Goal: Task Accomplishment & Management: Manage account settings

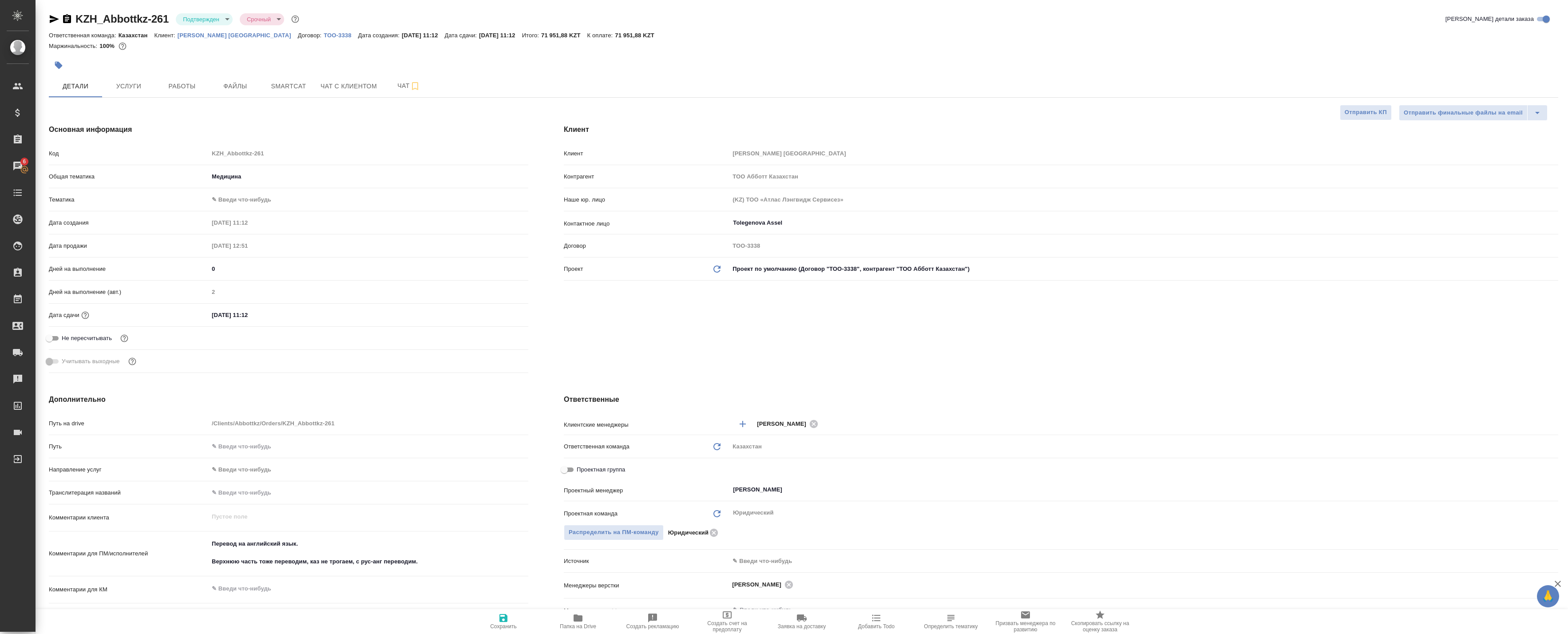
select select "RU"
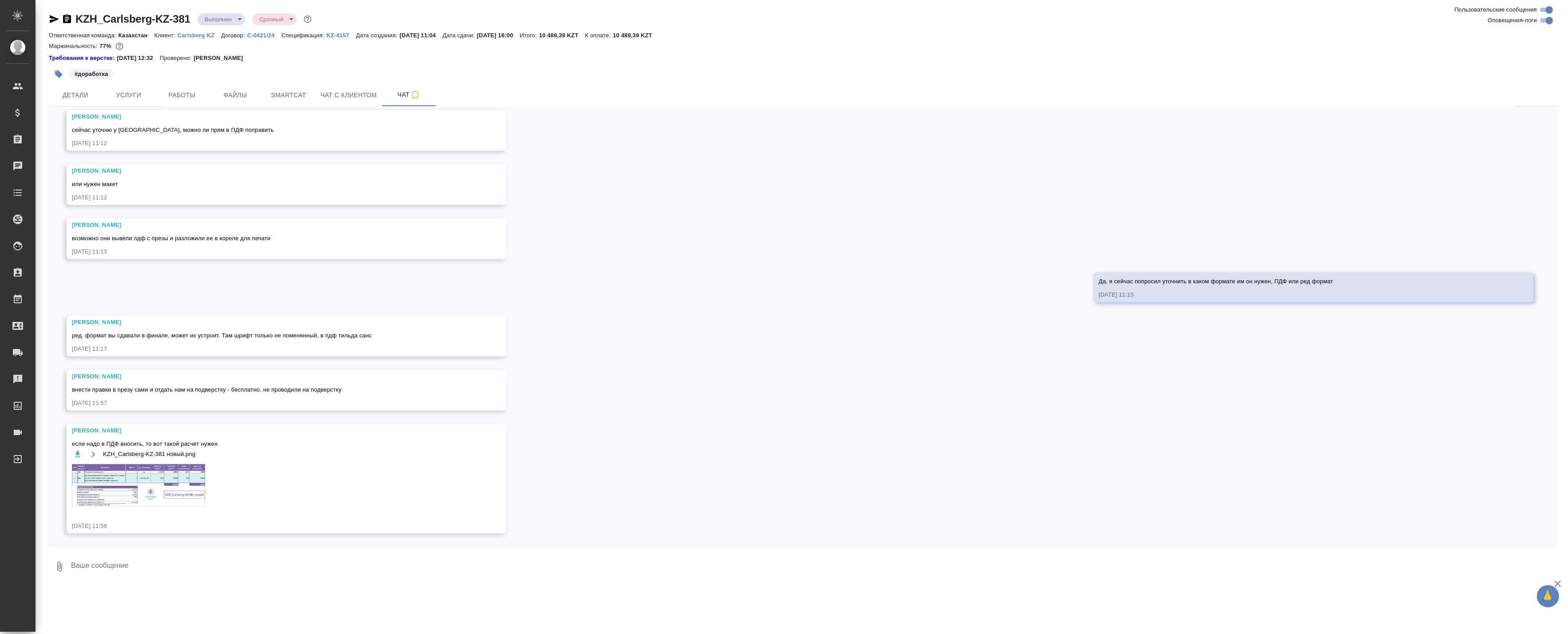
scroll to position [4119, 0]
click at [165, 473] on img at bounding box center [138, 485] width 133 height 42
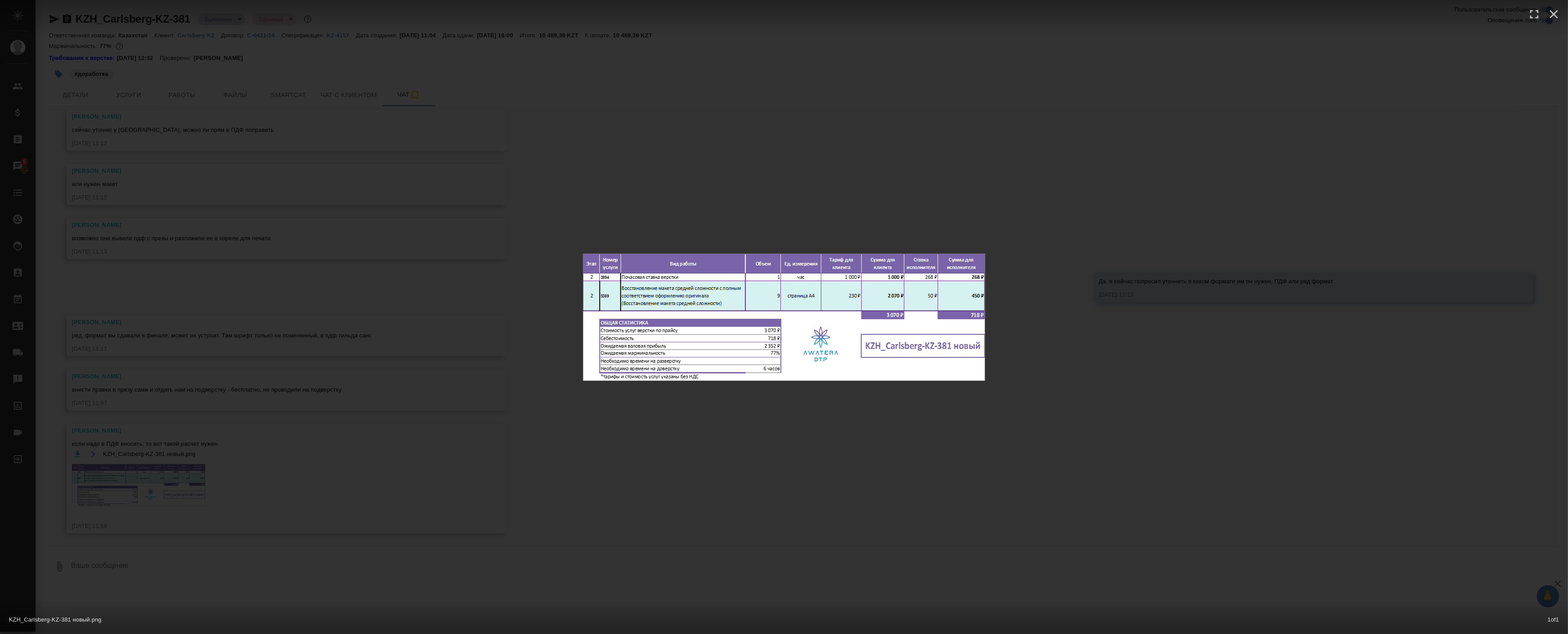
click at [811, 424] on div "KZH_Carlsberg-KZ-381 новый.png 1 of 1" at bounding box center [784, 317] width 1568 height 634
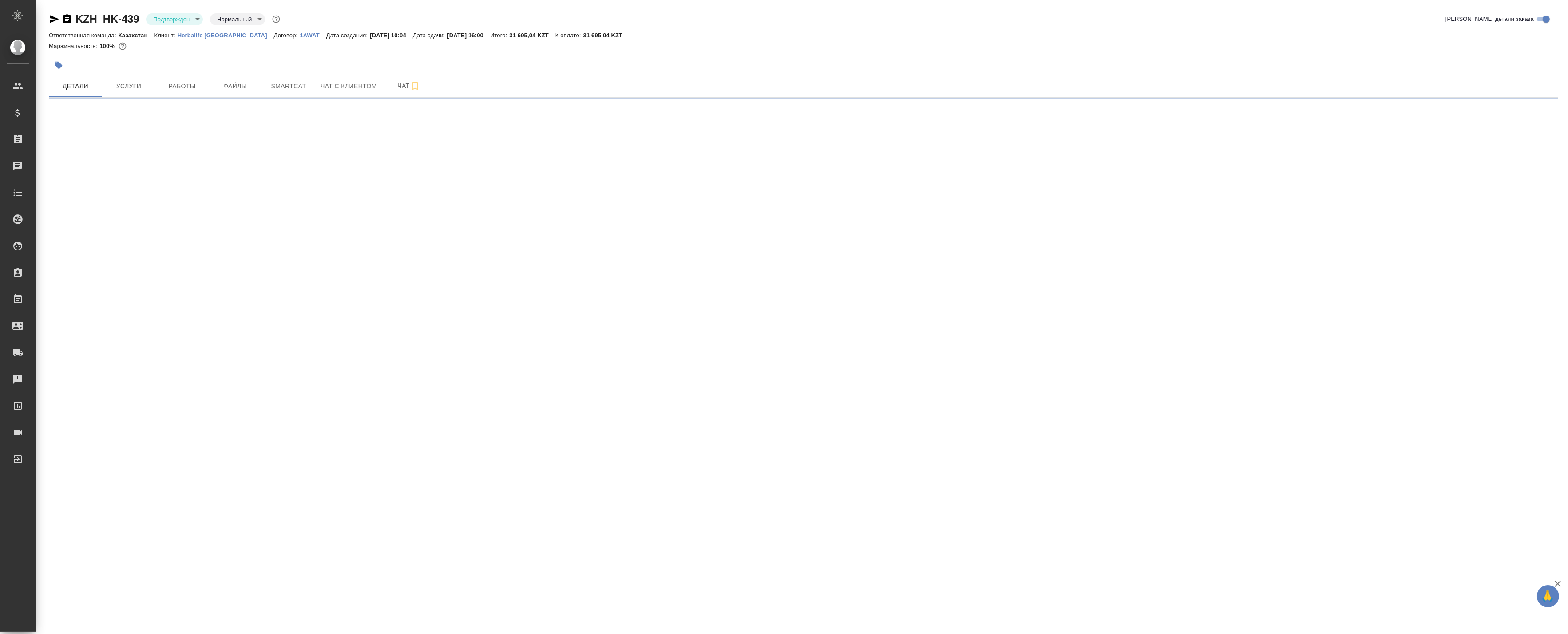
select select "RU"
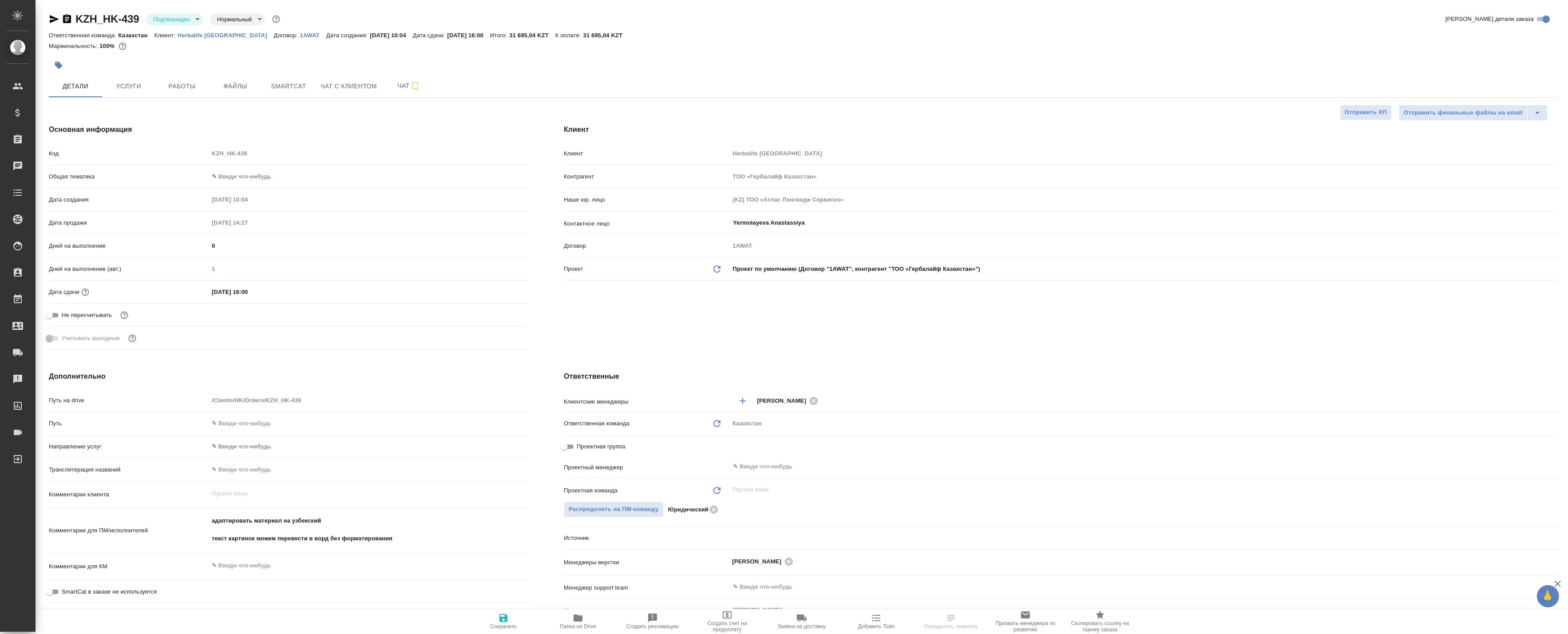
type textarea "x"
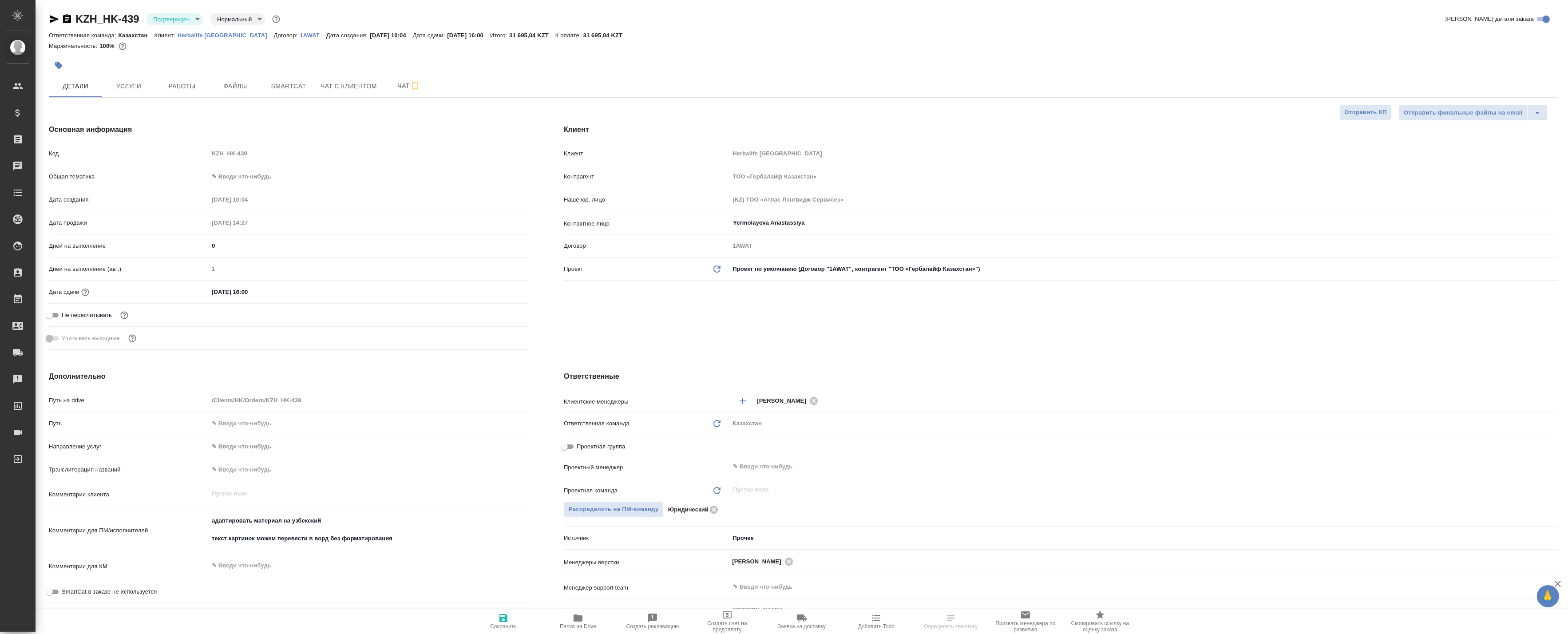
type textarea "x"
click at [229, 90] on span "Файлы" at bounding box center [236, 86] width 43 height 11
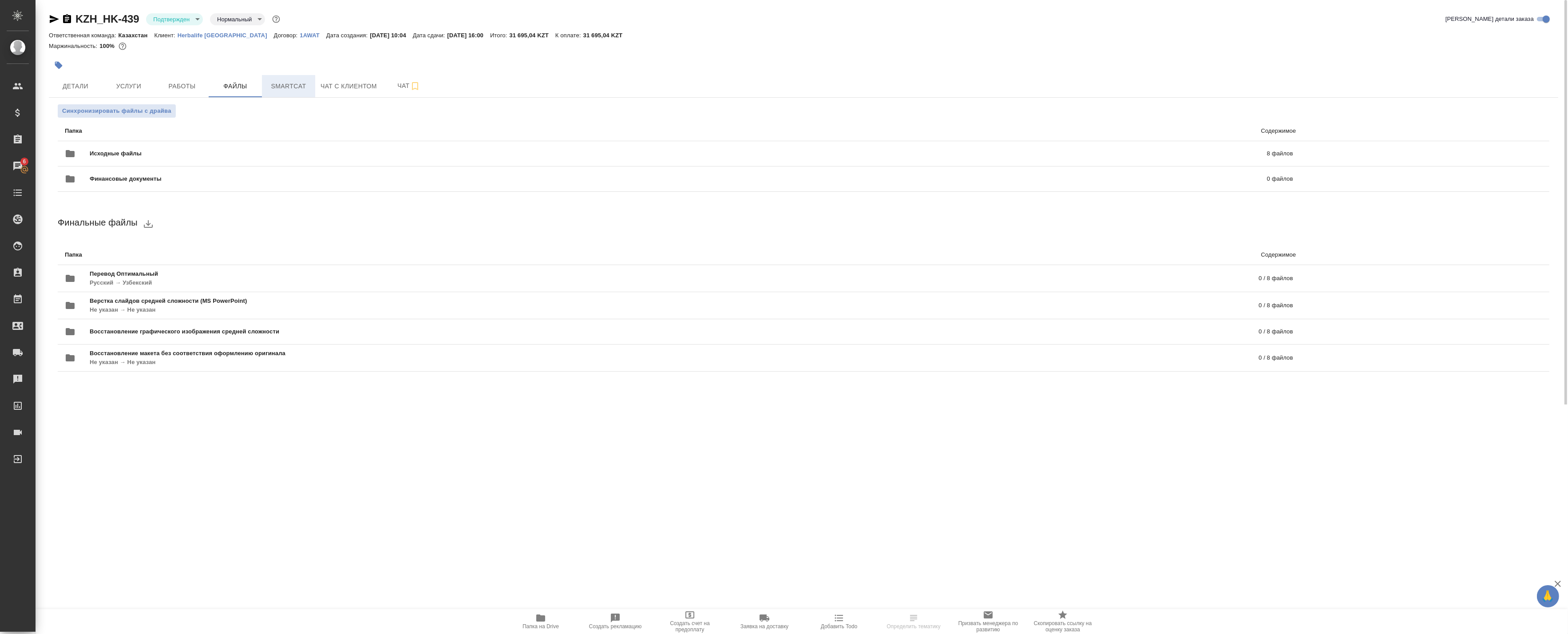
click at [290, 93] on button "Smartcat" at bounding box center [289, 86] width 54 height 22
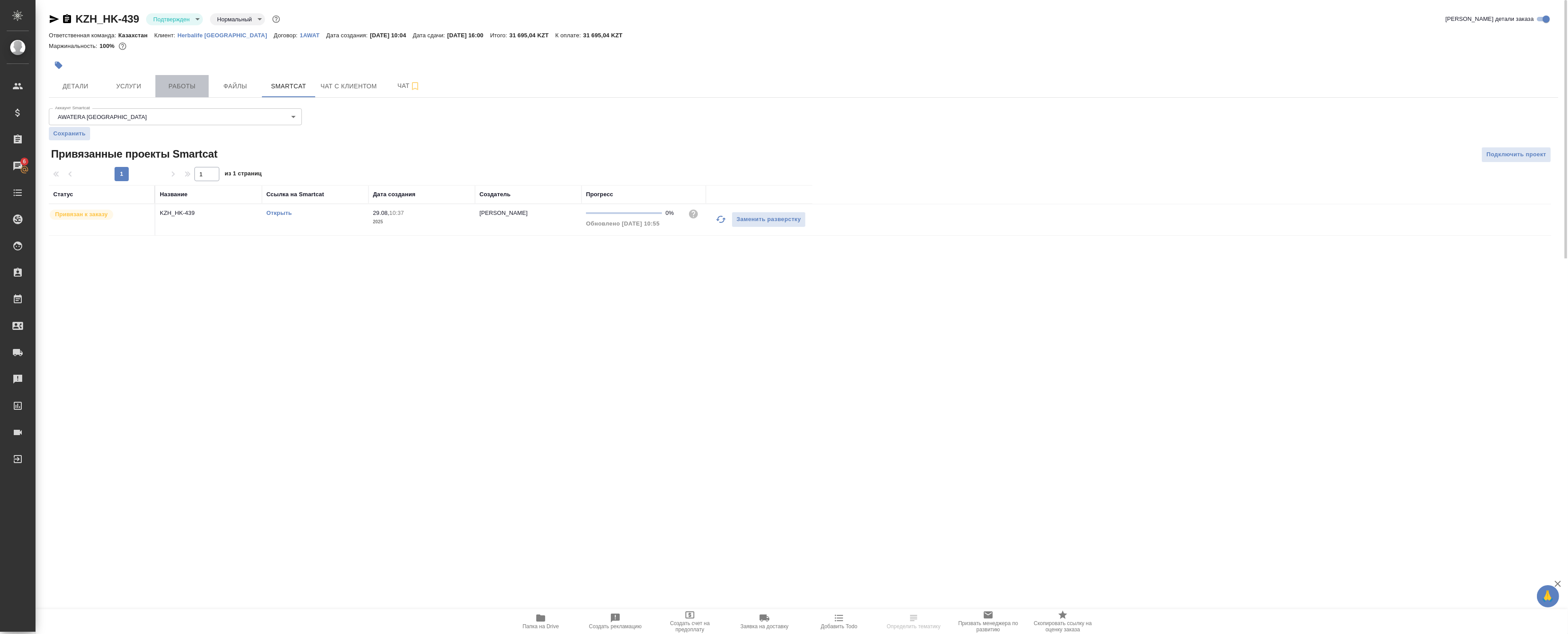
click at [197, 86] on span "Работы" at bounding box center [182, 86] width 43 height 11
click at [721, 223] on icon "button" at bounding box center [721, 219] width 10 height 7
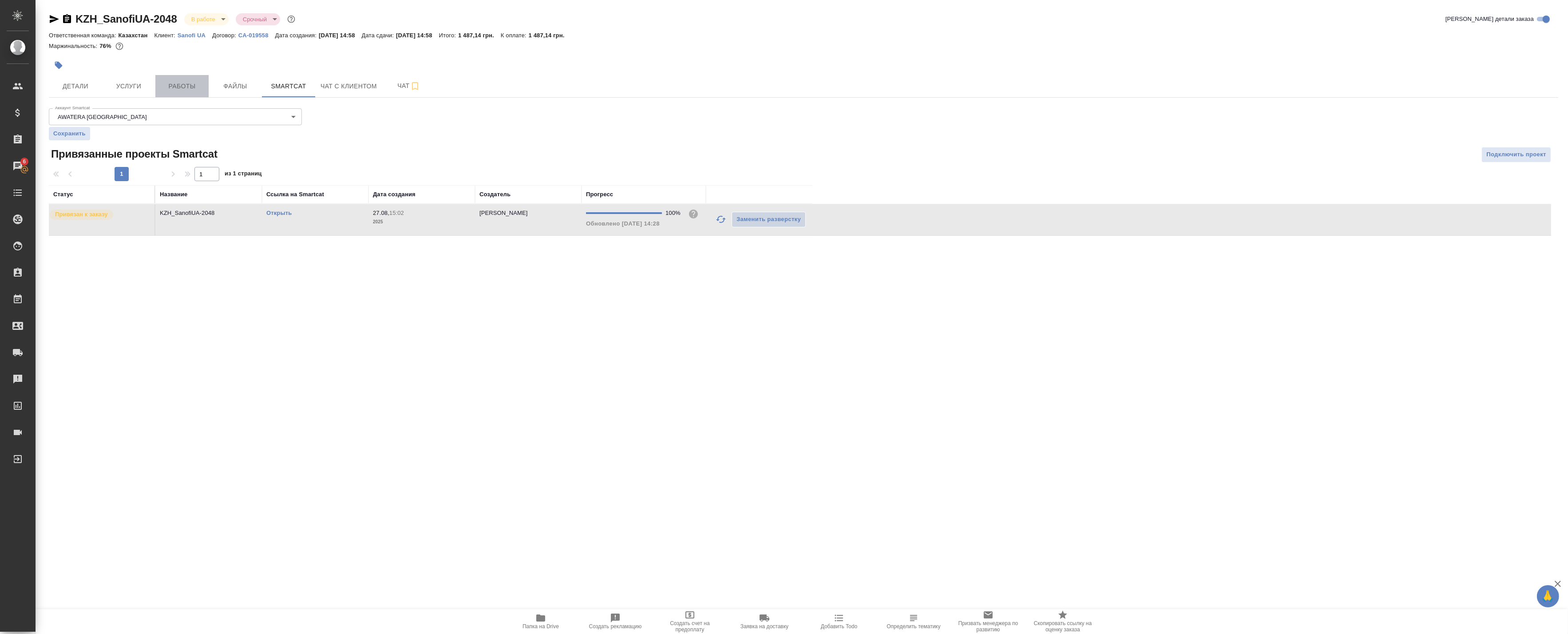
click at [166, 83] on span "Работы" at bounding box center [182, 86] width 43 height 11
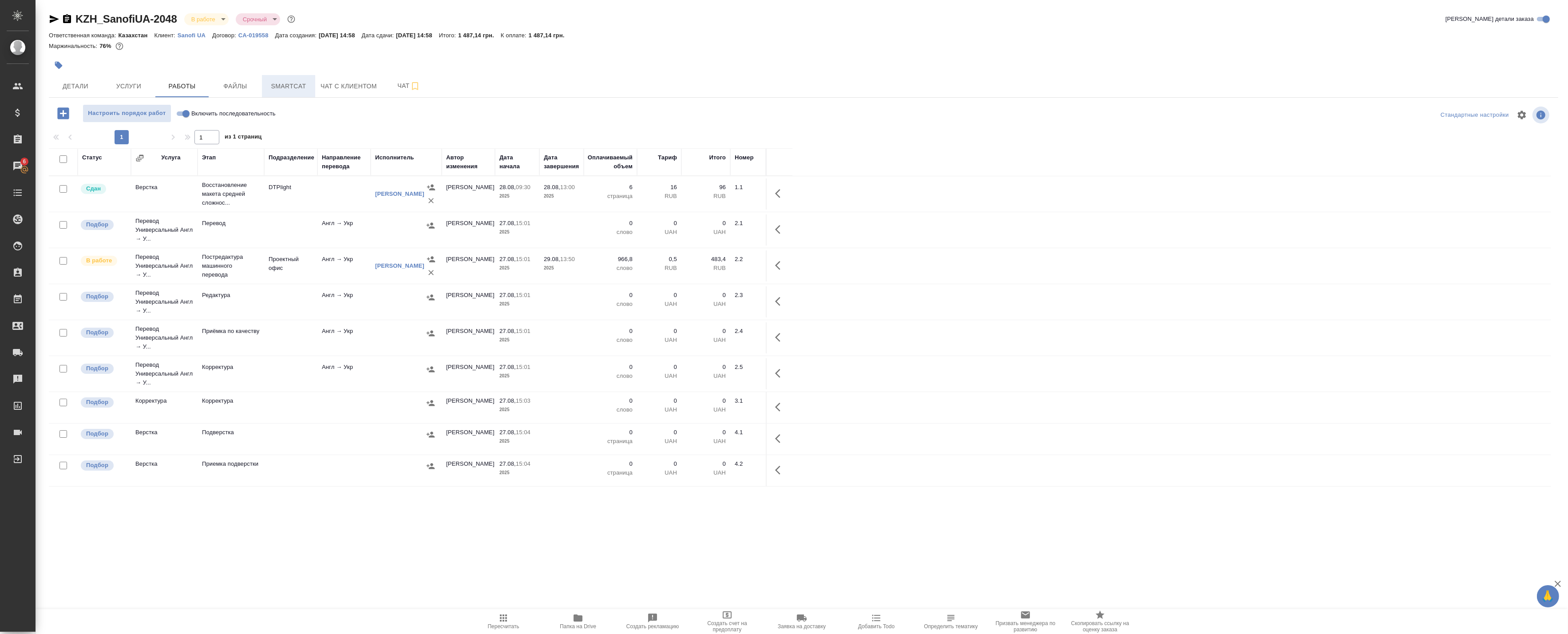
click at [281, 85] on span "Smartcat" at bounding box center [289, 86] width 43 height 11
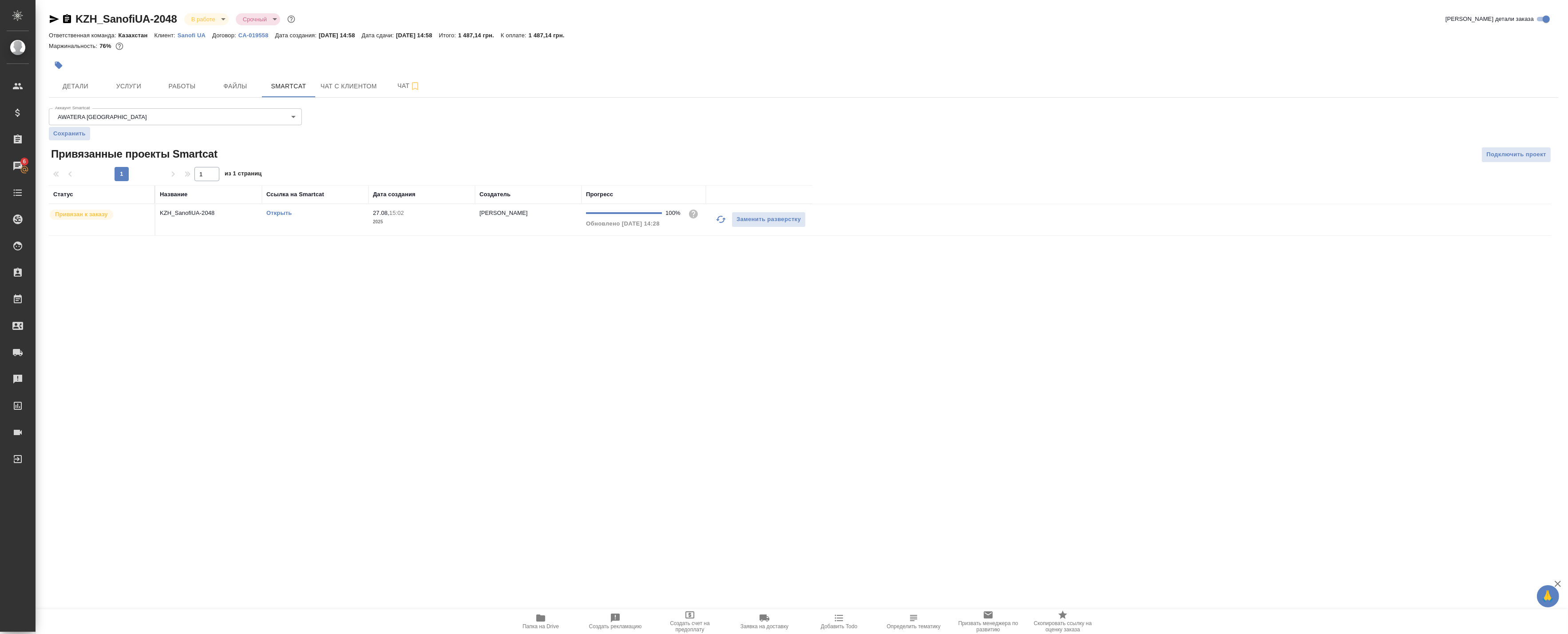
click at [286, 213] on link "Открыть" at bounding box center [279, 213] width 26 height 7
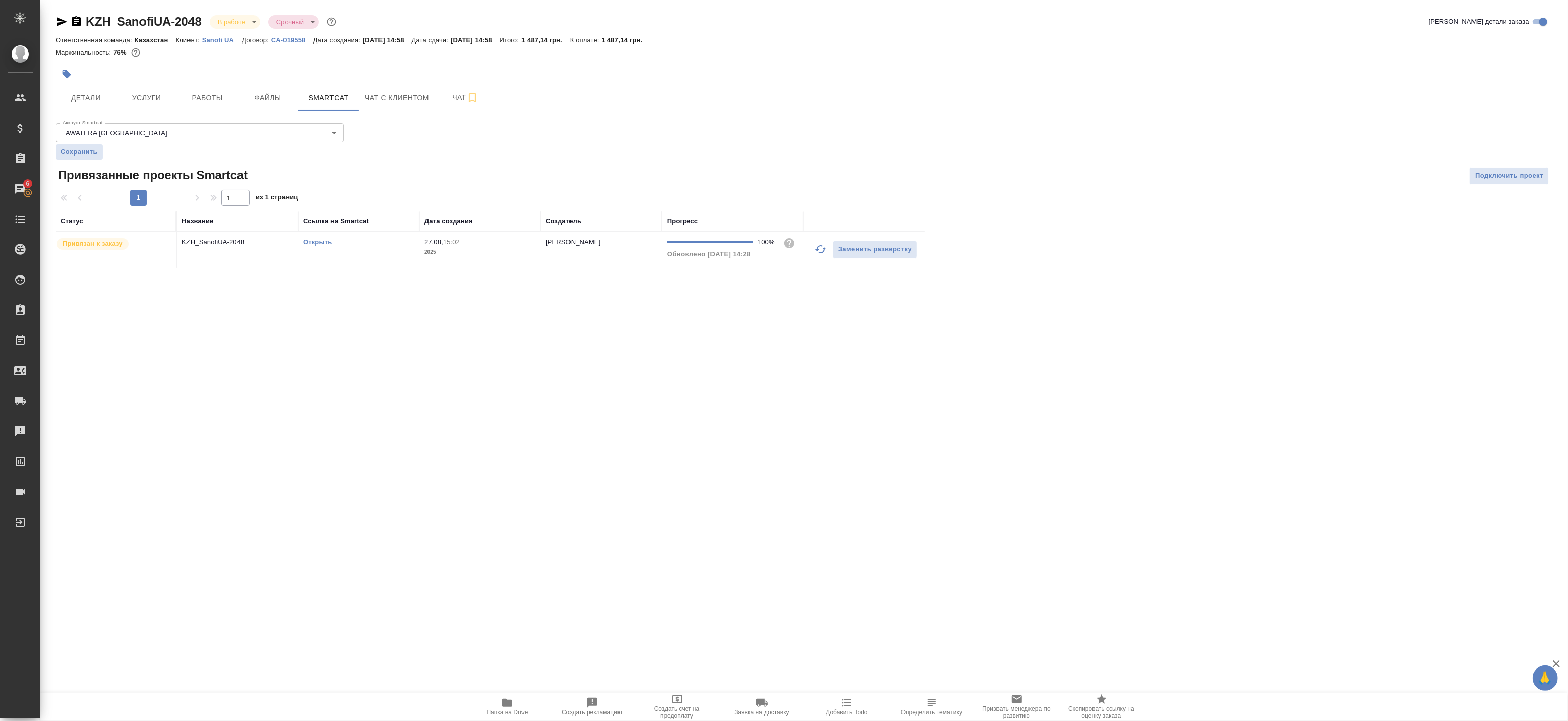
click at [519, 701] on span "Папка на Drive" at bounding box center [507, 706] width 73 height 19
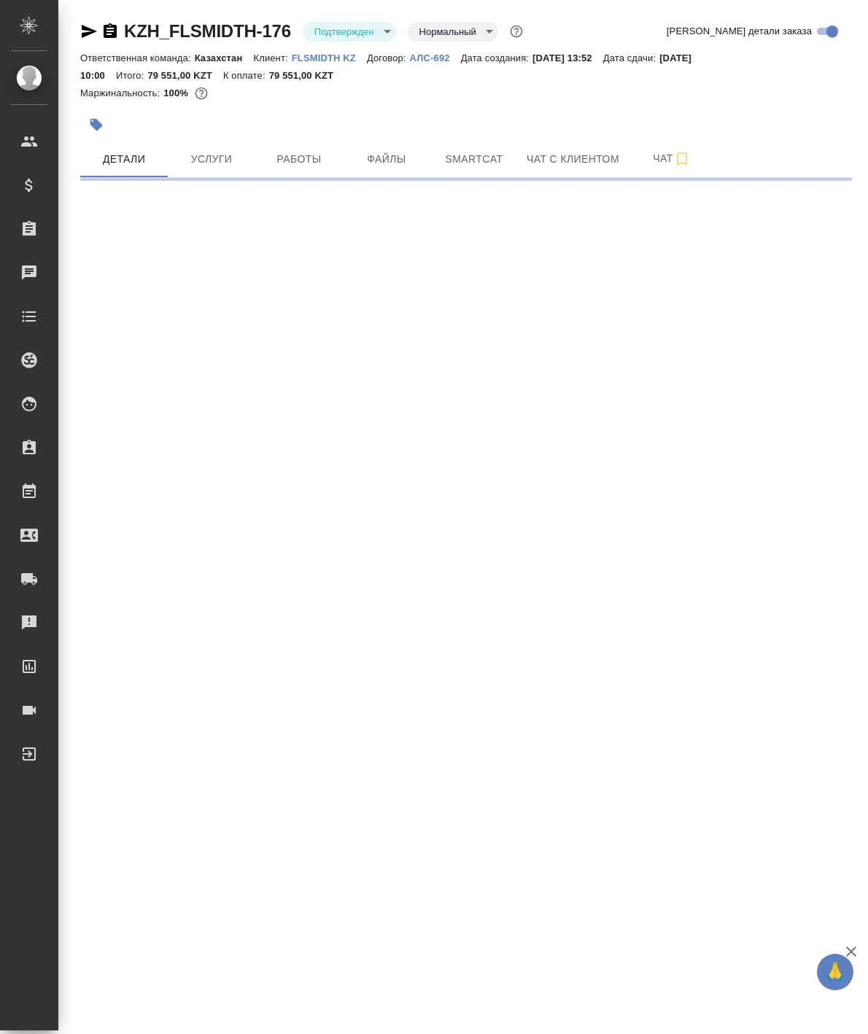
select select "RU"
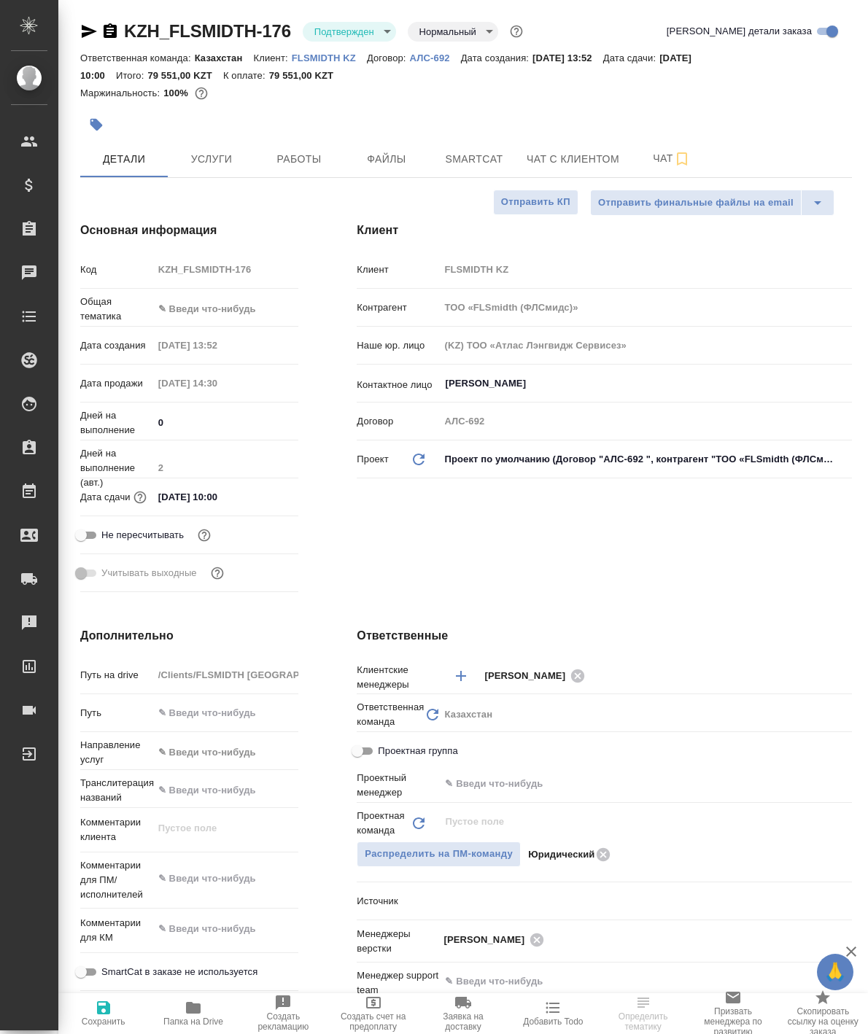
type textarea "x"
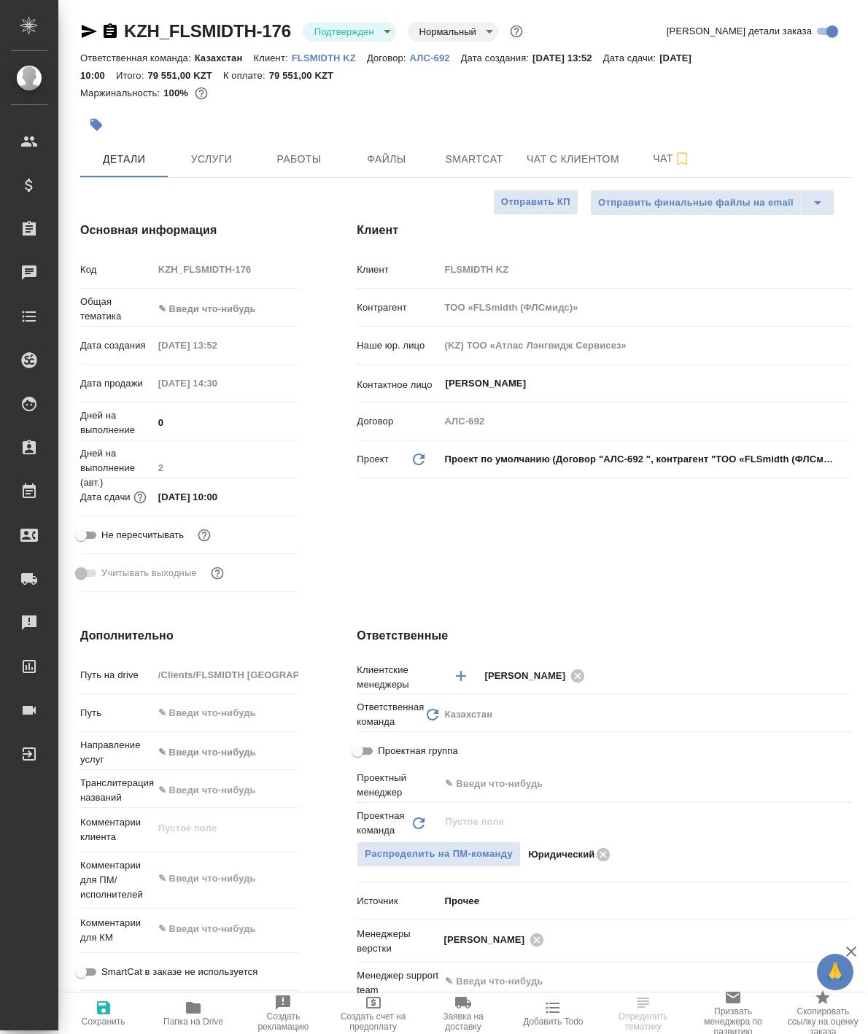
type textarea "x"
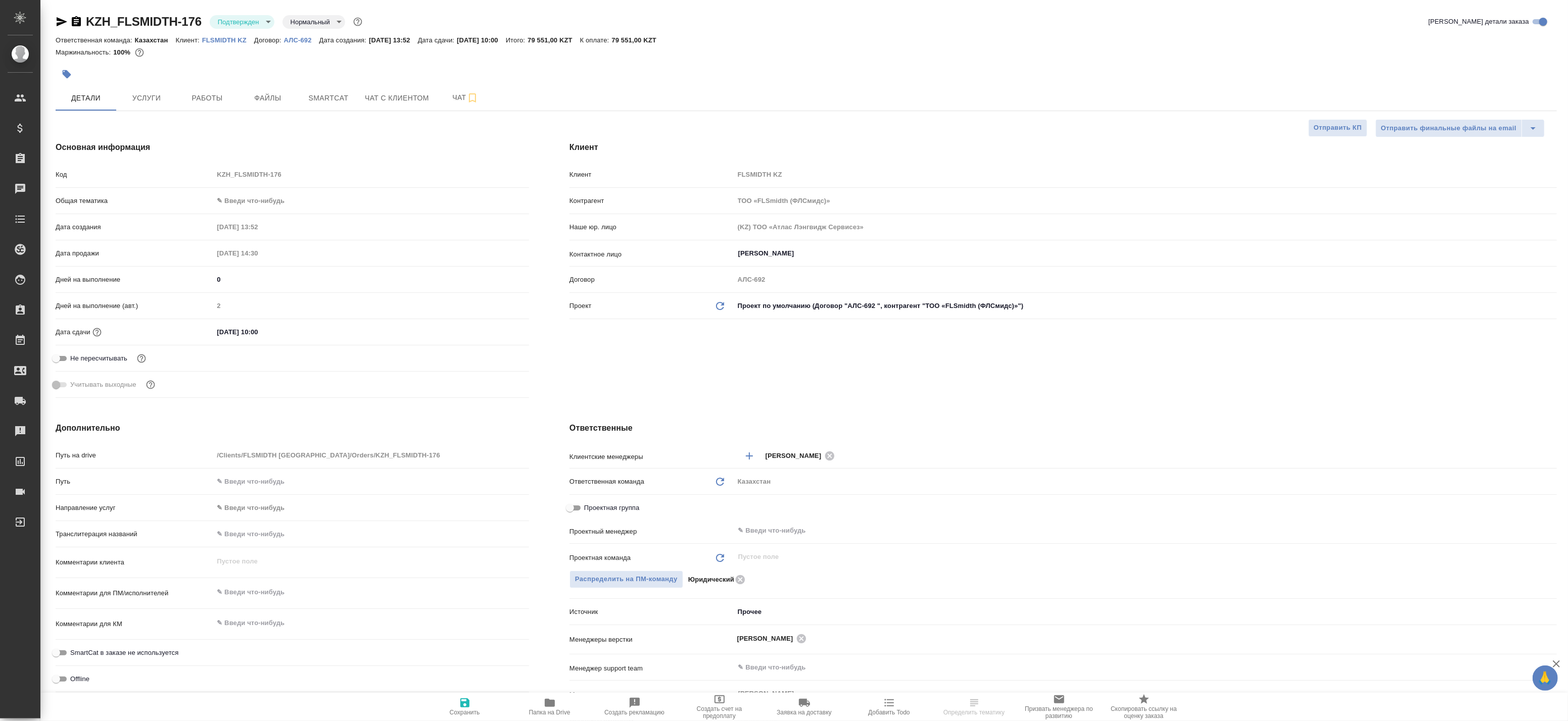
type textarea "x"
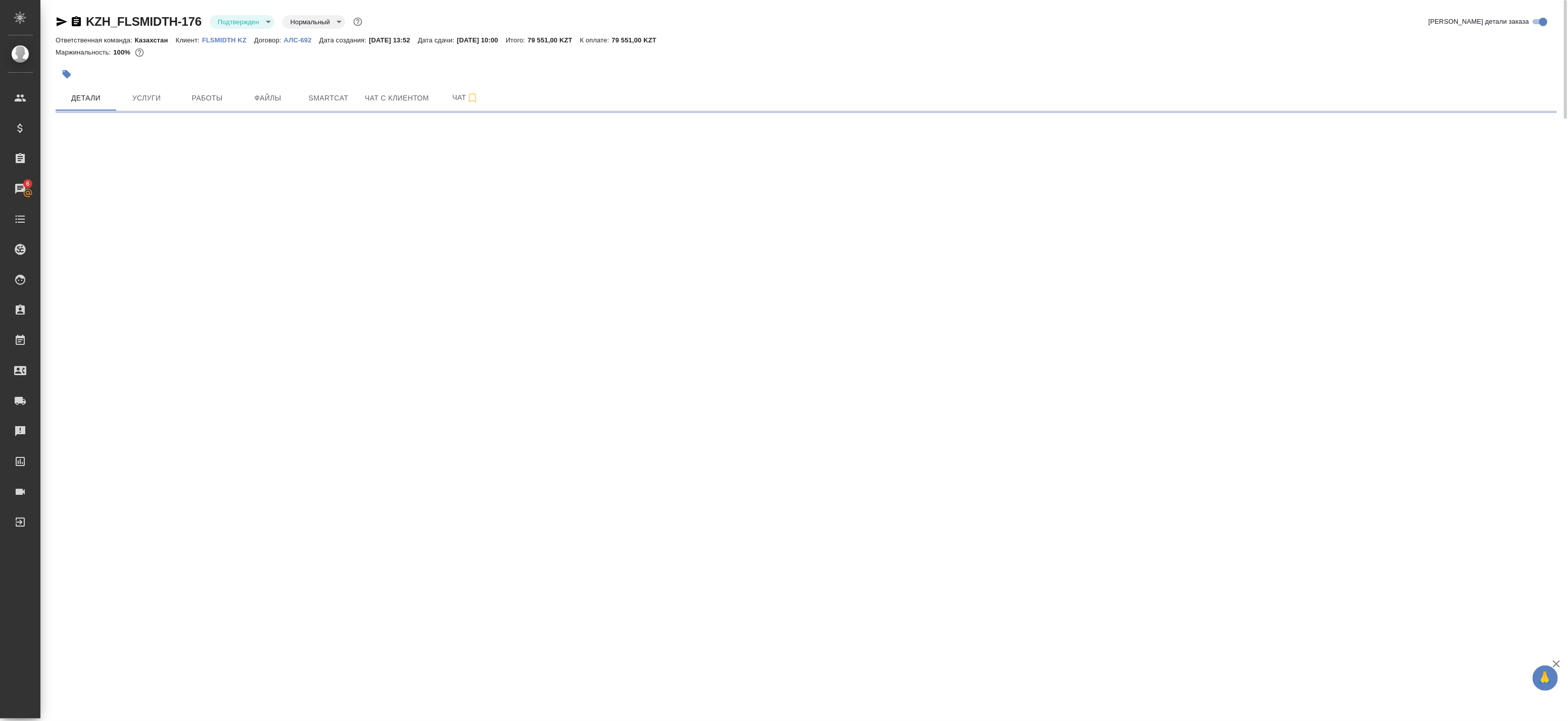
select select "RU"
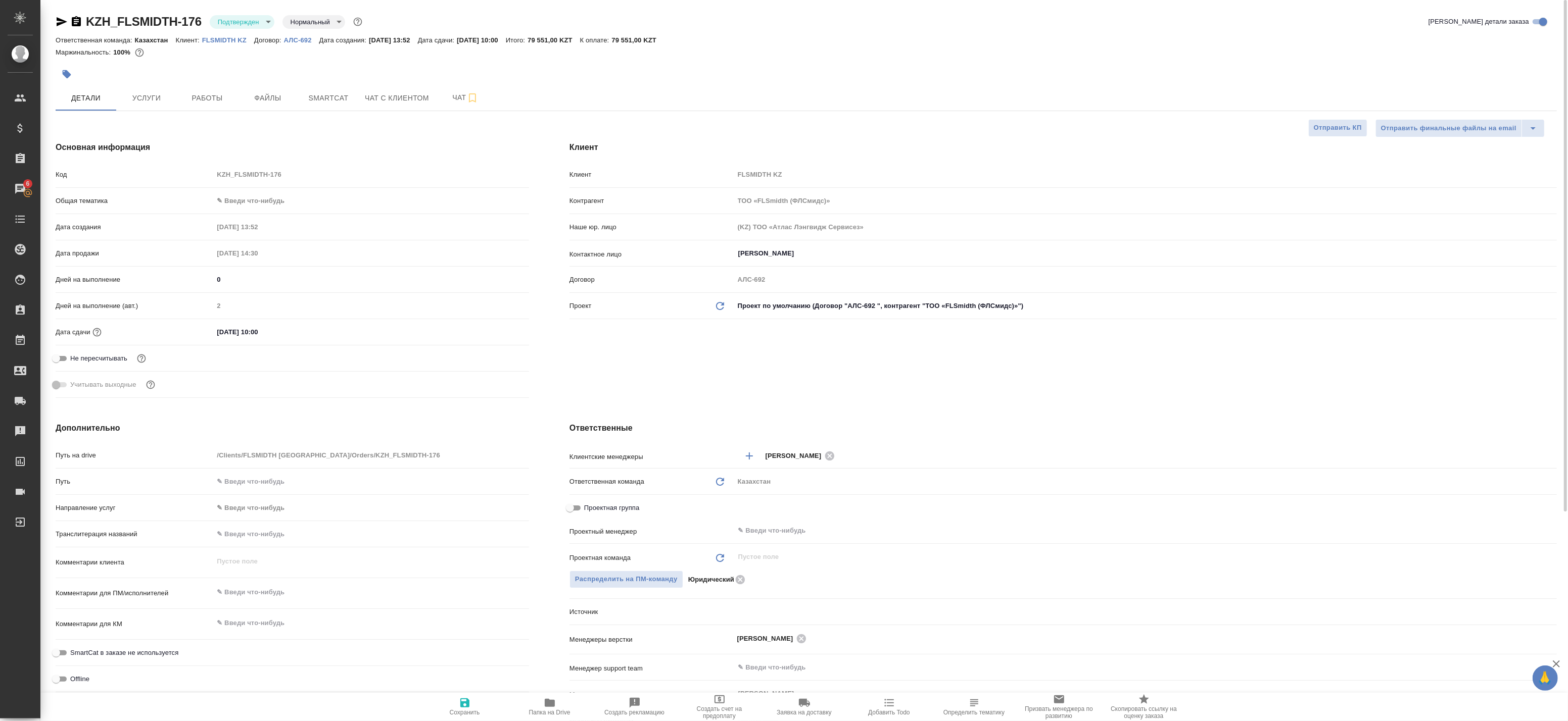
type textarea "x"
click at [198, 96] on span "Работы" at bounding box center [207, 98] width 49 height 12
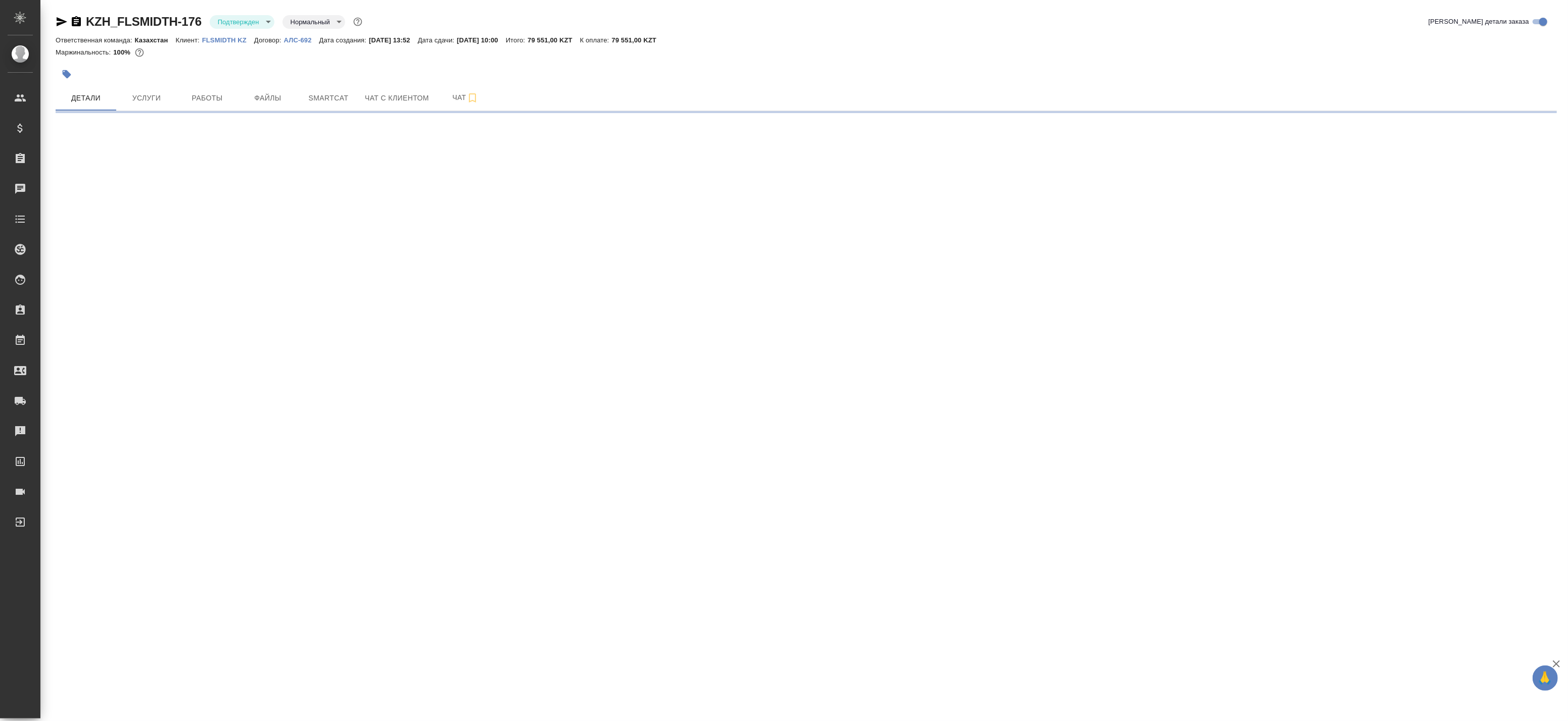
select select "RU"
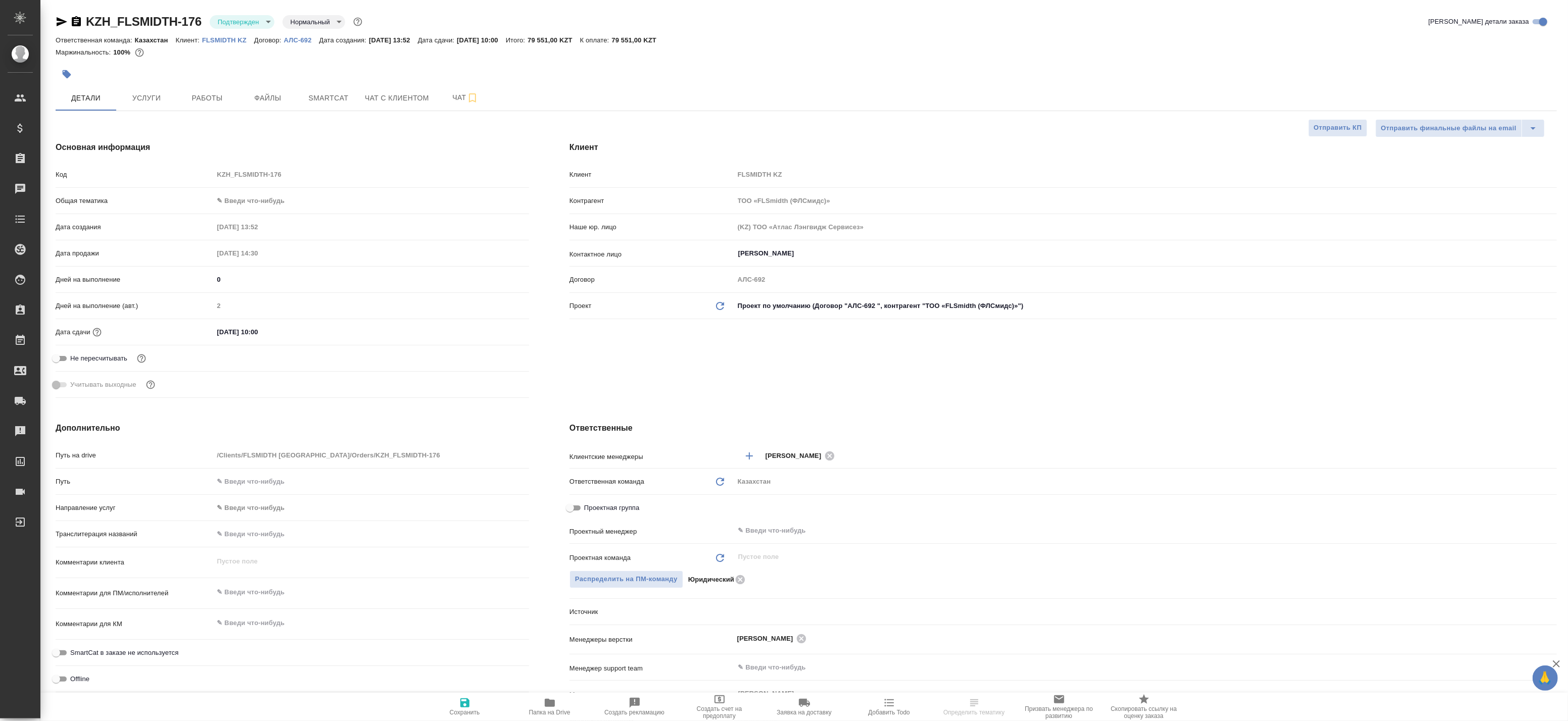
type textarea "x"
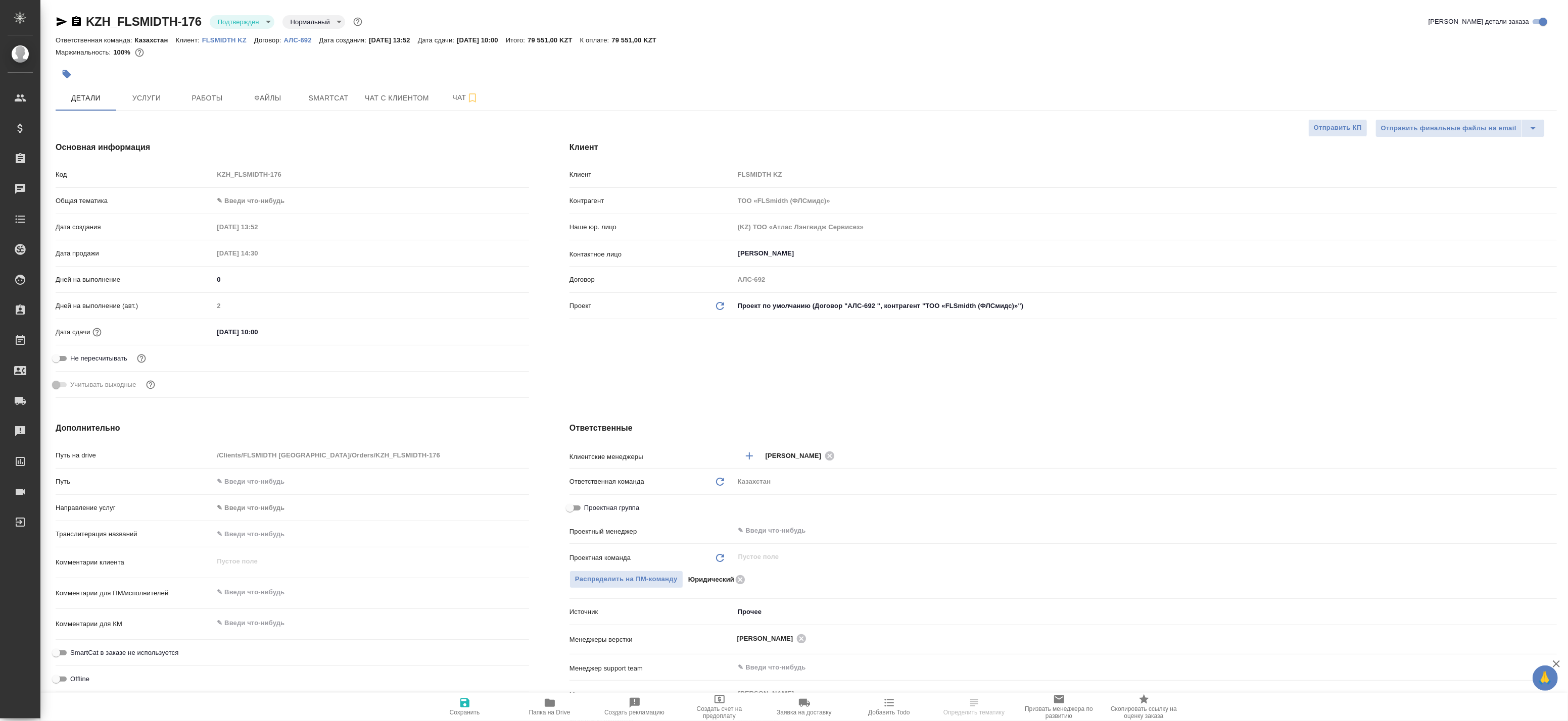
type textarea "x"
click at [774, 527] on input "text" at bounding box center [1129, 531] width 783 height 12
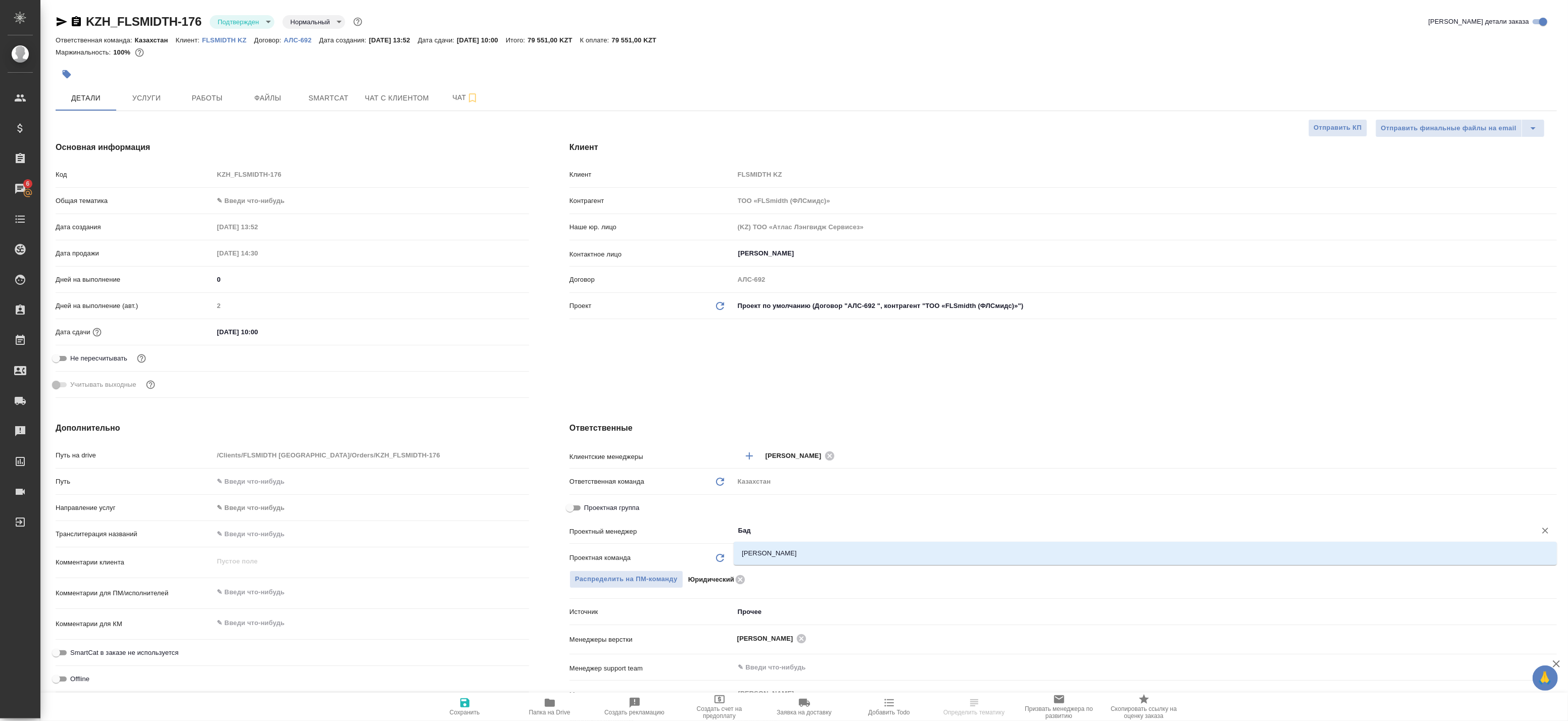
type input "Бада"
click at [770, 556] on li "[PERSON_NAME]" at bounding box center [1145, 553] width 823 height 18
type textarea "x"
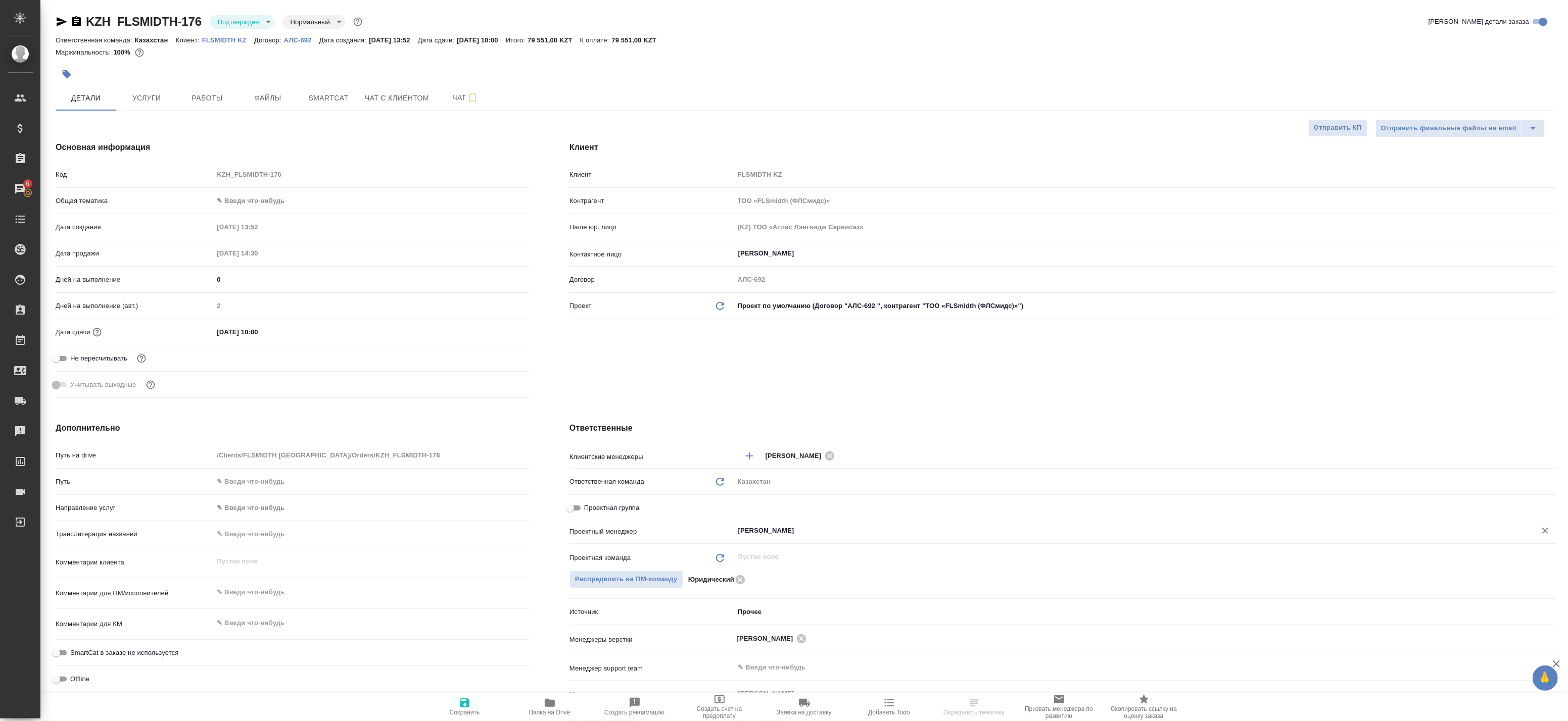
type input "[PERSON_NAME]"
click at [468, 705] on icon "button" at bounding box center [464, 703] width 9 height 9
type textarea "x"
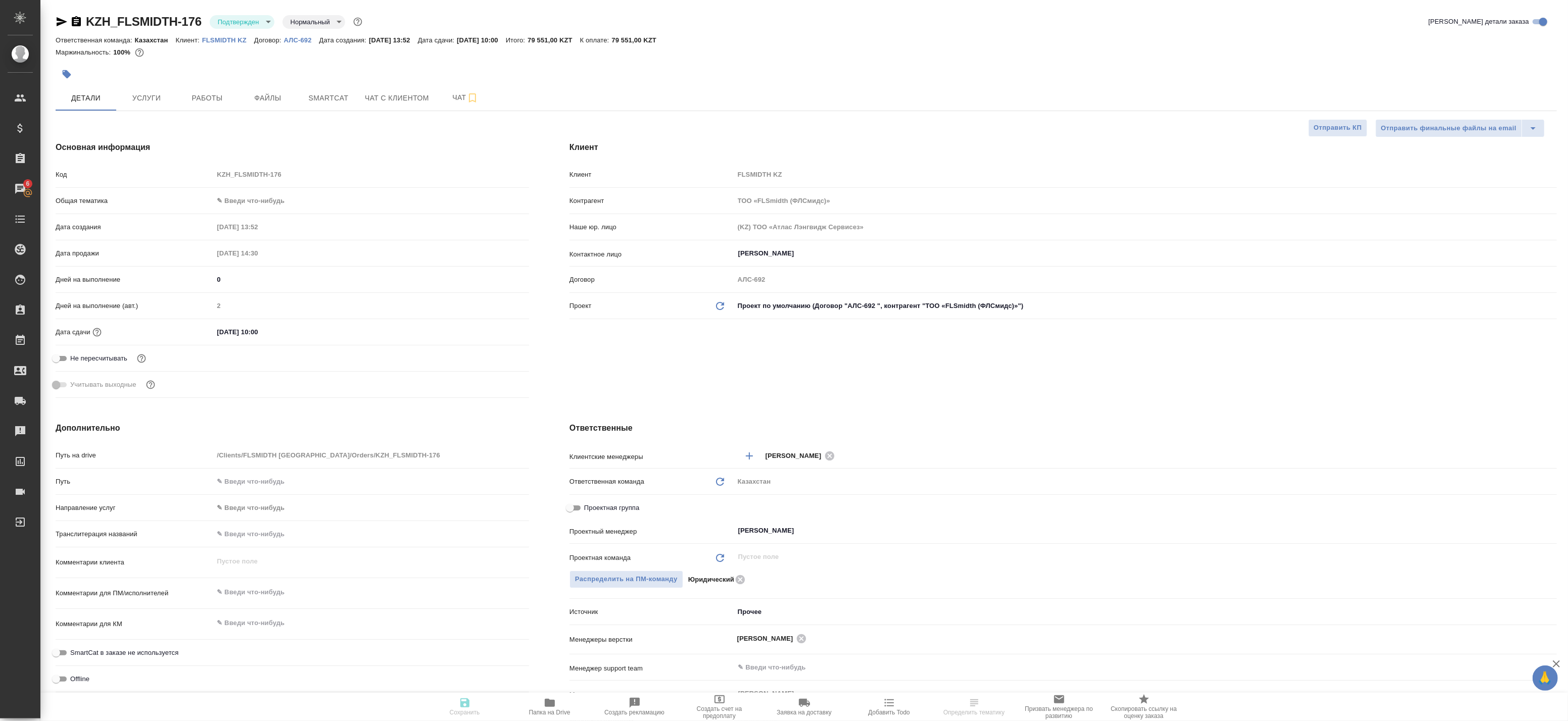
type textarea "x"
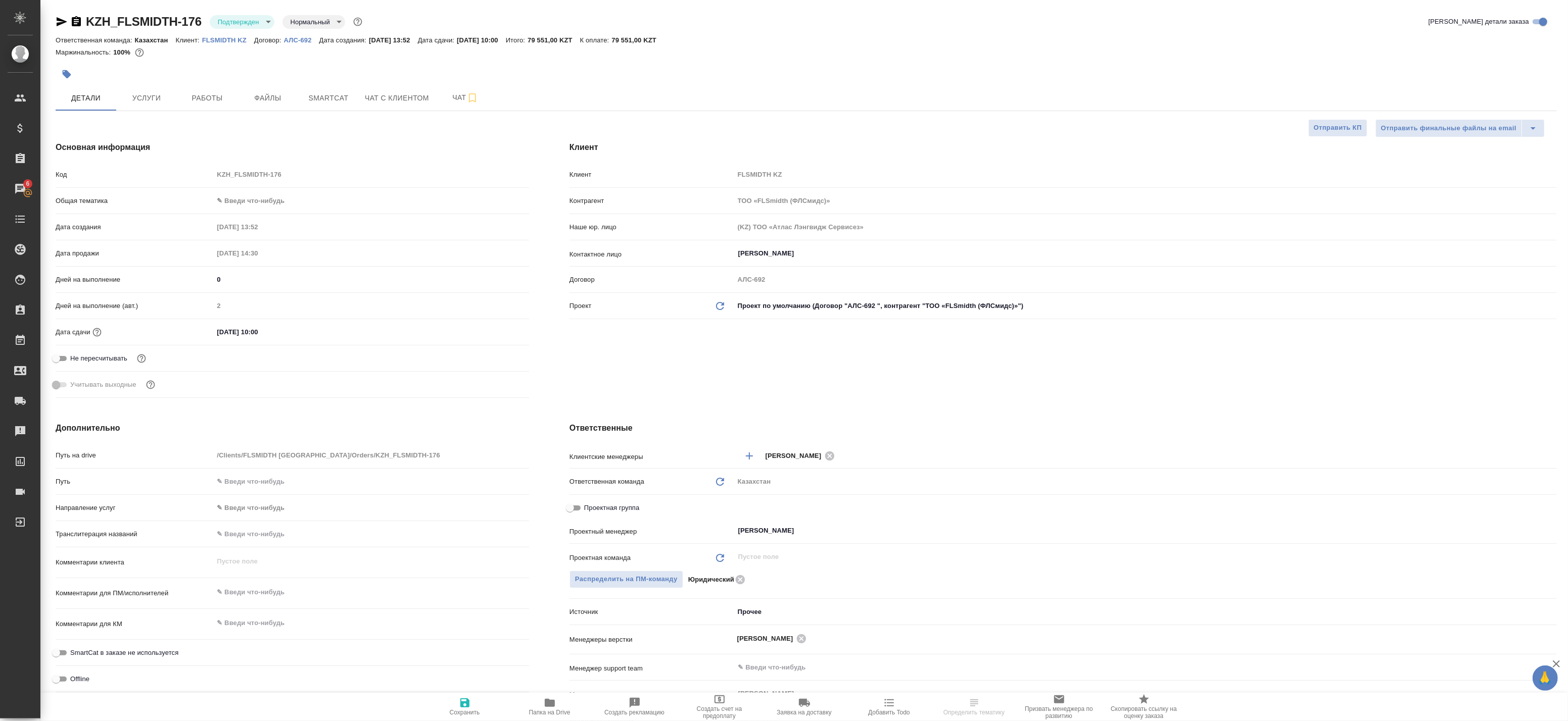
type textarea "x"
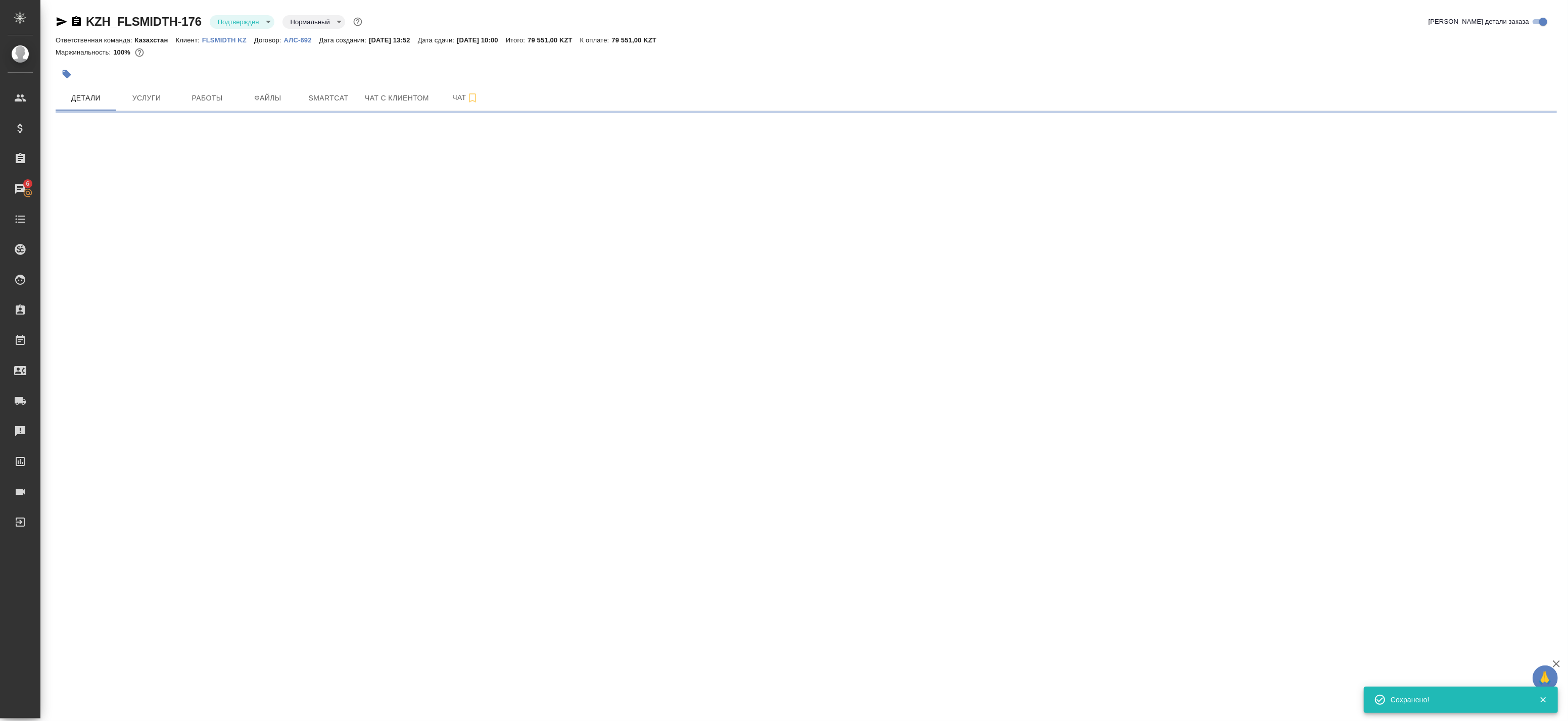
select select "RU"
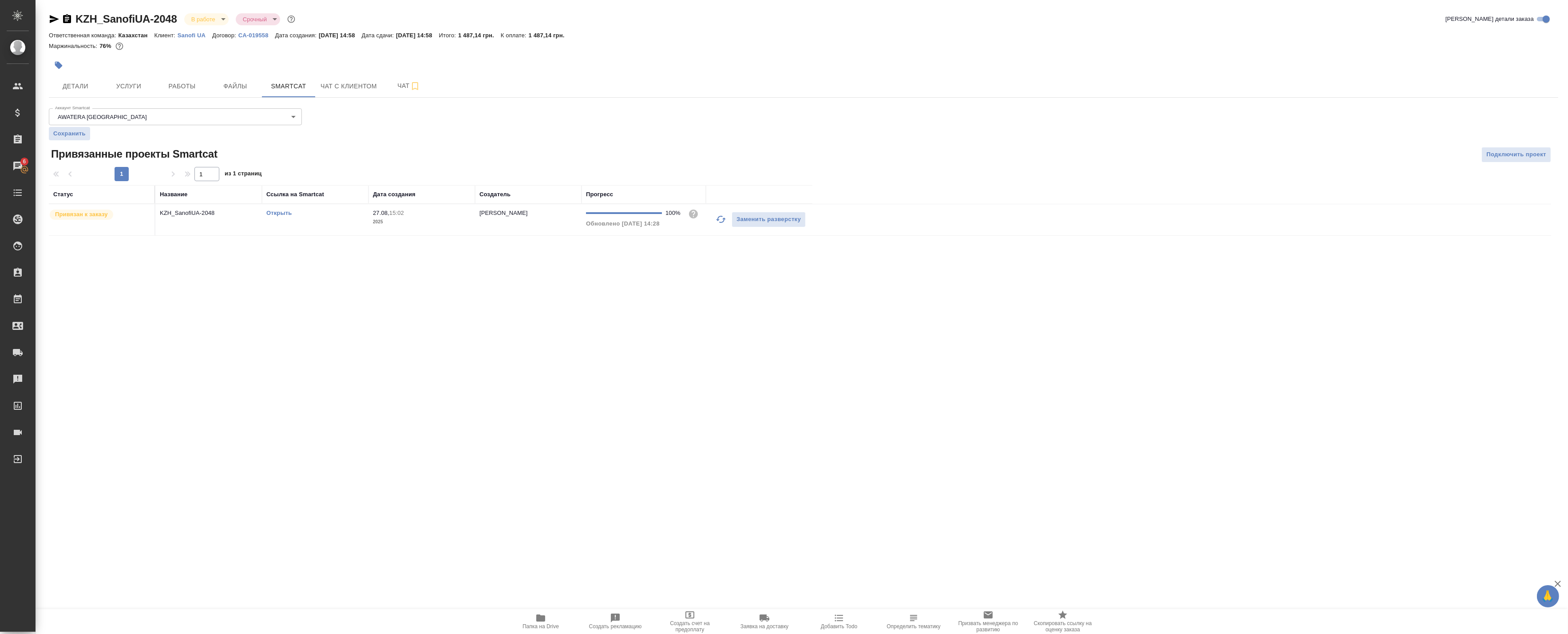
click at [214, 20] on body "🙏 .cls-1 fill:#fff; AWATERA Badanyan Artak Клиенты Спецификации Заказы 6 Чаты T…" at bounding box center [784, 317] width 1568 height 634
drag, startPoint x: 215, startPoint y: 109, endPoint x: 240, endPoint y: 172, distance: 67.8
click at [214, 23] on button "Сдан без статистики" at bounding box center [203, 18] width 25 height 10
drag, startPoint x: 548, startPoint y: 622, endPoint x: 214, endPoint y: 407, distance: 397.2
click at [240, 432] on div ".cls-1 fill:#fff; AWATERA Badanyan Artak Клиенты Спецификации Заказы 6 Чаты Tod…" at bounding box center [784, 317] width 1568 height 634
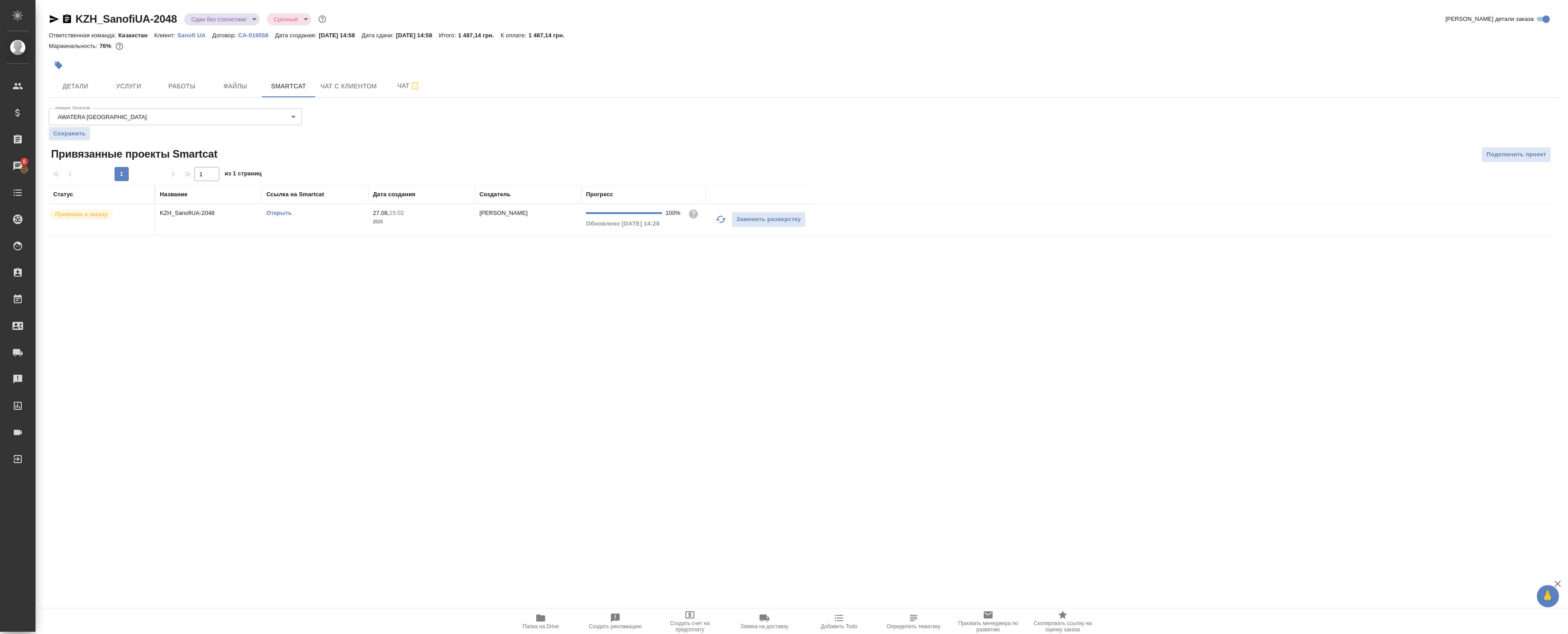
click at [57, 24] on icon "button" at bounding box center [54, 19] width 11 height 11
click at [69, 86] on span "Детали" at bounding box center [75, 86] width 43 height 11
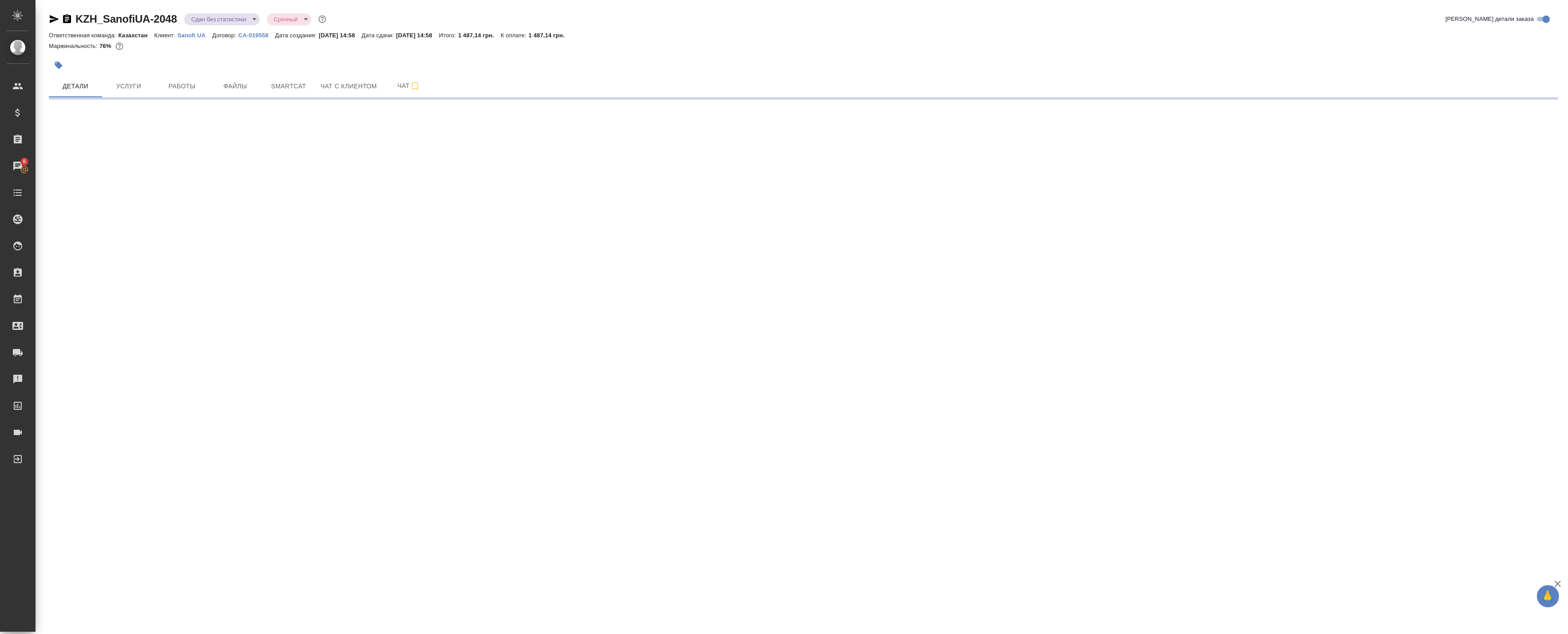
select select "RU"
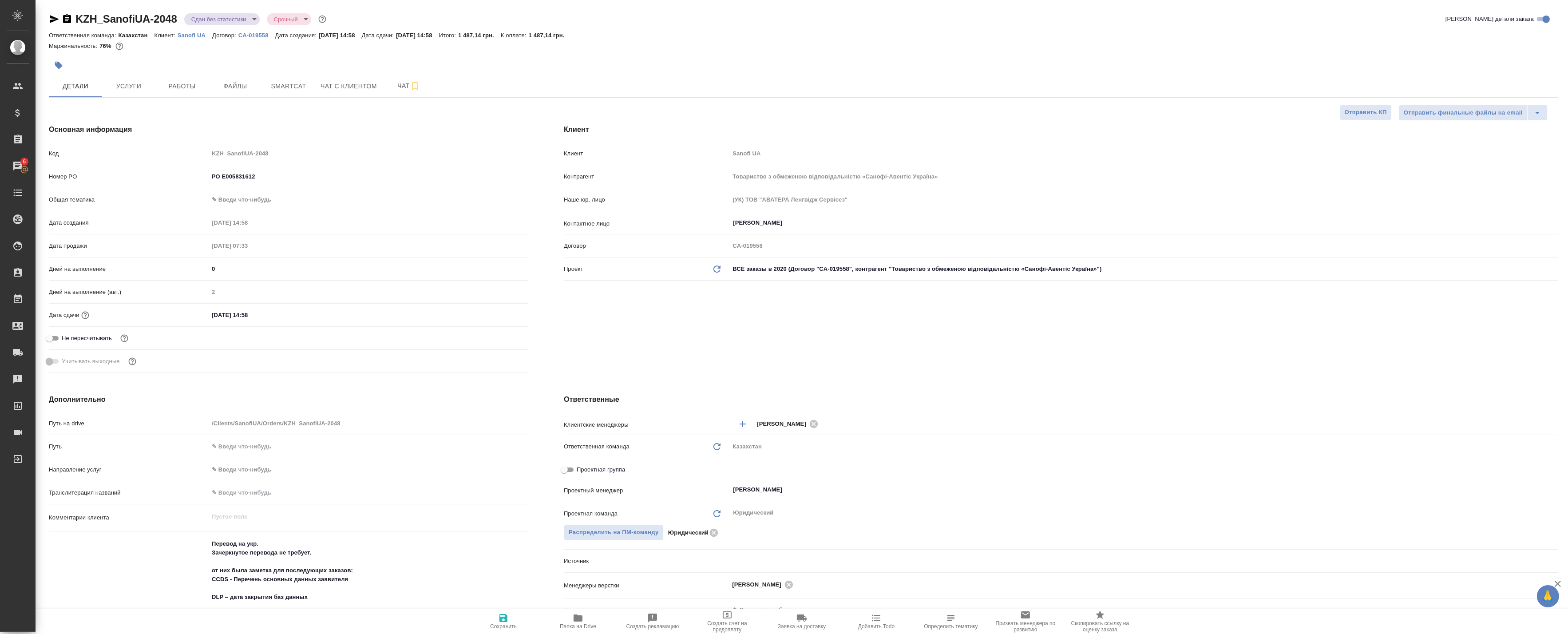
type textarea "x"
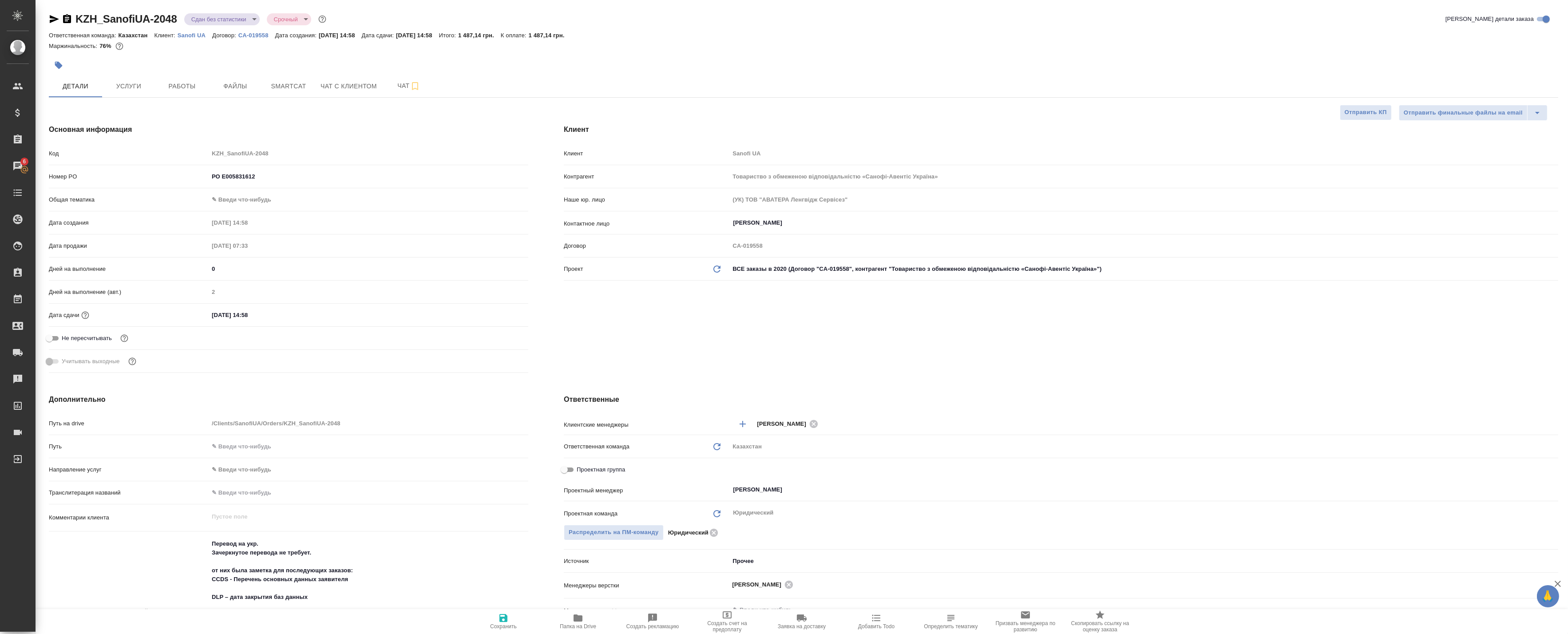
type textarea "x"
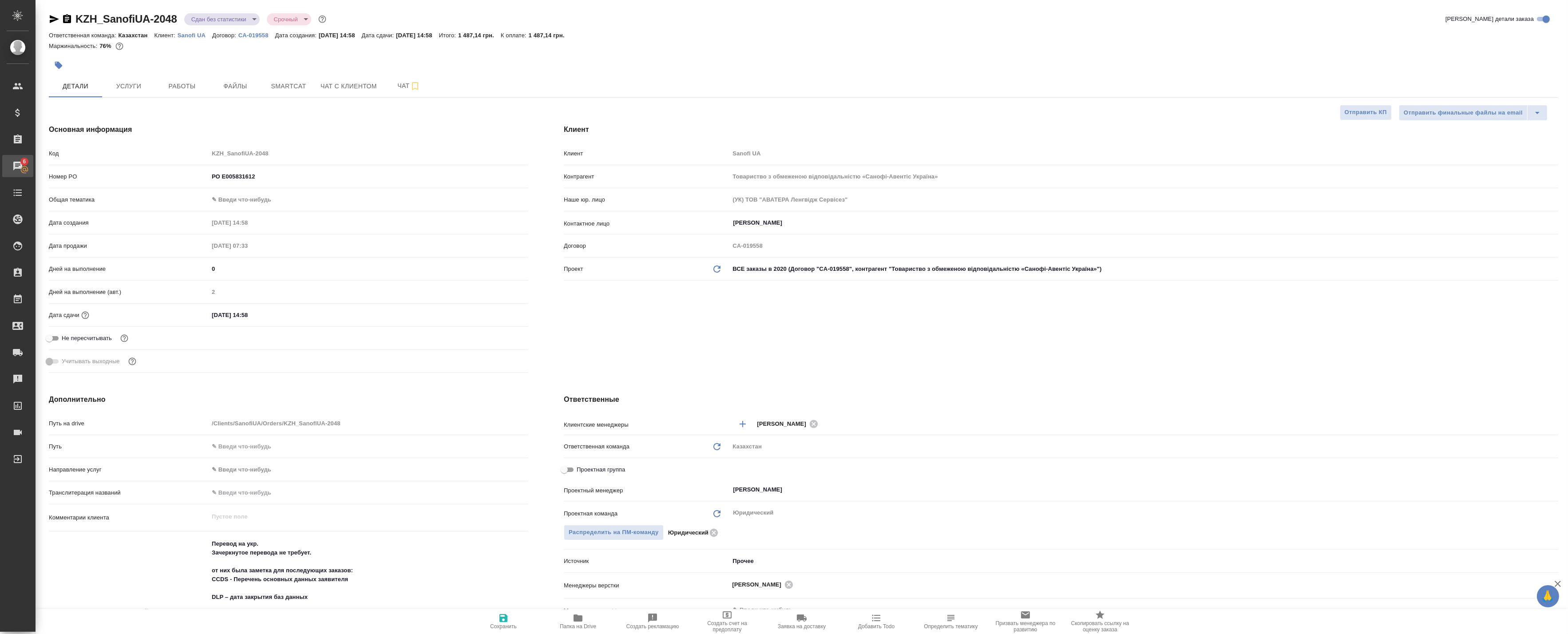
type textarea "x"
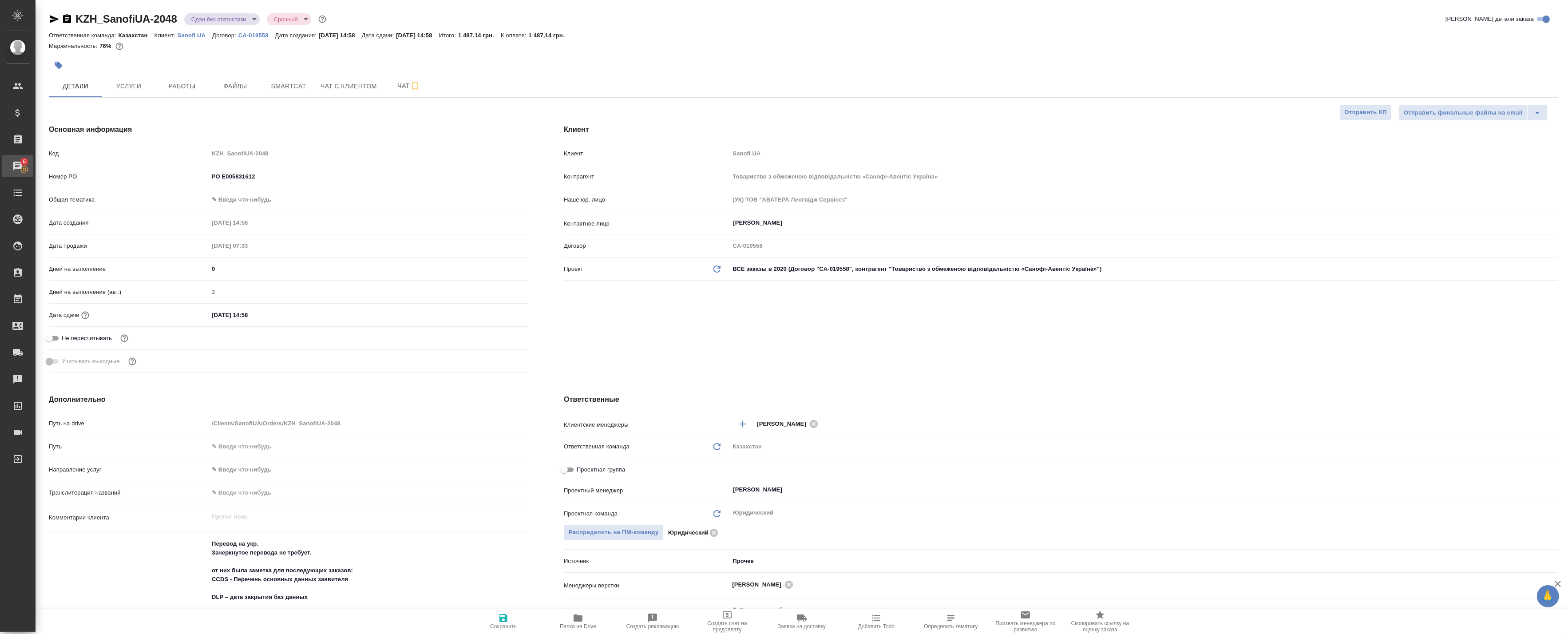
type textarea "x"
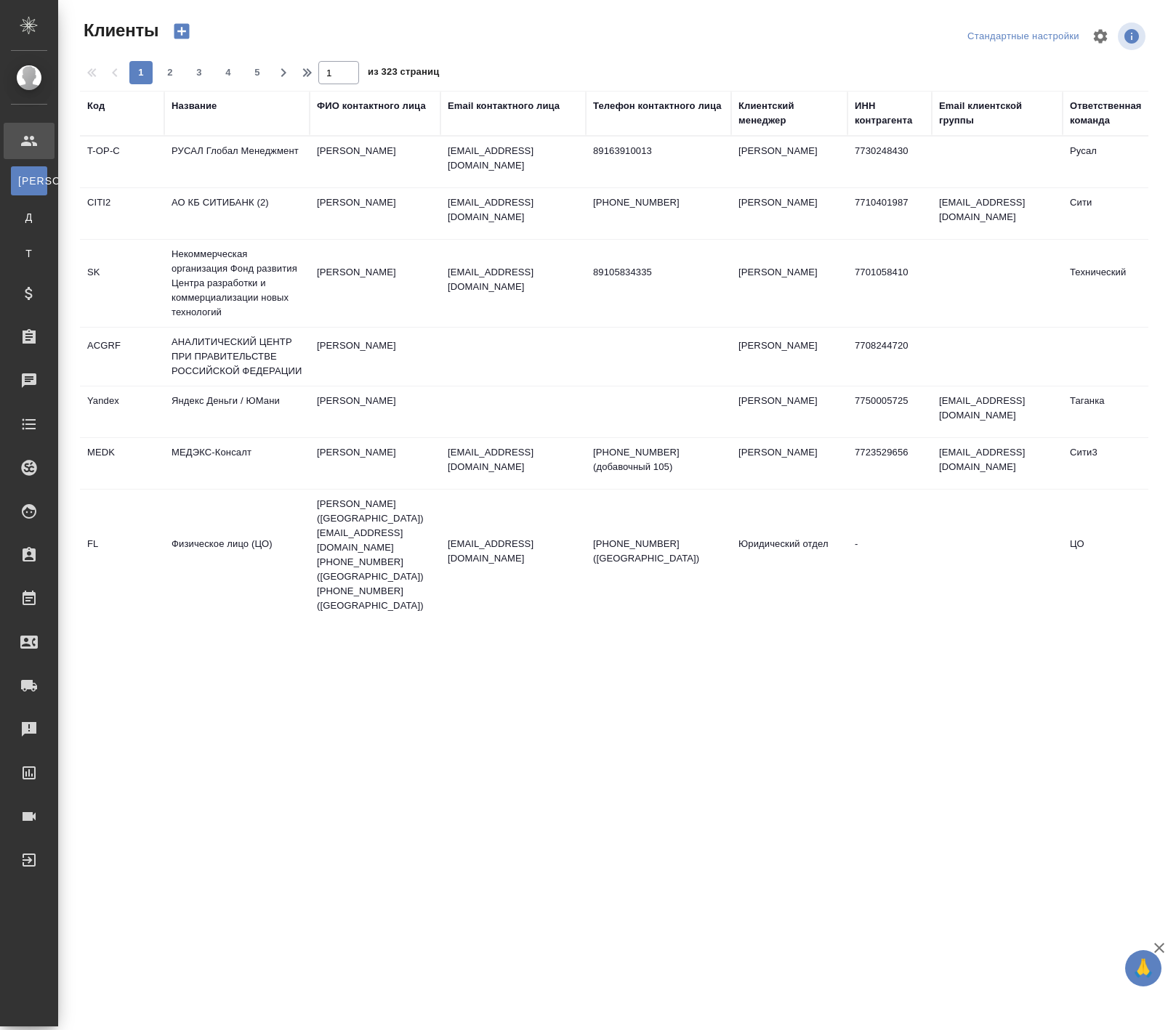
select select "RU"
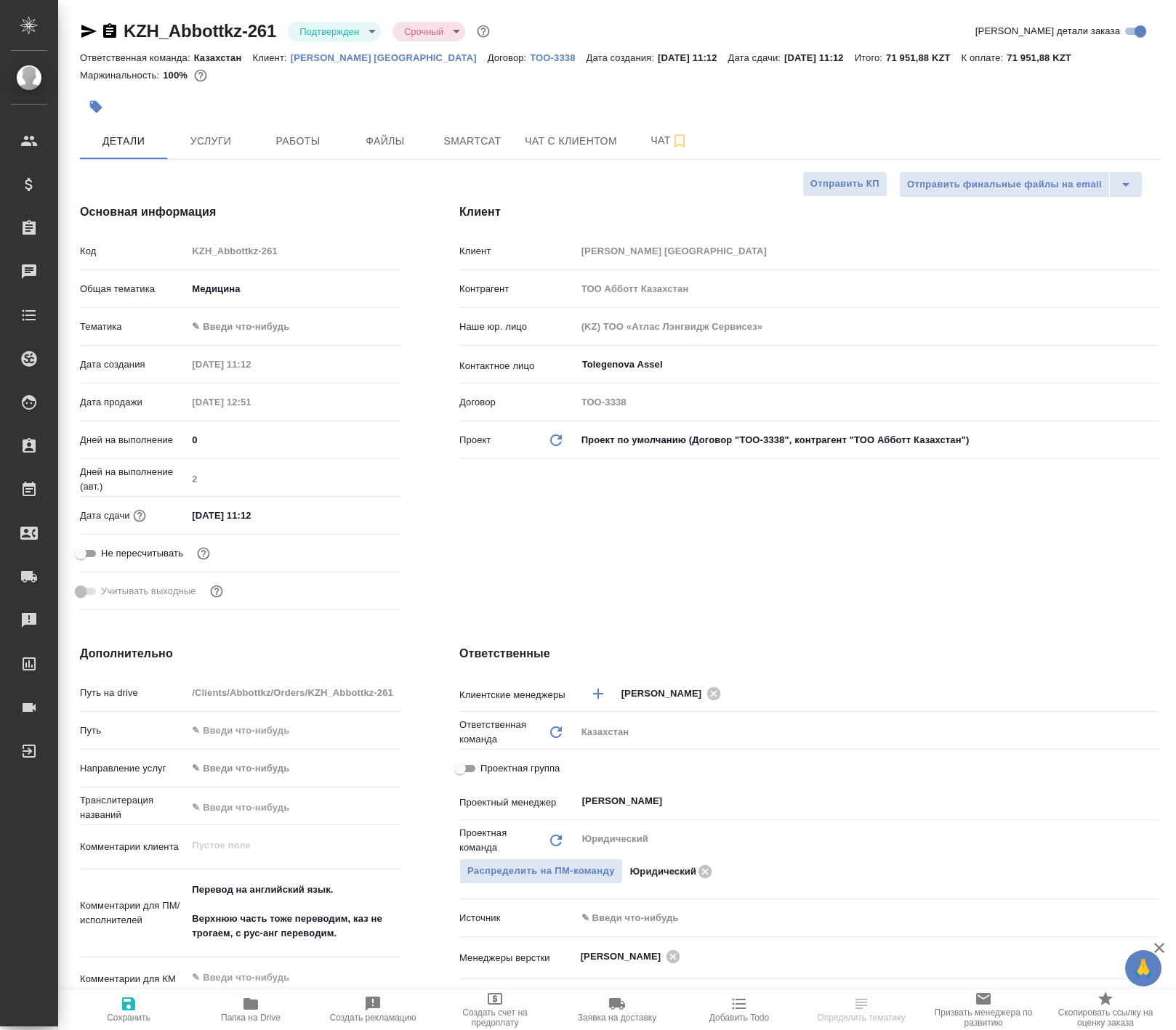
select select "RU"
type textarea "x"
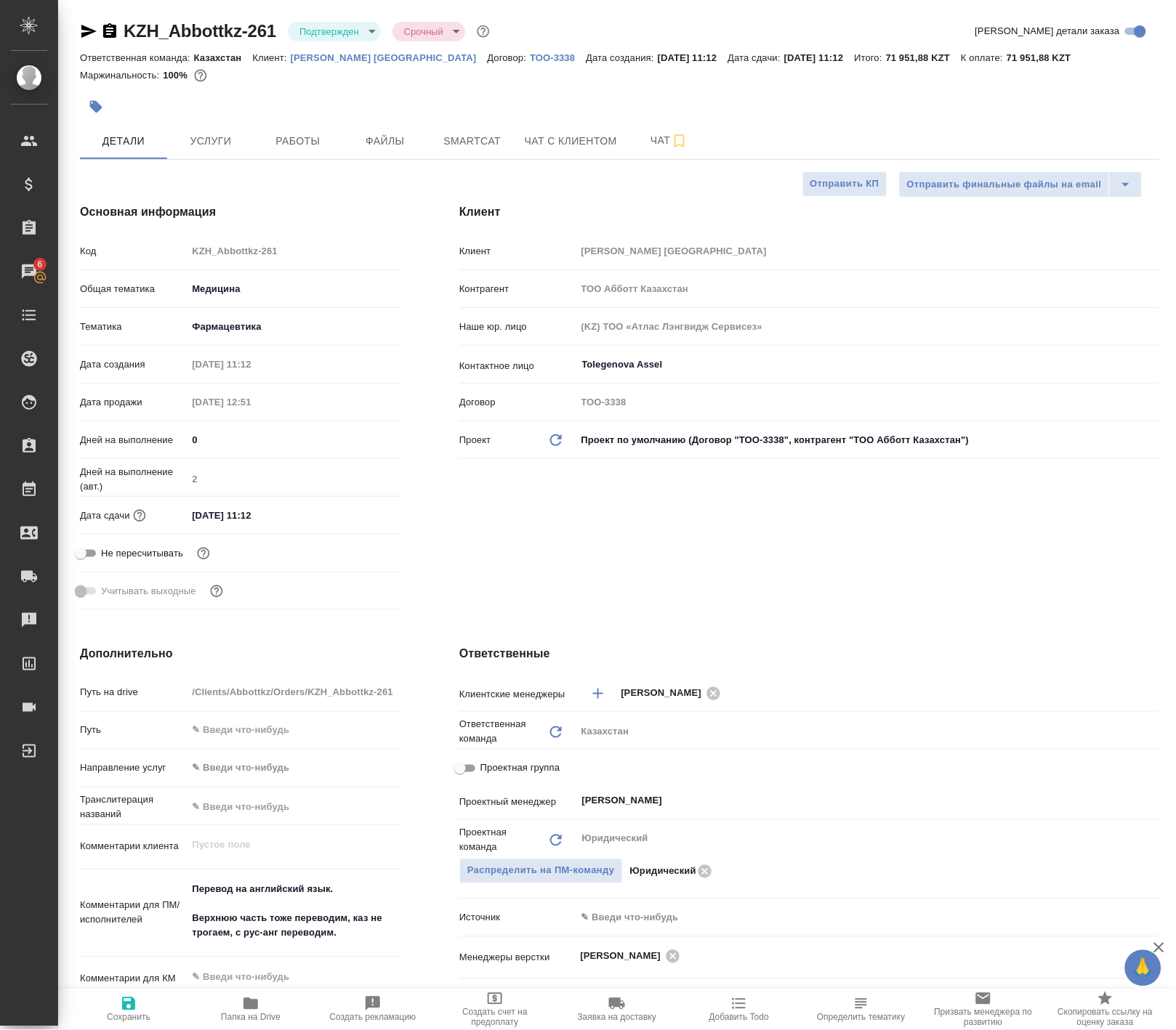
type textarea "x"
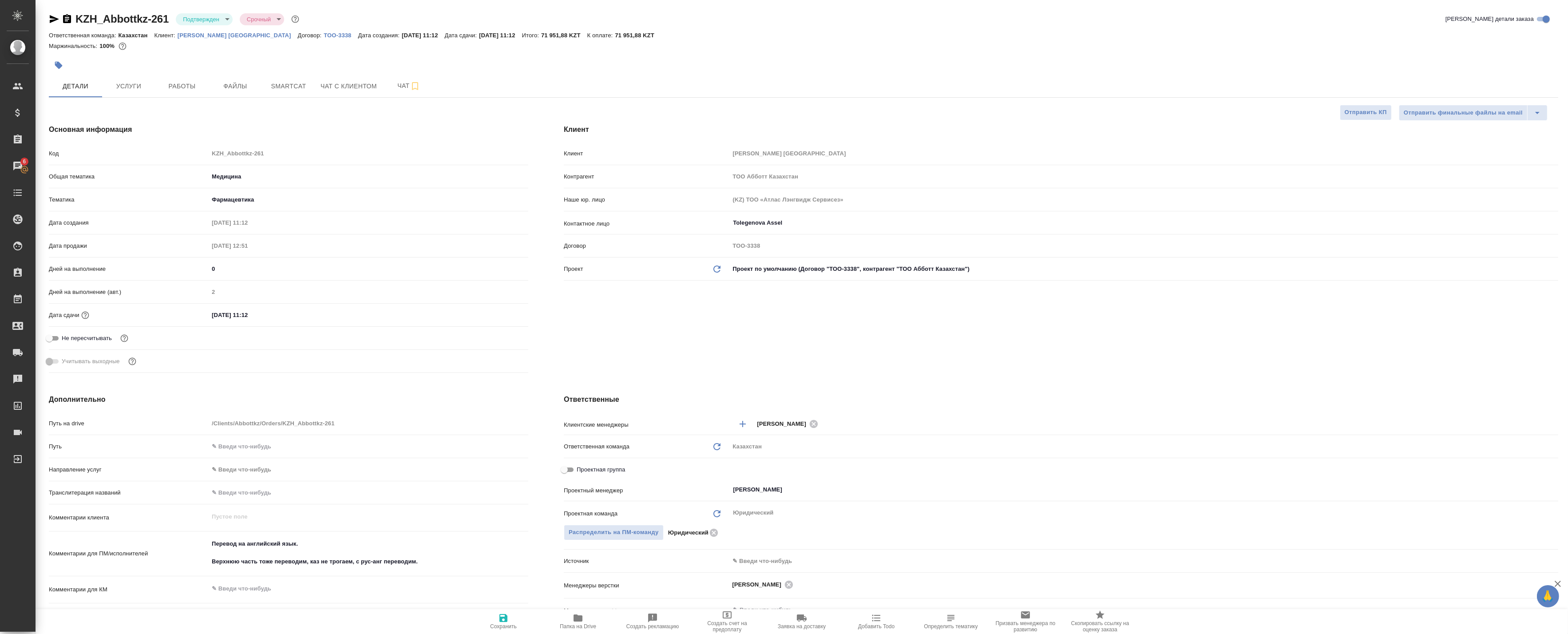
type textarea "x"
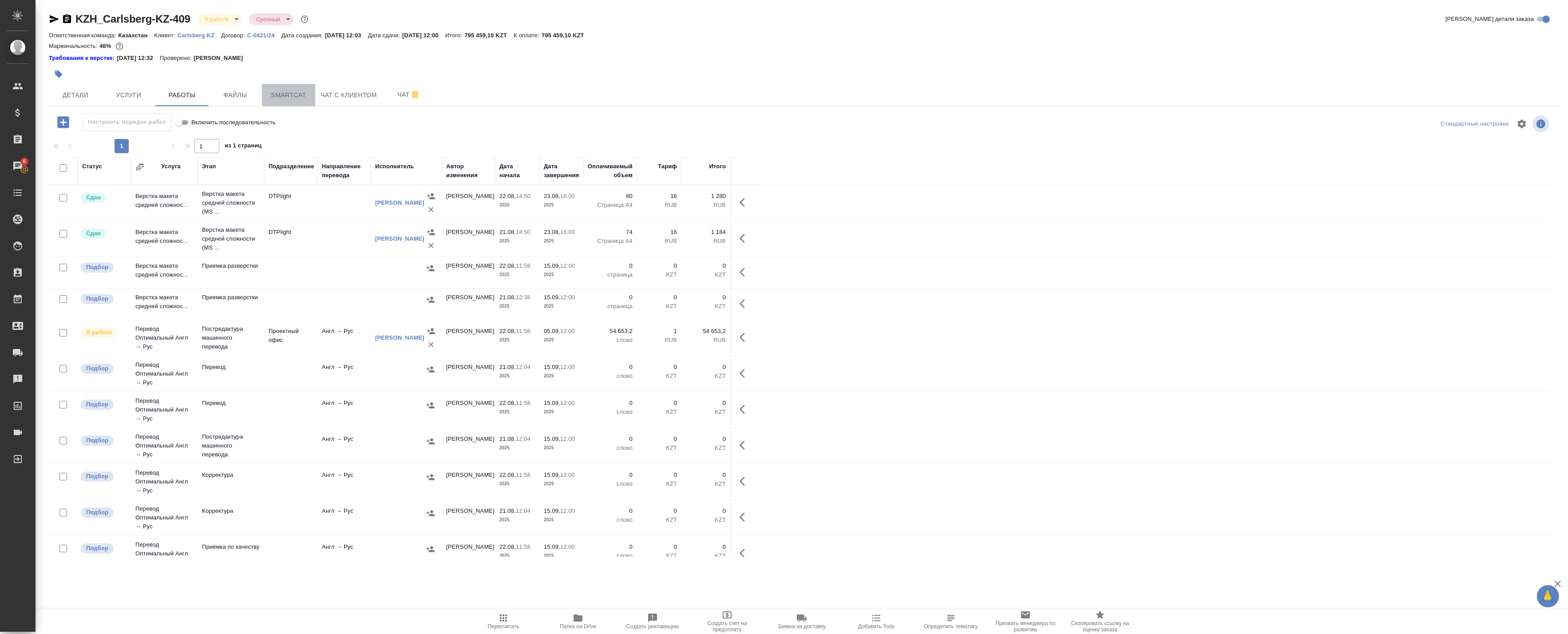
click at [295, 94] on span "Smartcat" at bounding box center [289, 95] width 43 height 11
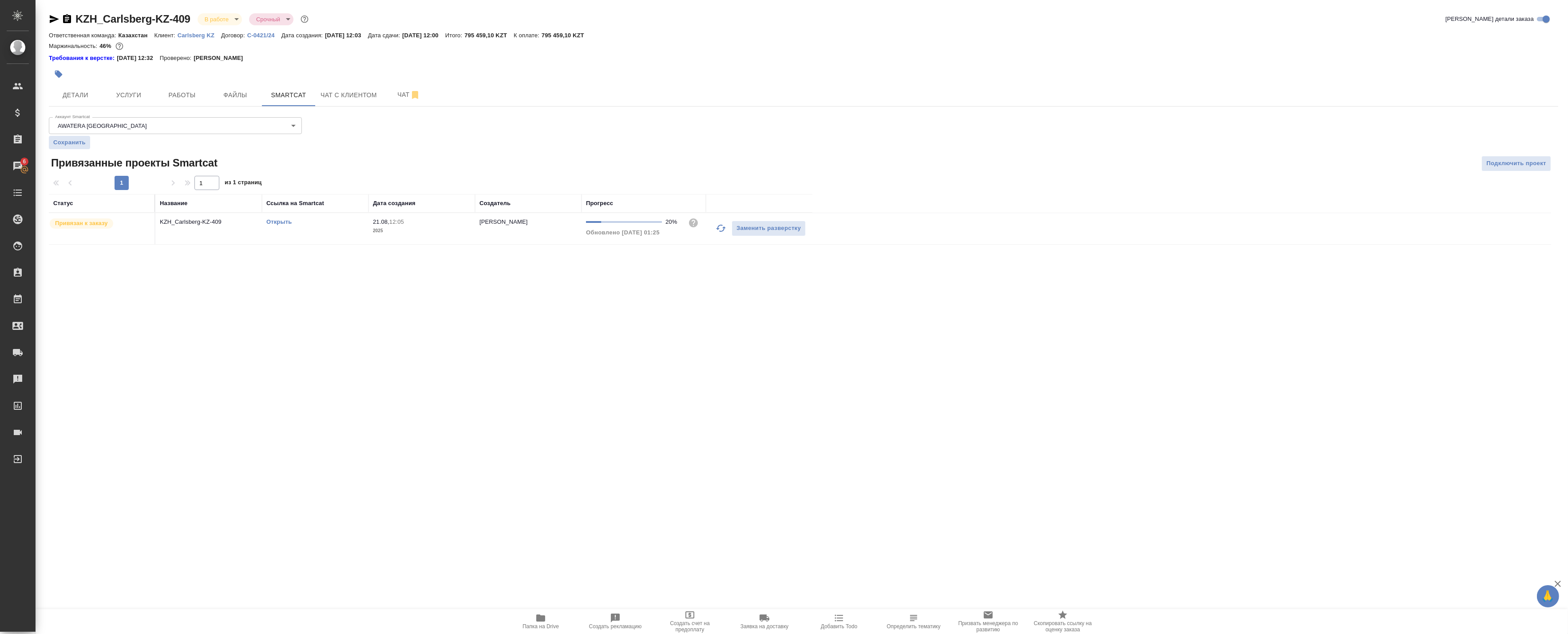
click at [718, 228] on icon "button" at bounding box center [721, 228] width 11 height 11
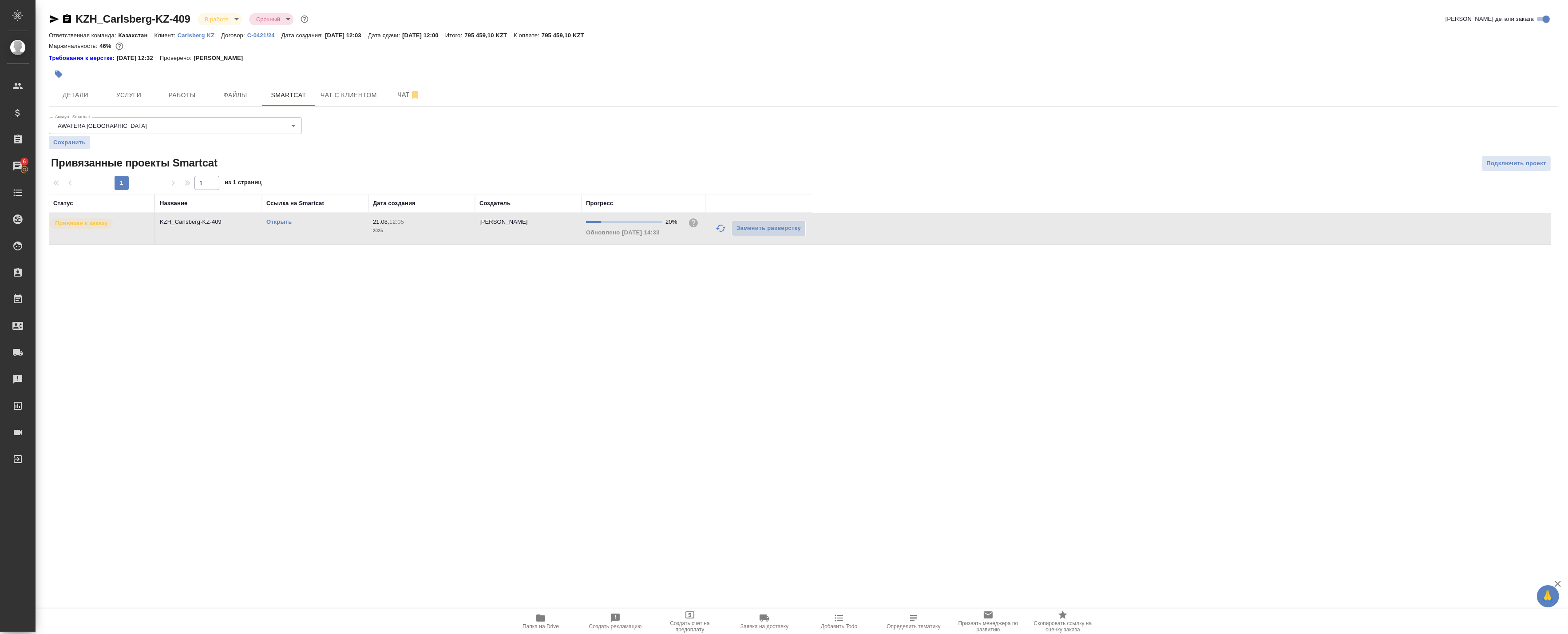
click at [273, 223] on link "Открыть" at bounding box center [279, 222] width 26 height 7
click at [182, 94] on span "Работы" at bounding box center [182, 95] width 43 height 11
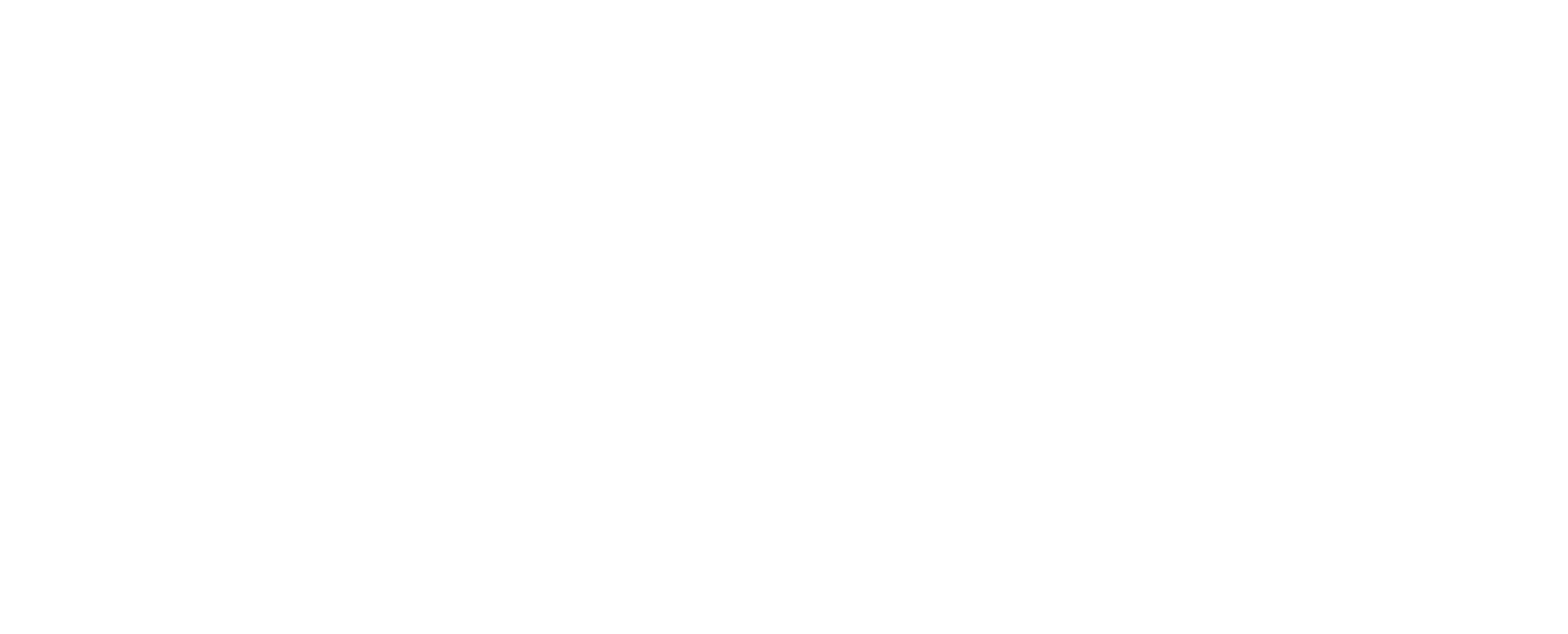
select select "RU"
type textarea "x"
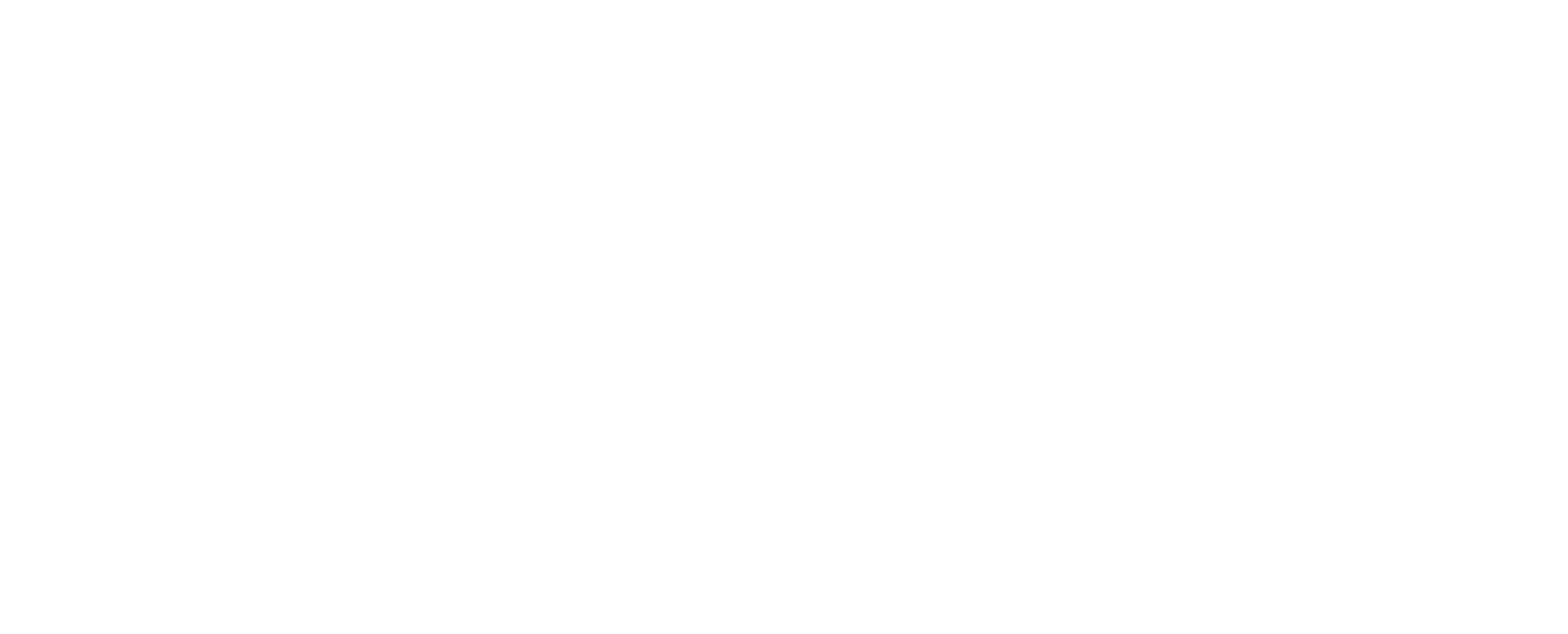
type textarea "x"
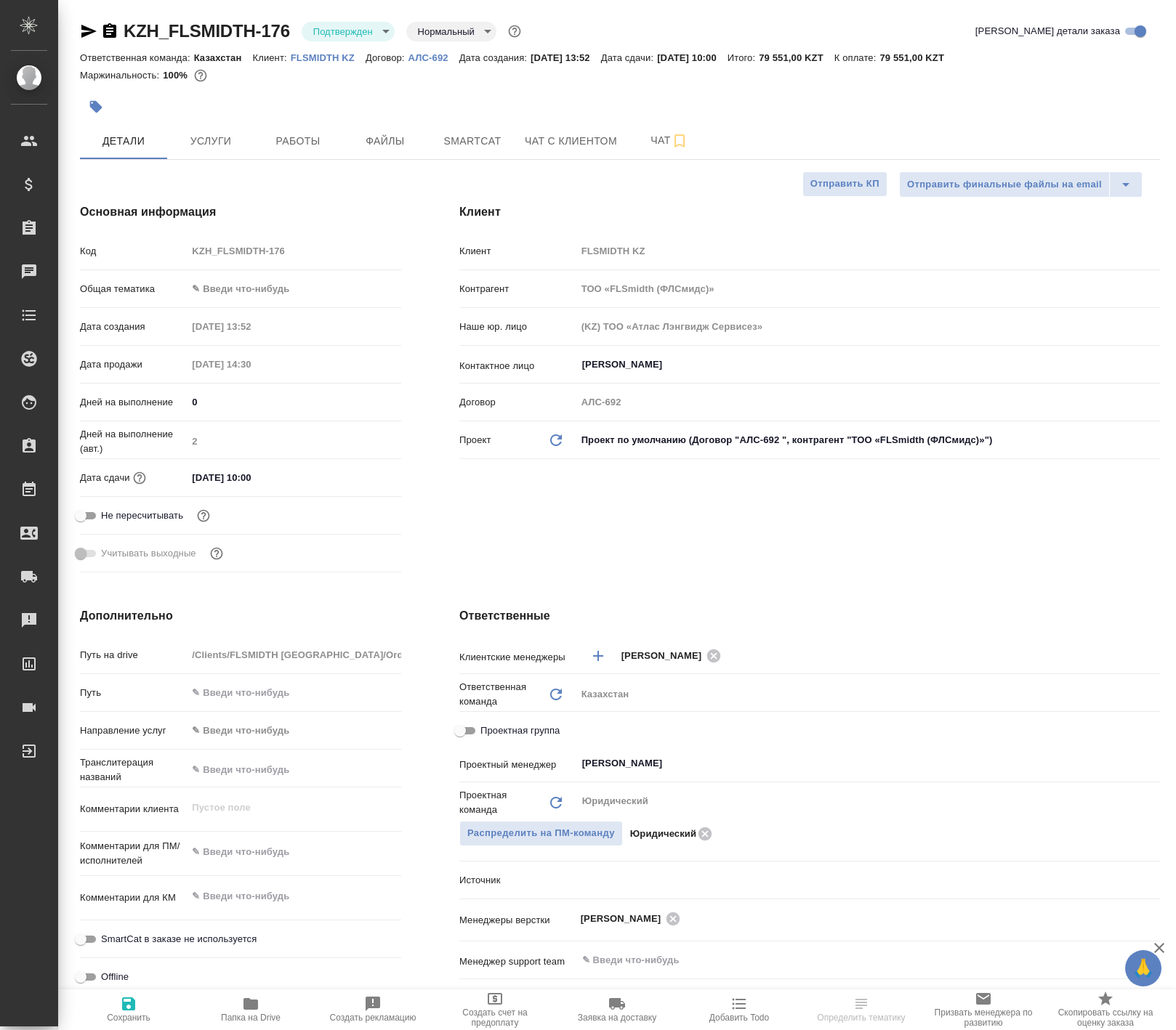
select select "RU"
type textarea "x"
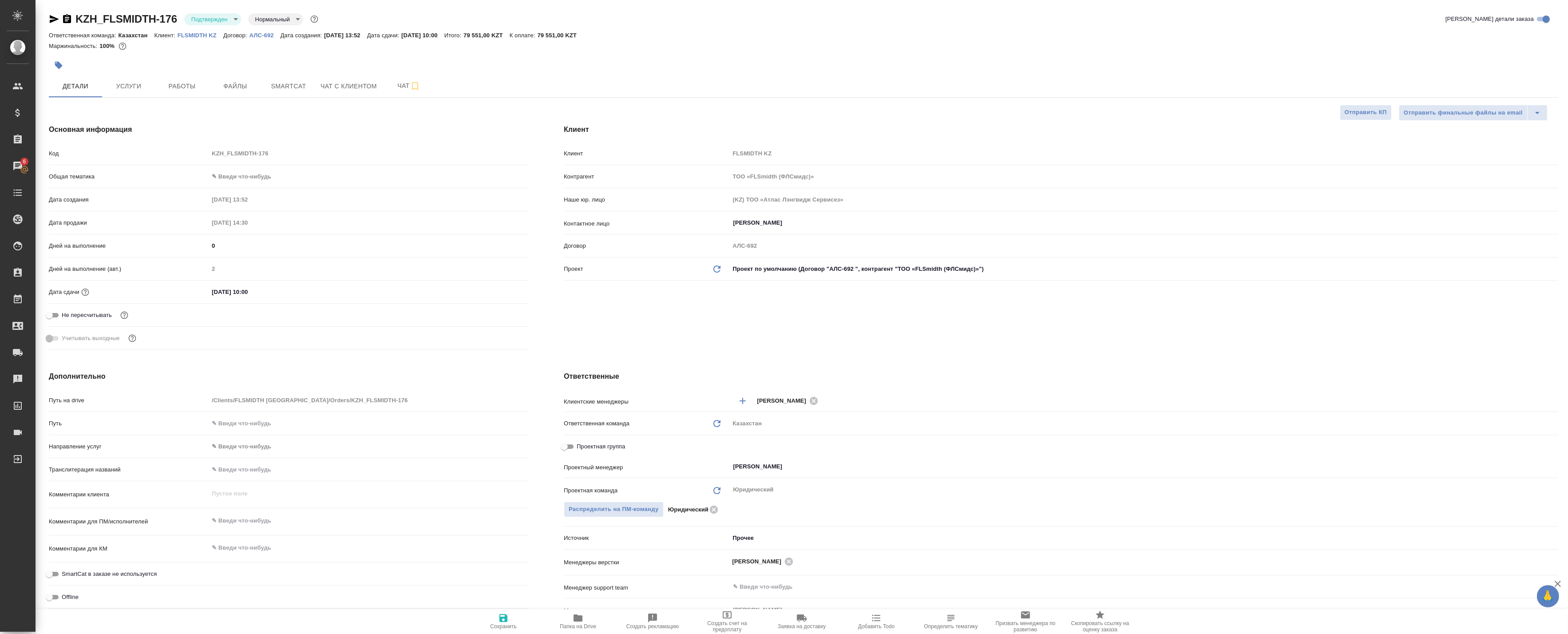
type textarea "x"
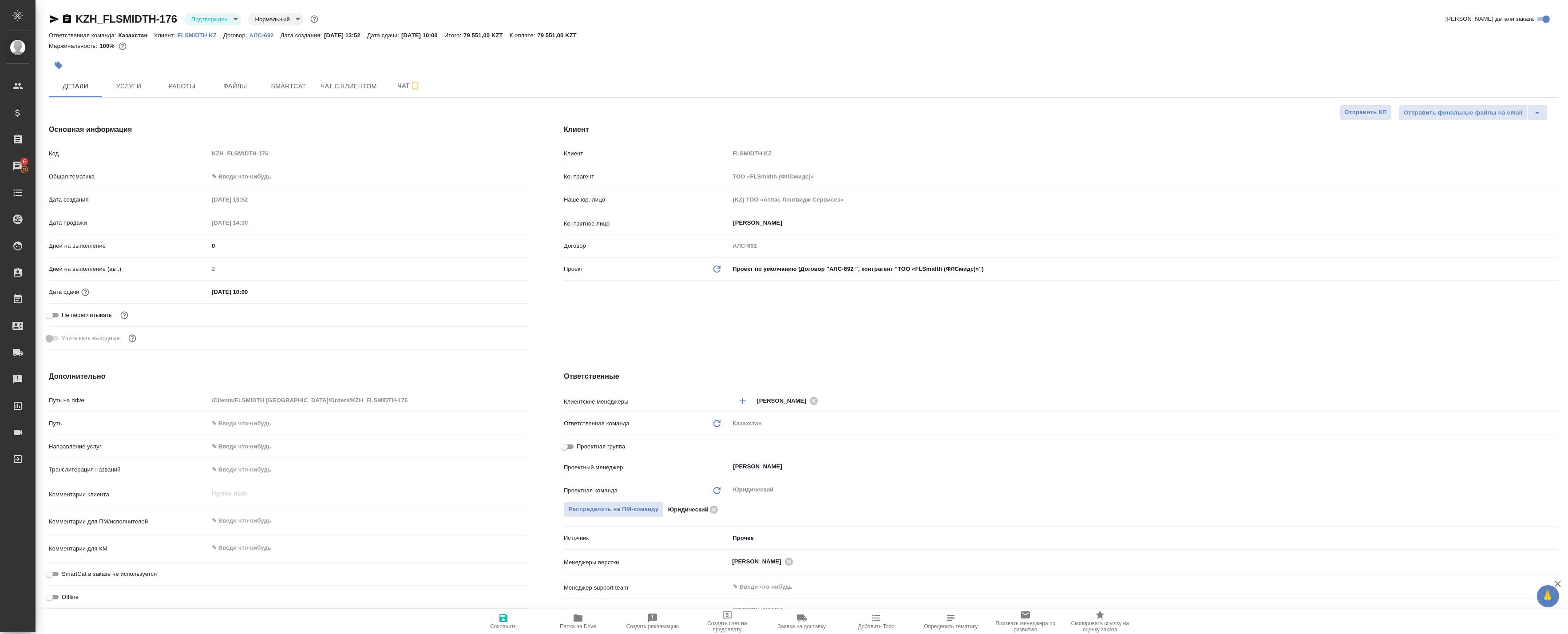
type textarea "x"
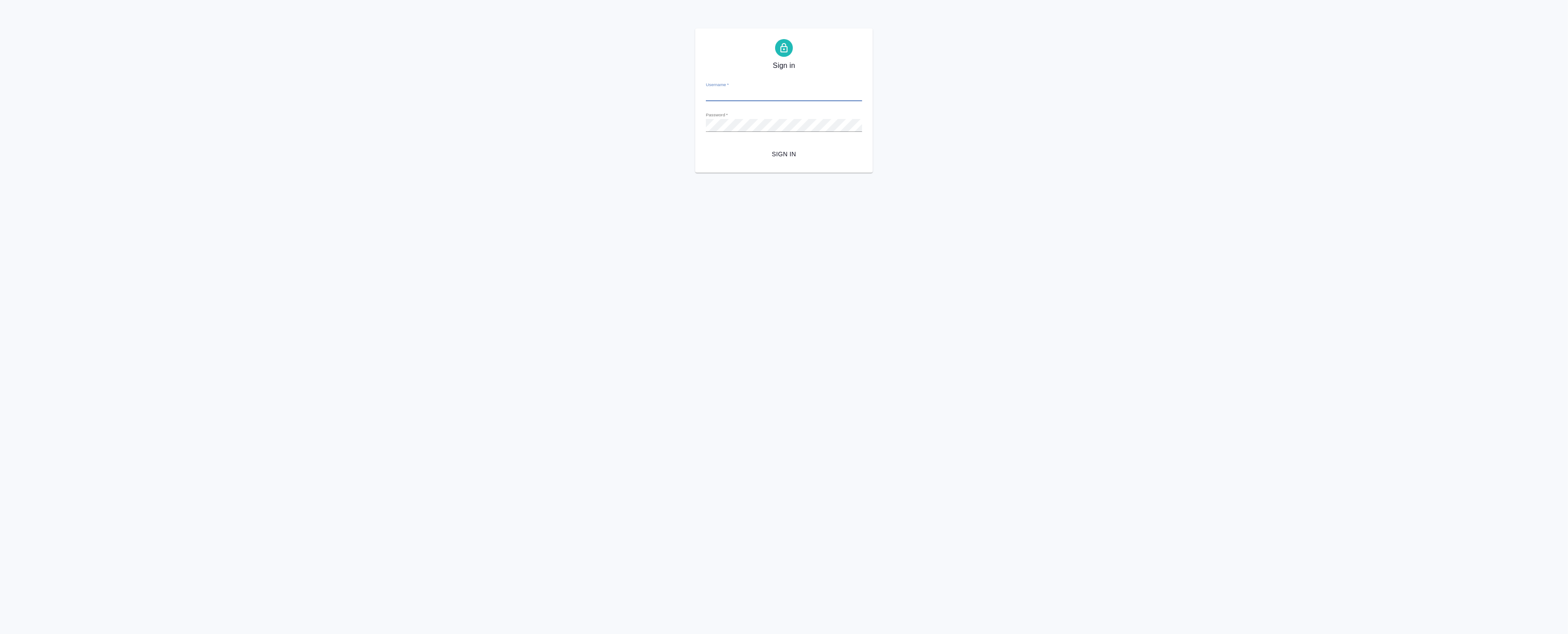
type input "[EMAIL_ADDRESS][DOMAIN_NAME]"
click at [718, 151] on span "Sign in" at bounding box center [783, 154] width 142 height 11
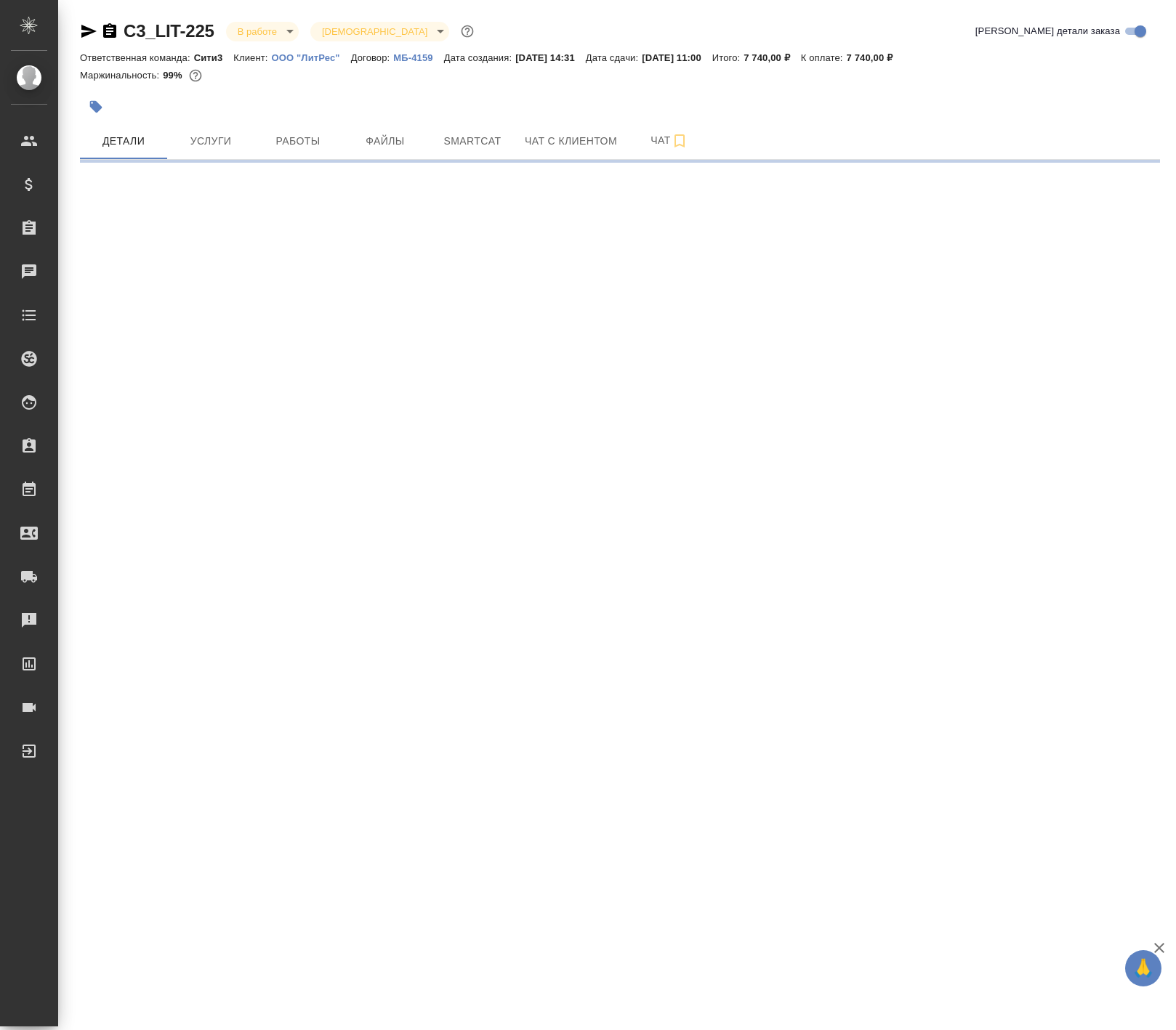
select select "RU"
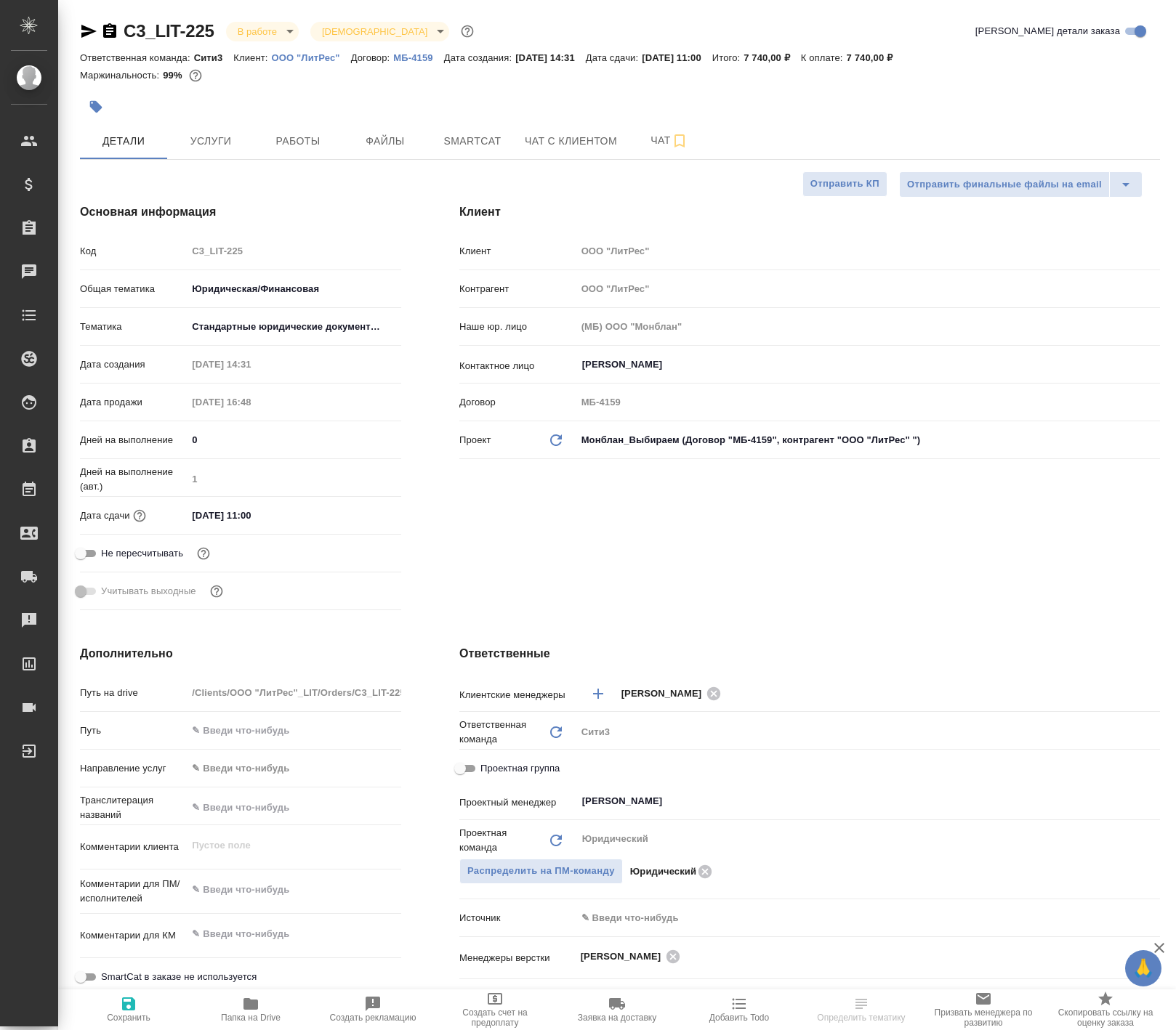
type textarea "x"
select select "RU"
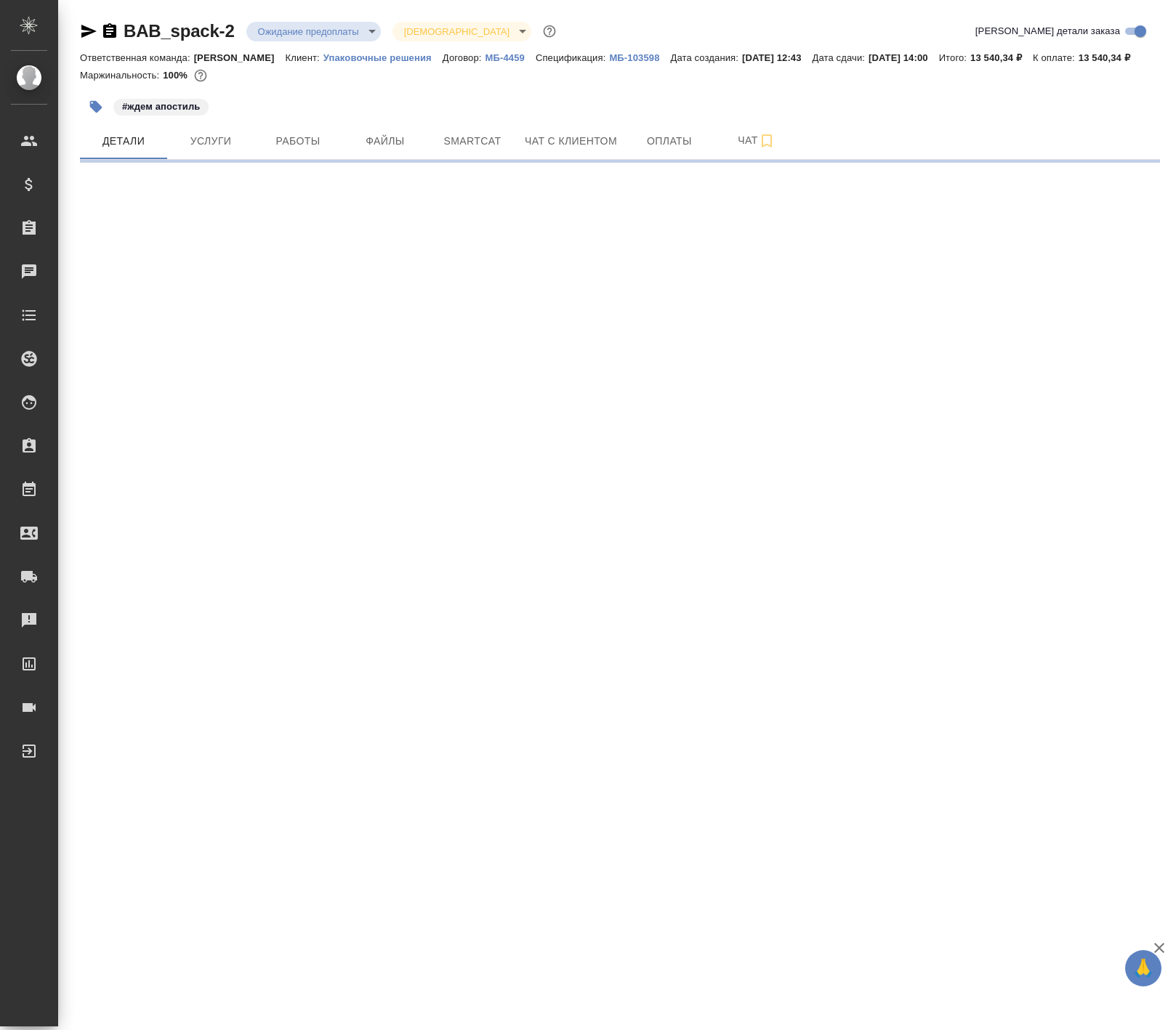
select select "RU"
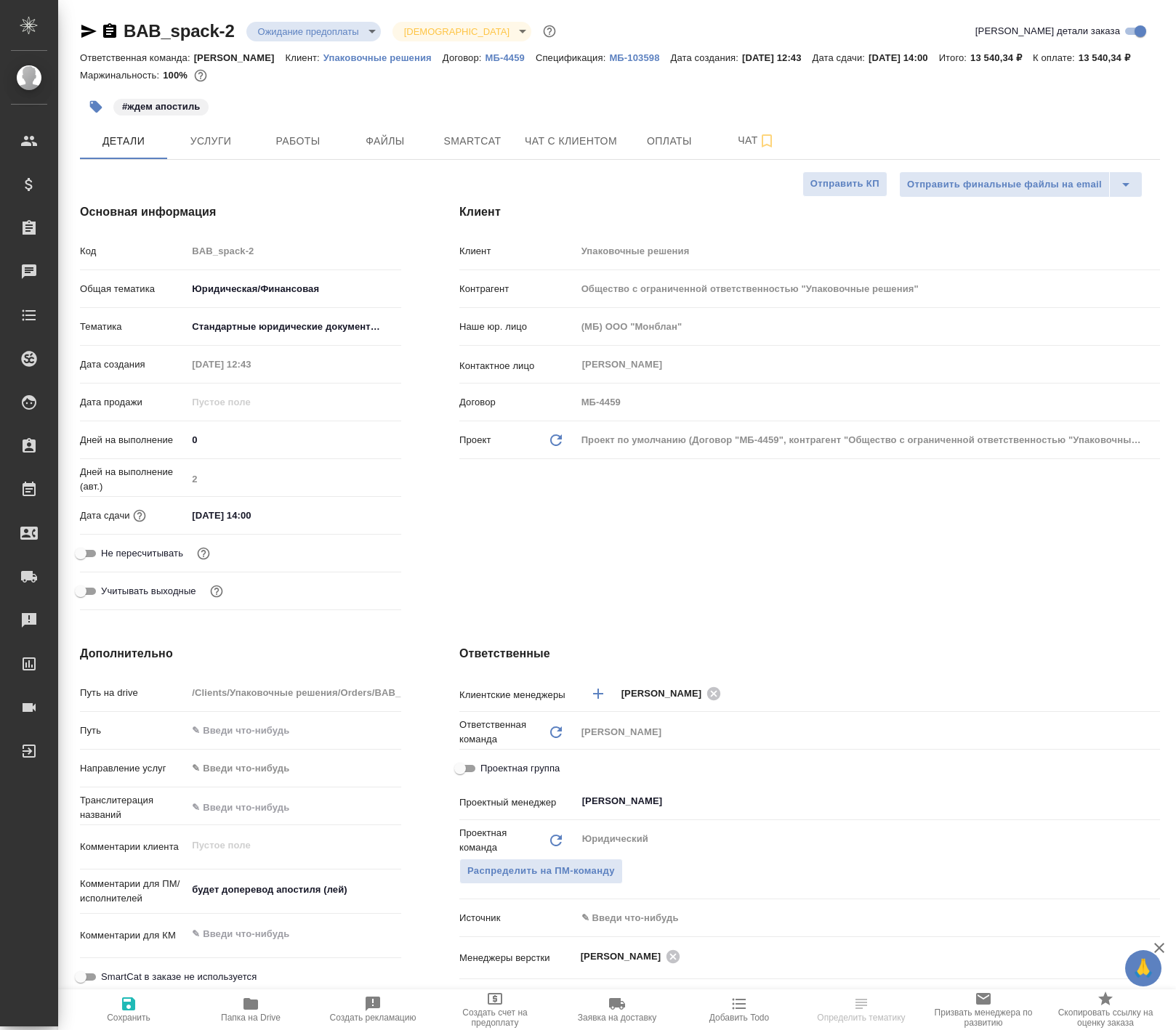
type textarea "x"
select select "RU"
type textarea "x"
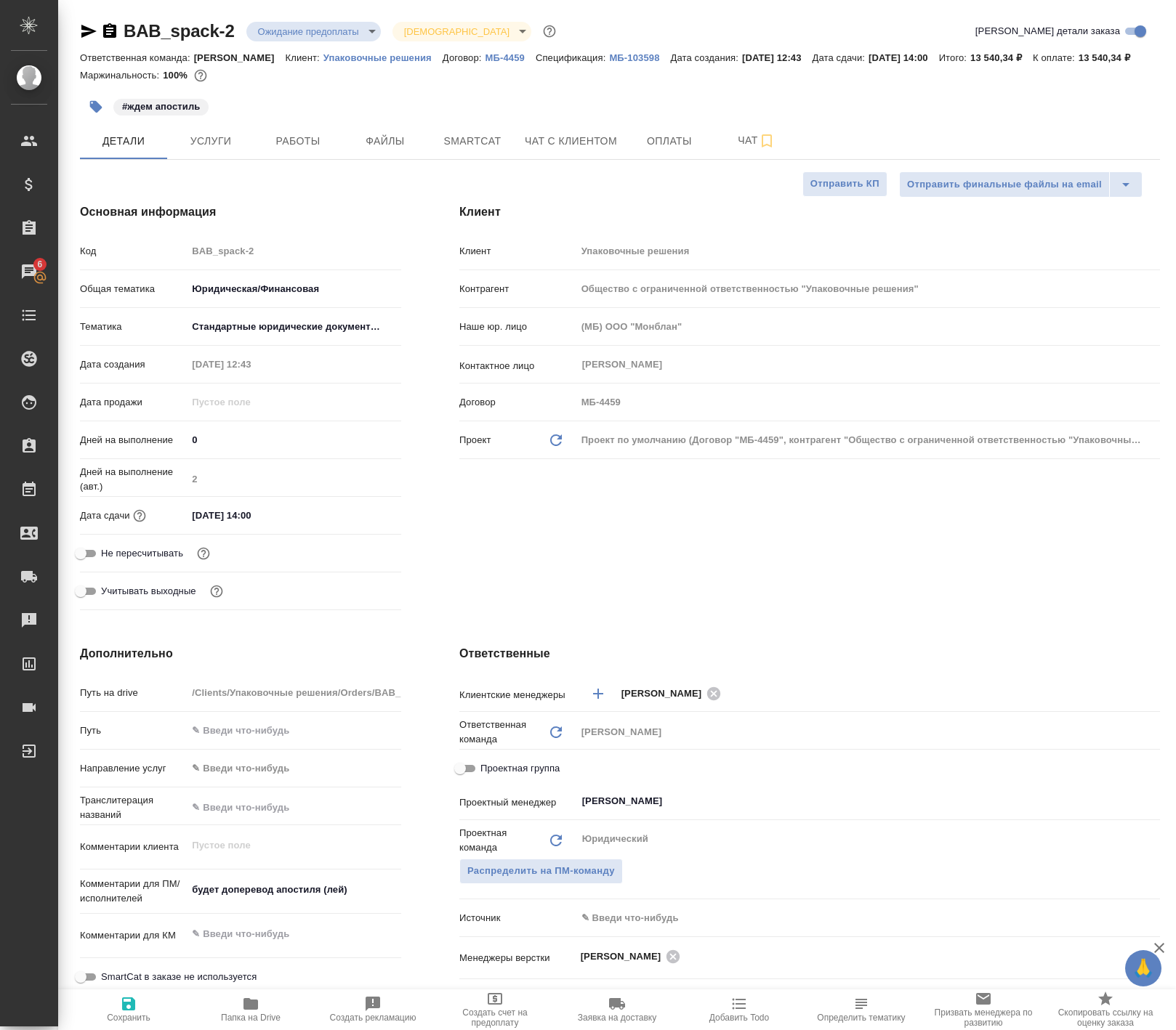
type textarea "x"
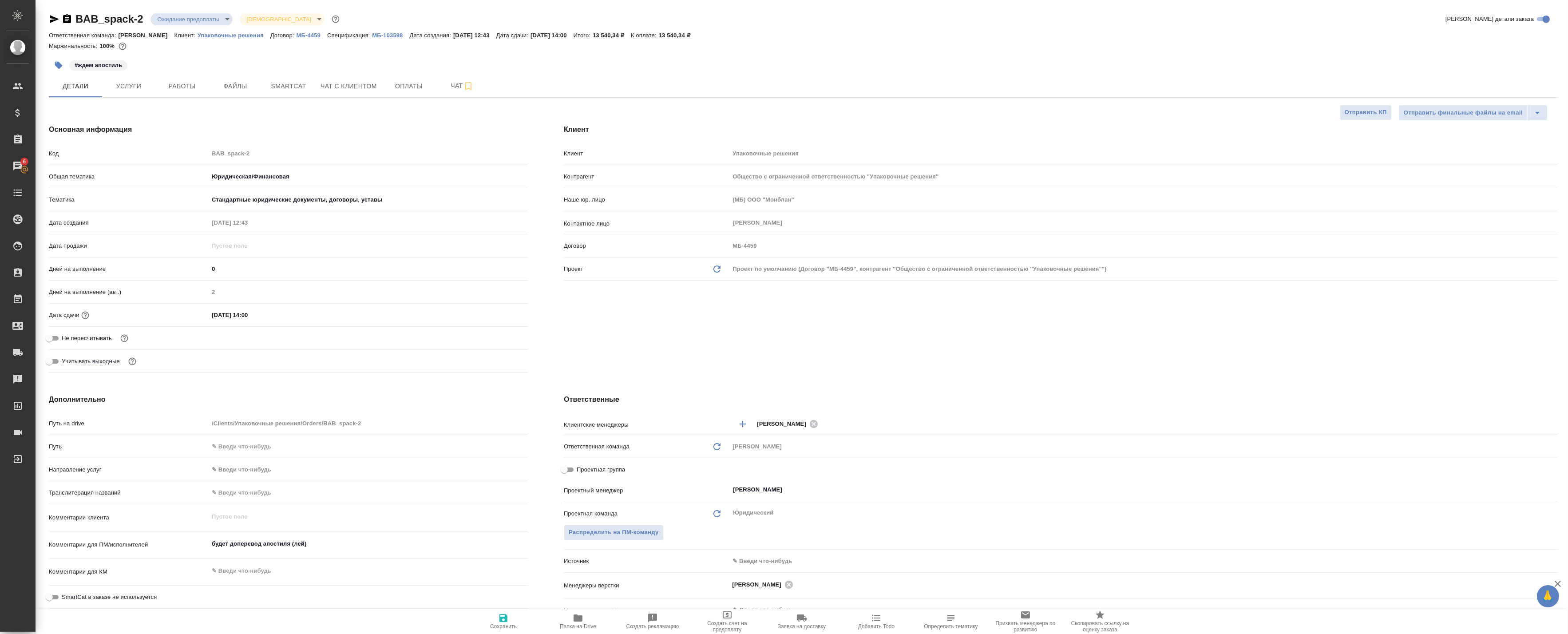
type textarea "x"
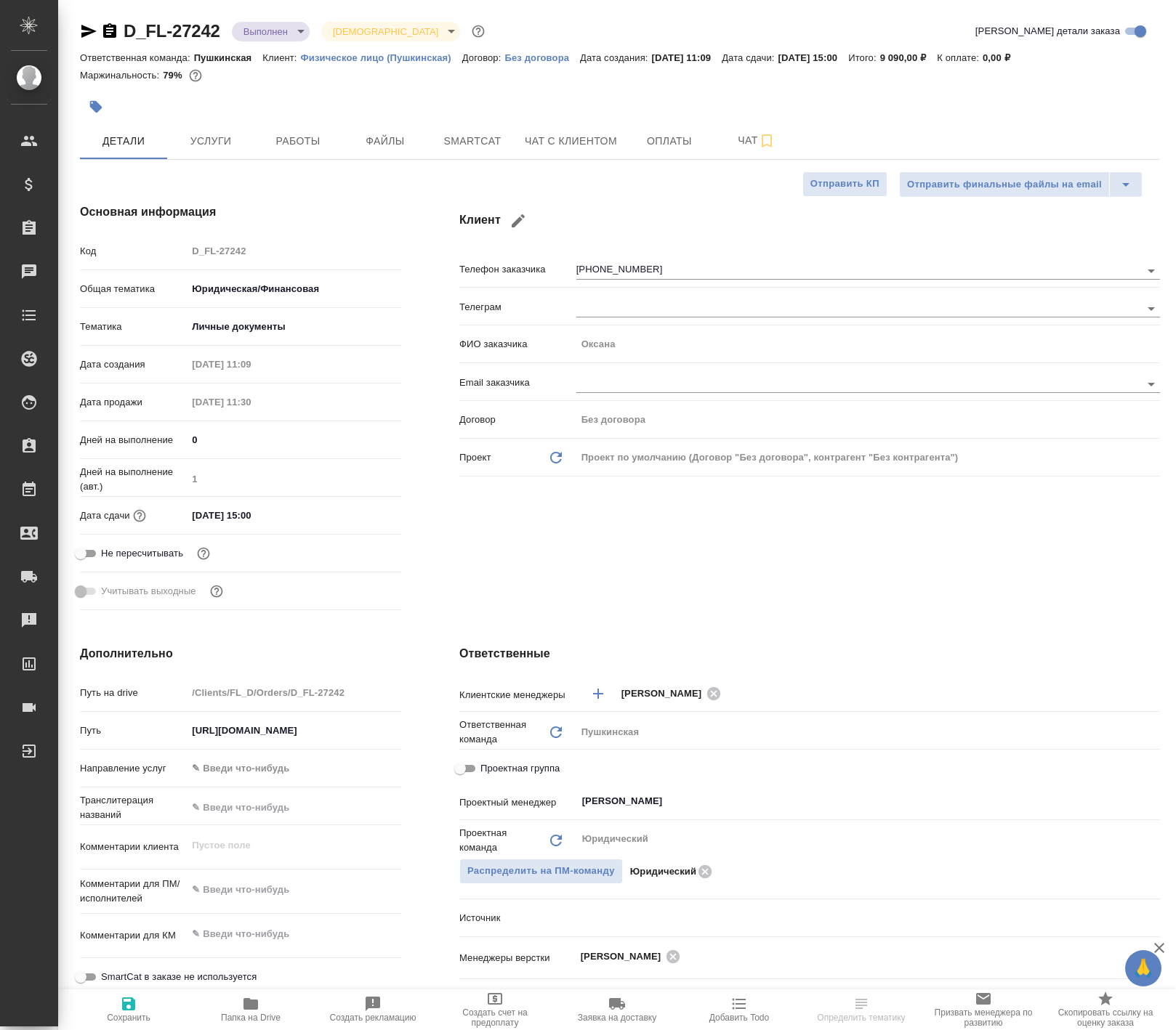
select select "RU"
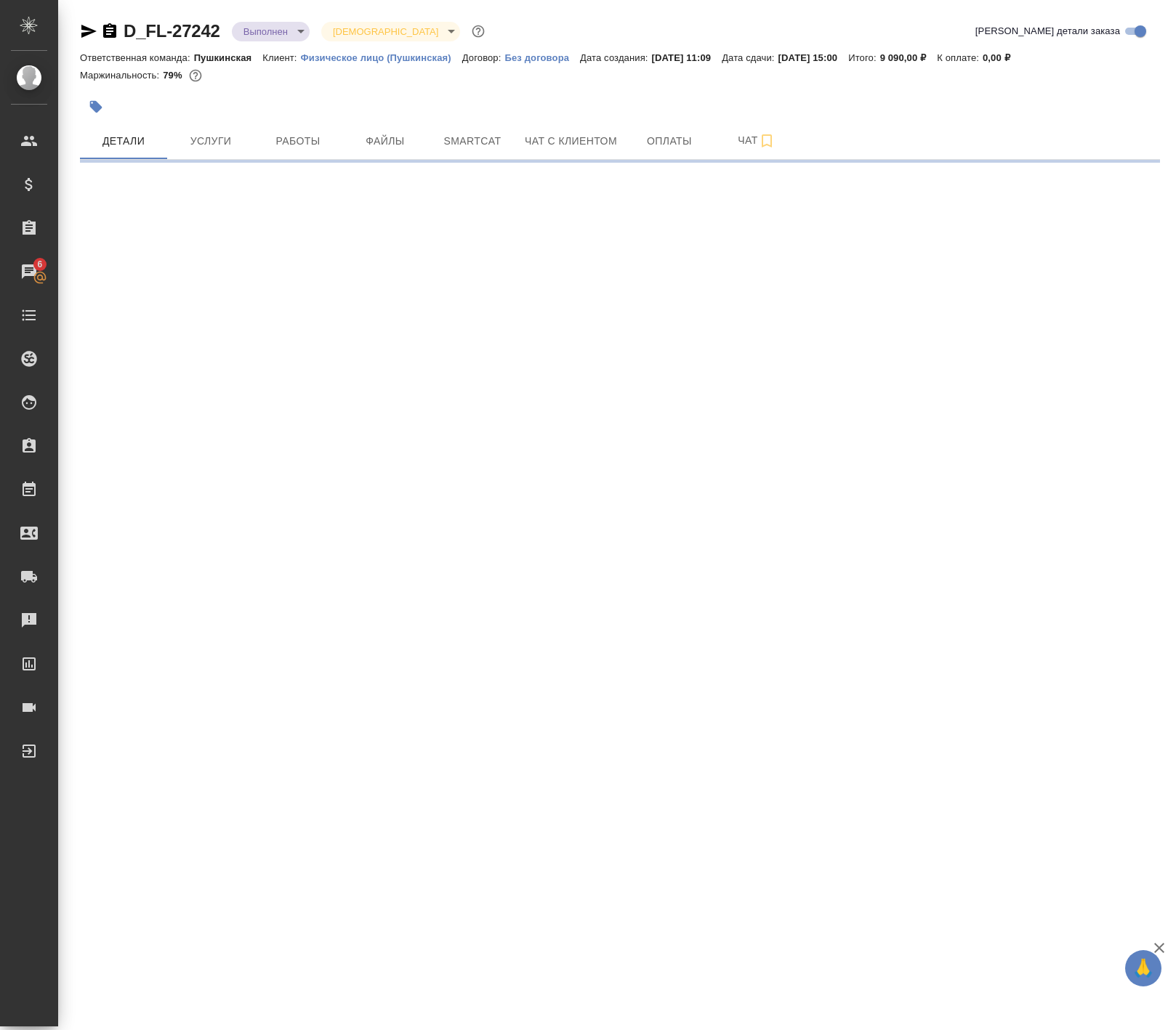
select select "RU"
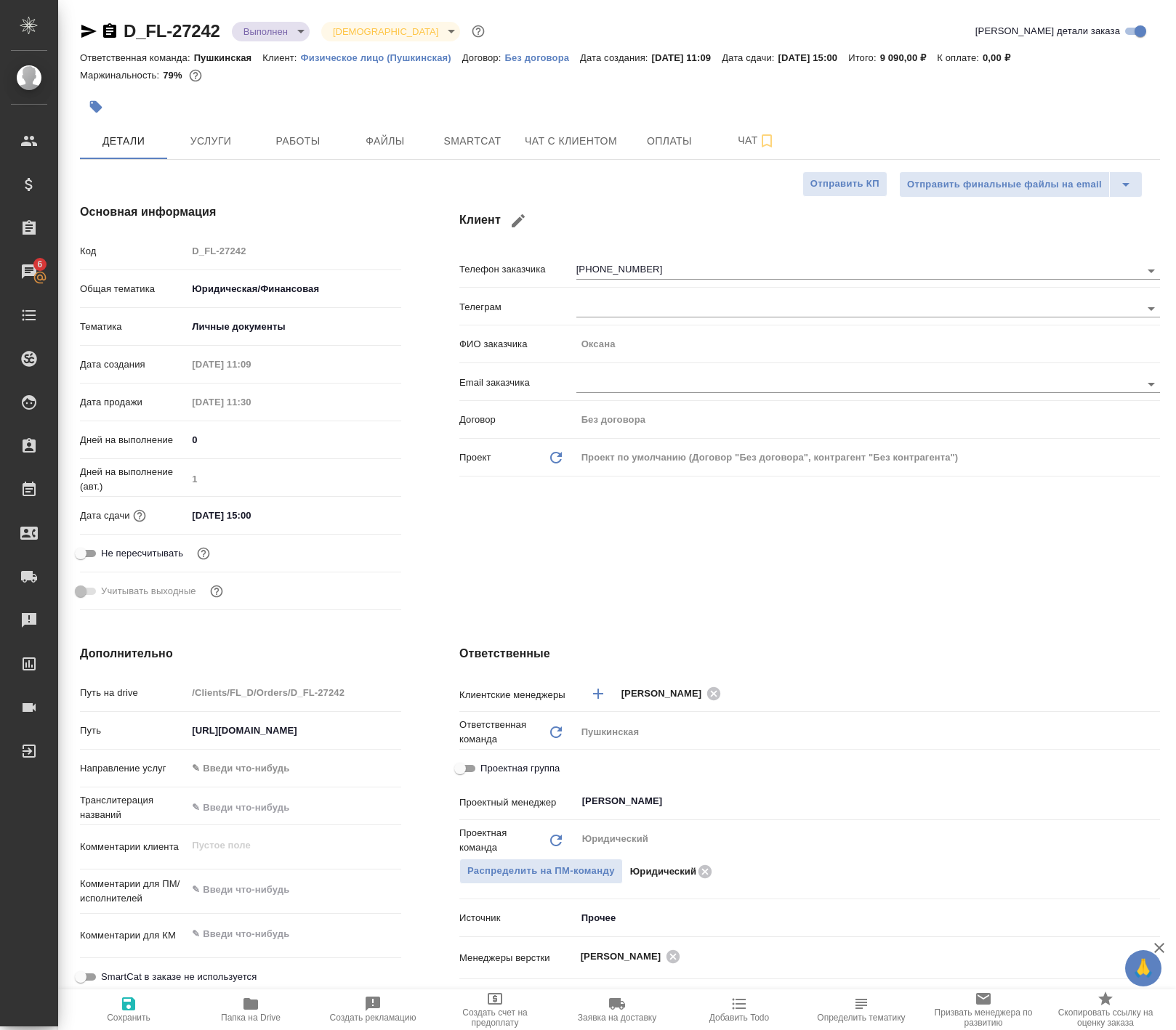
type textarea "x"
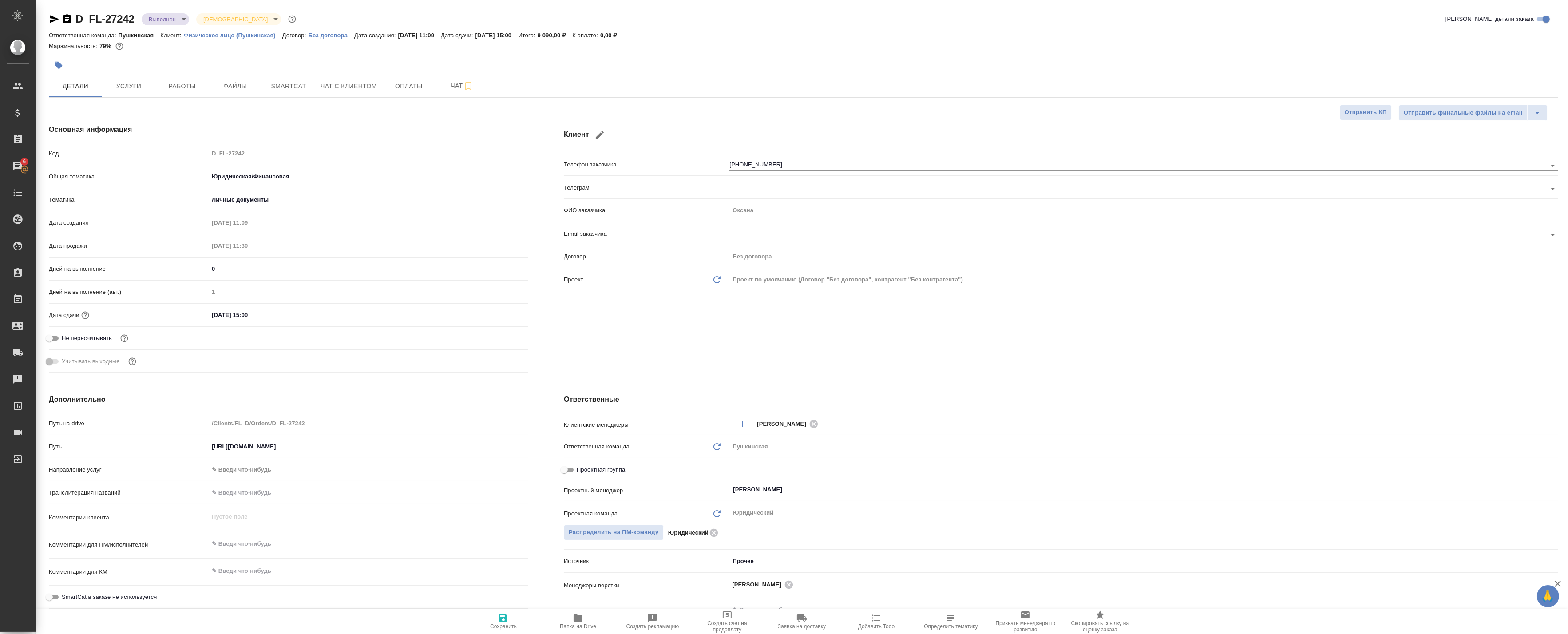
type textarea "x"
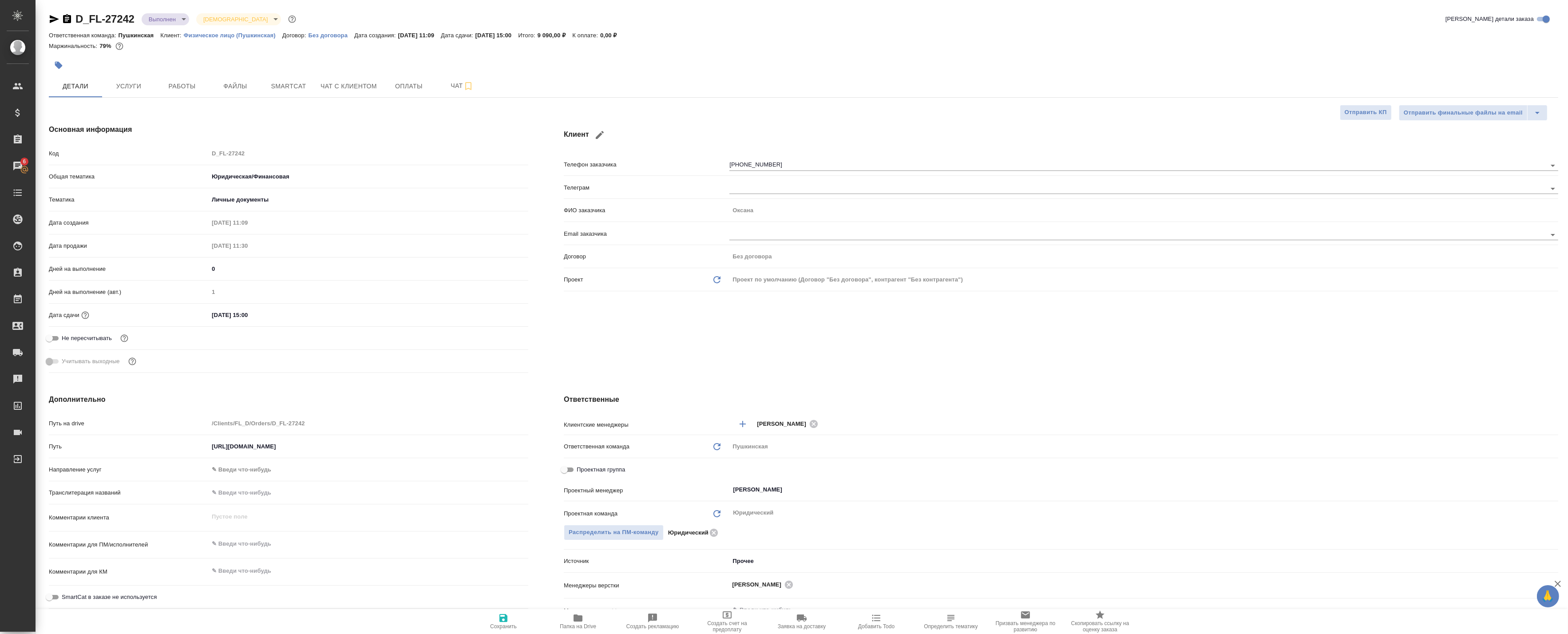
type textarea "x"
click at [188, 86] on span "Работы" at bounding box center [182, 86] width 43 height 11
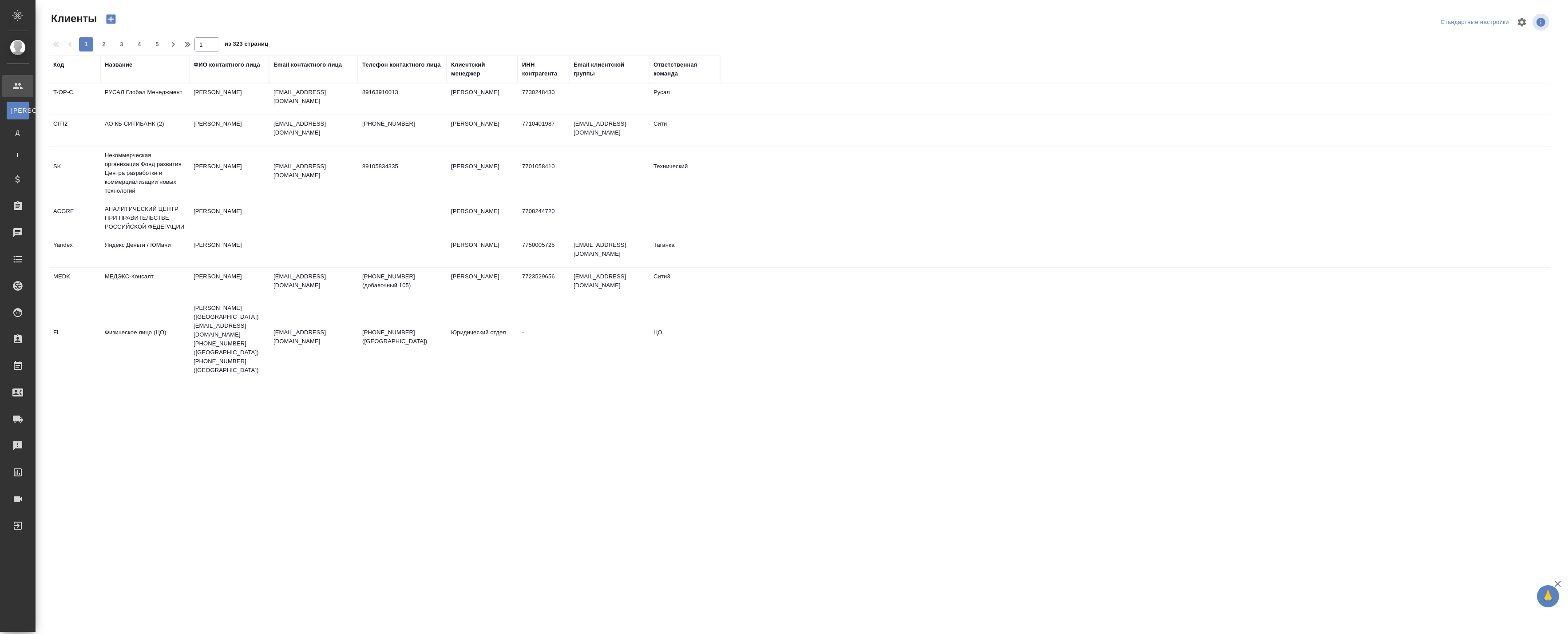
select select "RU"
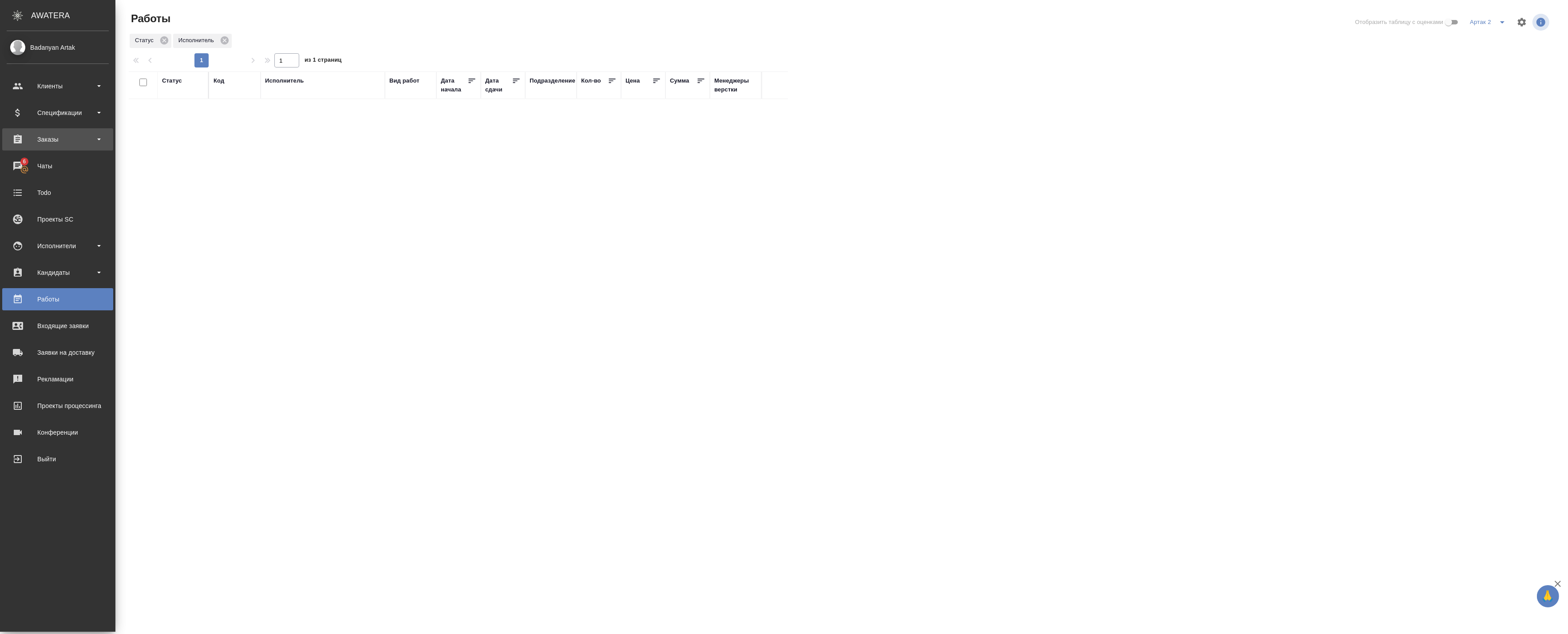
click at [47, 137] on div "Заказы" at bounding box center [58, 139] width 102 height 13
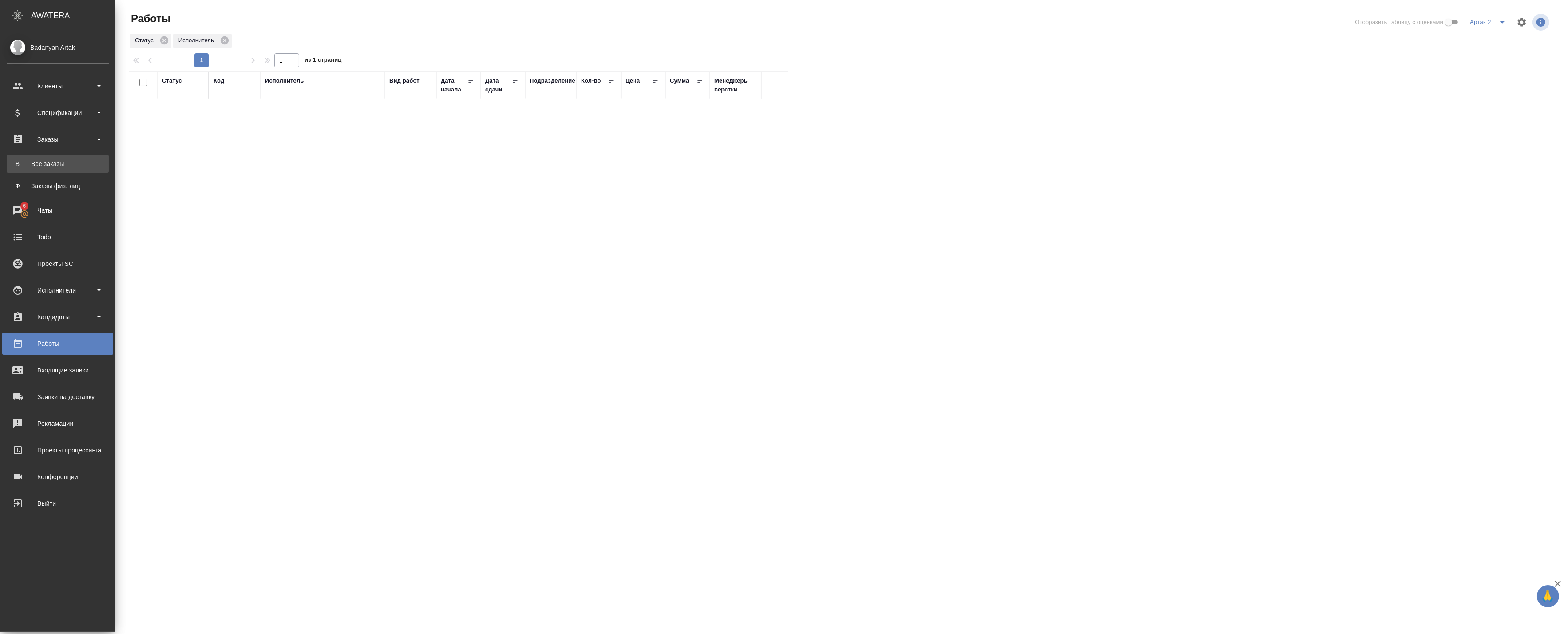
click at [63, 162] on div "Все заказы" at bounding box center [57, 164] width 93 height 9
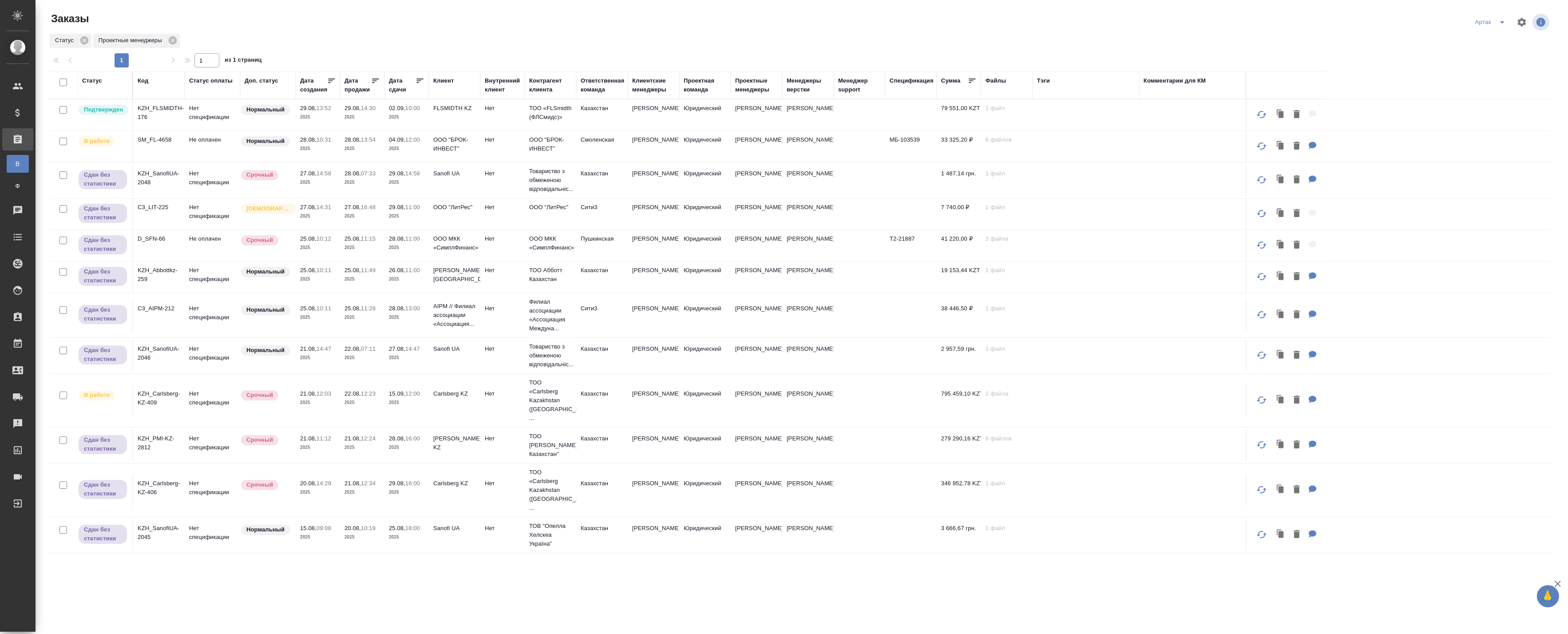
click at [366, 112] on span "29.08, 14:30" at bounding box center [362, 108] width 35 height 9
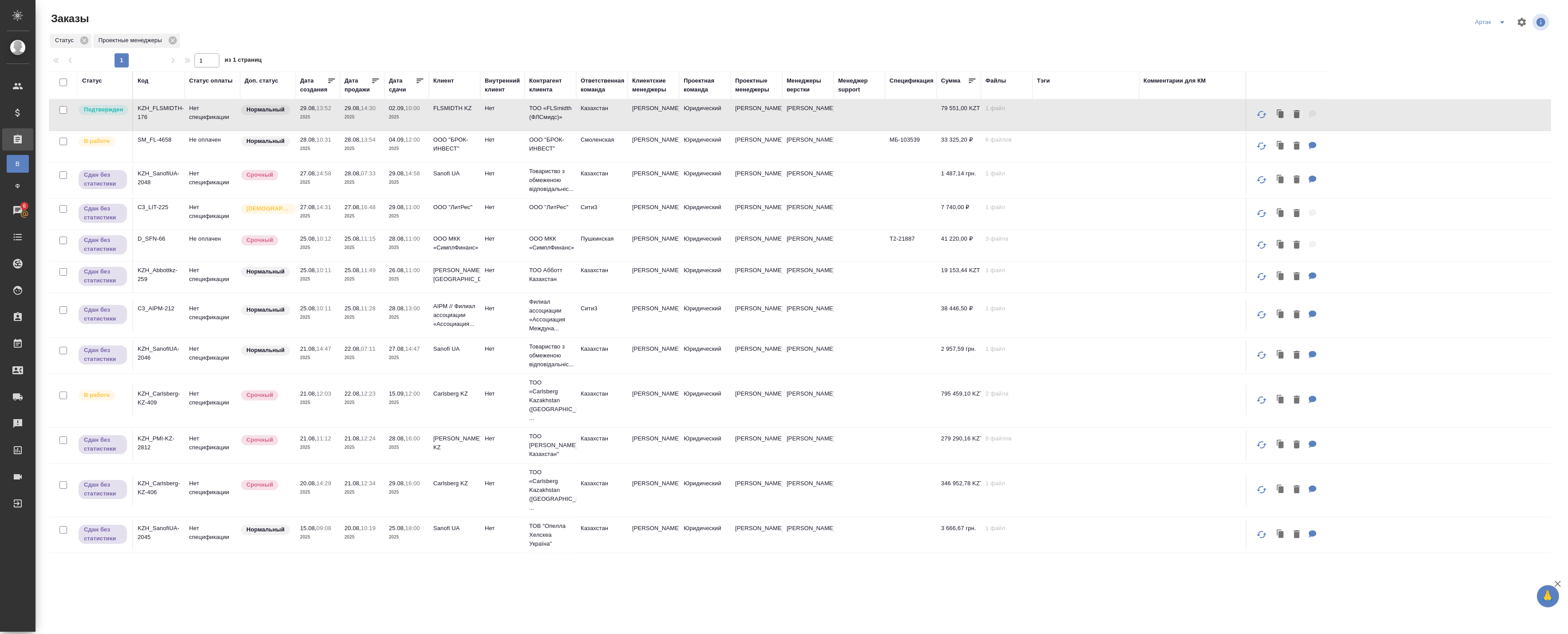
click at [376, 149] on p "2025" at bounding box center [362, 149] width 35 height 9
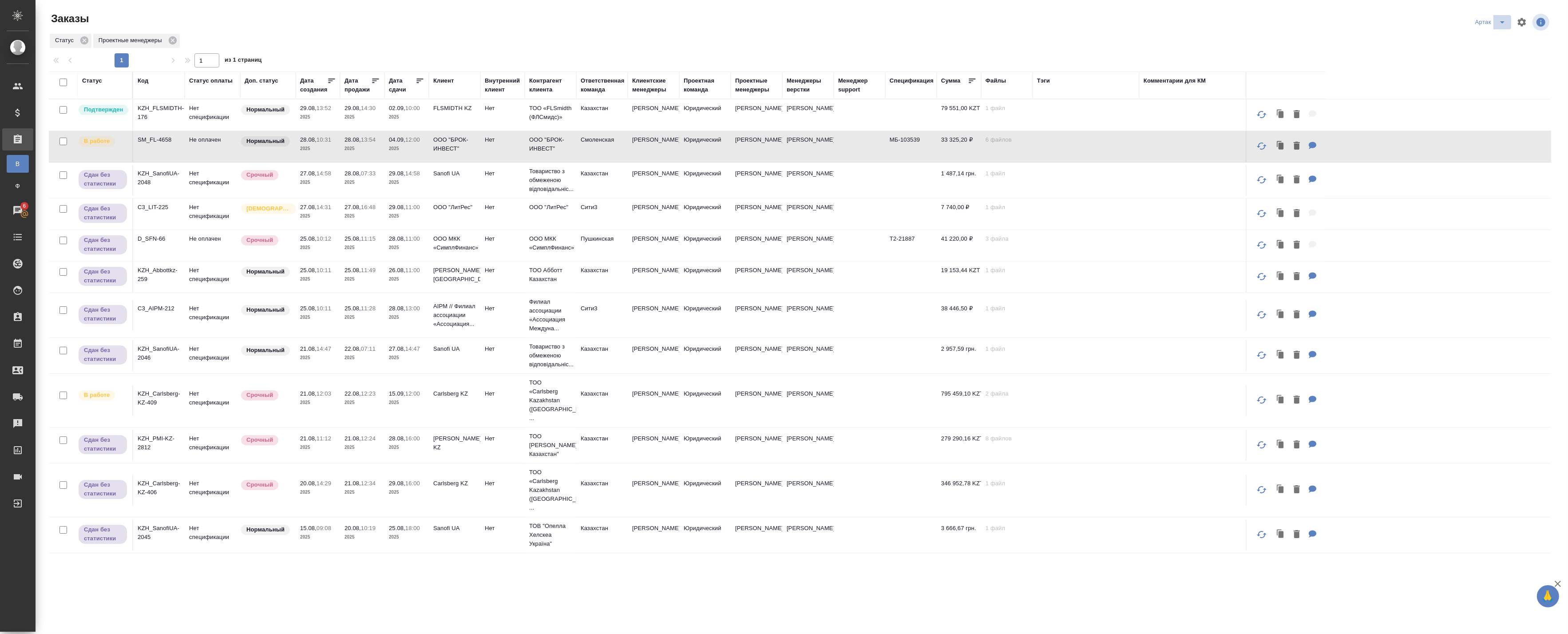
click at [1507, 22] on icon "split button" at bounding box center [1502, 23] width 11 height 11
click at [1485, 39] on li "leagal" at bounding box center [1492, 40] width 38 height 14
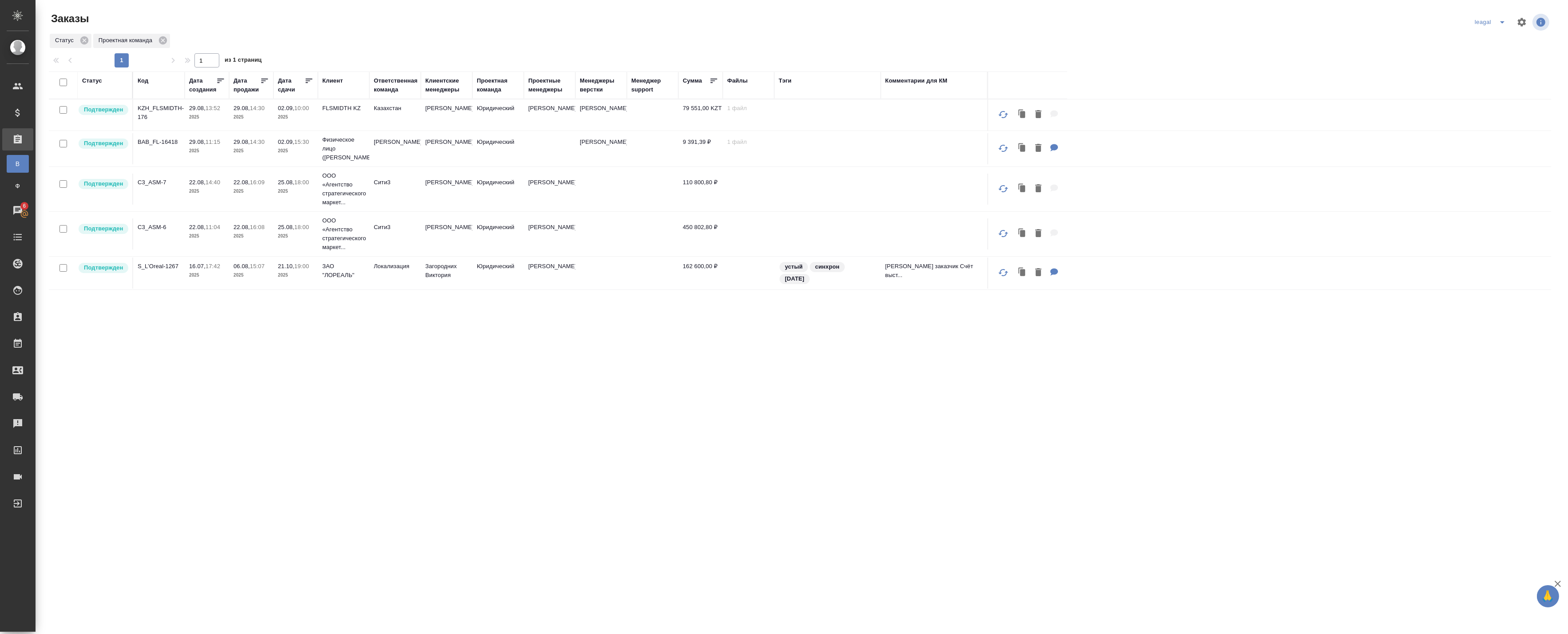
click at [277, 392] on div "Статус Код Дата создания Дата продажи Дата сдачи Клиент Ответственная команда К…" at bounding box center [800, 337] width 1502 height 533
click at [316, 130] on td "02.09, 15:30 2025" at bounding box center [295, 114] width 44 height 31
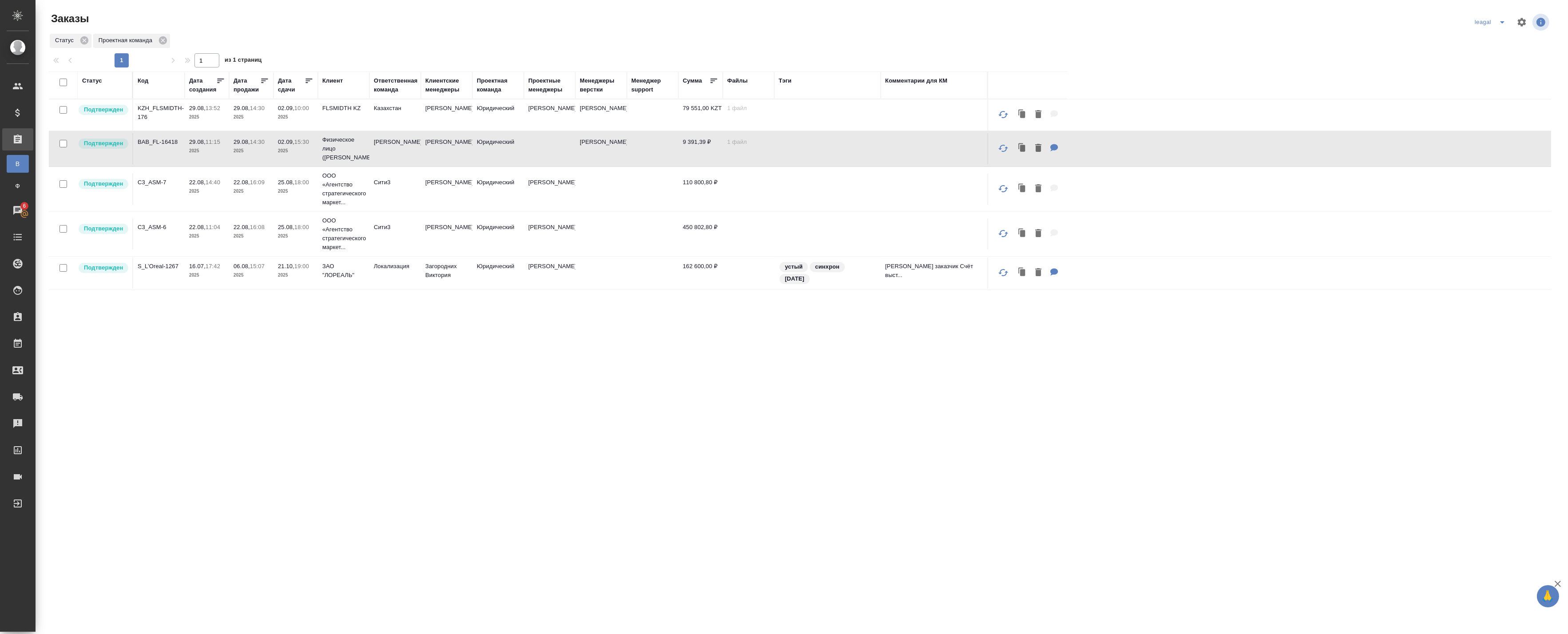
click at [416, 116] on td "Казахстан" at bounding box center [395, 114] width 52 height 31
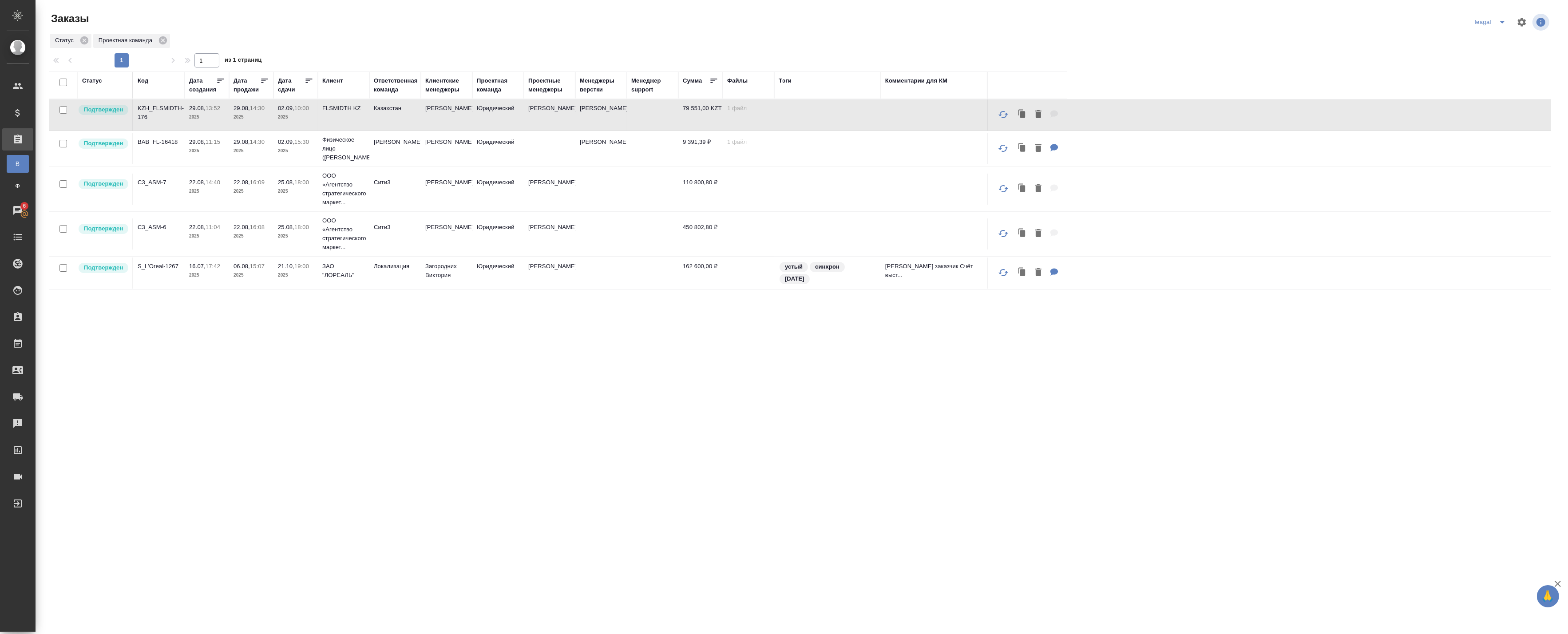
click at [242, 150] on p "2025" at bounding box center [251, 151] width 35 height 9
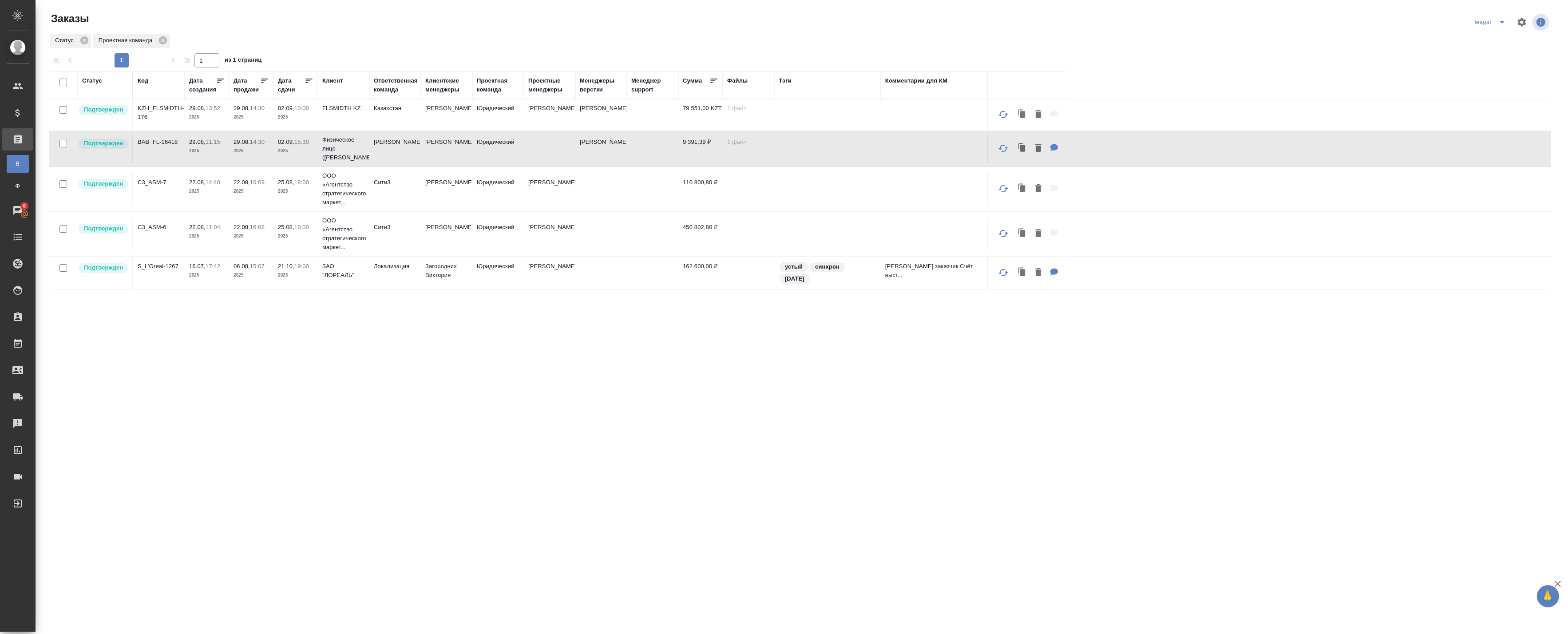
click at [289, 144] on p "02.09," at bounding box center [286, 142] width 16 height 7
click at [289, 144] on p "02.09," at bounding box center [286, 142] width 16 height 7
click at [268, 155] on p "2025" at bounding box center [251, 151] width 35 height 9
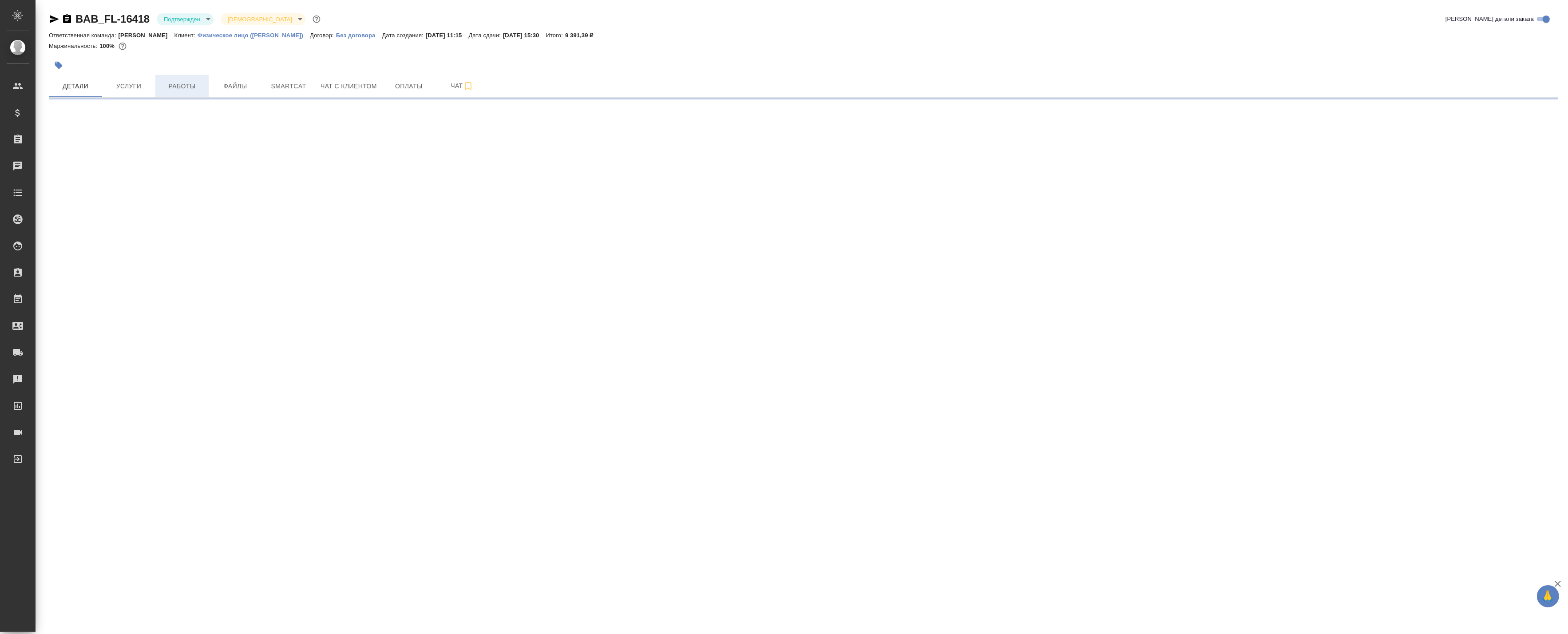
click at [174, 86] on span "Работы" at bounding box center [182, 86] width 43 height 11
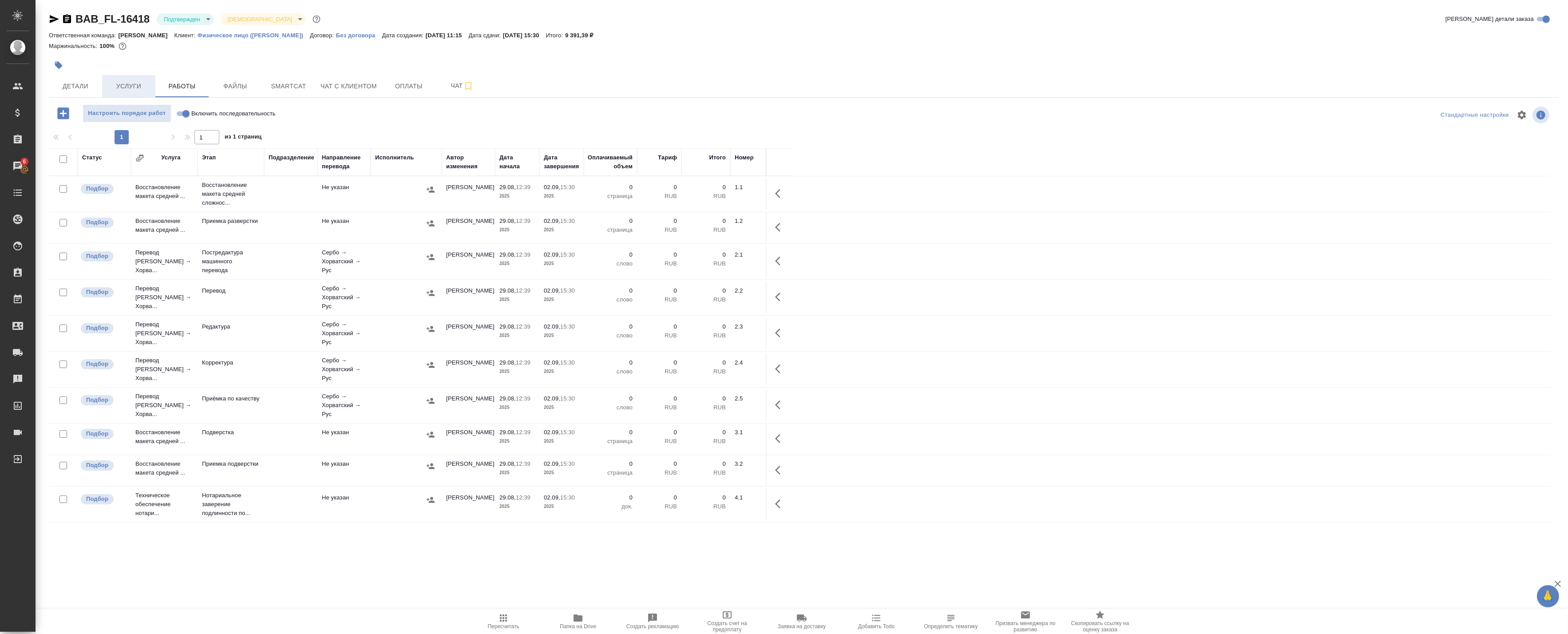
click at [131, 89] on span "Услуги" at bounding box center [128, 86] width 43 height 11
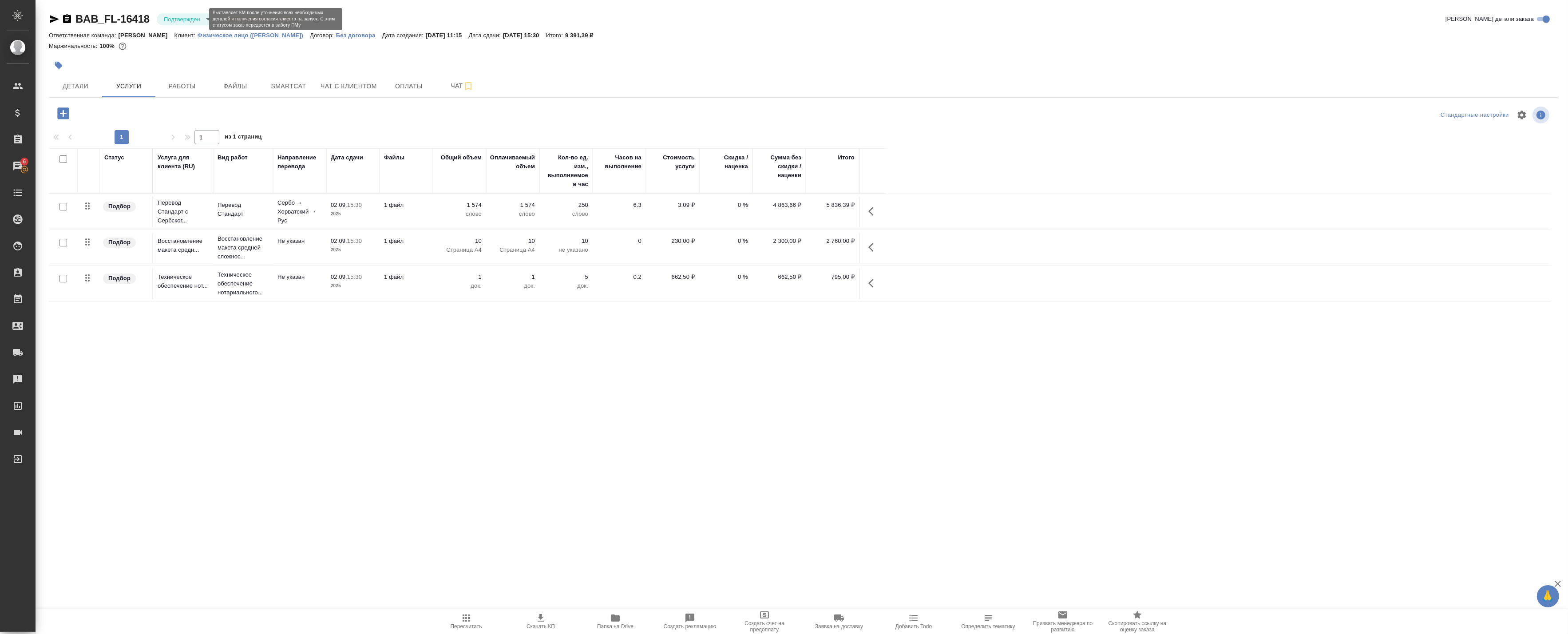
click at [191, 16] on body "🙏 .cls-1 fill:#fff; AWATERA Badanyan Artak Клиенты Спецификации Заказы 6 Чаты T…" at bounding box center [784, 317] width 1568 height 634
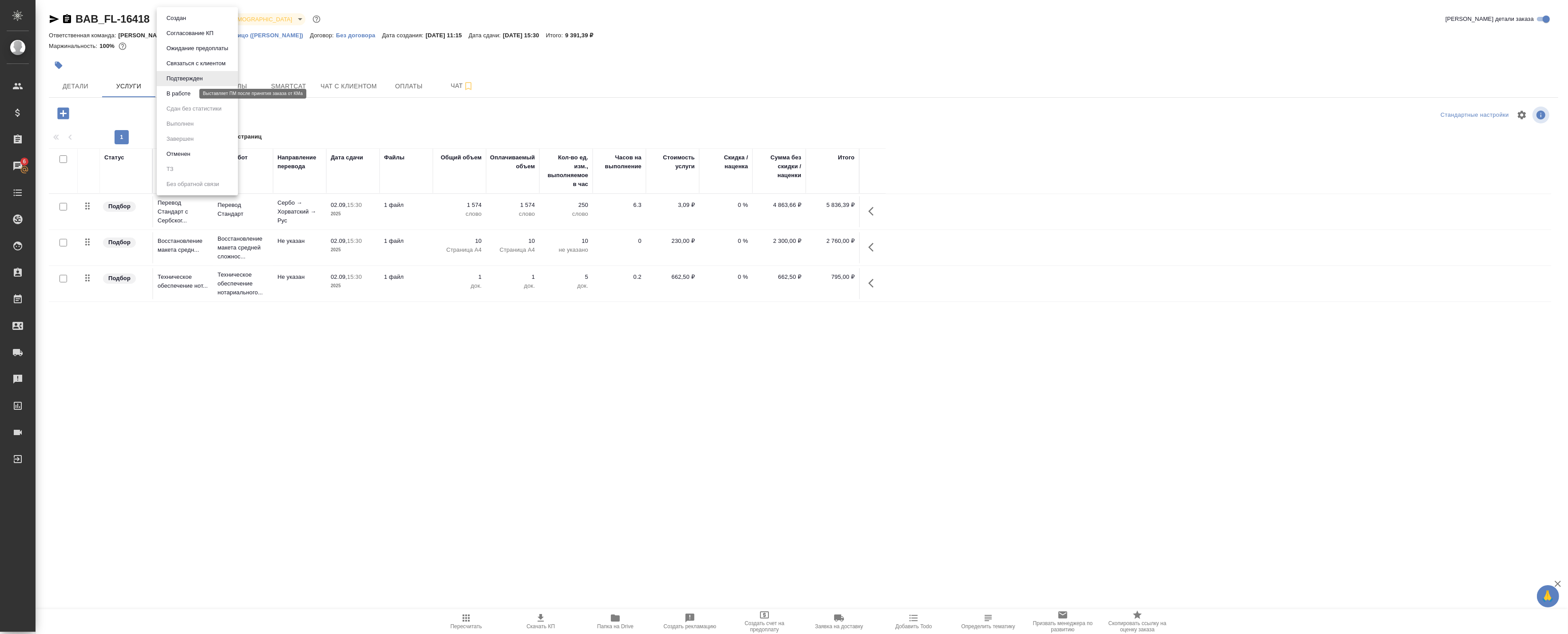
click at [183, 90] on button "В работе" at bounding box center [178, 94] width 29 height 10
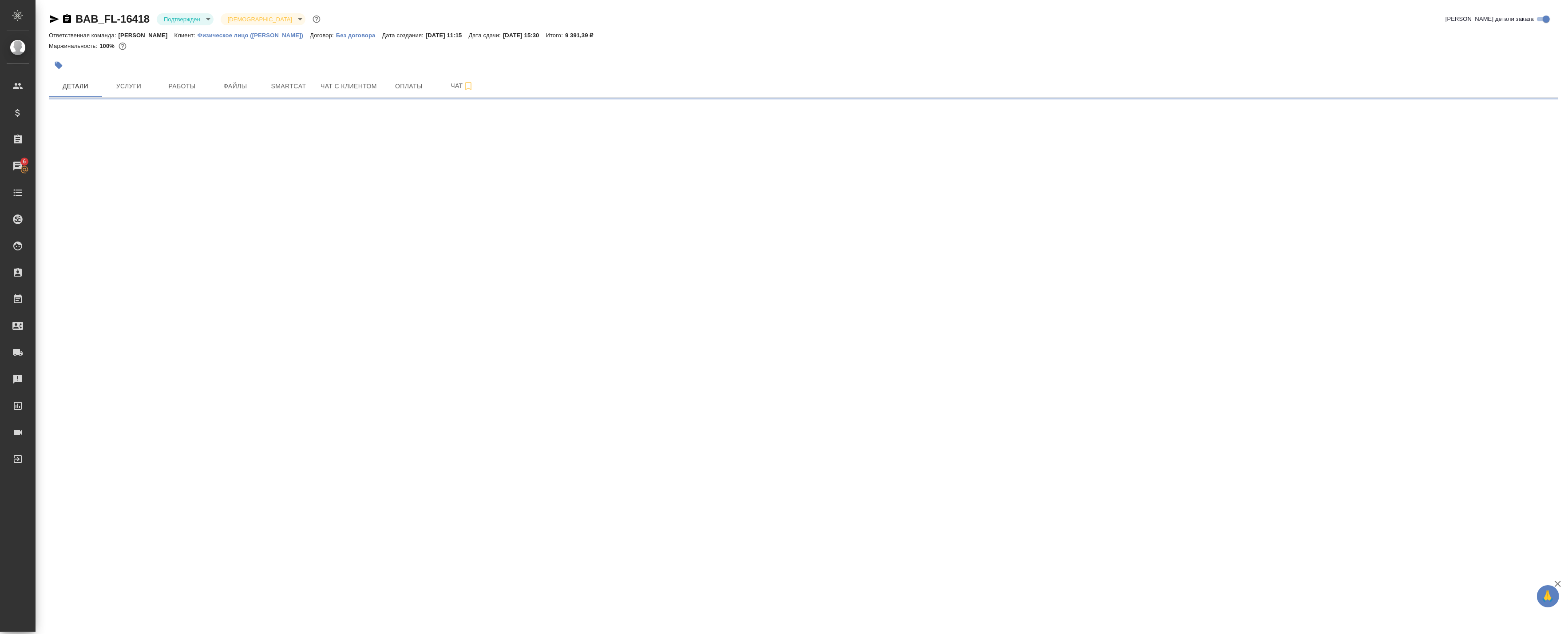
select select "RU"
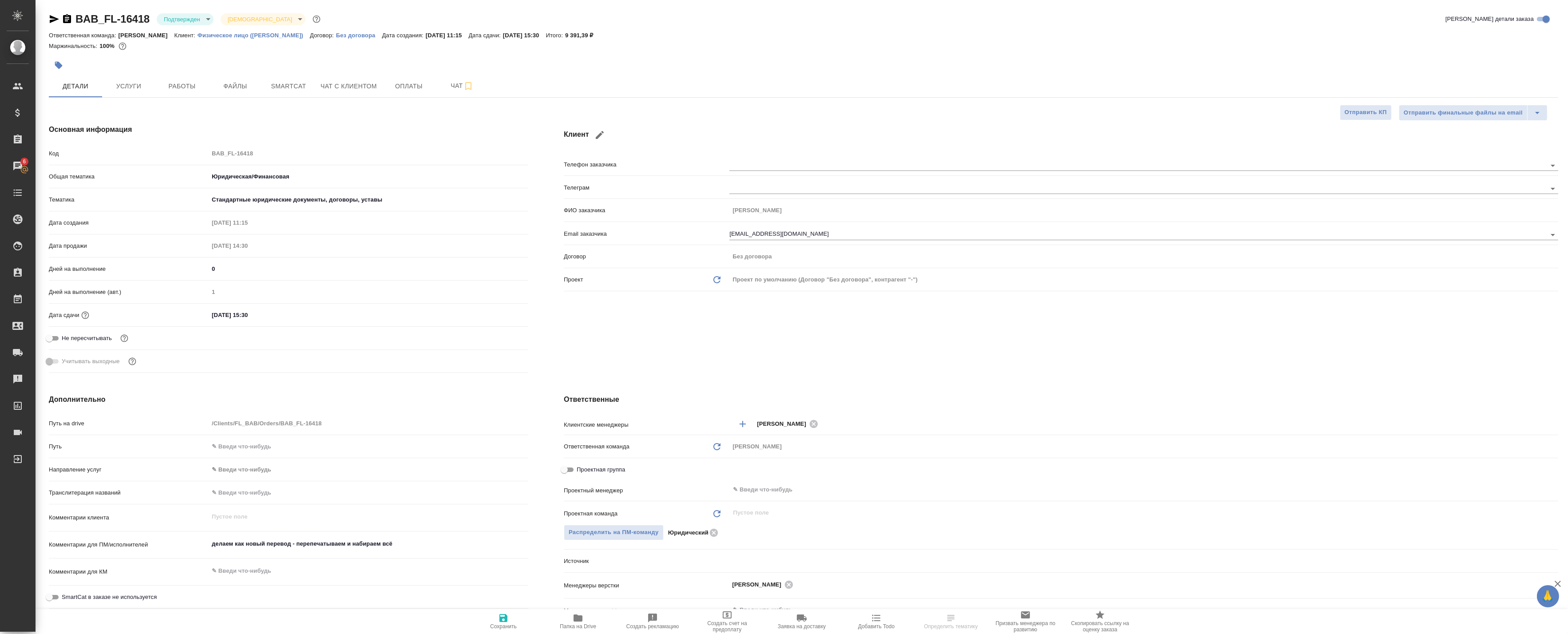
type textarea "x"
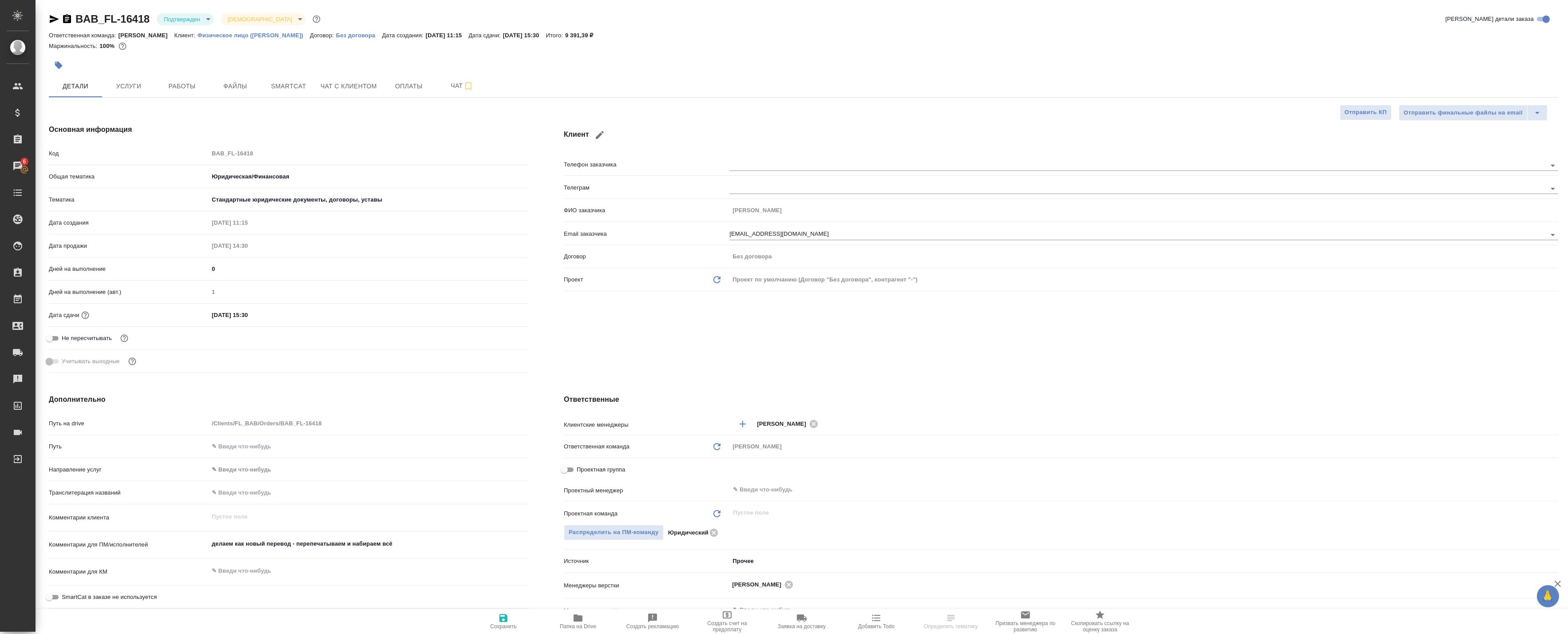
type textarea "x"
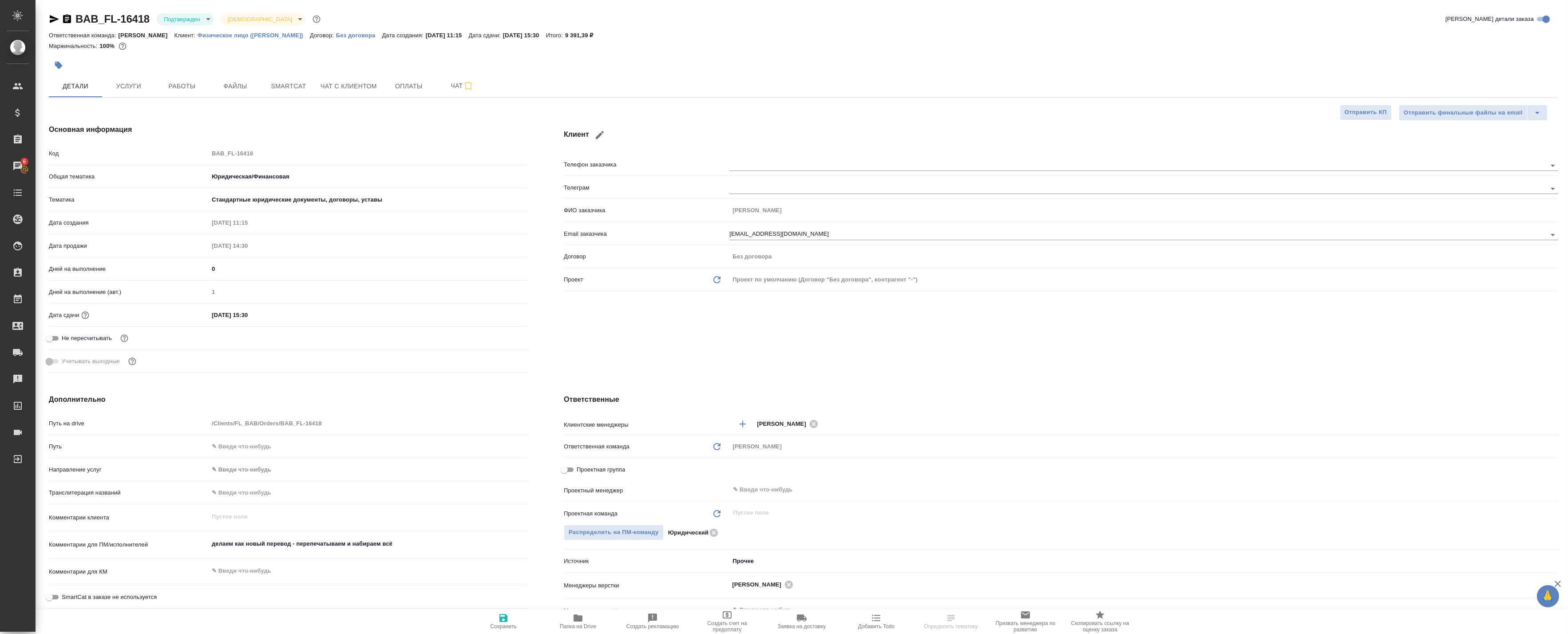
type textarea "x"
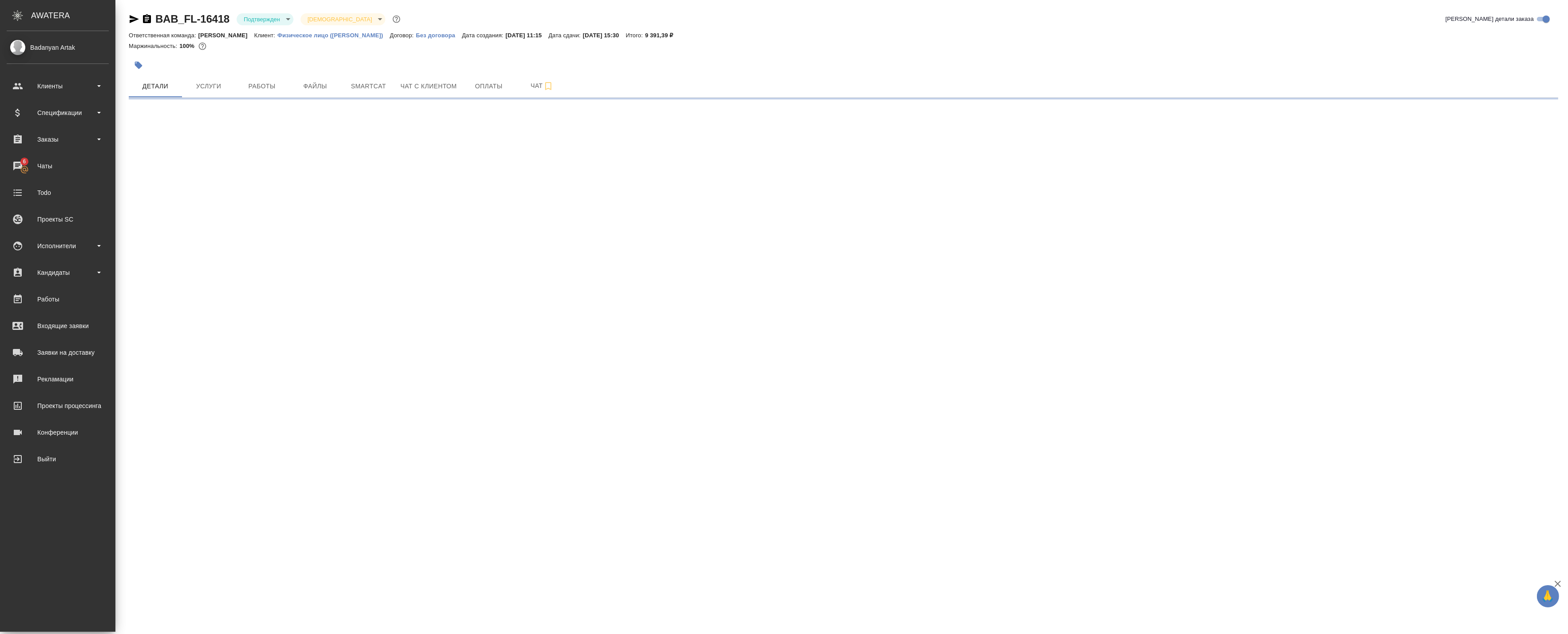
select select "RU"
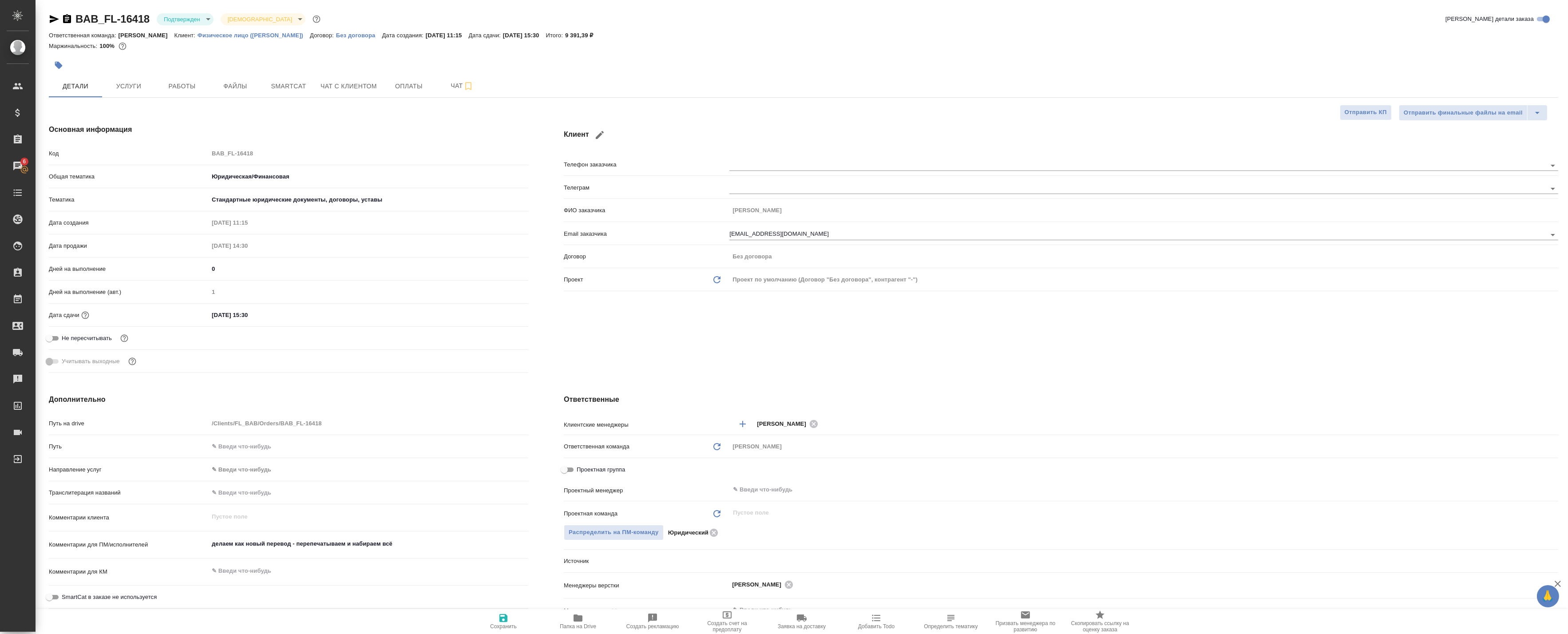
type textarea "x"
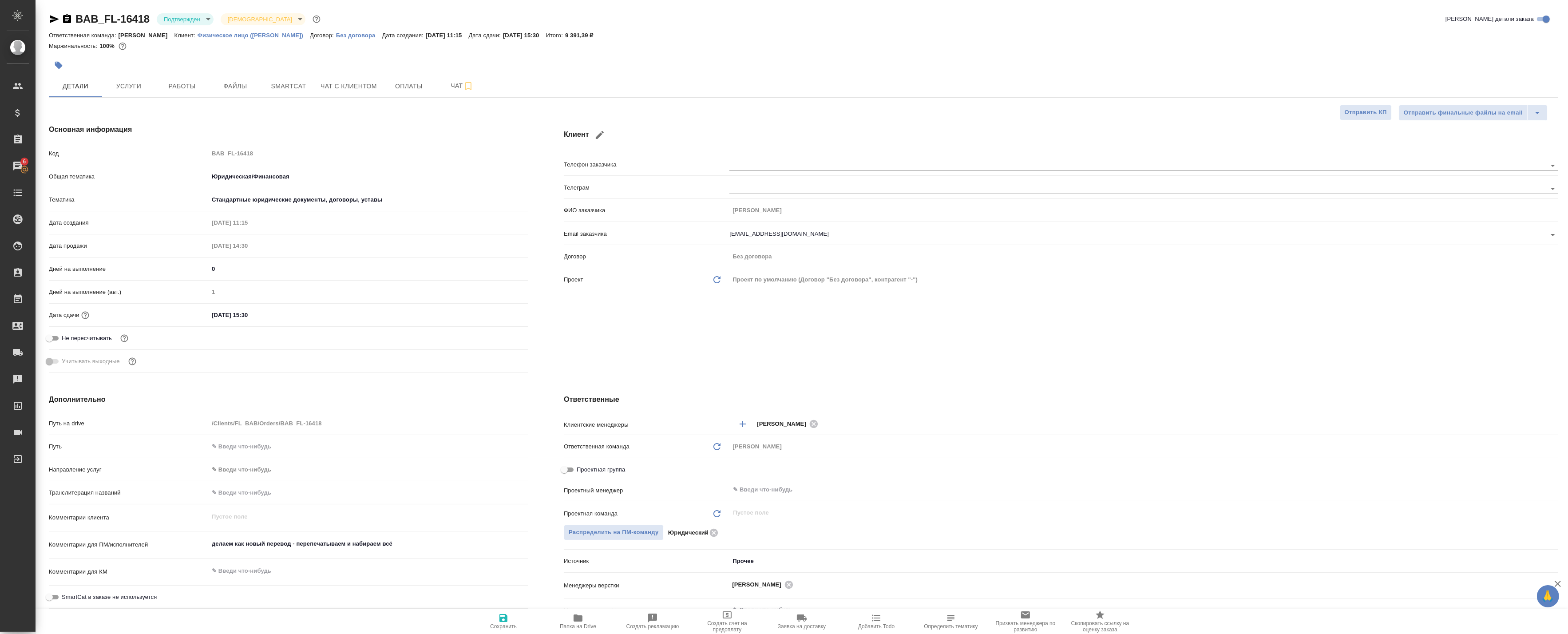
type textarea "x"
click at [766, 444] on div "Бабушкинская" at bounding box center [1144, 446] width 829 height 15
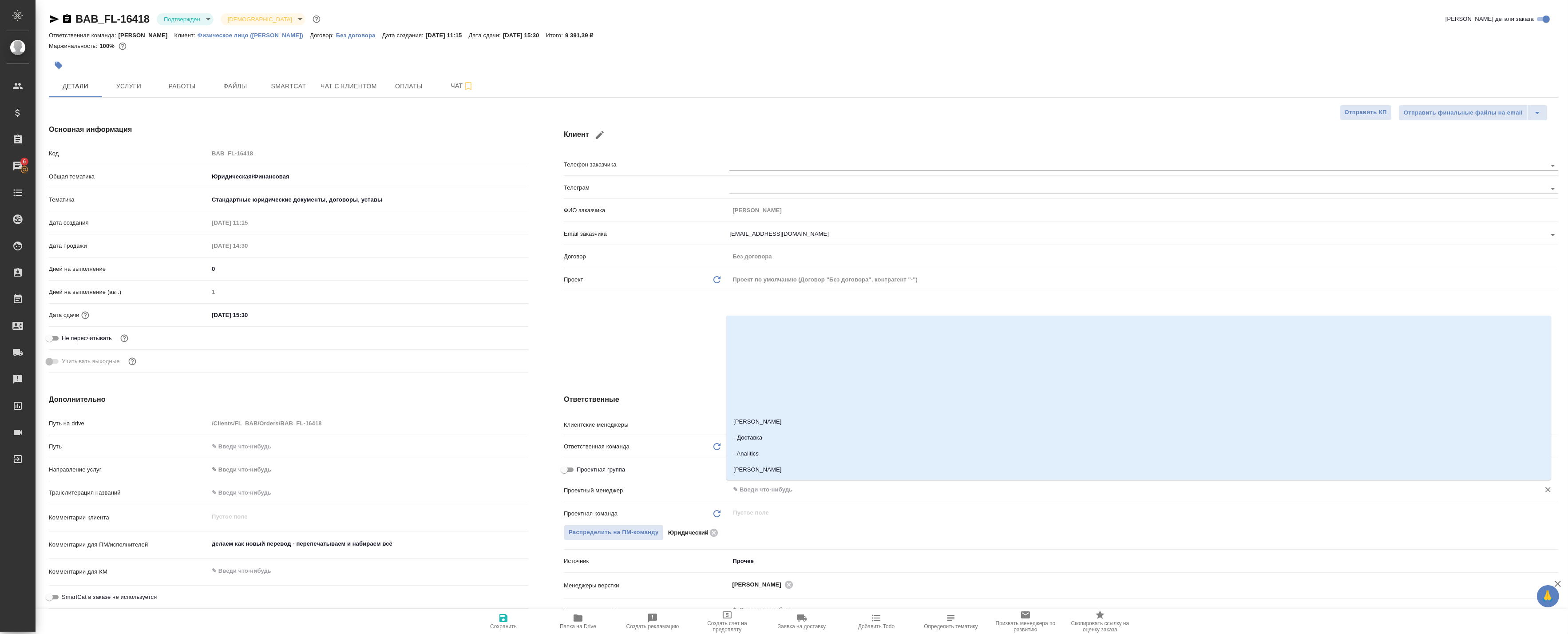
click at [761, 485] on input "text" at bounding box center [1129, 490] width 794 height 11
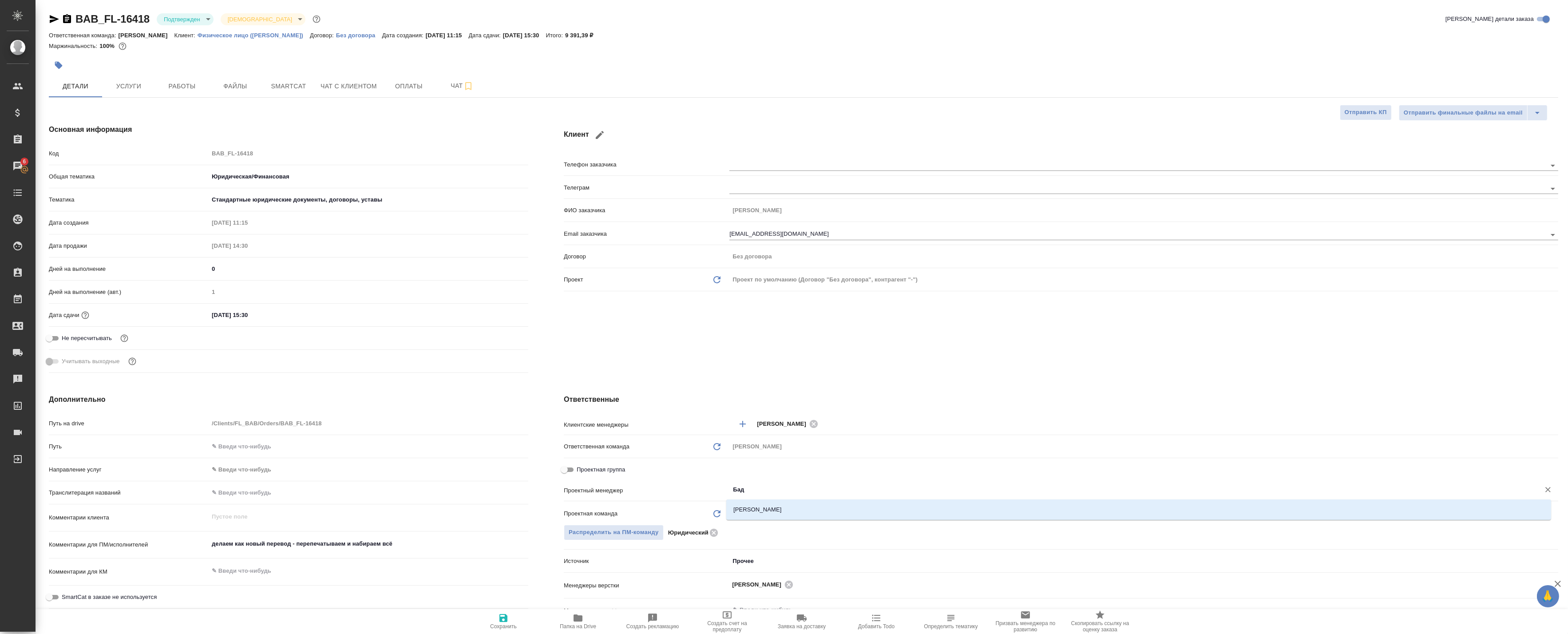
type input "Бада"
click at [744, 513] on li "[PERSON_NAME]" at bounding box center [1138, 510] width 825 height 16
type textarea "x"
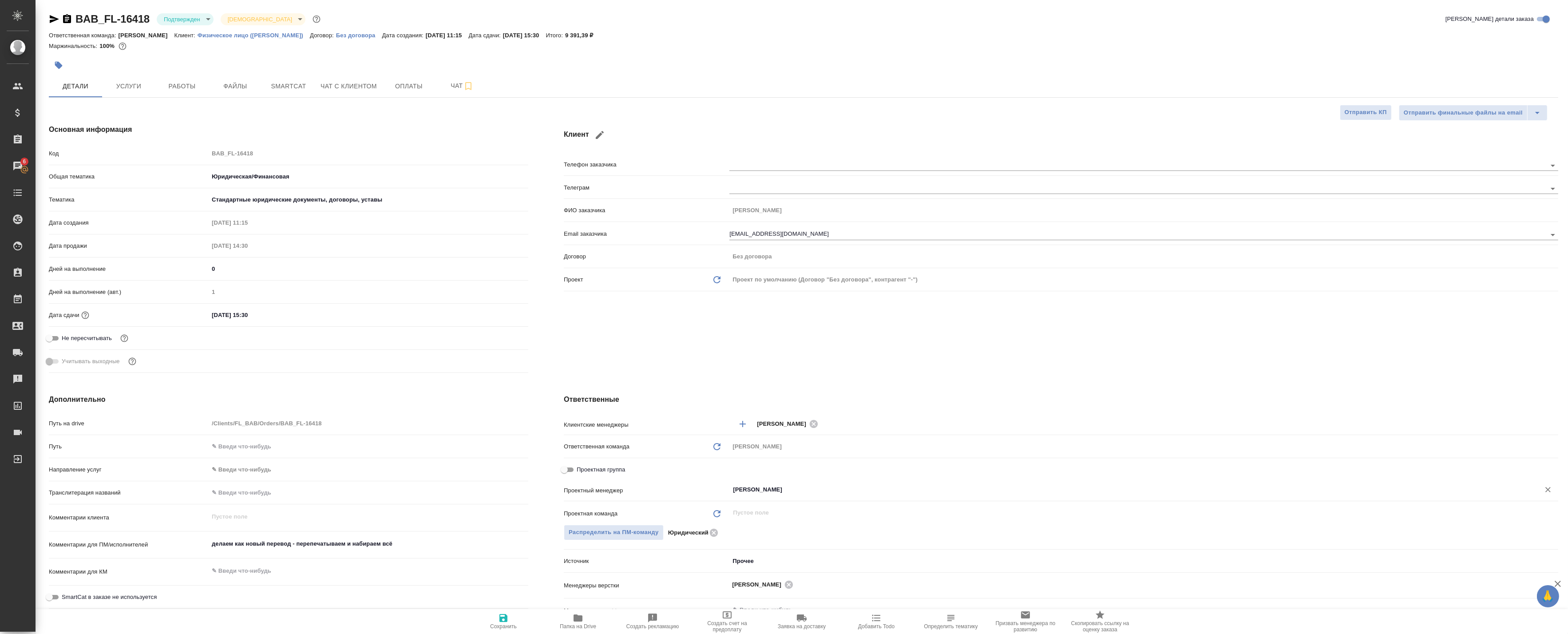
type input "[PERSON_NAME]"
click at [504, 624] on span "Сохранить" at bounding box center [503, 627] width 27 height 6
type textarea "x"
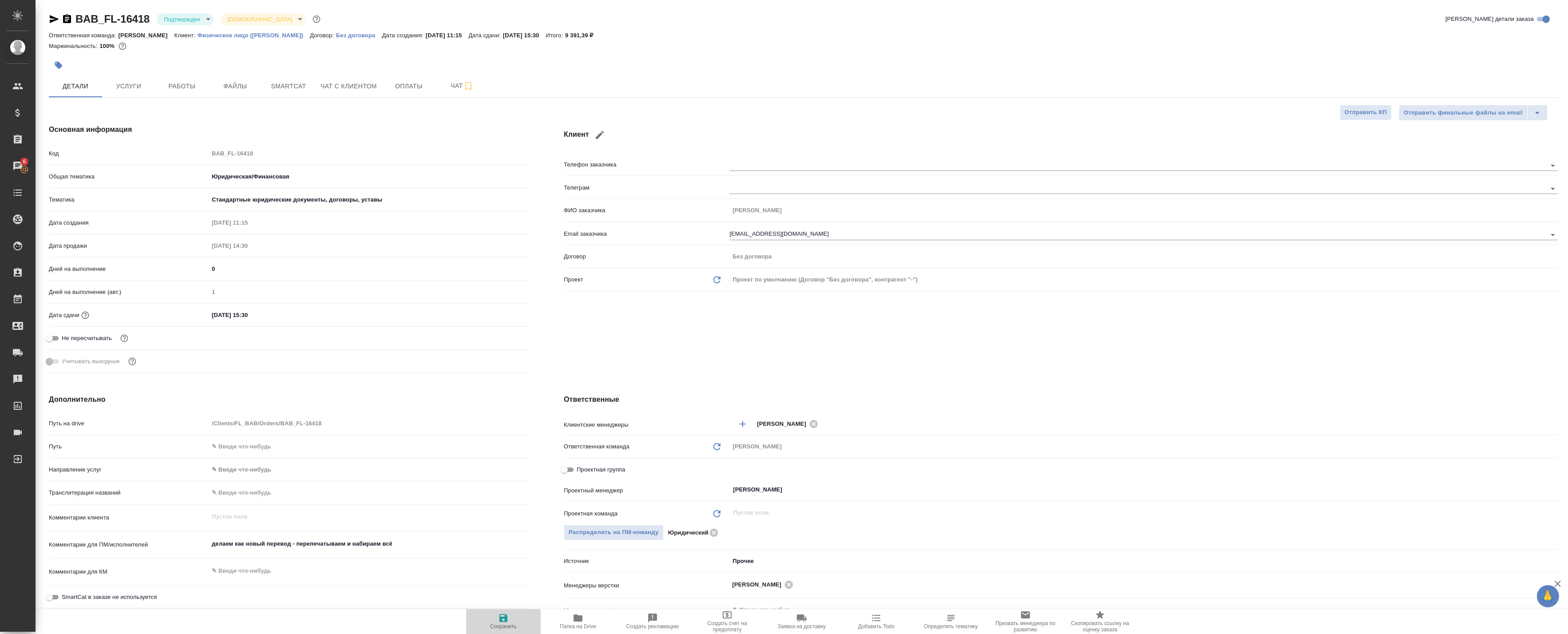
type textarea "x"
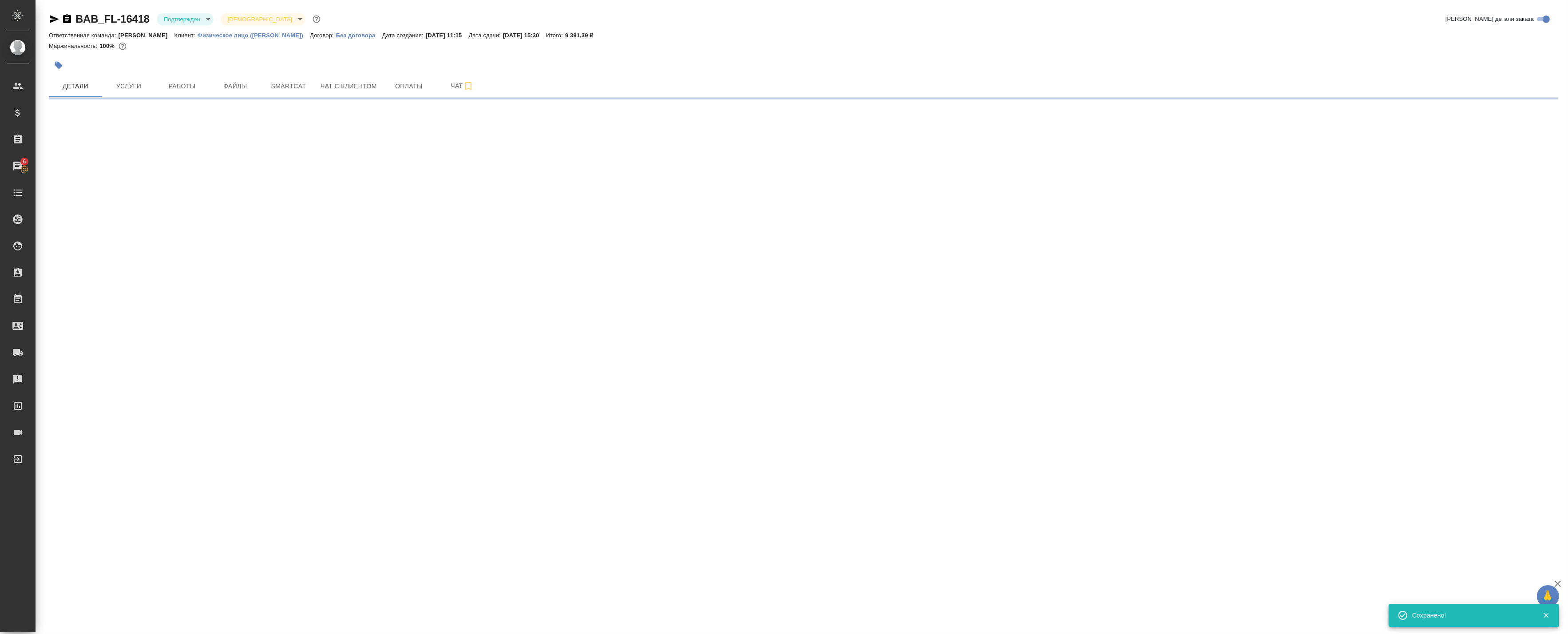
select select "RU"
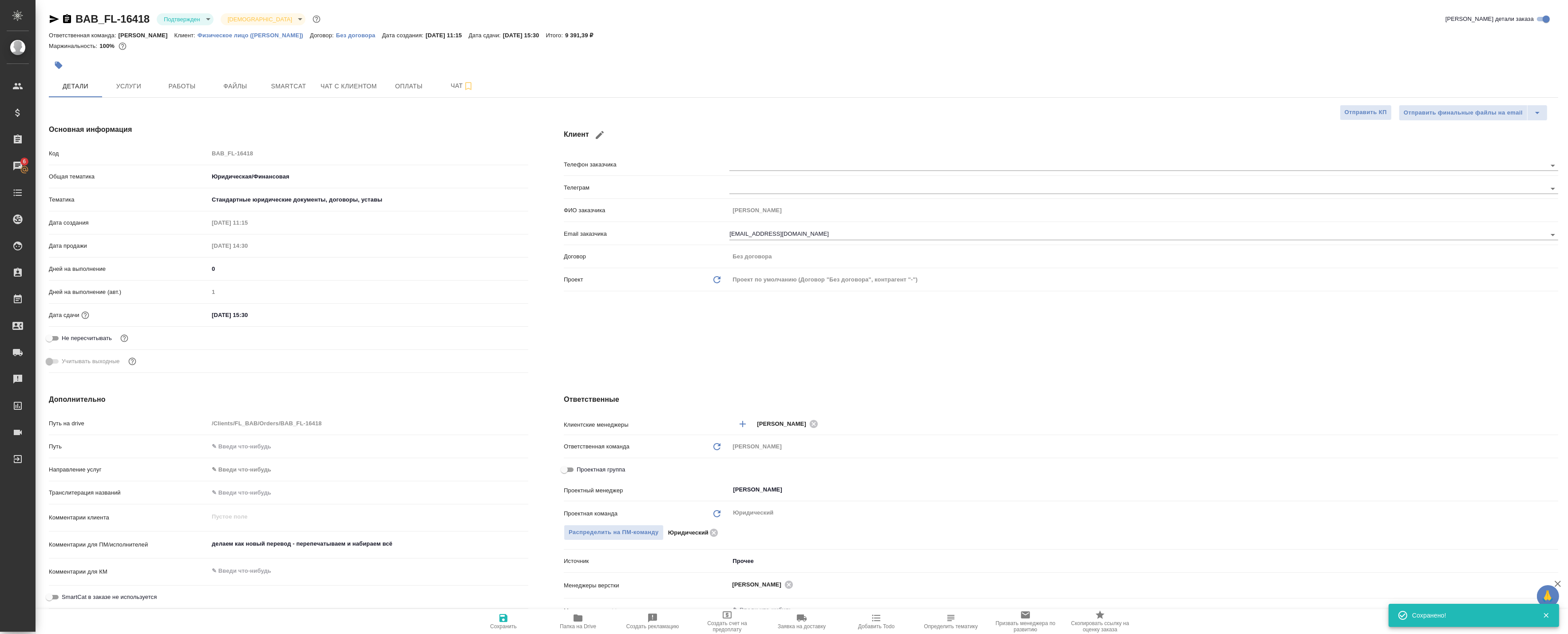
type textarea "x"
click at [287, 607] on div "SmartCat в заказе не используется" at bounding box center [289, 601] width 480 height 23
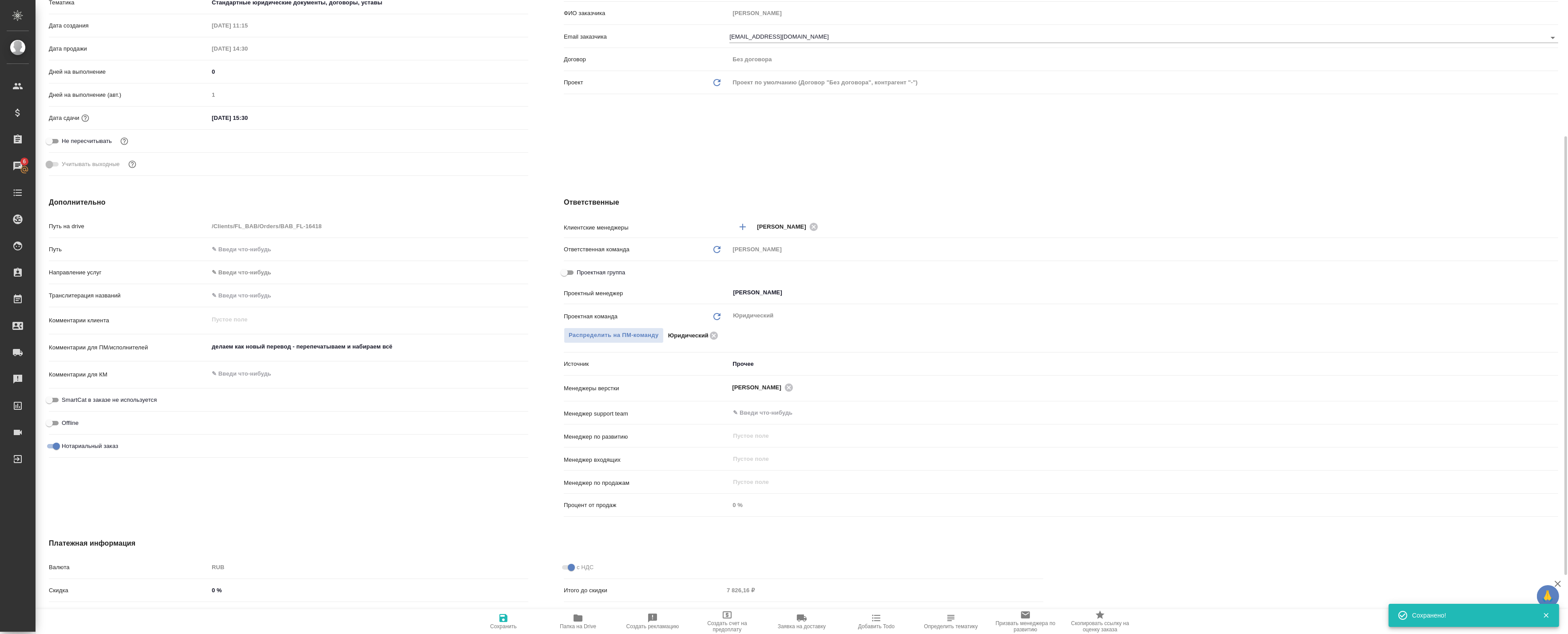
scroll to position [247, 0]
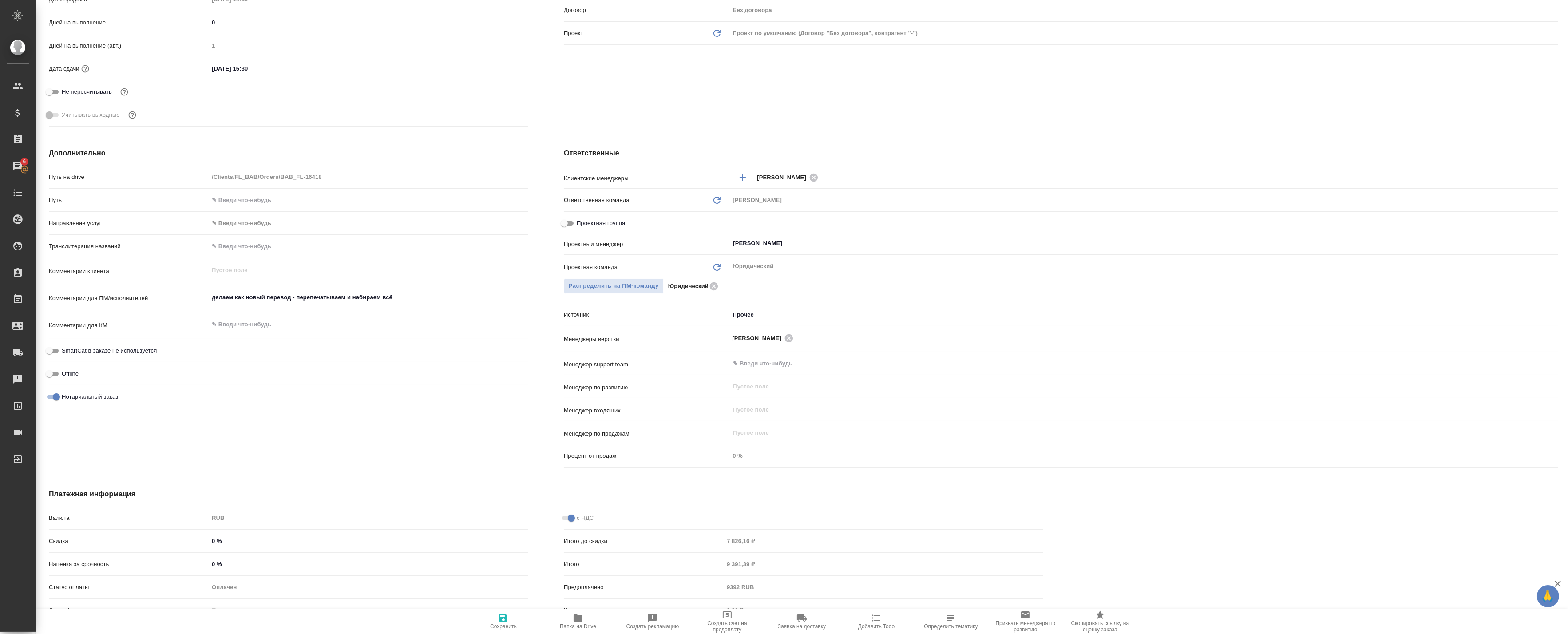
click at [445, 630] on div "Сохранить Папка на Drive Создать рекламацию Создать счет на предоплату Заявка н…" at bounding box center [802, 622] width 1533 height 25
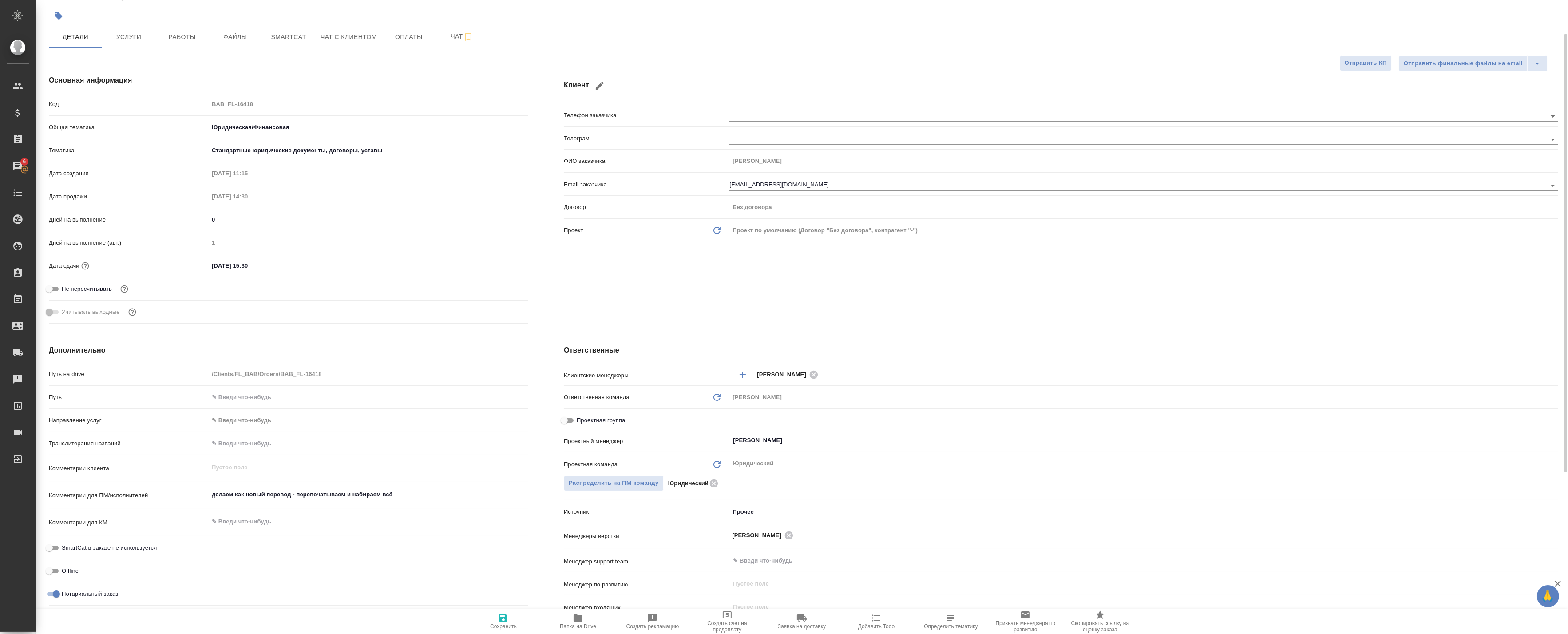
scroll to position [0, 0]
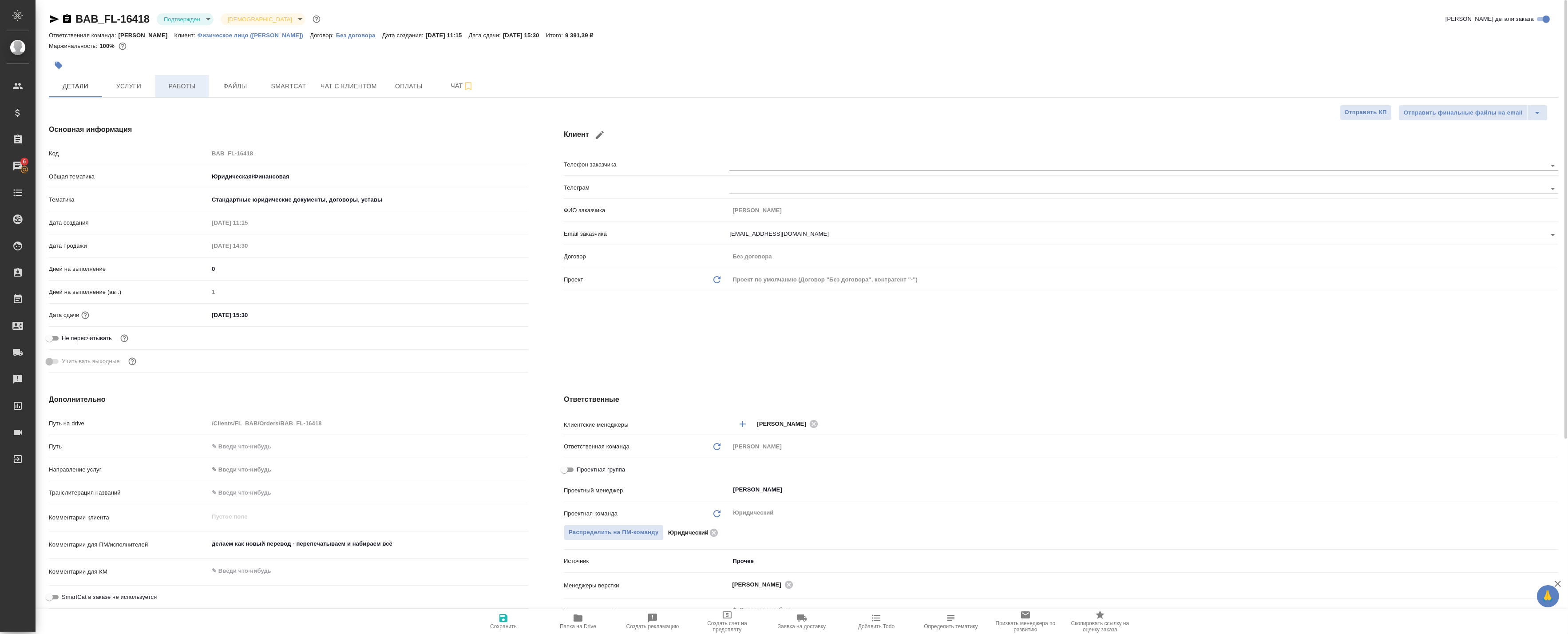
click at [197, 91] on span "Работы" at bounding box center [182, 86] width 43 height 11
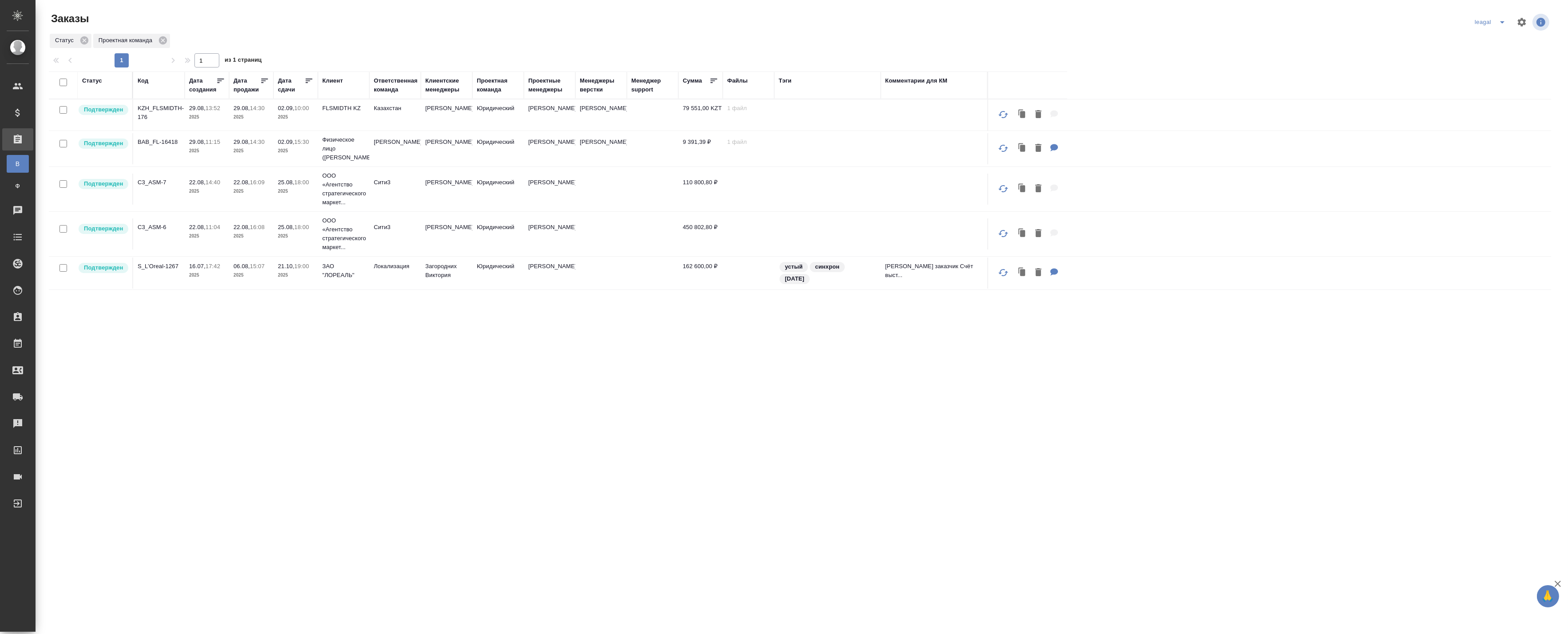
click at [1503, 21] on icon "split button" at bounding box center [1502, 23] width 11 height 11
click at [1485, 45] on li "Артак" at bounding box center [1491, 40] width 38 height 14
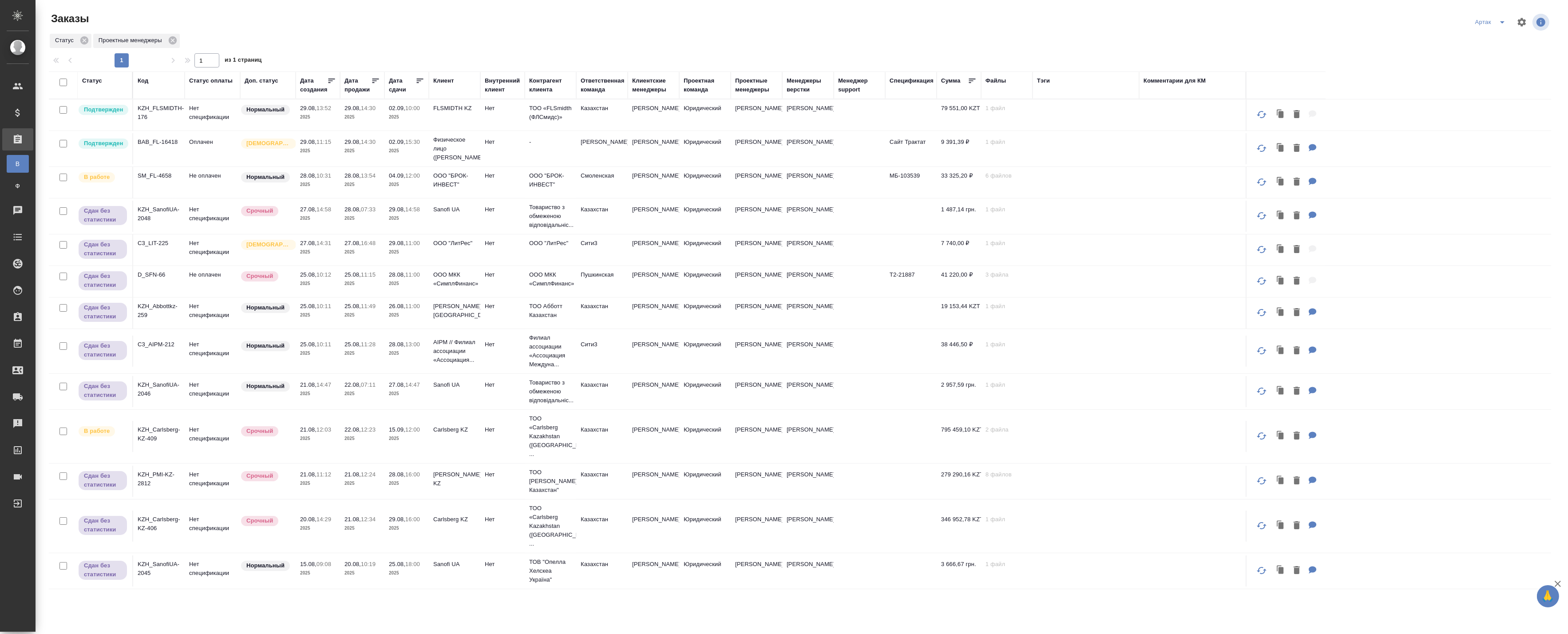
click at [236, 121] on td "Нет спецификации" at bounding box center [212, 114] width 55 height 31
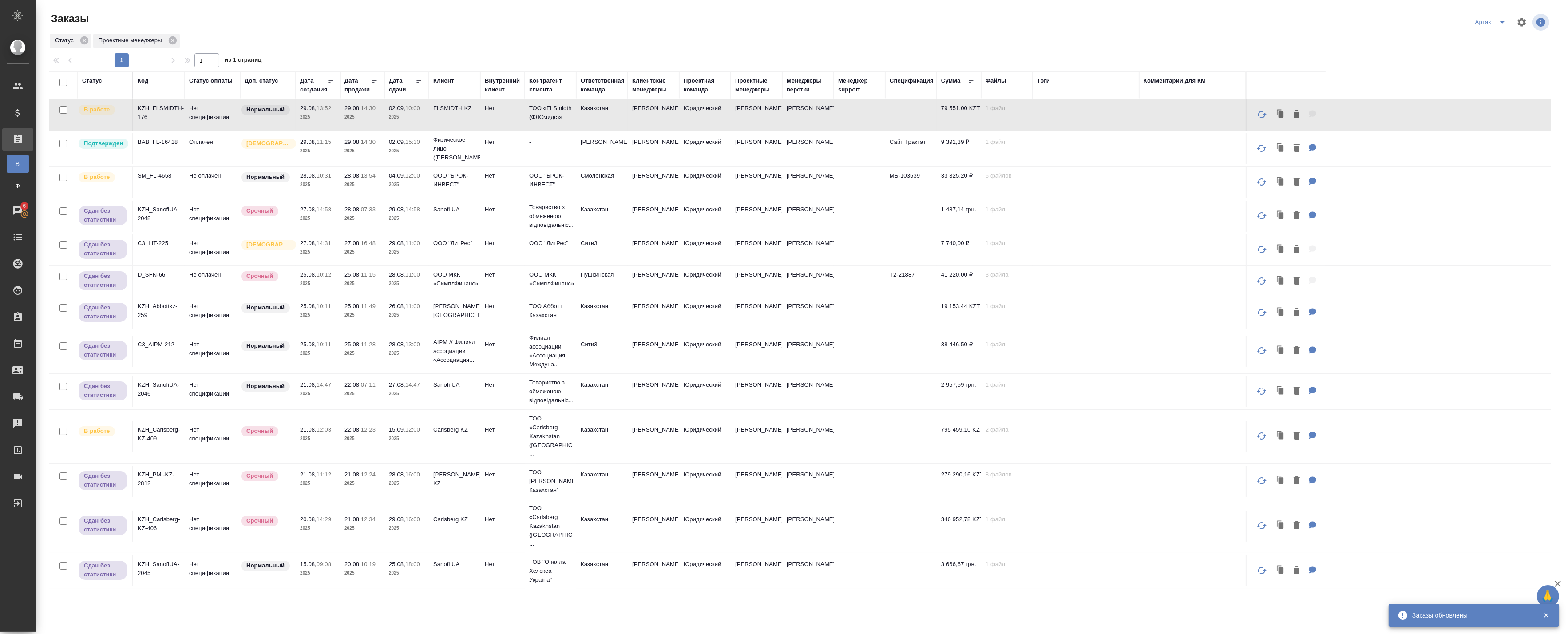
click at [200, 130] on td "Оплачен" at bounding box center [212, 114] width 55 height 31
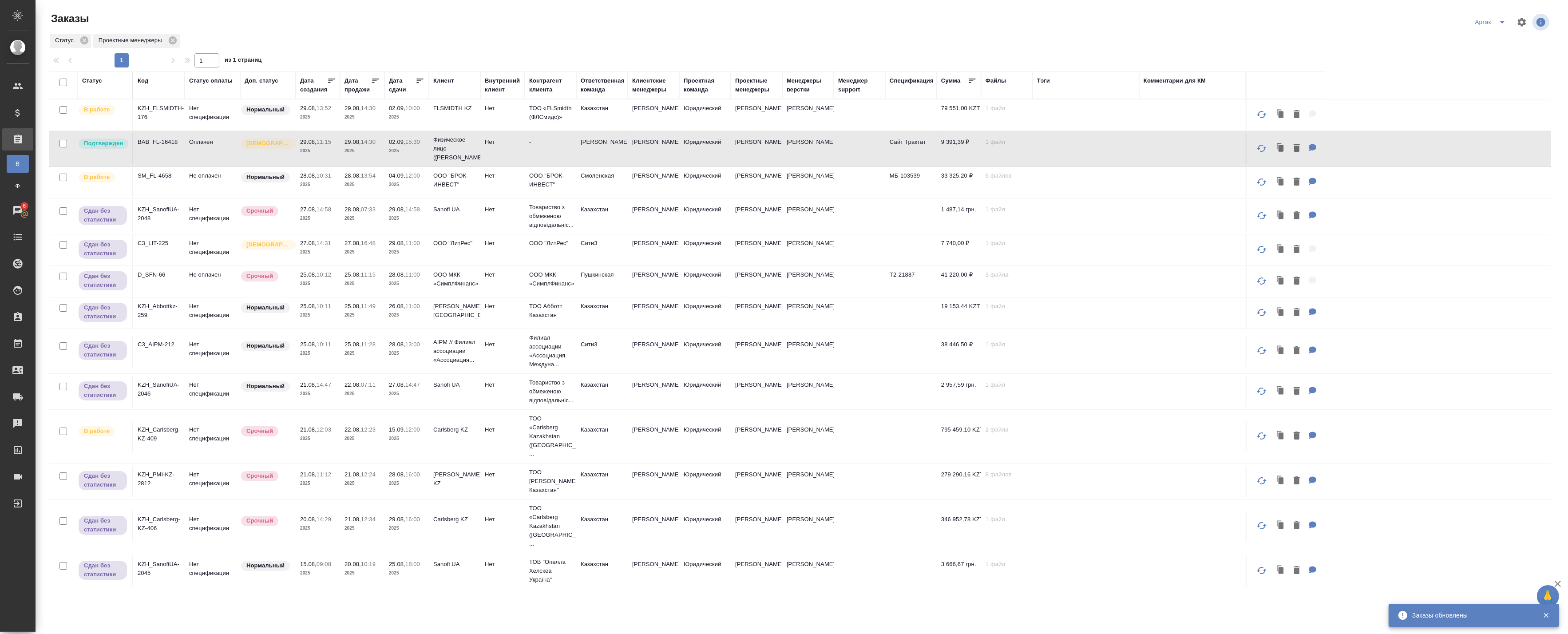
click at [200, 130] on td "Оплачен" at bounding box center [212, 114] width 55 height 31
click at [292, 130] on td "Срочный" at bounding box center [268, 114] width 55 height 31
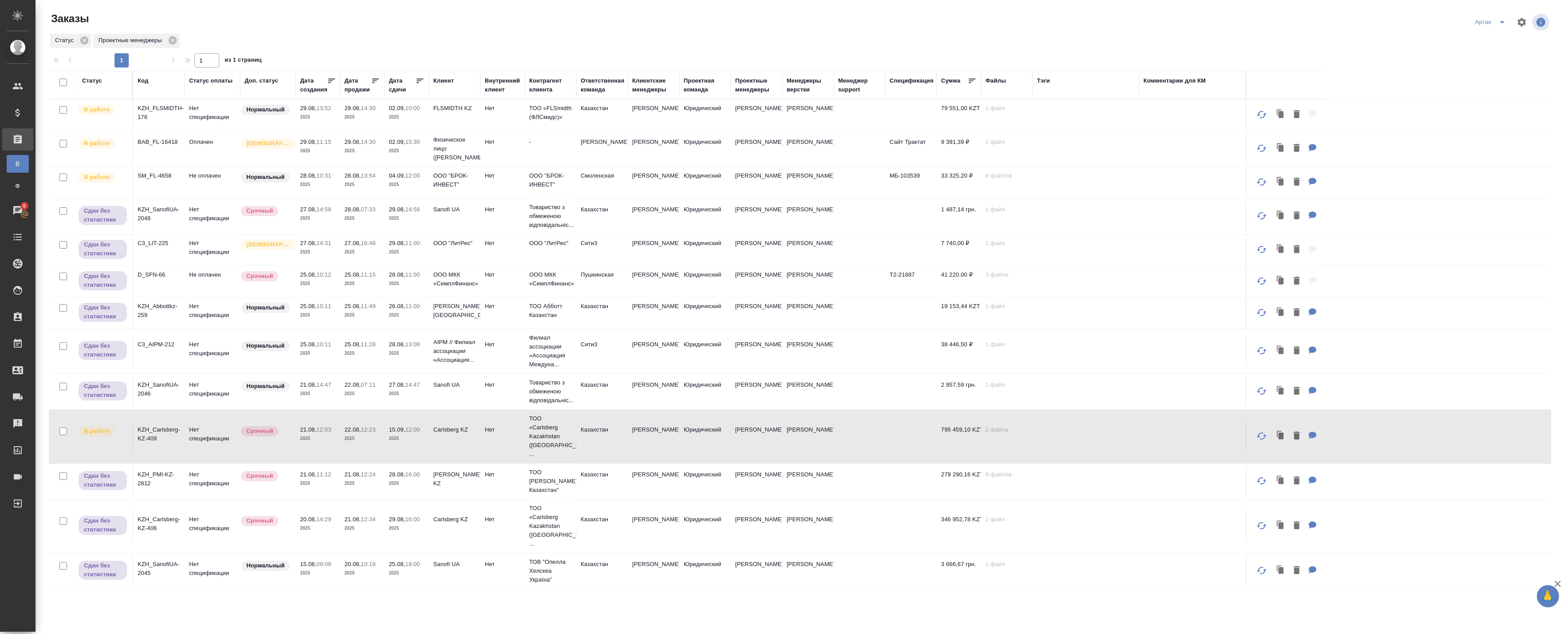
click at [283, 130] on td "Нормальный" at bounding box center [268, 114] width 55 height 31
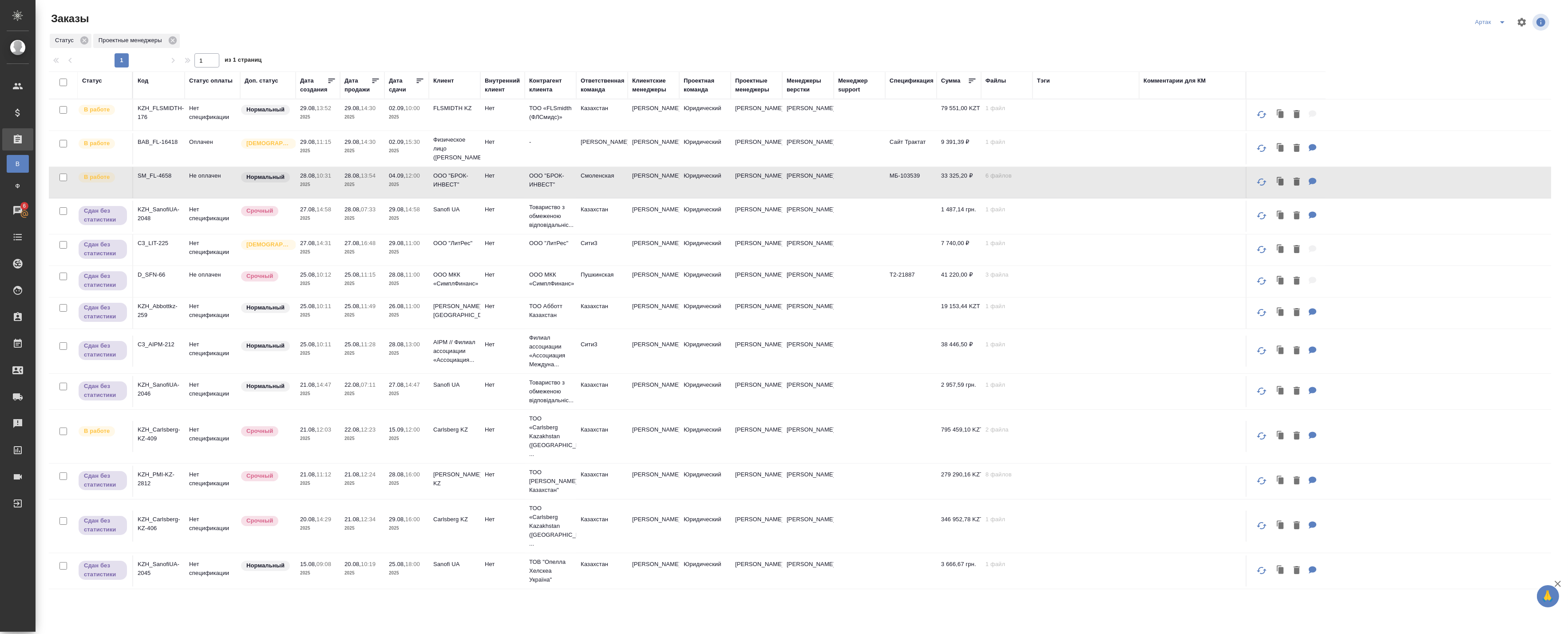
click at [352, 186] on p "2025" at bounding box center [362, 185] width 35 height 9
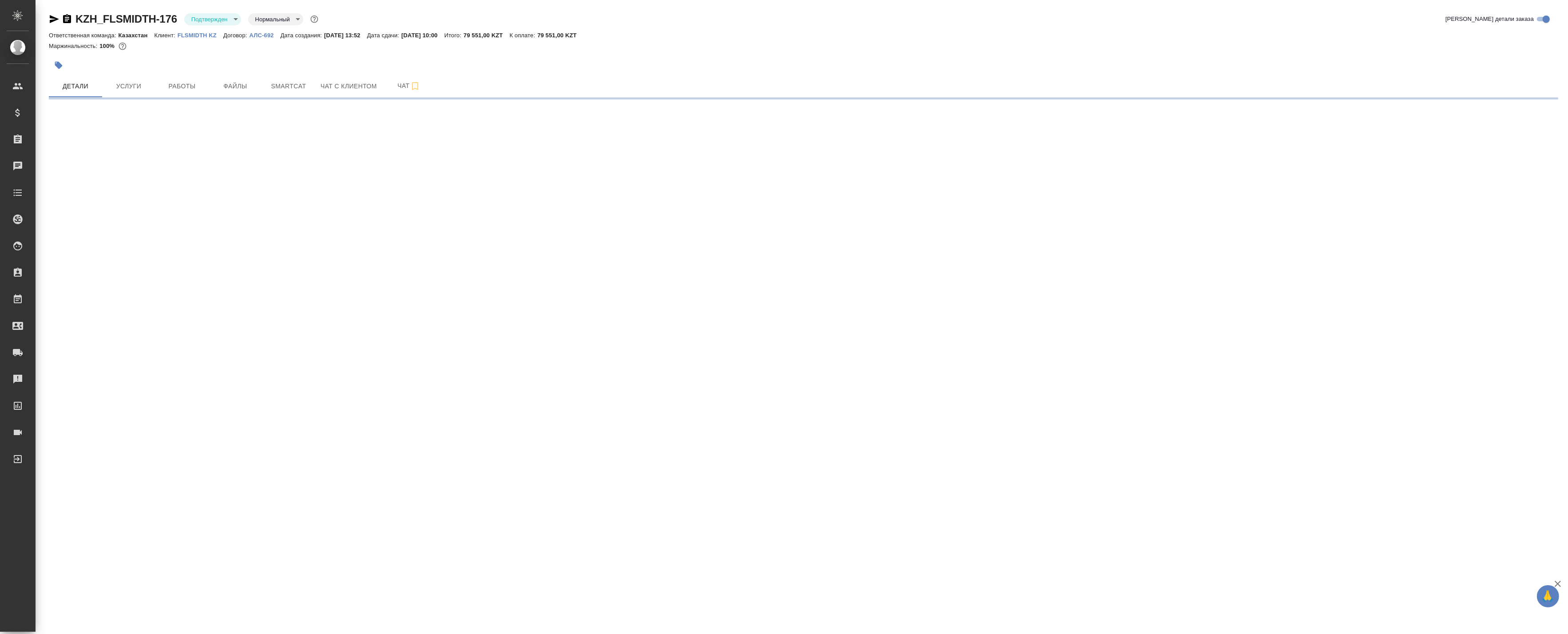
select select "RU"
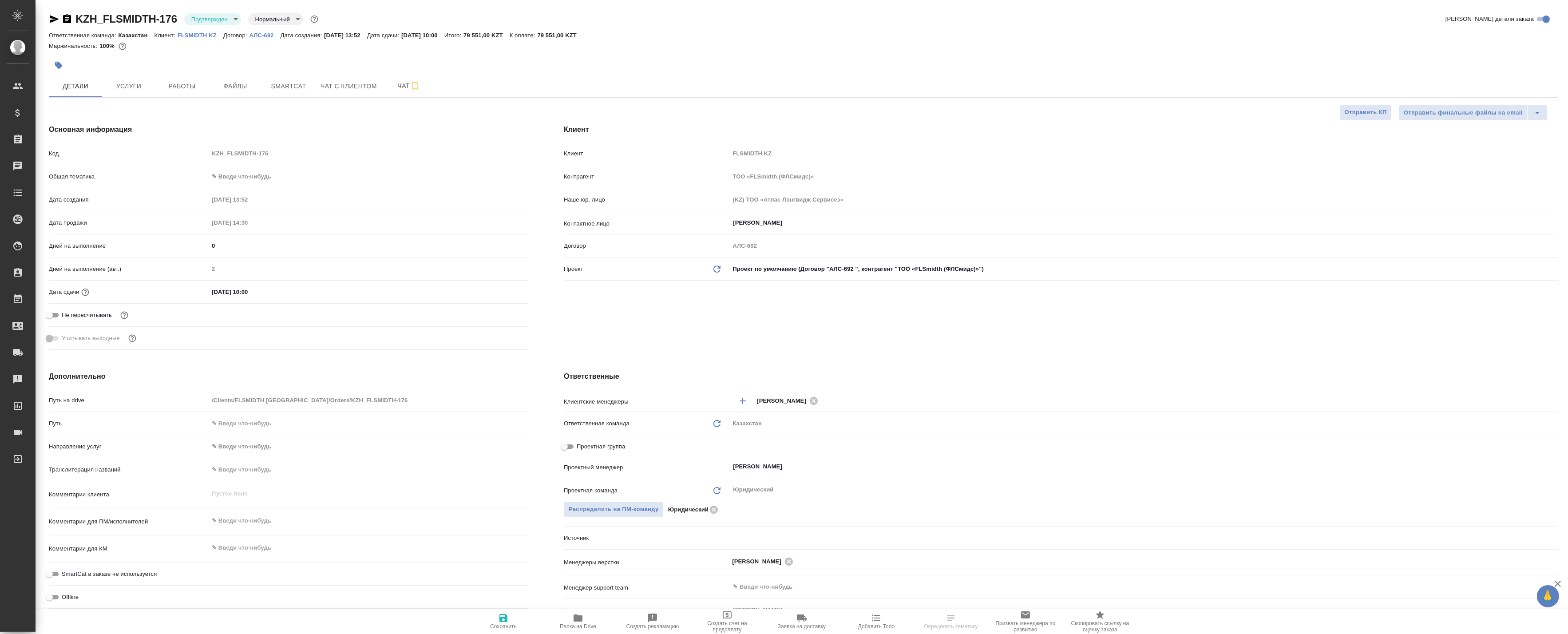
type textarea "x"
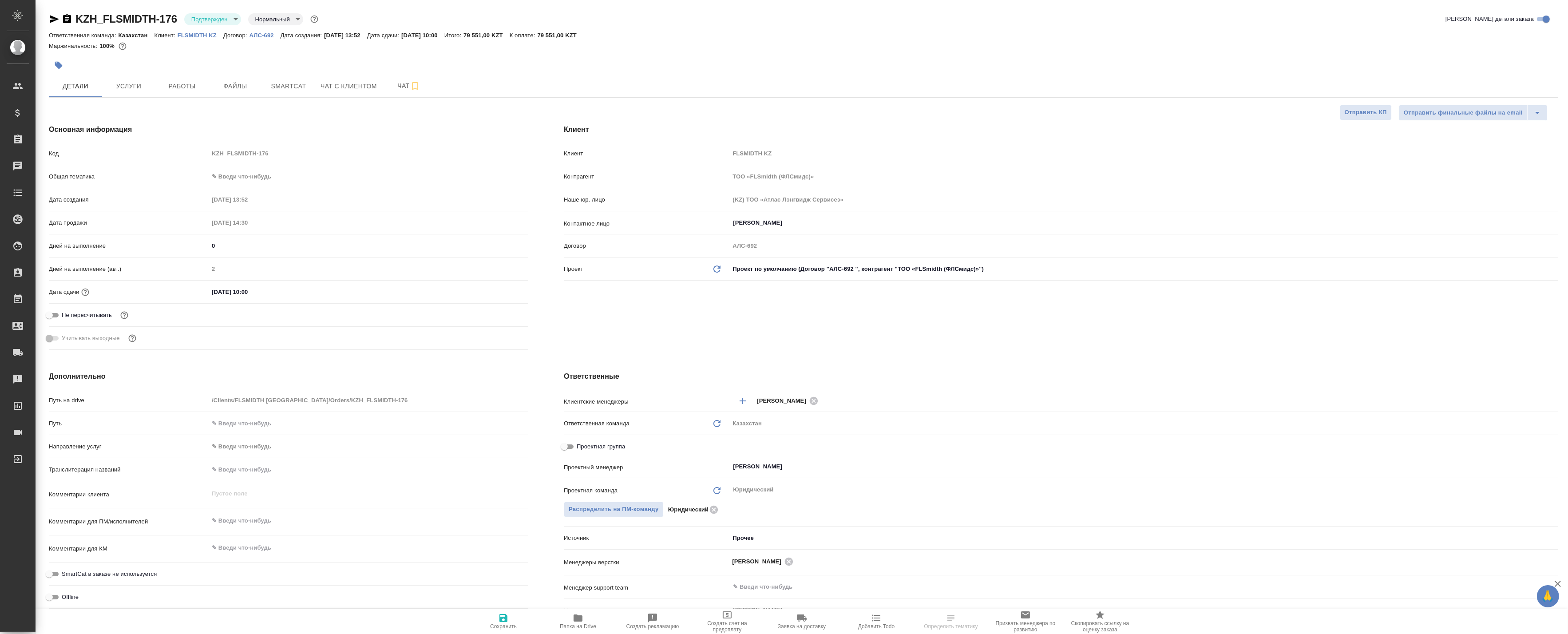
type textarea "x"
click at [209, 21] on body "🙏 .cls-1 fill:#fff; AWATERA Badanyan Artak Клиенты Спецификации Заказы Чаты Tod…" at bounding box center [784, 317] width 1568 height 634
click at [201, 90] on button "В работе" at bounding box center [206, 94] width 29 height 10
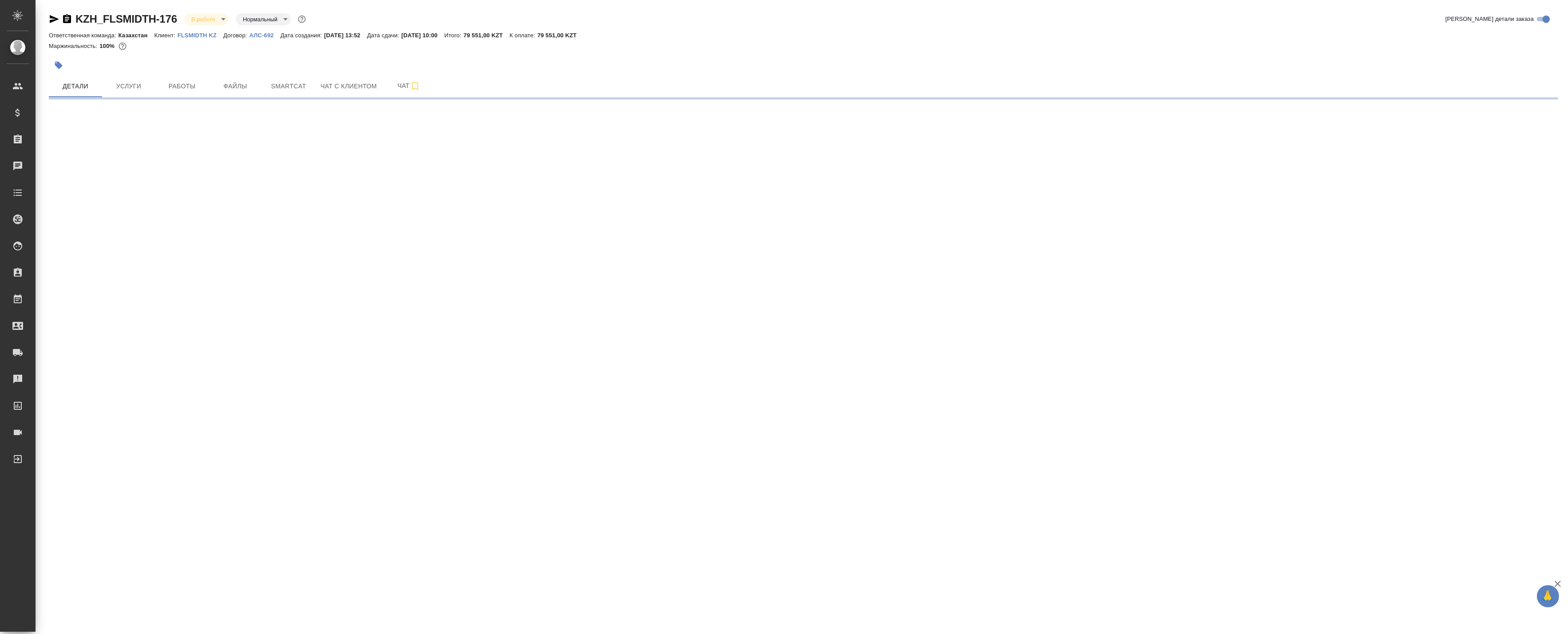
select select "RU"
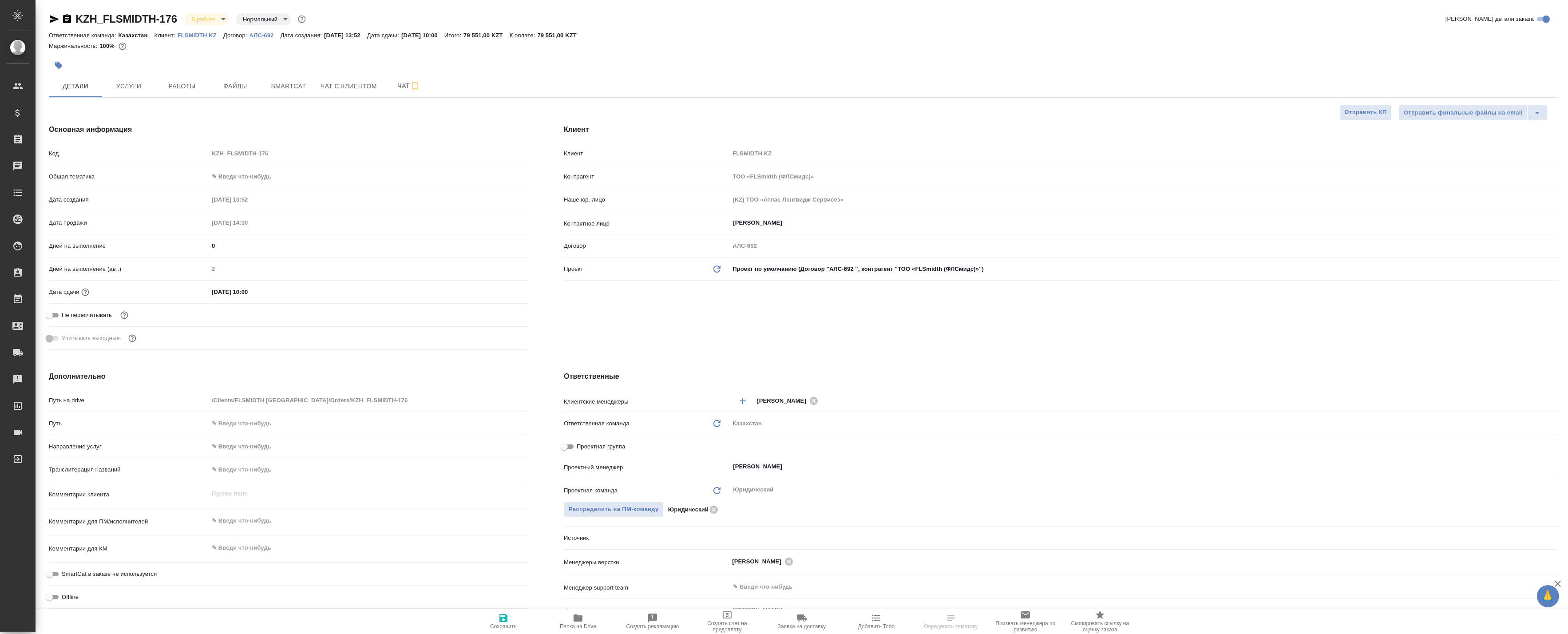
type textarea "x"
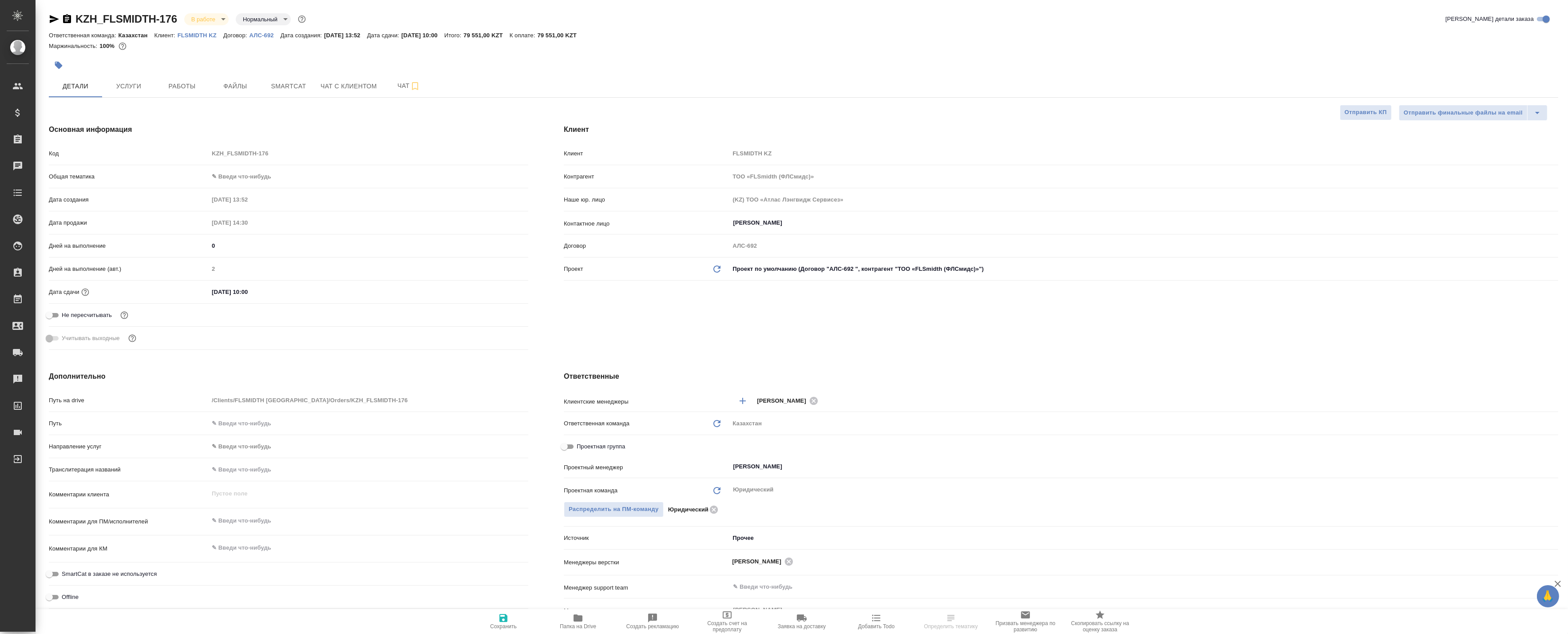
type textarea "x"
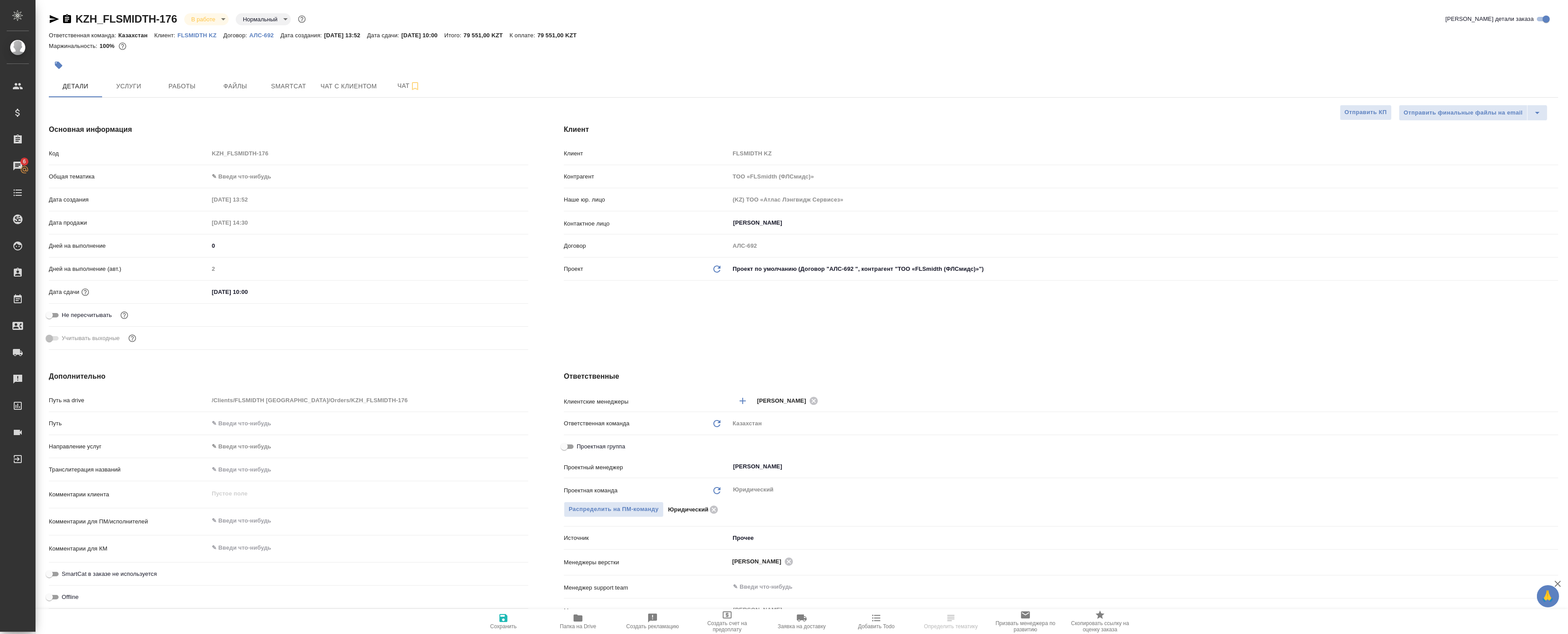
type textarea "x"
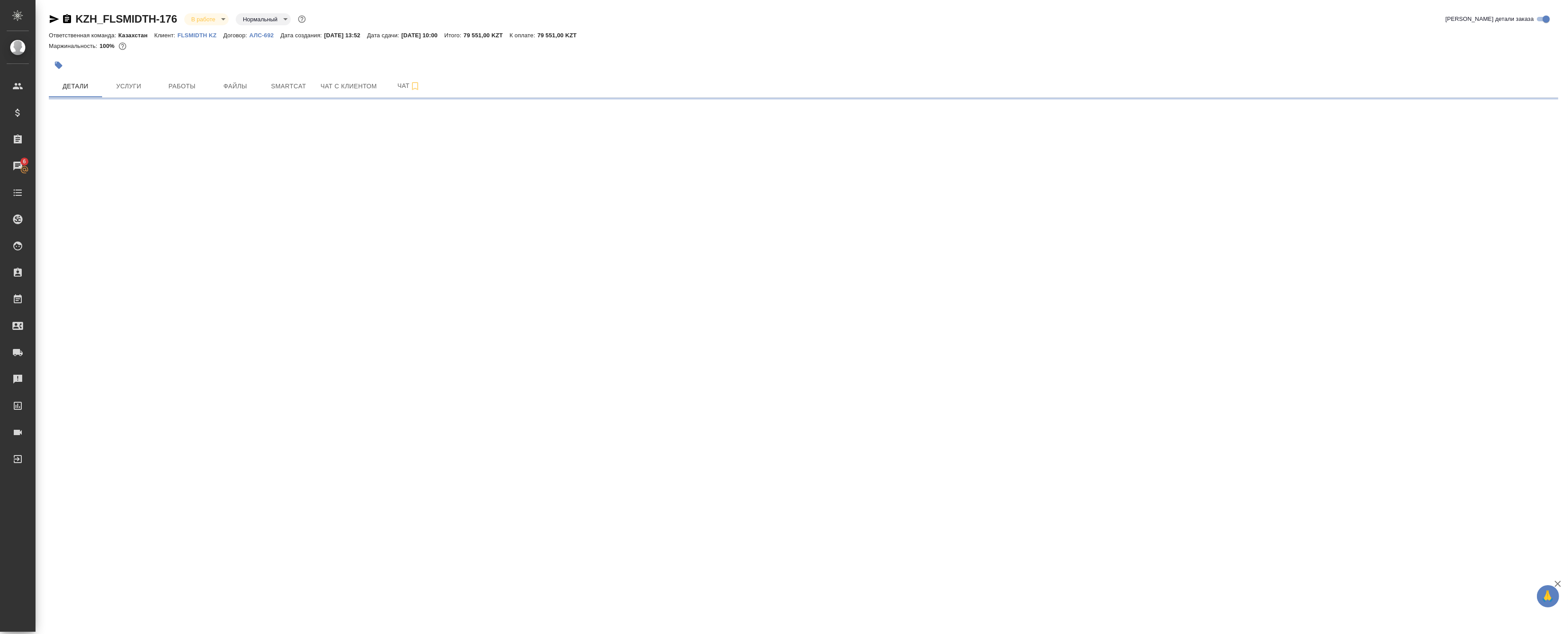
select select "RU"
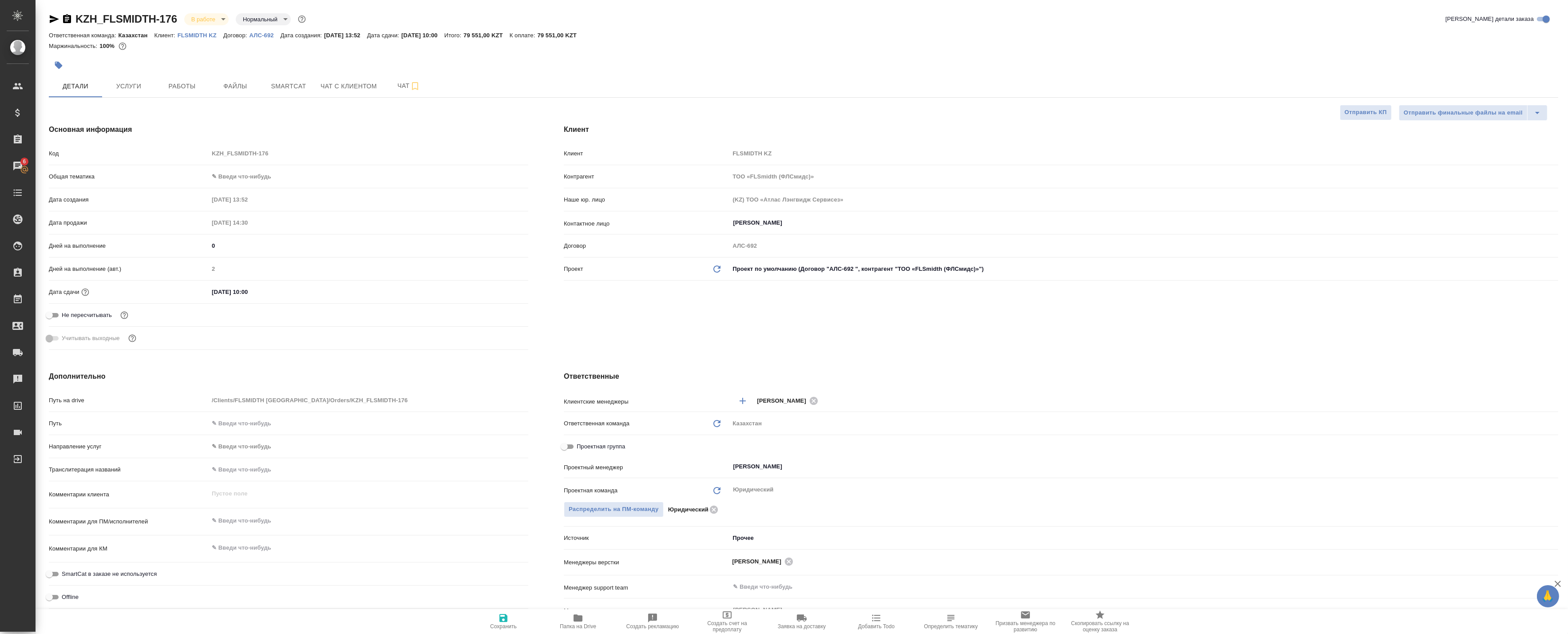
type textarea "x"
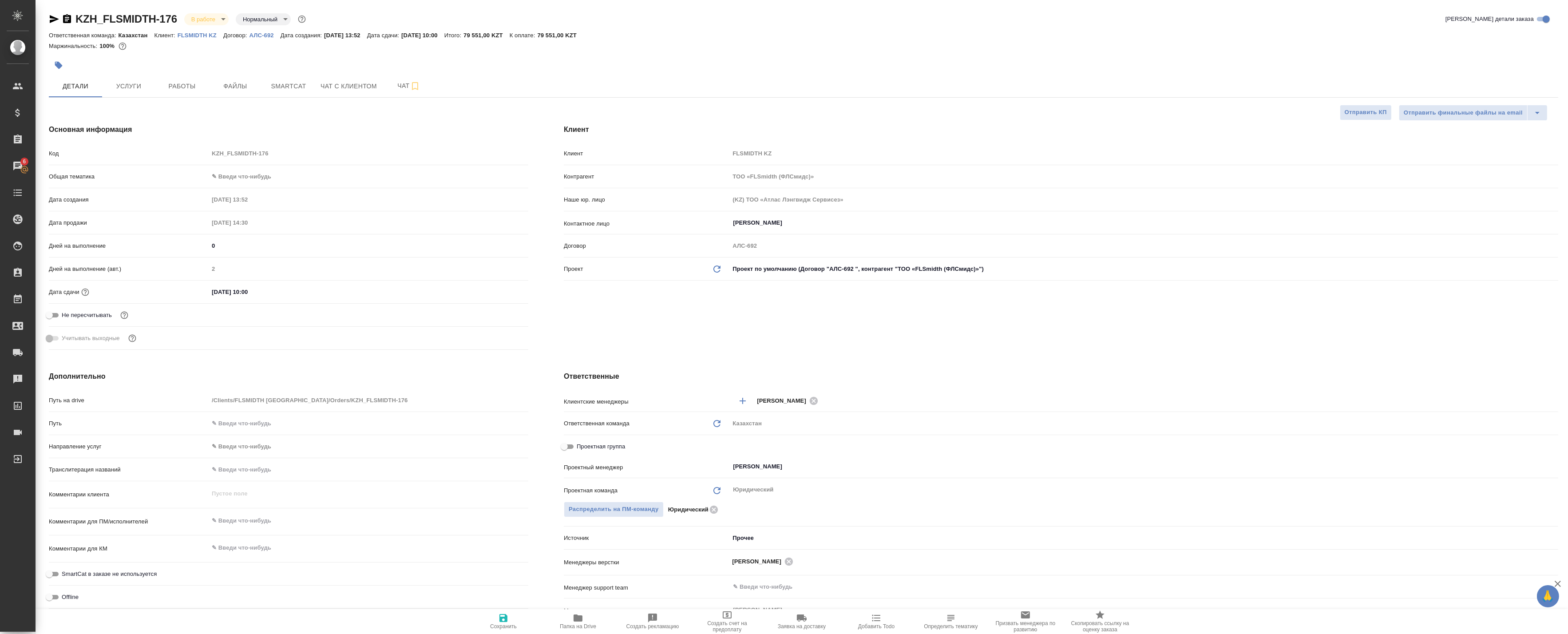
type textarea "x"
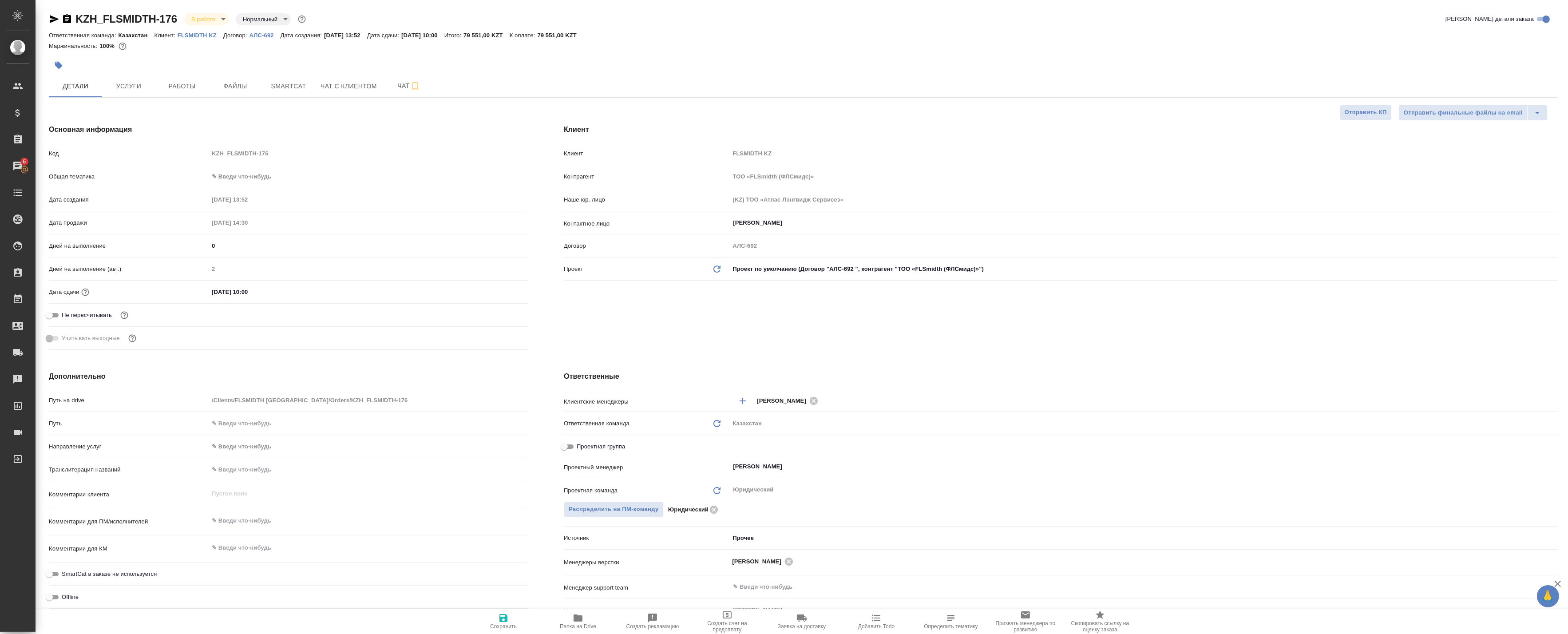
type textarea "x"
click at [173, 81] on span "Работы" at bounding box center [182, 86] width 43 height 11
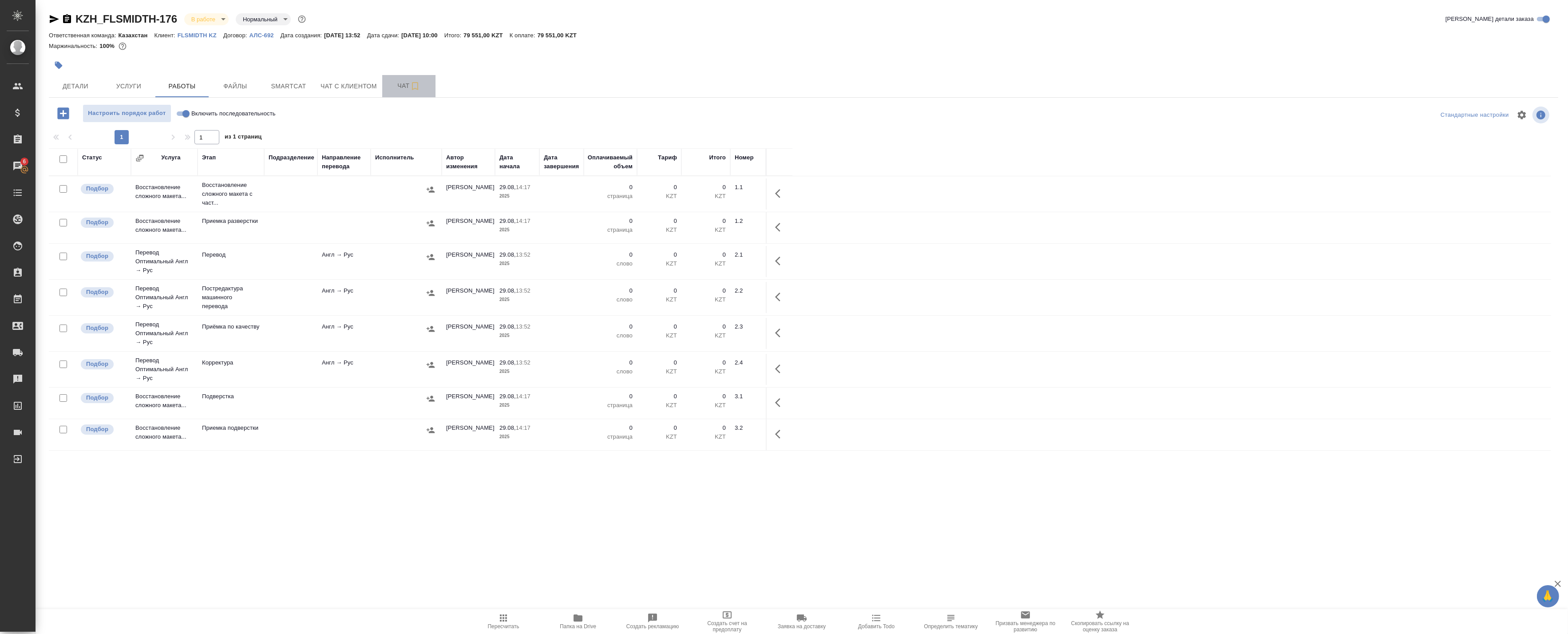
click at [394, 91] on span "Чат" at bounding box center [409, 86] width 43 height 11
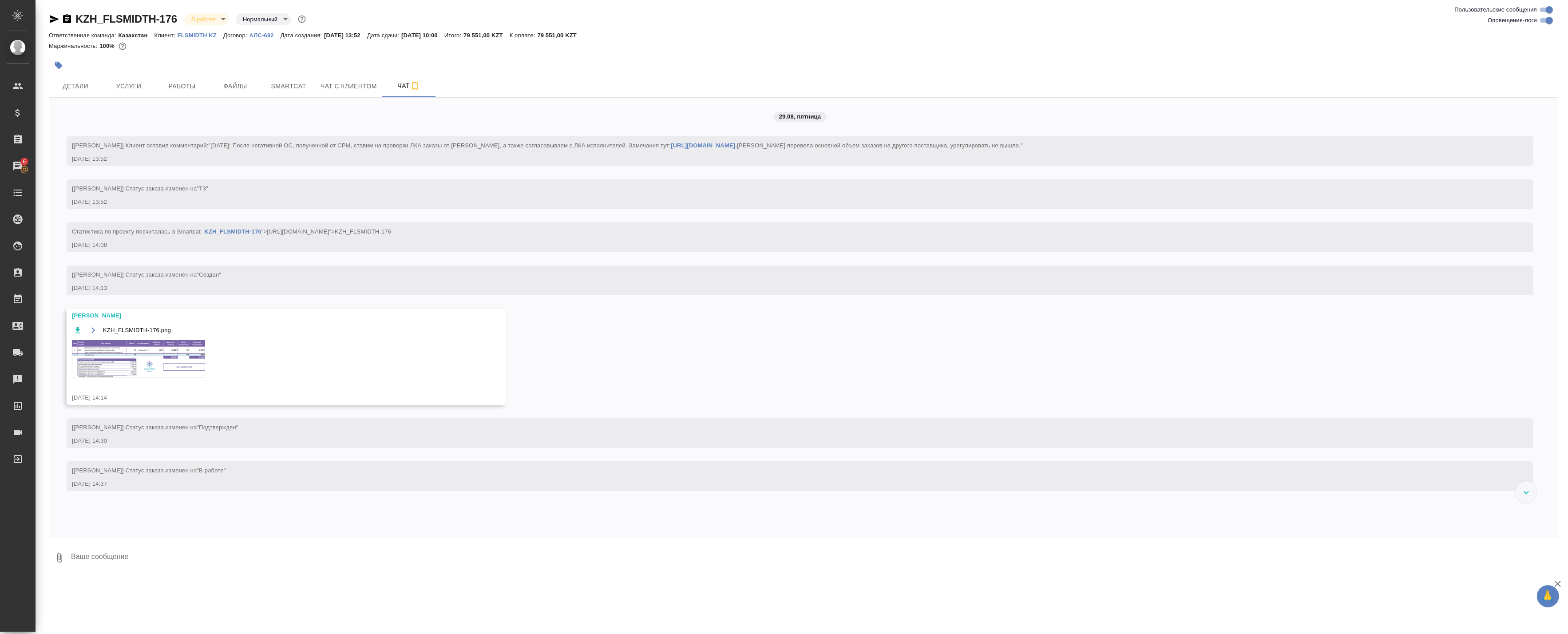
click at [132, 358] on img at bounding box center [138, 359] width 133 height 38
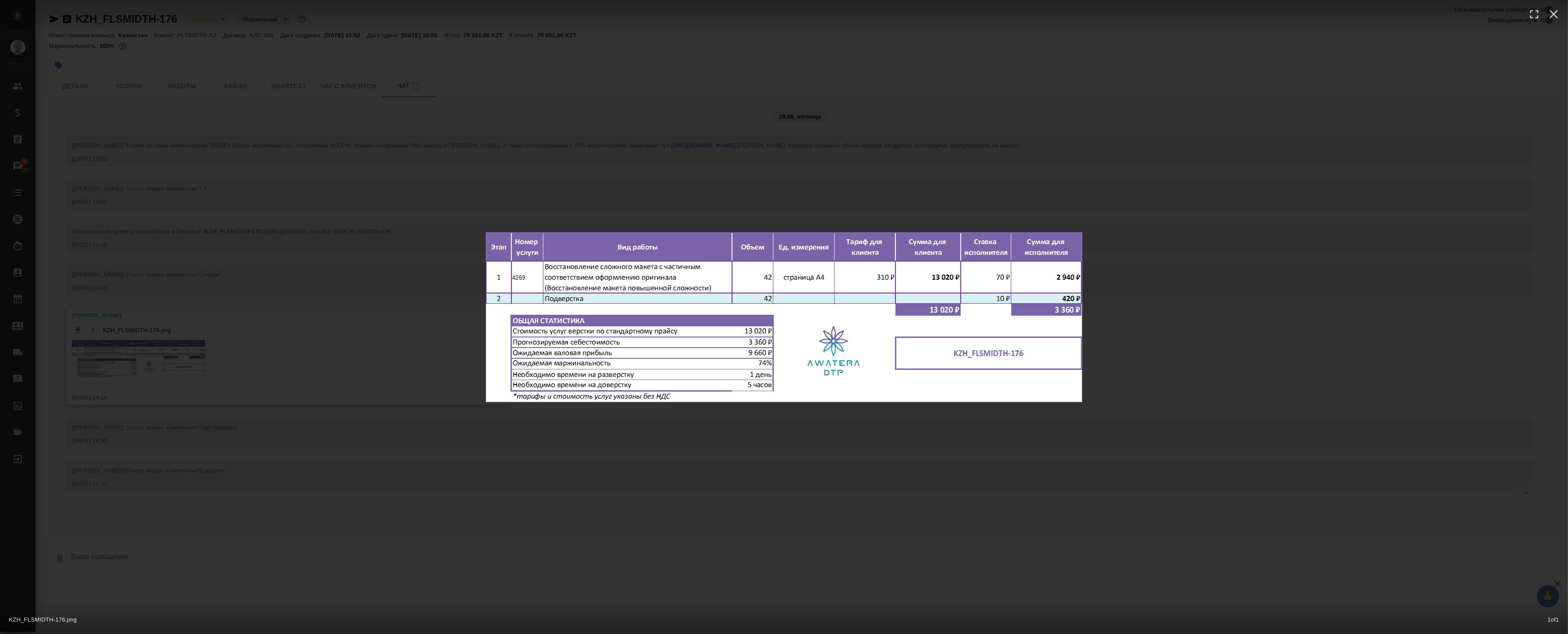
click at [446, 213] on div "KZH_FLSMIDTH-176.png 1 of 1" at bounding box center [784, 317] width 1568 height 634
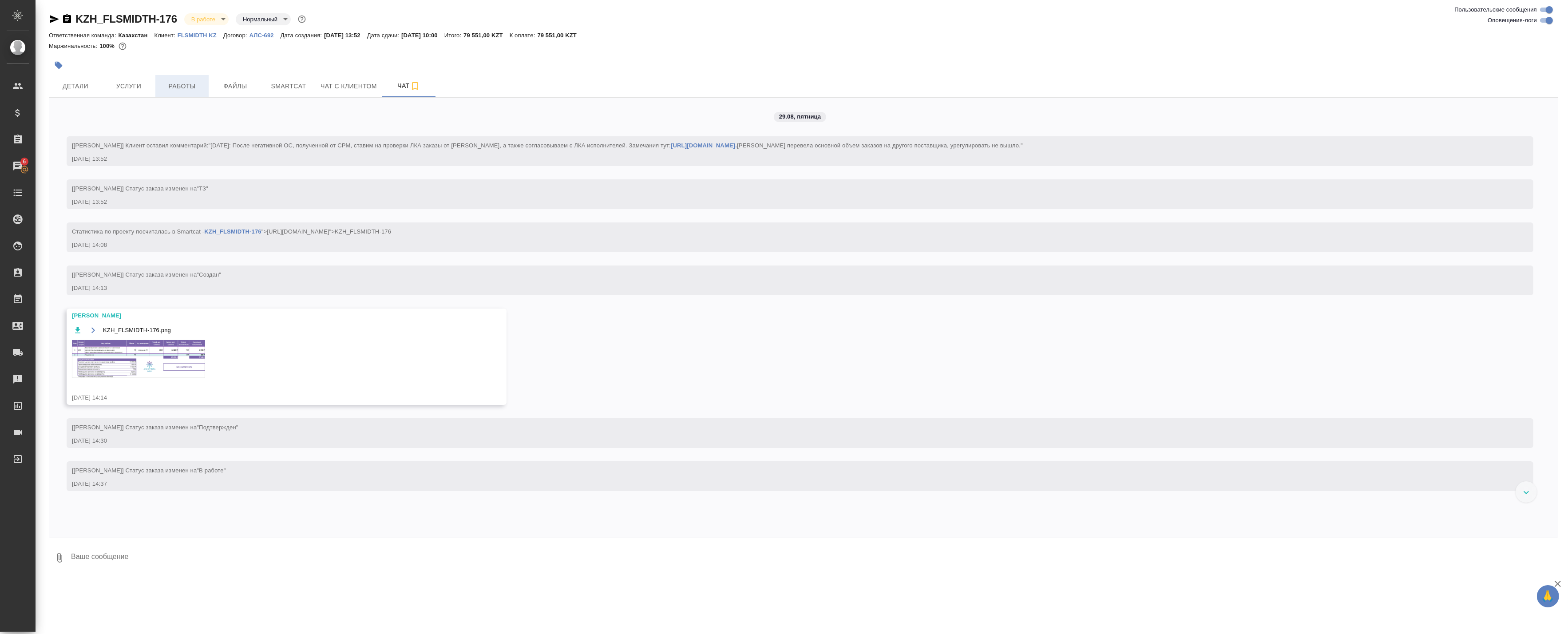
click at [184, 85] on span "Работы" at bounding box center [182, 86] width 43 height 11
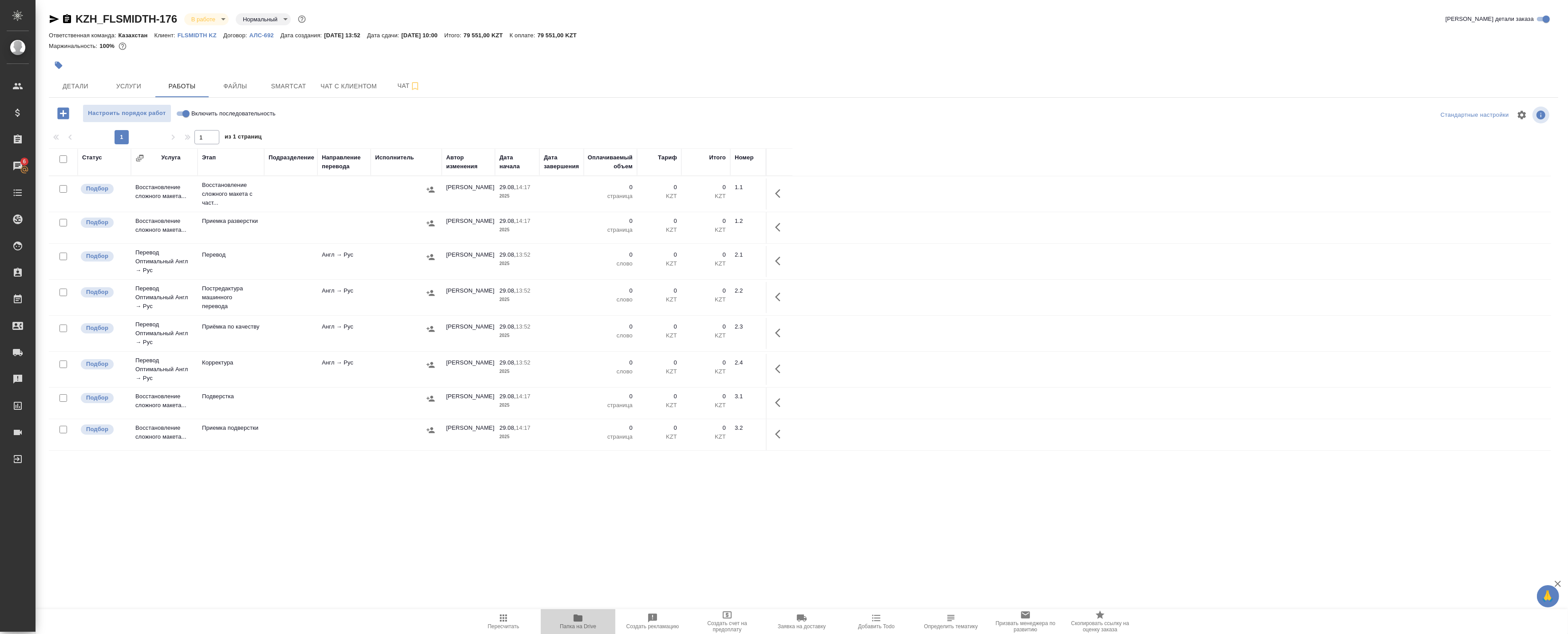
click at [575, 616] on icon "button" at bounding box center [578, 618] width 9 height 7
click at [388, 86] on span "Чат" at bounding box center [409, 86] width 43 height 11
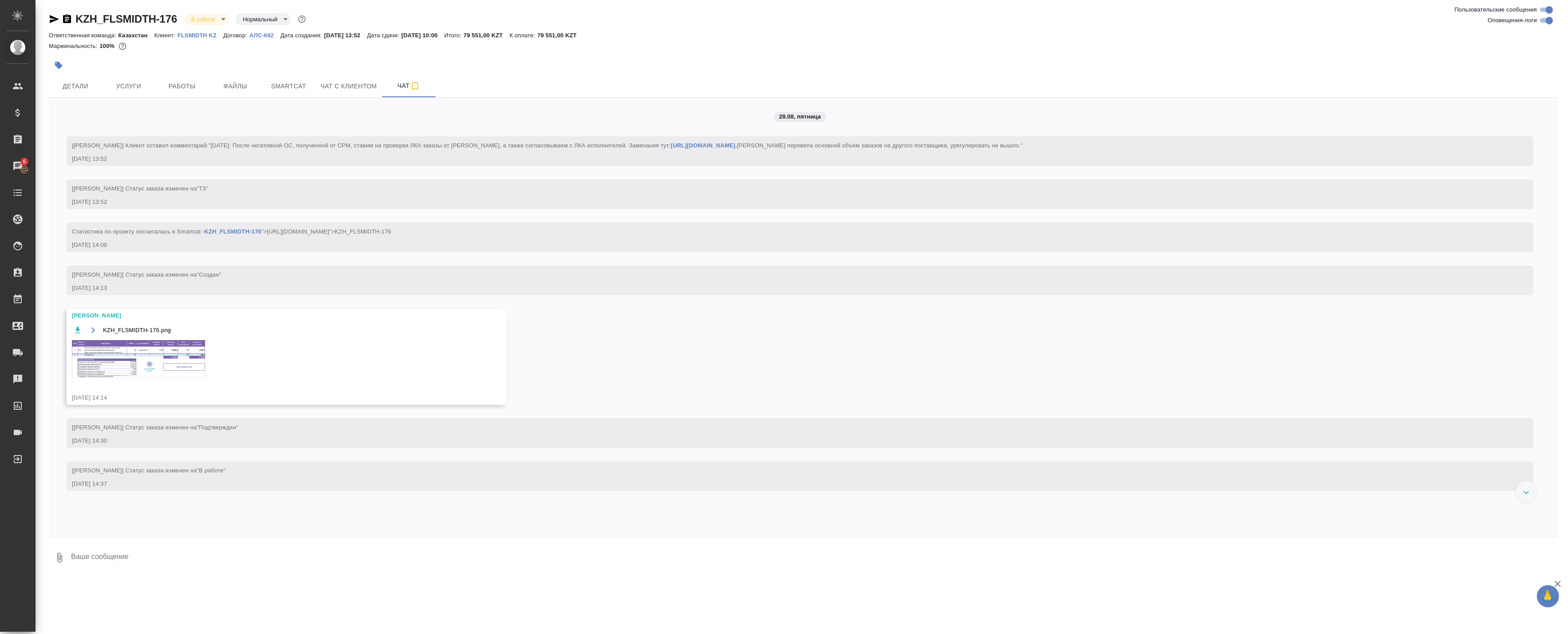
click at [175, 561] on textarea at bounding box center [814, 558] width 1488 height 30
click at [122, 353] on img at bounding box center [138, 359] width 133 height 38
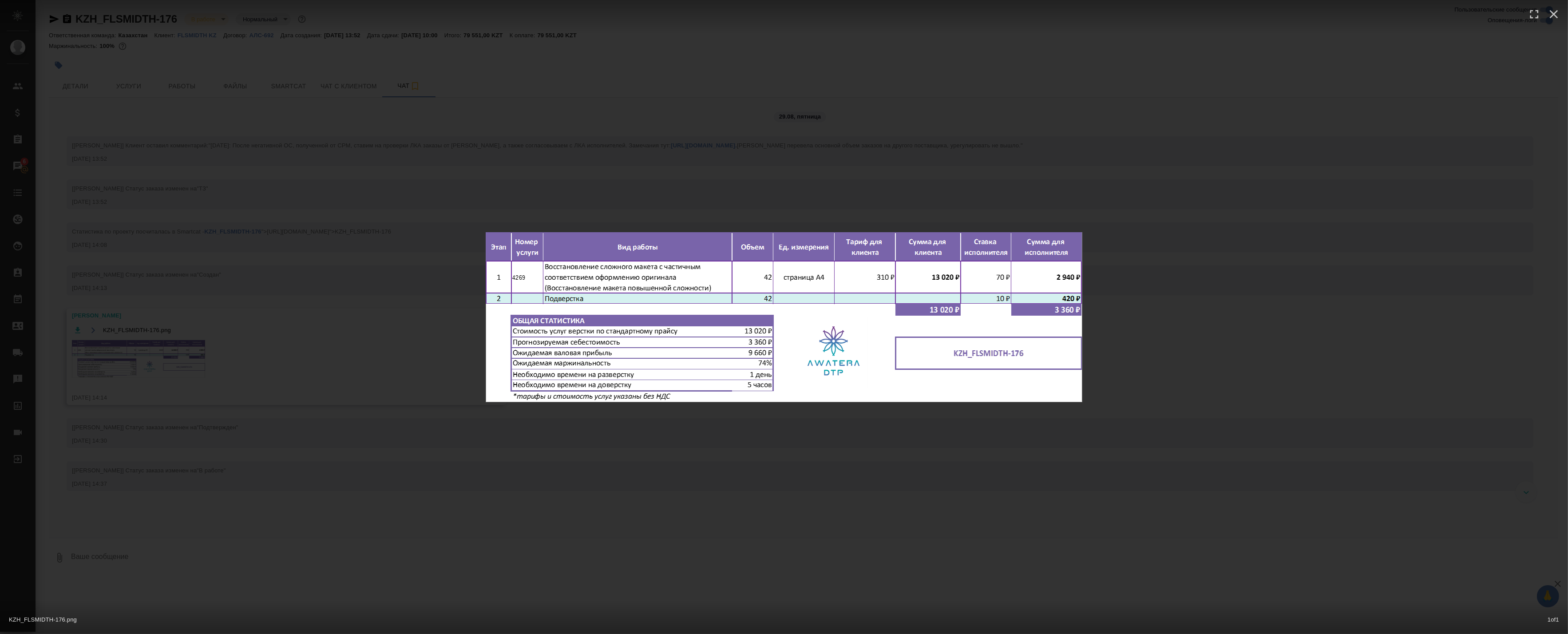
click at [249, 300] on div "KZH_FLSMIDTH-176.png 1 of 1" at bounding box center [784, 317] width 1568 height 634
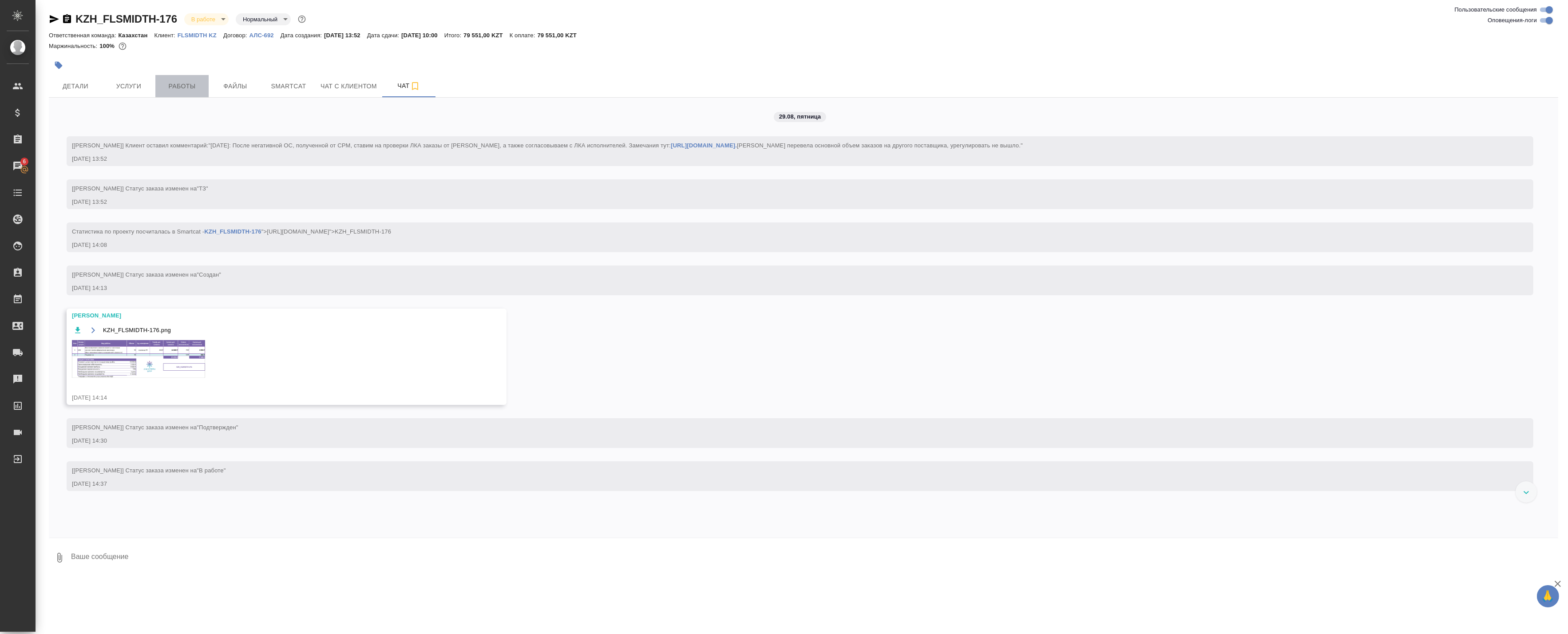
click at [181, 91] on span "Работы" at bounding box center [182, 86] width 43 height 11
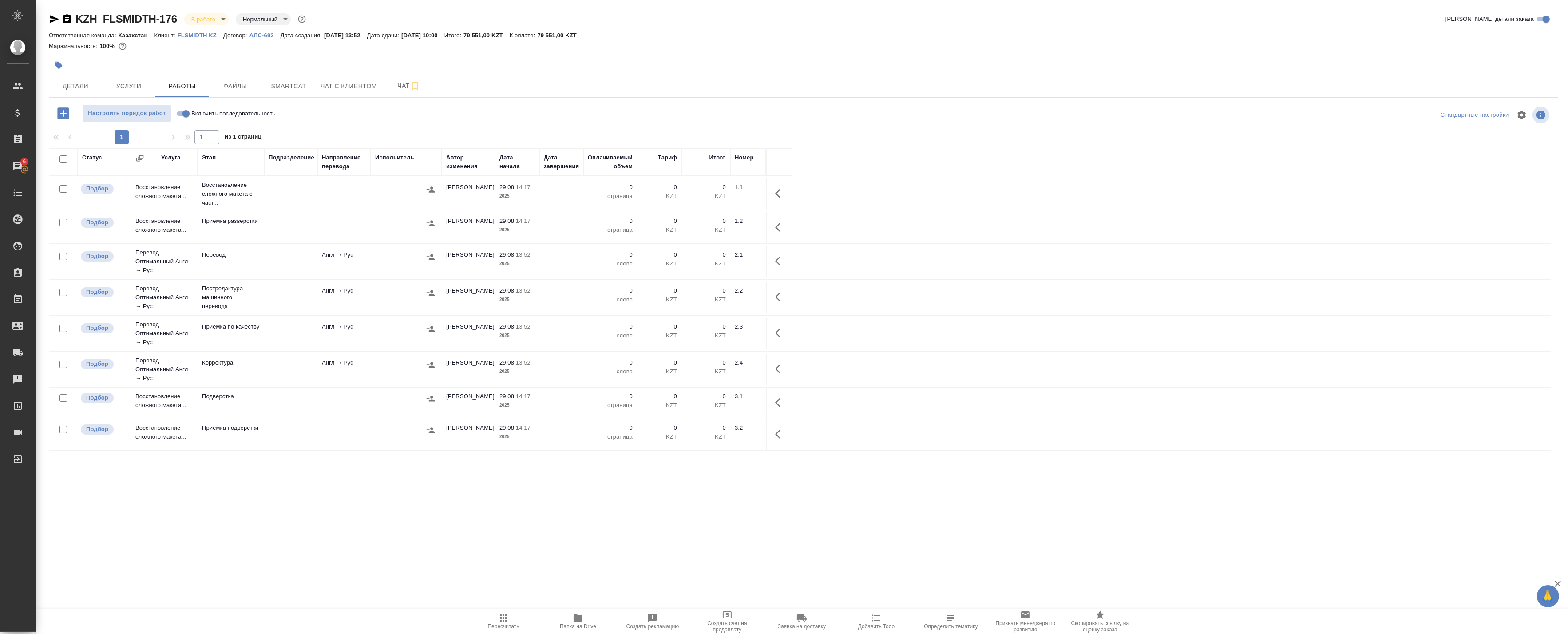
click at [779, 192] on icon "button" at bounding box center [777, 194] width 5 height 9
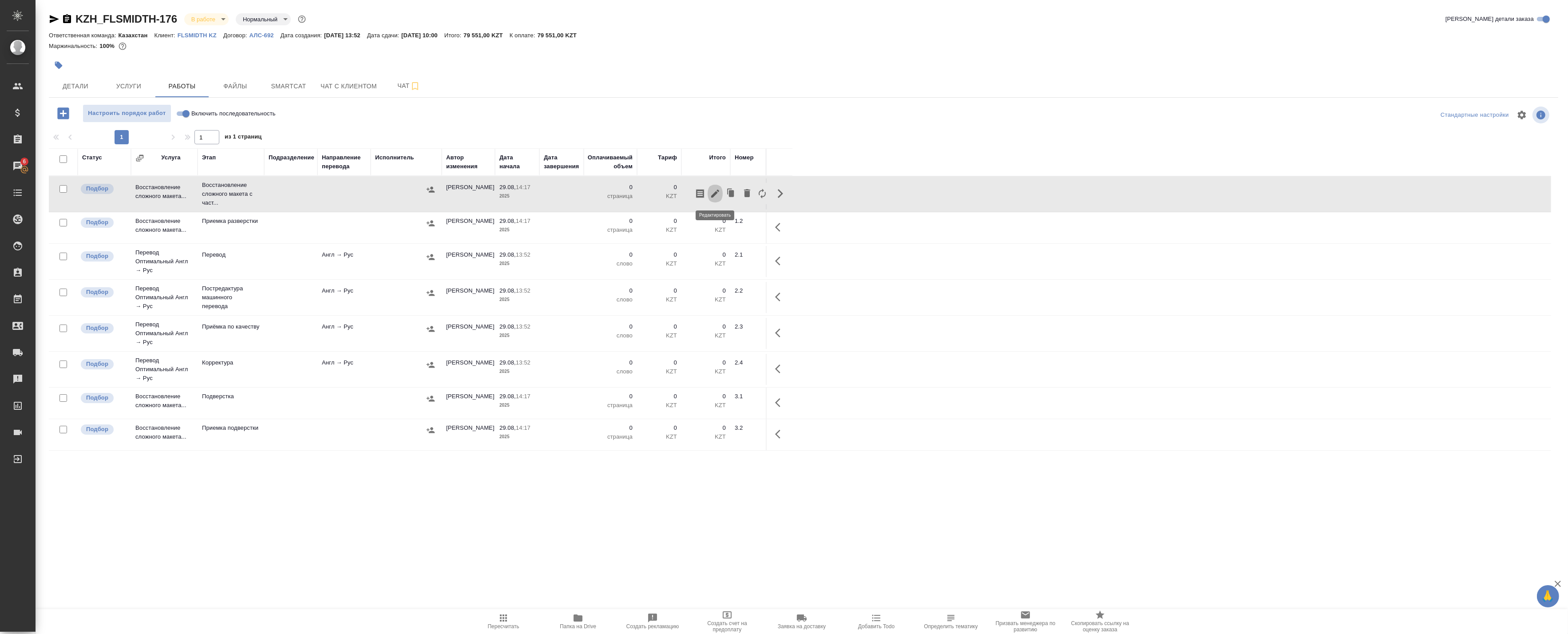
click at [717, 194] on icon "button" at bounding box center [715, 194] width 11 height 11
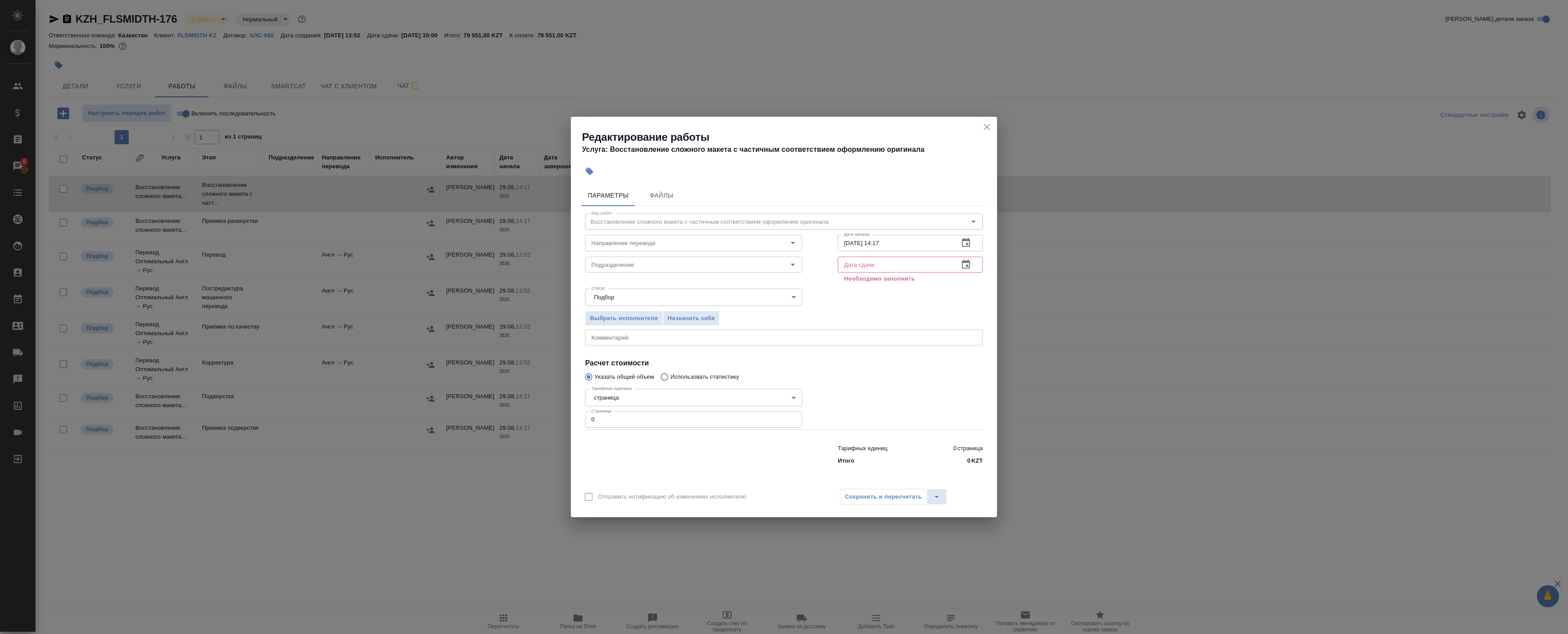
drag, startPoint x: 878, startPoint y: 263, endPoint x: 933, endPoint y: 267, distance: 55.1
click at [879, 263] on input "text" at bounding box center [894, 265] width 114 height 16
click at [973, 266] on button "button" at bounding box center [966, 264] width 21 height 21
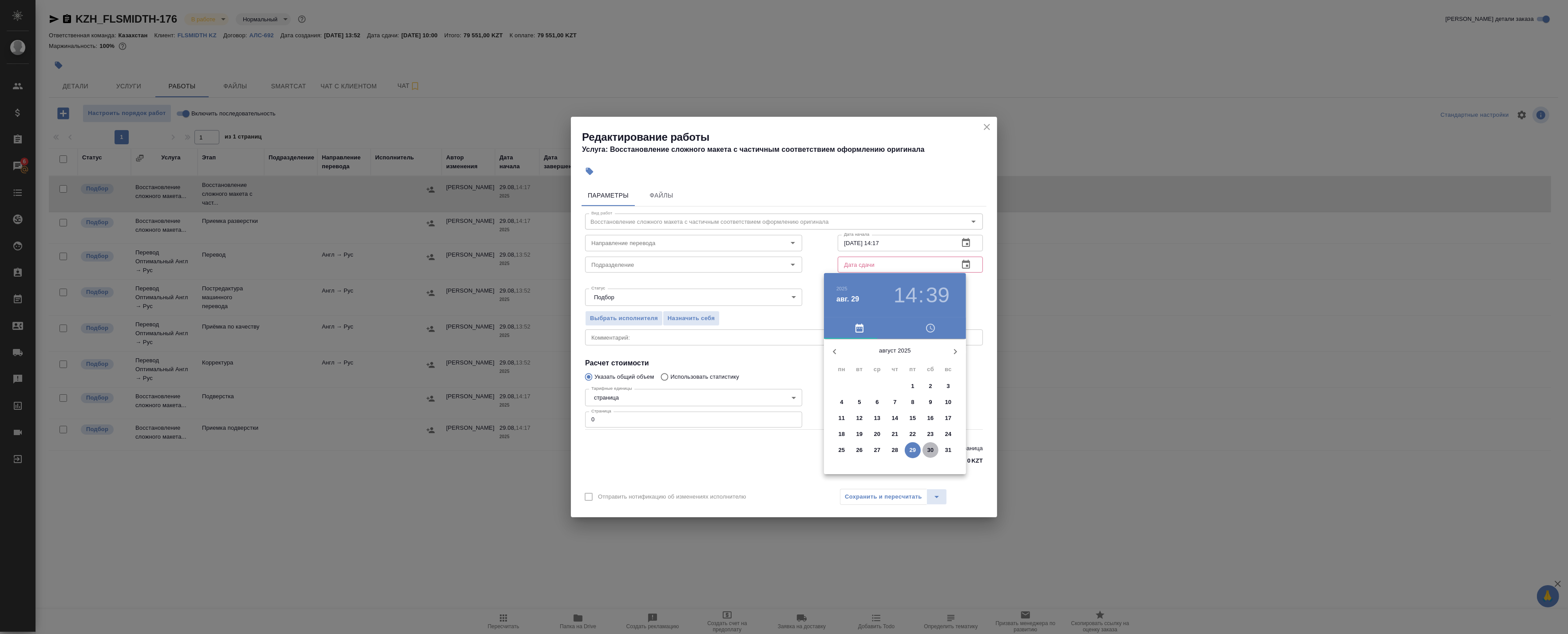
click at [928, 450] on p "30" at bounding box center [931, 450] width 7 height 9
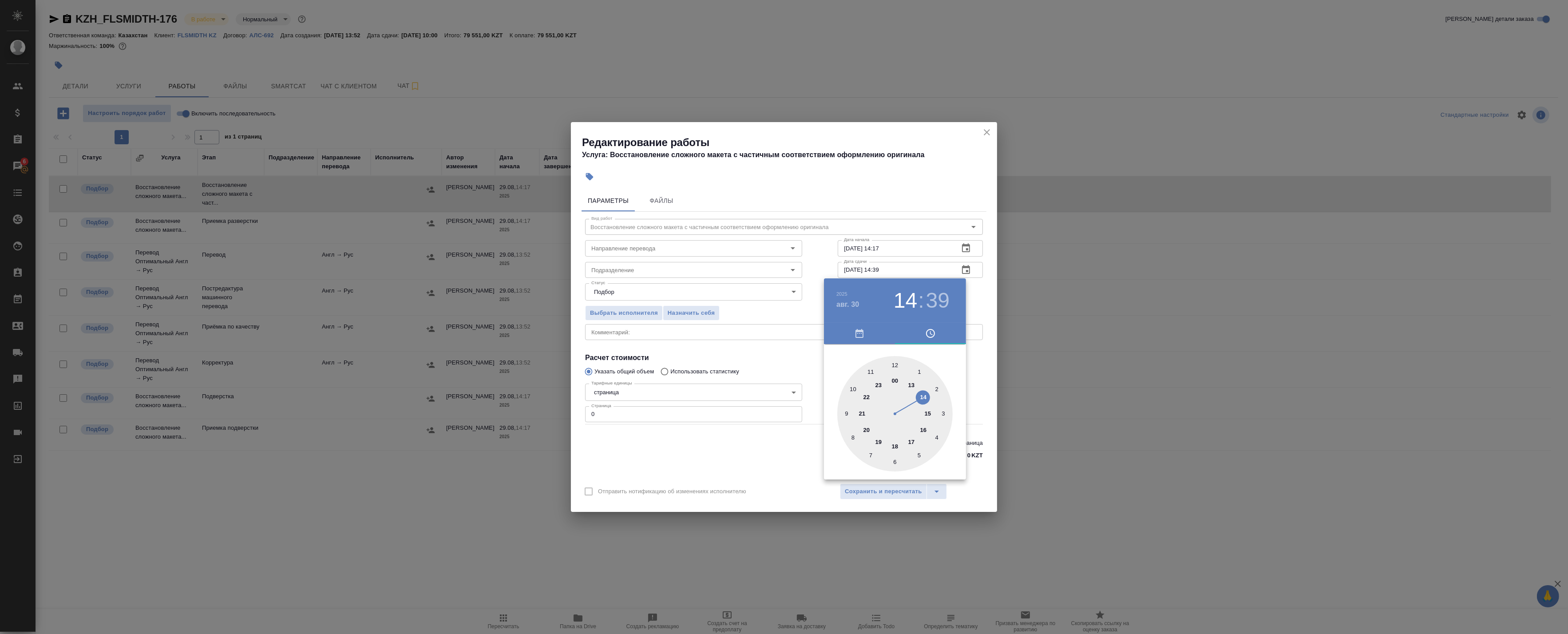
click at [923, 393] on div at bounding box center [895, 414] width 116 height 116
click at [853, 436] on div at bounding box center [895, 414] width 116 height 116
click at [990, 306] on div at bounding box center [784, 317] width 1568 height 634
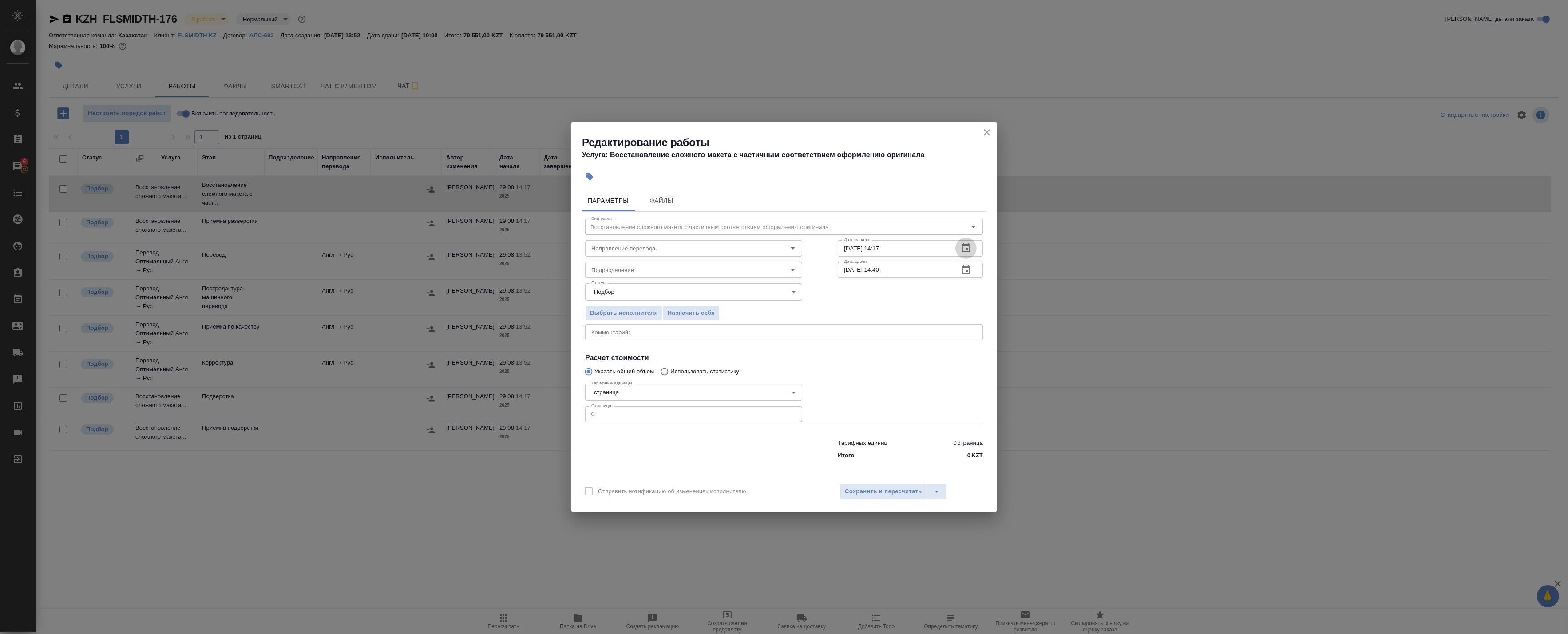
click at [967, 245] on icon "button" at bounding box center [966, 248] width 11 height 11
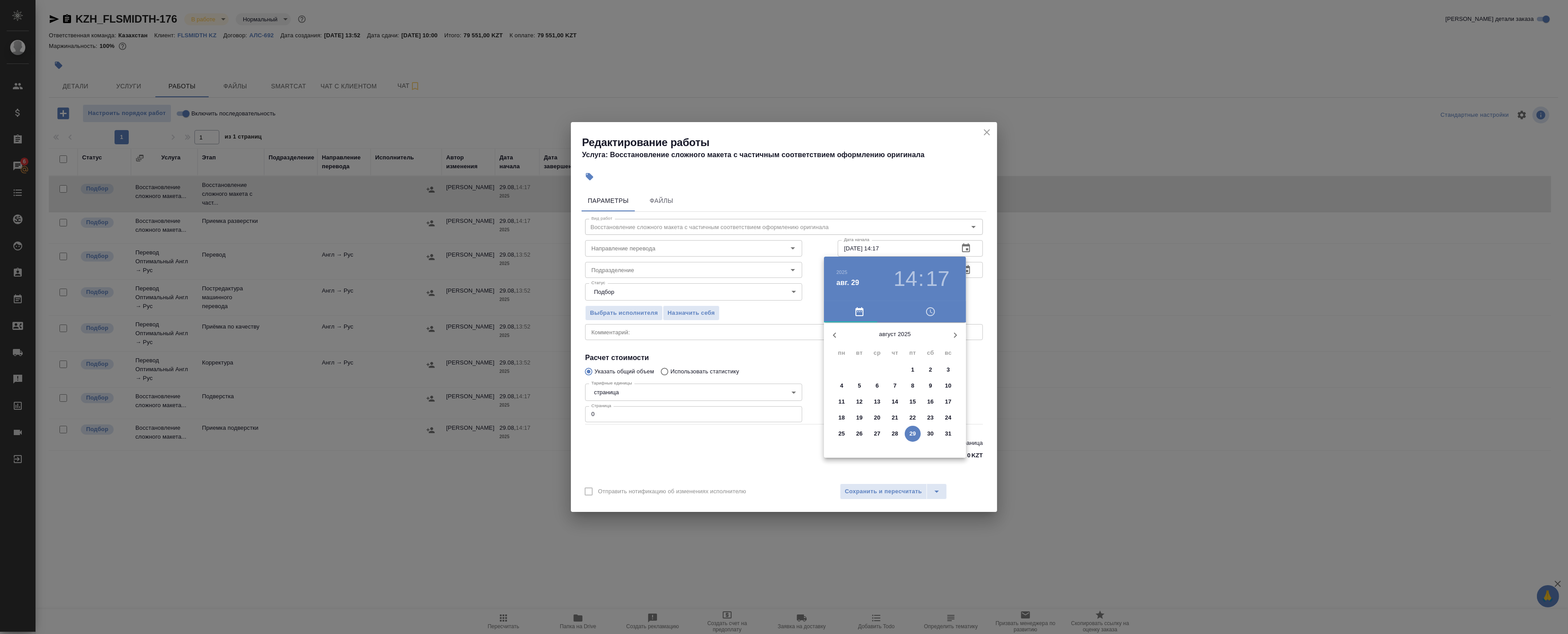
drag, startPoint x: 974, startPoint y: 303, endPoint x: 974, endPoint y: 293, distance: 10.0
click at [974, 300] on div at bounding box center [784, 317] width 1568 height 634
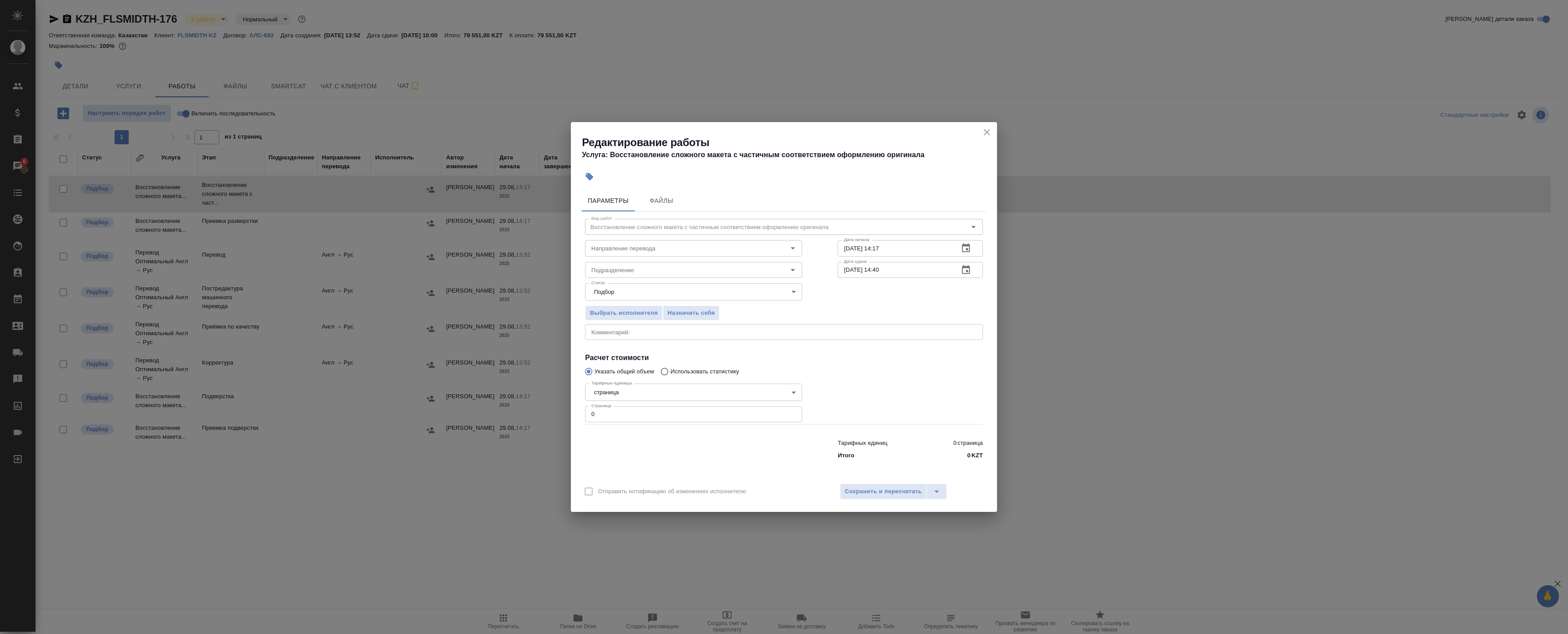
click at [965, 269] on div "2025 авг. 29 14 : 17 август 2025 пн вт ср чт пт сб вс 28 29 30 31 1 2 3 4 5 6 7…" at bounding box center [784, 317] width 1568 height 634
click at [970, 269] on icon "button" at bounding box center [966, 270] width 11 height 11
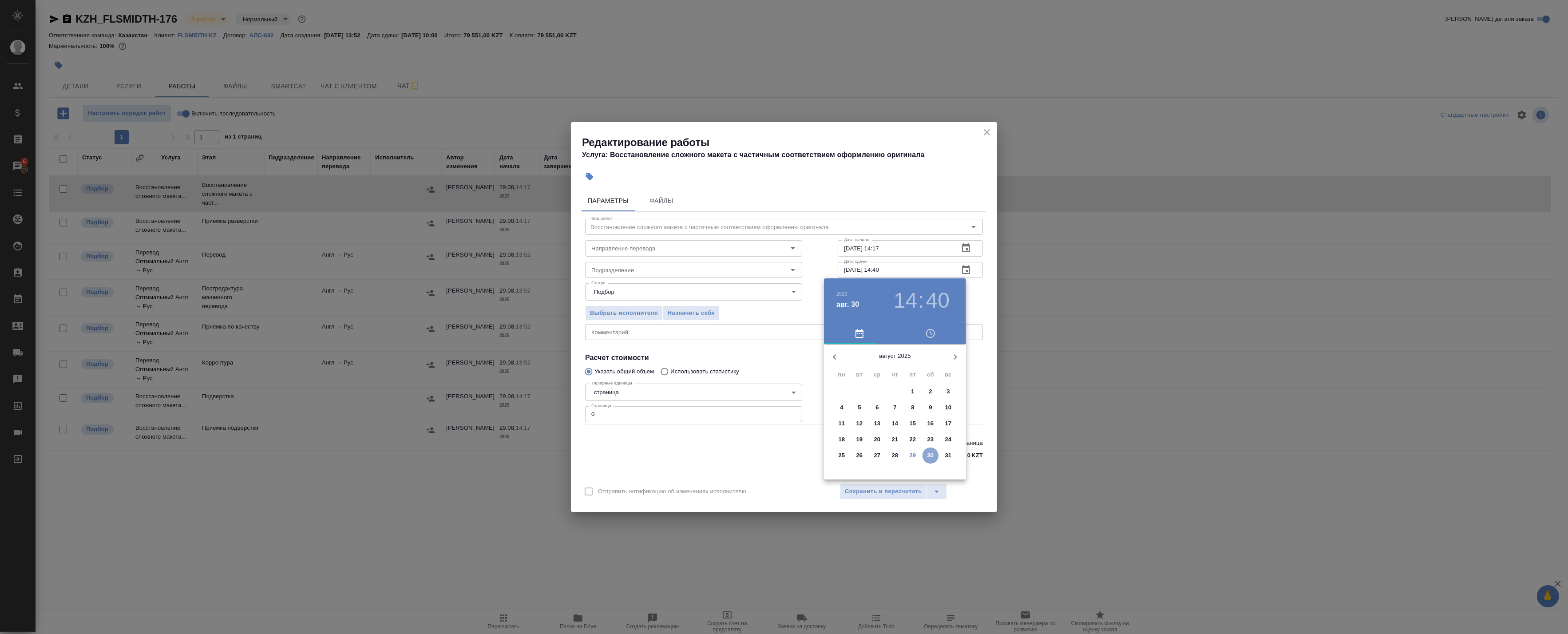
click at [933, 456] on p "30" at bounding box center [931, 456] width 7 height 9
click at [926, 429] on div at bounding box center [895, 414] width 116 height 116
click at [896, 364] on div at bounding box center [895, 414] width 116 height 116
type input "30.08.2025 16:00"
click at [970, 286] on div at bounding box center [784, 317] width 1568 height 634
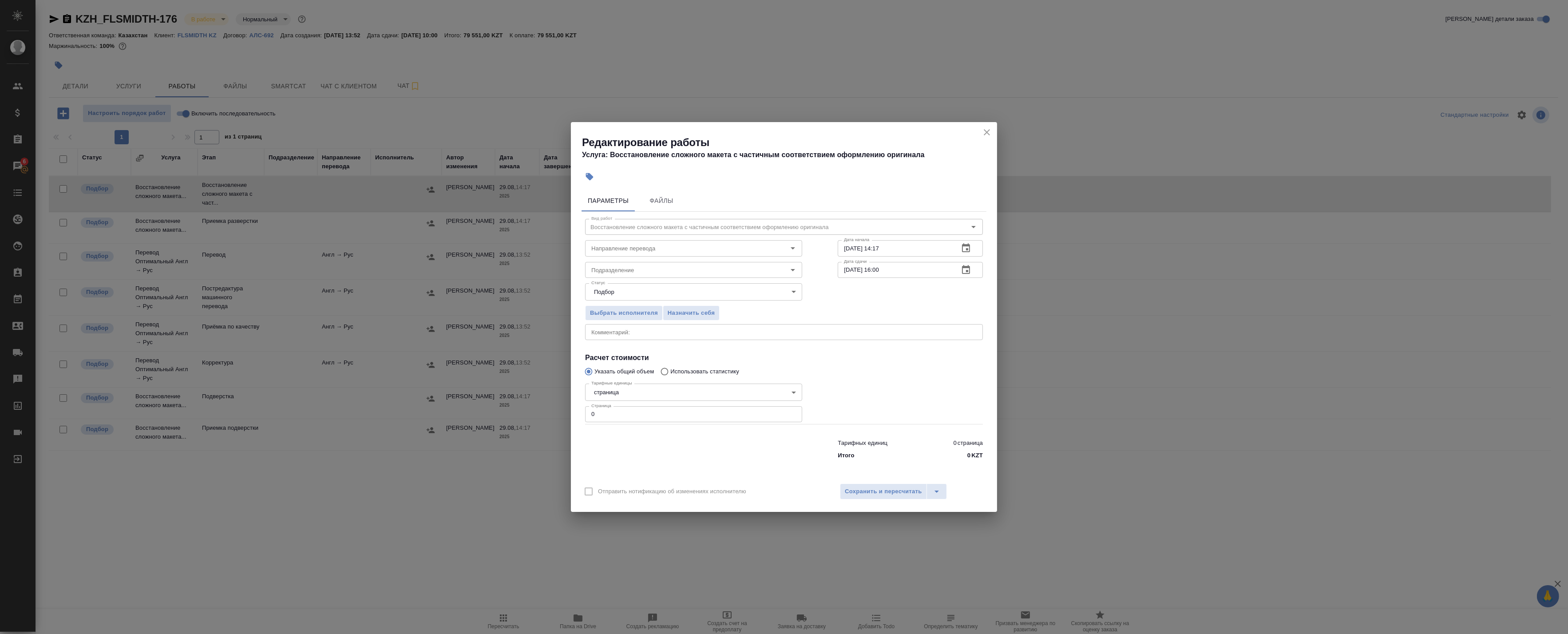
click at [968, 248] on icon "button" at bounding box center [966, 248] width 11 height 11
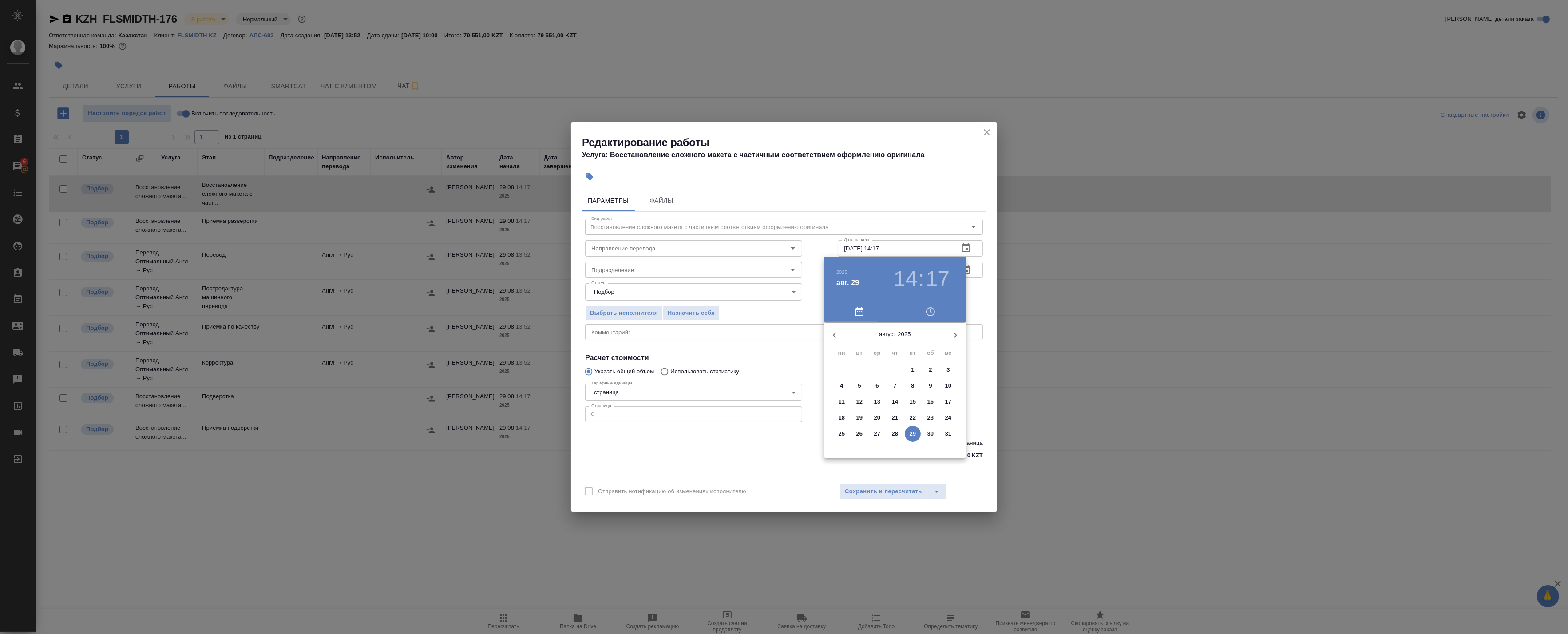
click at [911, 432] on p "29" at bounding box center [912, 434] width 7 height 9
click at [922, 376] on div at bounding box center [895, 392] width 116 height 116
click at [853, 416] on div at bounding box center [895, 392] width 116 height 116
type input "29.08.2025 14:40"
click at [972, 365] on div at bounding box center [784, 317] width 1568 height 634
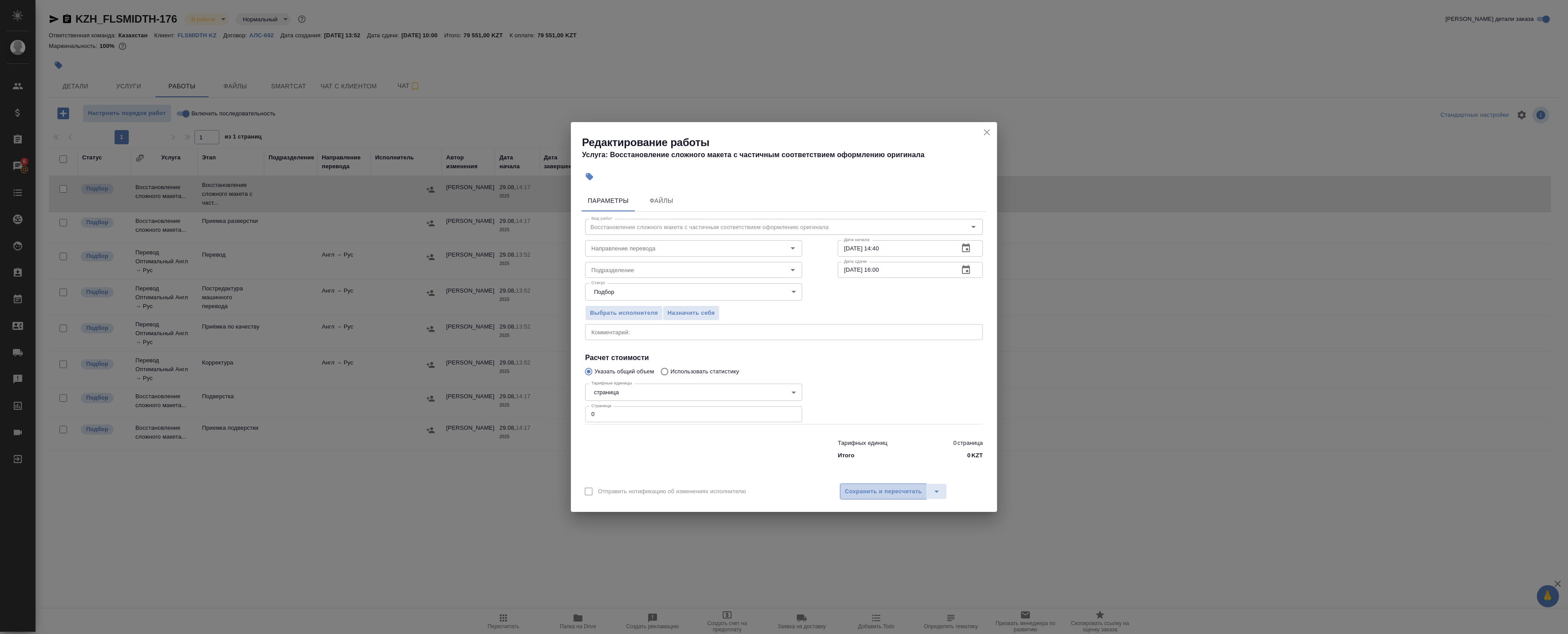
click at [881, 490] on span "Сохранить и пересчитать" at bounding box center [883, 491] width 77 height 10
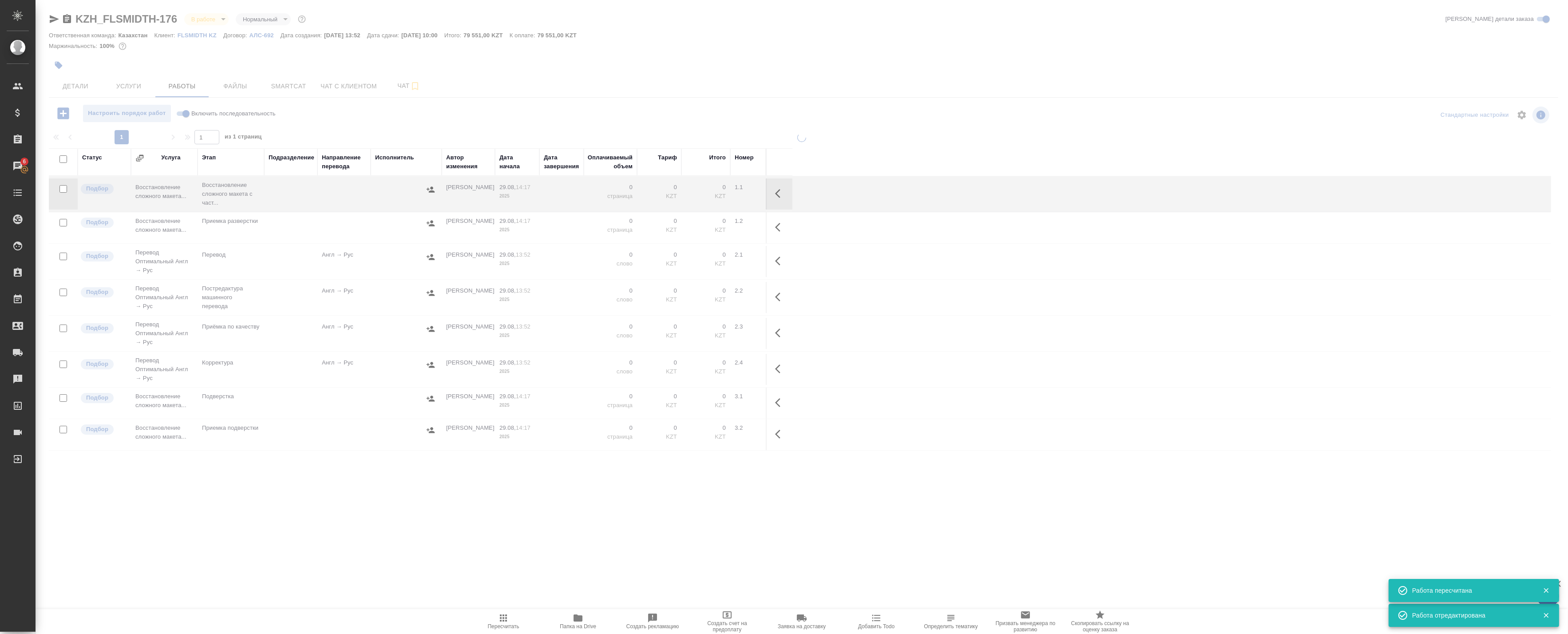
click at [391, 83] on span "Чат" at bounding box center [409, 86] width 43 height 11
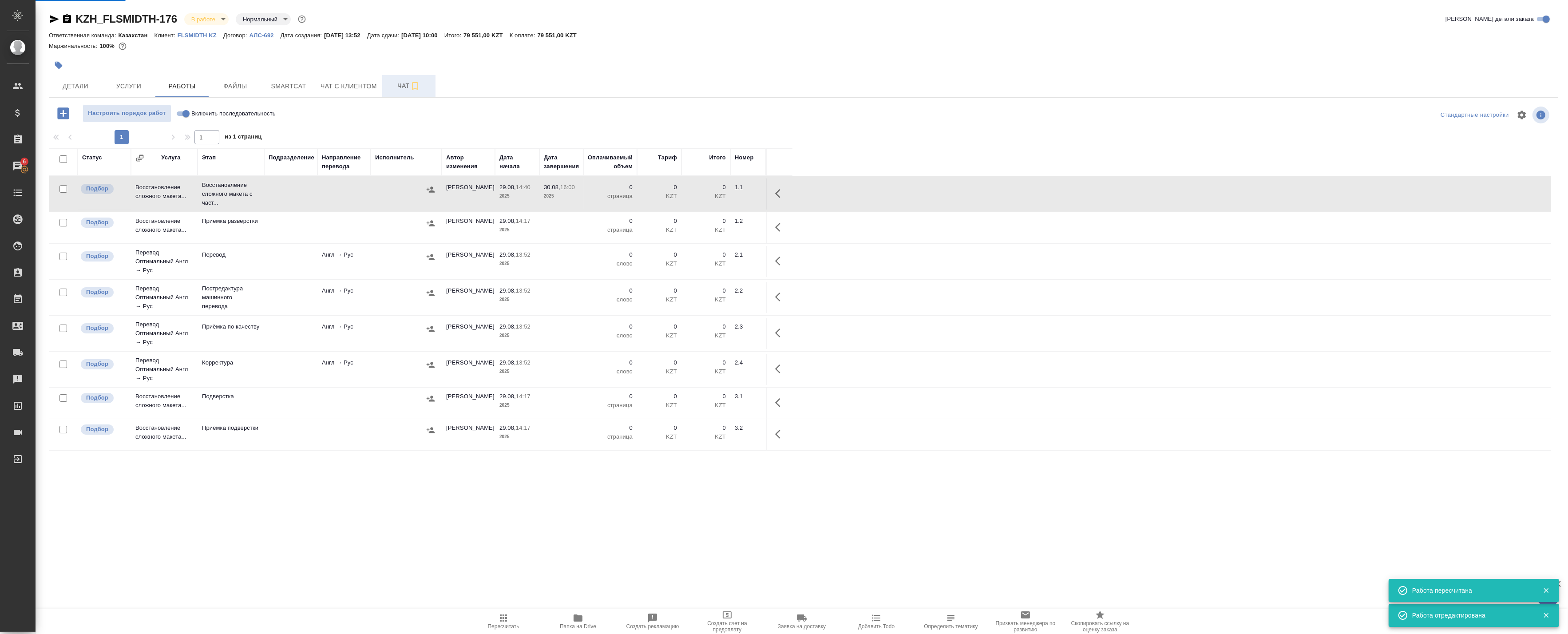
click at [403, 83] on span "Чат" at bounding box center [409, 86] width 43 height 11
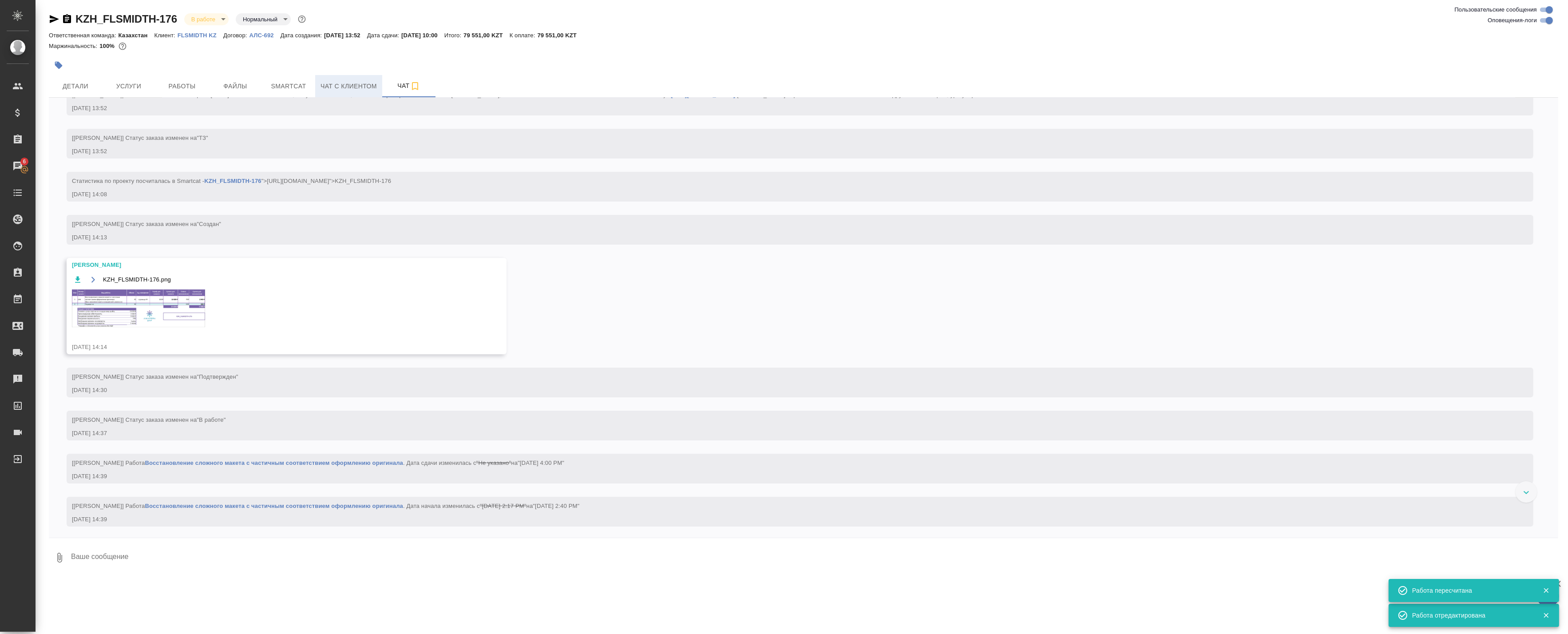
scroll to position [52, 0]
click at [145, 303] on img at bounding box center [138, 307] width 133 height 38
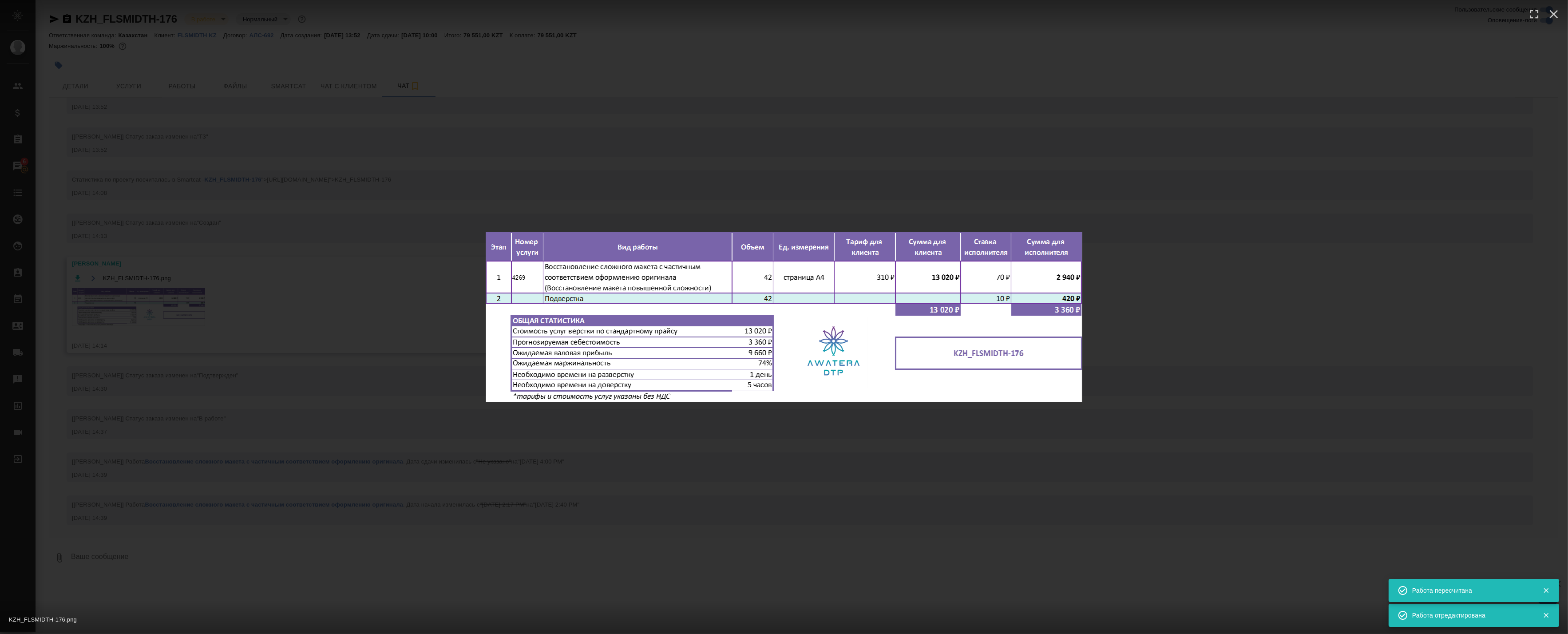
click at [354, 211] on div "KZH_FLSMIDTH-176.png 1 of 1" at bounding box center [784, 317] width 1568 height 634
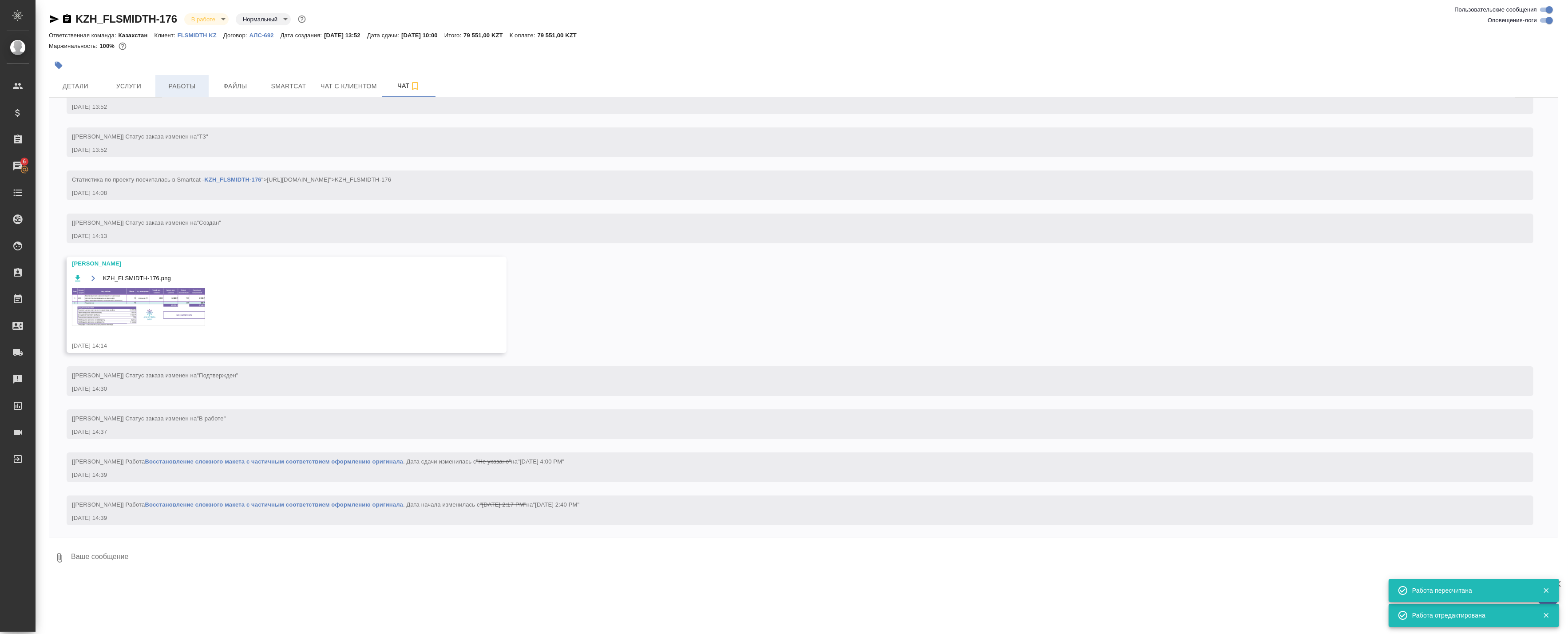
click at [165, 83] on span "Работы" at bounding box center [182, 86] width 43 height 11
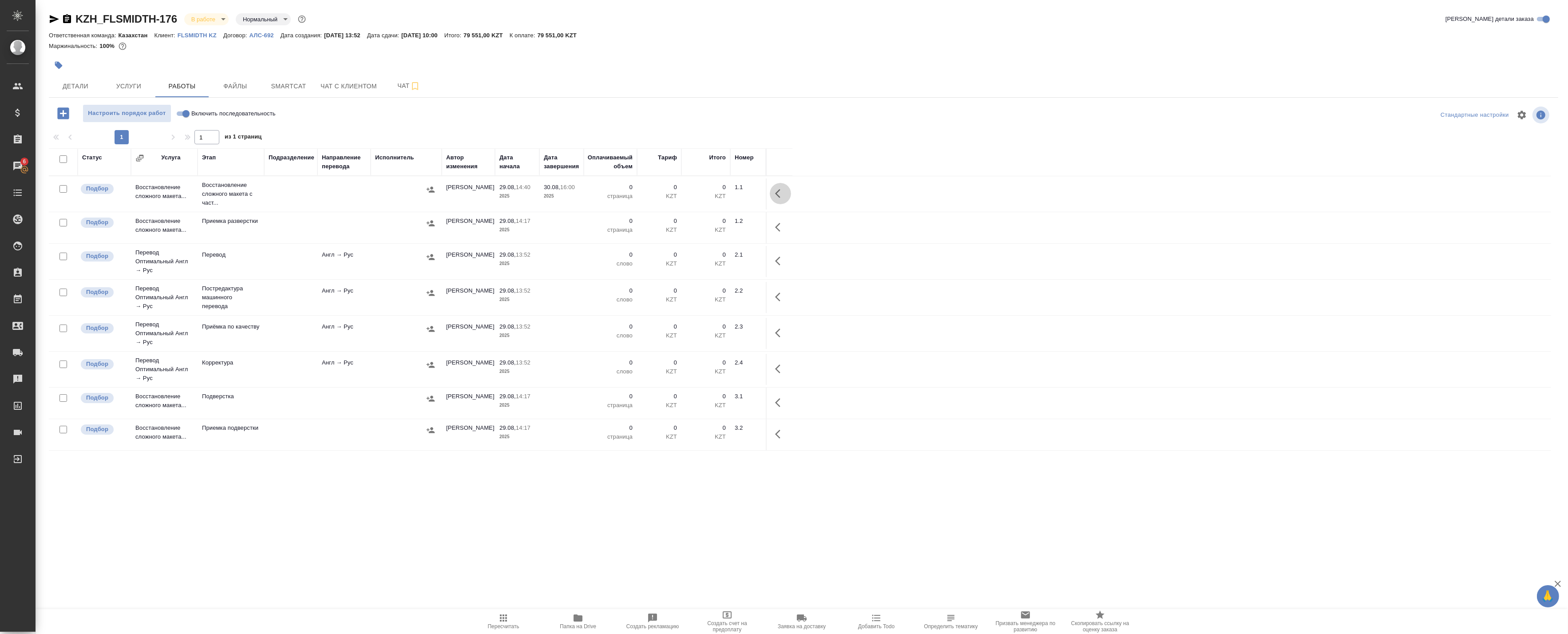
click at [786, 194] on button "button" at bounding box center [780, 193] width 21 height 21
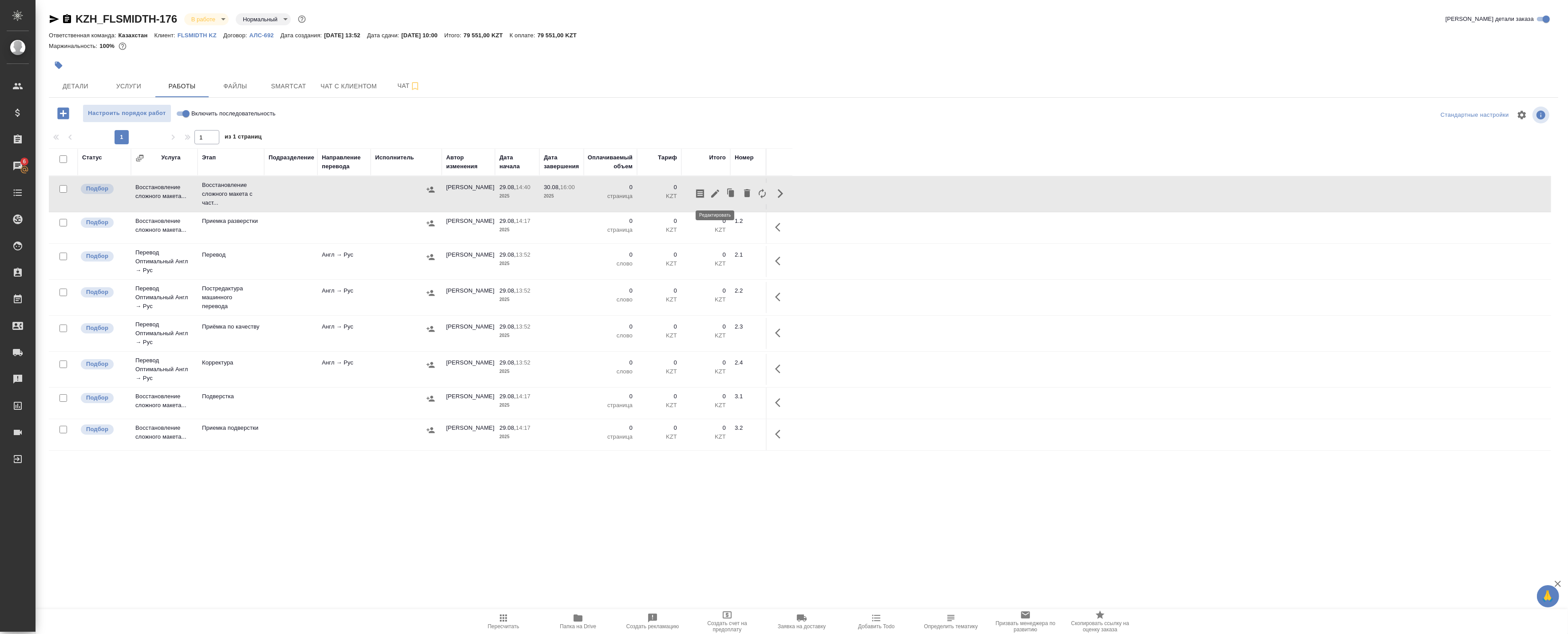
click at [715, 193] on icon "button" at bounding box center [715, 193] width 8 height 8
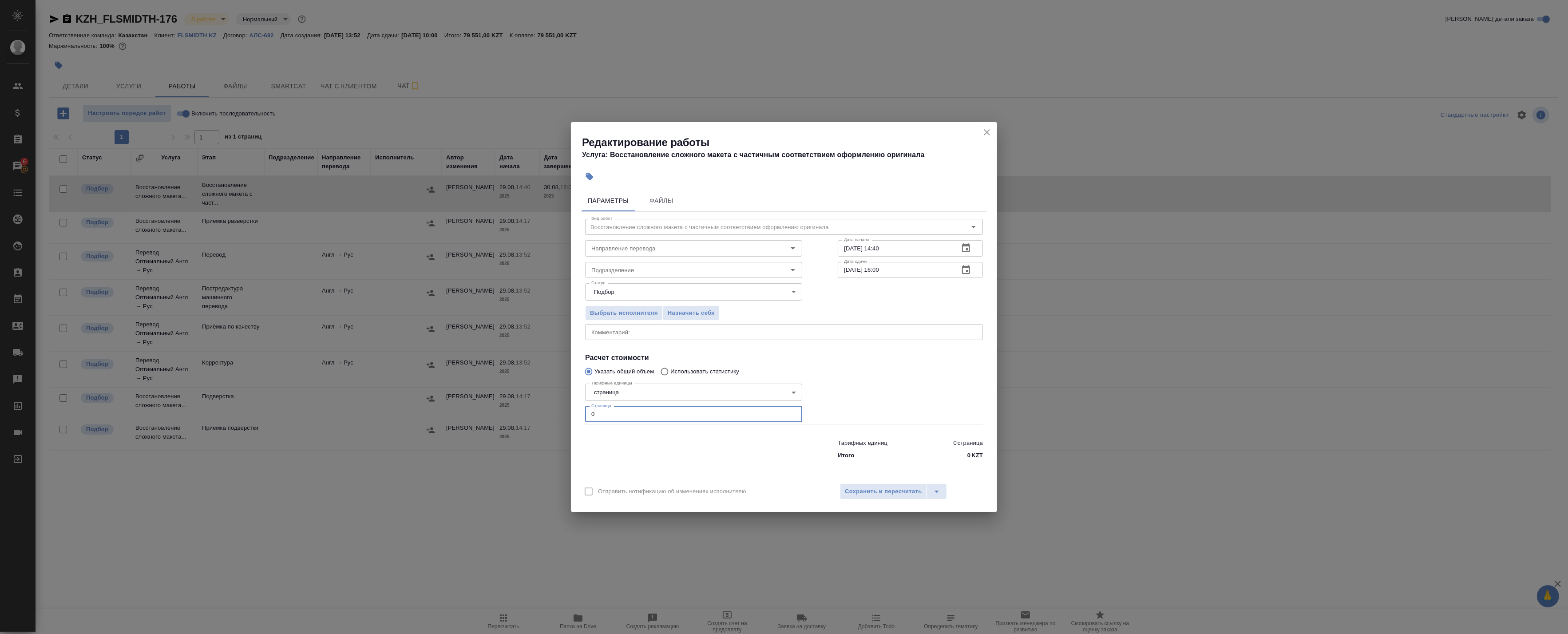
drag, startPoint x: 597, startPoint y: 413, endPoint x: 522, endPoint y: 404, distance: 75.5
click at [526, 404] on div "Редактирование работы Услуга: Восстановление сложного макета с частичным соотве…" at bounding box center [784, 317] width 1568 height 634
type input "42"
click at [893, 490] on span "Сохранить и пересчитать" at bounding box center [883, 491] width 77 height 10
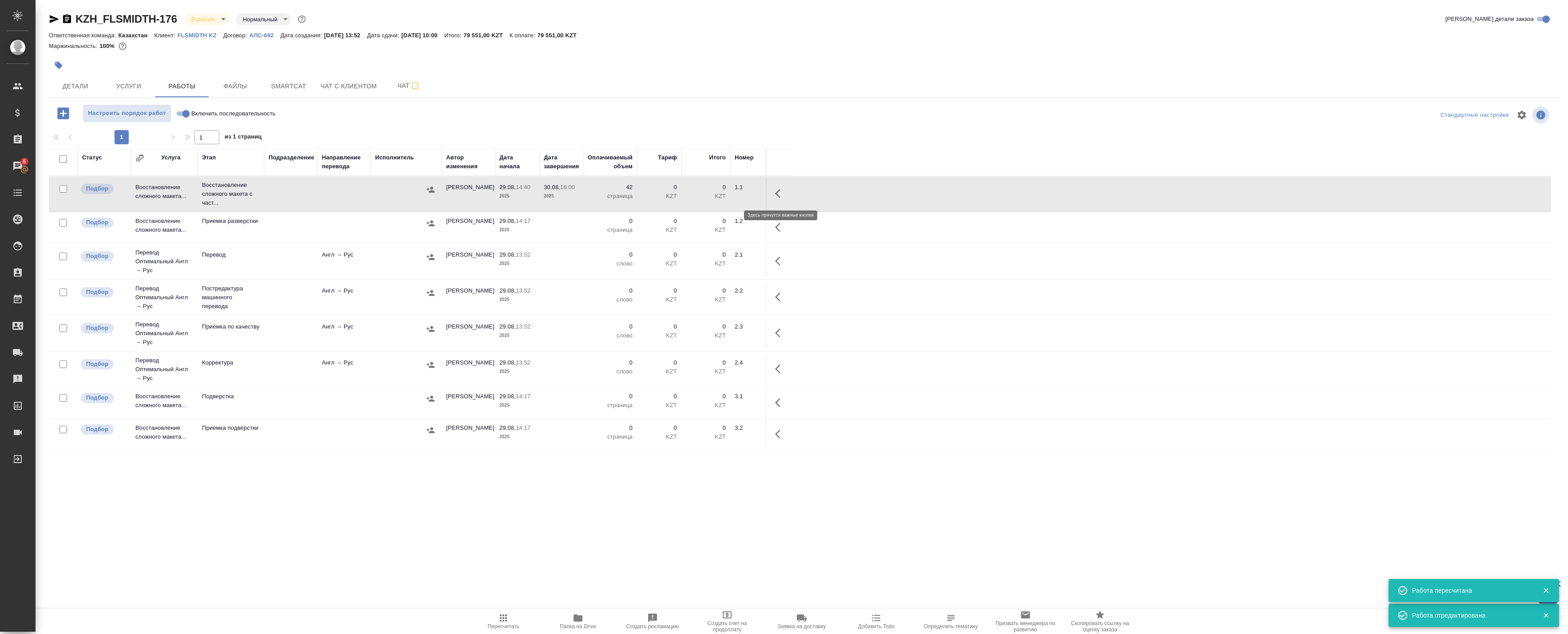
click at [773, 194] on button "button" at bounding box center [780, 193] width 21 height 21
click at [714, 197] on icon "button" at bounding box center [715, 194] width 11 height 11
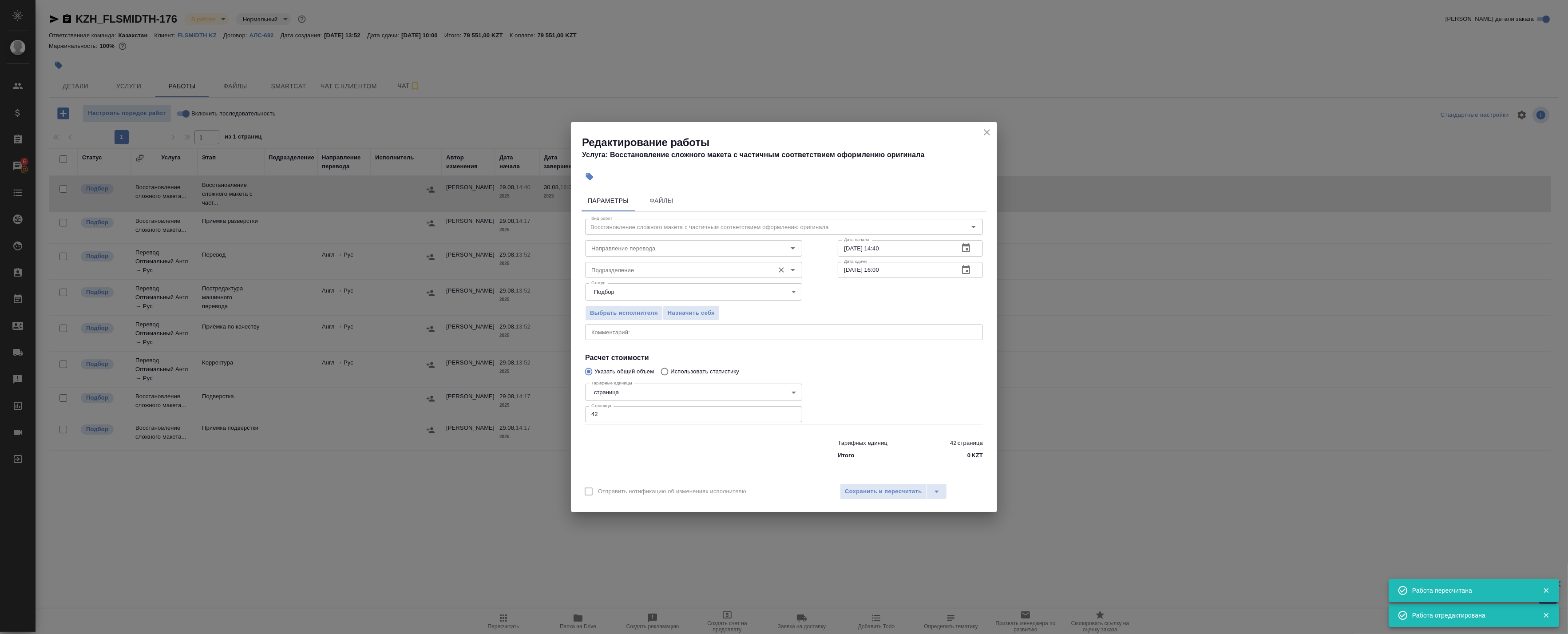
click at [631, 268] on input "Подразделение" at bounding box center [679, 270] width 182 height 11
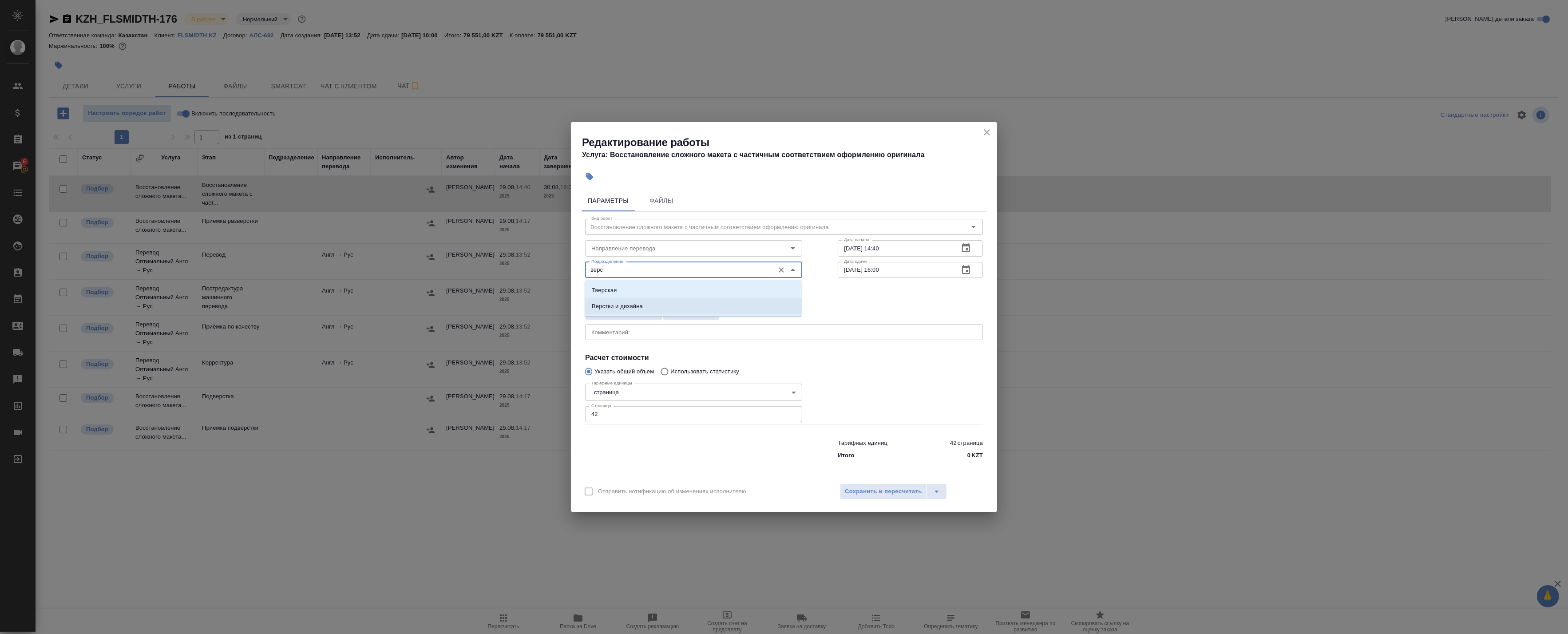
click at [634, 306] on p "Верстки и дизайна" at bounding box center [617, 306] width 51 height 9
type input "Верстки и дизайна"
drag, startPoint x: 890, startPoint y: 491, endPoint x: 673, endPoint y: 337, distance: 266.1
click at [677, 339] on div "Редактирование работы Услуга: Восстановление сложного макета с частичным соотве…" at bounding box center [784, 317] width 426 height 390
click at [867, 490] on span "Сохранить и пересчитать" at bounding box center [883, 491] width 77 height 10
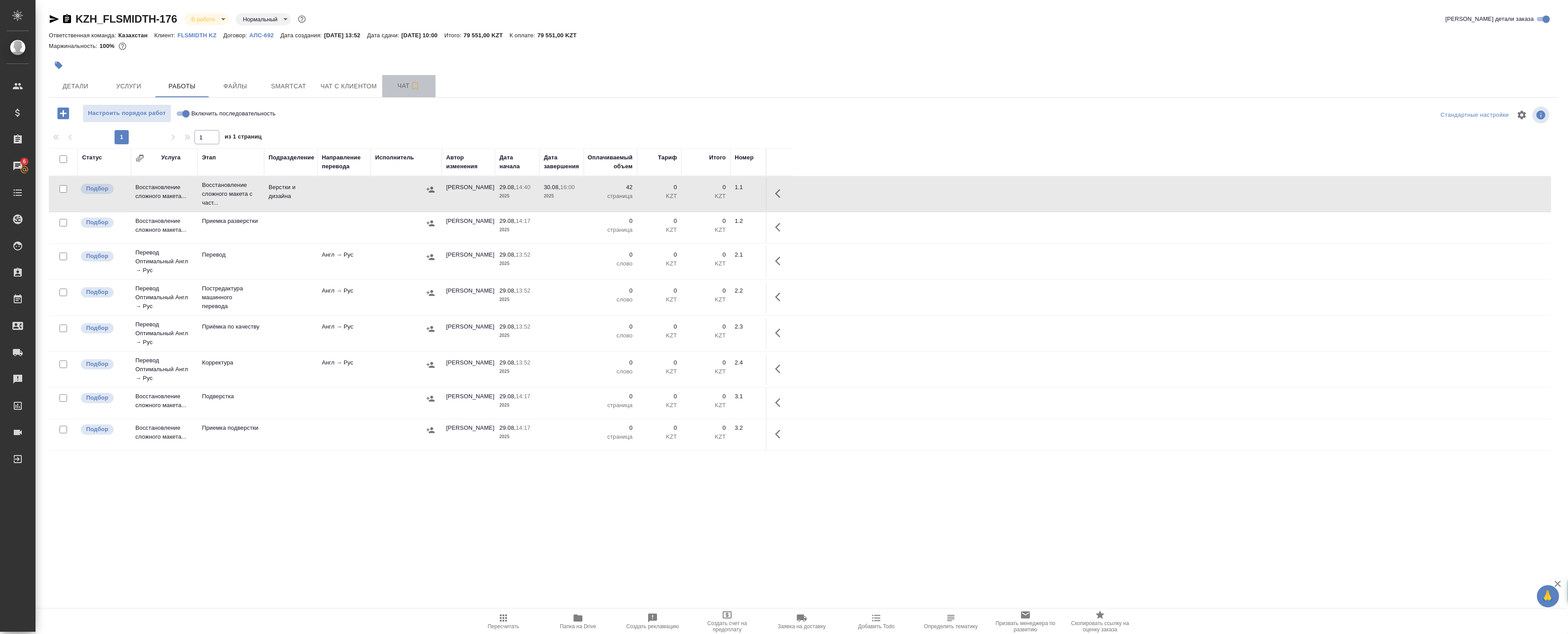
click at [390, 90] on span "Чат" at bounding box center [409, 86] width 43 height 11
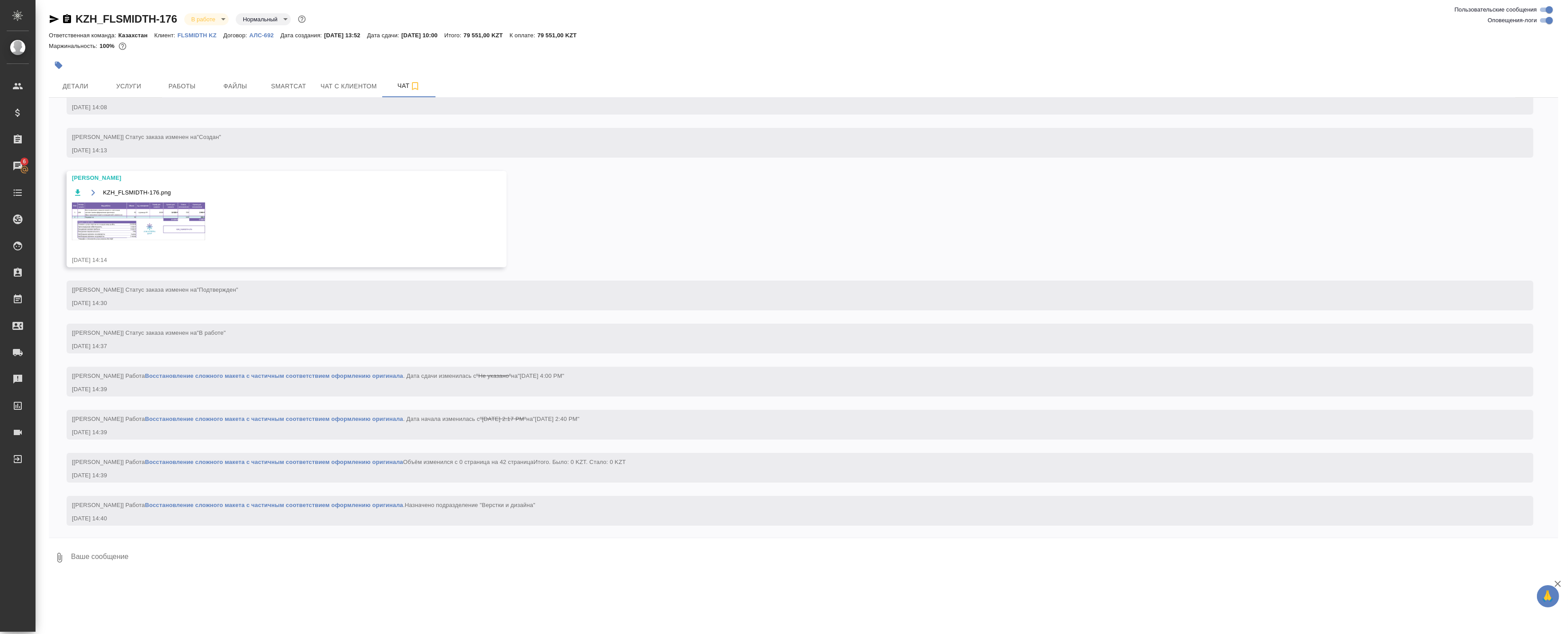
scroll to position [147, 0]
click at [178, 223] on img at bounding box center [138, 220] width 133 height 38
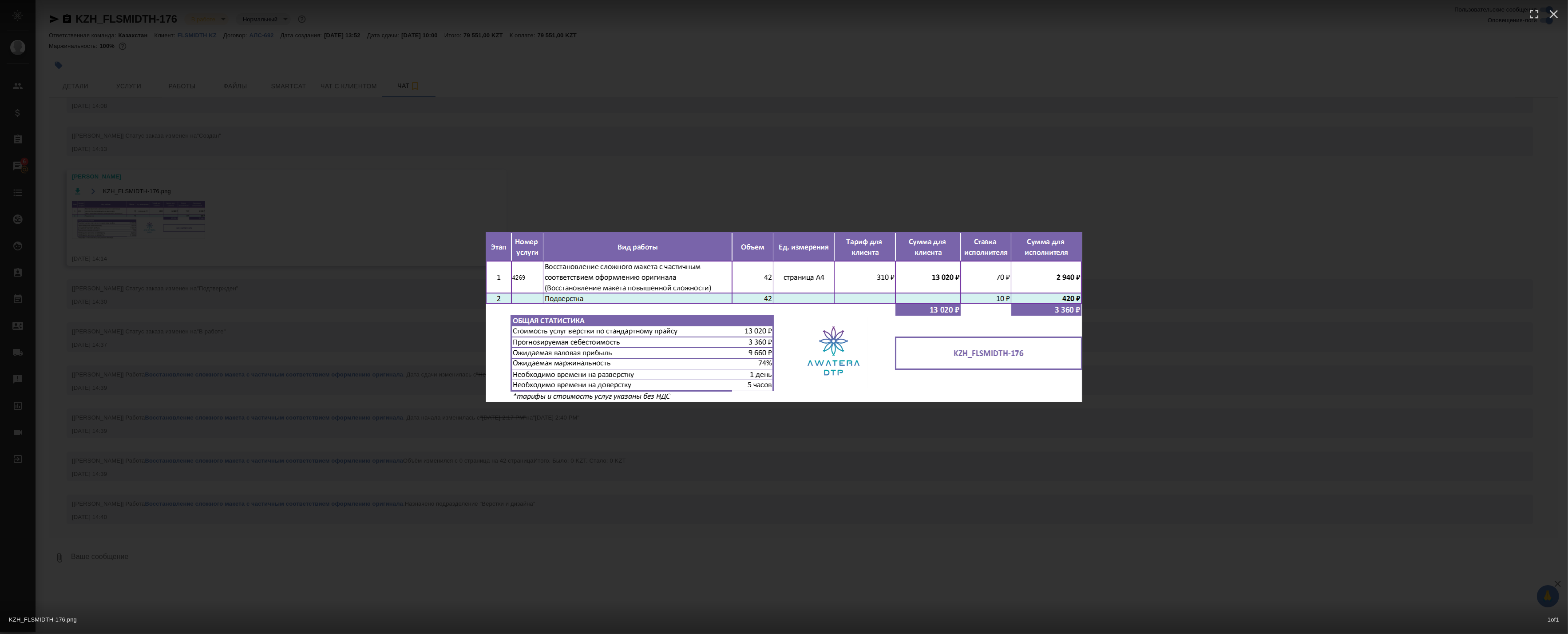
click at [467, 198] on div "KZH_FLSMIDTH-176.png 1 of 1" at bounding box center [784, 317] width 1568 height 634
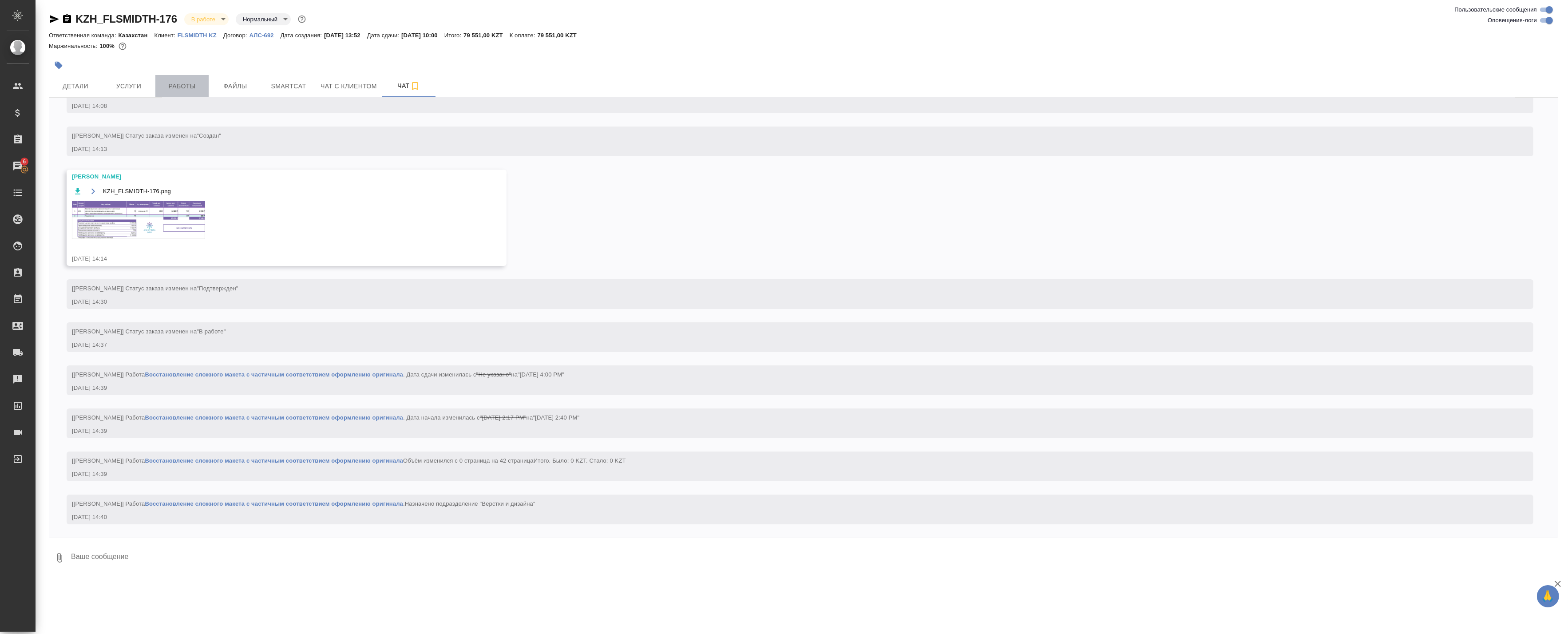
click at [177, 94] on button "Работы" at bounding box center [182, 86] width 54 height 22
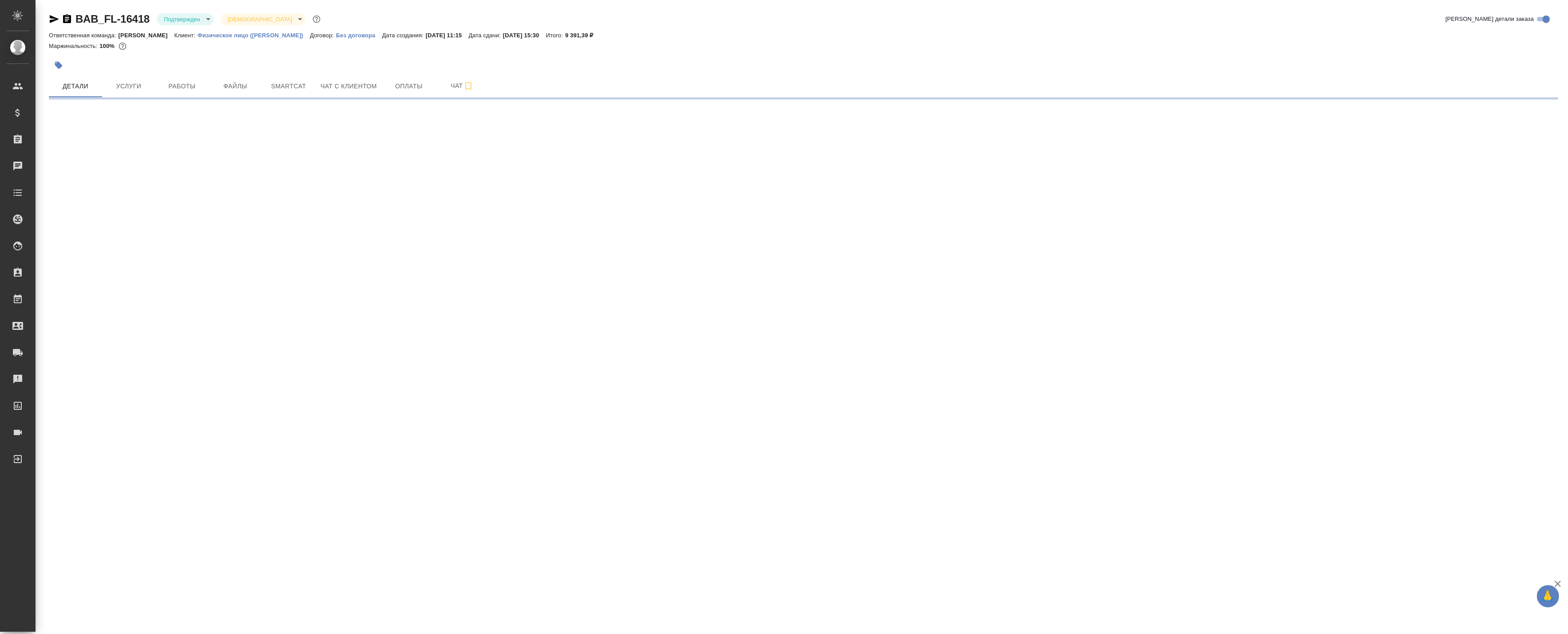
click at [175, 24] on body "🙏 .cls-1 fill:#fff; AWATERA Badanyan Artak Клиенты Спецификации Заказы Чаты Tod…" at bounding box center [784, 317] width 1568 height 634
click at [173, 92] on button "В работе" at bounding box center [178, 94] width 29 height 10
select select "RU"
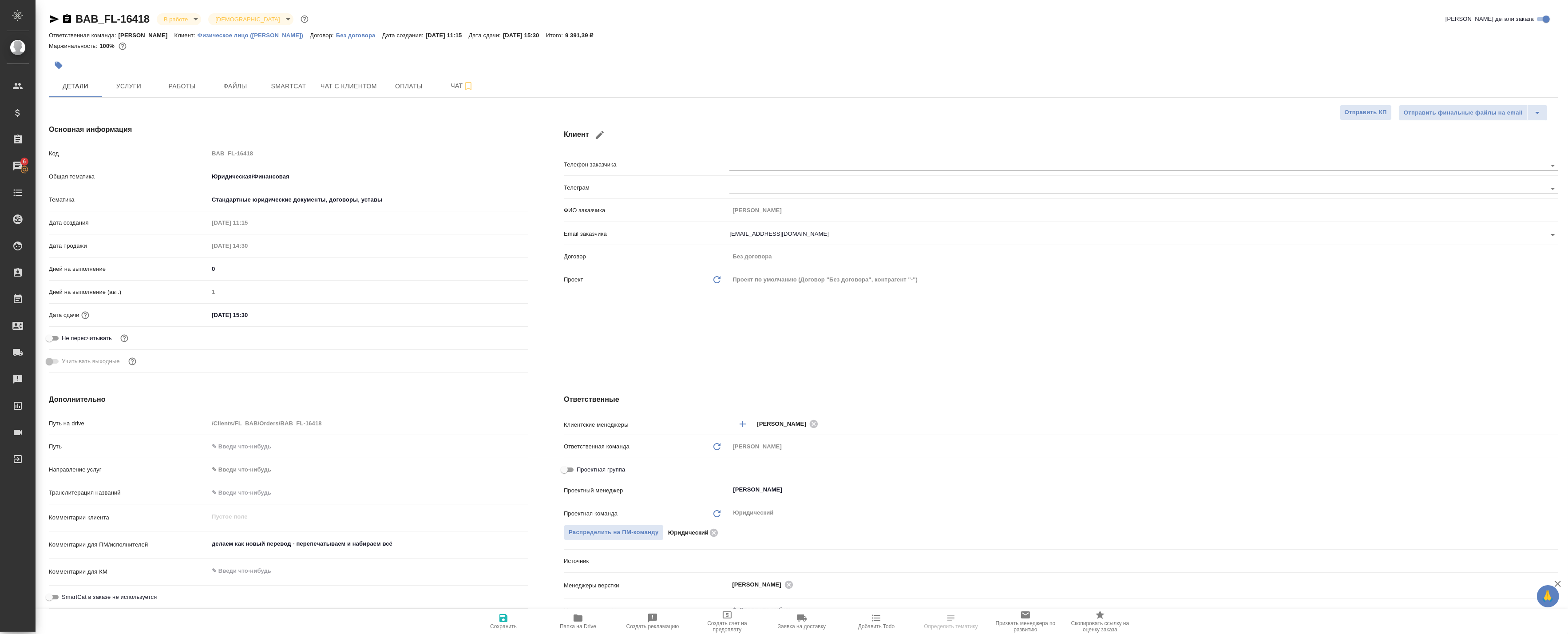
type textarea "x"
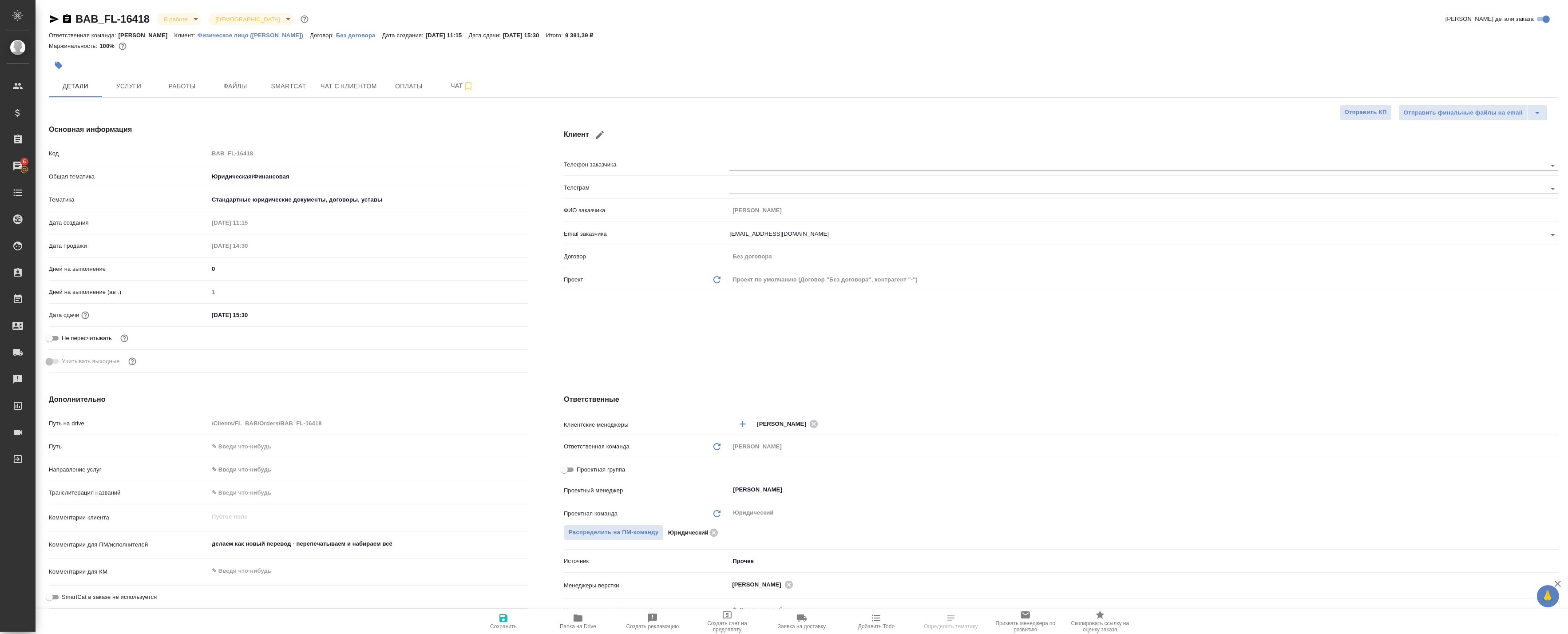
type textarea "x"
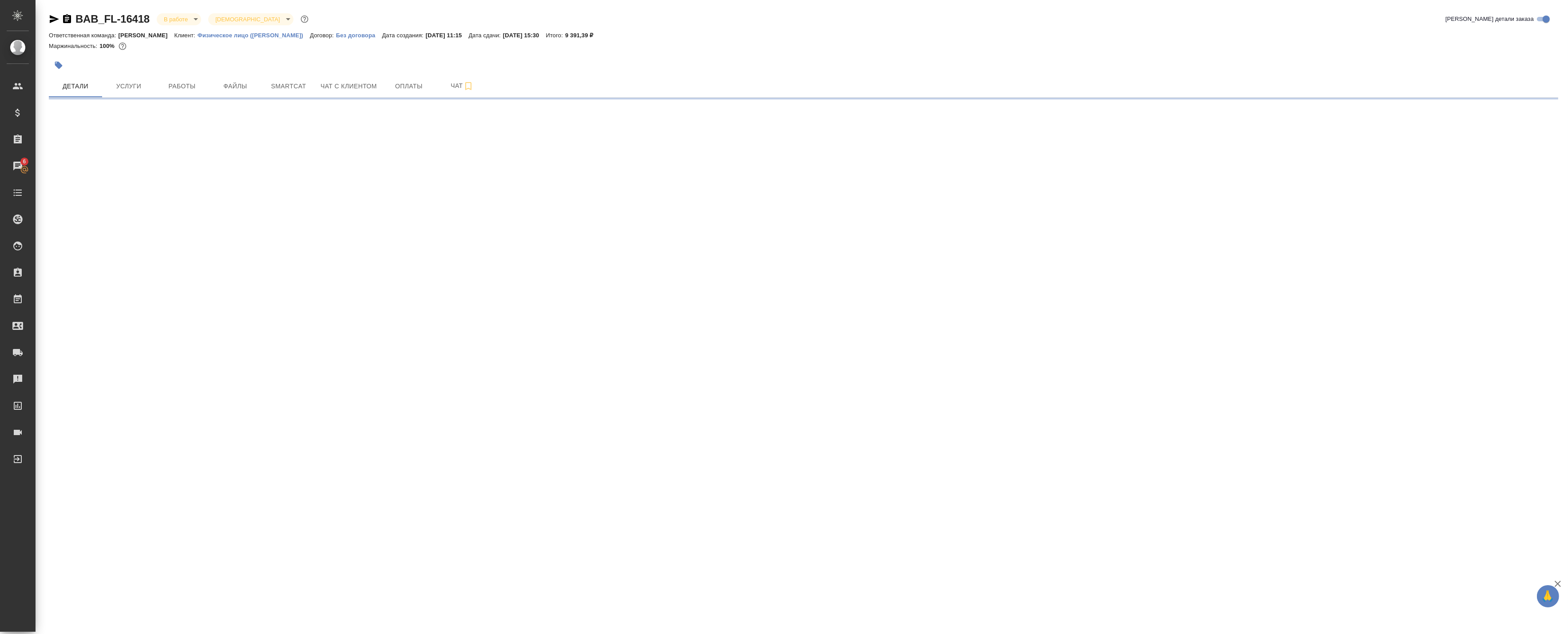
select select "RU"
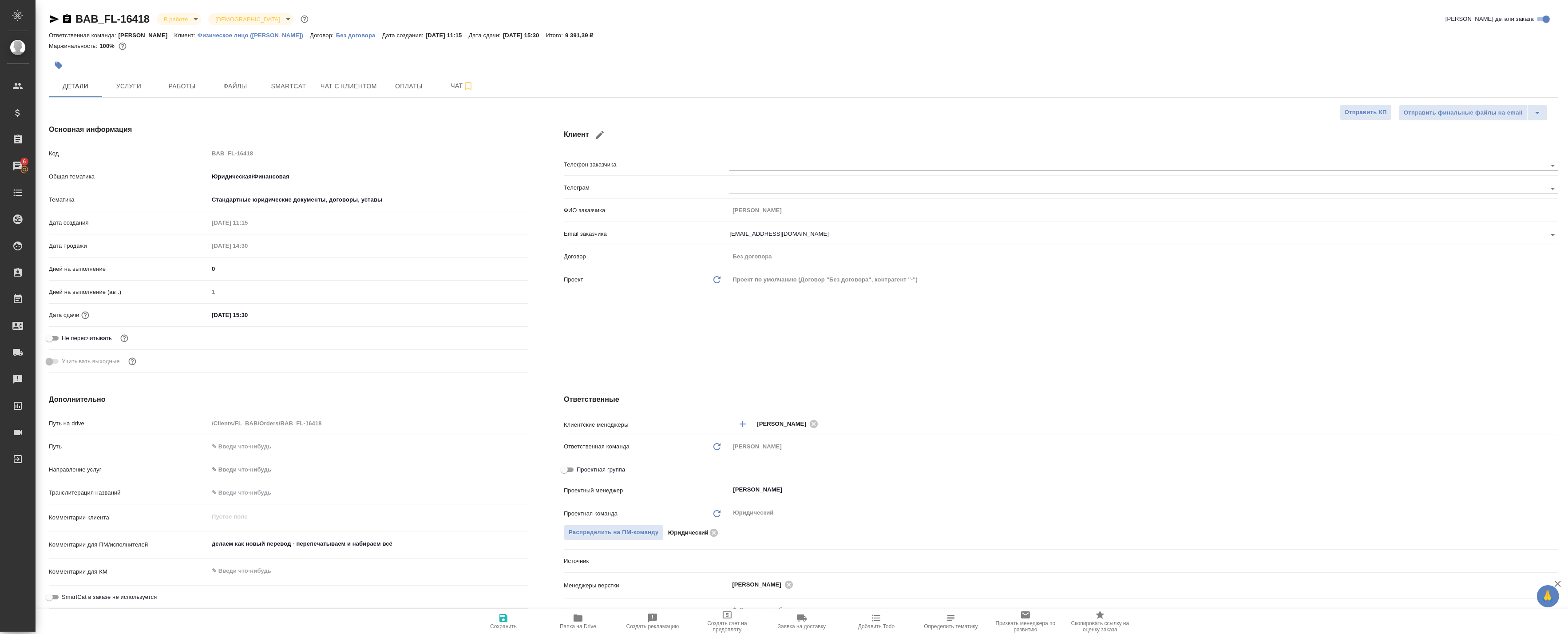
type textarea "x"
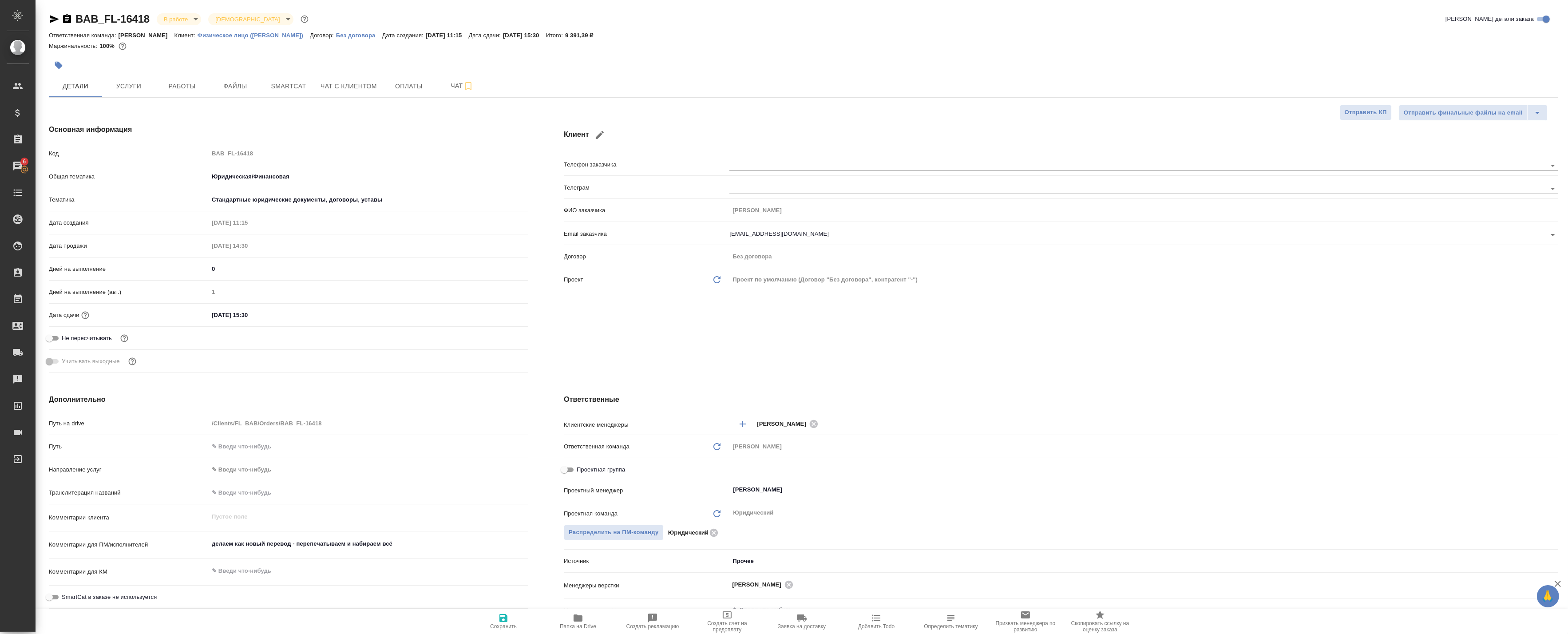
type textarea "x"
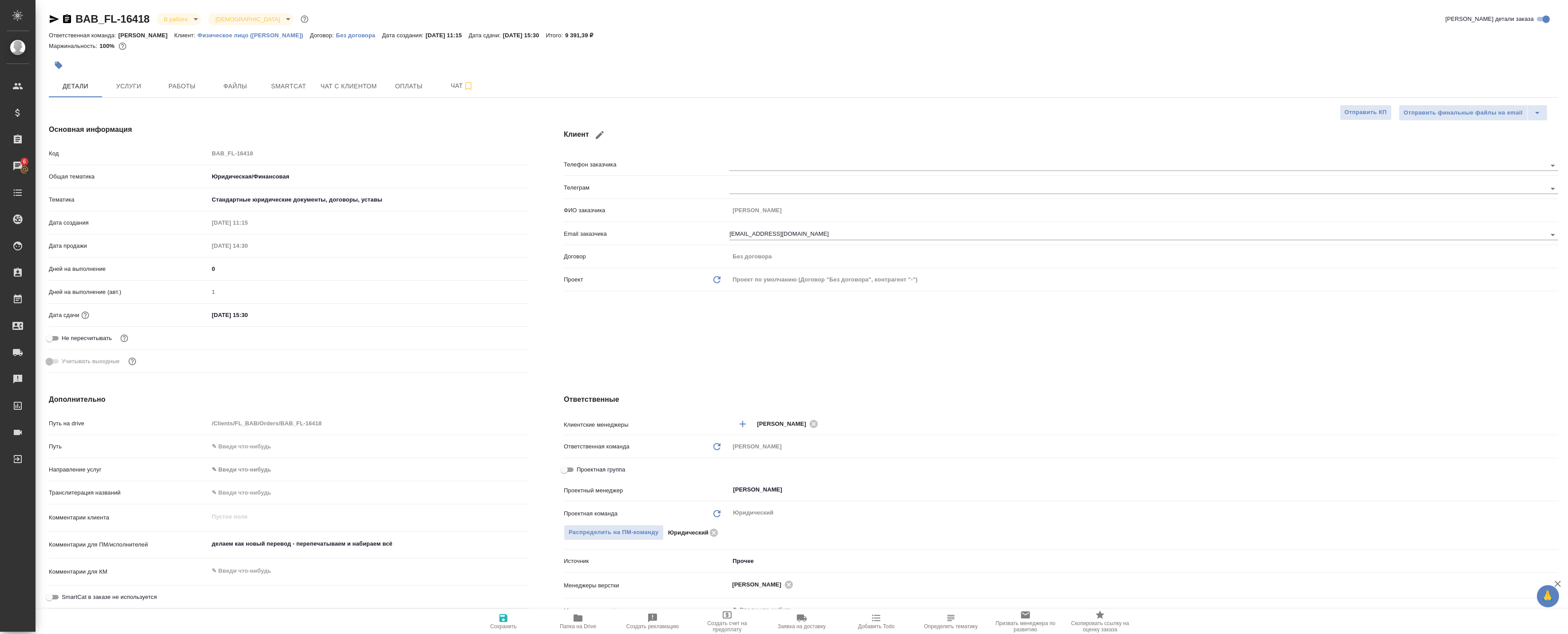
type textarea "x"
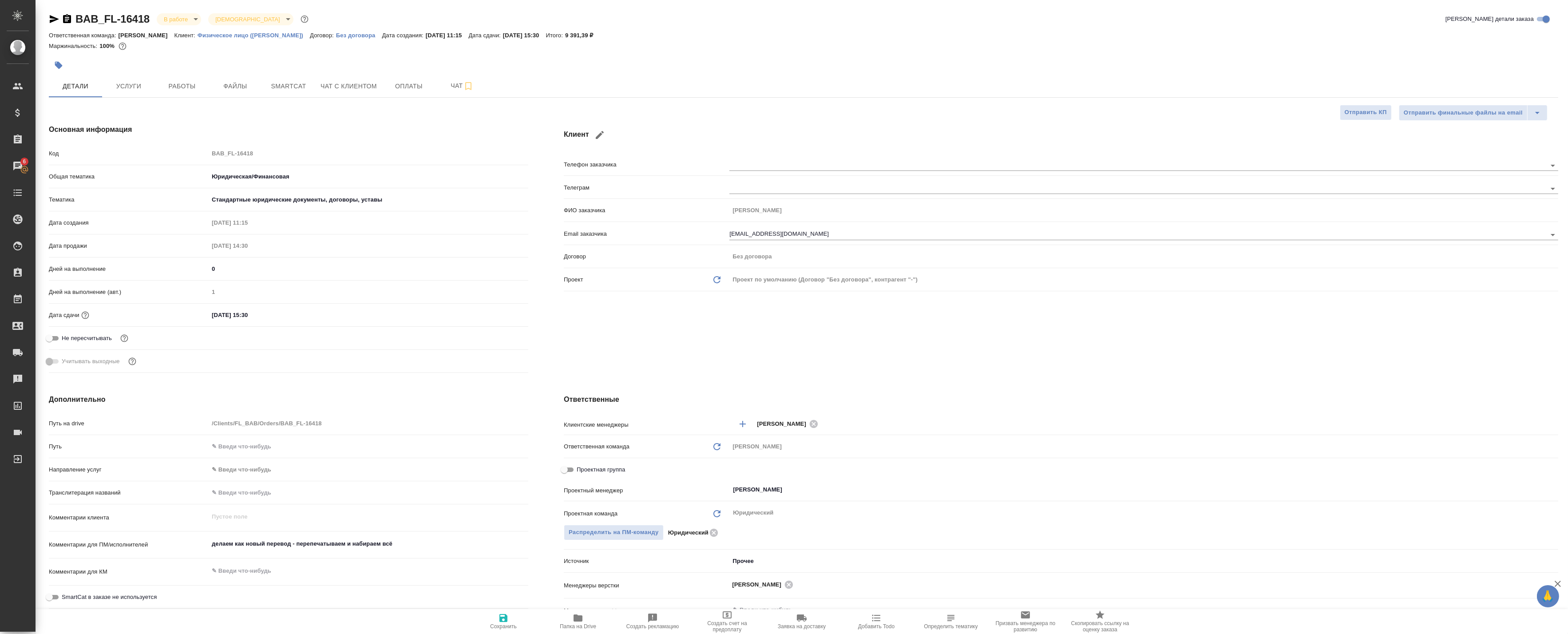
type textarea "x"
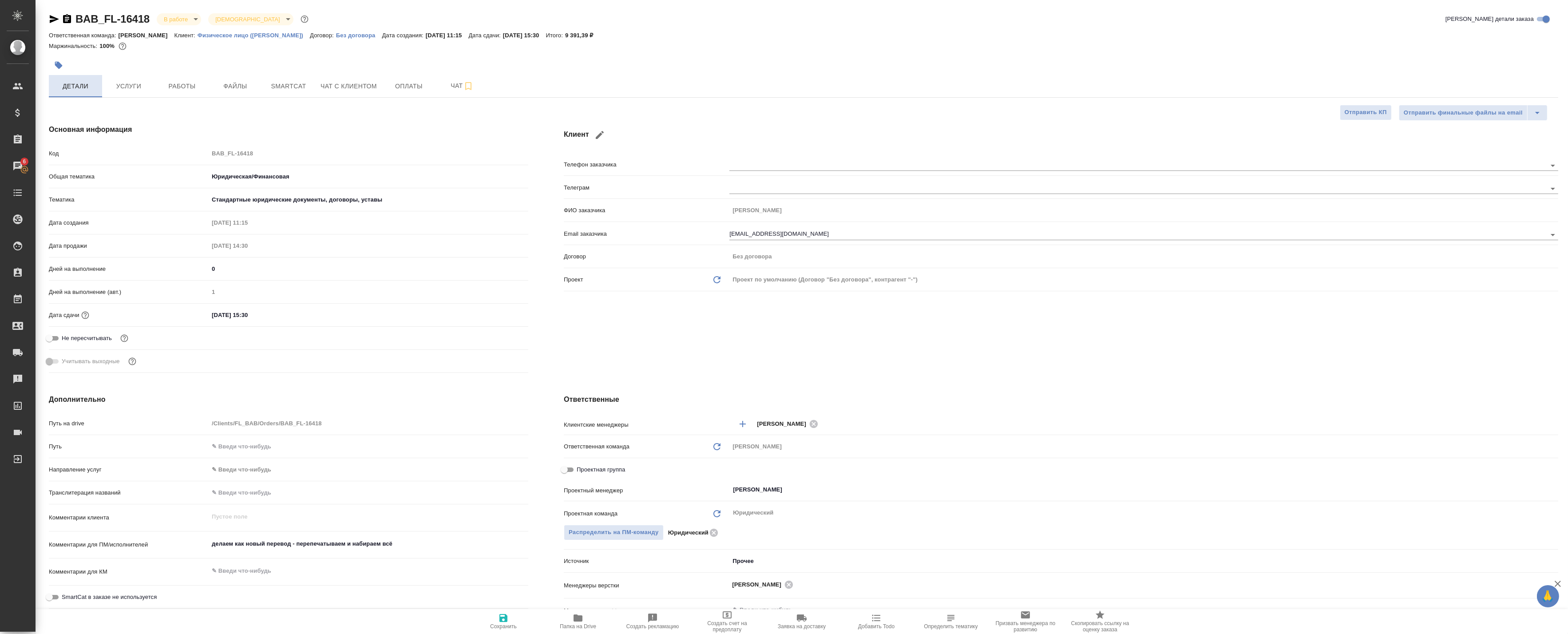
type textarea "x"
click at [193, 85] on span "Работы" at bounding box center [182, 86] width 43 height 11
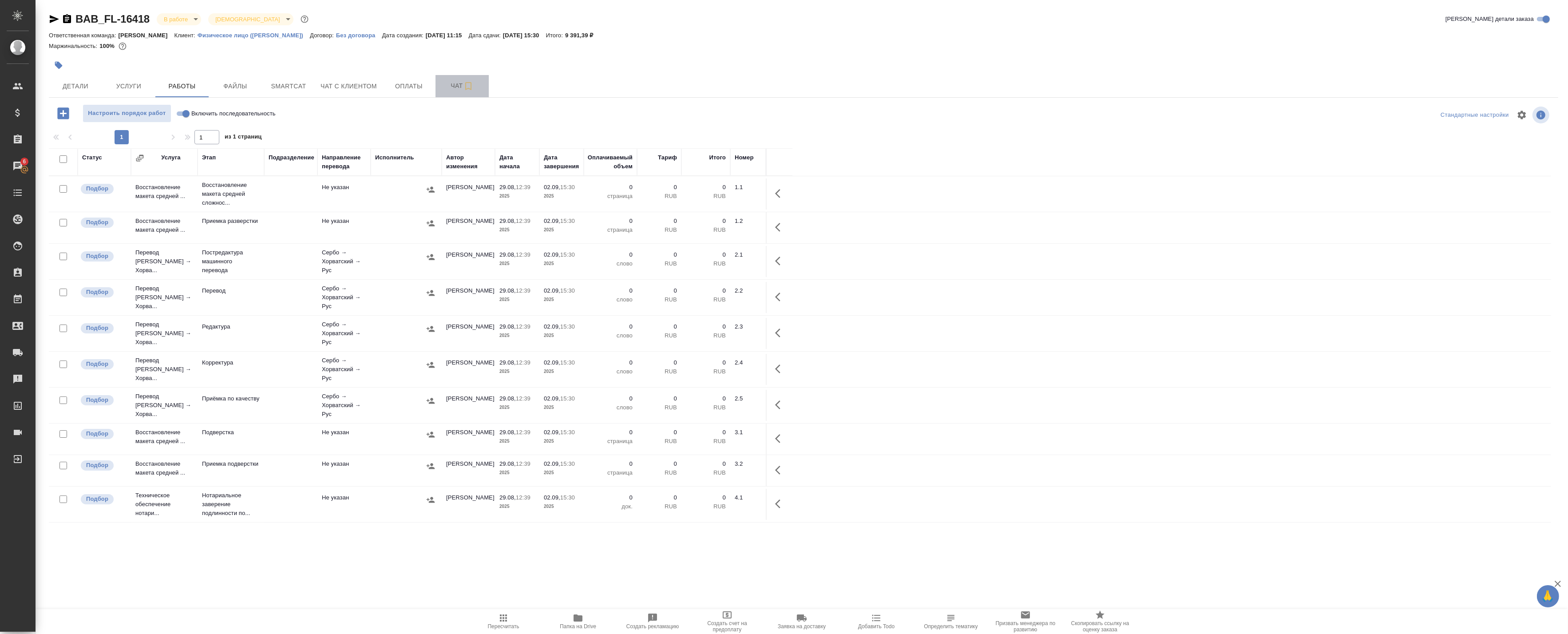
click at [460, 87] on span "Чат" at bounding box center [462, 86] width 43 height 11
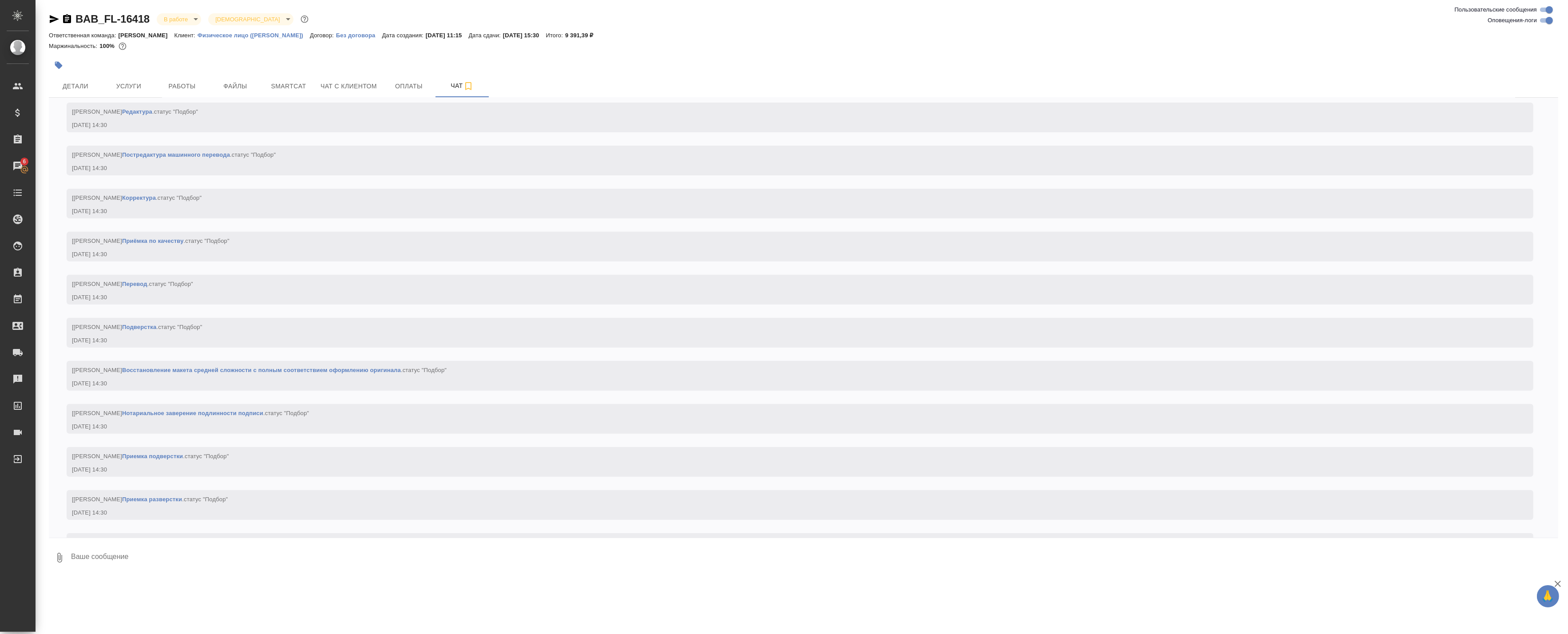
scroll to position [814, 0]
click at [1548, 23] on input "Оповещения-логи" at bounding box center [1549, 21] width 32 height 11
checkbox input "false"
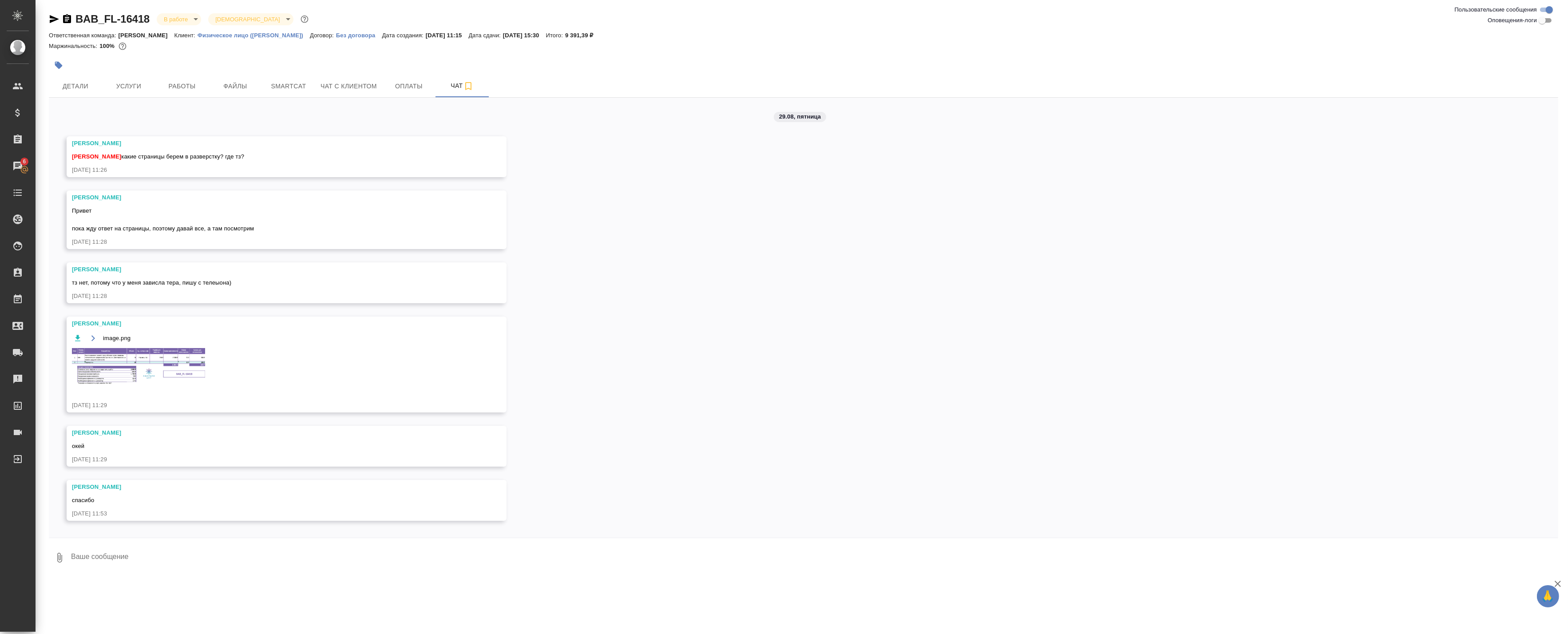
scroll to position [0, 0]
click at [135, 357] on img at bounding box center [138, 367] width 133 height 37
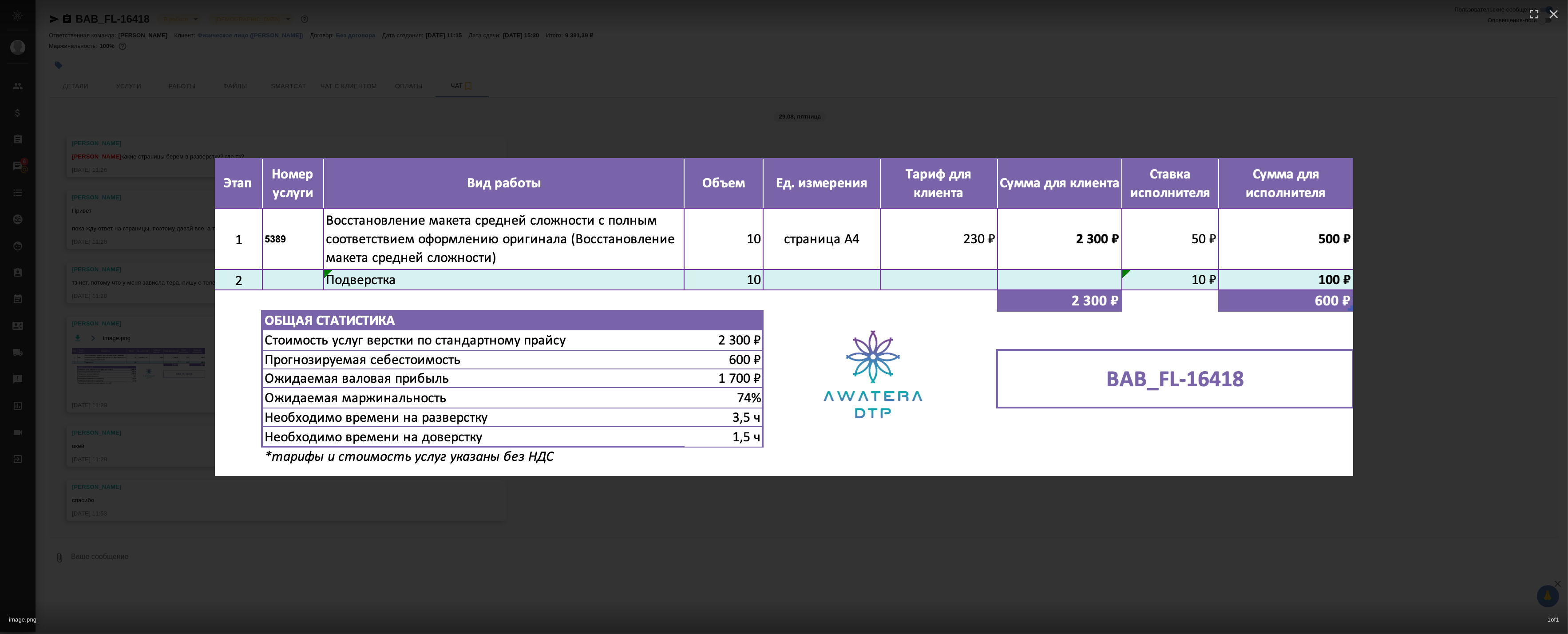
click at [502, 527] on div "image.png 1 of 1" at bounding box center [784, 317] width 1568 height 634
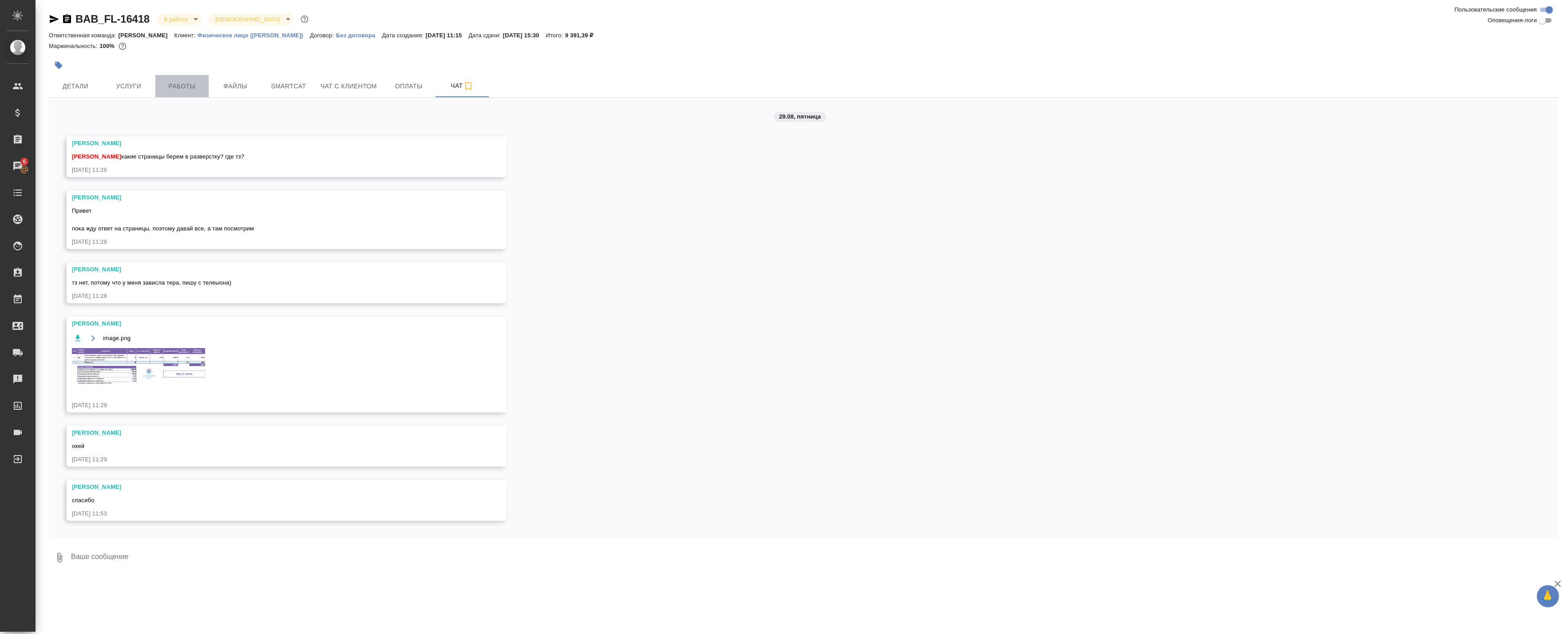
click at [188, 88] on span "Работы" at bounding box center [182, 86] width 43 height 11
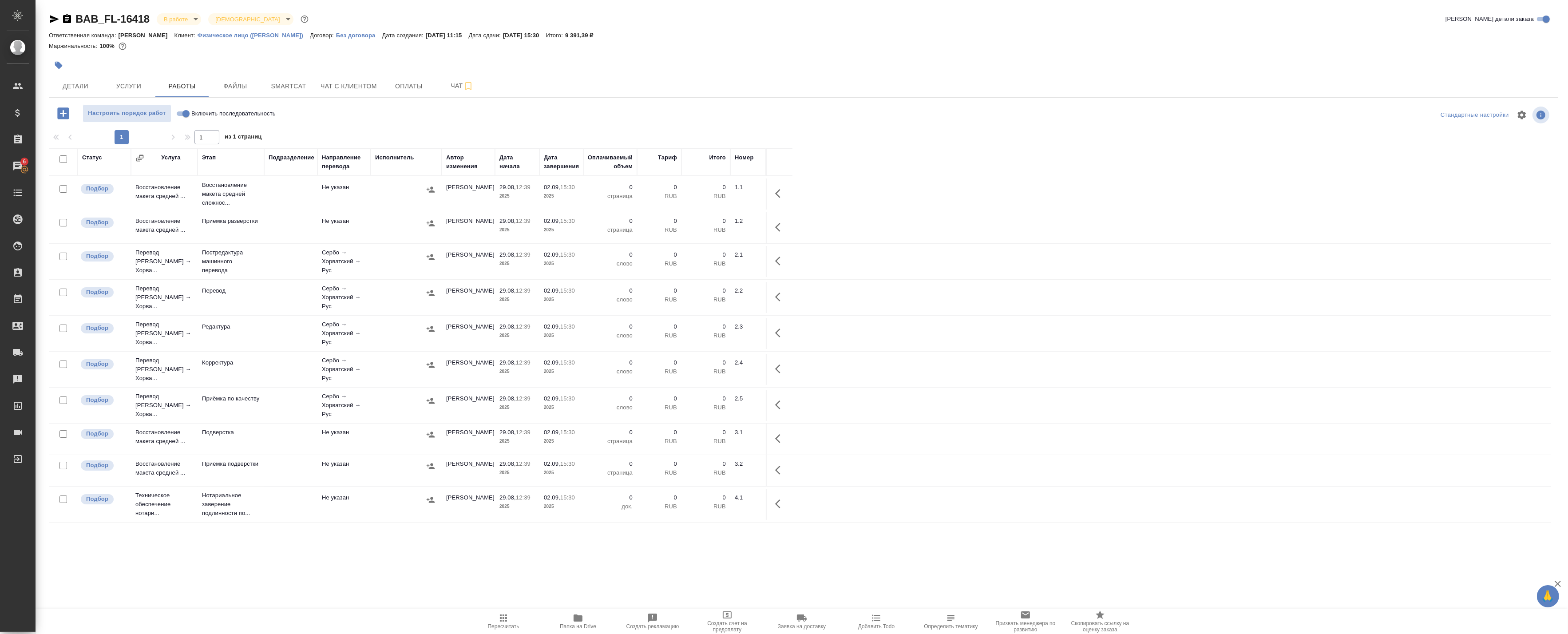
click at [779, 192] on icon "button" at bounding box center [780, 194] width 11 height 11
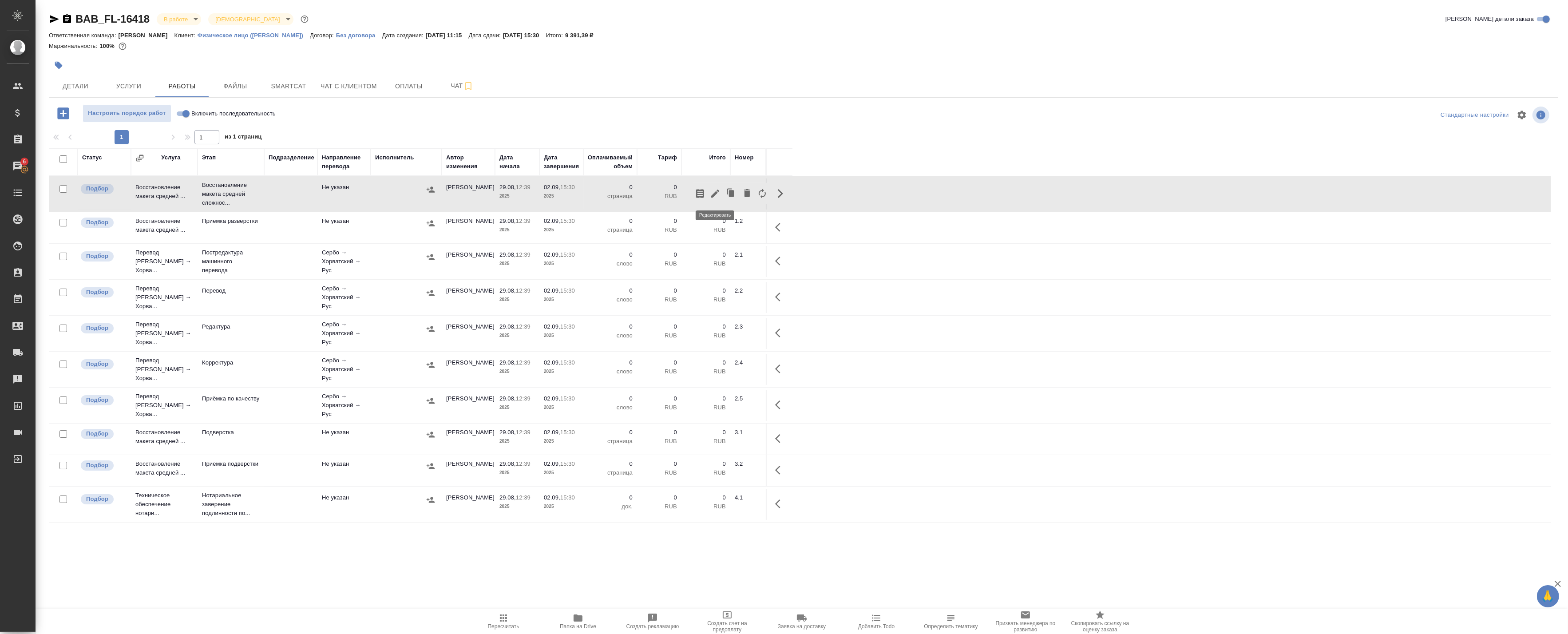
click at [715, 191] on icon "button" at bounding box center [715, 194] width 11 height 11
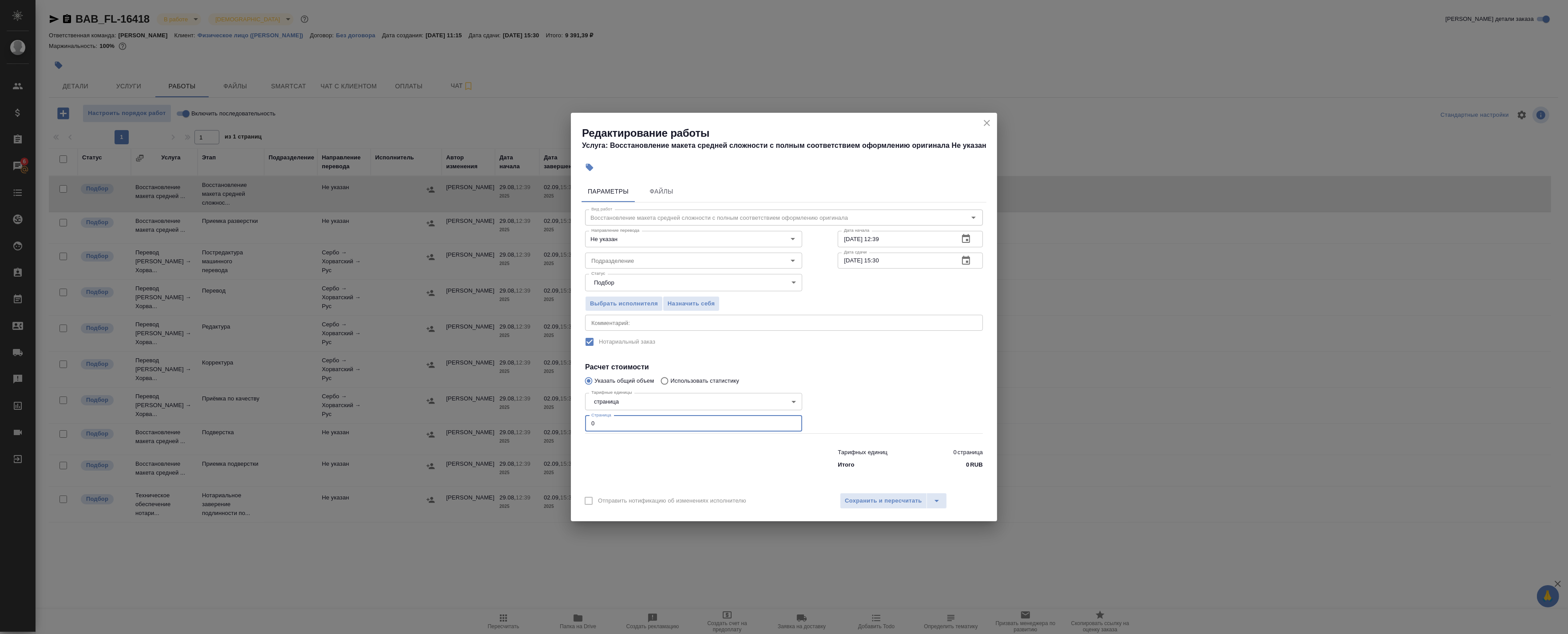
drag, startPoint x: 601, startPoint y: 422, endPoint x: 505, endPoint y: 409, distance: 96.9
click at [513, 410] on div "Редактирование работы Услуга: Восстановление макета средней сложности с полным …" at bounding box center [784, 317] width 1568 height 634
type input "10"
click at [968, 256] on icon "button" at bounding box center [965, 260] width 8 height 9
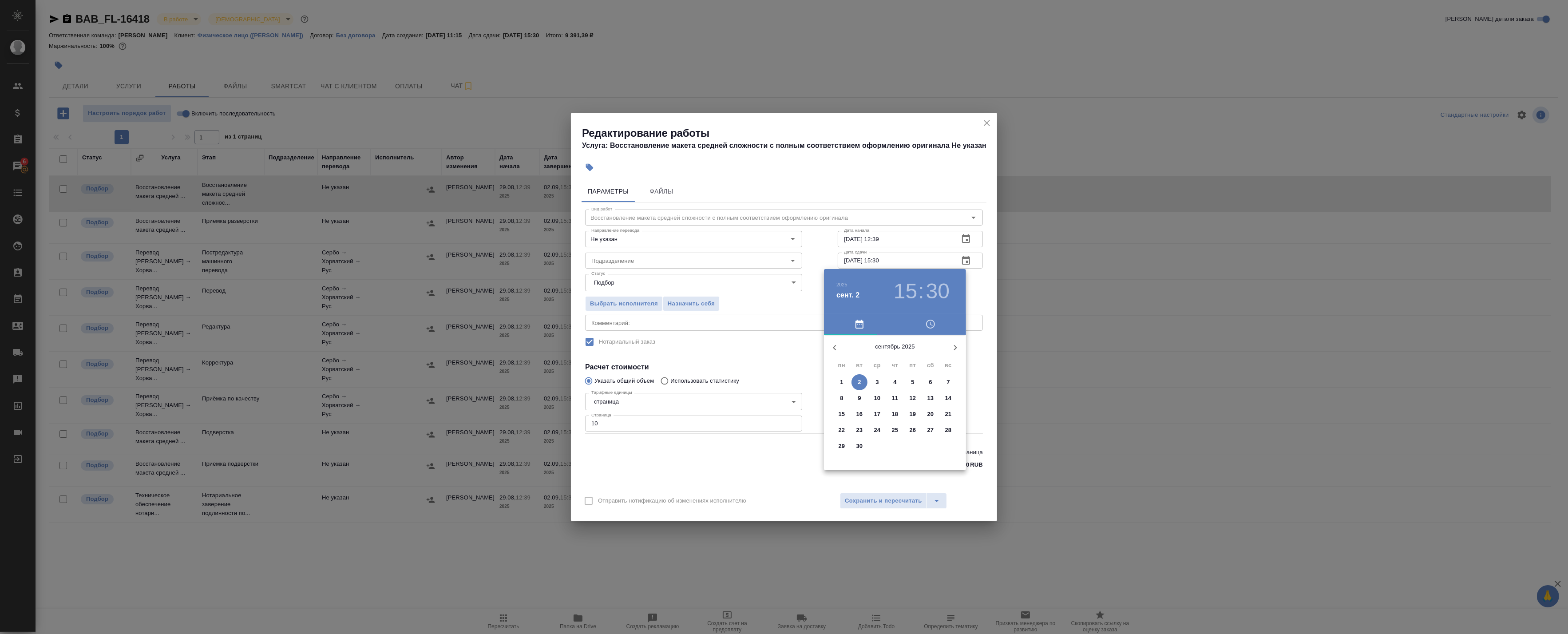
click at [969, 239] on div at bounding box center [784, 317] width 1568 height 634
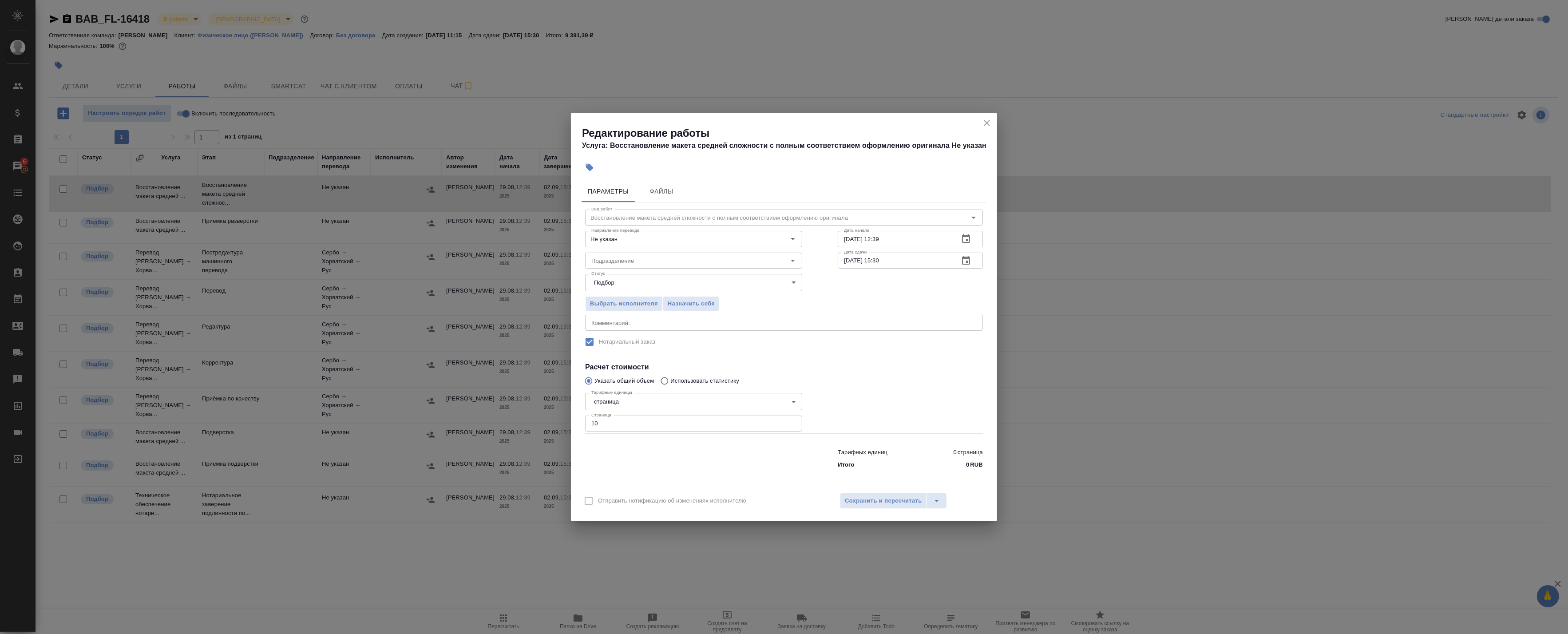
click at [967, 255] on icon "button" at bounding box center [966, 261] width 11 height 11
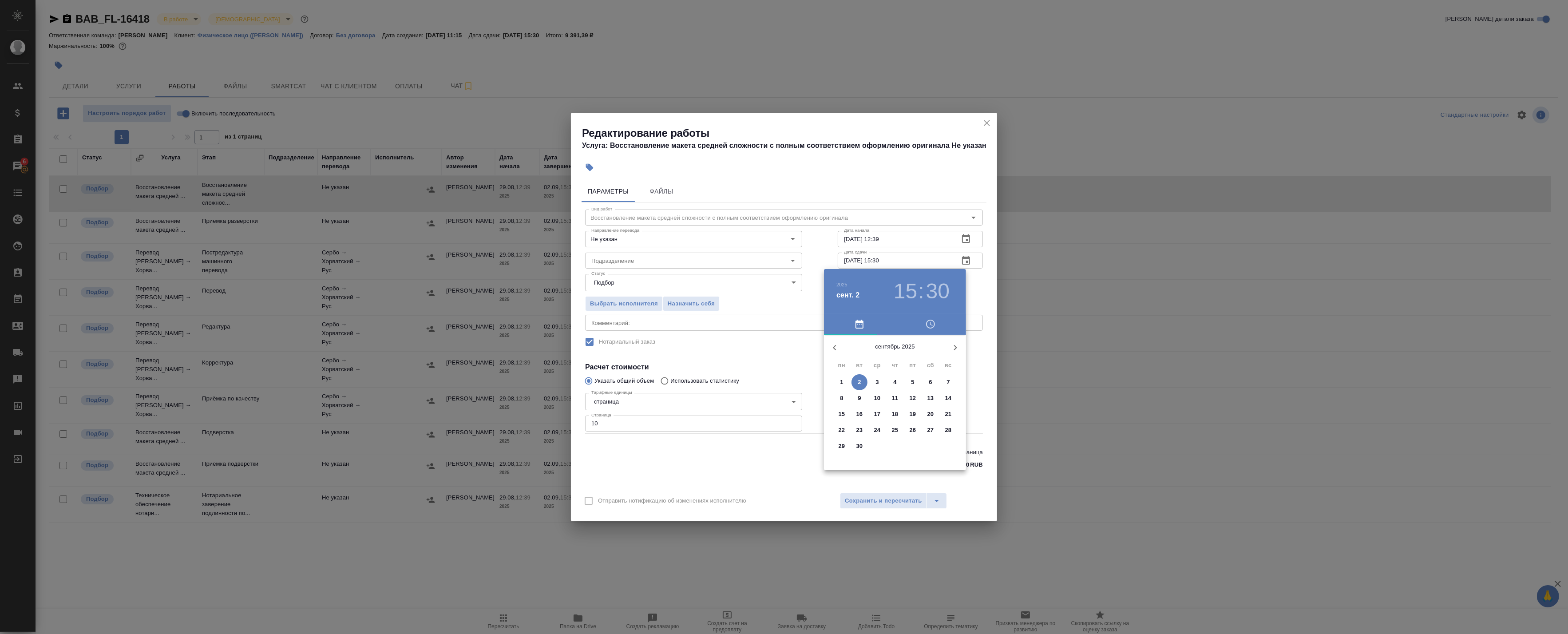
click at [831, 343] on icon "button" at bounding box center [835, 348] width 11 height 11
click at [930, 443] on p "30" at bounding box center [931, 446] width 7 height 9
click at [900, 291] on h3 "15" at bounding box center [905, 291] width 24 height 25
click at [849, 295] on h4 "авг. 30" at bounding box center [847, 295] width 23 height 11
click at [914, 445] on p "29" at bounding box center [912, 446] width 7 height 9
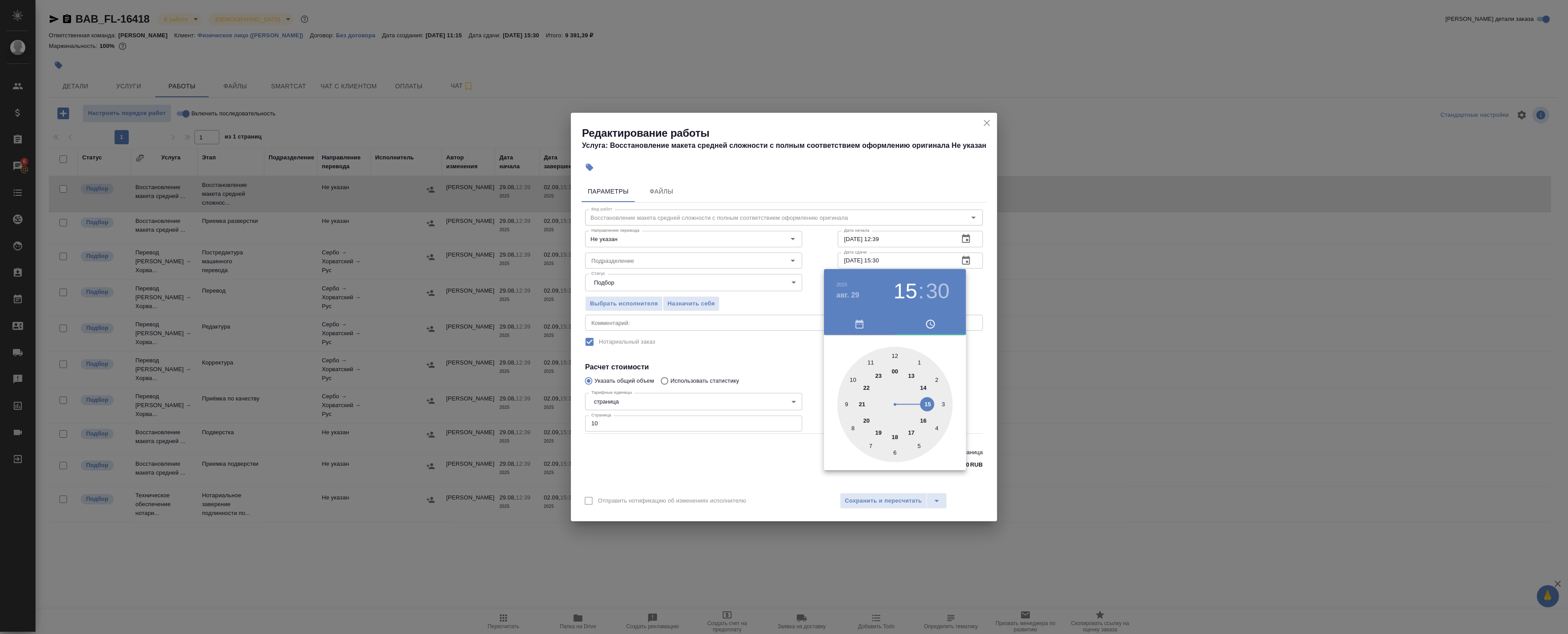
click at [880, 432] on div at bounding box center [895, 405] width 116 height 116
type input "29.08.2025 19:30"
click at [960, 382] on div "00 05 10 15 20 25 30 35 40 45 50 55" at bounding box center [895, 405] width 142 height 116
click at [971, 384] on div at bounding box center [784, 317] width 1568 height 634
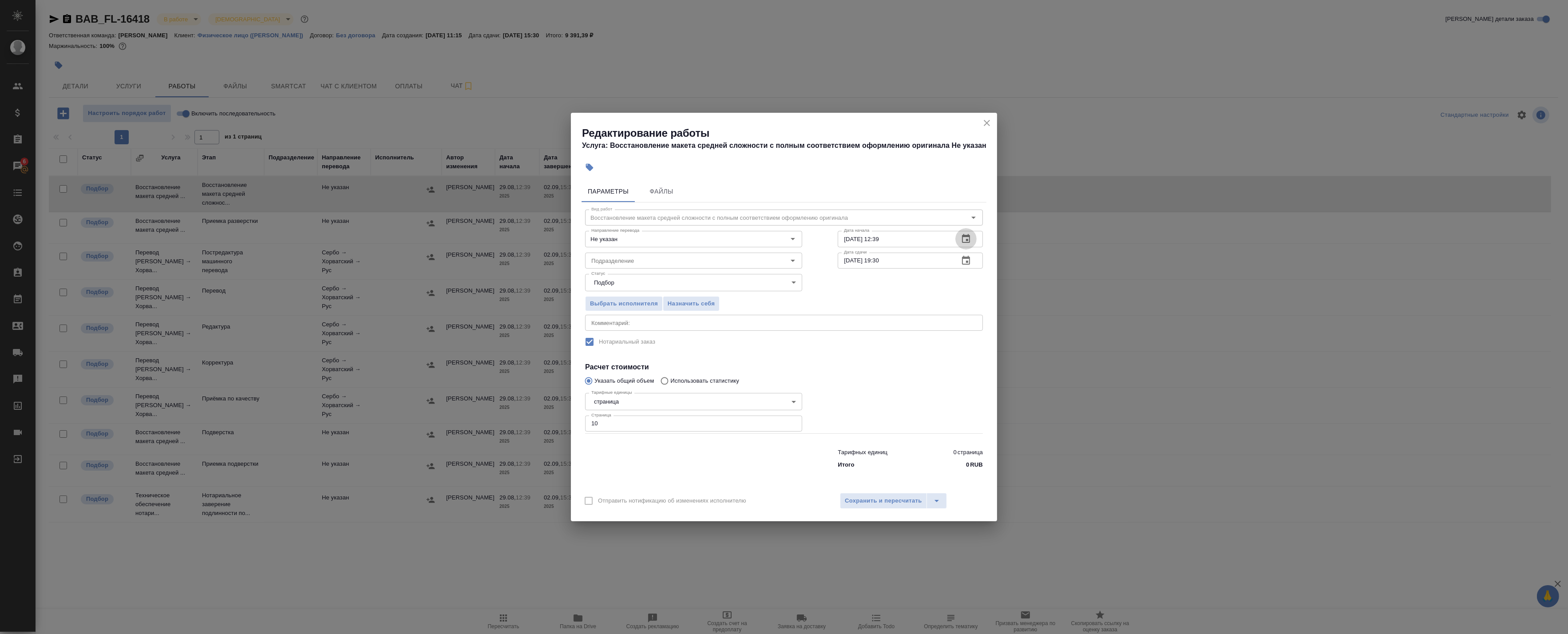
click at [968, 242] on icon "button" at bounding box center [965, 238] width 8 height 9
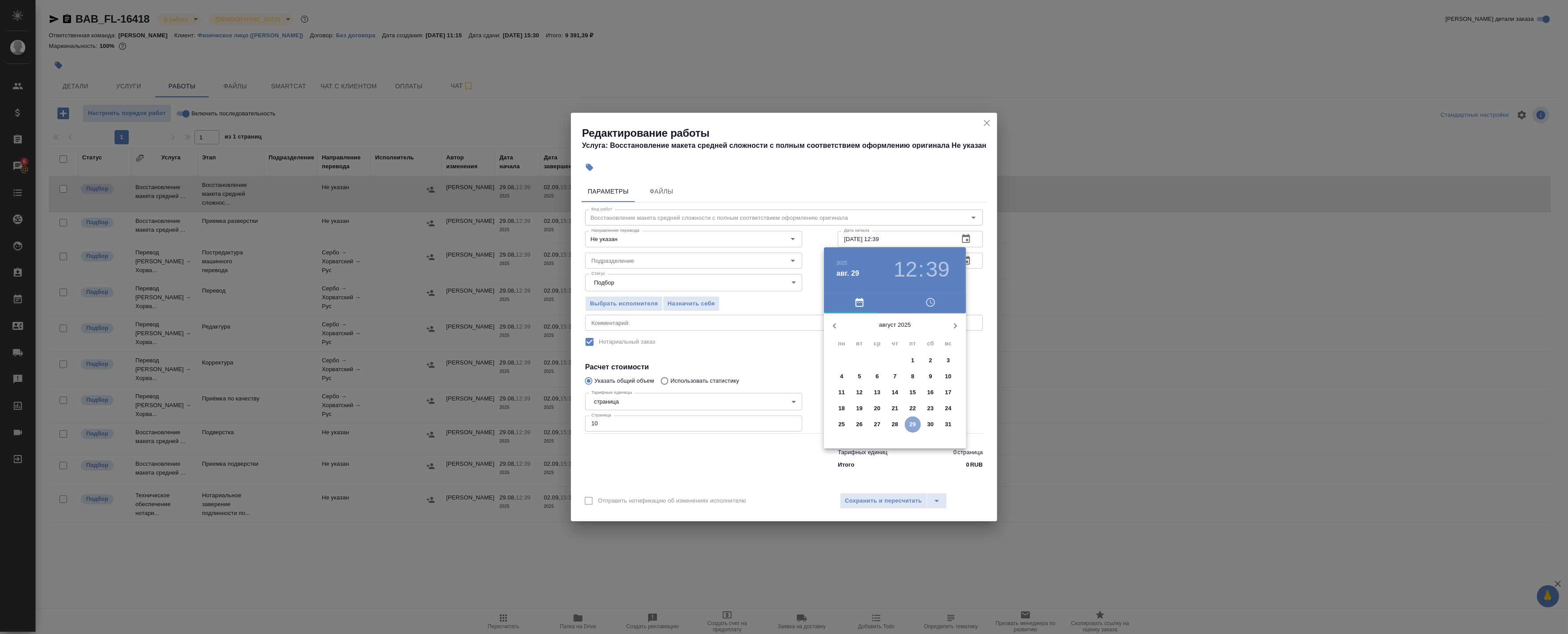
click at [915, 426] on p "29" at bounding box center [912, 424] width 7 height 9
click at [925, 366] on div at bounding box center [895, 383] width 116 height 116
click at [855, 406] on div at bounding box center [895, 383] width 116 height 116
type input "29.08.2025 14:40"
click at [971, 387] on div at bounding box center [784, 317] width 1568 height 634
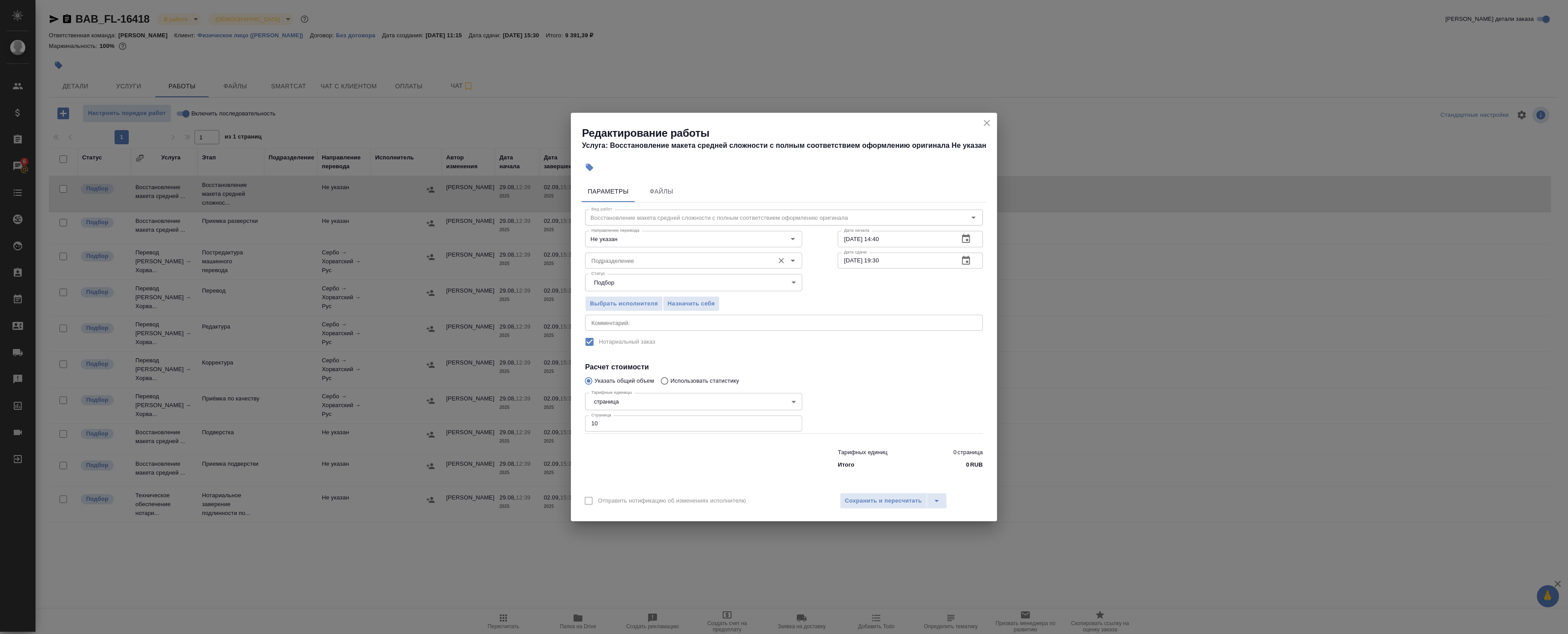
click at [626, 261] on input "Подразделение" at bounding box center [679, 261] width 182 height 11
click at [649, 280] on li "Верстки и дизайна" at bounding box center [693, 281] width 217 height 16
type input "Верстки и дизайна"
click at [858, 368] on h4 "Расчет стоимости" at bounding box center [783, 367] width 397 height 11
click at [703, 319] on div "x Комментарий:" at bounding box center [783, 323] width 397 height 16
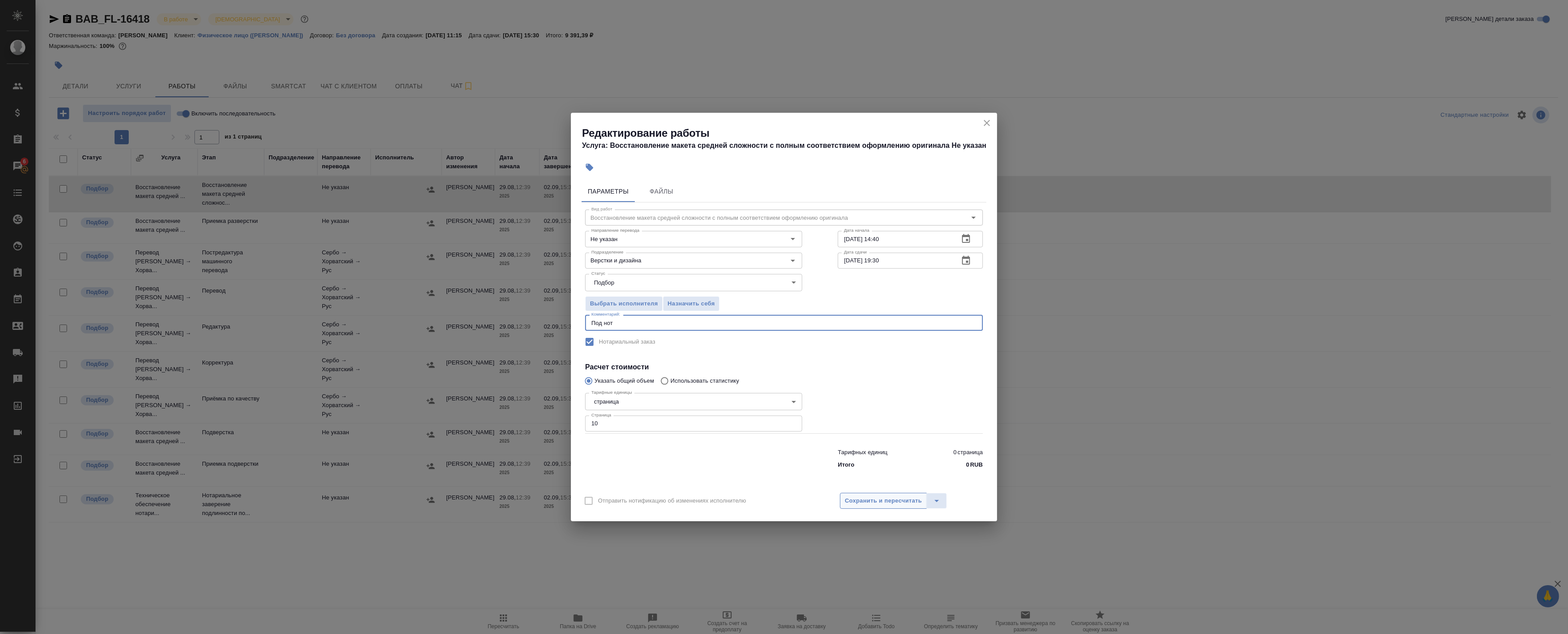
type textarea "Под нот"
click at [855, 504] on span "Сохранить и пересчитать" at bounding box center [883, 501] width 77 height 10
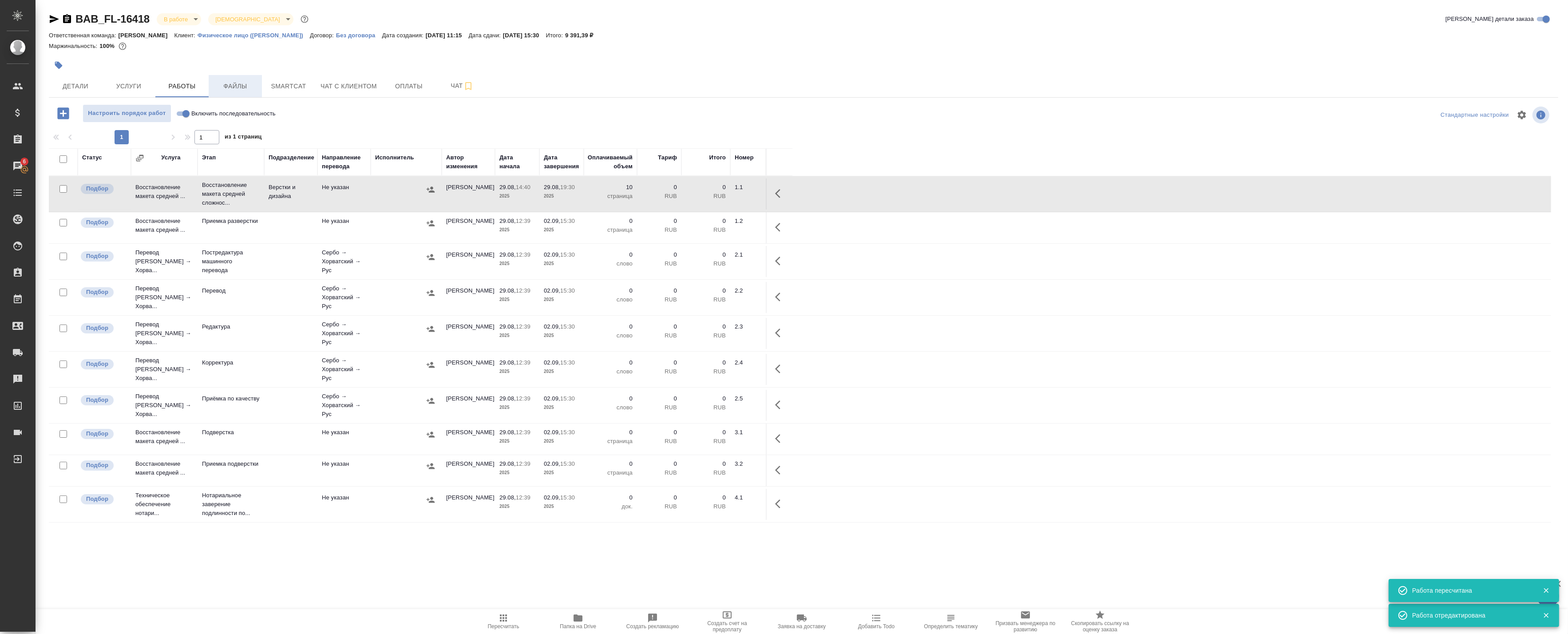
click at [244, 86] on span "Файлы" at bounding box center [236, 86] width 43 height 11
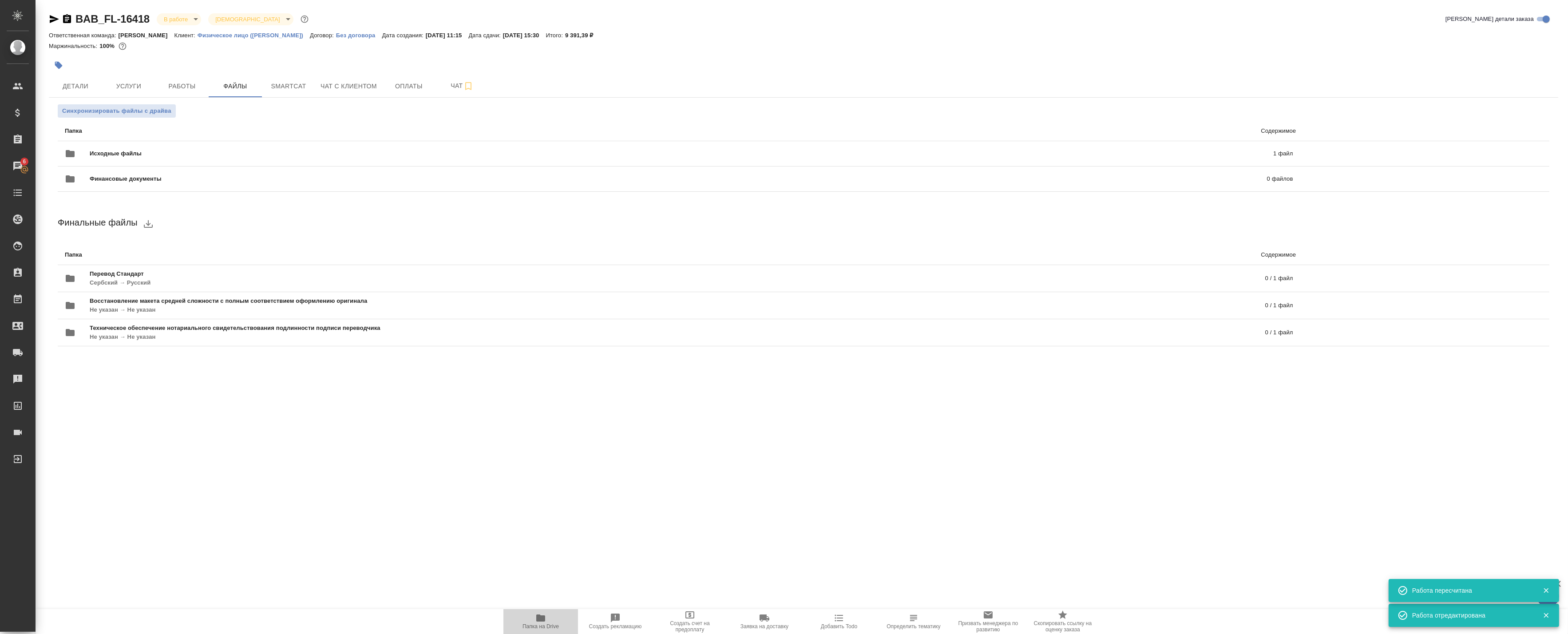
click at [556, 621] on span "Папка на Drive" at bounding box center [541, 621] width 64 height 17
click at [530, 618] on span "Папка на Drive" at bounding box center [541, 621] width 64 height 17
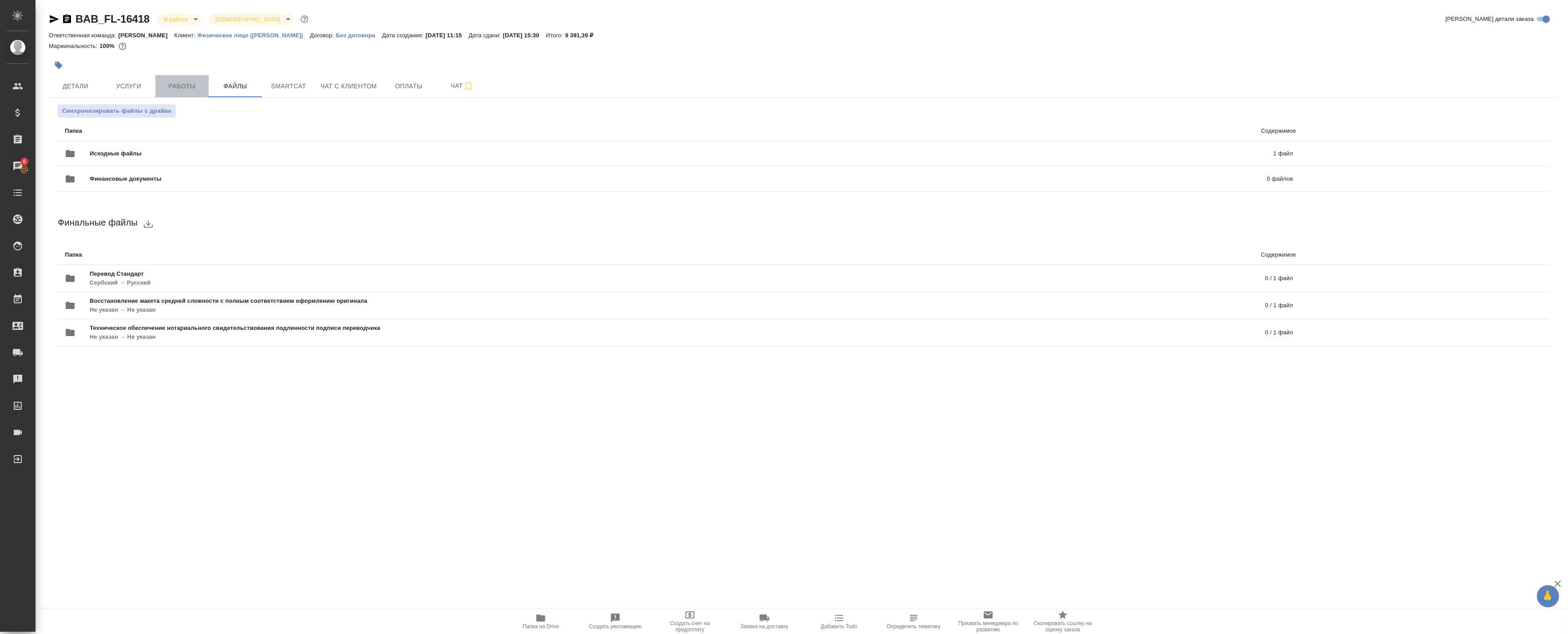
click at [180, 90] on span "Работы" at bounding box center [182, 86] width 43 height 11
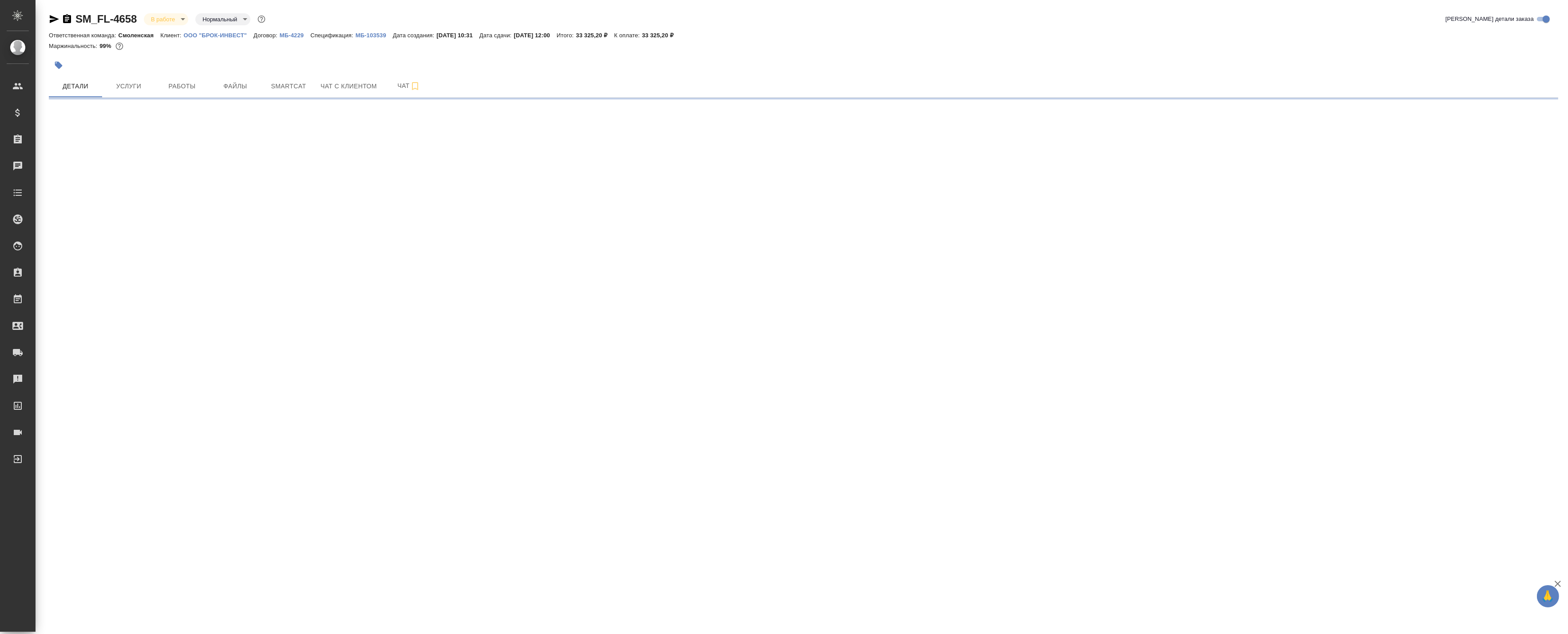
select select "RU"
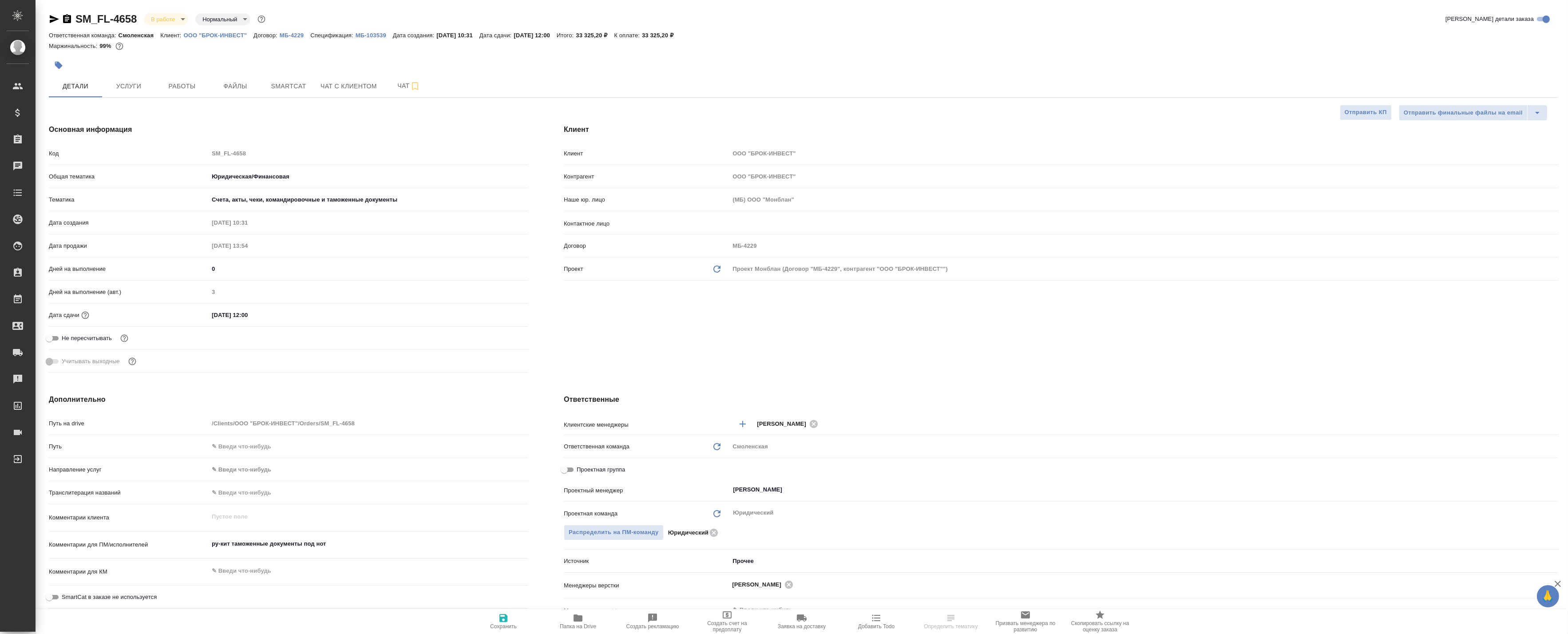
type textarea "x"
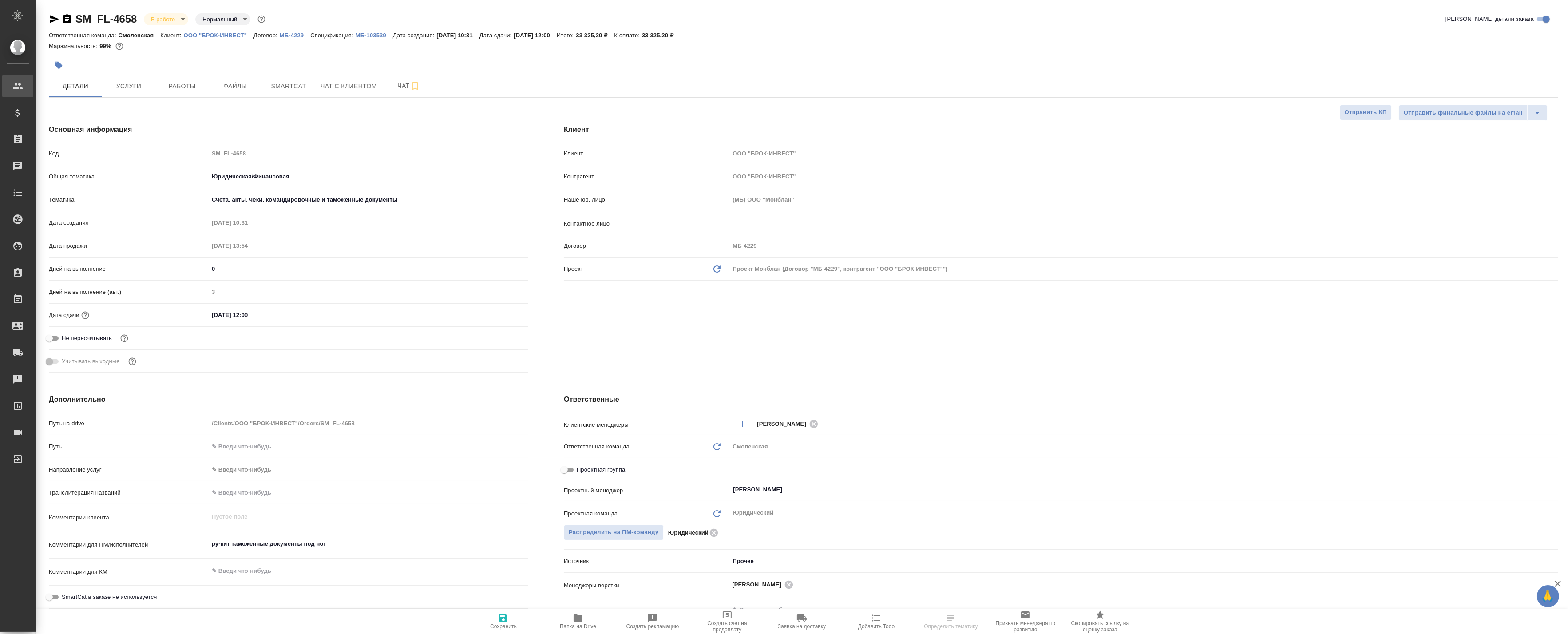
type textarea "x"
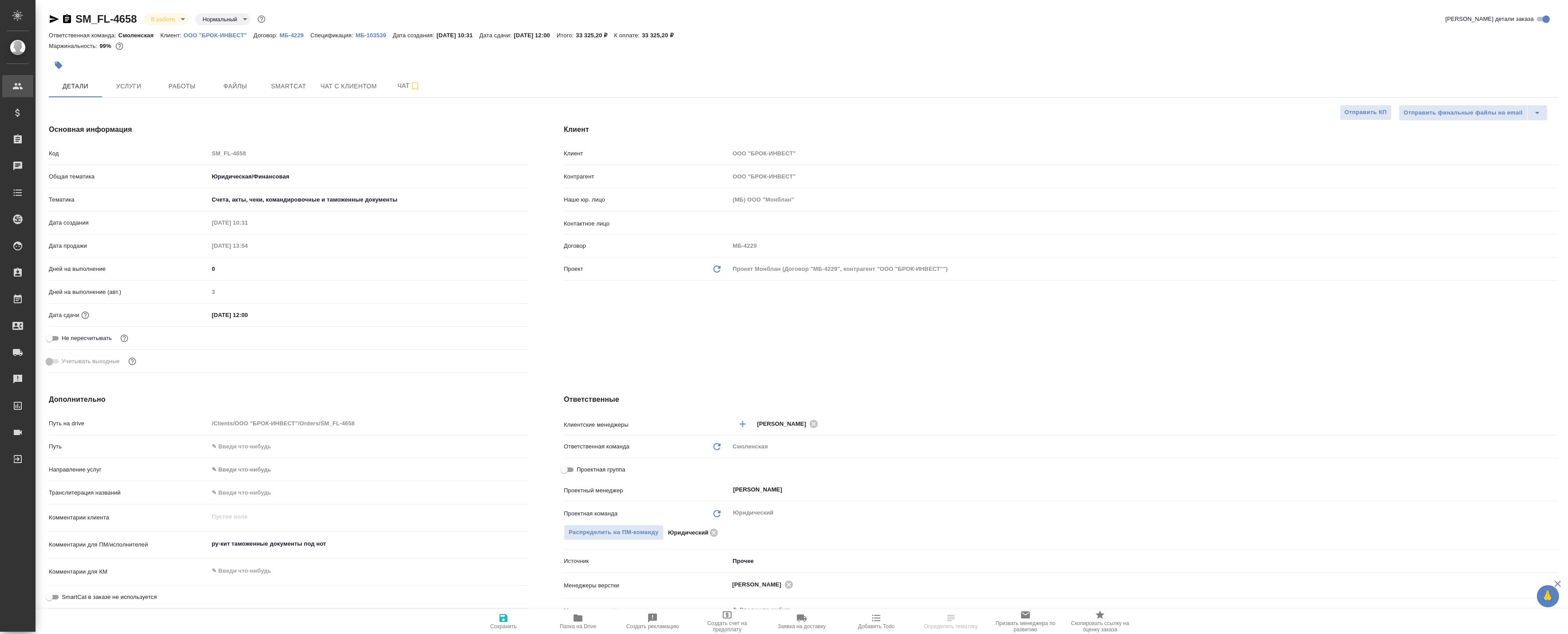
type textarea "x"
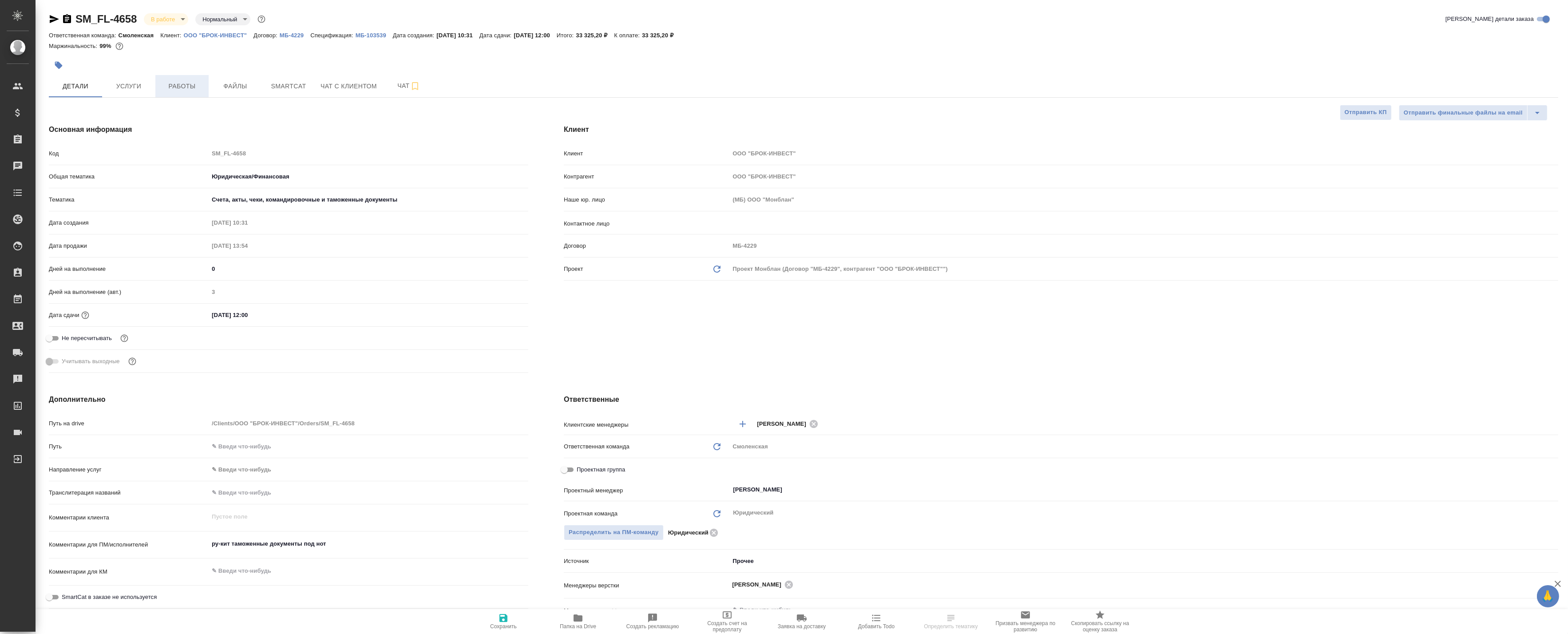
click at [193, 87] on span "Работы" at bounding box center [182, 86] width 43 height 11
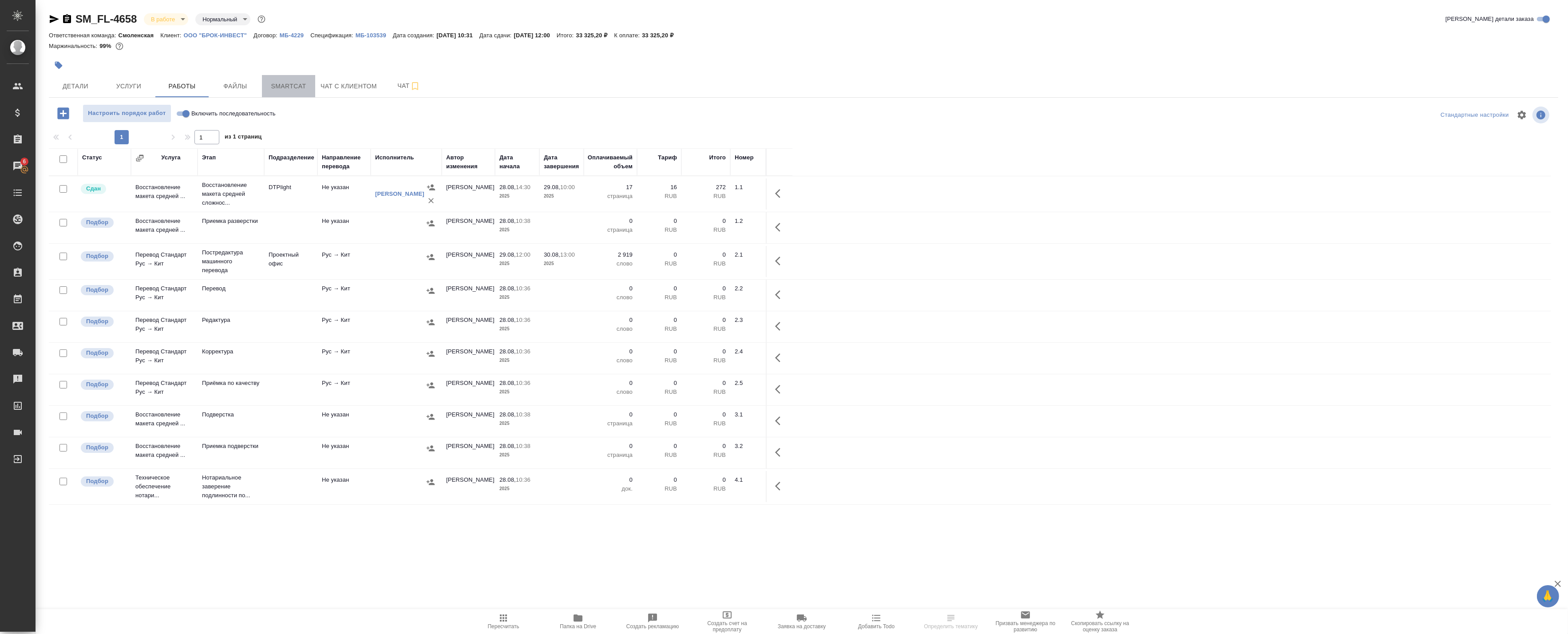
click at [278, 82] on span "Smartcat" at bounding box center [289, 86] width 43 height 11
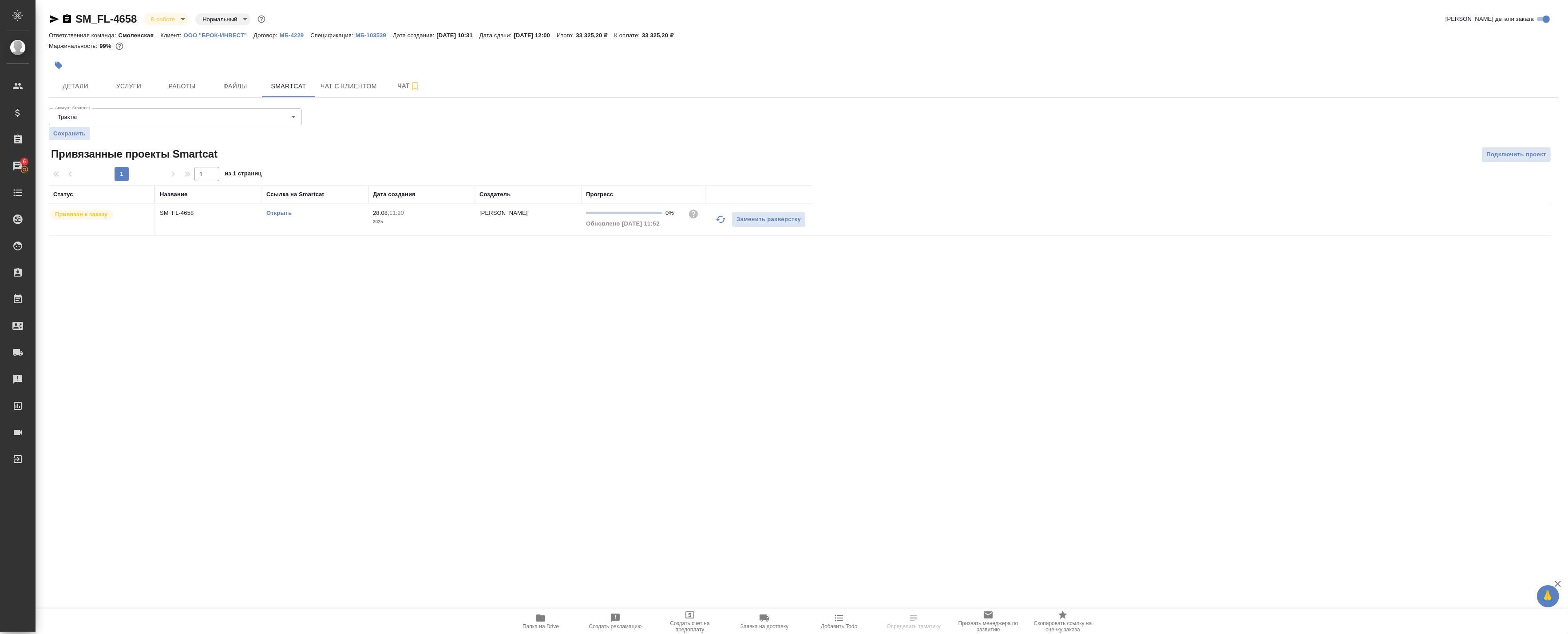
click at [193, 226] on td "SM_FL-4658" at bounding box center [208, 219] width 107 height 31
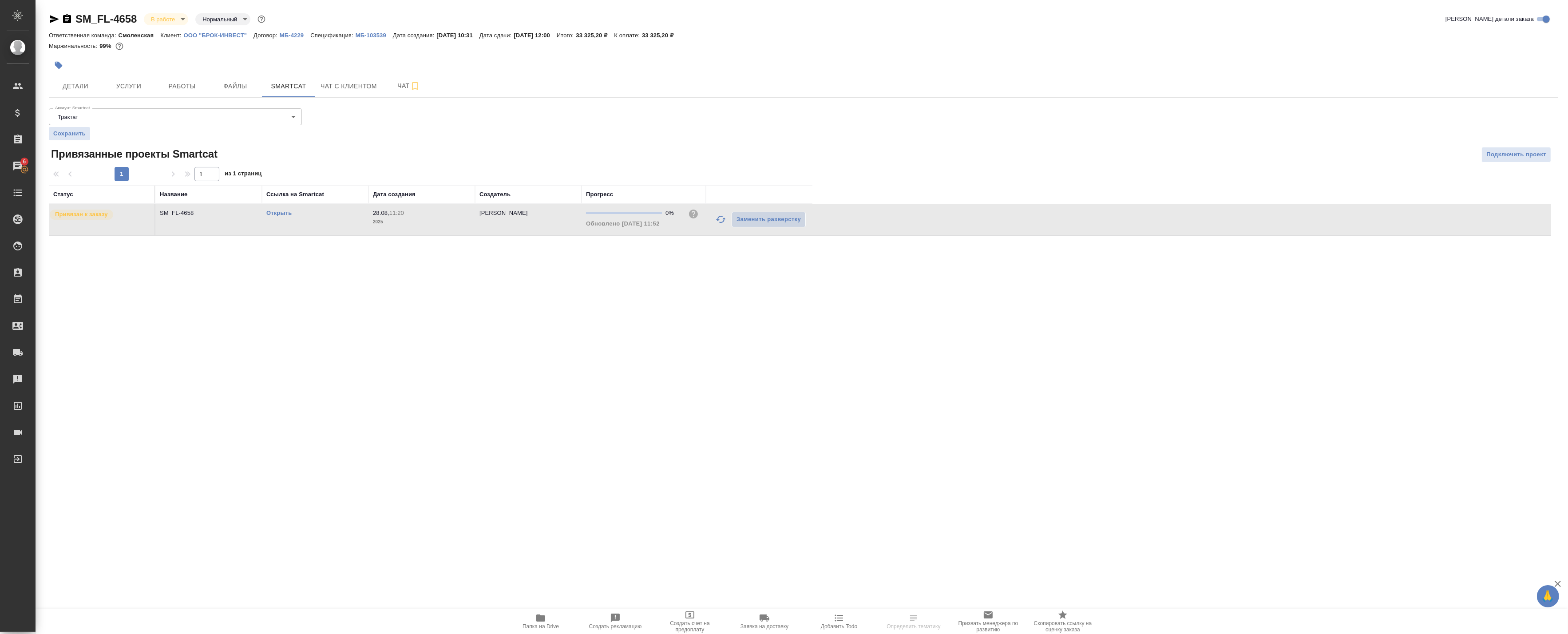
click at [193, 226] on td "SM_FL-4658" at bounding box center [208, 219] width 107 height 31
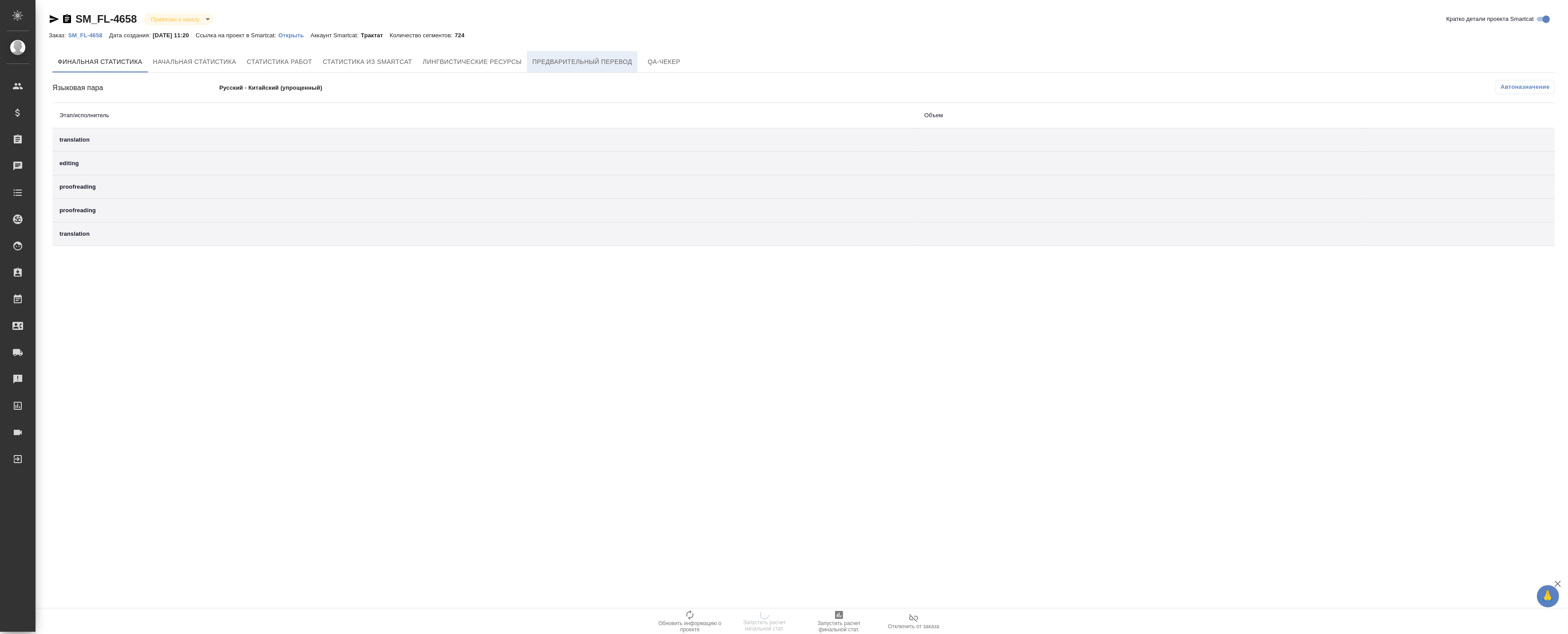
click at [556, 60] on span "Предварительный перевод" at bounding box center [582, 62] width 100 height 11
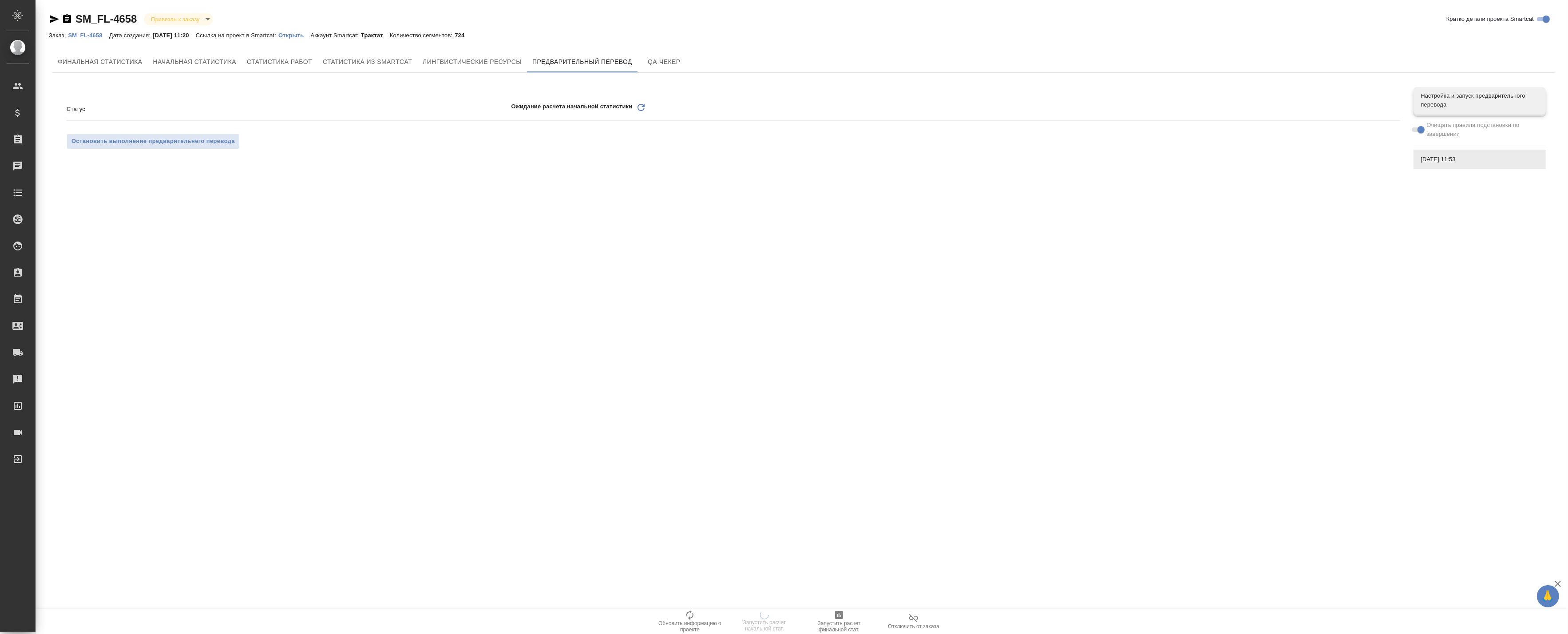
click at [649, 104] on div "Ожидание расчета начальной статистики Обновить" at bounding box center [955, 109] width 889 height 14
click at [642, 107] on icon "Обновить" at bounding box center [641, 108] width 11 height 11
click at [640, 106] on icon "Обновить" at bounding box center [641, 108] width 11 height 11
click at [639, 104] on icon "Обновить" at bounding box center [641, 108] width 11 height 11
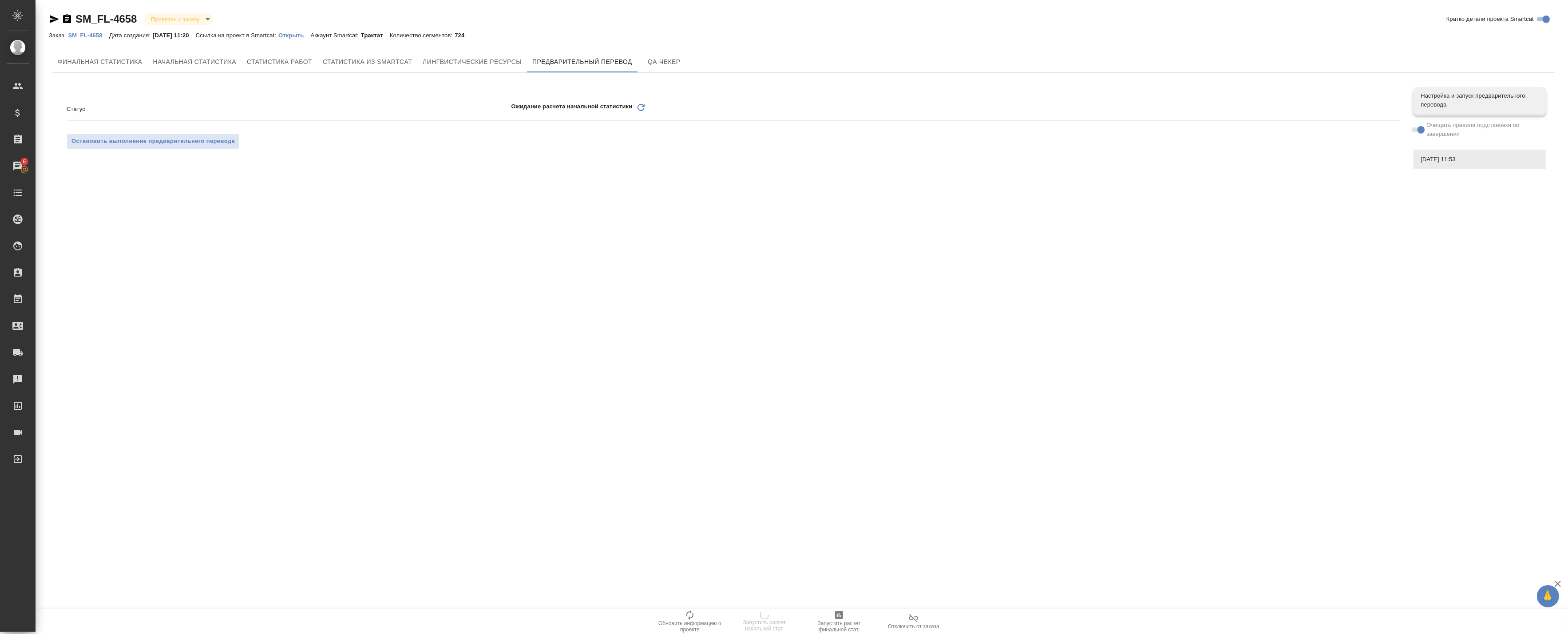
click at [639, 109] on icon "Обновить" at bounding box center [641, 108] width 11 height 11
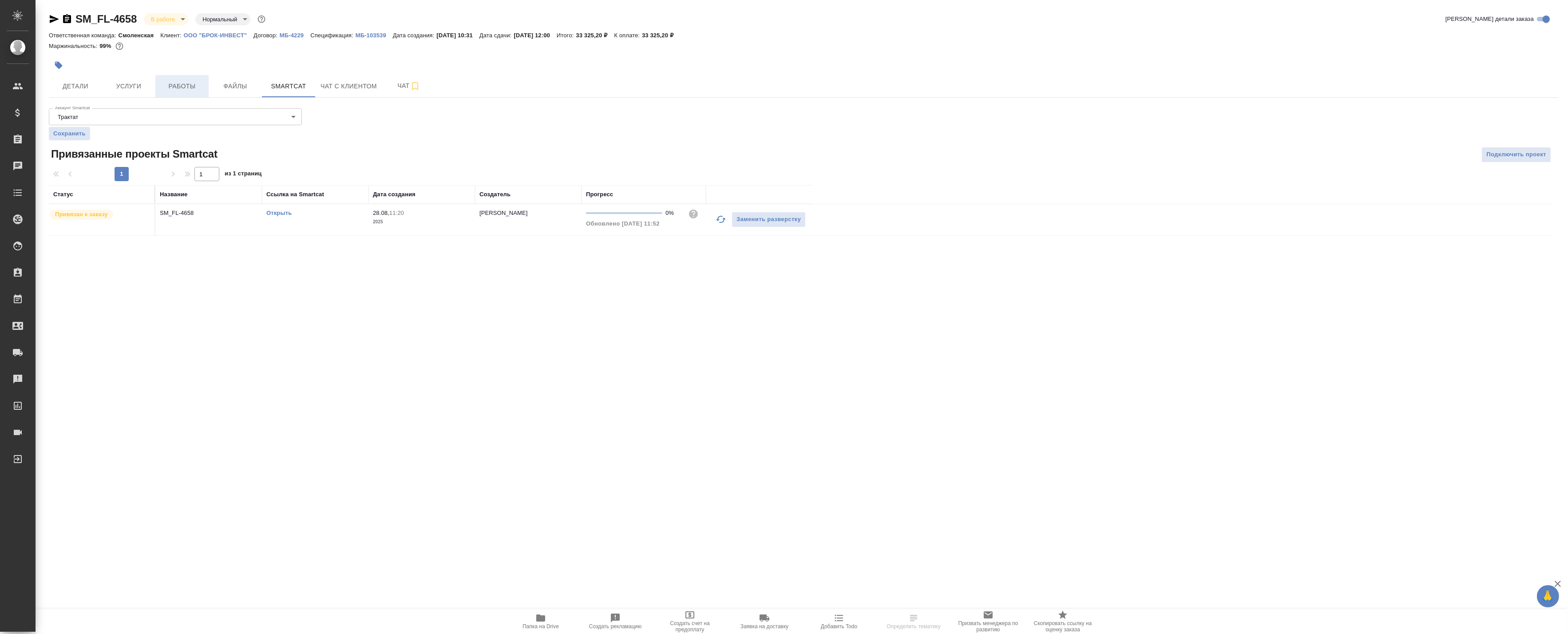
click at [165, 78] on button "Работы" at bounding box center [182, 86] width 54 height 22
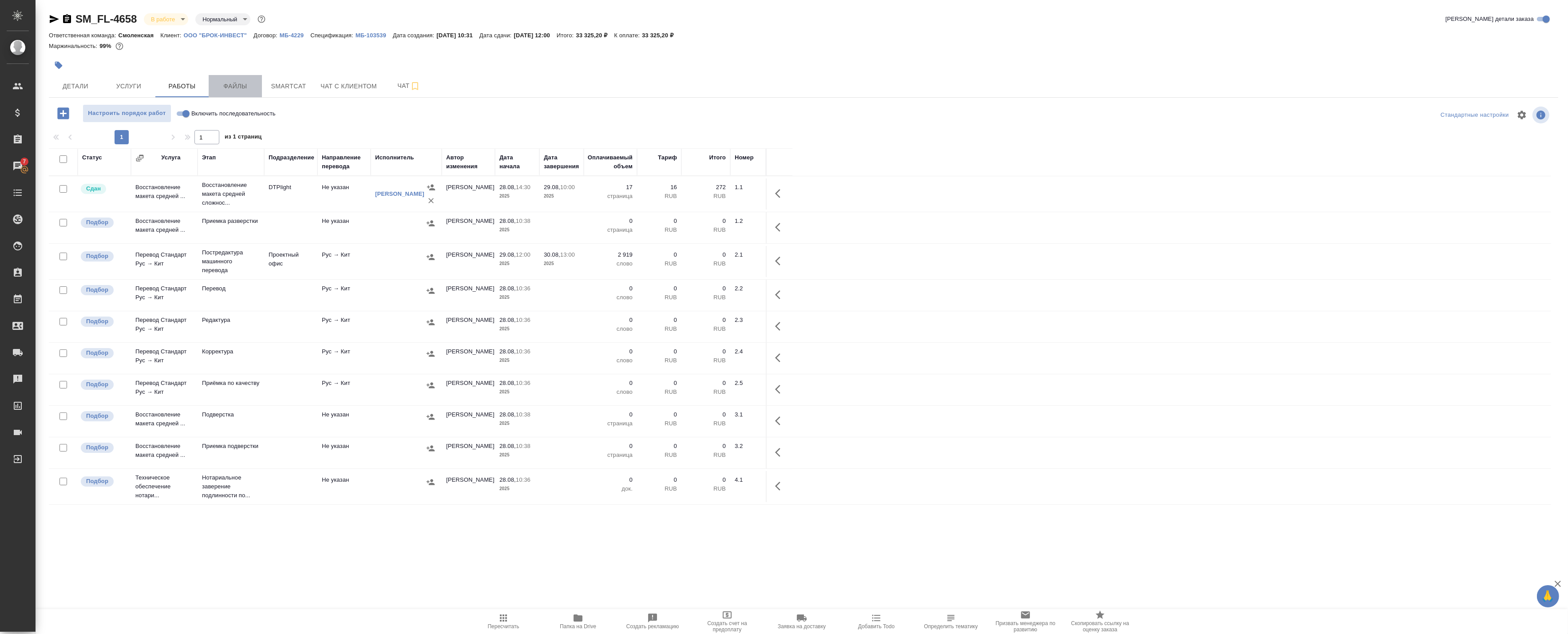
click at [233, 91] on span "Файлы" at bounding box center [236, 86] width 43 height 11
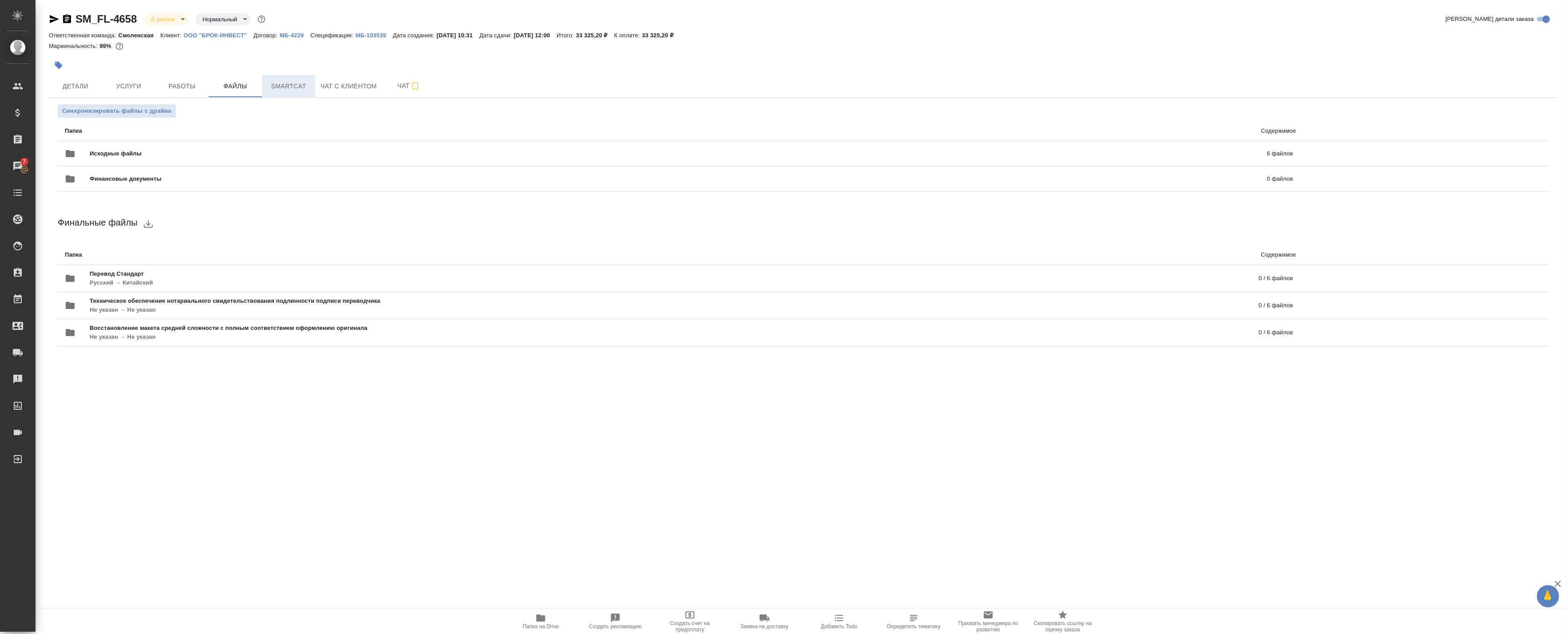
click at [276, 86] on span "Smartcat" at bounding box center [289, 86] width 43 height 11
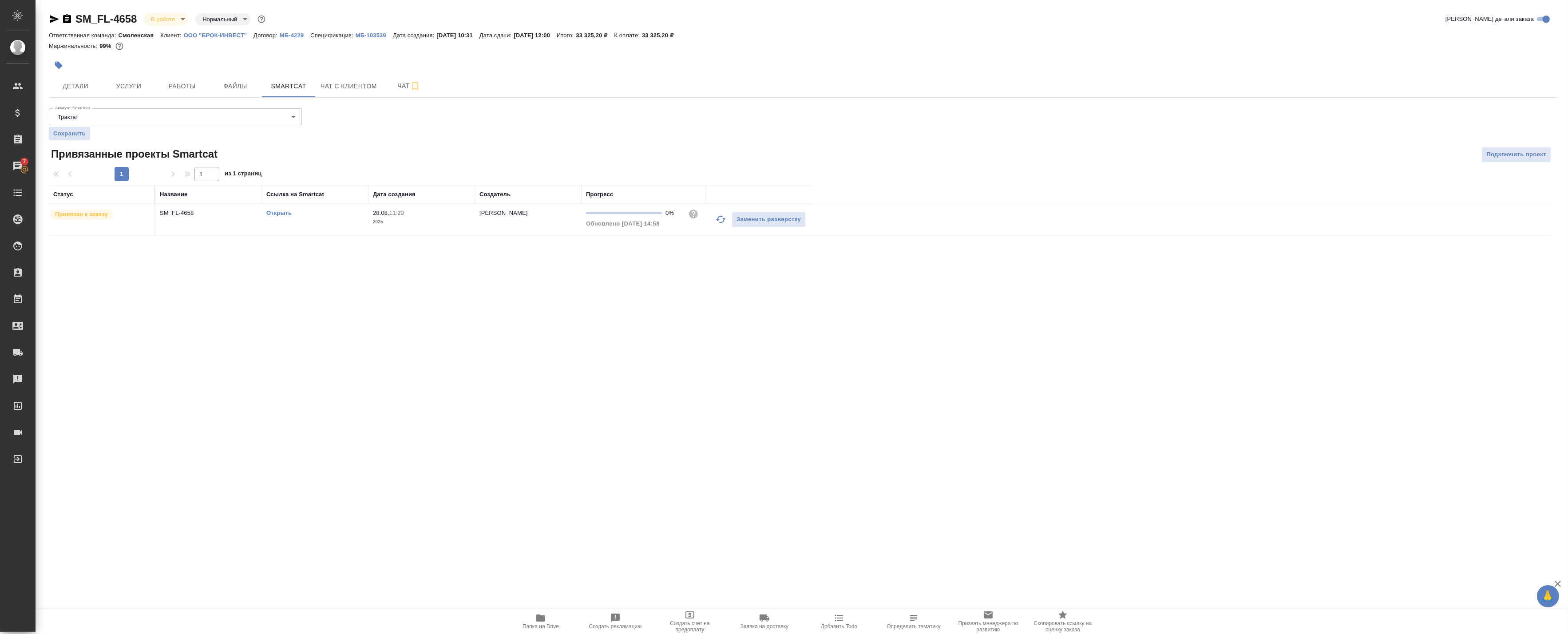
click at [175, 227] on td "SM_FL-4658" at bounding box center [208, 219] width 107 height 31
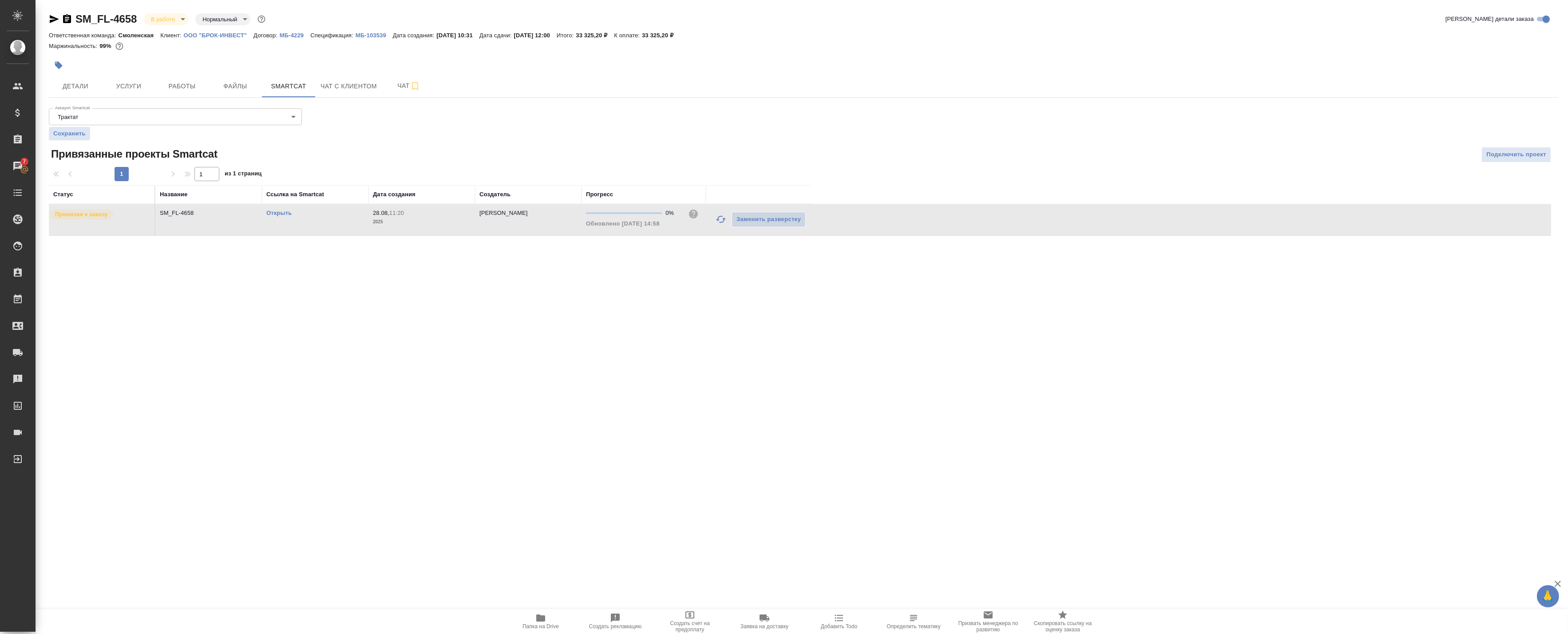
click at [175, 227] on td "SM_FL-4658" at bounding box center [208, 219] width 107 height 31
click at [183, 91] on button "Работы" at bounding box center [182, 86] width 54 height 22
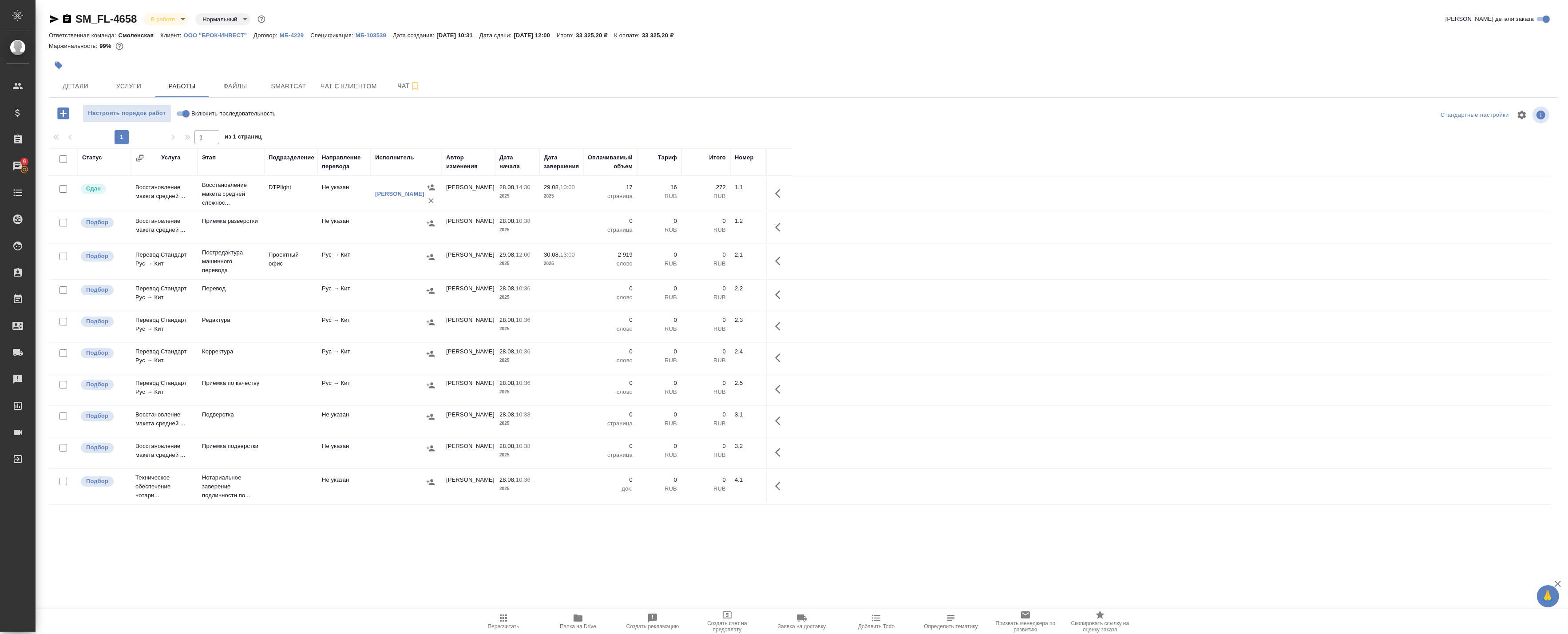
click at [402, 212] on td at bounding box center [406, 194] width 71 height 35
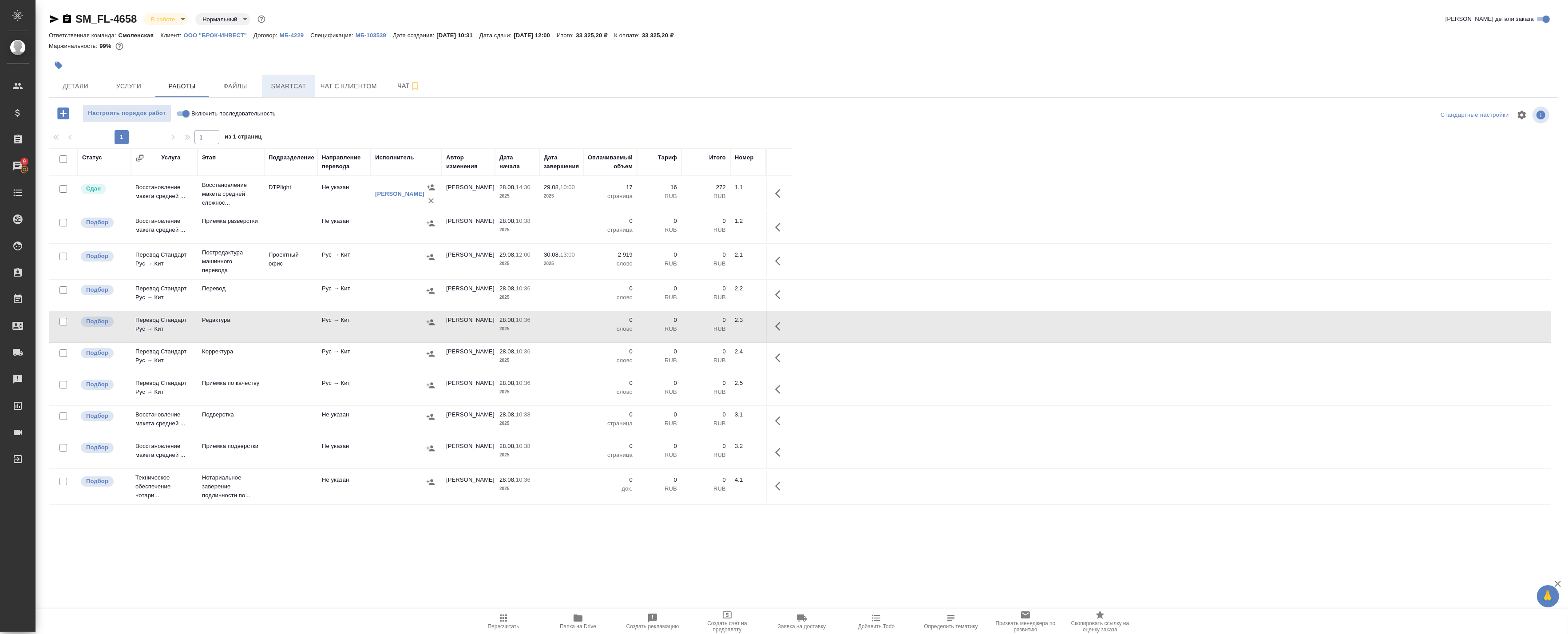
click at [289, 91] on button "Smartcat" at bounding box center [289, 86] width 54 height 22
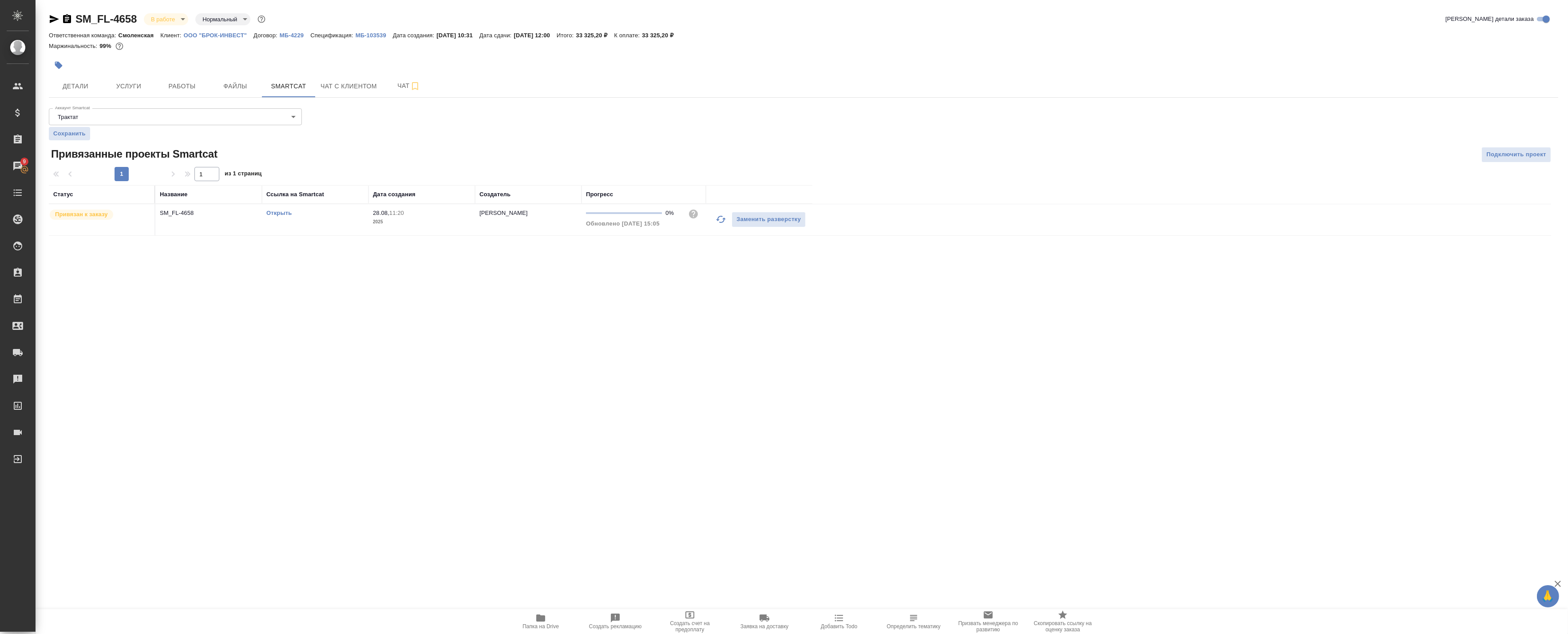
click at [286, 213] on link "Открыть" at bounding box center [279, 213] width 26 height 7
click at [166, 91] on span "Работы" at bounding box center [182, 86] width 43 height 11
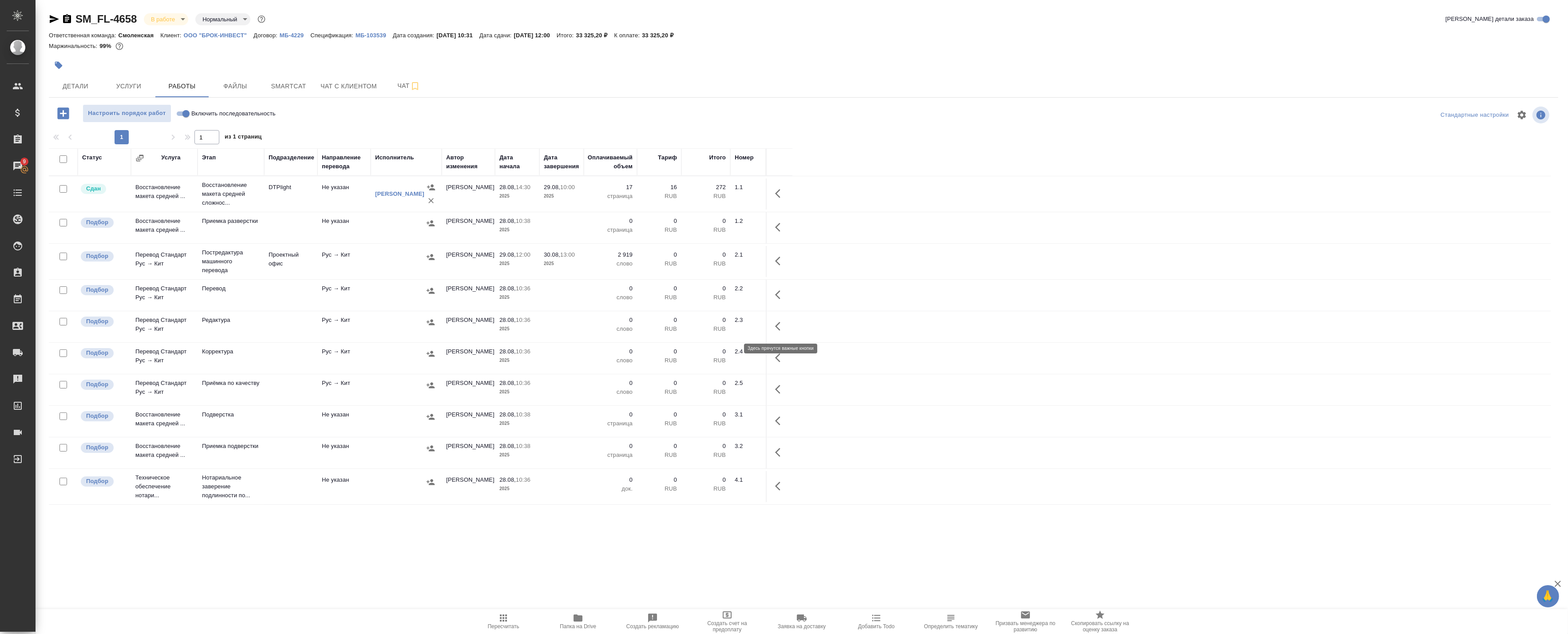
click at [777, 323] on icon "button" at bounding box center [780, 326] width 11 height 11
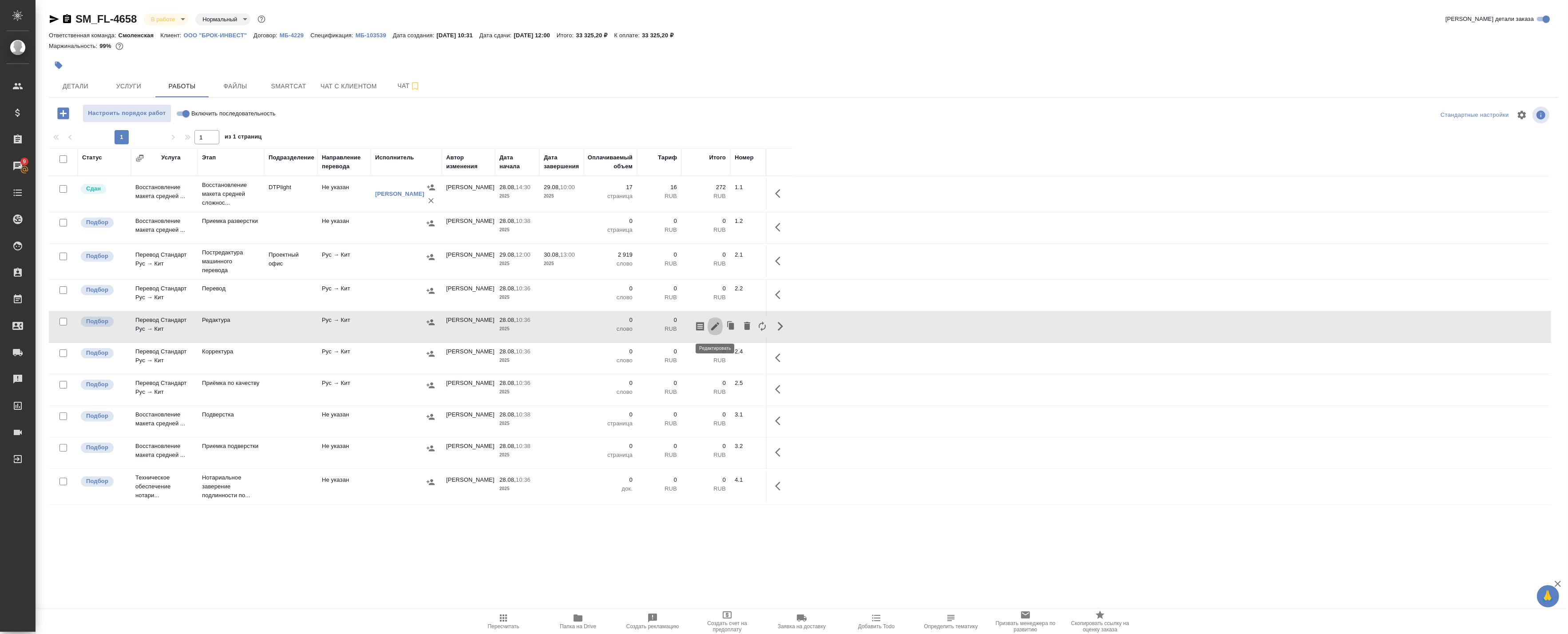
click at [720, 328] on icon "button" at bounding box center [715, 326] width 11 height 11
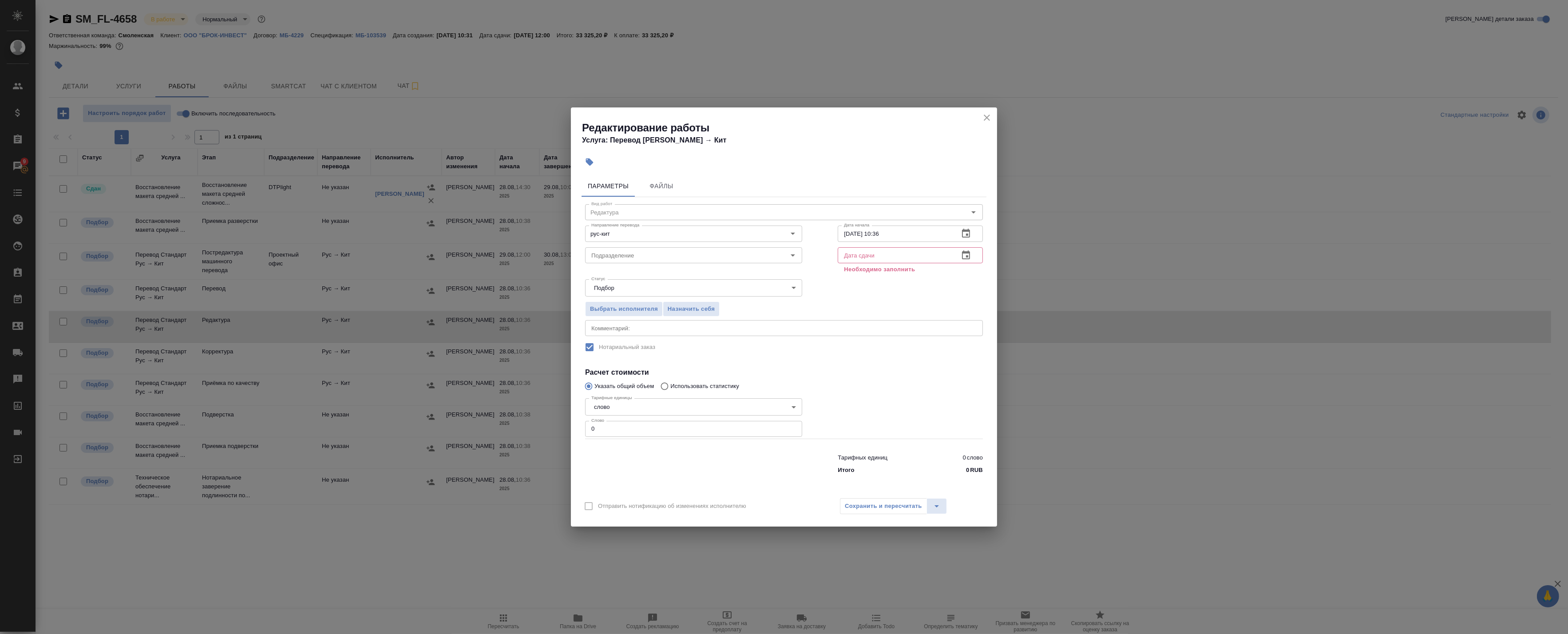
drag, startPoint x: 564, startPoint y: 431, endPoint x: 540, endPoint y: 426, distance: 24.5
click at [540, 427] on div "Редактирование работы Услуга: Перевод Стандарт Рус → Кит Параметры Файлы Вид ра…" at bounding box center [784, 317] width 1568 height 634
paste input "3116"
type input "3116"
click at [667, 330] on textarea at bounding box center [783, 328] width 385 height 7
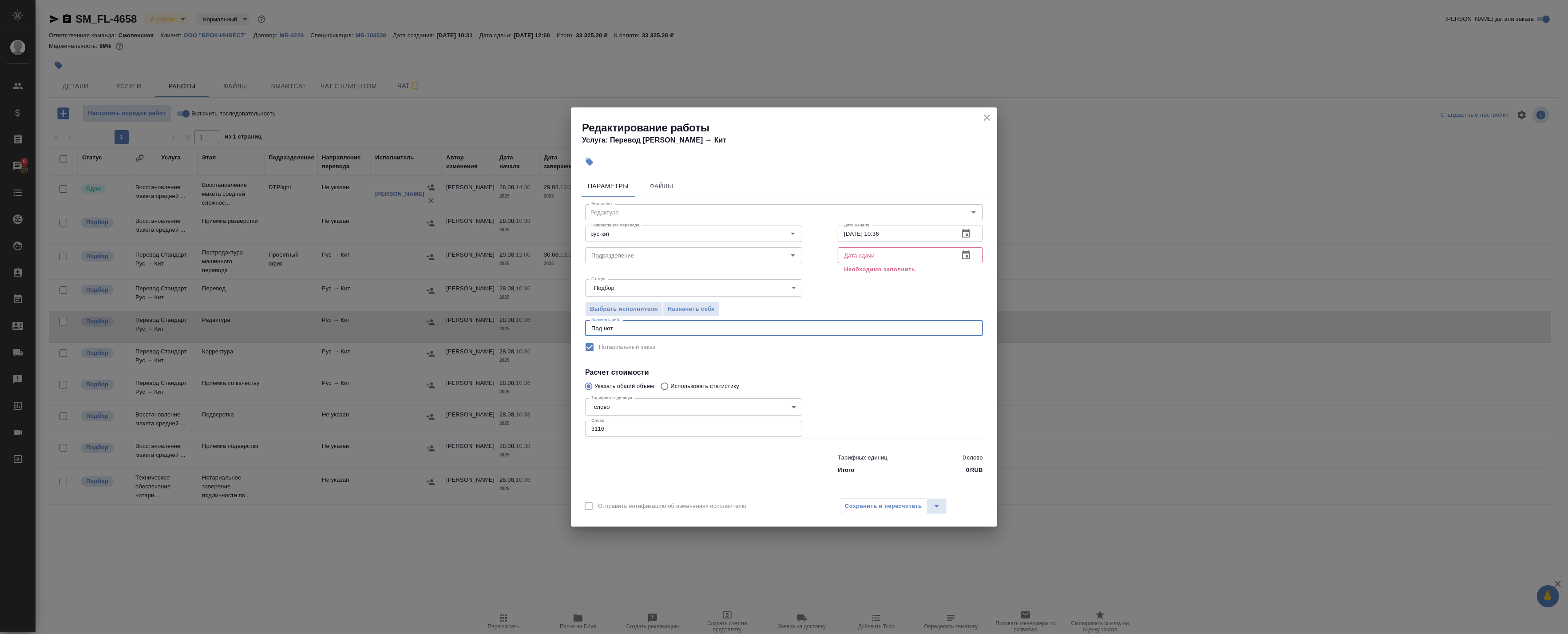
type textarea "Под нот"
click at [971, 254] on icon "button" at bounding box center [966, 256] width 11 height 11
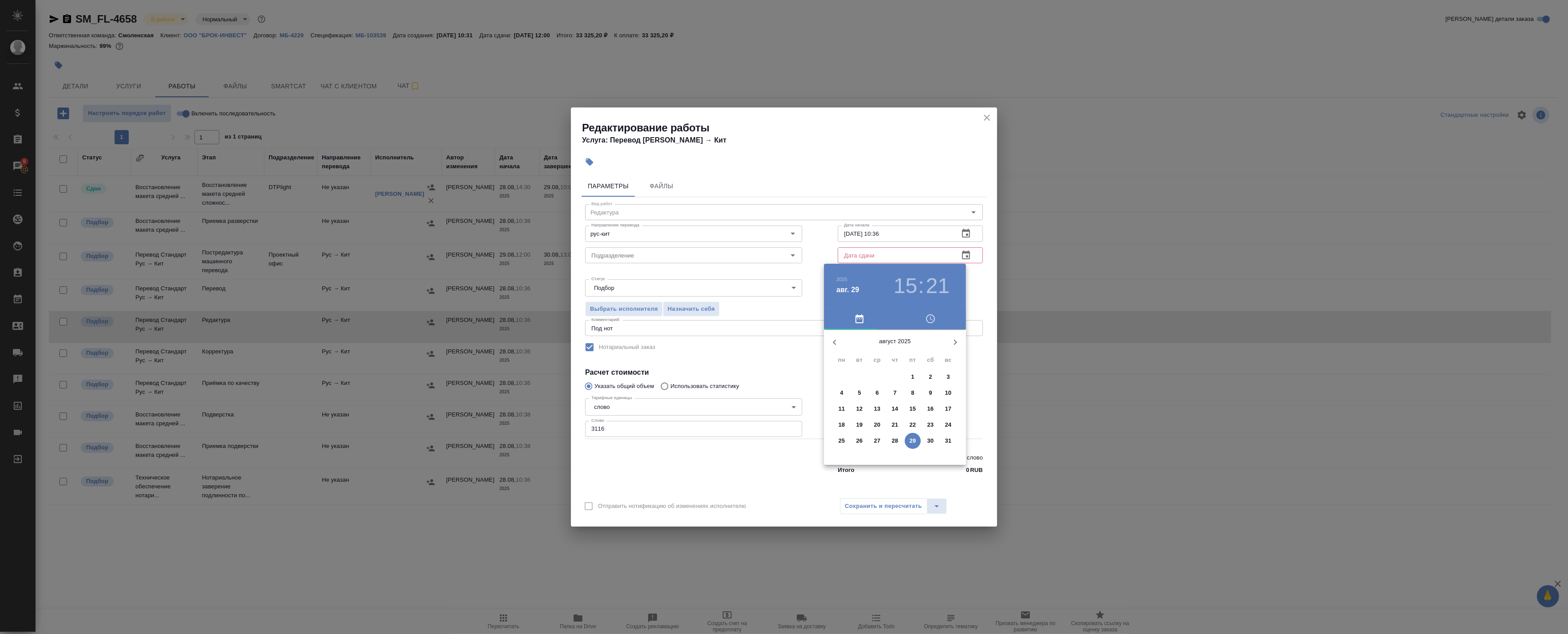
drag, startPoint x: 955, startPoint y: 339, endPoint x: 952, endPoint y: 344, distance: 5.8
click at [955, 339] on icon "button" at bounding box center [956, 343] width 11 height 11
click at [845, 378] on span "1" at bounding box center [842, 377] width 16 height 9
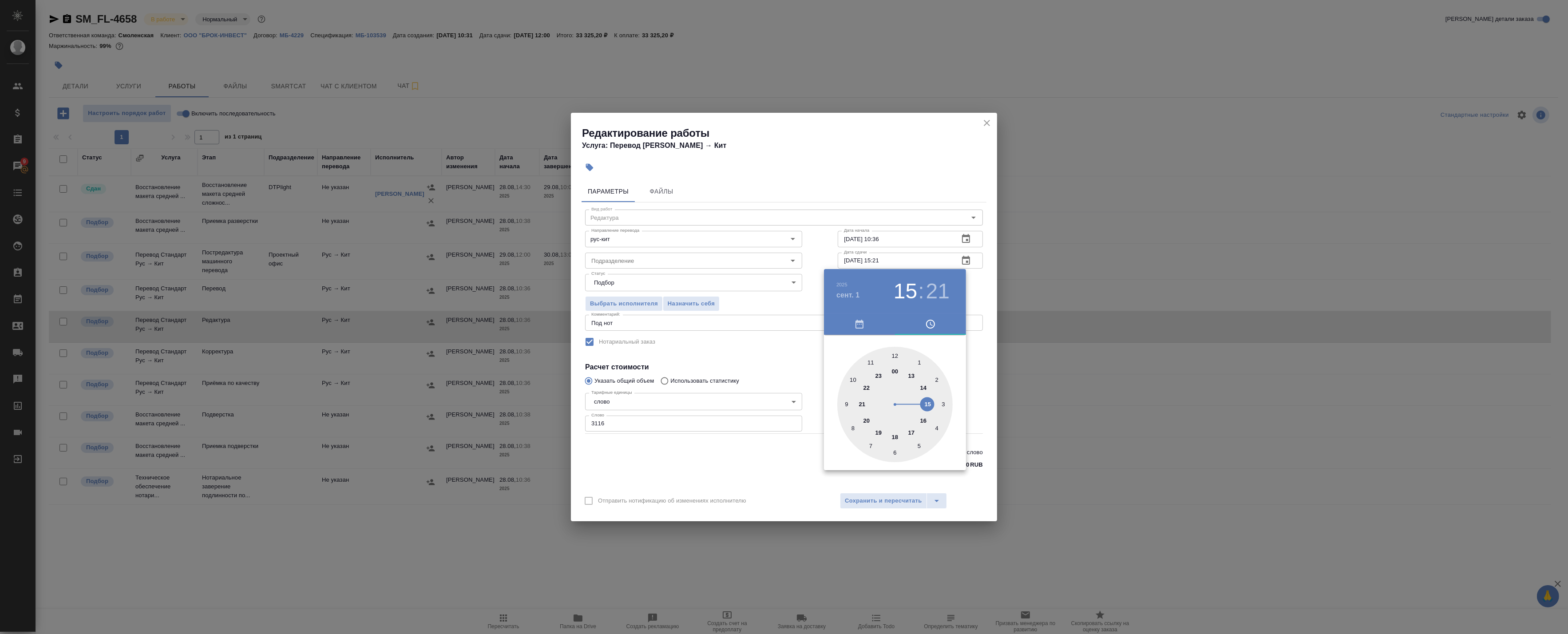
click at [898, 373] on div at bounding box center [895, 405] width 116 height 116
click at [973, 366] on div at bounding box center [784, 317] width 1568 height 634
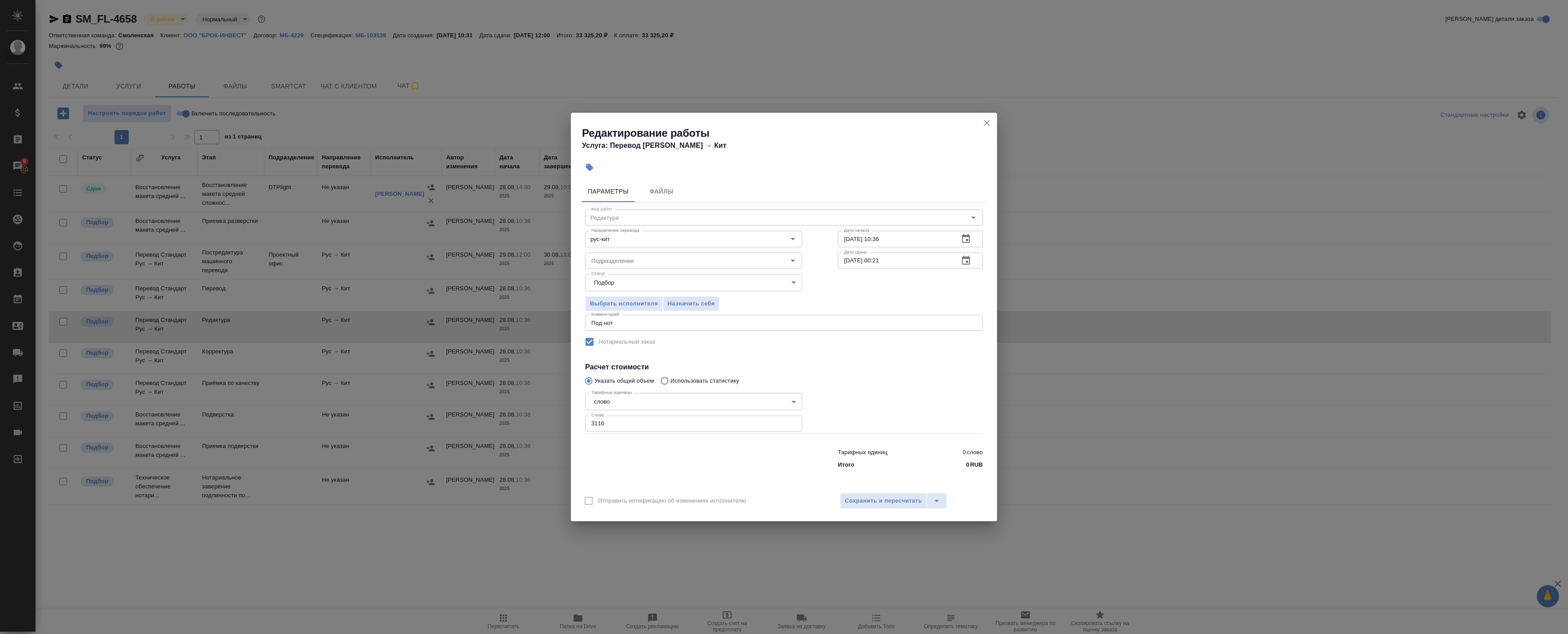
click at [964, 261] on icon "button" at bounding box center [966, 261] width 11 height 11
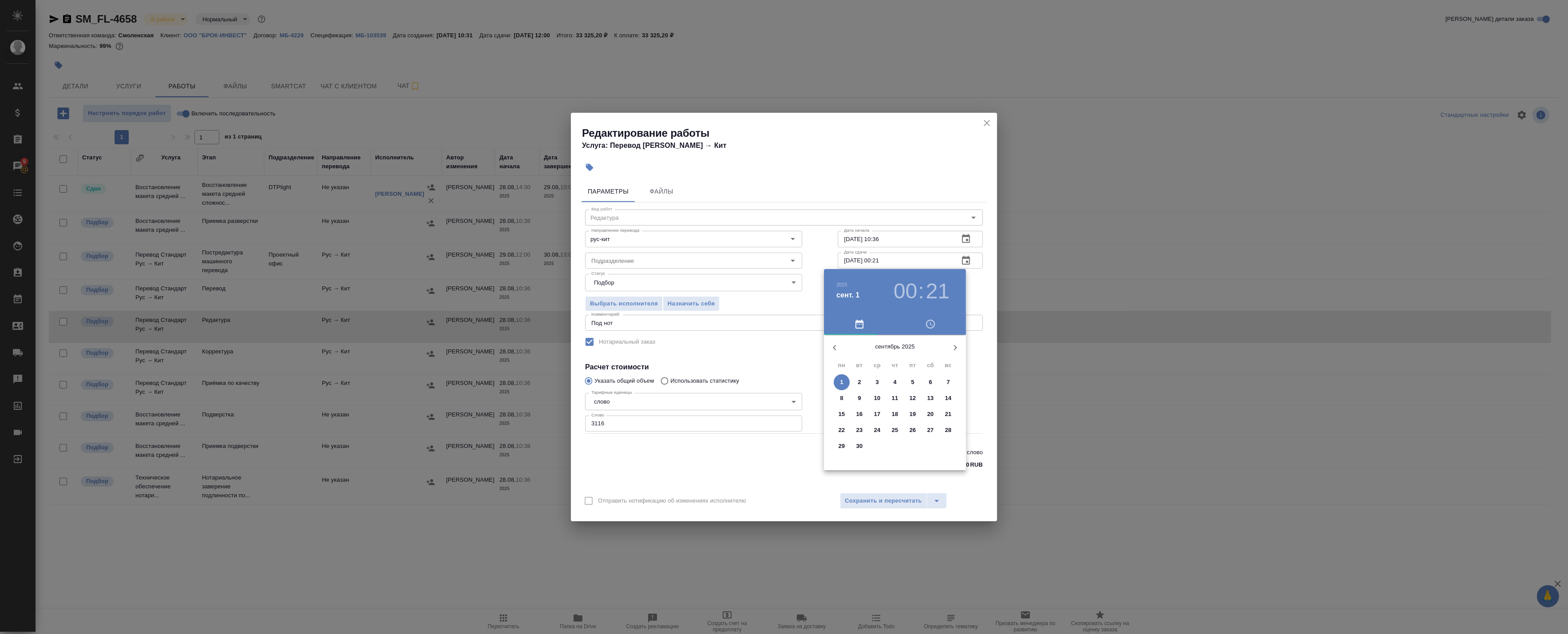
click at [898, 301] on h3 "00" at bounding box center [905, 291] width 24 height 25
click at [852, 382] on div at bounding box center [895, 405] width 116 height 116
click at [897, 357] on div at bounding box center [895, 405] width 116 height 116
type input "01.09.2025 10:00"
click at [977, 287] on div at bounding box center [784, 317] width 1568 height 634
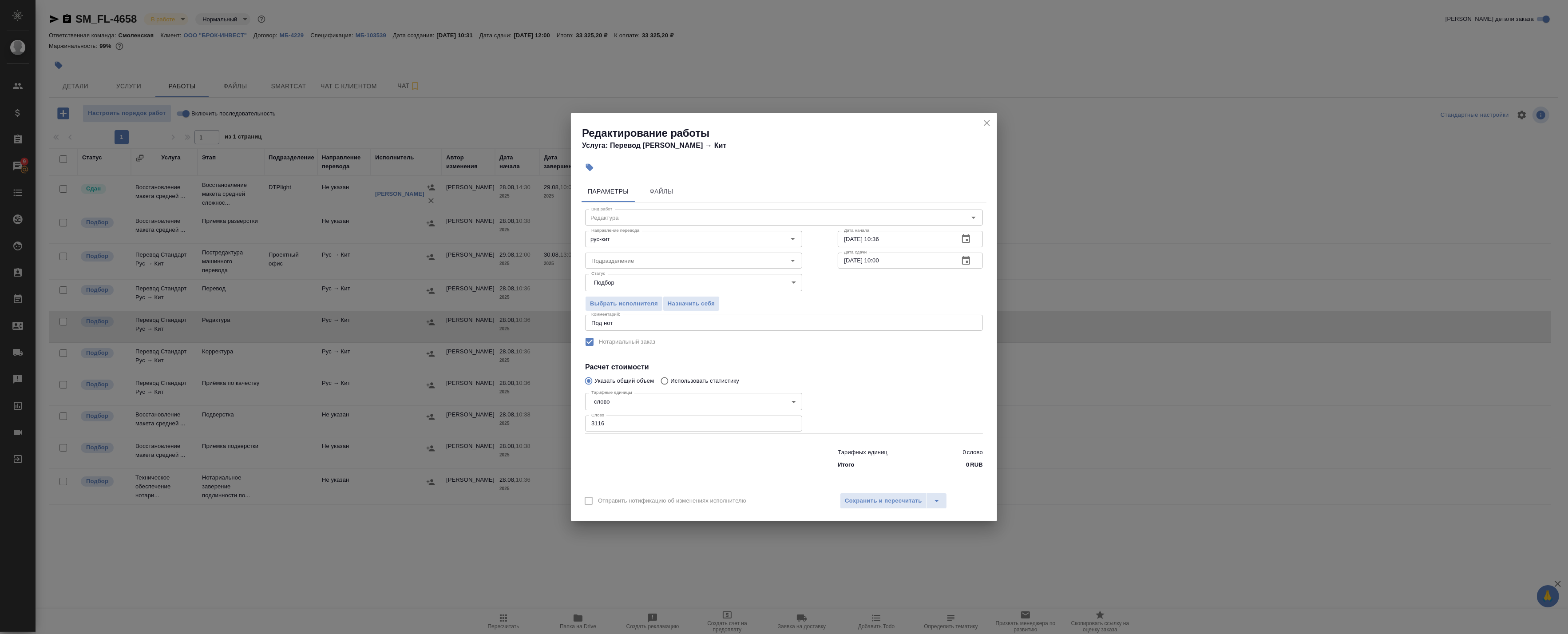
click at [886, 491] on div "Отправить нотификацию об изменениях исполнителю Сохранить и пересчитать" at bounding box center [784, 504] width 426 height 34
click at [885, 502] on span "Сохранить и пересчитать" at bounding box center [883, 501] width 77 height 10
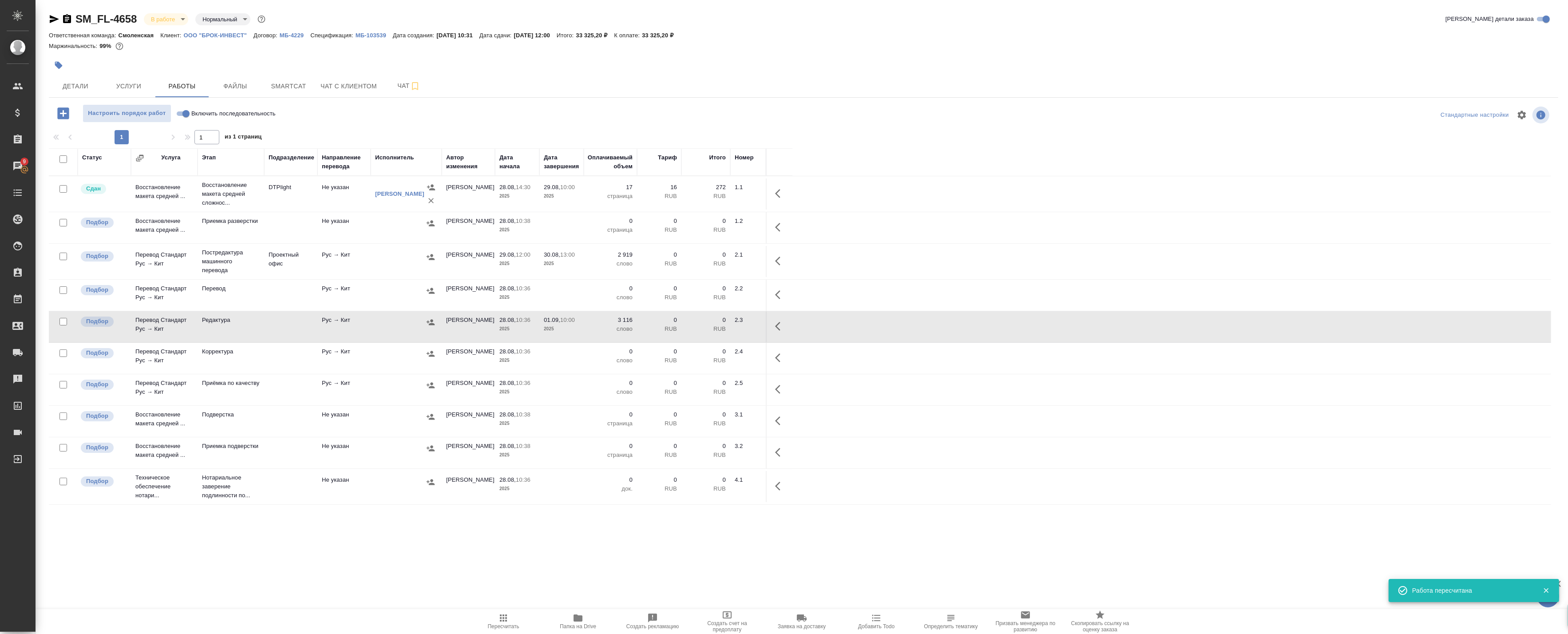
click at [772, 337] on div at bounding box center [780, 326] width 17 height 21
click at [776, 329] on icon "button" at bounding box center [780, 326] width 11 height 11
click at [718, 328] on icon "button" at bounding box center [715, 326] width 11 height 11
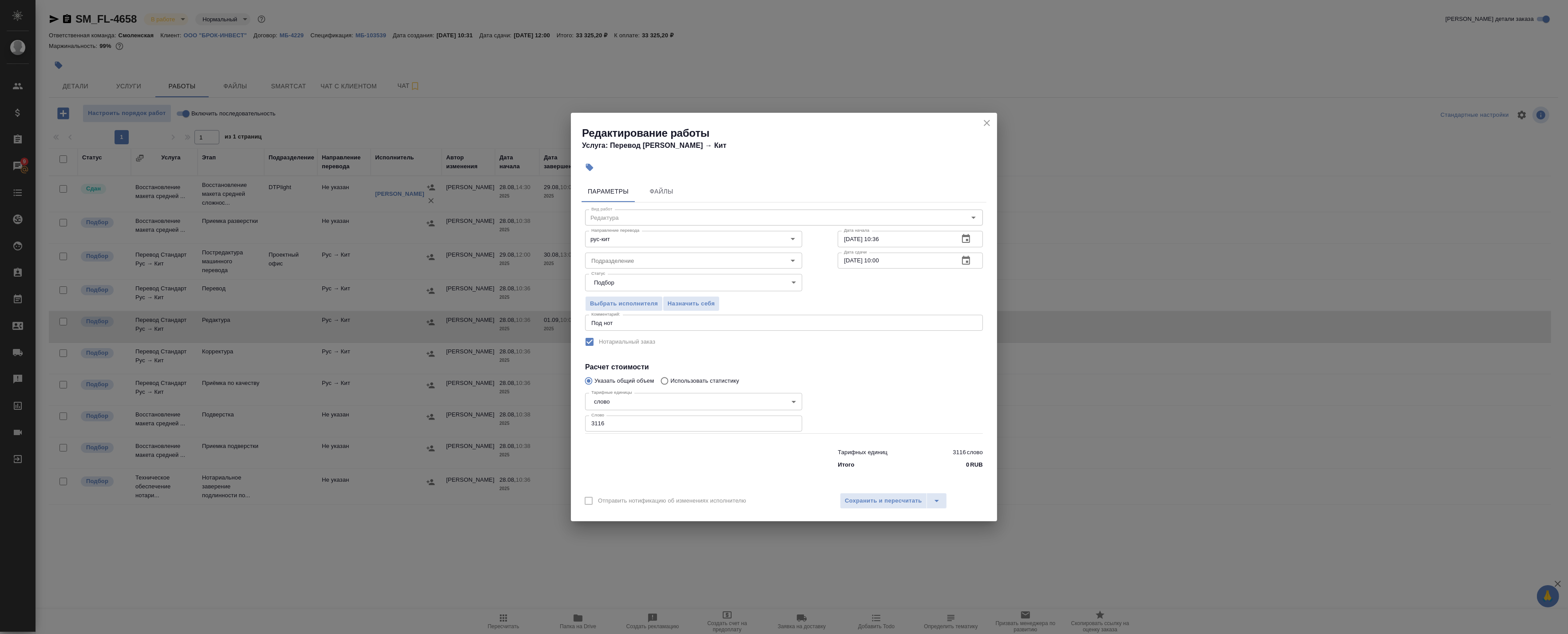
click at [965, 259] on icon "button" at bounding box center [965, 260] width 8 height 9
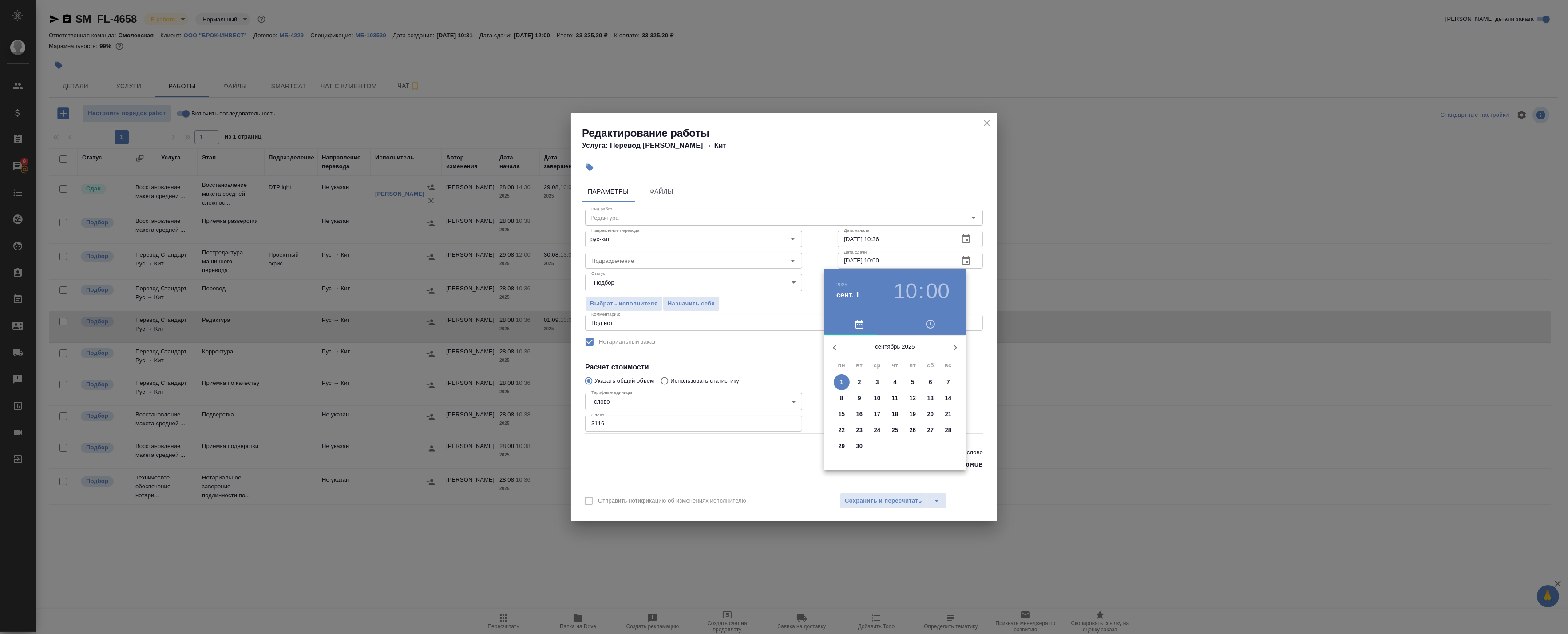
click at [831, 352] on icon "button" at bounding box center [835, 348] width 11 height 11
click at [947, 447] on p "31" at bounding box center [948, 446] width 7 height 9
type input "31.08.2025 10:00"
click at [982, 359] on div at bounding box center [784, 317] width 1568 height 634
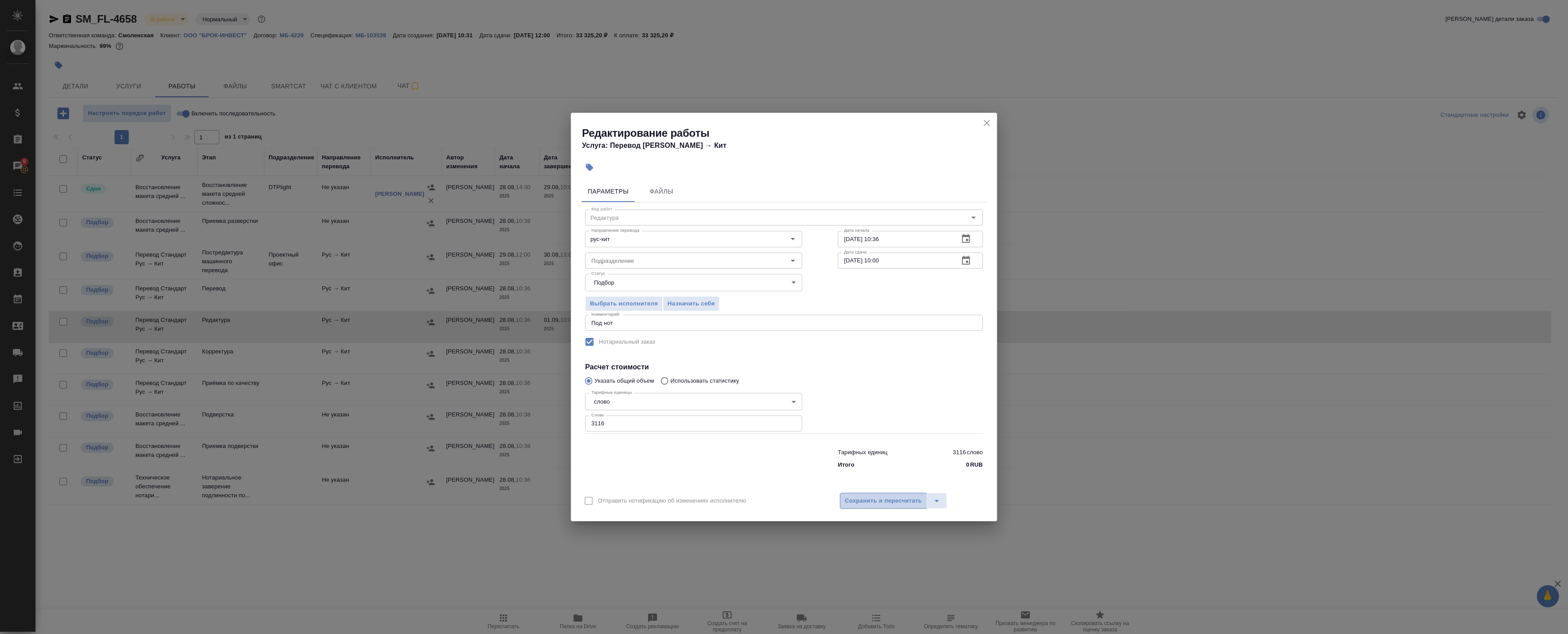
click at [895, 495] on button "Сохранить и пересчитать" at bounding box center [883, 501] width 87 height 16
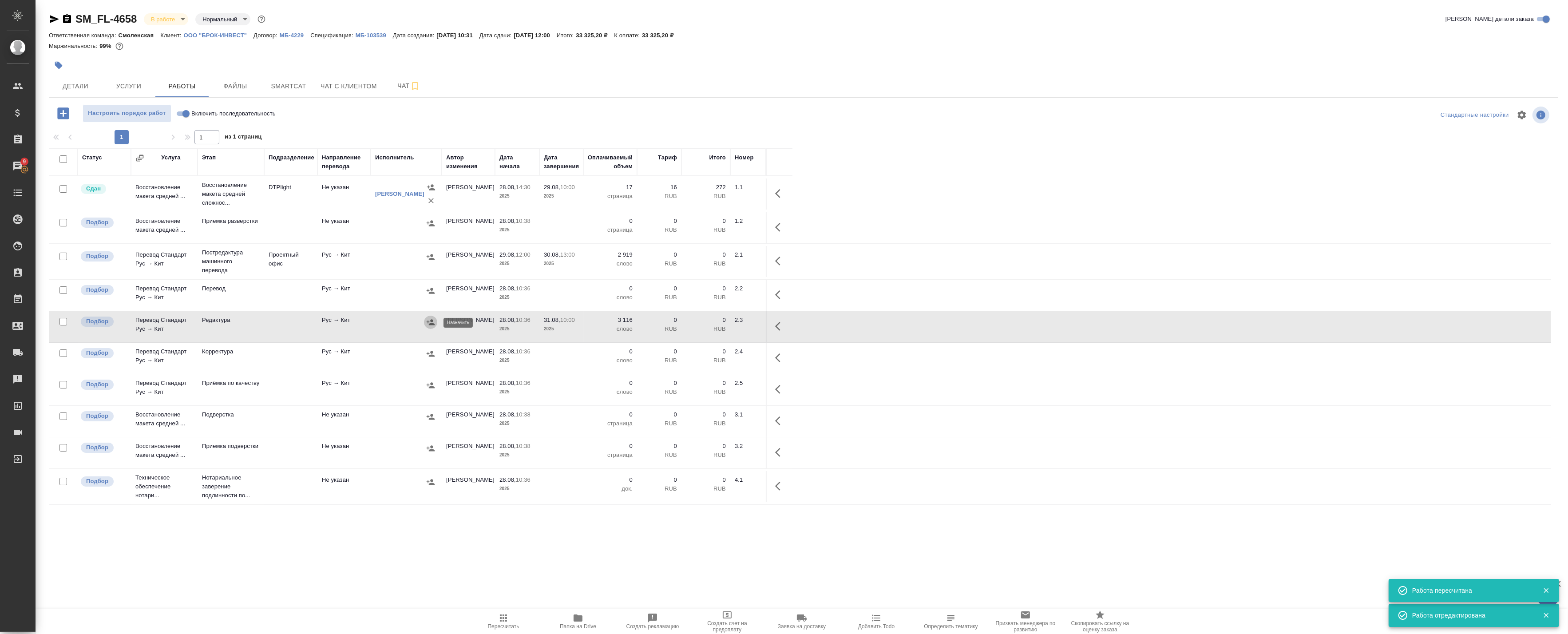
click at [431, 322] on icon "button" at bounding box center [430, 322] width 9 height 9
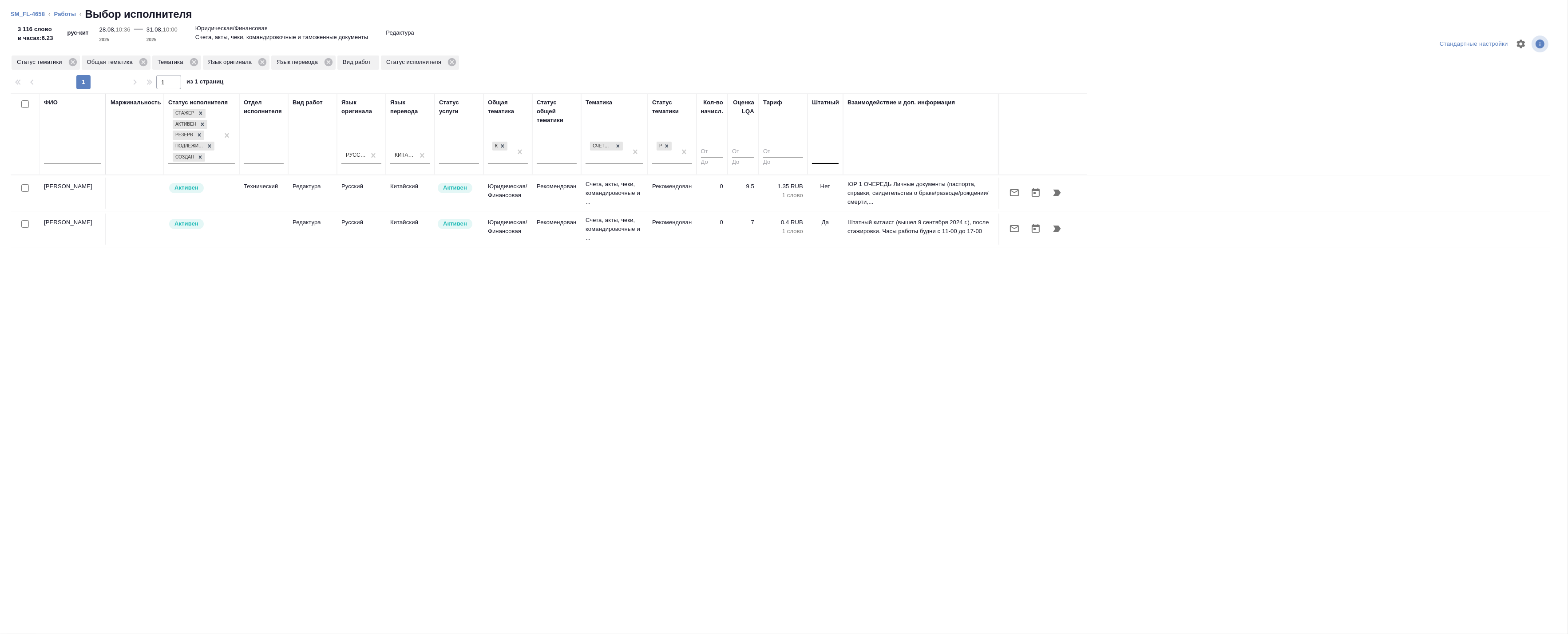
click at [823, 155] on div at bounding box center [825, 155] width 27 height 13
click at [824, 181] on div "Нет" at bounding box center [878, 183] width 133 height 16
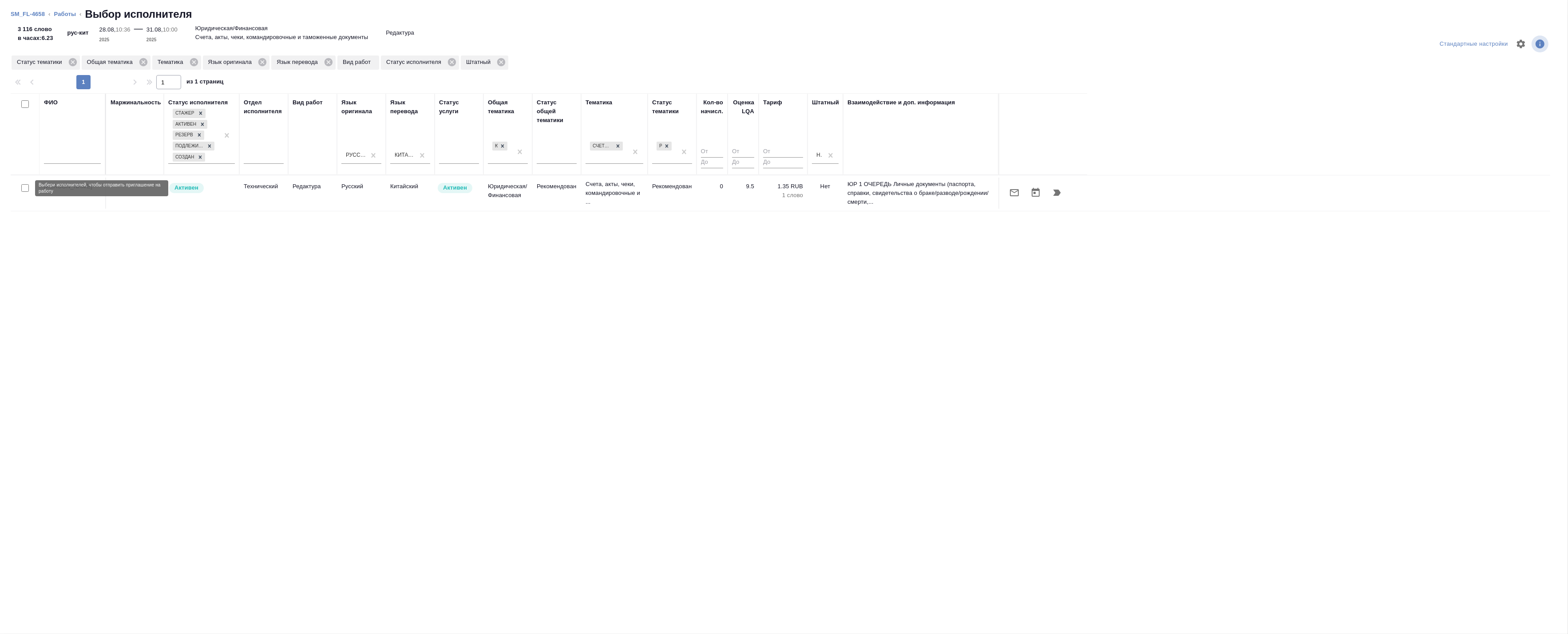
click at [24, 186] on input "checkbox" at bounding box center [25, 188] width 7 height 7
checkbox input "true"
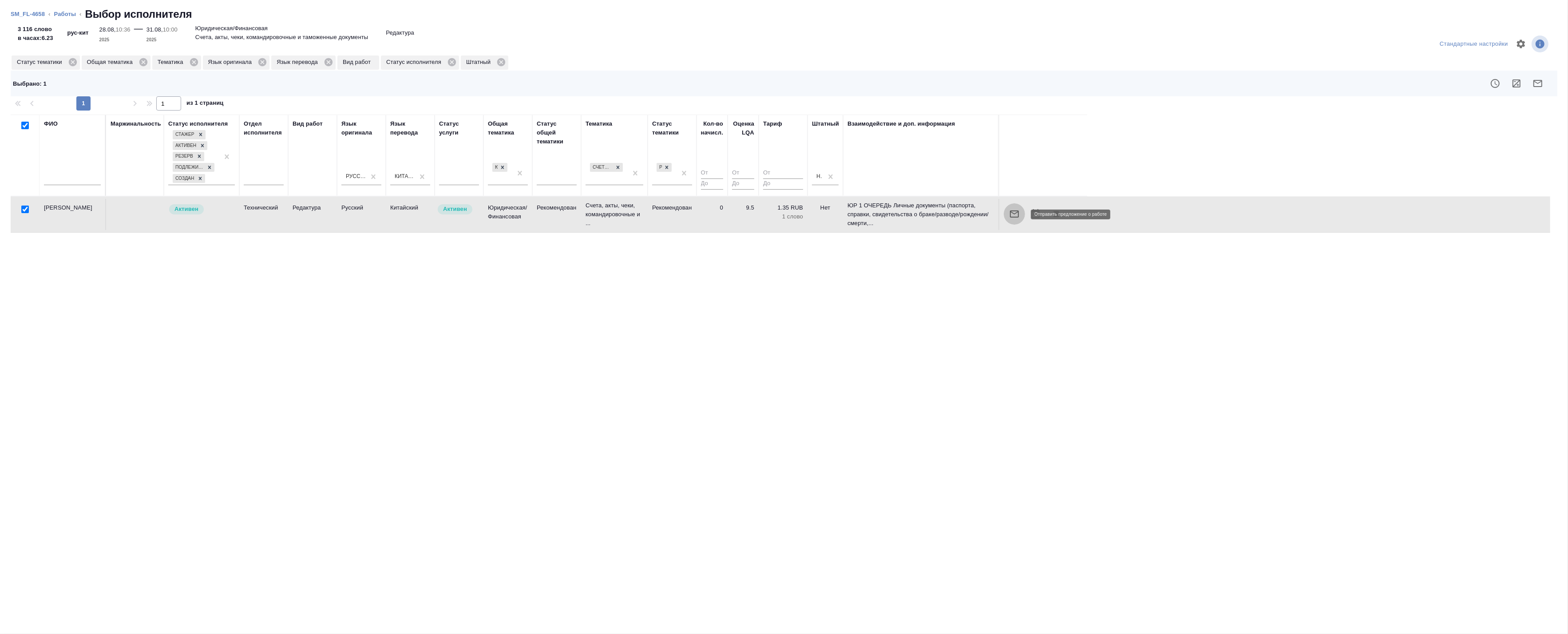
click at [1013, 213] on icon "button" at bounding box center [1015, 214] width 11 height 11
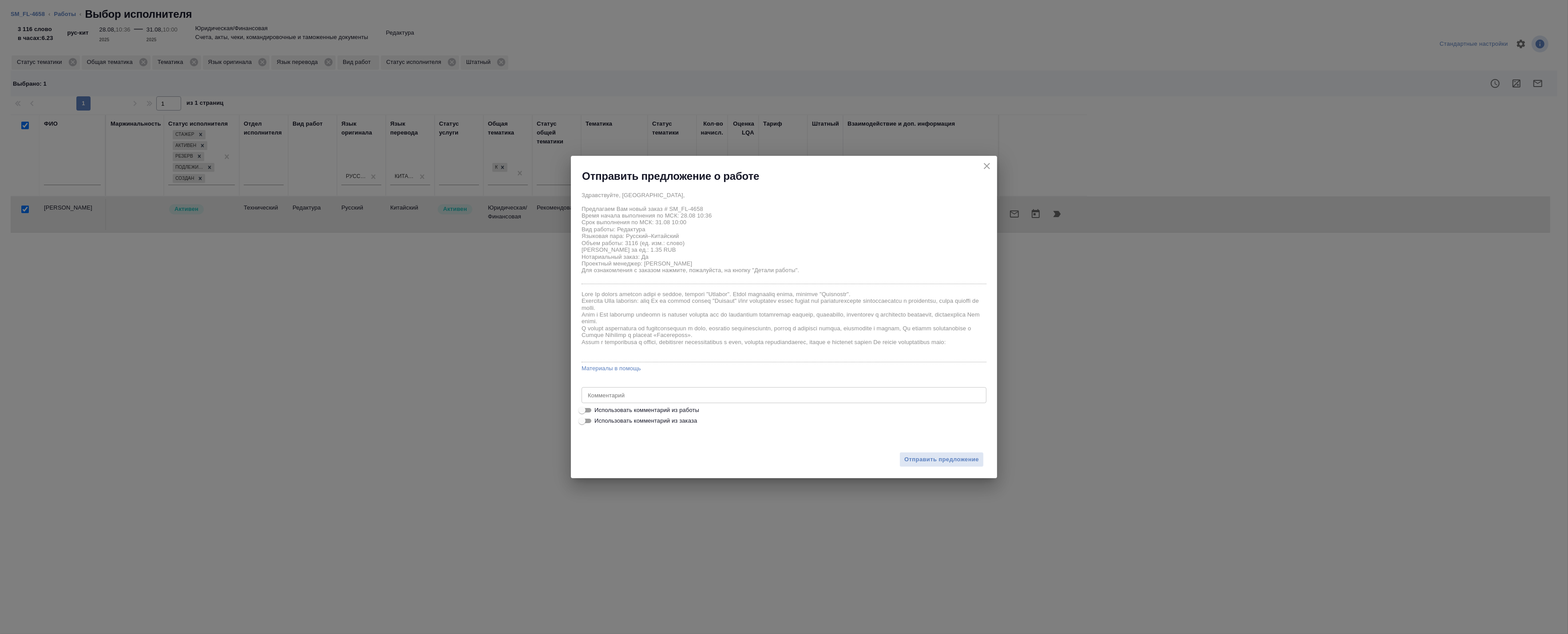
click at [652, 398] on div "x Комментарий" at bounding box center [783, 395] width 405 height 16
click at [641, 409] on span "Использовать комментарий из работы" at bounding box center [647, 410] width 105 height 9
click at [598, 409] on input "Использовать комментарий из работы" at bounding box center [582, 410] width 32 height 11
checkbox input "true"
type textarea "Под нот"
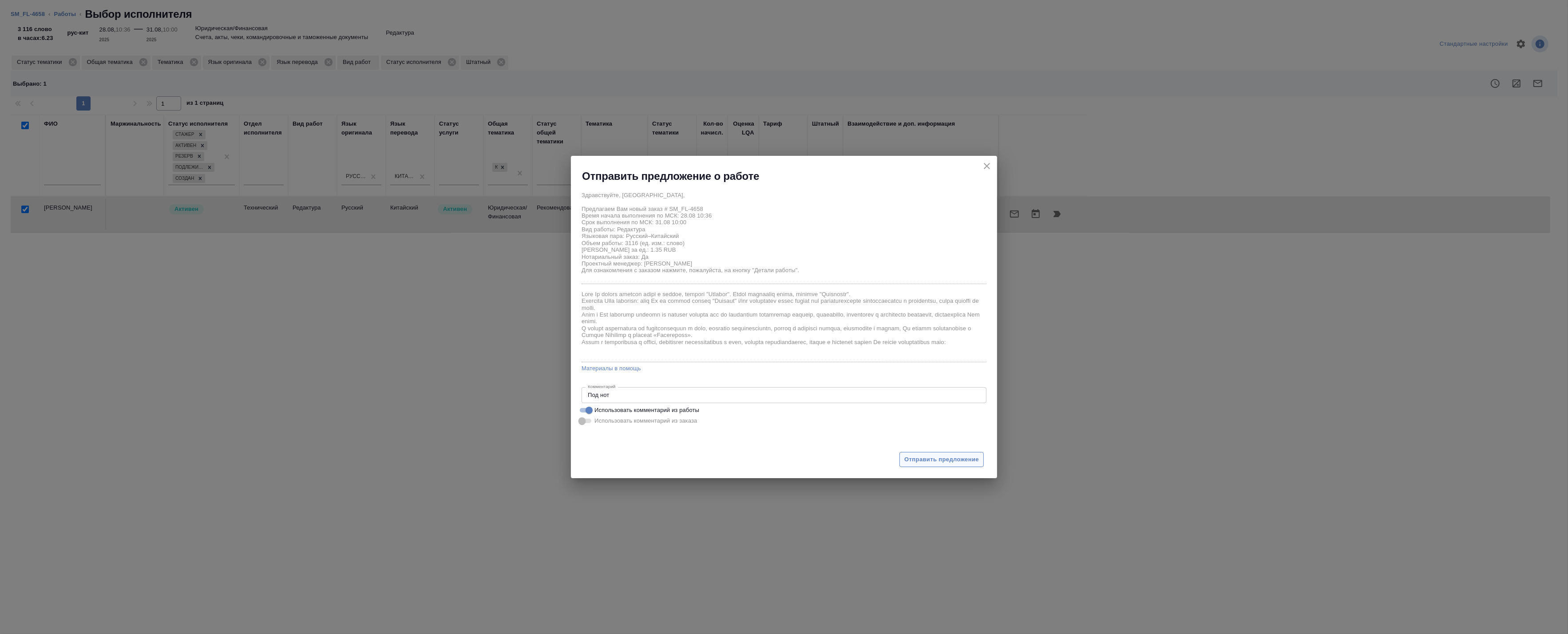
click at [920, 460] on span "Отправить предложение" at bounding box center [942, 460] width 75 height 10
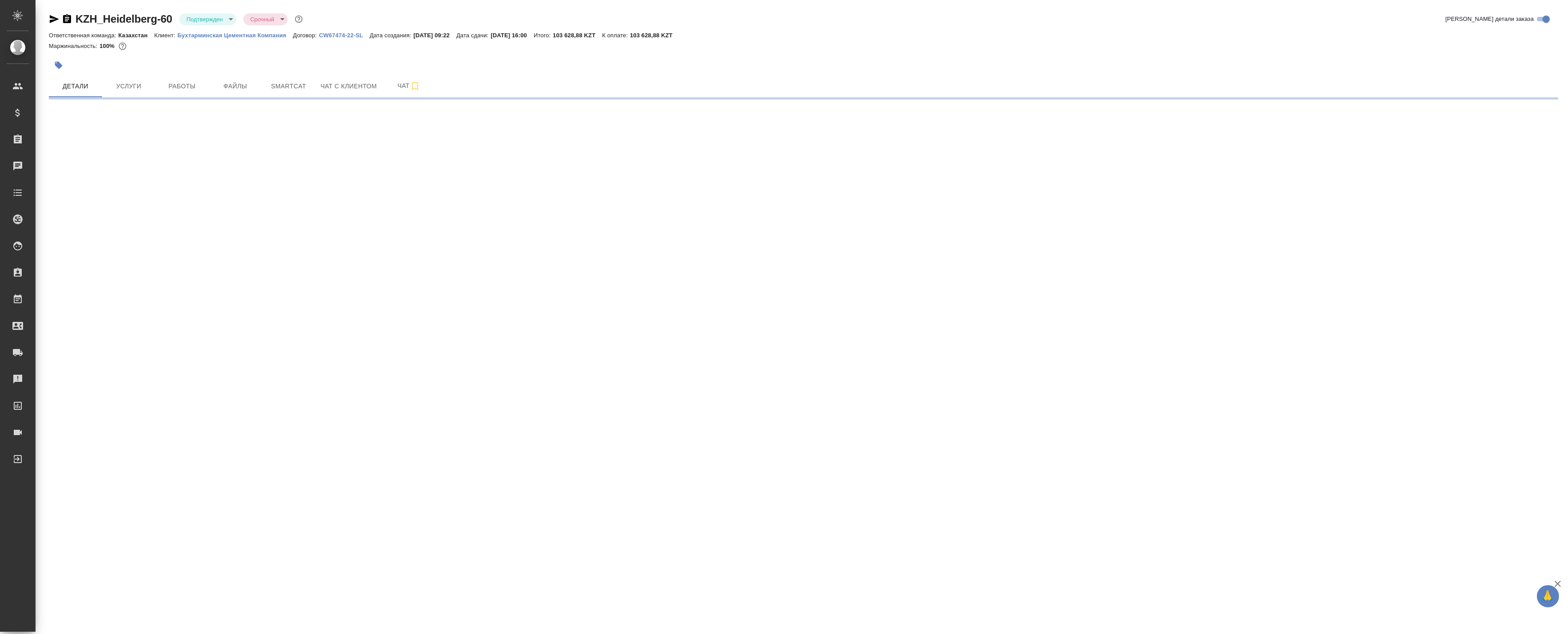
select select "RU"
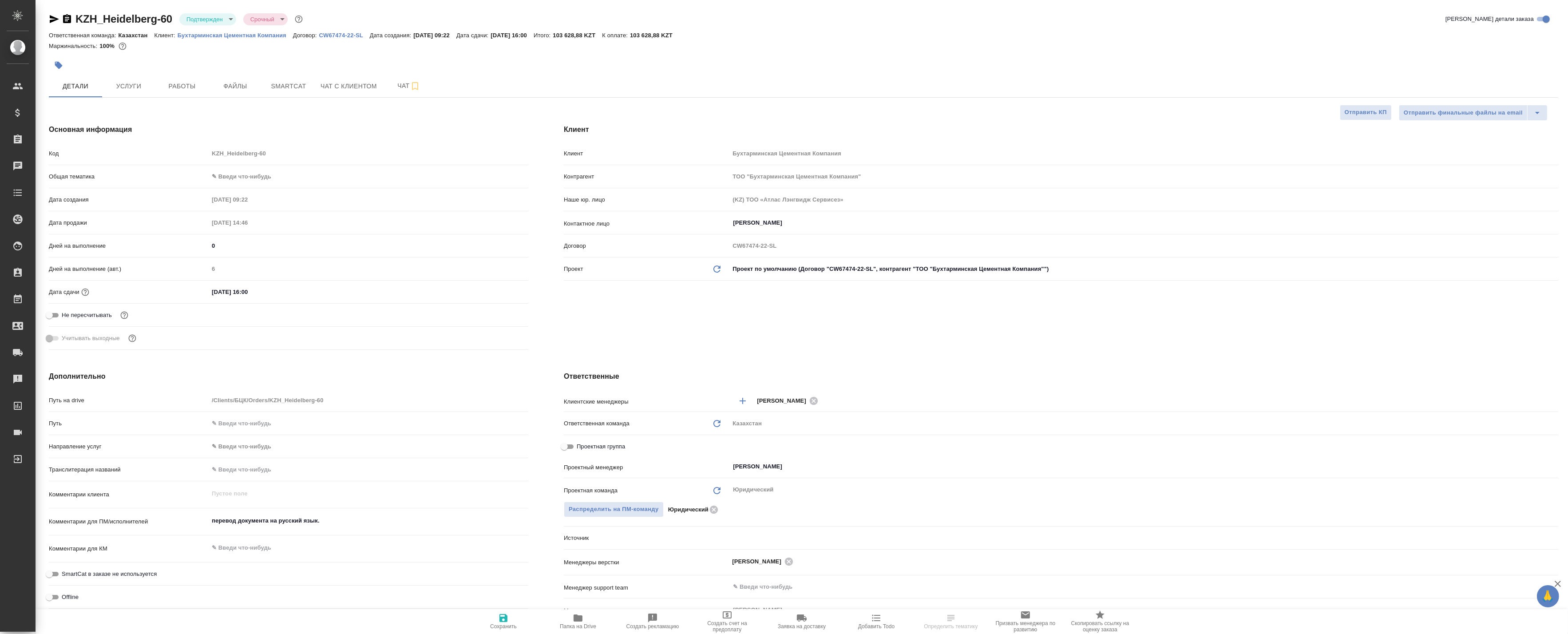
type textarea "x"
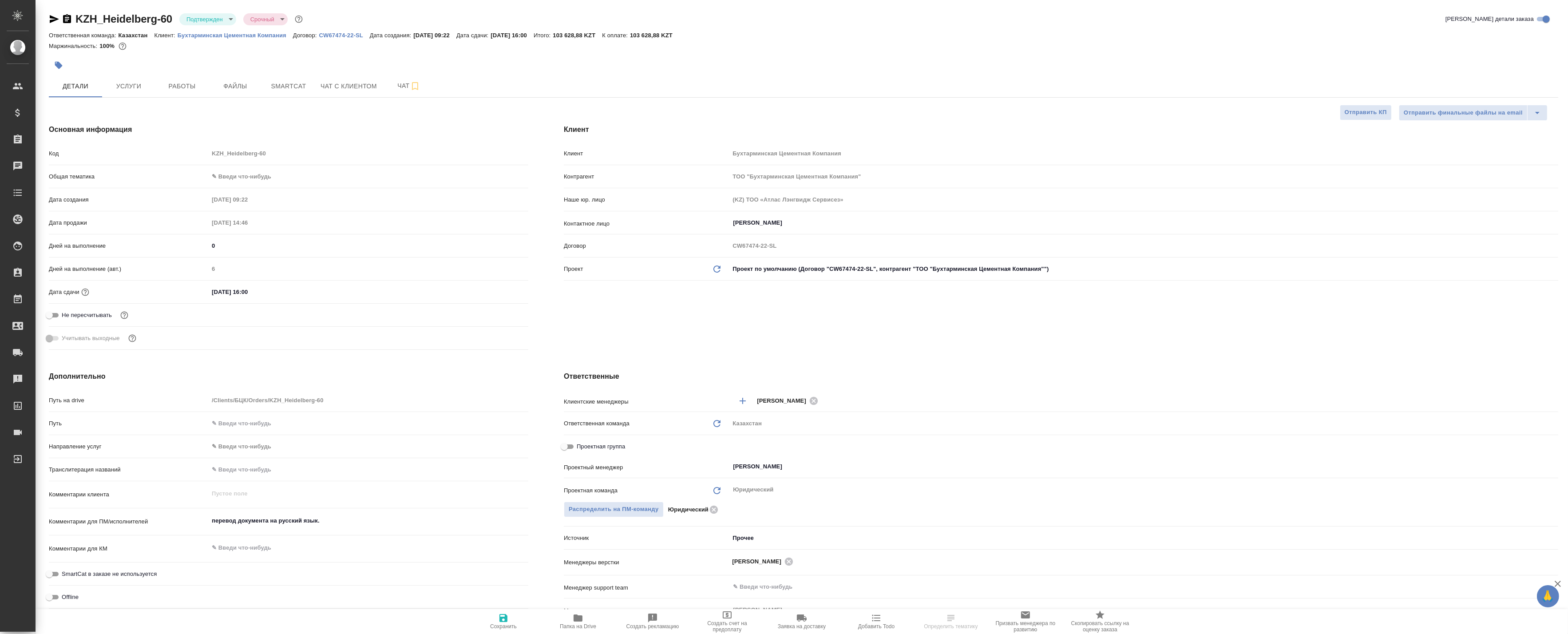
type textarea "x"
click at [178, 79] on button "Работы" at bounding box center [182, 86] width 54 height 22
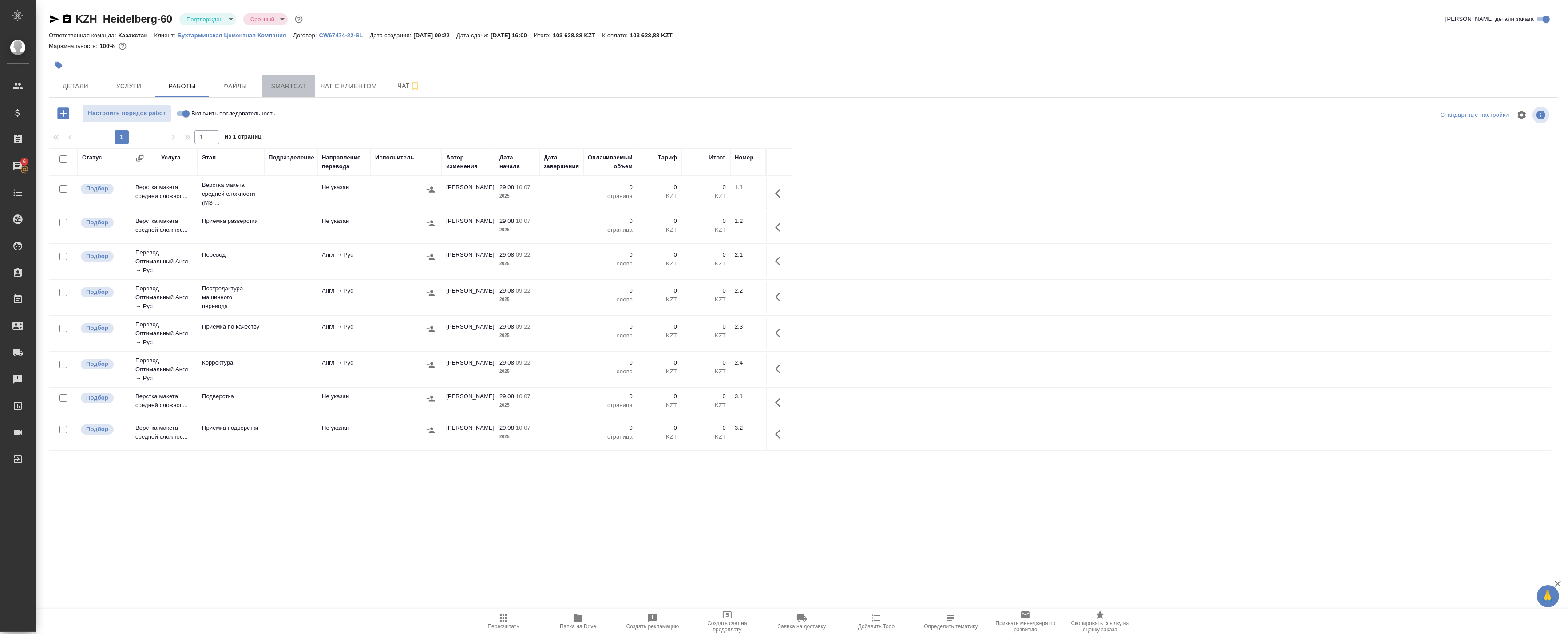
click at [280, 91] on span "Smartcat" at bounding box center [289, 86] width 43 height 11
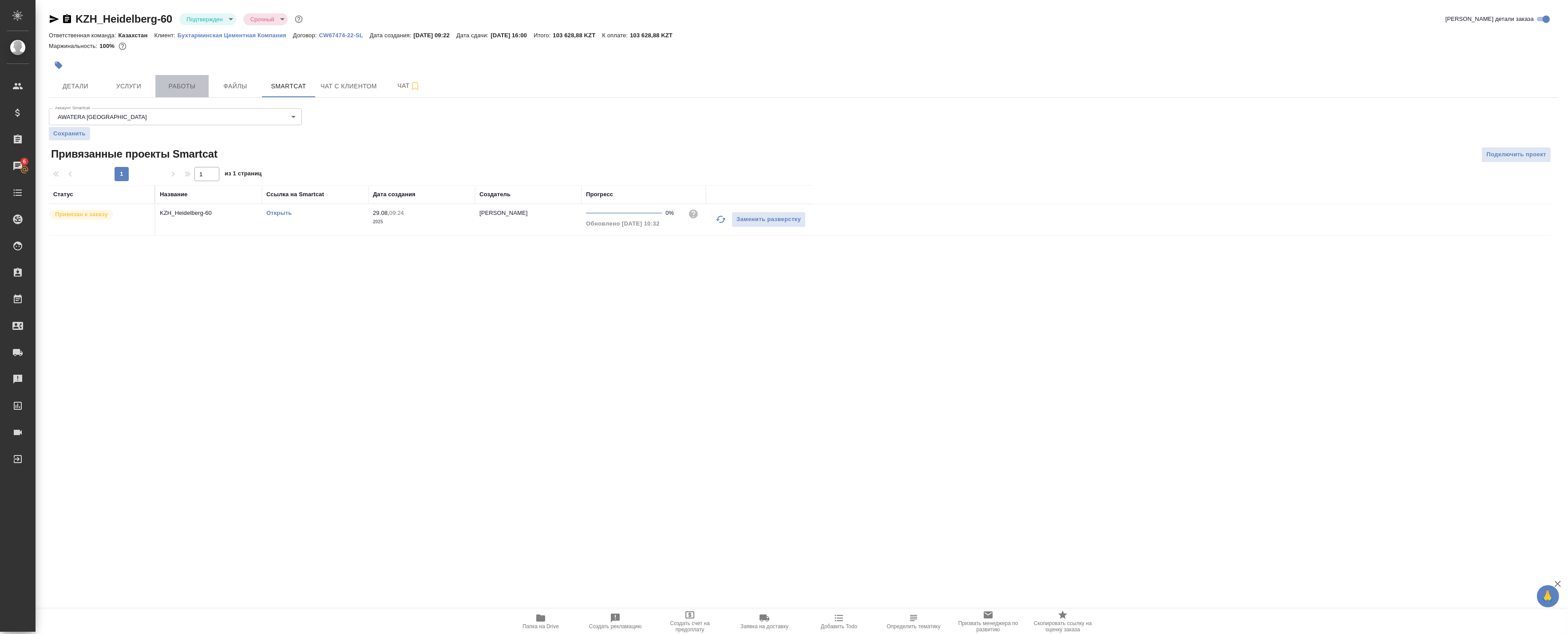
click at [173, 81] on span "Работы" at bounding box center [182, 86] width 43 height 11
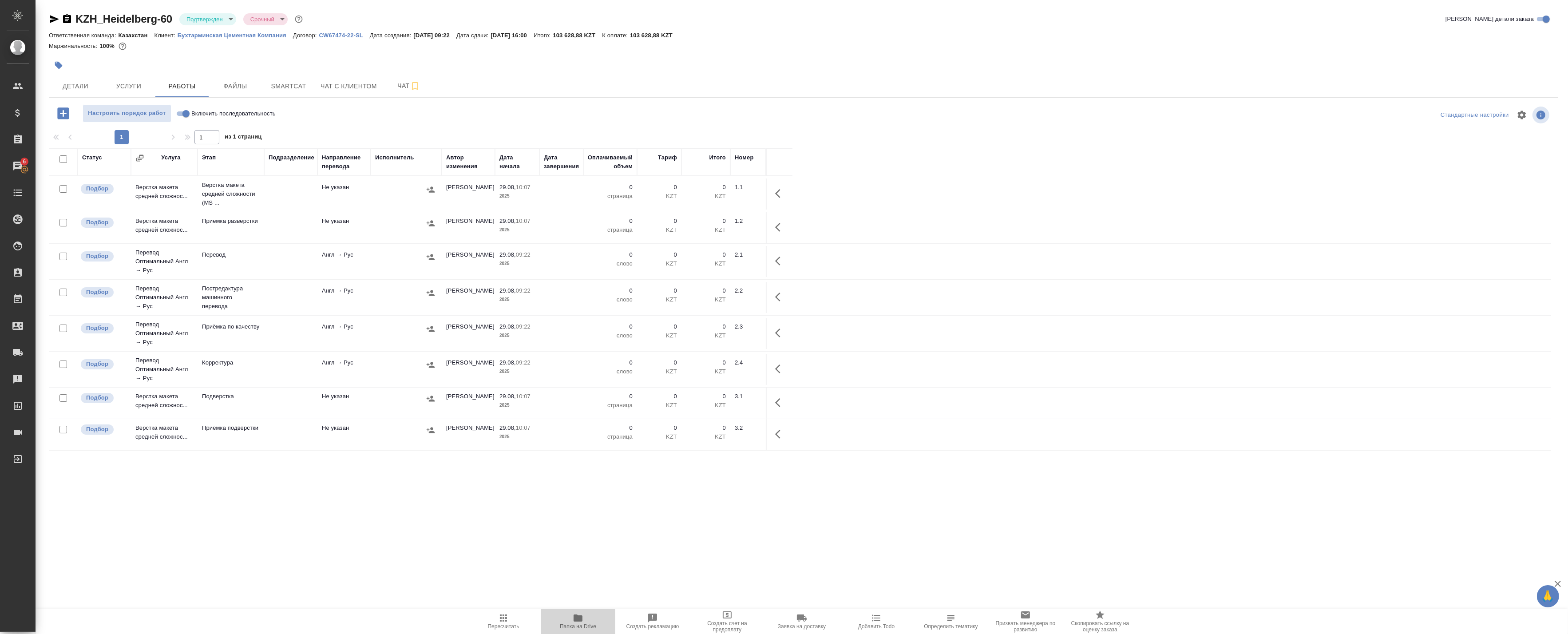
click at [570, 625] on span "Папка на Drive" at bounding box center [578, 627] width 37 height 6
click at [391, 92] on button "Чат" at bounding box center [409, 86] width 54 height 22
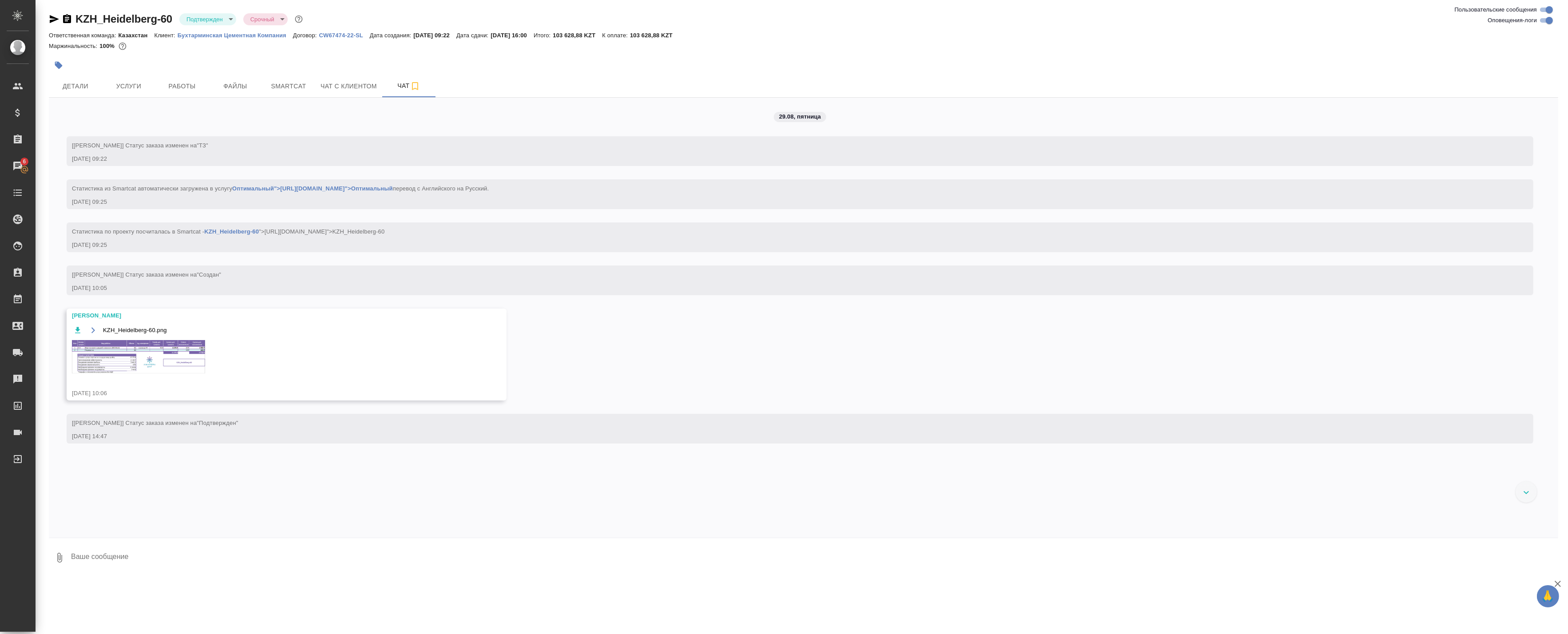
click at [132, 348] on img at bounding box center [138, 357] width 133 height 33
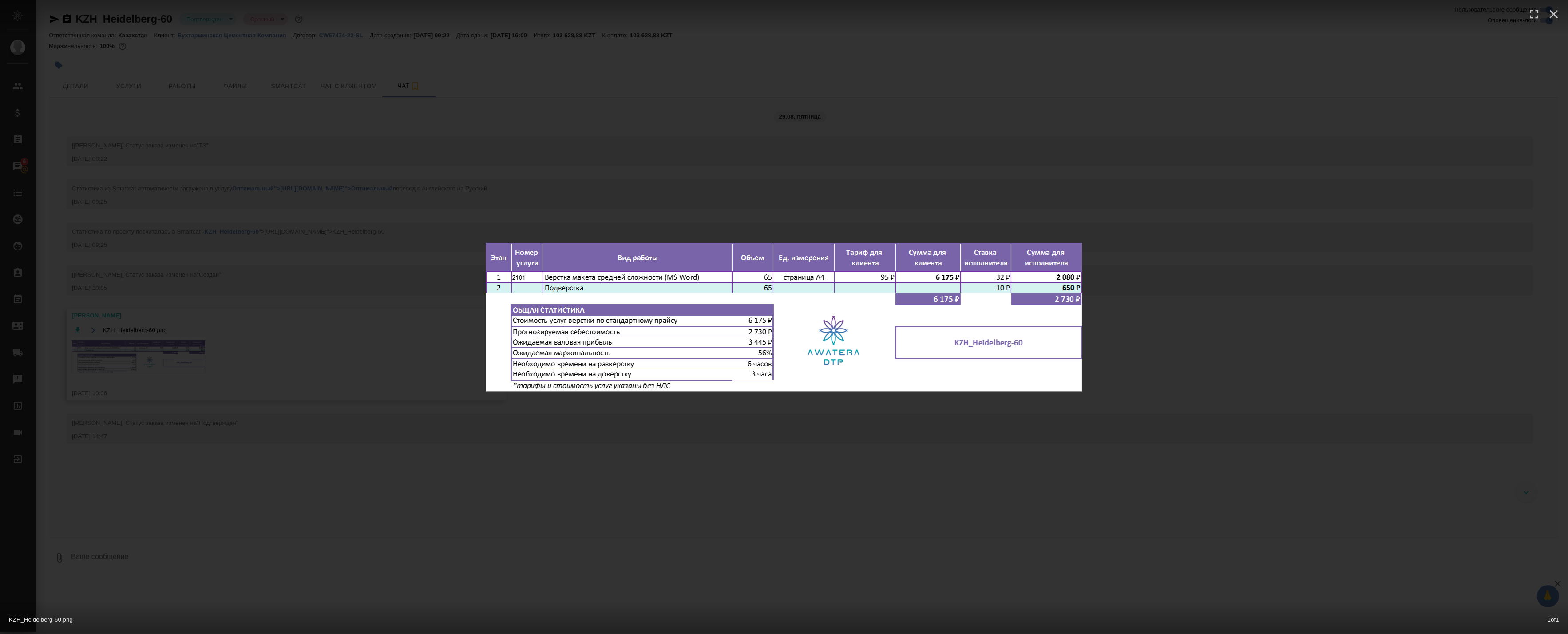
click at [225, 339] on div "KZH_Heidelberg-60.png 1 of 1" at bounding box center [784, 317] width 1568 height 634
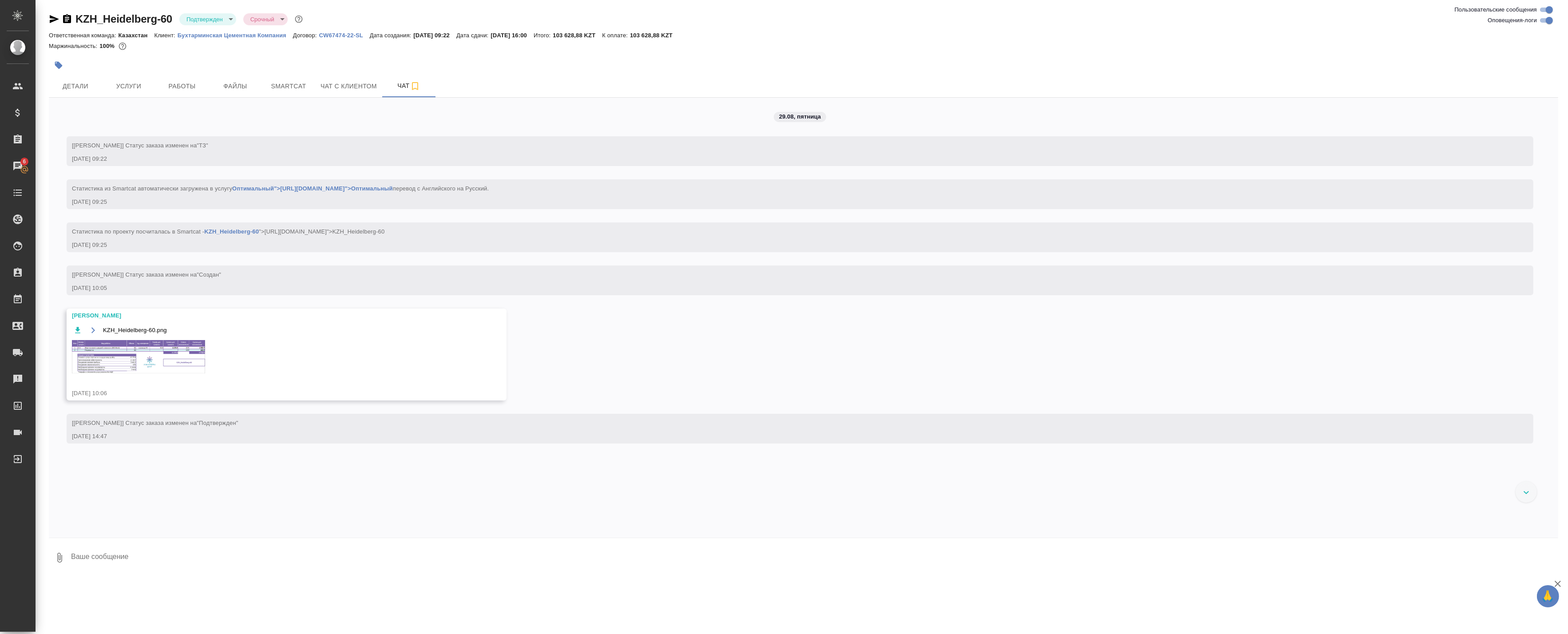
click at [208, 485] on div "29.08, [DATE] [[PERSON_NAME]] Статус заказа изменен на "ТЗ" [DATE] 09:22 Статис…" at bounding box center [803, 317] width 1510 height 440
click at [208, 26] on div "KZH_Heidelberg-60 Подтвержден confirmed Срочный urgent" at bounding box center [177, 19] width 256 height 14
click at [211, 26] on div "KZH_Heidelberg-60 Подтвержден confirmed Срочный urgent" at bounding box center [177, 19] width 256 height 14
click at [214, 20] on body "🙏 .cls-1 fill:#fff; AWATERA Badanyan Artak Клиенты Спецификации Заказы 6 Чаты T…" at bounding box center [784, 317] width 1568 height 634
click at [206, 93] on button "В работе" at bounding box center [201, 94] width 29 height 10
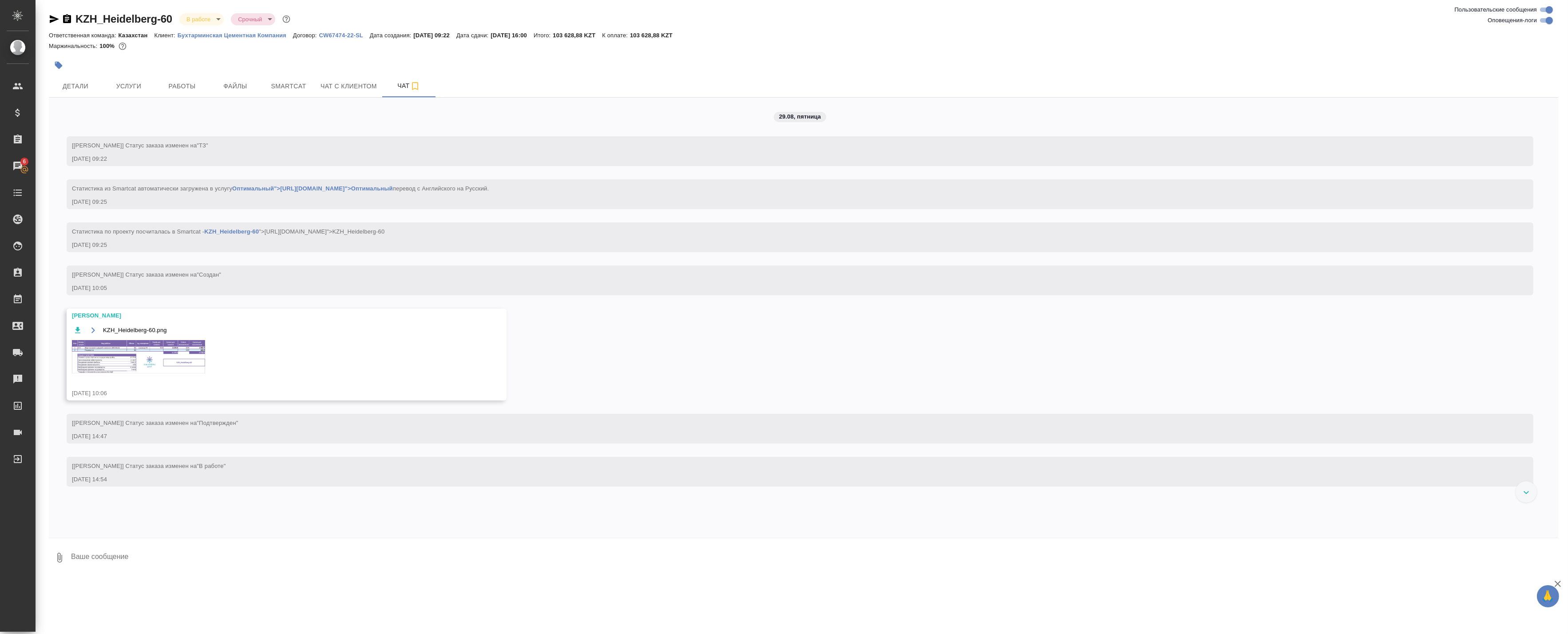
click at [154, 362] on img at bounding box center [138, 357] width 133 height 33
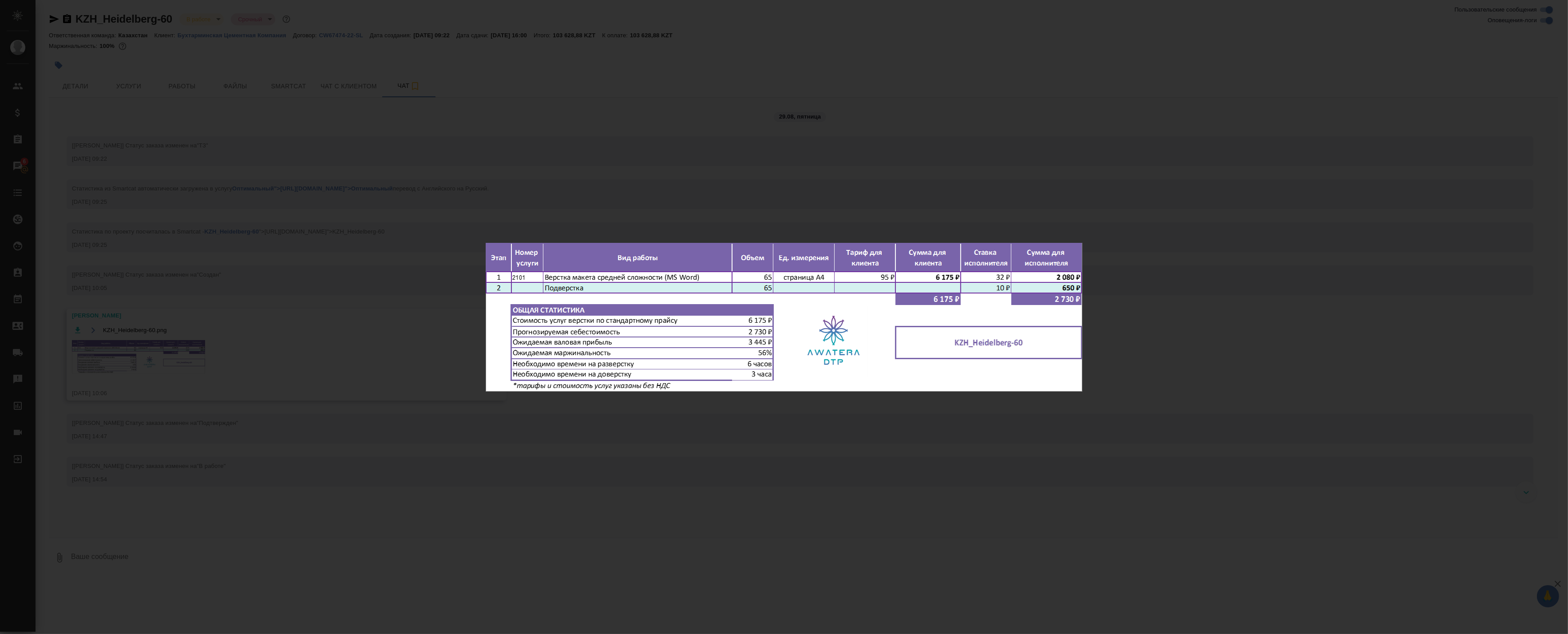
click at [177, 468] on div "KZH_Heidelberg-60.png 1 of 1" at bounding box center [784, 317] width 1568 height 634
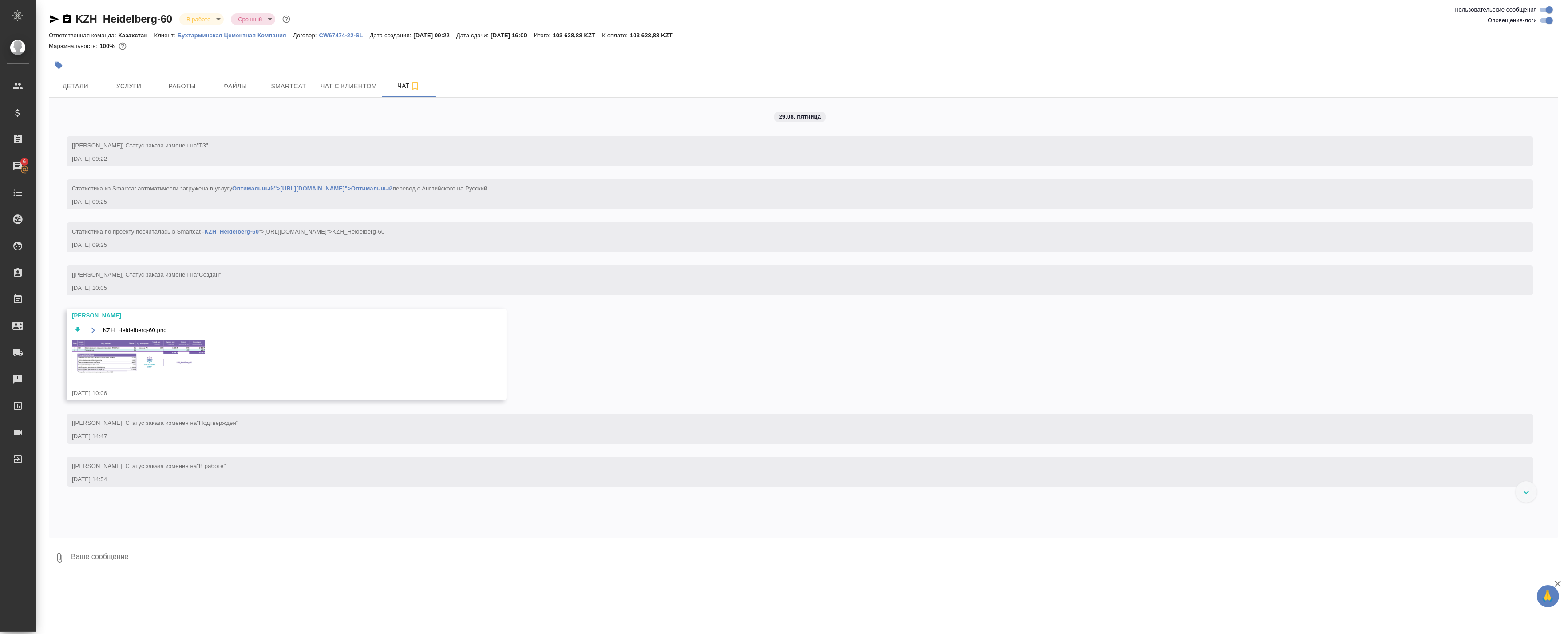
click at [150, 339] on div "KZH_Heidelberg-60.png" at bounding box center [273, 354] width 404 height 60
click at [142, 370] on img at bounding box center [138, 357] width 133 height 33
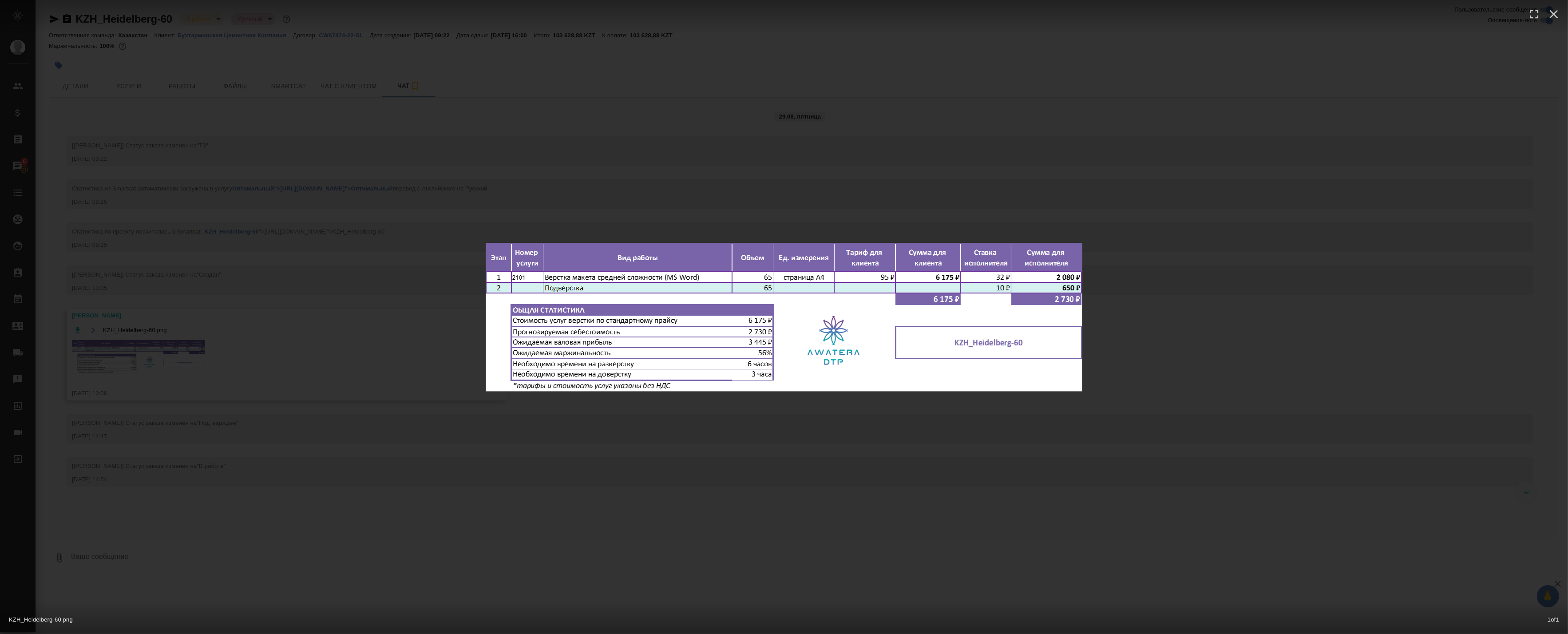
click at [206, 395] on div "KZH_Heidelberg-60.png 1 of 1" at bounding box center [784, 317] width 1568 height 634
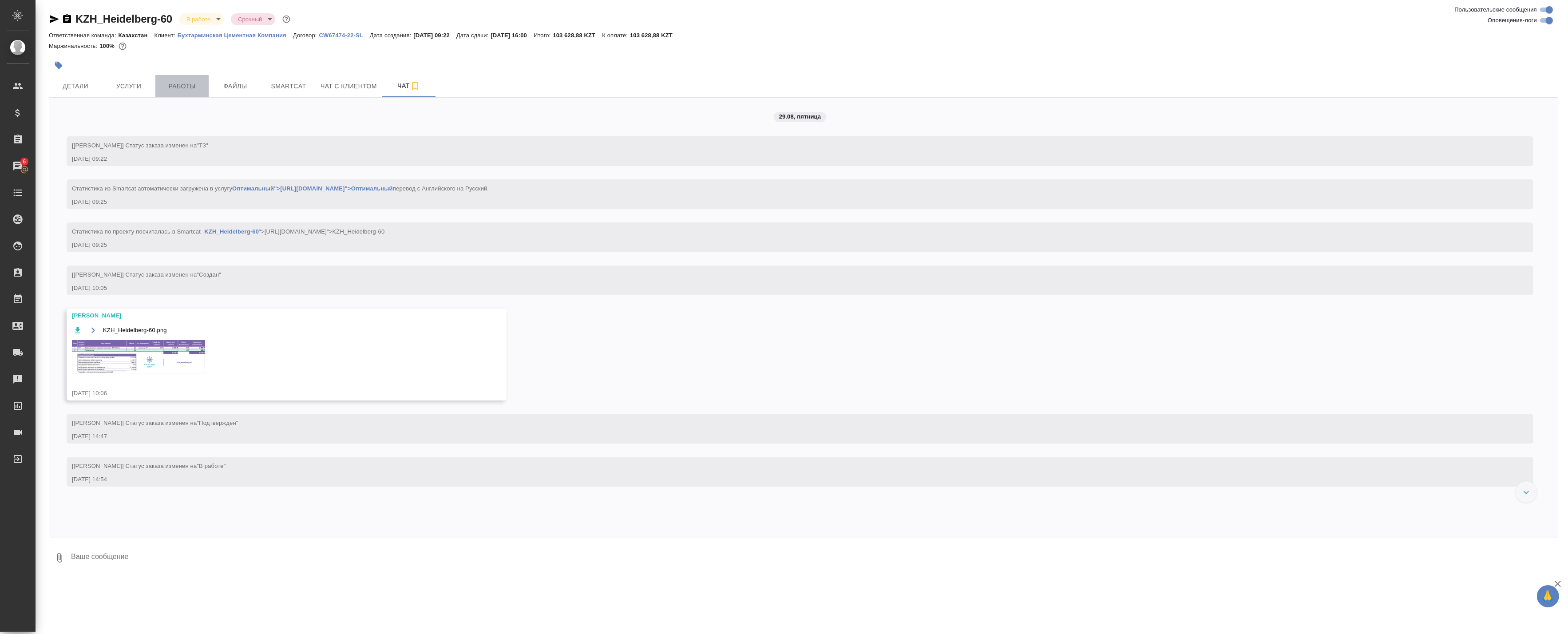
click at [163, 82] on span "Работы" at bounding box center [182, 86] width 43 height 11
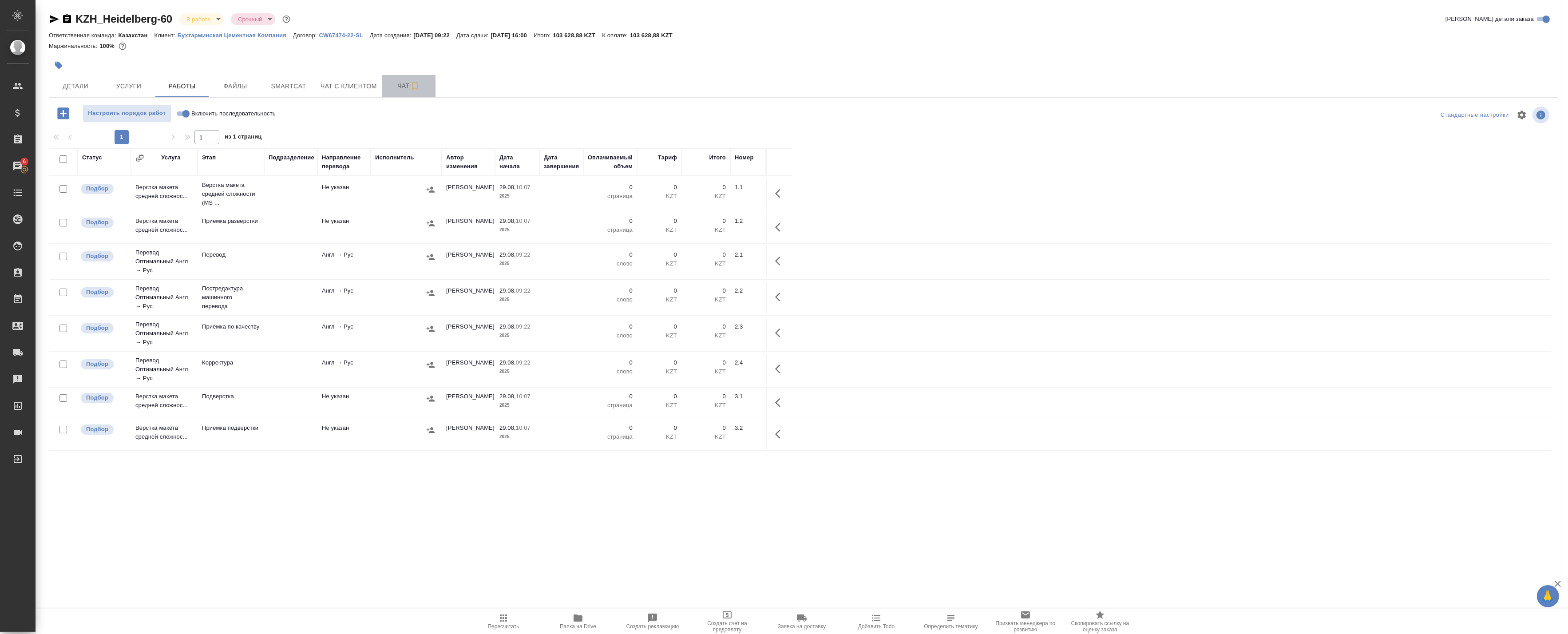
click at [391, 83] on span "Чат" at bounding box center [409, 86] width 43 height 11
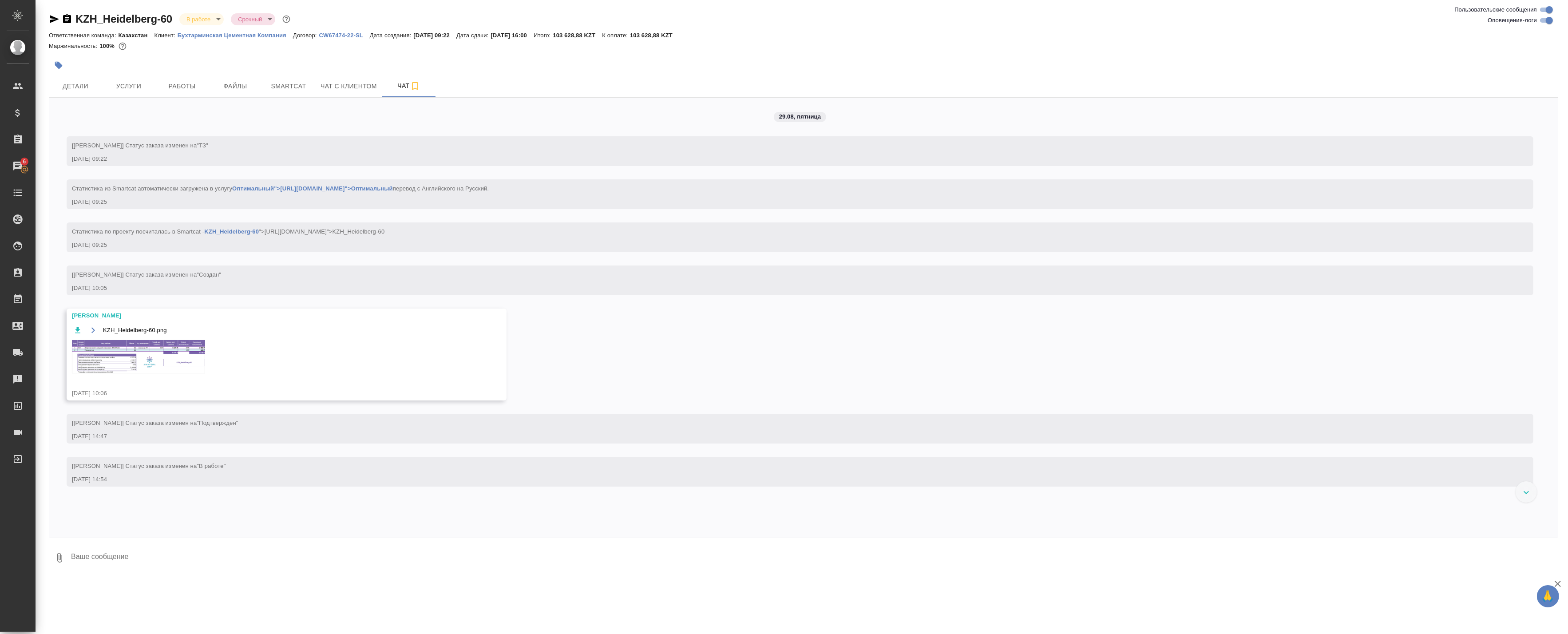
click at [138, 359] on img at bounding box center [138, 357] width 133 height 33
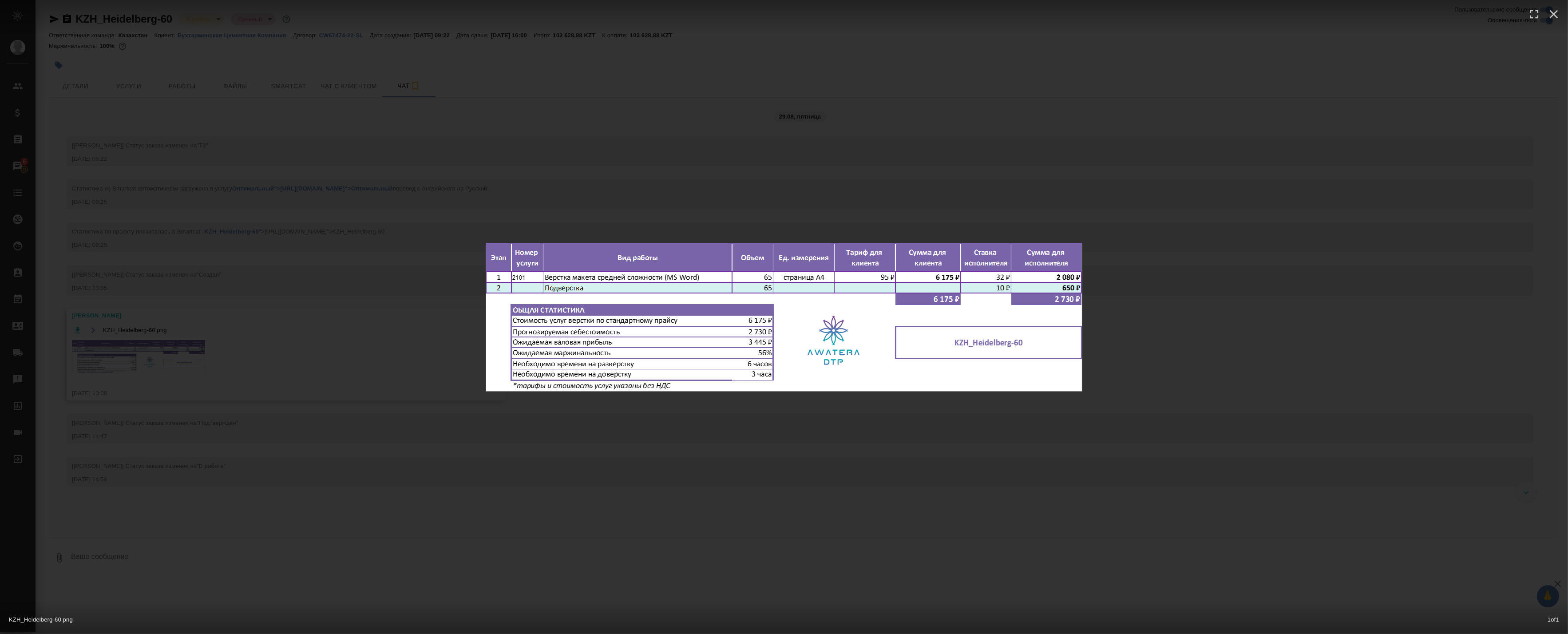
click at [468, 316] on div "KZH_Heidelberg-60.png 1 of 1" at bounding box center [784, 317] width 1568 height 634
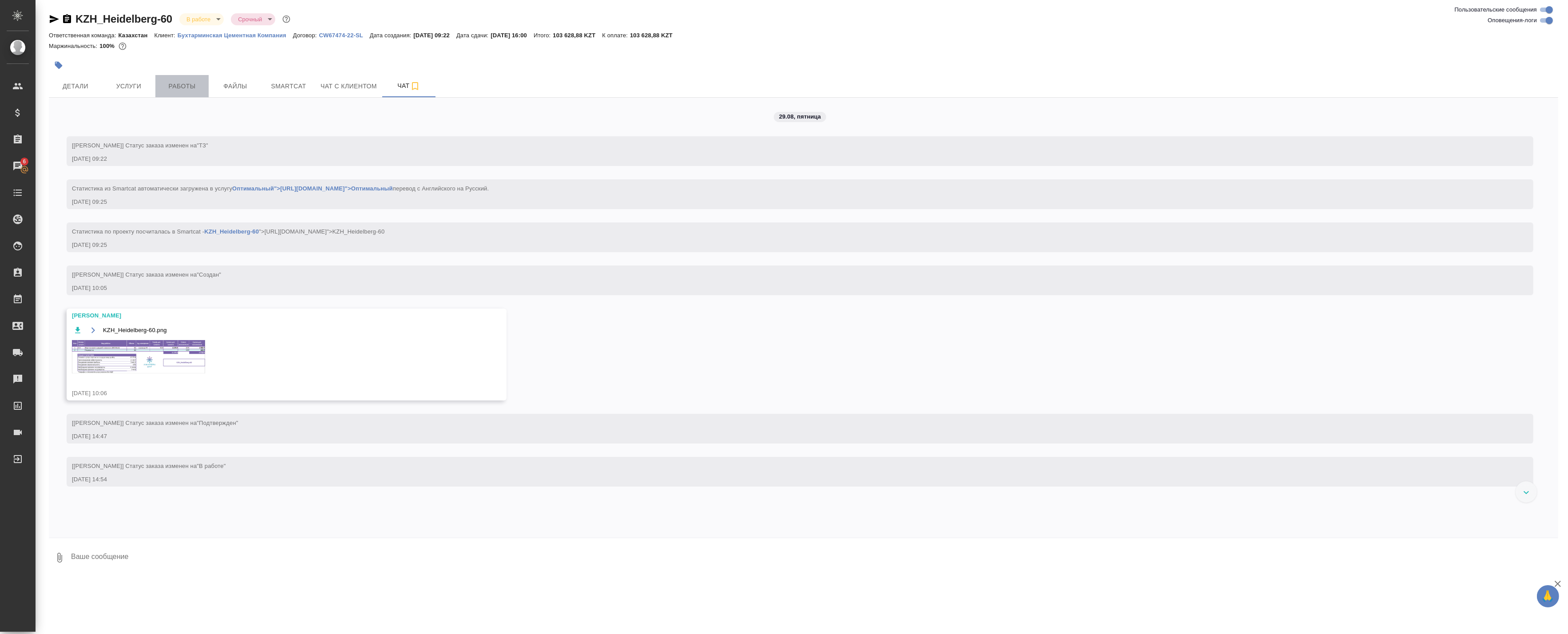
click at [178, 78] on button "Работы" at bounding box center [182, 86] width 54 height 22
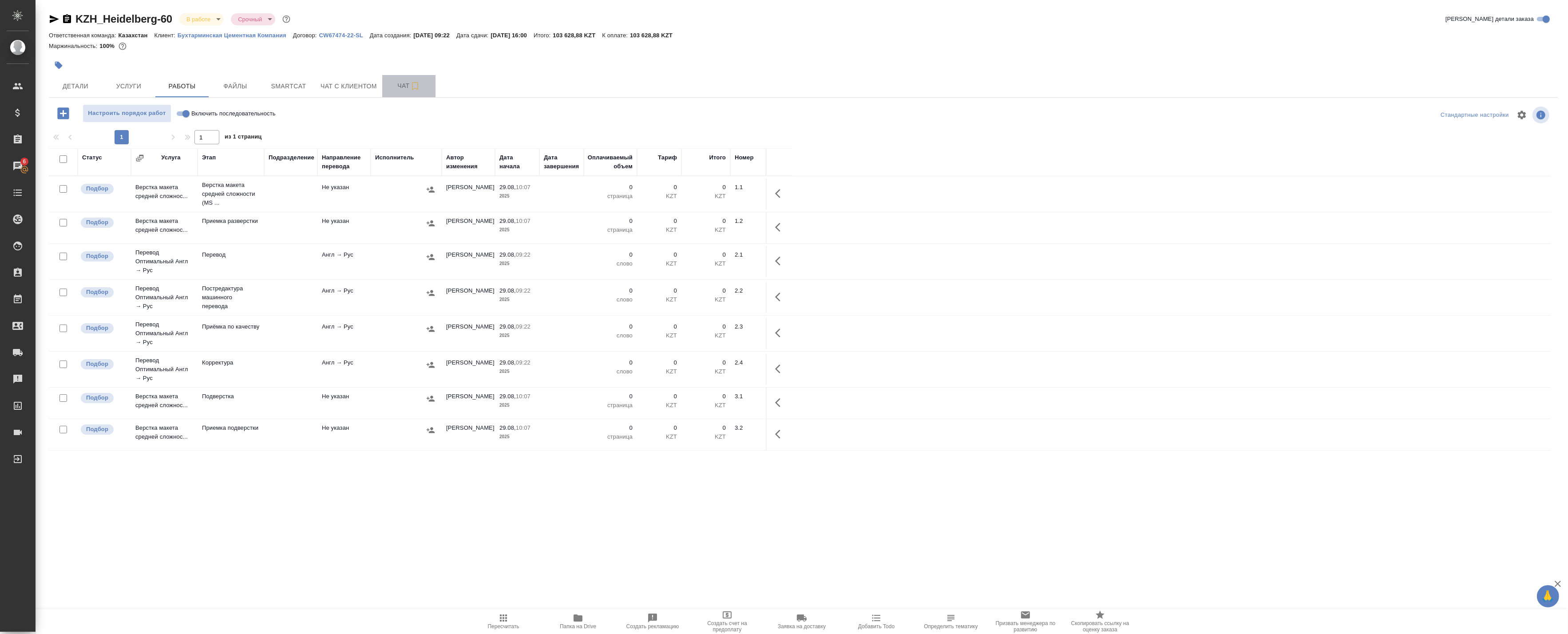
click at [403, 85] on span "Чат" at bounding box center [409, 86] width 43 height 11
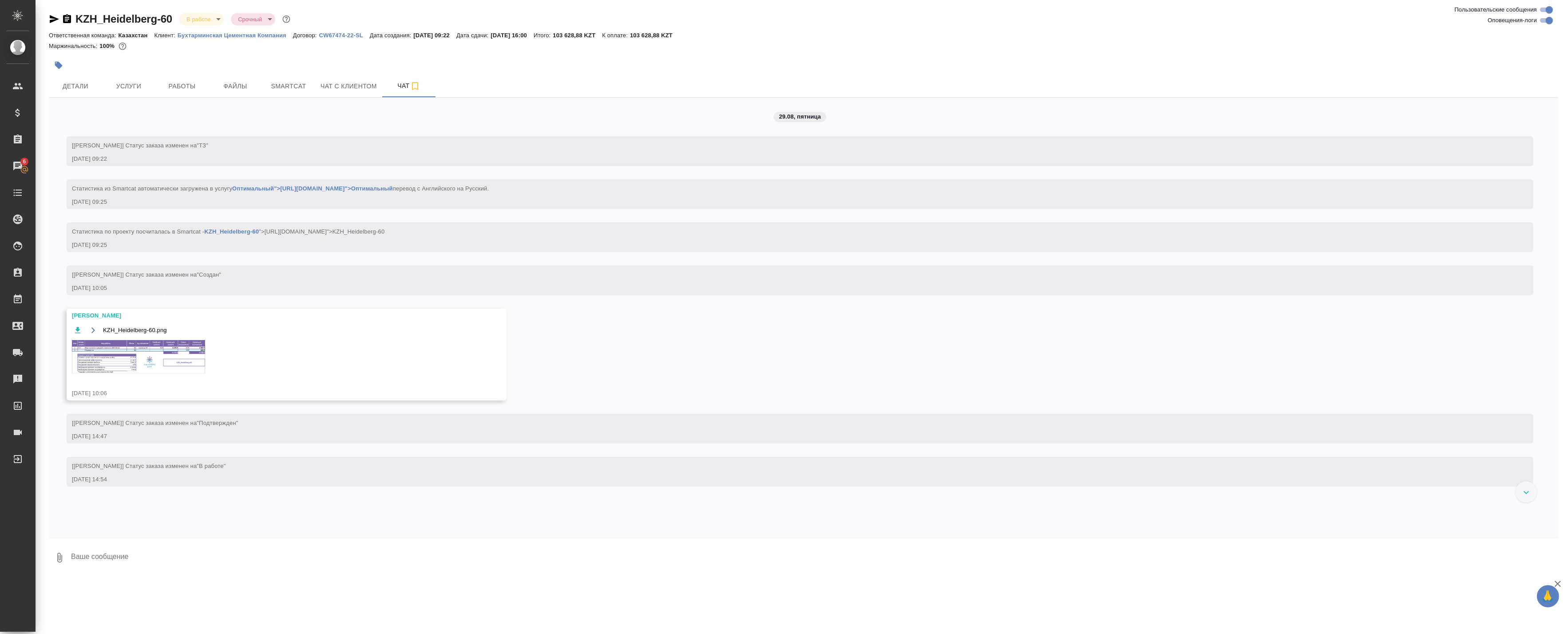
click at [133, 358] on img at bounding box center [138, 357] width 133 height 33
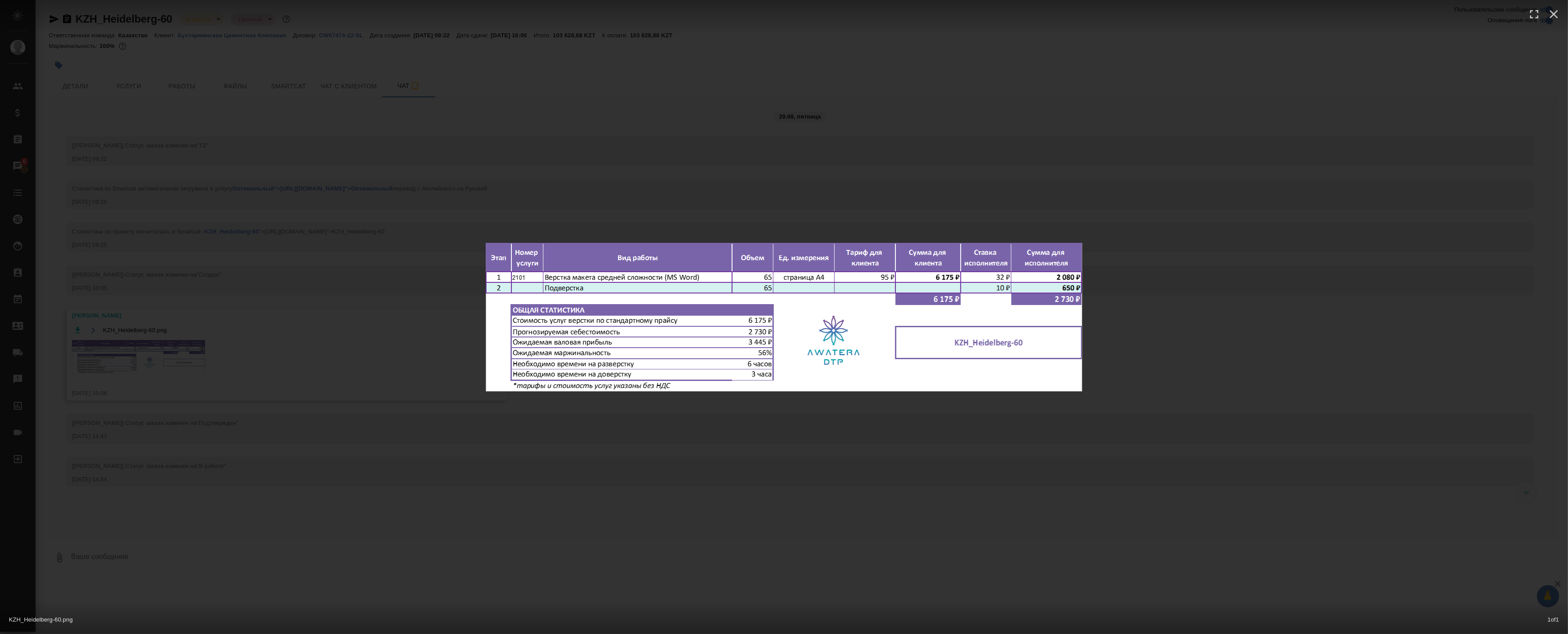
click at [184, 283] on div "KZH_Heidelberg-60.png 1 of 1" at bounding box center [784, 317] width 1568 height 634
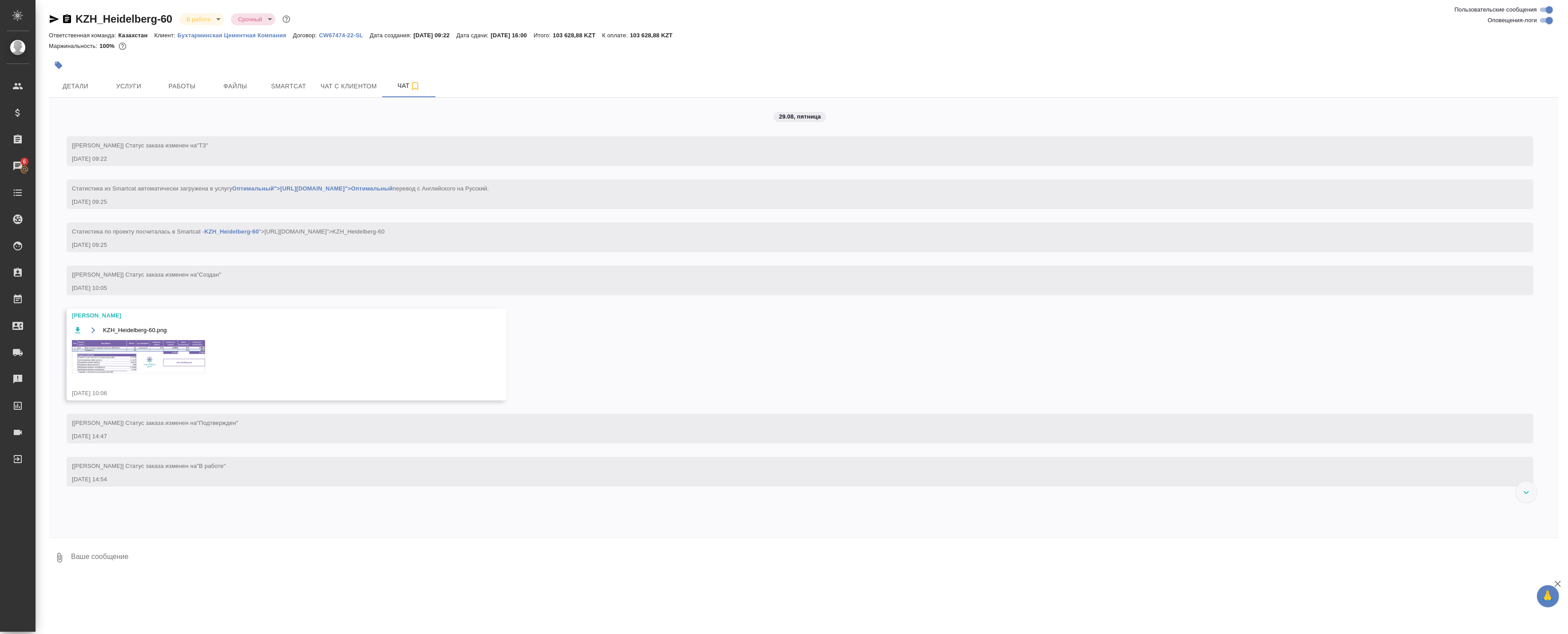
click at [160, 83] on button "Работы" at bounding box center [182, 86] width 54 height 22
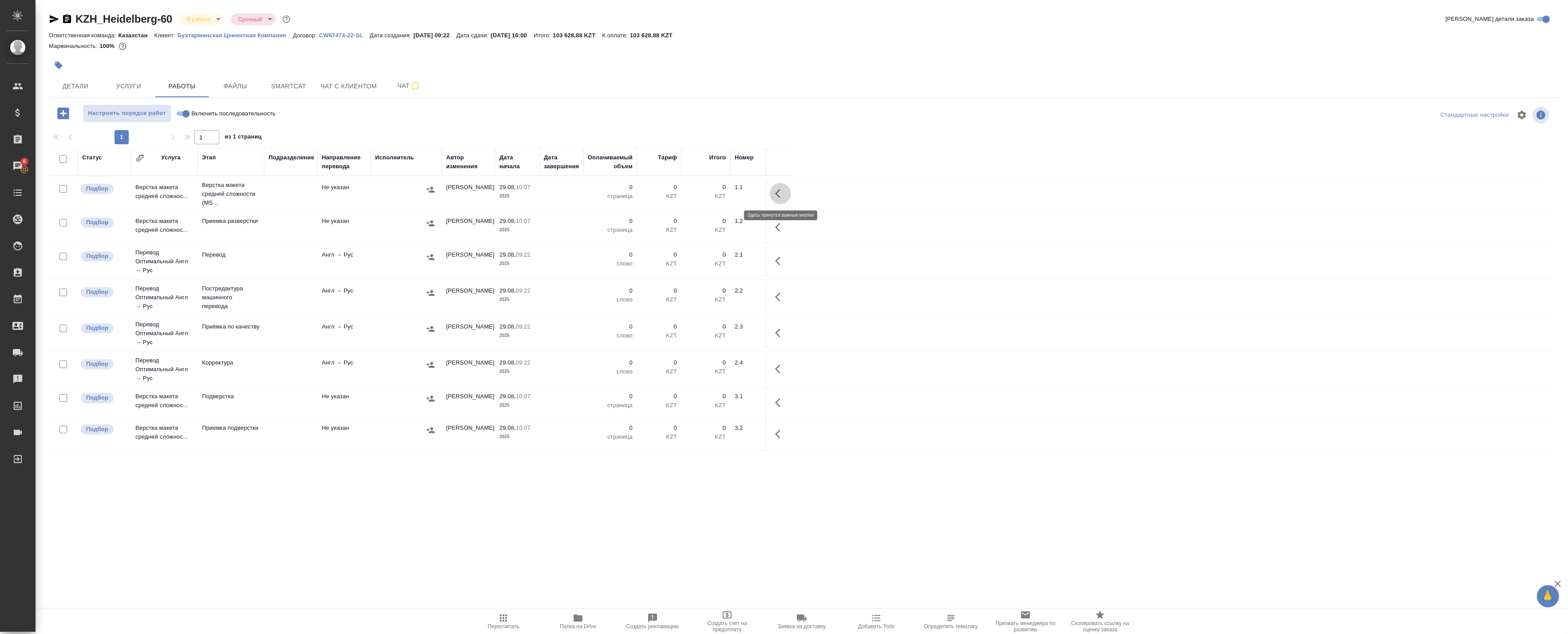
click at [779, 191] on icon "button" at bounding box center [777, 194] width 5 height 9
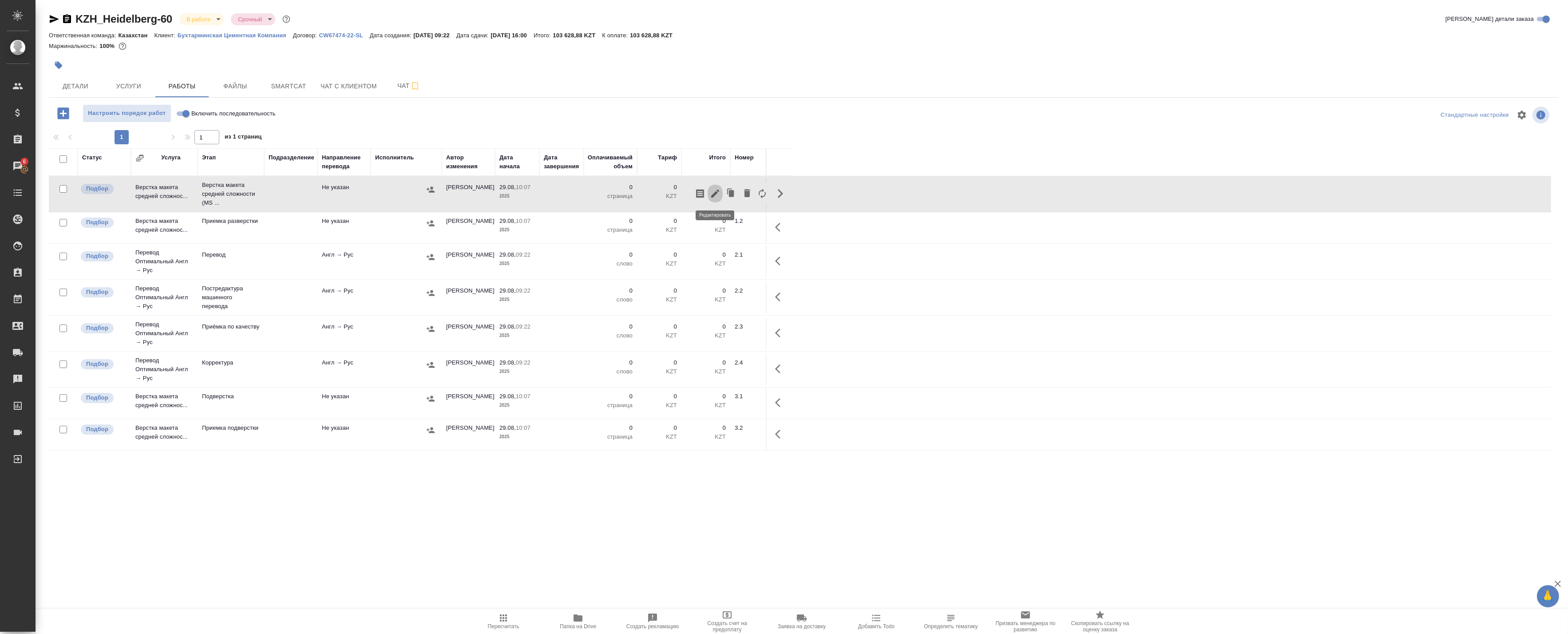
click at [719, 191] on icon "button" at bounding box center [715, 194] width 11 height 11
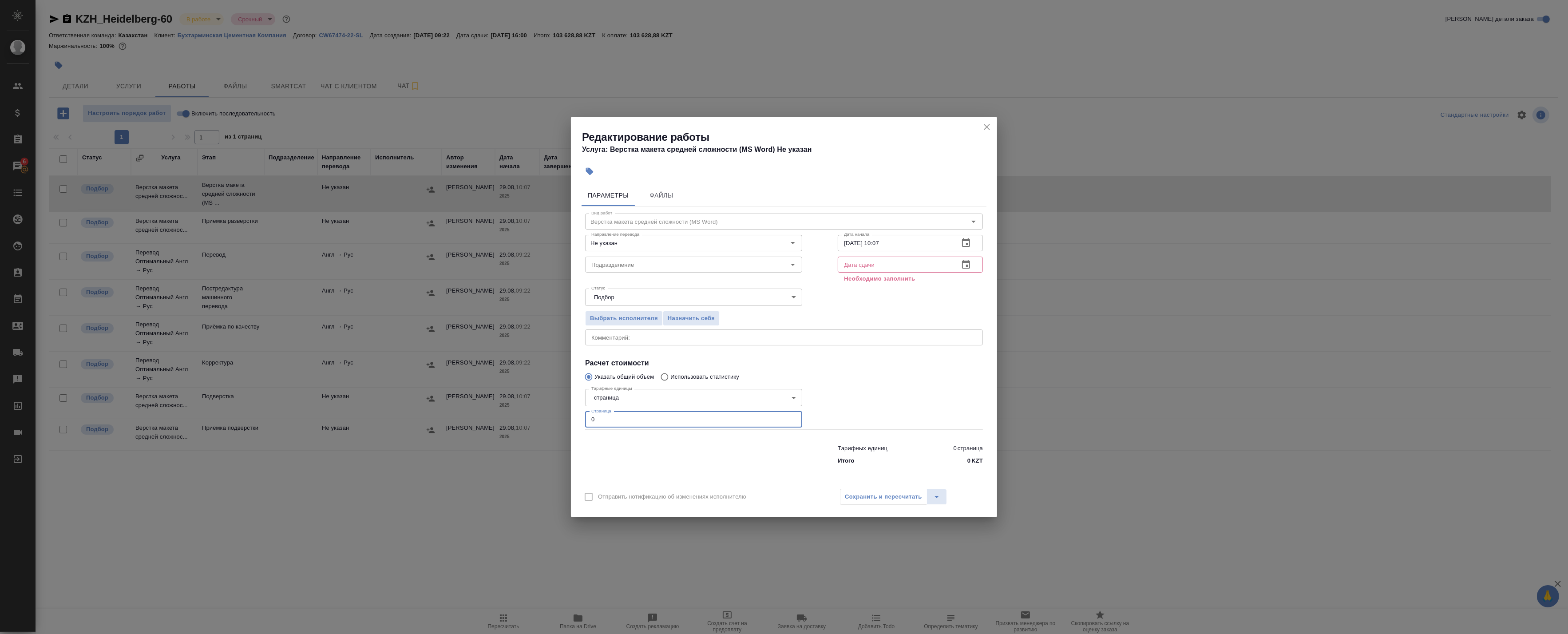
drag, startPoint x: 619, startPoint y: 415, endPoint x: 542, endPoint y: 410, distance: 77.2
click at [544, 410] on div "Редактирование работы Услуга: Верстка макета средней сложности (MS Word) Не ука…" at bounding box center [784, 317] width 1568 height 634
type input "65"
click at [971, 267] on icon "button" at bounding box center [966, 265] width 11 height 11
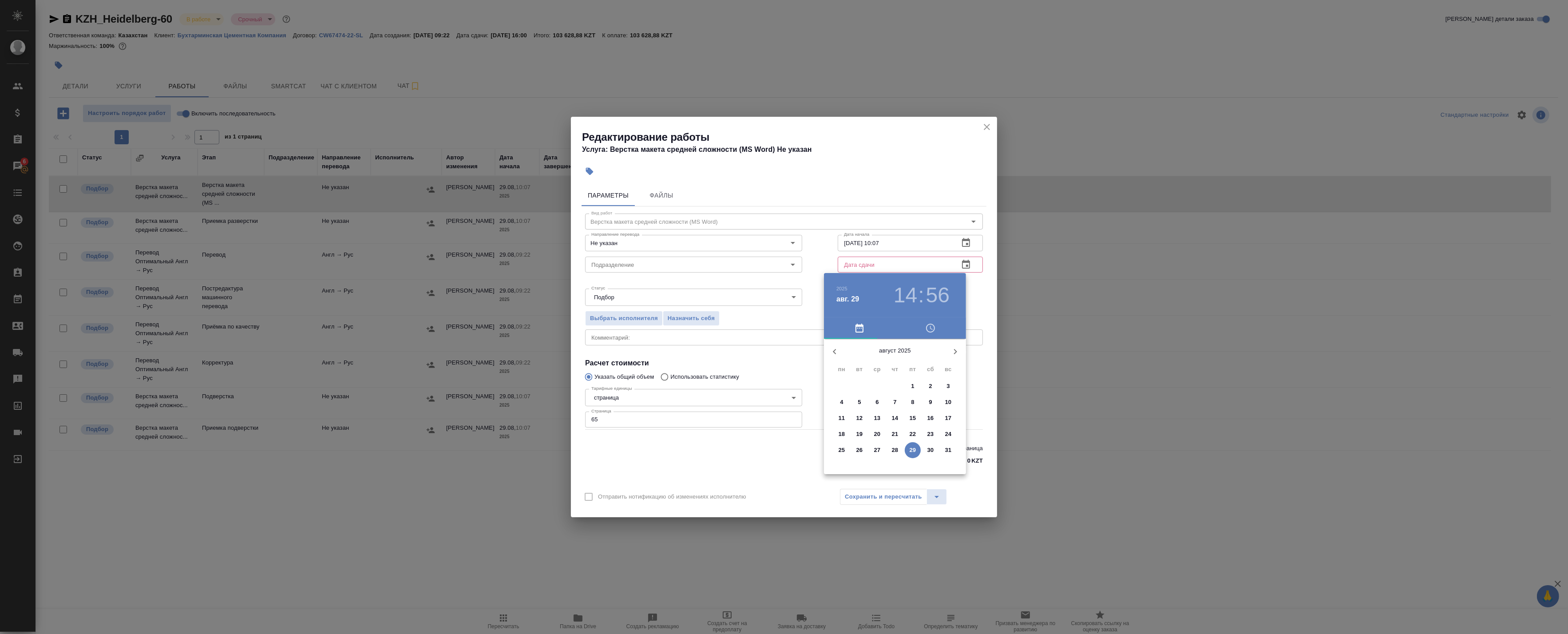
click at [928, 449] on p "30" at bounding box center [931, 450] width 7 height 9
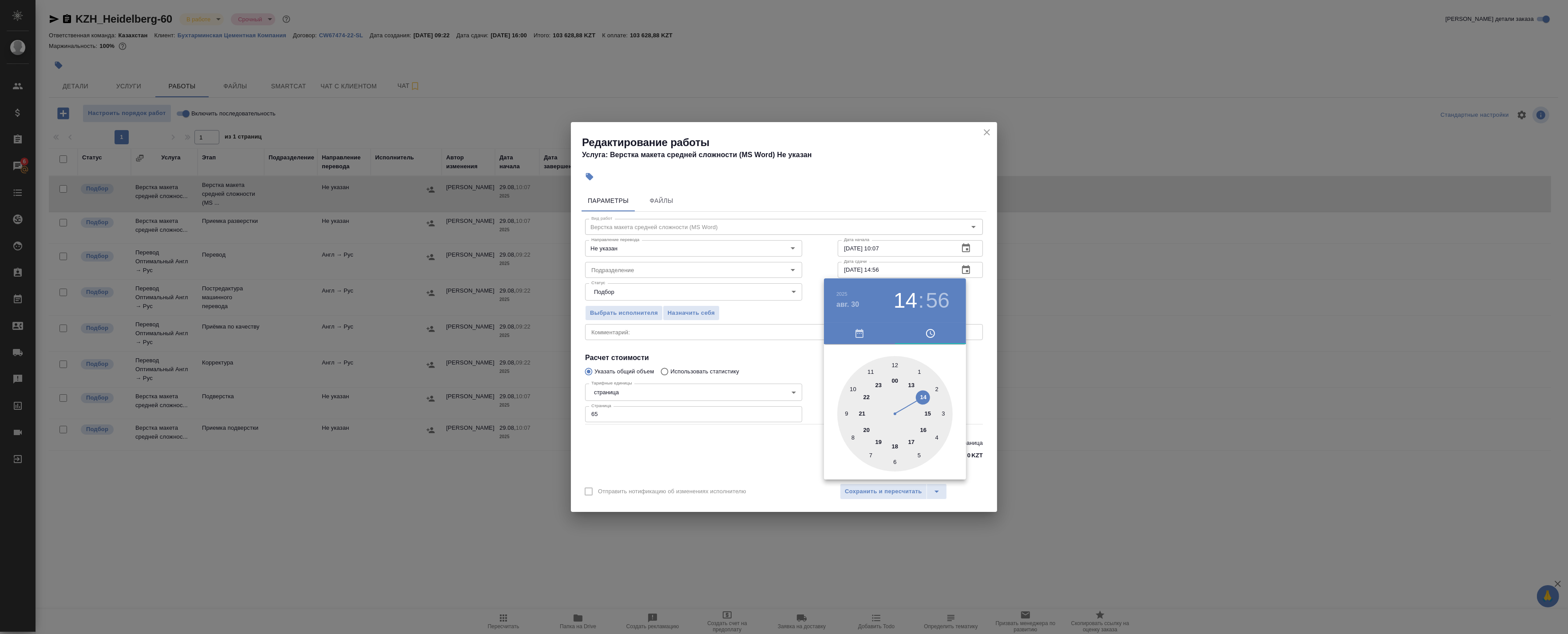
click at [923, 398] on div at bounding box center [895, 414] width 116 height 116
click at [896, 365] on div at bounding box center [895, 414] width 116 height 116
type input "30.08.2025 14:00"
click at [975, 299] on div at bounding box center [784, 317] width 1568 height 634
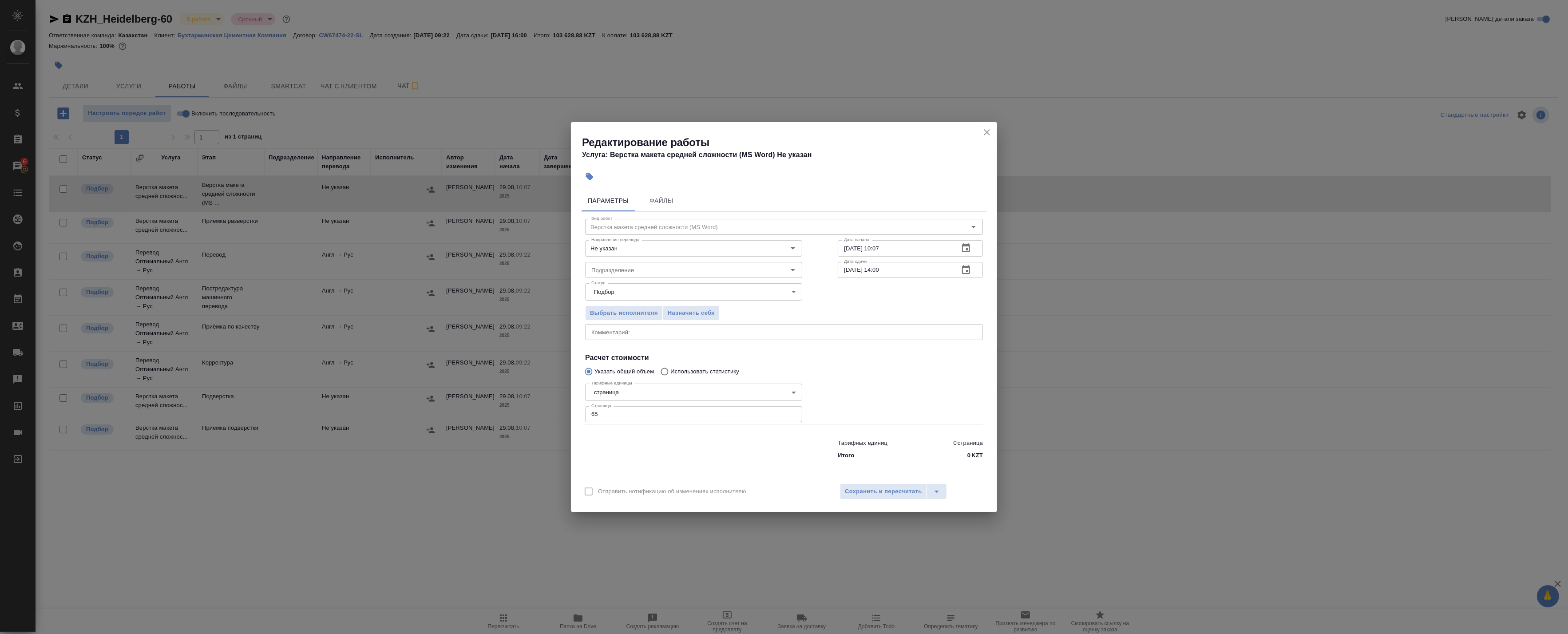
click at [970, 242] on button "button" at bounding box center [966, 248] width 21 height 21
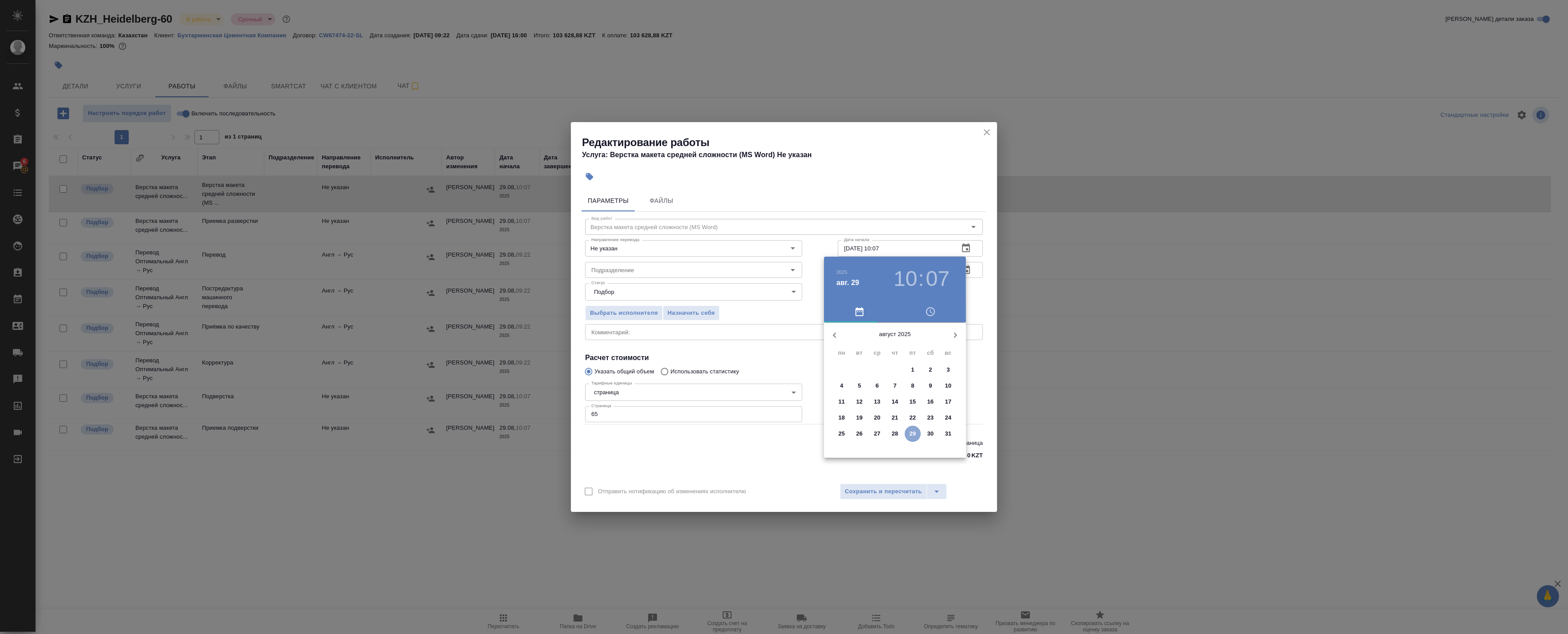
click at [911, 434] on p "29" at bounding box center [912, 434] width 7 height 9
click at [928, 392] on div at bounding box center [895, 392] width 116 height 116
click at [894, 343] on div at bounding box center [895, 392] width 116 height 116
type input "29.08.2025 15:00"
click at [977, 291] on div at bounding box center [784, 317] width 1568 height 634
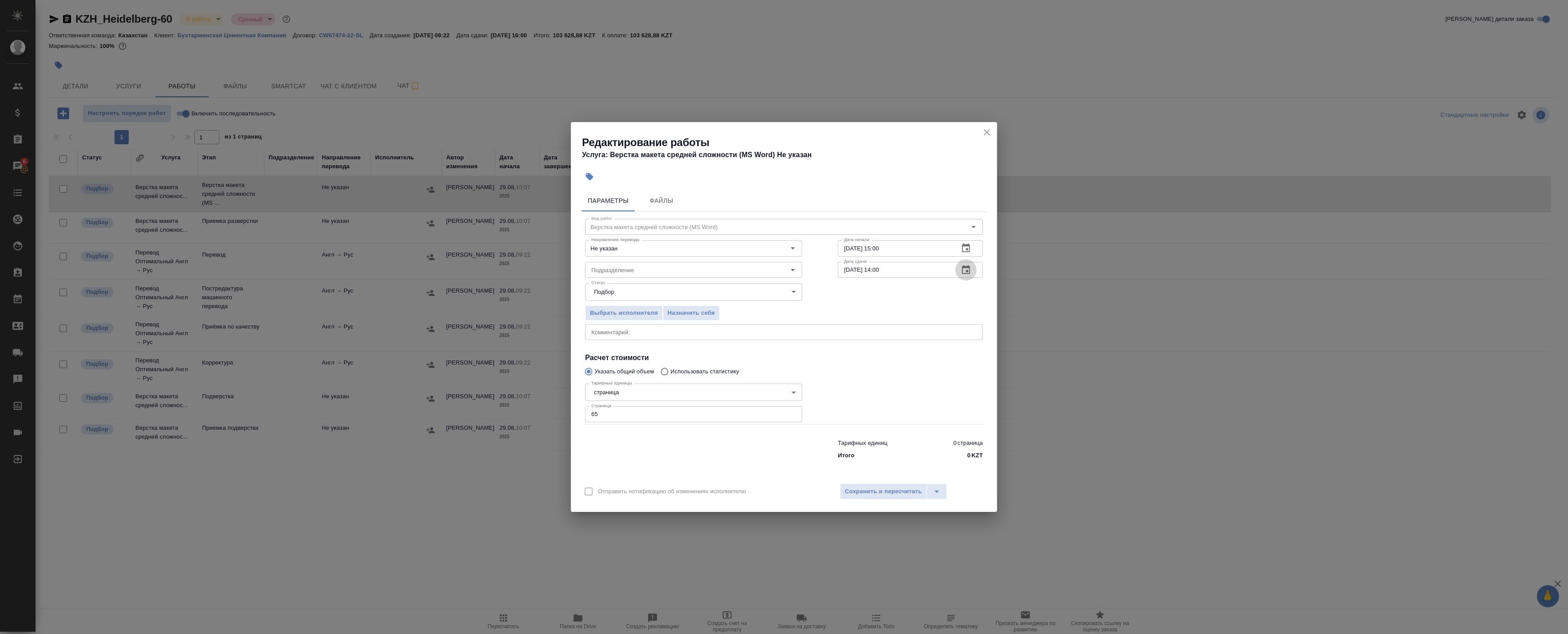
click at [964, 265] on icon "button" at bounding box center [966, 270] width 11 height 11
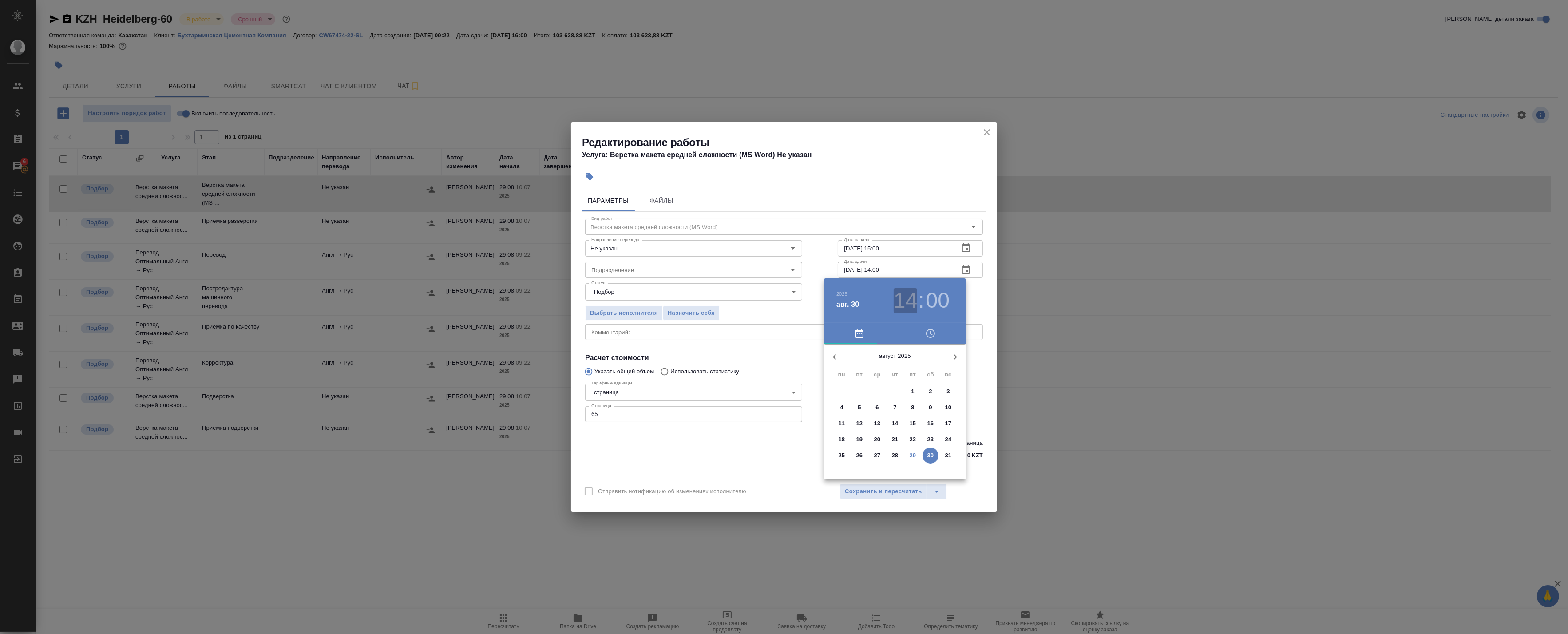
click at [912, 301] on h3 "14" at bounding box center [905, 300] width 24 height 25
type input "30.08.2025 12:00"
click at [894, 365] on div at bounding box center [895, 414] width 116 height 116
click at [977, 297] on div at bounding box center [784, 317] width 1568 height 634
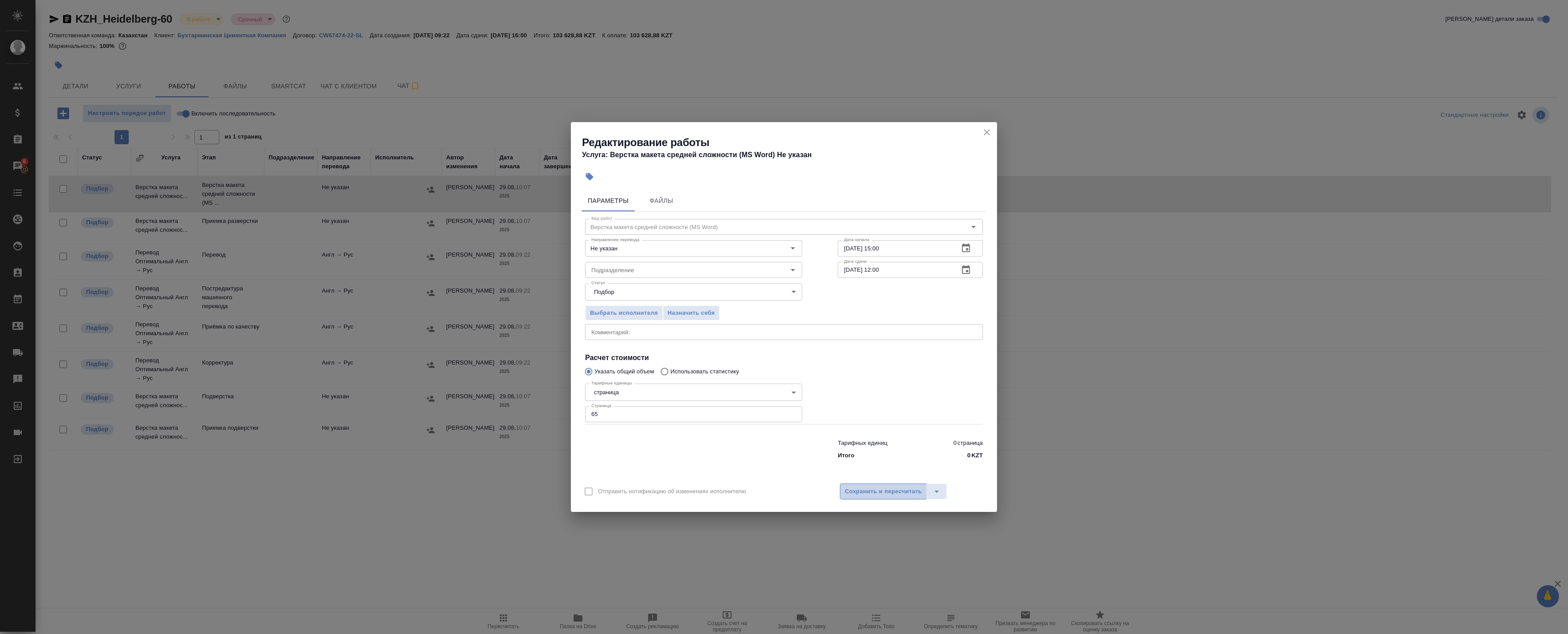
click at [860, 496] on span "Сохранить и пересчитать" at bounding box center [883, 491] width 77 height 10
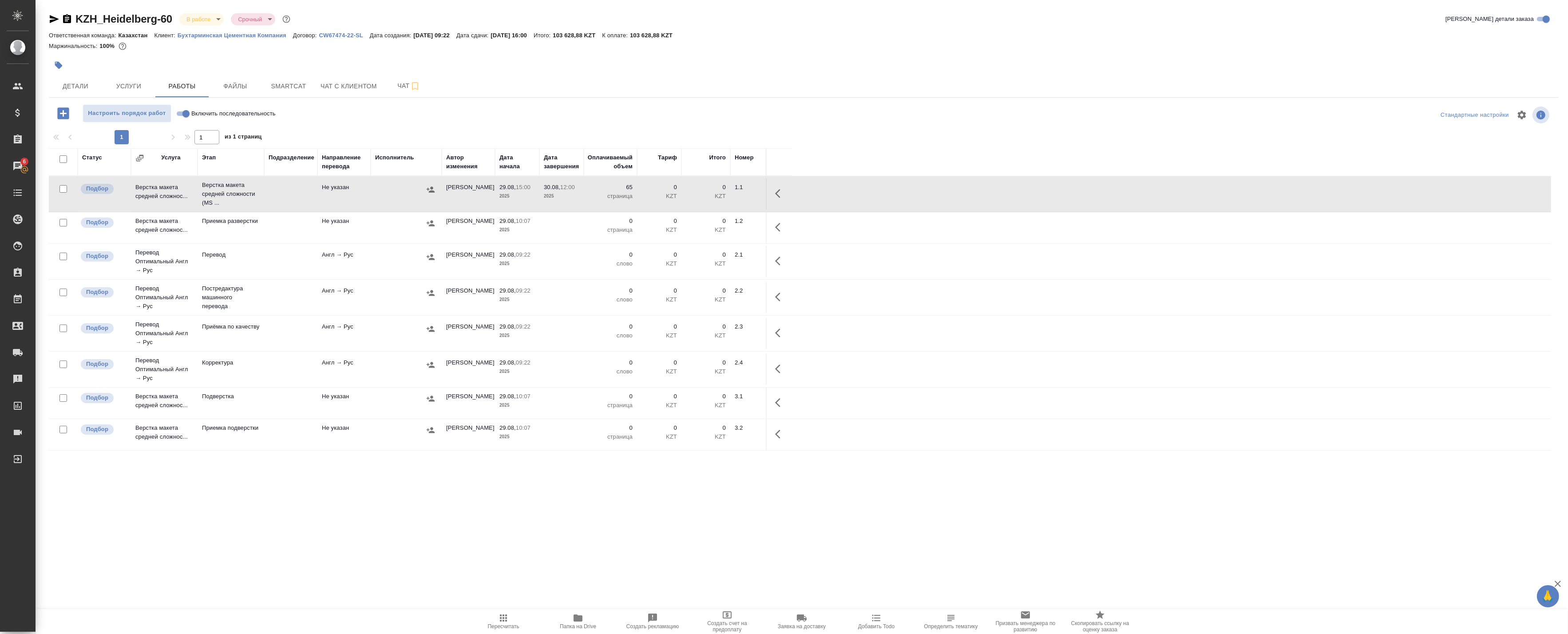
click at [780, 196] on icon "button" at bounding box center [780, 194] width 11 height 11
click at [716, 196] on icon "button" at bounding box center [715, 194] width 11 height 11
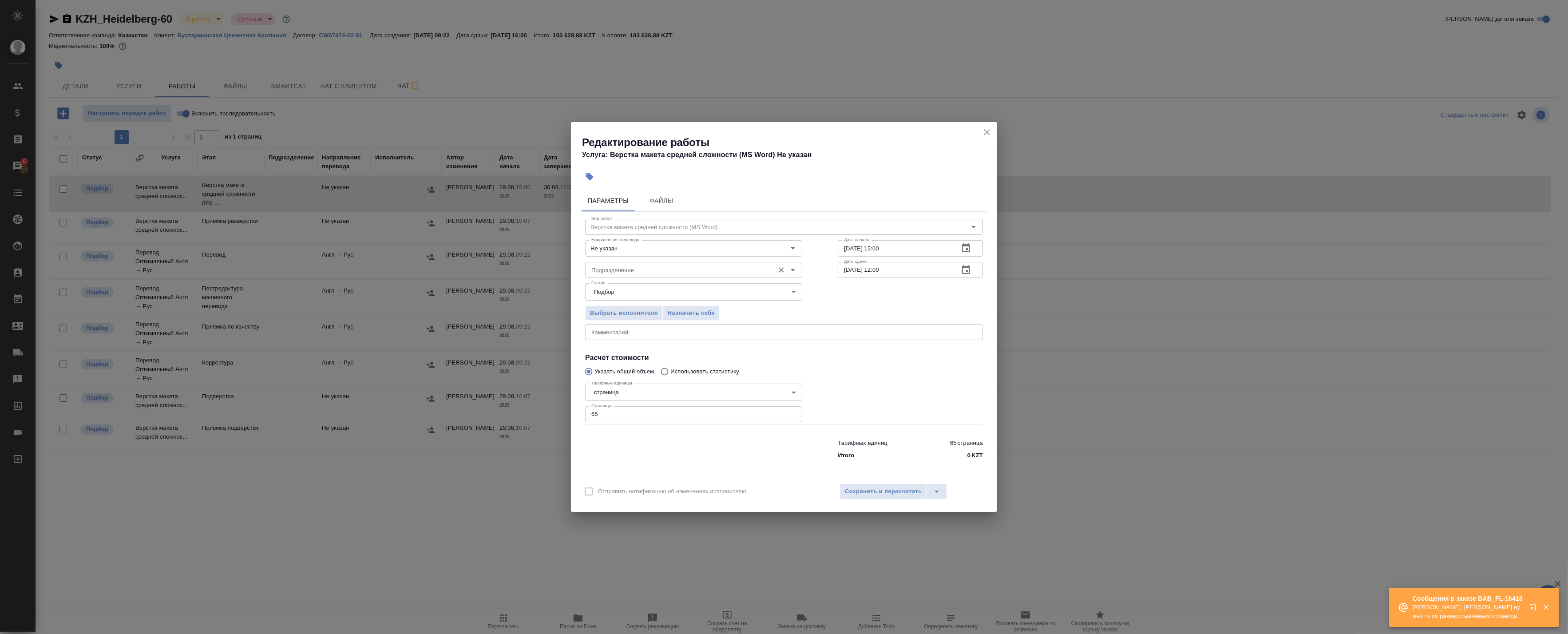
click at [623, 269] on input "Подразделение" at bounding box center [679, 270] width 182 height 11
click at [640, 306] on p "Верстки и дизайна" at bounding box center [617, 306] width 51 height 9
type input "Верстки и дизайна"
click at [882, 491] on span "Сохранить и пересчитать" at bounding box center [883, 491] width 77 height 10
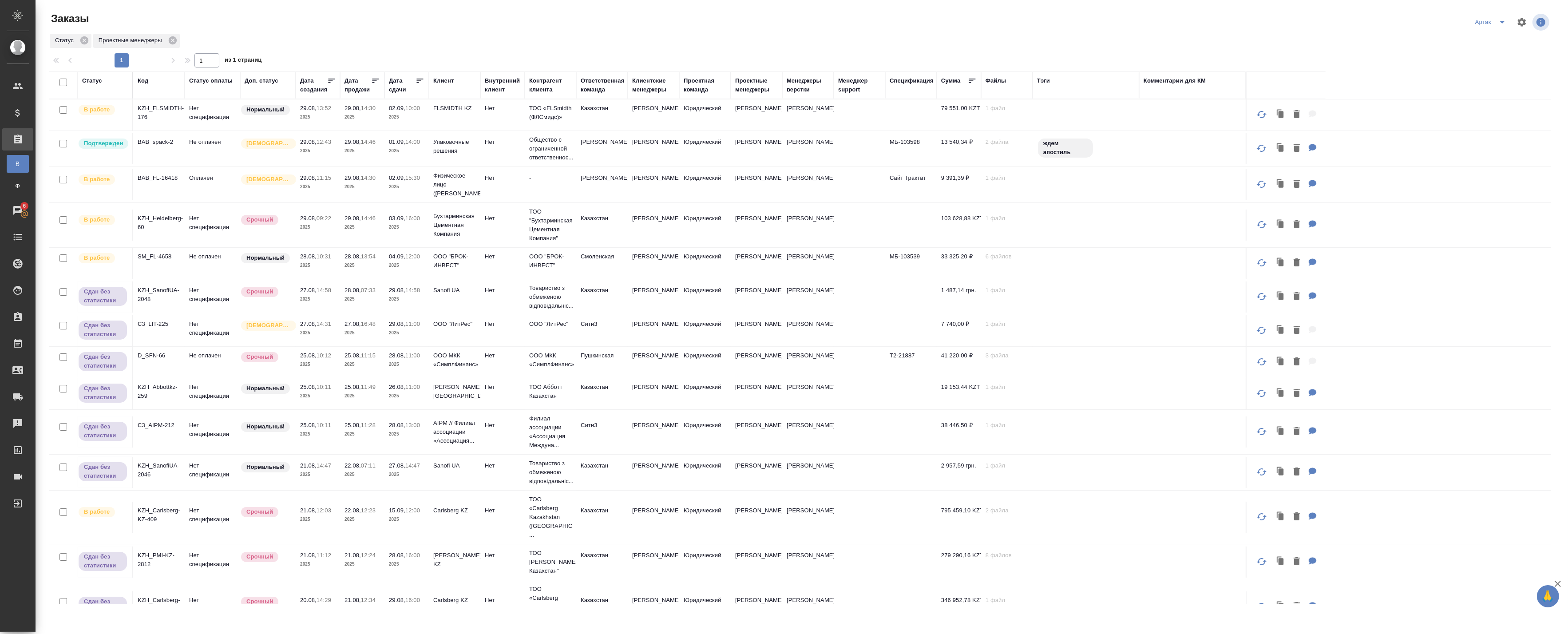
click at [758, 81] on div "Проектные менеджеры" at bounding box center [757, 85] width 43 height 18
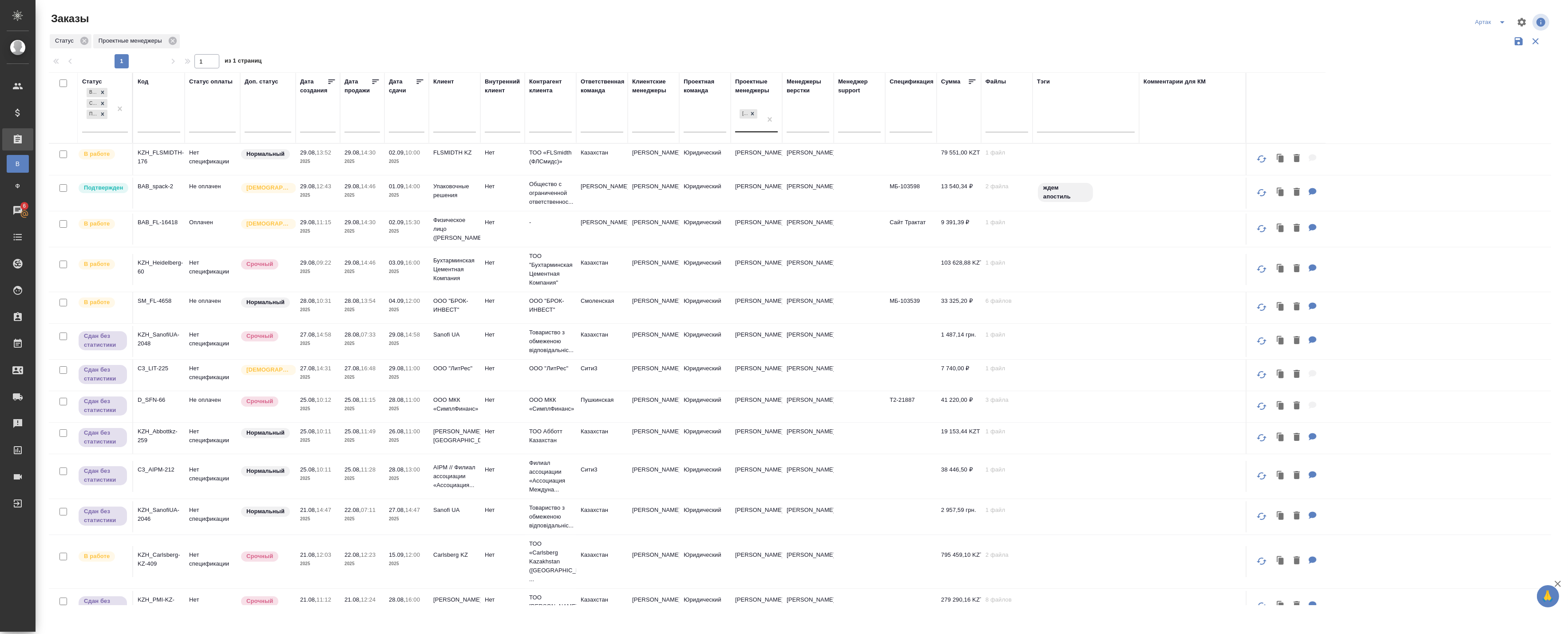
click at [752, 127] on div "[PERSON_NAME]" at bounding box center [749, 119] width 27 height 24
type input "[PERSON_NAME]"
type input "Динар"
click at [777, 156] on div "[PERSON_NAME]" at bounding box center [802, 152] width 133 height 16
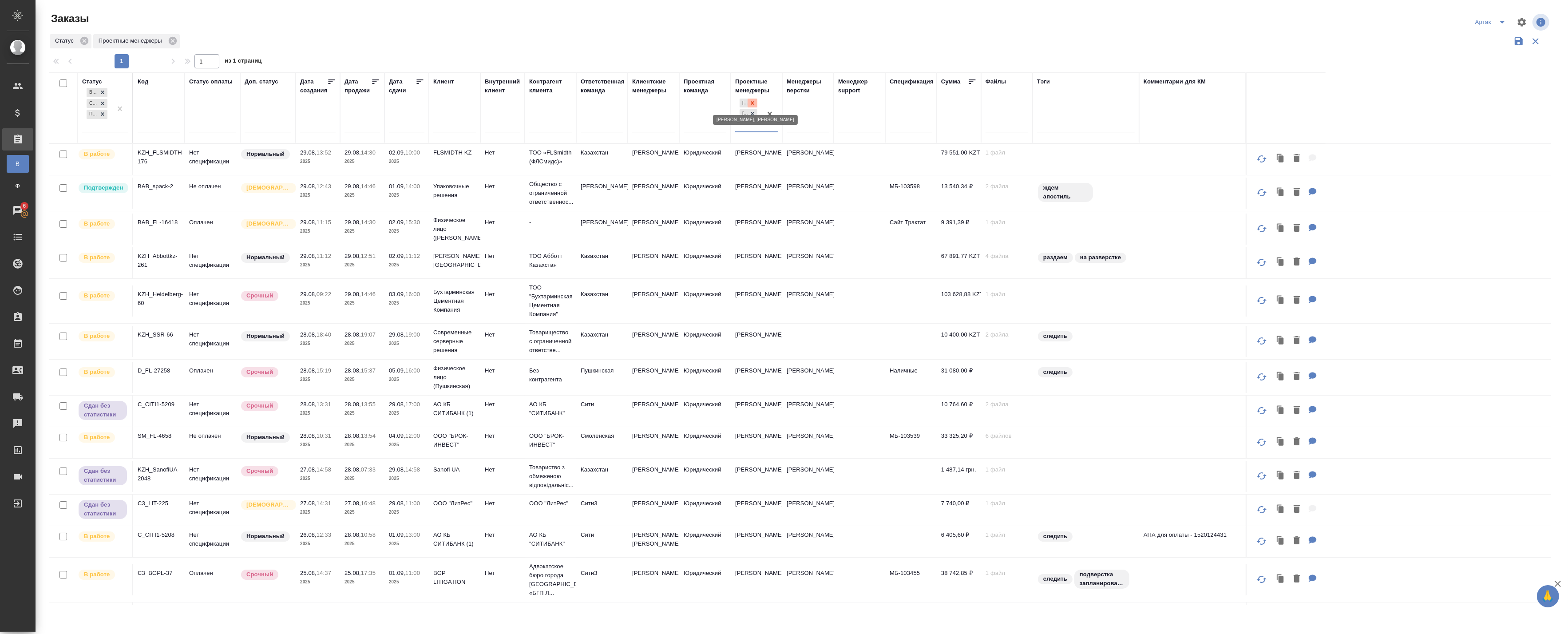
click at [754, 104] on icon at bounding box center [752, 103] width 6 height 6
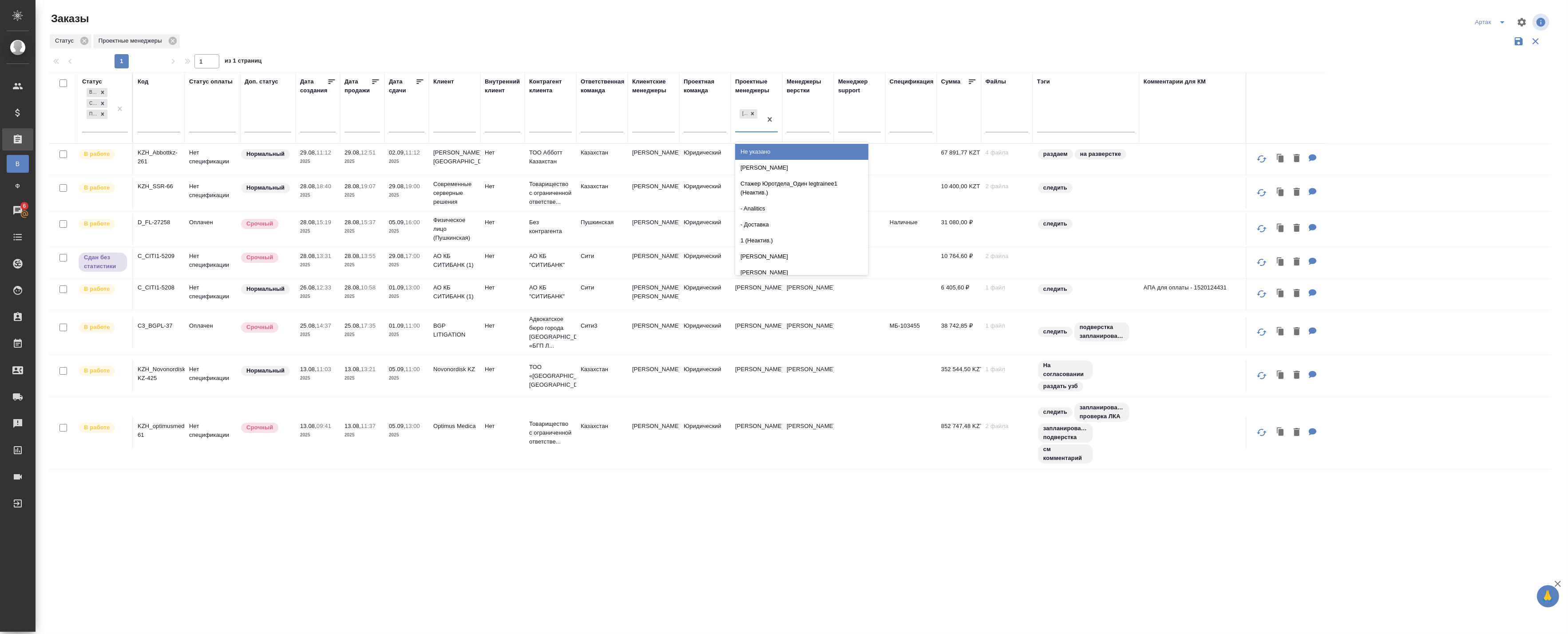
click at [751, 129] on div "[PERSON_NAME]" at bounding box center [749, 119] width 27 height 24
type input "бада"
click at [772, 149] on div "[PERSON_NAME]" at bounding box center [802, 152] width 133 height 16
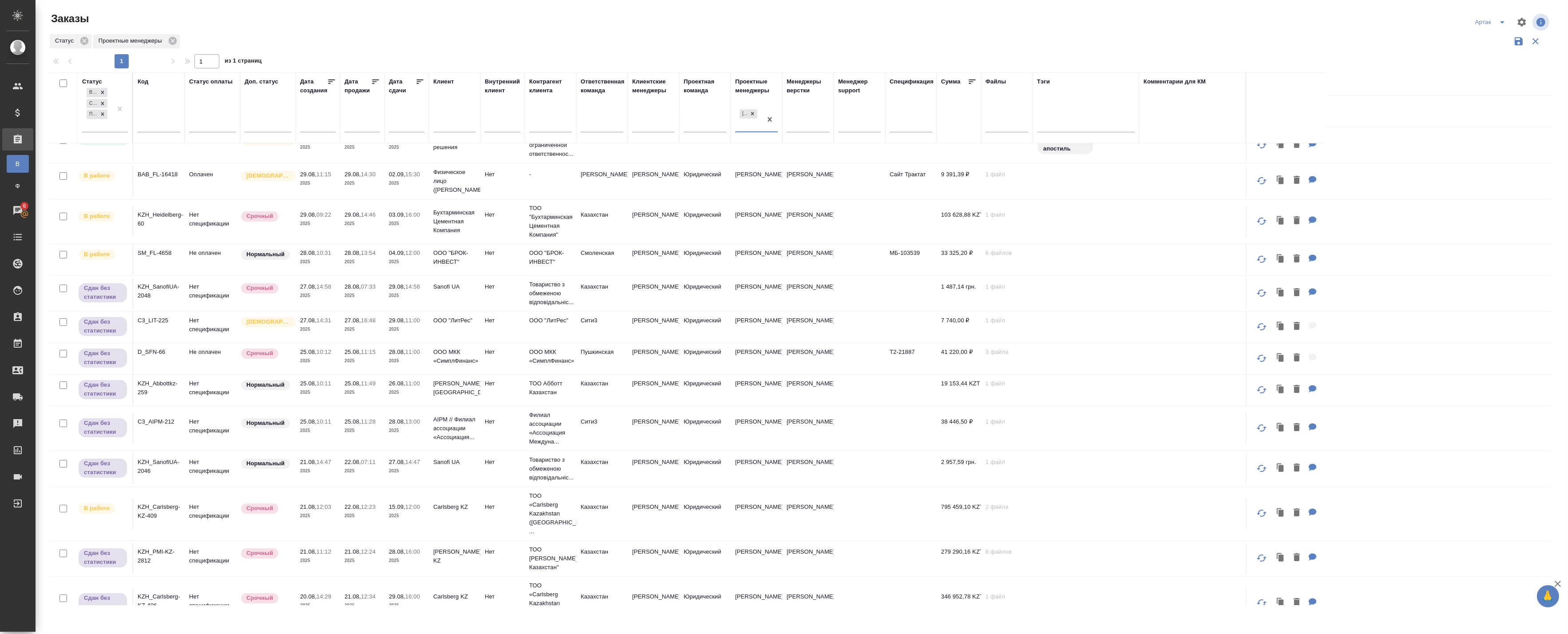
scroll to position [92, 0]
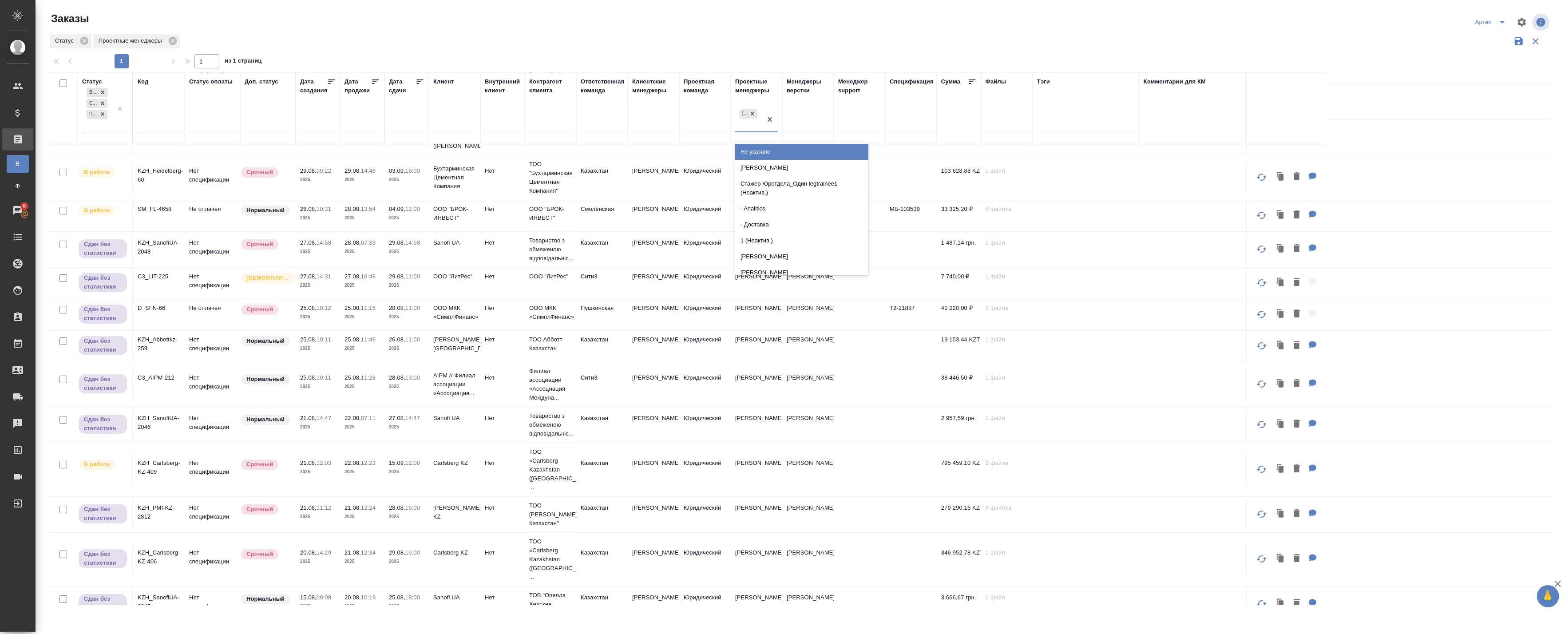
click at [757, 127] on div "[PERSON_NAME]" at bounding box center [749, 119] width 27 height 24
click at [851, 42] on div "Статус Проектные менеджеры" at bounding box center [800, 41] width 1502 height 17
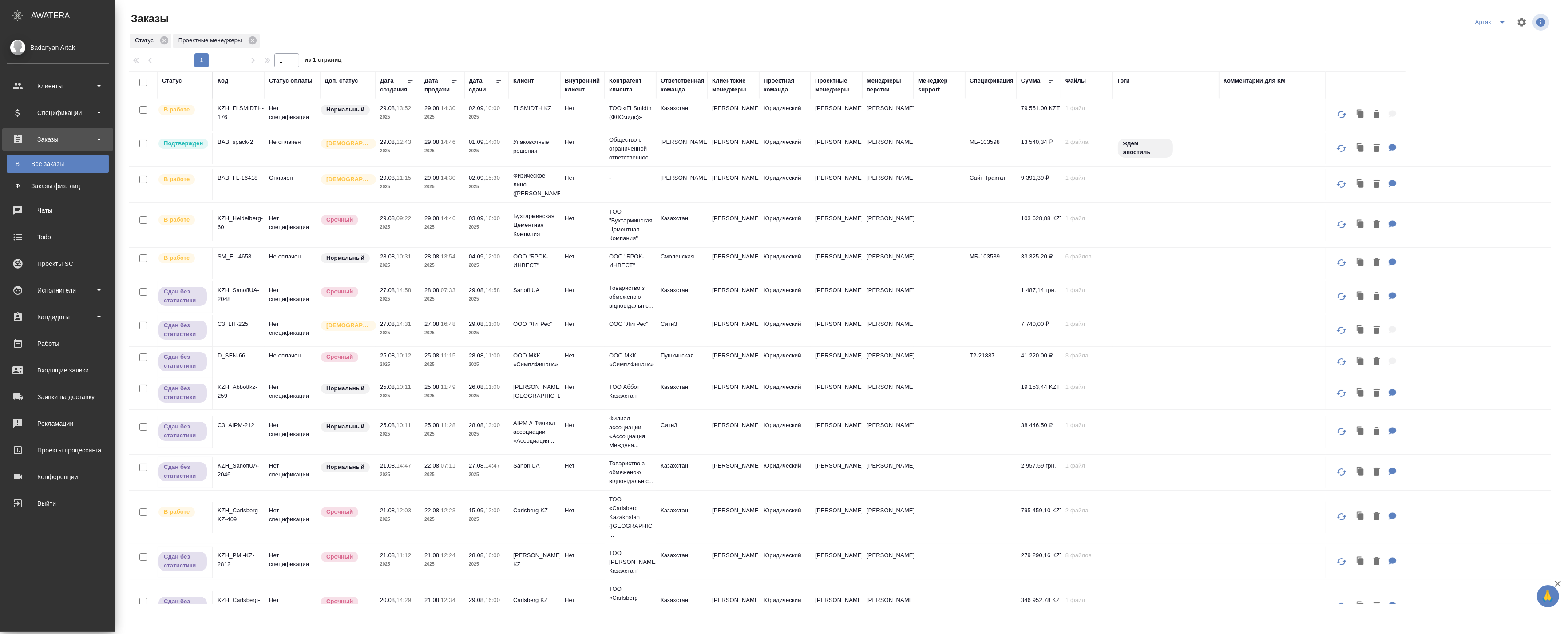
click at [320, 116] on div "[DEMOGRAPHIC_DATA]" at bounding box center [346, 110] width 51 height 12
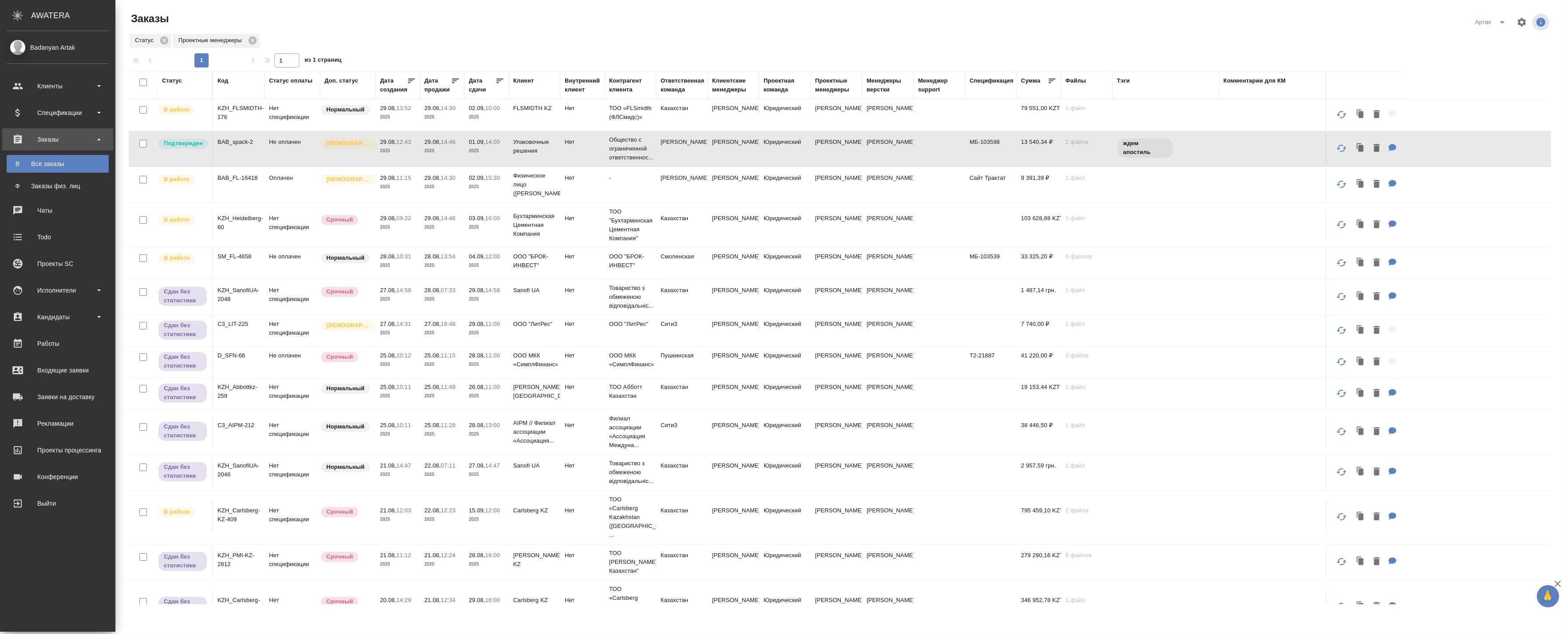
click at [312, 130] on td "Не оплачен" at bounding box center [292, 114] width 55 height 31
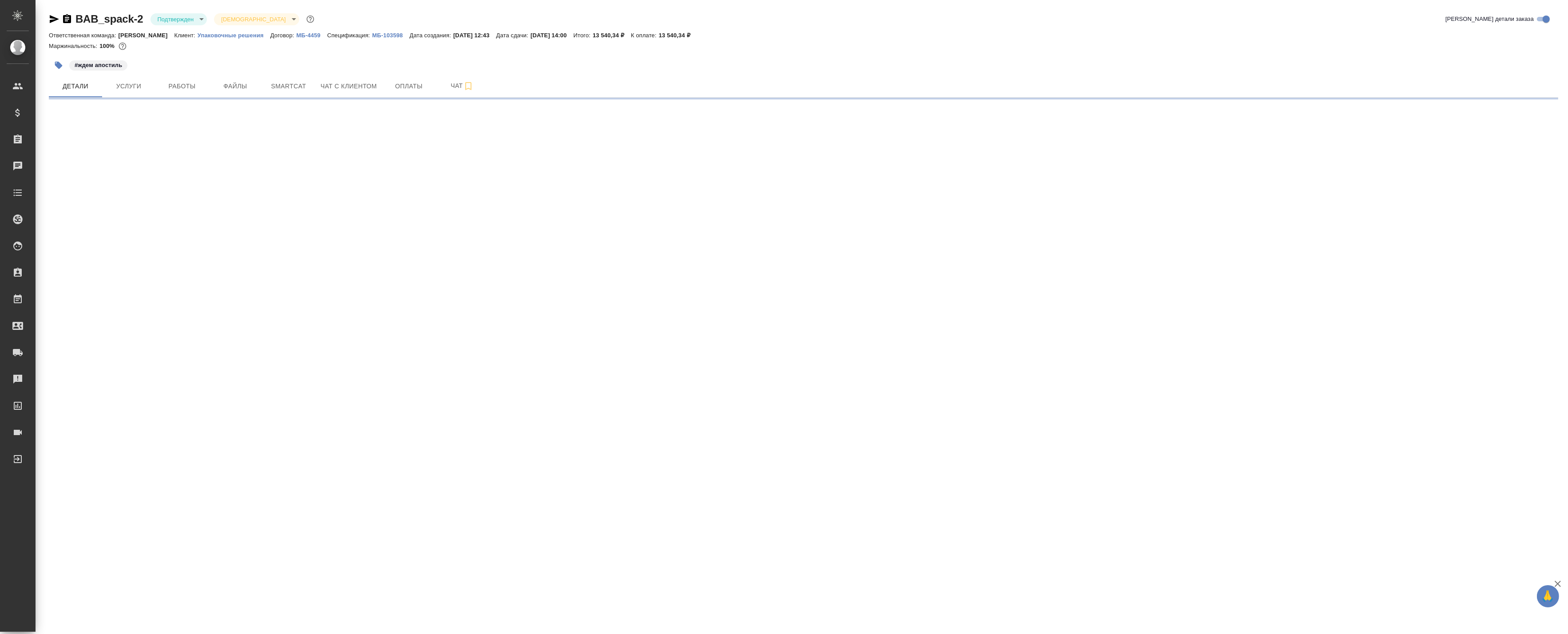
select select "RU"
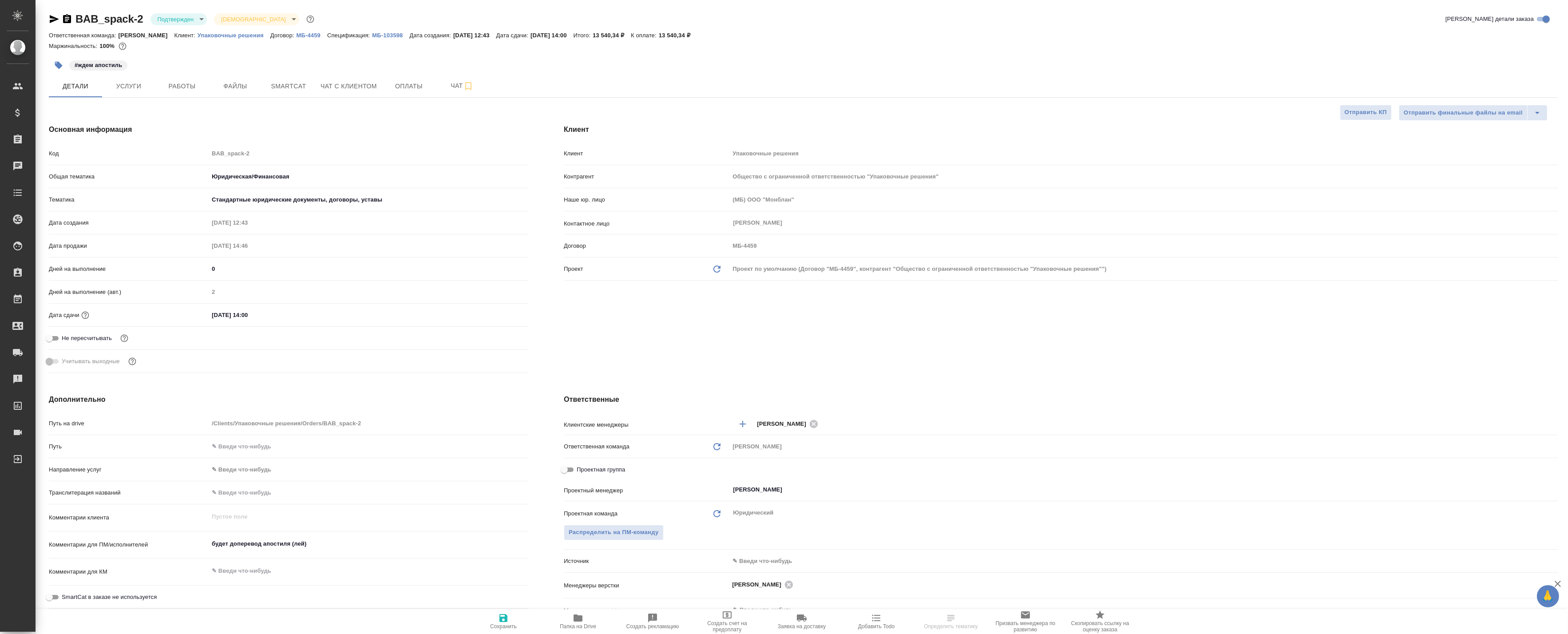
type textarea "x"
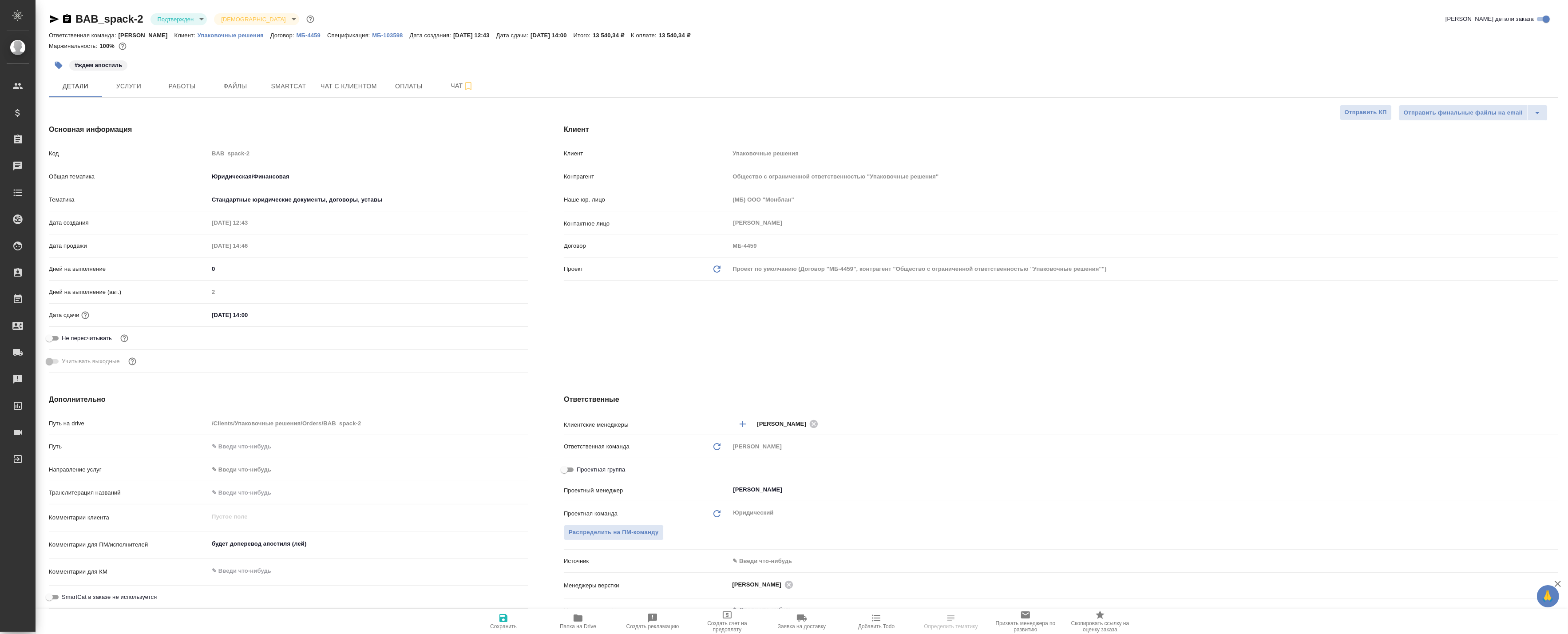
type textarea "x"
click at [186, 26] on div "BAB_spack-2 Подтвержден confirmed Святая троица holyTrinity" at bounding box center [182, 19] width 267 height 14
click at [188, 22] on body "🙏 .cls-1 fill:#fff; AWATERA Badanyan Artak Клиенты Спецификации Заказы Чаты Tod…" at bounding box center [784, 317] width 1568 height 634
click at [182, 90] on button "В работе" at bounding box center [172, 94] width 29 height 10
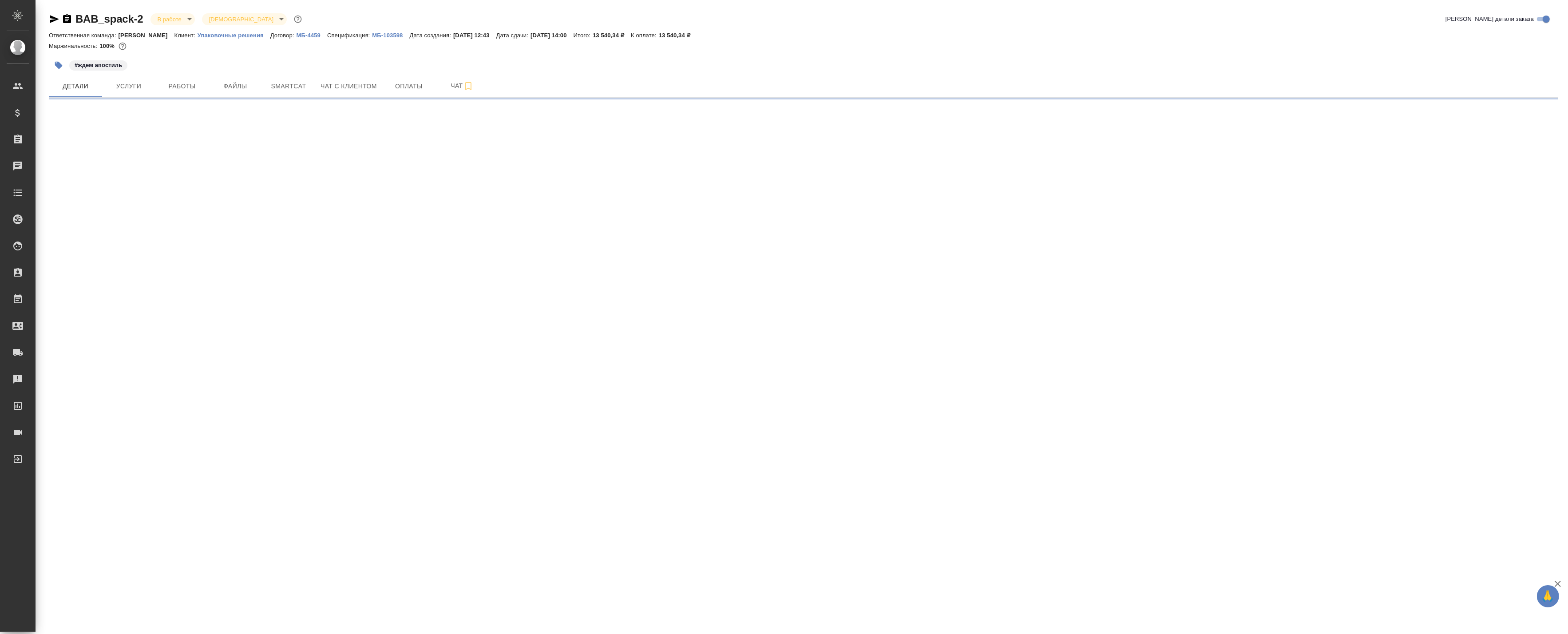
select select "RU"
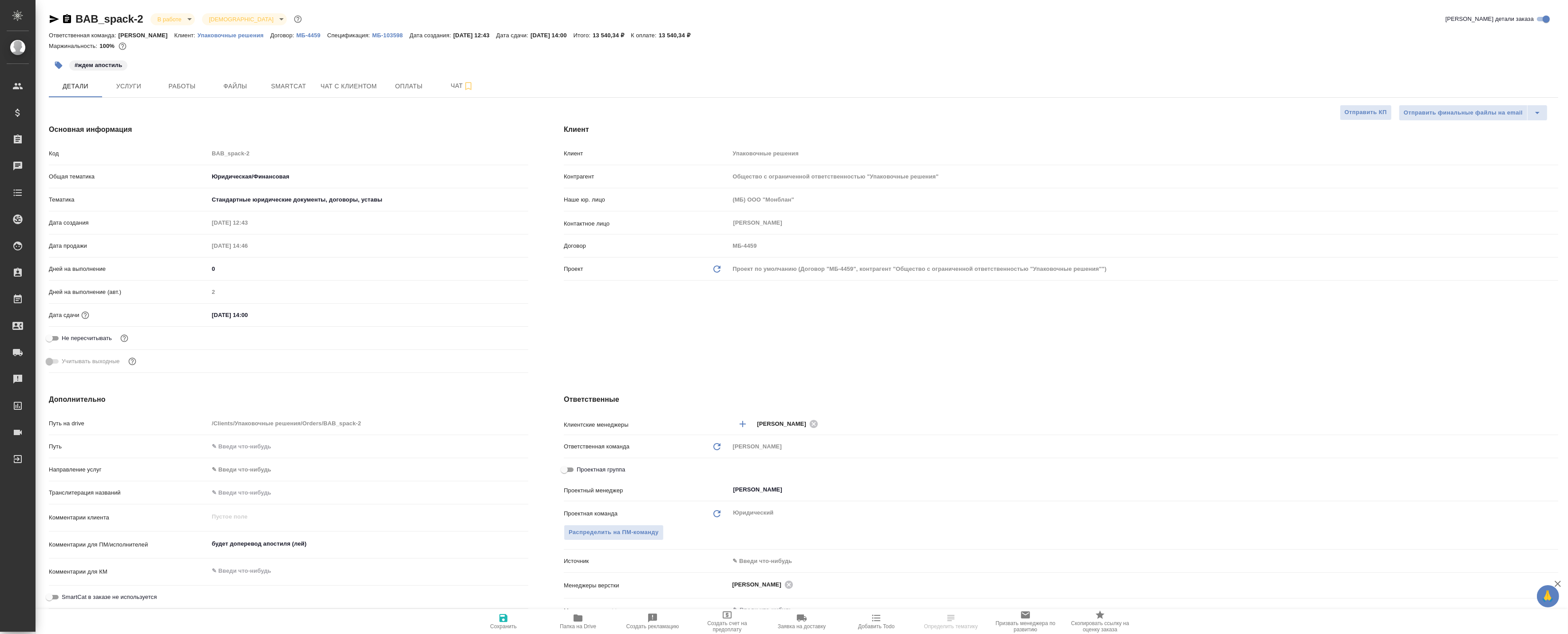
type textarea "x"
click at [497, 619] on span "Сохранить" at bounding box center [503, 621] width 64 height 17
type textarea "x"
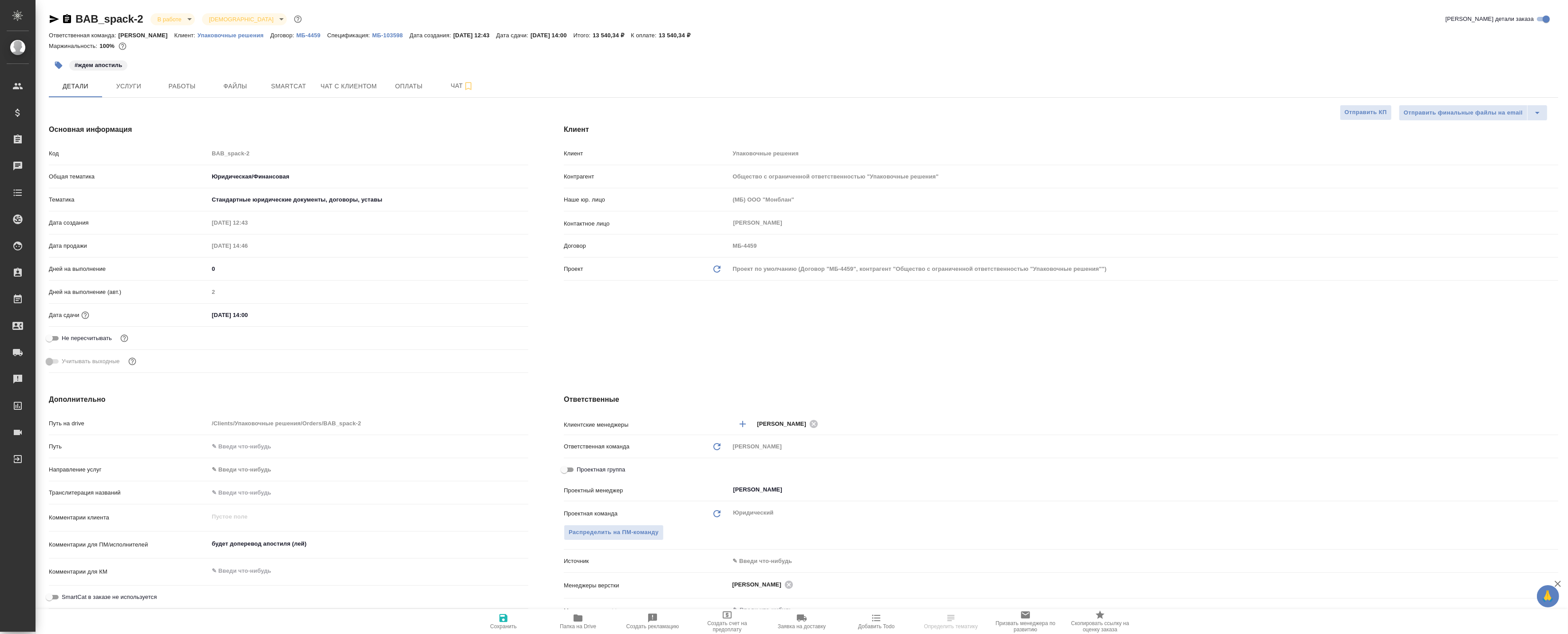
type textarea "x"
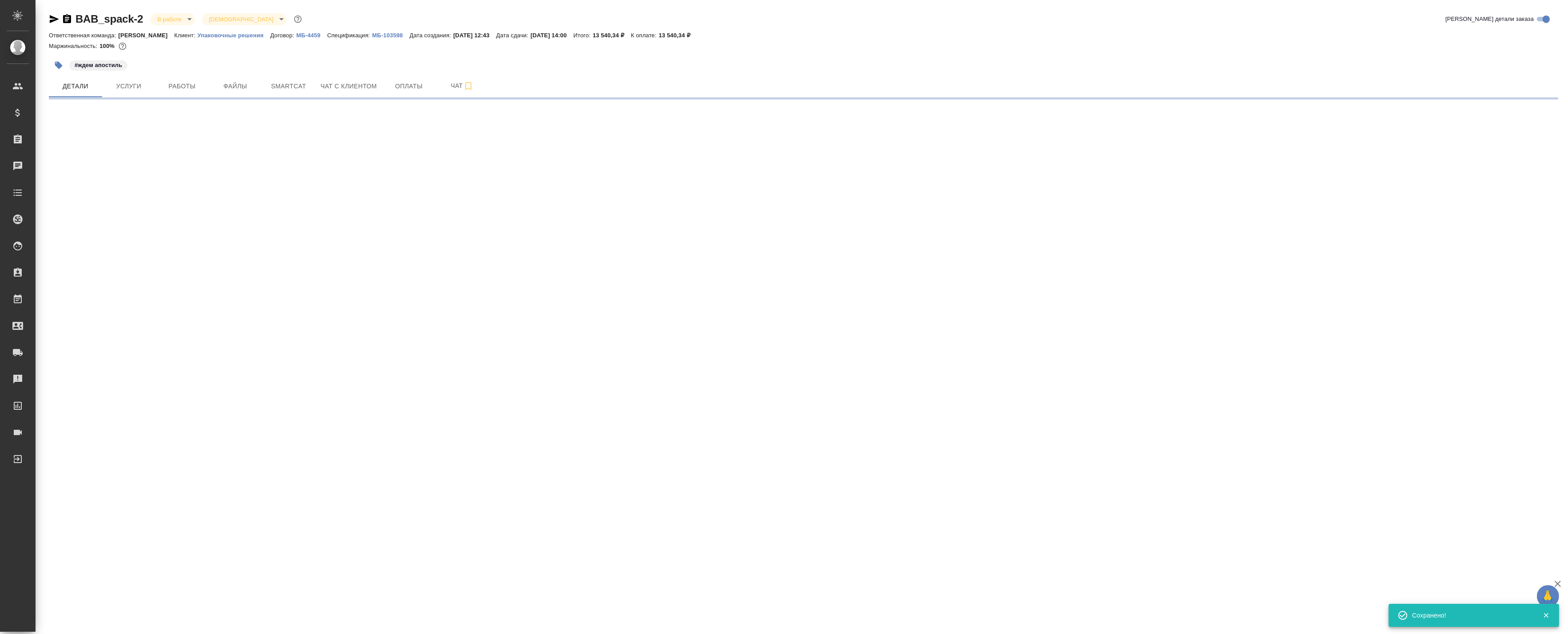
select select "RU"
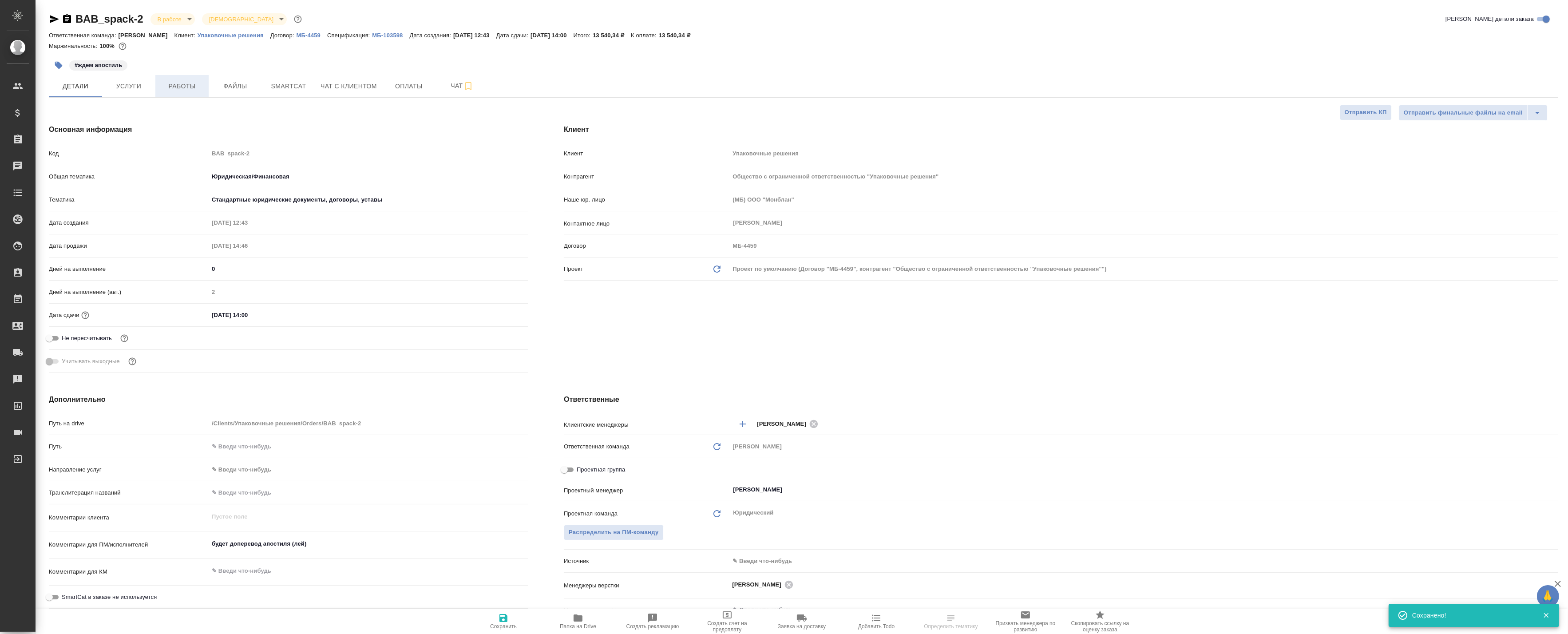
type textarea "x"
click at [182, 81] on span "Работы" at bounding box center [182, 86] width 43 height 11
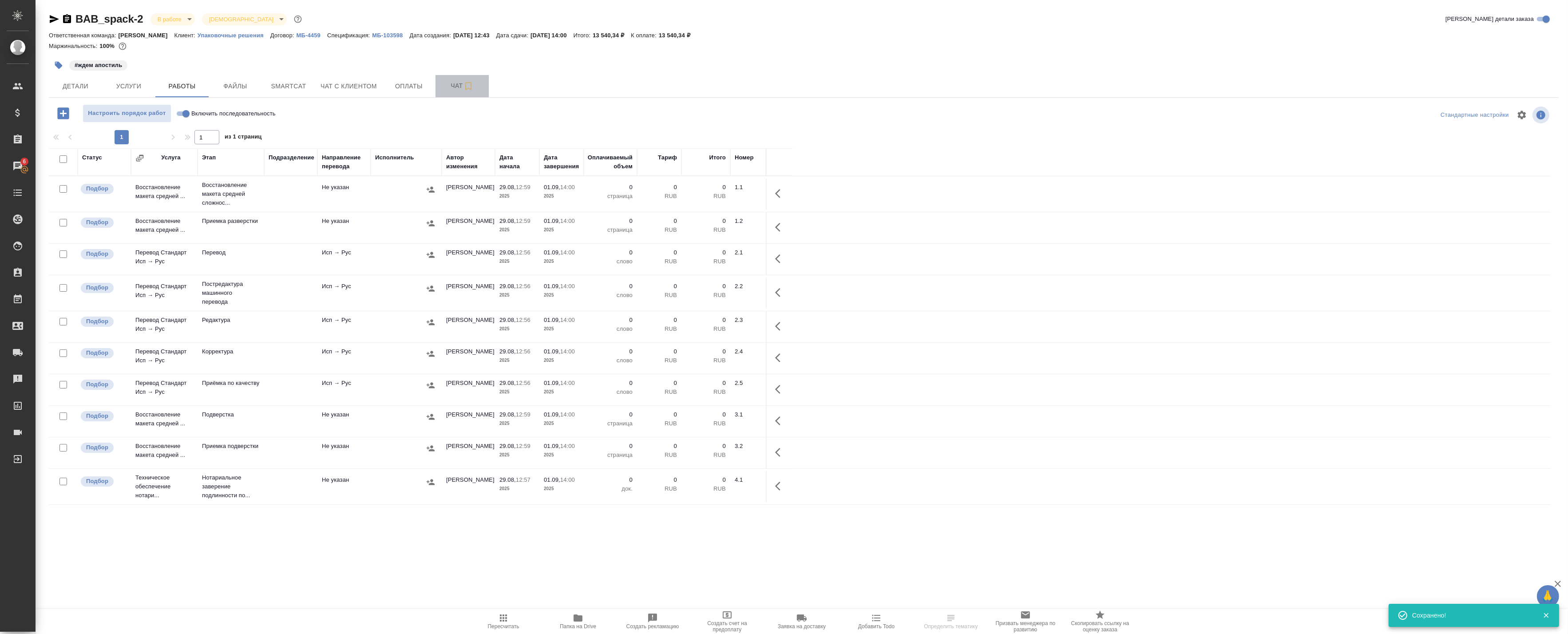
click at [461, 83] on span "Чат" at bounding box center [462, 86] width 43 height 11
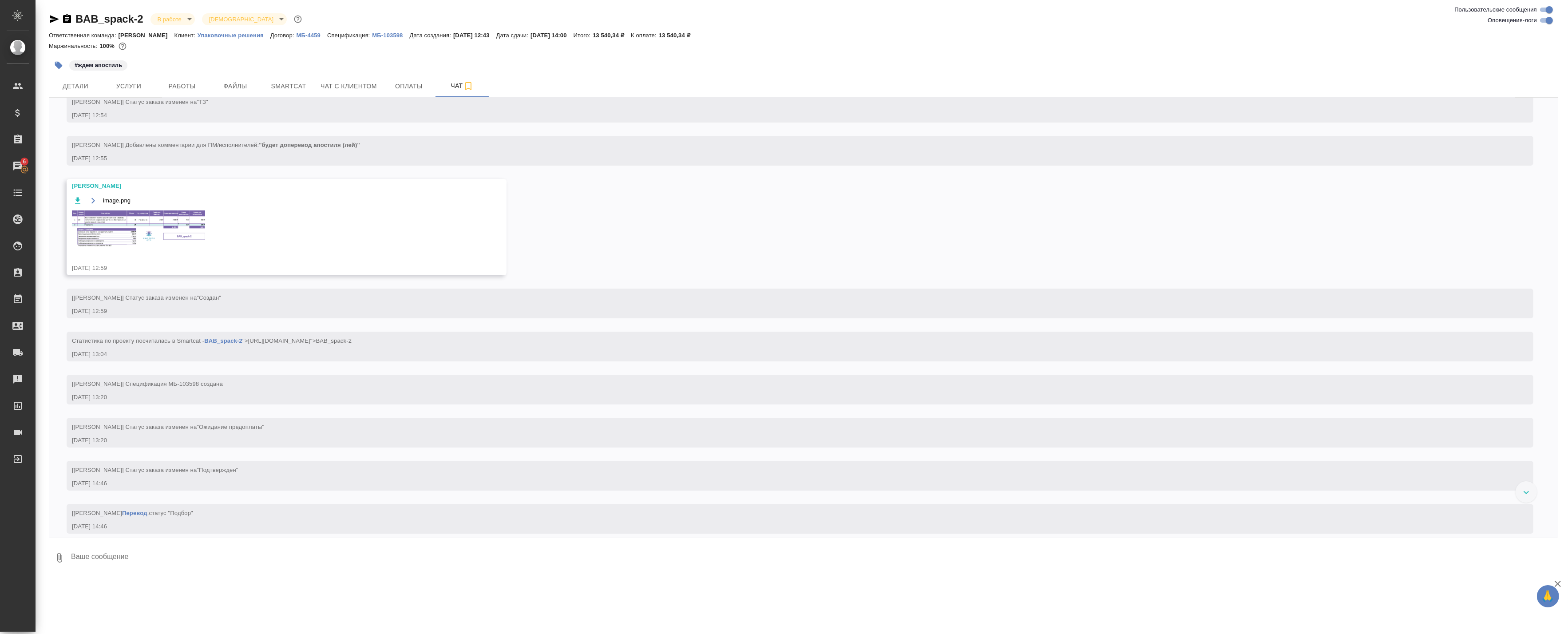
scroll to position [125, 0]
click at [149, 231] on img at bounding box center [138, 234] width 133 height 38
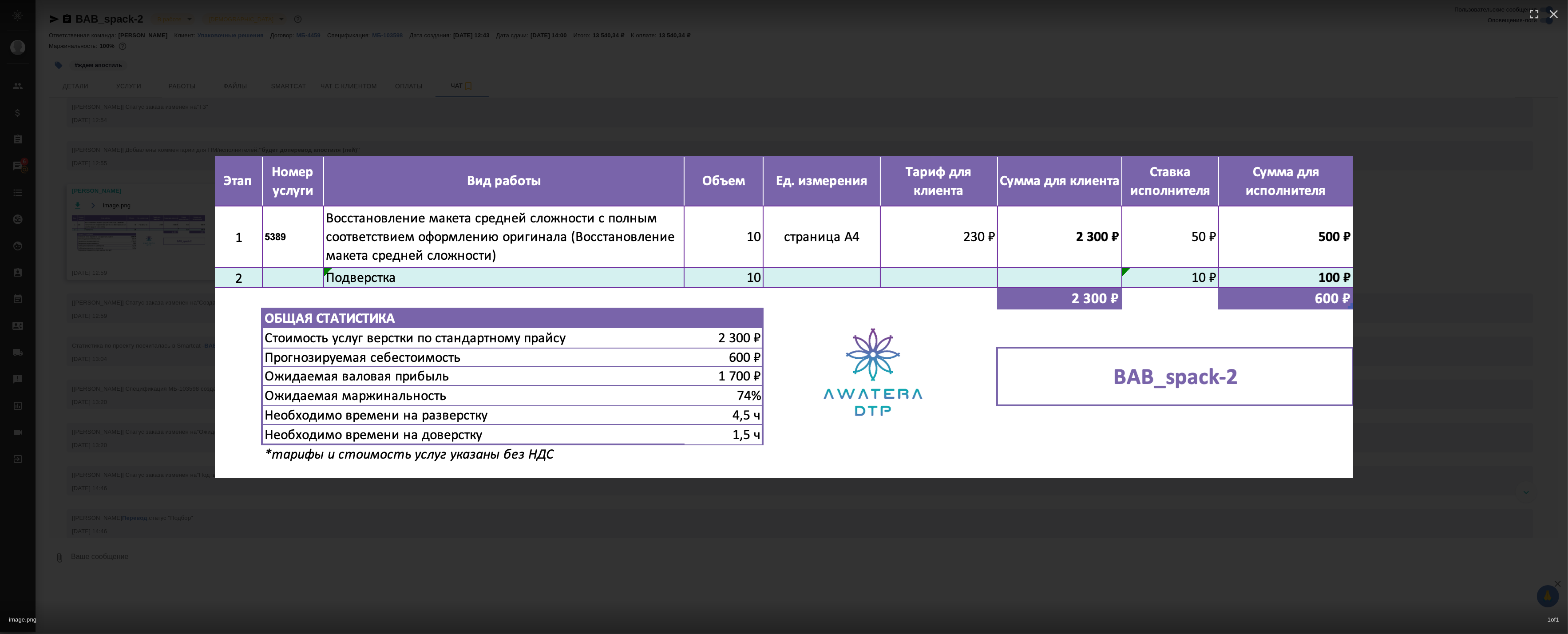
click at [173, 192] on div "image.png 1 of 1" at bounding box center [784, 317] width 1568 height 634
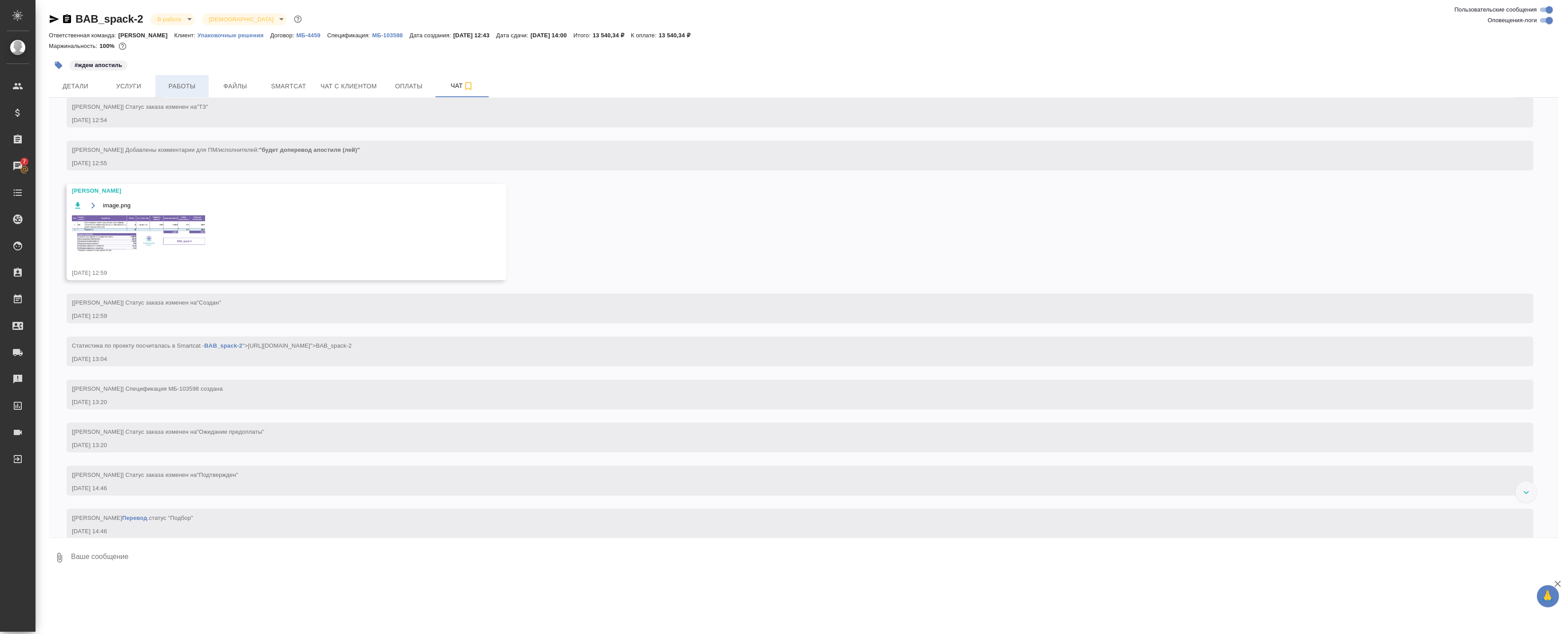
click at [186, 86] on span "Работы" at bounding box center [182, 86] width 43 height 11
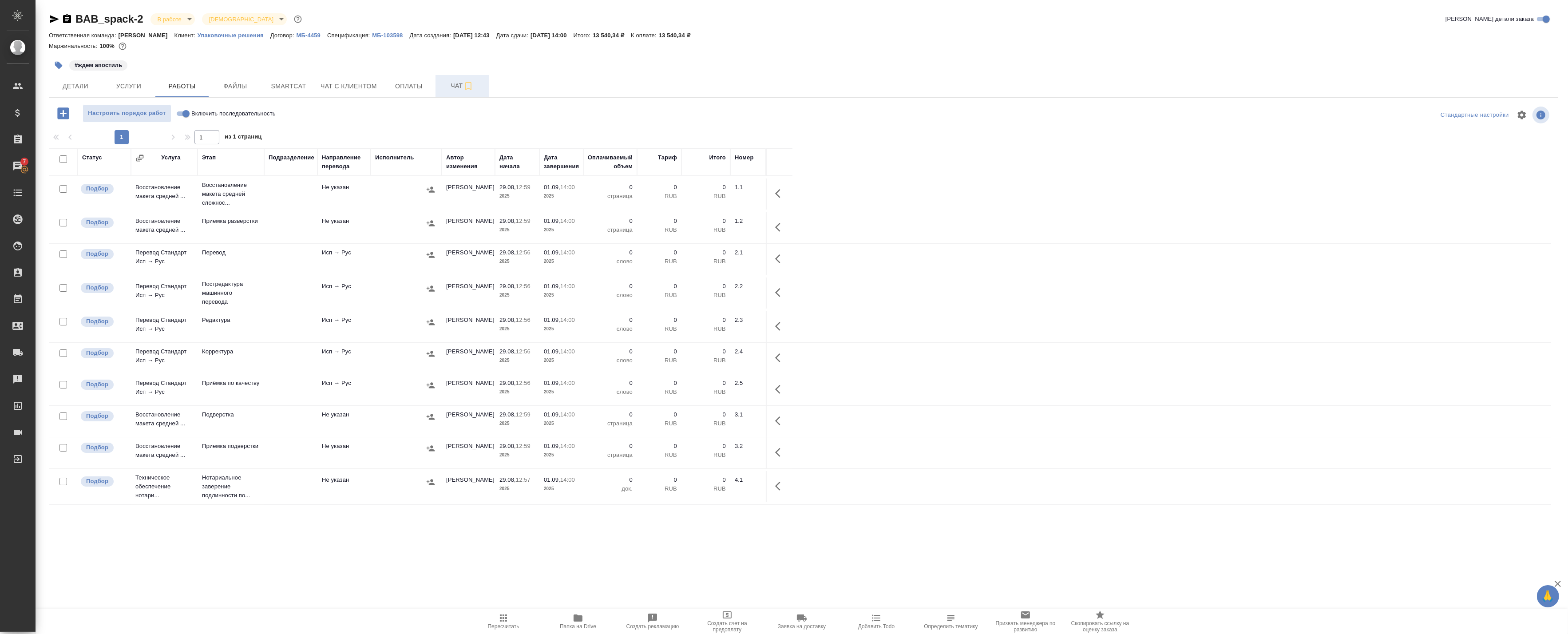
click at [461, 85] on span "Чат" at bounding box center [462, 86] width 43 height 11
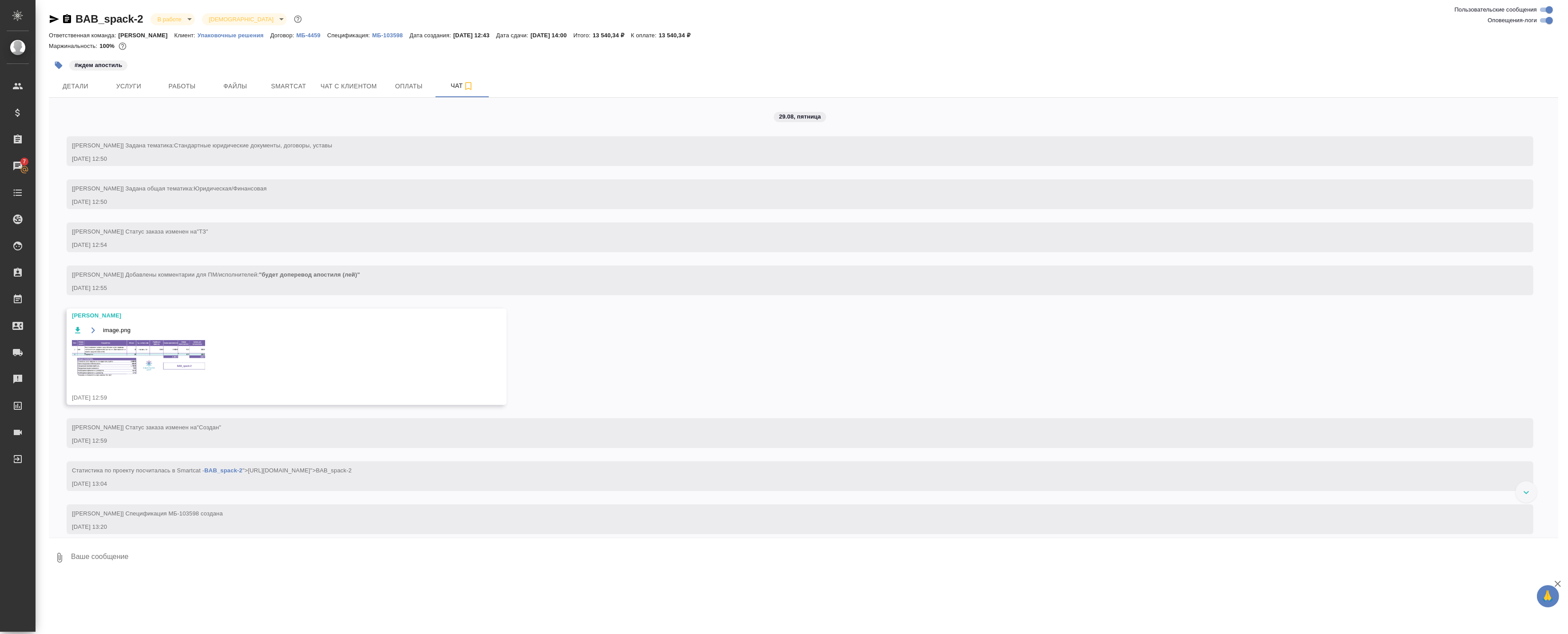
click at [162, 350] on img at bounding box center [138, 359] width 133 height 38
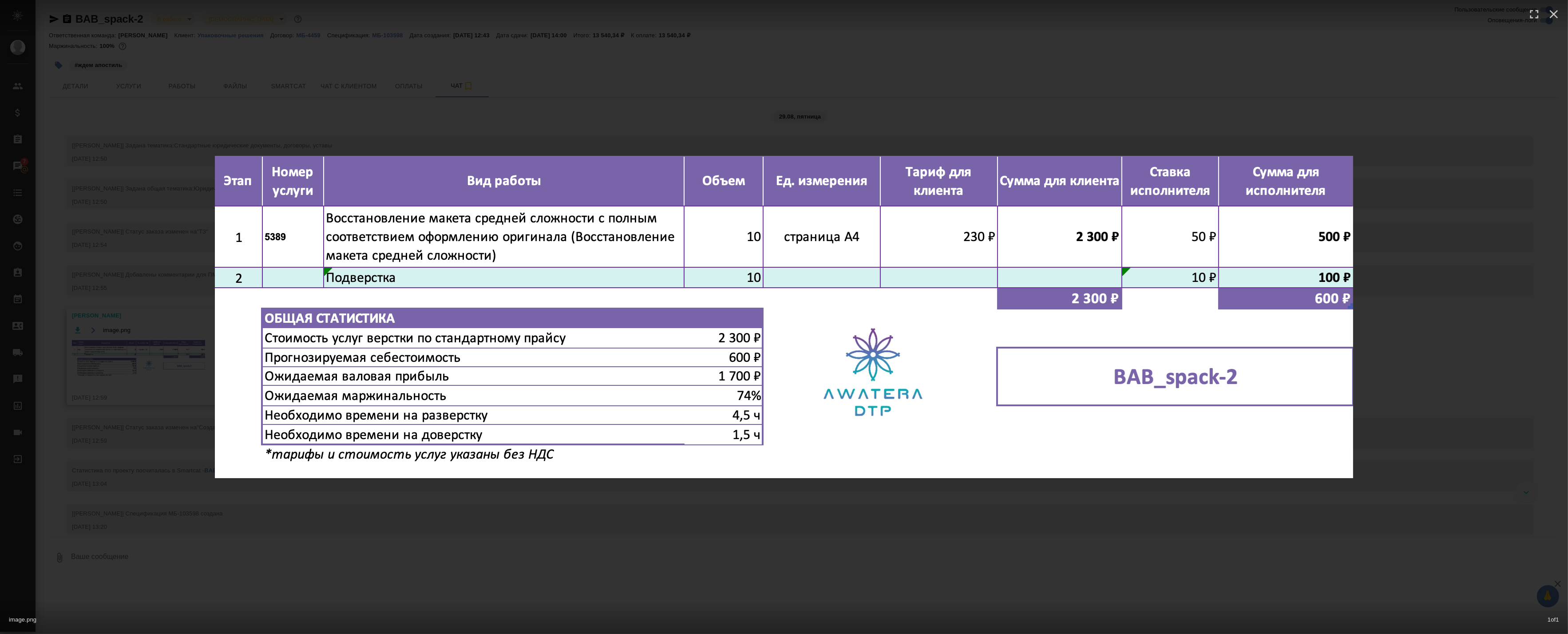
click at [165, 276] on div "image.png 1 of 1" at bounding box center [784, 317] width 1568 height 634
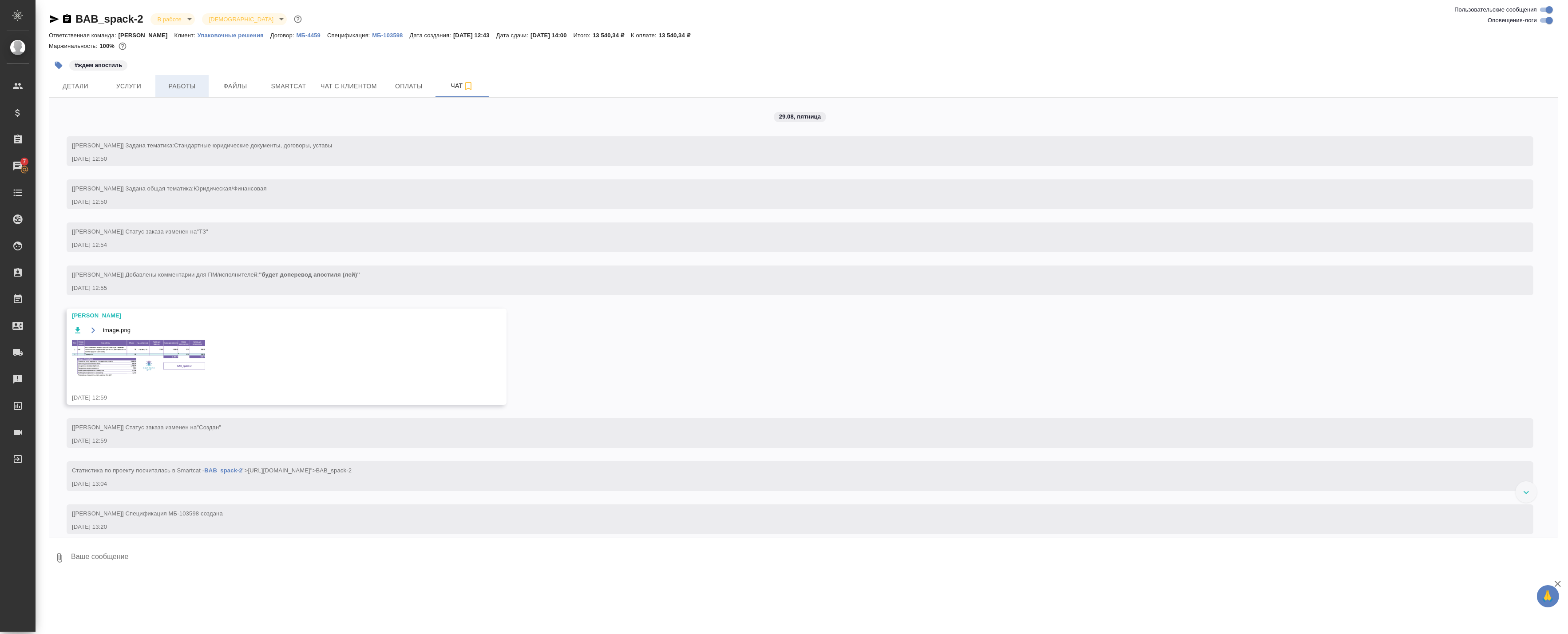
click at [175, 85] on span "Работы" at bounding box center [182, 86] width 43 height 11
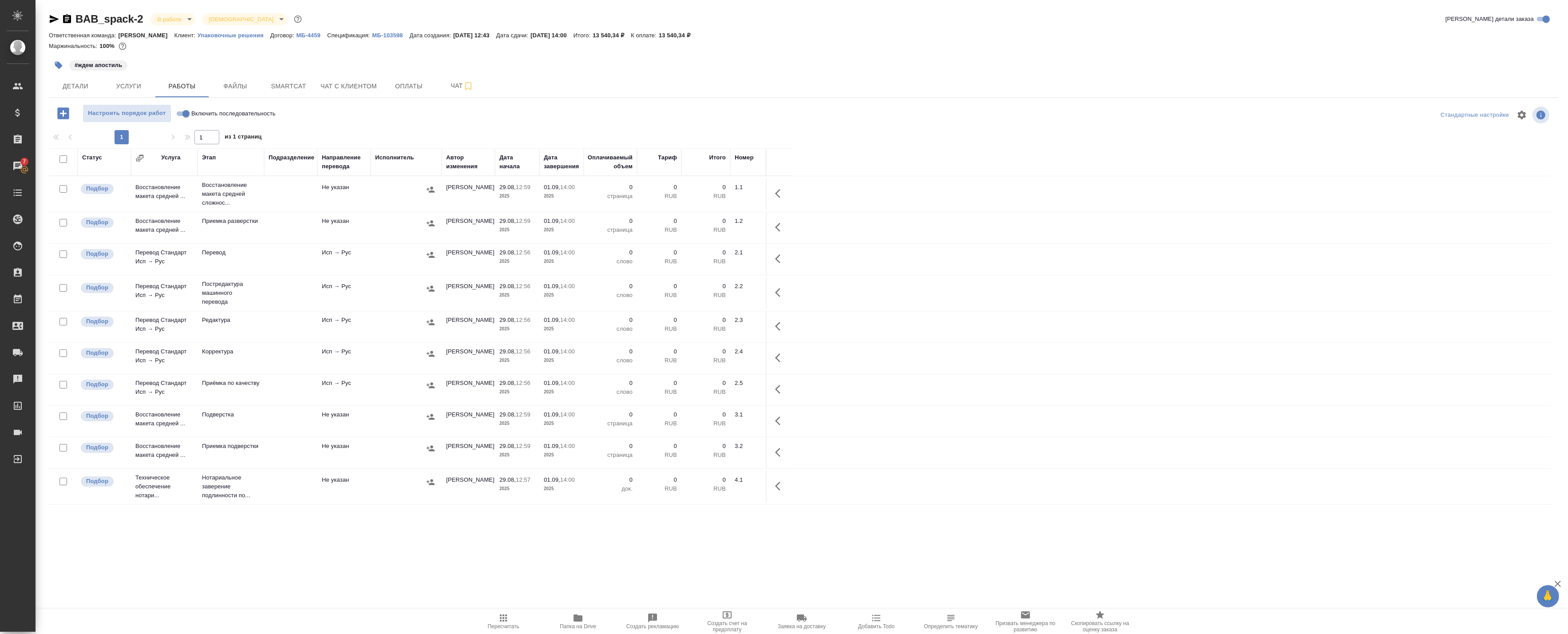
click at [784, 187] on button "button" at bounding box center [780, 193] width 21 height 21
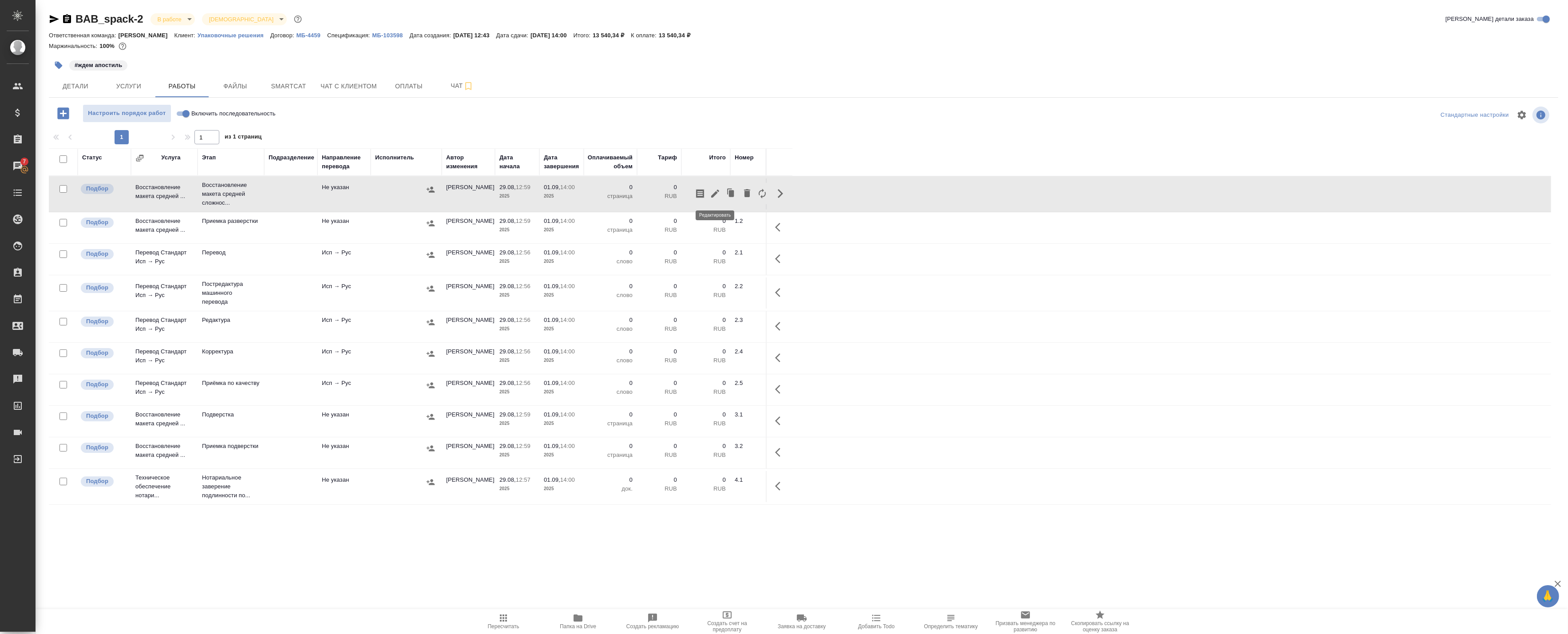
click at [717, 195] on icon "button" at bounding box center [715, 194] width 11 height 11
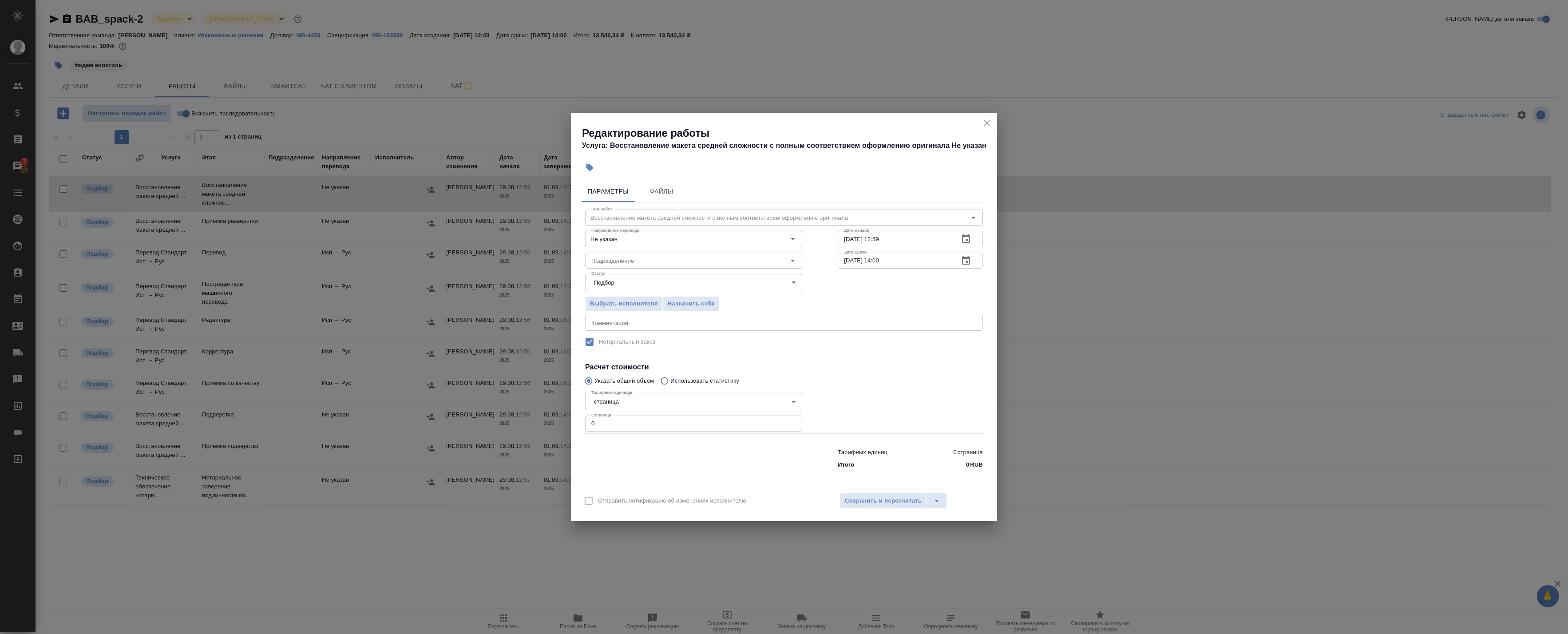
click at [623, 320] on textarea at bounding box center [783, 323] width 385 height 7
drag, startPoint x: 611, startPoint y: 423, endPoint x: 505, endPoint y: 420, distance: 106.0
click at [515, 420] on div "Редактирование работы Услуга: Восстановление макета средней сложности с полным …" at bounding box center [784, 317] width 1568 height 634
type input "10"
click at [968, 258] on icon "button" at bounding box center [965, 260] width 8 height 9
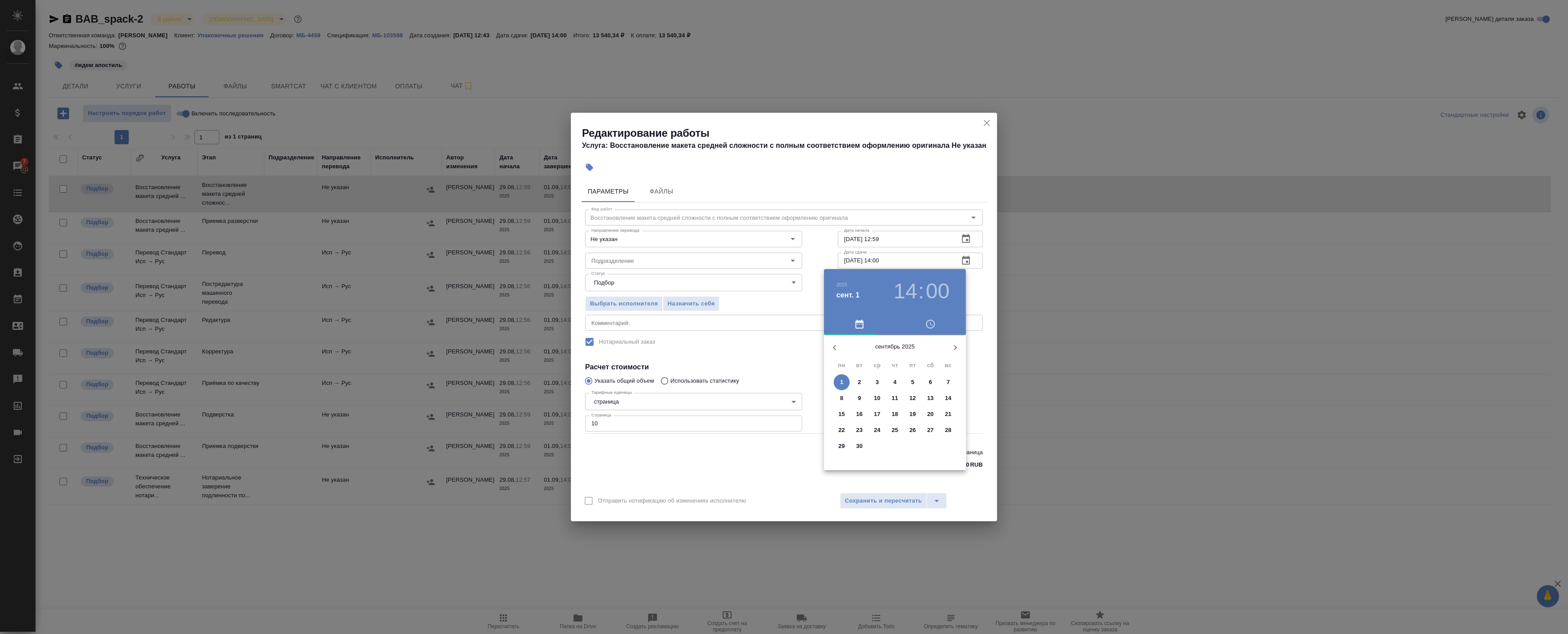
click at [832, 344] on icon "button" at bounding box center [835, 348] width 11 height 11
click at [917, 447] on span "29" at bounding box center [912, 446] width 16 height 9
click at [867, 420] on div at bounding box center [895, 405] width 116 height 116
click at [900, 350] on div at bounding box center [895, 405] width 116 height 116
click at [894, 356] on div at bounding box center [895, 405] width 116 height 116
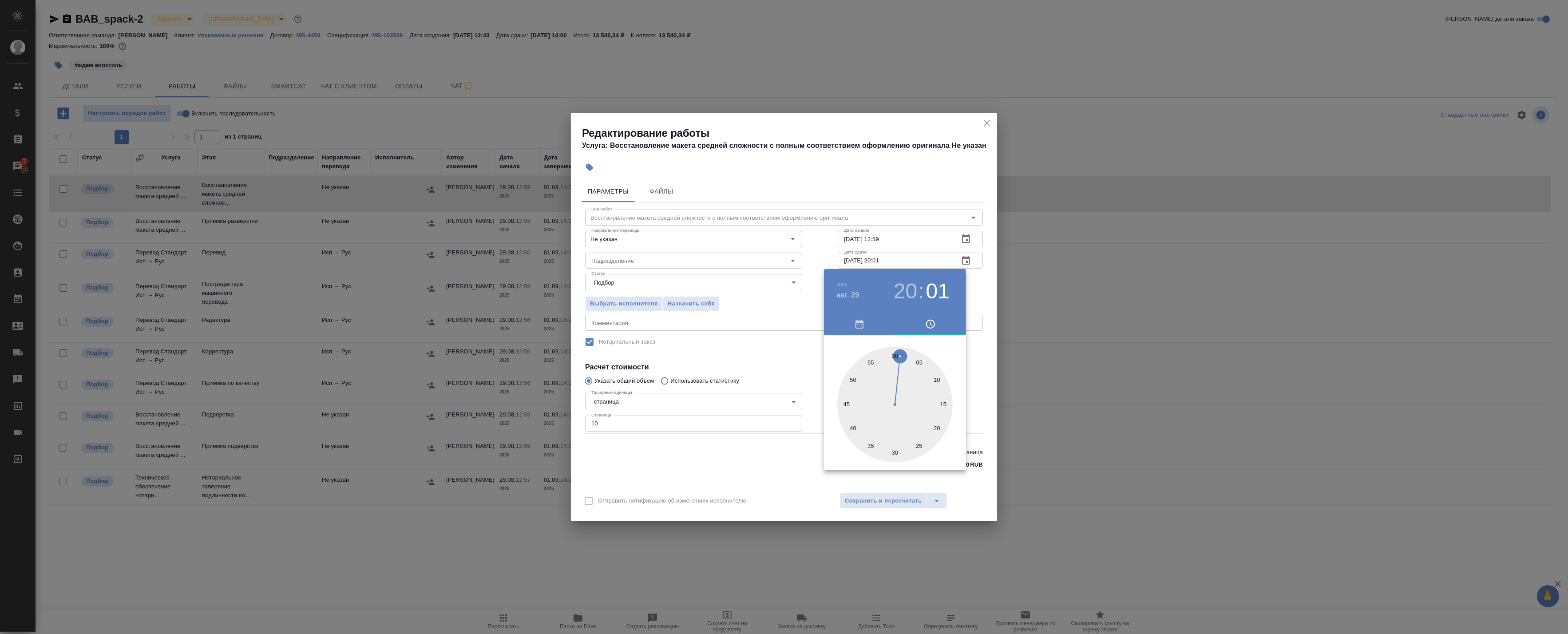
type input "29.08.2025 20:00"
click at [978, 281] on div at bounding box center [784, 317] width 1568 height 634
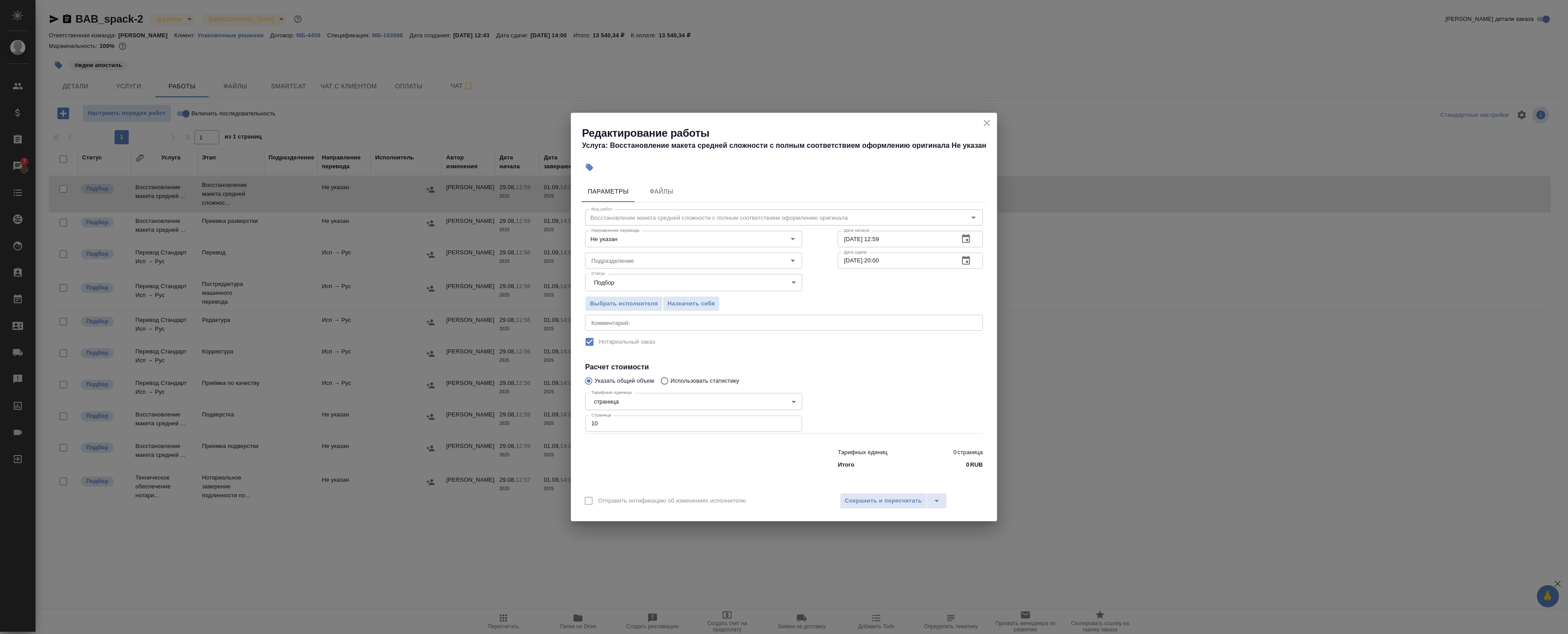
click at [962, 237] on icon "button" at bounding box center [965, 238] width 8 height 9
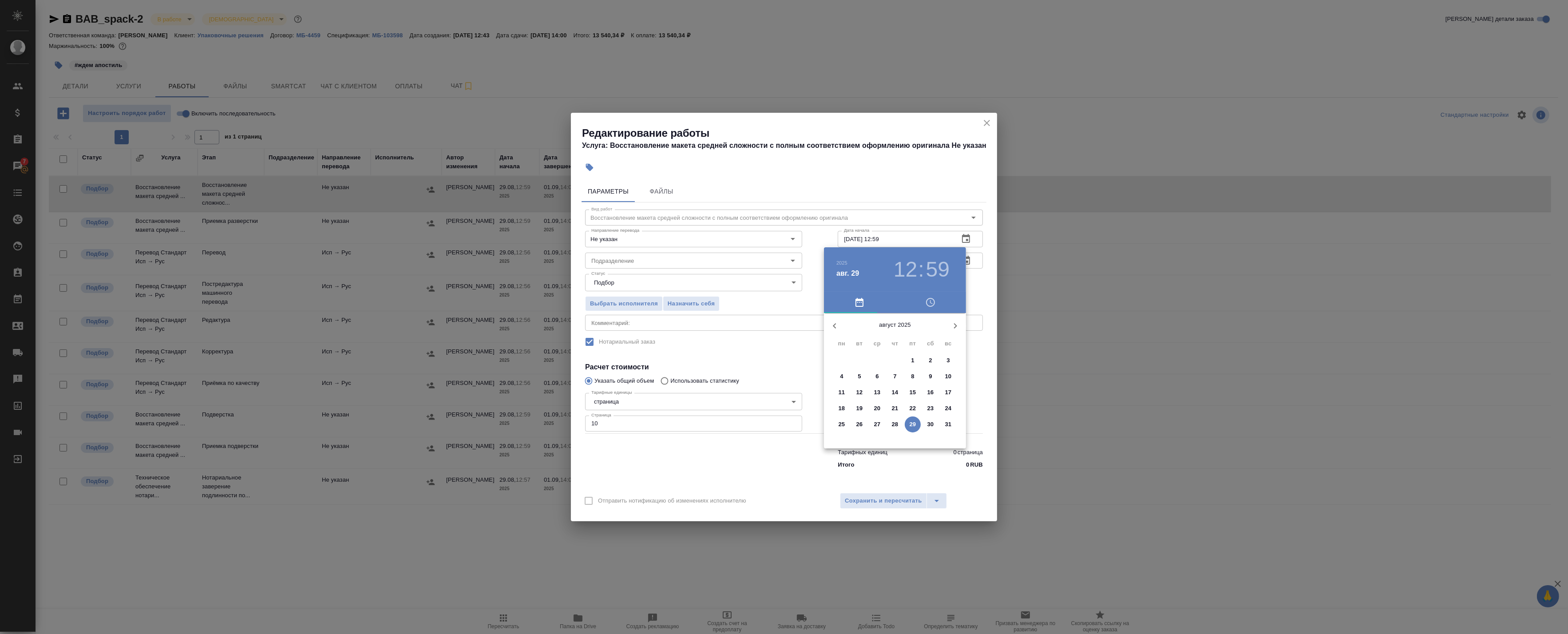
click at [918, 426] on span "29" at bounding box center [912, 424] width 16 height 9
click at [929, 386] on div at bounding box center [895, 383] width 116 height 116
click at [894, 331] on div at bounding box center [895, 383] width 116 height 116
type input "29.08.2025 15:00"
click at [974, 291] on div at bounding box center [784, 317] width 1568 height 634
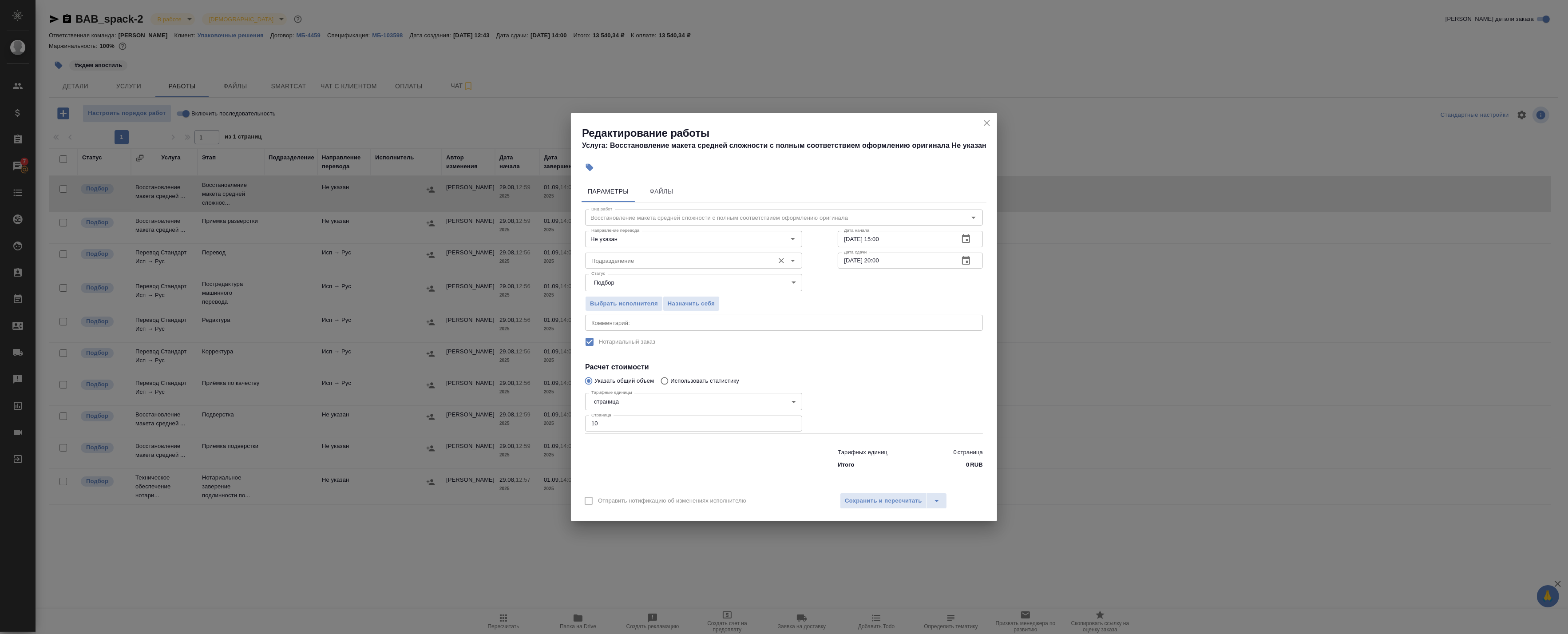
click at [640, 263] on input "Подразделение" at bounding box center [679, 261] width 182 height 11
click at [634, 299] on p "Верстки и дизайна" at bounding box center [617, 297] width 51 height 9
type input "Верстки и дизайна"
click at [690, 323] on textarea at bounding box center [783, 323] width 385 height 7
type textarea "Под нот"
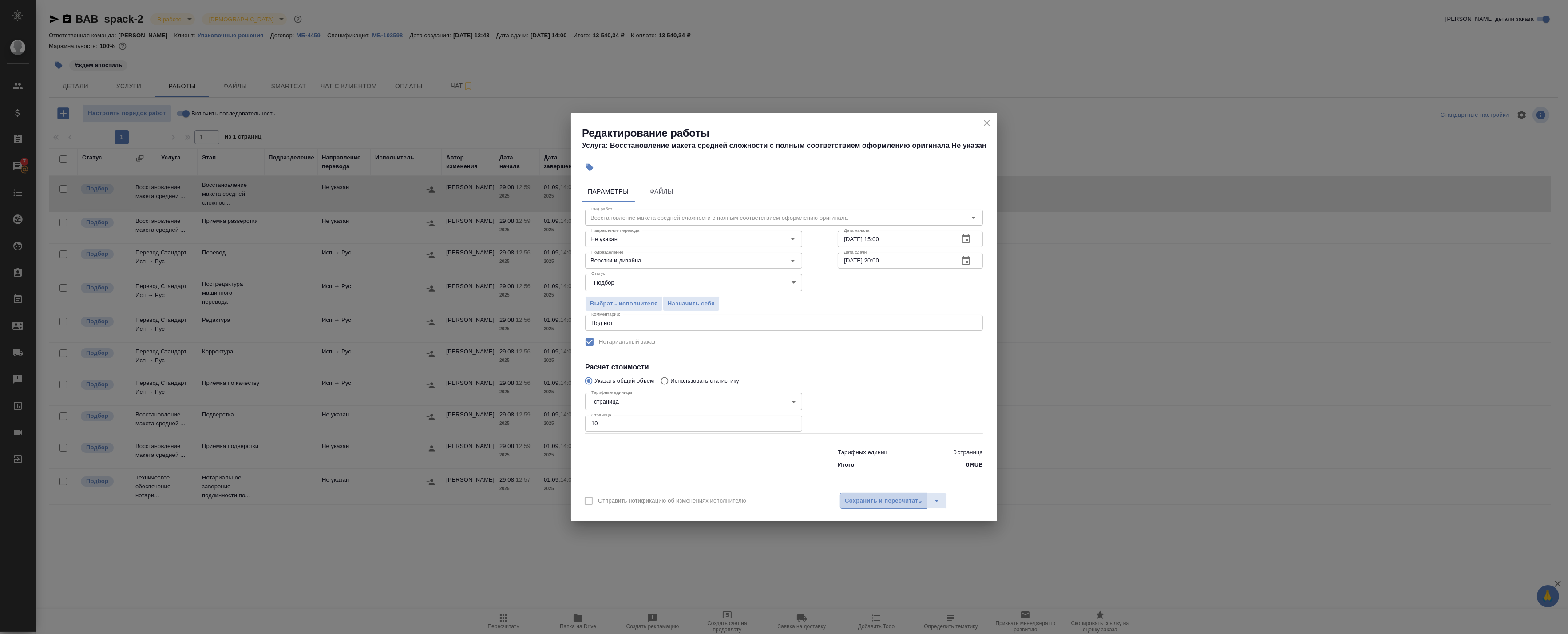
click at [867, 503] on span "Сохранить и пересчитать" at bounding box center [883, 501] width 77 height 10
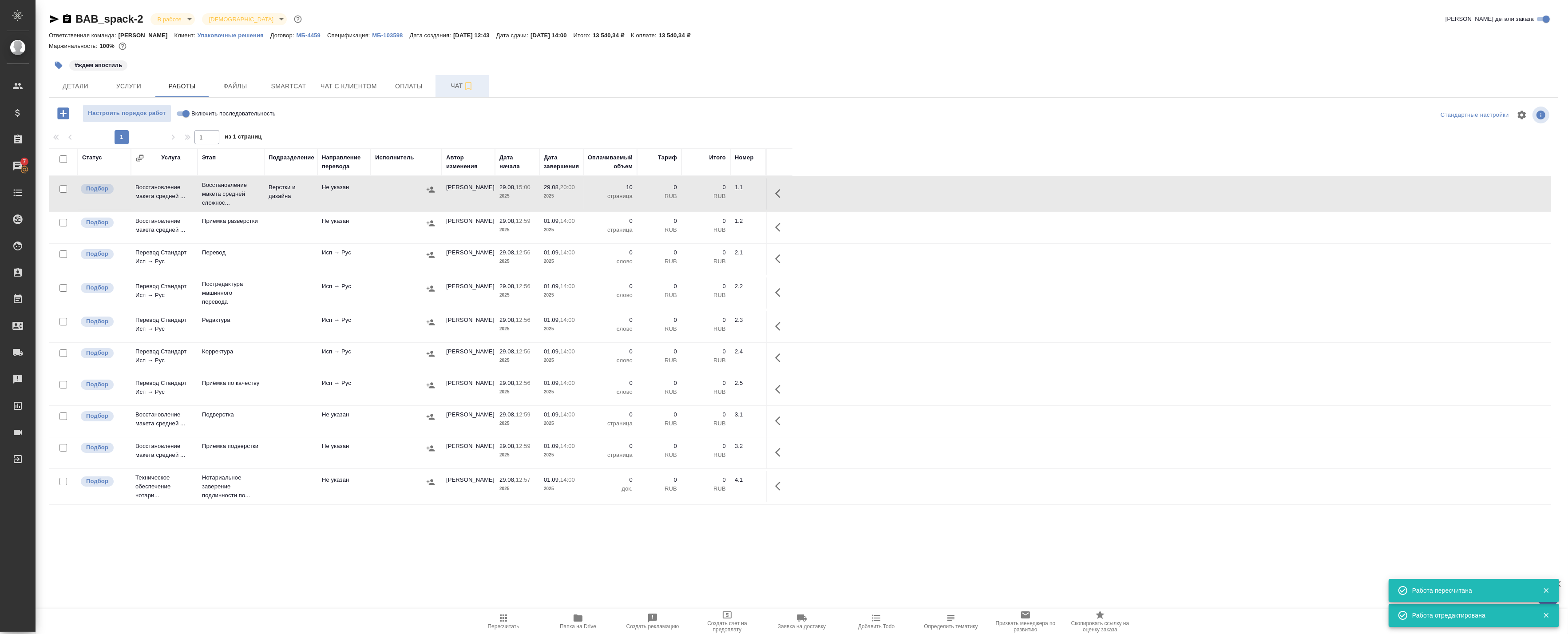
click at [458, 83] on span "Чат" at bounding box center [462, 86] width 43 height 11
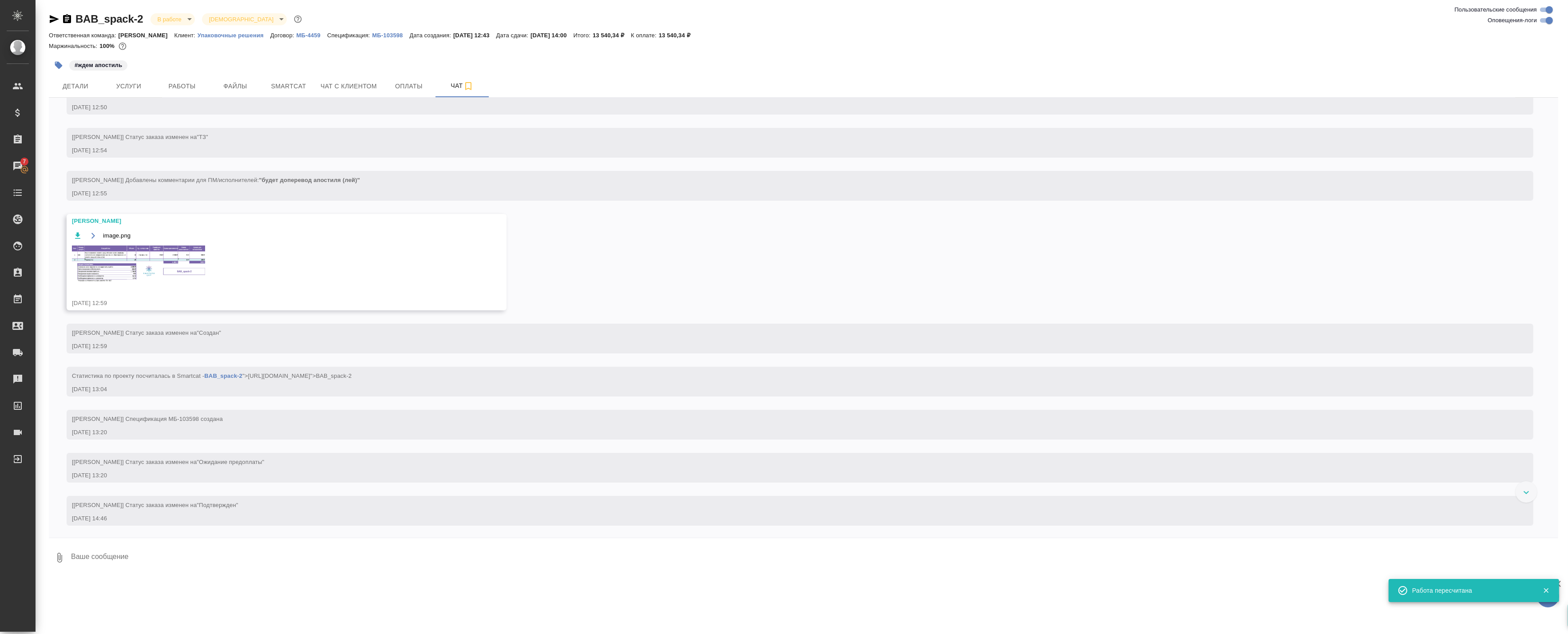
scroll to position [44, 0]
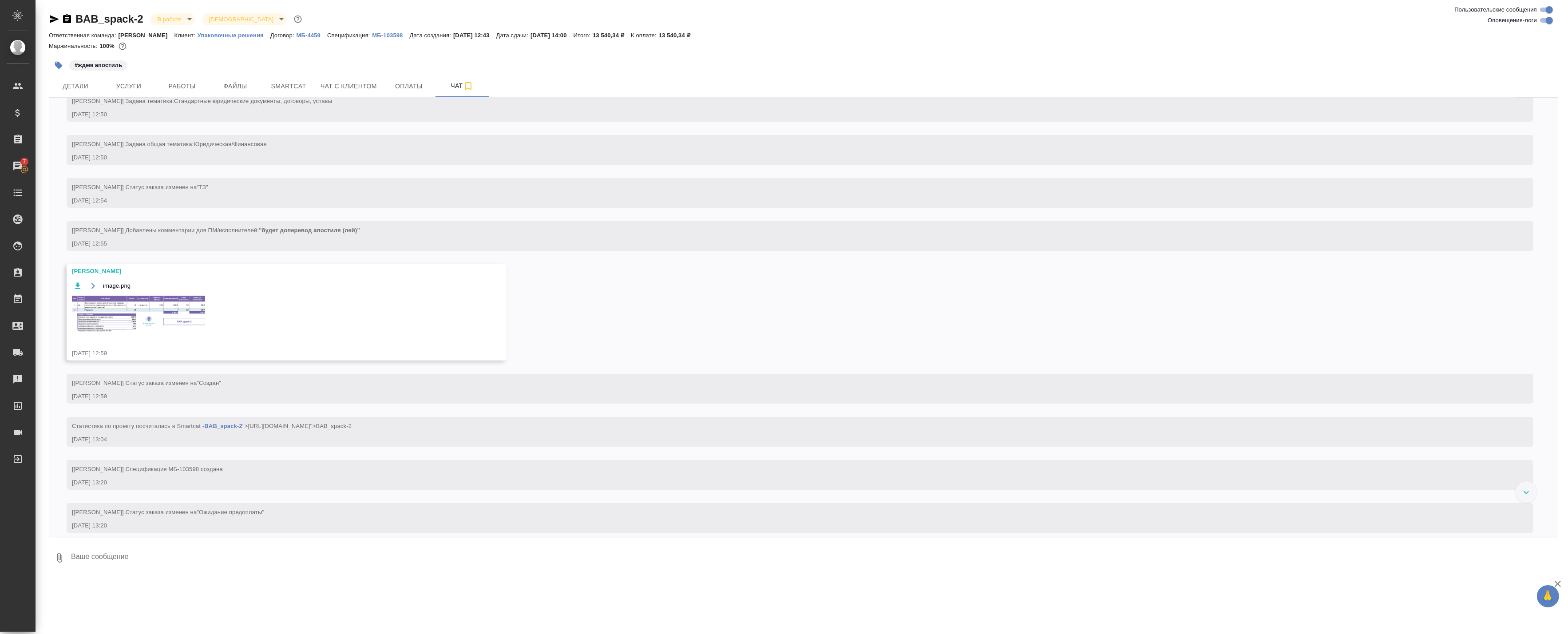
click at [101, 309] on img at bounding box center [138, 315] width 133 height 38
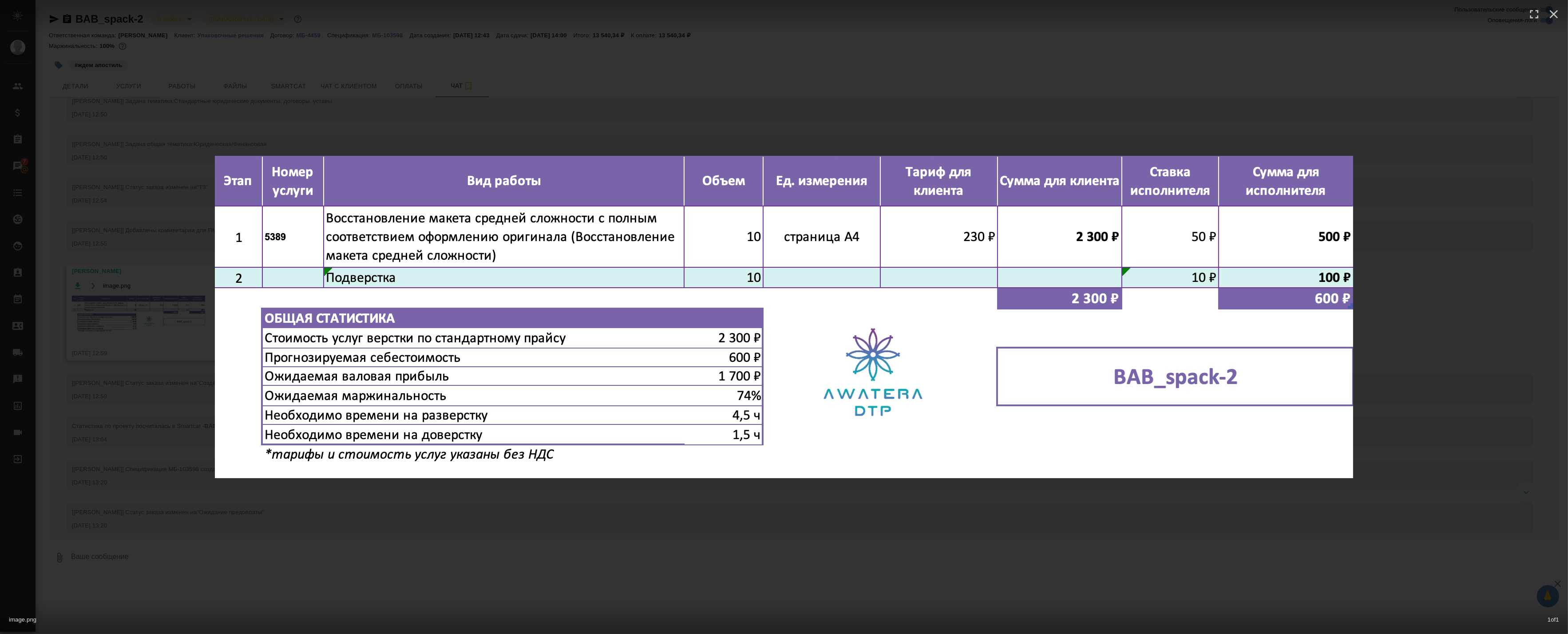
click at [690, 536] on div "image.png 1 of 1" at bounding box center [784, 317] width 1568 height 634
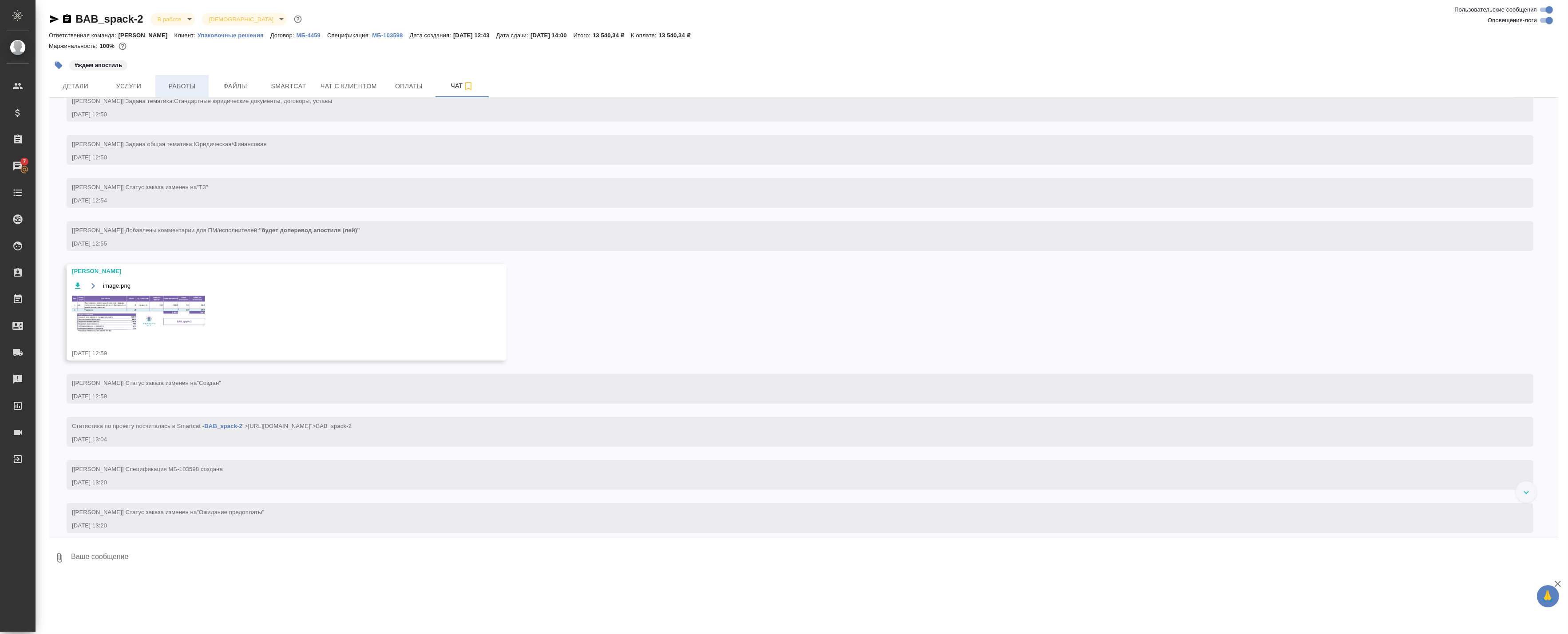
click at [201, 82] on span "Работы" at bounding box center [182, 86] width 43 height 11
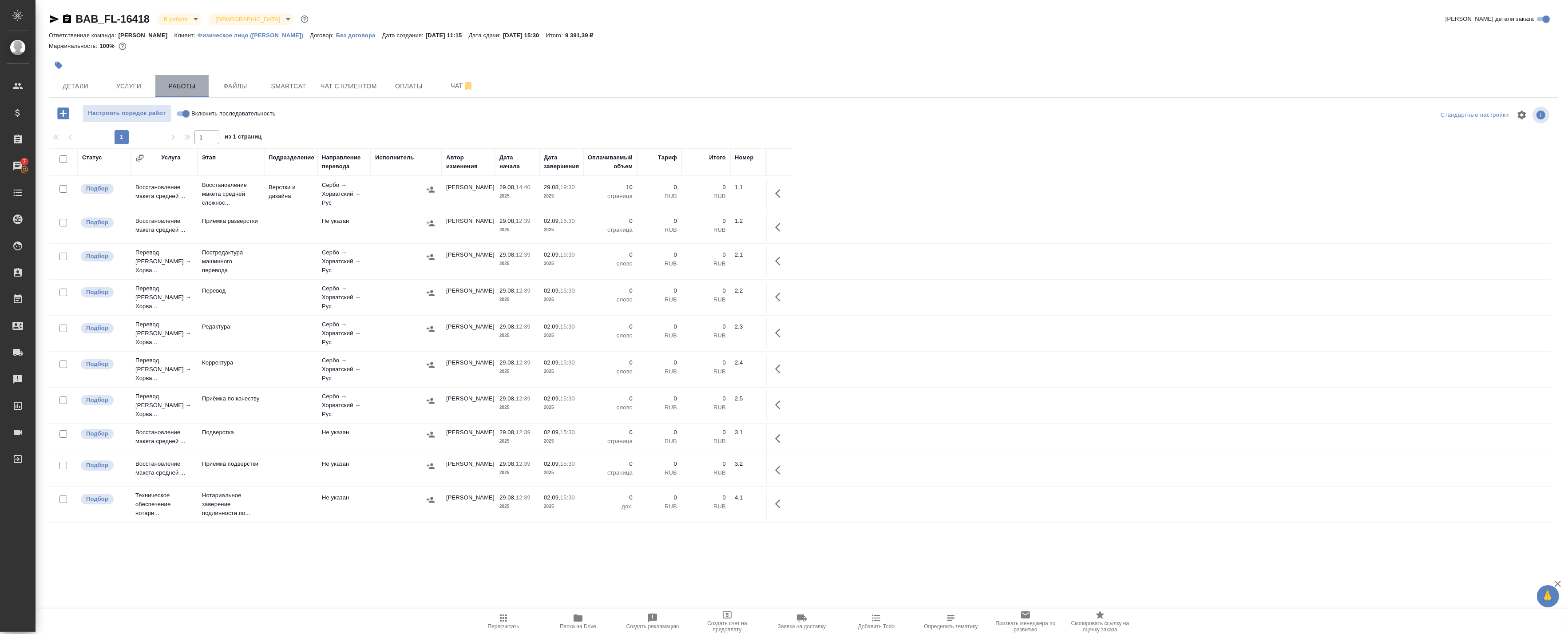
click at [185, 85] on span "Работы" at bounding box center [182, 86] width 43 height 11
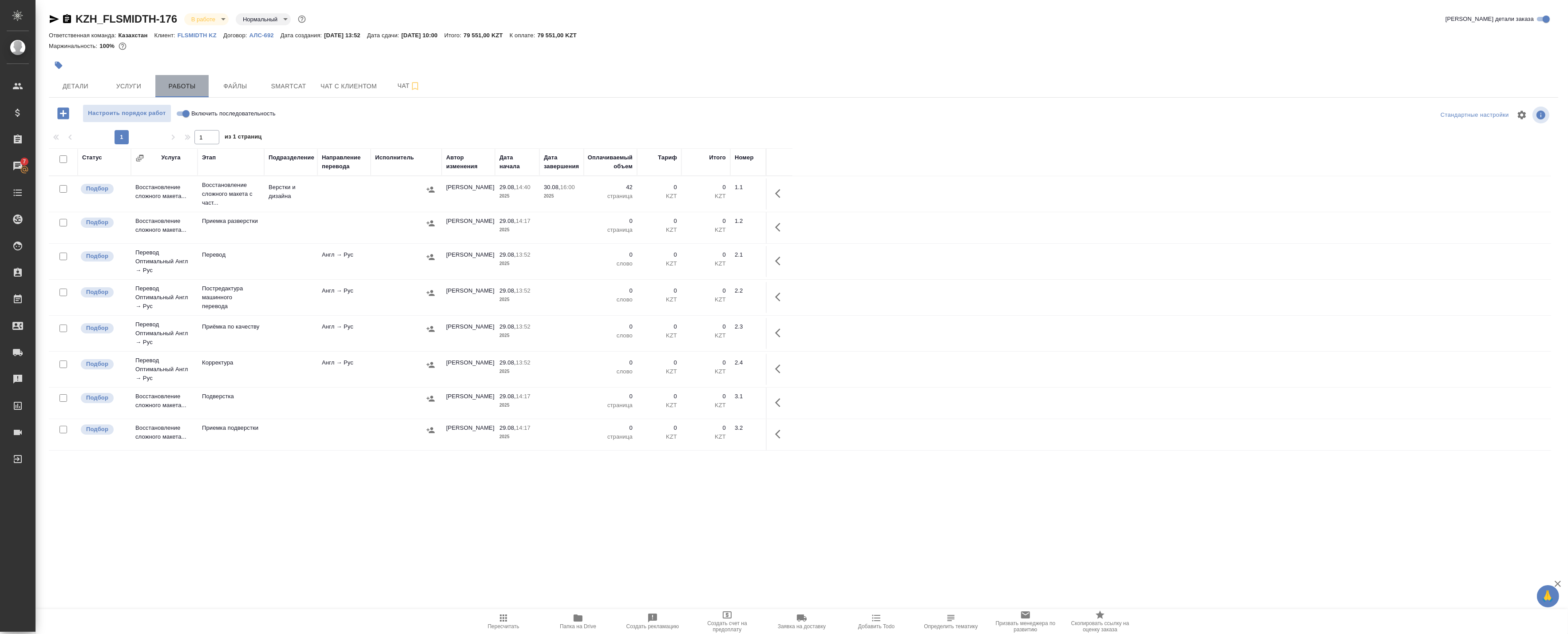
click at [190, 85] on span "Работы" at bounding box center [182, 86] width 43 height 11
click at [180, 89] on span "Работы" at bounding box center [182, 86] width 43 height 11
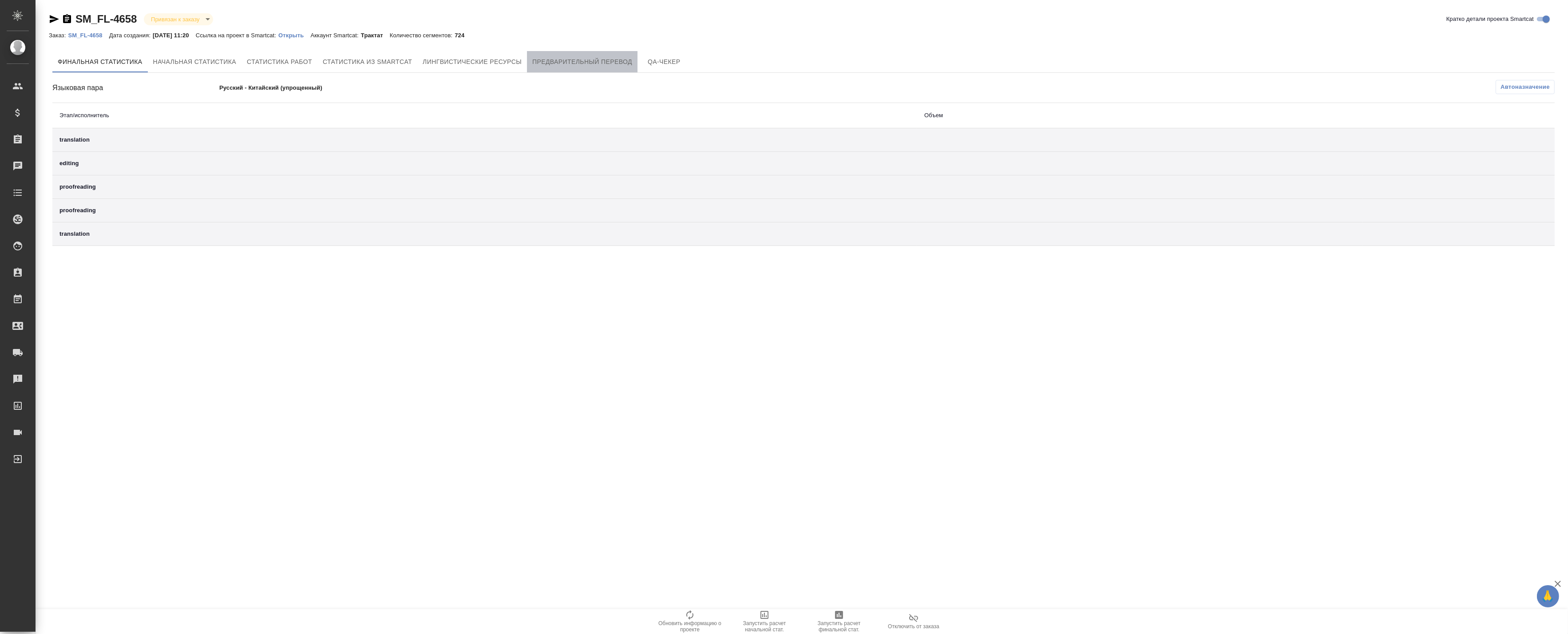
click at [559, 63] on span "Предварительный перевод" at bounding box center [582, 62] width 100 height 11
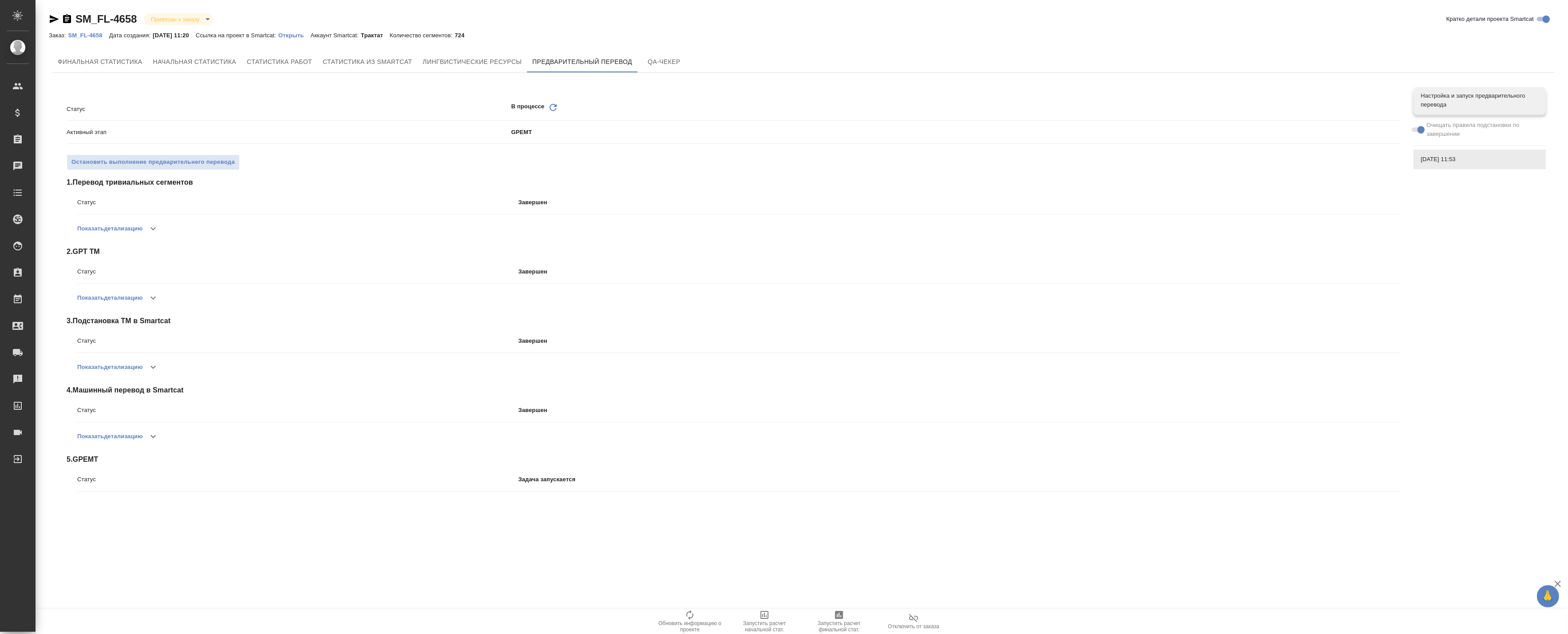
click at [554, 108] on icon "Обновить" at bounding box center [553, 108] width 11 height 11
click at [554, 109] on icon "Обновить" at bounding box center [553, 108] width 11 height 11
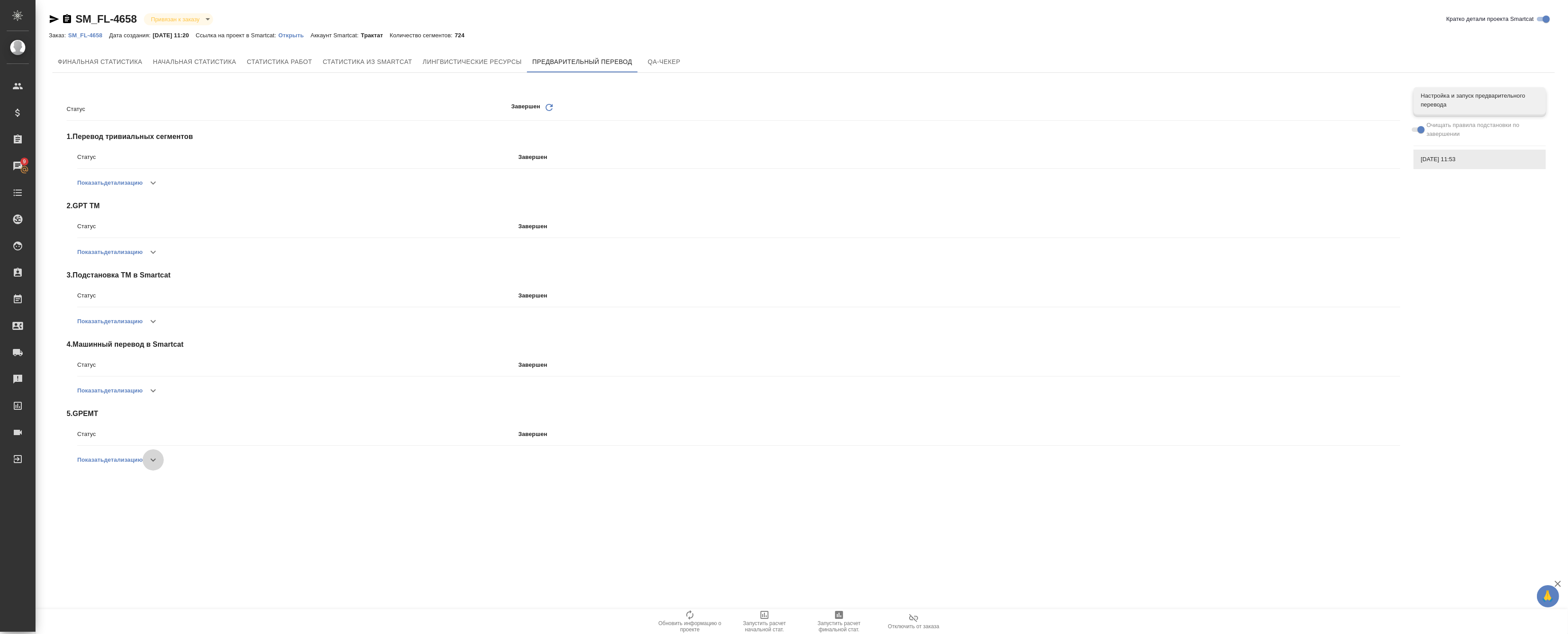
click at [153, 459] on icon "button" at bounding box center [153, 460] width 5 height 3
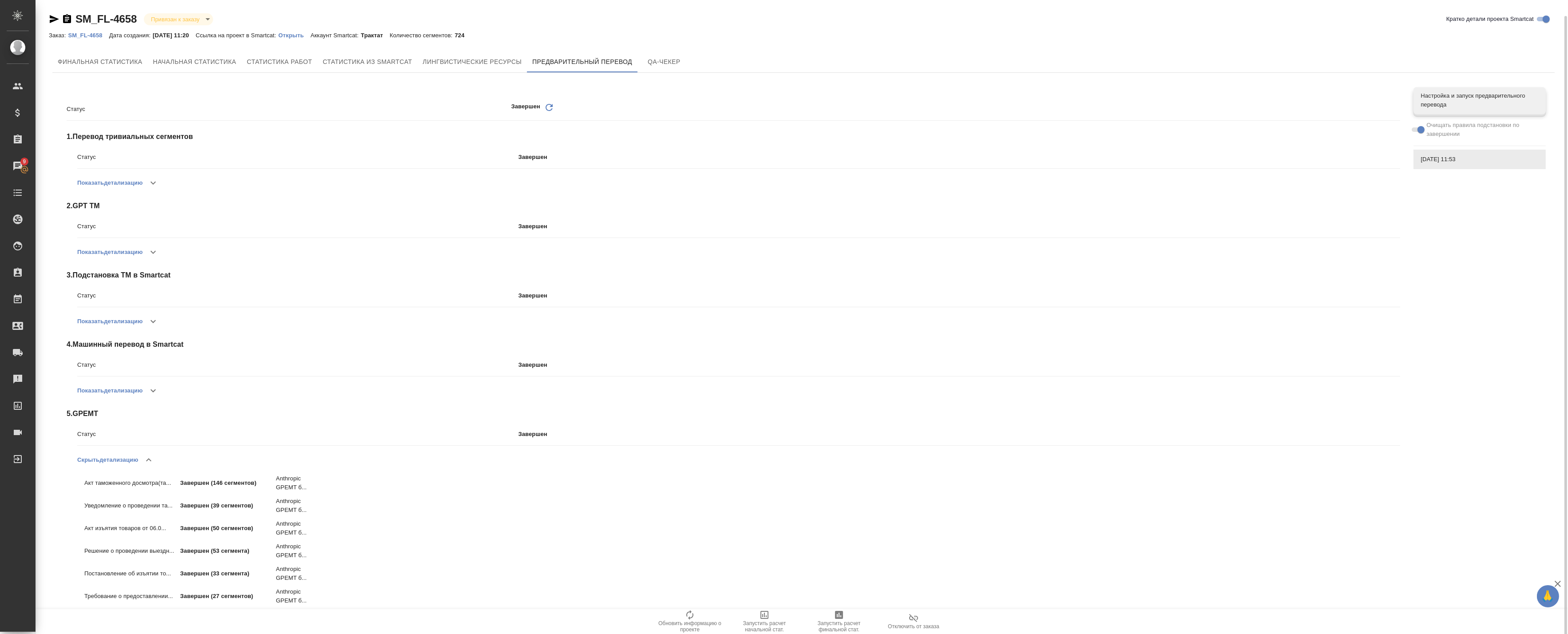
scroll to position [8, 0]
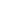
select select "RU"
type textarea "x"
select select "RU"
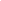
type textarea "x"
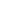
type textarea "x"
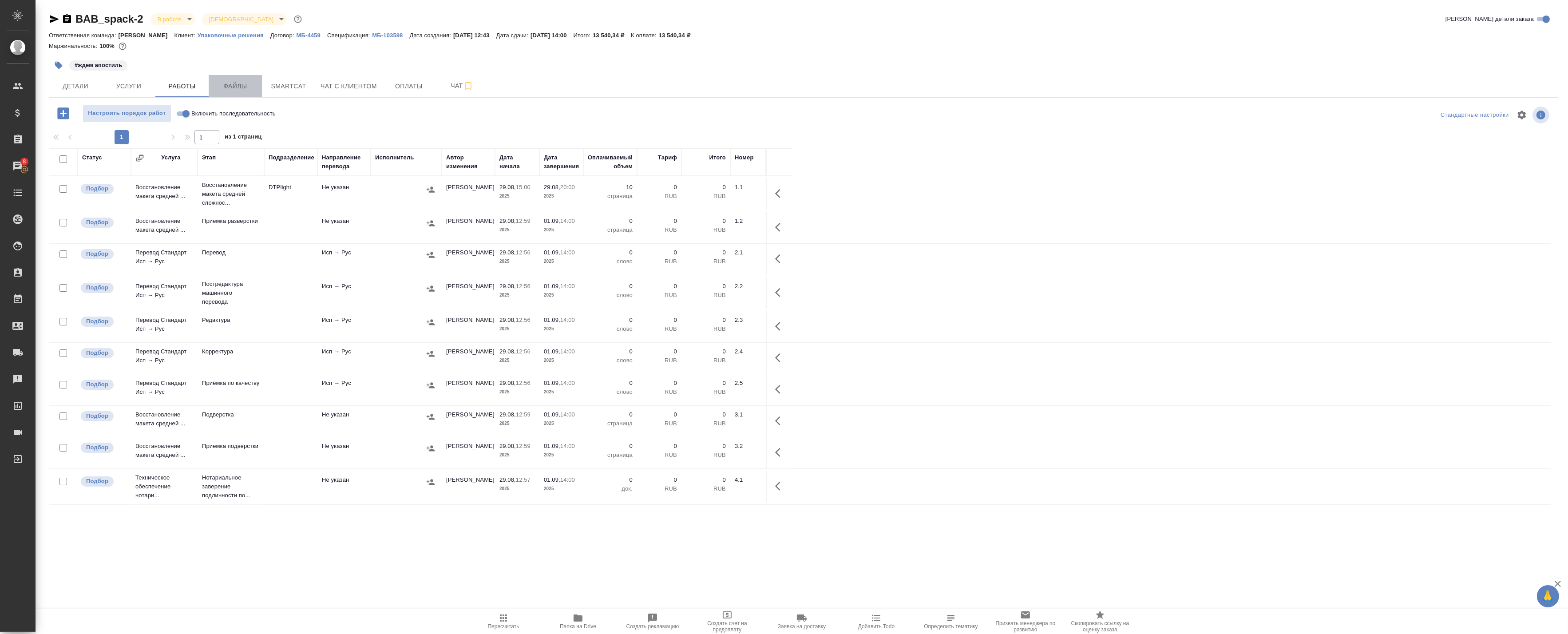
click at [236, 87] on span "Файлы" at bounding box center [236, 86] width 43 height 11
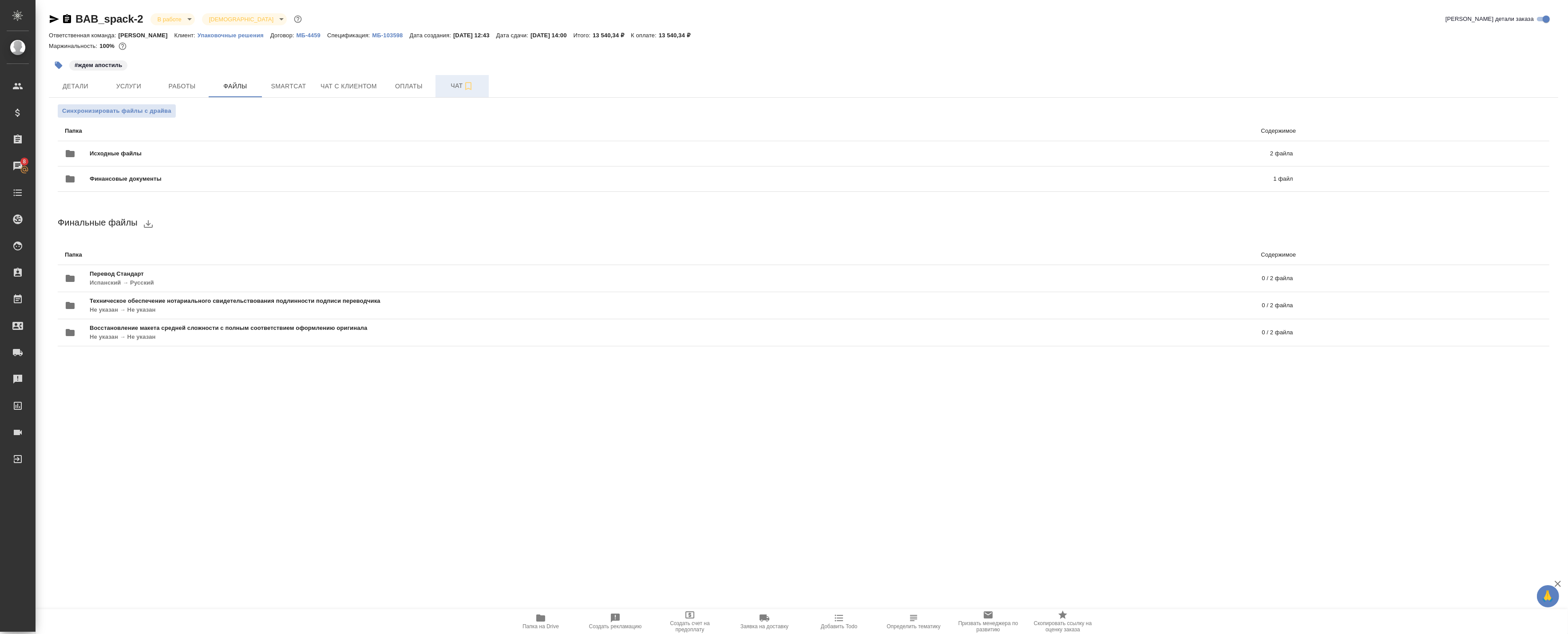
click at [447, 86] on span "Чат" at bounding box center [462, 86] width 43 height 11
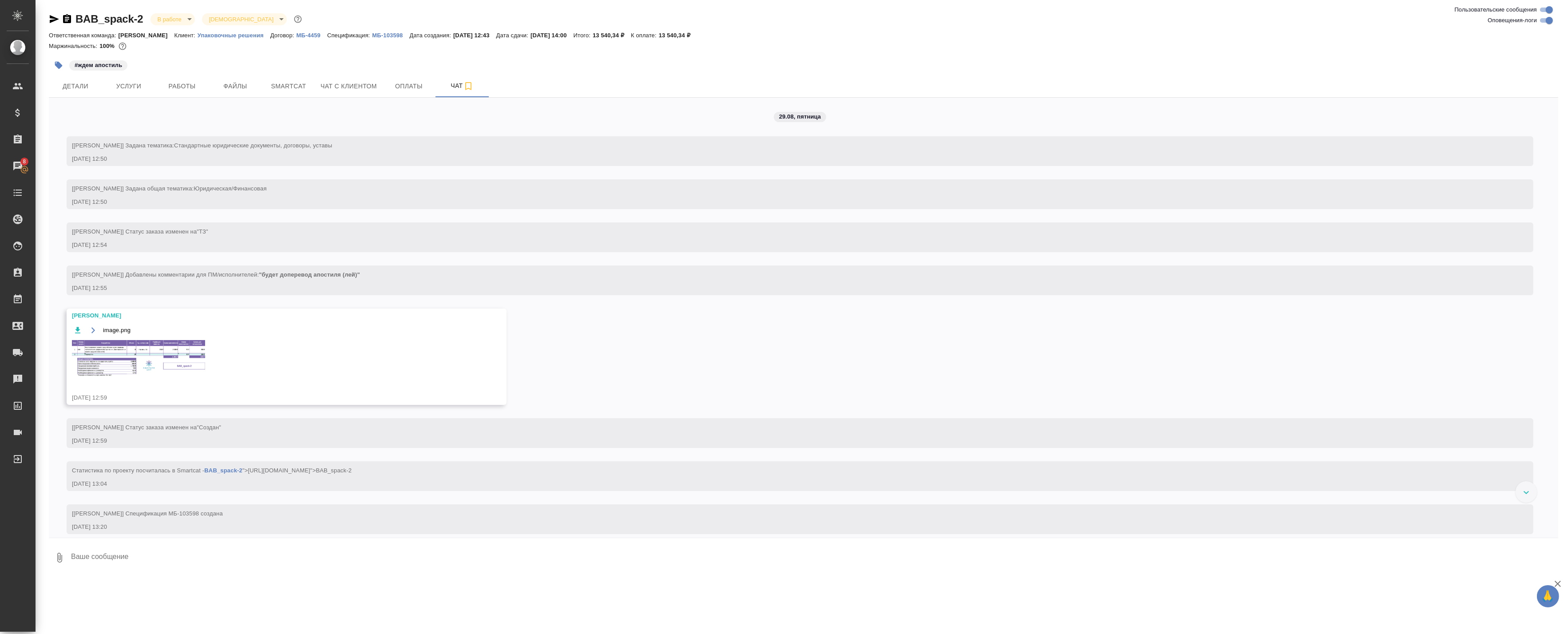
click at [113, 364] on img at bounding box center [138, 359] width 133 height 38
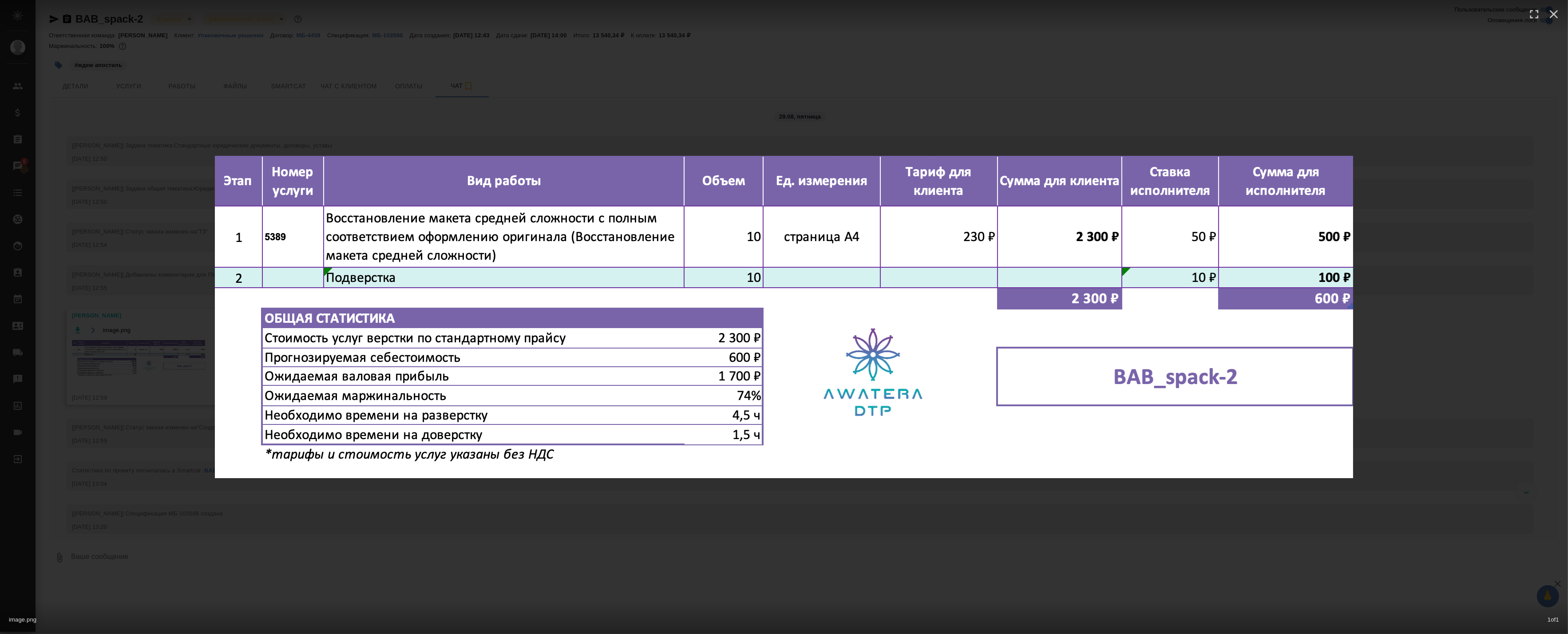
click at [287, 75] on div "image.png 1 of 1" at bounding box center [784, 317] width 1568 height 634
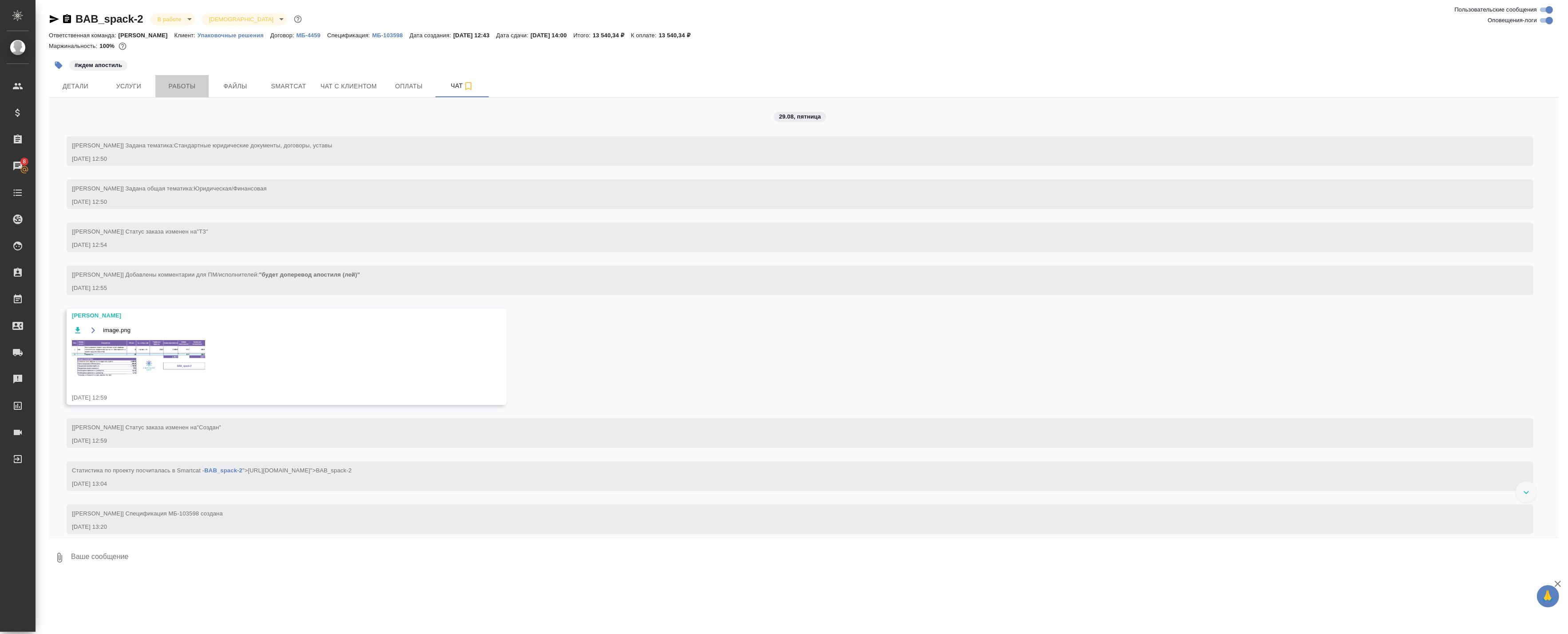
click at [197, 85] on span "Работы" at bounding box center [182, 86] width 43 height 11
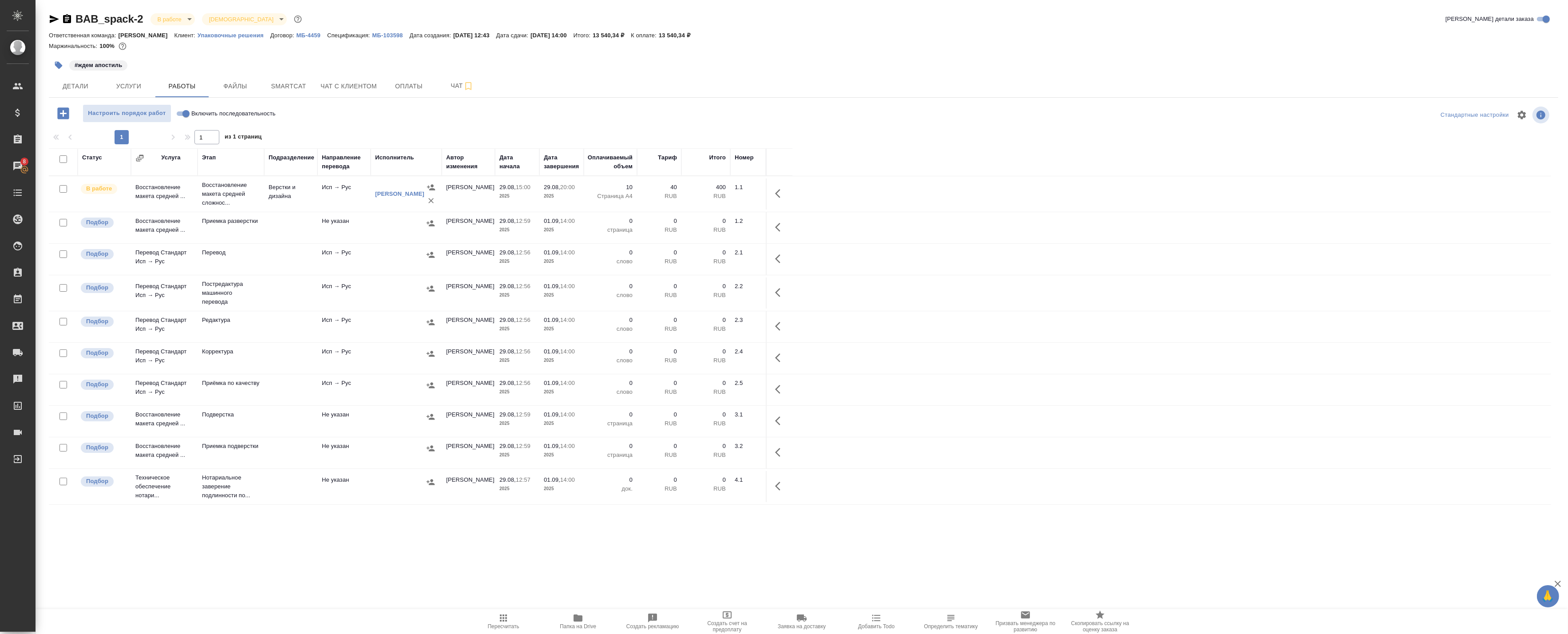
click at [718, 193] on icon "button" at bounding box center [780, 194] width 11 height 11
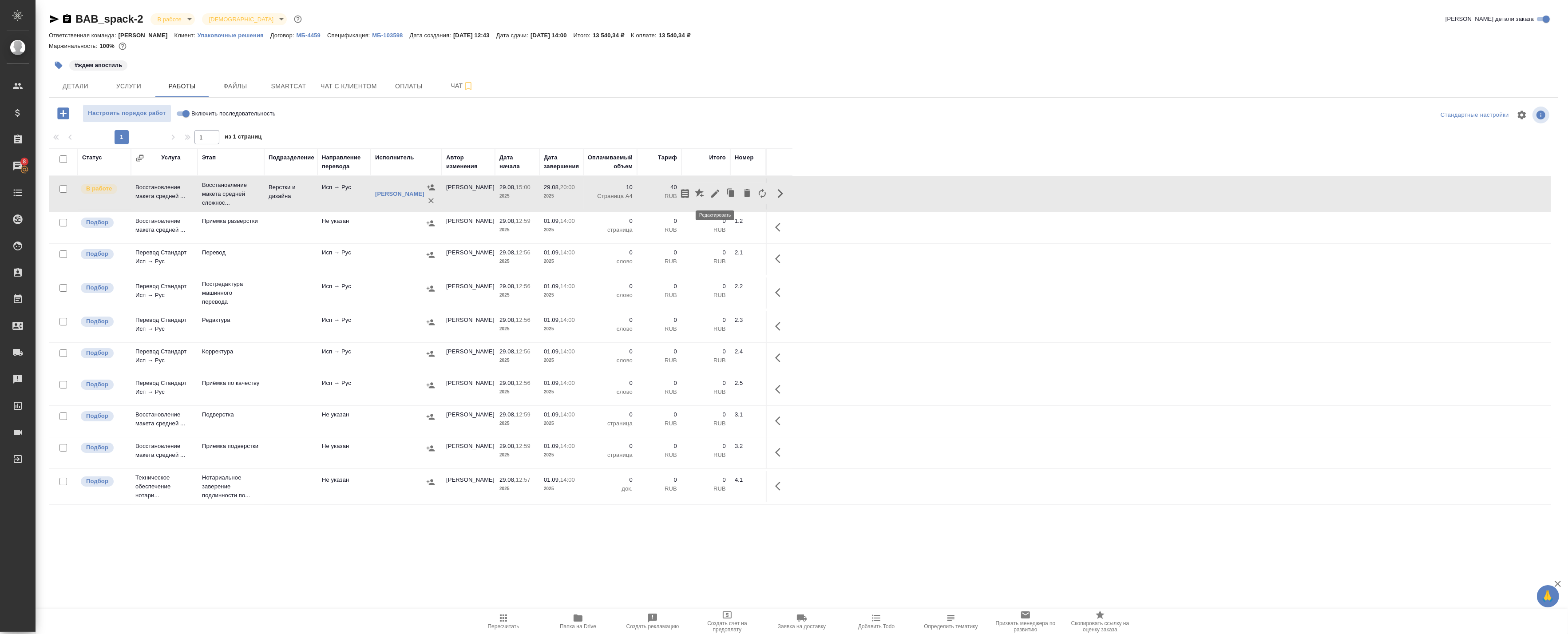
click at [716, 194] on icon "button" at bounding box center [715, 194] width 11 height 11
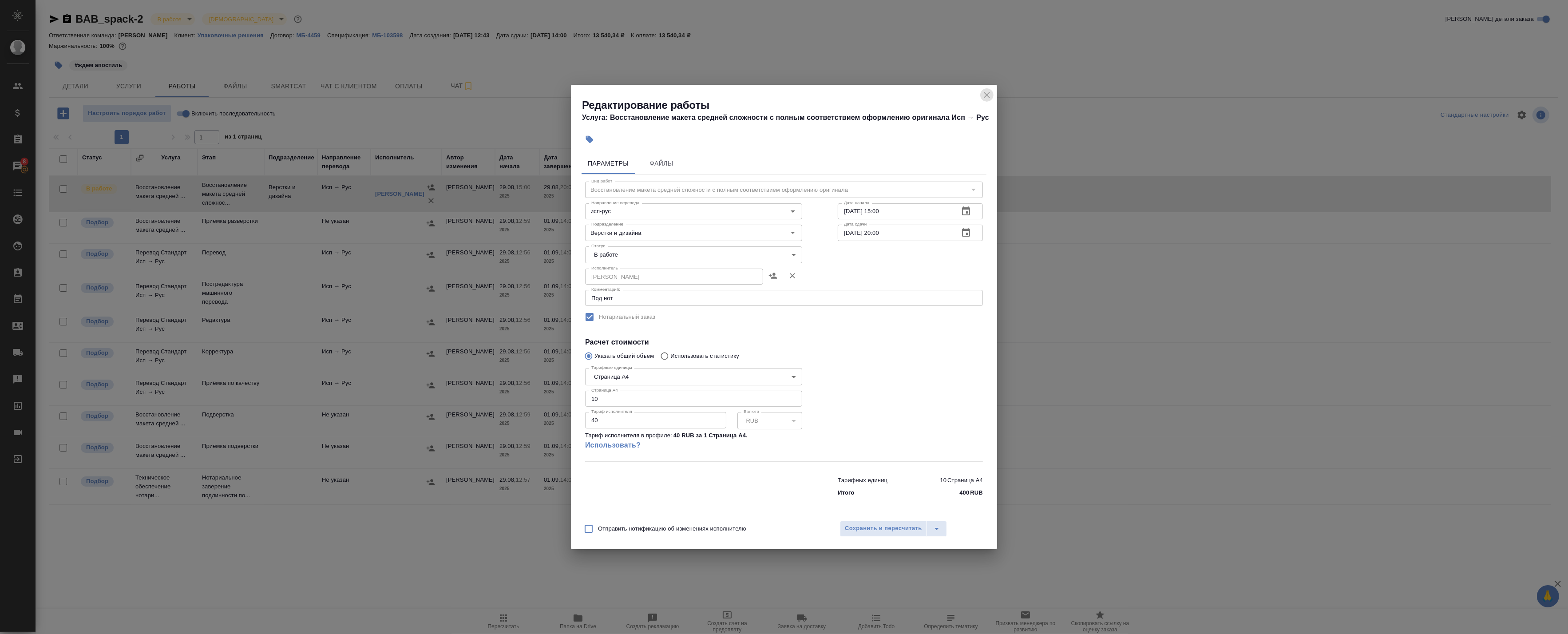
click at [718, 94] on icon "close" at bounding box center [987, 95] width 11 height 11
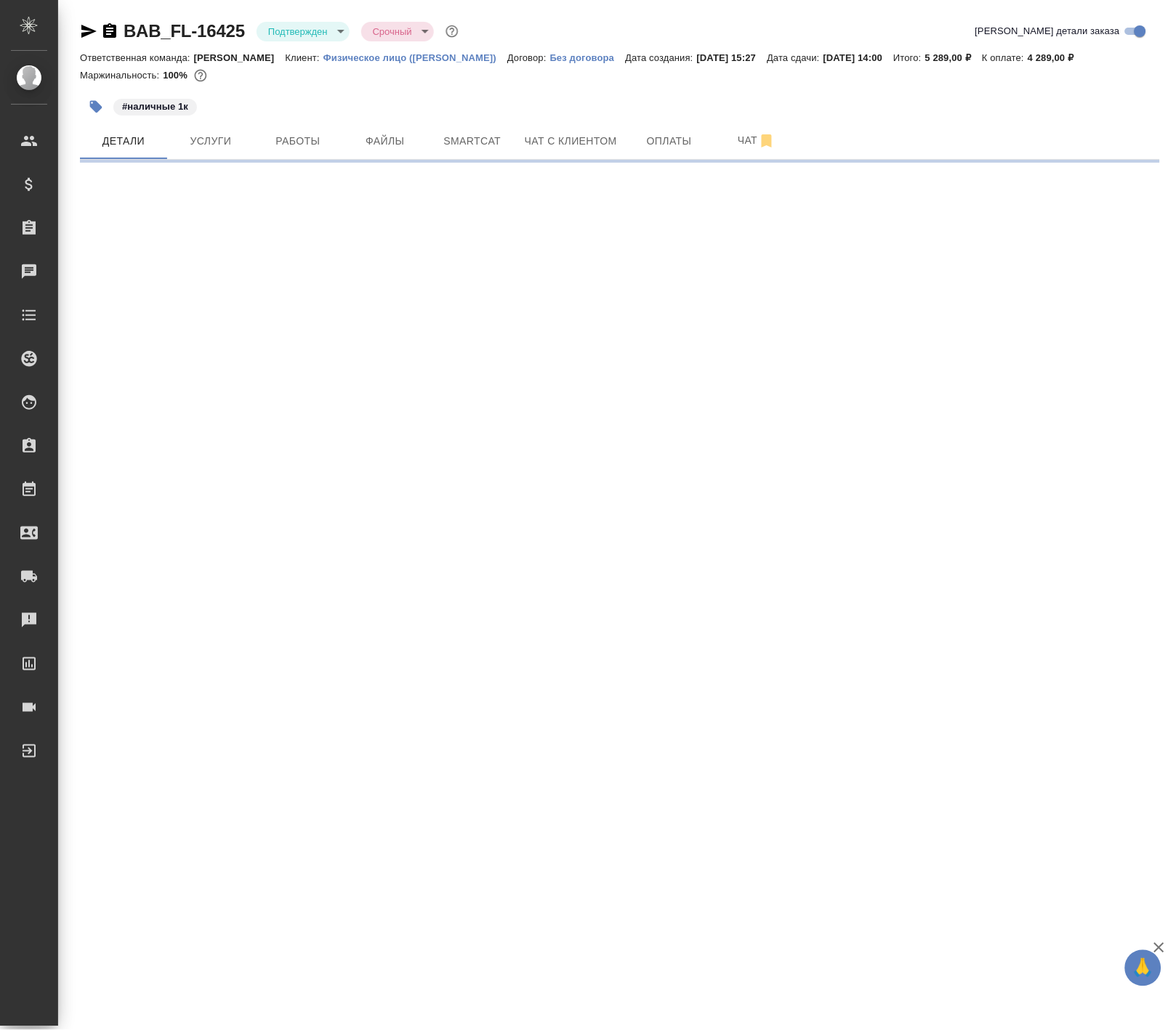
click at [227, 598] on div ".cls-1 fill:#fff; AWATERA Badanyan [PERSON_NAME] Спецификации Заказы Чаты Todo …" at bounding box center [588, 515] width 1176 height 1030
select select "RU"
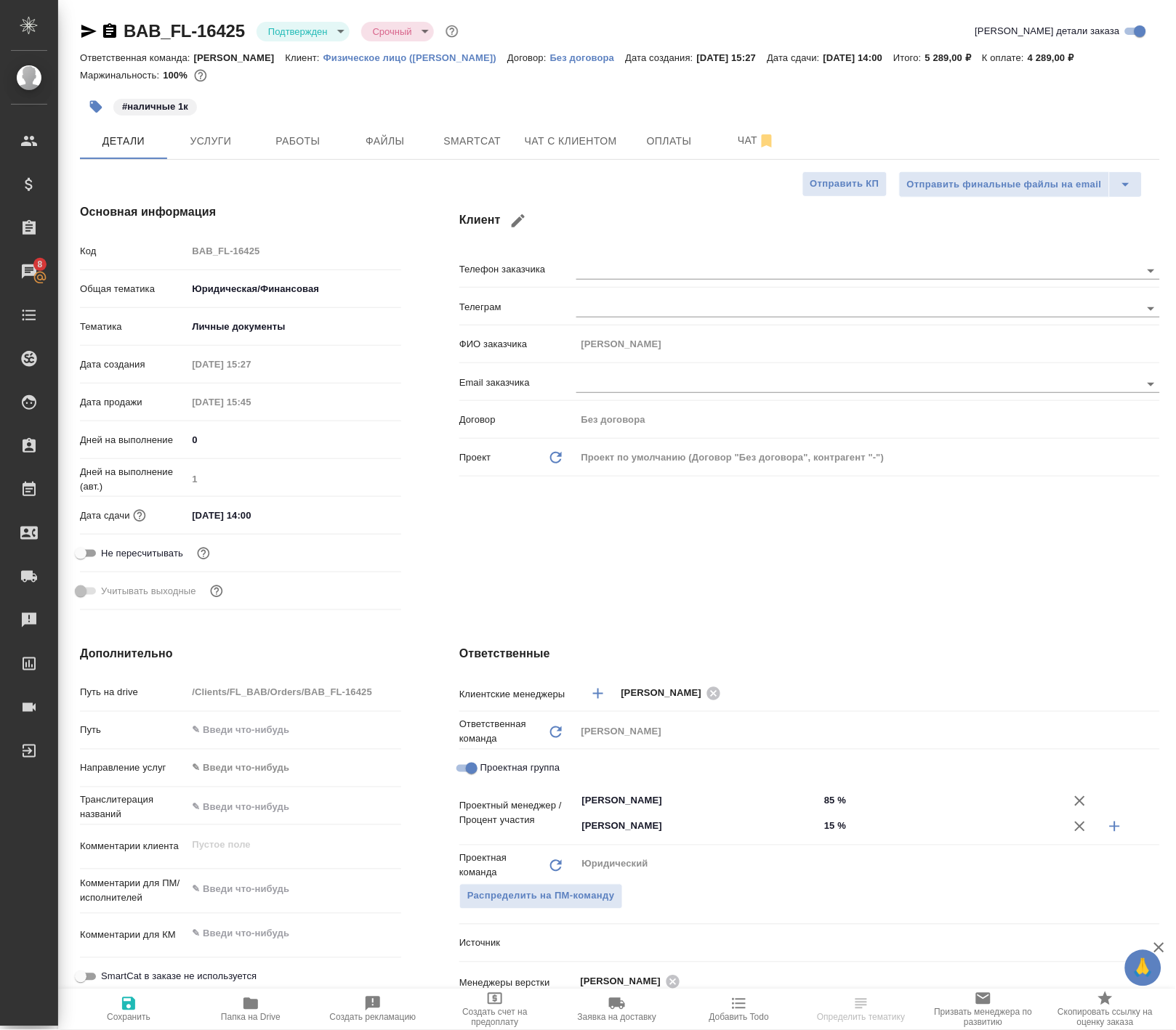
type textarea "x"
click at [308, 142] on span "Работы" at bounding box center [298, 141] width 70 height 18
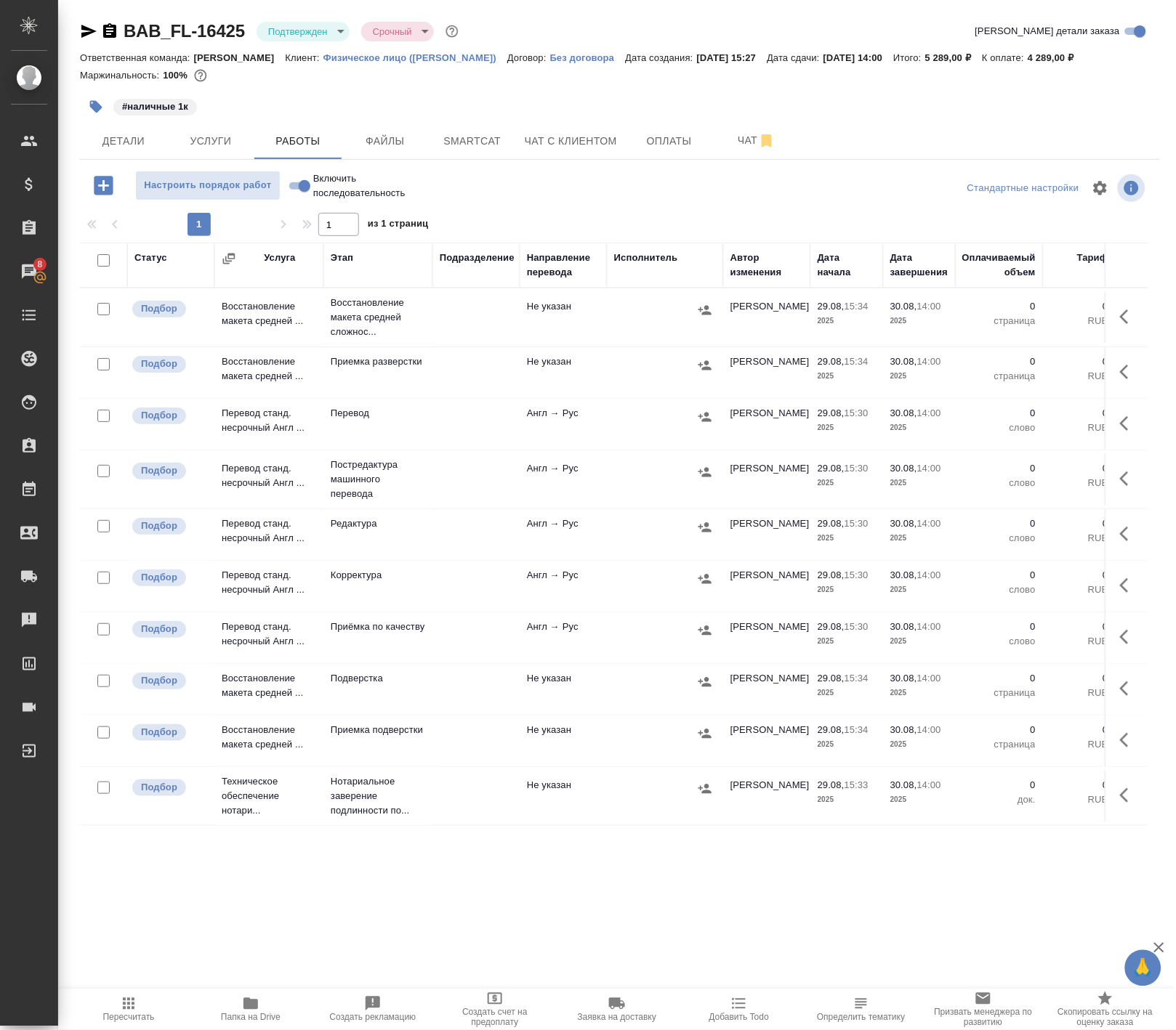
click at [305, 44] on div "BAB_FL-16425 Подтвержден confirmed Срочный urgent Кратко детали заказа" at bounding box center [620, 34] width 1080 height 29
click at [118, 154] on button "Детали" at bounding box center [124, 140] width 88 height 36
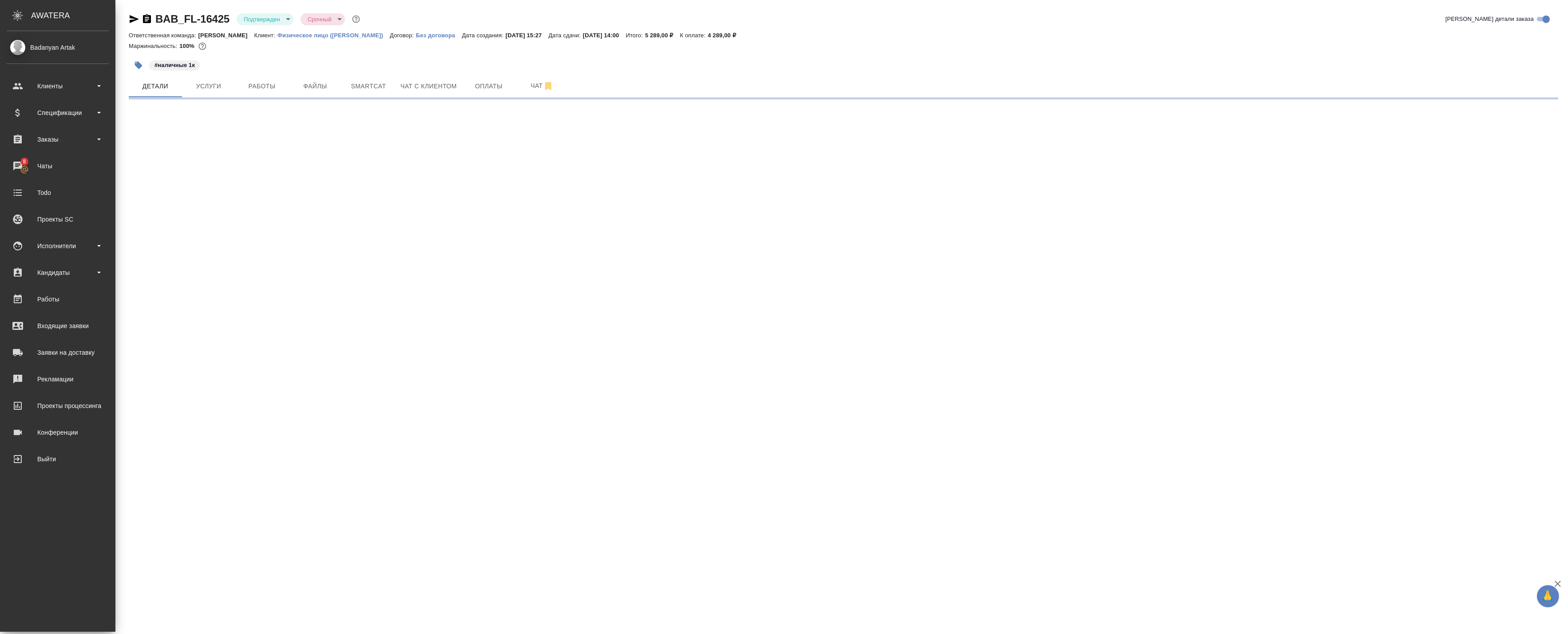
select select "RU"
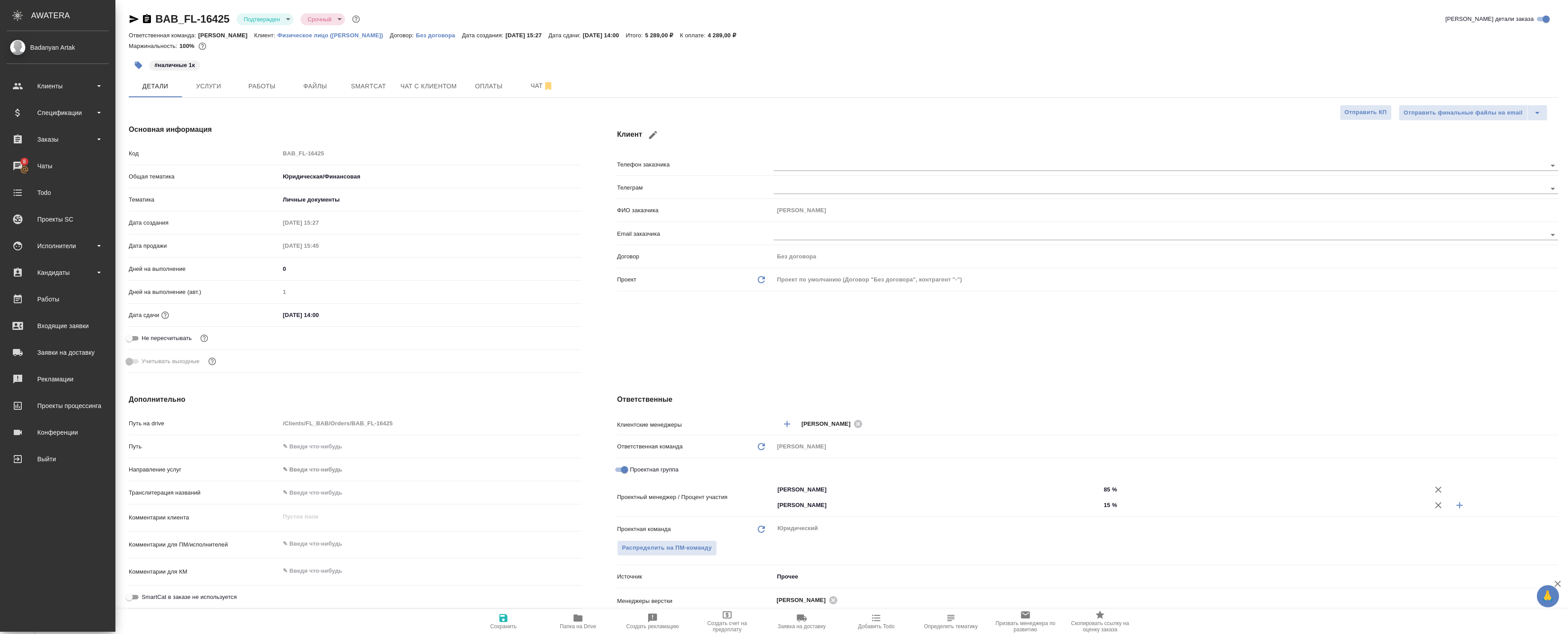
type textarea "x"
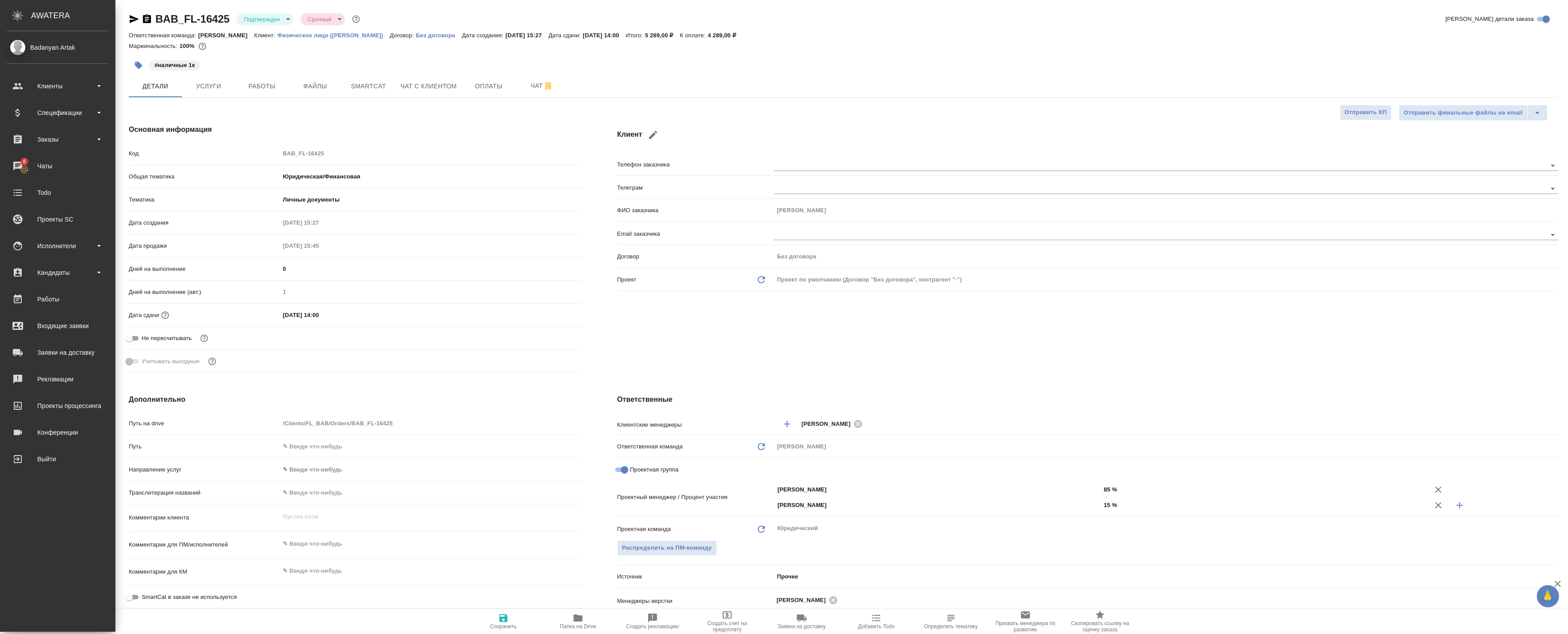
type textarea "x"
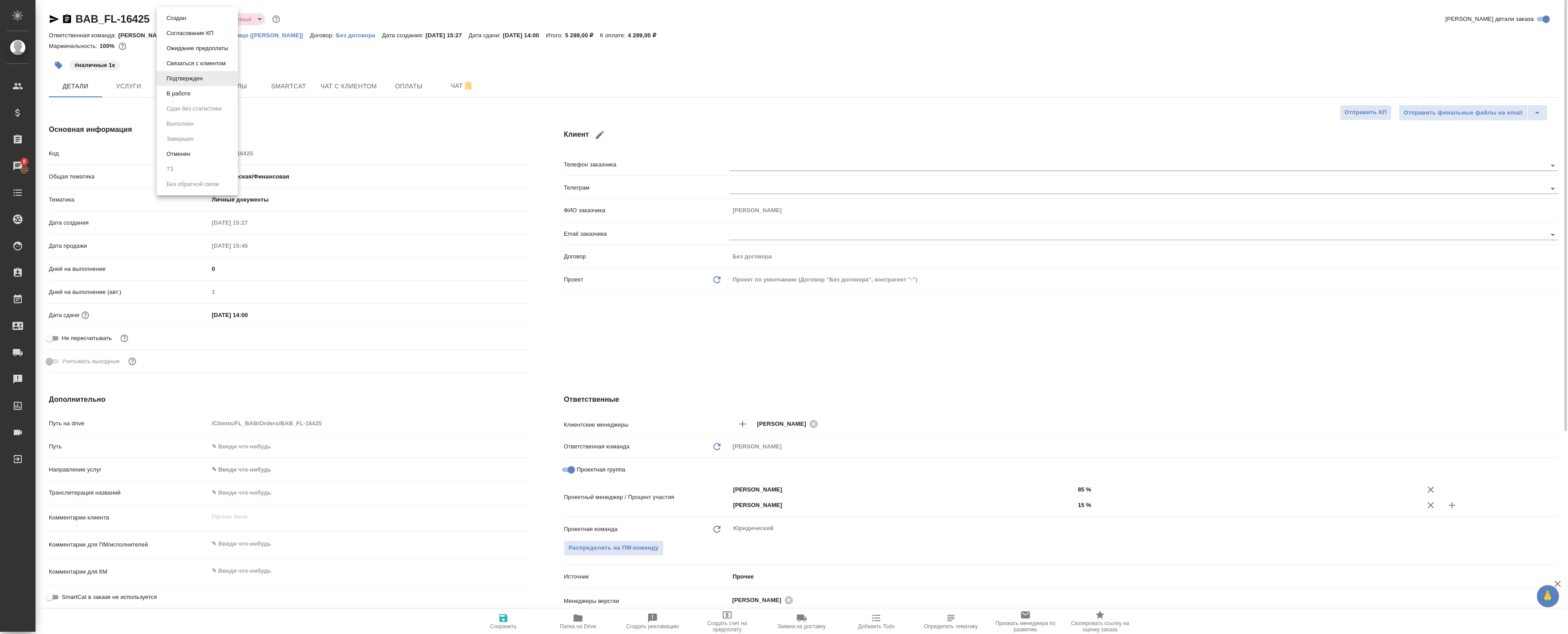
click at [197, 19] on body "🙏 .cls-1 fill:#fff; AWATERA Badanyan Artak Клиенты Спецификации Заказы 8 Чаты T…" at bounding box center [784, 317] width 1568 height 634
click at [189, 97] on button "В работе" at bounding box center [178, 94] width 29 height 10
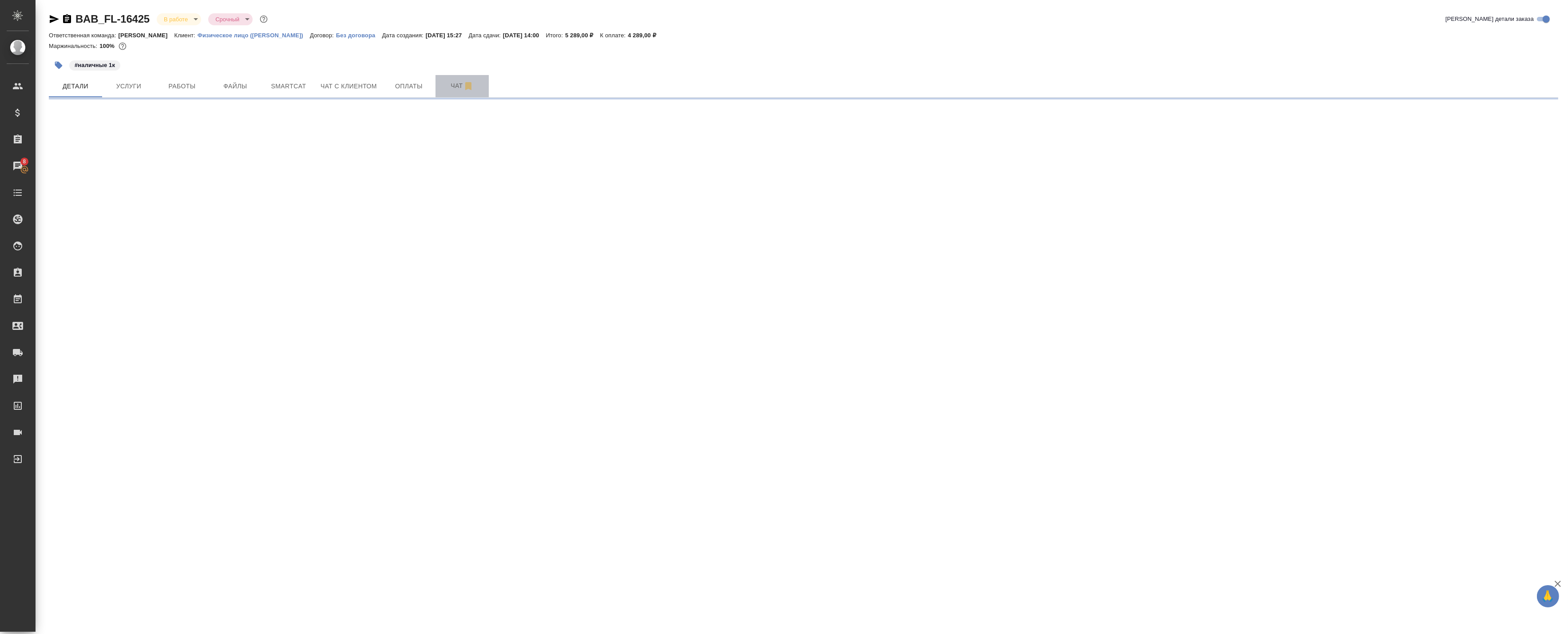
click at [460, 86] on span "Чат" at bounding box center [462, 86] width 43 height 11
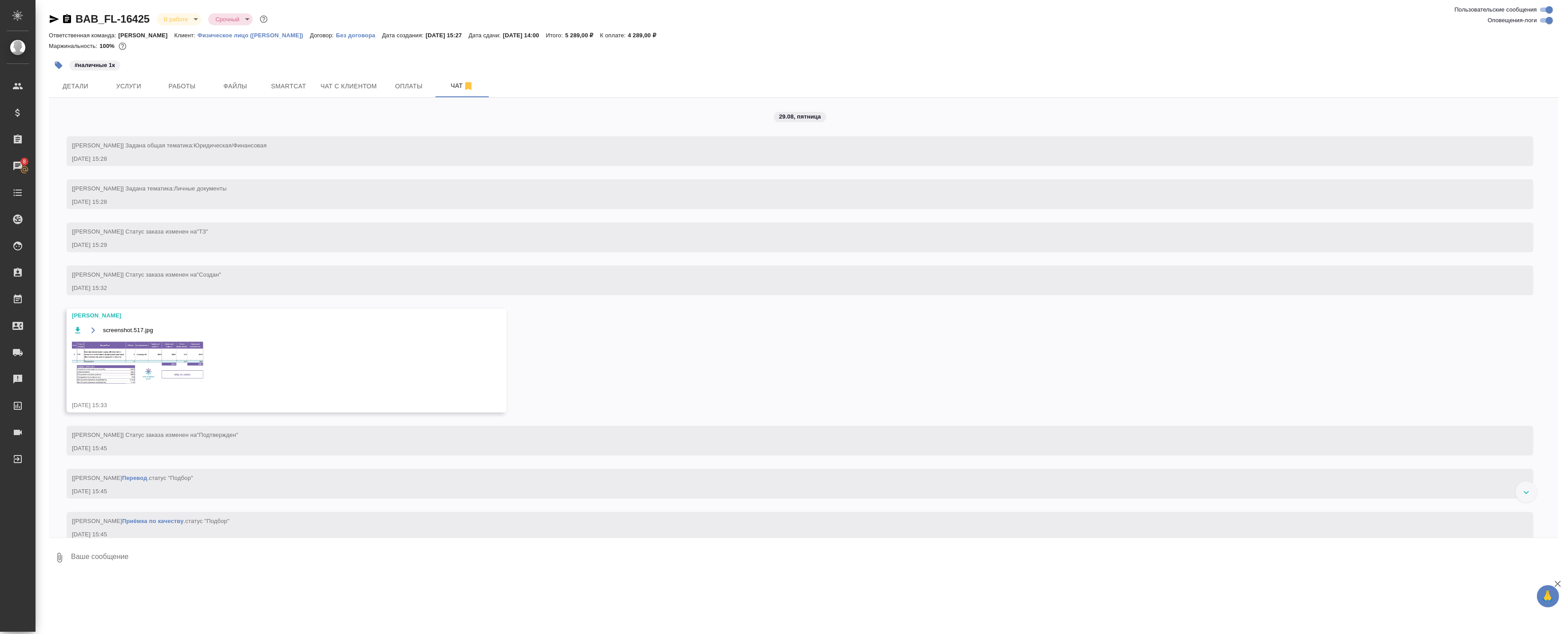
click at [144, 376] on img at bounding box center [138, 363] width 133 height 45
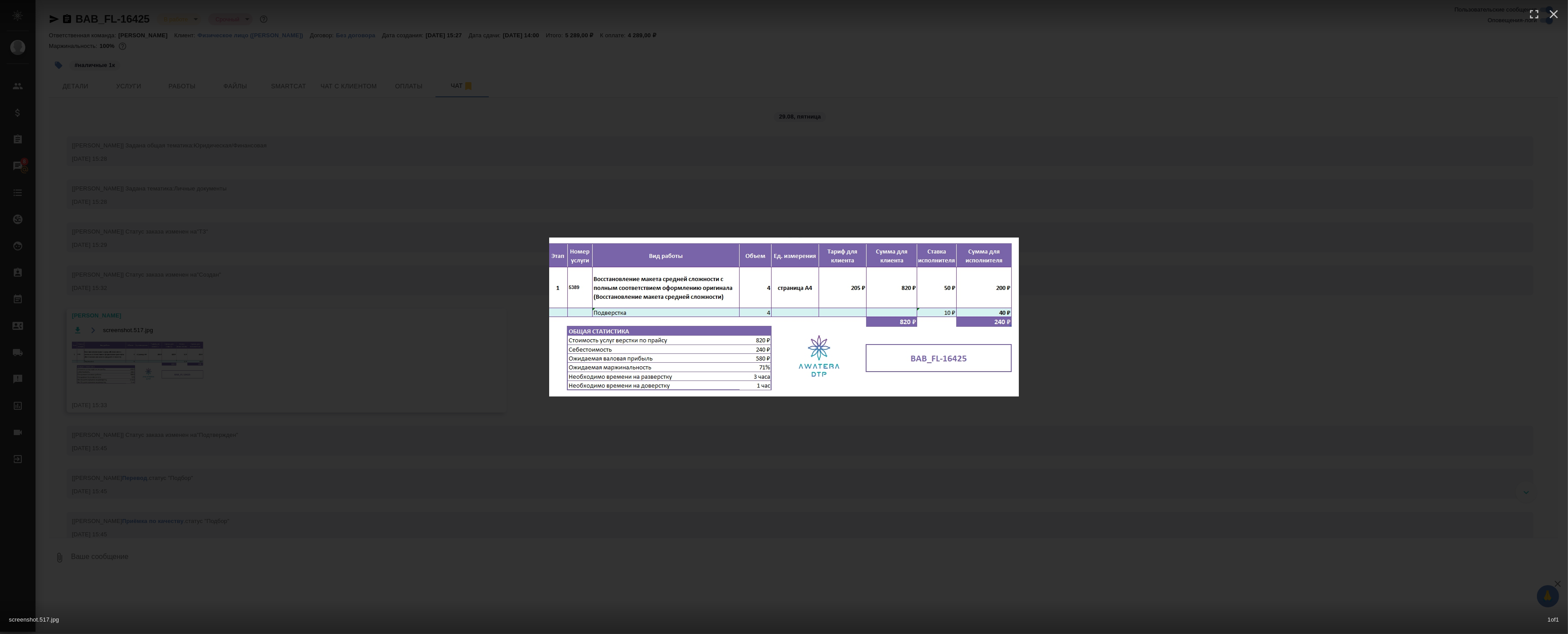
click at [411, 351] on div "screenshot.517.jpg 1 of 1" at bounding box center [784, 317] width 1568 height 634
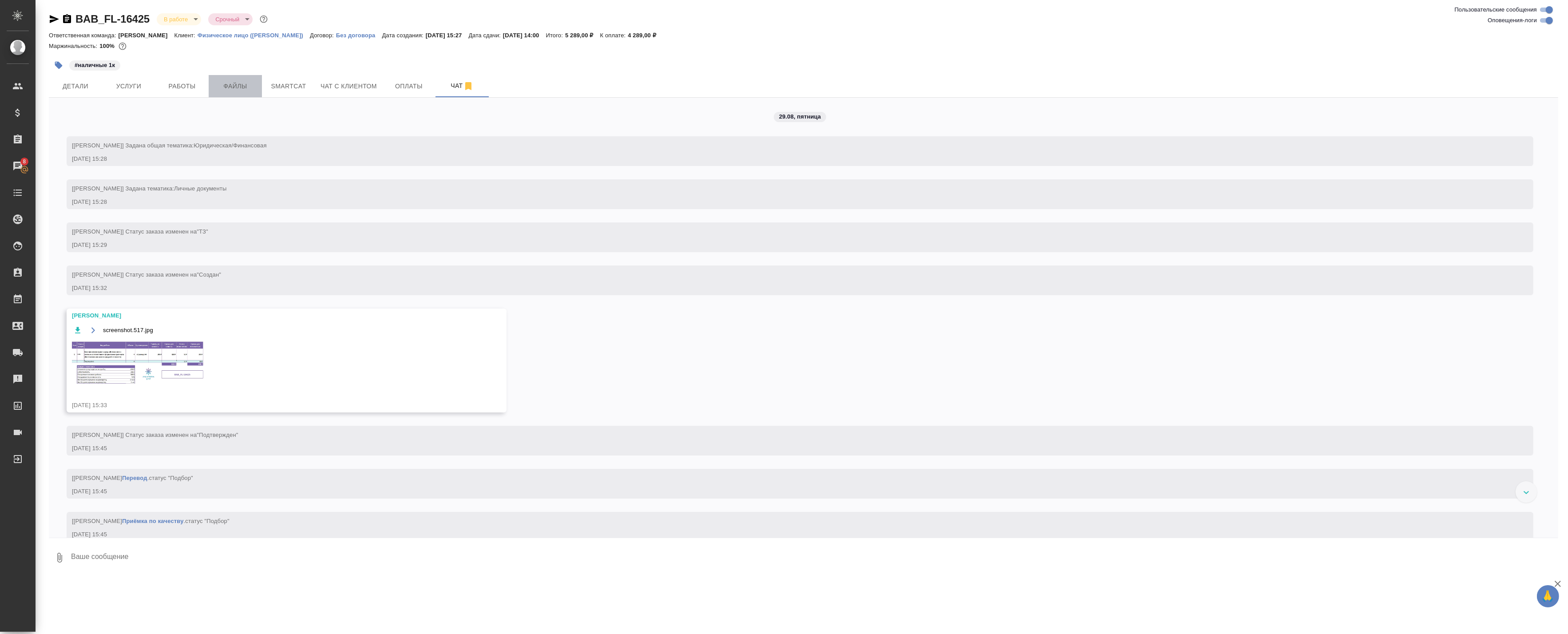
click at [231, 90] on span "Файлы" at bounding box center [236, 86] width 43 height 11
click at [189, 85] on span "Работы" at bounding box center [182, 86] width 43 height 11
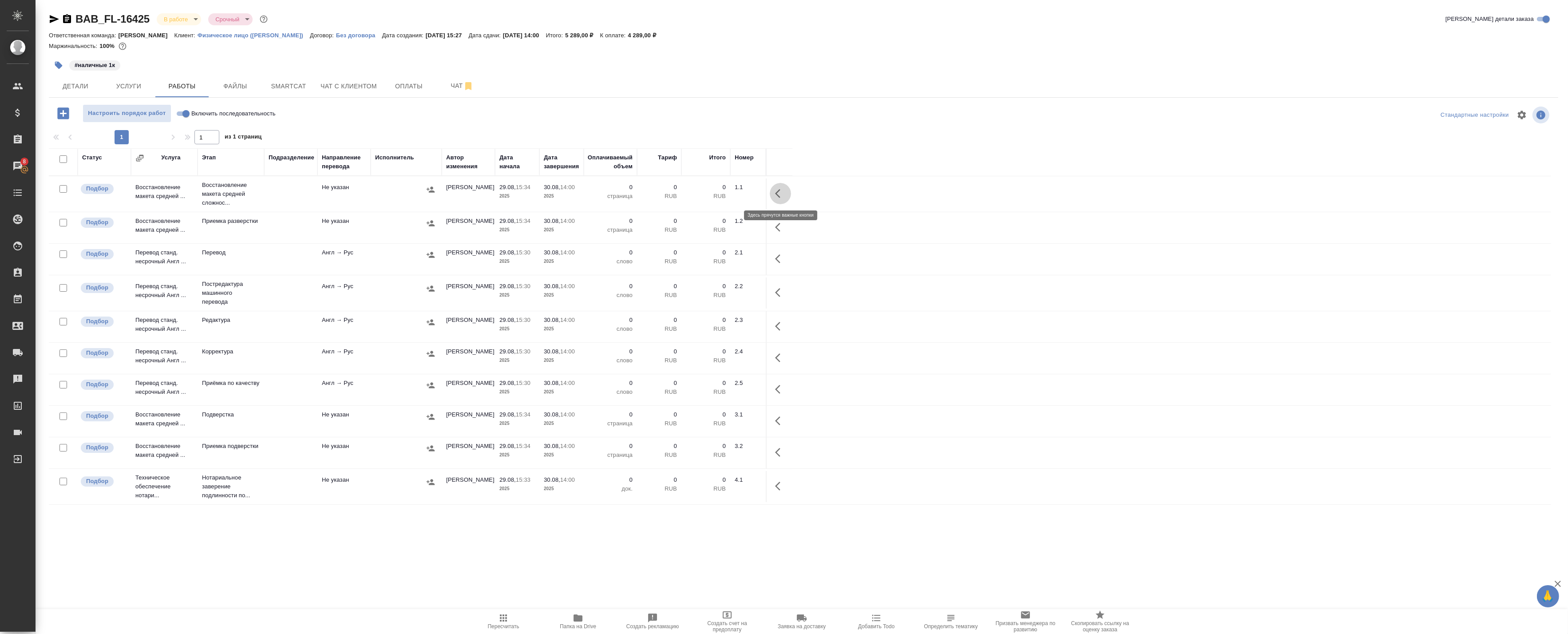
click at [718, 188] on button "button" at bounding box center [780, 193] width 21 height 21
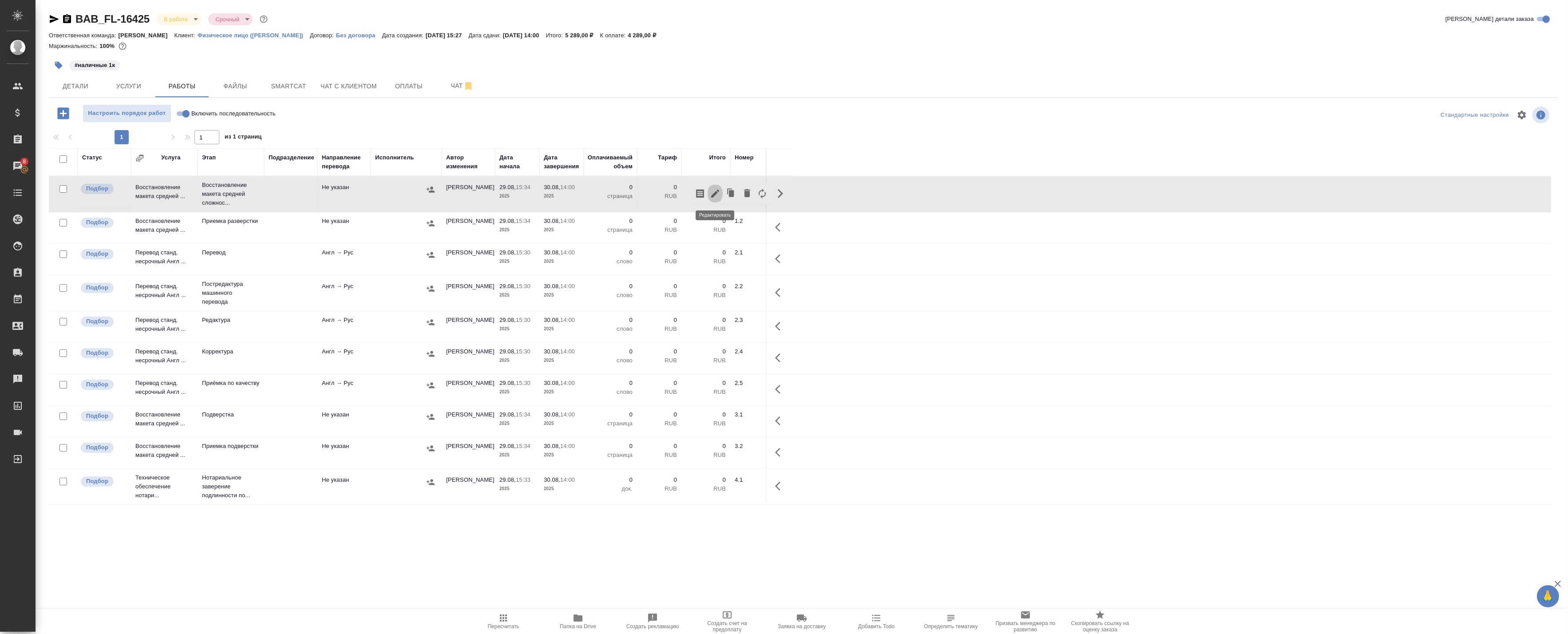
click at [716, 194] on icon "button" at bounding box center [715, 193] width 8 height 8
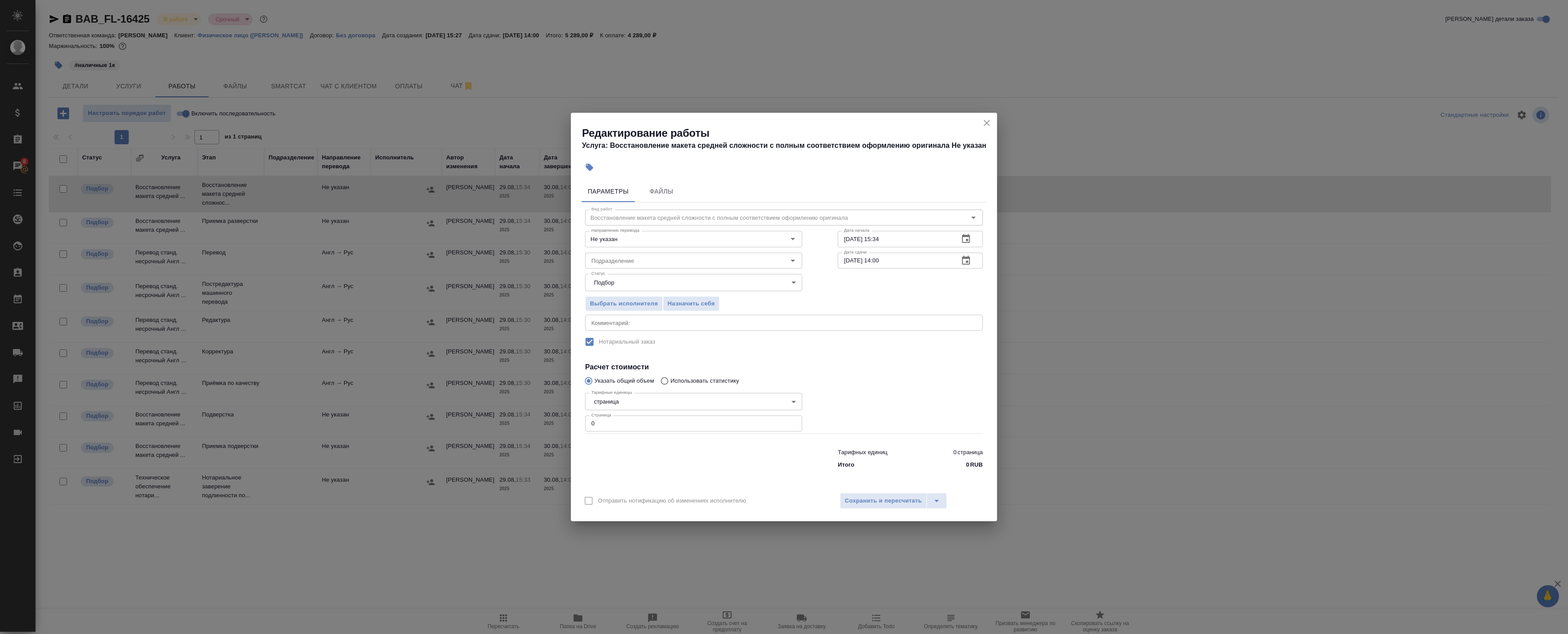
click at [718, 256] on icon "button" at bounding box center [966, 261] width 11 height 11
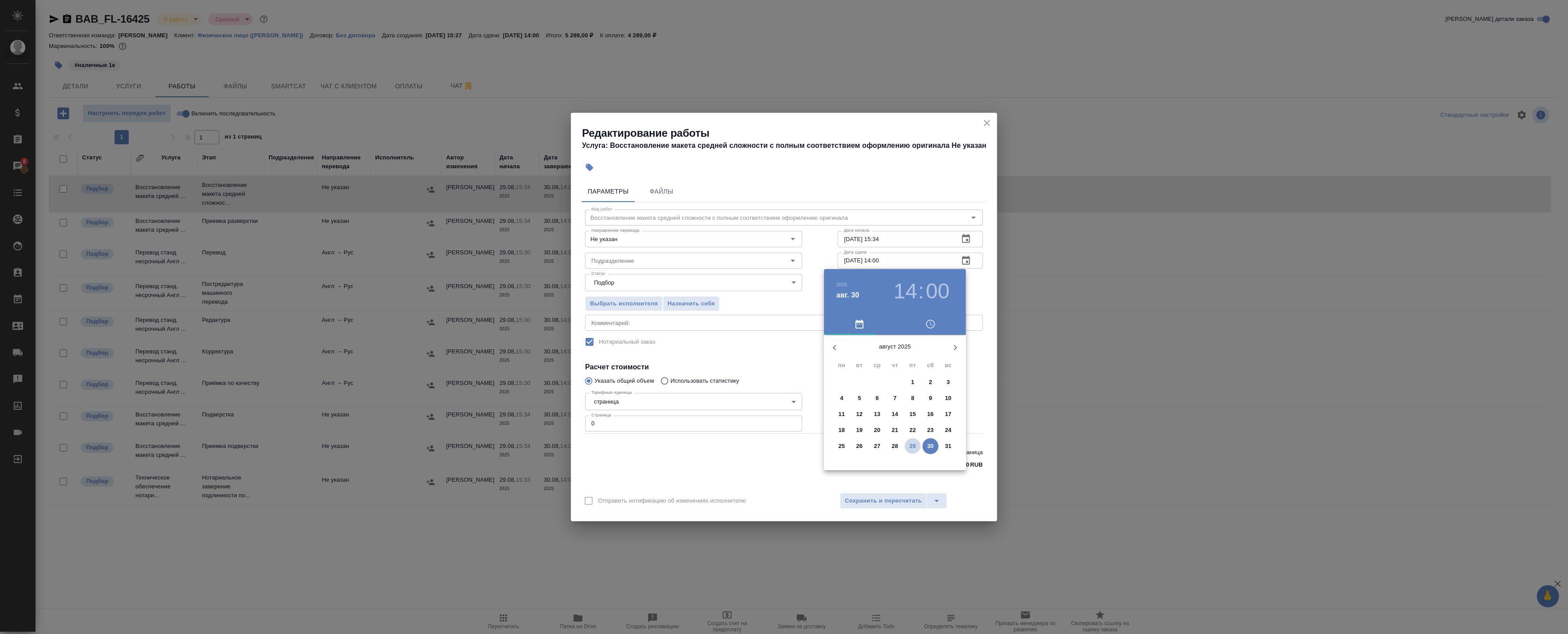
click at [718, 446] on p "29" at bounding box center [912, 446] width 7 height 9
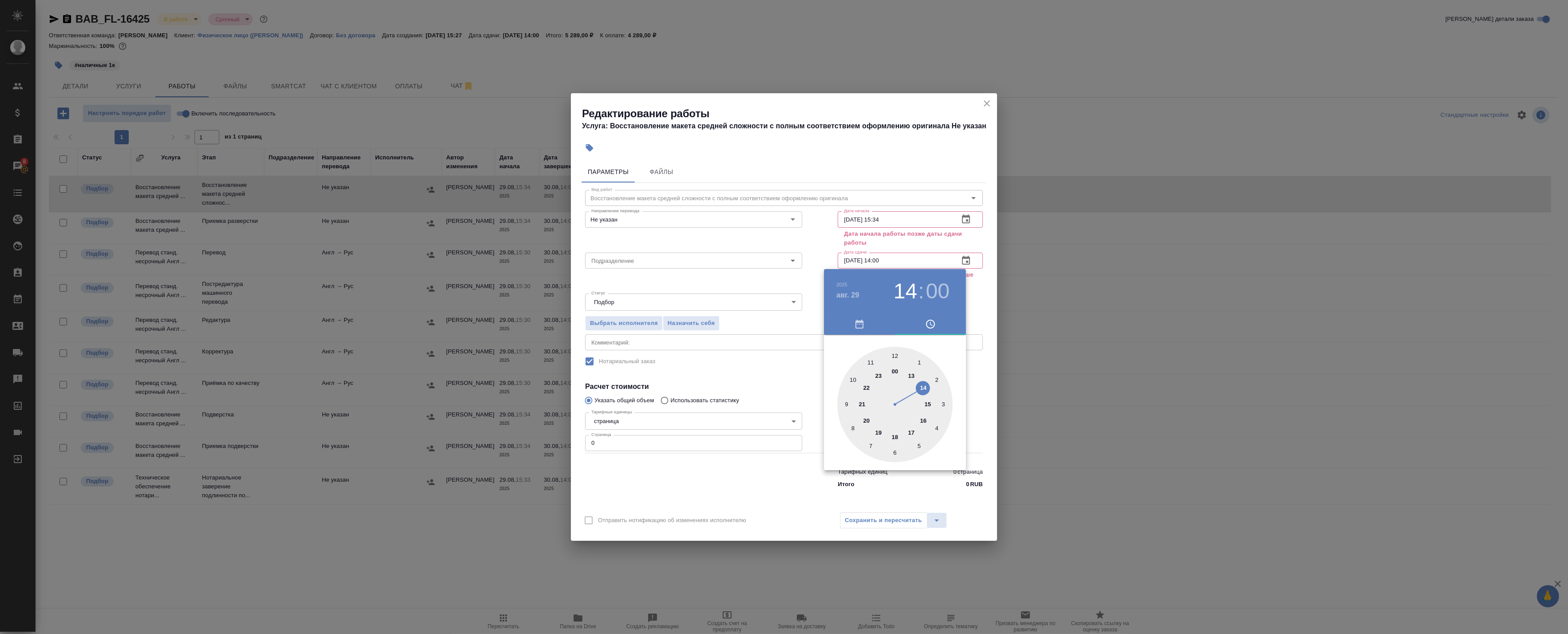
drag, startPoint x: 925, startPoint y: 421, endPoint x: 908, endPoint y: 418, distance: 17.3
click at [718, 421] on div at bounding box center [895, 405] width 116 height 116
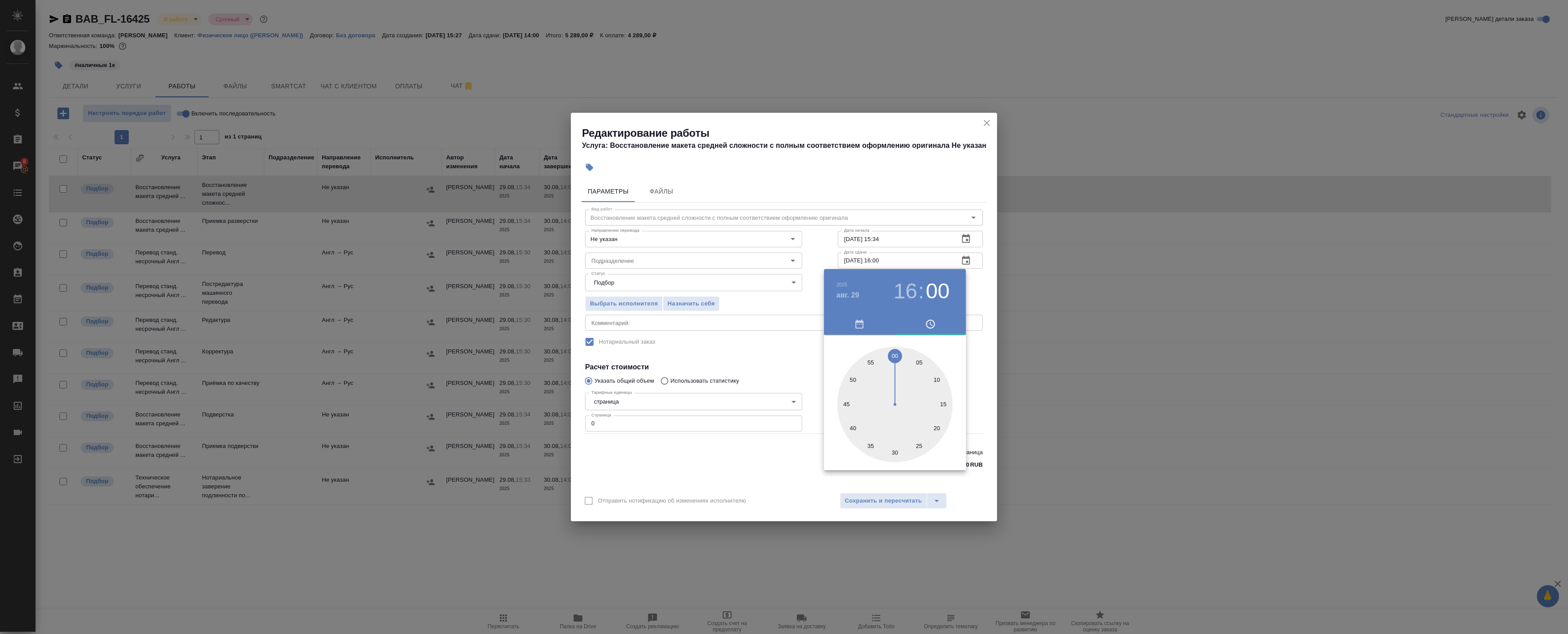
click at [718, 355] on div at bounding box center [895, 405] width 116 height 116
click at [718, 291] on div at bounding box center [784, 317] width 1568 height 634
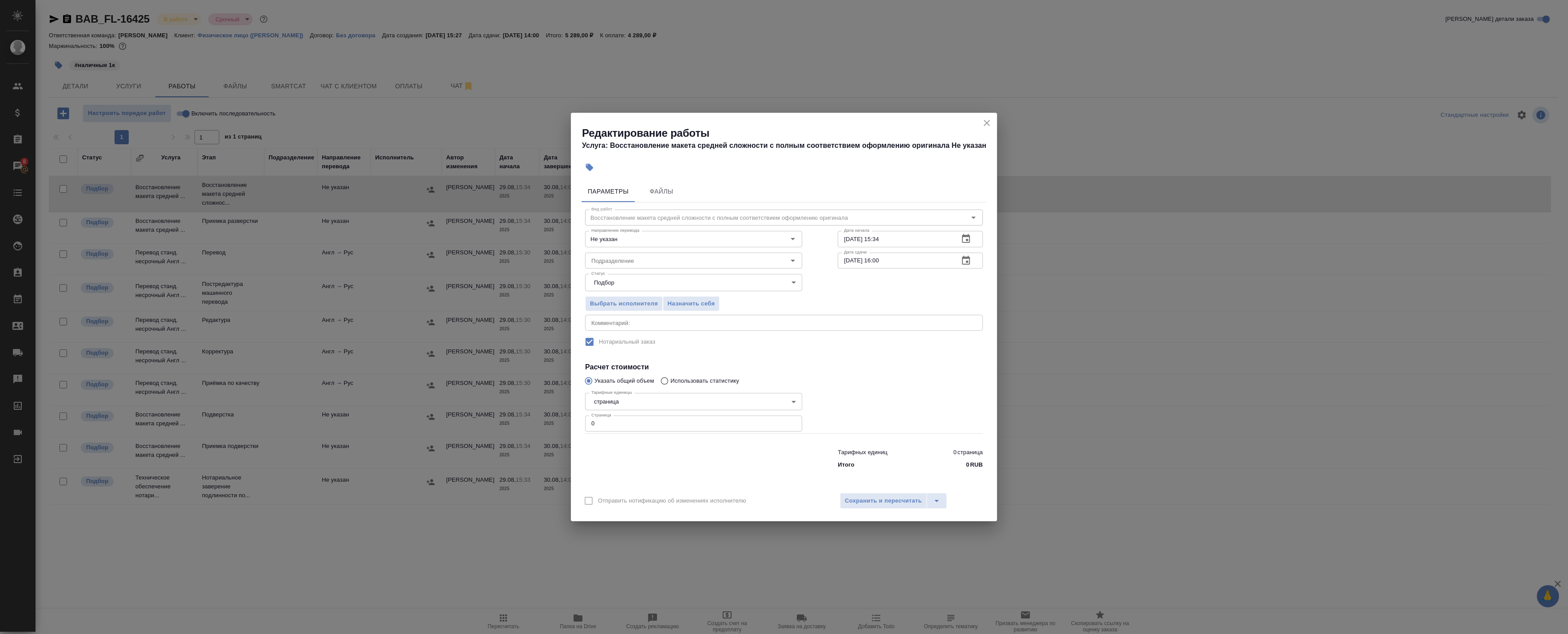
click at [718, 262] on icon "button" at bounding box center [966, 261] width 11 height 11
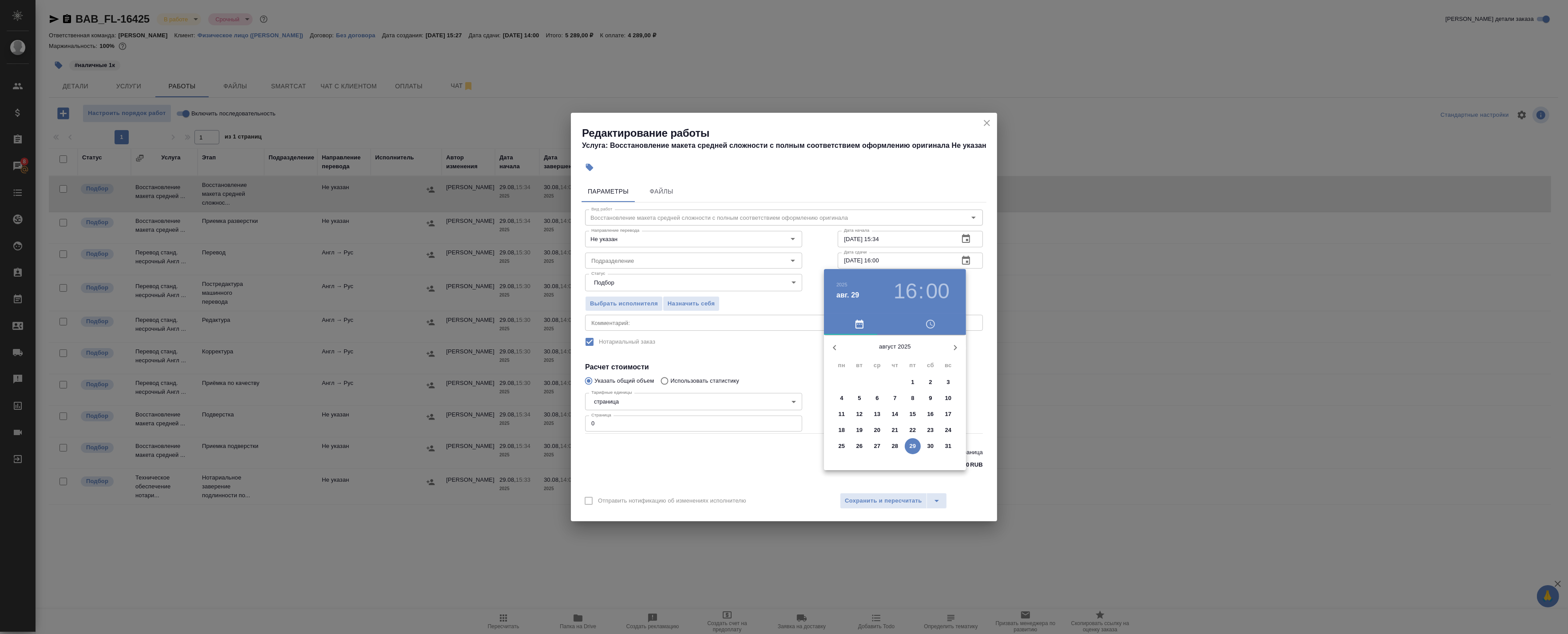
click at [718, 448] on p "29" at bounding box center [912, 446] width 7 height 9
click at [718, 432] on div at bounding box center [895, 405] width 116 height 116
type input "29.08.2025 19:00"
click at [718, 296] on div at bounding box center [784, 317] width 1568 height 634
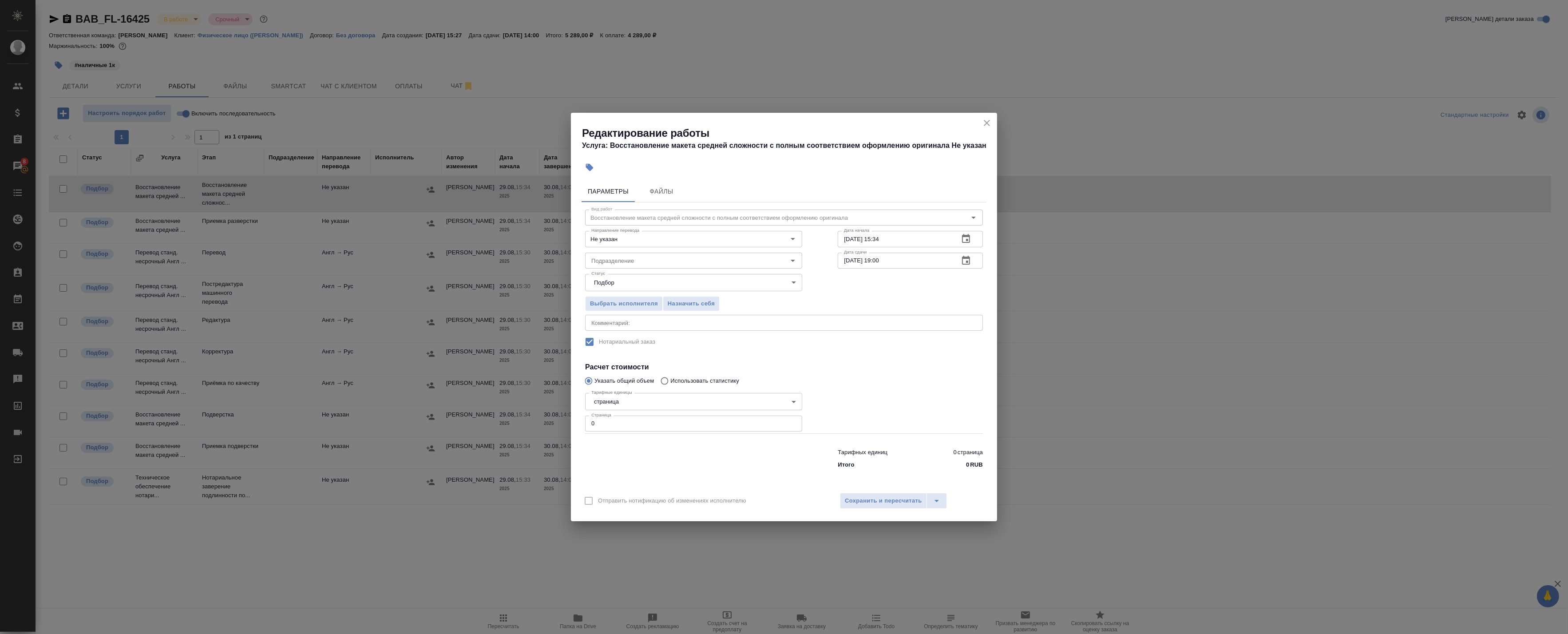
click at [718, 234] on button "button" at bounding box center [966, 239] width 21 height 21
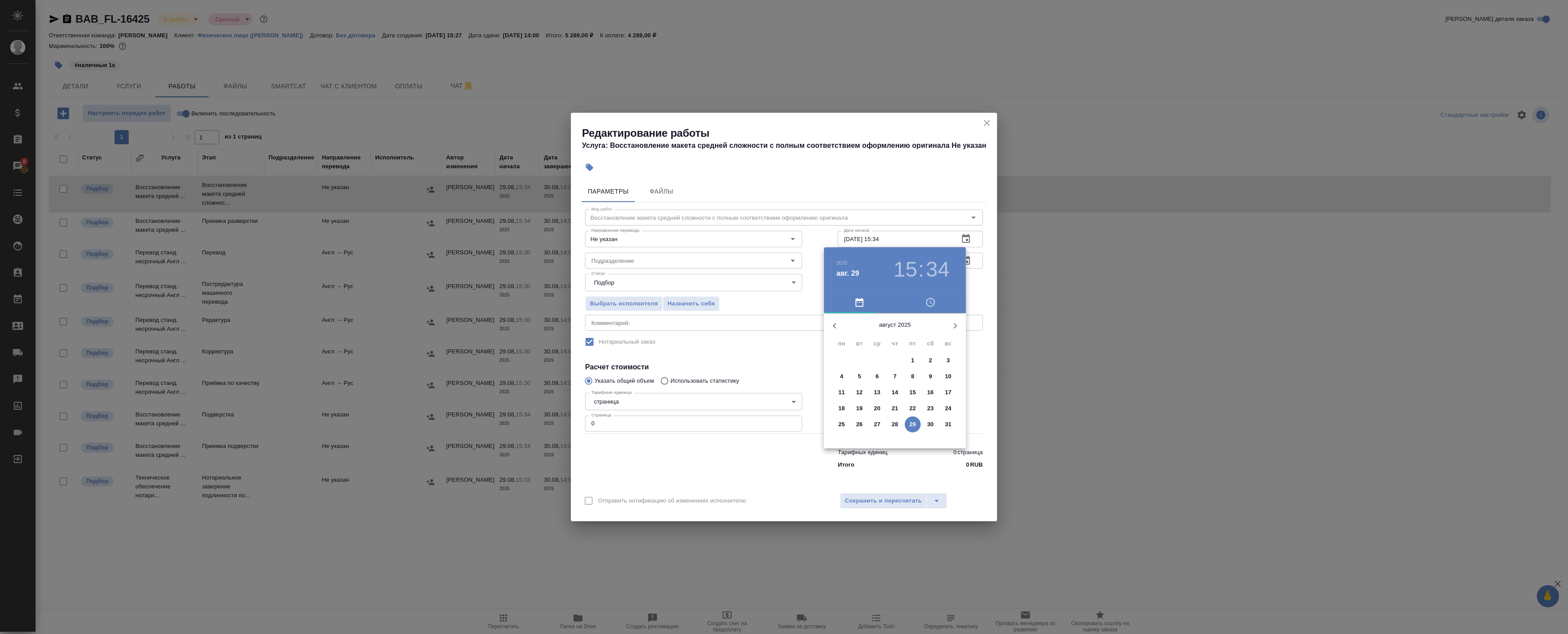
click at [718, 424] on p "29" at bounding box center [912, 424] width 7 height 9
click at [718, 400] on div at bounding box center [895, 383] width 116 height 116
click at [718, 331] on div at bounding box center [895, 383] width 116 height 116
type input "29.08.2025 16:00"
click at [718, 292] on div at bounding box center [784, 317] width 1568 height 634
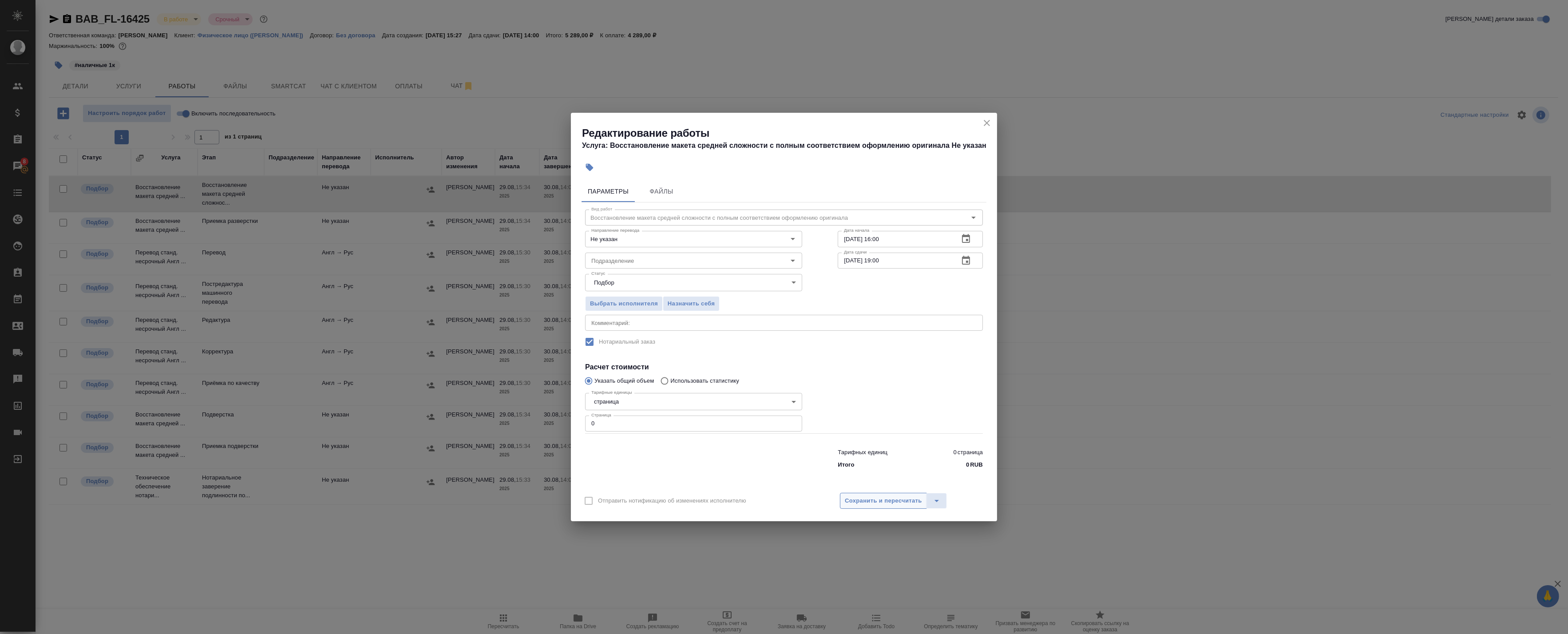
click at [718, 503] on span "Сохранить и пересчитать" at bounding box center [883, 501] width 77 height 10
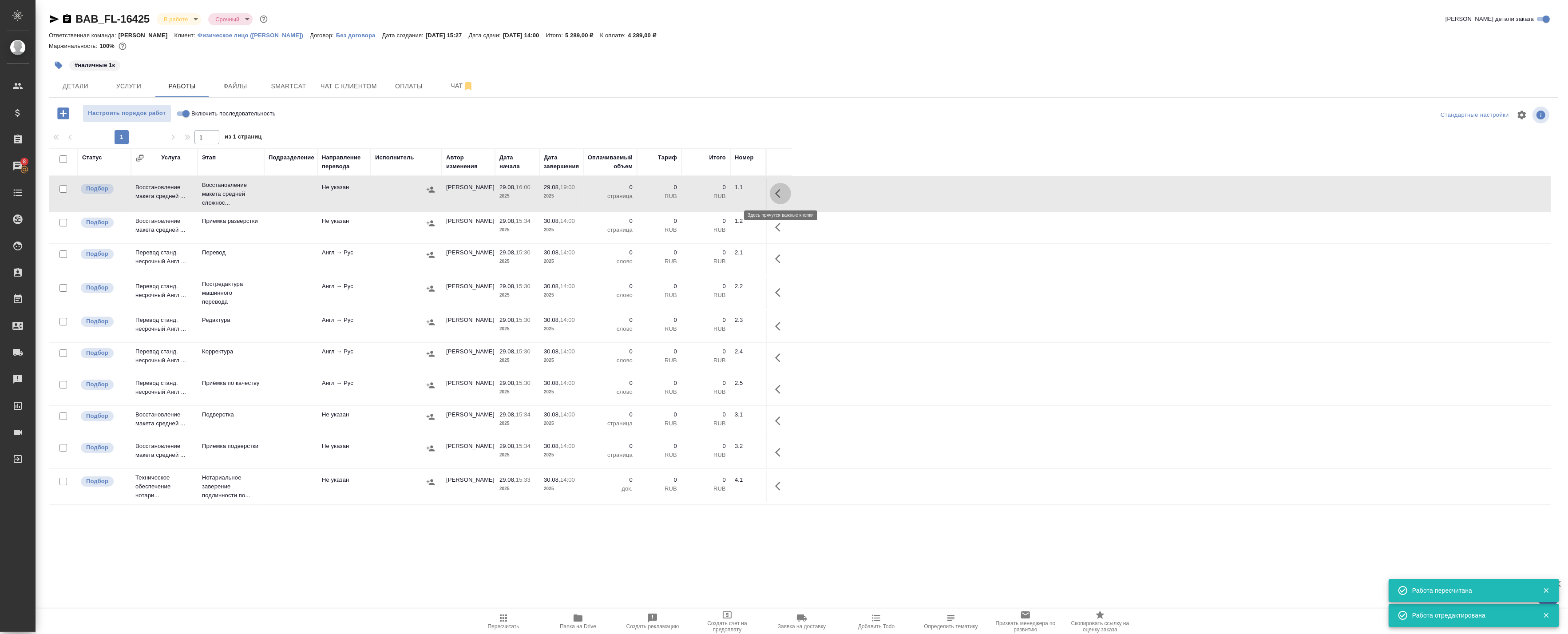
click at [718, 185] on button "button" at bounding box center [780, 193] width 21 height 21
click at [718, 193] on icon "button" at bounding box center [715, 194] width 11 height 11
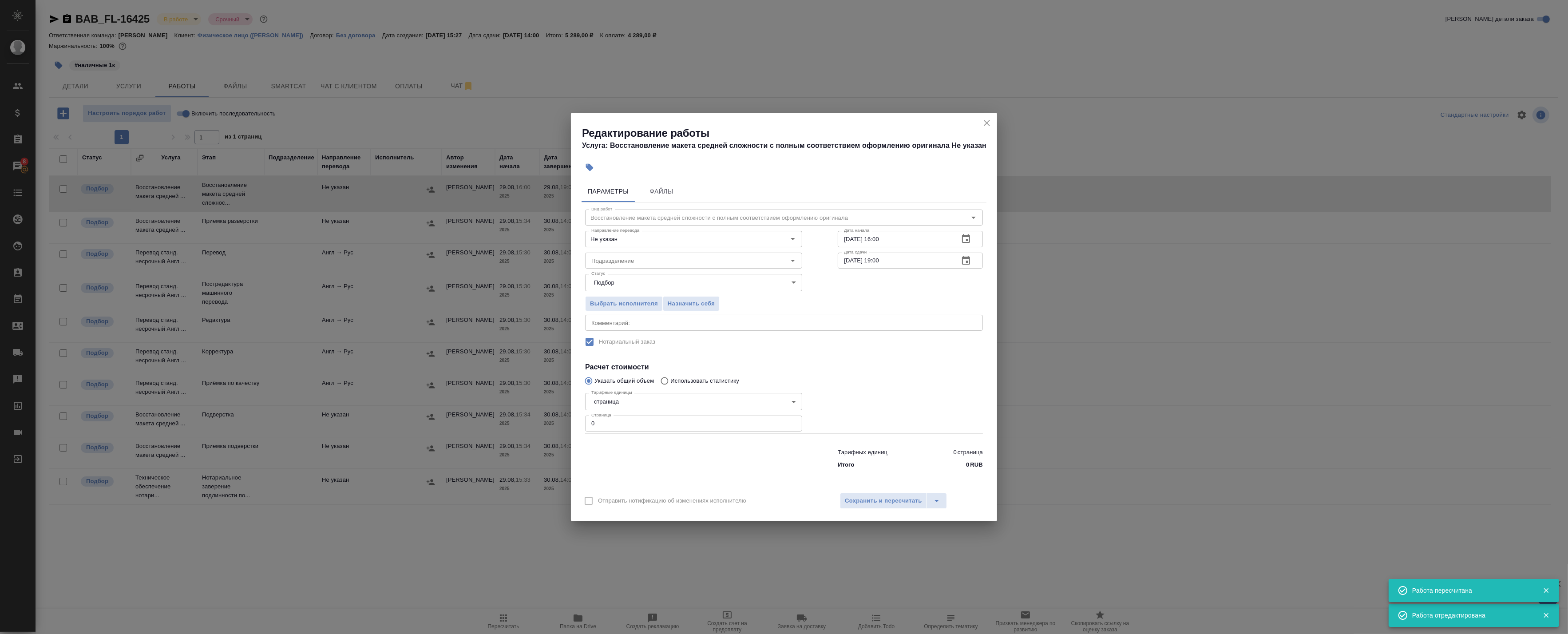
click at [645, 327] on div "x Комментарий:" at bounding box center [783, 323] width 397 height 16
type textarea "Под нот"
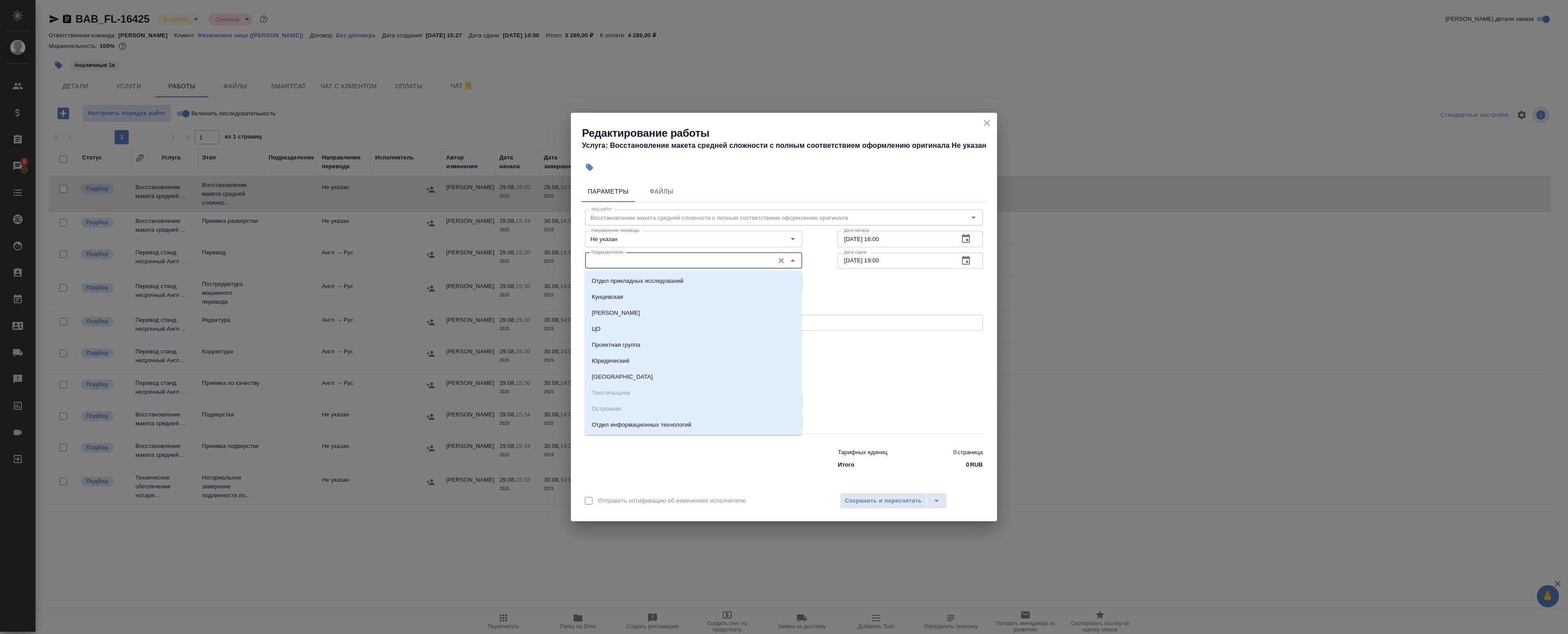
click at [637, 259] on input "Подразделение" at bounding box center [679, 261] width 182 height 11
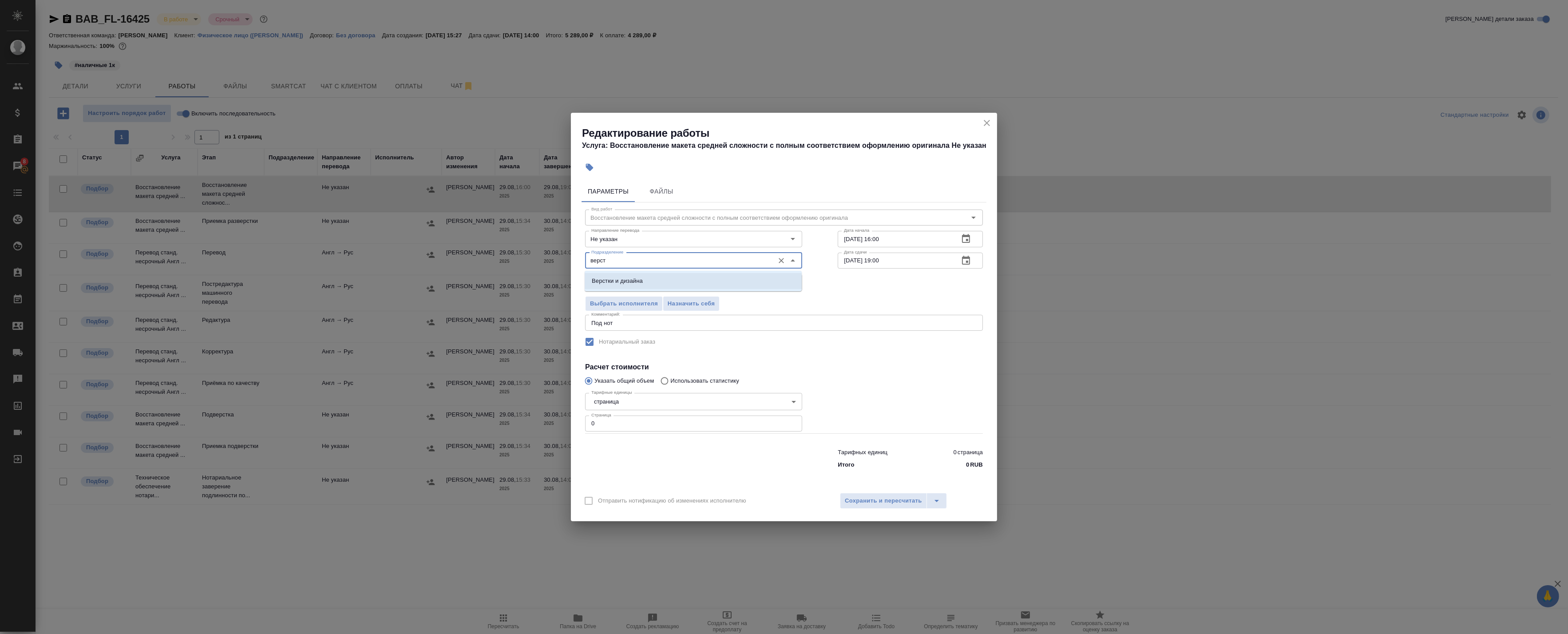
click at [638, 281] on p "Верстки и дизайна" at bounding box center [617, 281] width 51 height 9
type input "Верстки и дизайна"
click at [718, 508] on button "Сохранить и пересчитать" at bounding box center [883, 501] width 87 height 16
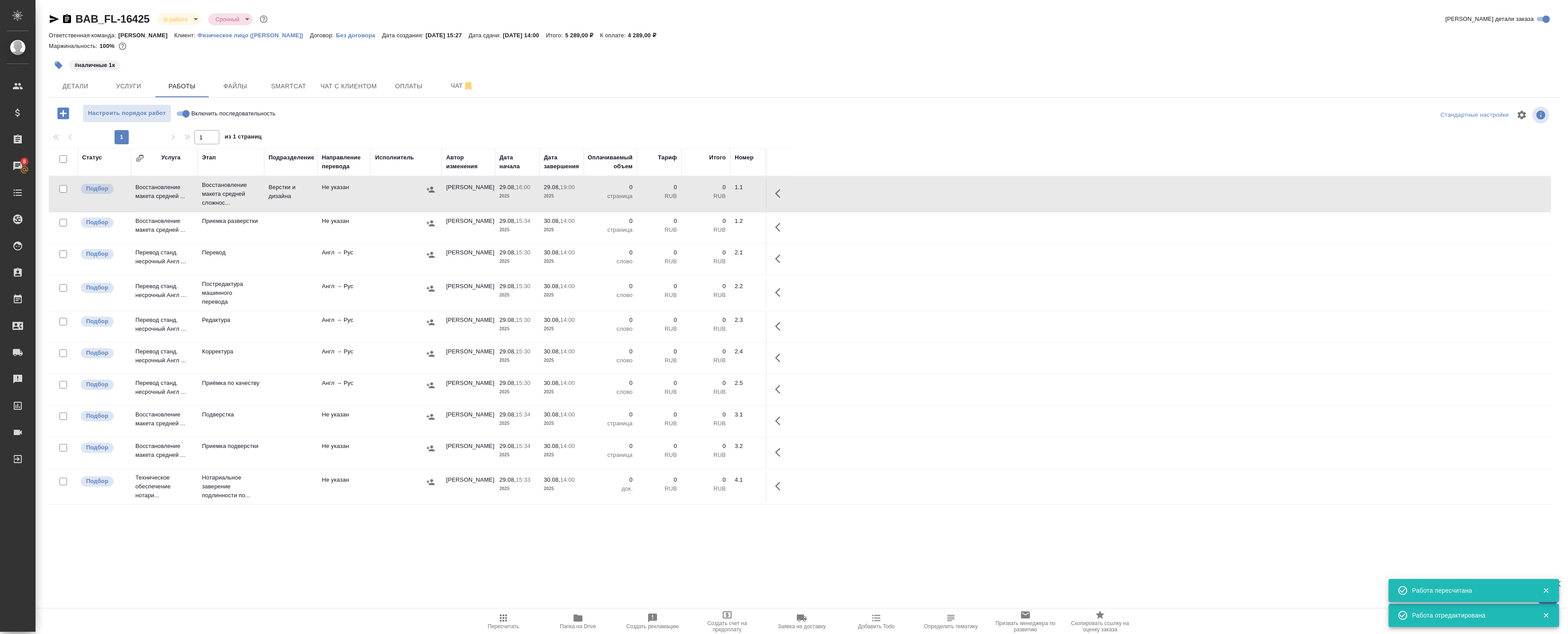
click at [580, 614] on icon "button" at bounding box center [578, 618] width 11 height 11
click at [189, 554] on div "BAB_FL-16425 В работе inProgress Срочный urgent Кратко детали заказа Ответствен…" at bounding box center [803, 285] width 1519 height 571
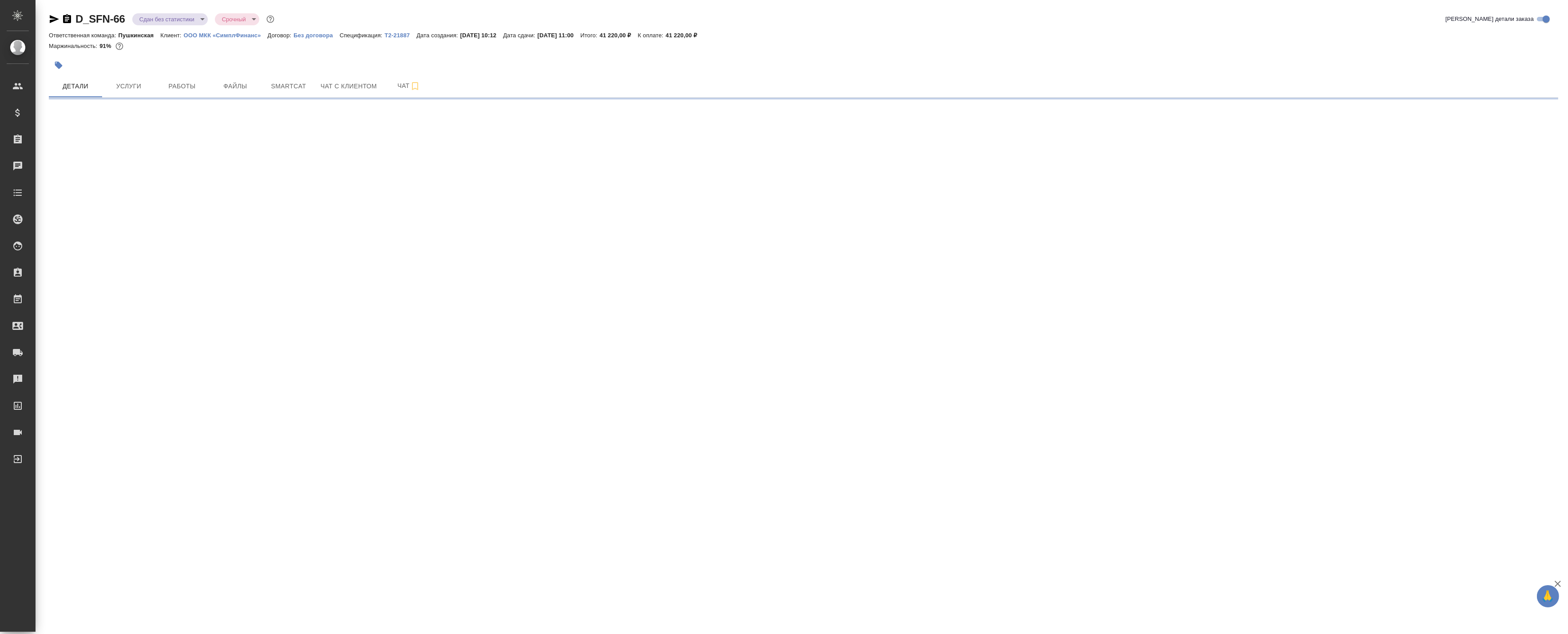
select select "RU"
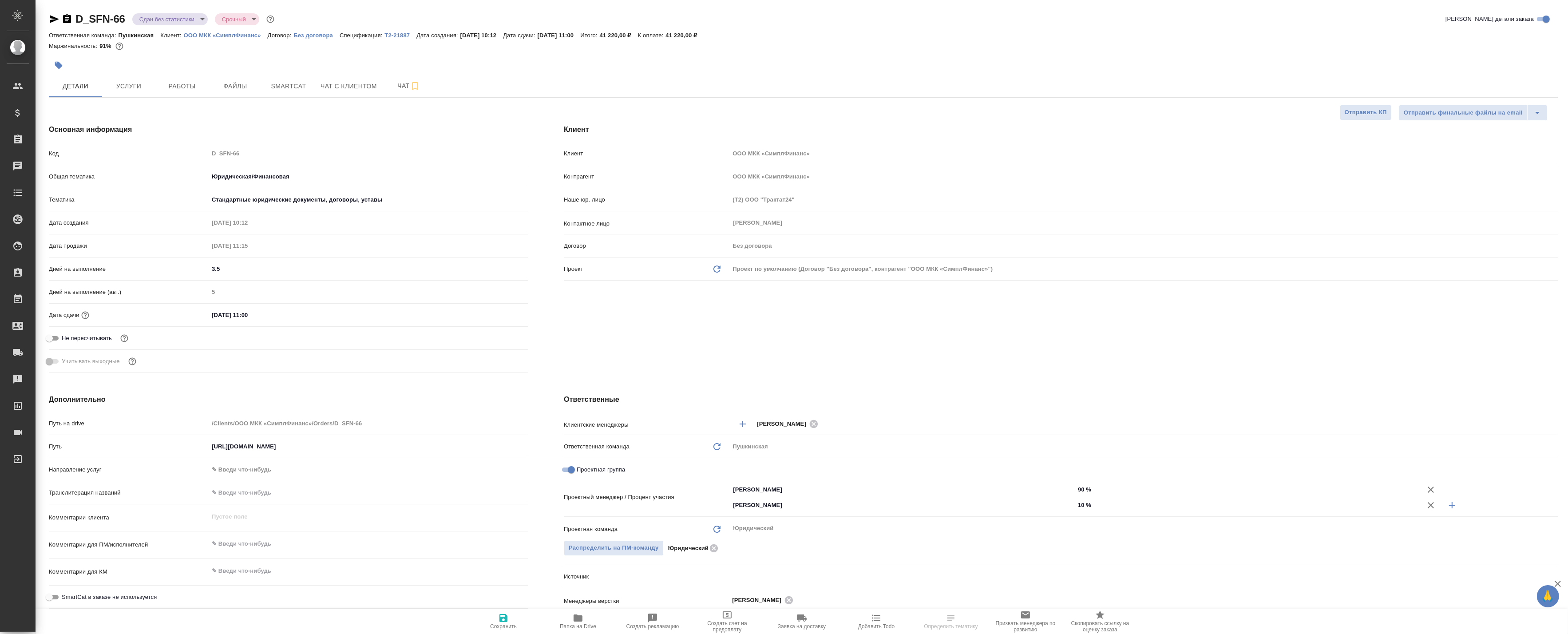
type textarea "x"
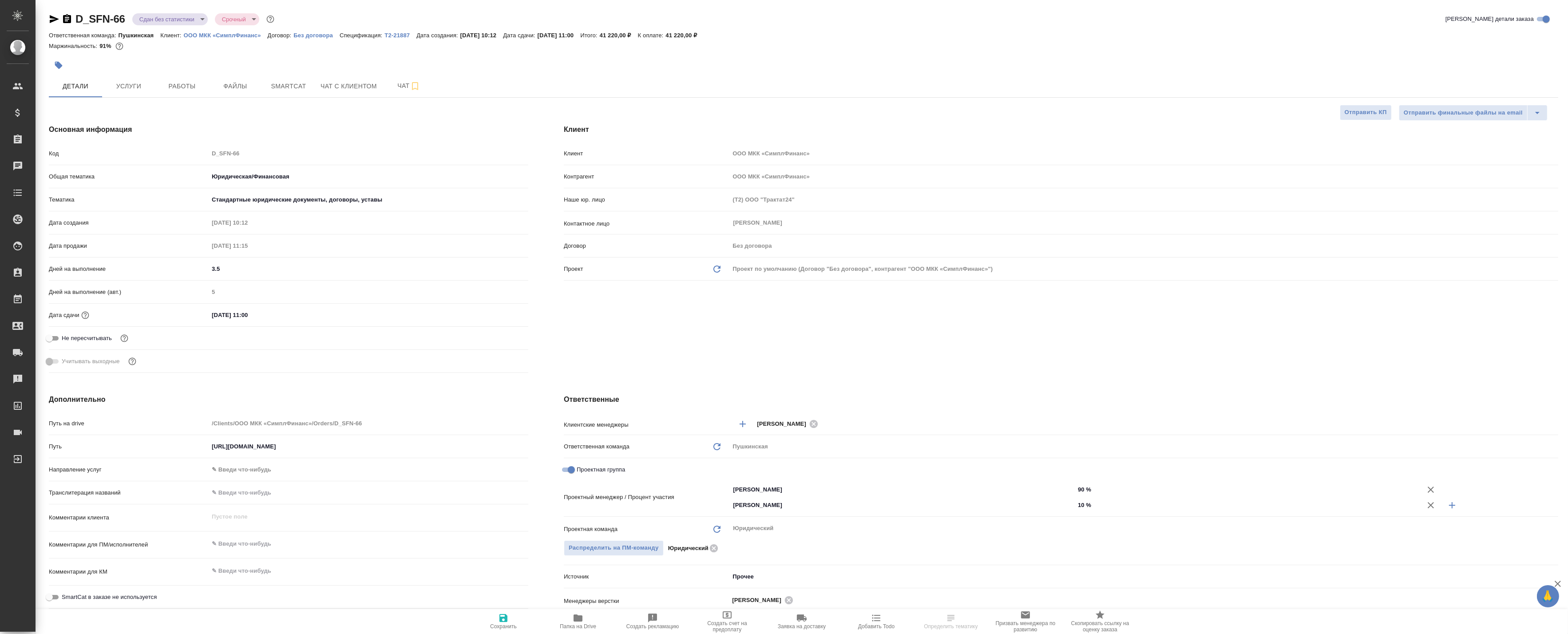
type textarea "x"
click at [276, 86] on span "Smartcat" at bounding box center [289, 86] width 43 height 11
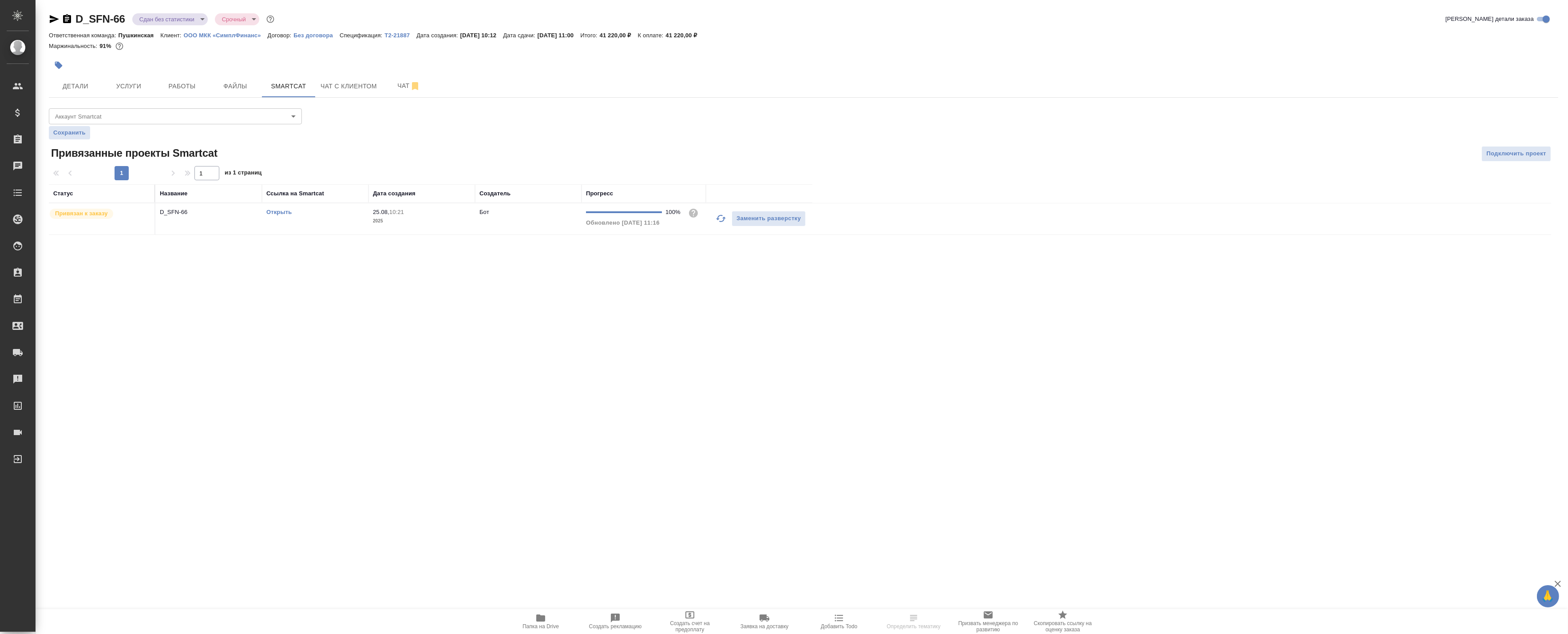
click at [262, 228] on td "Открыть" at bounding box center [315, 219] width 107 height 31
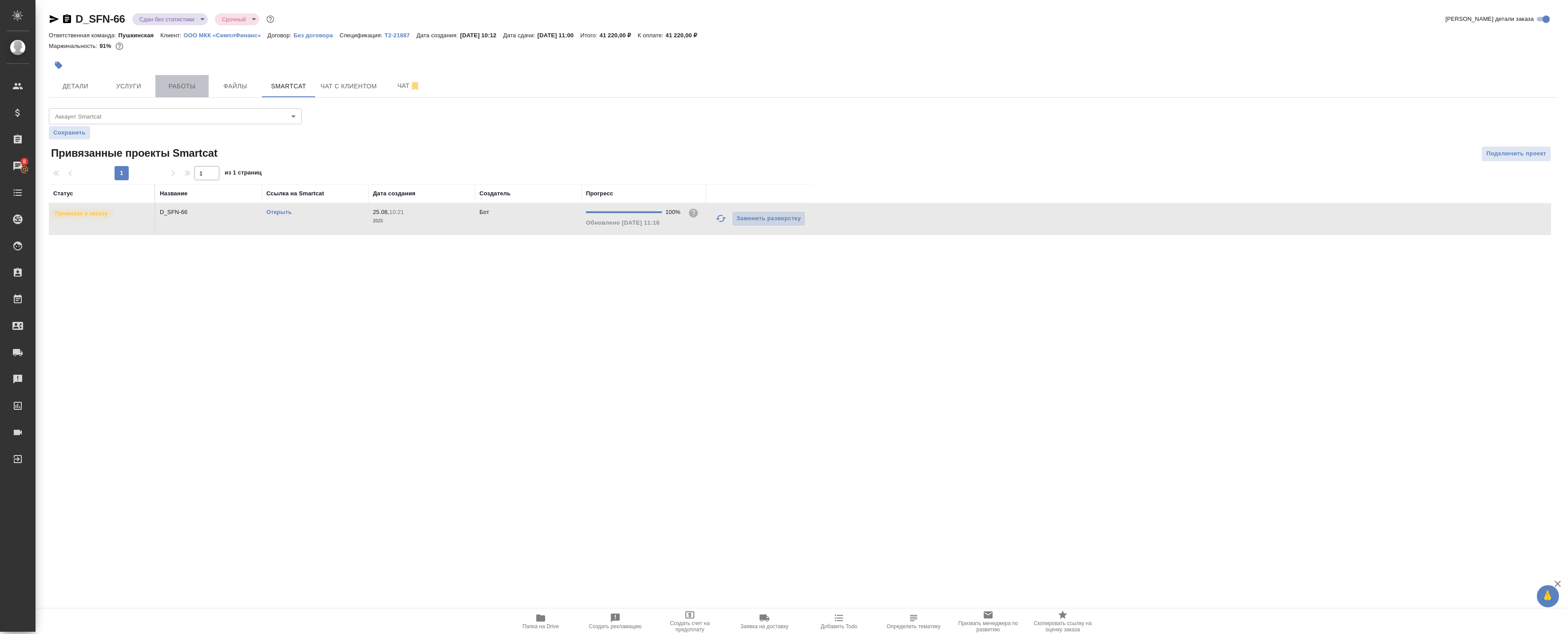
click at [188, 88] on span "Работы" at bounding box center [182, 86] width 43 height 11
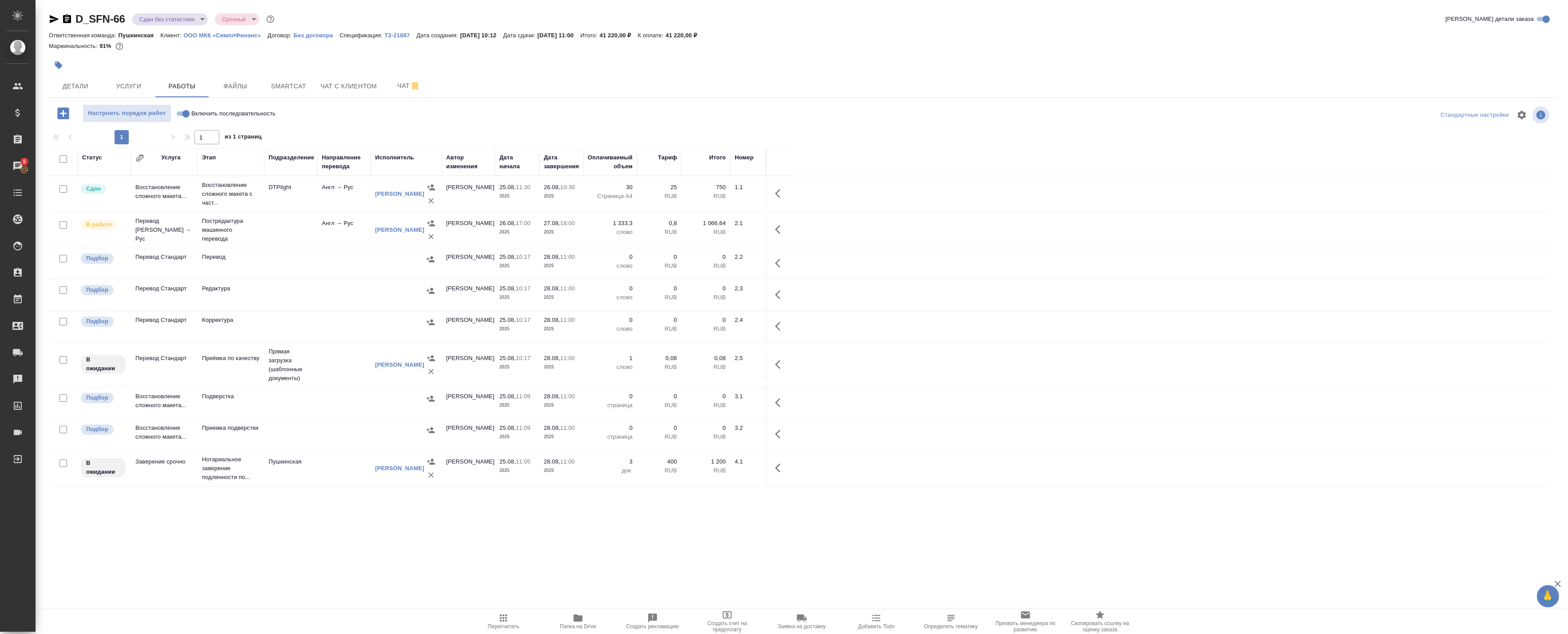
click at [105, 533] on div "Статус Услуга Этап Подразделение Направление перевода Исполнитель Автор изменен…" at bounding box center [800, 348] width 1502 height 400
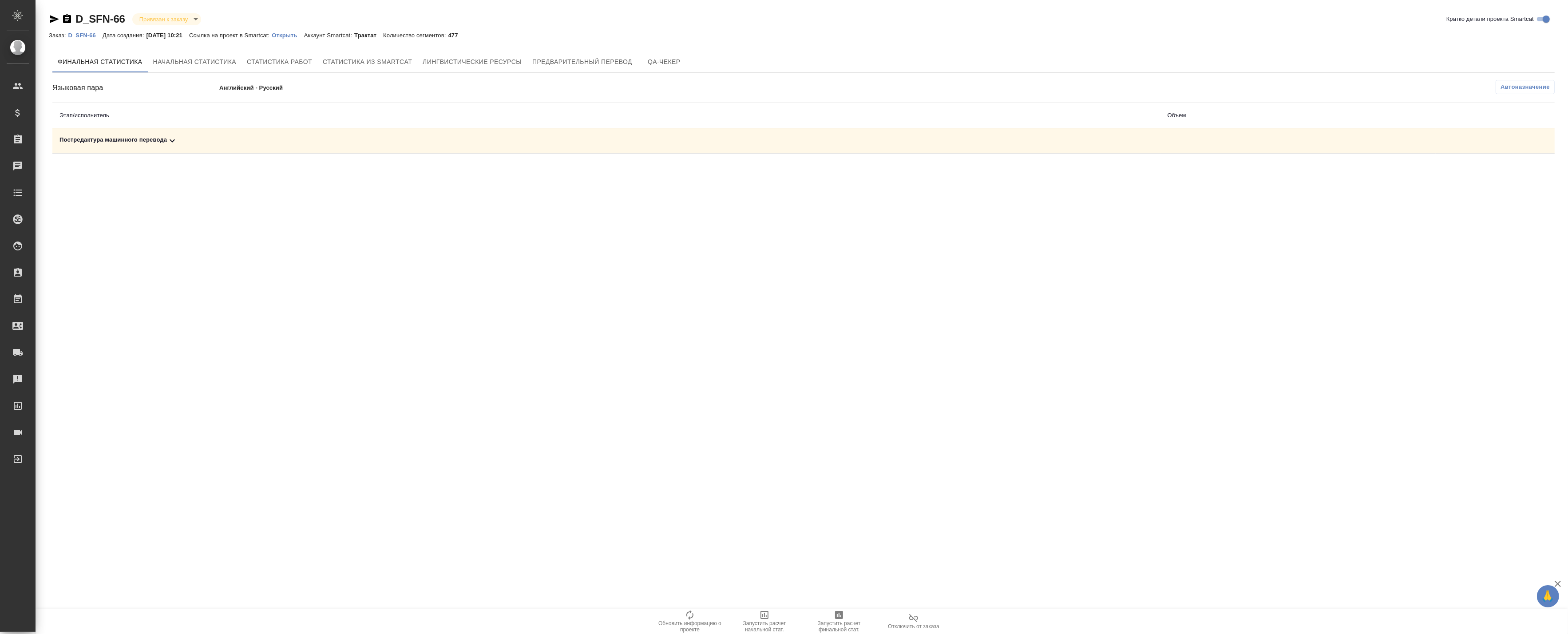
click at [253, 142] on div "Постредактура машинного перевода" at bounding box center [606, 141] width 1094 height 11
click at [773, 615] on span "Запустить расчет начальной стат." at bounding box center [764, 621] width 64 height 23
click at [197, 534] on div ".cls-1 fill:#fff; AWATERA Badanyan Artak Клиенты Спецификации Заказы 8 Чаты Tod…" at bounding box center [784, 317] width 1568 height 634
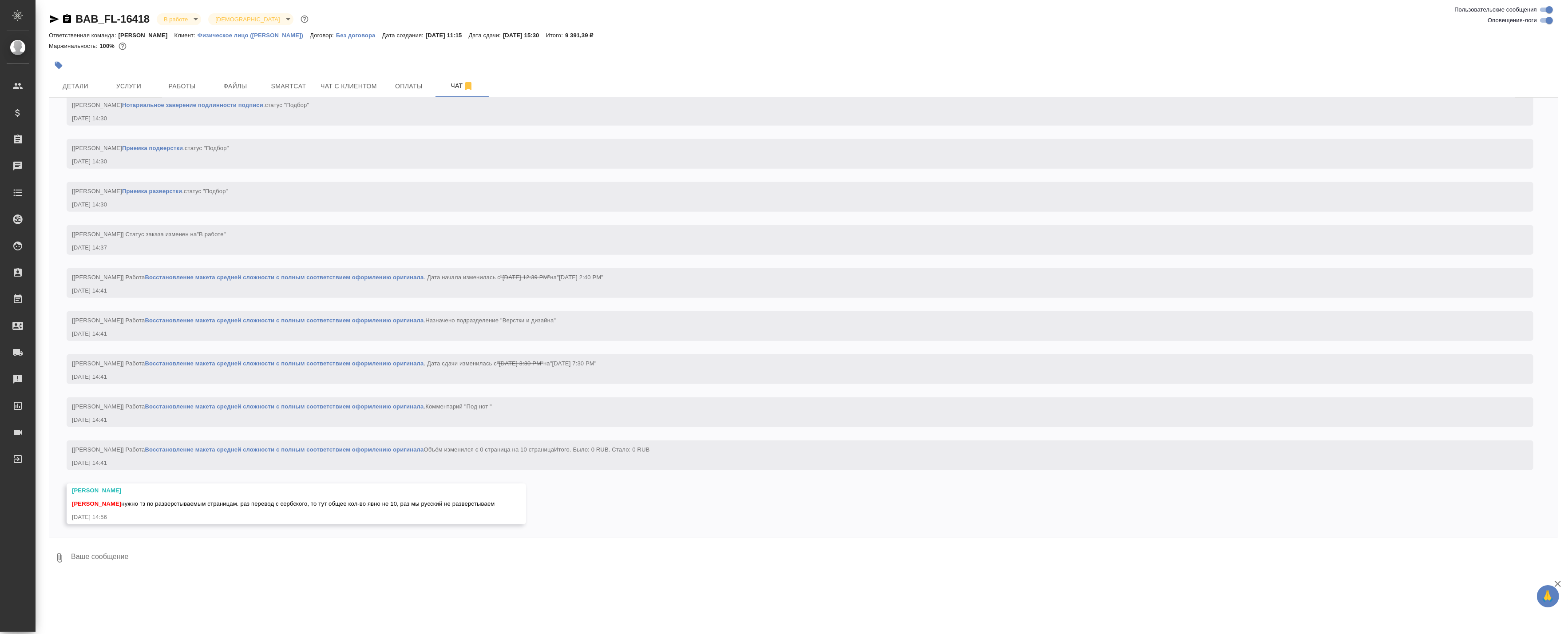
scroll to position [1093, 0]
click at [172, 563] on textarea at bounding box center [814, 558] width 1488 height 30
type textarea "Все страницы на разверстку"
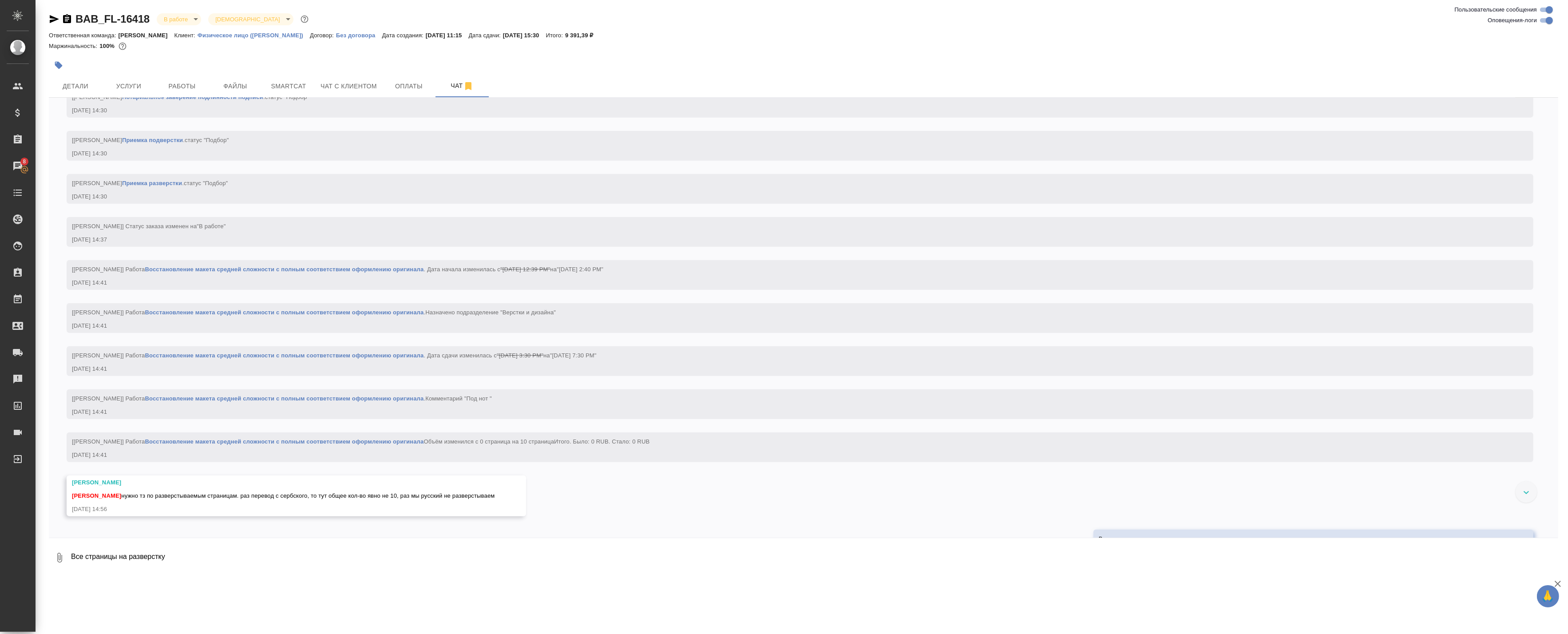
scroll to position [1135, 0]
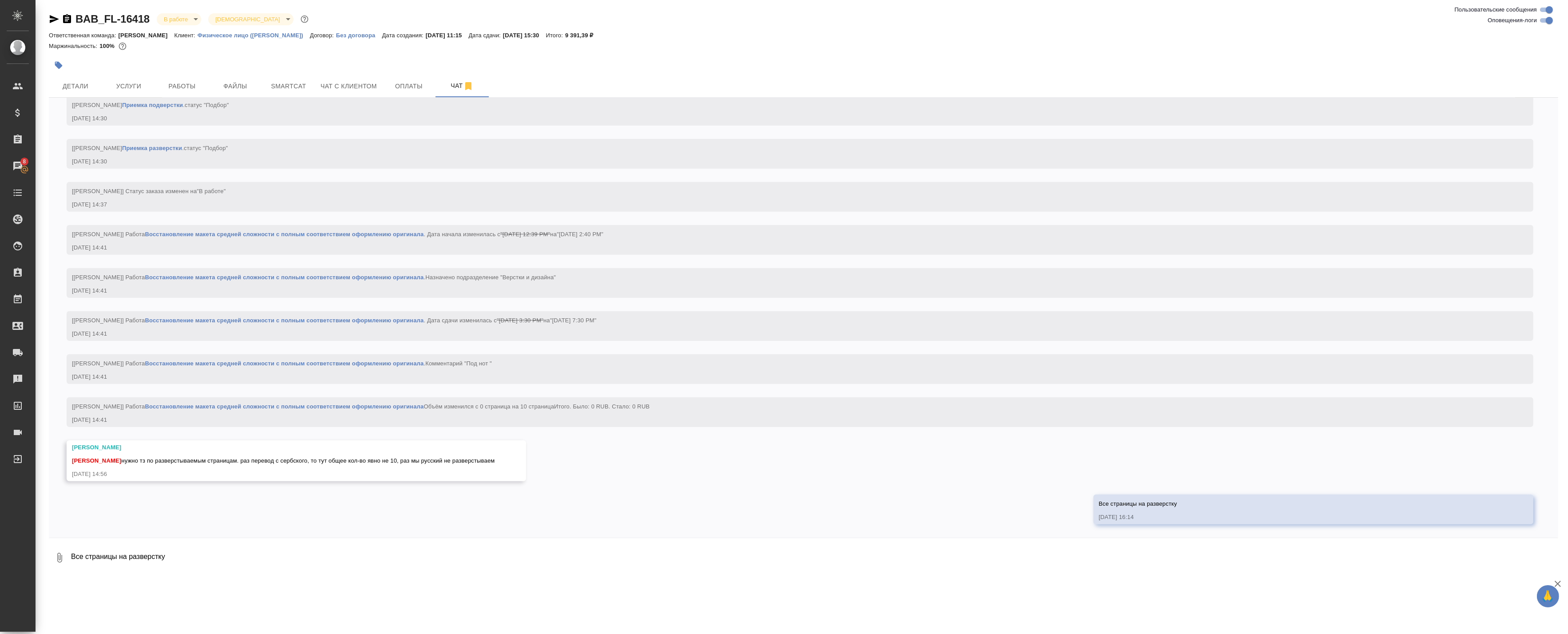
click at [170, 580] on div ".cls-1 fill:#fff; AWATERA Badanyan Artak Клиенты Спецификации Заказы 8 Чаты Tod…" at bounding box center [784, 317] width 1568 height 634
click at [76, 88] on span "Детали" at bounding box center [75, 86] width 43 height 11
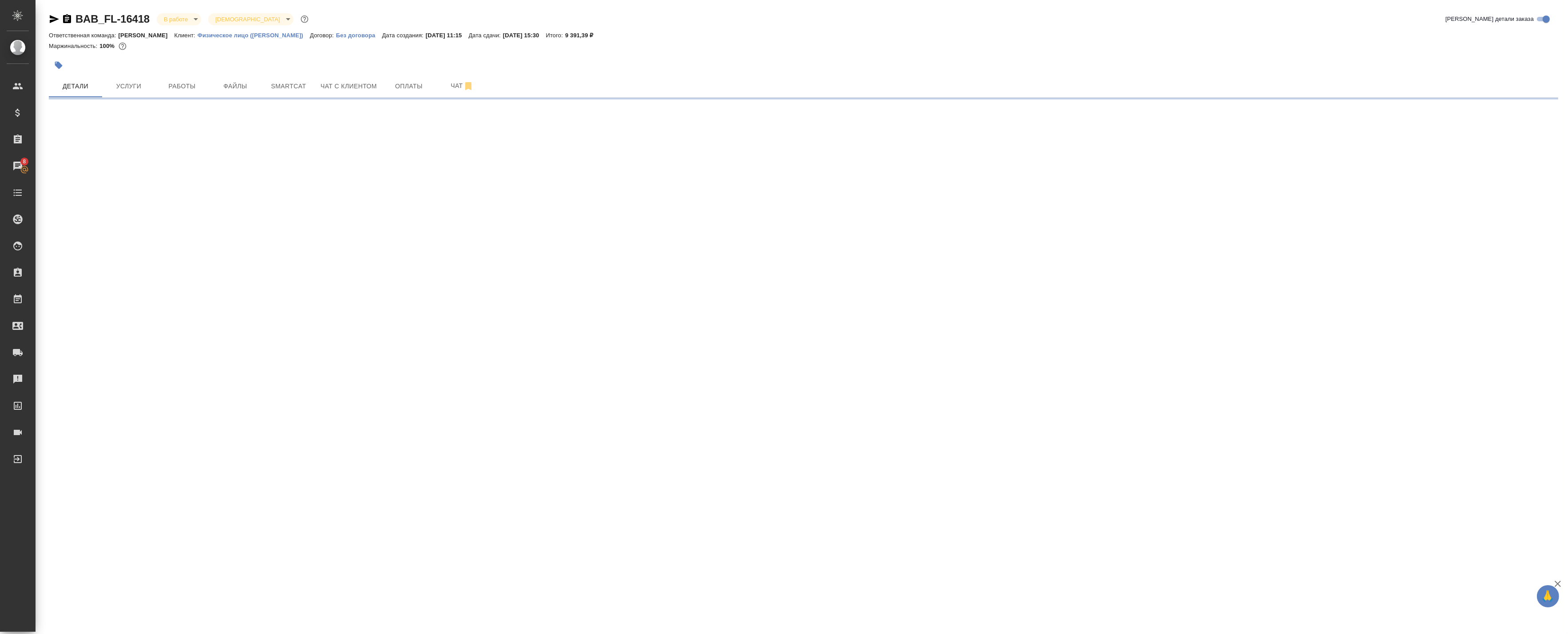
select select "RU"
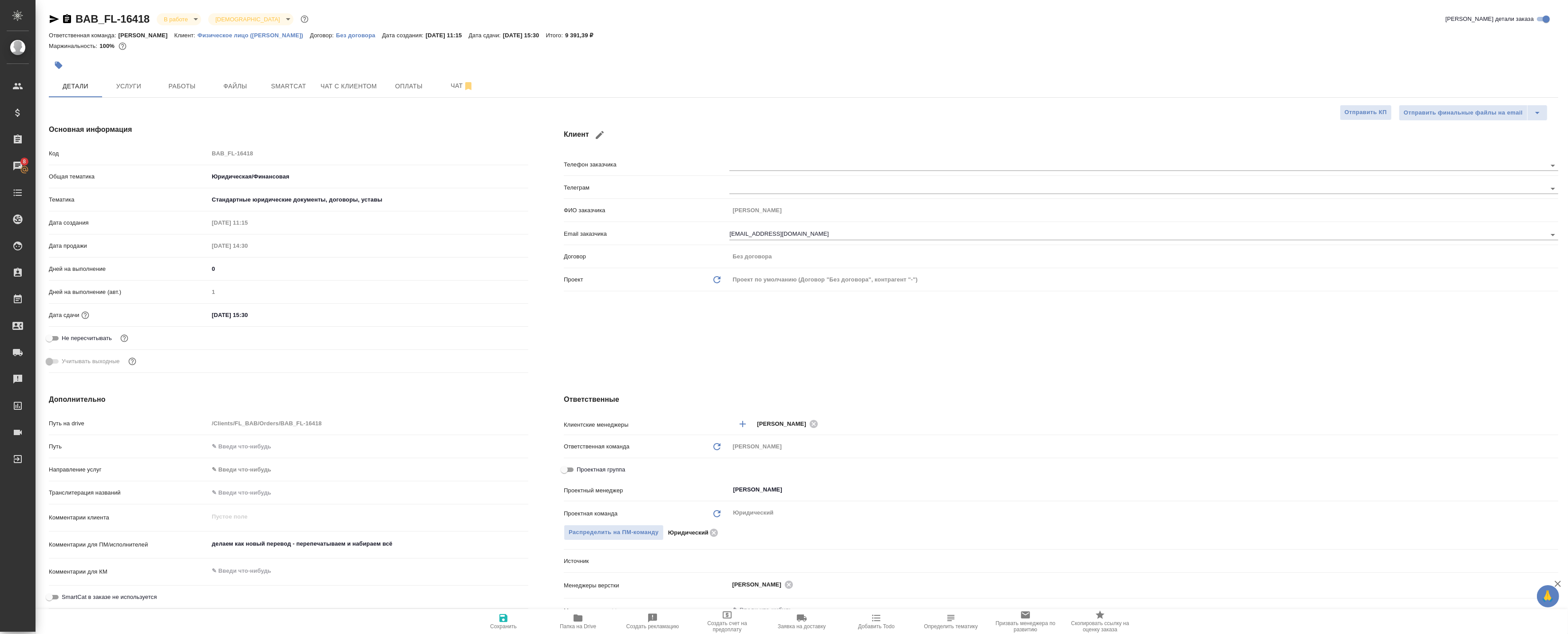
type textarea "x"
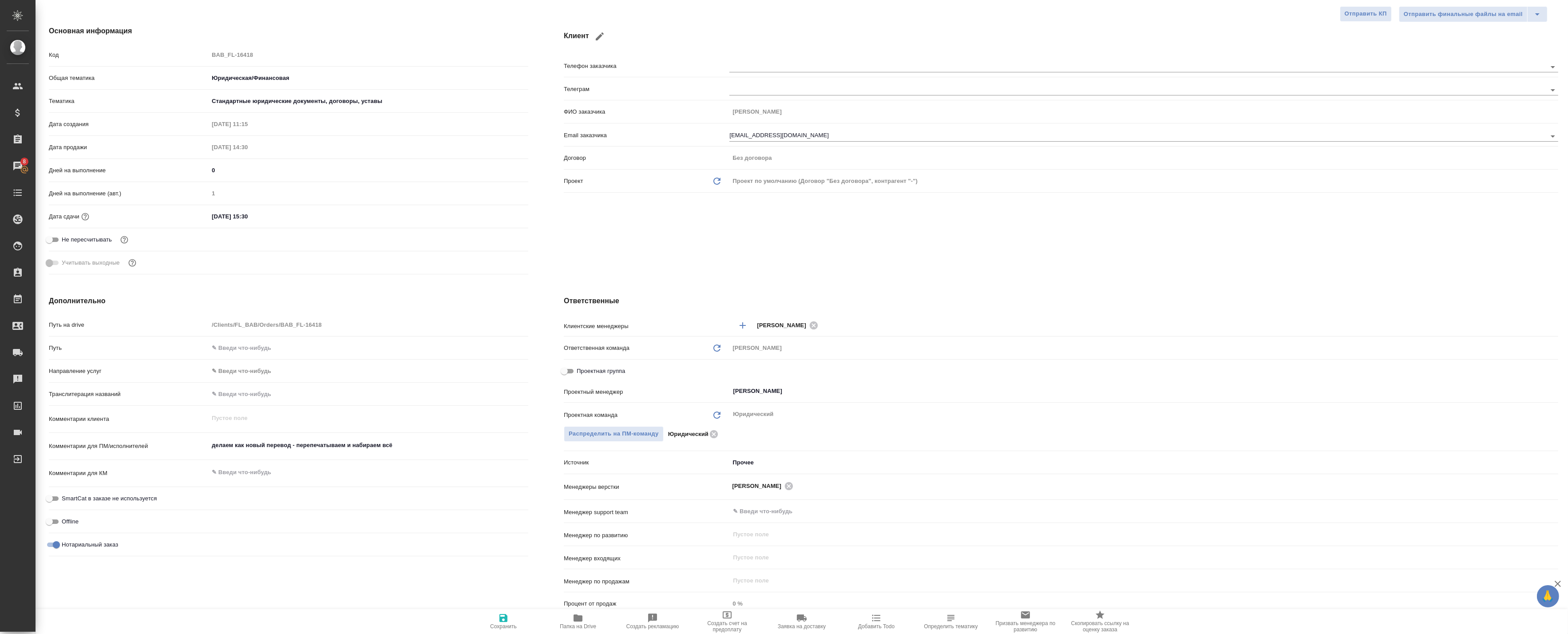
scroll to position [148, 0]
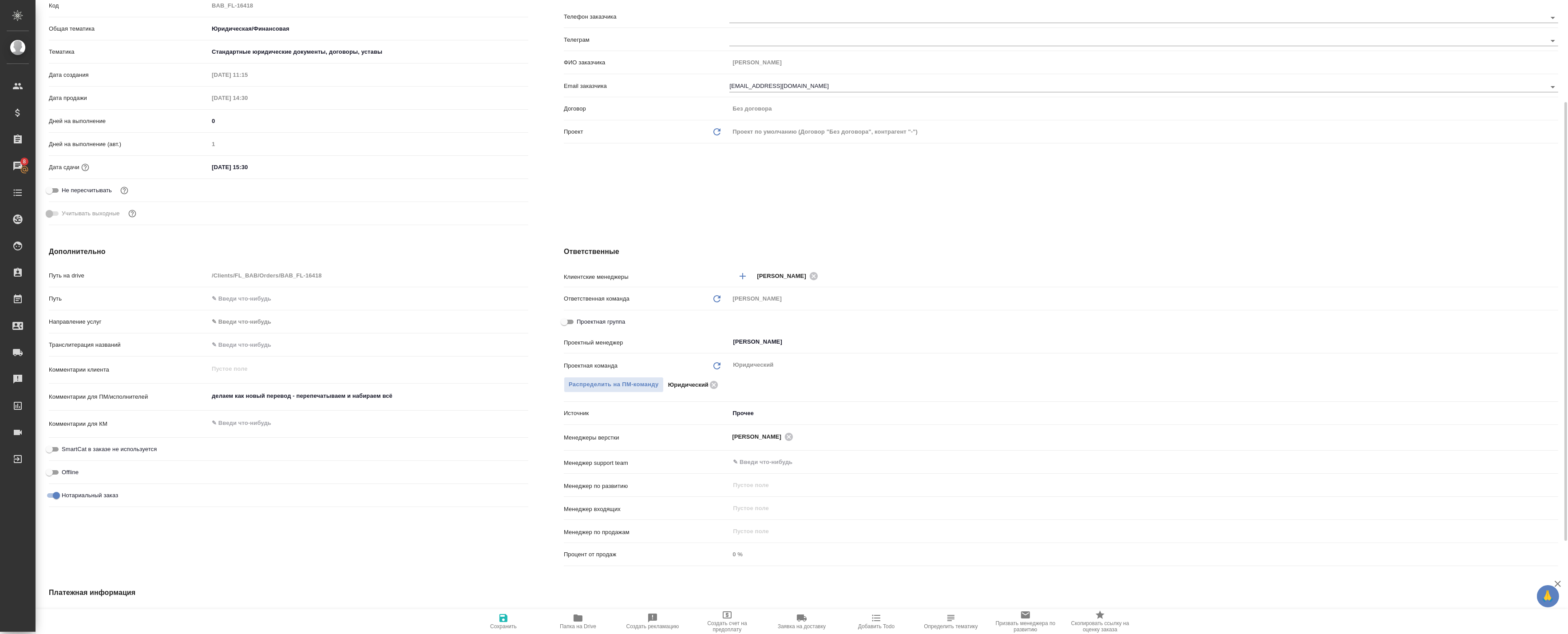
click at [149, 498] on div "Нотариальный заказ" at bounding box center [289, 496] width 480 height 16
click at [396, 396] on textarea "делаем как новый перевод - перепечатываем и набираем всё" at bounding box center [369, 396] width 319 height 15
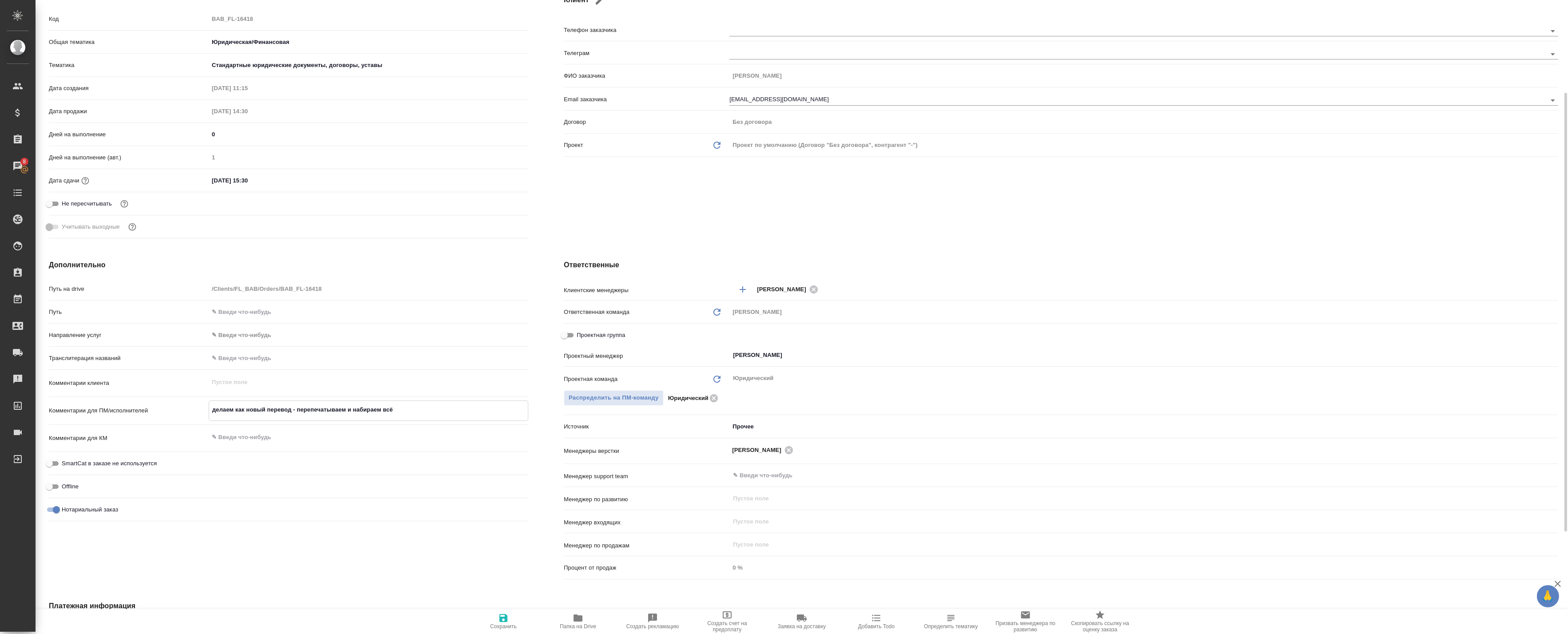
scroll to position [0, 0]
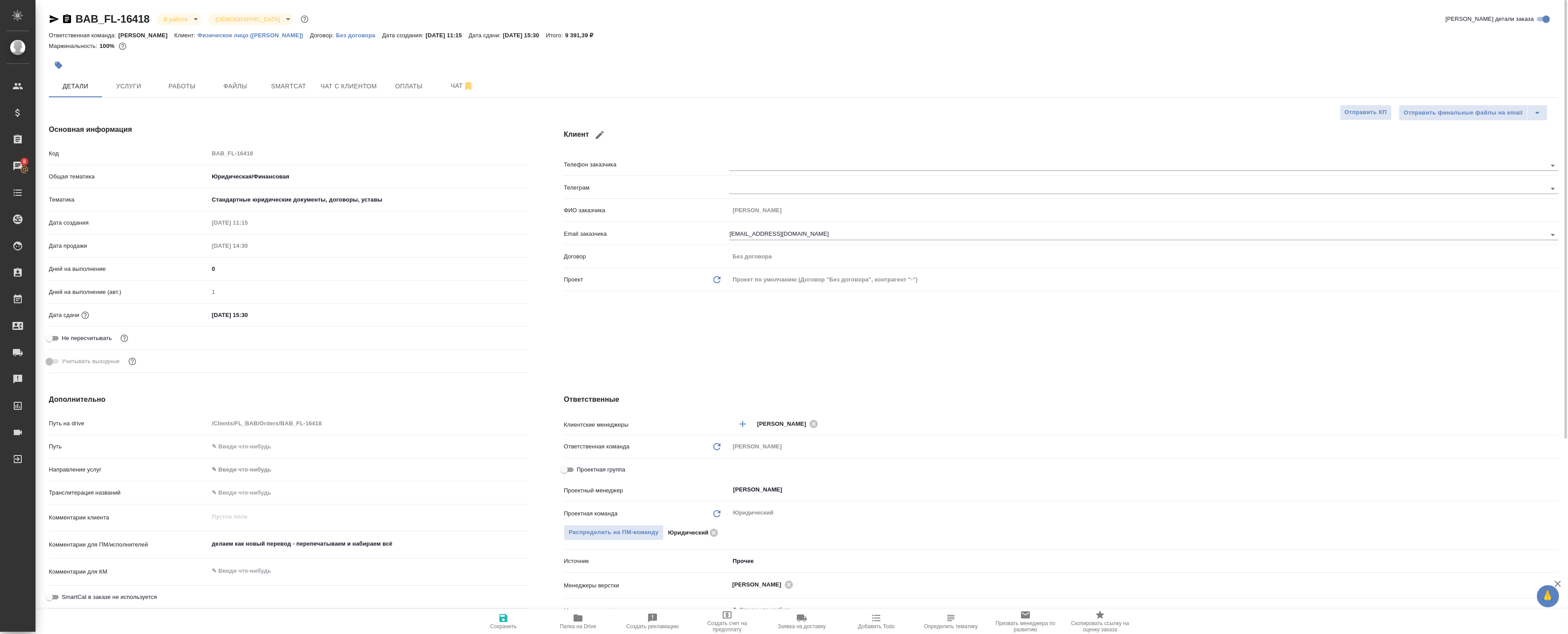
type textarea "x"
click at [219, 616] on div "Сохранить Папка на Drive Создать рекламацию Создать счет на предоплату Заявка н…" at bounding box center [802, 622] width 1533 height 25
click at [453, 79] on button "Чат" at bounding box center [462, 86] width 54 height 22
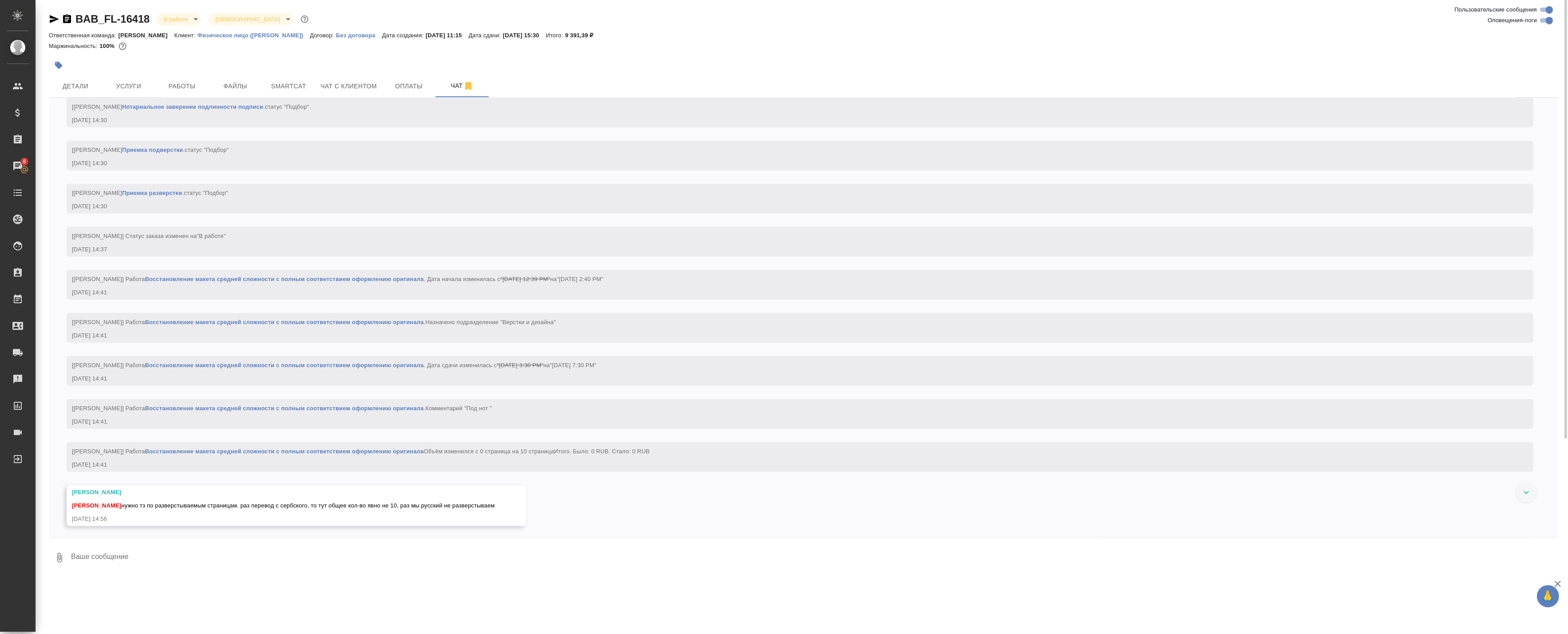
scroll to position [1135, 0]
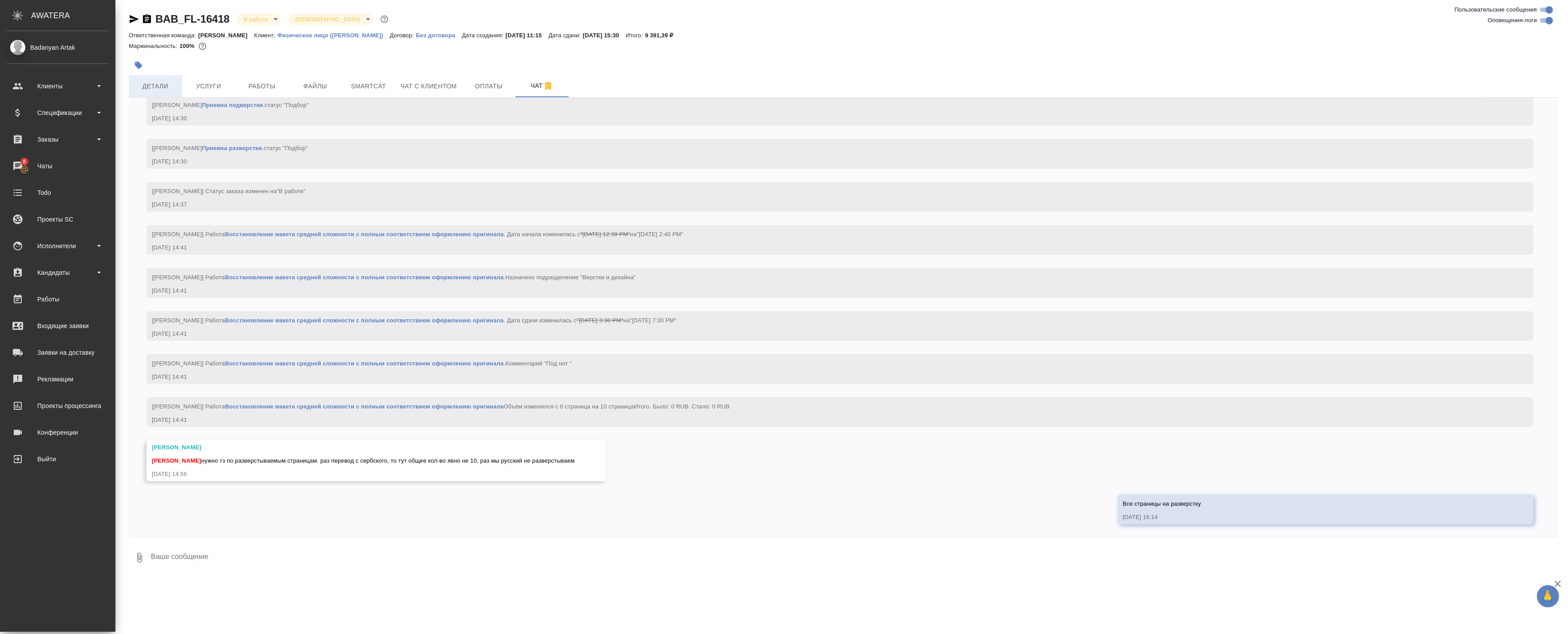
click at [129, 76] on button "Детали" at bounding box center [156, 86] width 54 height 22
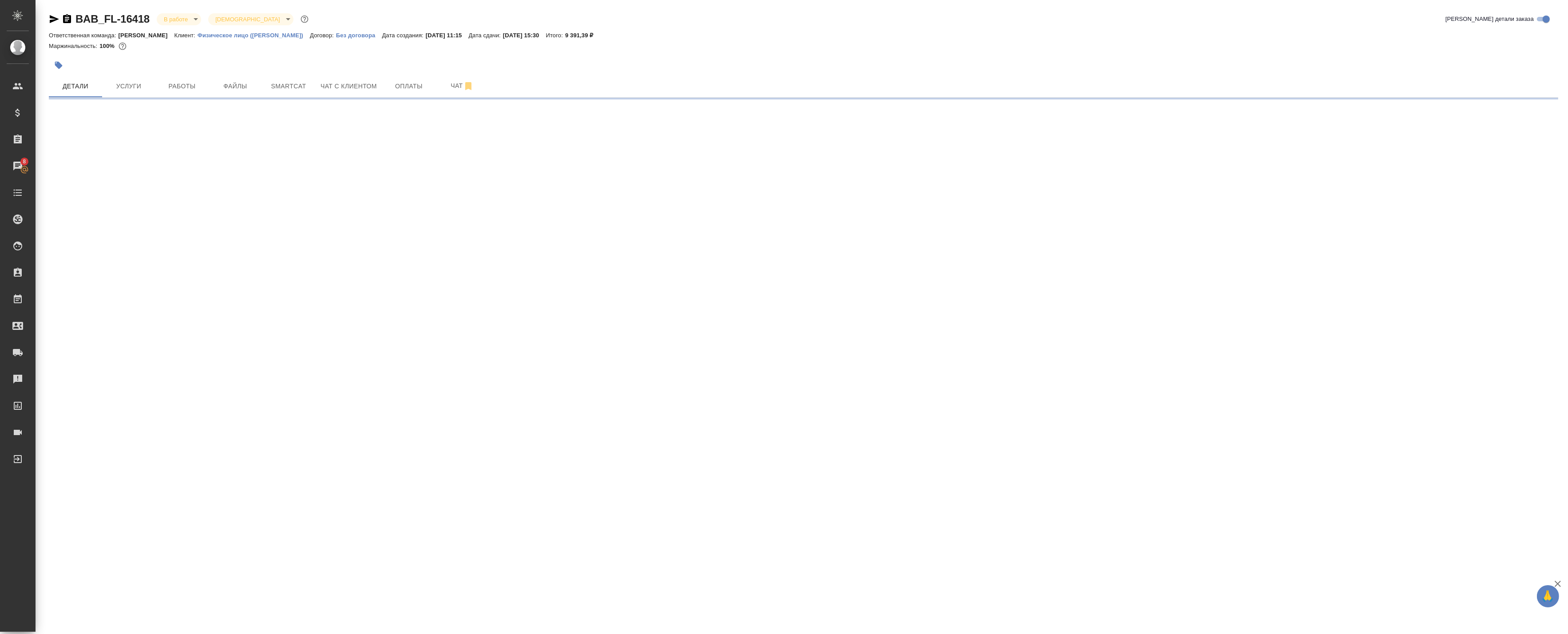
select select "RU"
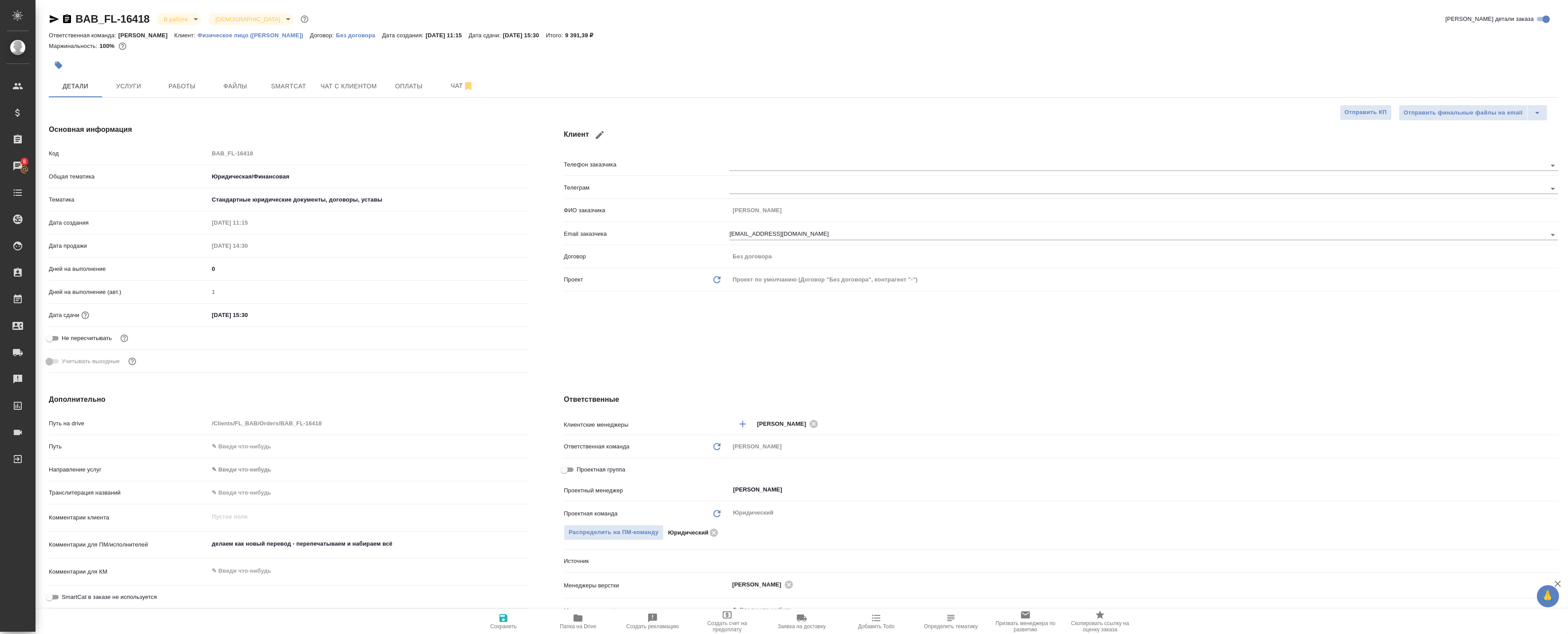
type textarea "x"
click at [185, 538] on div "Комментарии для ПМ/исполнителей делаем как новый перевод - перепечатываем и наб…" at bounding box center [289, 545] width 480 height 19
drag, startPoint x: 211, startPoint y: 540, endPoint x: 401, endPoint y: 544, distance: 190.0
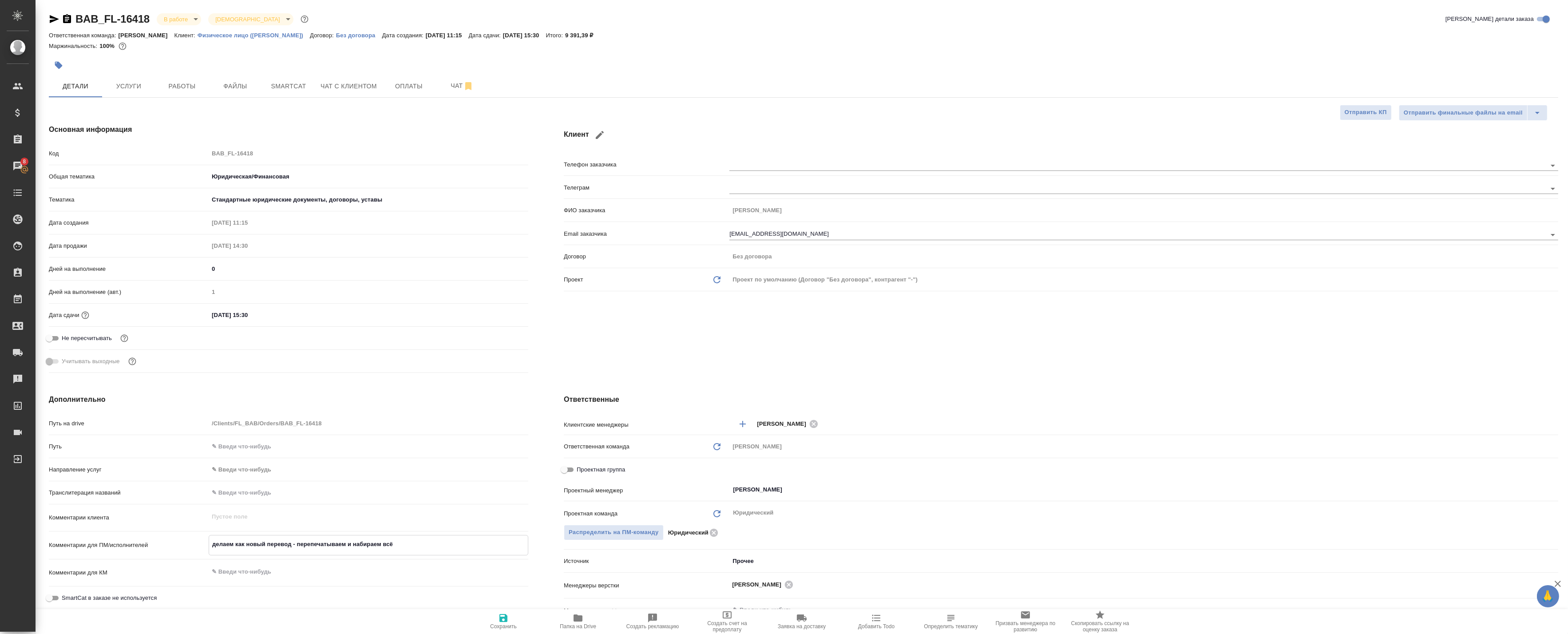
click at [401, 544] on textarea "делаем как новый перевод - перепечатываем и набираем всё" at bounding box center [369, 544] width 319 height 15
click at [404, 544] on textarea "делаем как новый перевод - перепечатываем и набираем всё" at bounding box center [369, 544] width 319 height 15
drag, startPoint x: 404, startPoint y: 544, endPoint x: 196, endPoint y: 525, distance: 208.9
click at [196, 525] on div "Путь на drive /Clients/FL_BAB/Orders/BAB_FL-16418 Путь Направление услуг ✎ Введ…" at bounding box center [289, 538] width 480 height 244
click at [385, 547] on textarea "делаем как новый перевод - перепечатываем и набираем всё" at bounding box center [369, 544] width 319 height 15
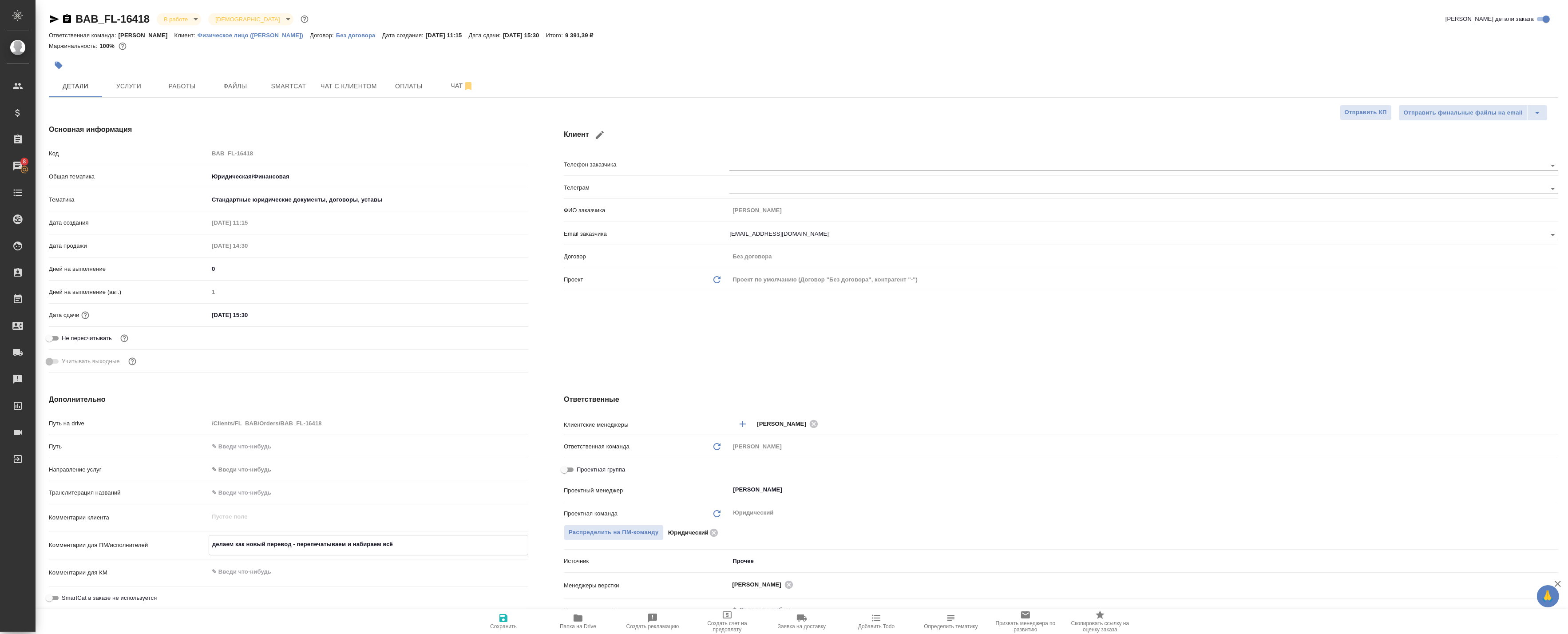
drag, startPoint x: 410, startPoint y: 543, endPoint x: 172, endPoint y: 527, distance: 238.5
click at [172, 527] on div "Путь на drive /Clients/FL_BAB/Orders/BAB_FL-16418 Путь Направление услуг ✎ Введ…" at bounding box center [289, 538] width 480 height 244
type textarea "x"
click at [221, 86] on span "Файлы" at bounding box center [236, 86] width 43 height 11
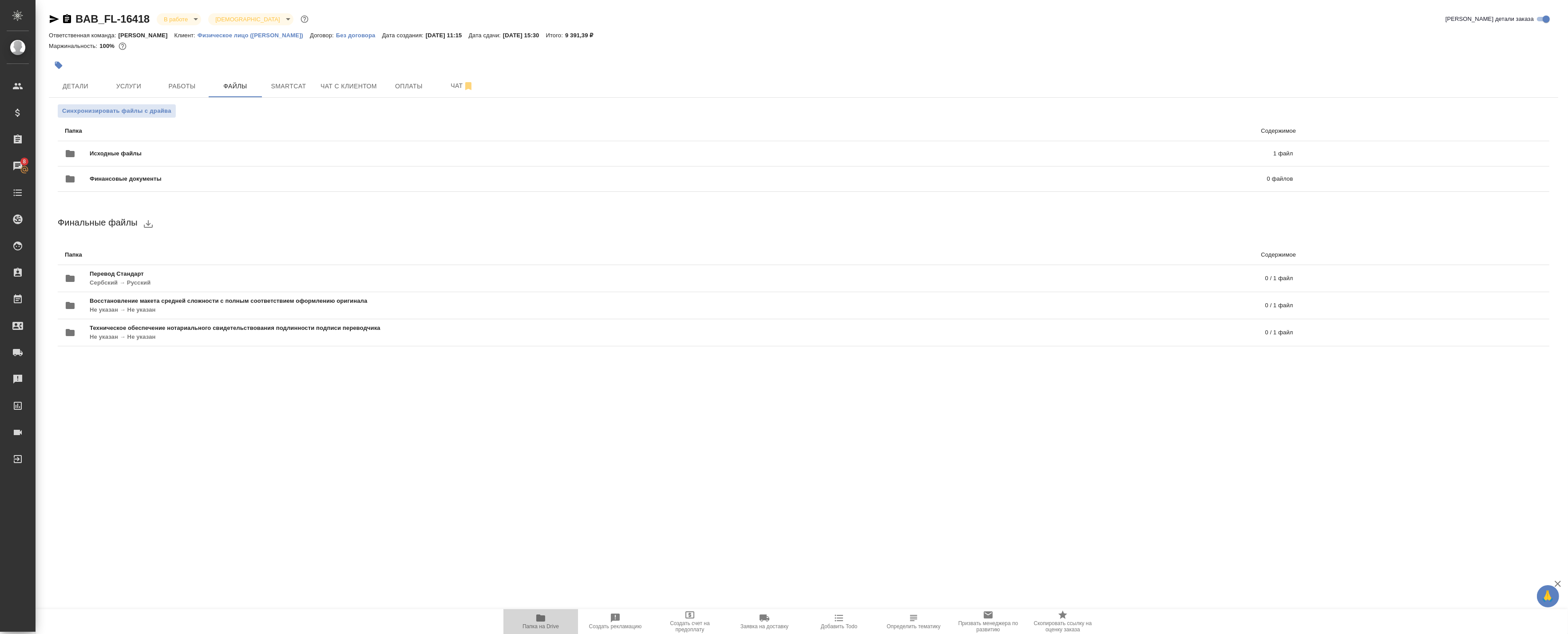
click at [536, 616] on icon "button" at bounding box center [541, 618] width 9 height 7
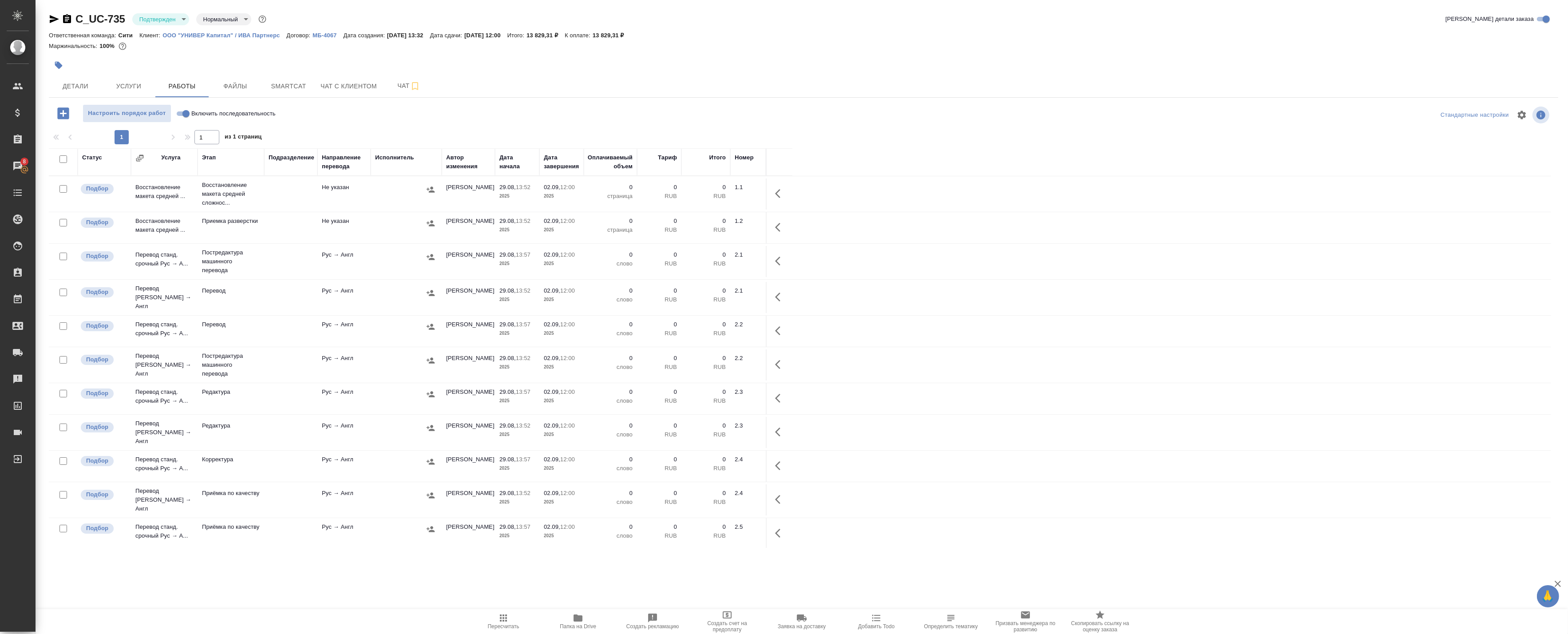
click at [211, 582] on div ".cls-1 fill:#fff; AWATERA Badanyan Artak Клиенты Спецификации Заказы 8 Чаты Tod…" at bounding box center [784, 317] width 1568 height 634
click at [401, 82] on span "Чат" at bounding box center [409, 86] width 43 height 11
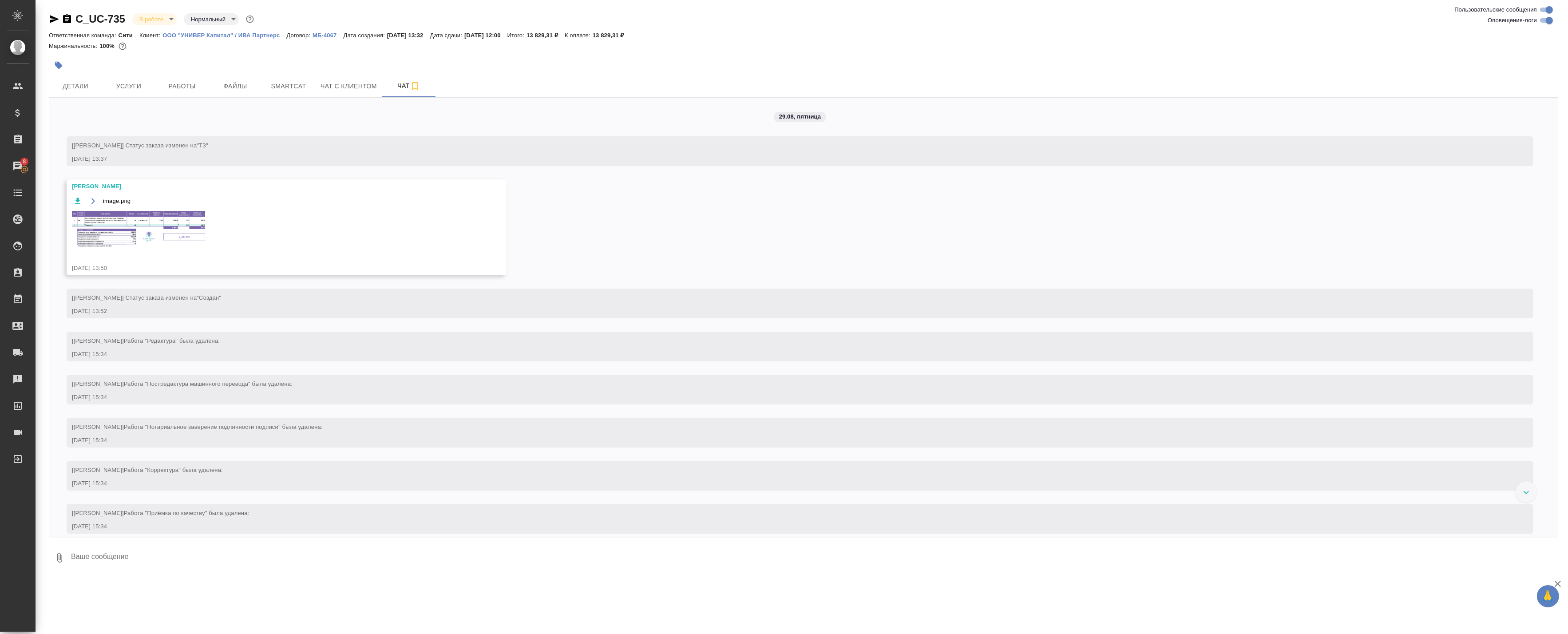
click at [125, 236] on img at bounding box center [138, 229] width 133 height 37
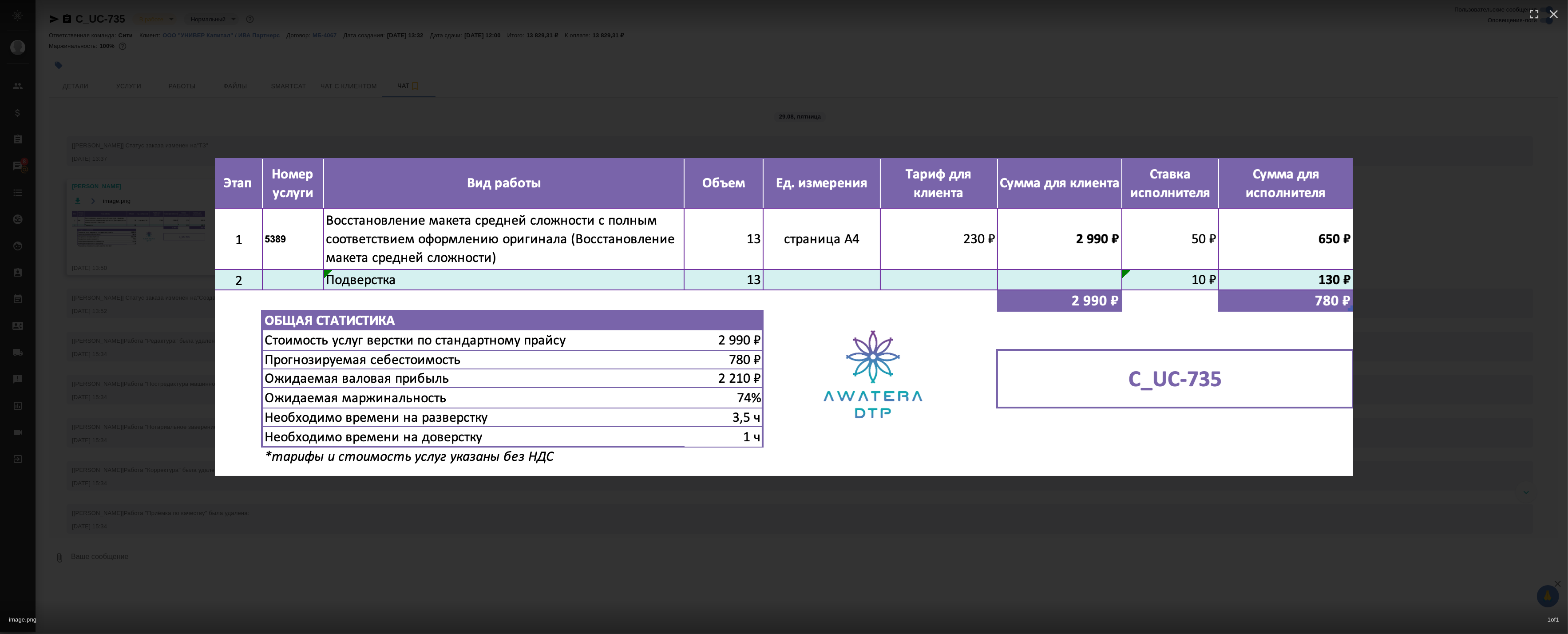
click at [436, 97] on div "image.png 1 of 1" at bounding box center [784, 317] width 1568 height 634
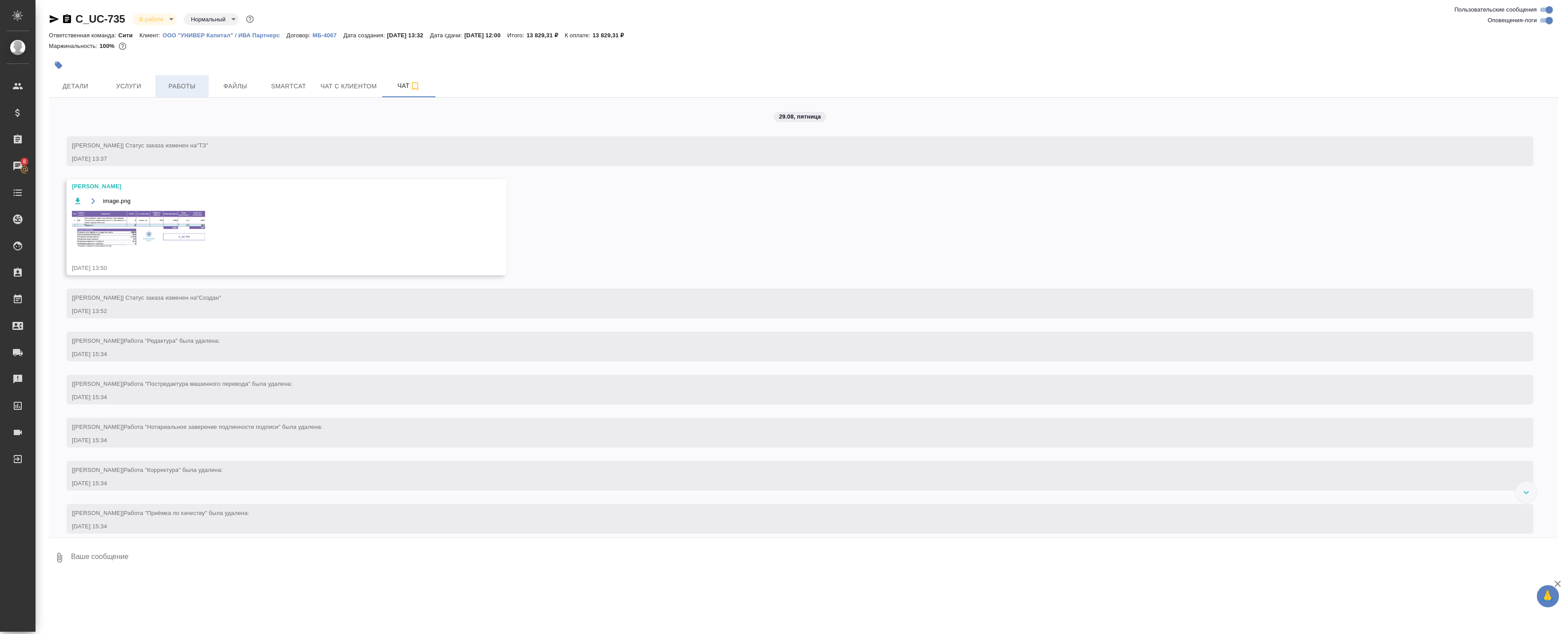
click at [161, 87] on span "Работы" at bounding box center [182, 86] width 43 height 11
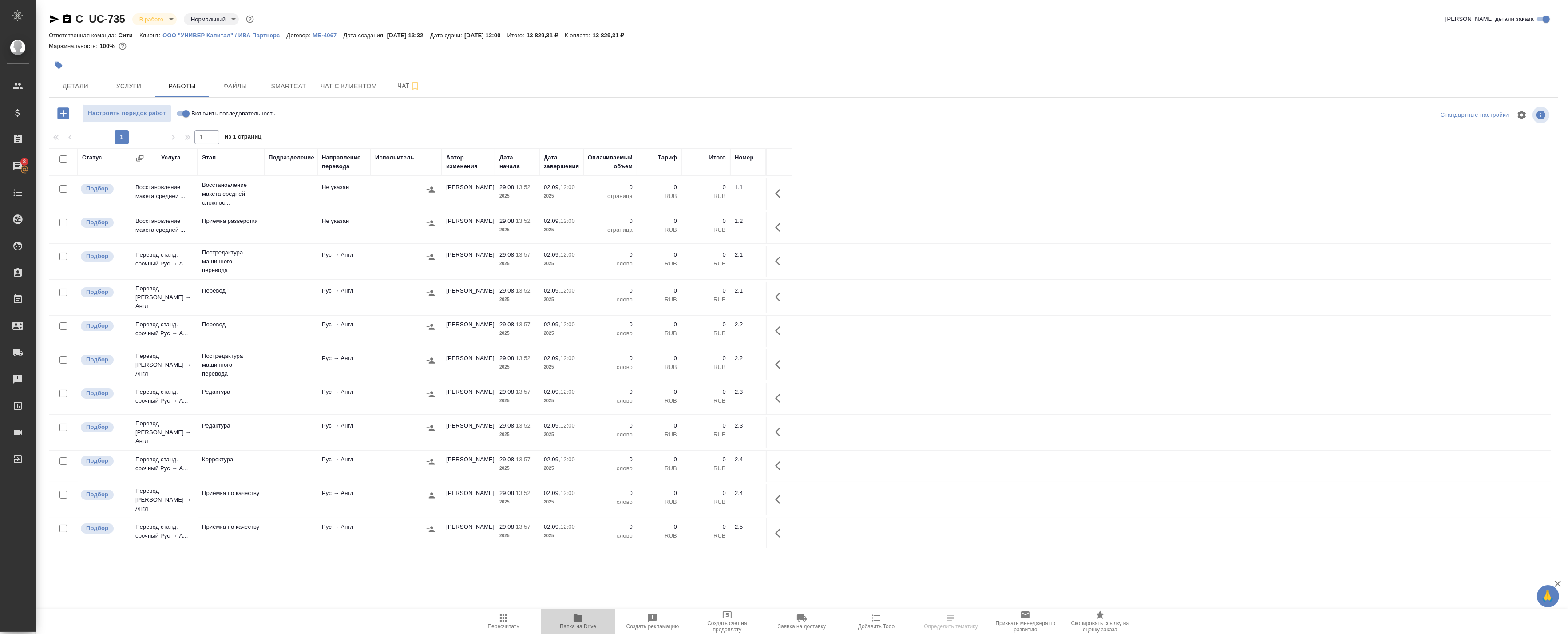
click at [573, 619] on icon "button" at bounding box center [578, 618] width 11 height 11
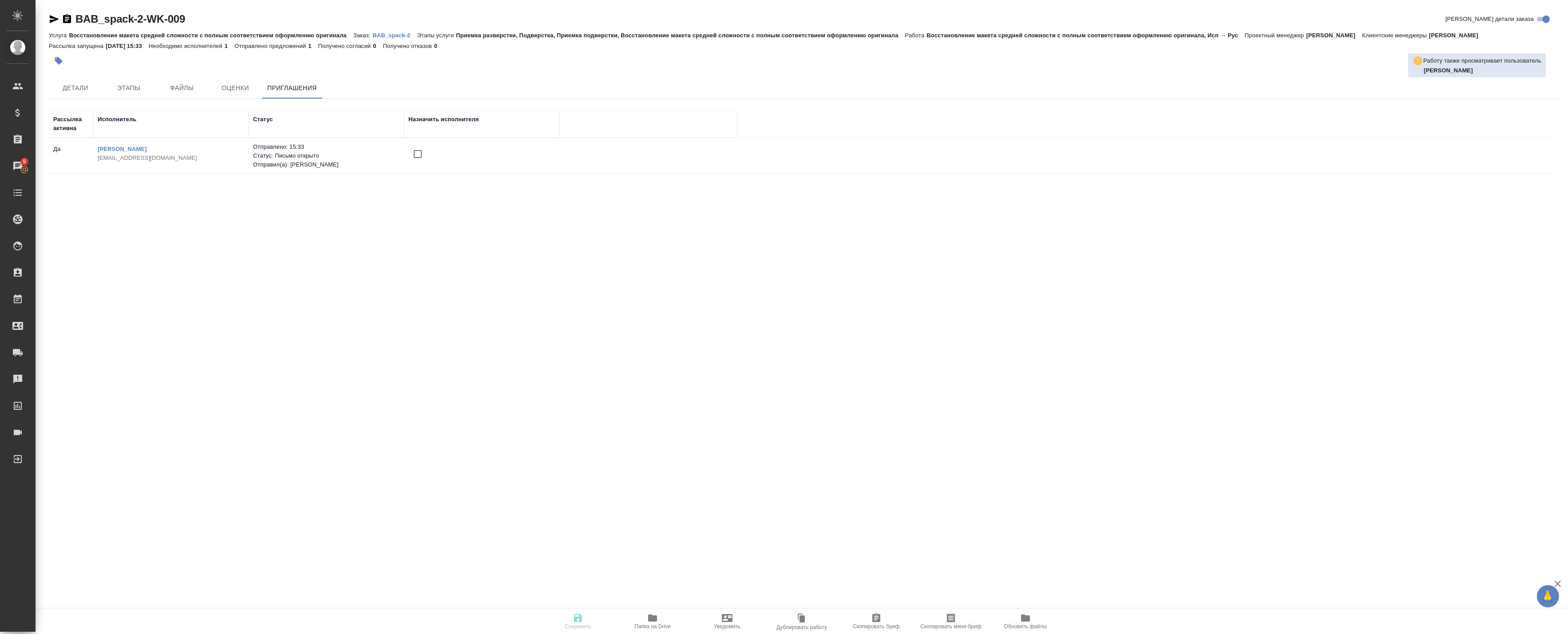
click at [389, 33] on p "BAB_spack-2" at bounding box center [394, 35] width 44 height 7
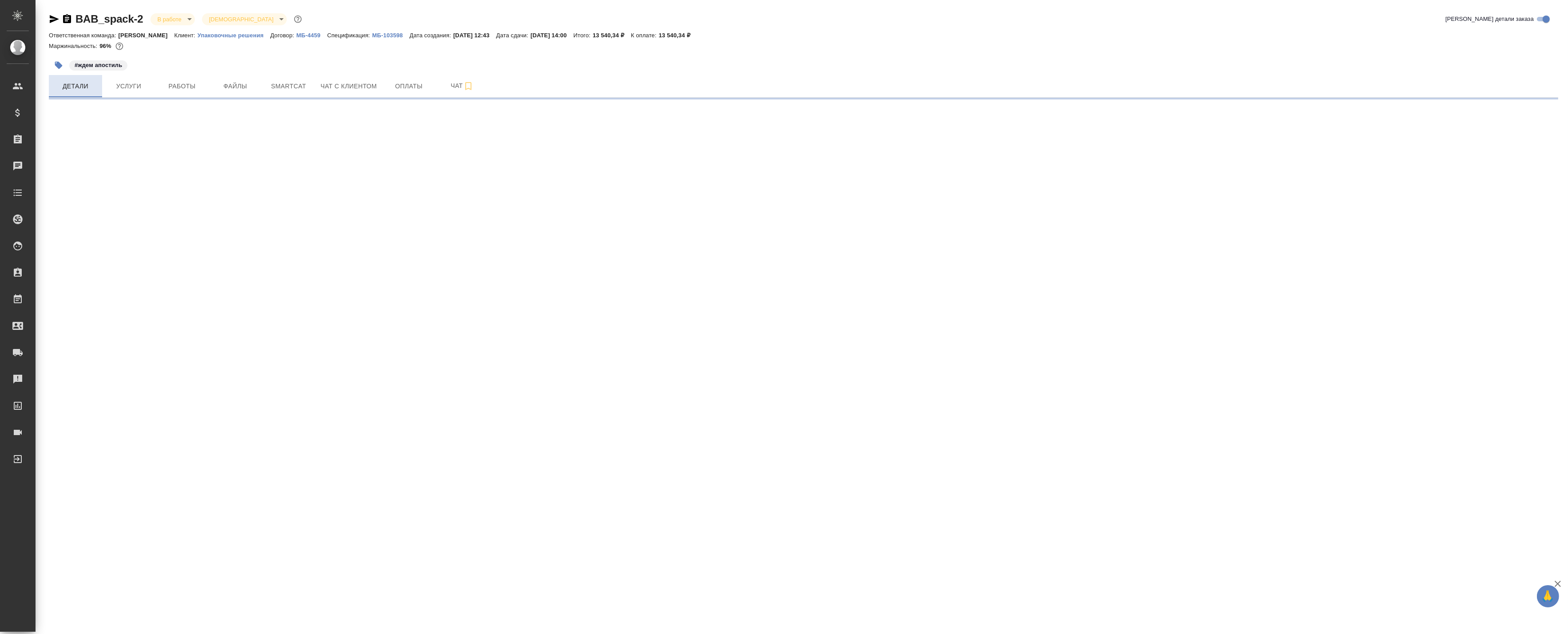
select select "RU"
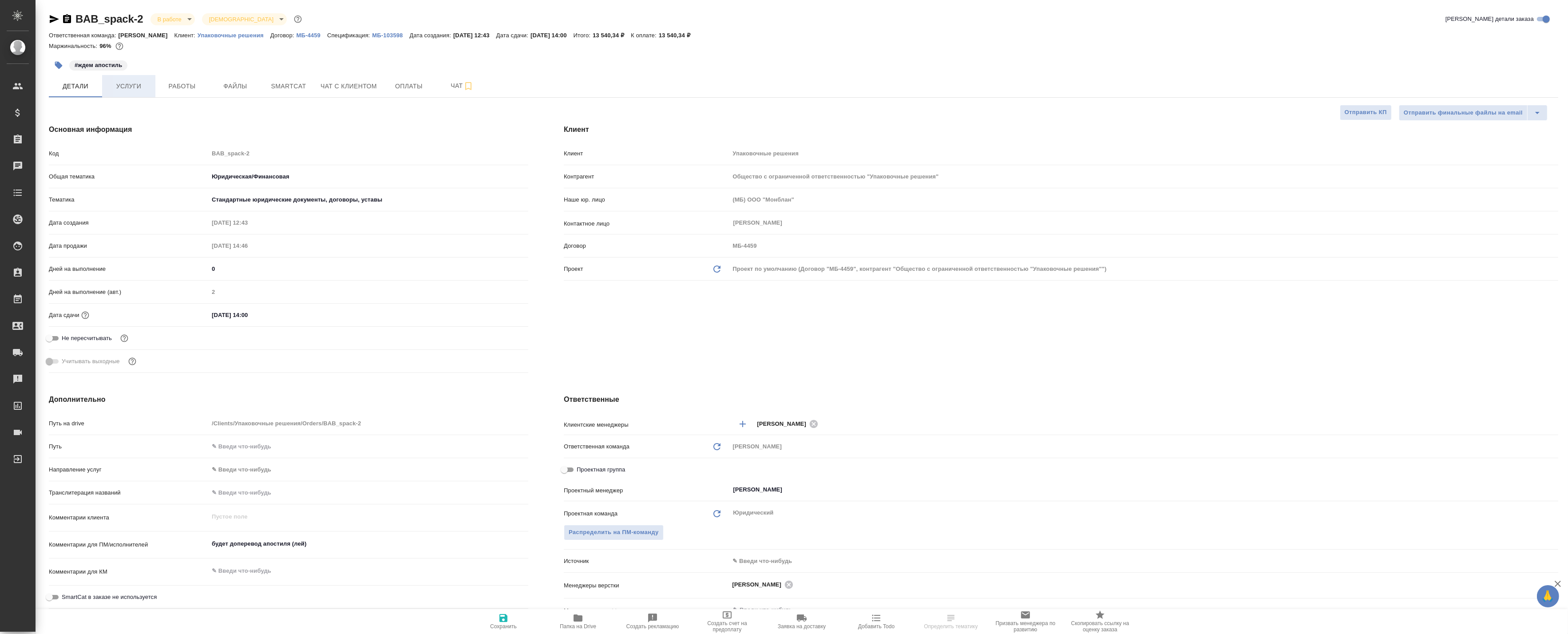
type textarea "x"
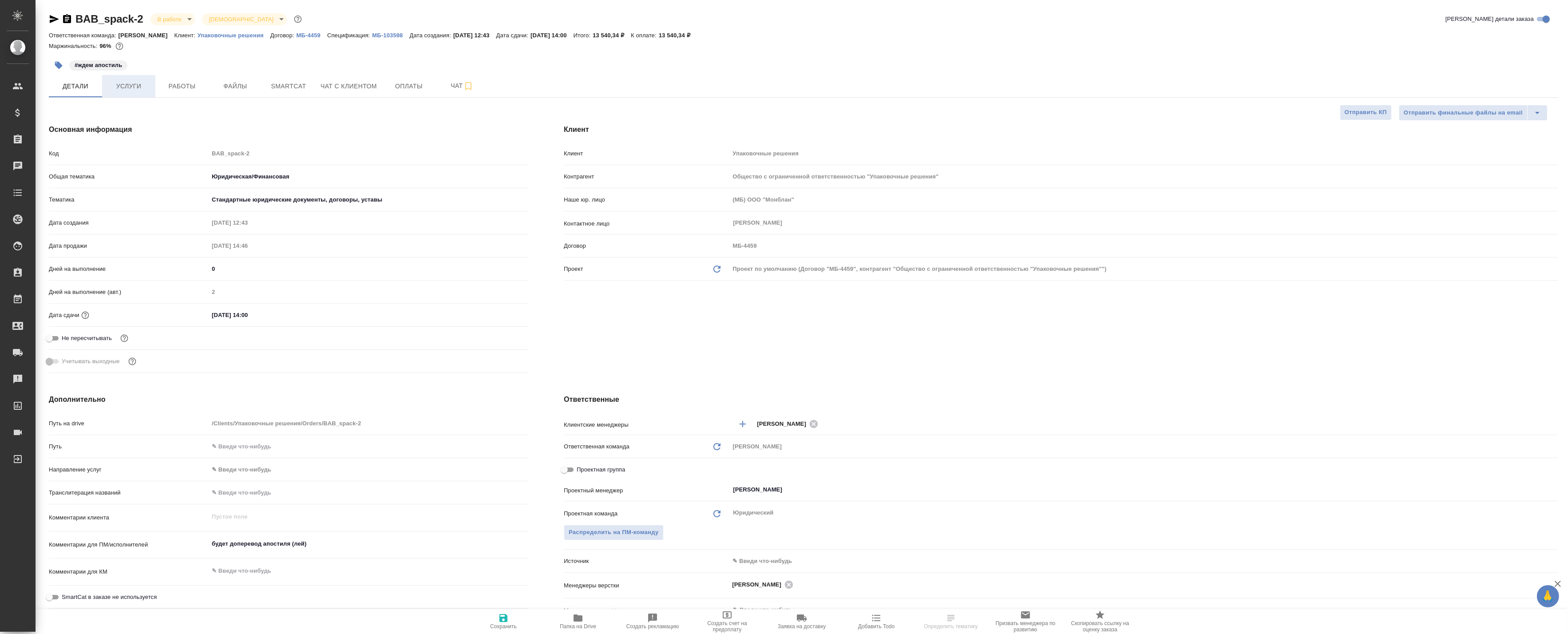
type textarea "x"
click at [184, 81] on span "Работы" at bounding box center [182, 86] width 43 height 11
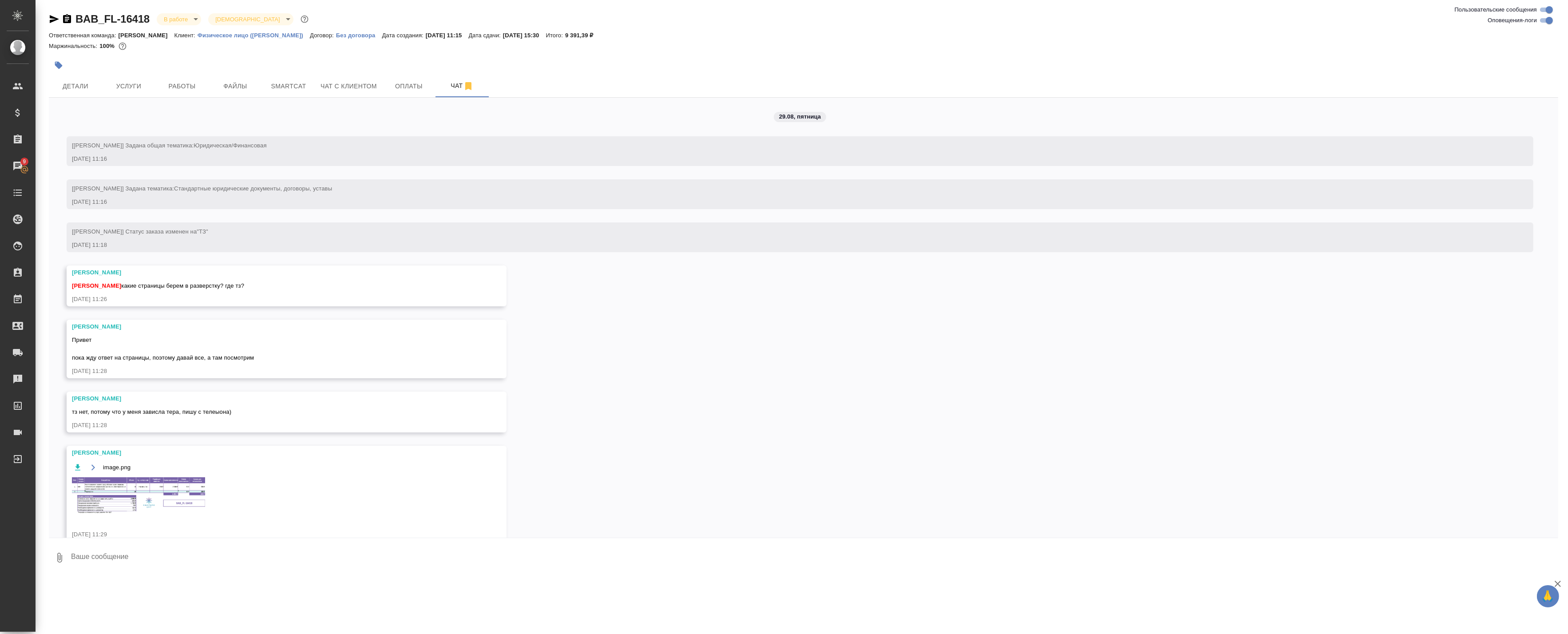
scroll to position [1231, 0]
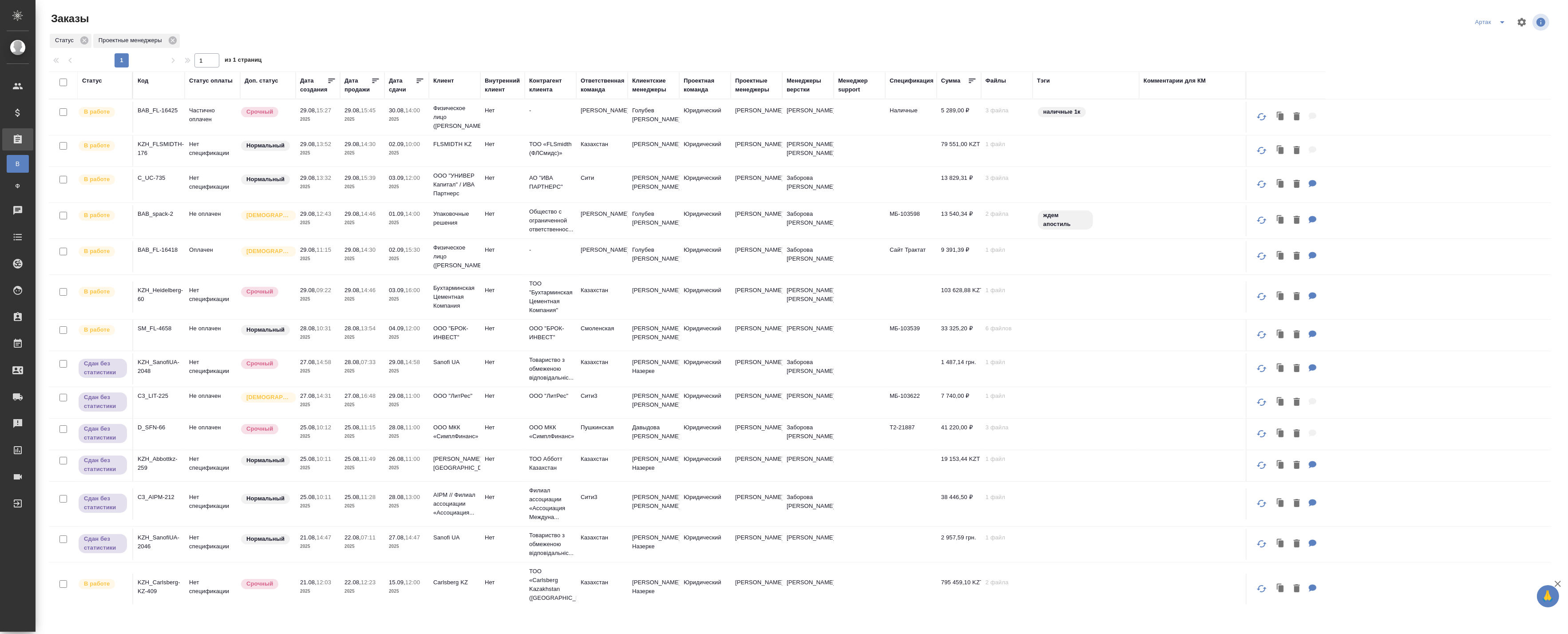
click at [378, 122] on p "2025" at bounding box center [362, 119] width 35 height 9
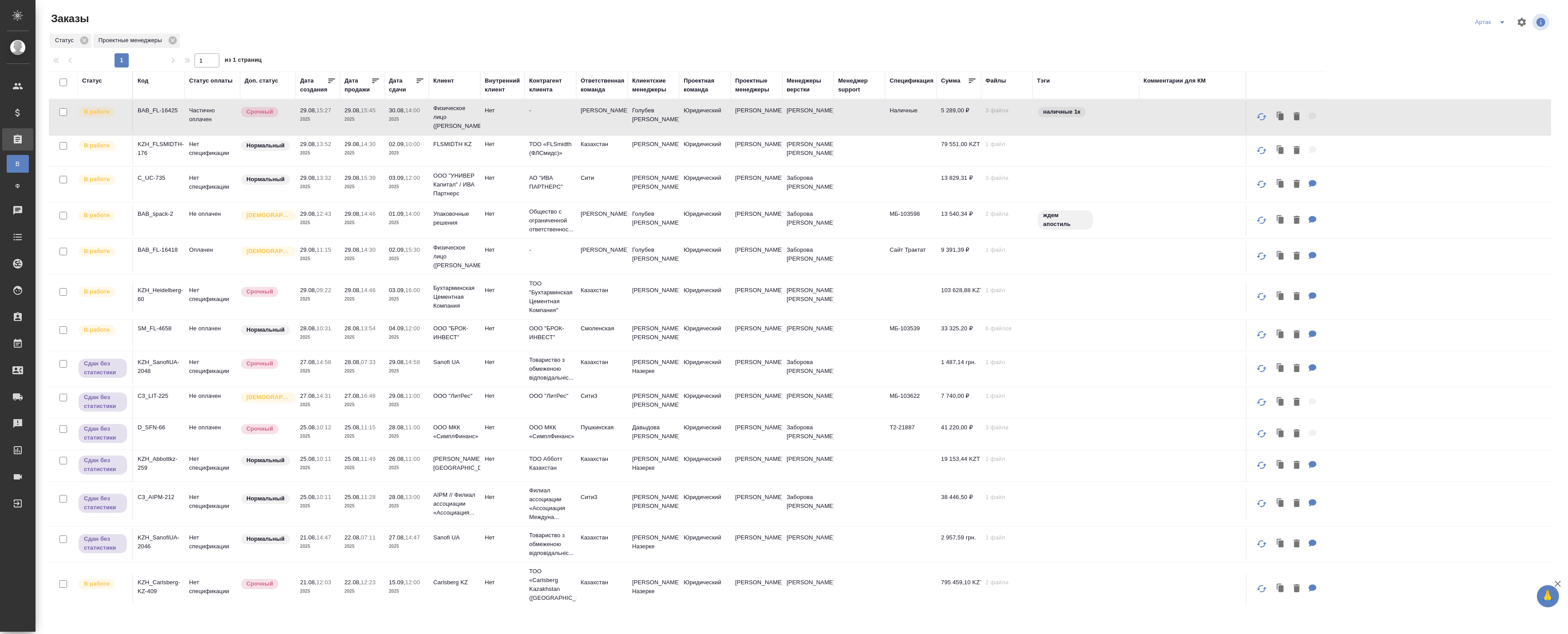
click at [378, 122] on p "2025" at bounding box center [362, 119] width 35 height 9
click at [313, 133] on td "29.08, 13:52 2025" at bounding box center [318, 117] width 44 height 31
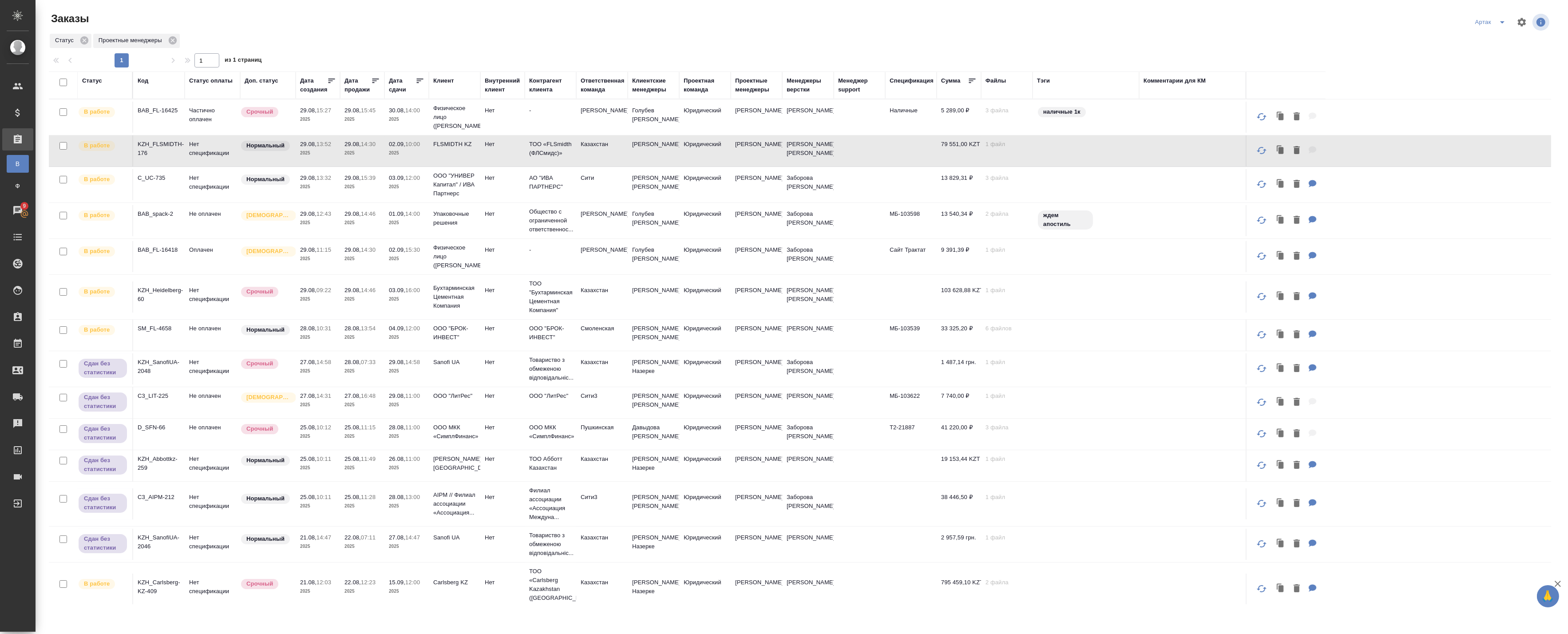
click at [335, 157] on p "2025" at bounding box center [318, 153] width 35 height 9
click at [312, 186] on p "2025" at bounding box center [318, 187] width 35 height 9
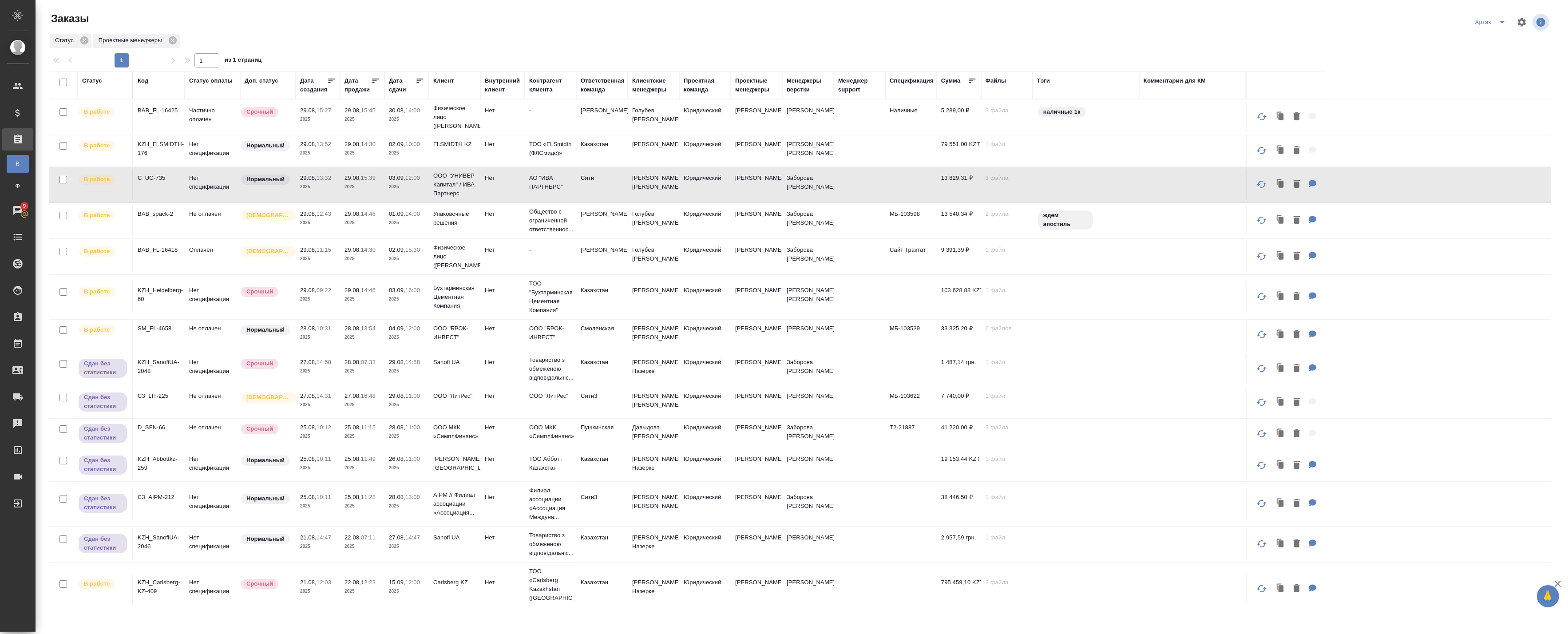
click at [342, 133] on td "29.08, 14:46 2025" at bounding box center [362, 117] width 44 height 31
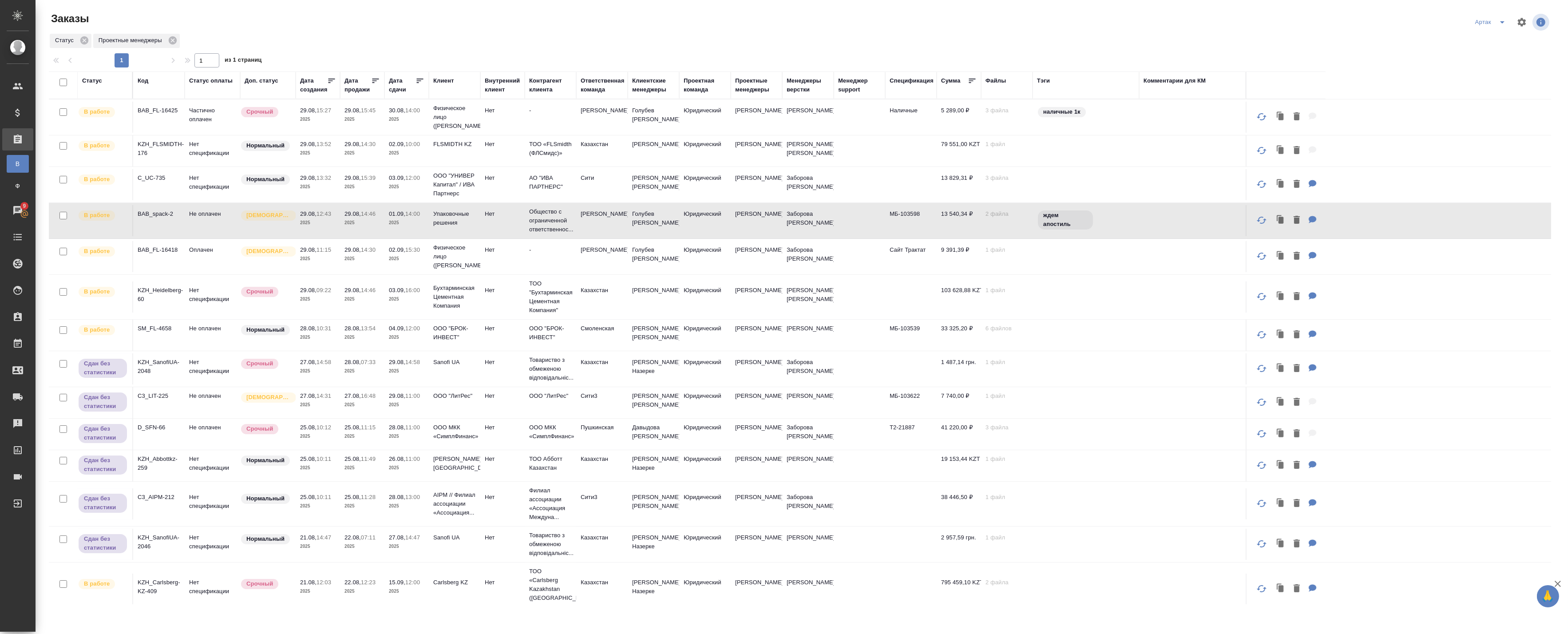
click at [363, 133] on td "29.08, 14:46 2025" at bounding box center [362, 117] width 44 height 31
click at [331, 262] on p "2025" at bounding box center [318, 259] width 35 height 9
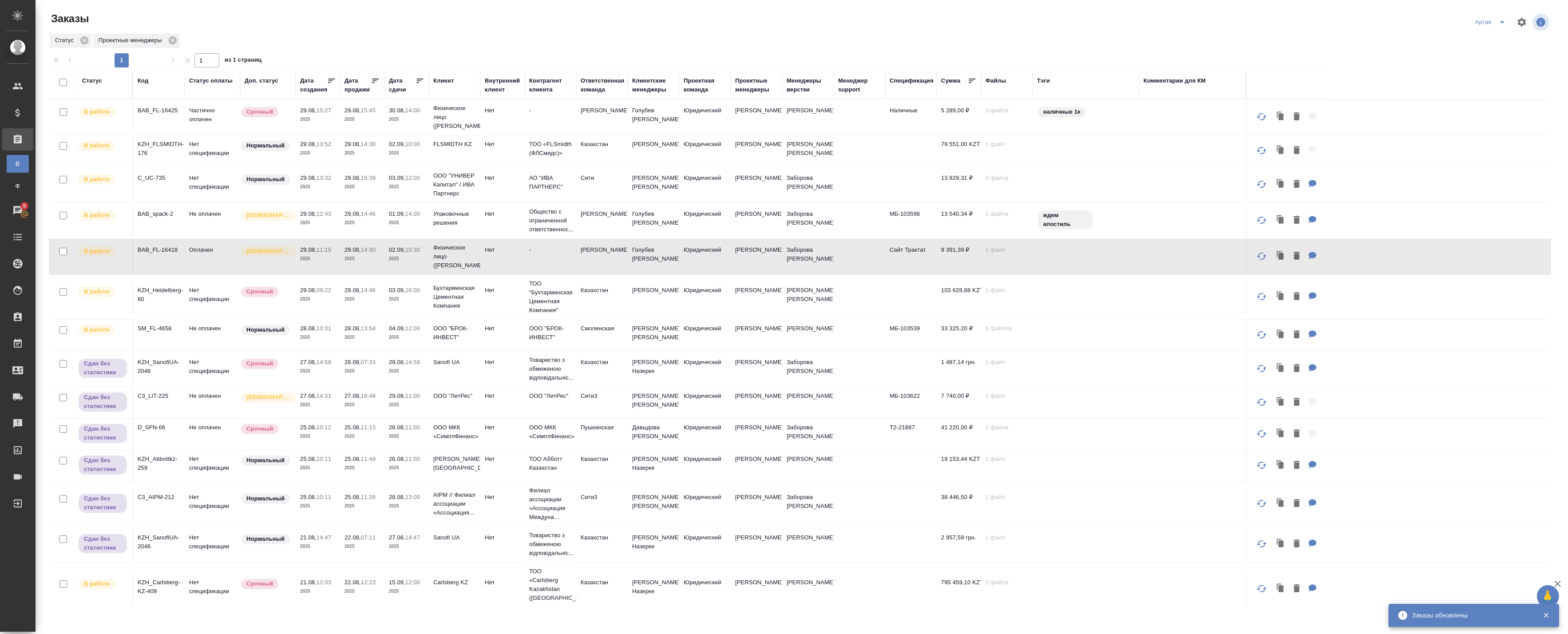
click at [351, 133] on td "29.08, 14:30 2025" at bounding box center [362, 117] width 44 height 31
click at [324, 296] on p "2025" at bounding box center [318, 299] width 35 height 9
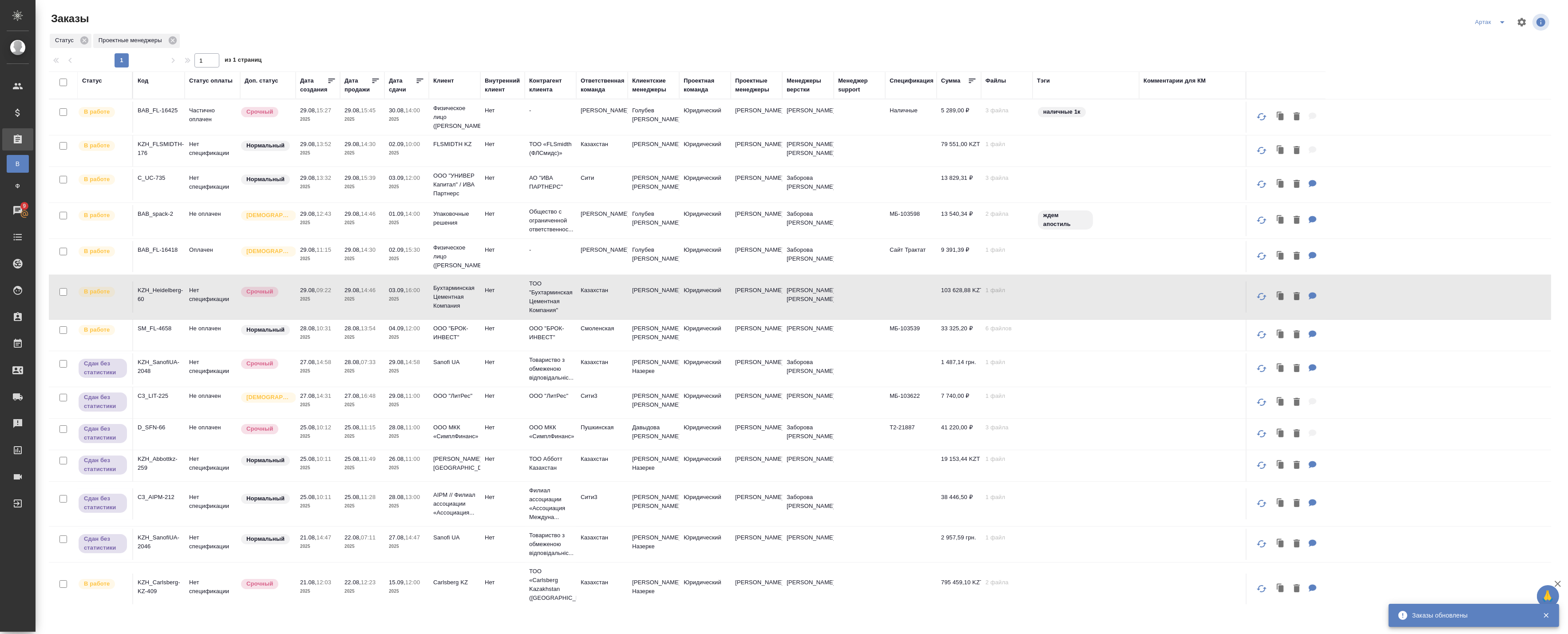
click at [354, 295] on div "29.08, 14:46 2025" at bounding box center [362, 295] width 35 height 18
click at [354, 295] on span "29.08, 14:46" at bounding box center [362, 291] width 35 height 9
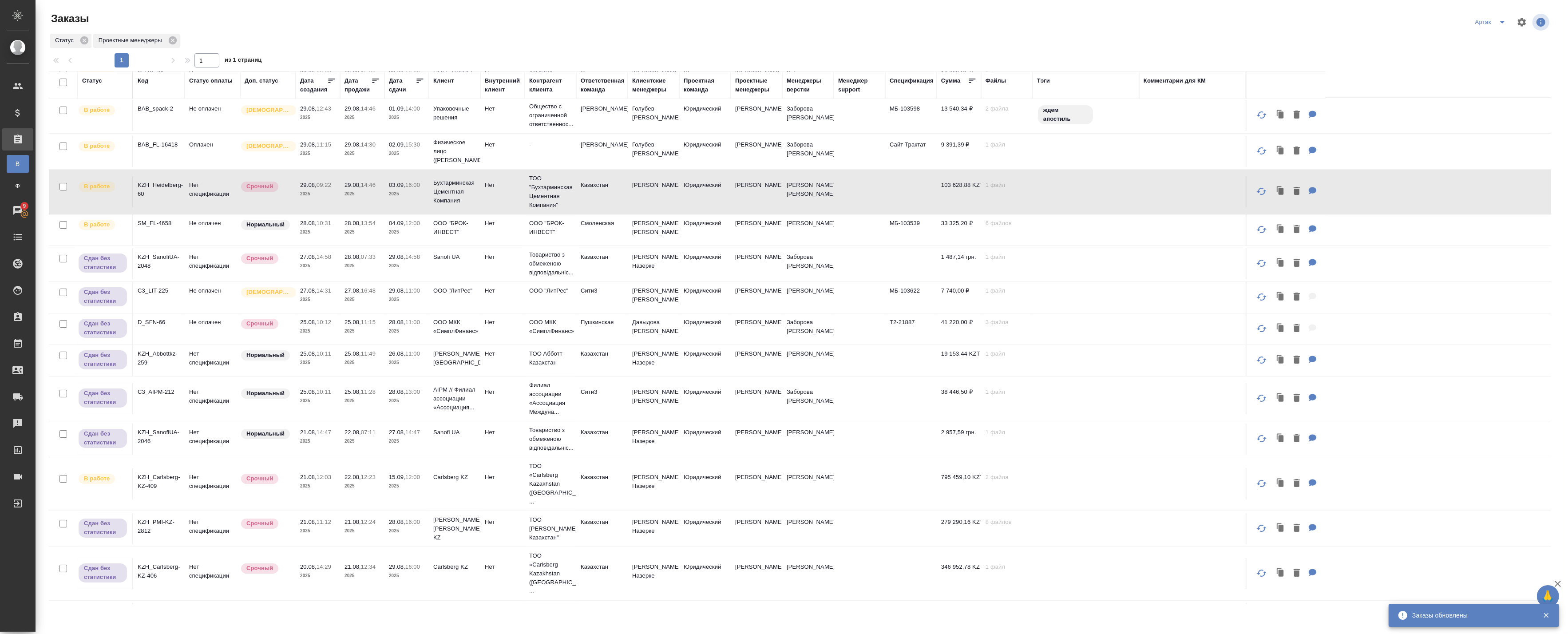
scroll to position [121, 0]
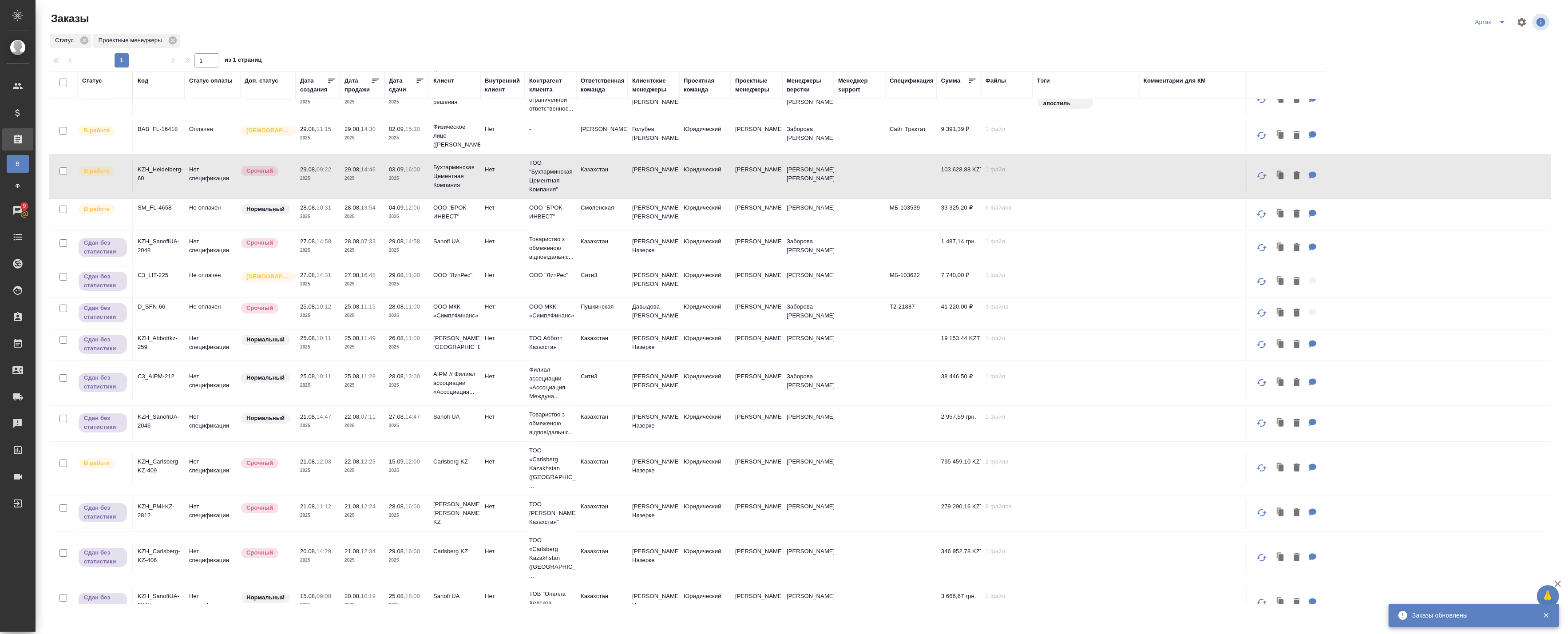
click at [304, 219] on p "2025" at bounding box center [318, 217] width 35 height 9
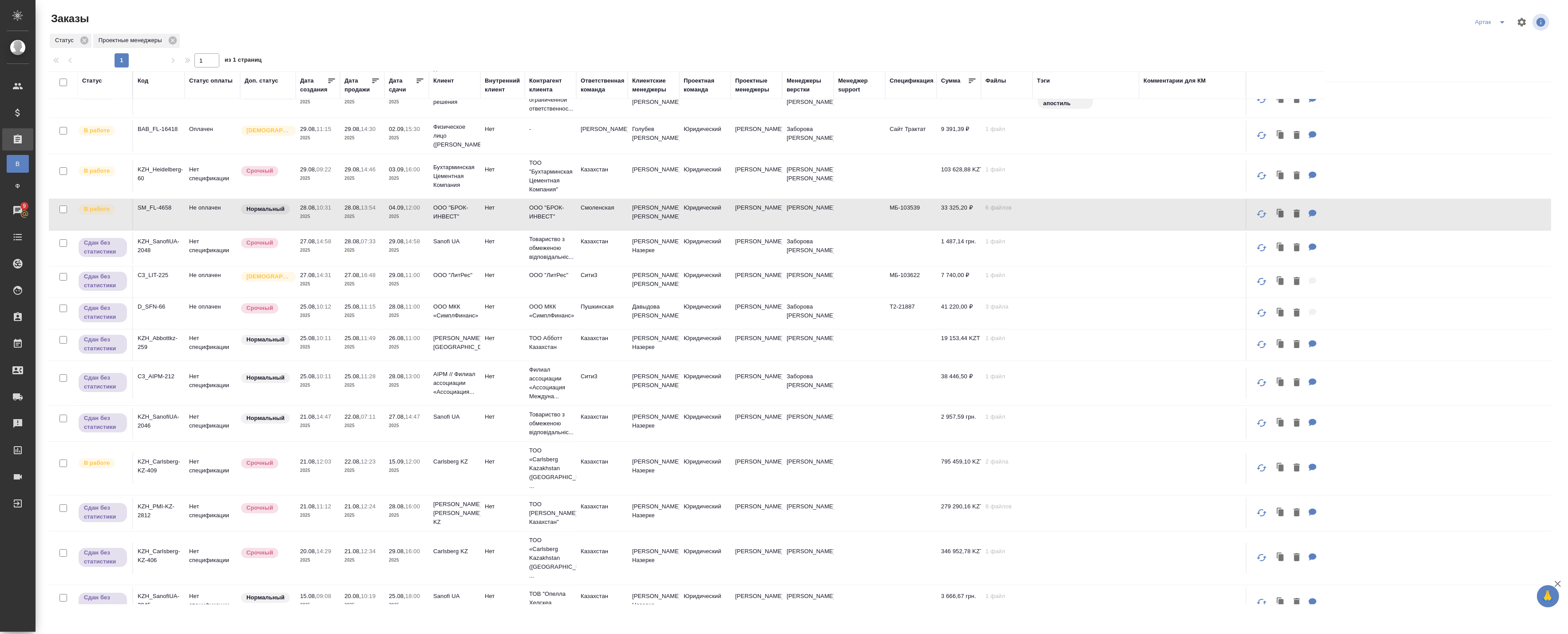
click at [304, 219] on p "2025" at bounding box center [318, 217] width 35 height 9
click at [357, 467] on p "2025" at bounding box center [362, 471] width 35 height 9
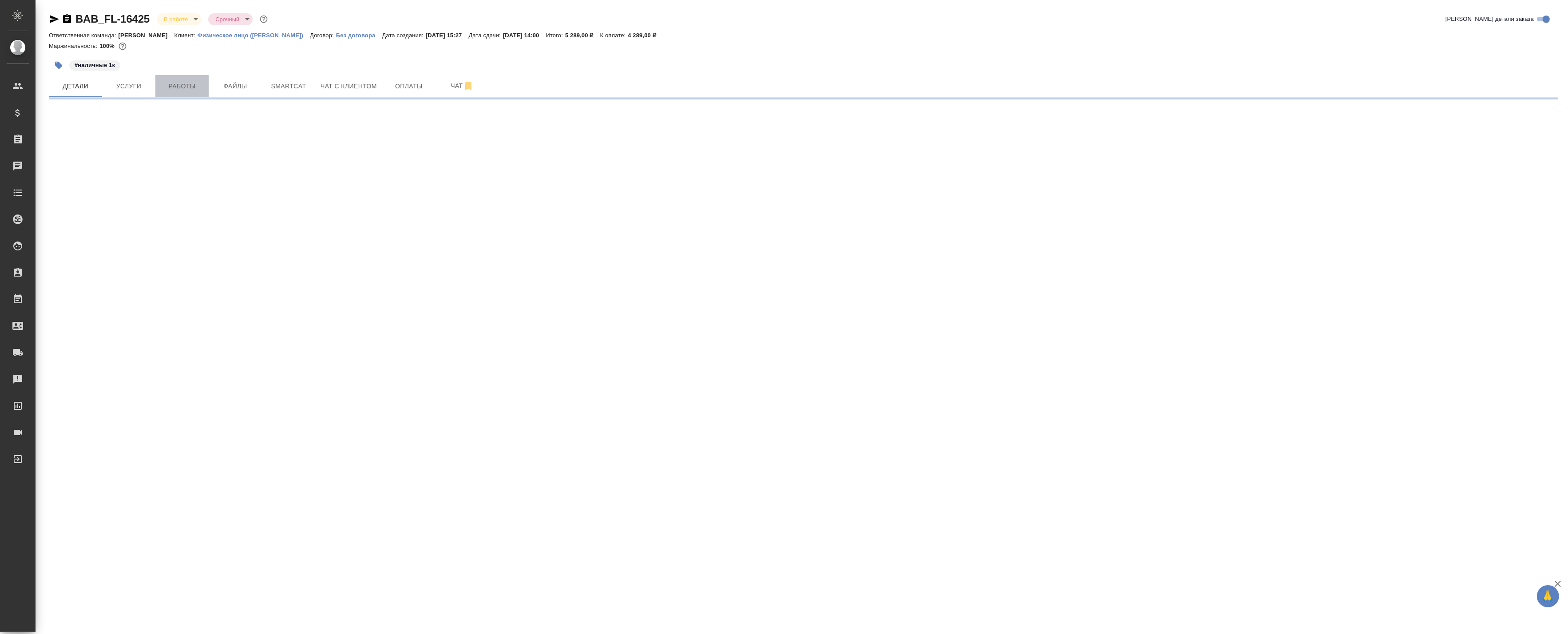
click at [184, 85] on span "Работы" at bounding box center [182, 86] width 43 height 11
select select "RU"
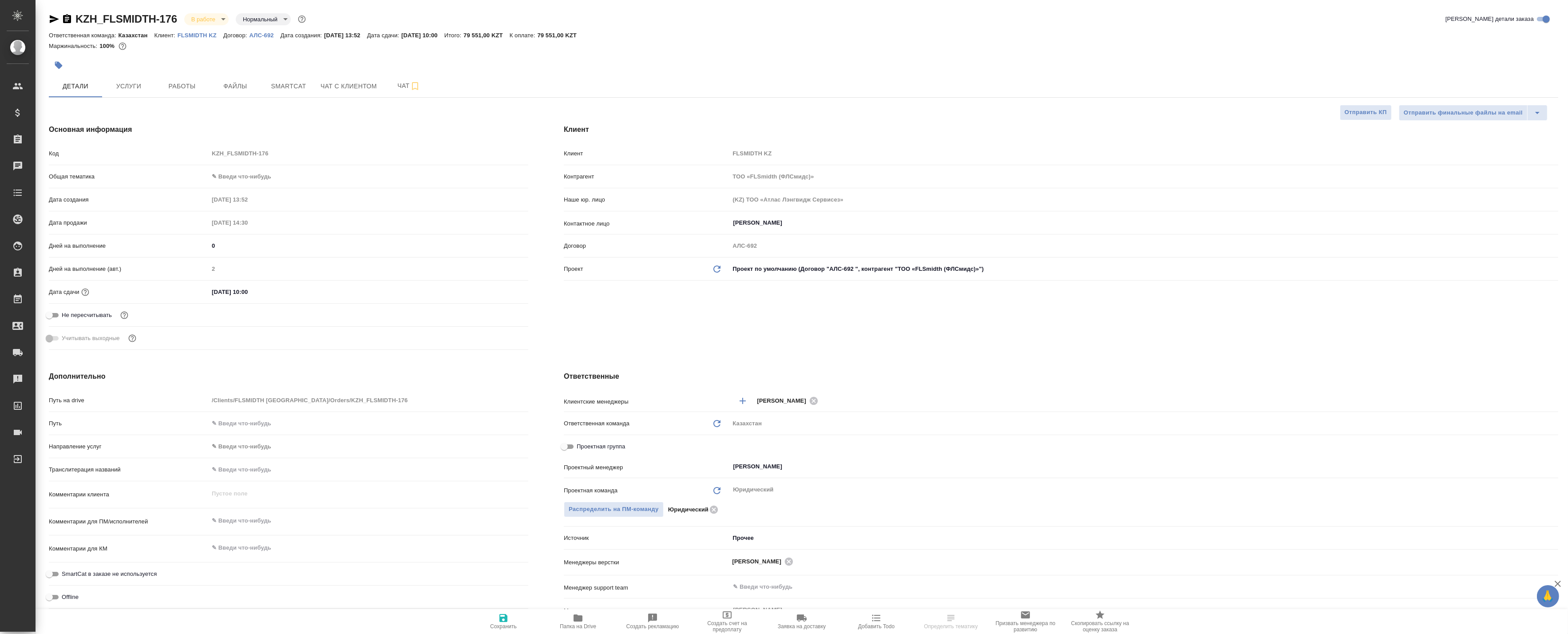
type textarea "x"
click at [178, 79] on button "Работы" at bounding box center [182, 86] width 54 height 22
type textarea "x"
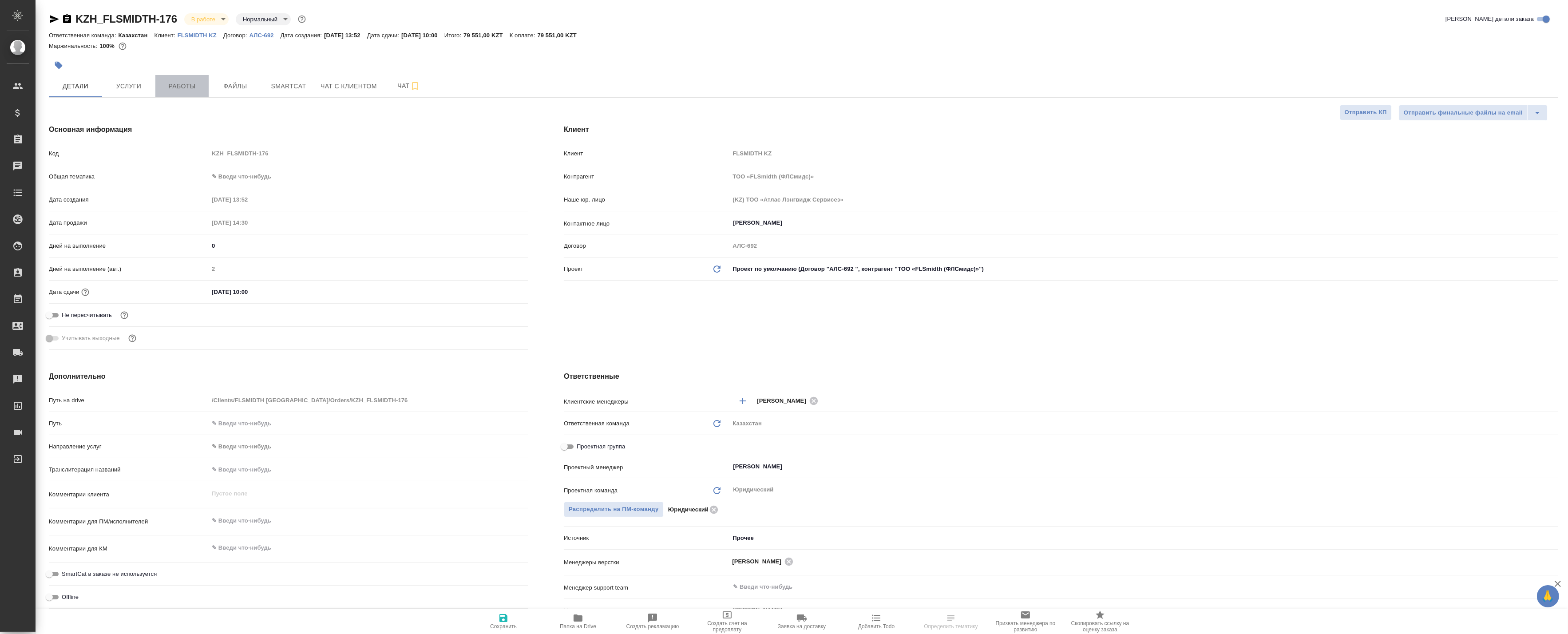
type textarea "x"
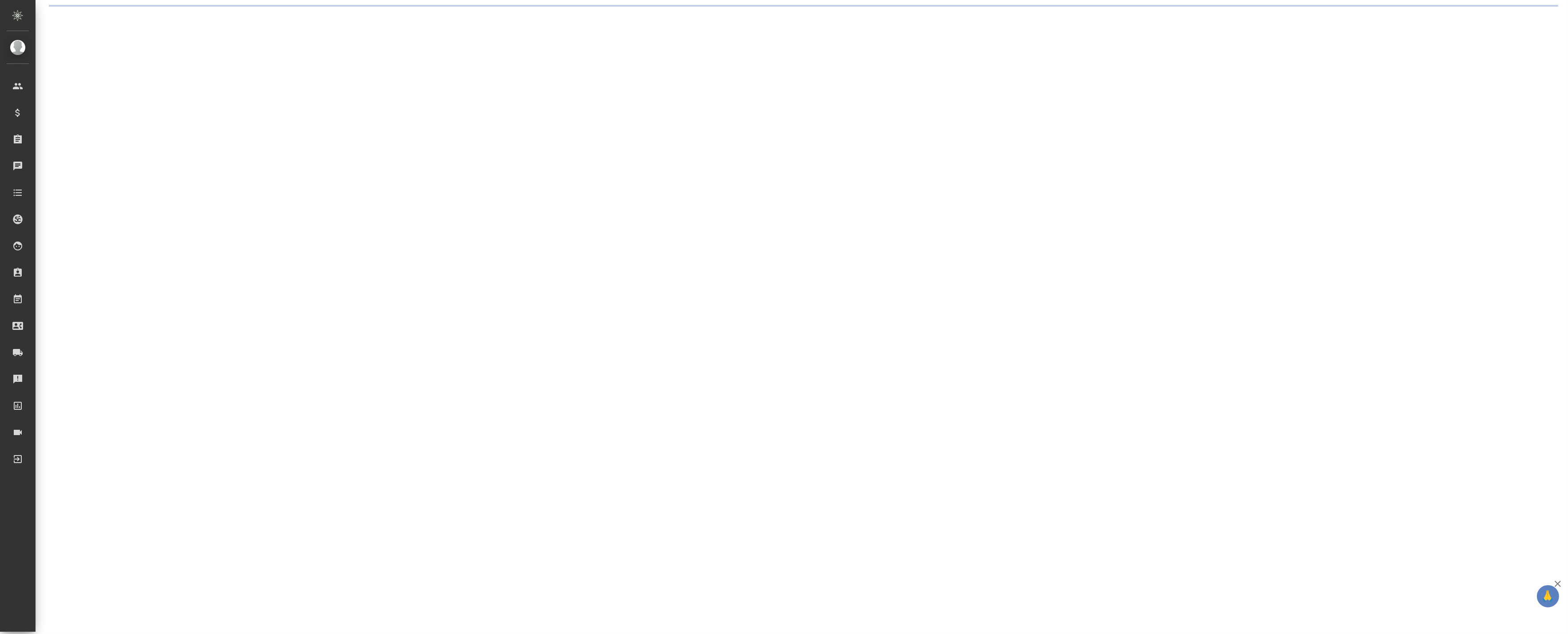
select select "RU"
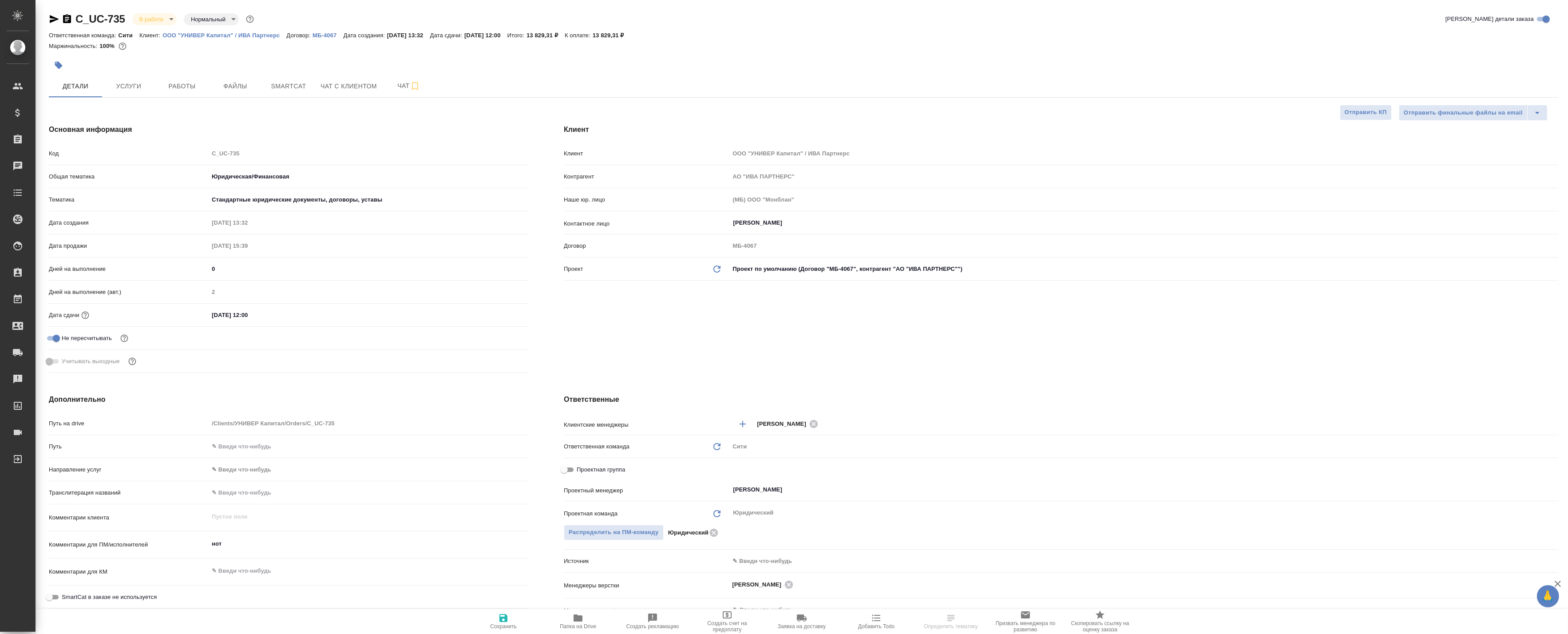
type textarea "x"
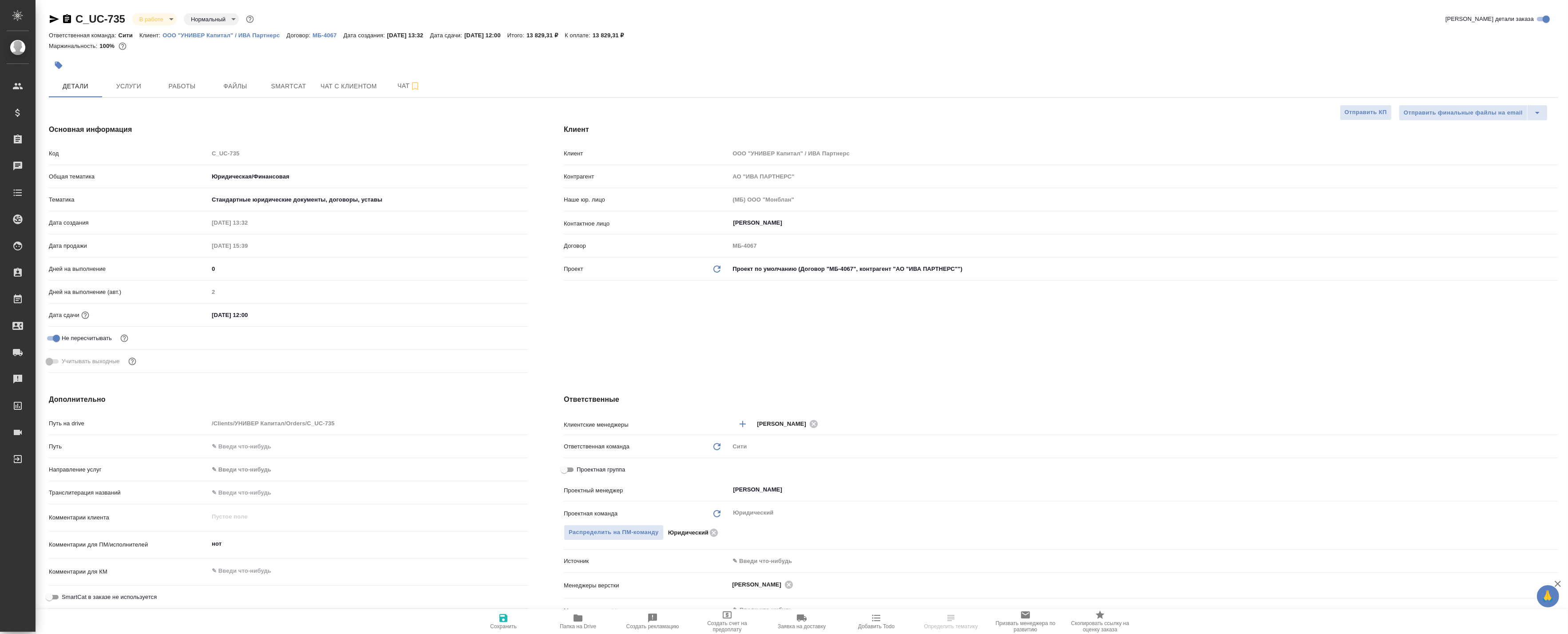
type textarea "x"
click at [180, 90] on span "Работы" at bounding box center [182, 86] width 43 height 11
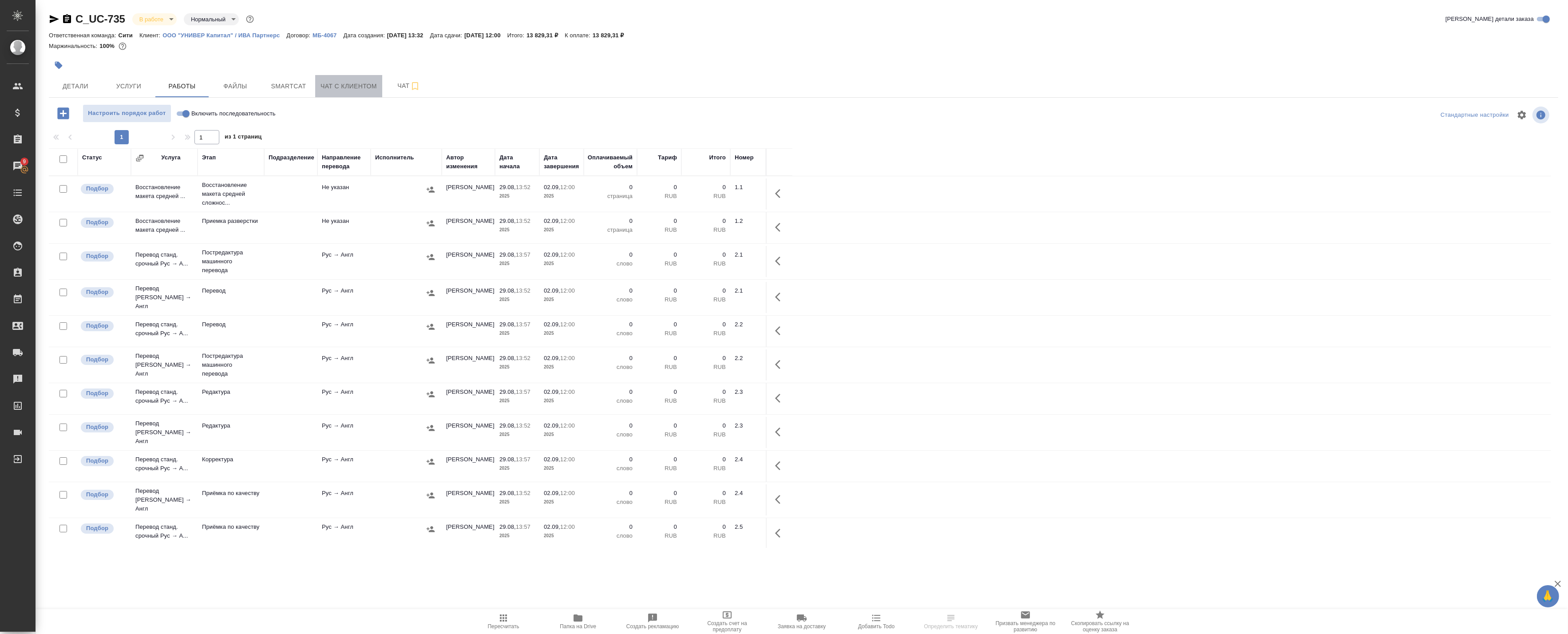
click at [373, 86] on span "Чат с клиентом" at bounding box center [349, 86] width 57 height 11
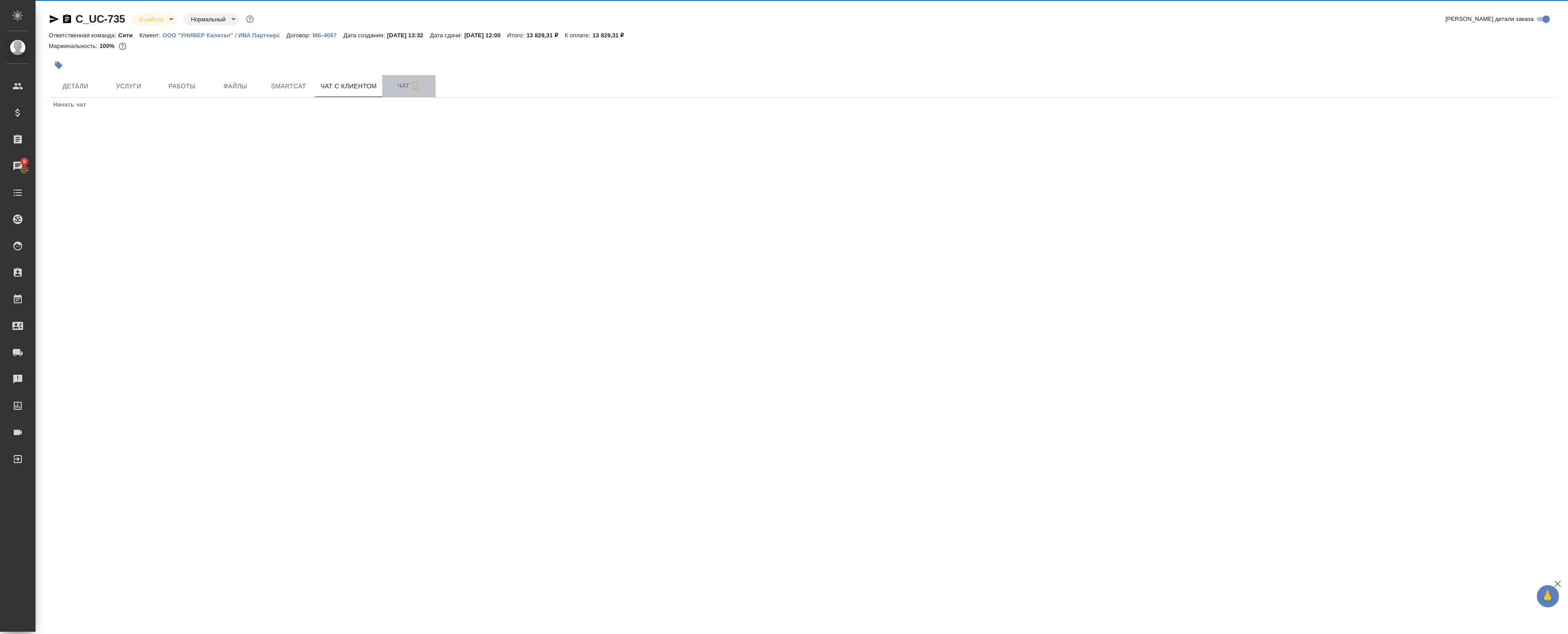
click at [395, 85] on span "Чат" at bounding box center [409, 86] width 43 height 11
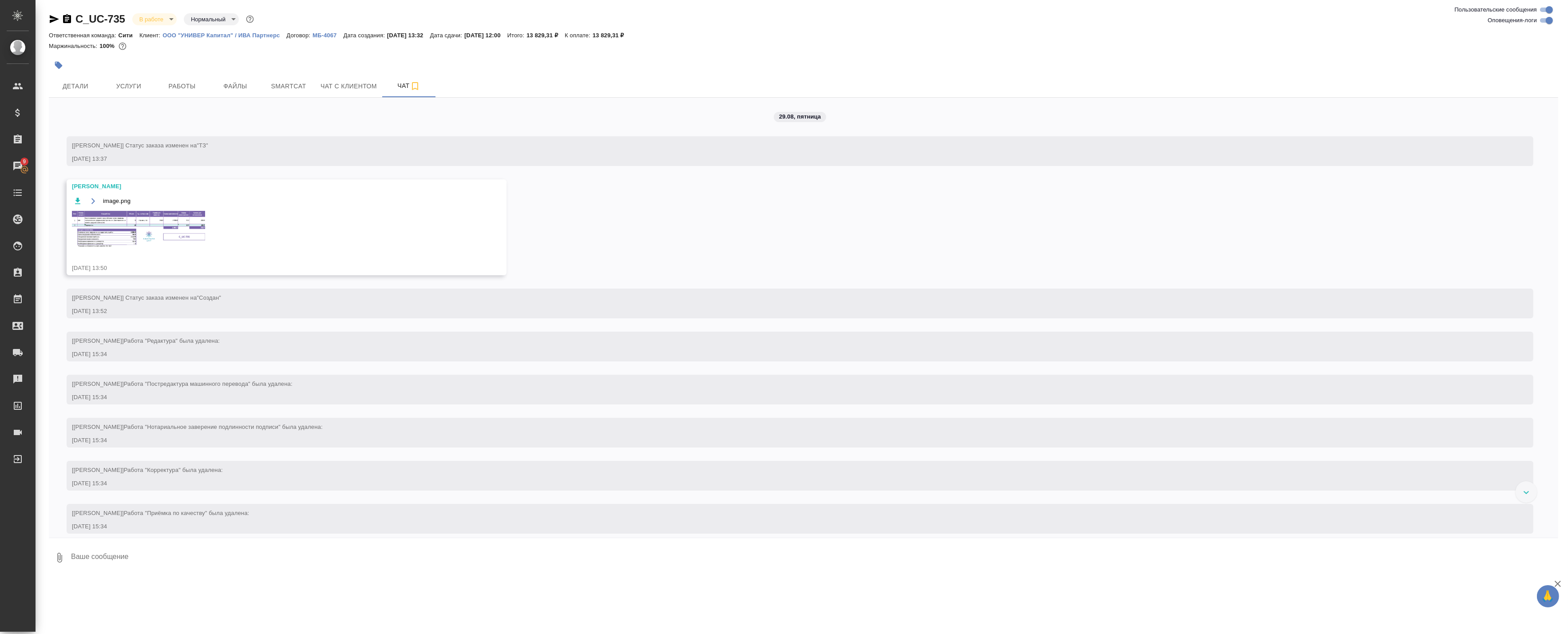
click at [180, 247] on img at bounding box center [138, 229] width 133 height 37
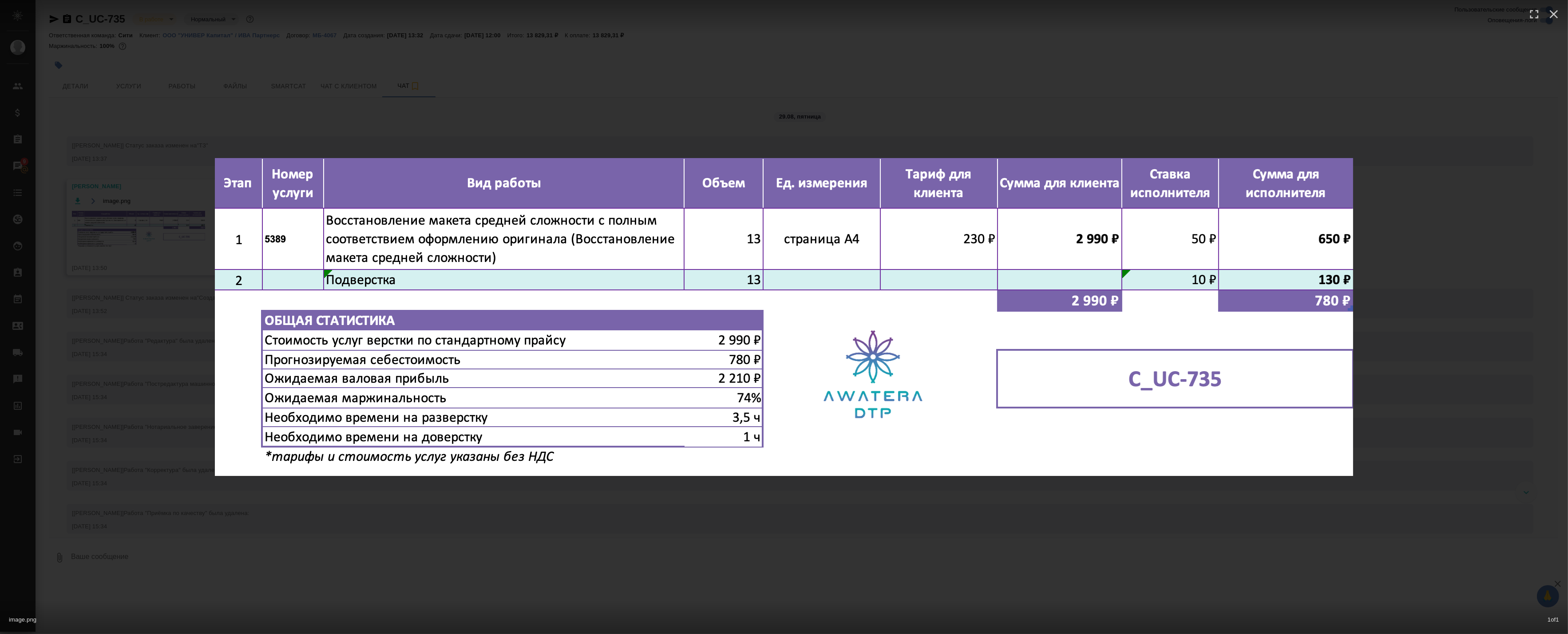
click at [231, 139] on div "image.png 1 of 1" at bounding box center [784, 317] width 1568 height 634
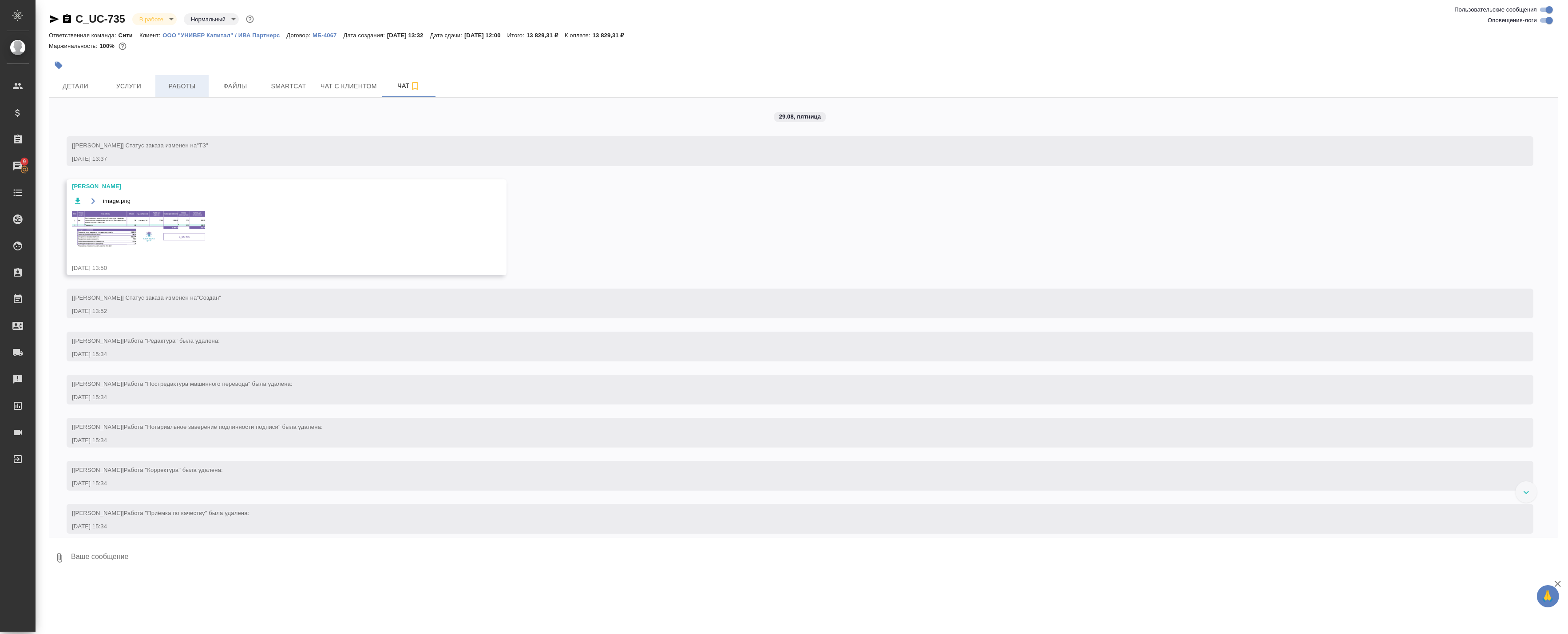
click at [192, 81] on span "Работы" at bounding box center [182, 86] width 43 height 11
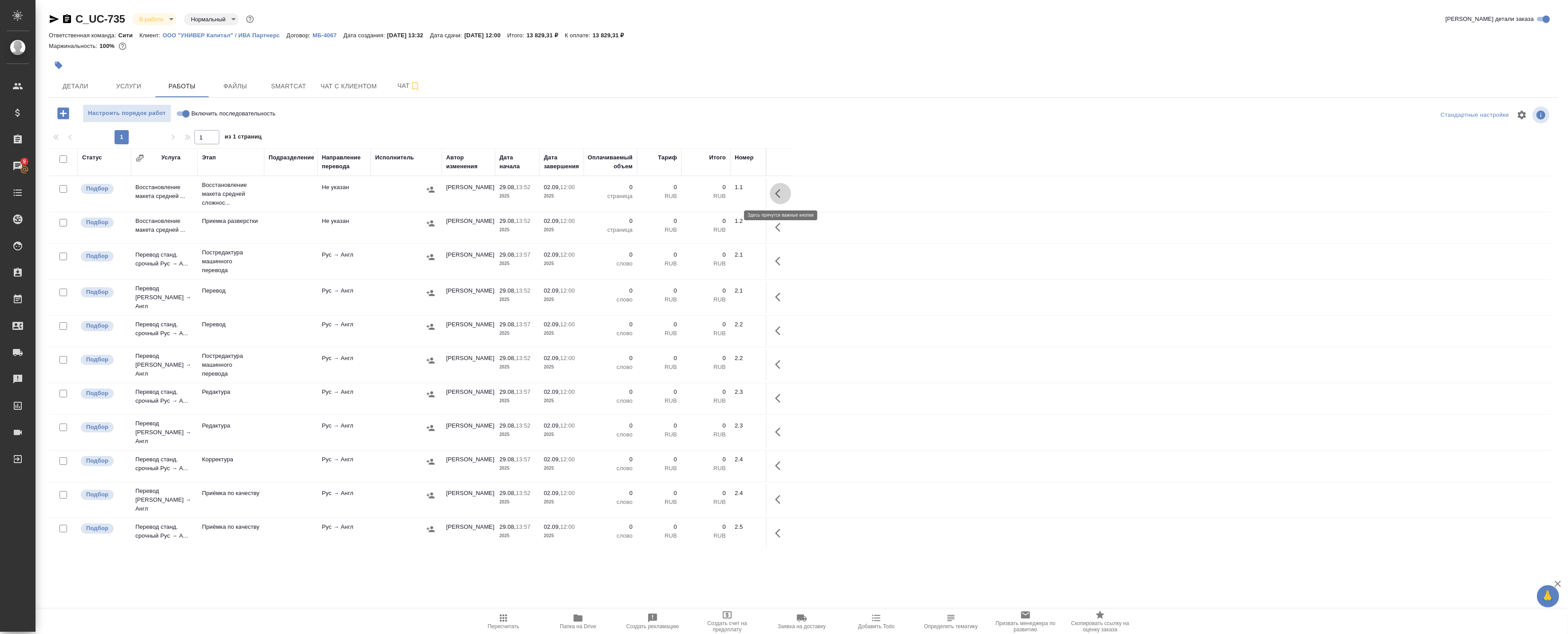
click at [777, 192] on icon "button" at bounding box center [777, 194] width 5 height 9
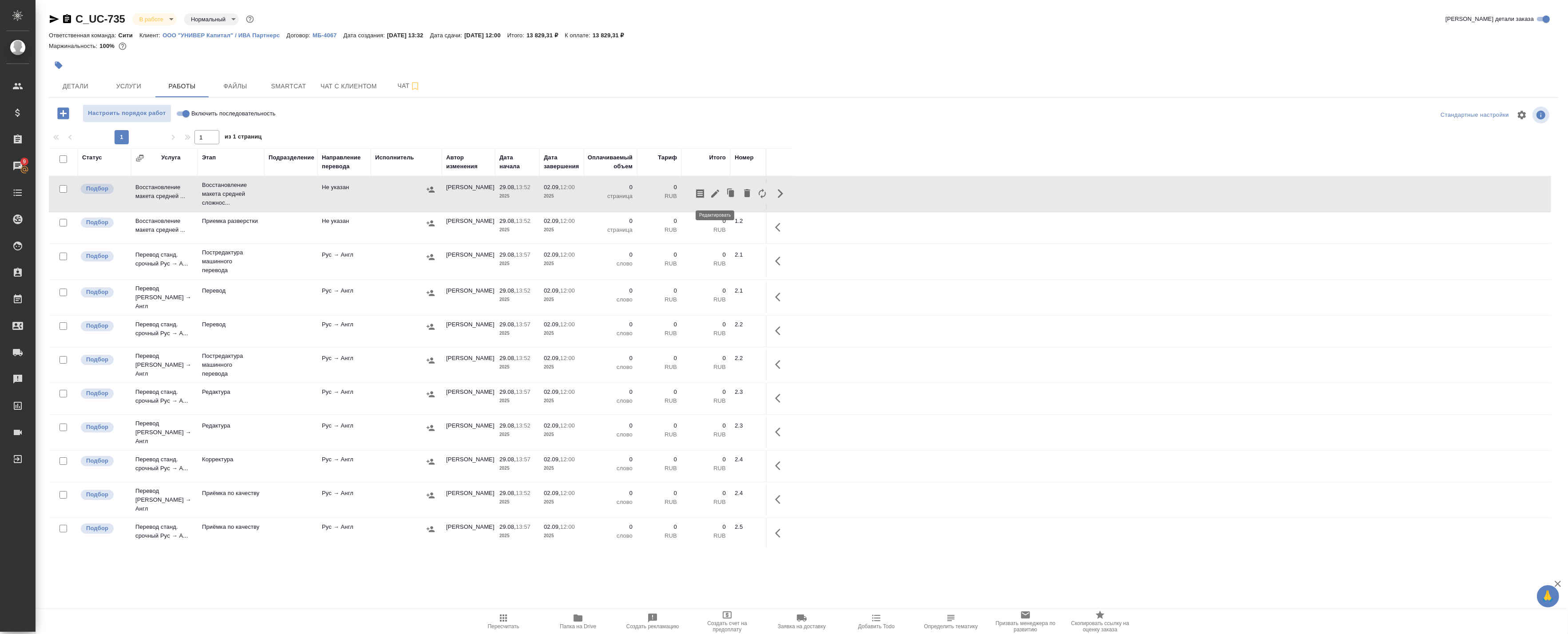
click at [719, 193] on icon "button" at bounding box center [715, 194] width 11 height 11
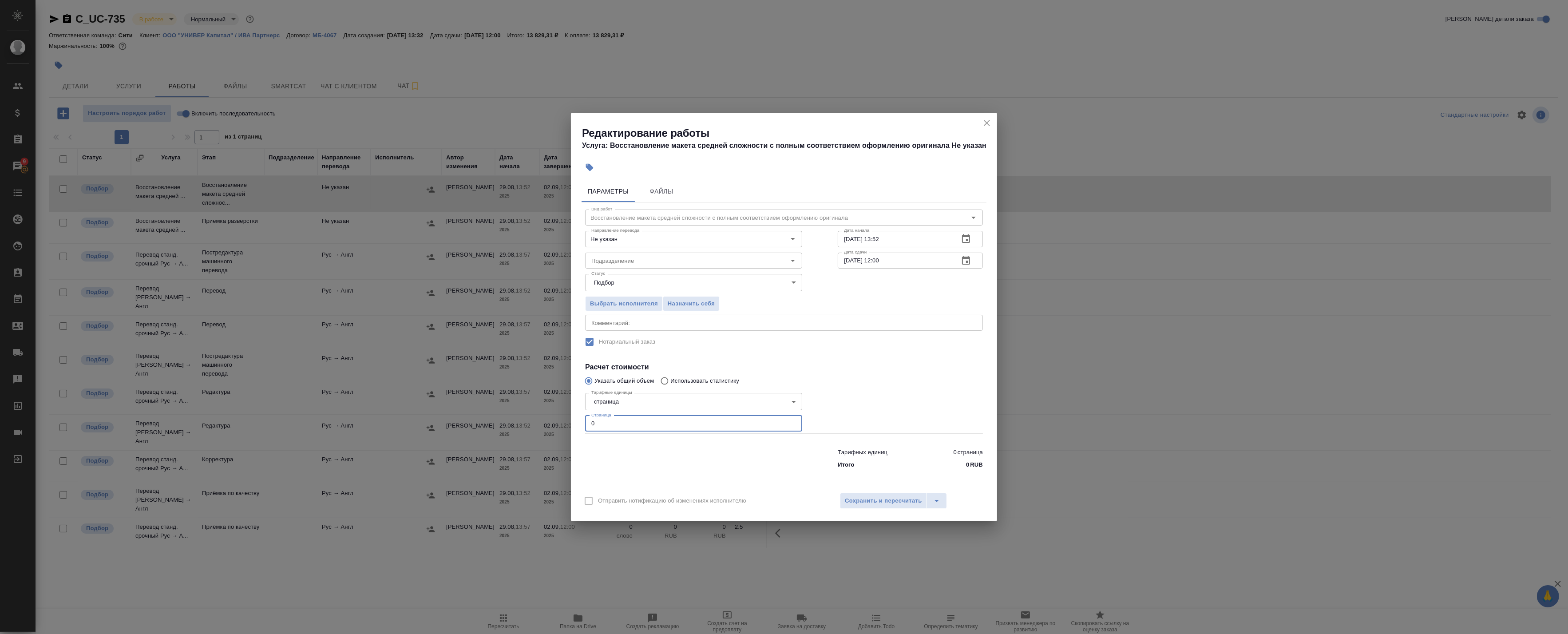
drag, startPoint x: 601, startPoint y: 422, endPoint x: 567, endPoint y: 421, distance: 34.0
click at [567, 421] on div "Редактирование работы Услуга: Восстановление макета средней сложности с полным …" at bounding box center [784, 317] width 1568 height 634
type input "13"
click at [891, 498] on span "Сохранить и пересчитать" at bounding box center [883, 501] width 77 height 10
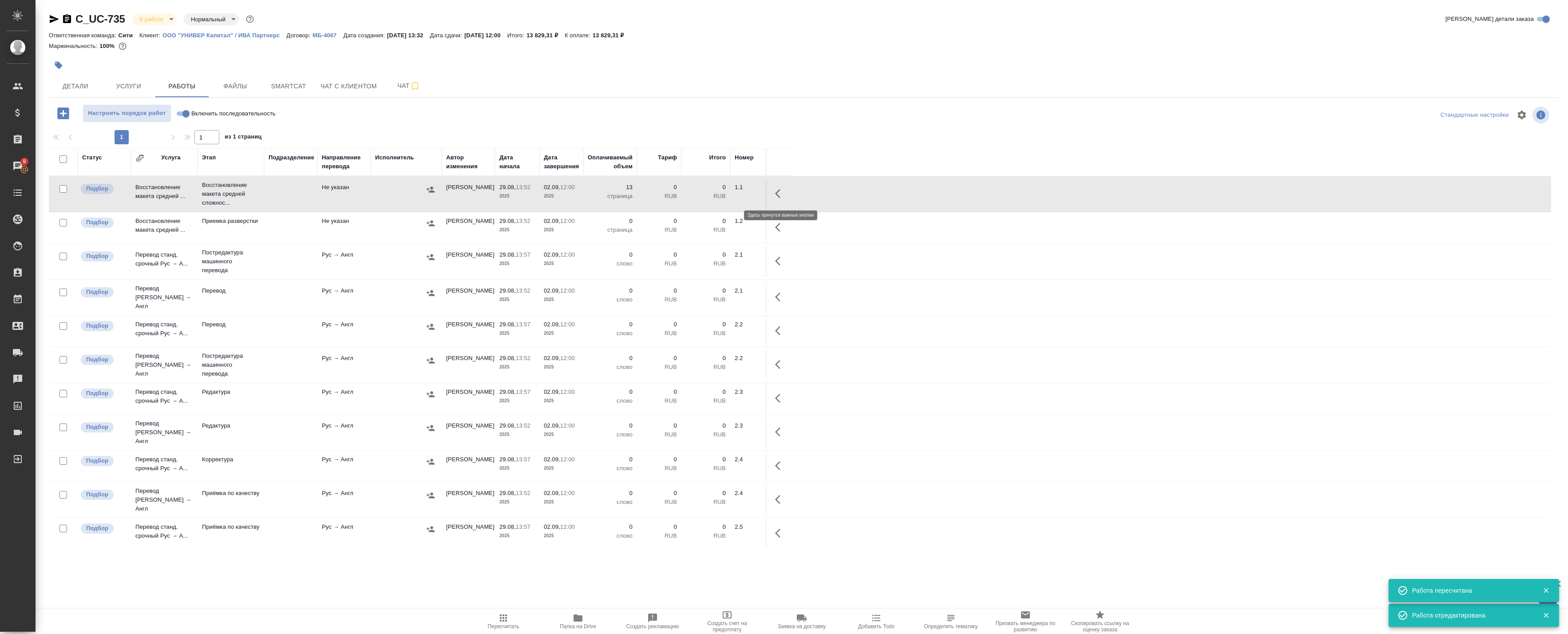
click at [783, 193] on icon "button" at bounding box center [780, 194] width 11 height 11
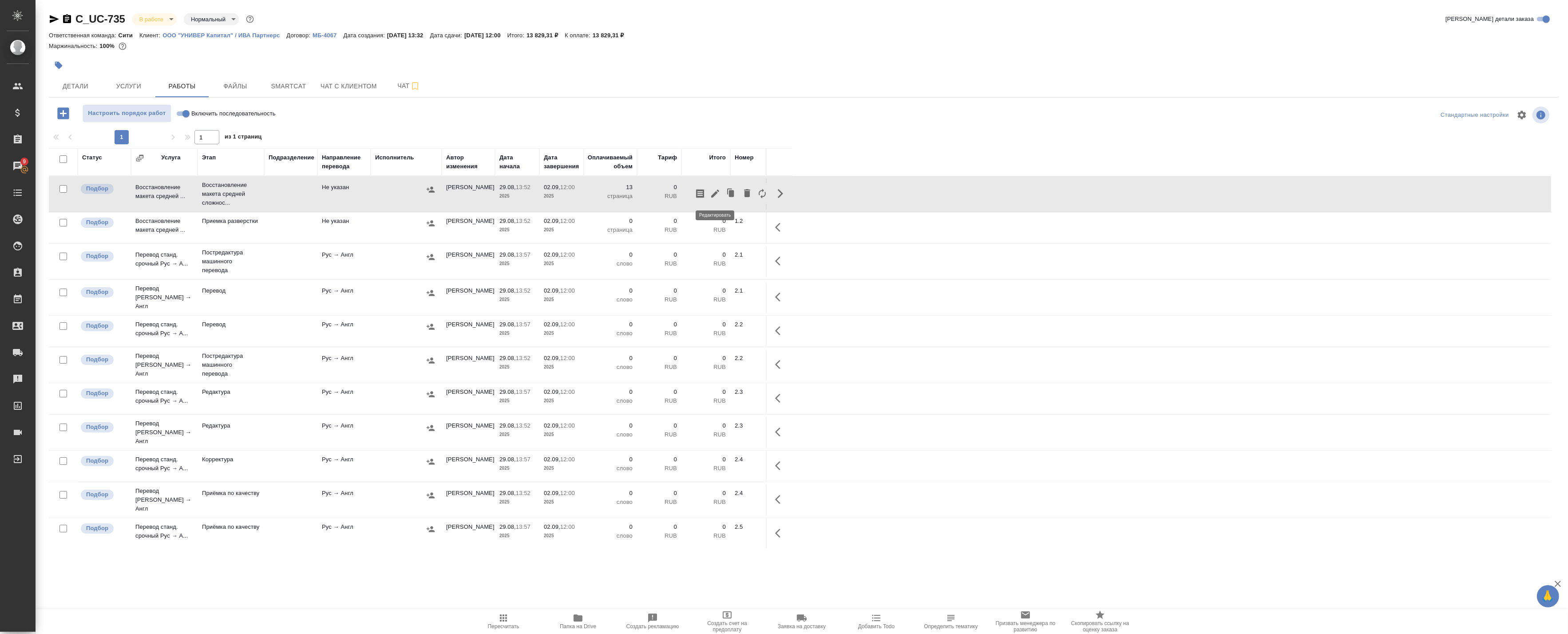
click at [721, 193] on button "button" at bounding box center [715, 193] width 15 height 21
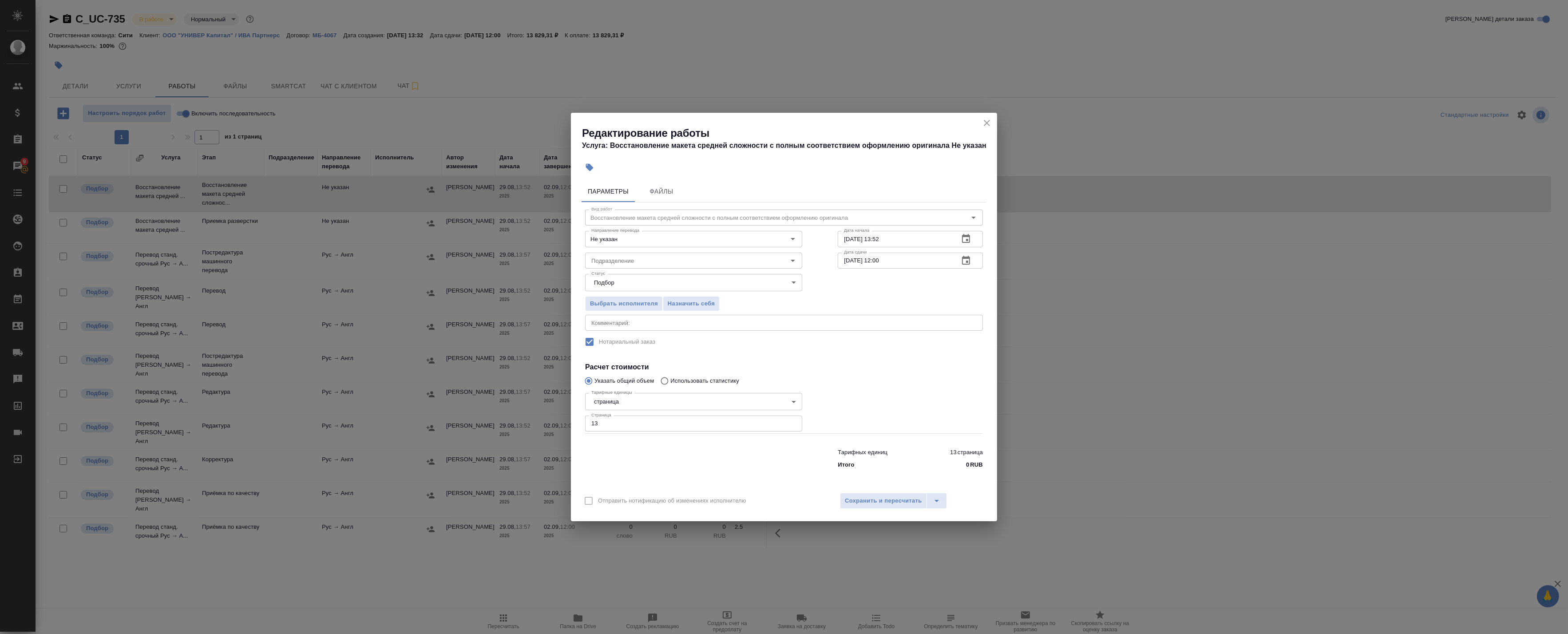
click at [655, 327] on div "x Комментарий:" at bounding box center [783, 323] width 397 height 16
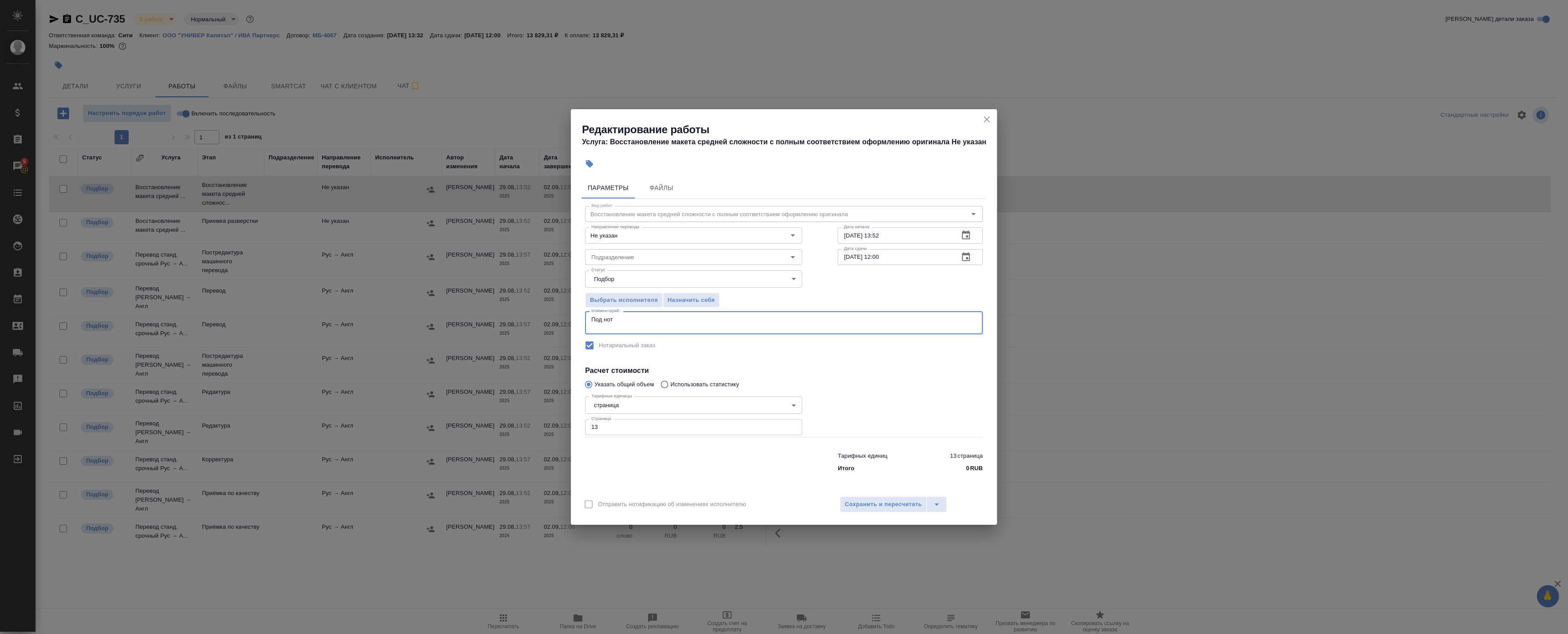
type textarea "Под нот"
click at [859, 513] on div "Отправить нотификацию об изменениях исполнителю Сохранить и пересчитать" at bounding box center [784, 508] width 426 height 34
click at [859, 508] on span "Сохранить и пересчитать" at bounding box center [883, 504] width 77 height 10
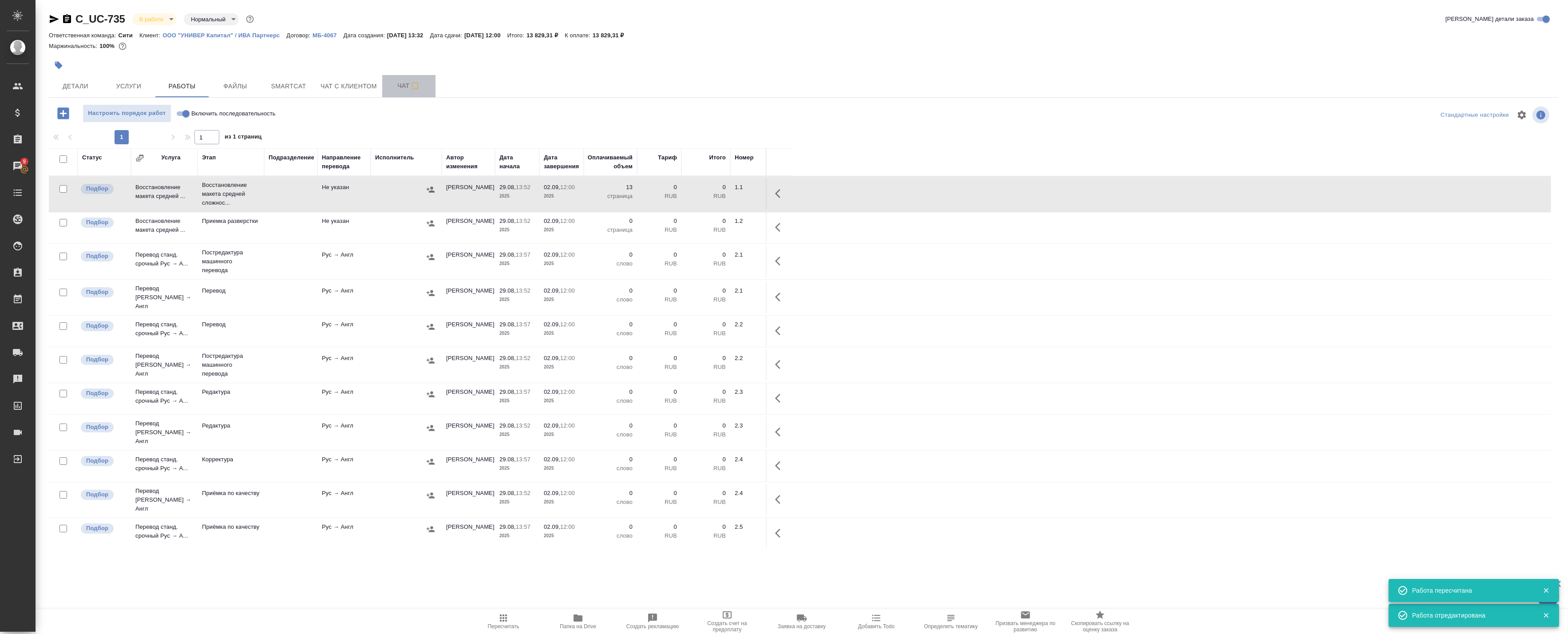
click at [397, 85] on span "Чат" at bounding box center [409, 86] width 43 height 11
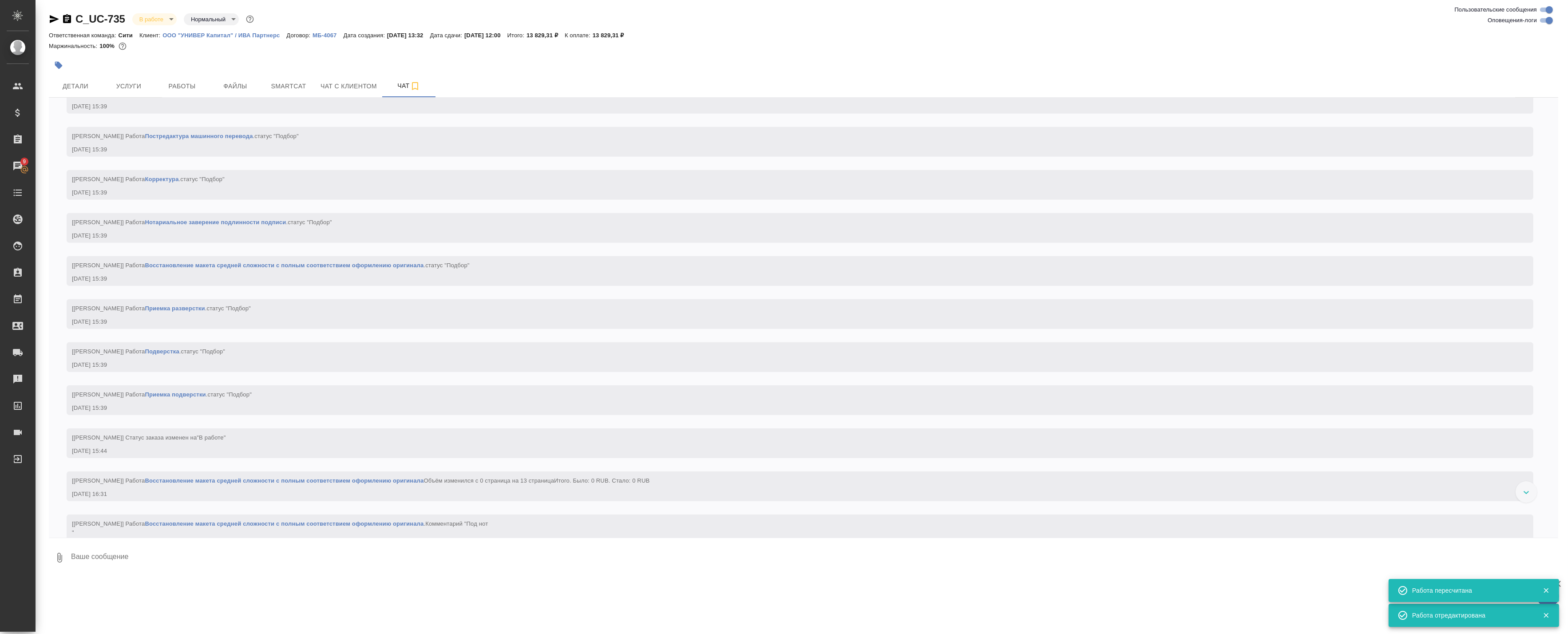
scroll to position [1017, 0]
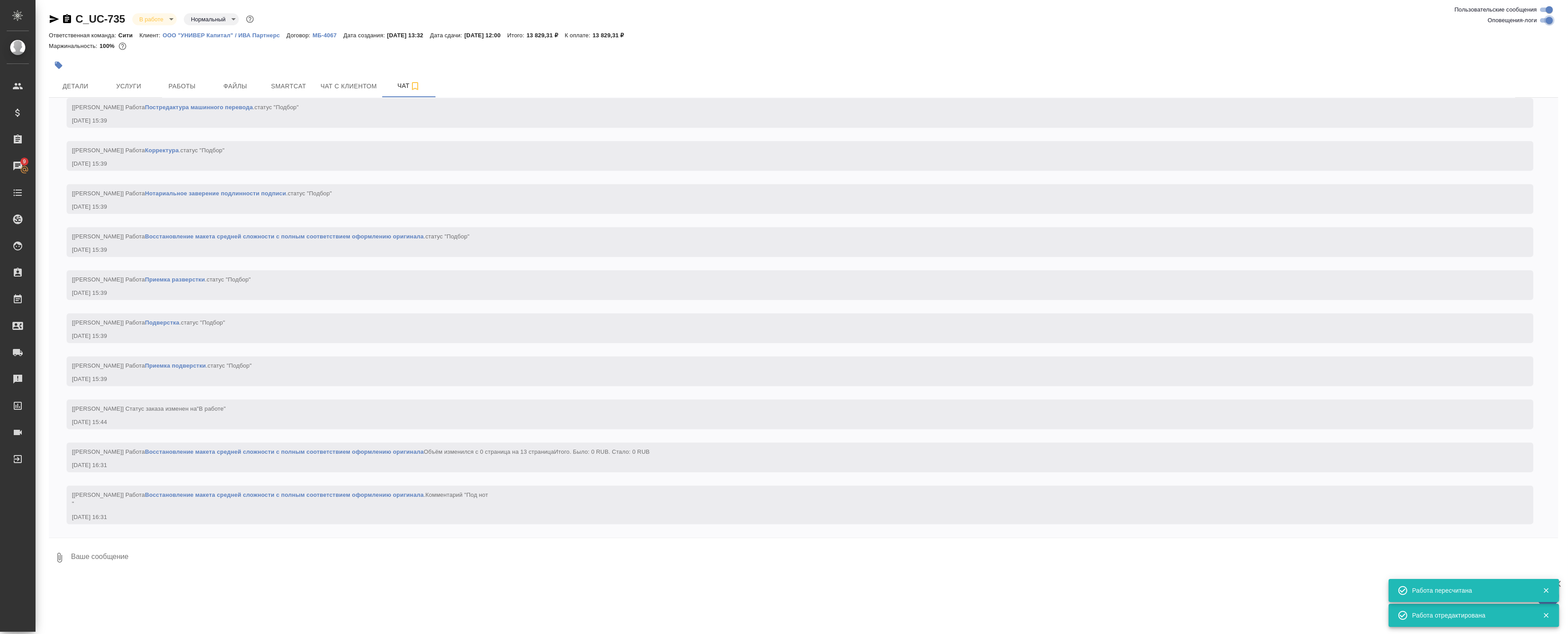
drag, startPoint x: 1547, startPoint y: 21, endPoint x: 1080, endPoint y: 63, distance: 468.9
click at [1546, 21] on input "Оповещения-логи" at bounding box center [1549, 21] width 32 height 11
checkbox input "false"
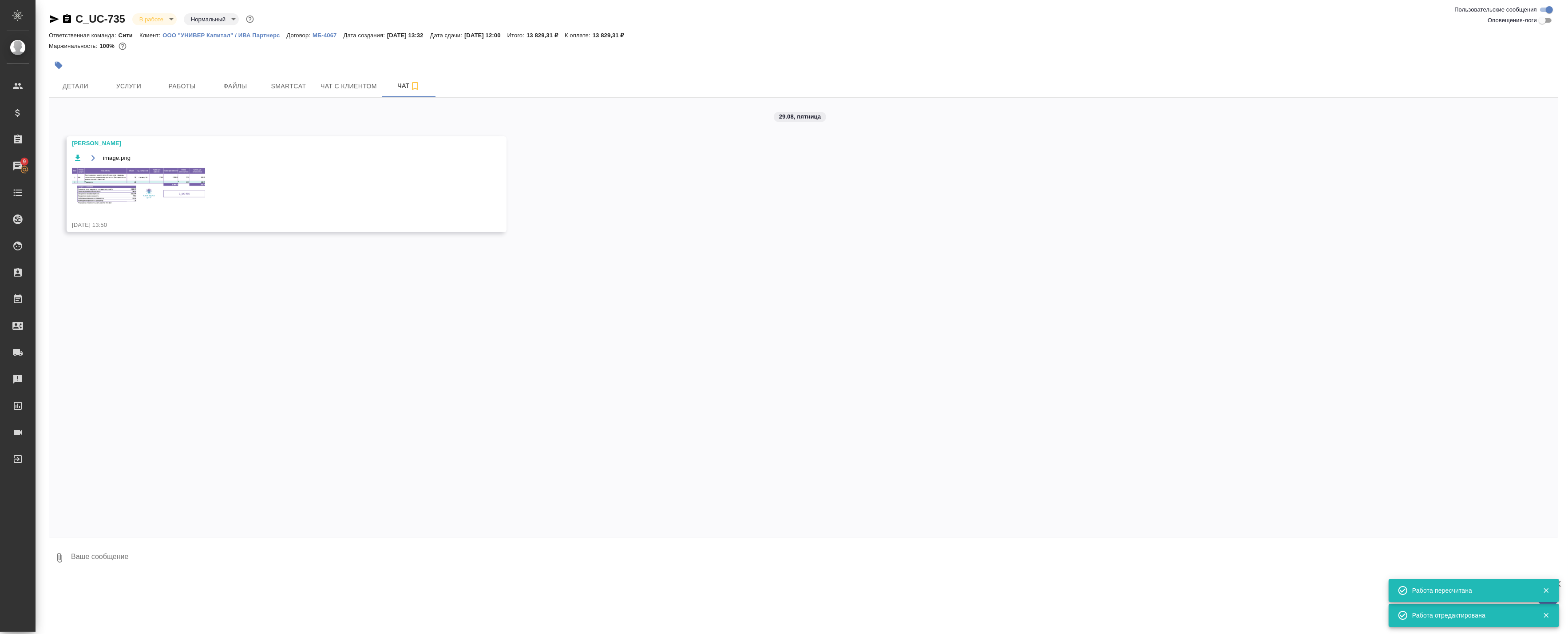
scroll to position [0, 0]
click at [135, 186] on img at bounding box center [138, 186] width 133 height 37
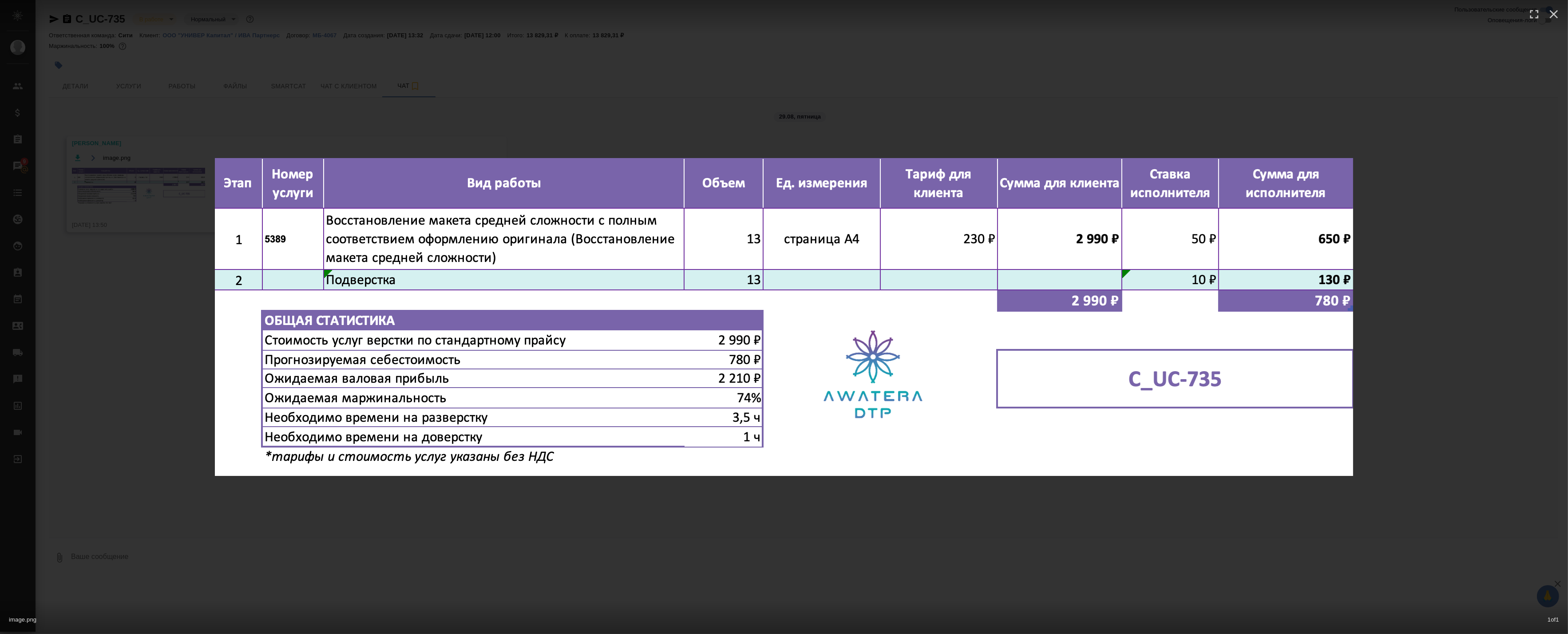
drag, startPoint x: 314, startPoint y: 107, endPoint x: 215, endPoint y: 83, distance: 101.9
click at [314, 107] on div "image.png 1 of 1" at bounding box center [784, 317] width 1568 height 634
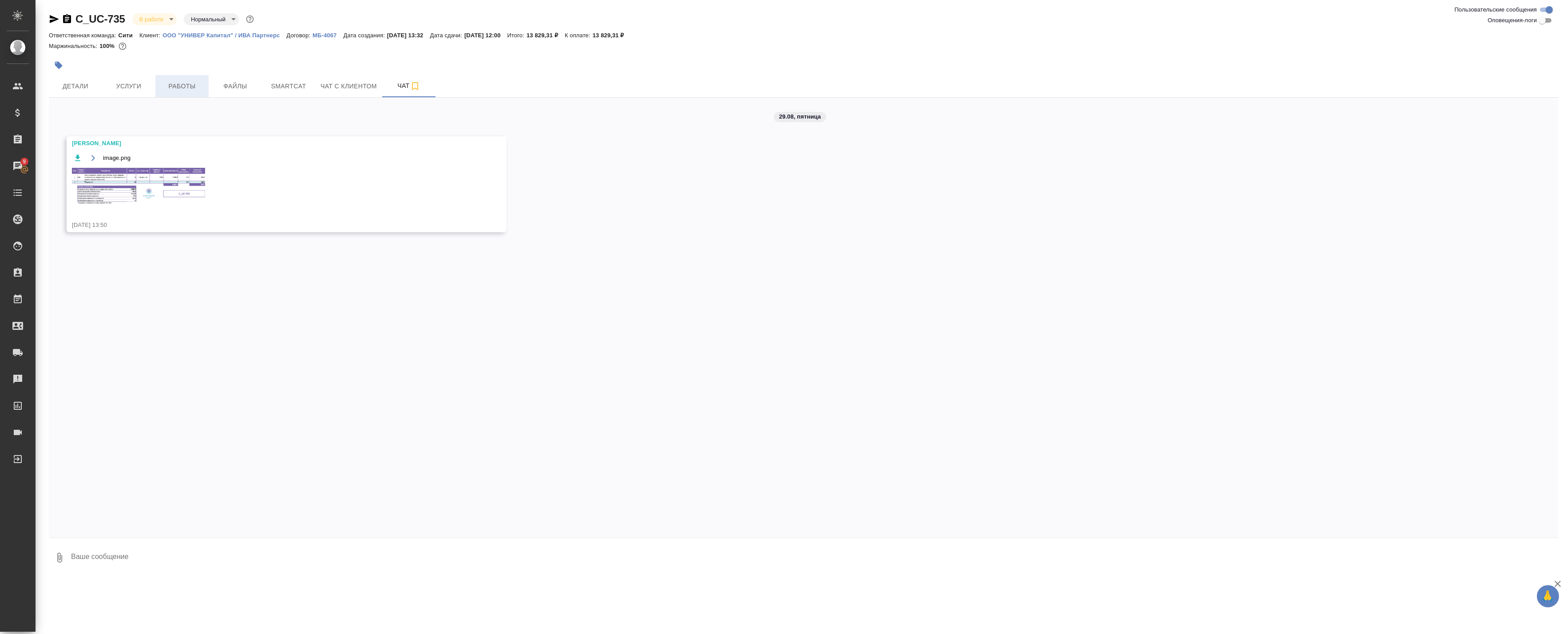
click at [173, 86] on span "Работы" at bounding box center [182, 86] width 43 height 11
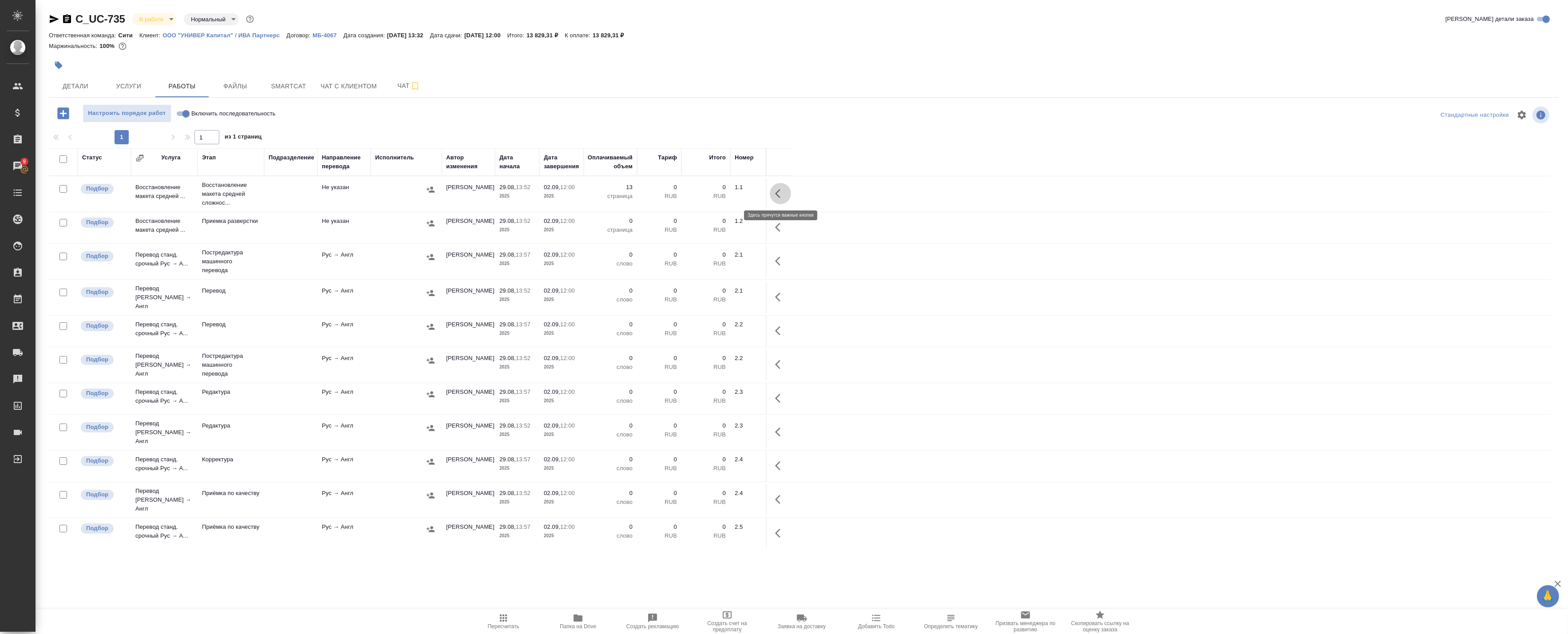
click at [779, 191] on icon "button" at bounding box center [777, 194] width 5 height 9
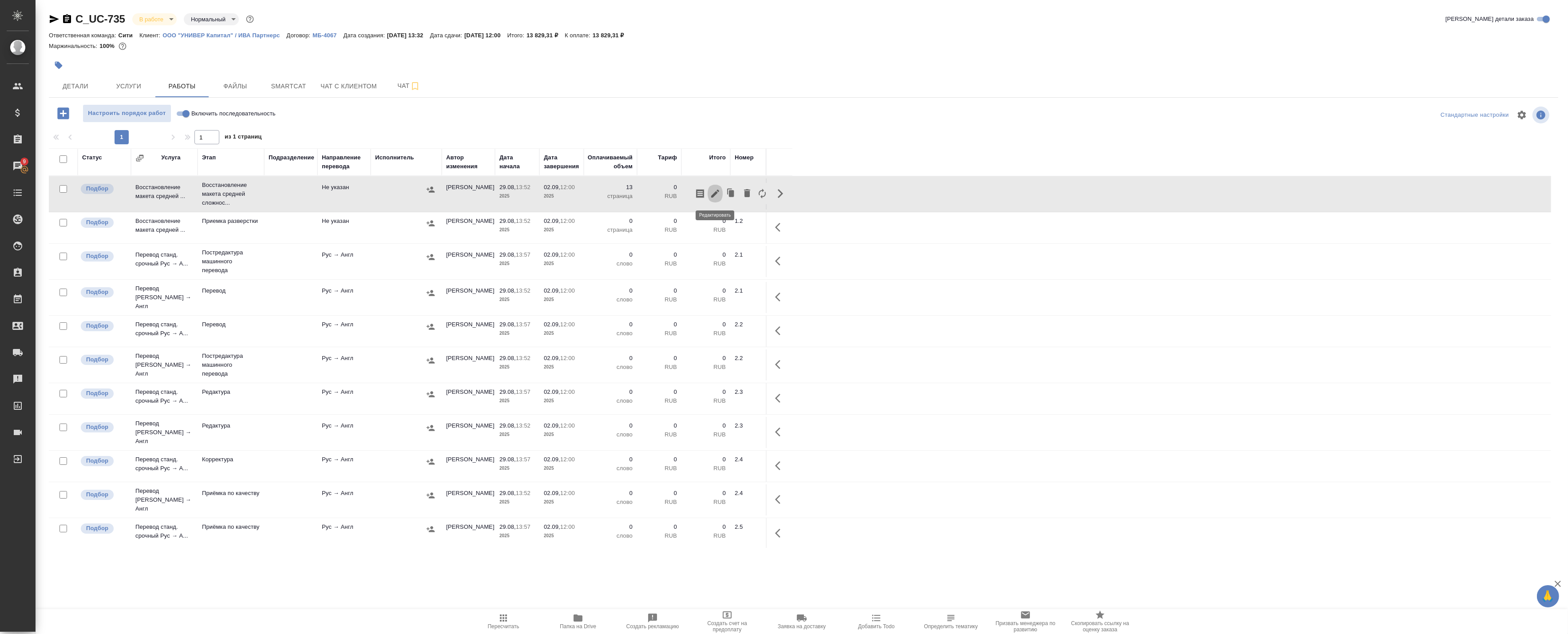
click at [716, 192] on icon "button" at bounding box center [715, 193] width 8 height 8
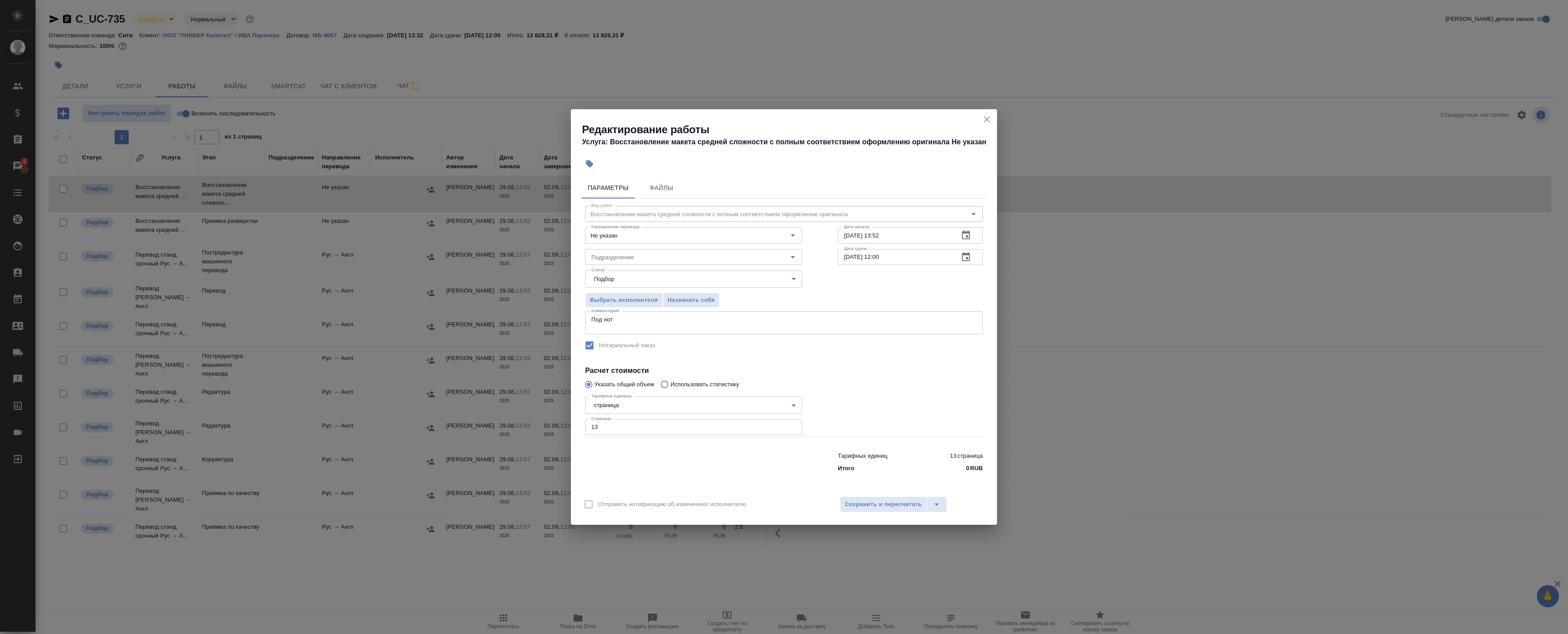
click at [967, 236] on icon "button" at bounding box center [966, 236] width 11 height 11
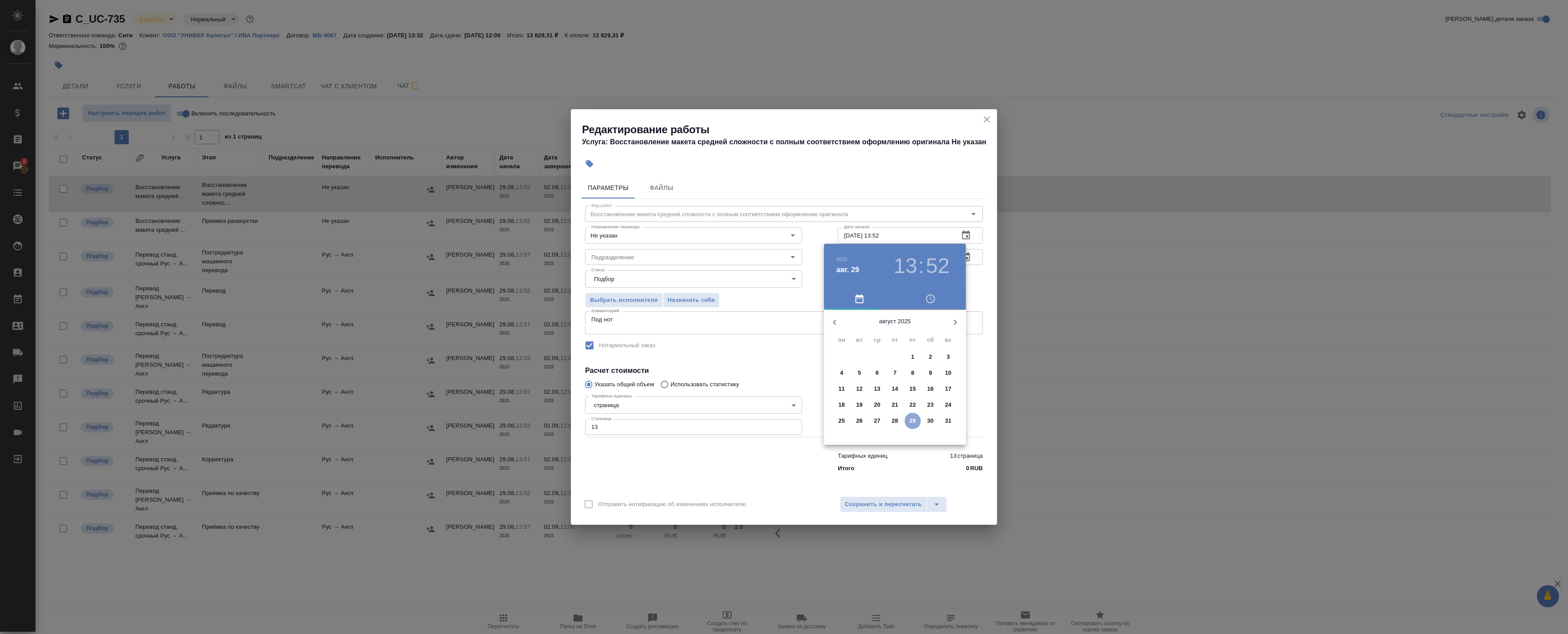
click at [914, 423] on p "29" at bounding box center [912, 421] width 7 height 9
click at [922, 395] on div at bounding box center [895, 379] width 116 height 116
click at [894, 426] on div at bounding box center [895, 379] width 116 height 116
type input "29.08.2025 16:30"
click at [973, 350] on div at bounding box center [784, 317] width 1568 height 634
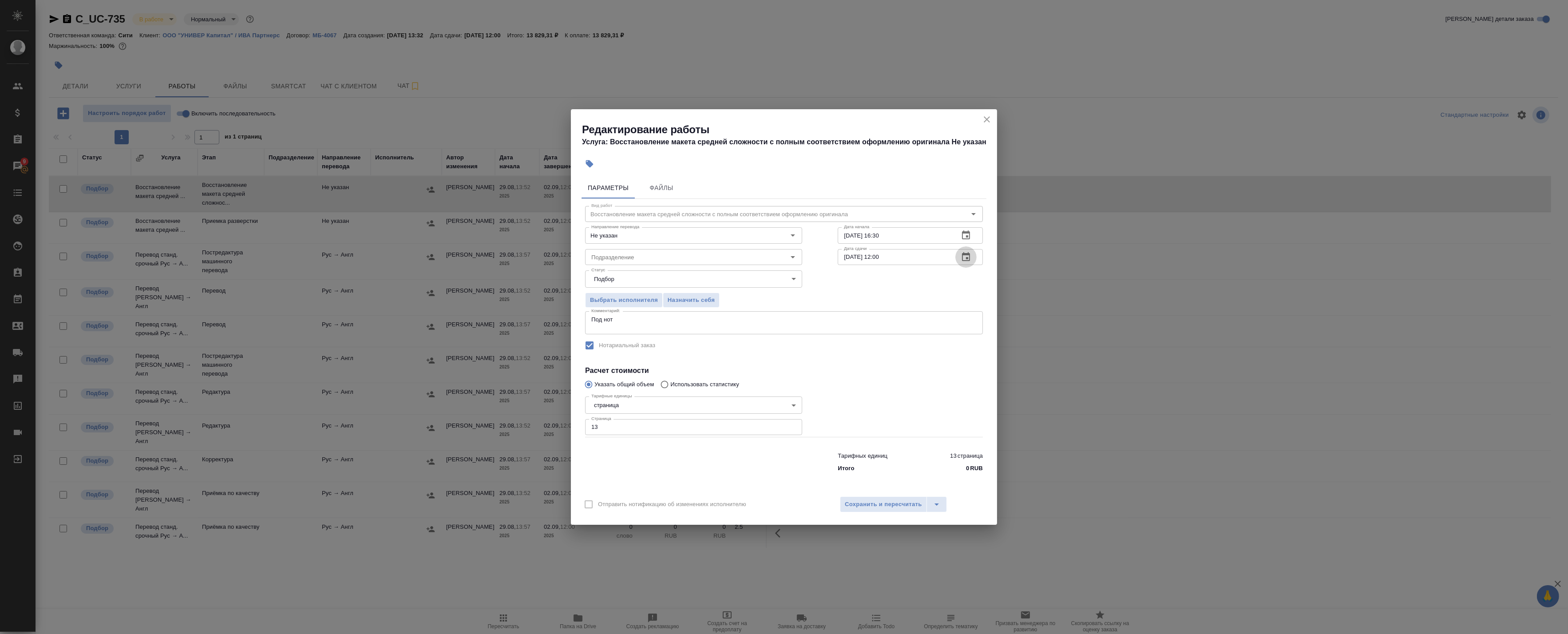
click at [964, 258] on icon "button" at bounding box center [966, 258] width 11 height 11
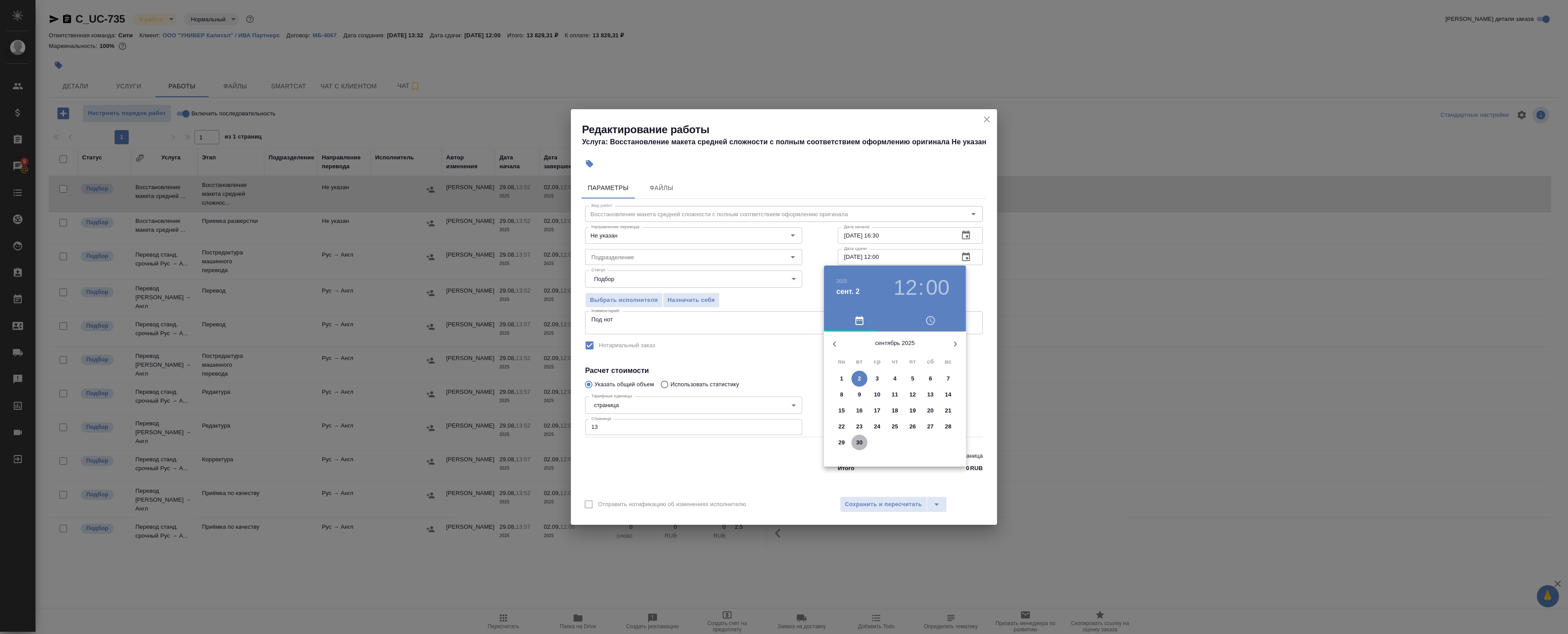
click at [855, 441] on span "30" at bounding box center [859, 443] width 16 height 9
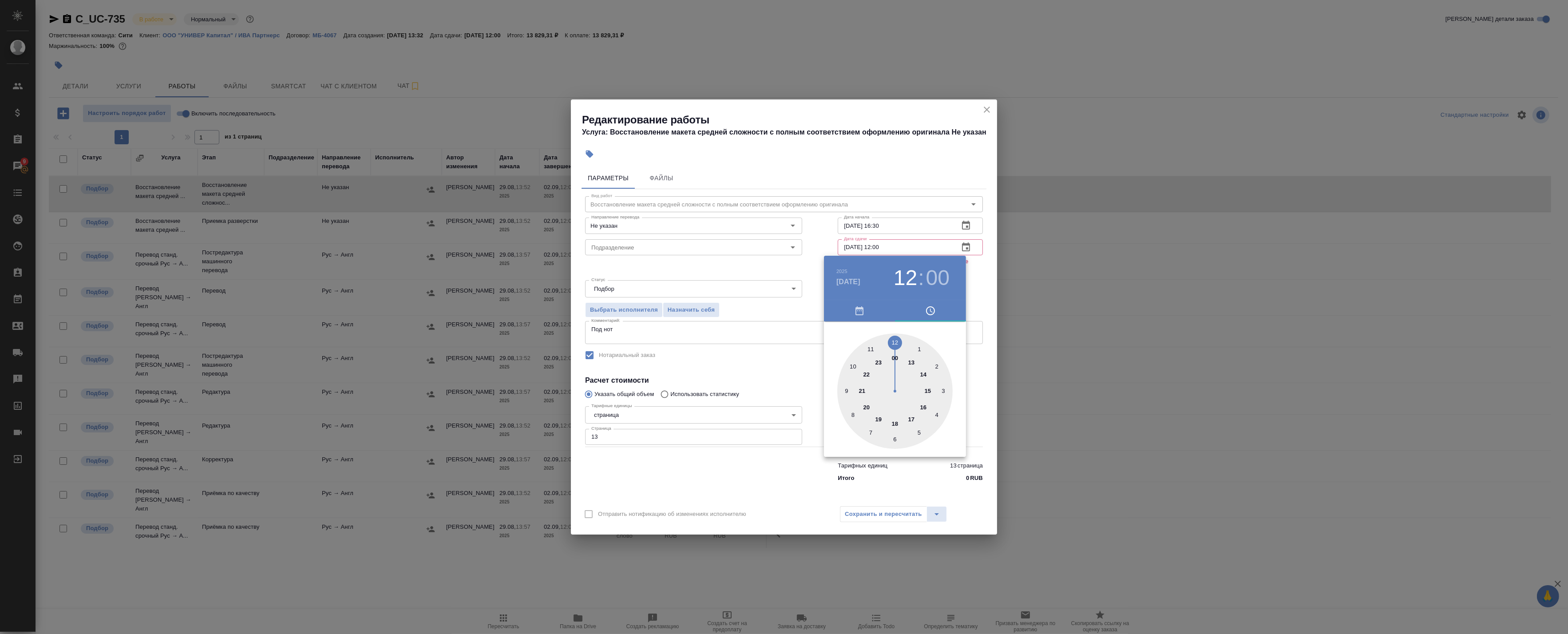
click at [854, 368] on div at bounding box center [895, 392] width 116 height 116
click at [911, 280] on h3 "10" at bounding box center [905, 278] width 24 height 25
click at [871, 350] on div at bounding box center [895, 392] width 116 height 116
click at [984, 294] on div at bounding box center [784, 317] width 1568 height 634
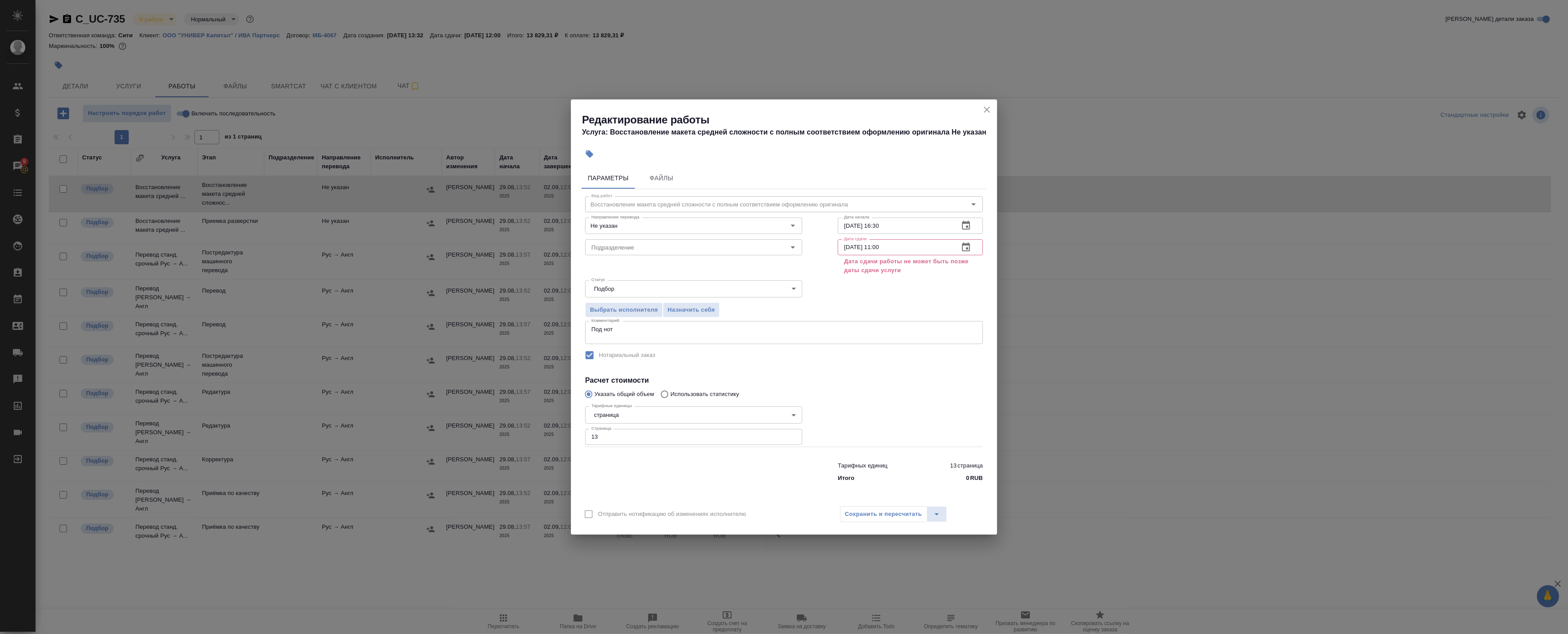
click at [964, 250] on icon "button" at bounding box center [966, 247] width 11 height 11
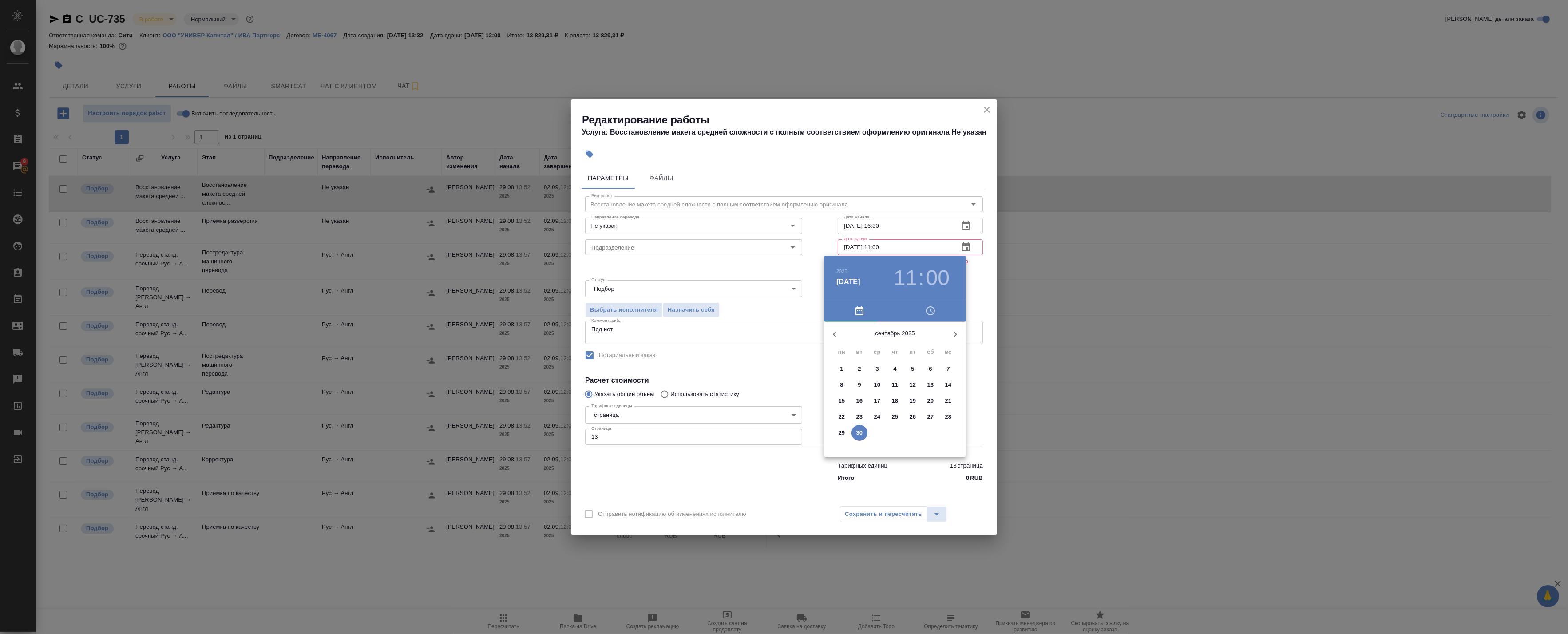
click at [974, 223] on div at bounding box center [784, 317] width 1568 height 634
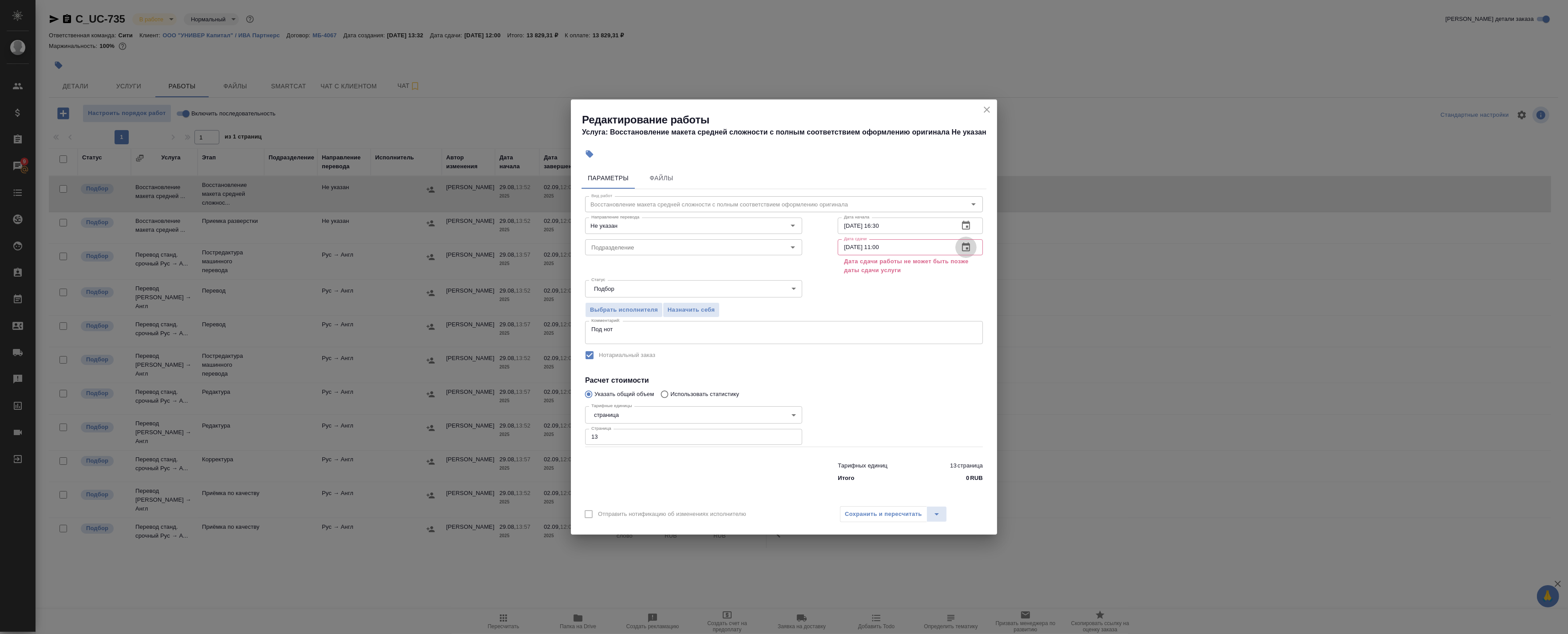
click at [970, 245] on icon "button" at bounding box center [966, 247] width 11 height 11
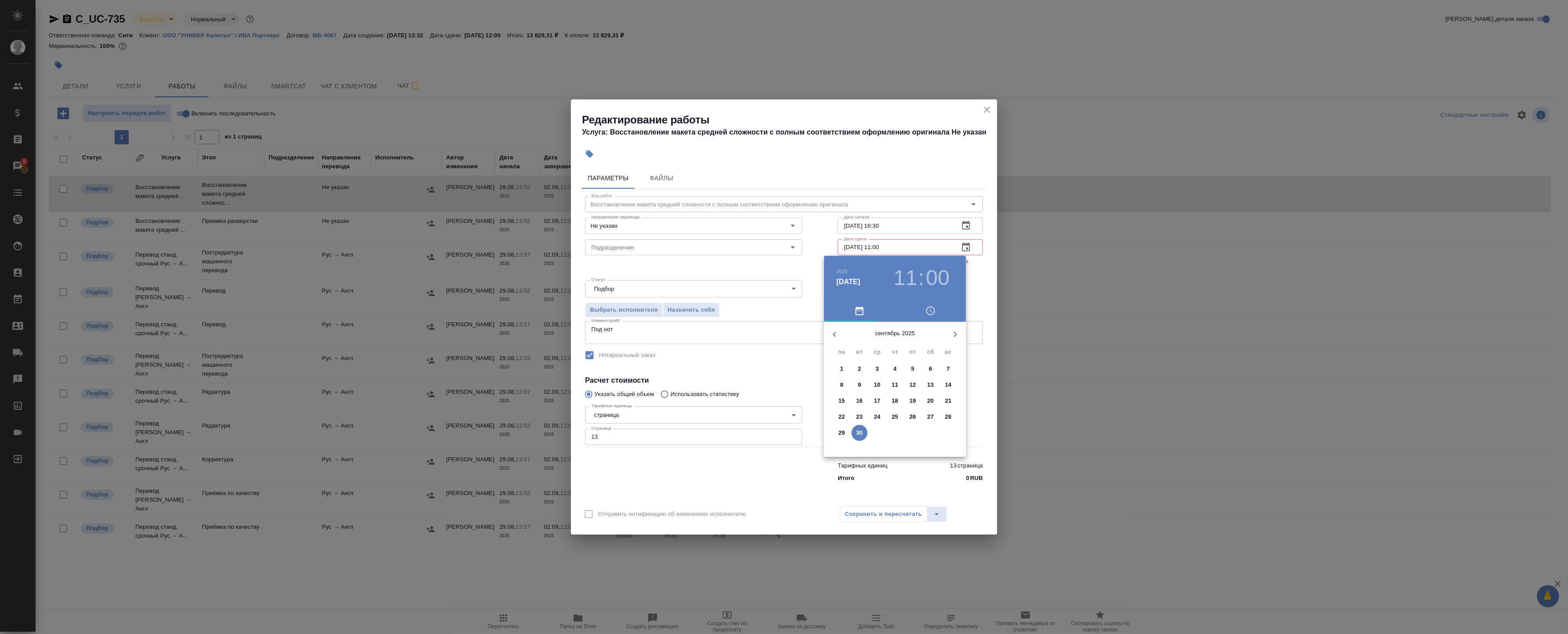
click at [845, 432] on span "29" at bounding box center [842, 433] width 16 height 9
click at [867, 409] on div at bounding box center [895, 392] width 116 height 116
type input "29.09.2025 20:00"
drag, startPoint x: 978, startPoint y: 360, endPoint x: 973, endPoint y: 370, distance: 11.2
click at [978, 361] on div at bounding box center [784, 317] width 1568 height 634
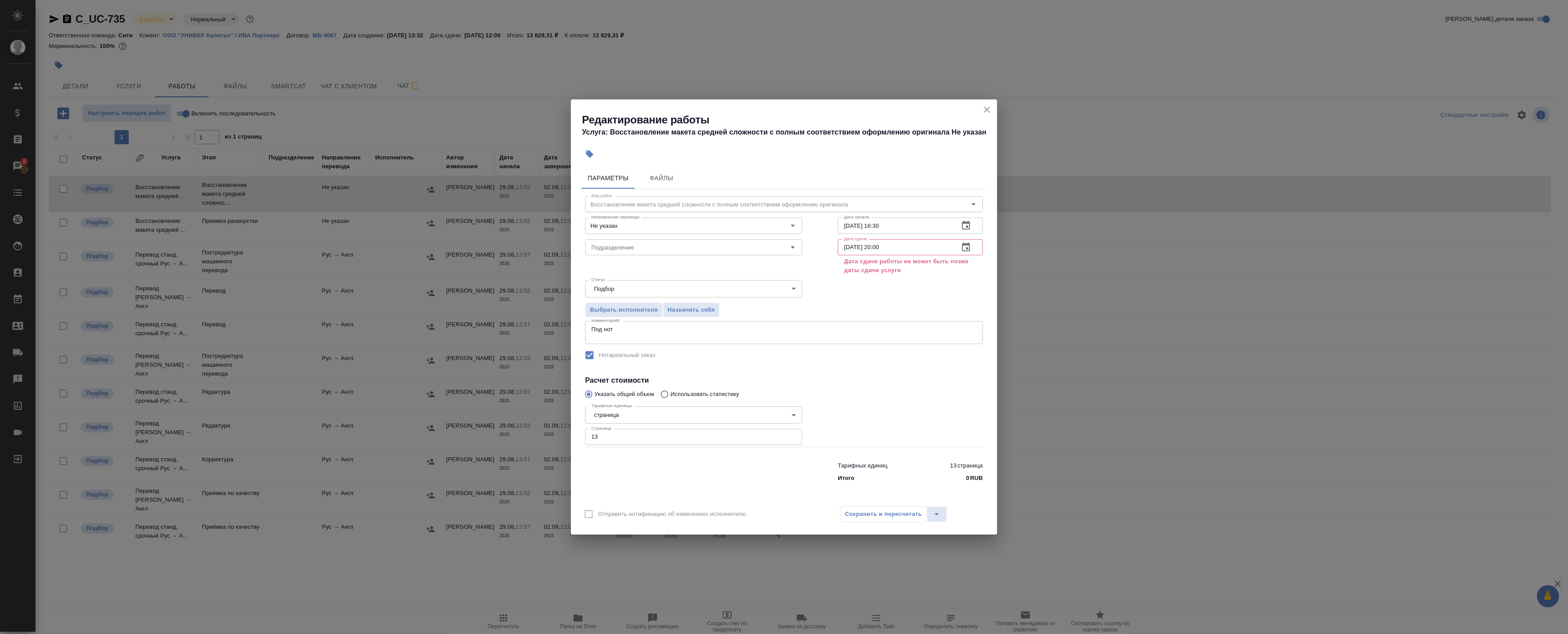
click at [885, 520] on div "Сохранить и пересчитать" at bounding box center [894, 514] width 107 height 16
click at [983, 112] on icon "close" at bounding box center [987, 110] width 11 height 11
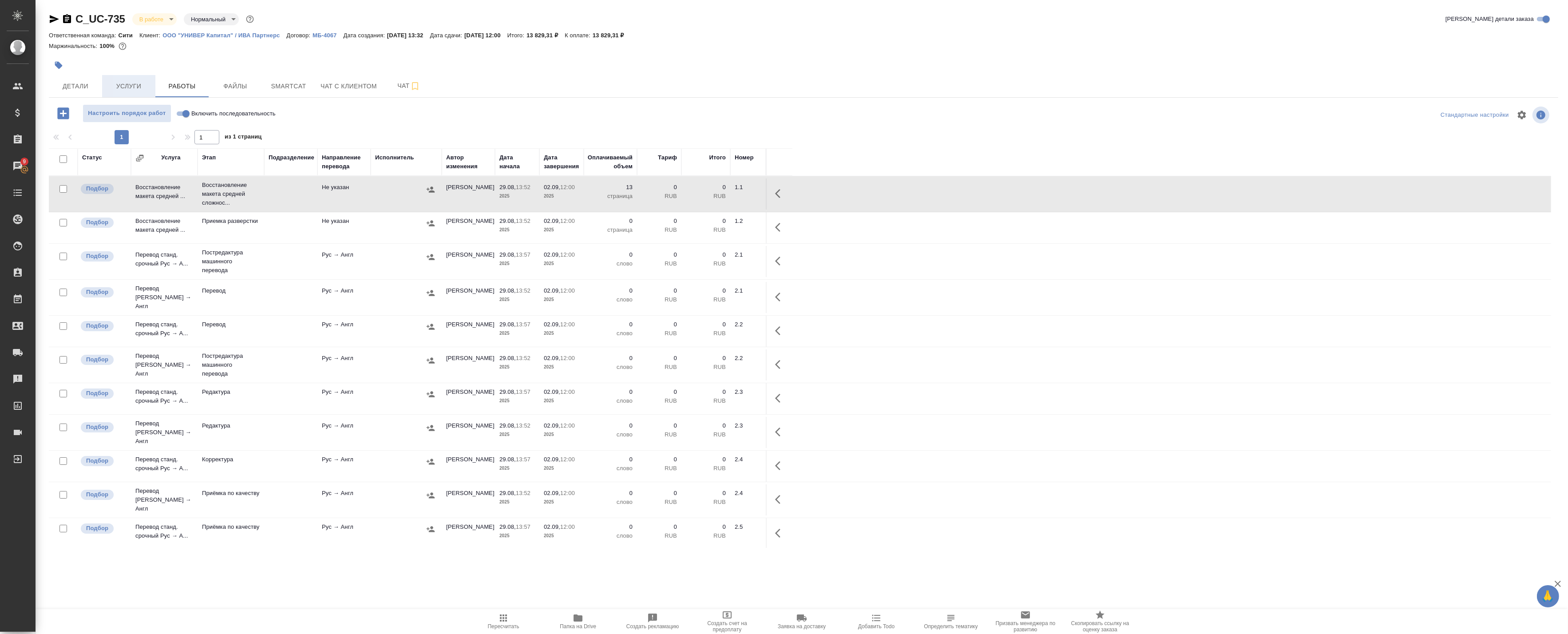
click at [134, 85] on span "Услуги" at bounding box center [128, 86] width 43 height 11
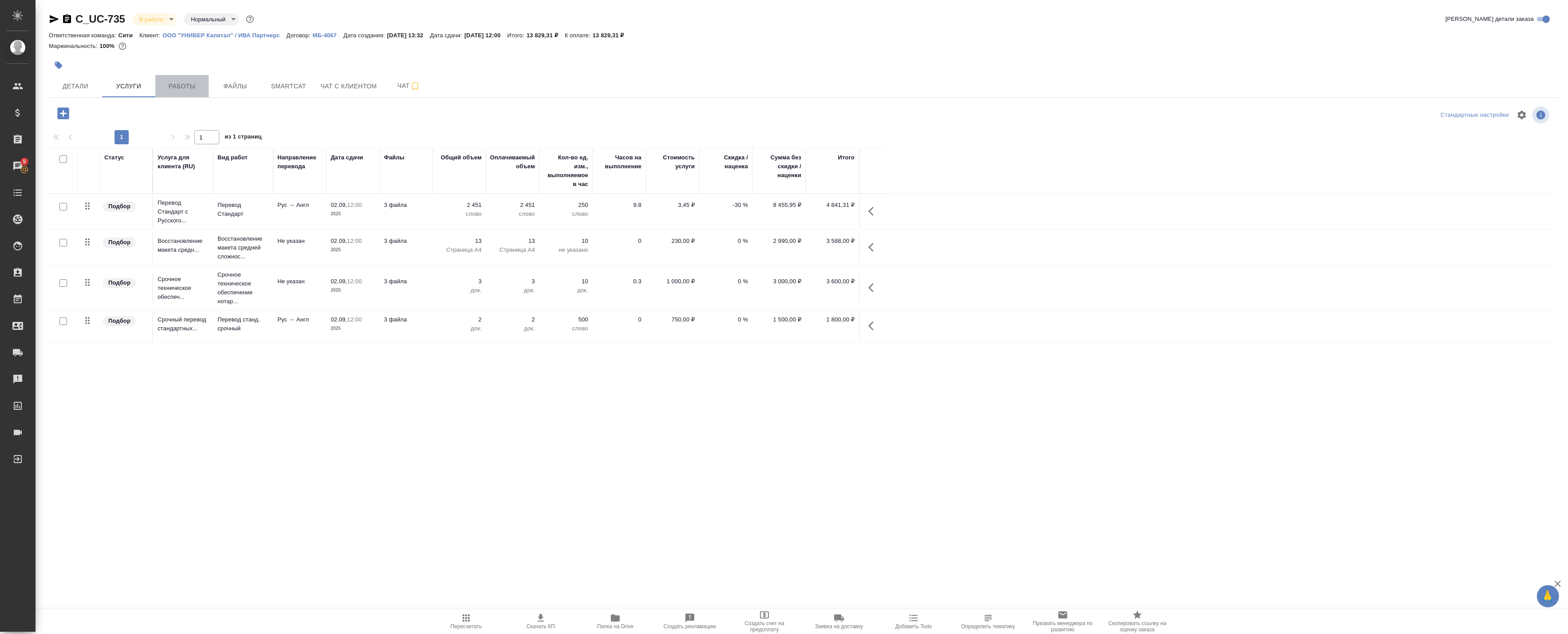
click at [166, 88] on span "Работы" at bounding box center [182, 86] width 43 height 11
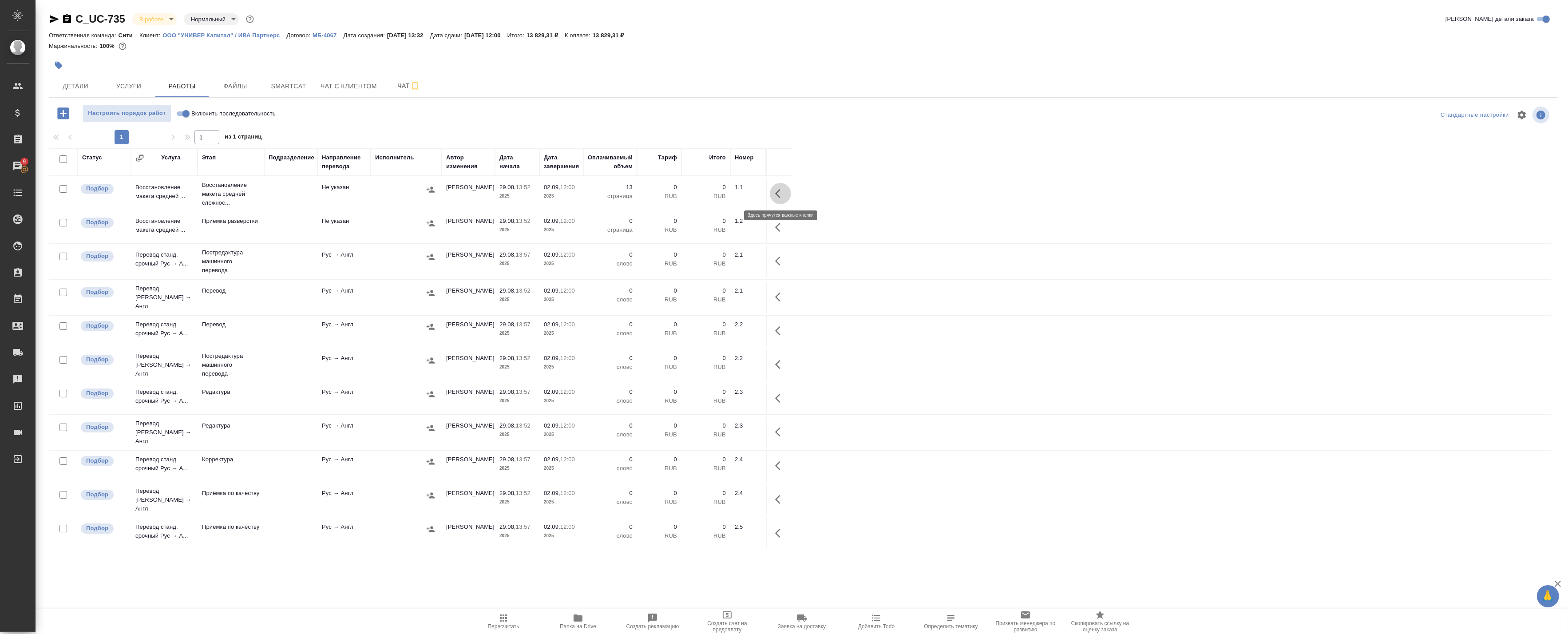
click at [785, 195] on icon "button" at bounding box center [780, 194] width 11 height 11
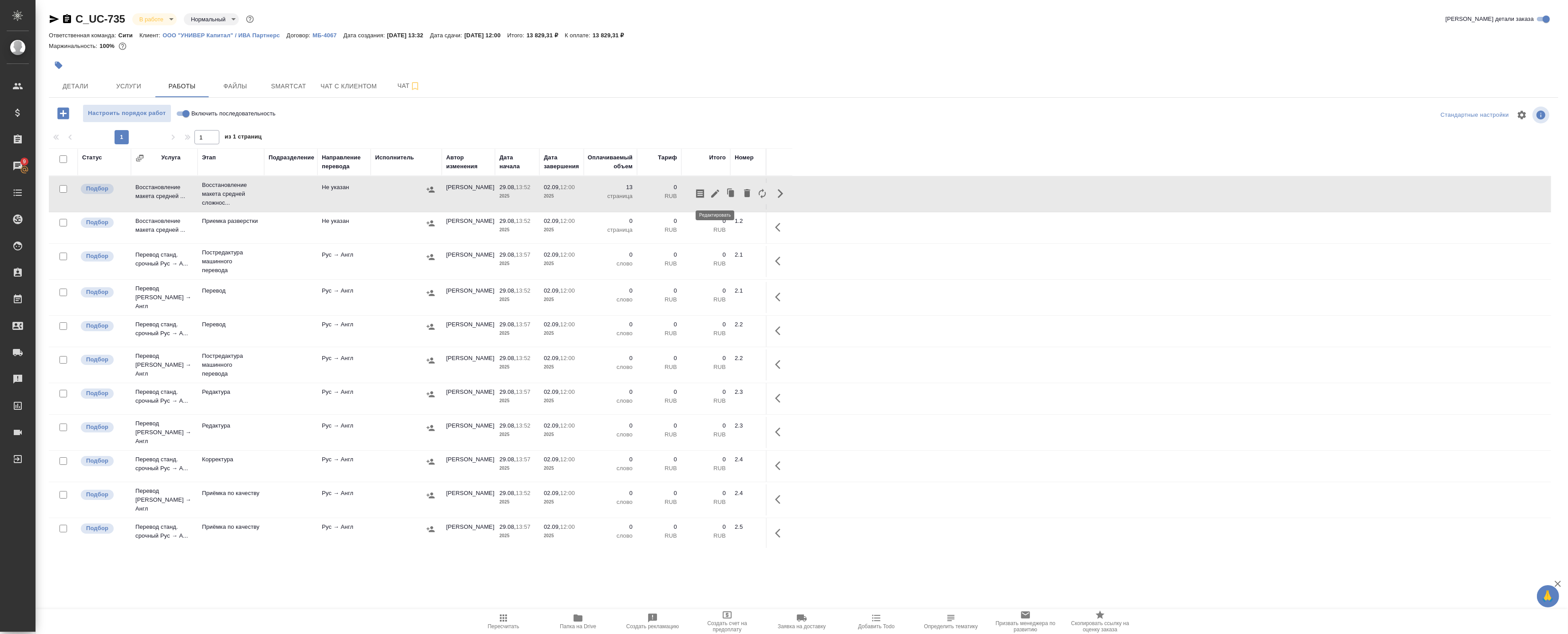
click at [713, 196] on icon "button" at bounding box center [715, 193] width 8 height 8
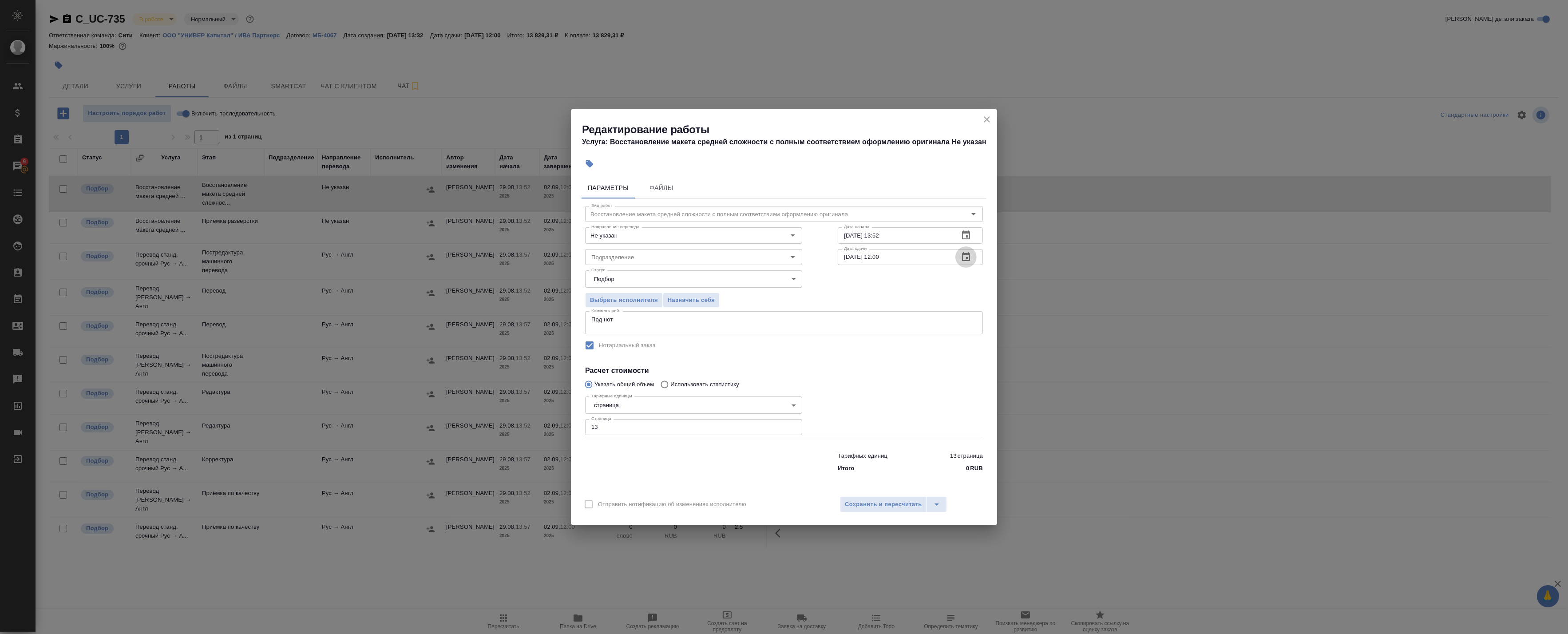
click at [965, 254] on icon "button" at bounding box center [965, 256] width 8 height 9
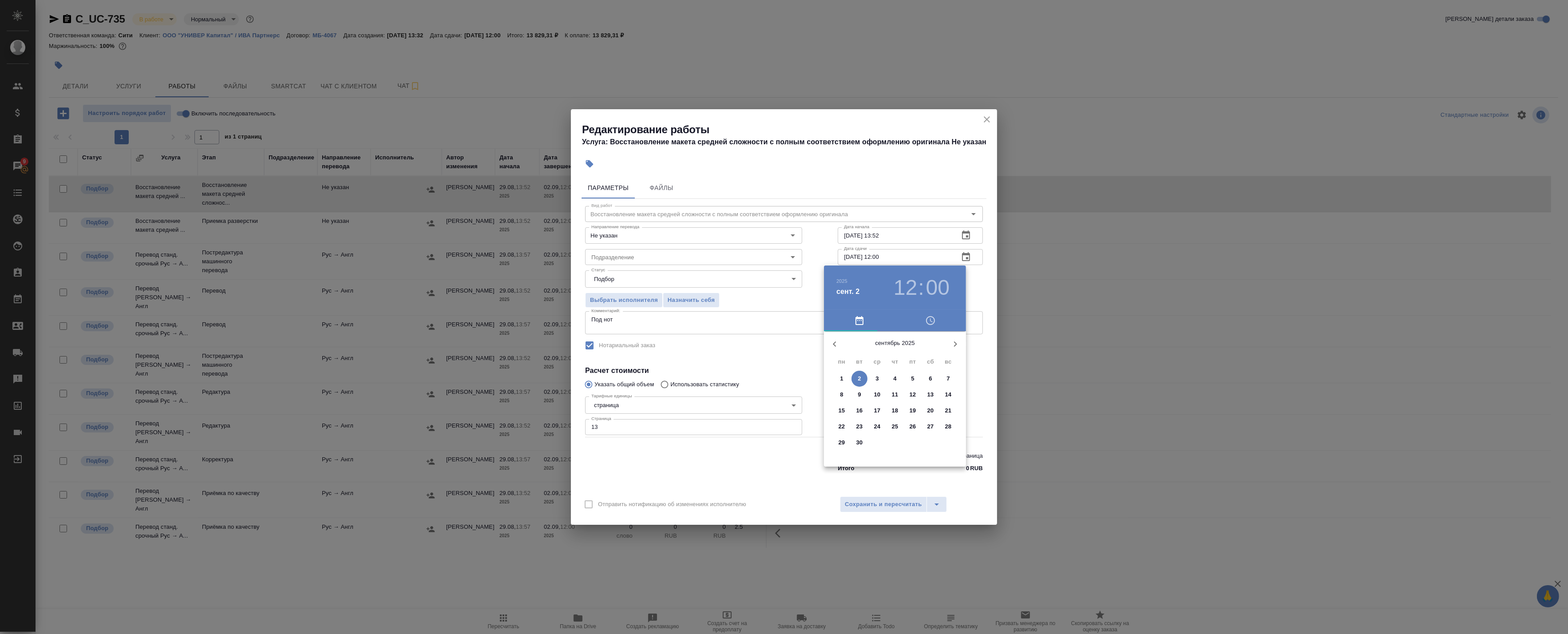
click at [835, 343] on icon "button" at bounding box center [835, 344] width 11 height 11
click at [930, 445] on p "30" at bounding box center [931, 443] width 7 height 9
type input "30.08.2025 12:00"
click at [896, 352] on div at bounding box center [895, 401] width 116 height 116
click at [977, 281] on div at bounding box center [784, 317] width 1568 height 634
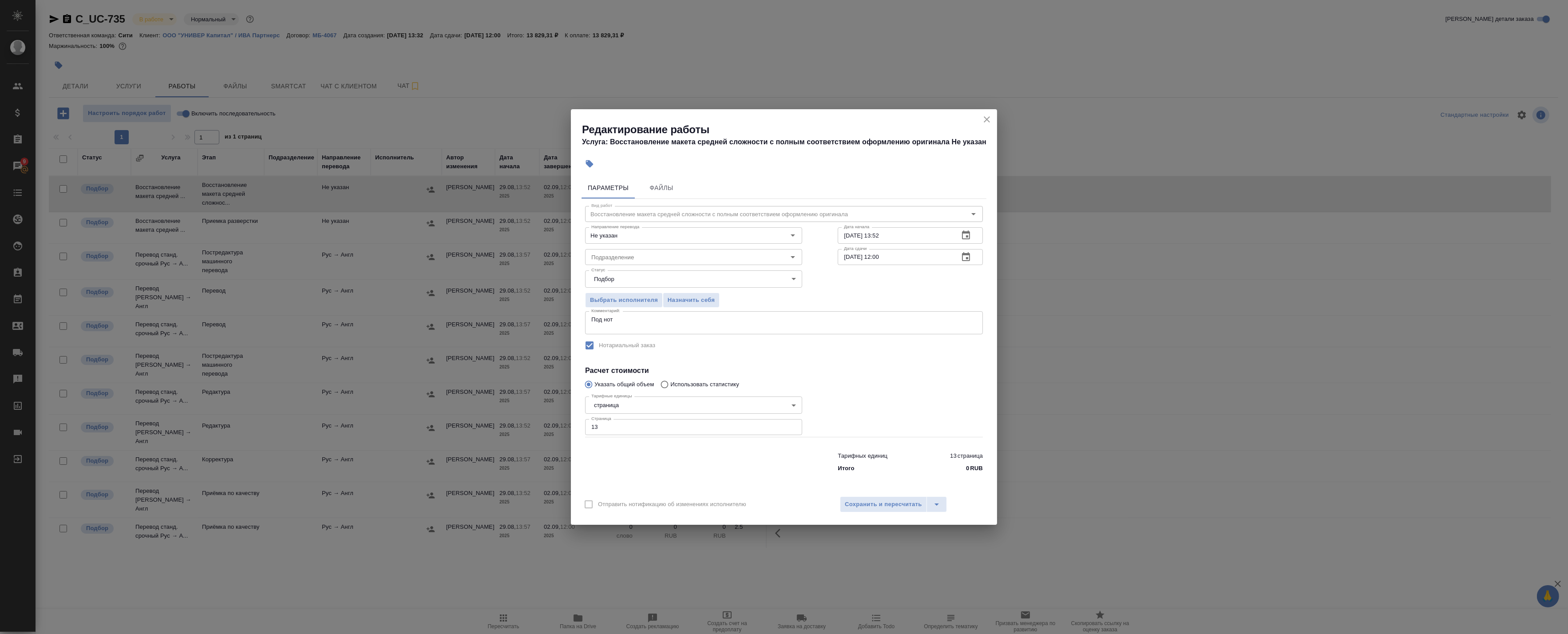
click at [966, 234] on icon "button" at bounding box center [966, 236] width 11 height 11
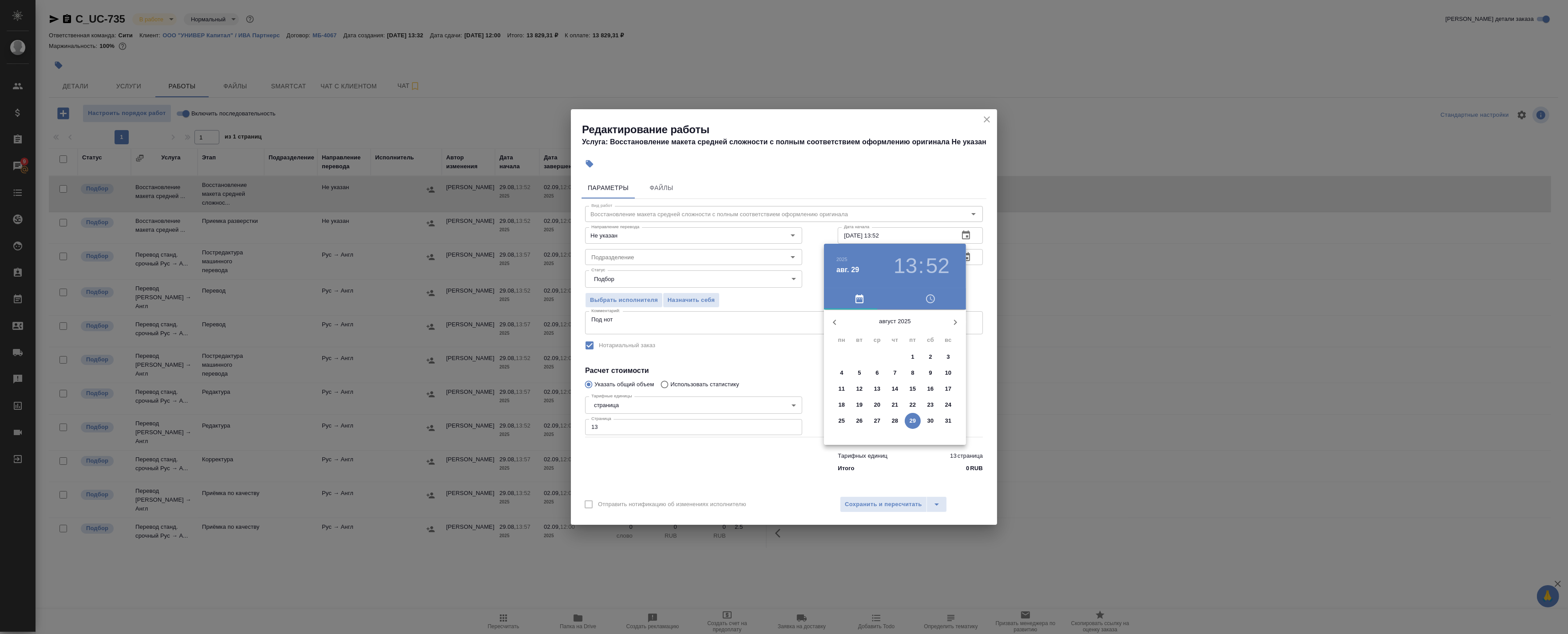
click at [914, 420] on p "29" at bounding box center [912, 421] width 7 height 9
click at [924, 397] on div at bounding box center [895, 379] width 116 height 116
click at [894, 429] on div at bounding box center [895, 379] width 116 height 116
type input "29.08.2025 16:30"
click at [983, 364] on div at bounding box center [784, 317] width 1568 height 634
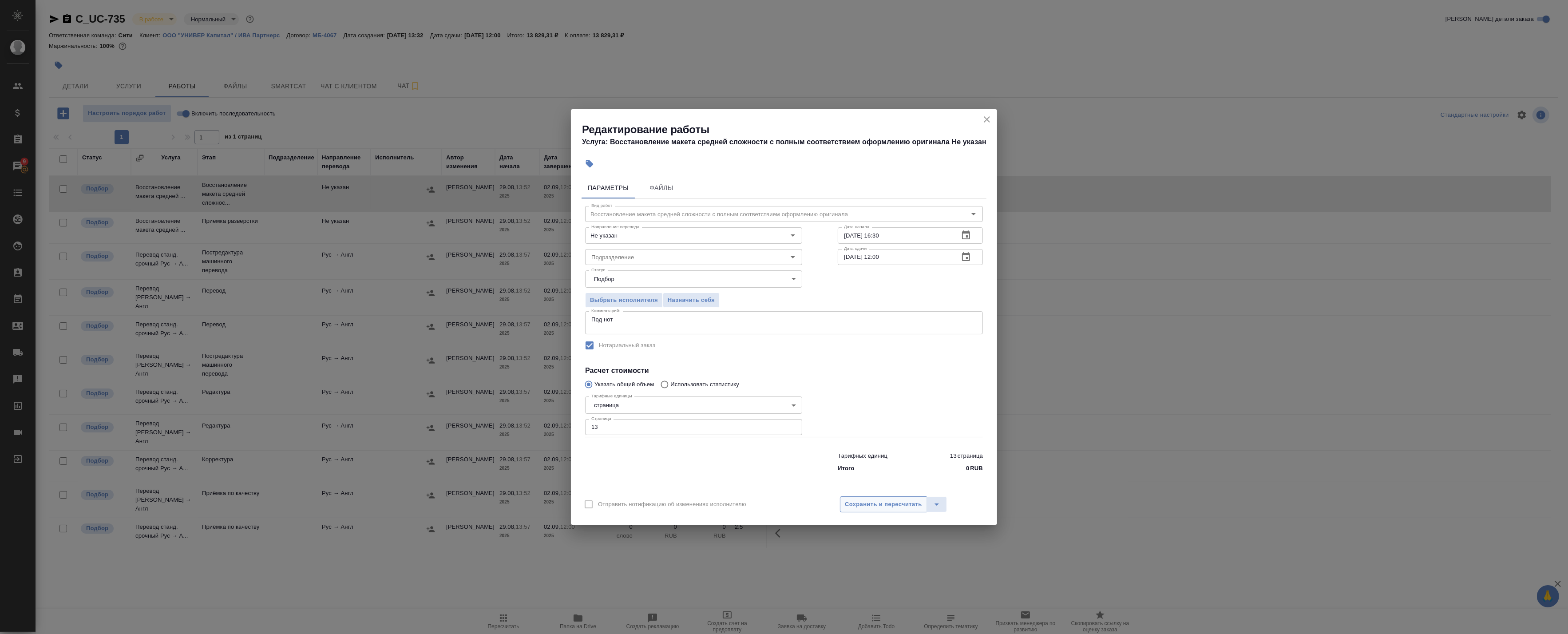
click at [877, 509] on span "Сохранить и пересчитать" at bounding box center [883, 504] width 77 height 10
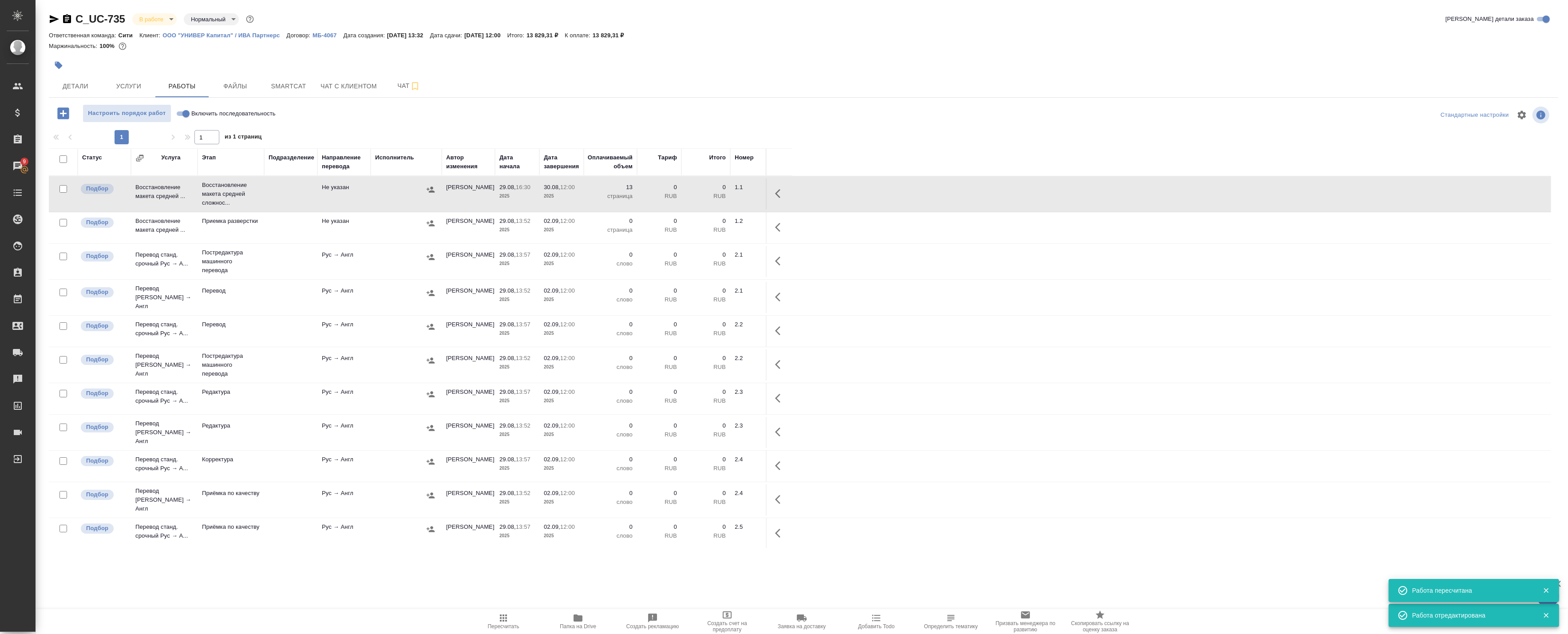
click at [776, 192] on icon "button" at bounding box center [780, 194] width 11 height 11
click at [718, 194] on icon "button" at bounding box center [715, 194] width 11 height 11
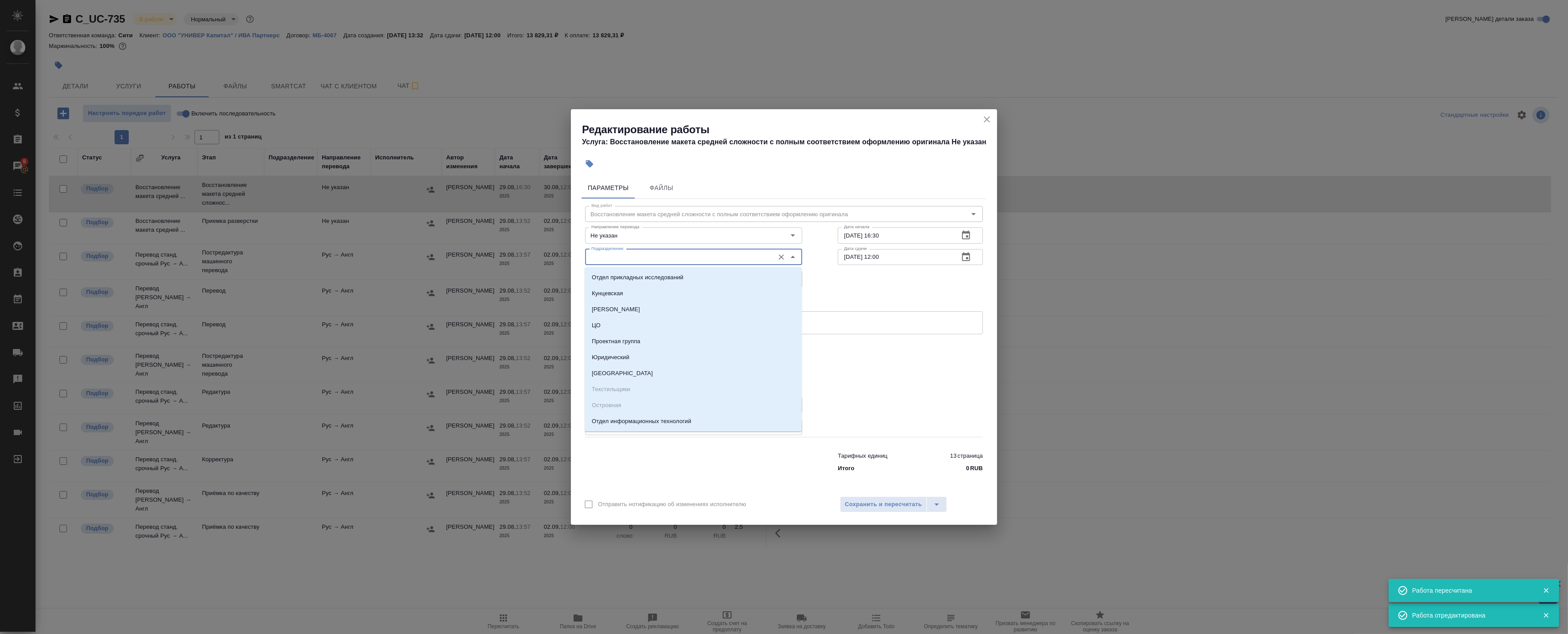
click at [625, 254] on input "Подразделение" at bounding box center [679, 258] width 182 height 11
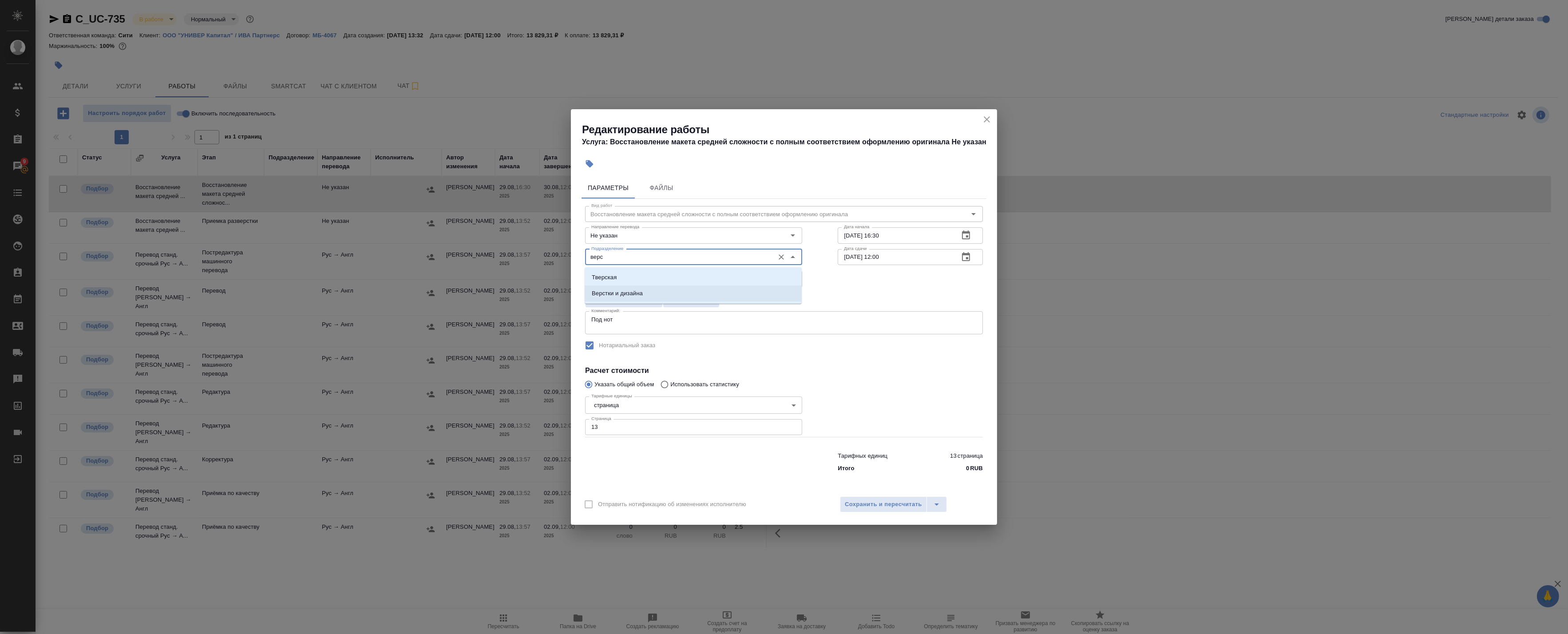
click at [644, 296] on li "Верстки и дизайна" at bounding box center [693, 294] width 217 height 16
type input "Верстки и дизайна"
click at [883, 509] on span "Сохранить и пересчитать" at bounding box center [883, 504] width 77 height 10
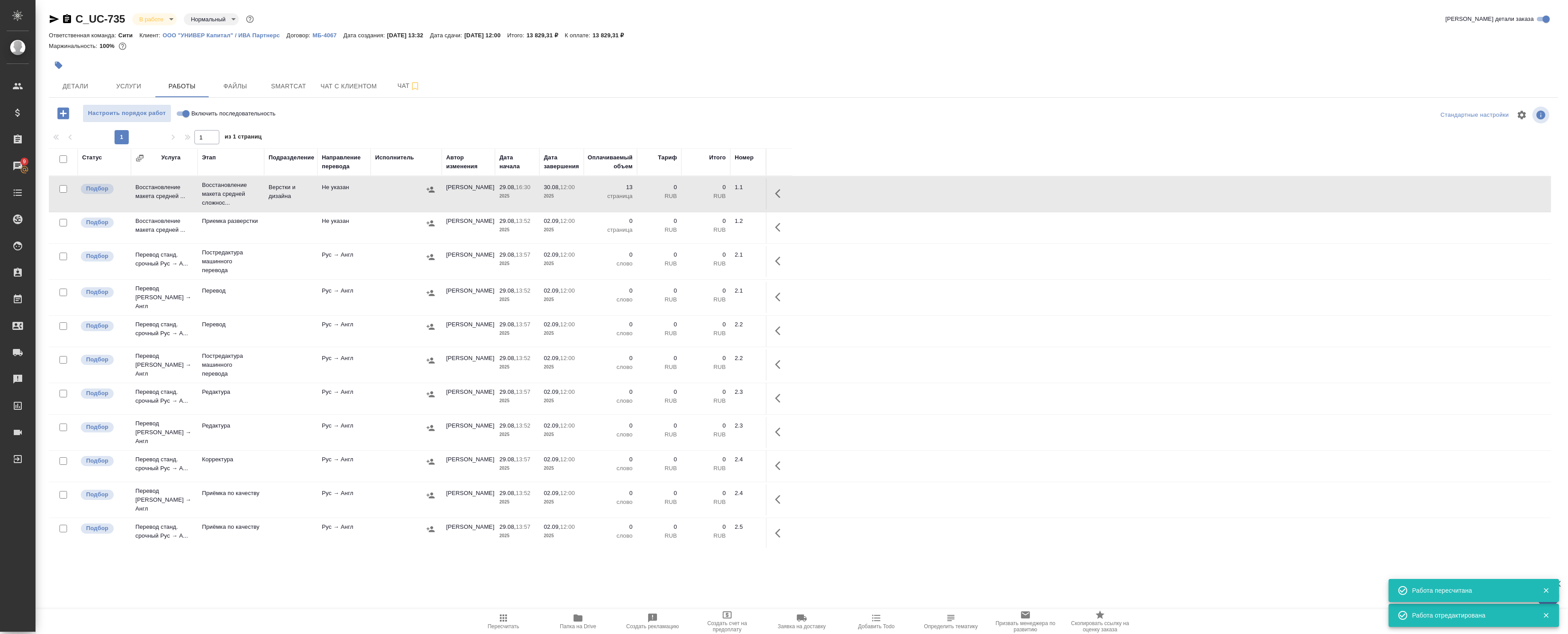
click at [782, 197] on icon "button" at bounding box center [780, 194] width 11 height 11
click at [719, 193] on icon "button" at bounding box center [715, 194] width 11 height 11
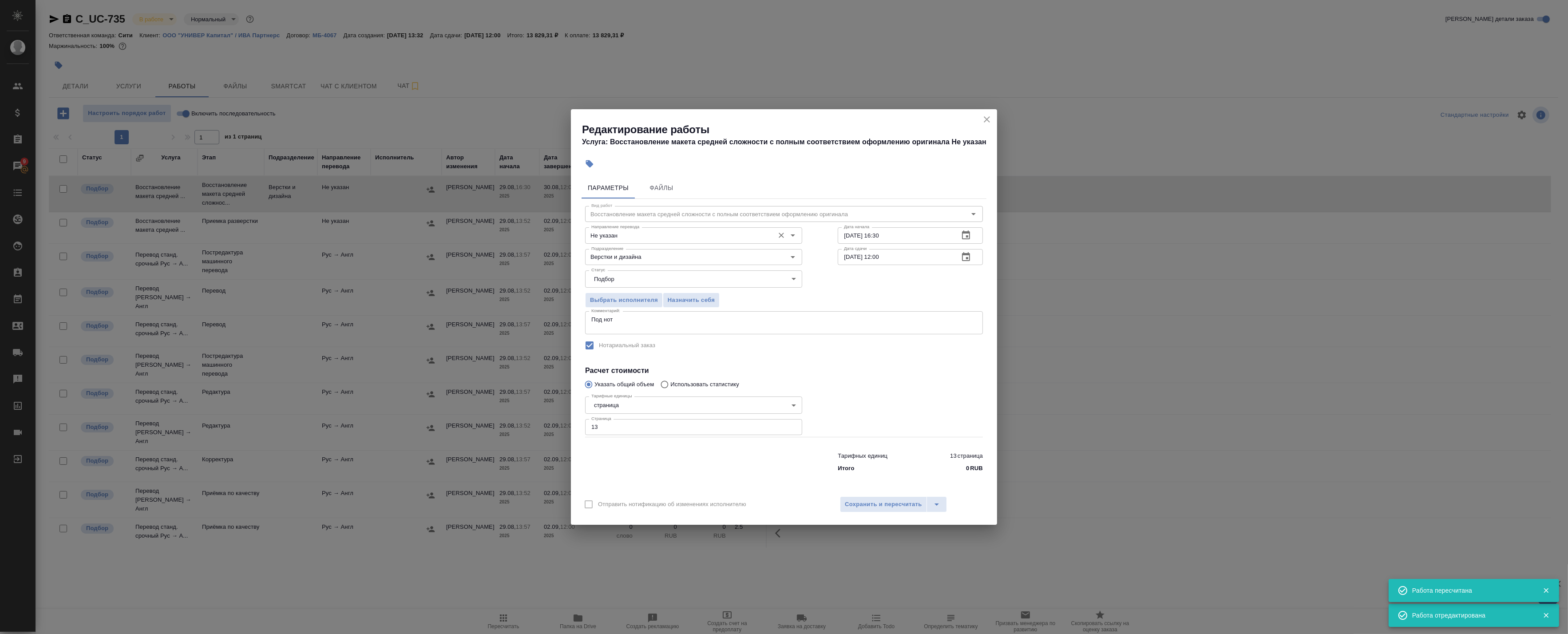
click at [627, 234] on input "Не указан" at bounding box center [679, 236] width 182 height 11
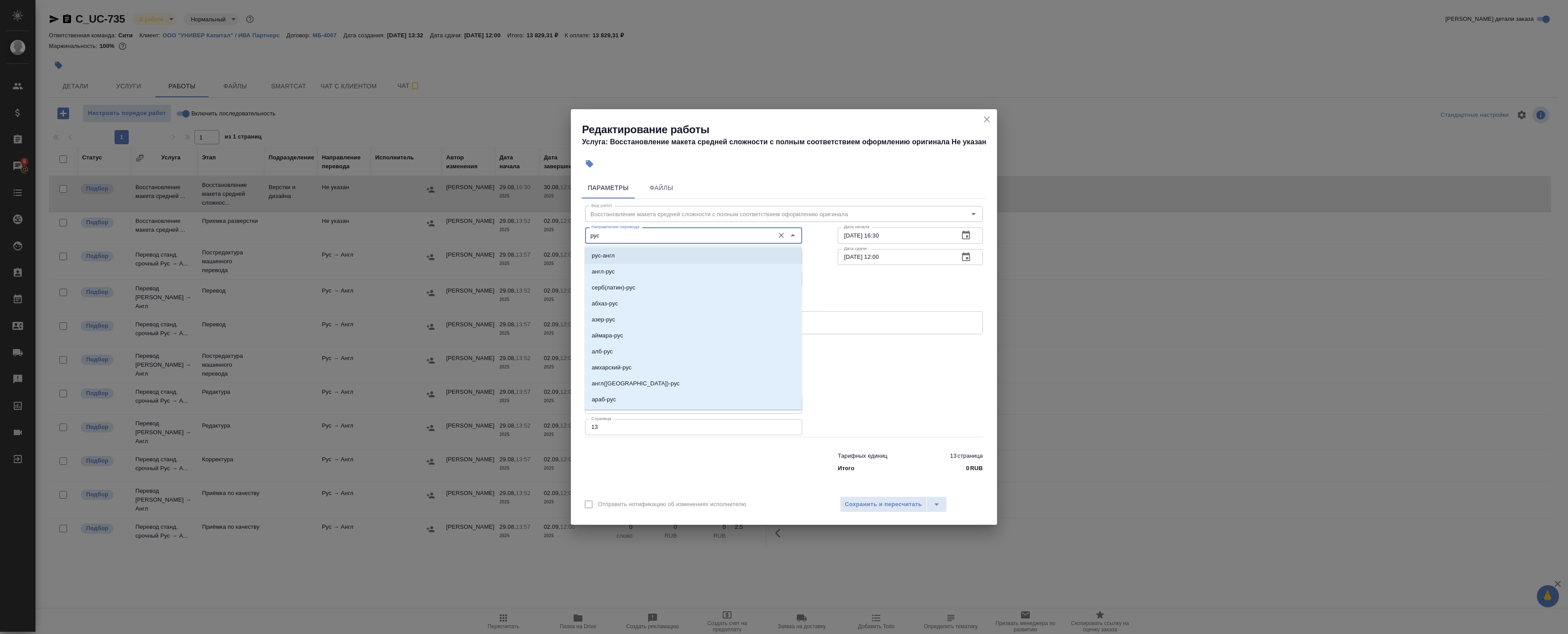
click at [628, 258] on li "рус-англ" at bounding box center [693, 256] width 217 height 16
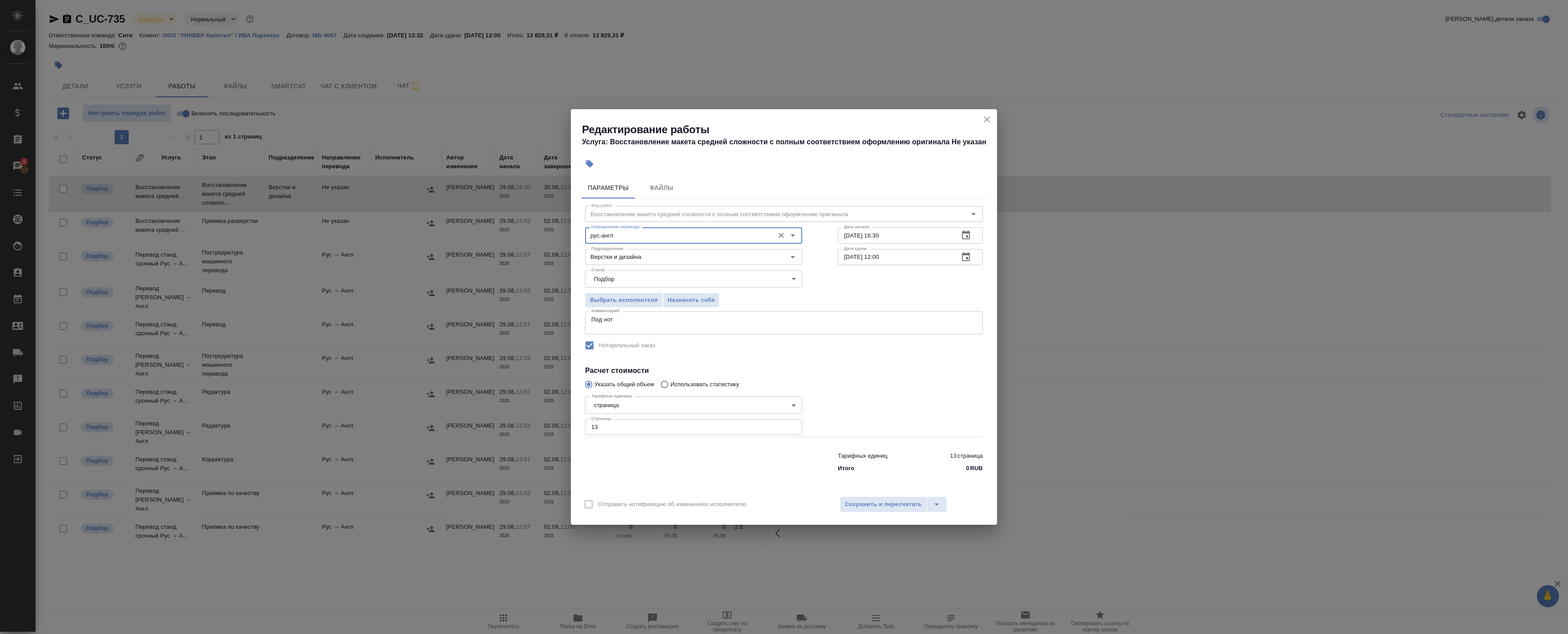
type input "рус-англ"
click at [836, 362] on div "Вид работ Восстановление макета средней сложности с полным соответствием оформл…" at bounding box center [783, 338] width 405 height 278
click at [852, 505] on span "Сохранить и пересчитать" at bounding box center [883, 504] width 77 height 10
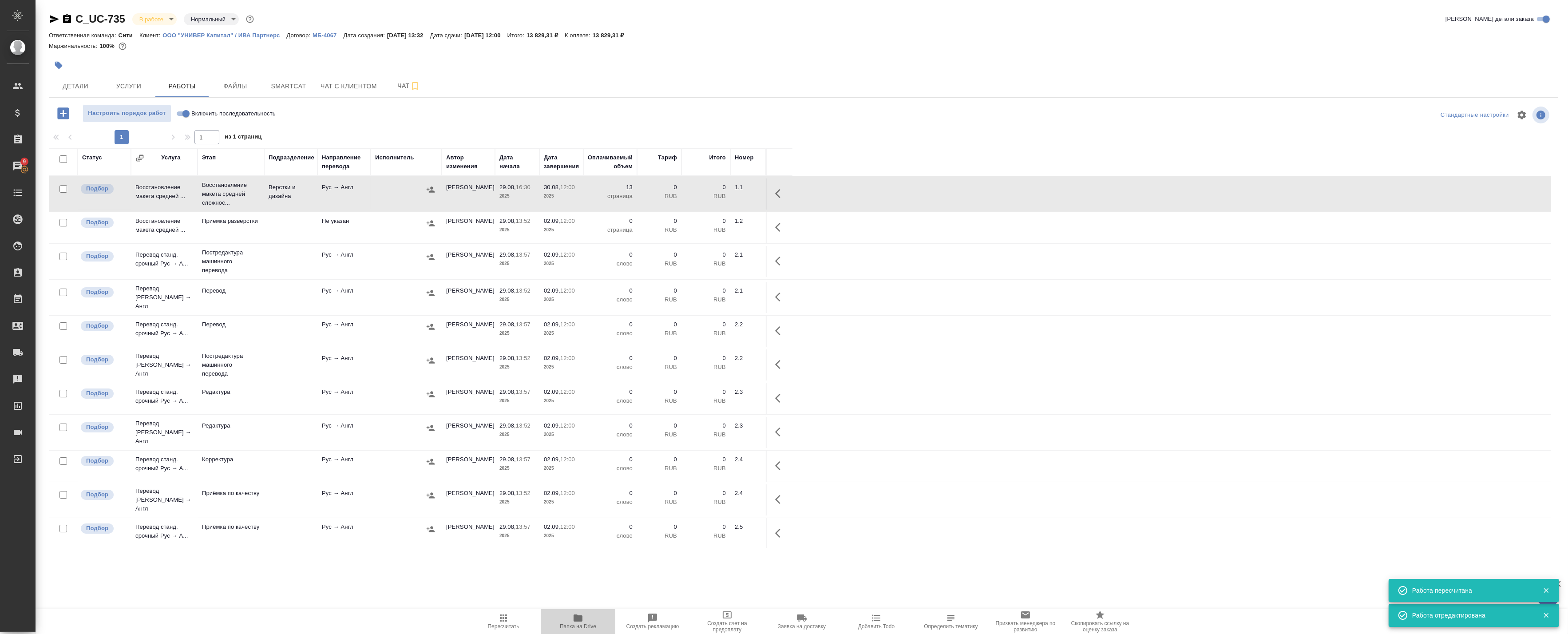
click at [566, 624] on span "Папка на Drive" at bounding box center [578, 627] width 37 height 6
click at [467, 194] on td "Баданян Артак" at bounding box center [469, 194] width 54 height 31
click at [382, 192] on div at bounding box center [406, 189] width 62 height 13
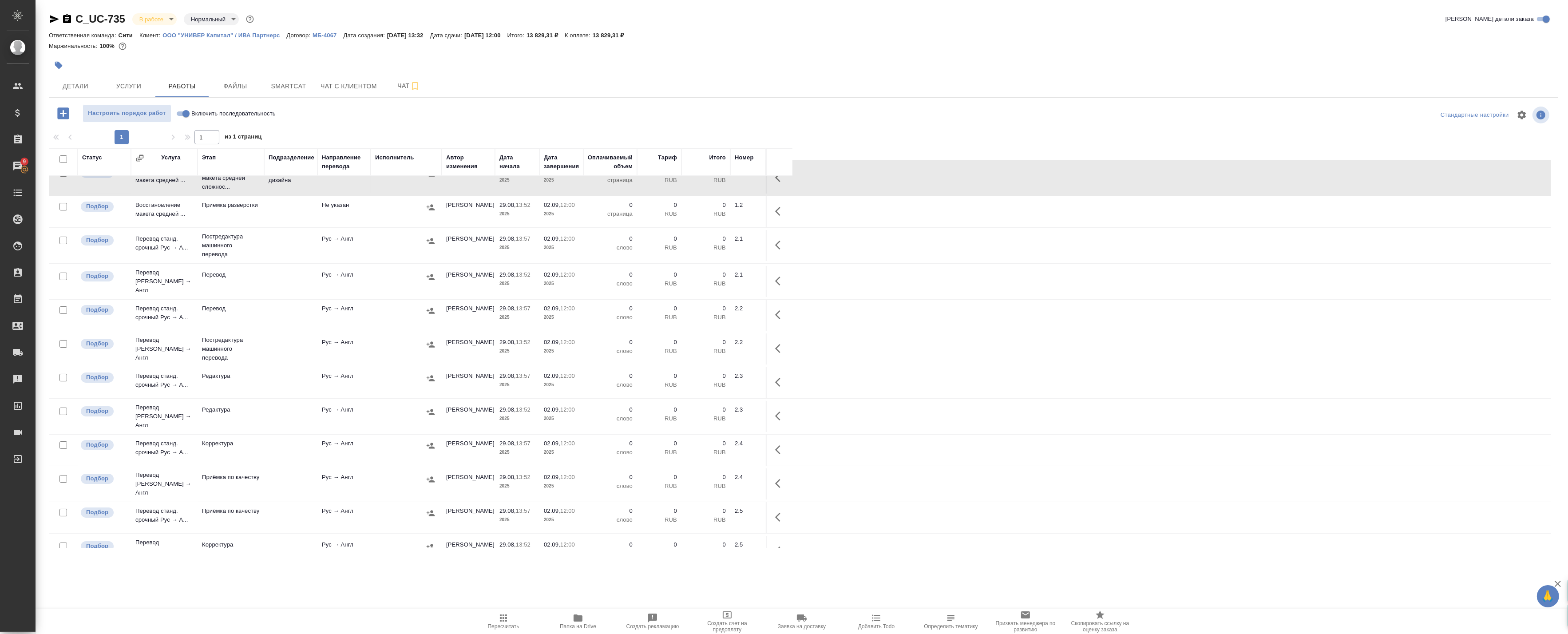
scroll to position [49, 0]
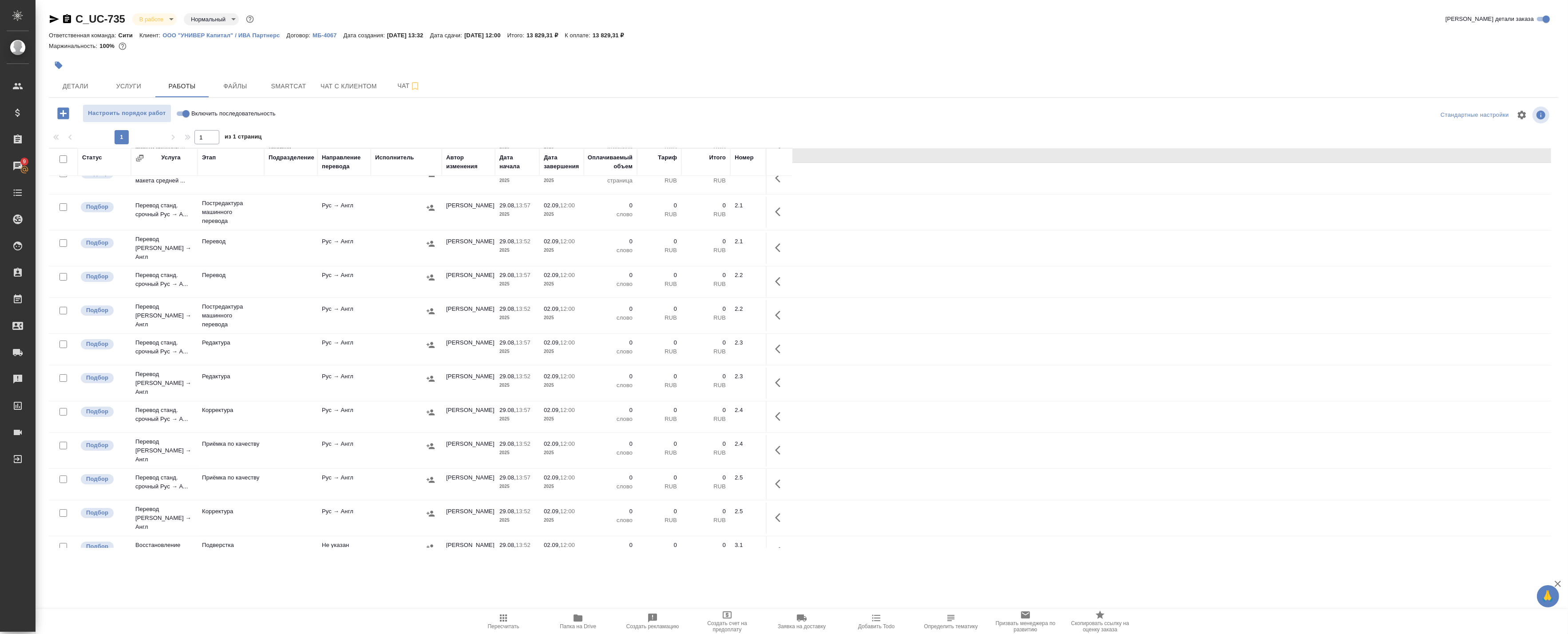
click at [354, 160] on td "Рус → Англ" at bounding box center [344, 144] width 54 height 31
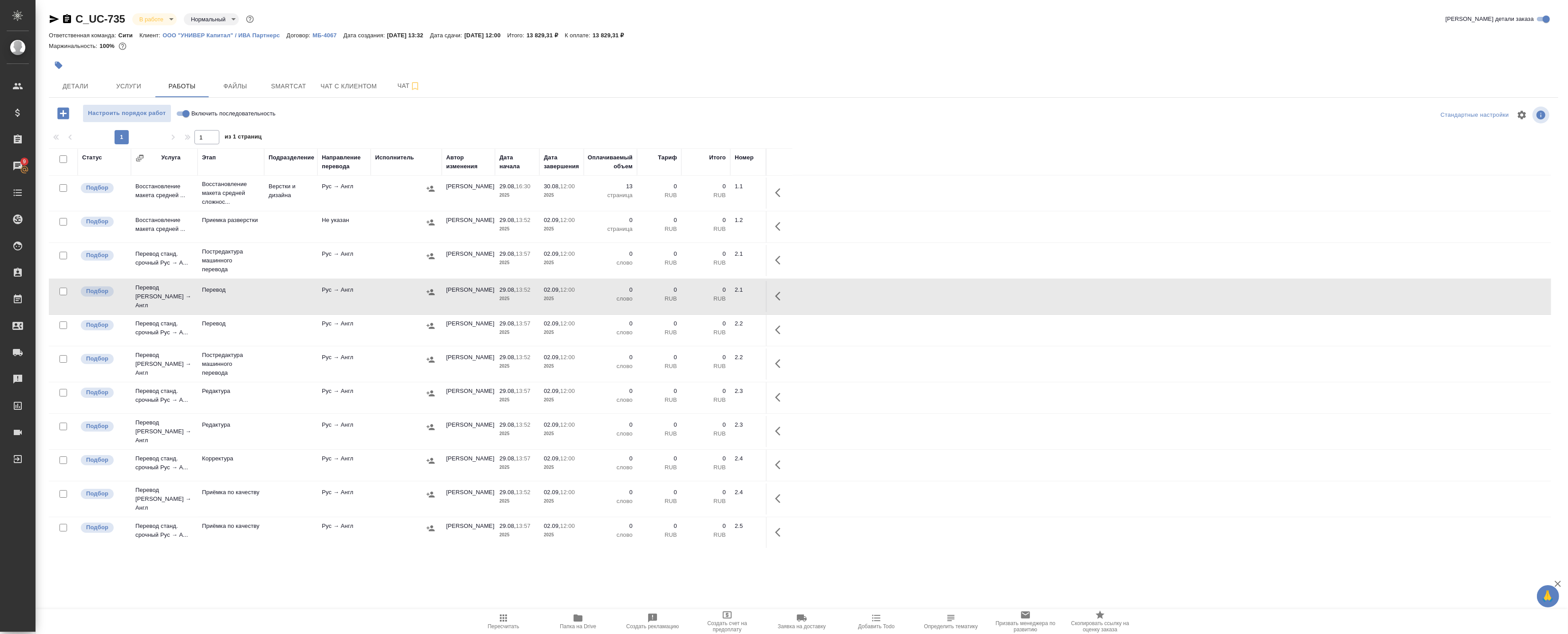
scroll to position [0, 0]
click at [772, 191] on button "button" at bounding box center [780, 193] width 21 height 21
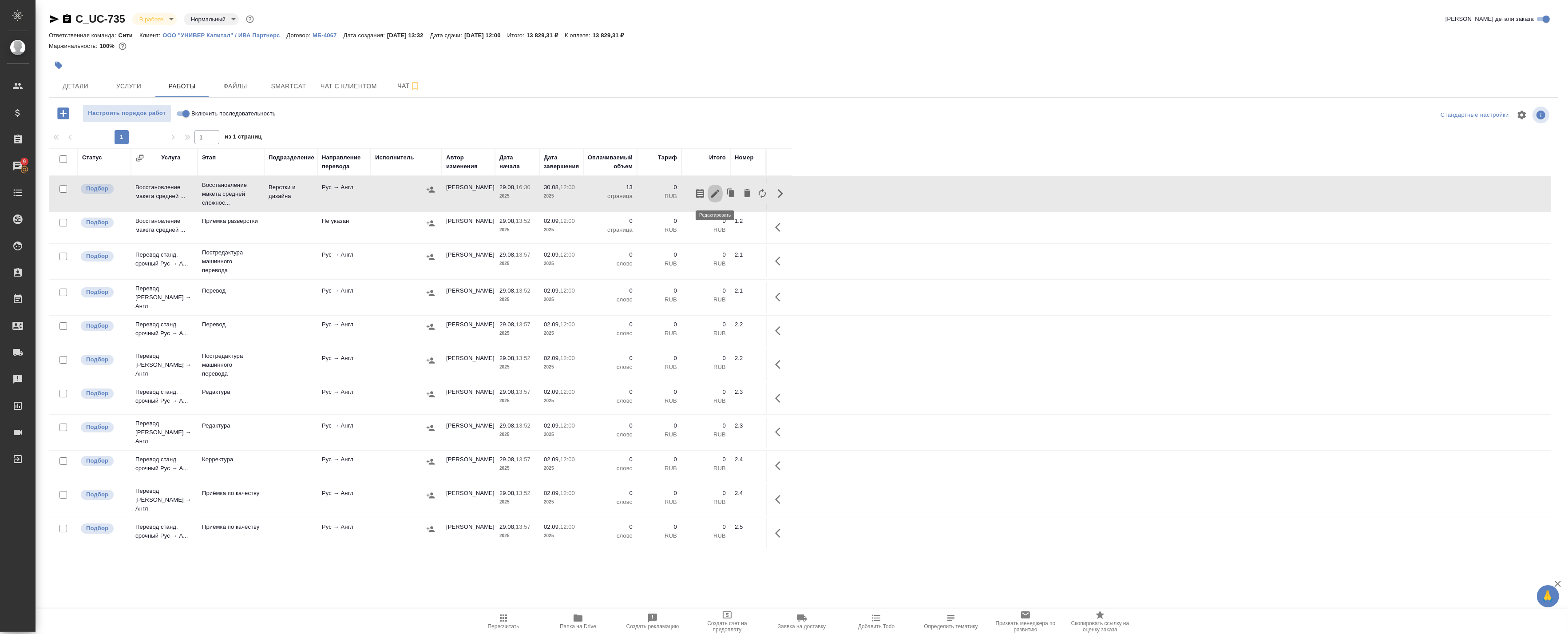
click at [718, 190] on icon "button" at bounding box center [715, 194] width 11 height 11
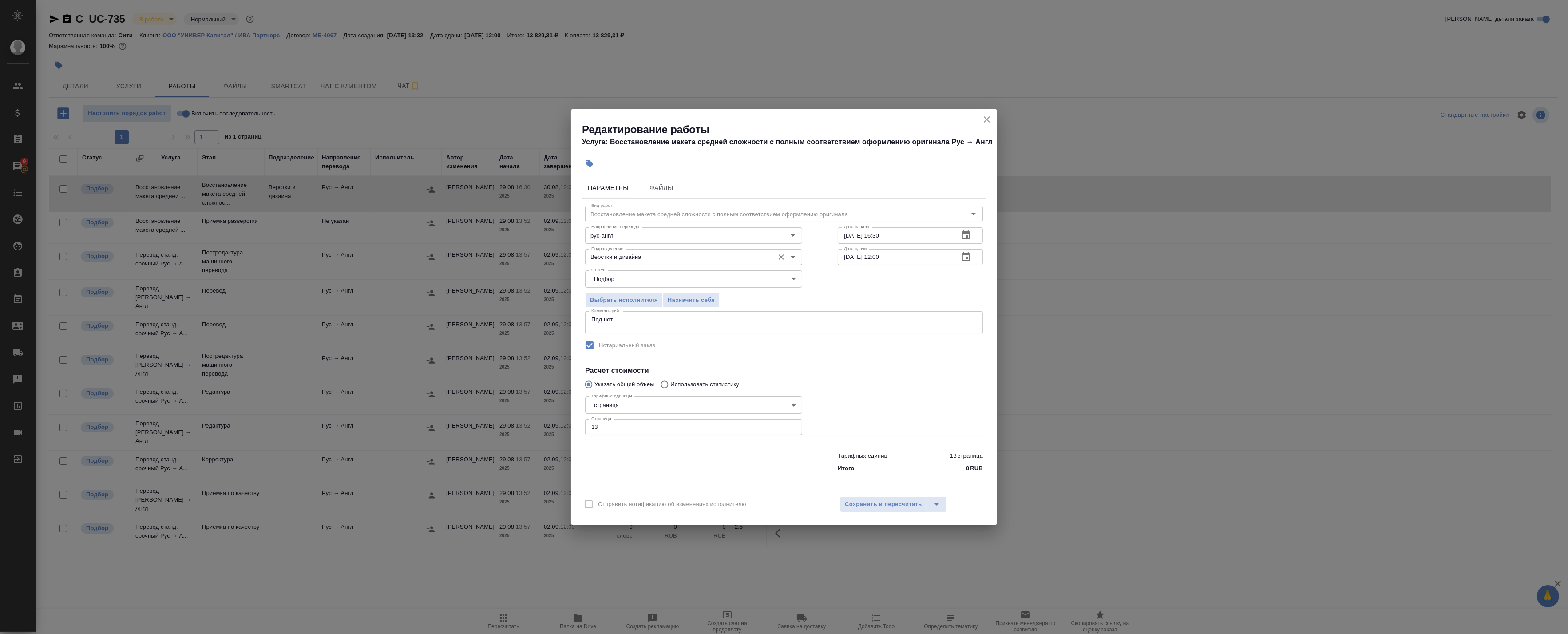
click at [647, 261] on input "Верстки и дизайна" at bounding box center [679, 258] width 182 height 11
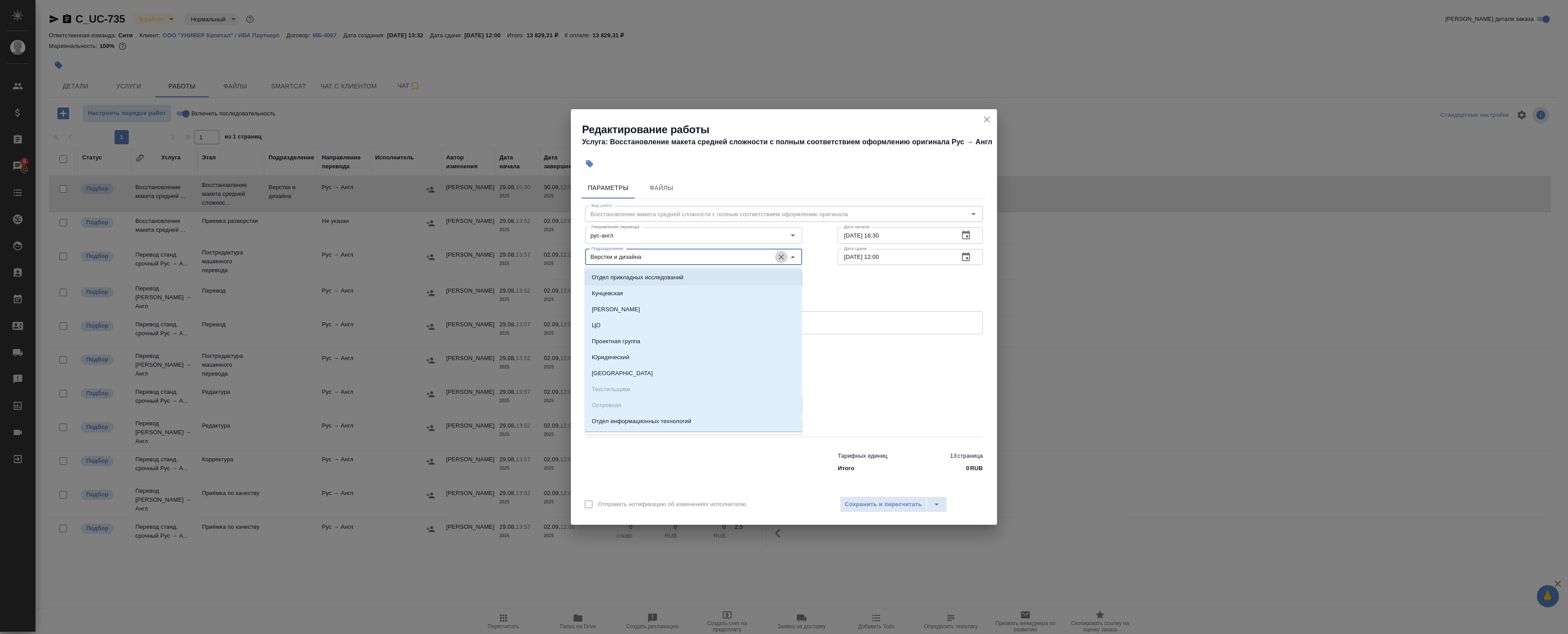
click at [782, 257] on icon "Очистить" at bounding box center [781, 257] width 9 height 9
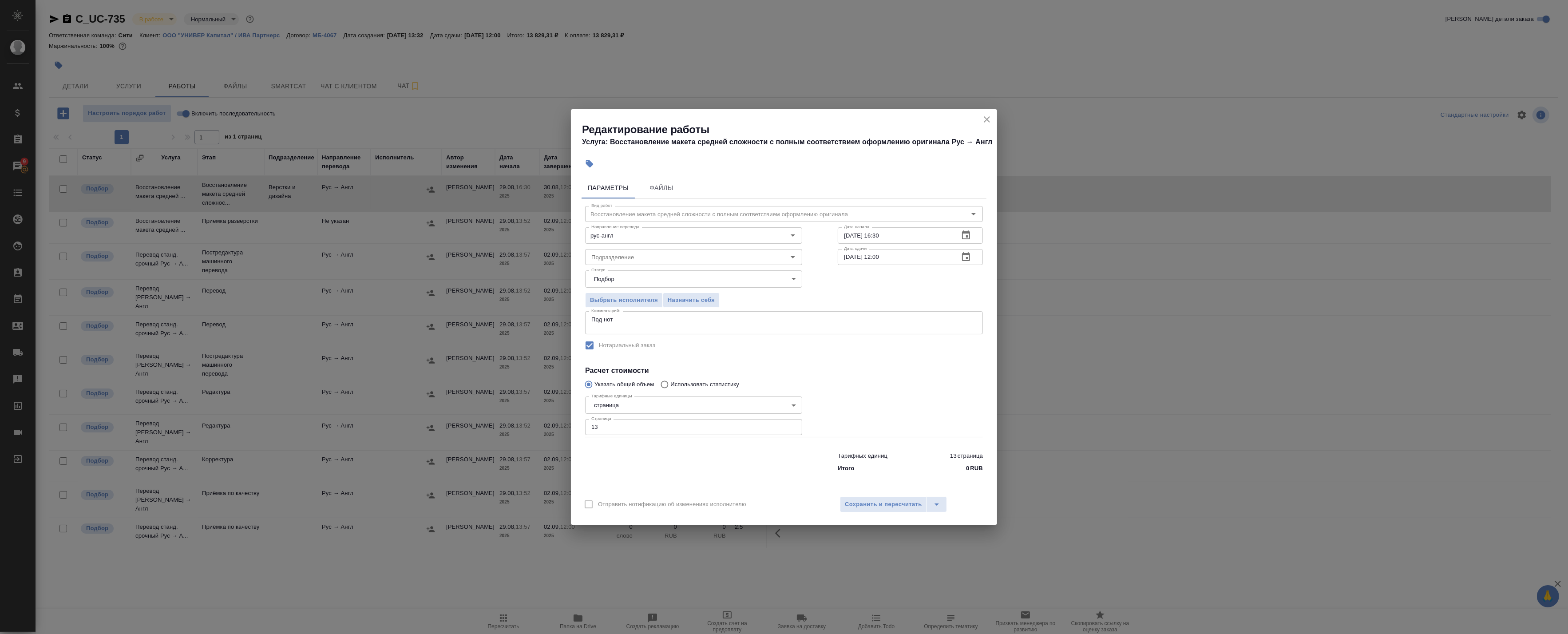
click at [841, 300] on div "Выбрать исполнителя Назначить себя" at bounding box center [784, 298] width 433 height 54
click at [870, 511] on button "Сохранить и пересчитать" at bounding box center [883, 504] width 87 height 16
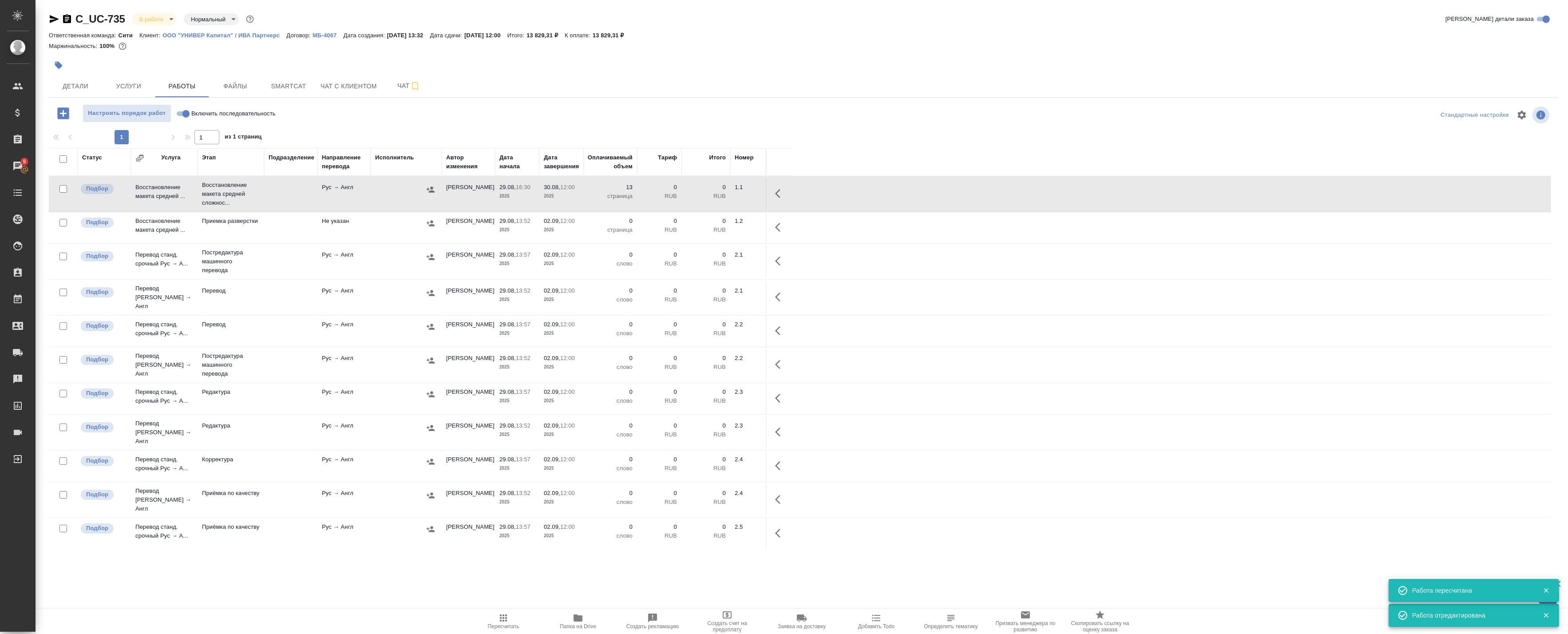
click at [52, 16] on icon "button" at bounding box center [54, 19] width 11 height 11
click at [152, 569] on div "C_UC-735 В работе inProgress Нормальный normal Кратко детали заказа Ответственн…" at bounding box center [803, 285] width 1519 height 571
click at [82, 88] on span "Детали" at bounding box center [75, 86] width 43 height 11
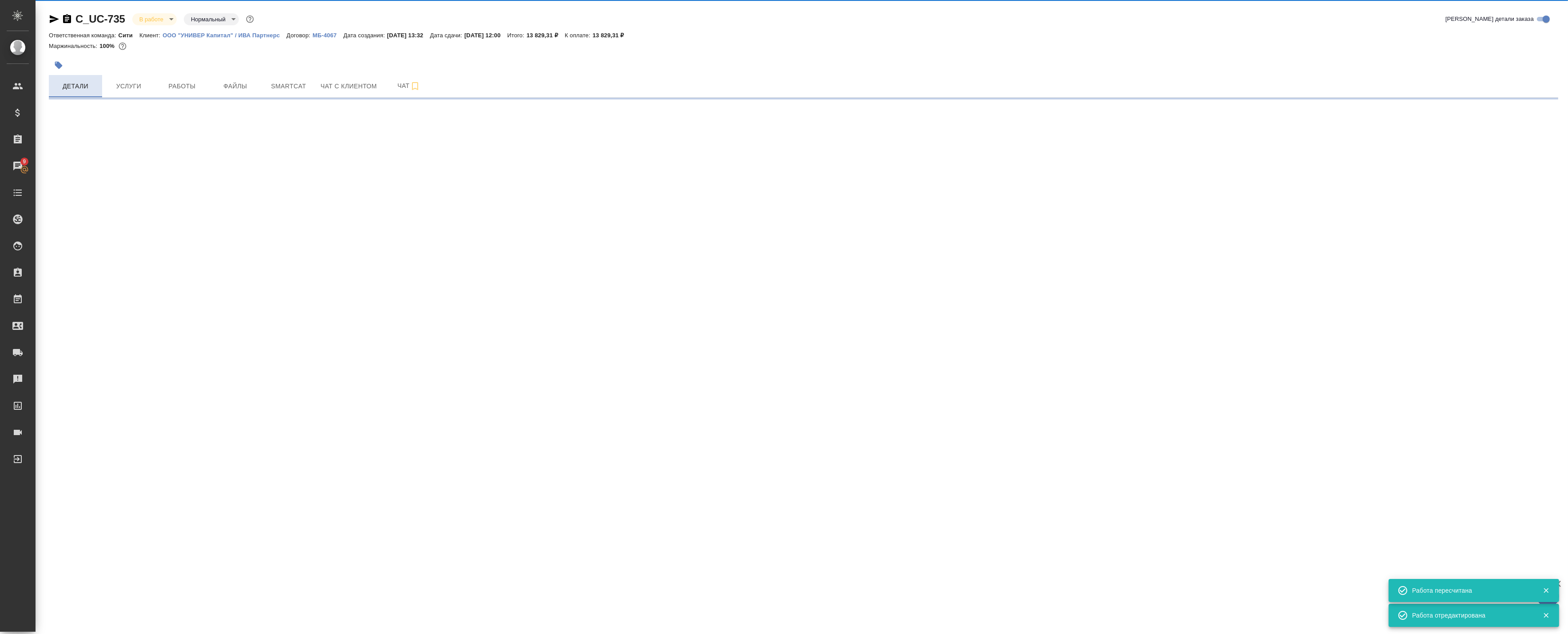
select select "RU"
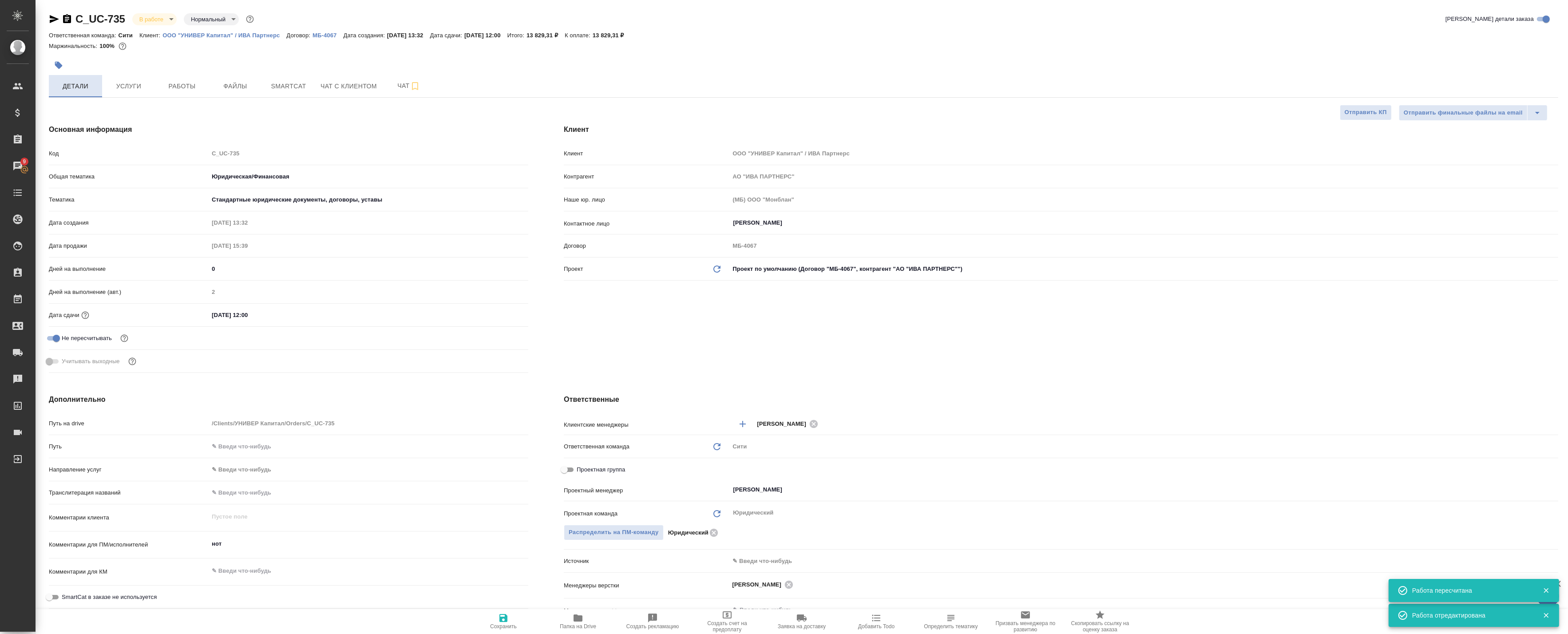
type textarea "x"
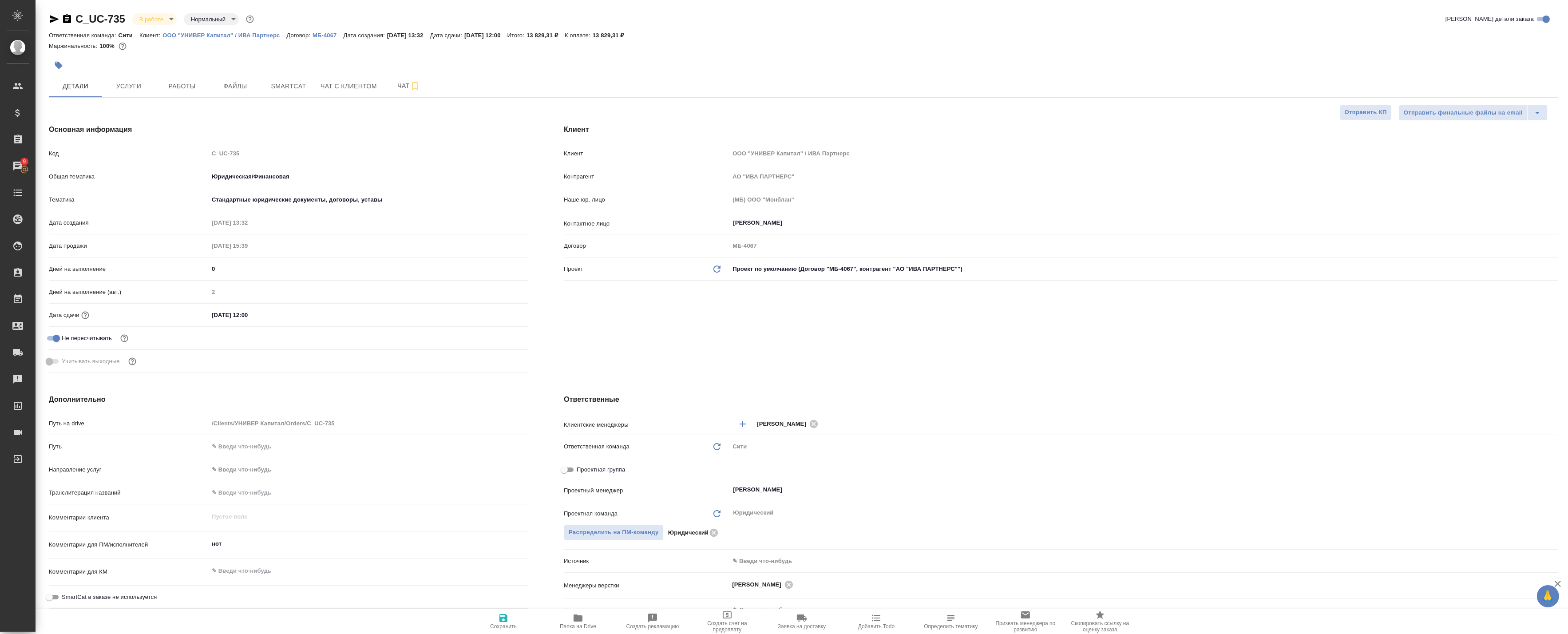
type textarea "x"
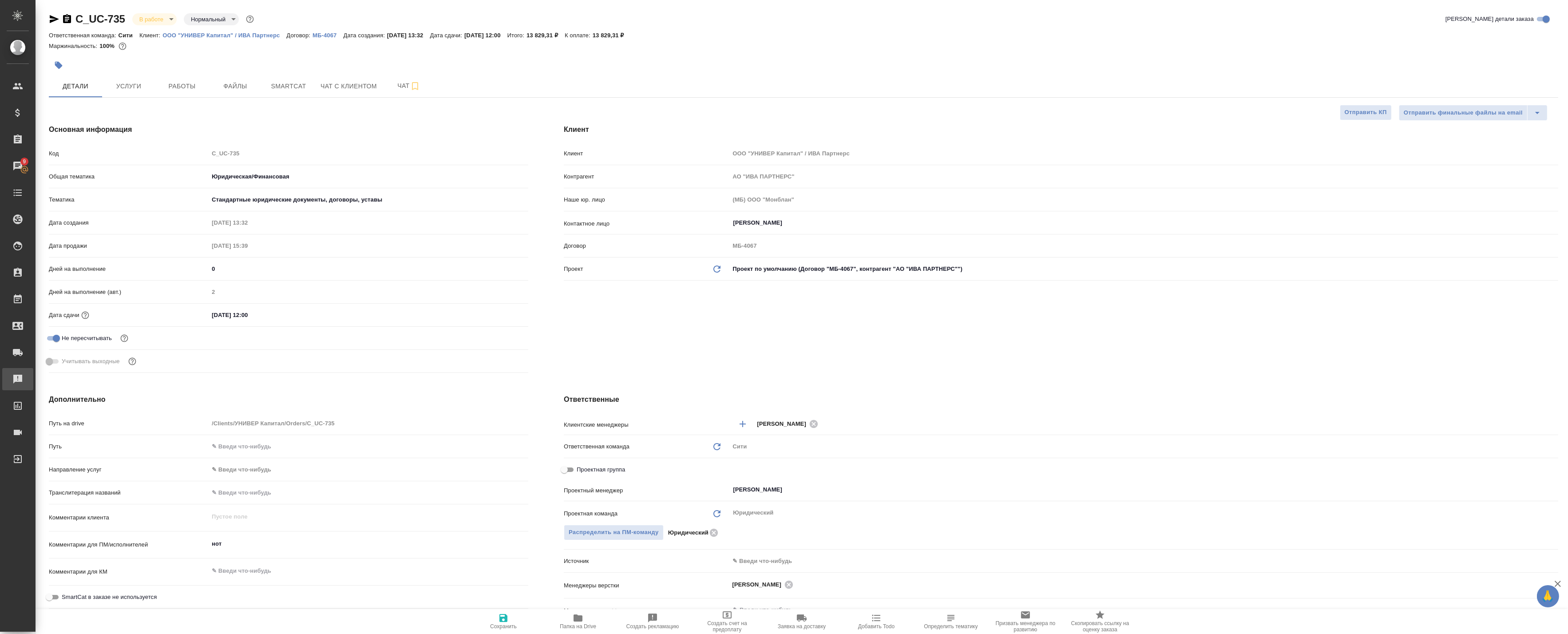
type textarea "x"
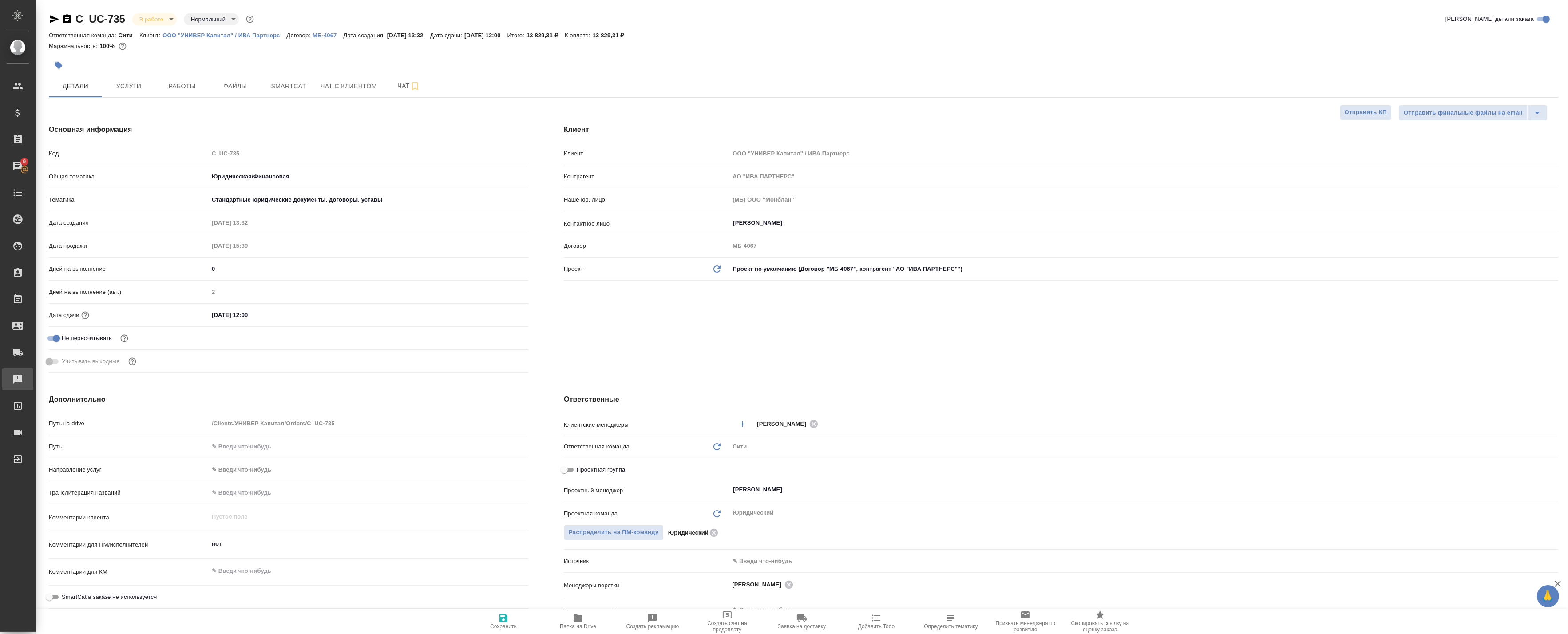
type textarea "x"
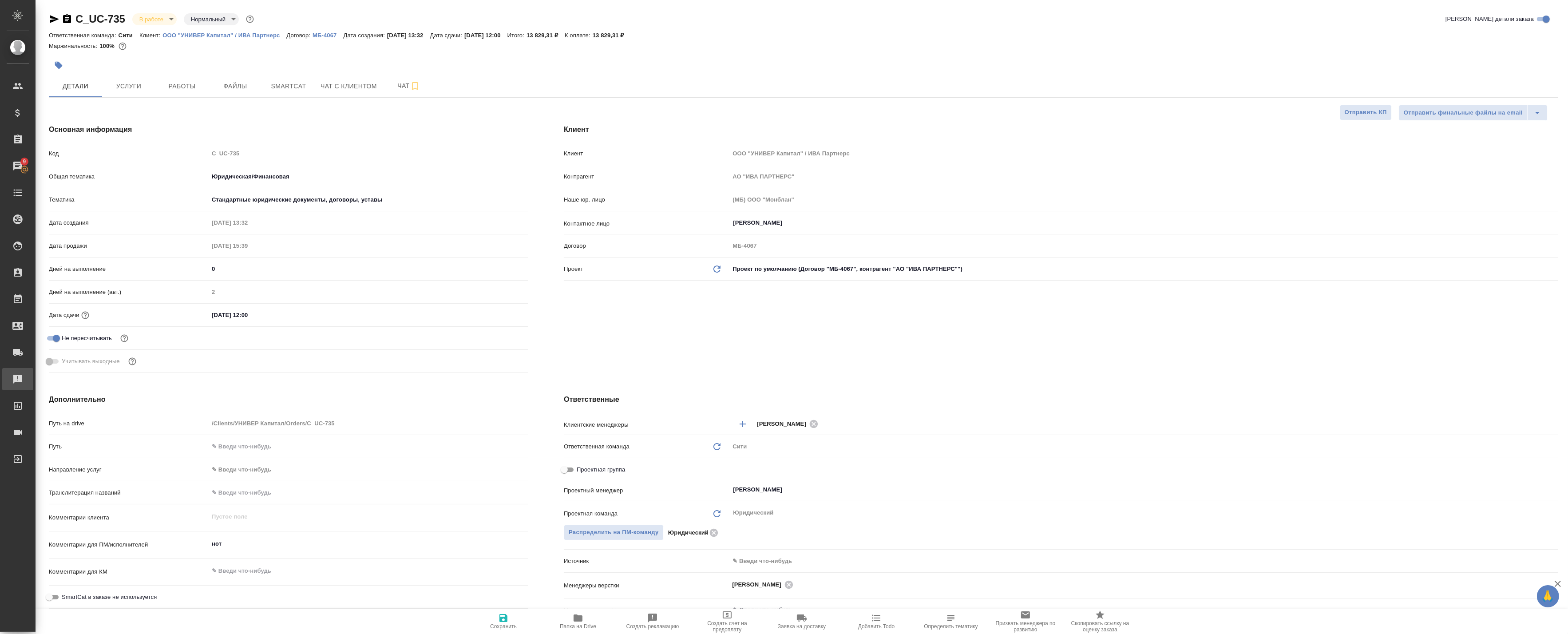
type textarea "x"
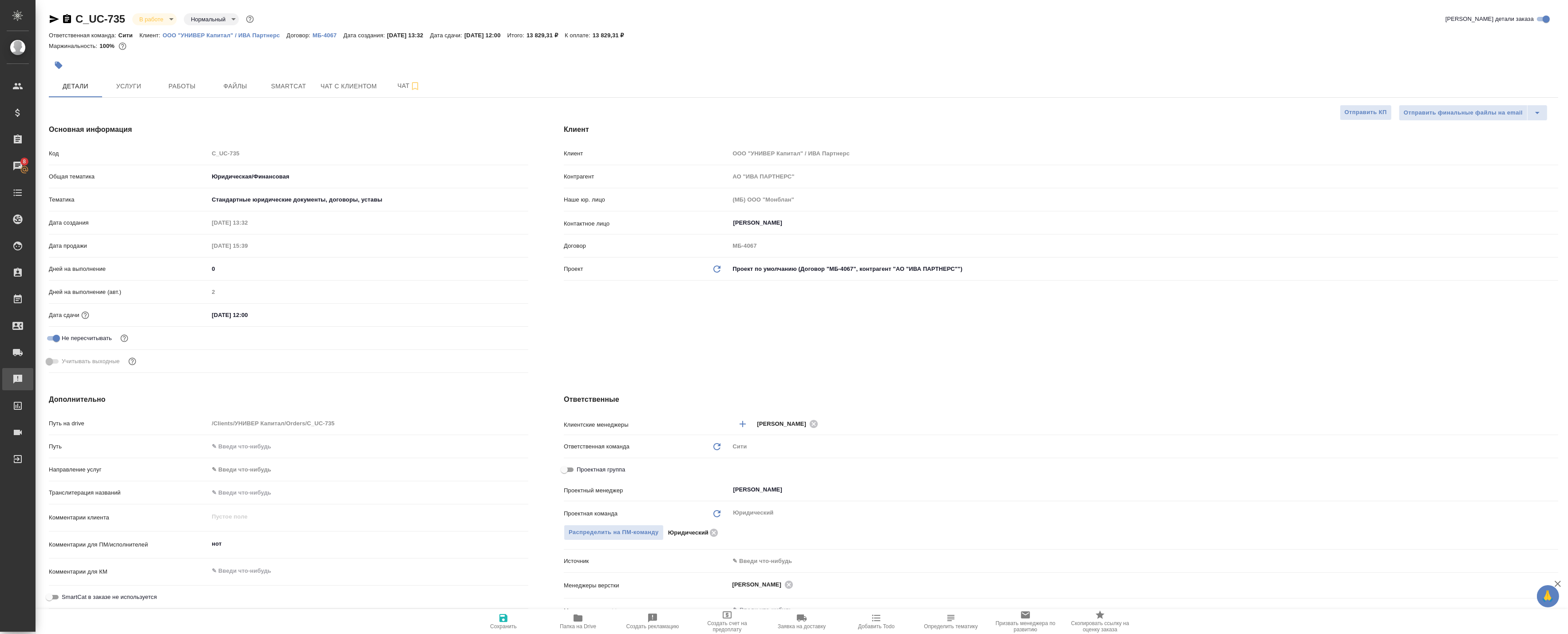
type textarea "x"
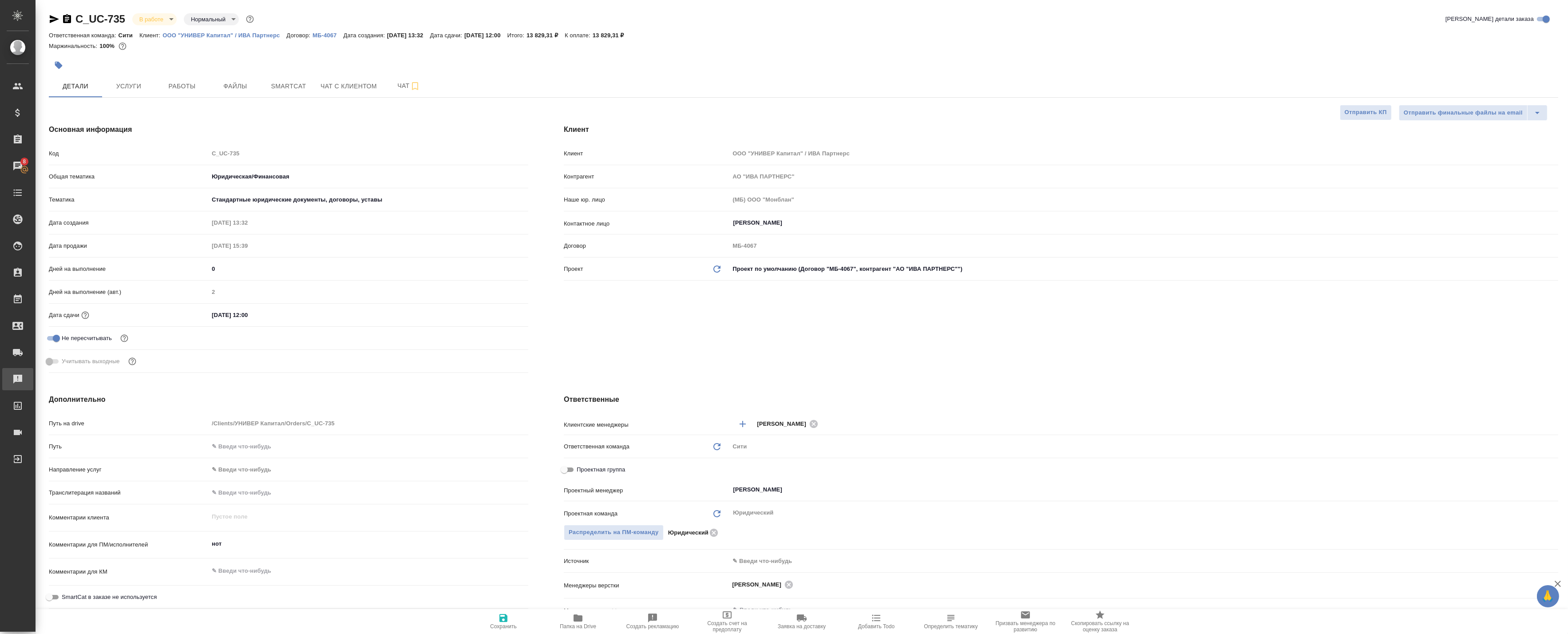
type textarea "x"
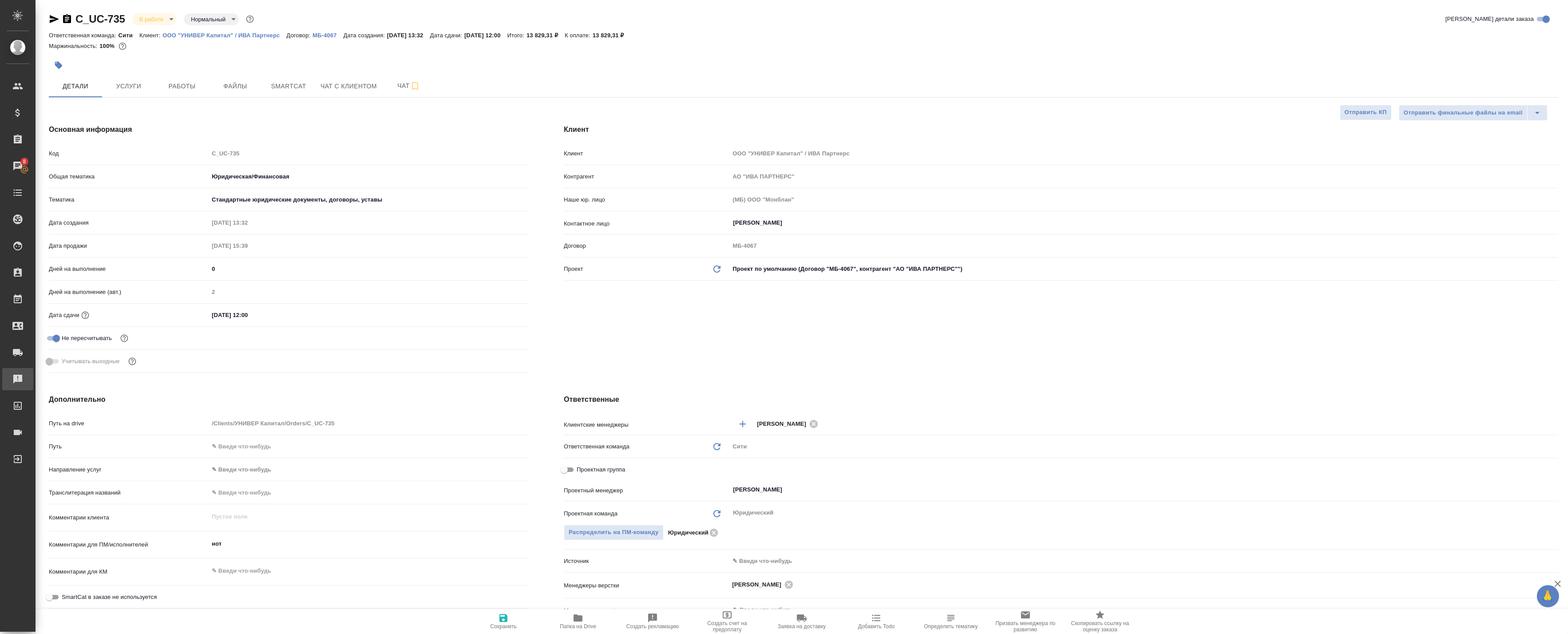
type textarea "x"
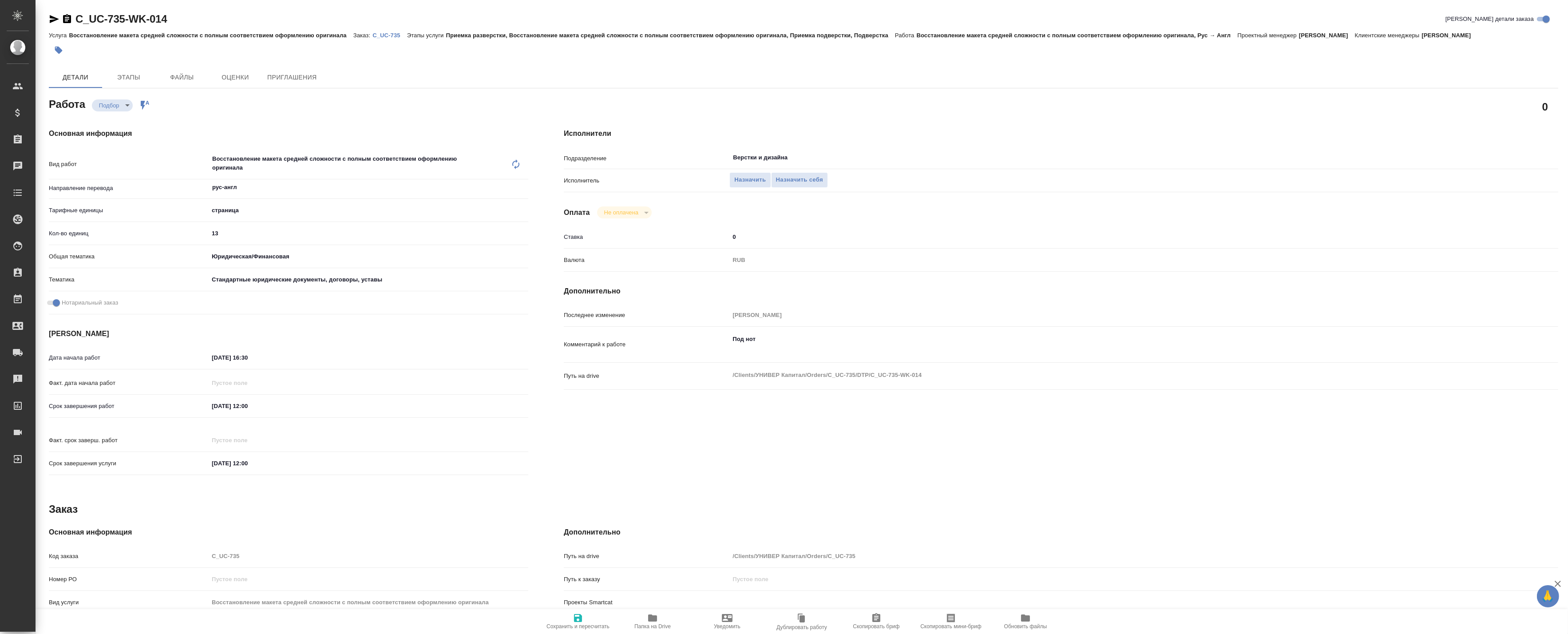
type textarea "x"
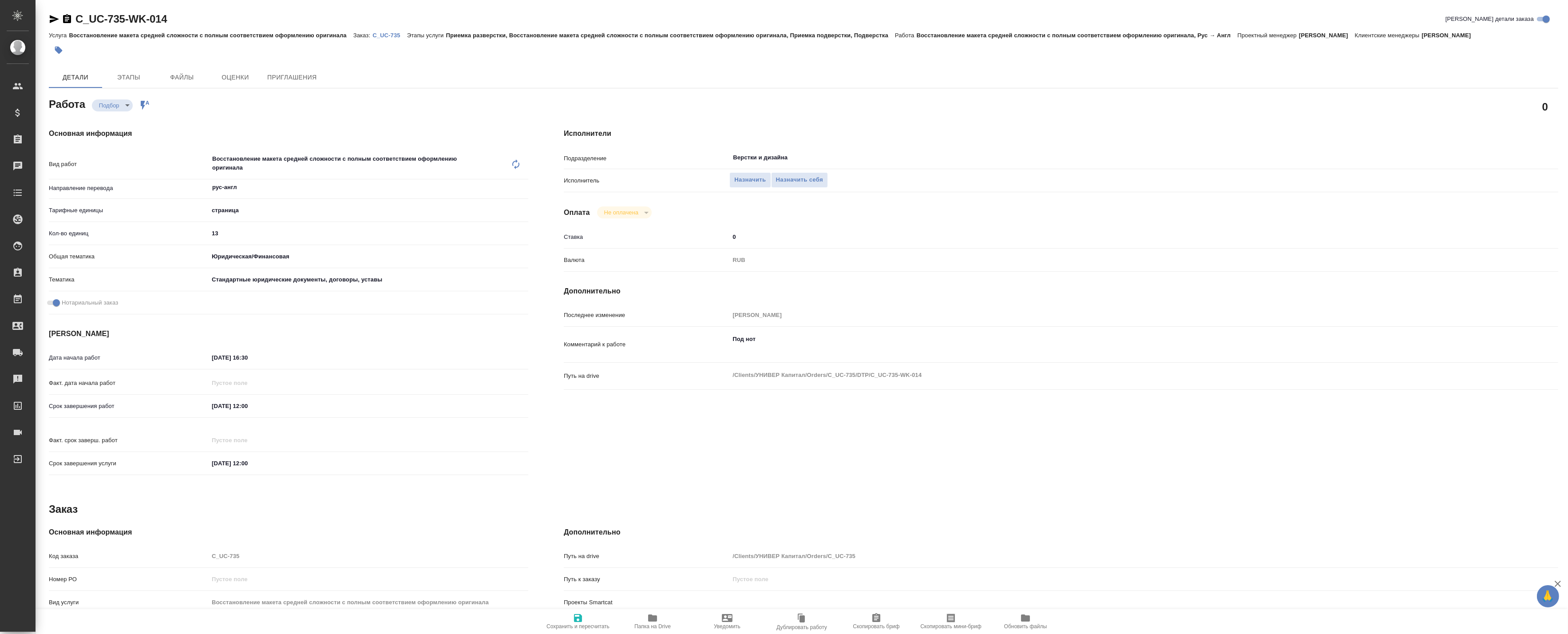
type textarea "x"
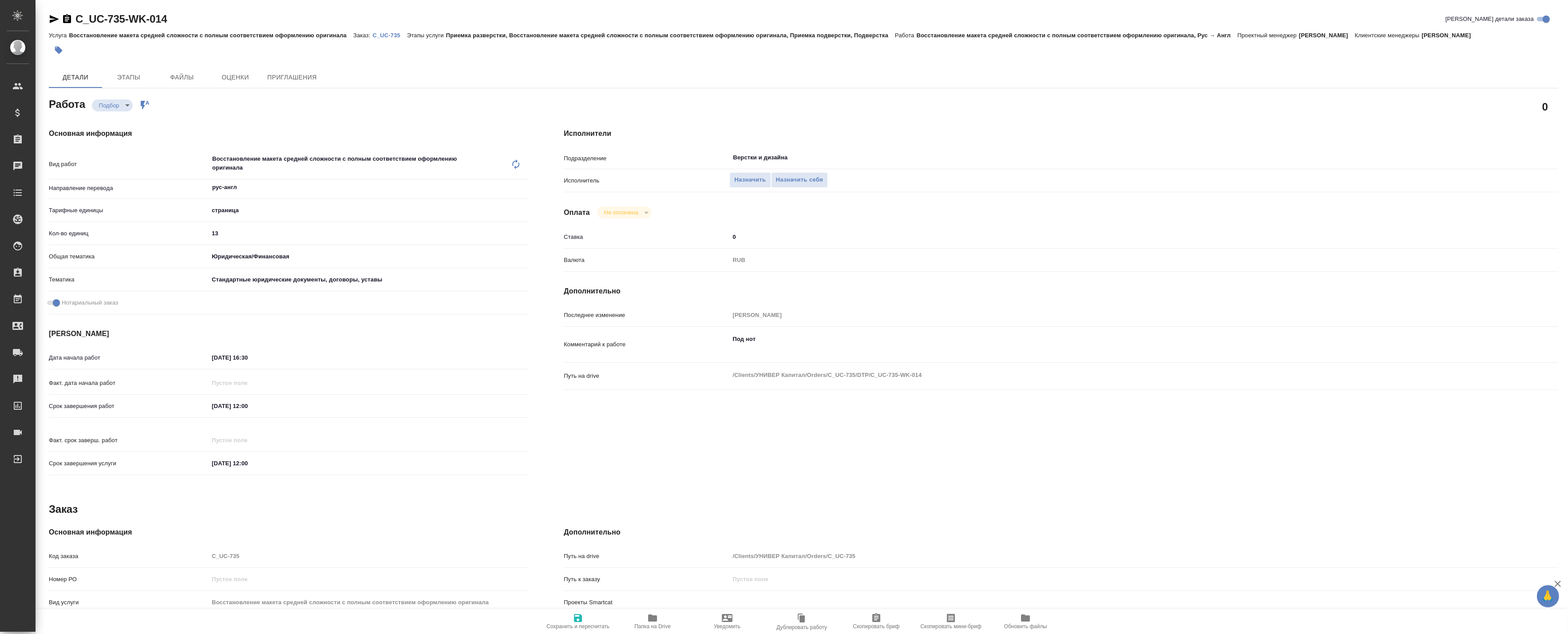
type textarea "x"
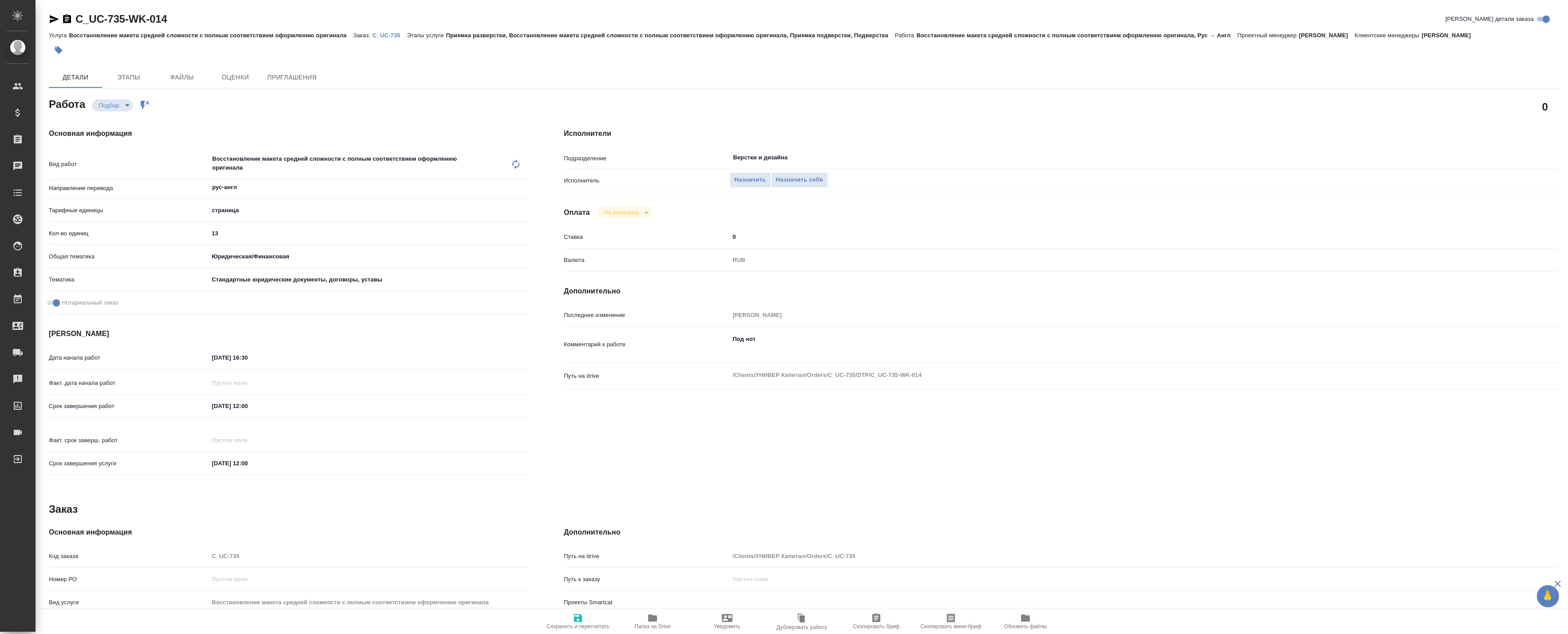
click at [651, 623] on icon "button" at bounding box center [653, 618] width 11 height 11
type textarea "x"
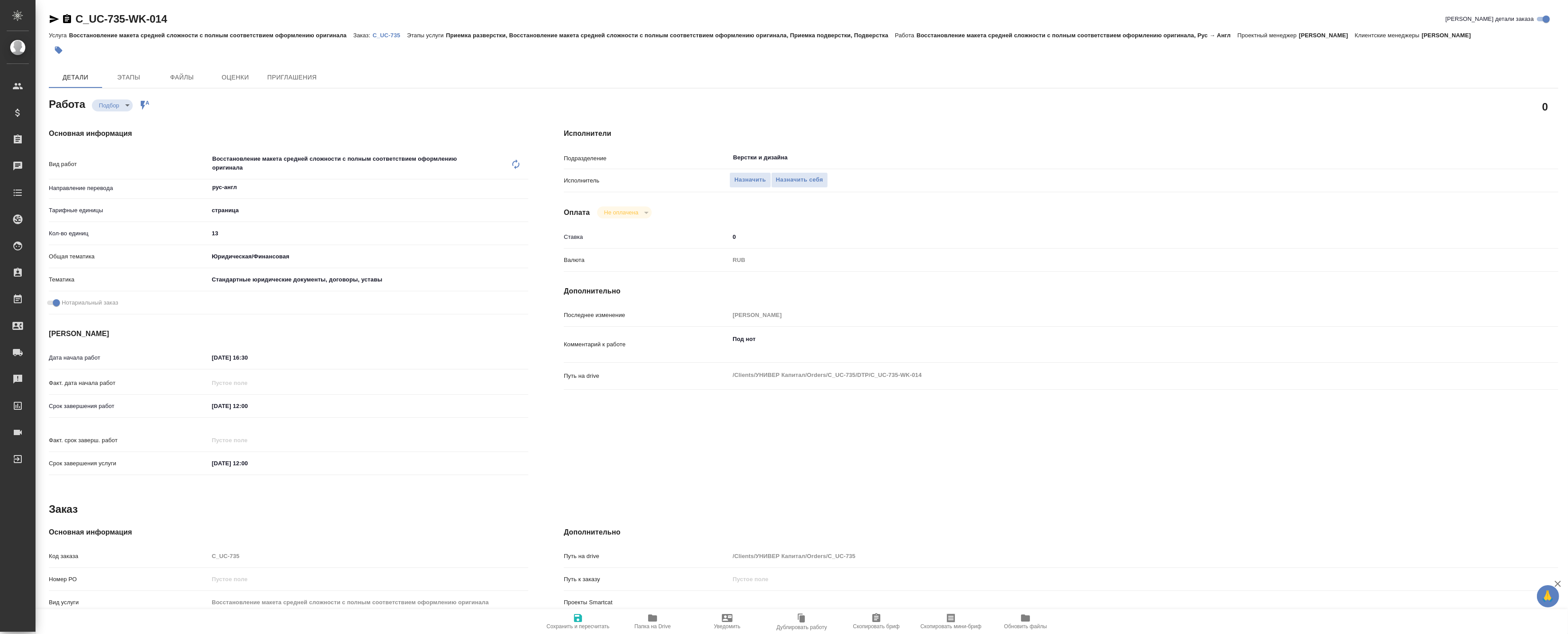
type textarea "x"
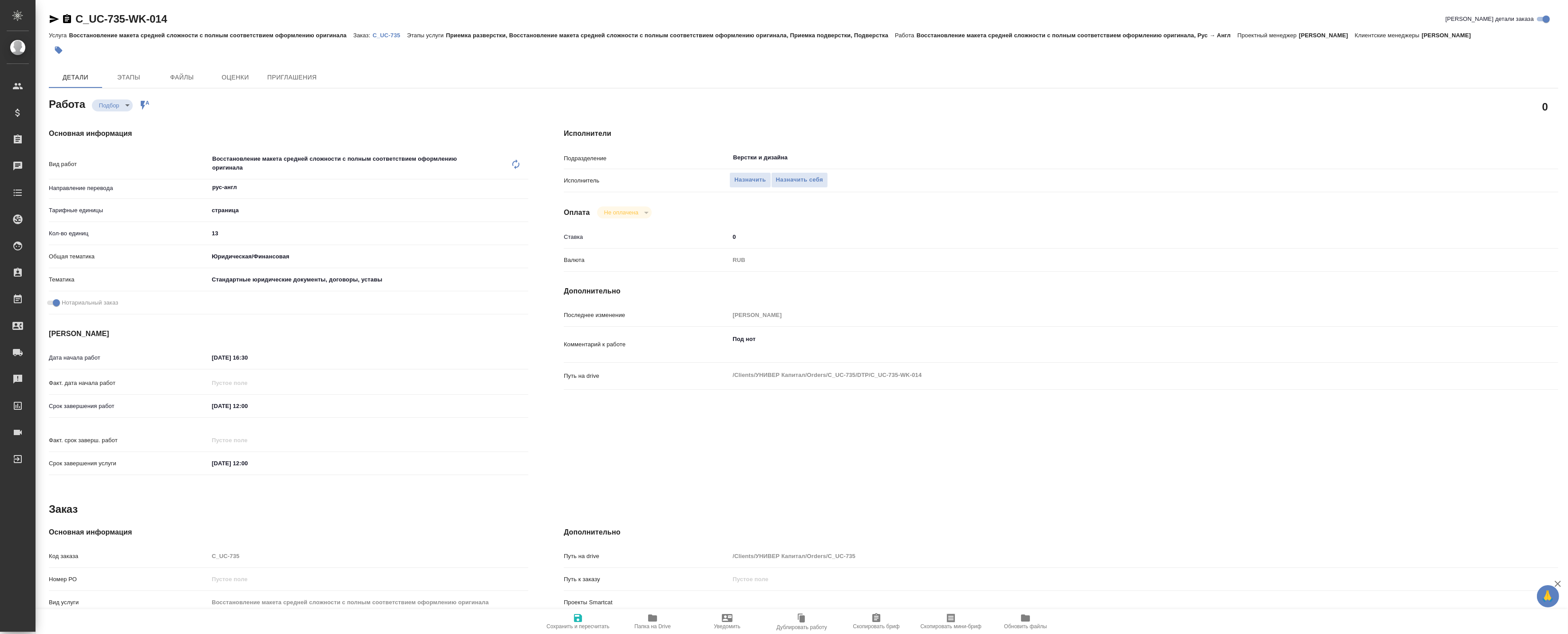
type textarea "x"
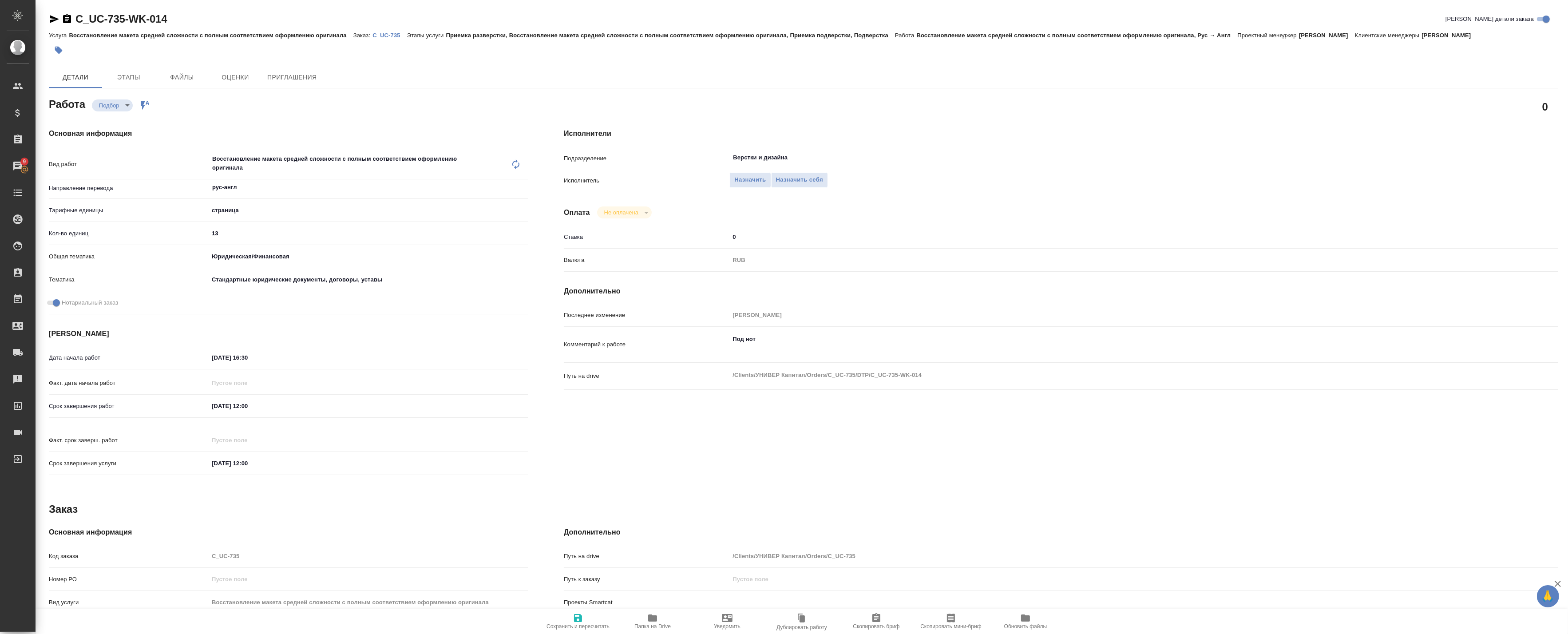
type textarea "x"
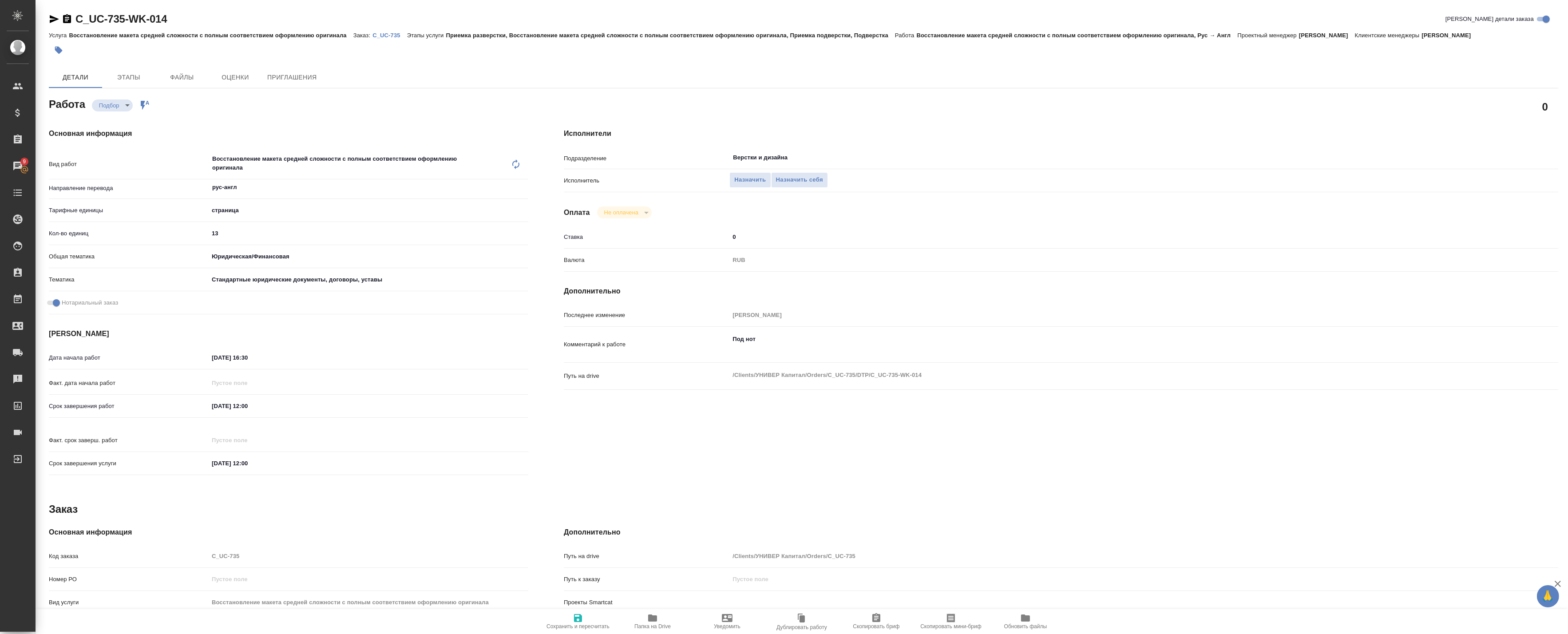
type textarea "x"
click at [745, 348] on textarea "Под нот" at bounding box center [1102, 343] width 746 height 24
type textarea "x"
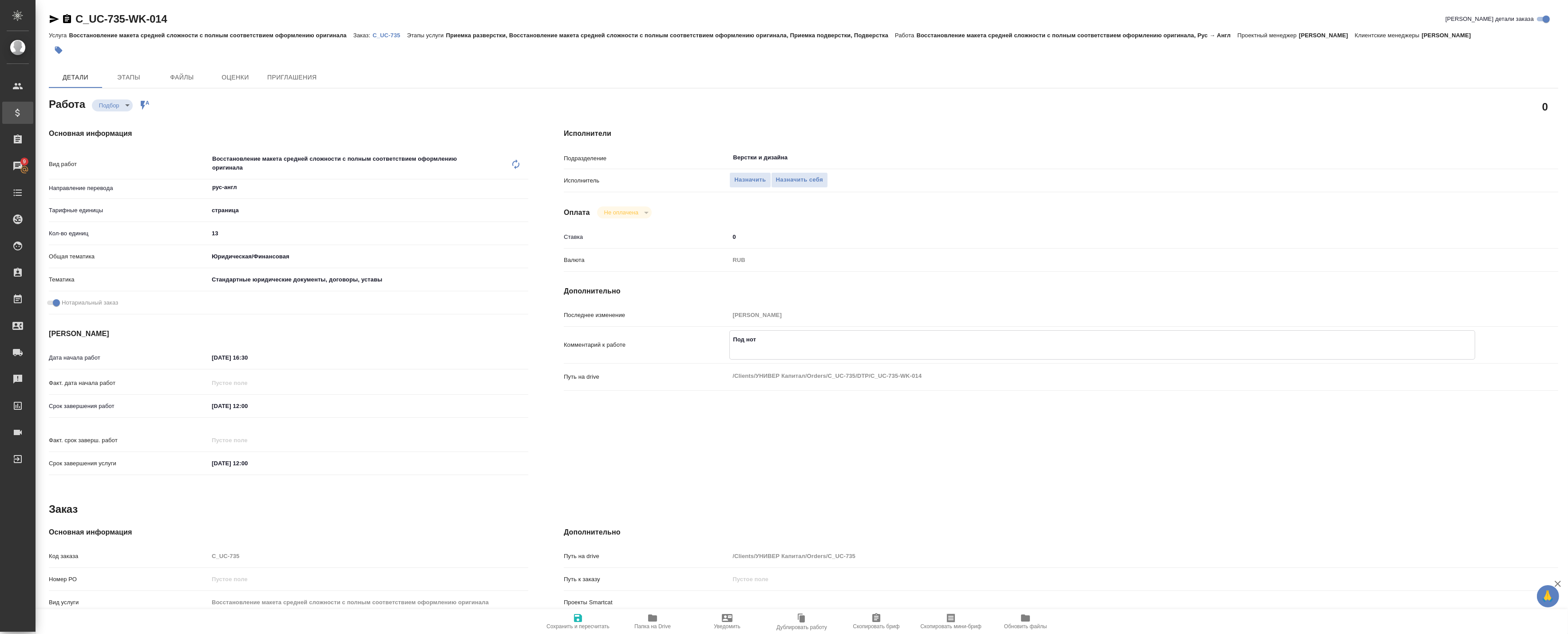
type textarea "x"
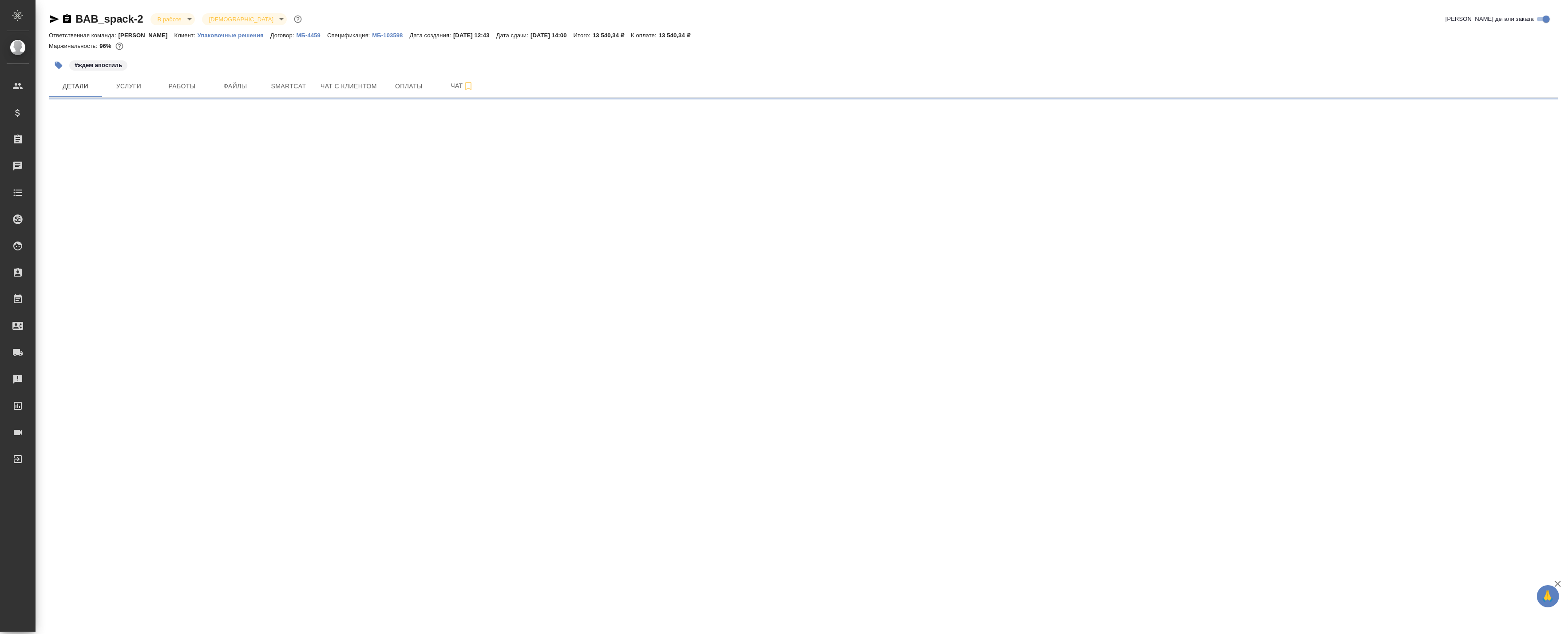
select select "RU"
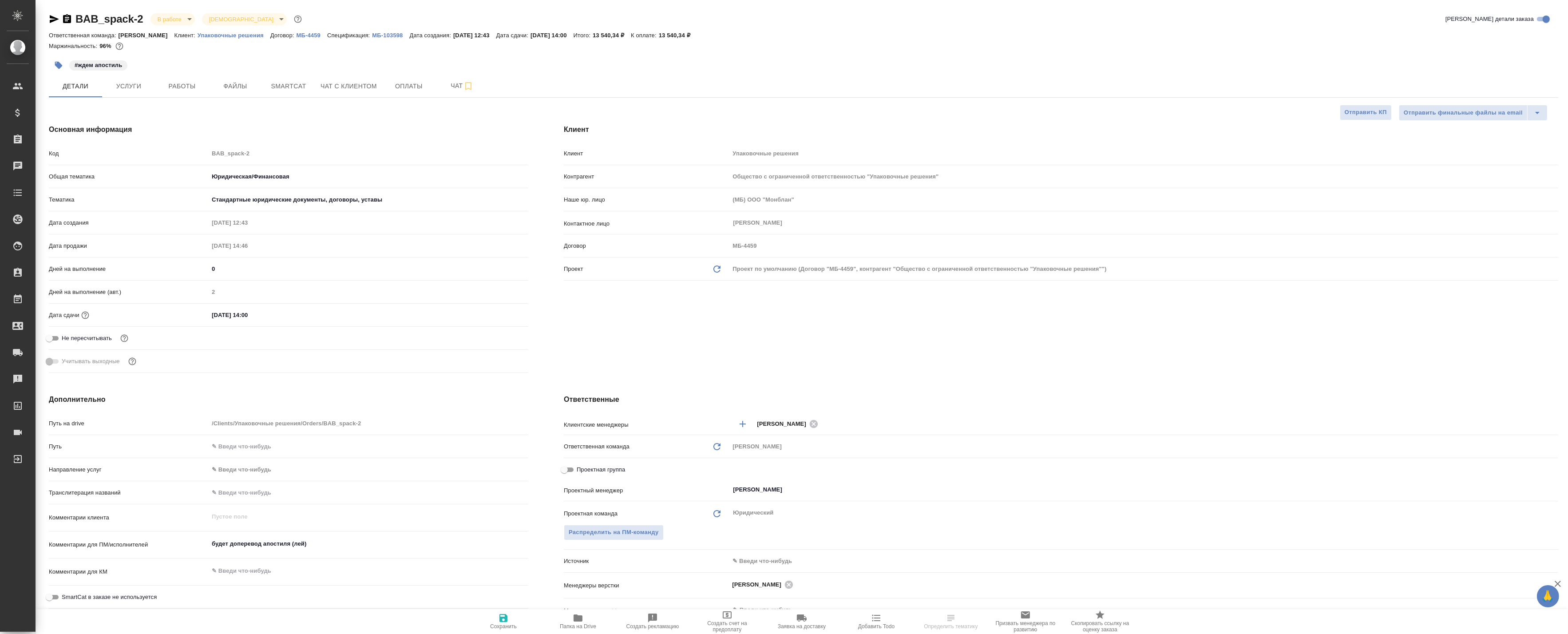
type textarea "x"
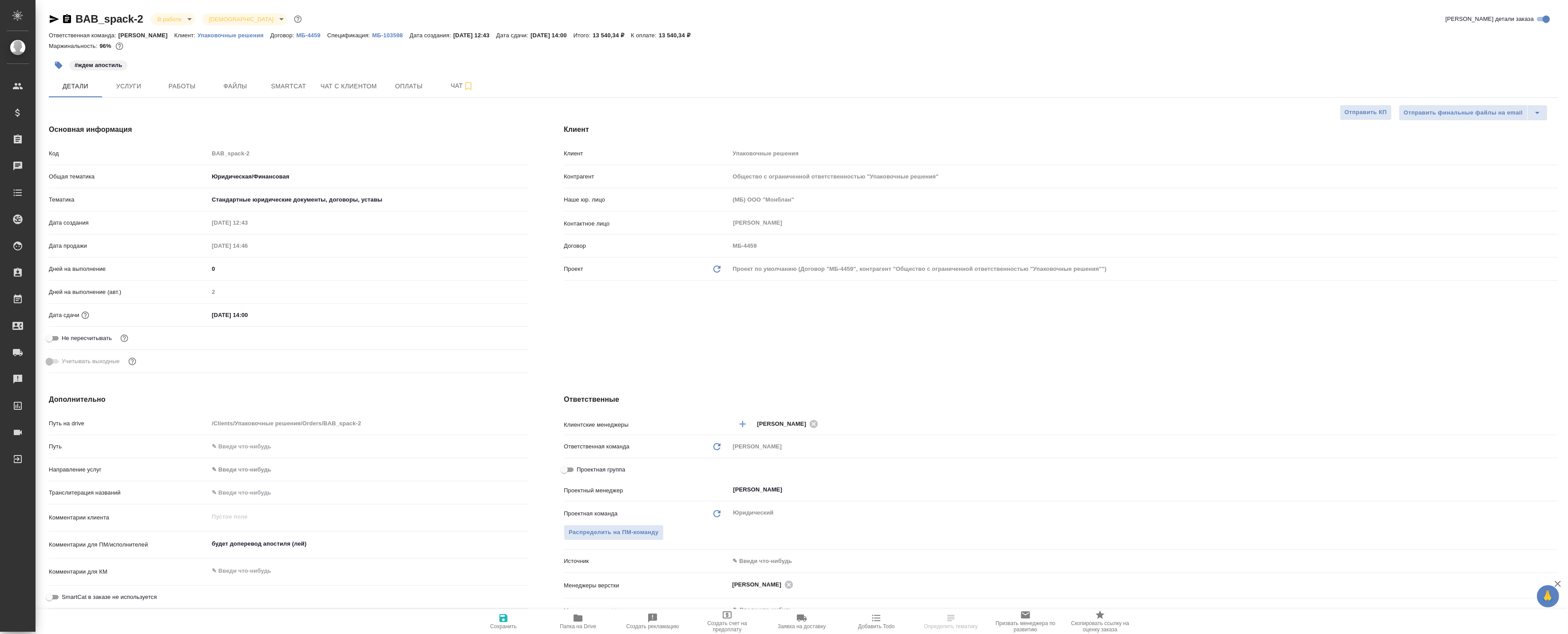
type textarea "x"
click at [180, 83] on span "Работы" at bounding box center [182, 86] width 43 height 11
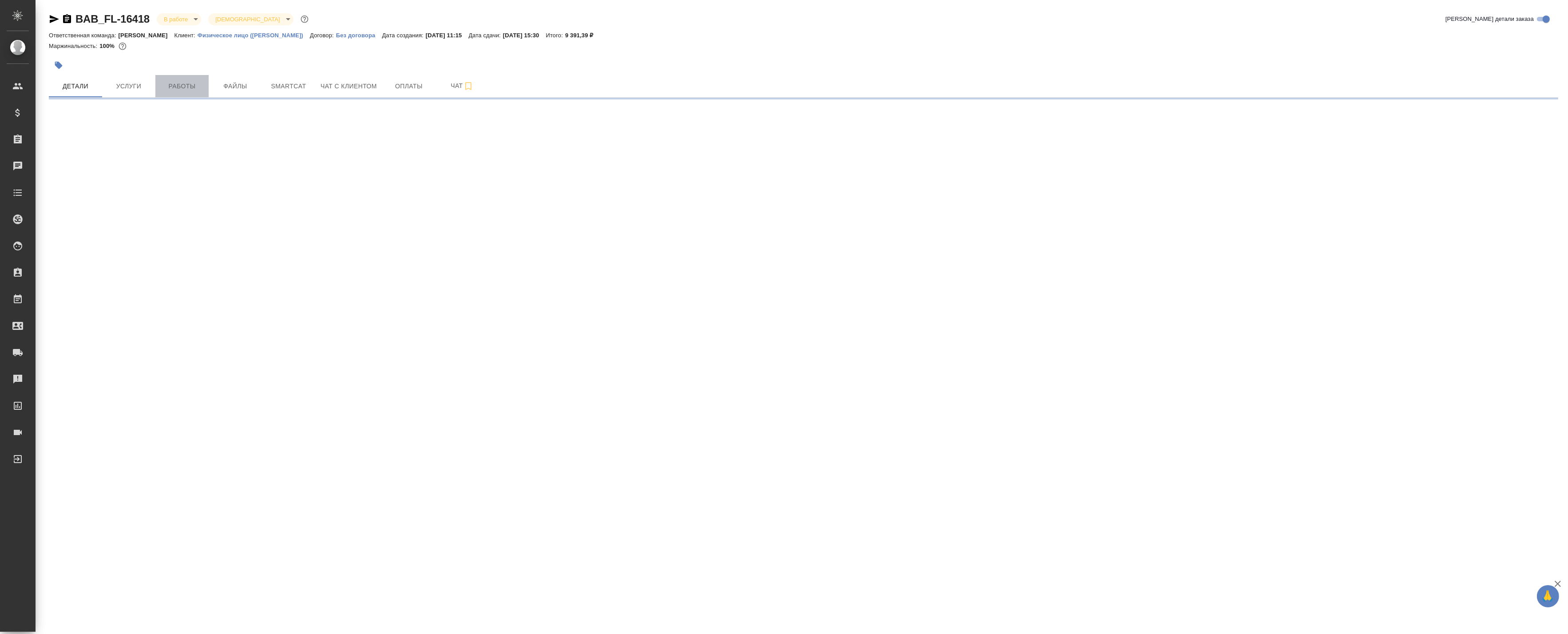
click at [184, 83] on span "Работы" at bounding box center [182, 86] width 43 height 11
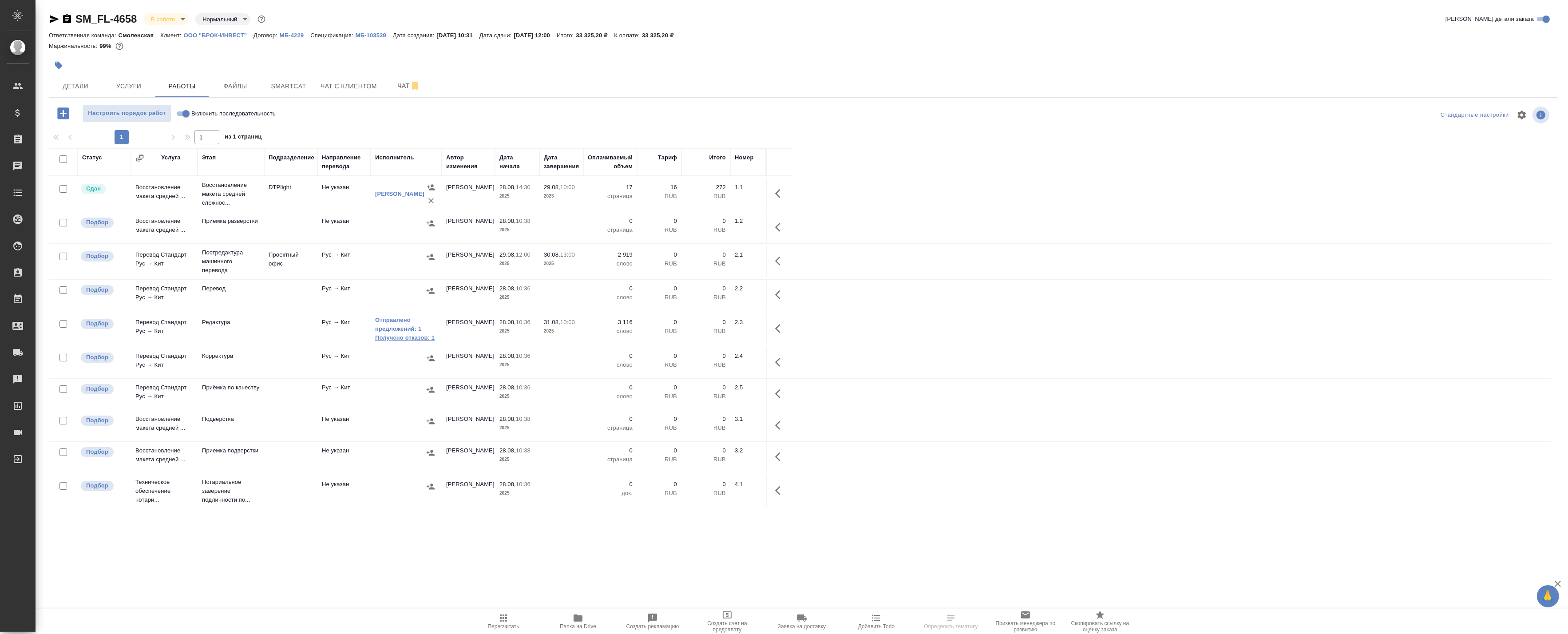
click at [396, 339] on link "Получено отказов: 1" at bounding box center [406, 338] width 62 height 9
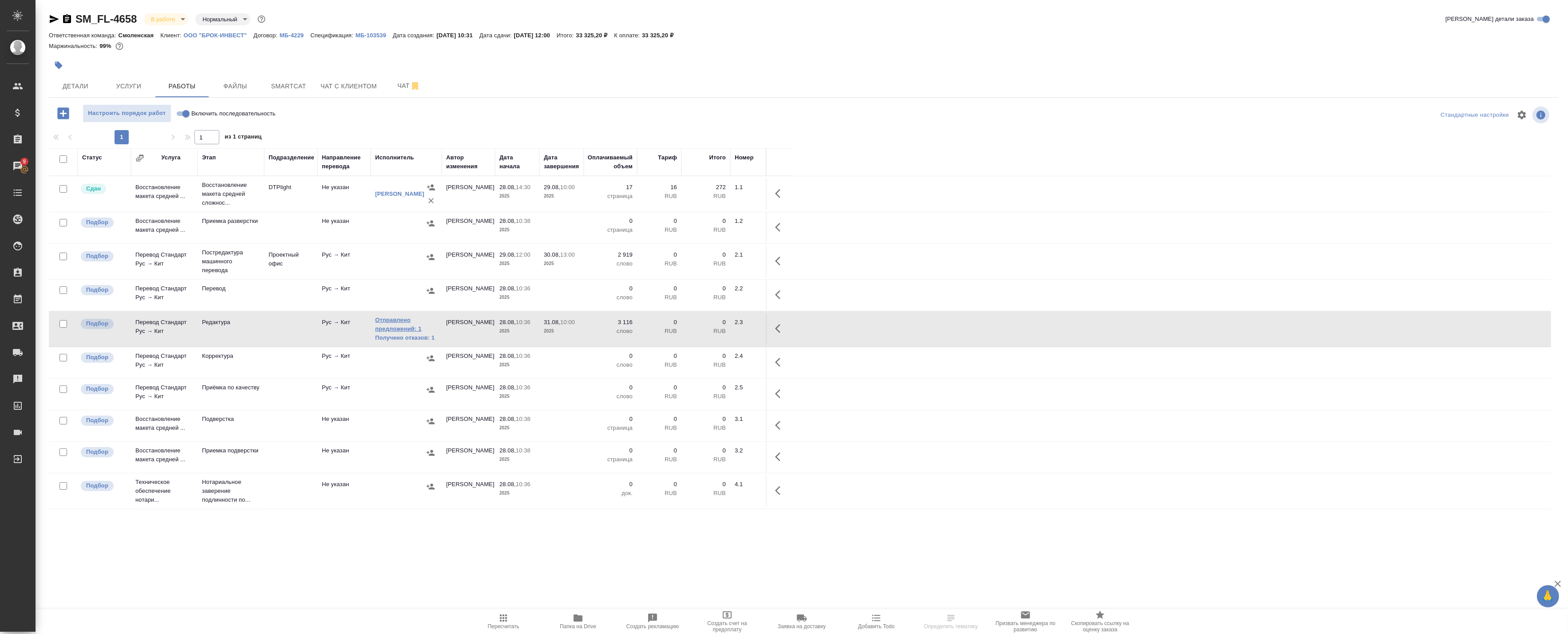
click at [396, 322] on link "Отправлено предложений: 1" at bounding box center [406, 325] width 62 height 18
click at [56, 18] on icon "button" at bounding box center [54, 19] width 11 height 11
click at [775, 329] on icon "button" at bounding box center [777, 328] width 5 height 9
click at [714, 326] on icon "button" at bounding box center [715, 329] width 11 height 11
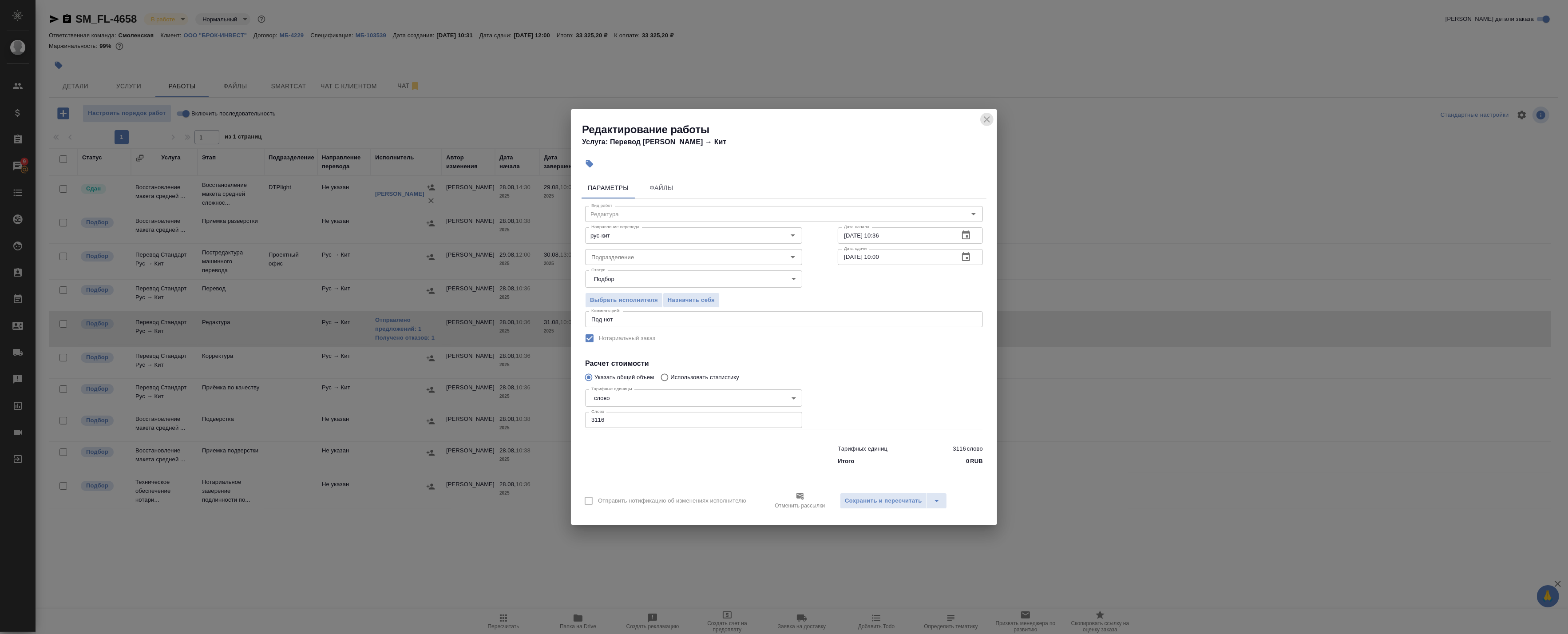
click at [990, 122] on icon "close" at bounding box center [987, 119] width 11 height 11
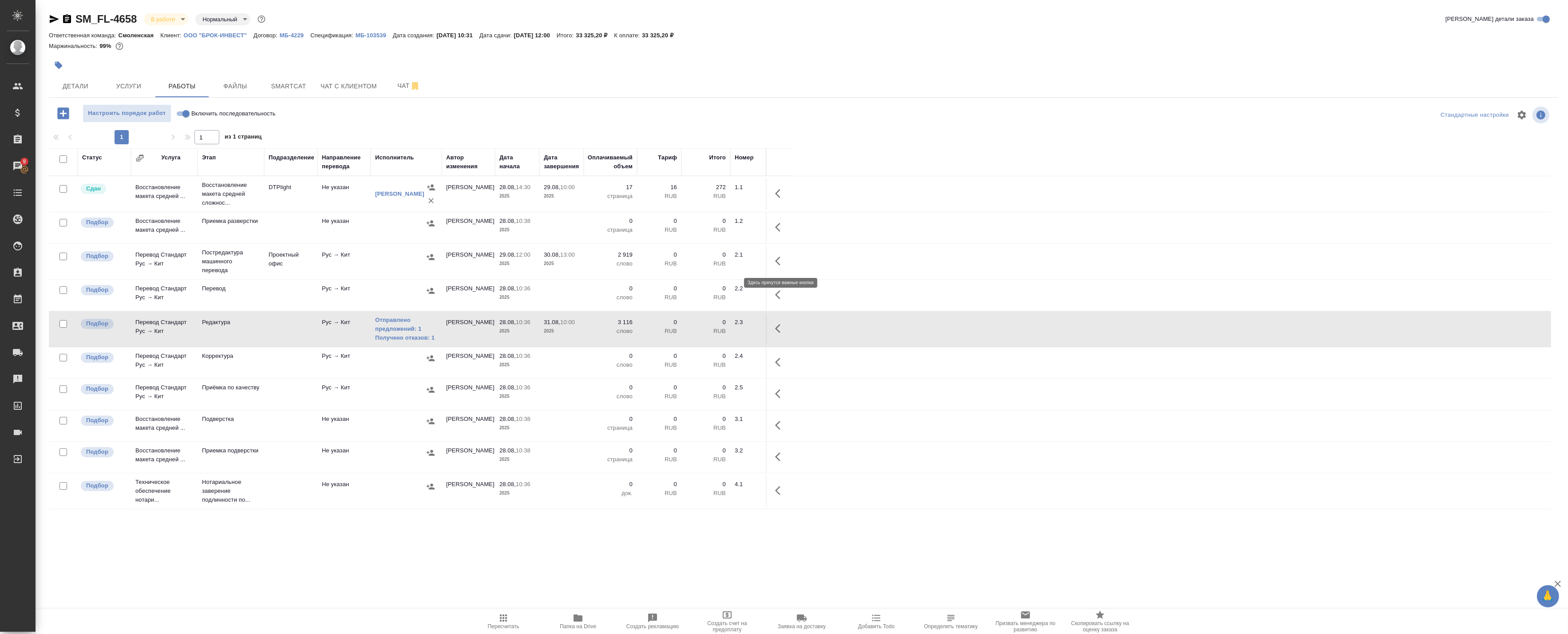
click at [770, 258] on button "button" at bounding box center [780, 261] width 21 height 21
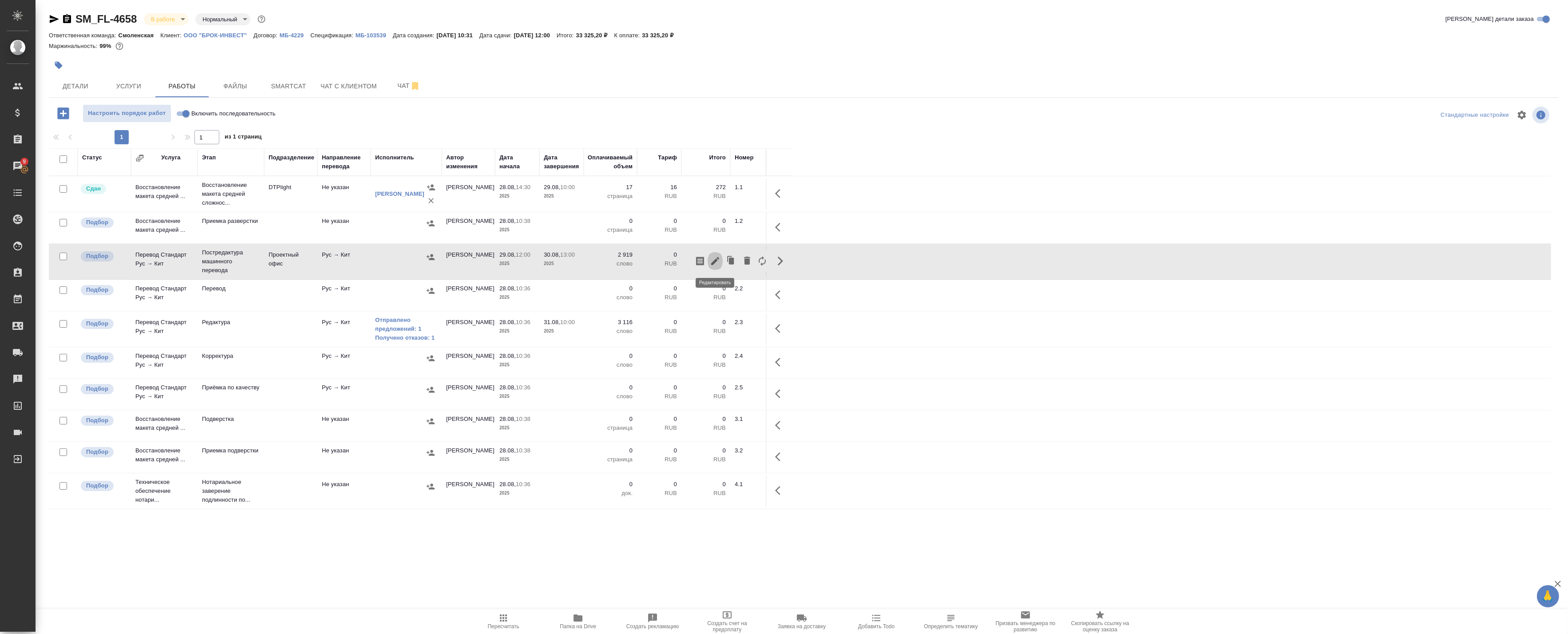
click at [721, 260] on button "button" at bounding box center [715, 261] width 15 height 21
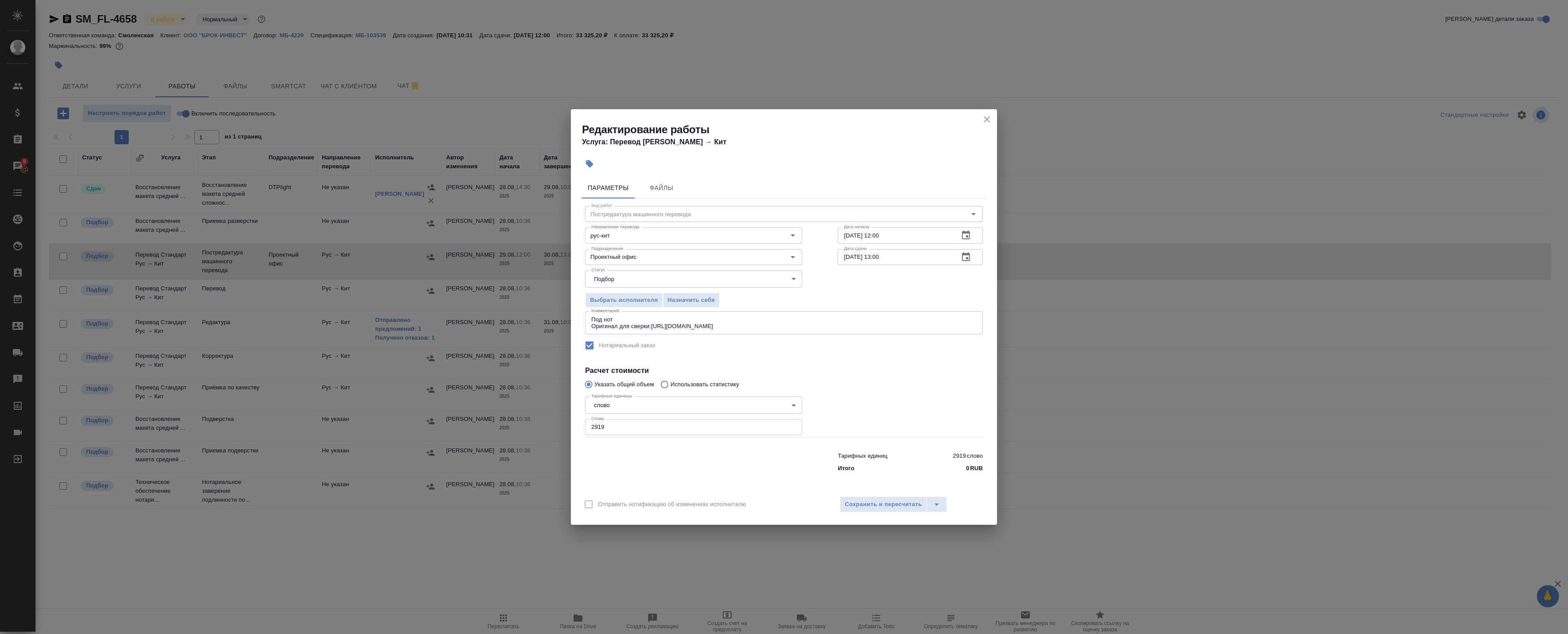
click at [663, 321] on textarea "Под нот Оригинал для сверки:https://drive.awatera.com/s/AjoK4safRBXEqT2" at bounding box center [783, 323] width 385 height 14
click at [988, 122] on icon "close" at bounding box center [987, 119] width 11 height 11
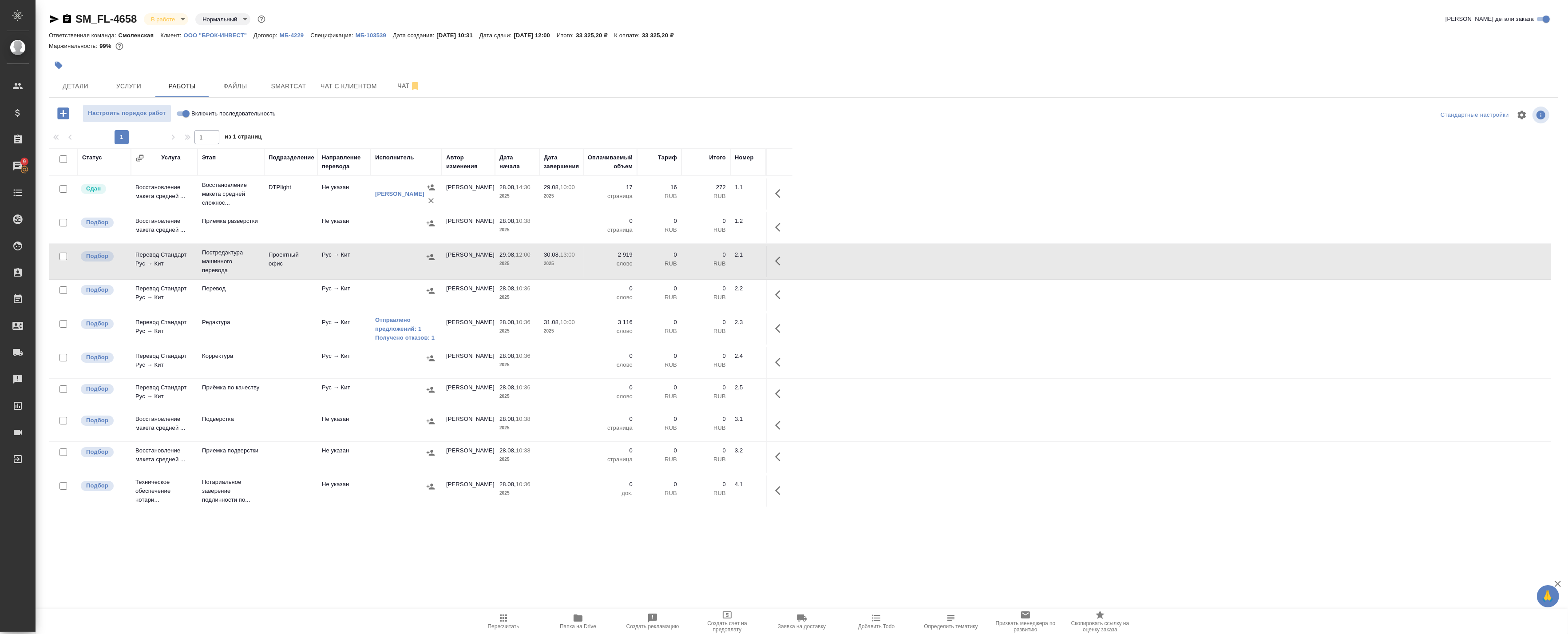
click at [780, 331] on icon "button" at bounding box center [780, 329] width 11 height 11
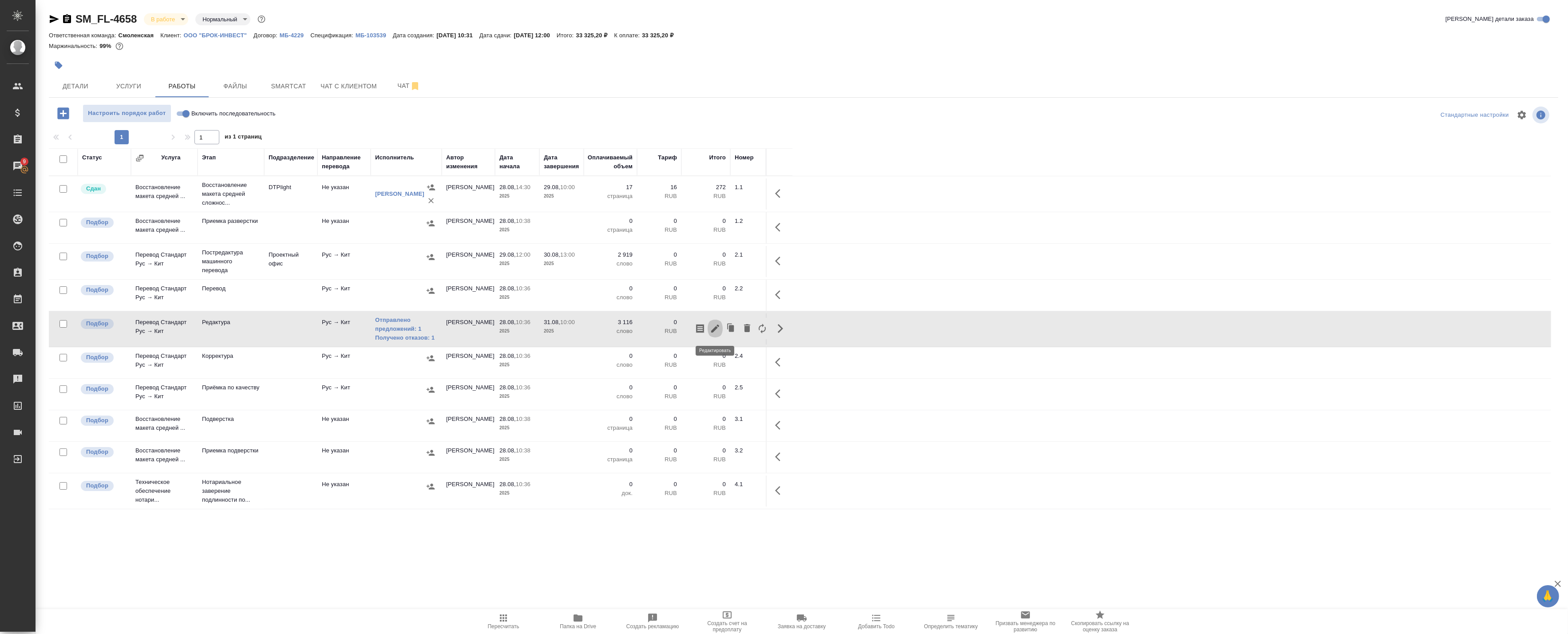
click at [716, 329] on icon "button" at bounding box center [715, 328] width 8 height 8
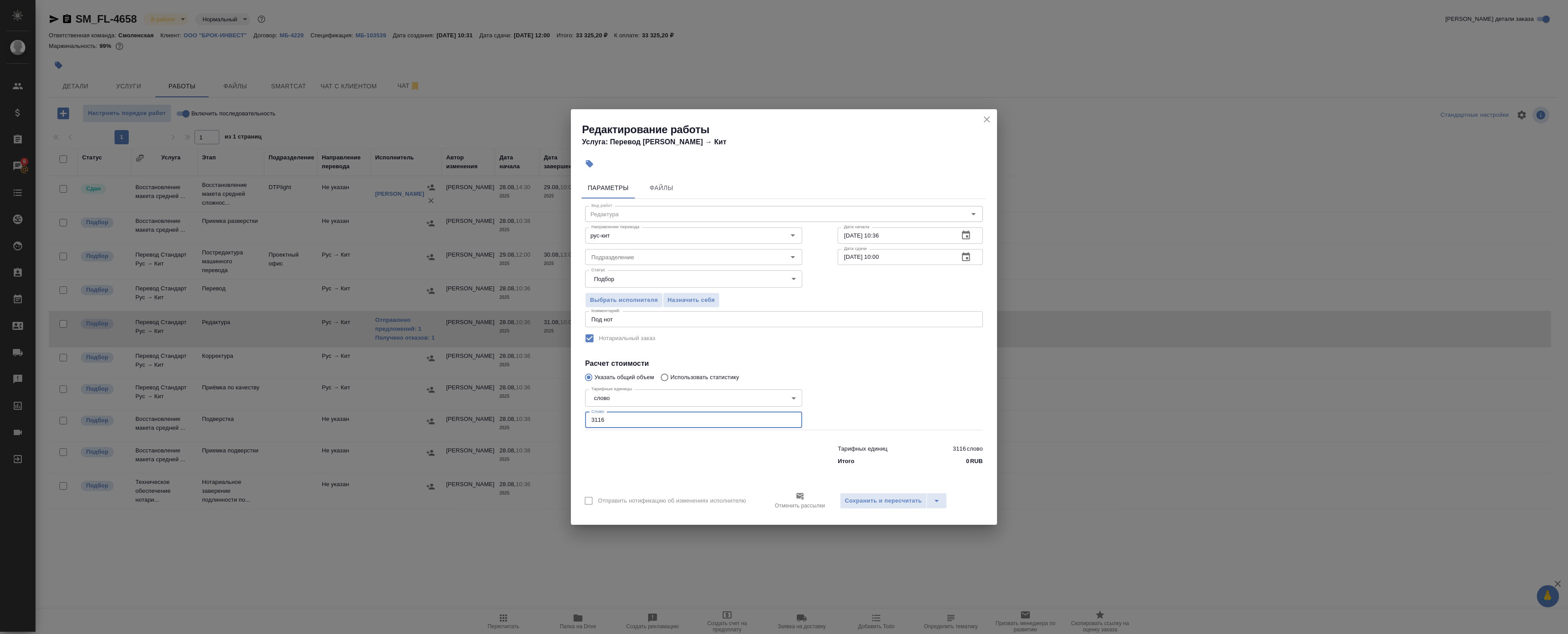
click at [614, 417] on input "3116" at bounding box center [693, 420] width 217 height 16
click at [634, 317] on textarea "Под нот" at bounding box center [783, 319] width 385 height 7
paste textarea "Оригинал для сверки:https://drive.awatera.com/s/AjoK4safRBXEqT2"
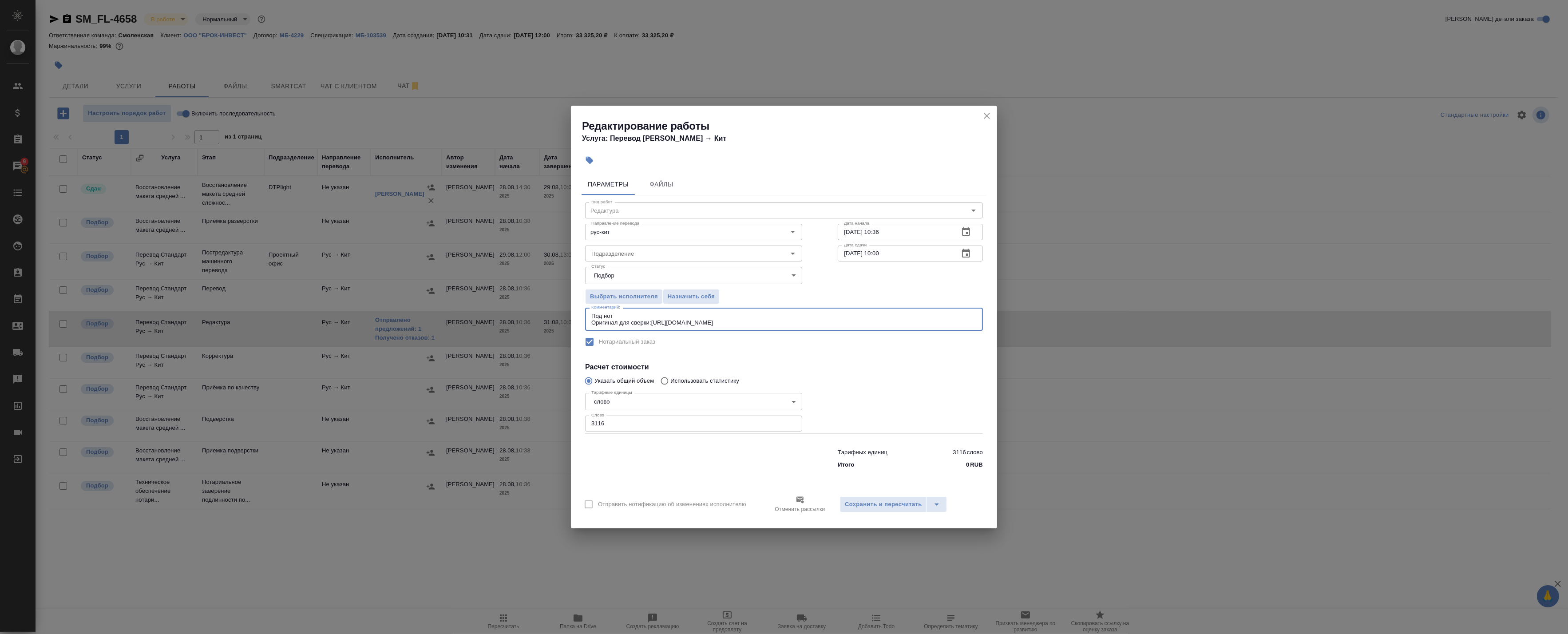
type textarea "Под нот Оригинал для сверки:https://drive.awatera.com/s/AjoK4safRBXEqT2"
click at [853, 392] on div at bounding box center [910, 411] width 181 height 80
click at [866, 500] on span "Сохранить и пересчитать" at bounding box center [883, 504] width 77 height 10
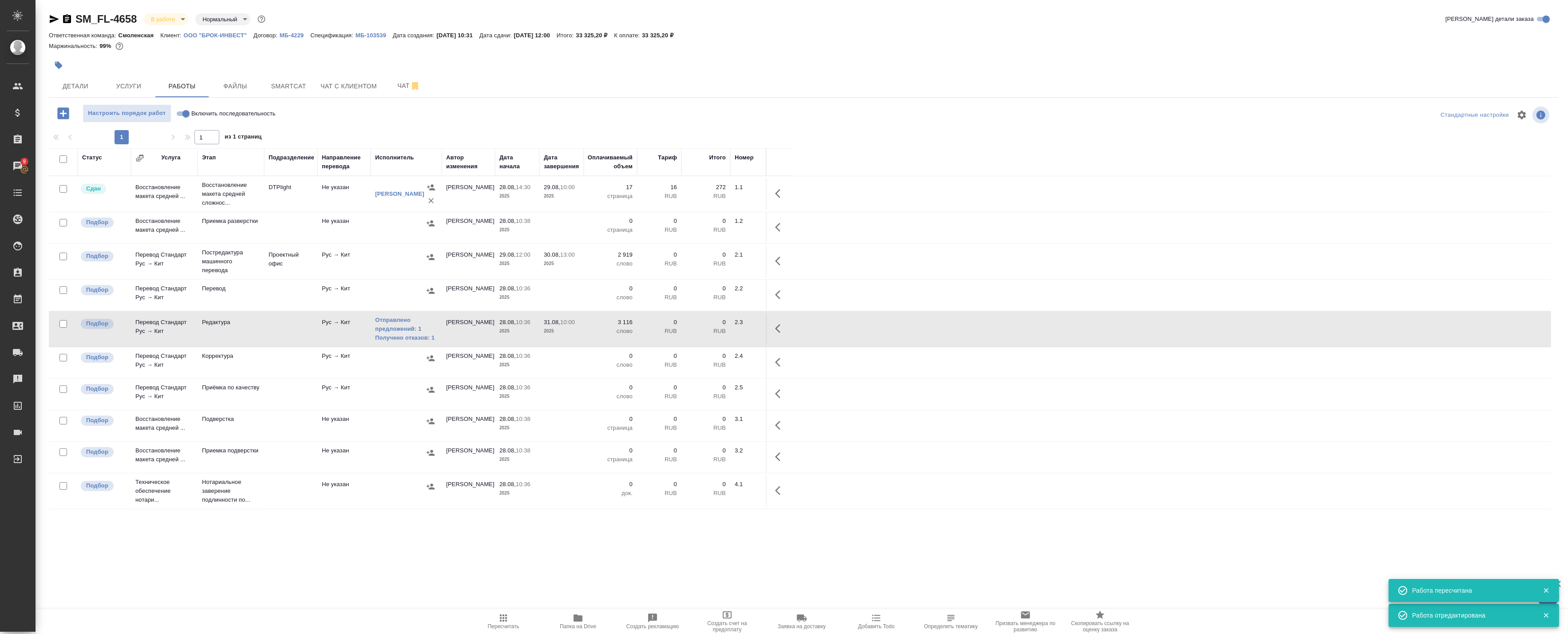
click at [777, 329] on icon "button" at bounding box center [780, 329] width 11 height 11
click at [701, 329] on icon "button" at bounding box center [700, 328] width 8 height 9
click at [491, 565] on div "SM_FL-4658 В работе inProgress Нормальный normal Кратко детали заказа Ответстве…" at bounding box center [803, 285] width 1519 height 571
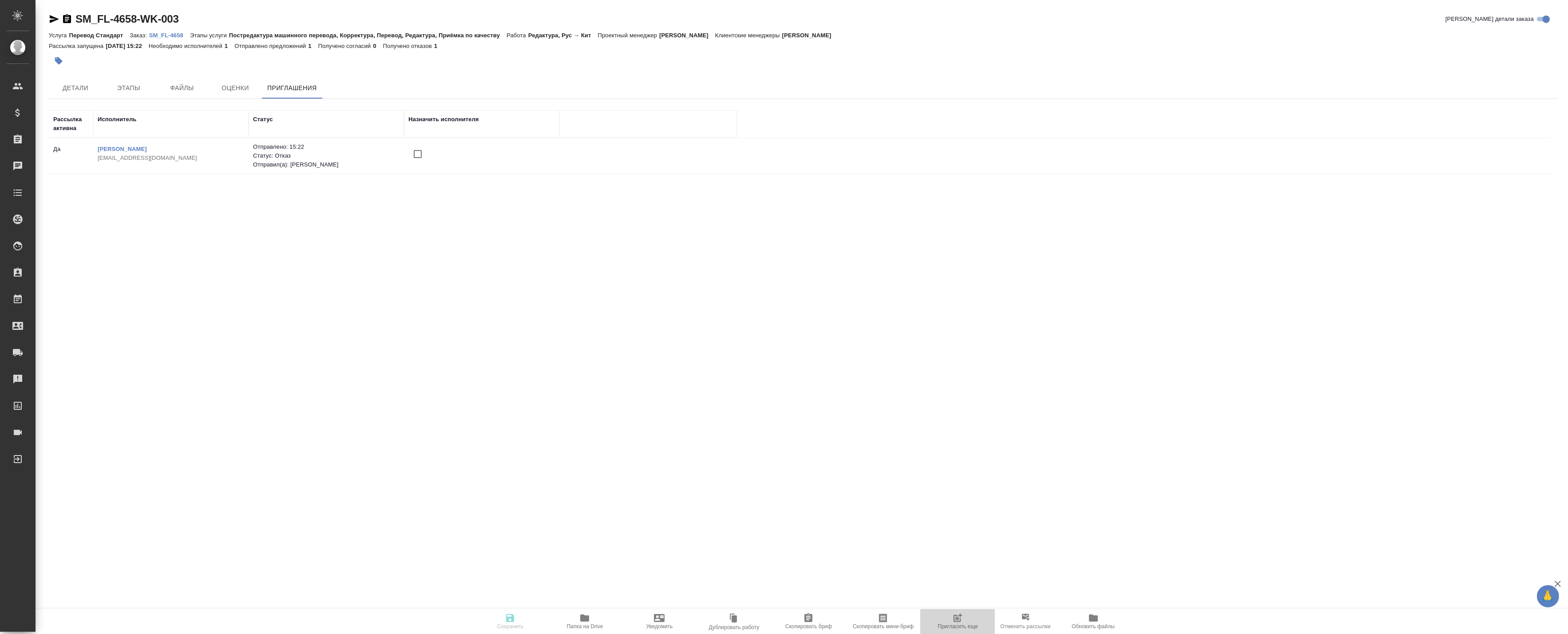
click at [957, 623] on icon "button" at bounding box center [957, 618] width 11 height 11
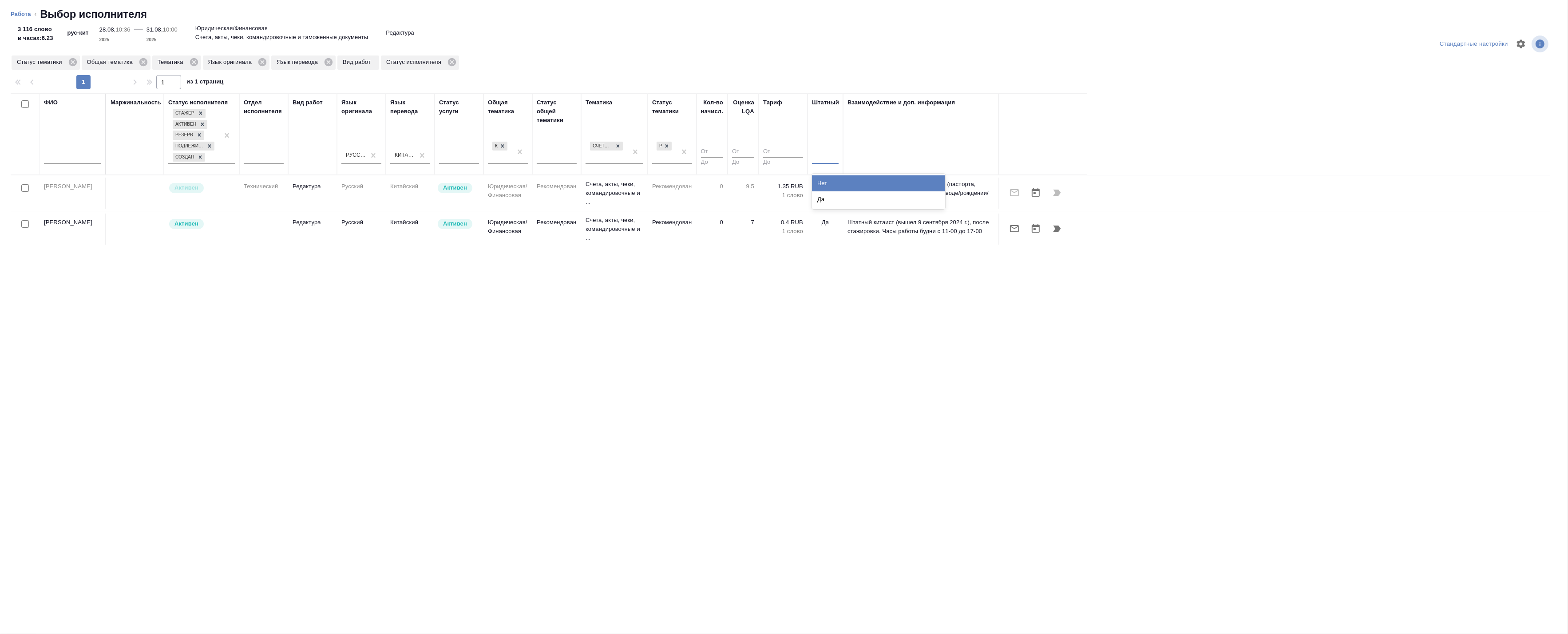
click at [828, 158] on div at bounding box center [825, 155] width 27 height 13
click at [824, 181] on div "Нет" at bounding box center [878, 183] width 133 height 16
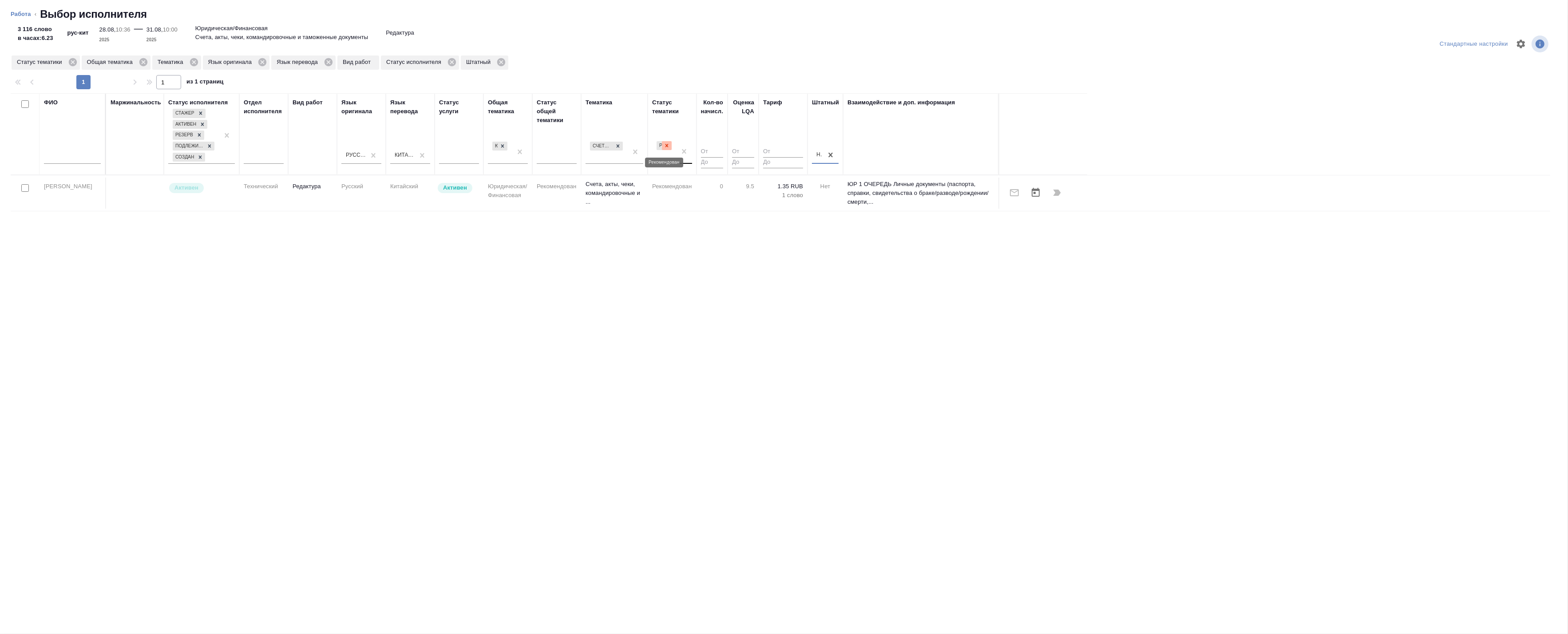
click at [668, 147] on icon at bounding box center [667, 146] width 6 height 6
click at [619, 143] on icon at bounding box center [618, 146] width 6 height 6
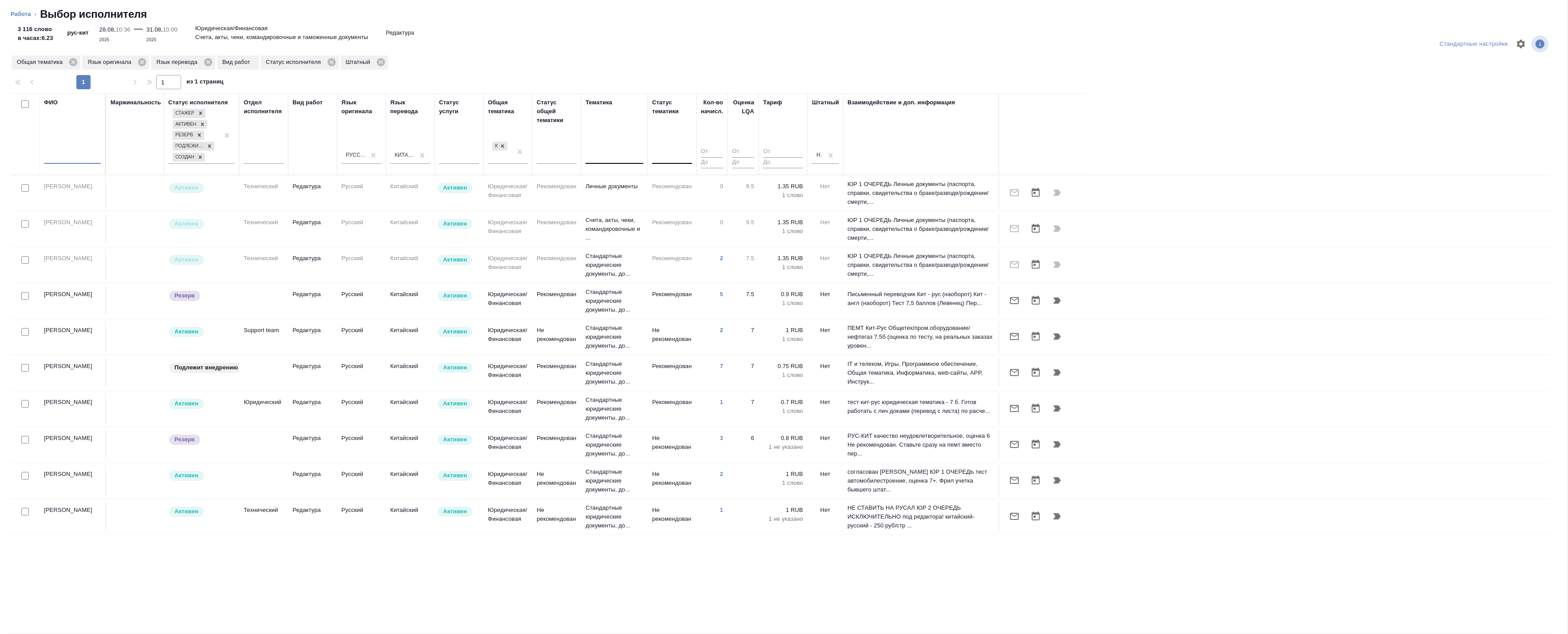
click at [63, 161] on input "text" at bounding box center [72, 158] width 57 height 11
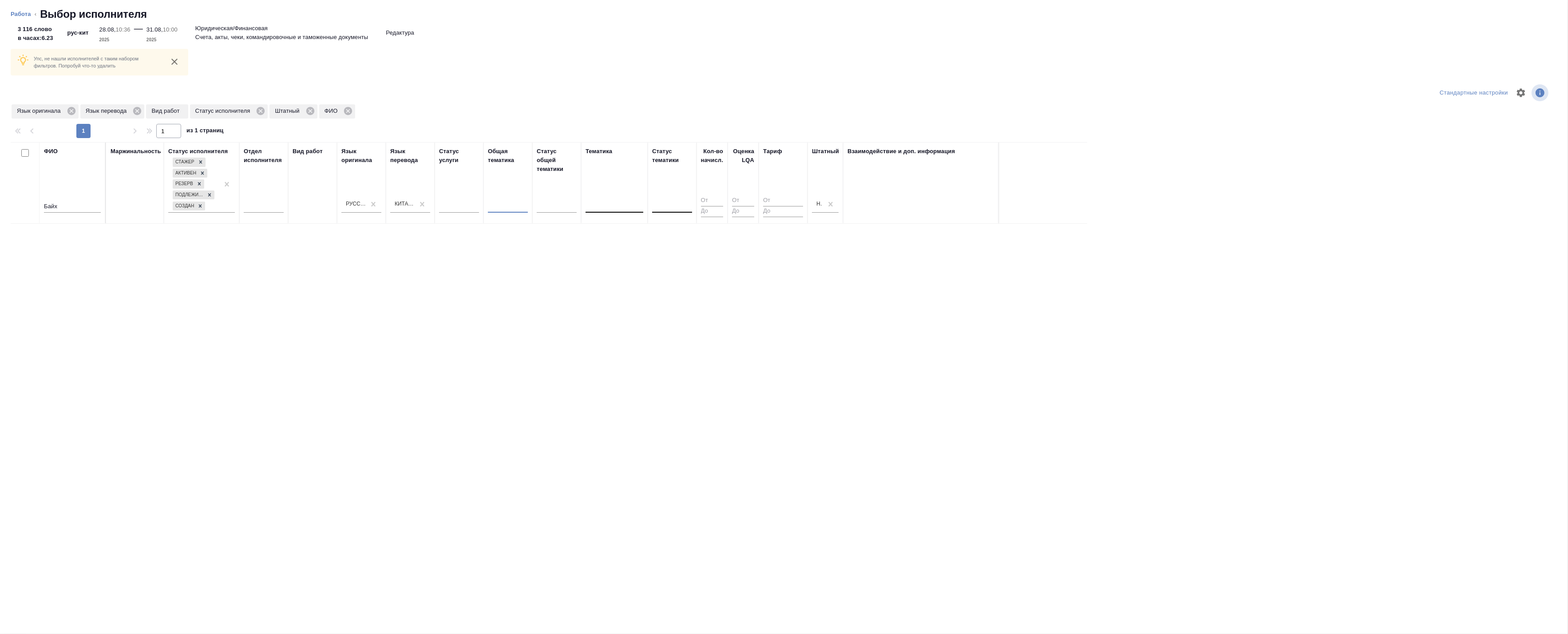
click at [76, 203] on input "Байх" at bounding box center [72, 207] width 57 height 11
type input "Б"
type input "d"
type input "в"
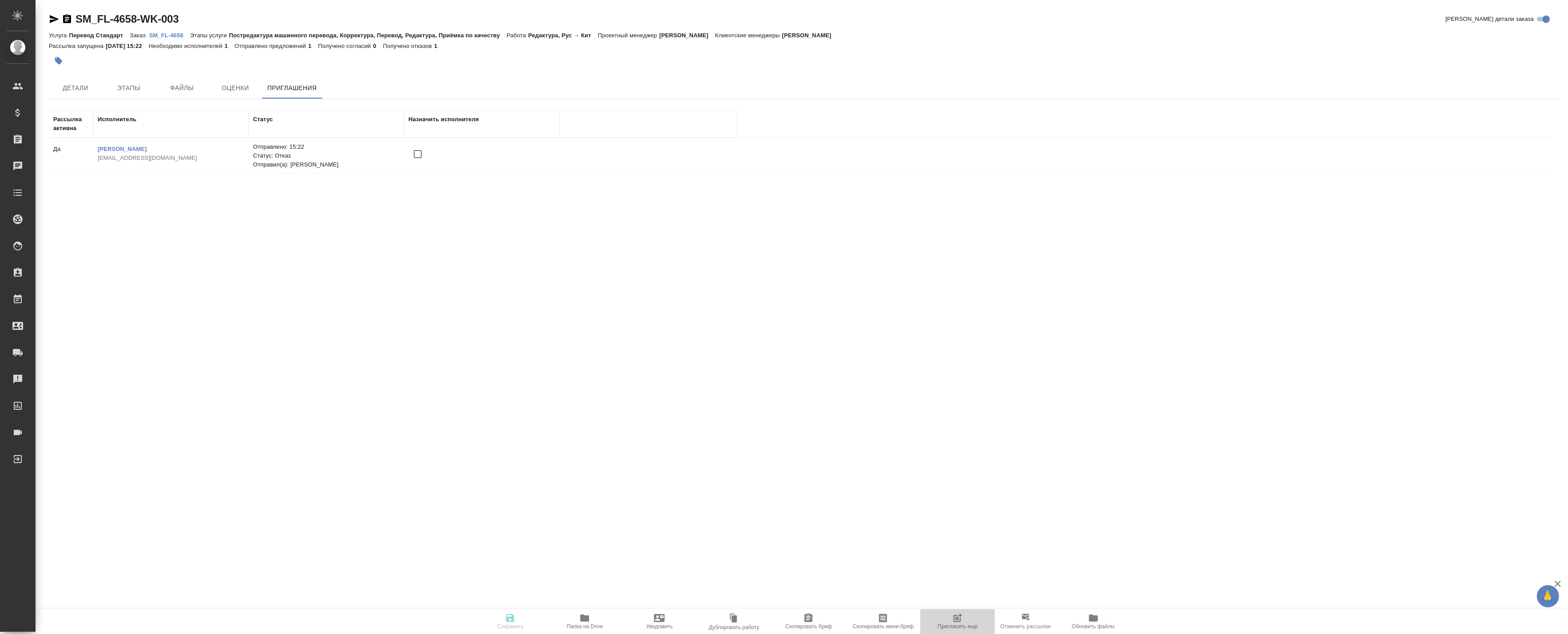
click at [975, 618] on span "Пригласить еще" at bounding box center [957, 621] width 64 height 17
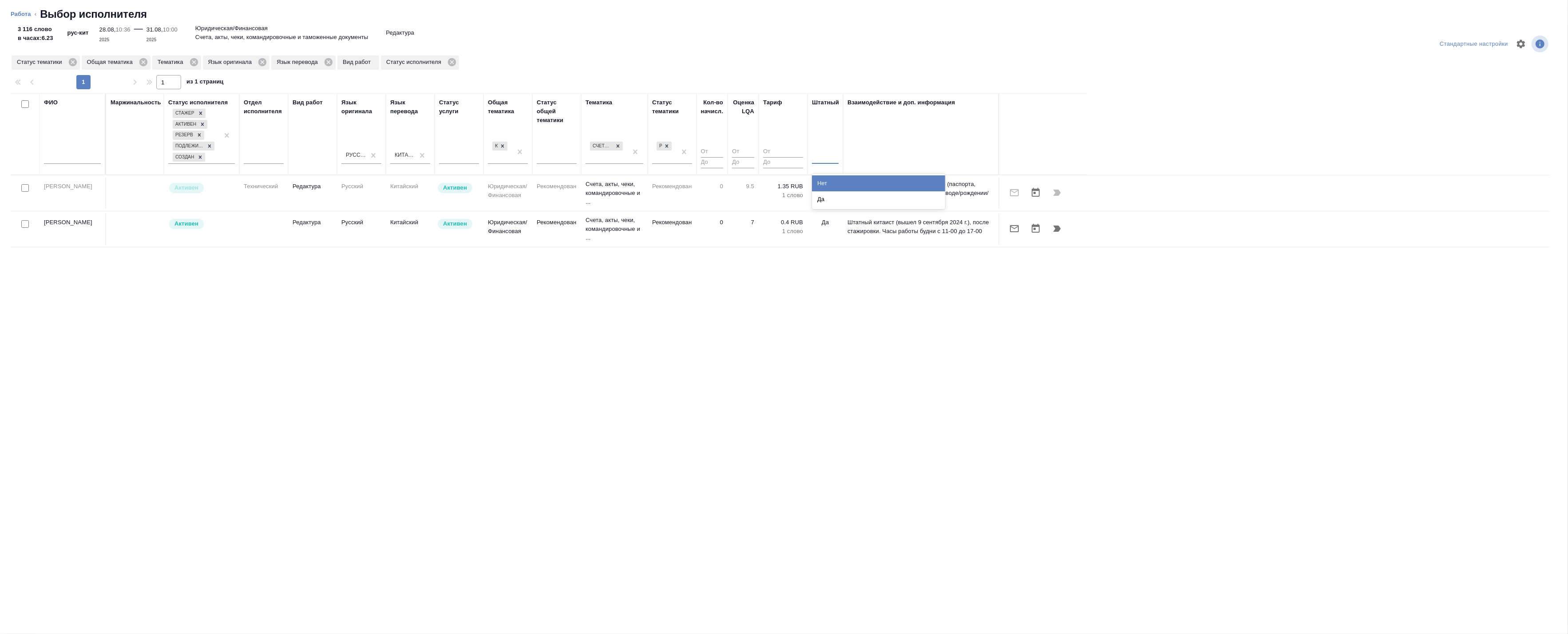
click at [828, 157] on div at bounding box center [825, 155] width 27 height 13
click at [828, 183] on div "Нет" at bounding box center [878, 183] width 133 height 16
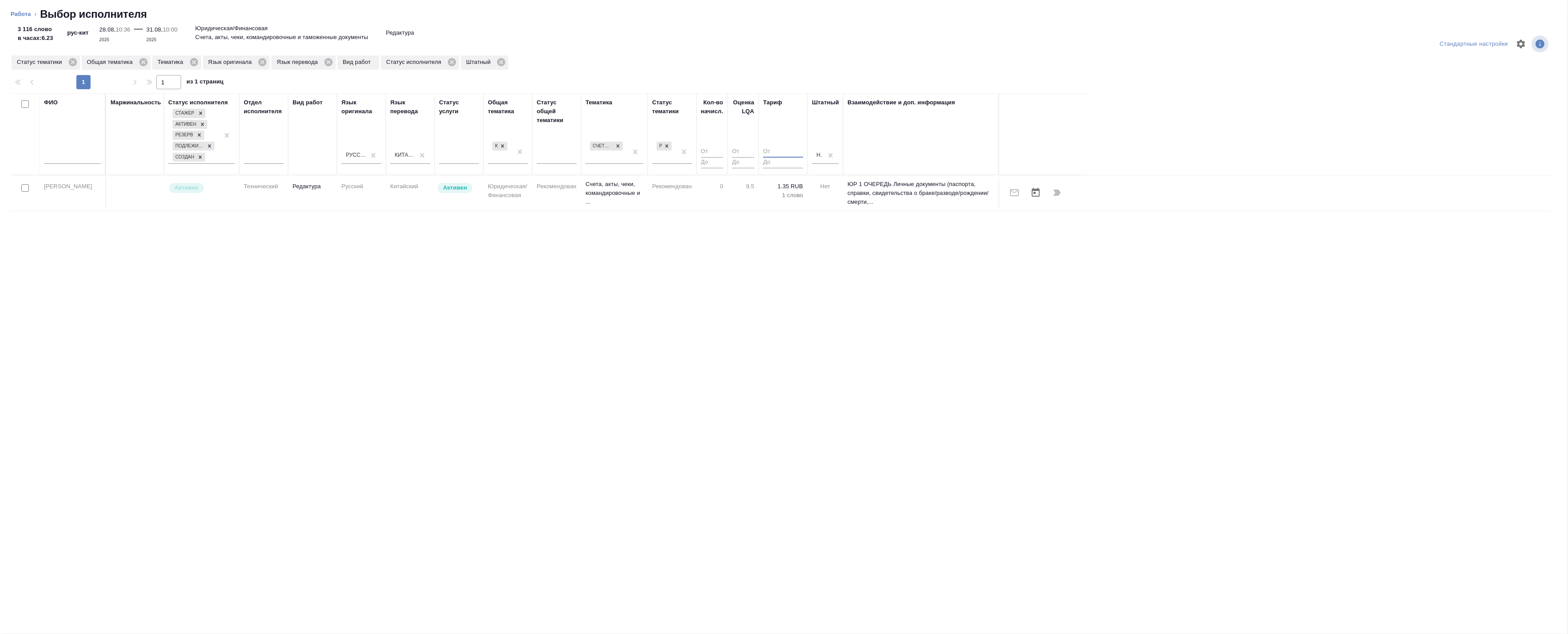
click at [782, 153] on input "number" at bounding box center [783, 152] width 40 height 11
click at [500, 62] on icon at bounding box center [501, 62] width 10 height 10
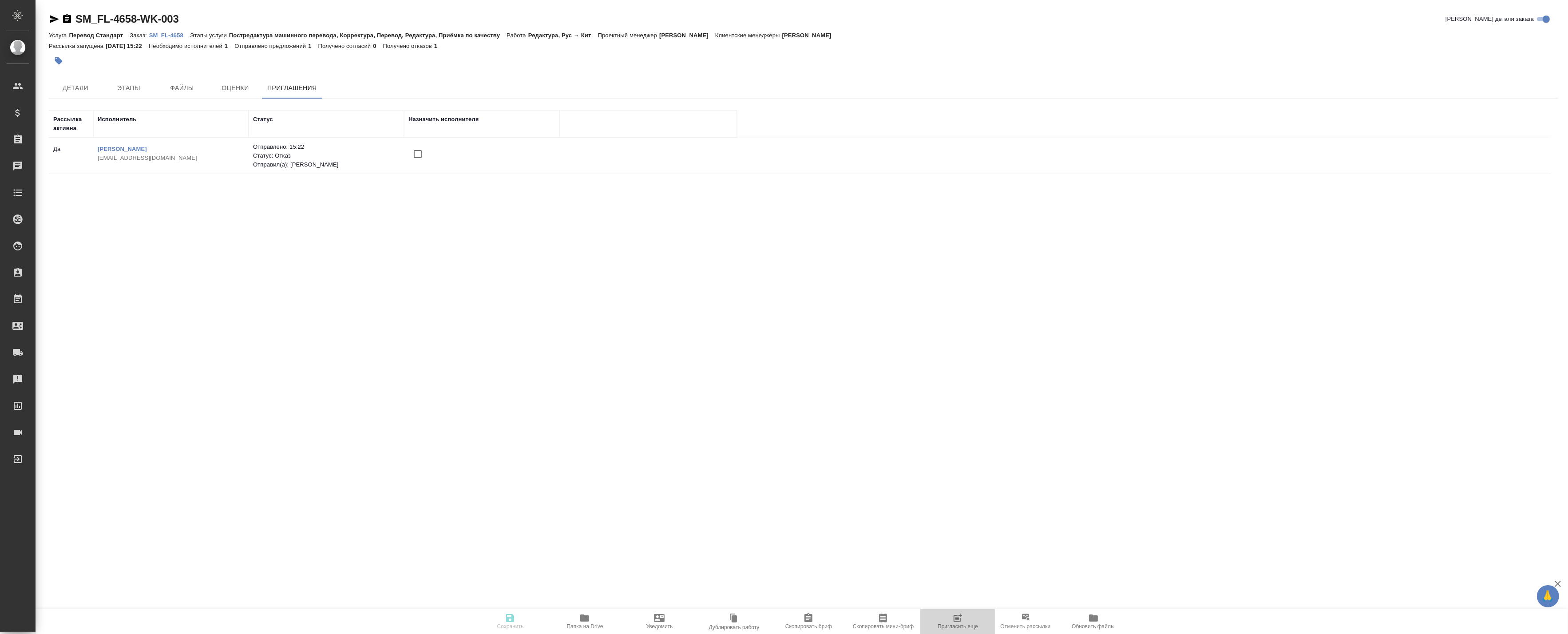
click at [956, 615] on icon "button" at bounding box center [957, 618] width 11 height 11
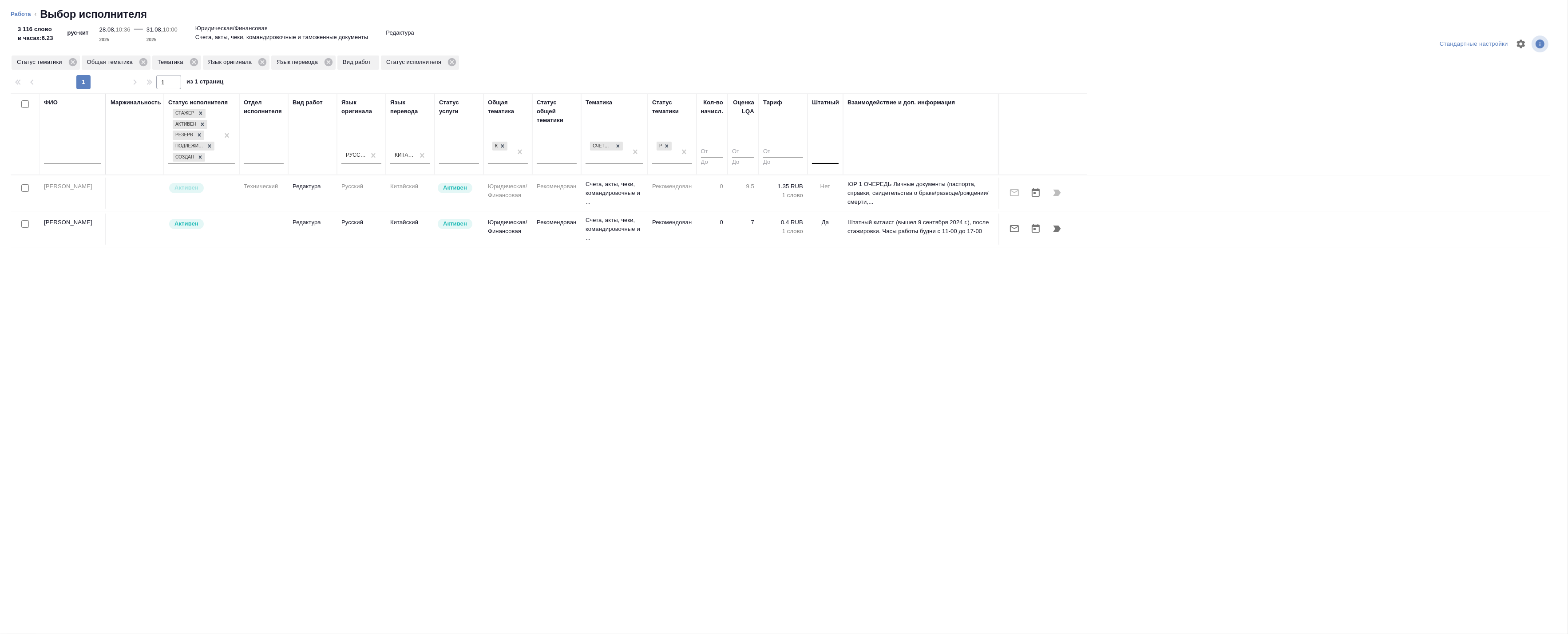
click at [832, 158] on div at bounding box center [825, 155] width 27 height 13
click at [827, 182] on div "Нет" at bounding box center [878, 183] width 133 height 16
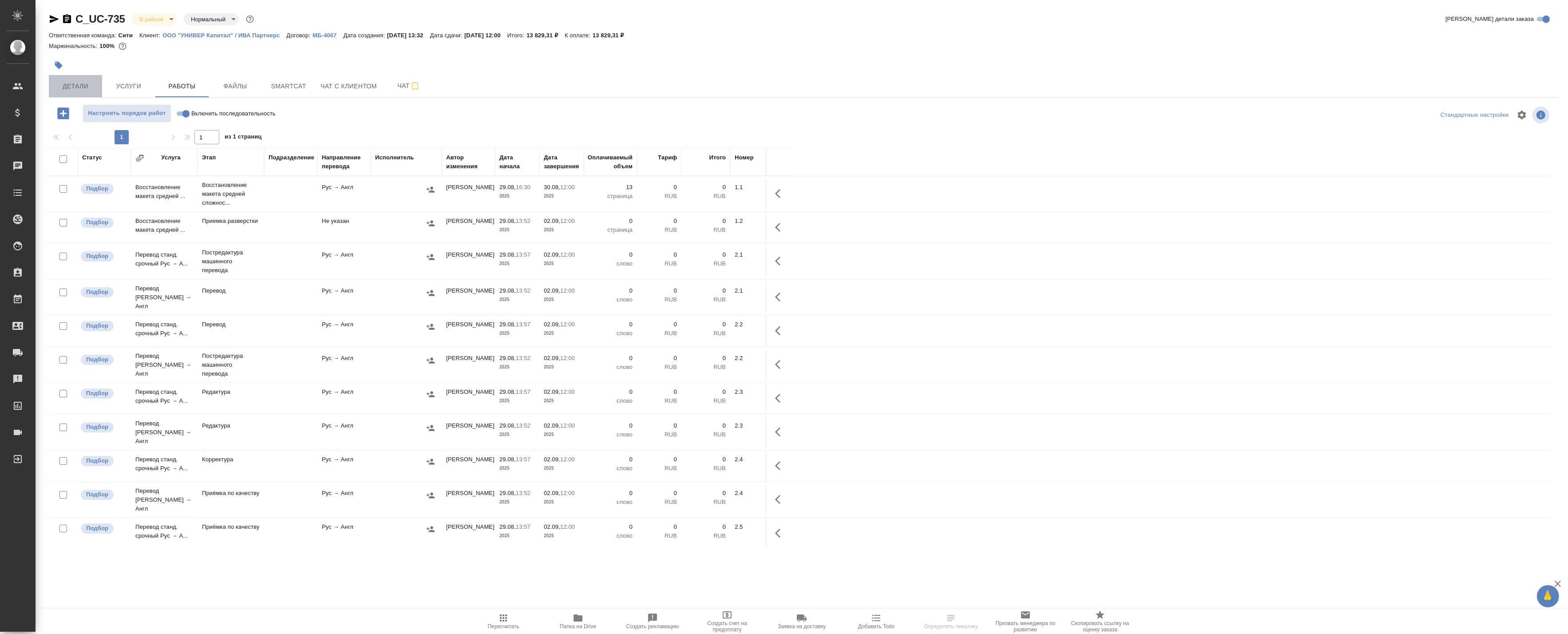
click at [85, 77] on button "Детали" at bounding box center [75, 86] width 54 height 22
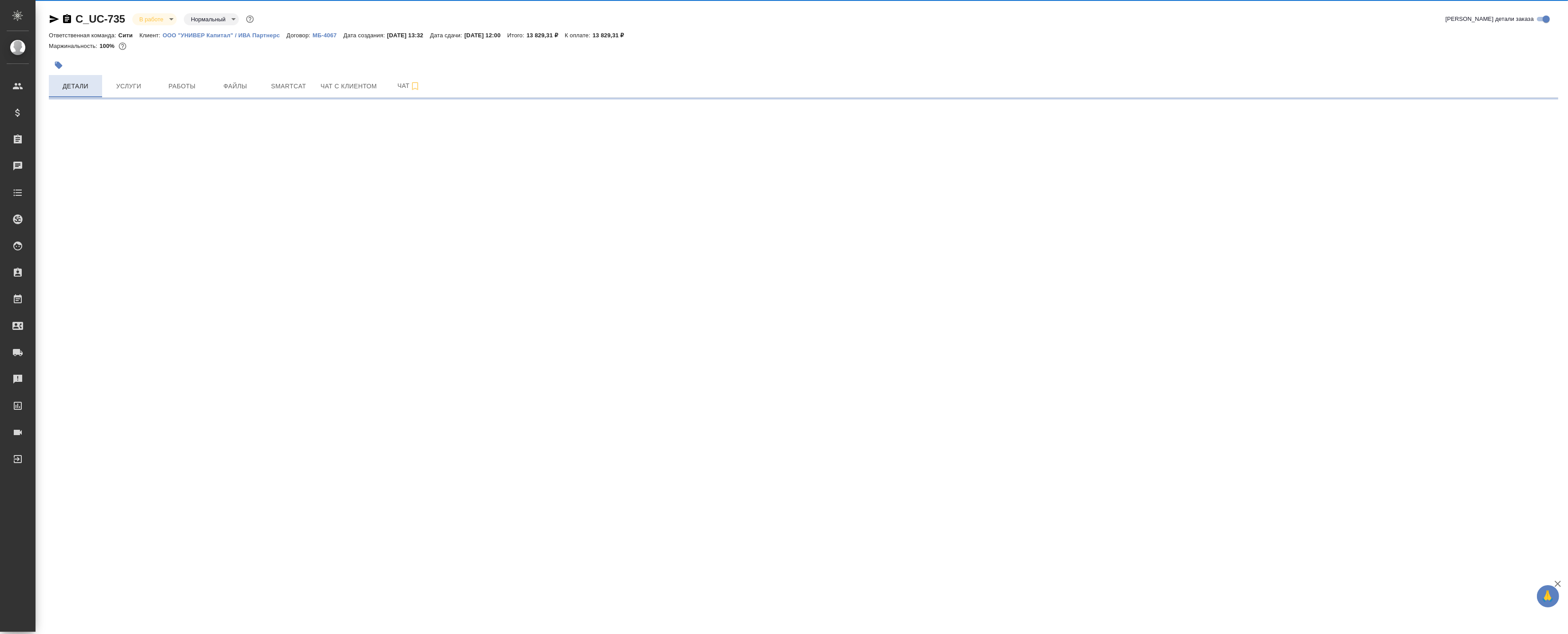
select select "RU"
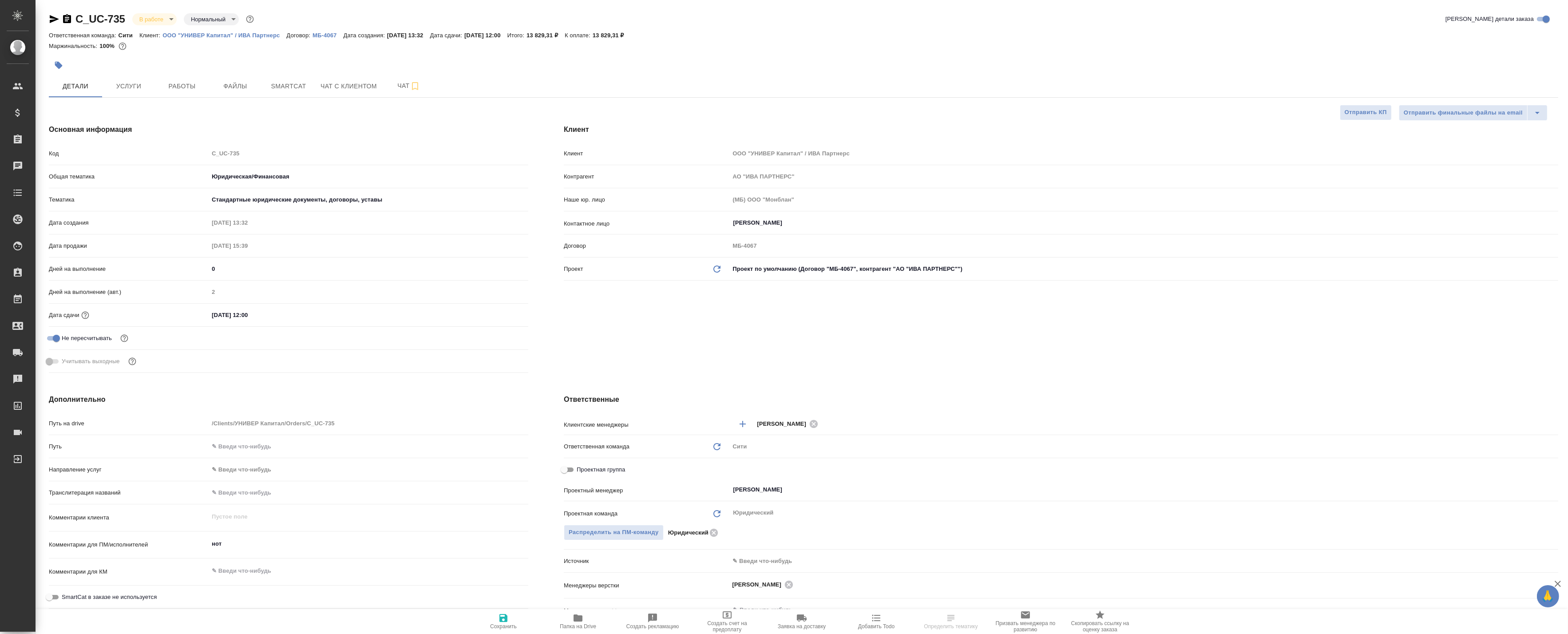
type textarea "x"
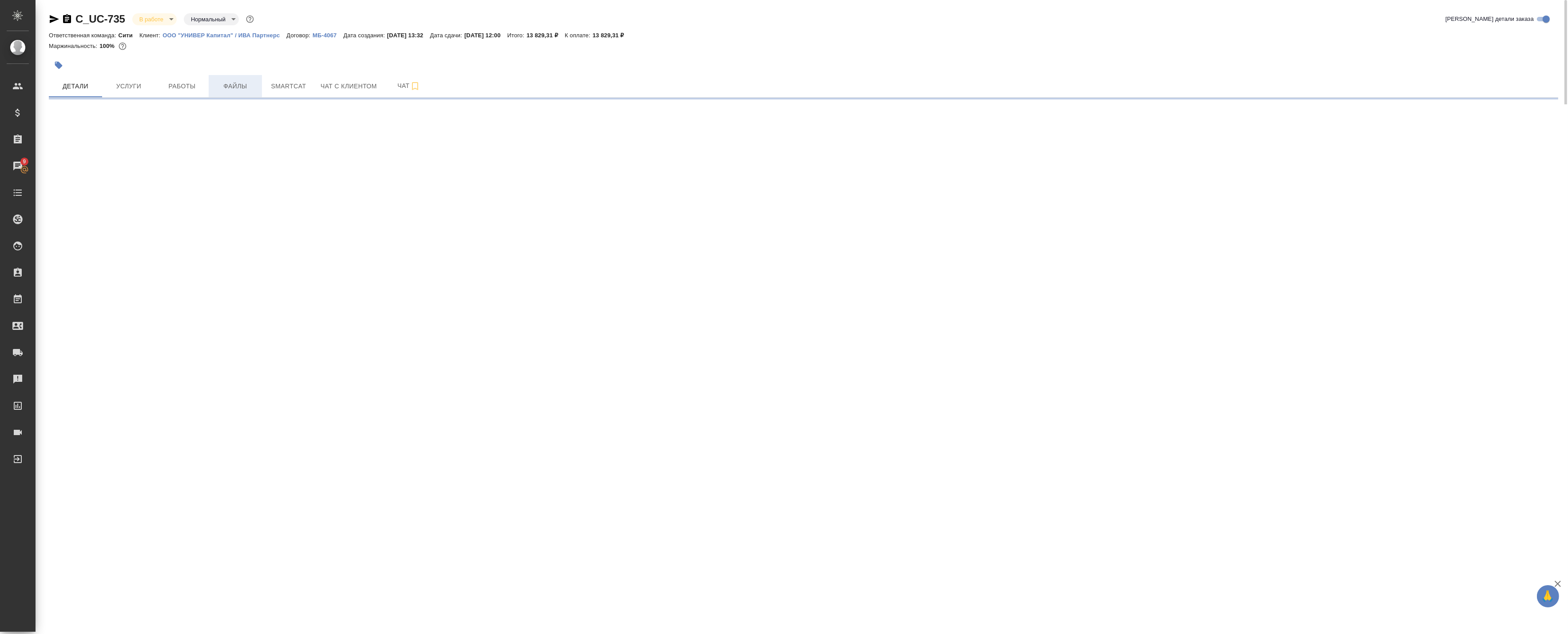
select select "RU"
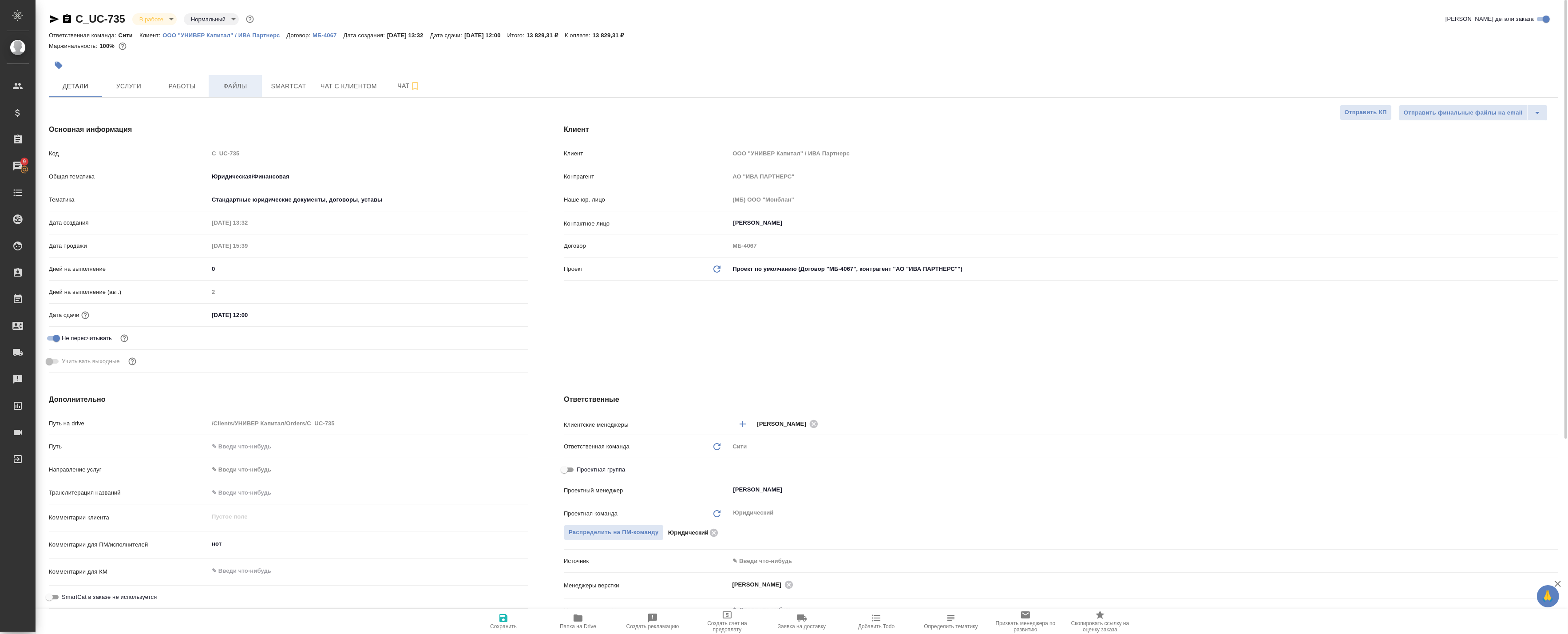
type textarea "x"
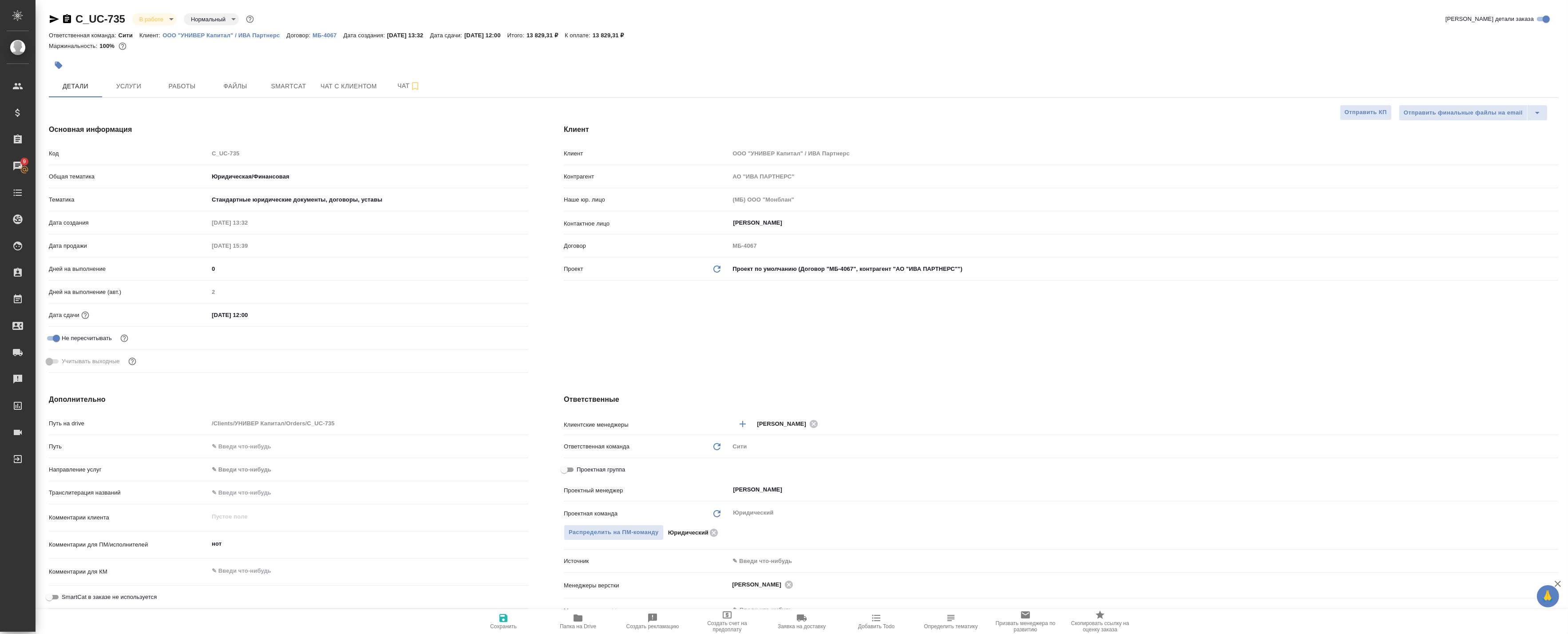
type textarea "x"
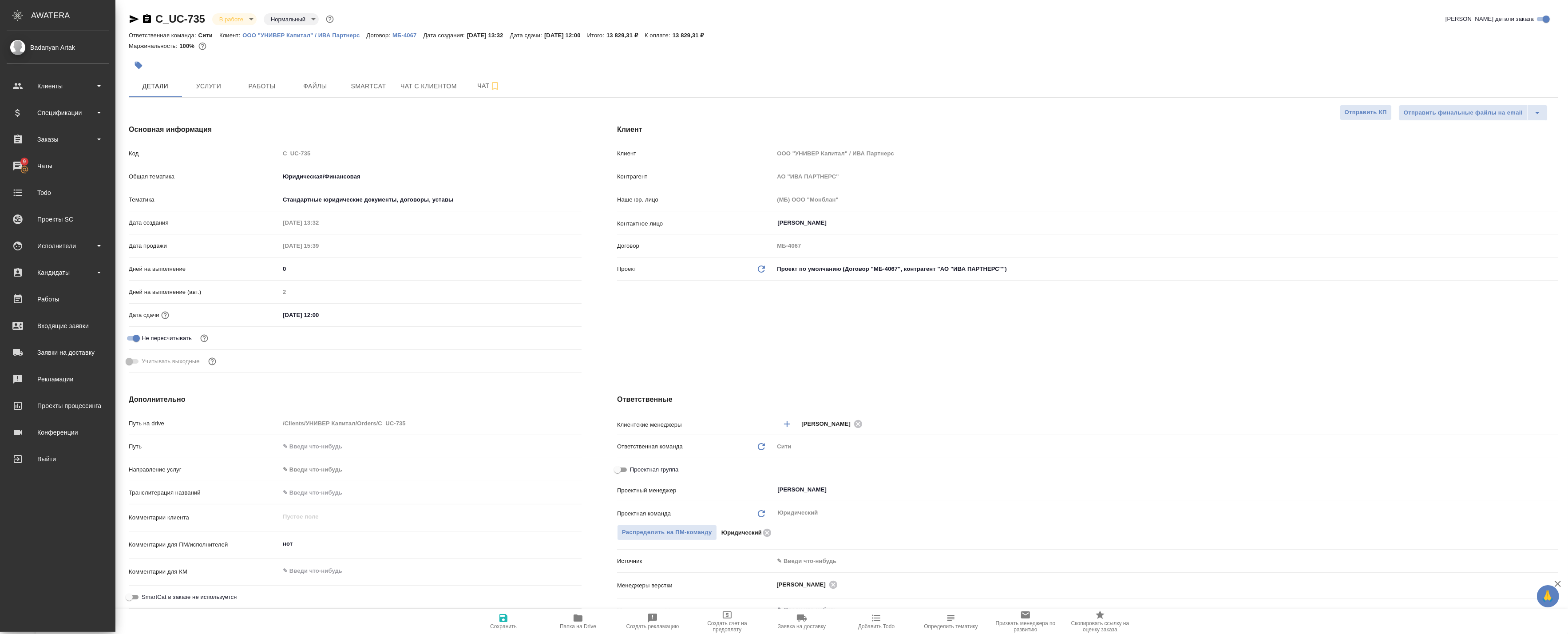
type textarea "x"
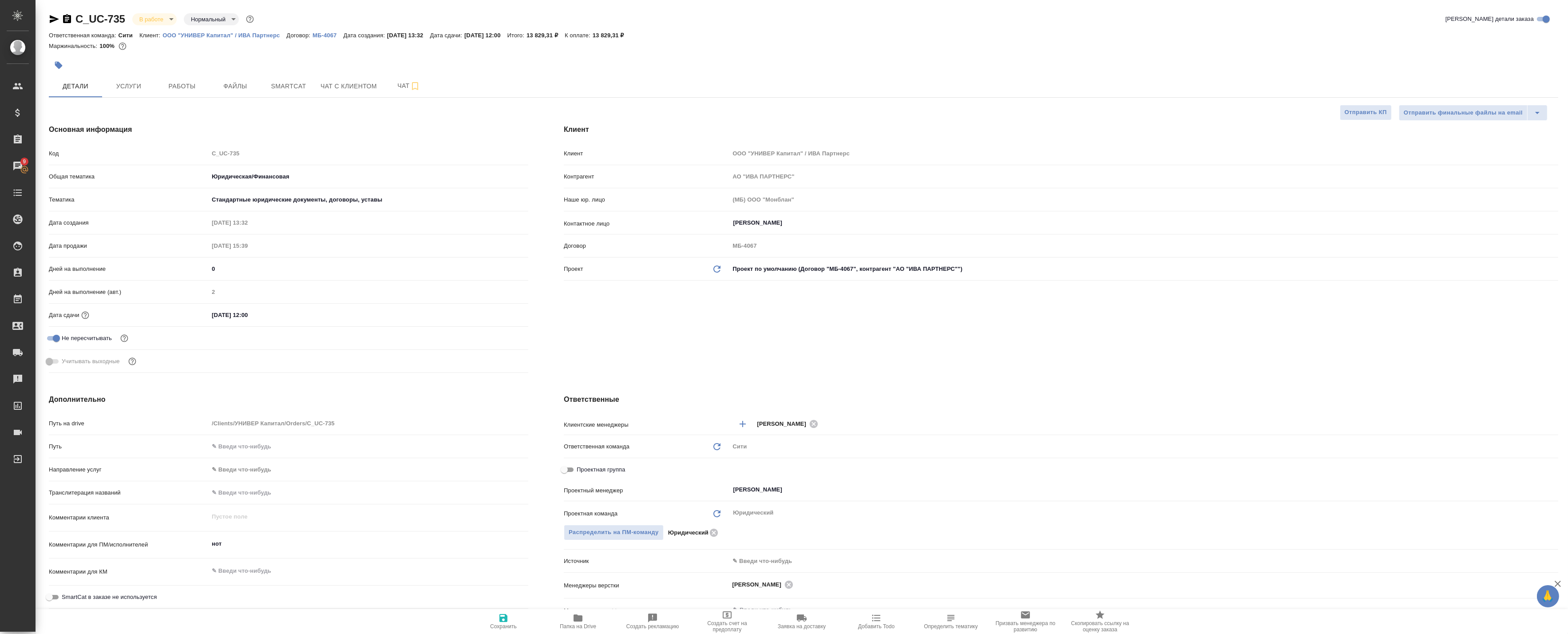
type textarea "x"
click at [165, 83] on span "Работы" at bounding box center [182, 86] width 43 height 11
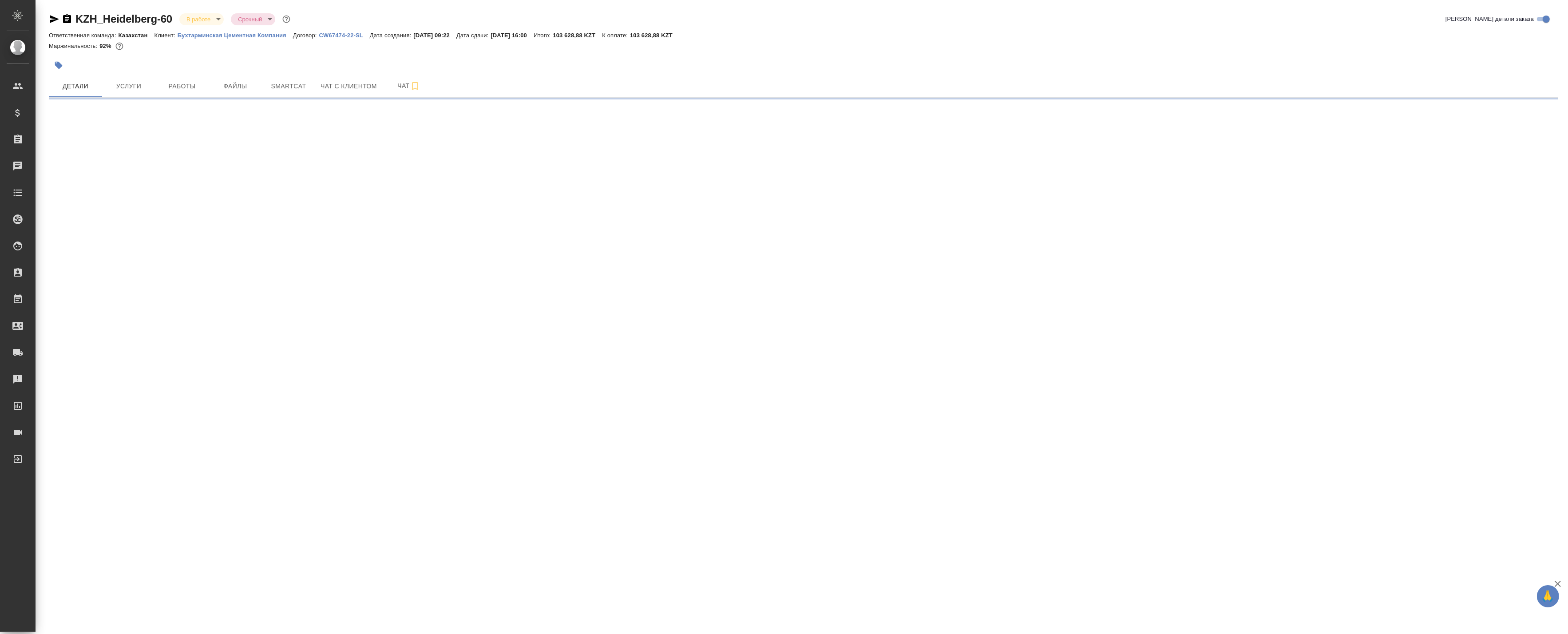
select select "RU"
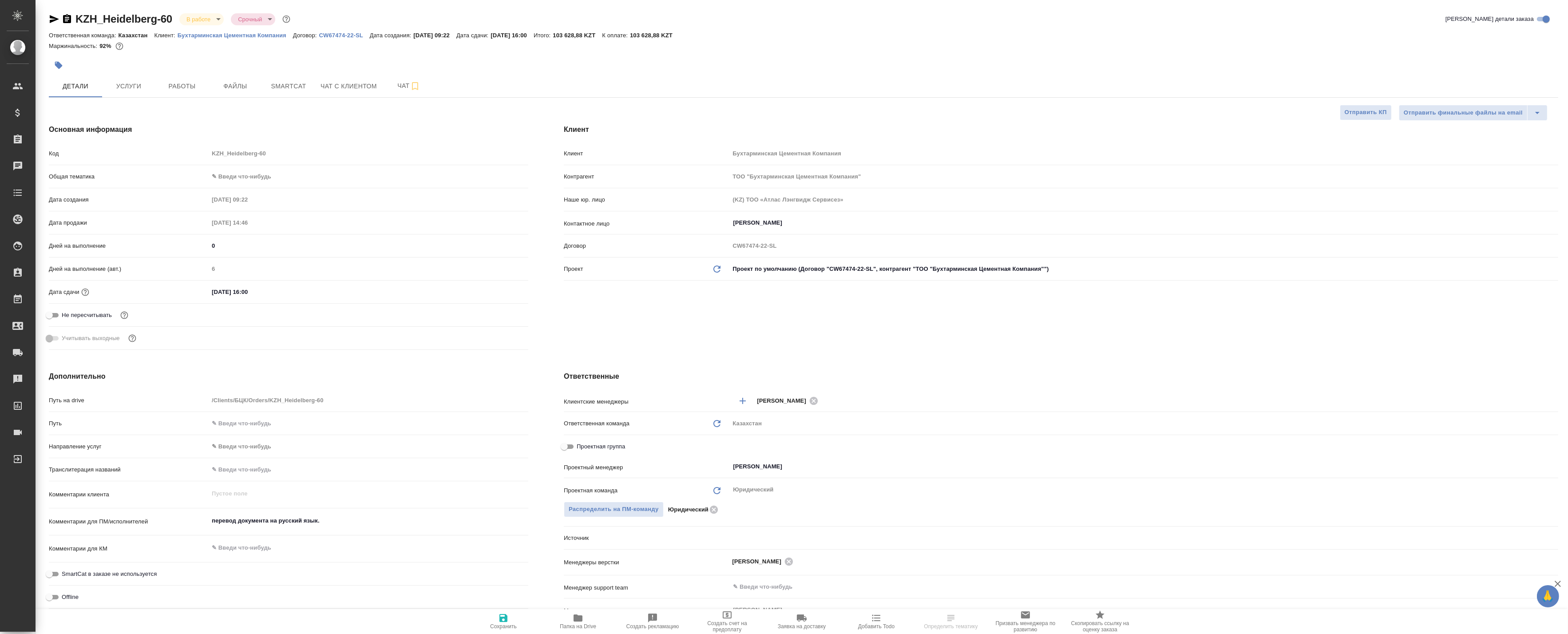
type textarea "x"
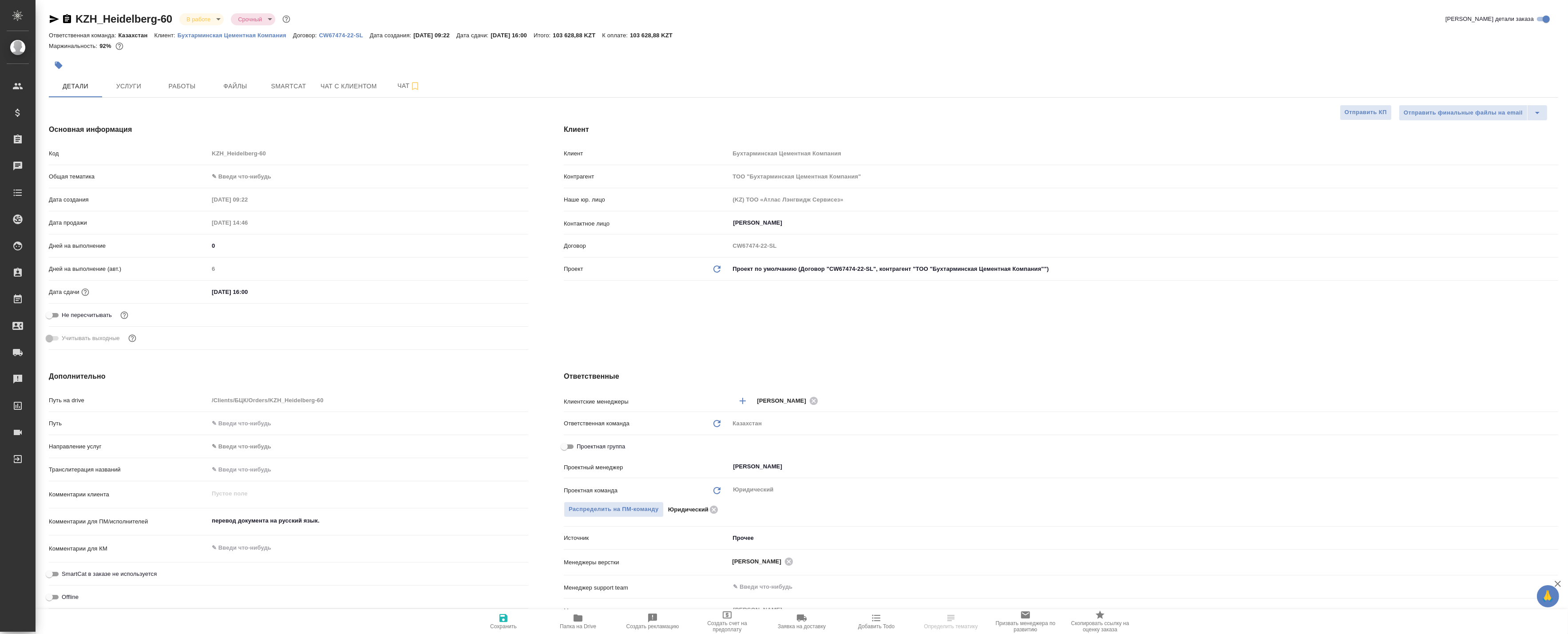
type textarea "x"
click at [198, 81] on span "Работы" at bounding box center [182, 86] width 43 height 11
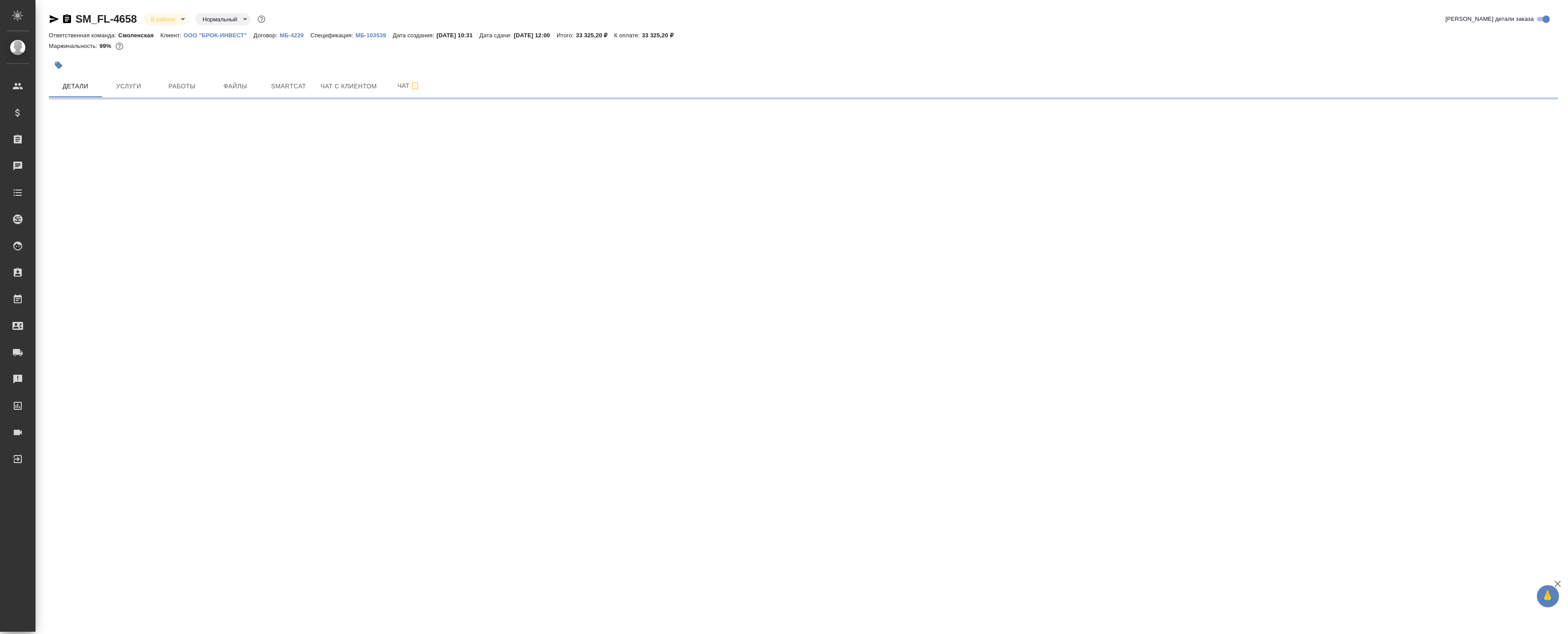
select select "RU"
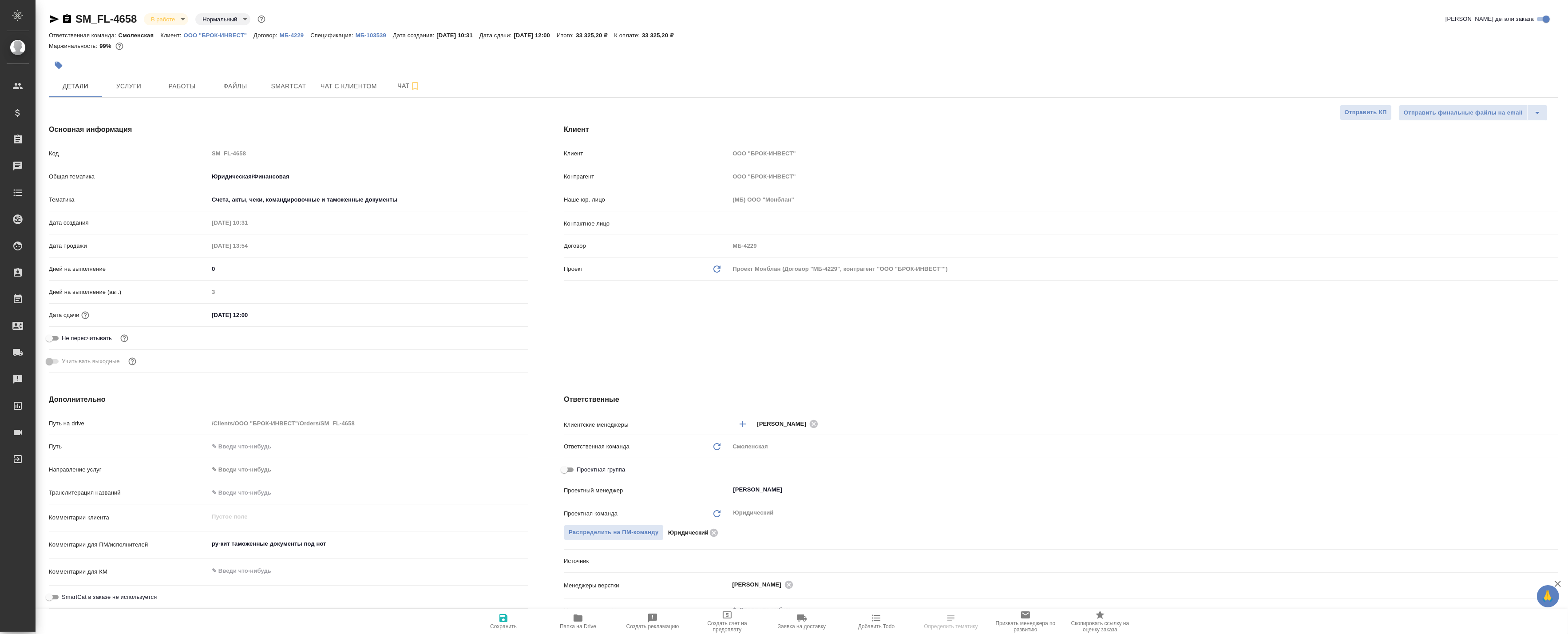
type textarea "x"
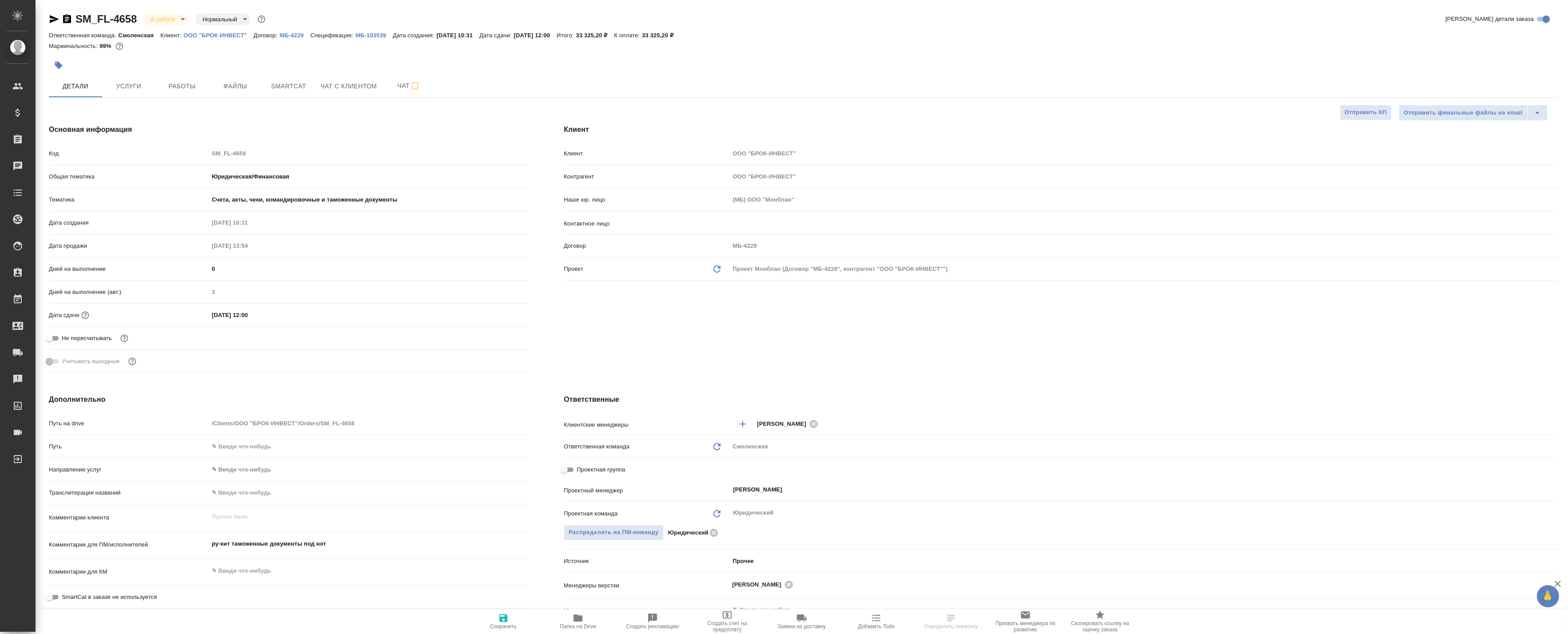
type textarea "x"
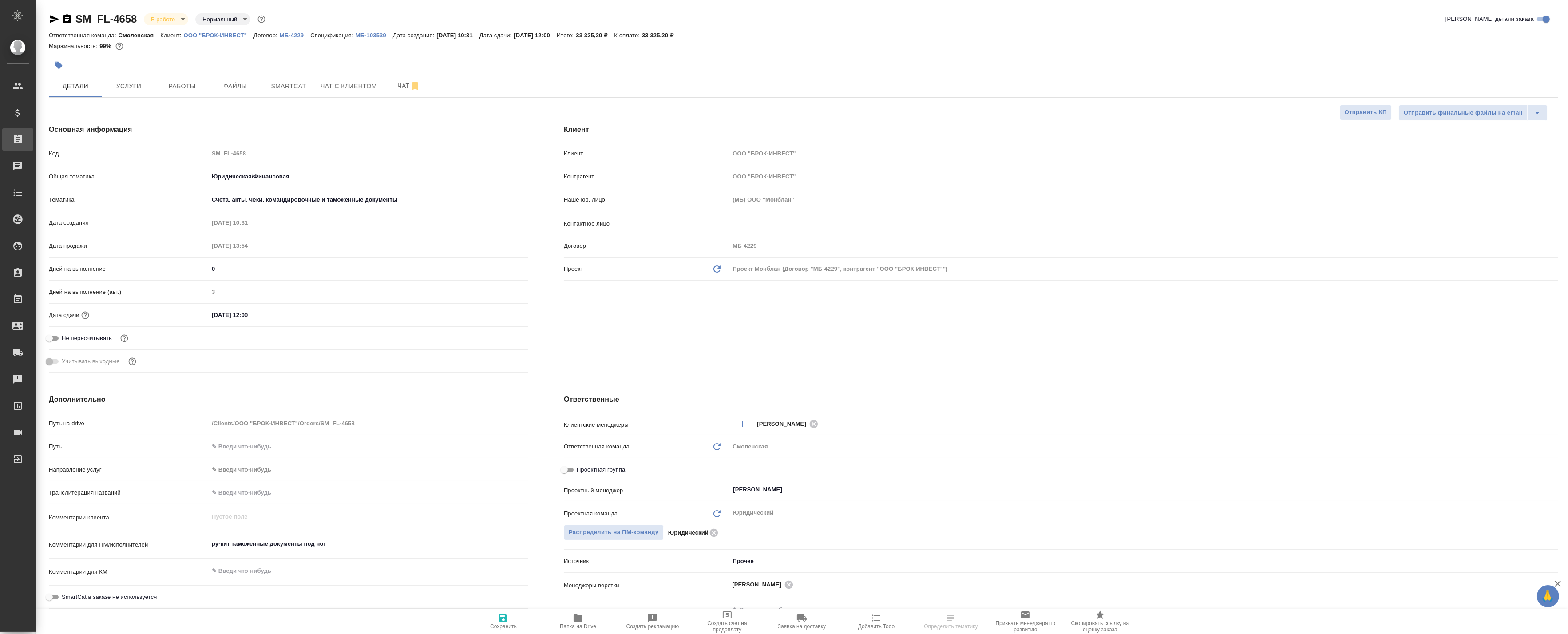
type textarea "x"
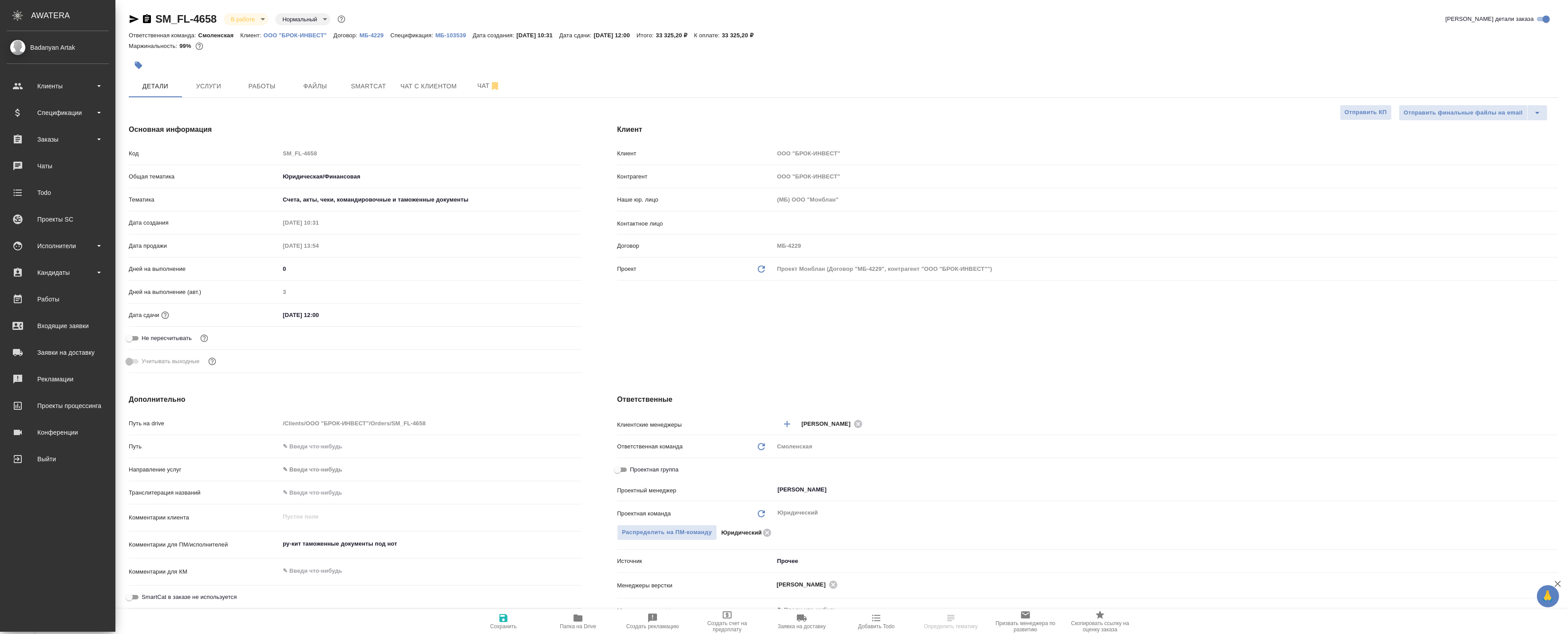
type textarea "x"
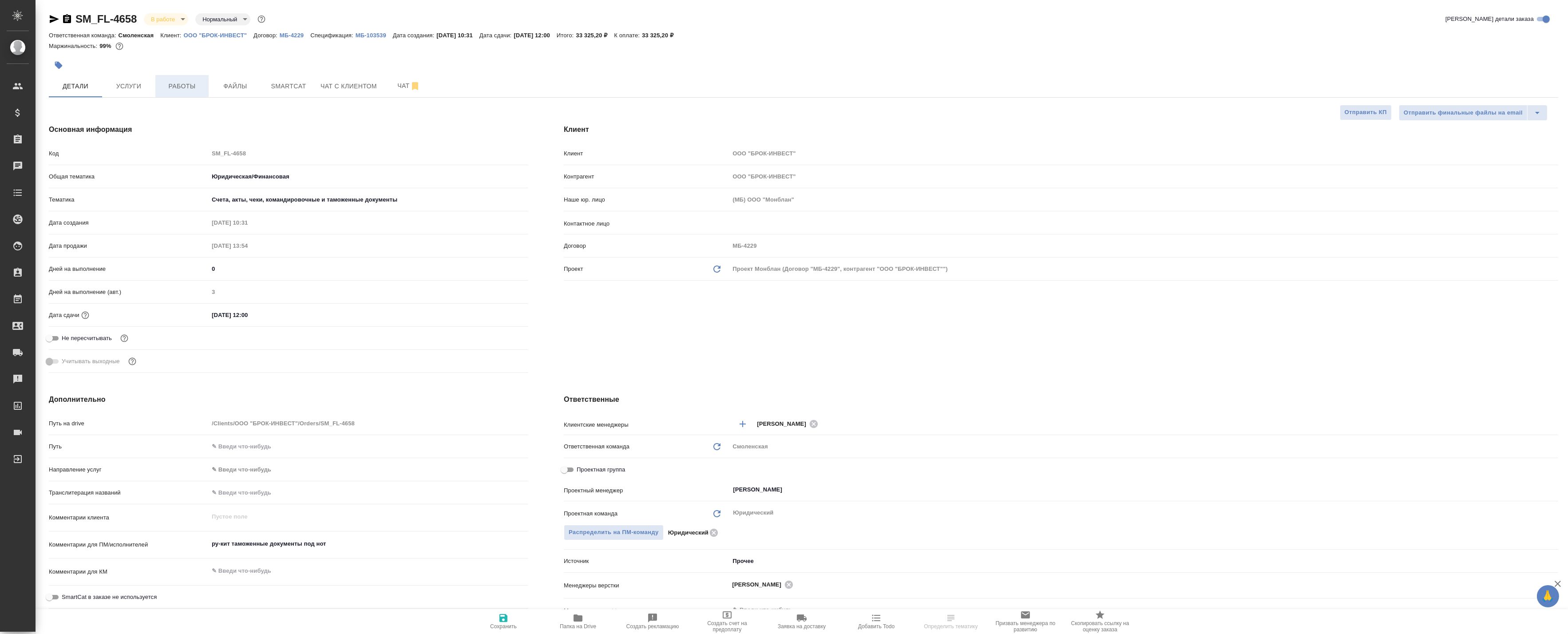
type textarea "x"
click at [186, 86] on span "Работы" at bounding box center [182, 86] width 43 height 11
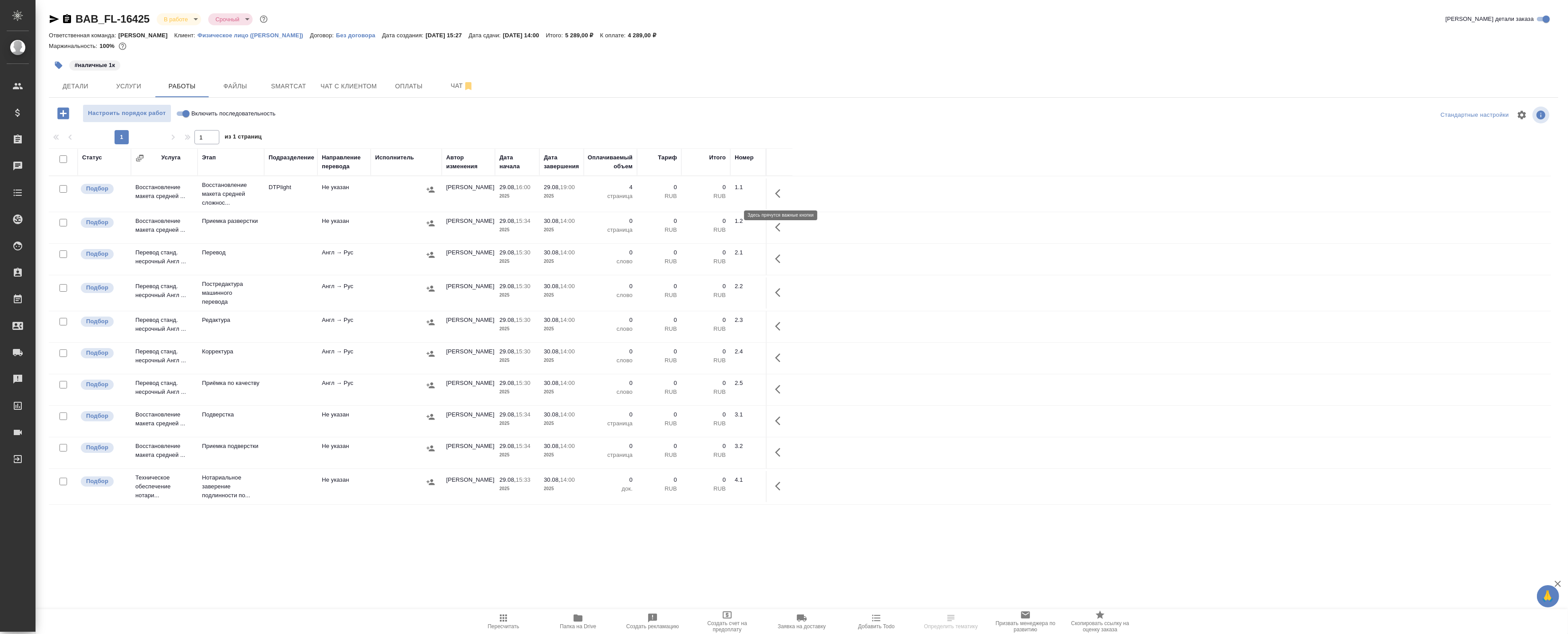
click at [779, 193] on icon "button" at bounding box center [780, 194] width 11 height 11
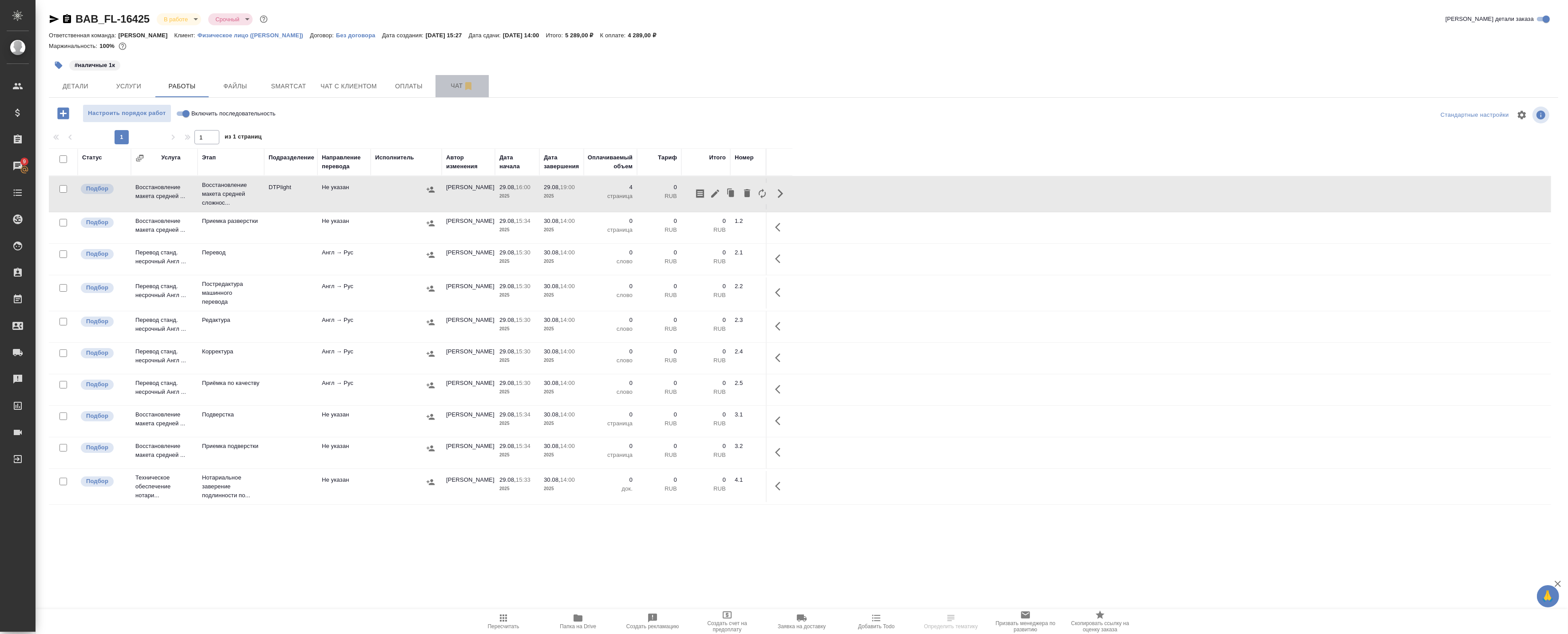
click at [462, 81] on span "Чат" at bounding box center [462, 86] width 43 height 11
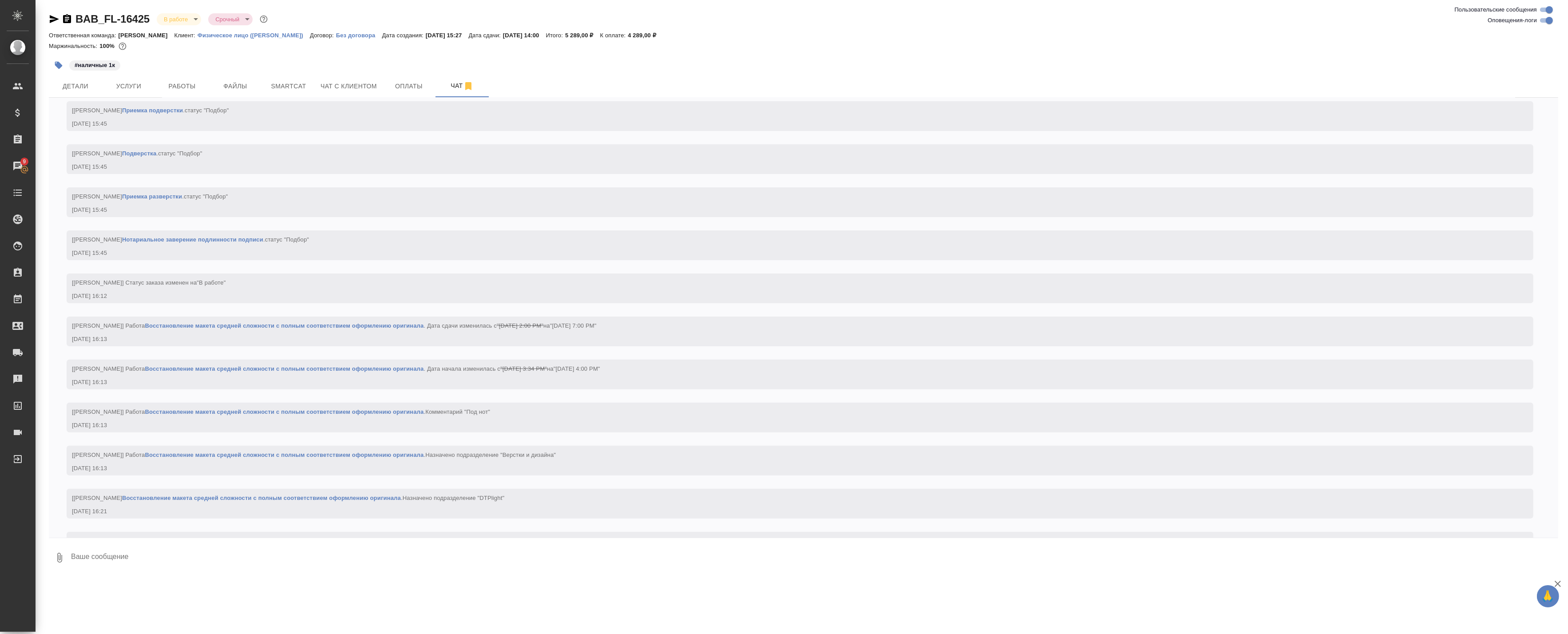
scroll to position [672, 0]
click at [1544, 23] on input "Оповещения-логи" at bounding box center [1549, 21] width 32 height 11
checkbox input "false"
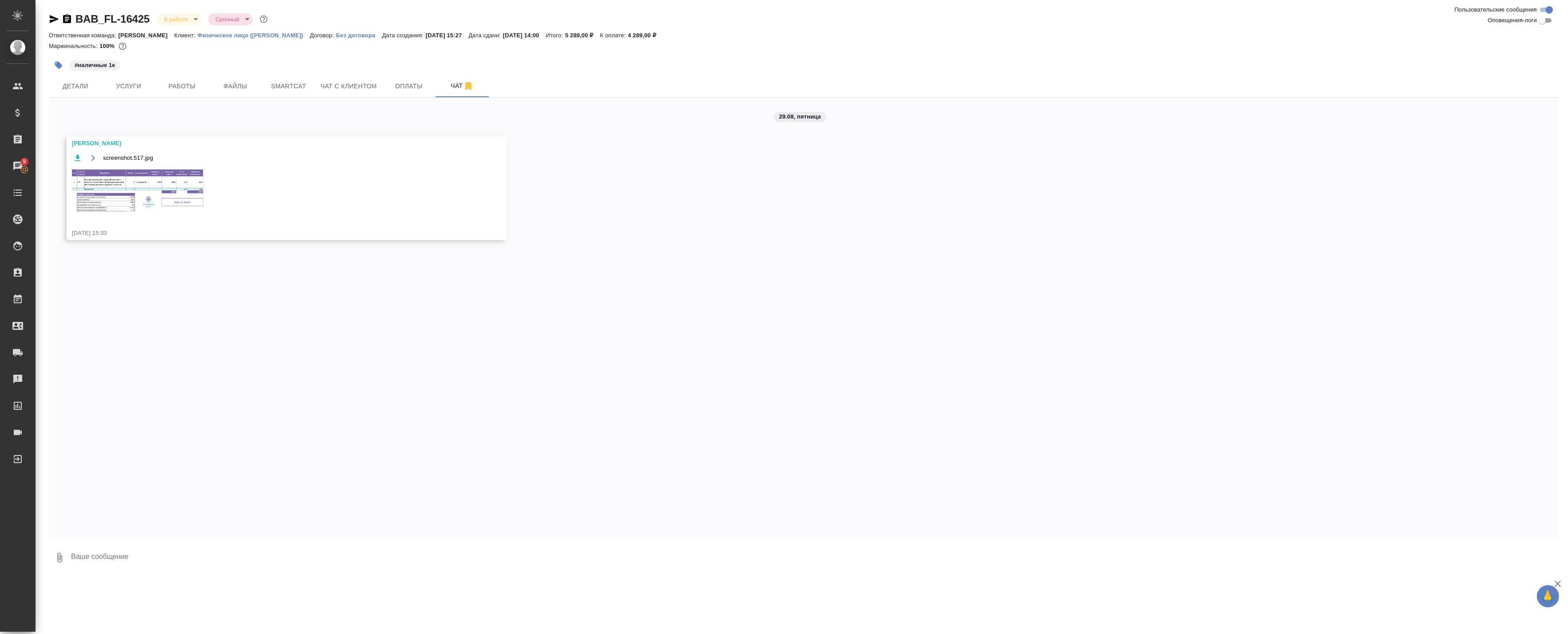
scroll to position [0, 0]
click at [125, 200] on img at bounding box center [138, 191] width 133 height 45
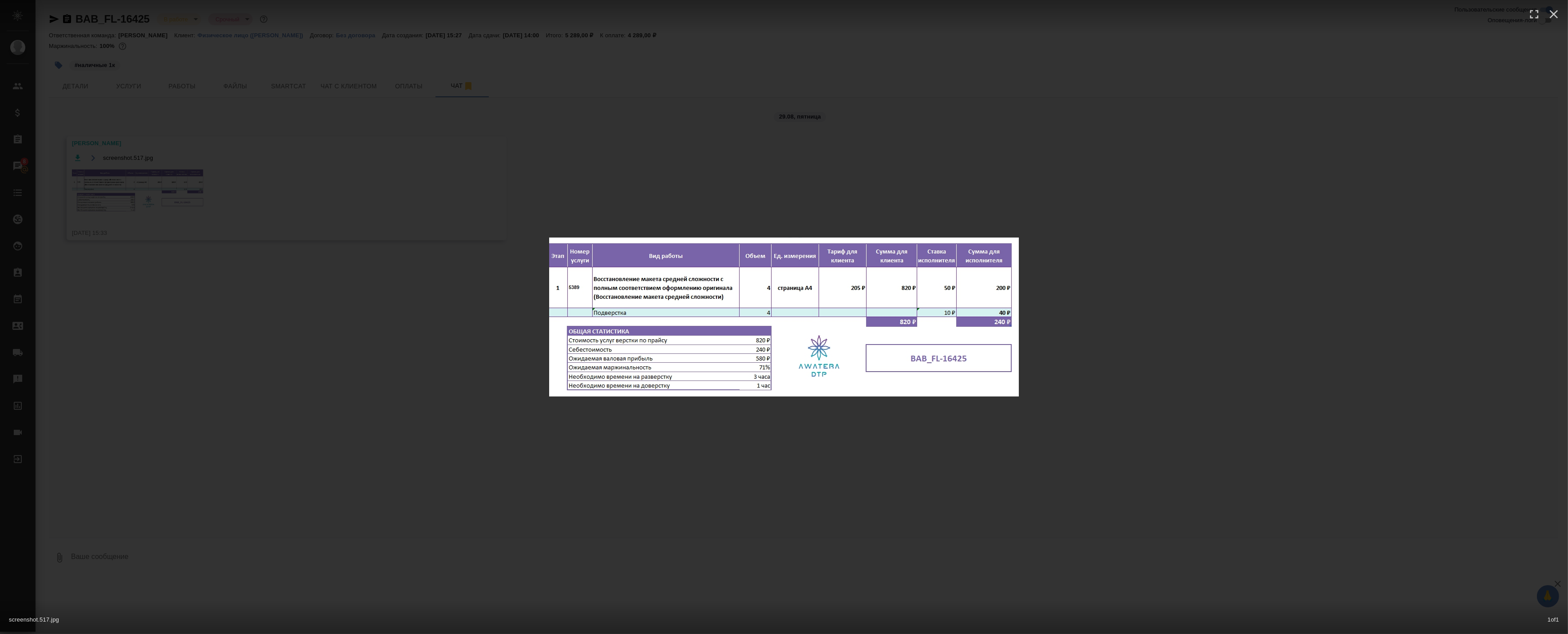
click at [374, 250] on div "screenshot.517.jpg 1 of 1" at bounding box center [784, 317] width 1568 height 634
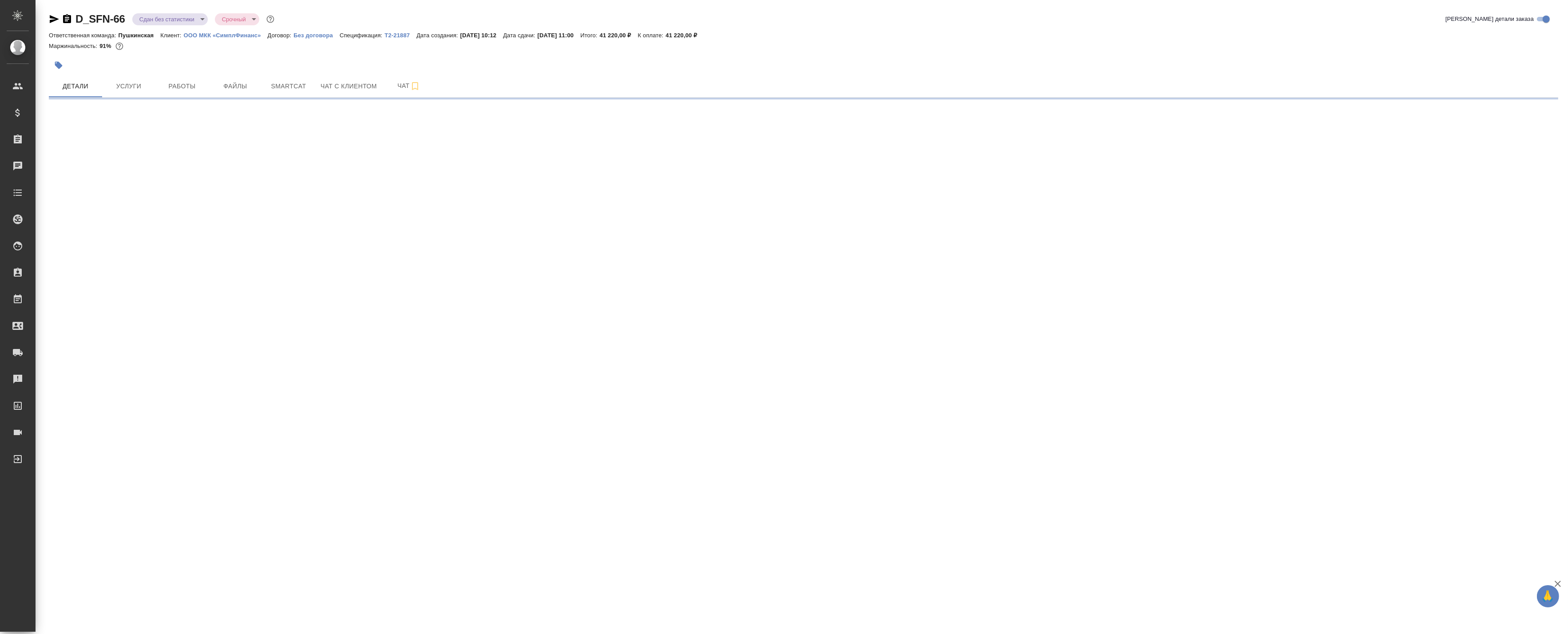
select select "RU"
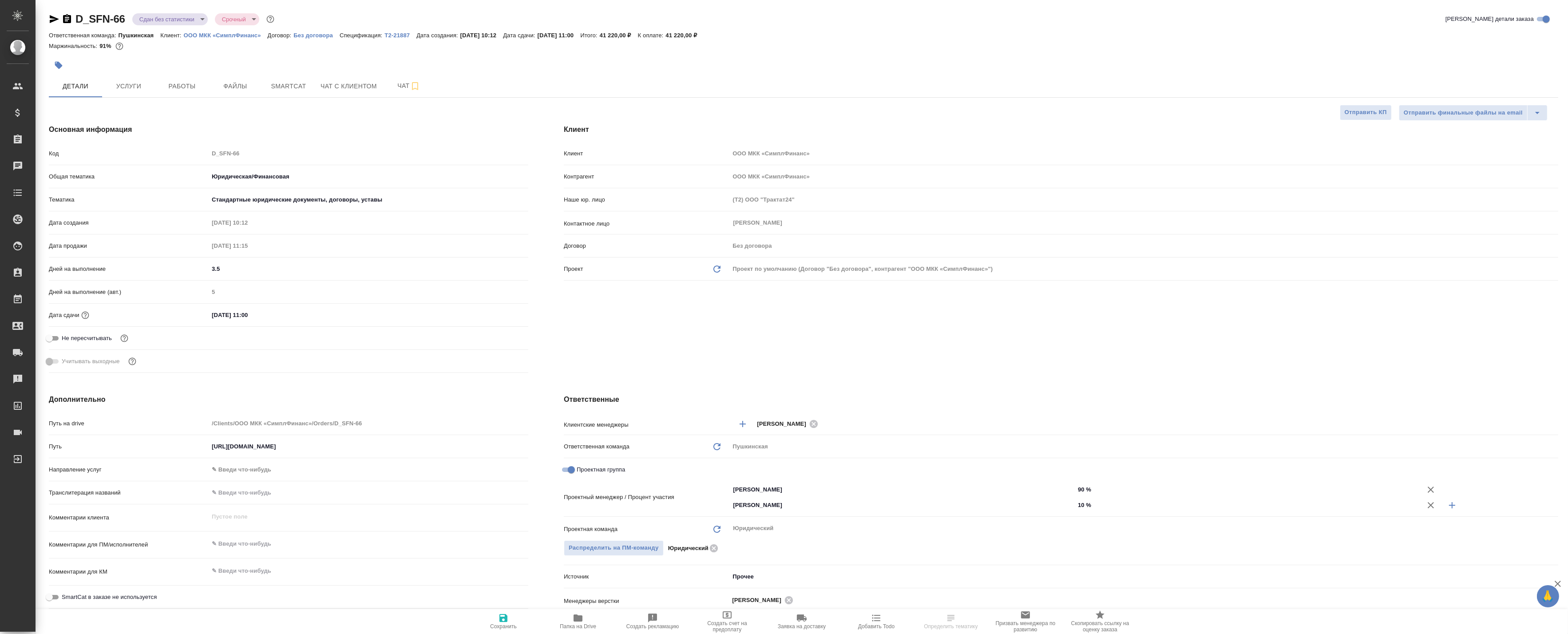
type textarea "x"
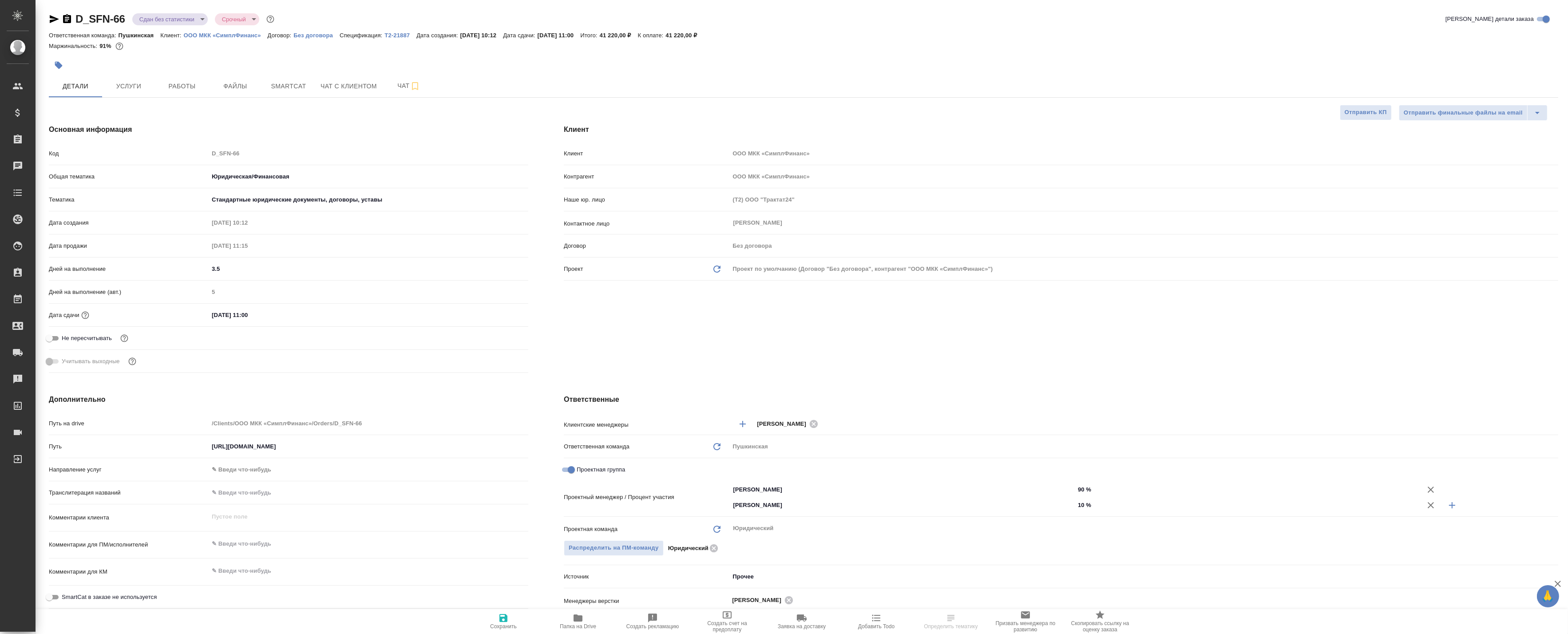
type textarea "x"
click at [276, 83] on span "Smartcat" at bounding box center [289, 86] width 43 height 11
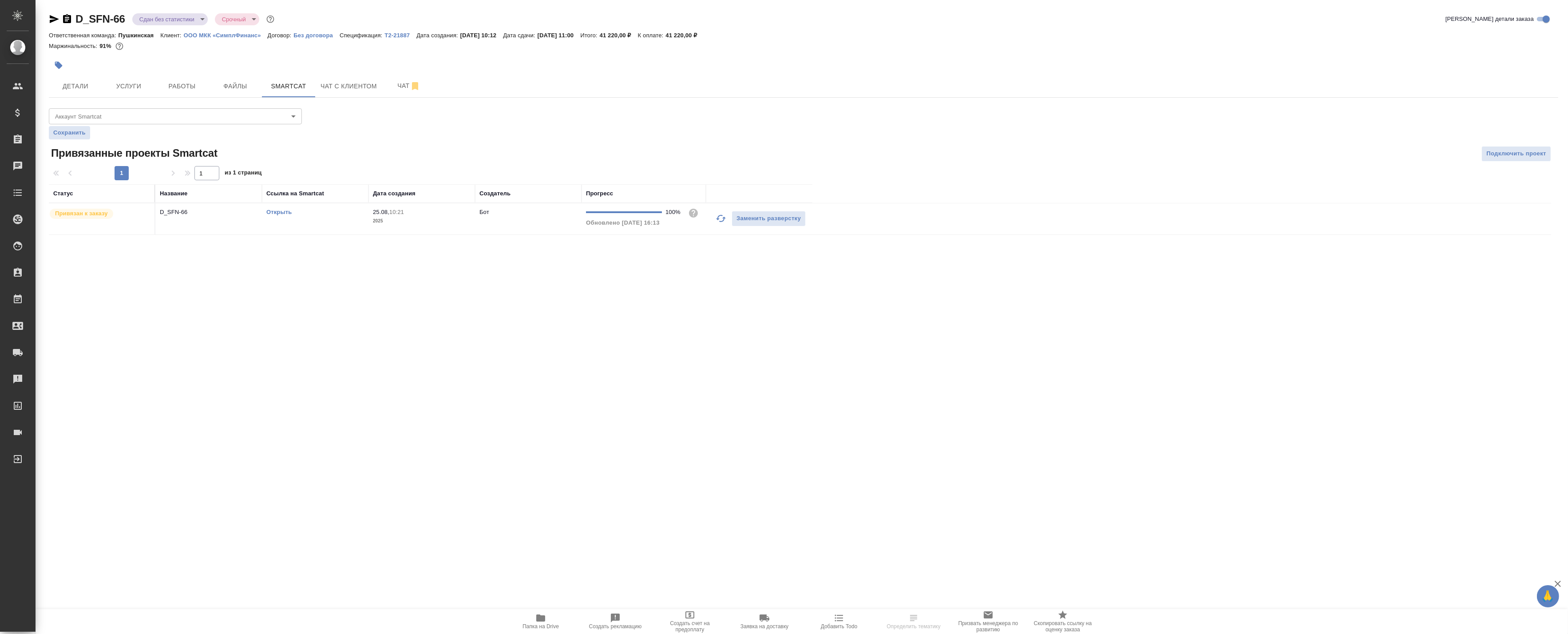
click at [228, 220] on td "D_SFN-66" at bounding box center [208, 219] width 107 height 31
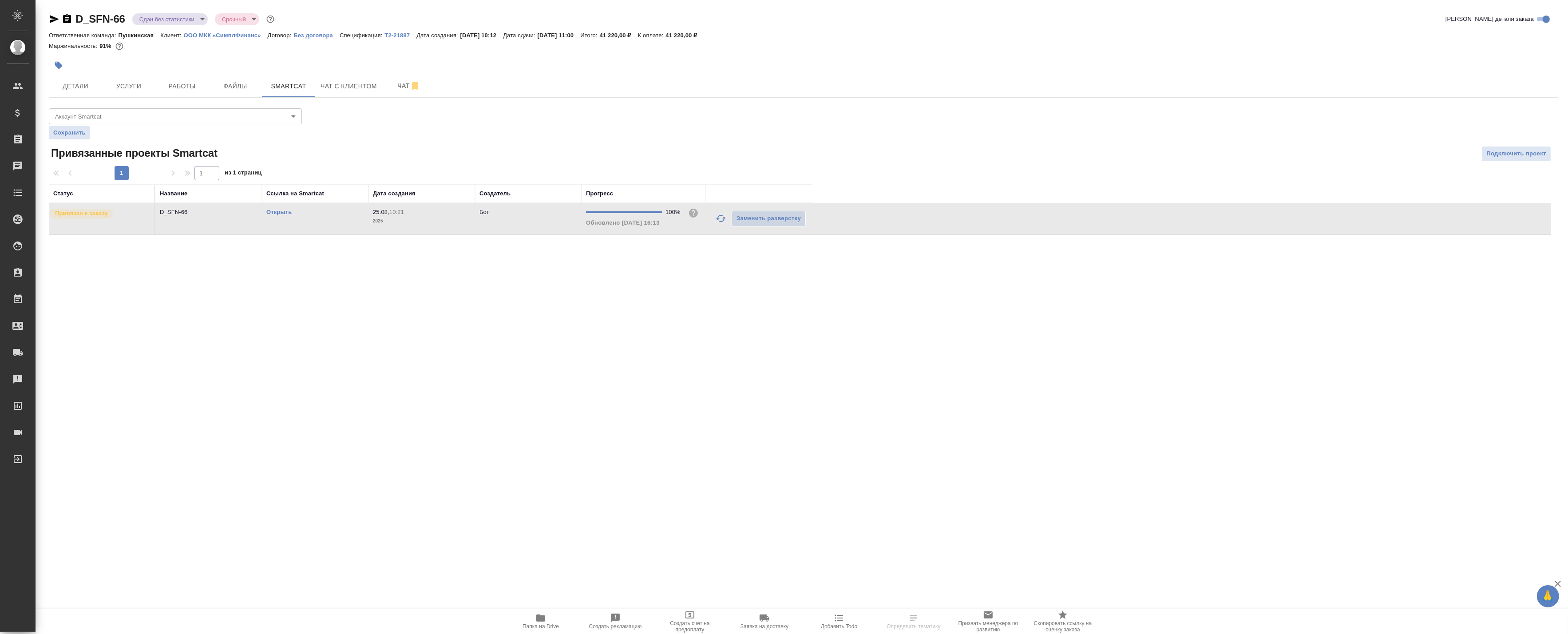
click at [228, 220] on td "D_SFN-66" at bounding box center [208, 219] width 107 height 31
click at [131, 82] on span "Услуги" at bounding box center [128, 86] width 43 height 11
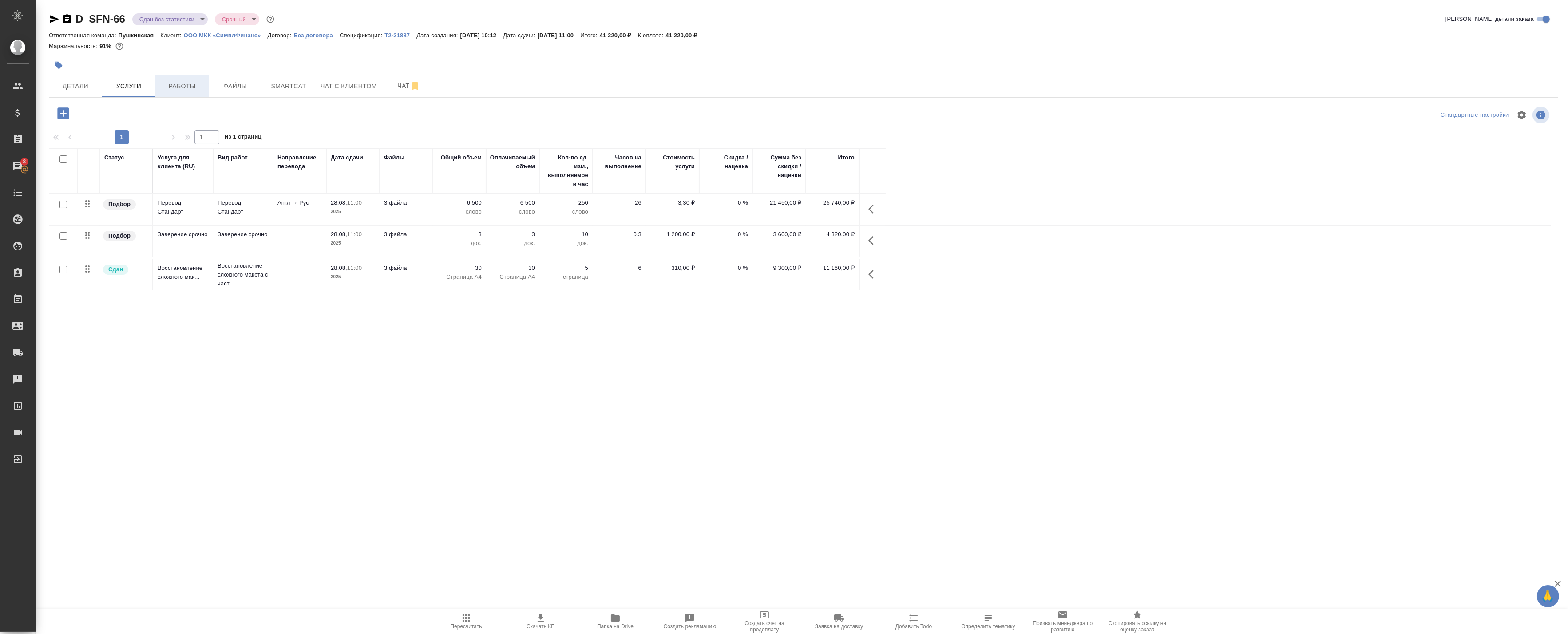
click at [189, 91] on button "Работы" at bounding box center [182, 86] width 54 height 22
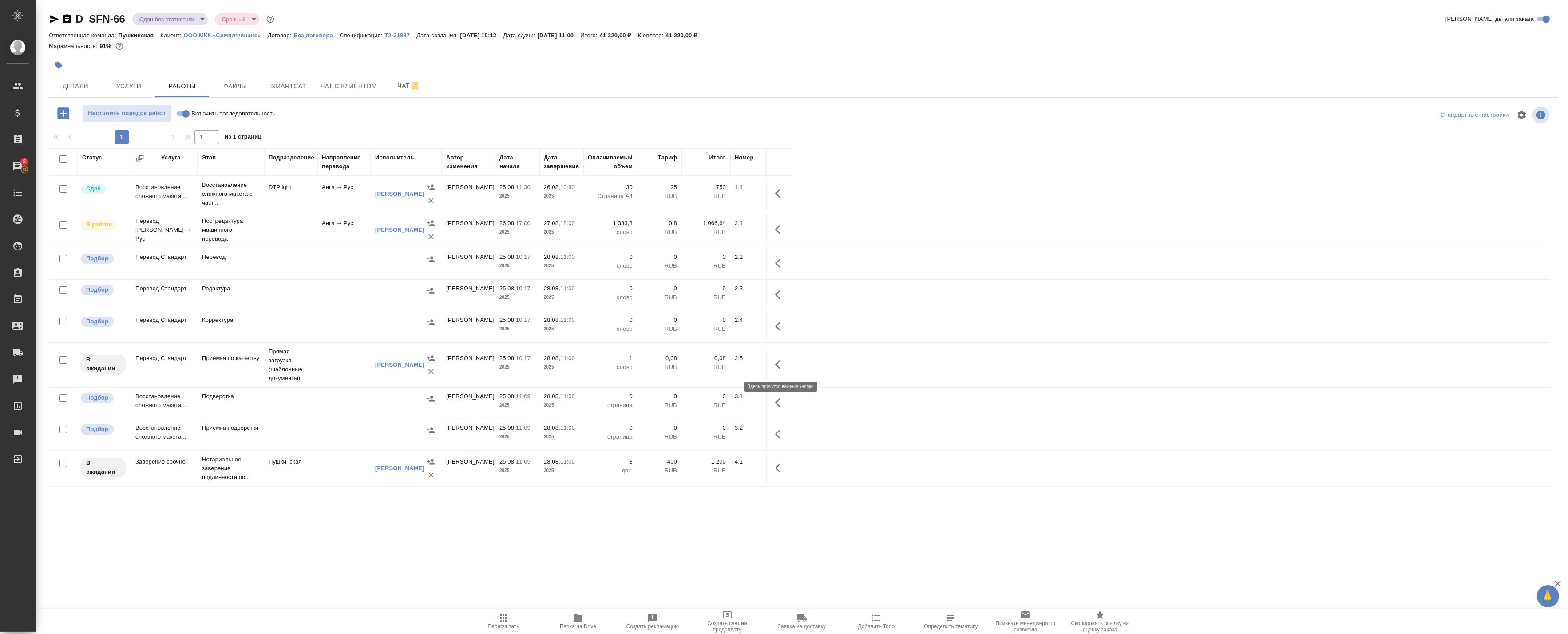
click at [782, 367] on icon "button" at bounding box center [780, 365] width 11 height 11
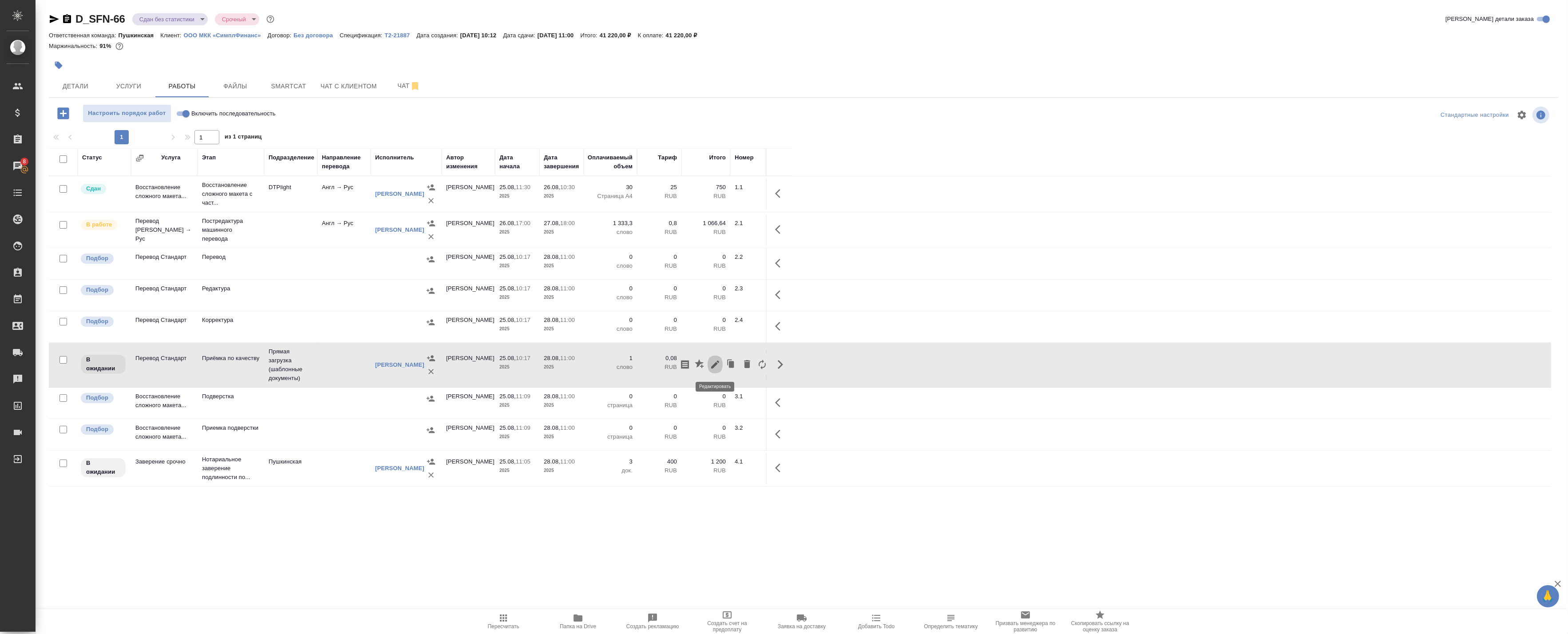
click at [711, 366] on icon "button" at bounding box center [715, 365] width 11 height 11
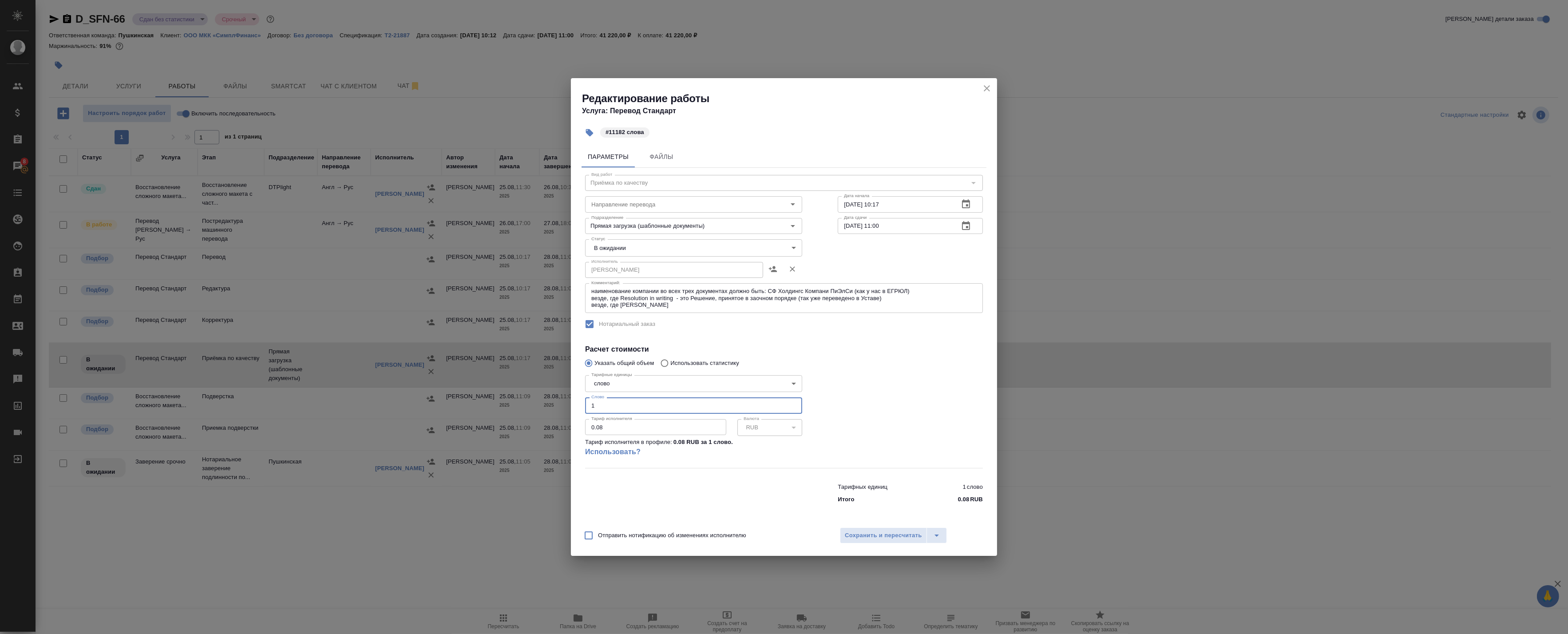
drag, startPoint x: 572, startPoint y: 403, endPoint x: 557, endPoint y: 406, distance: 15.3
click at [557, 406] on div "Редактирование работы Услуга: Перевод Стандарт #11182 слова Параметры Файлы Вид…" at bounding box center [784, 317] width 1568 height 634
type input "11182"
click at [871, 535] on span "Сохранить и пересчитать" at bounding box center [883, 536] width 77 height 10
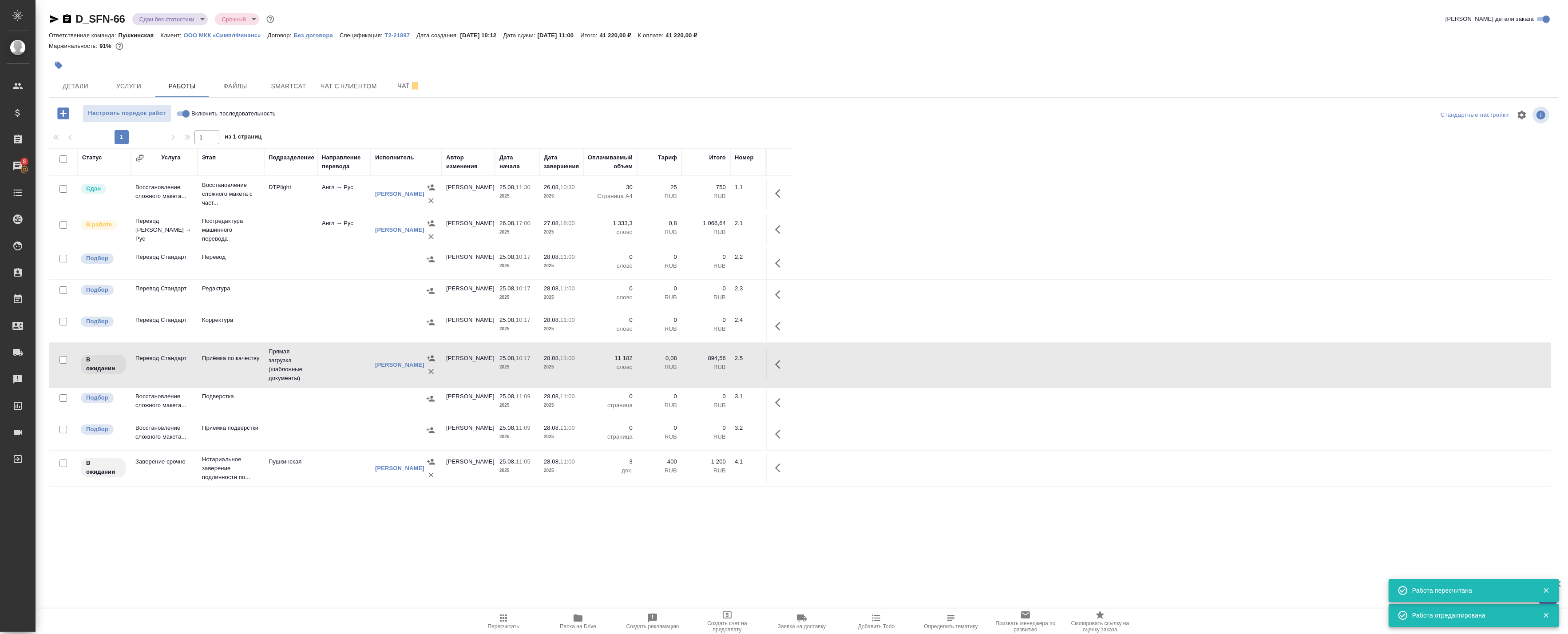
click at [502, 622] on icon "button" at bounding box center [503, 618] width 11 height 11
click at [63, 162] on input "checkbox" at bounding box center [63, 159] width 7 height 7
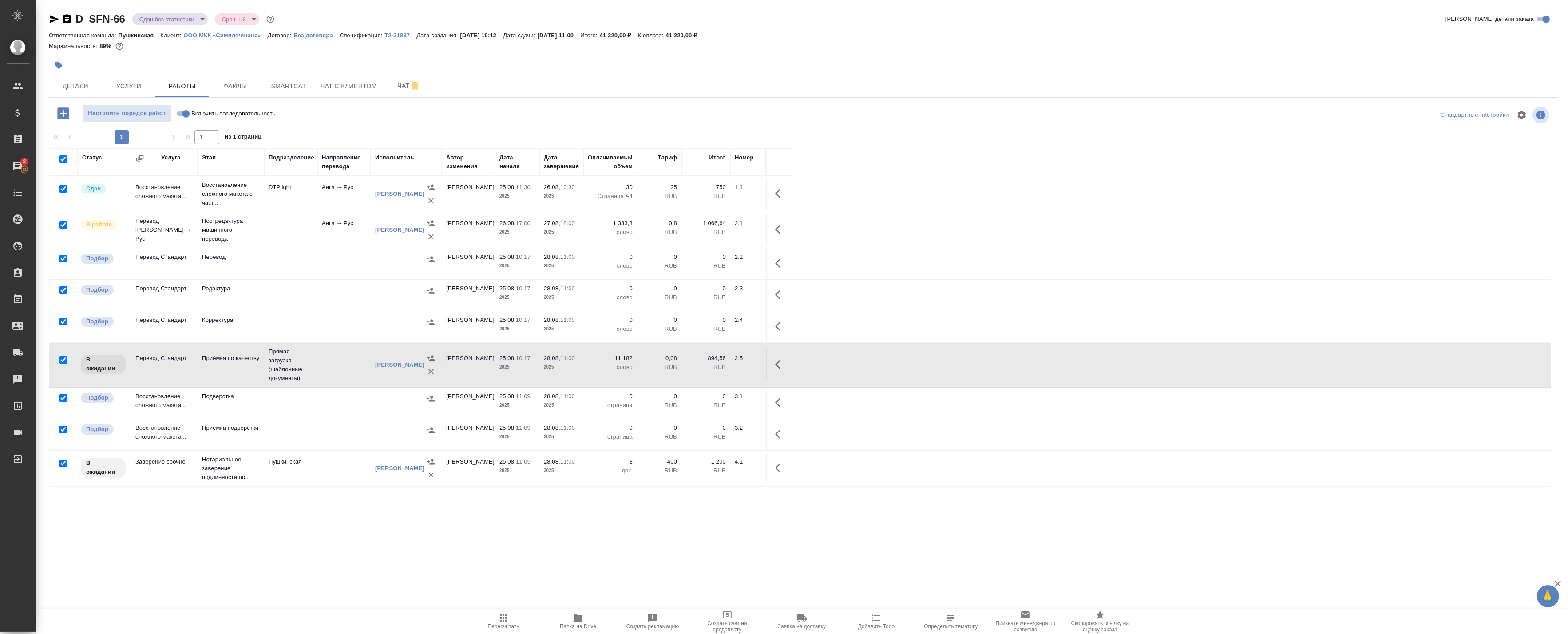
checkbox input "true"
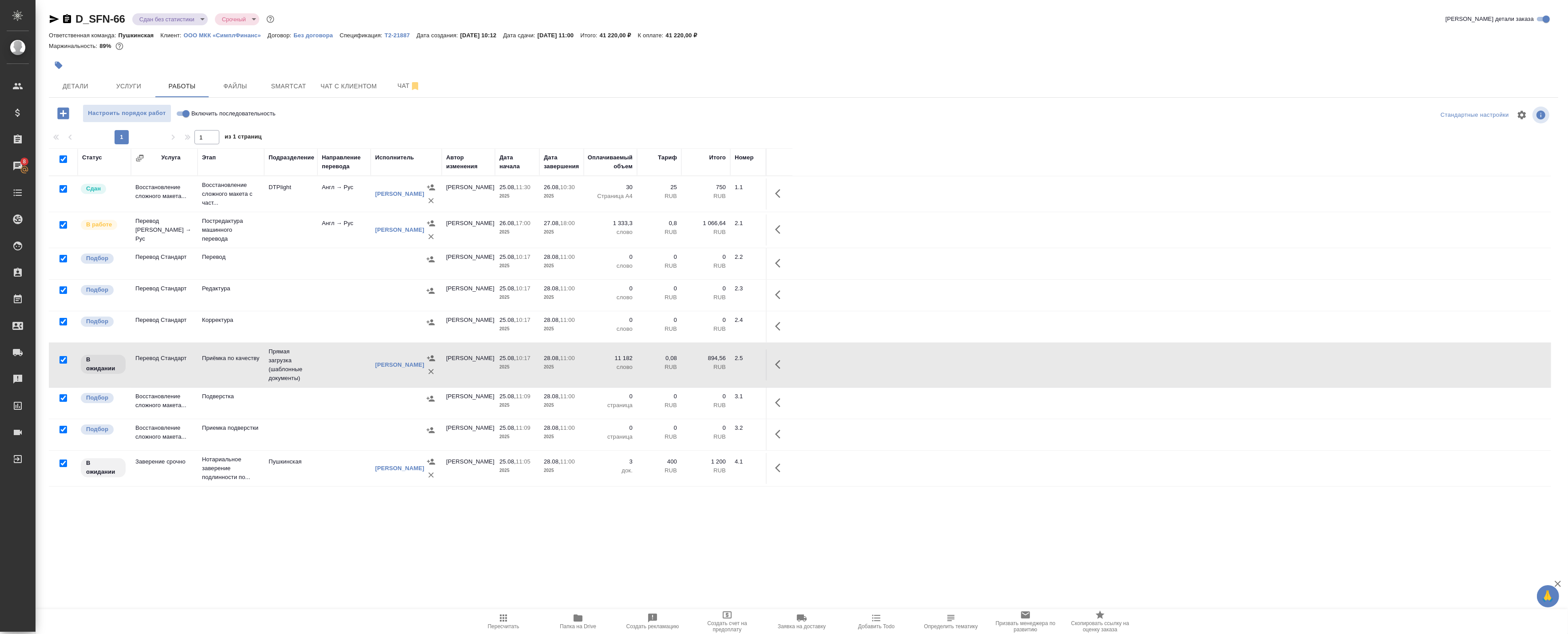
checkbox input "true"
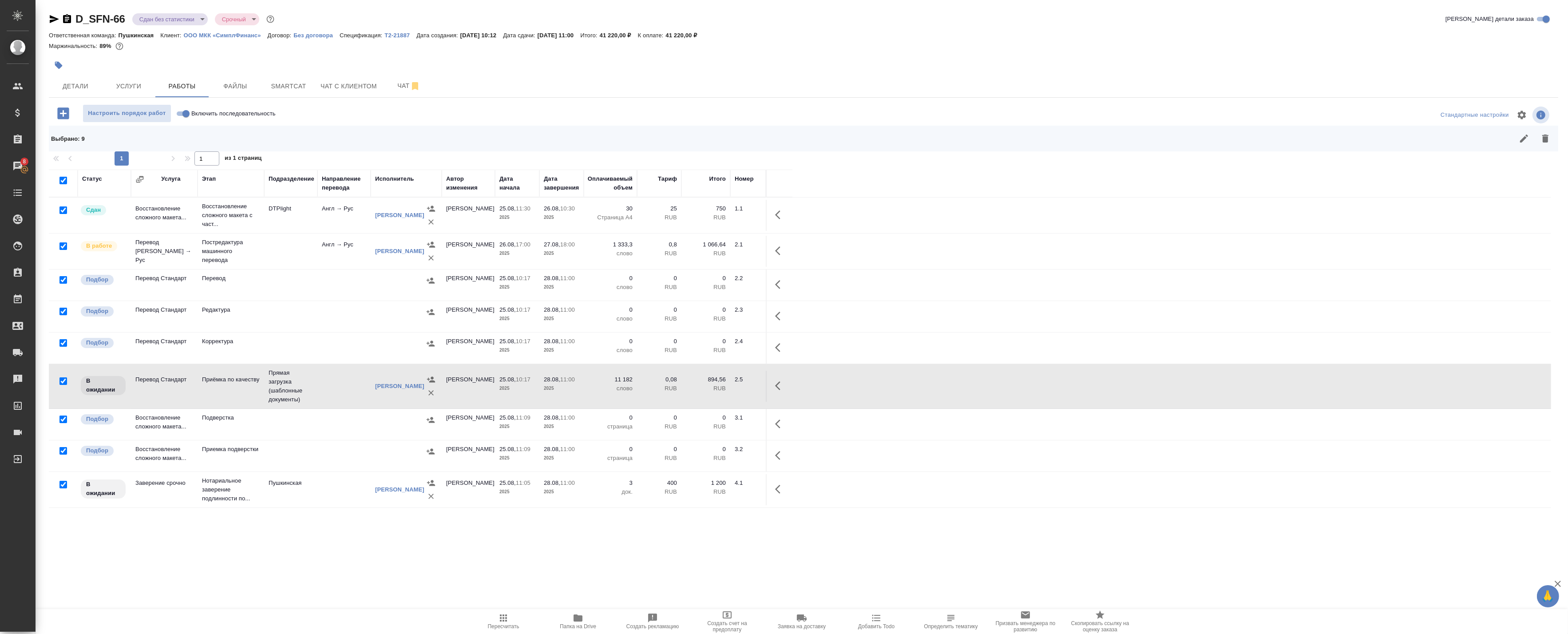
click at [63, 280] on input "checkbox" at bounding box center [63, 280] width 7 height 7
checkbox input "false"
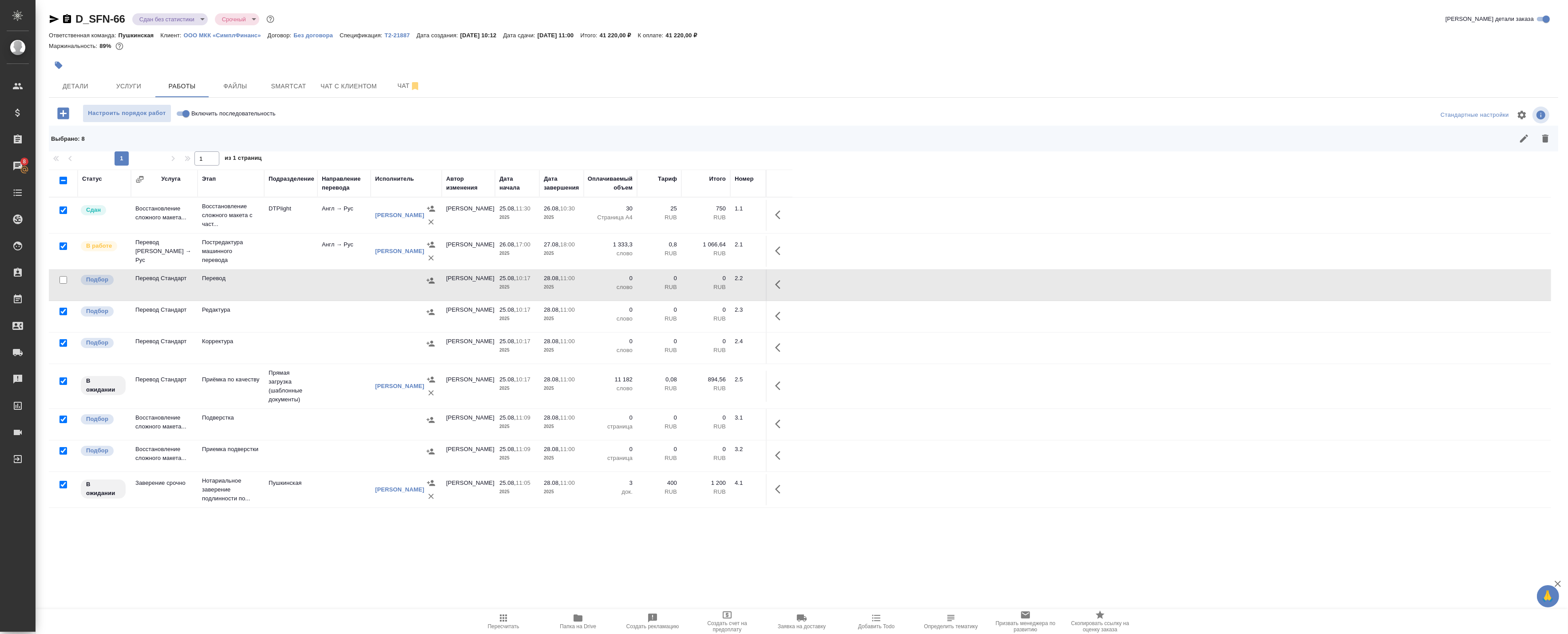
click at [63, 280] on input "checkbox" at bounding box center [63, 280] width 7 height 7
checkbox input "true"
click at [67, 211] on div at bounding box center [63, 210] width 20 height 12
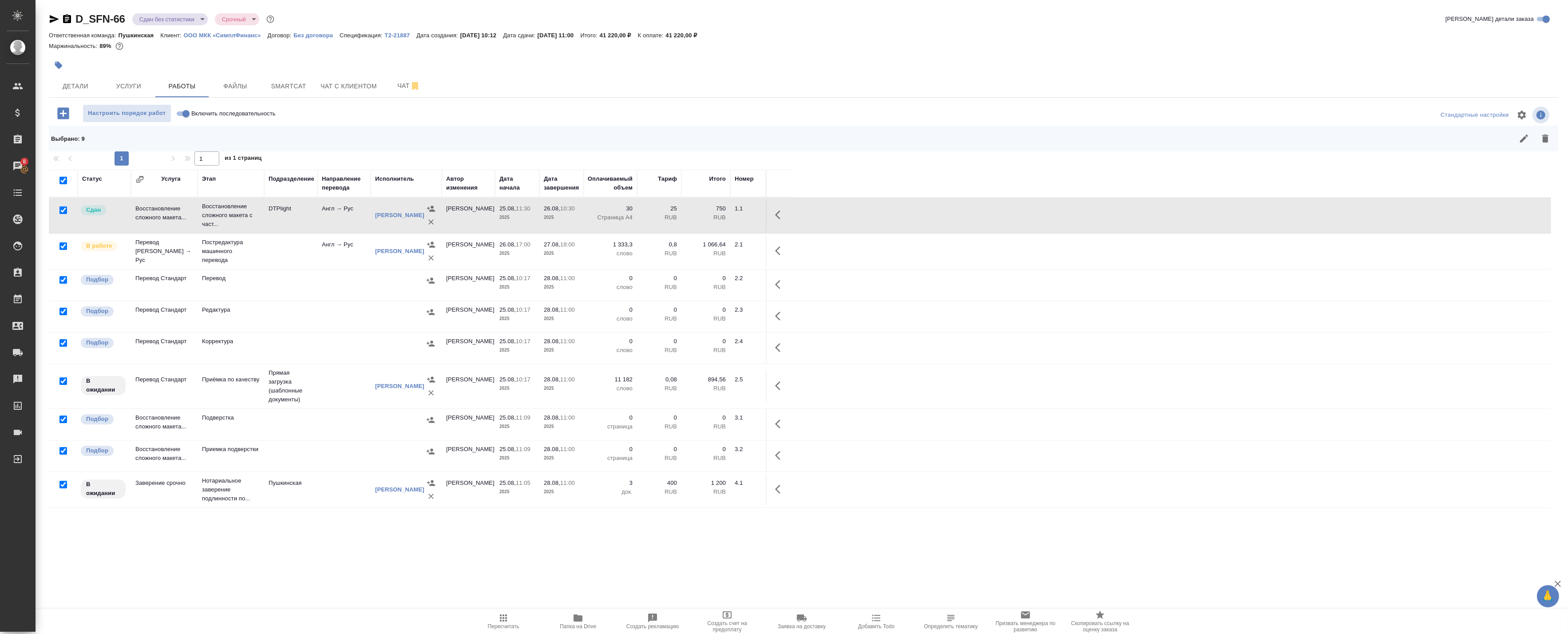
click at [63, 248] on input "checkbox" at bounding box center [63, 246] width 7 height 7
checkbox input "false"
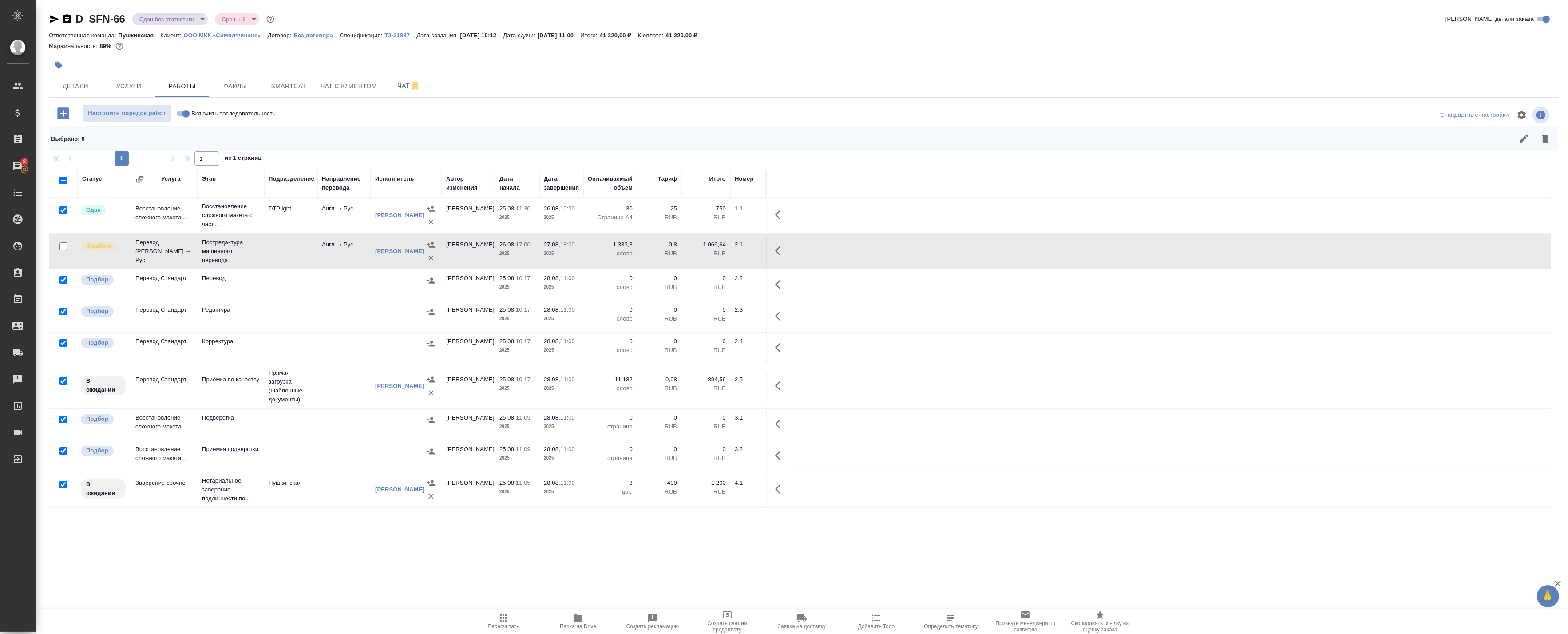
click at [66, 210] on input "checkbox" at bounding box center [63, 210] width 7 height 7
checkbox input "false"
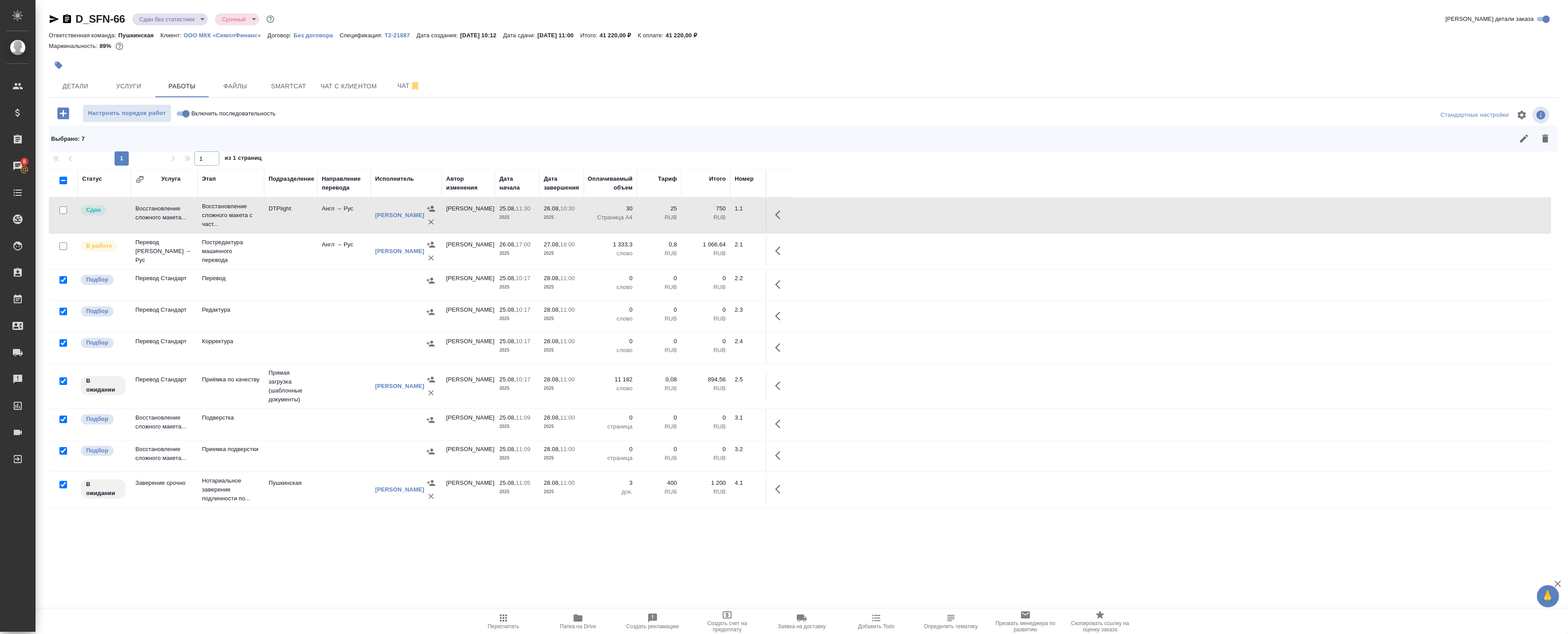
click at [61, 380] on input "checkbox" at bounding box center [63, 381] width 7 height 7
checkbox input "false"
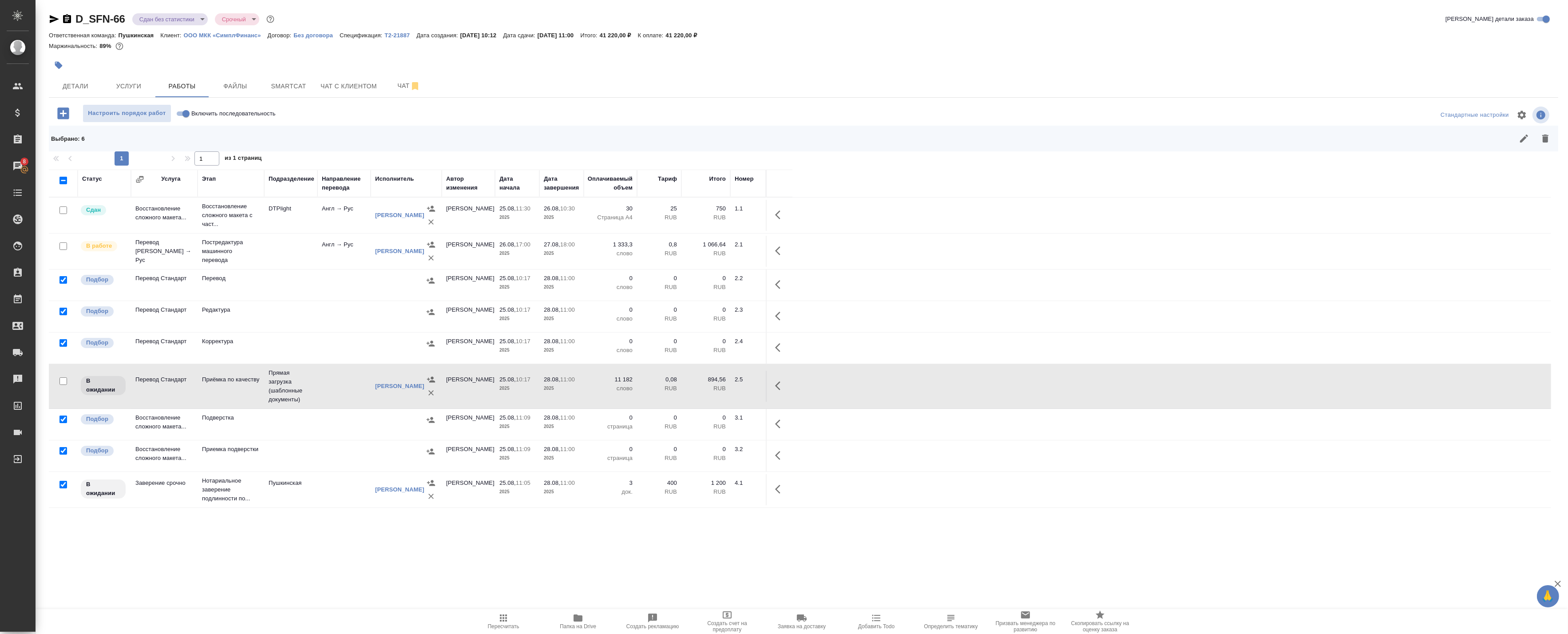
click at [60, 488] on input "checkbox" at bounding box center [63, 485] width 7 height 7
checkbox input "false"
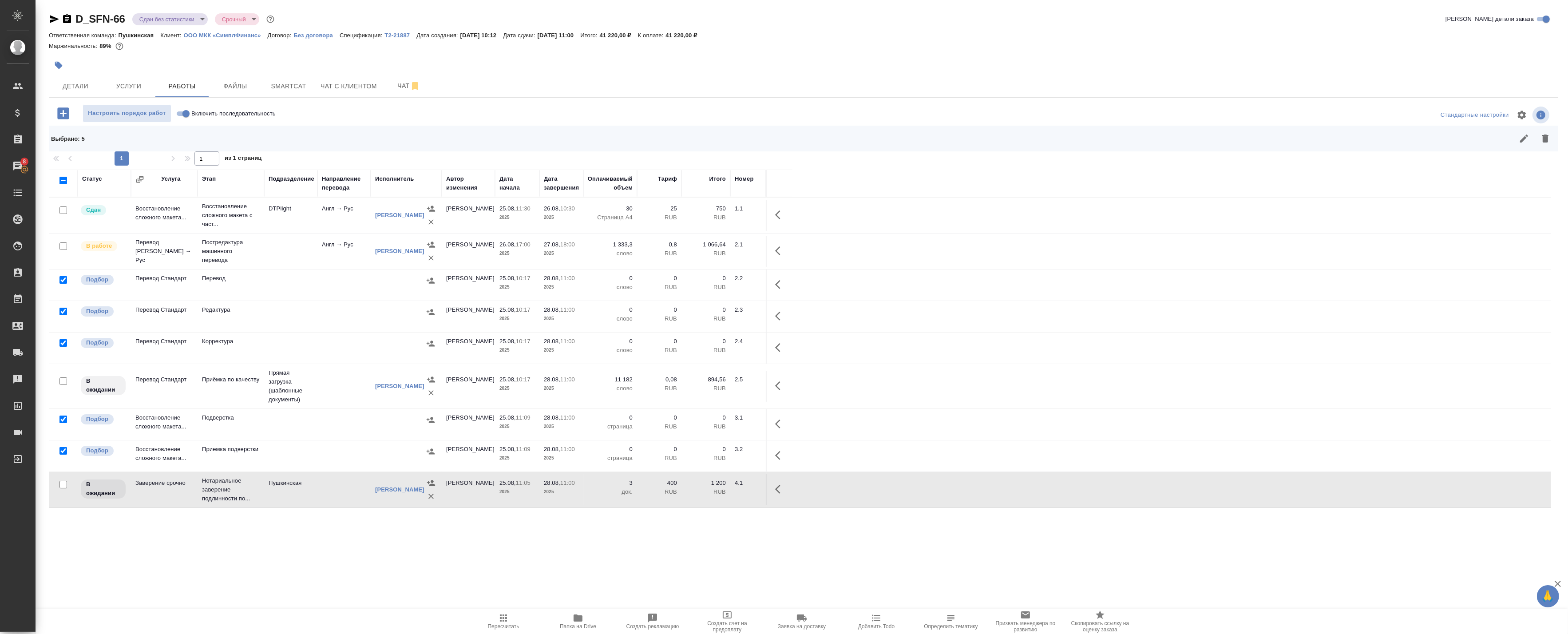
drag, startPoint x: 1542, startPoint y: 139, endPoint x: 1536, endPoint y: 139, distance: 6.0
click at [1542, 139] on icon "button" at bounding box center [1545, 139] width 11 height 11
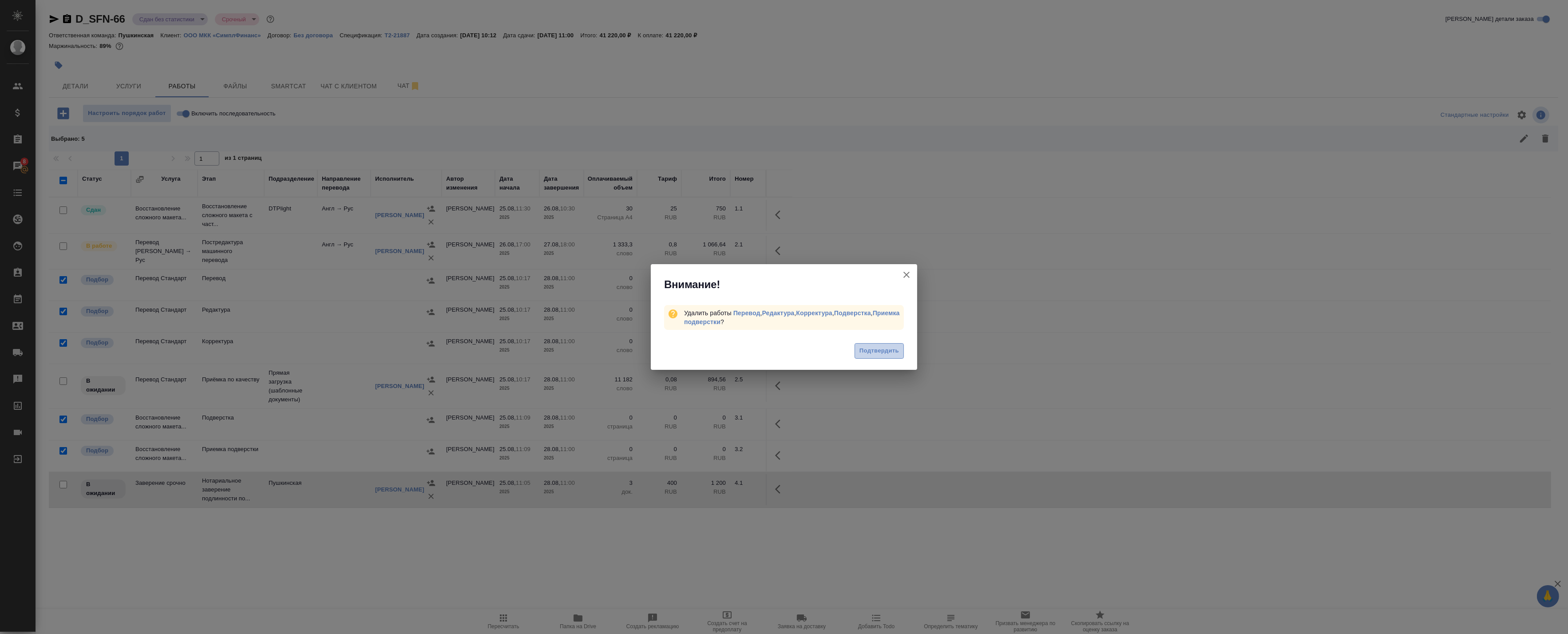
click at [891, 352] on span "Подтвердить" at bounding box center [879, 351] width 40 height 10
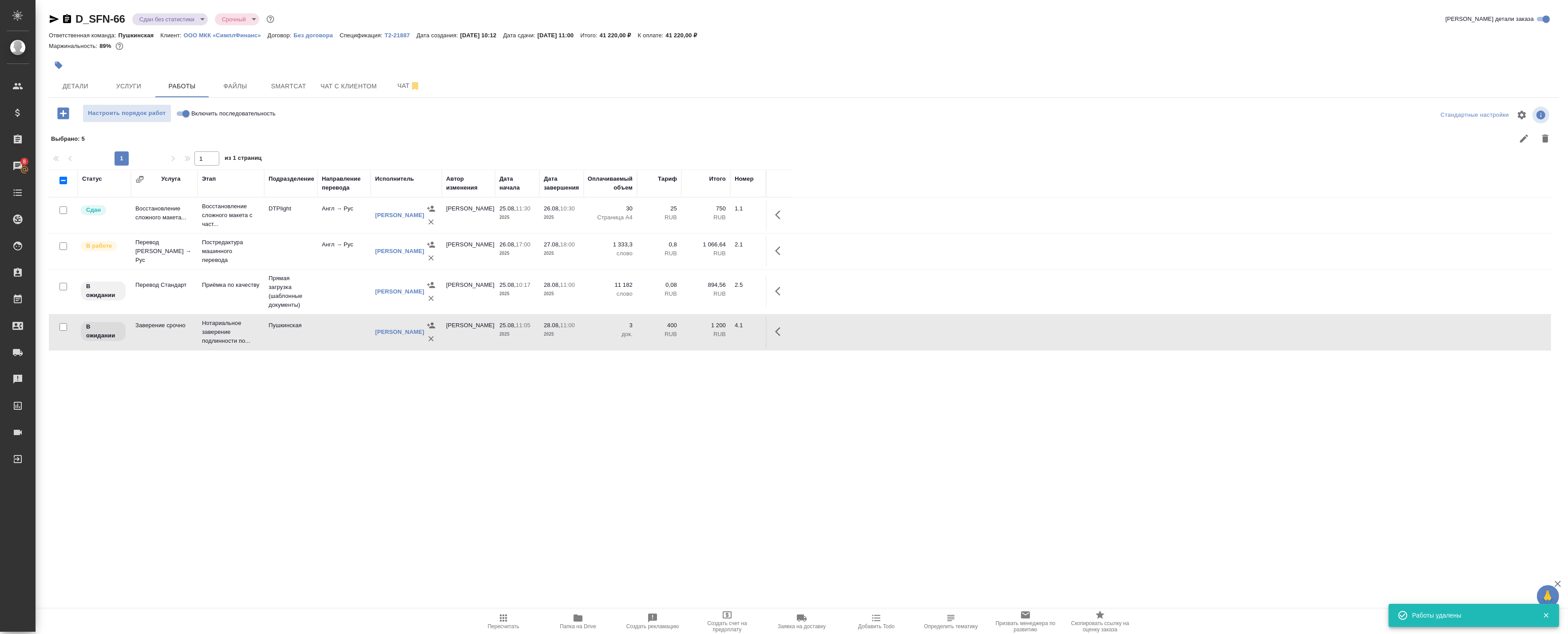
click at [419, 418] on div "Статус Услуга Этап Подразделение Направление перевода Исполнитель Автор изменен…" at bounding box center [800, 370] width 1502 height 400
click at [774, 290] on button "button" at bounding box center [780, 291] width 21 height 21
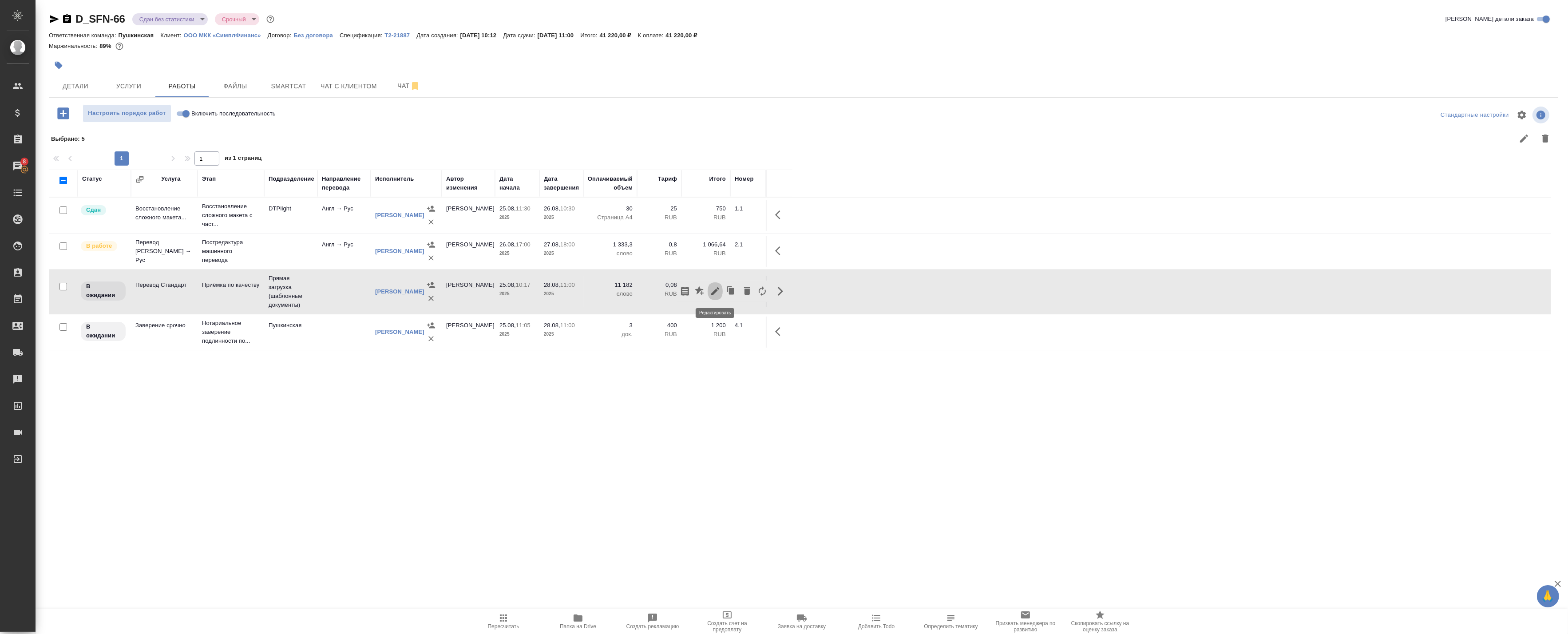
click at [712, 290] on icon "button" at bounding box center [715, 292] width 11 height 11
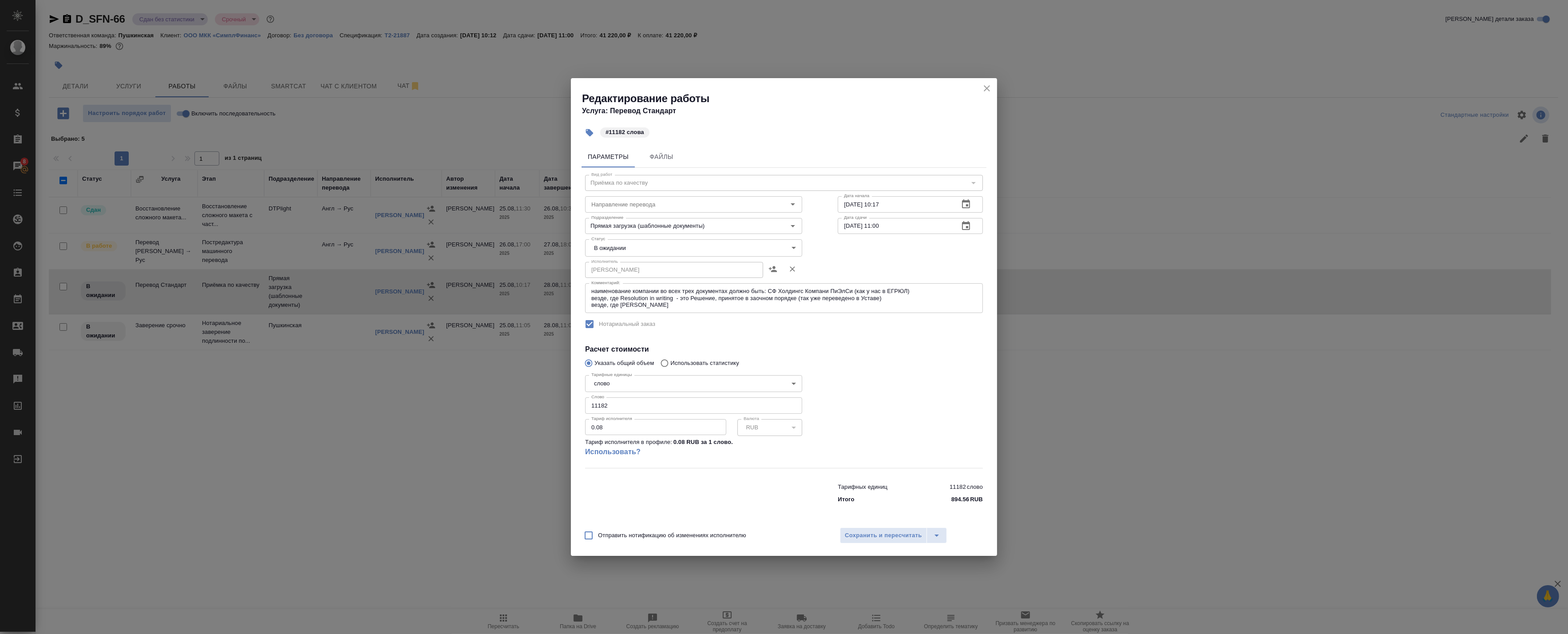
click at [618, 249] on body "🙏 .cls-1 fill:#fff; AWATERA Badanyan Artak Клиенты Спецификации Заказы 8 Чаты T…" at bounding box center [784, 317] width 1568 height 634
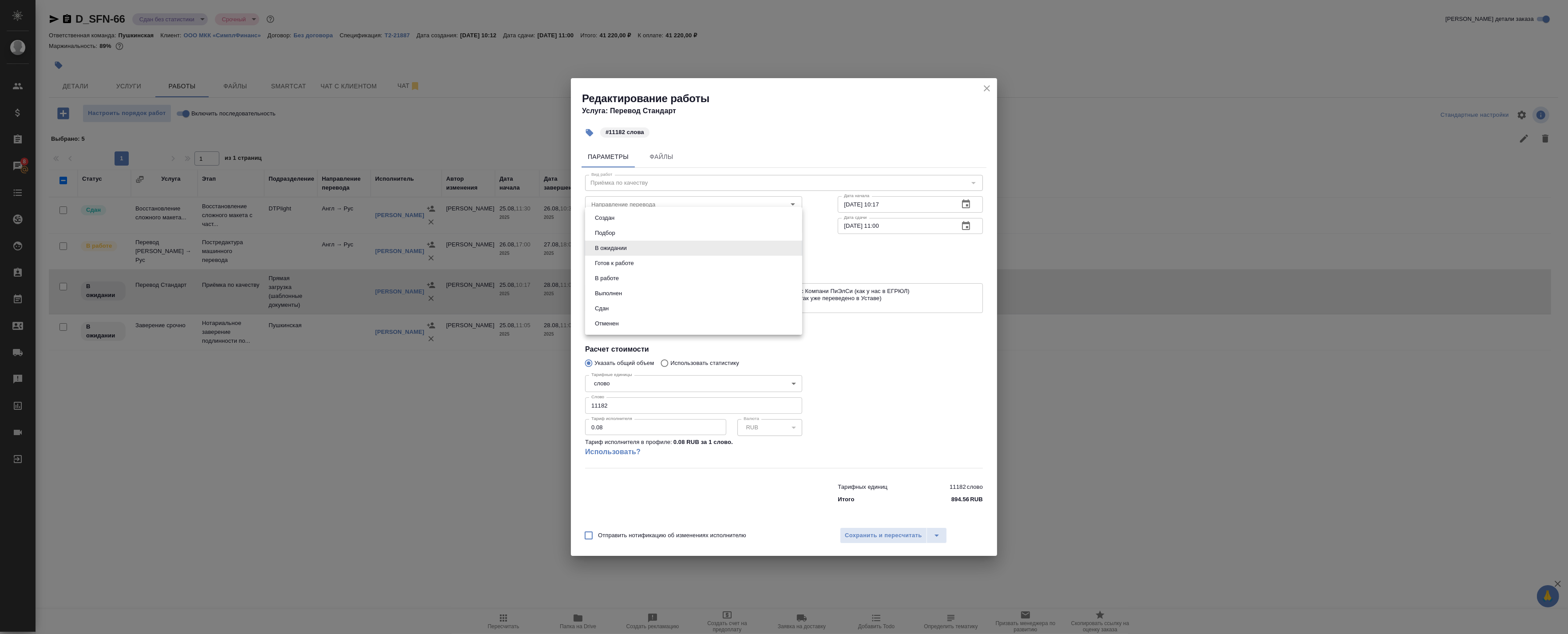
click at [614, 306] on li "Сдан" at bounding box center [693, 308] width 217 height 15
type input "closed"
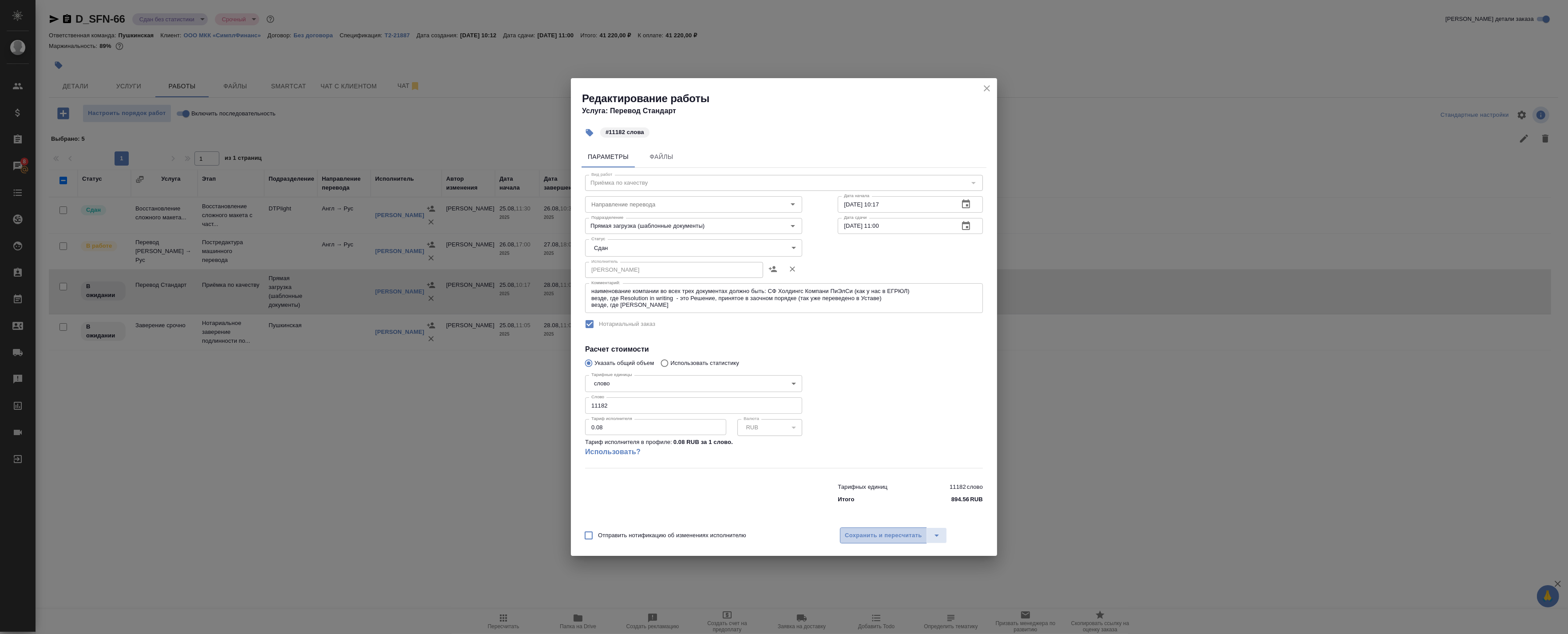
click at [858, 536] on span "Сохранить и пересчитать" at bounding box center [883, 536] width 77 height 10
click at [862, 535] on span "Сохранить и пересчитать" at bounding box center [883, 536] width 77 height 10
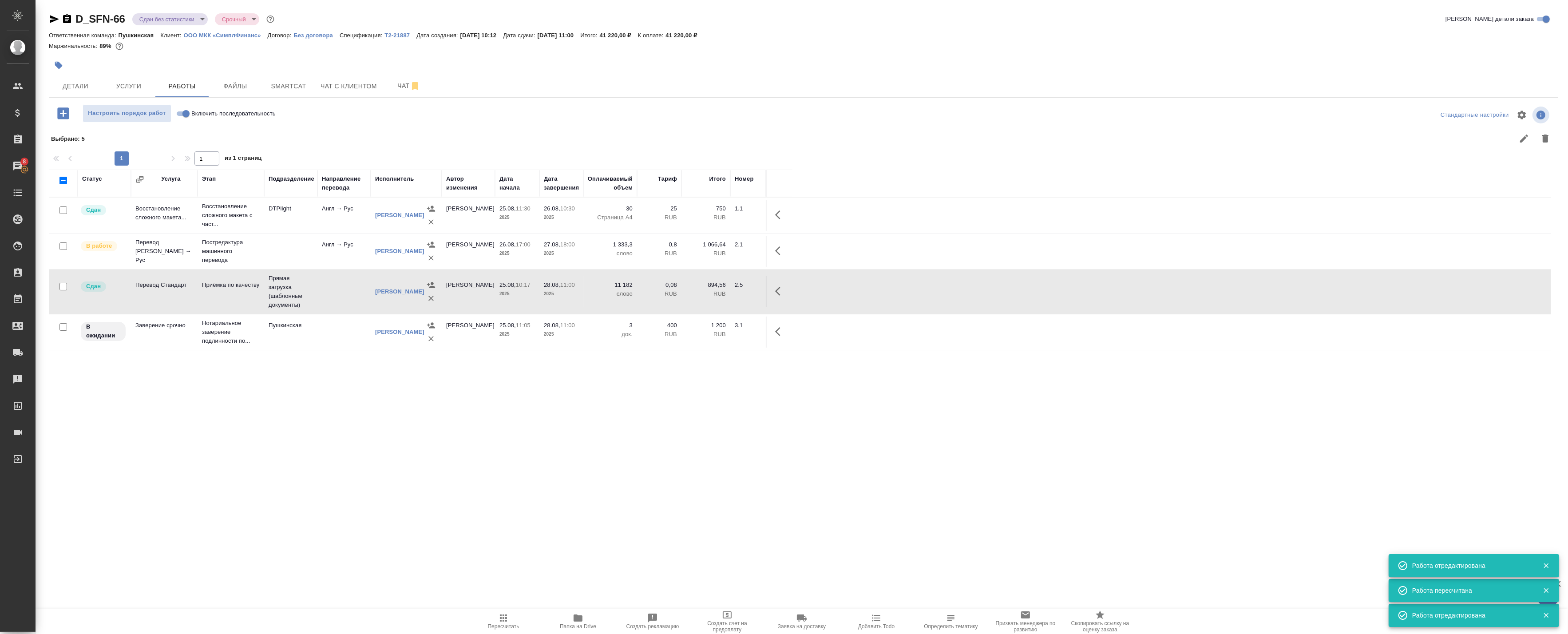
click at [782, 255] on icon "button" at bounding box center [780, 251] width 11 height 11
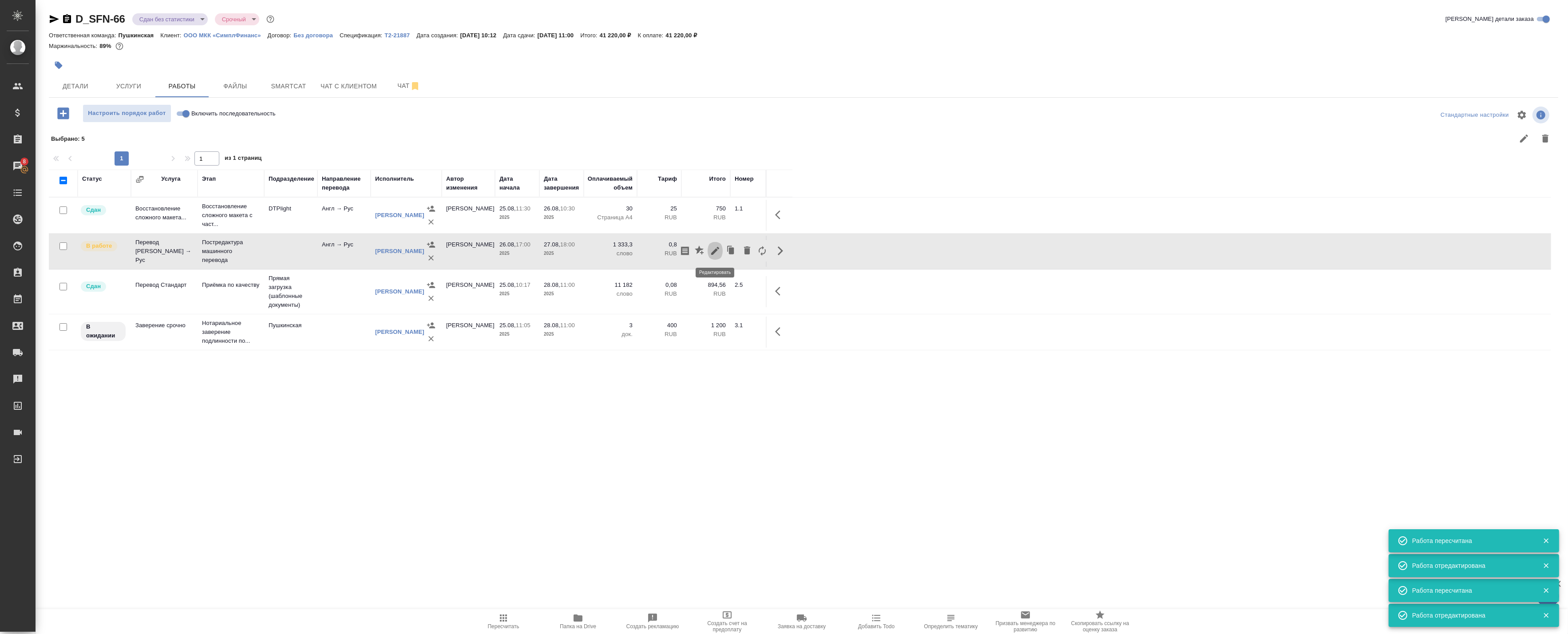
click at [711, 252] on icon "button" at bounding box center [715, 251] width 11 height 11
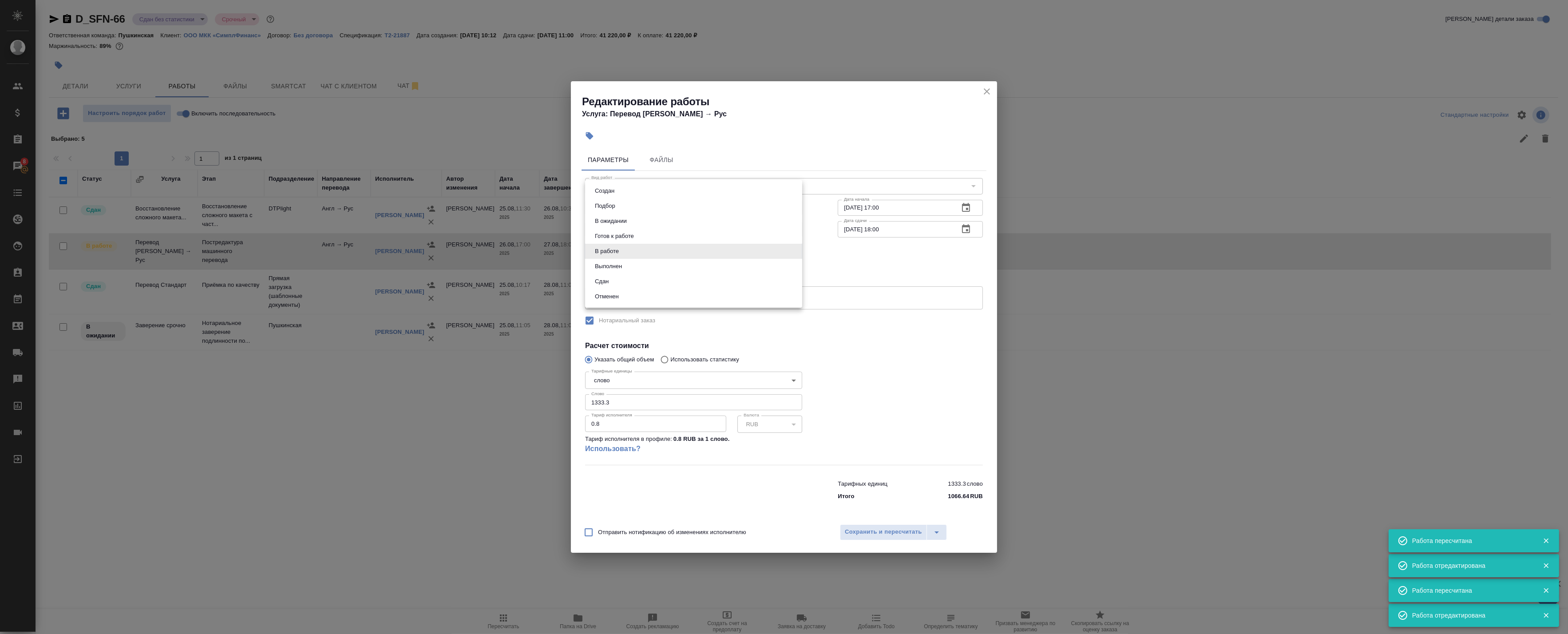
drag, startPoint x: 615, startPoint y: 250, endPoint x: 618, endPoint y: 265, distance: 15.3
click at [615, 251] on body "🙏 .cls-1 fill:#fff; AWATERA Badanyan Artak Клиенты Спецификации Заказы 8 Чаты T…" at bounding box center [784, 317] width 1568 height 634
click at [614, 282] on li "Сдан" at bounding box center [693, 281] width 217 height 15
type input "closed"
click at [853, 531] on span "Сохранить и пересчитать" at bounding box center [883, 532] width 77 height 10
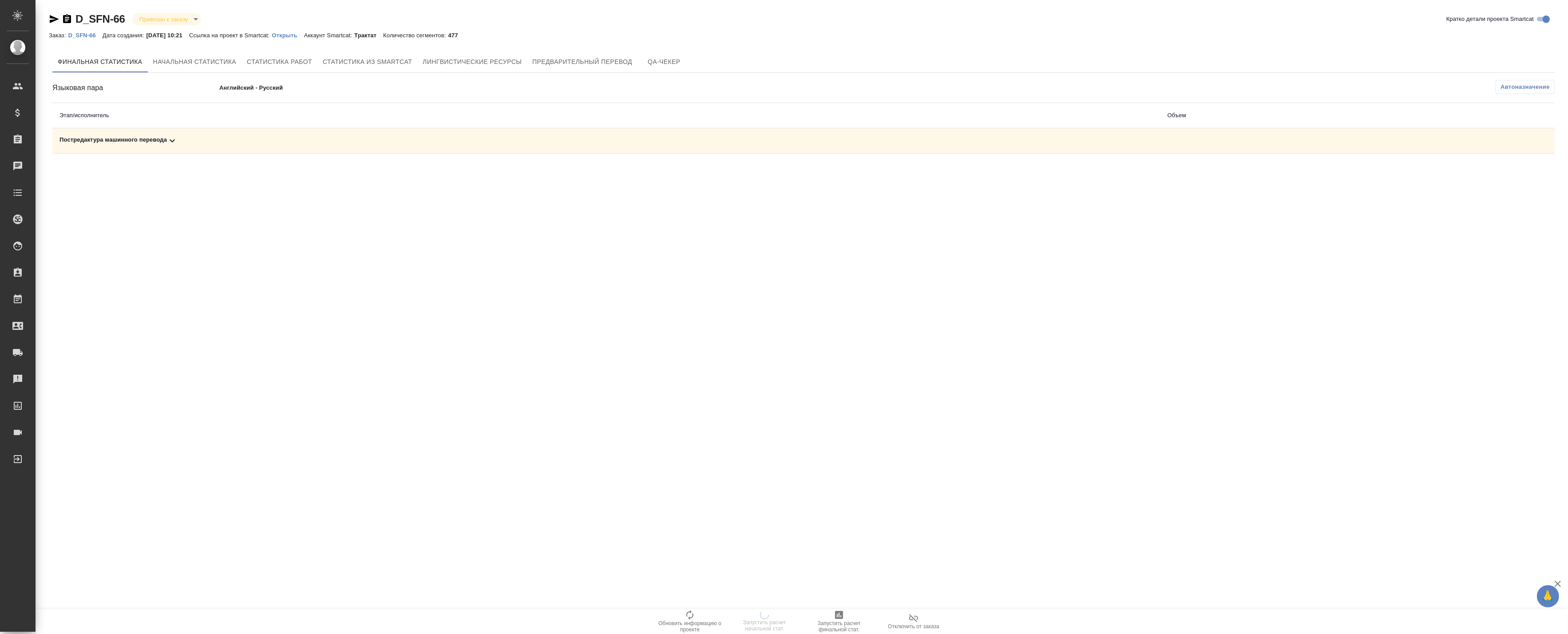
click at [421, 134] on td "Постредактура машинного перевода" at bounding box center [606, 141] width 1108 height 26
click at [192, 141] on div "Постредактура машинного перевода" at bounding box center [606, 141] width 1094 height 11
click at [1514, 83] on span "Автоназначение" at bounding box center [1525, 87] width 49 height 9
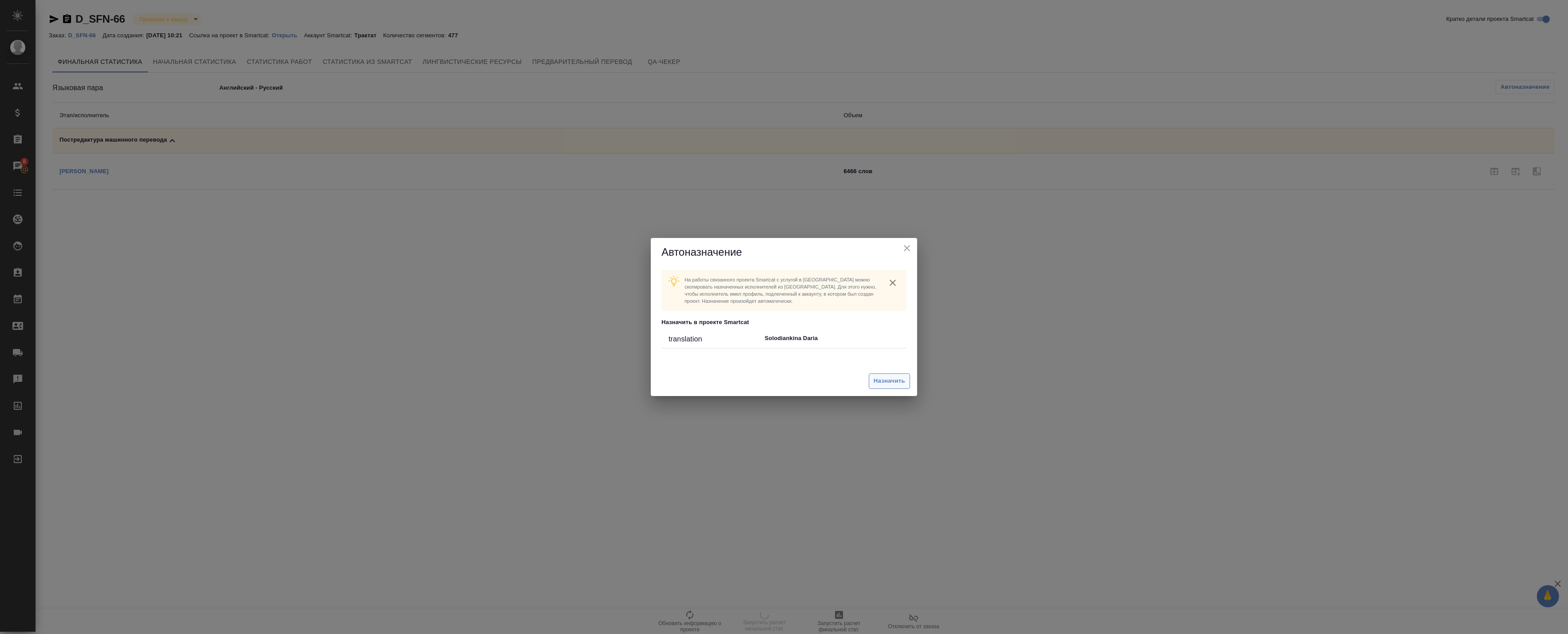
click at [886, 380] on span "Назначить" at bounding box center [889, 381] width 32 height 10
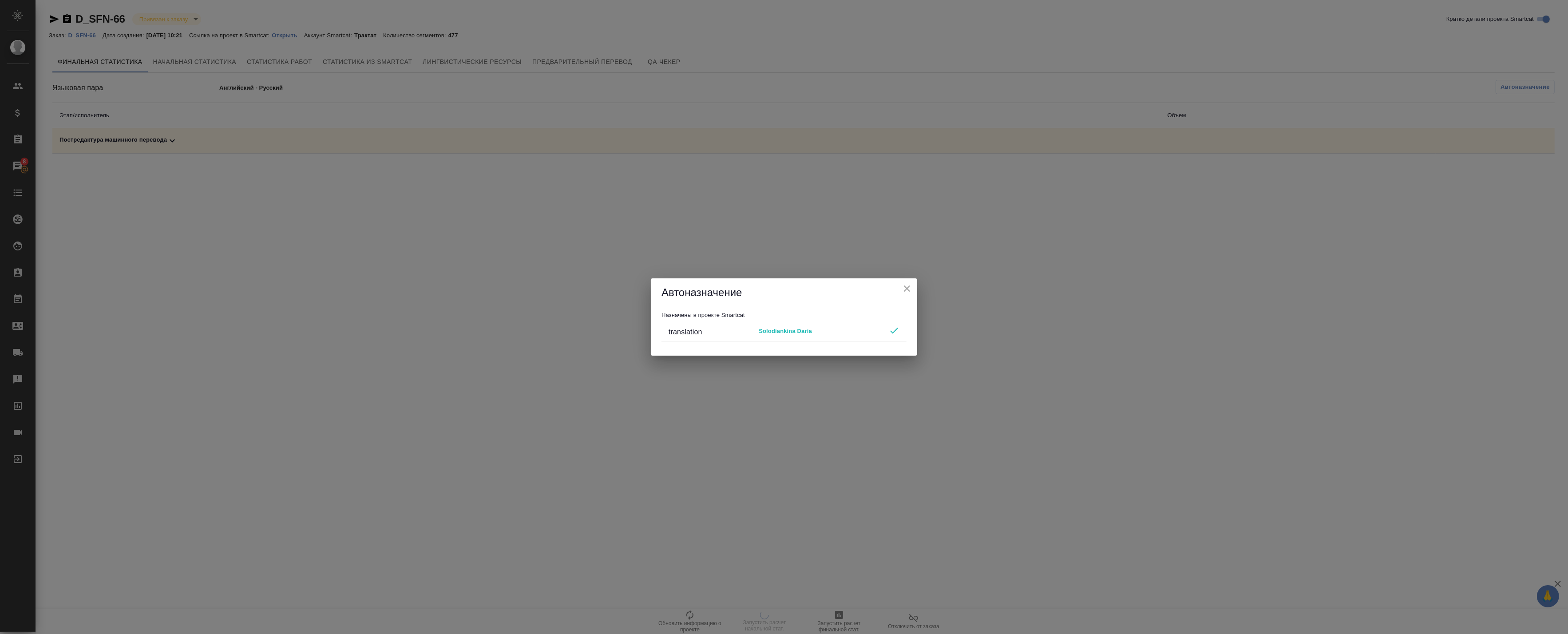
click at [905, 291] on icon "close" at bounding box center [907, 289] width 11 height 11
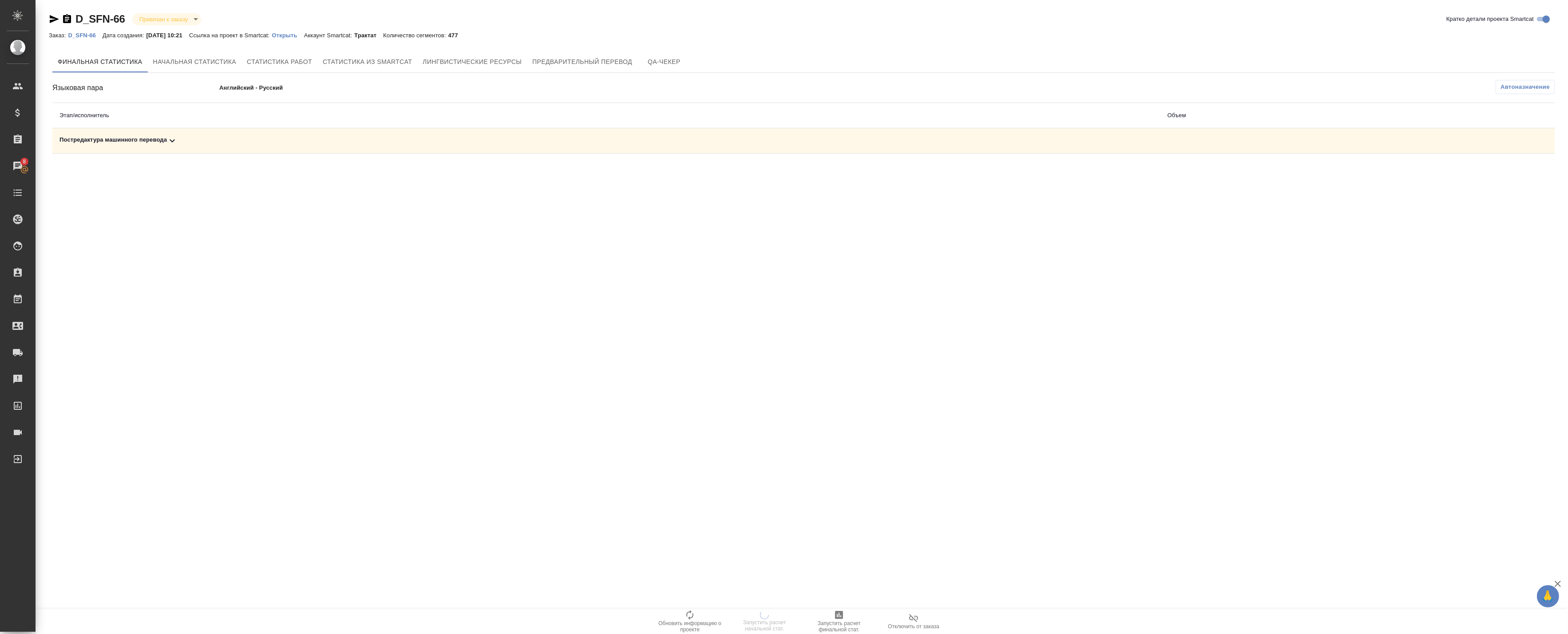
click at [1049, 139] on div "Постредактура машинного перевода" at bounding box center [606, 141] width 1094 height 11
drag, startPoint x: 178, startPoint y: 224, endPoint x: 184, endPoint y: 226, distance: 6.3
click at [178, 225] on div ".cls-1 fill:#fff; AWATERA Badanyan Artak Клиенты Спецификации Заказы 8 Чаты Tod…" at bounding box center [784, 317] width 1568 height 634
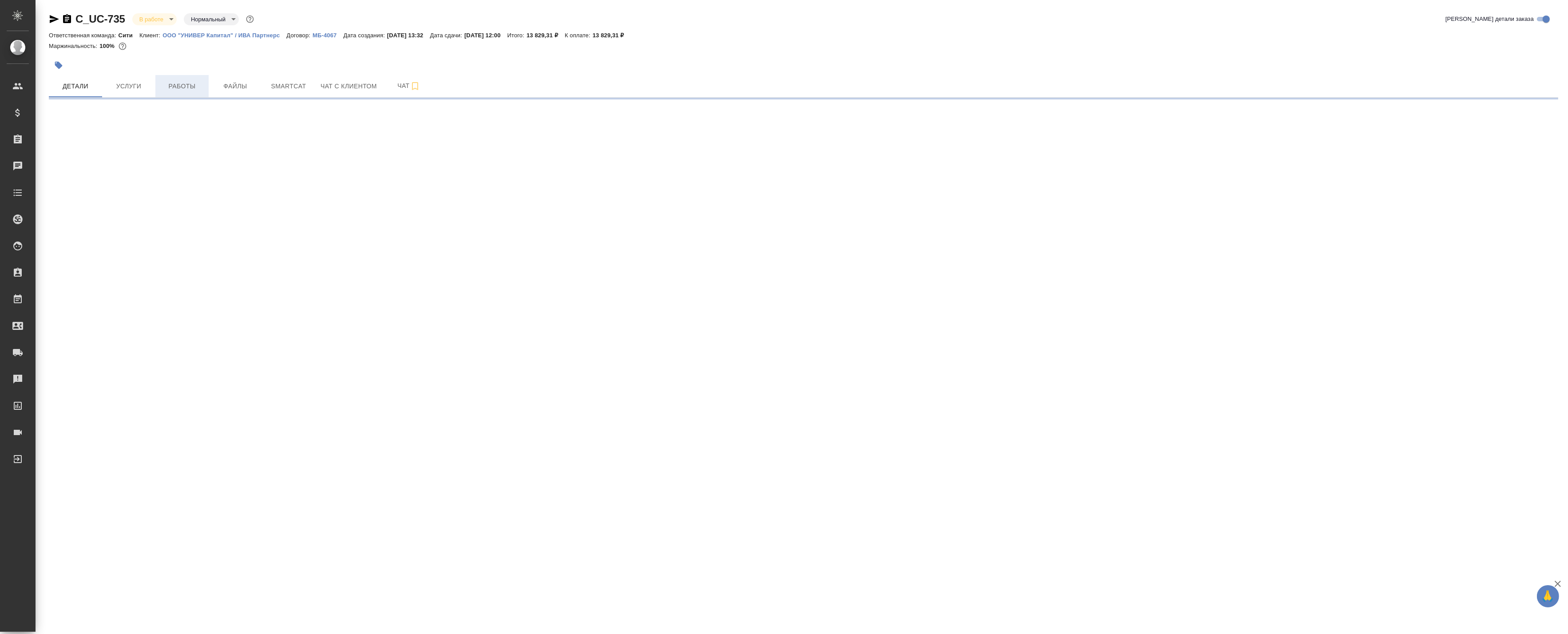
select select "RU"
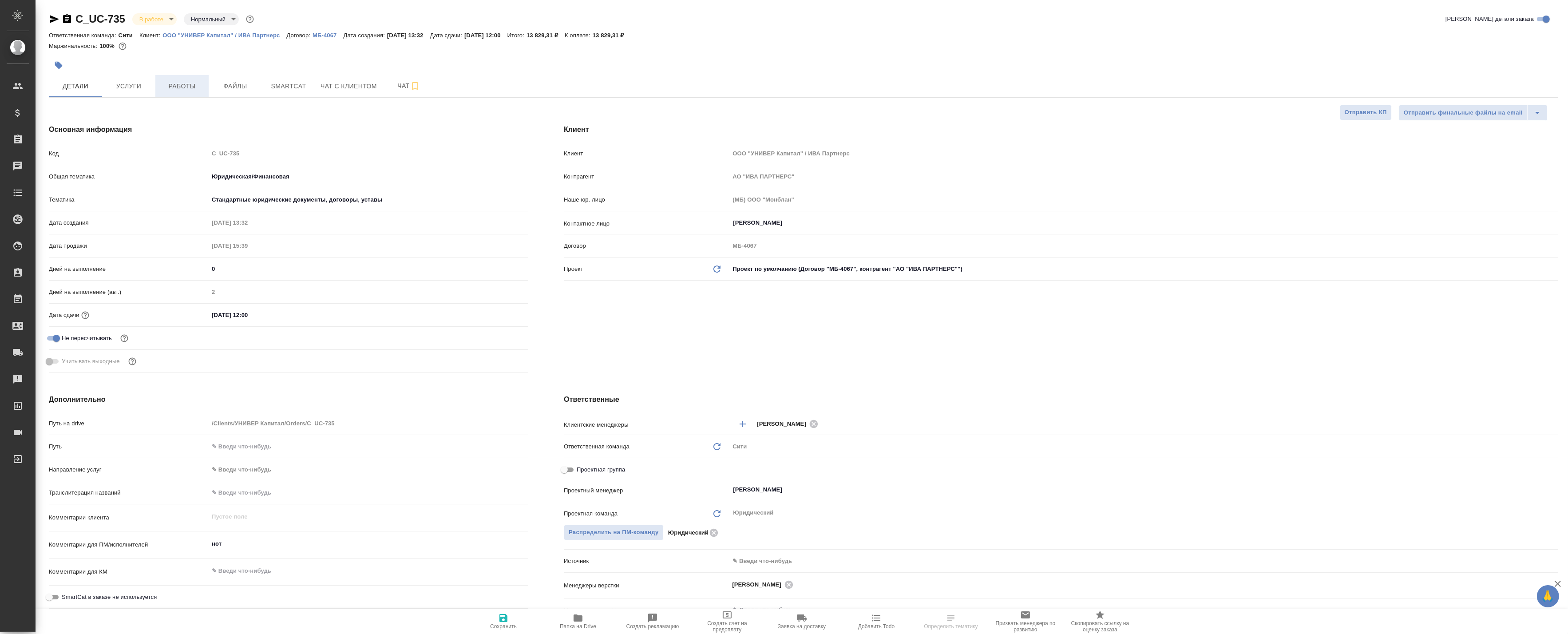
type textarea "x"
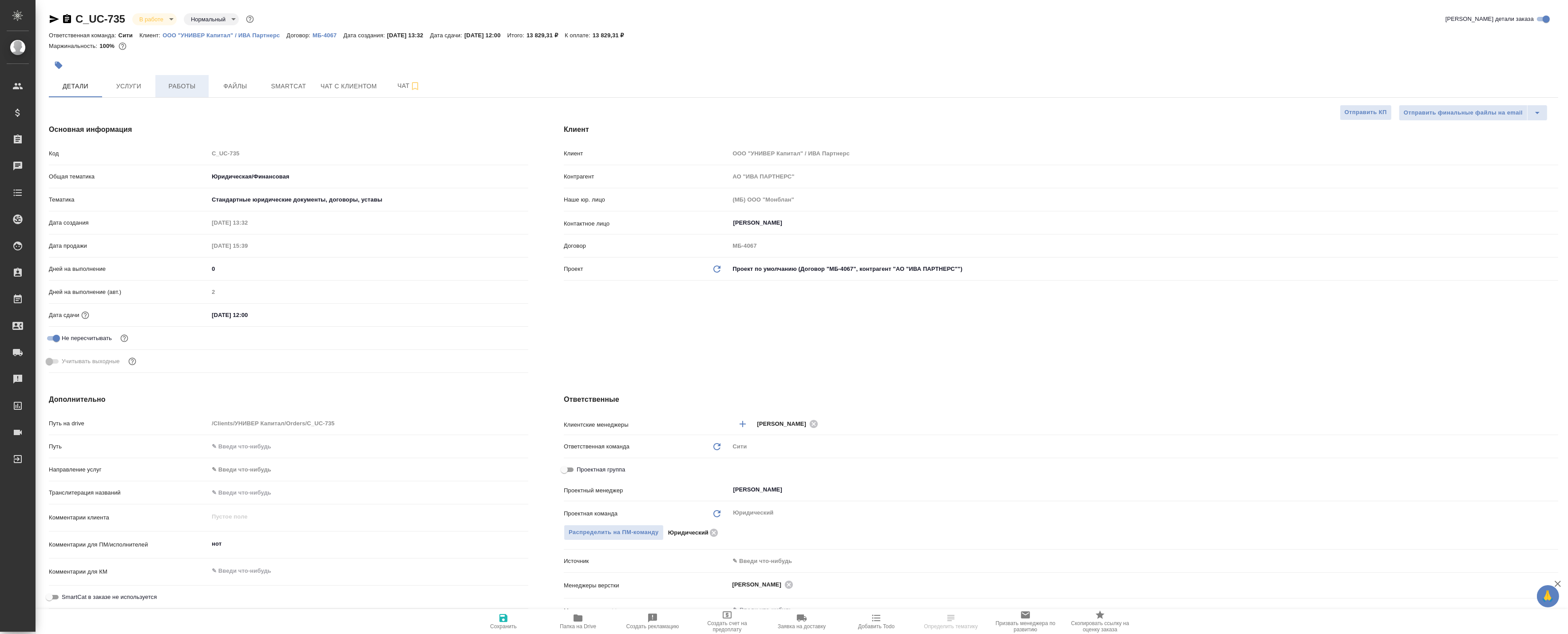
type textarea "x"
click at [169, 83] on span "Работы" at bounding box center [182, 86] width 43 height 11
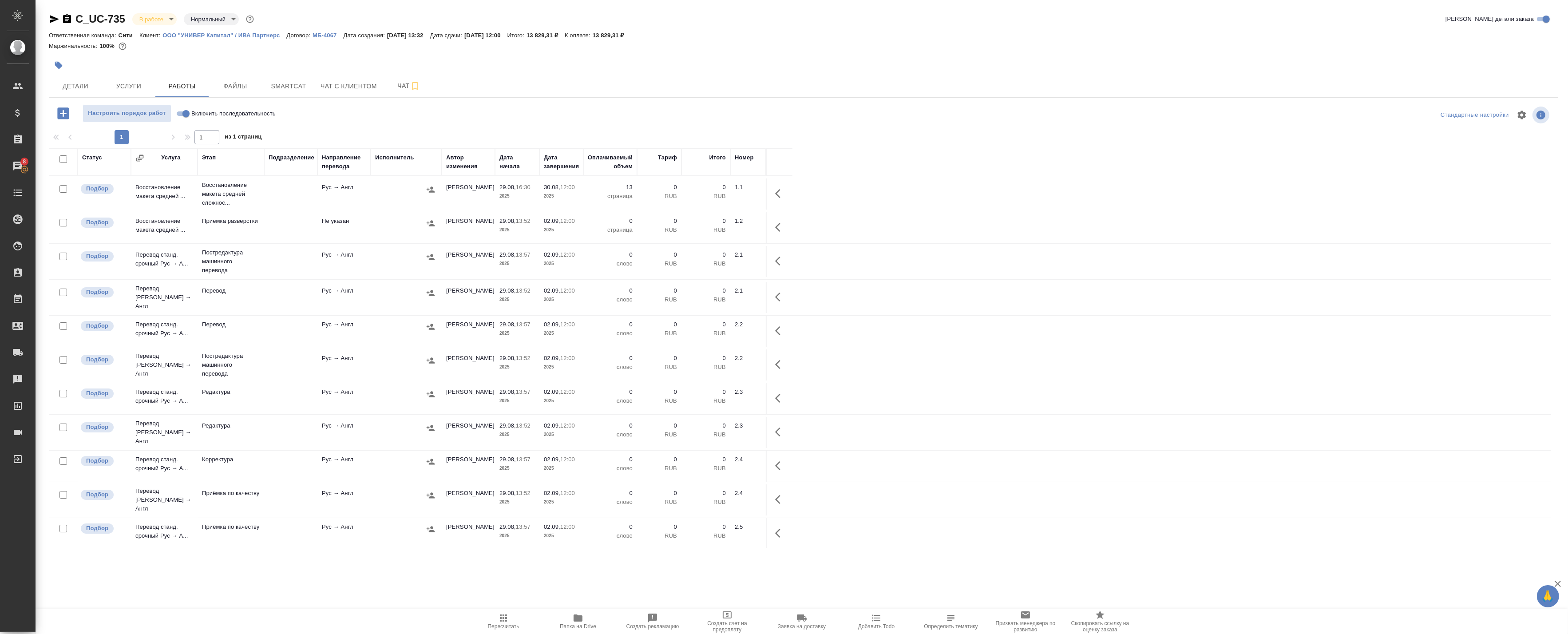
click at [55, 19] on icon "button" at bounding box center [54, 19] width 9 height 8
click at [184, 577] on div ".cls-1 fill:#fff; AWATERA Badanyan Artak Клиенты Спецификации Заказы 8 Чаты Tod…" at bounding box center [784, 317] width 1568 height 634
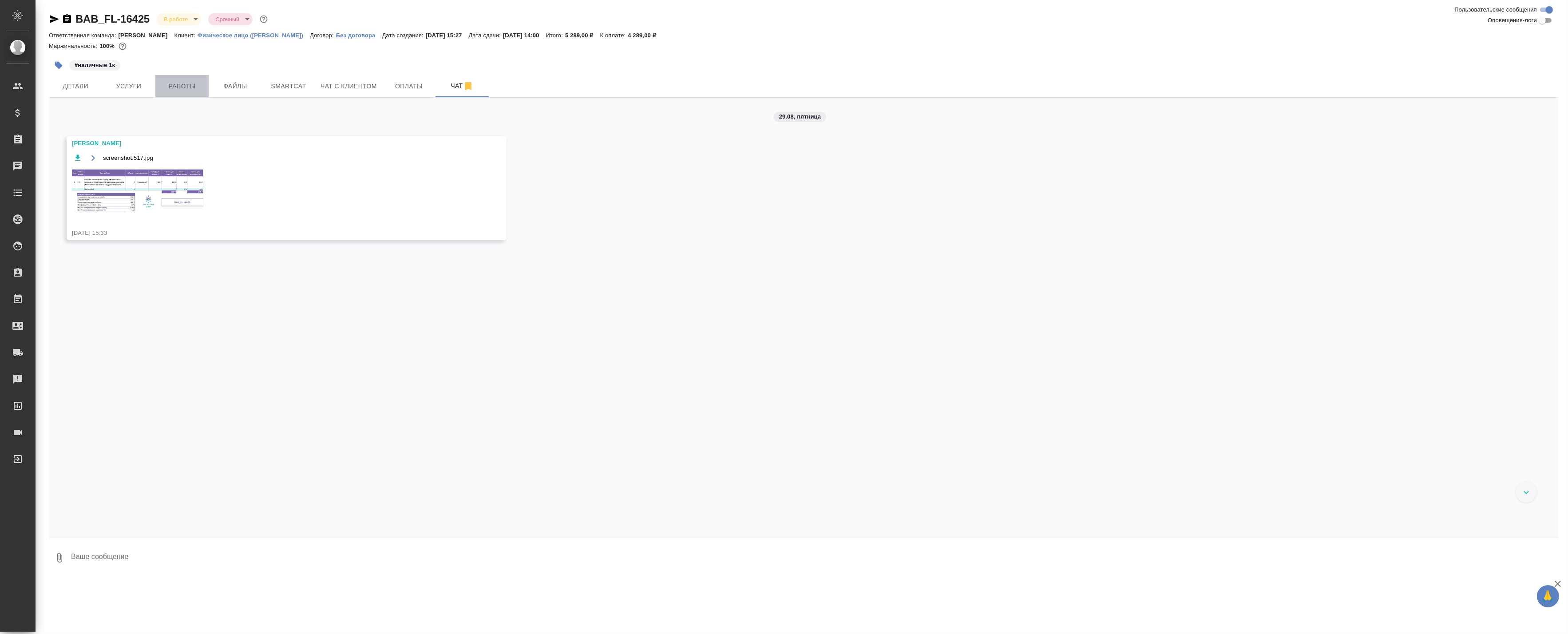
click at [189, 88] on span "Работы" at bounding box center [182, 86] width 43 height 11
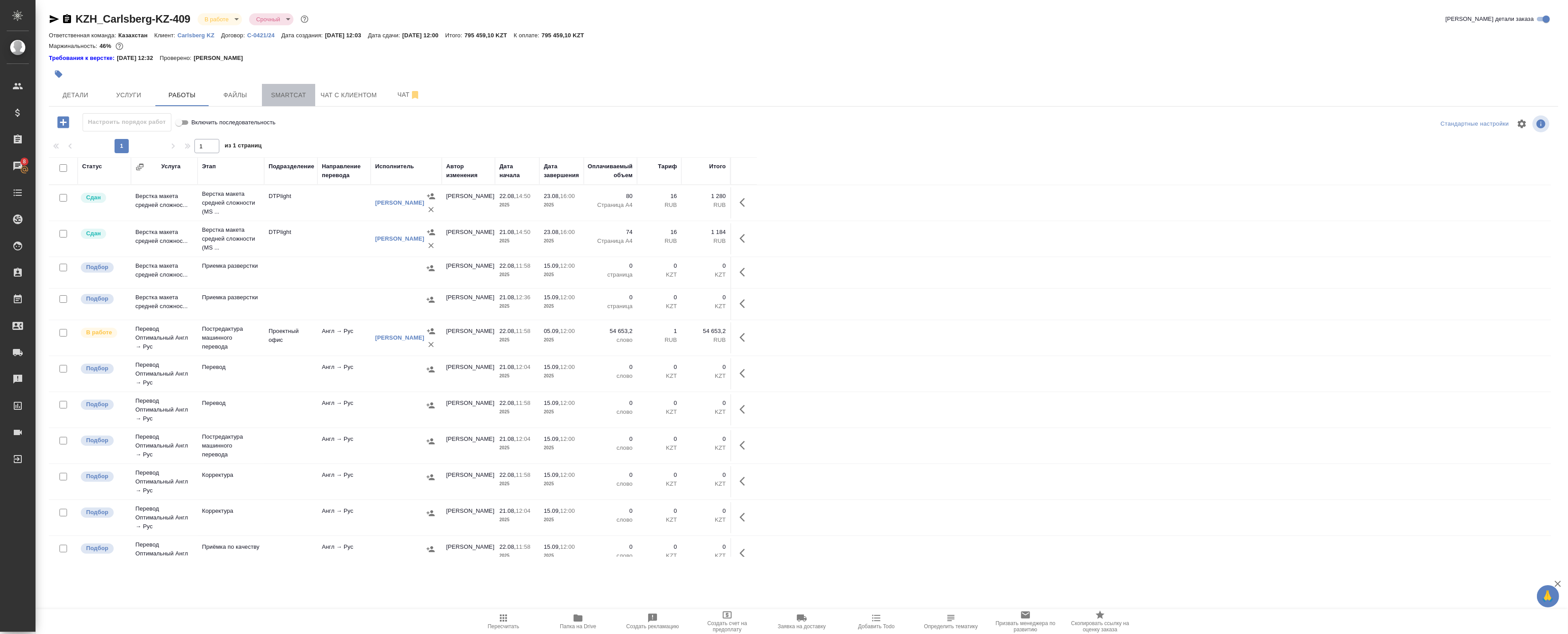
click at [280, 99] on span "Smartcat" at bounding box center [289, 95] width 43 height 11
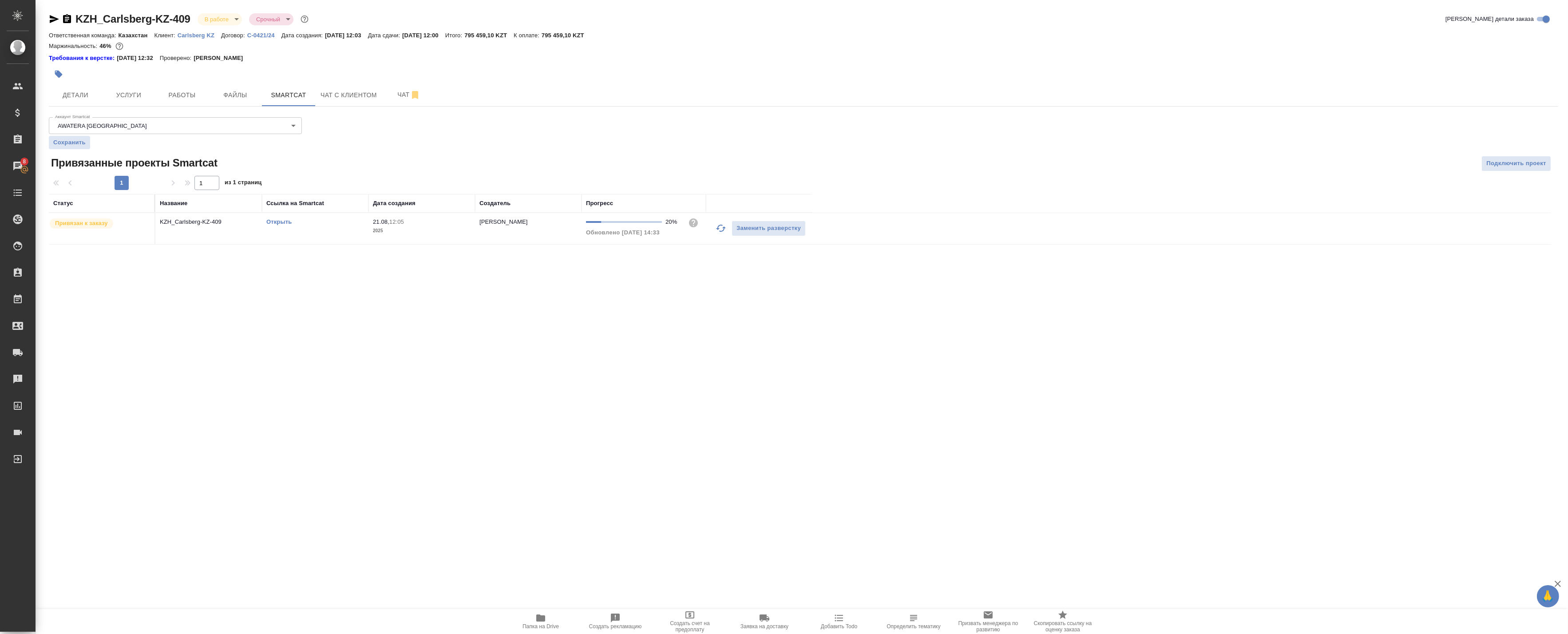
click at [718, 228] on icon "button" at bounding box center [721, 228] width 10 height 7
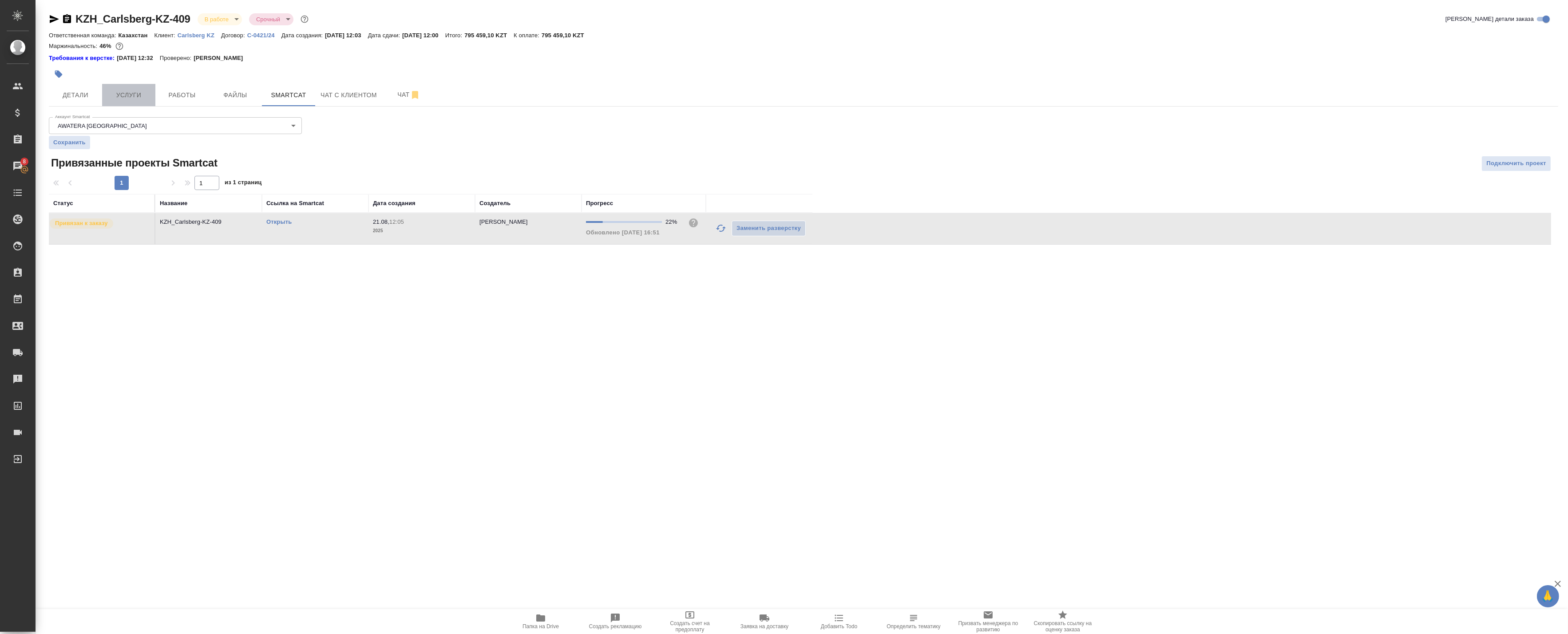
click at [142, 94] on span "Услуги" at bounding box center [128, 95] width 43 height 11
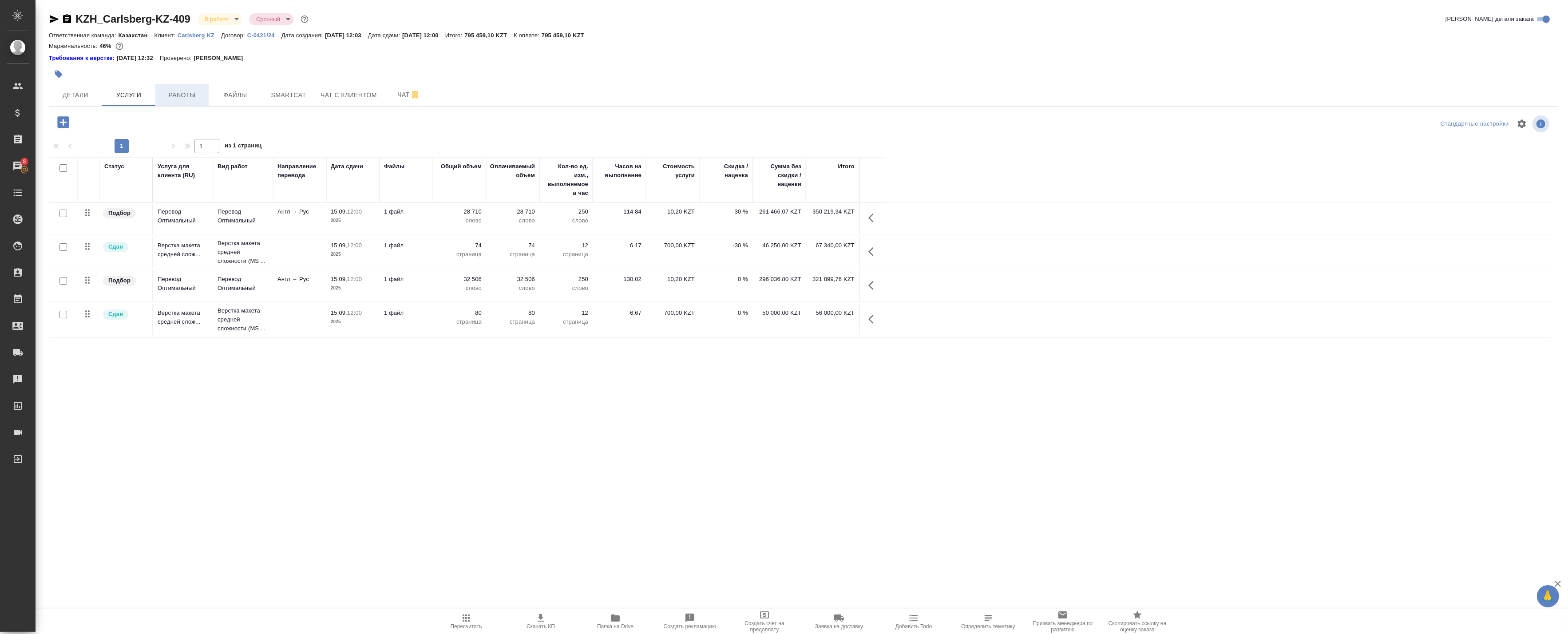
click at [188, 97] on span "Работы" at bounding box center [182, 95] width 43 height 11
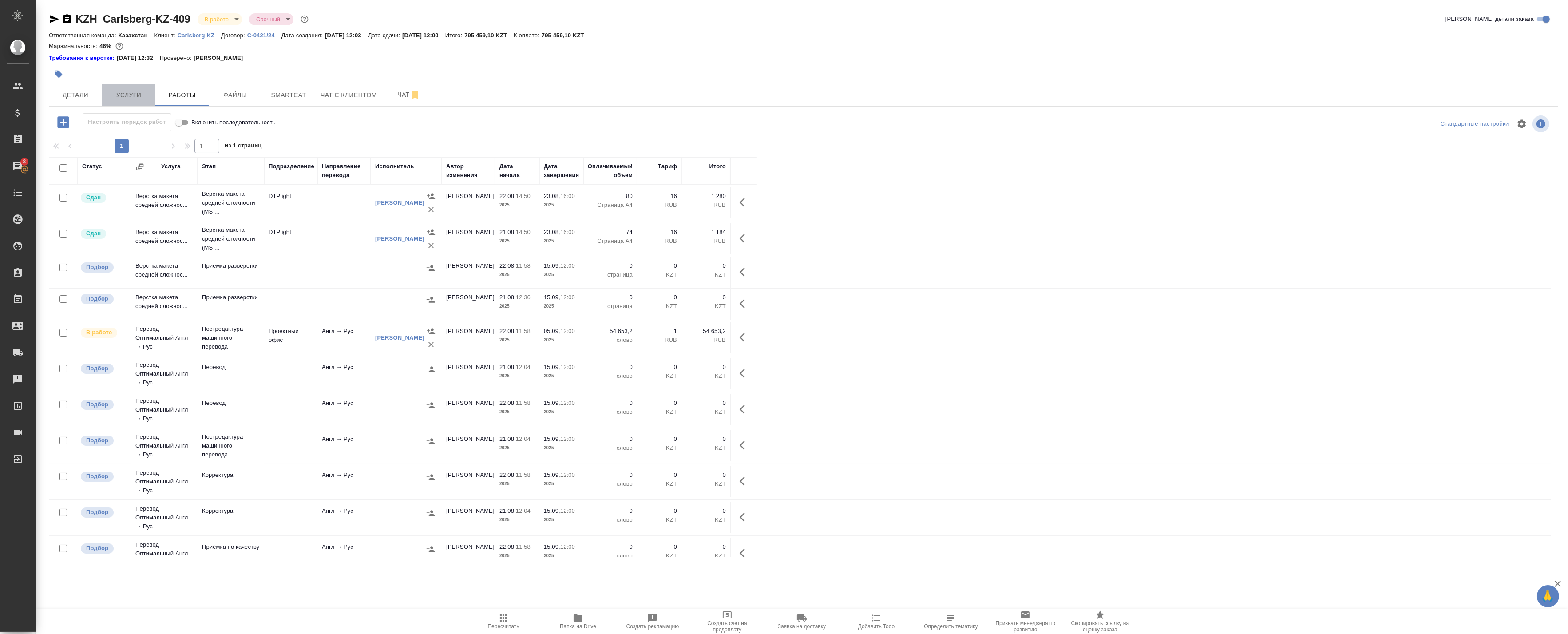
click at [139, 98] on span "Услуги" at bounding box center [128, 95] width 43 height 11
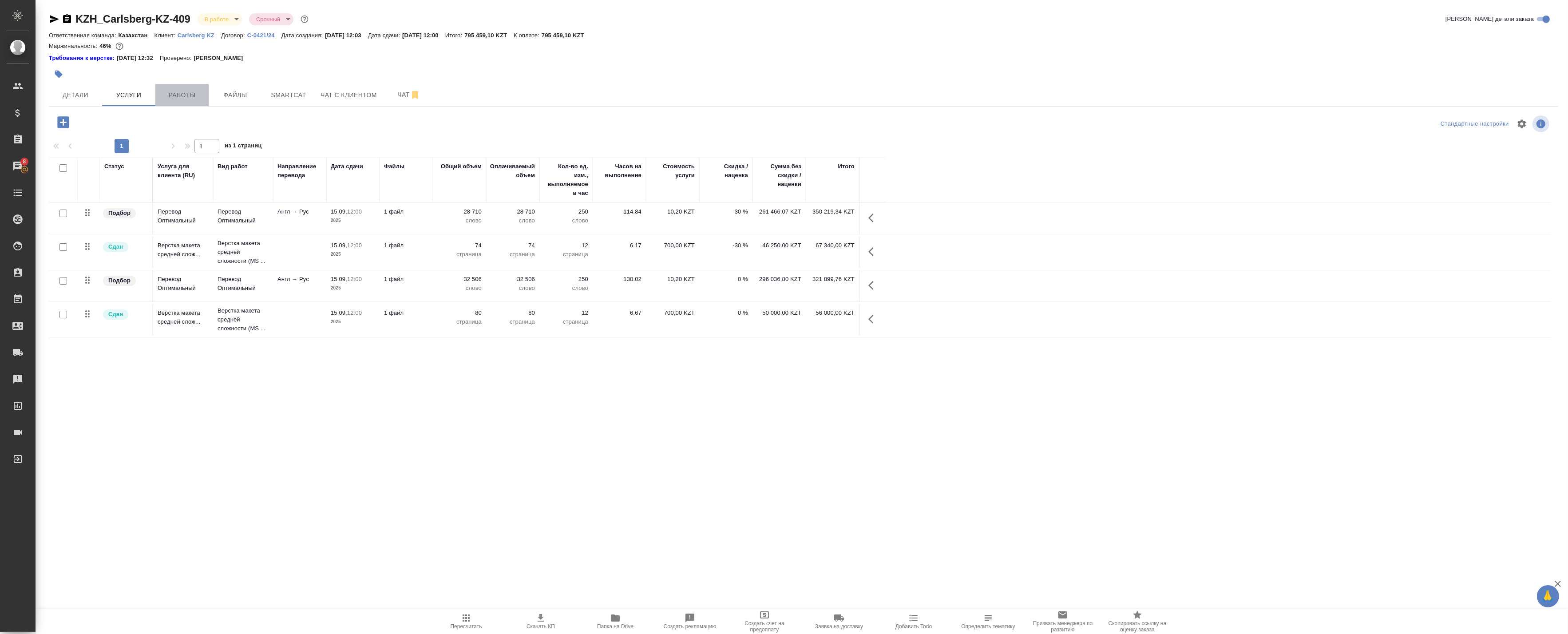
click at [169, 94] on span "Работы" at bounding box center [182, 95] width 43 height 11
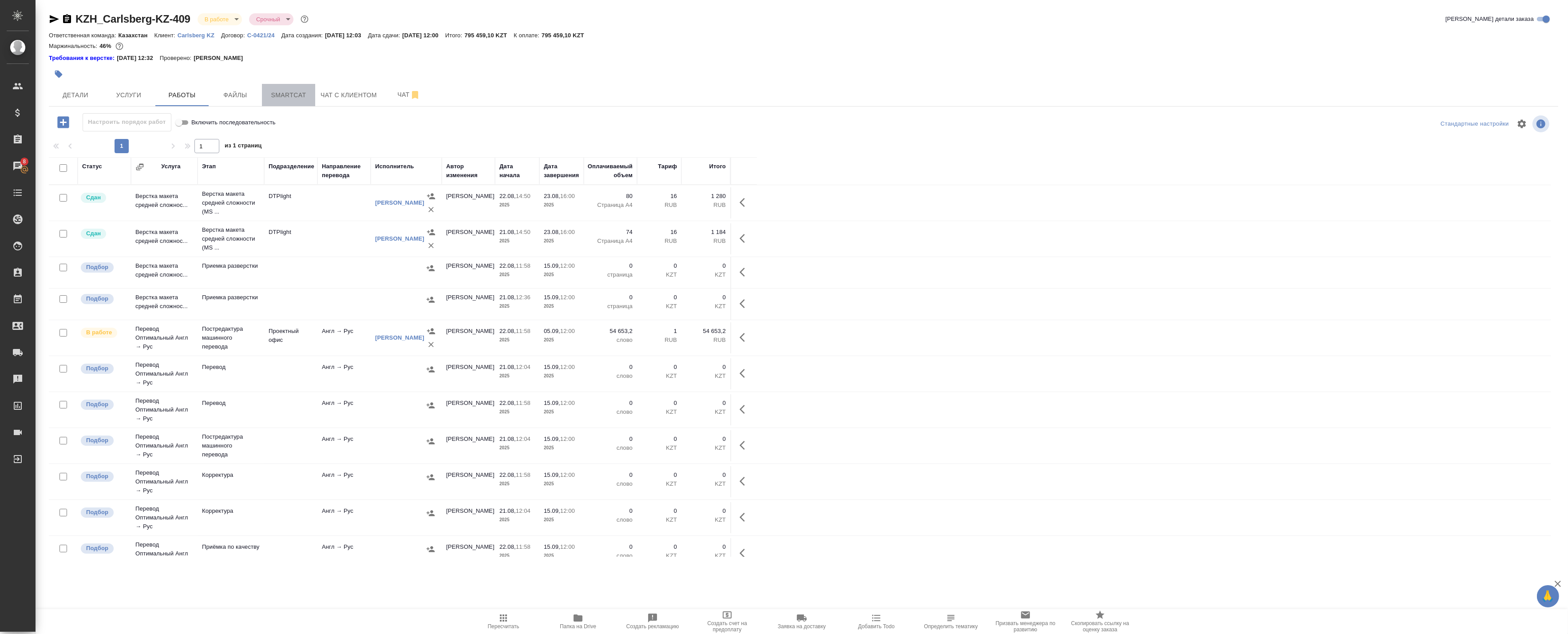
click at [268, 94] on span "Smartcat" at bounding box center [289, 95] width 43 height 11
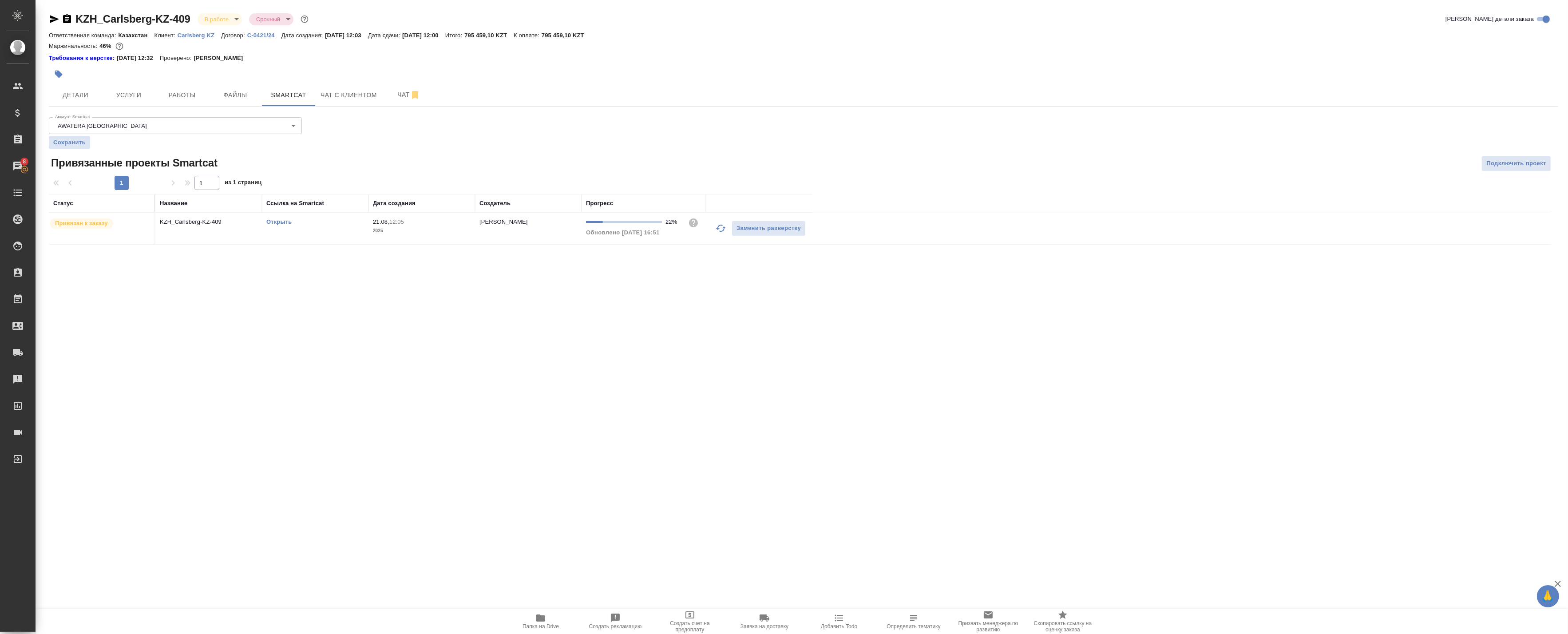
click at [268, 222] on link "Открыть" at bounding box center [279, 222] width 26 height 7
click at [172, 104] on button "Работы" at bounding box center [182, 95] width 54 height 22
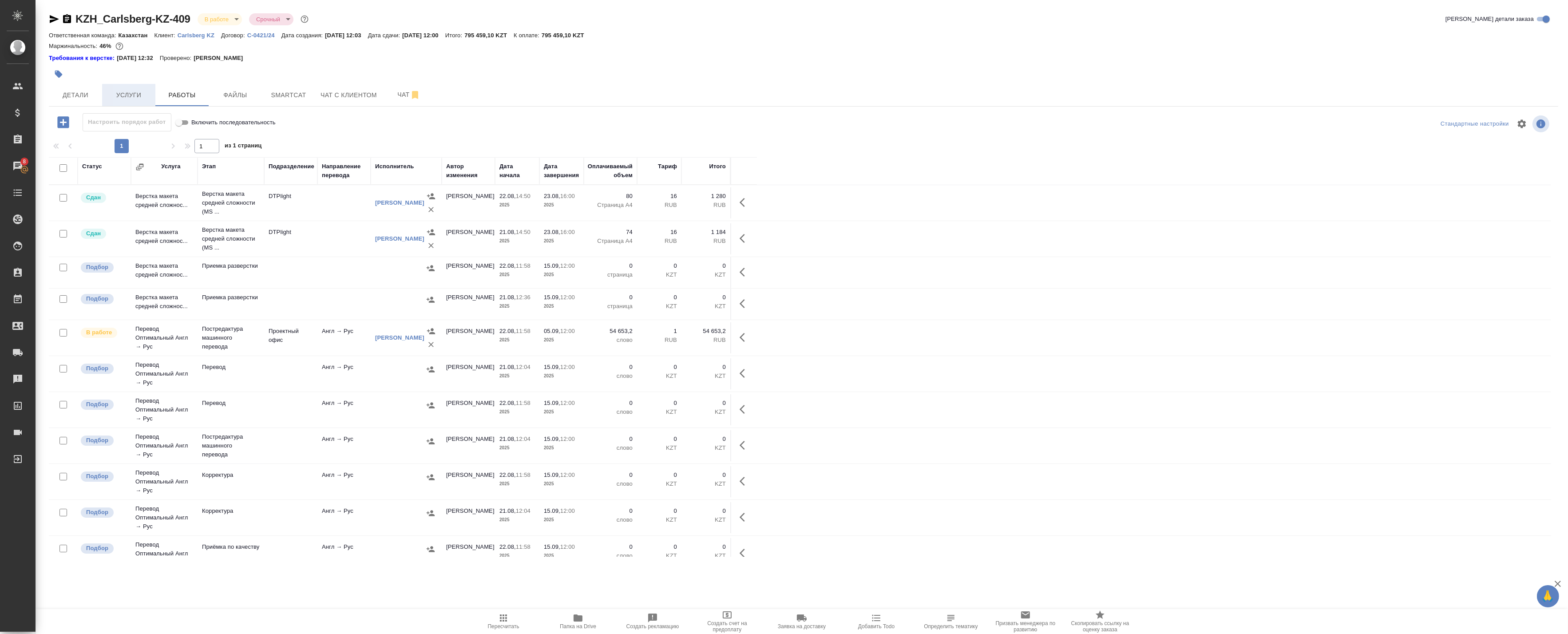
click at [114, 94] on span "Услуги" at bounding box center [128, 95] width 43 height 11
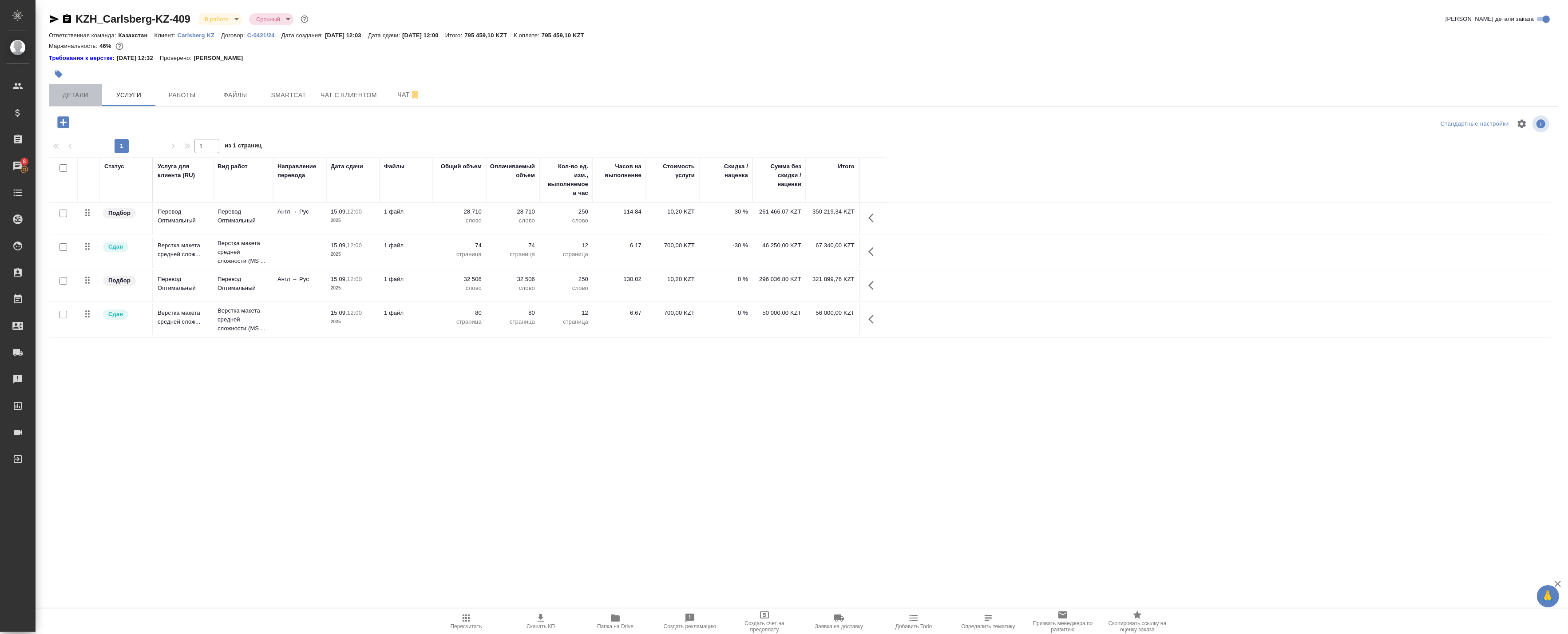
click at [66, 96] on span "Детали" at bounding box center [75, 95] width 43 height 11
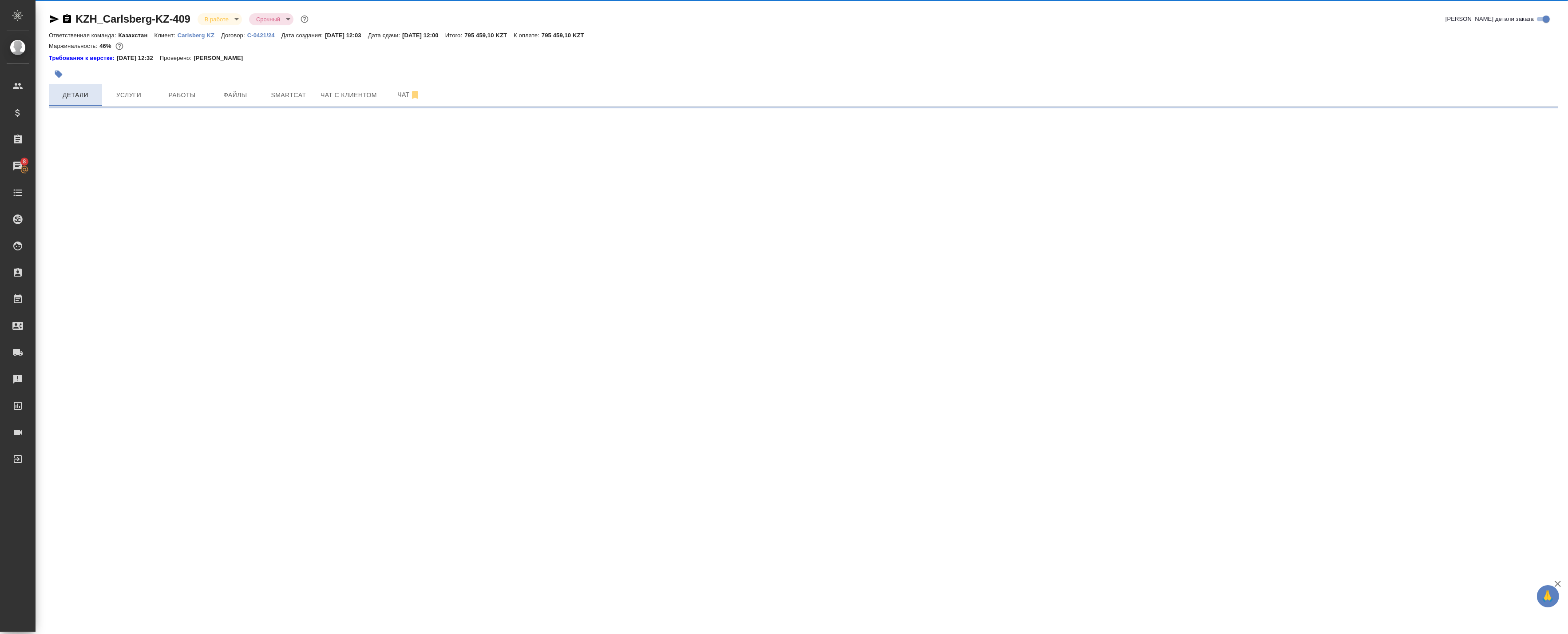
select select "RU"
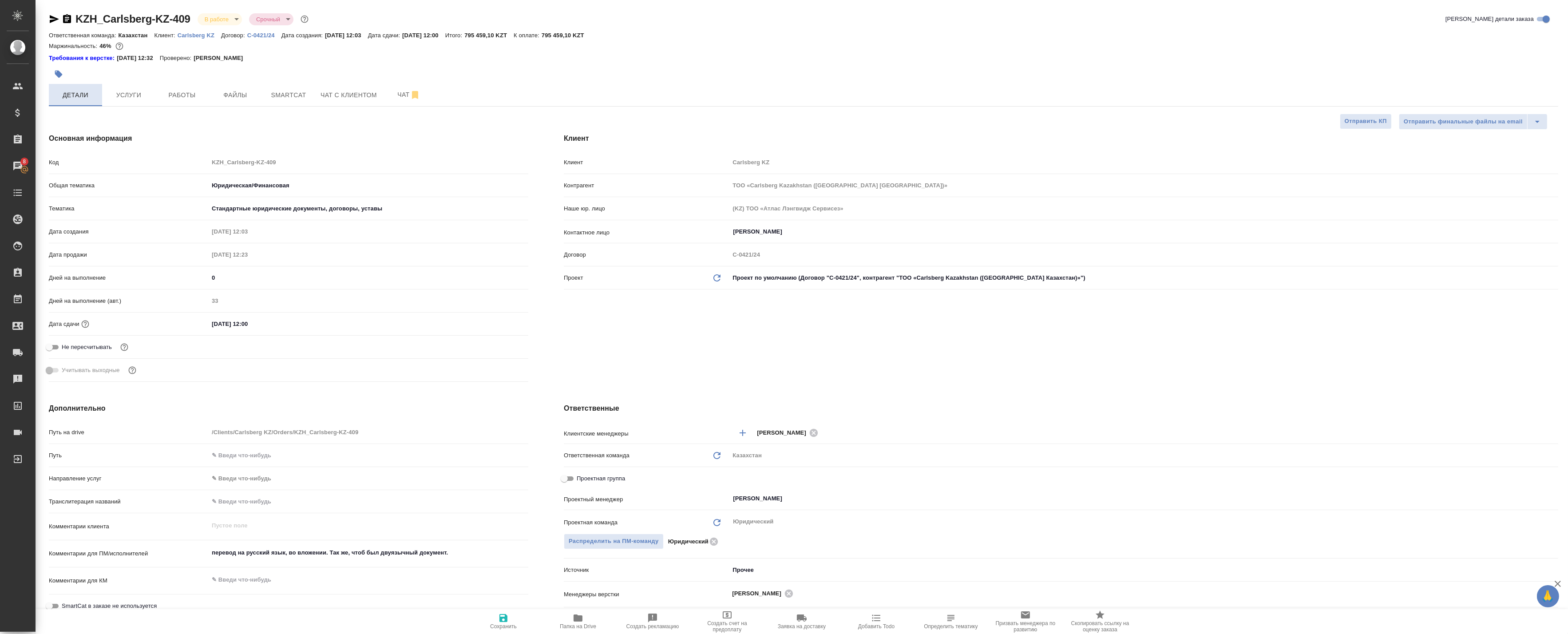
type textarea "x"
click at [125, 94] on span "Услуги" at bounding box center [128, 95] width 43 height 11
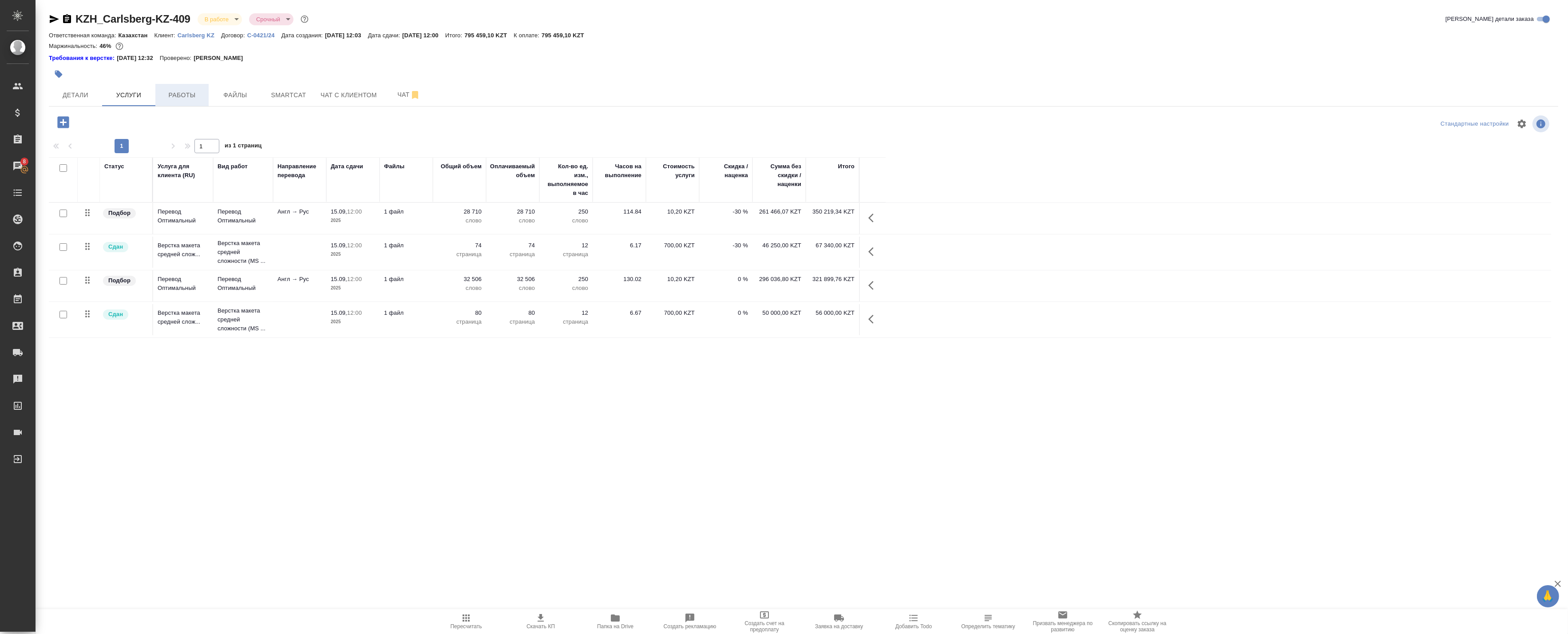
click at [198, 96] on span "Работы" at bounding box center [182, 95] width 43 height 11
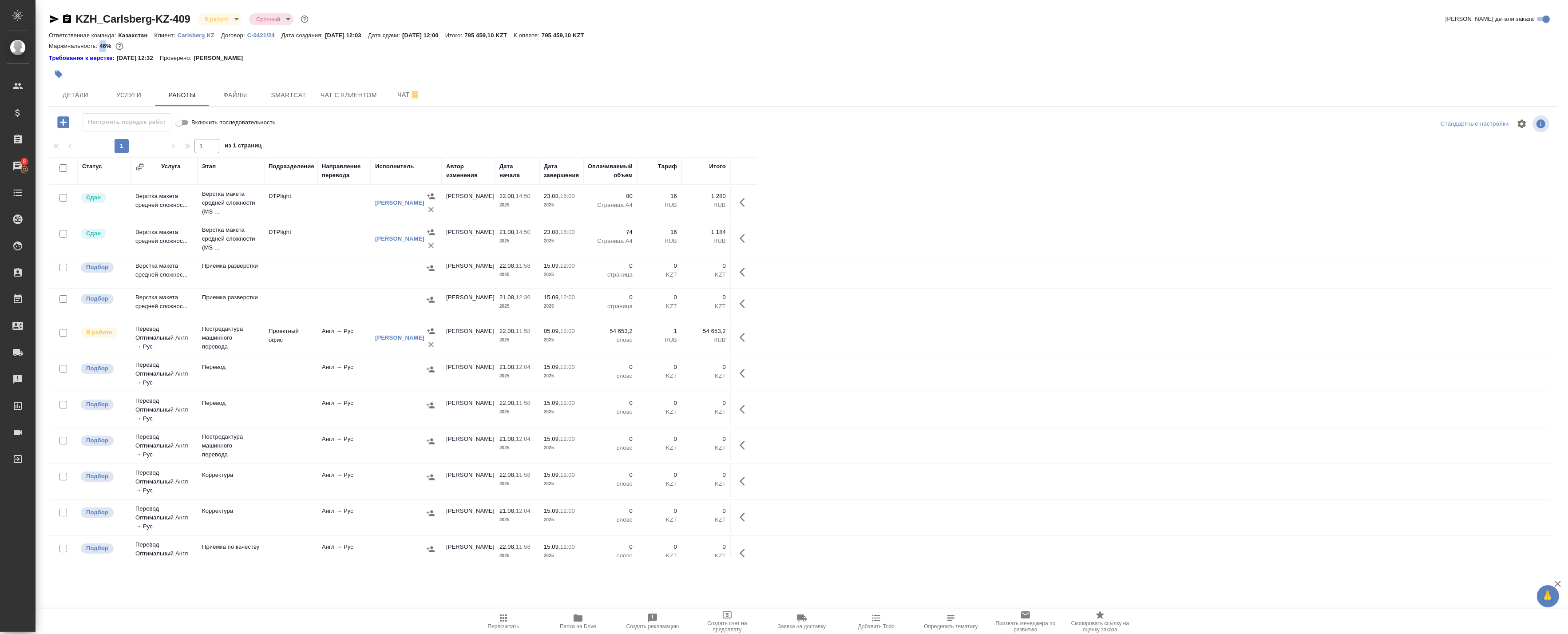
drag, startPoint x: 101, startPoint y: 45, endPoint x: 107, endPoint y: 45, distance: 6.0
click at [107, 45] on p "46%" at bounding box center [106, 46] width 14 height 7
click at [118, 94] on span "Услуги" at bounding box center [128, 95] width 43 height 11
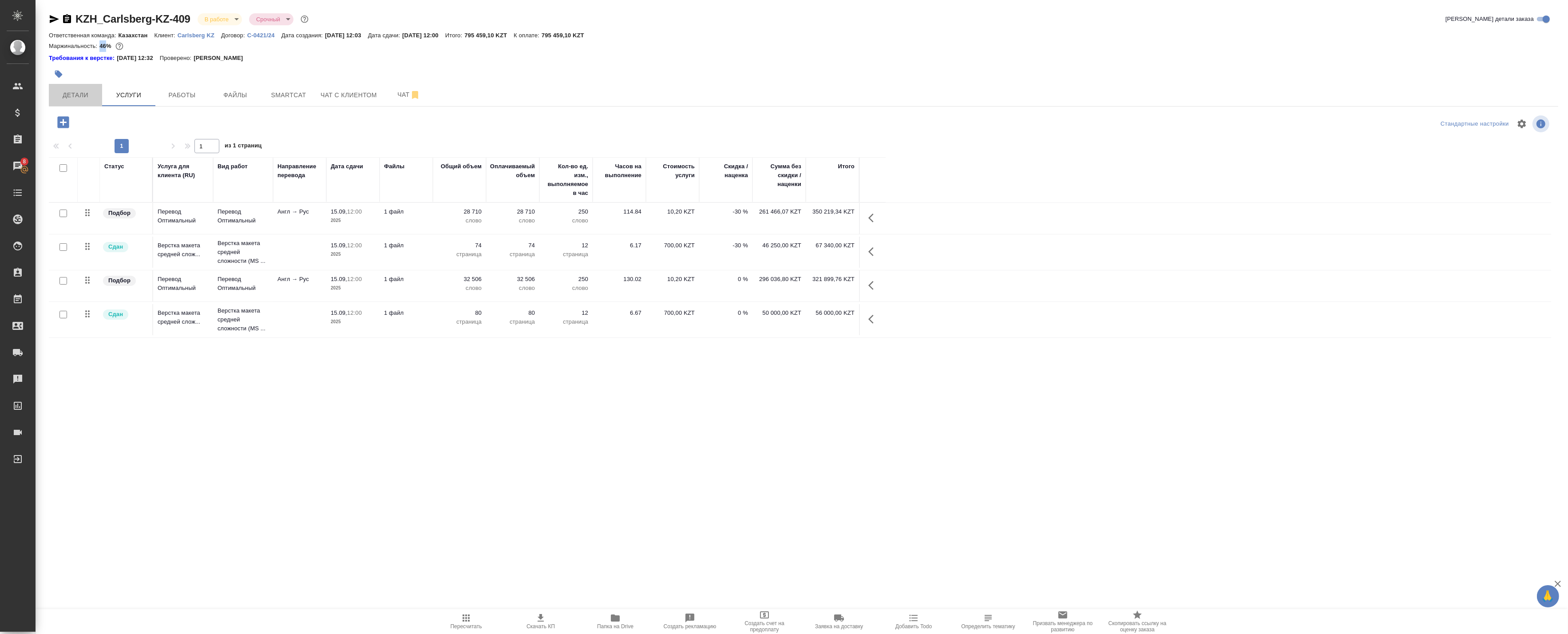
click at [88, 96] on span "Детали" at bounding box center [75, 95] width 43 height 11
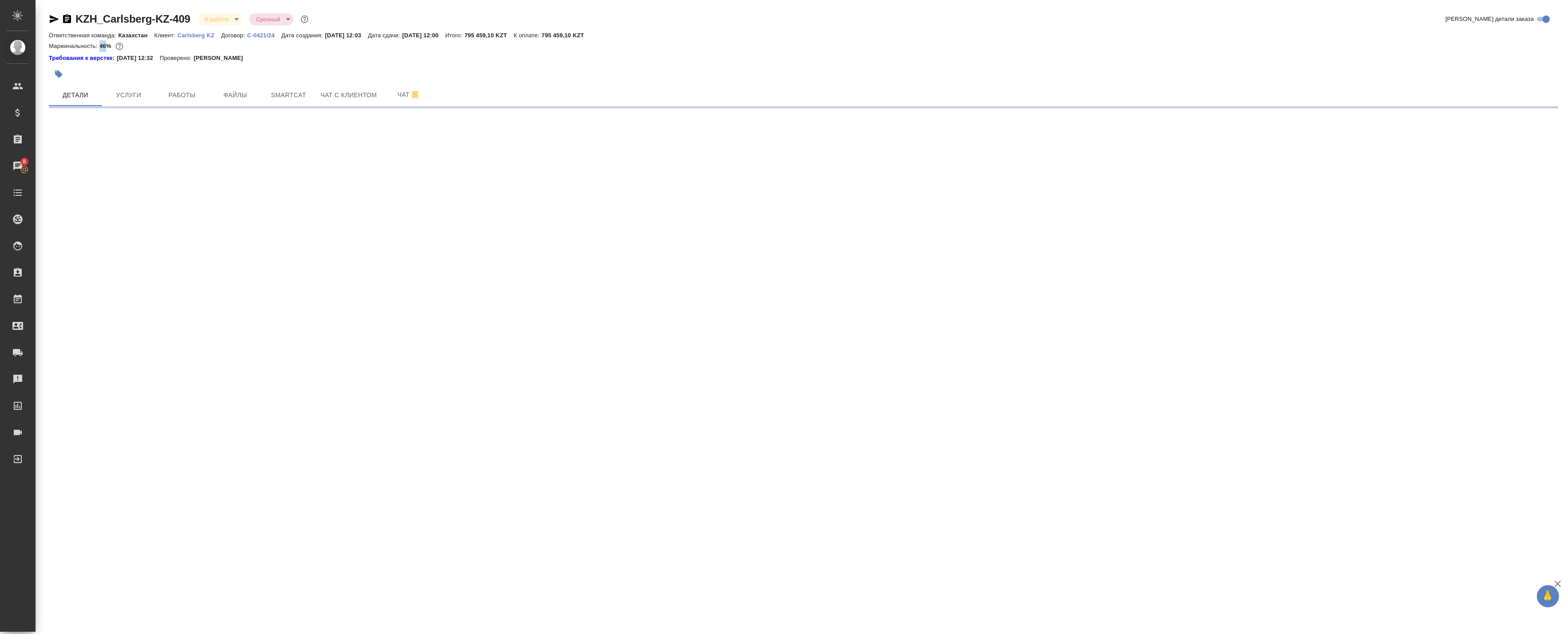
select select "RU"
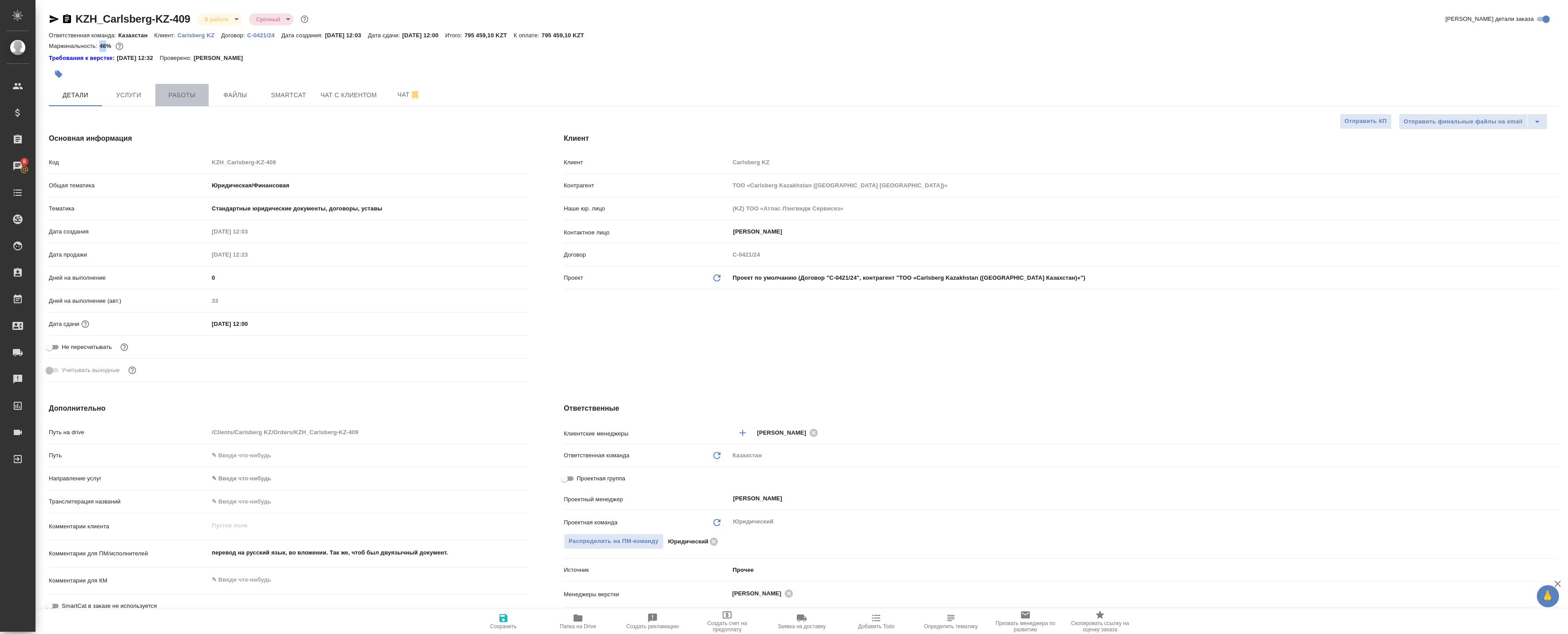
click at [166, 94] on span "Работы" at bounding box center [182, 95] width 43 height 11
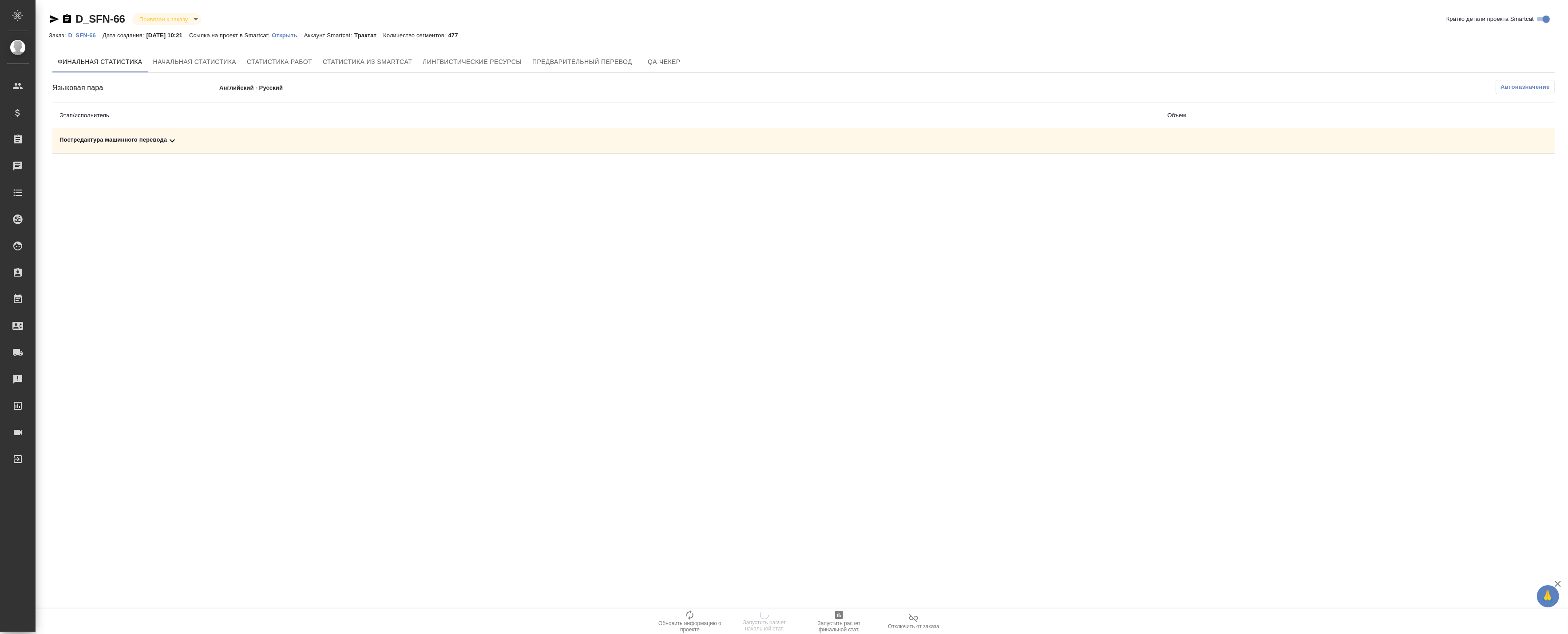
click at [554, 146] on div "Постредактура машинного перевода" at bounding box center [606, 141] width 1094 height 11
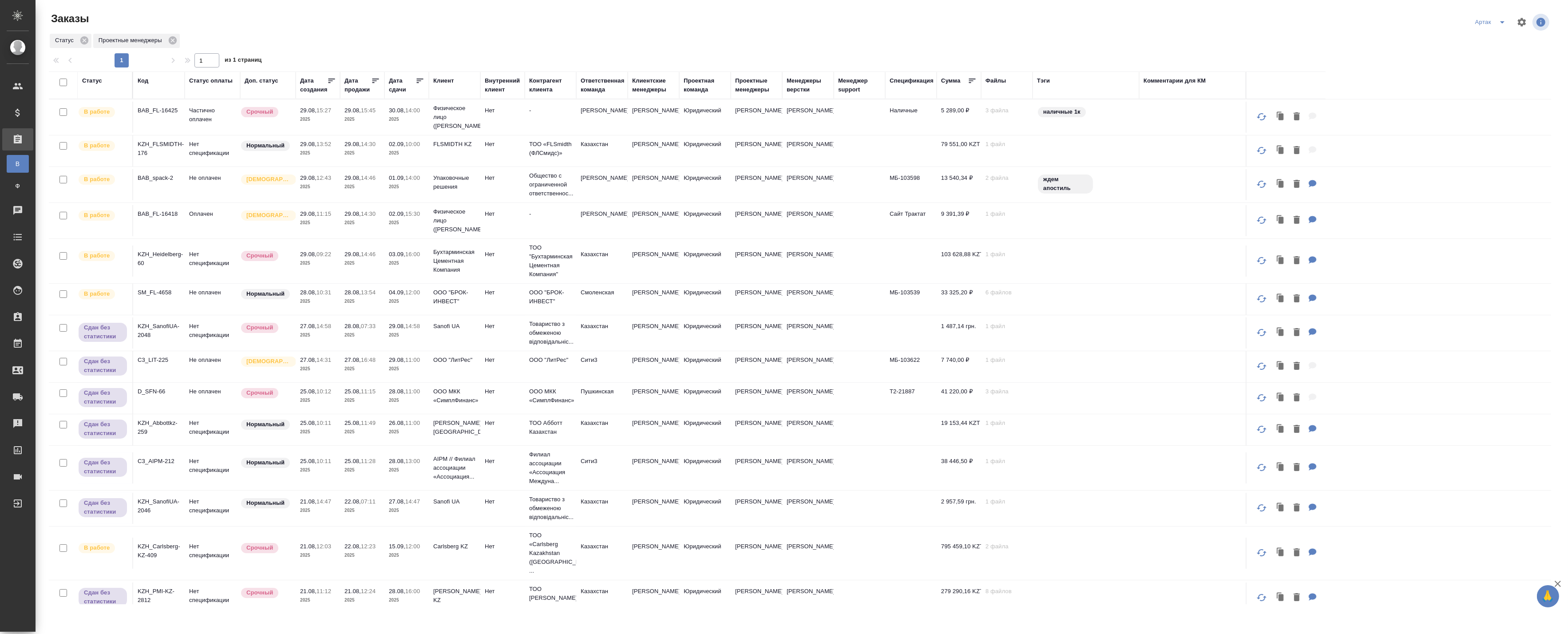
click at [1498, 24] on icon "split button" at bounding box center [1502, 23] width 11 height 11
click at [1479, 38] on li "leagal" at bounding box center [1492, 40] width 38 height 14
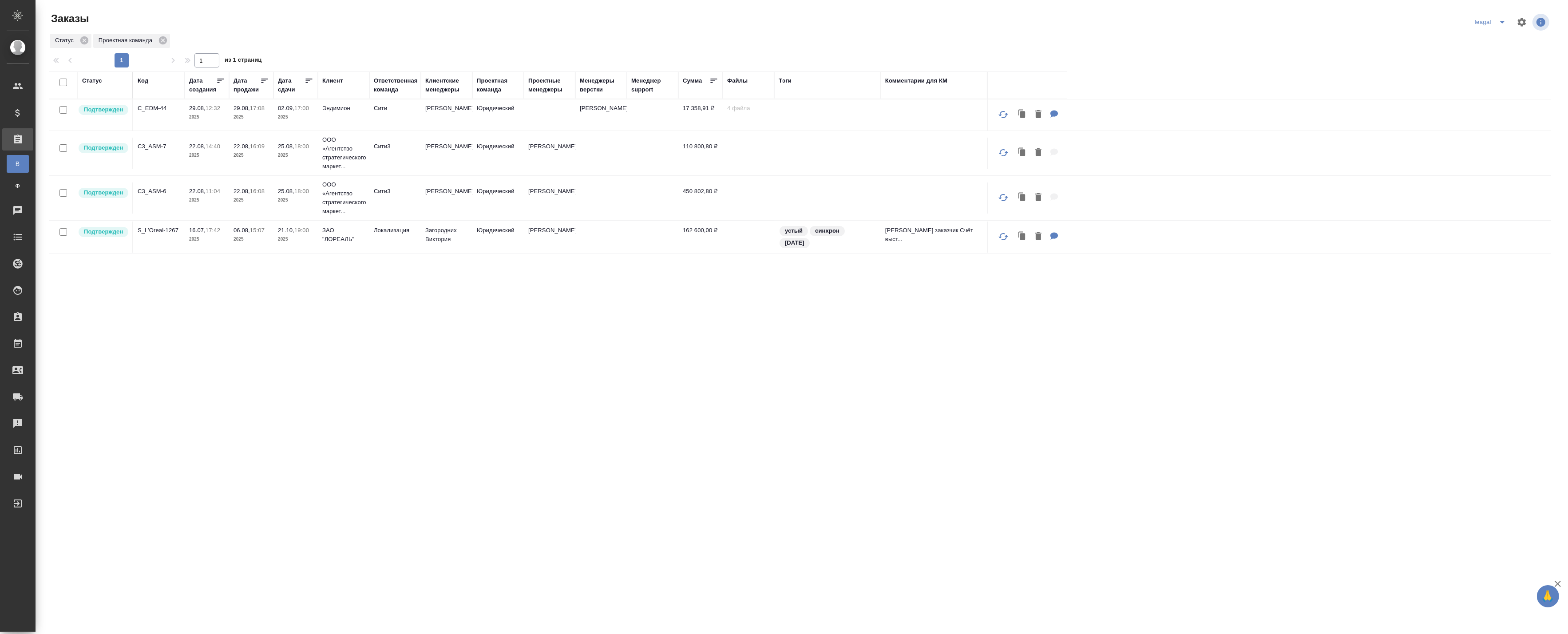
click at [424, 114] on td "[PERSON_NAME]" at bounding box center [446, 114] width 52 height 31
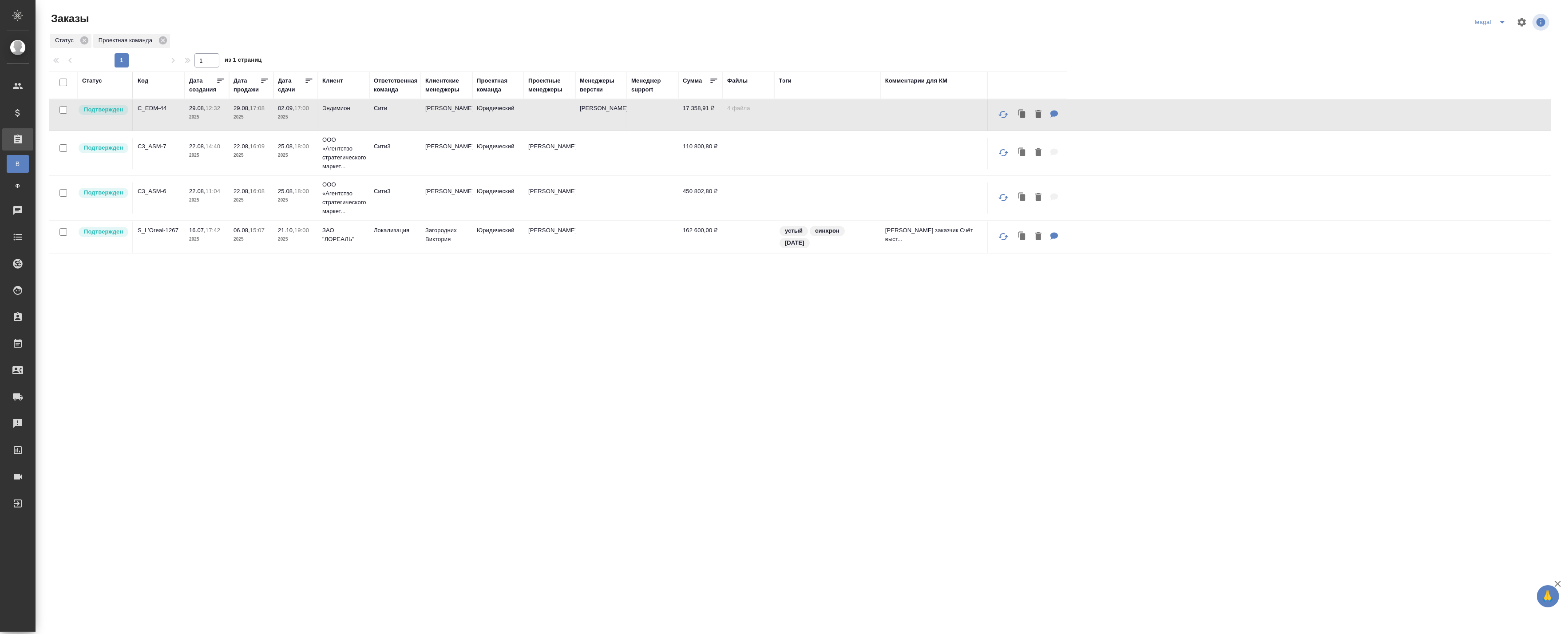
click at [351, 114] on td "Эндимион" at bounding box center [343, 114] width 52 height 31
click at [411, 114] on td "Сити" at bounding box center [395, 114] width 52 height 31
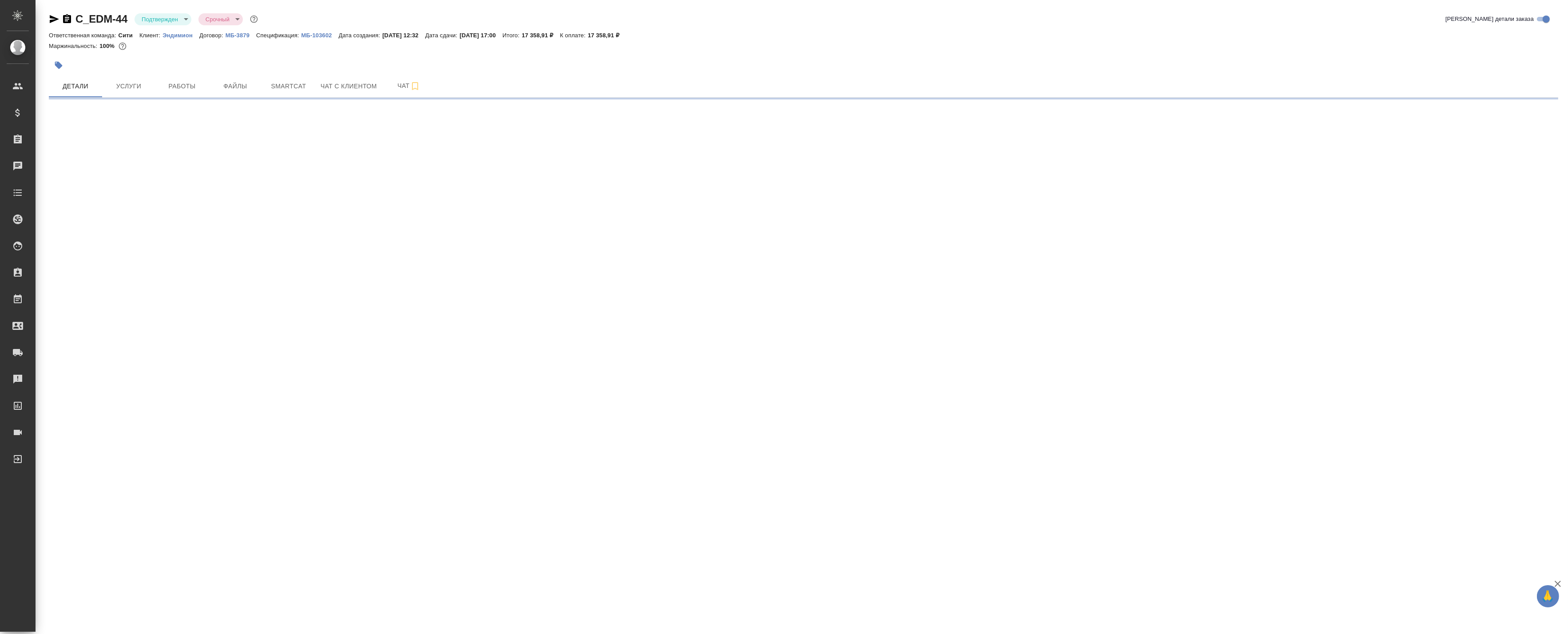
select select "RU"
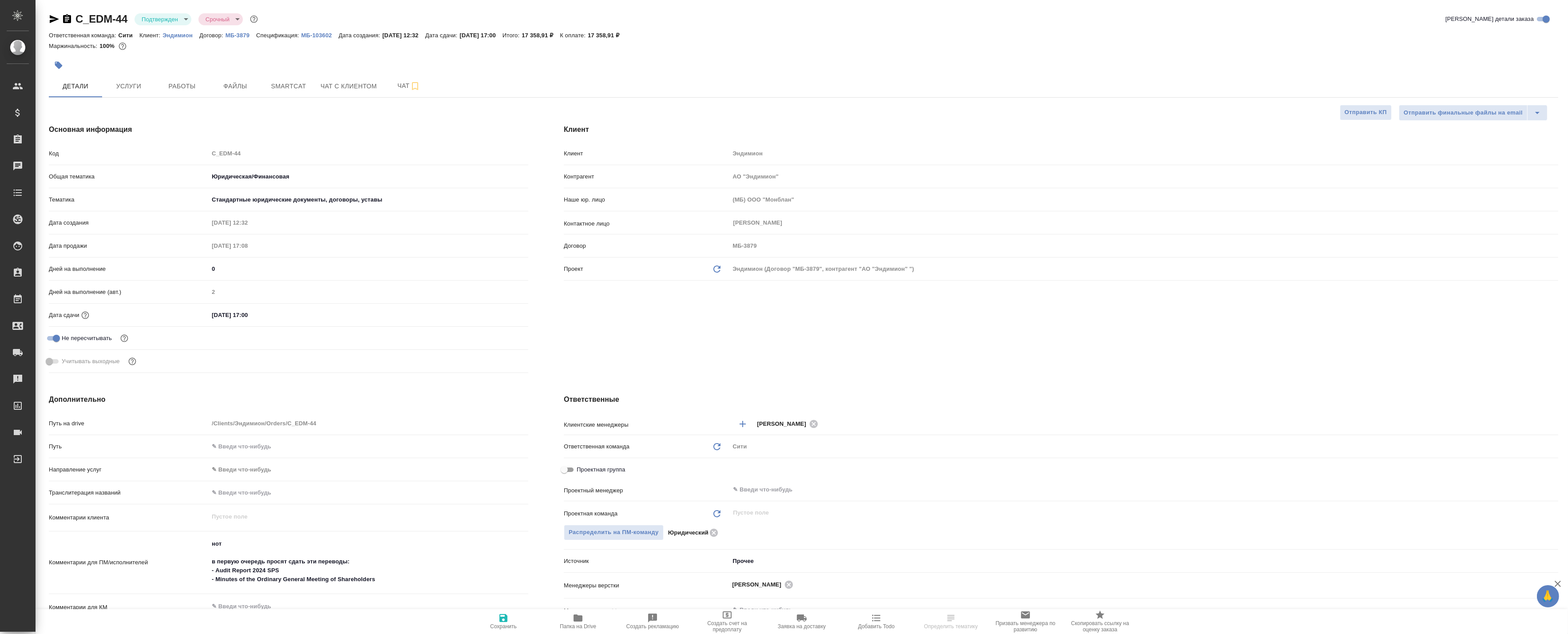
type textarea "x"
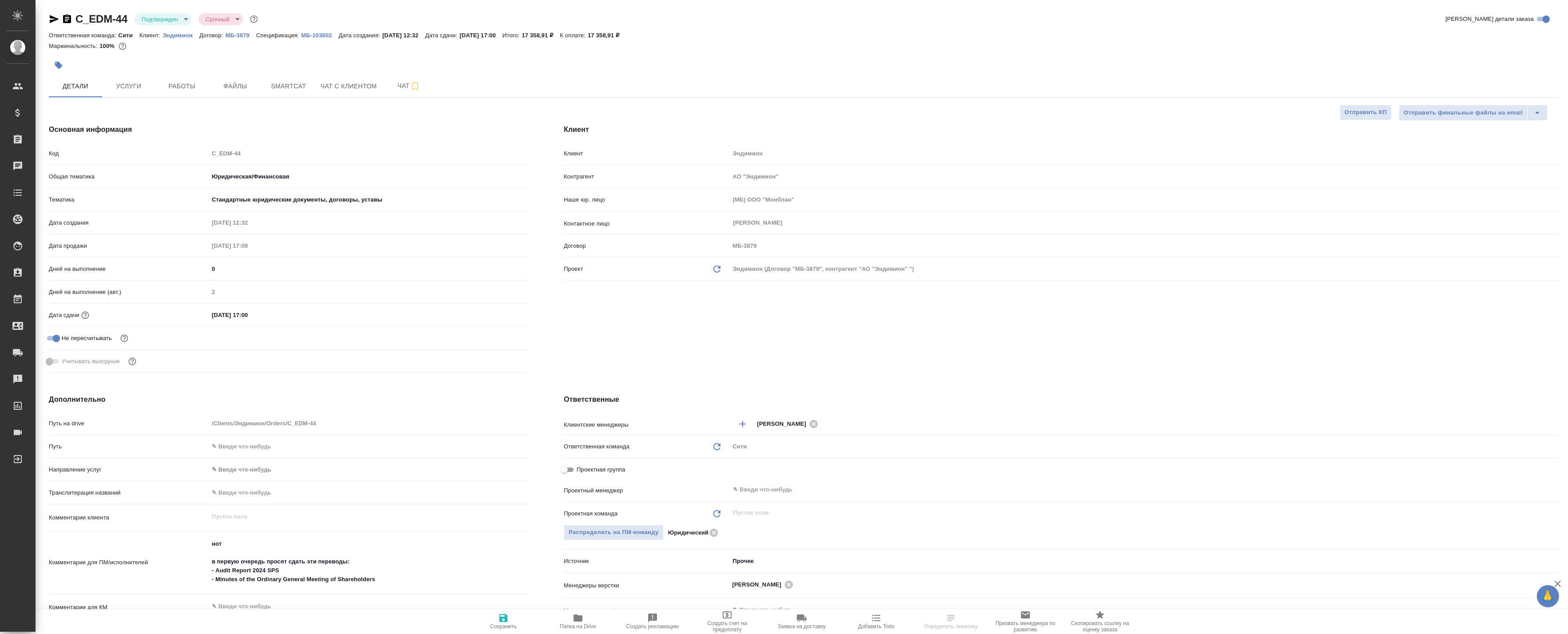
type textarea "x"
drag, startPoint x: 77, startPoint y: 9, endPoint x: 130, endPoint y: 16, distance: 53.5
click at [130, 16] on div "C_EDM-44 Подтвержден confirmed Срочный urgent Кратко детали заказа Ответственна…" at bounding box center [803, 459] width 1519 height 918
copy link "C_EDM-44"
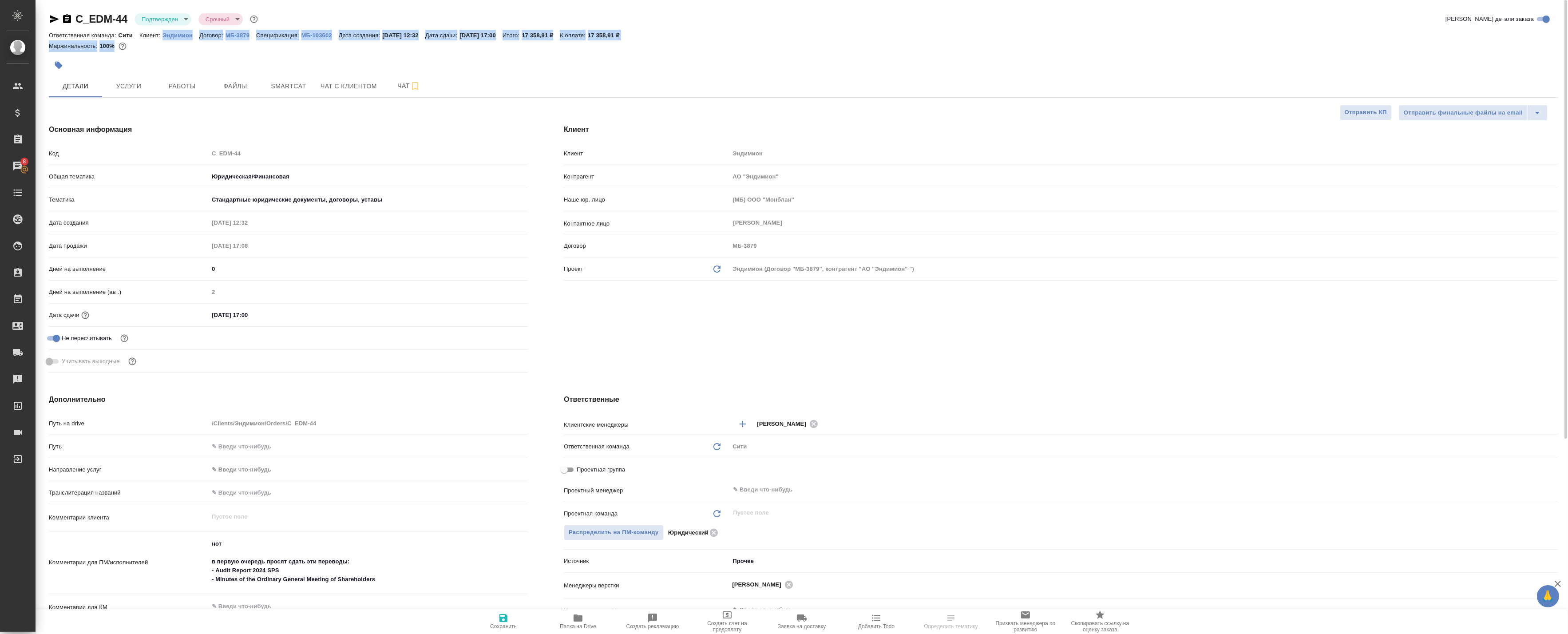
drag, startPoint x: 161, startPoint y: 46, endPoint x: 161, endPoint y: 35, distance: 11.0
click at [161, 35] on div "C_EDM-44 Подтвержден confirmed Срочный urgent Кратко детали заказа Ответственна…" at bounding box center [803, 33] width 1510 height 43
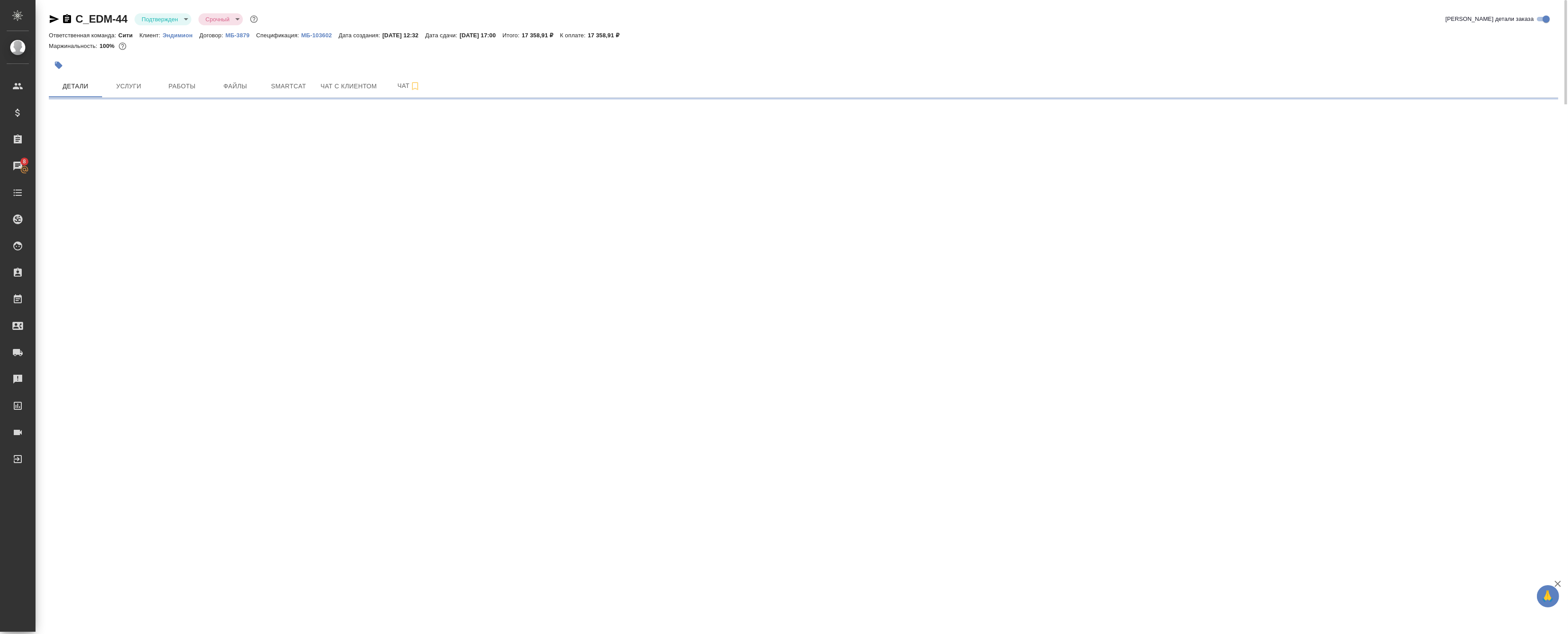
drag, startPoint x: 161, startPoint y: 35, endPoint x: 153, endPoint y: 54, distance: 20.6
click at [153, 55] on div at bounding box center [551, 65] width 1006 height 19
select select "RU"
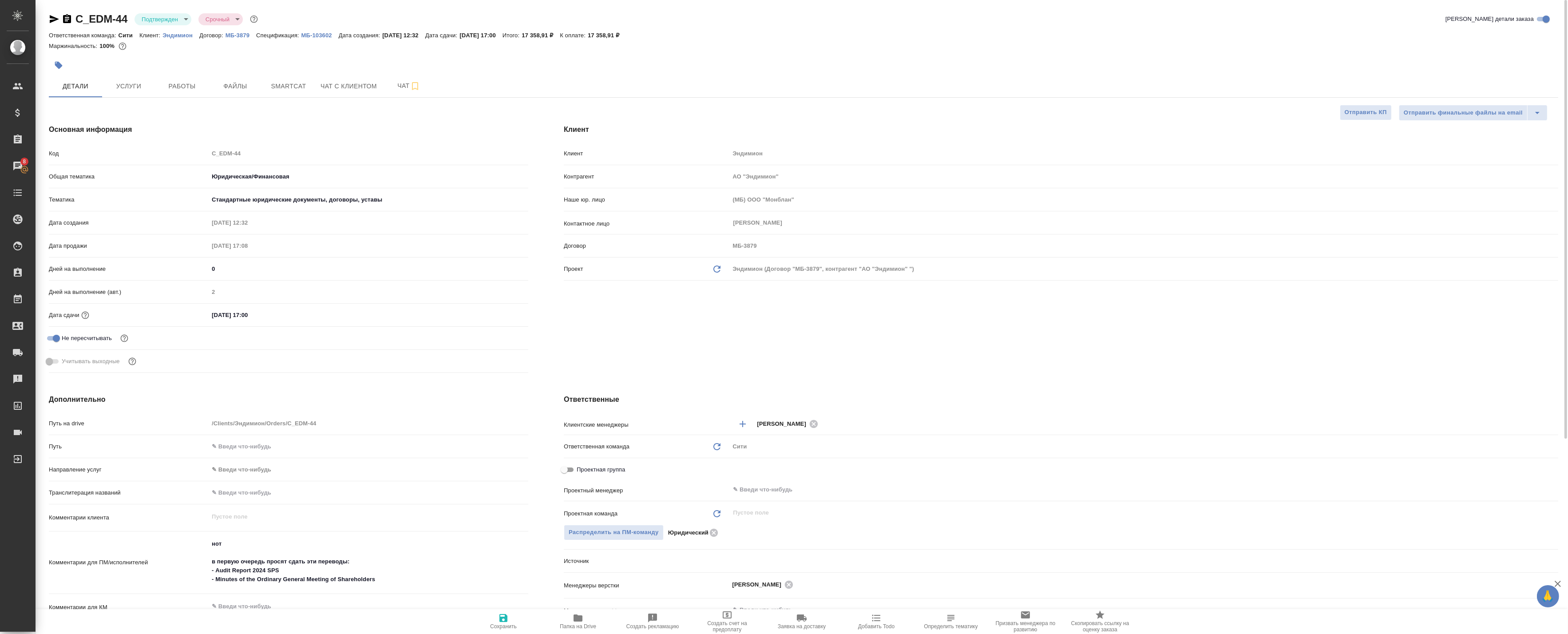
type textarea "x"
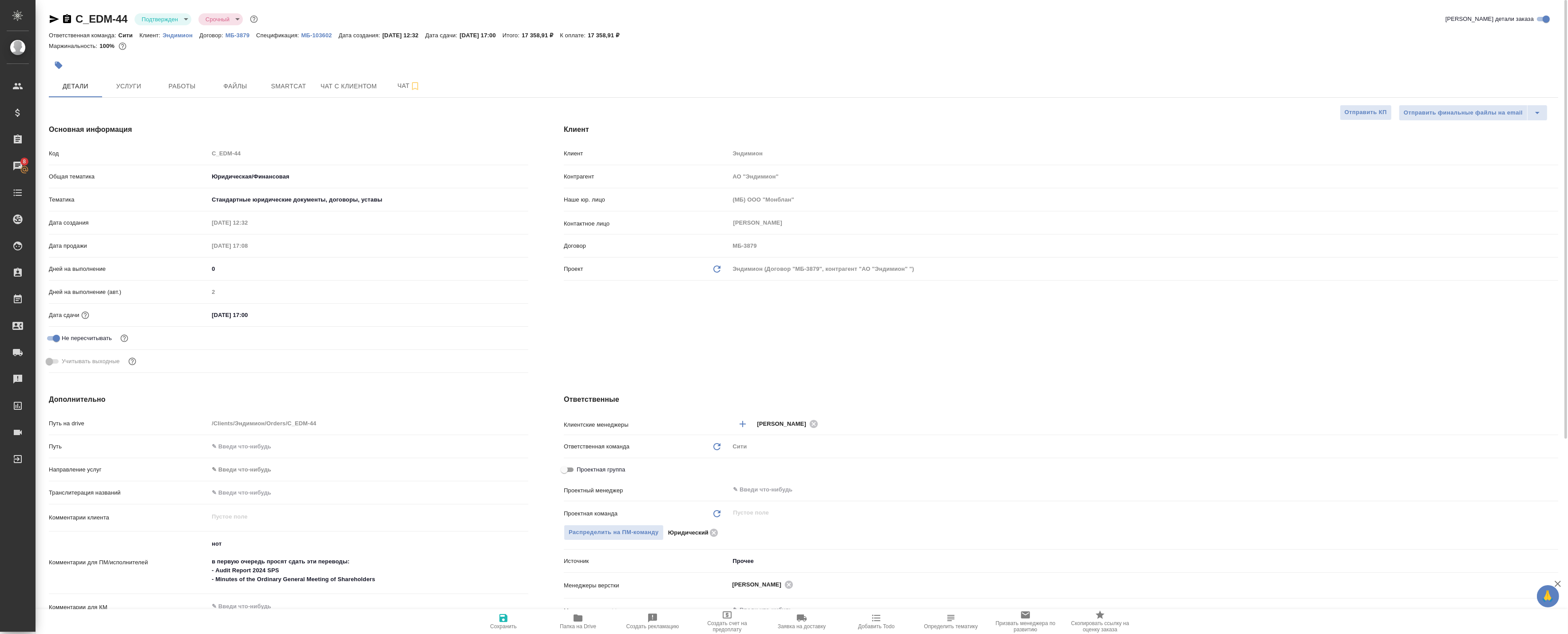
type textarea "x"
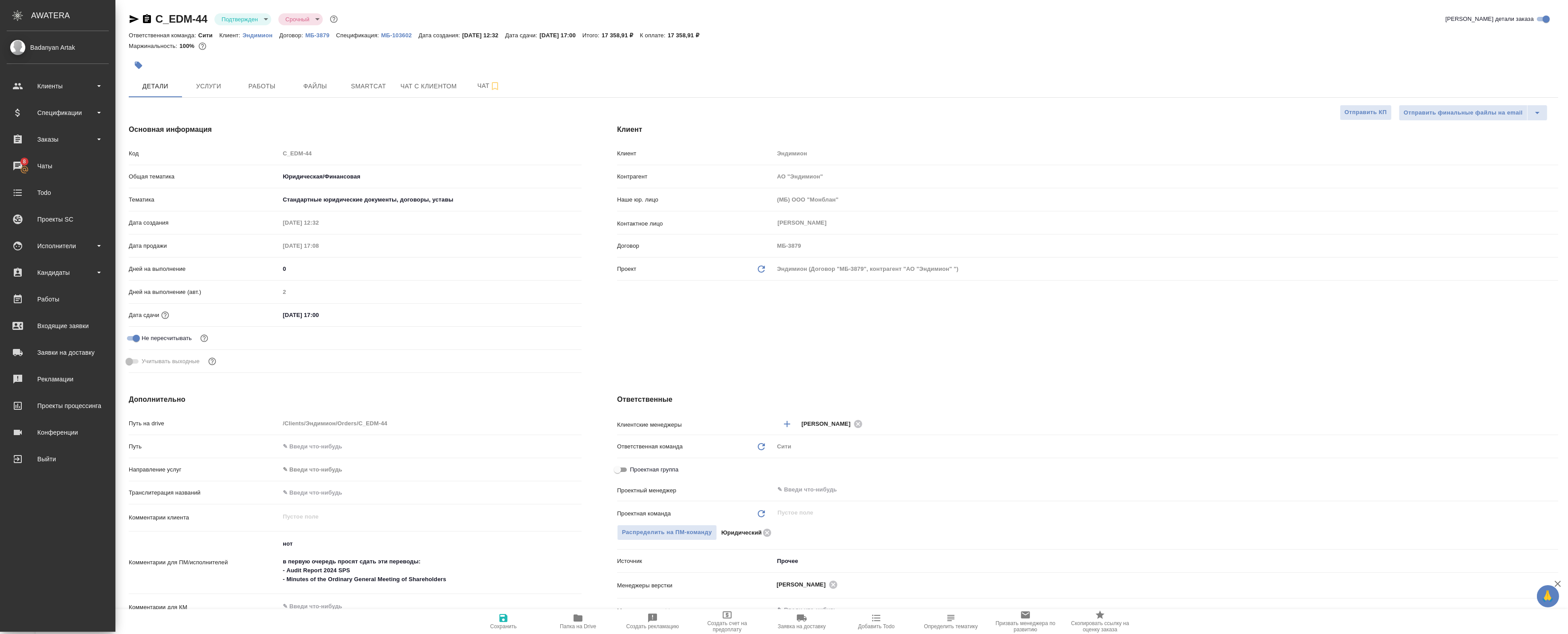
type textarea "x"
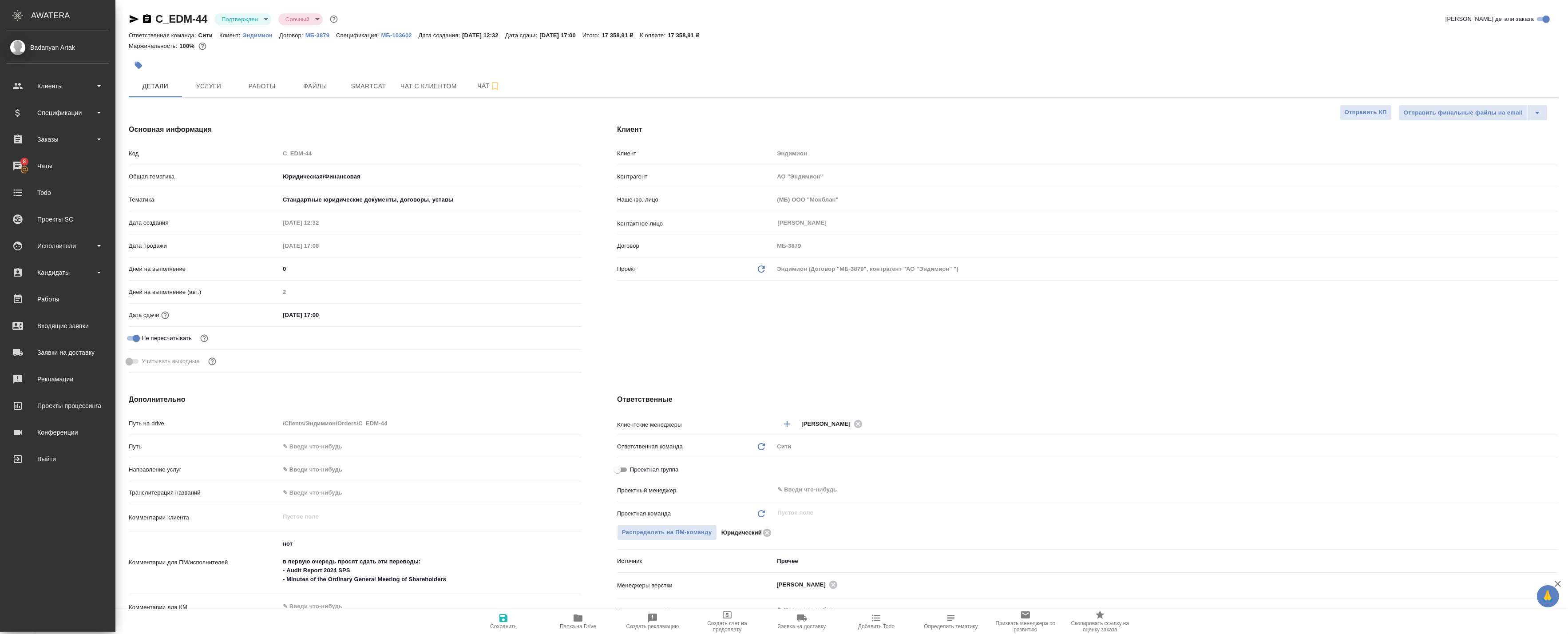
type textarea "x"
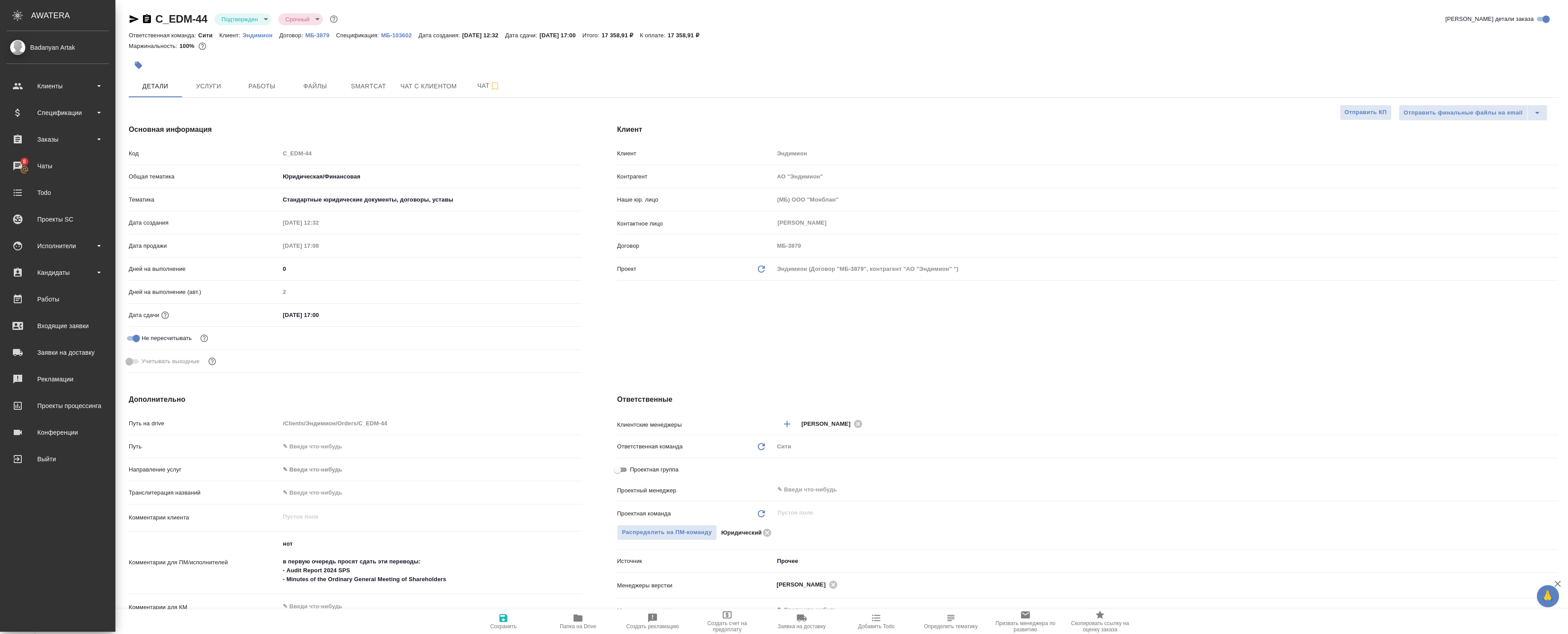
type textarea "x"
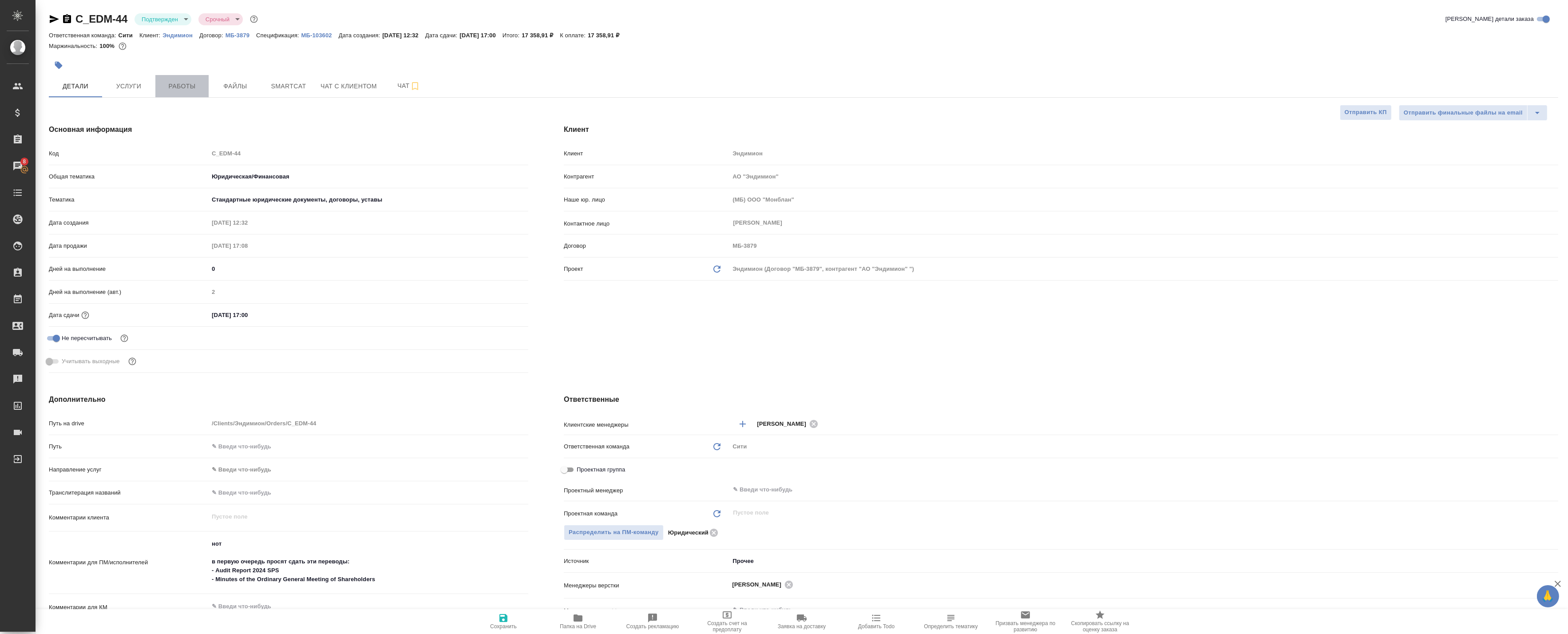
click at [189, 83] on span "Работы" at bounding box center [182, 86] width 43 height 11
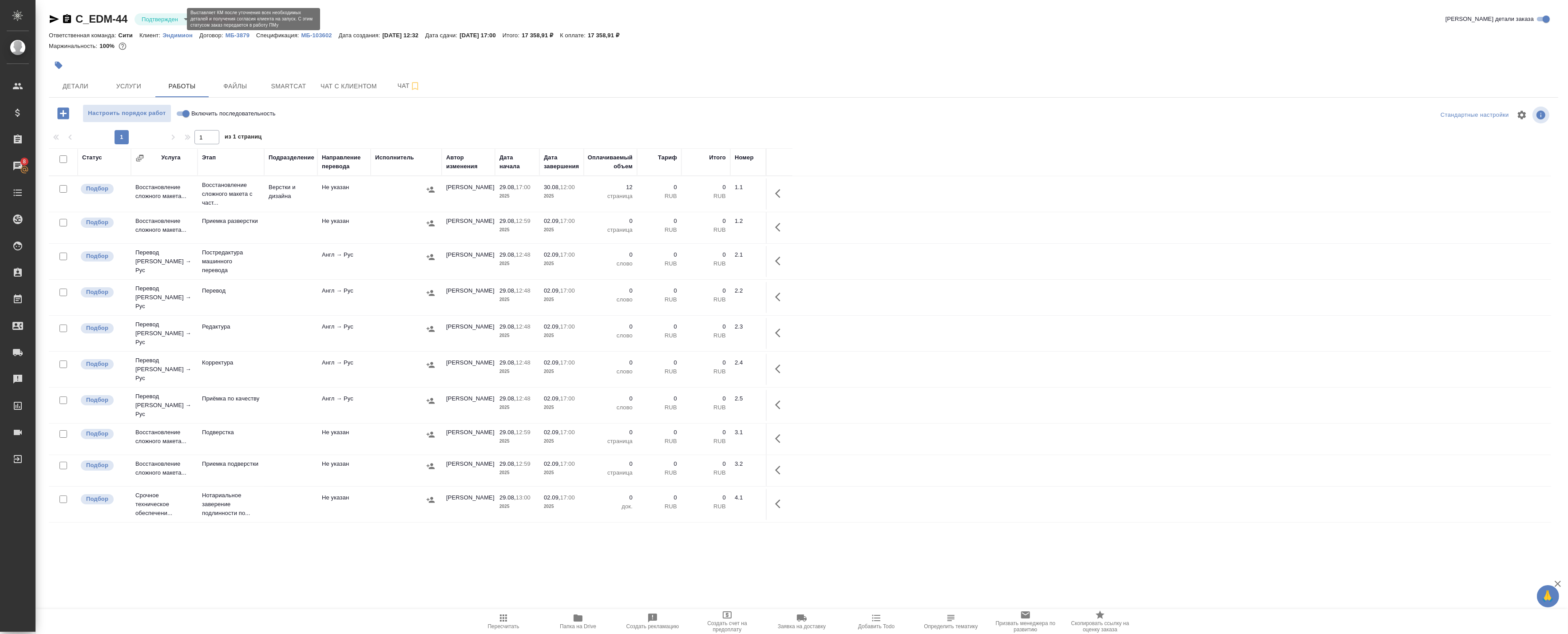
click at [155, 22] on body "🙏 .cls-1 fill:#fff; AWATERA Badanyan Artak Клиенты Спецификации Заказы 8 Чаты T…" at bounding box center [784, 317] width 1568 height 634
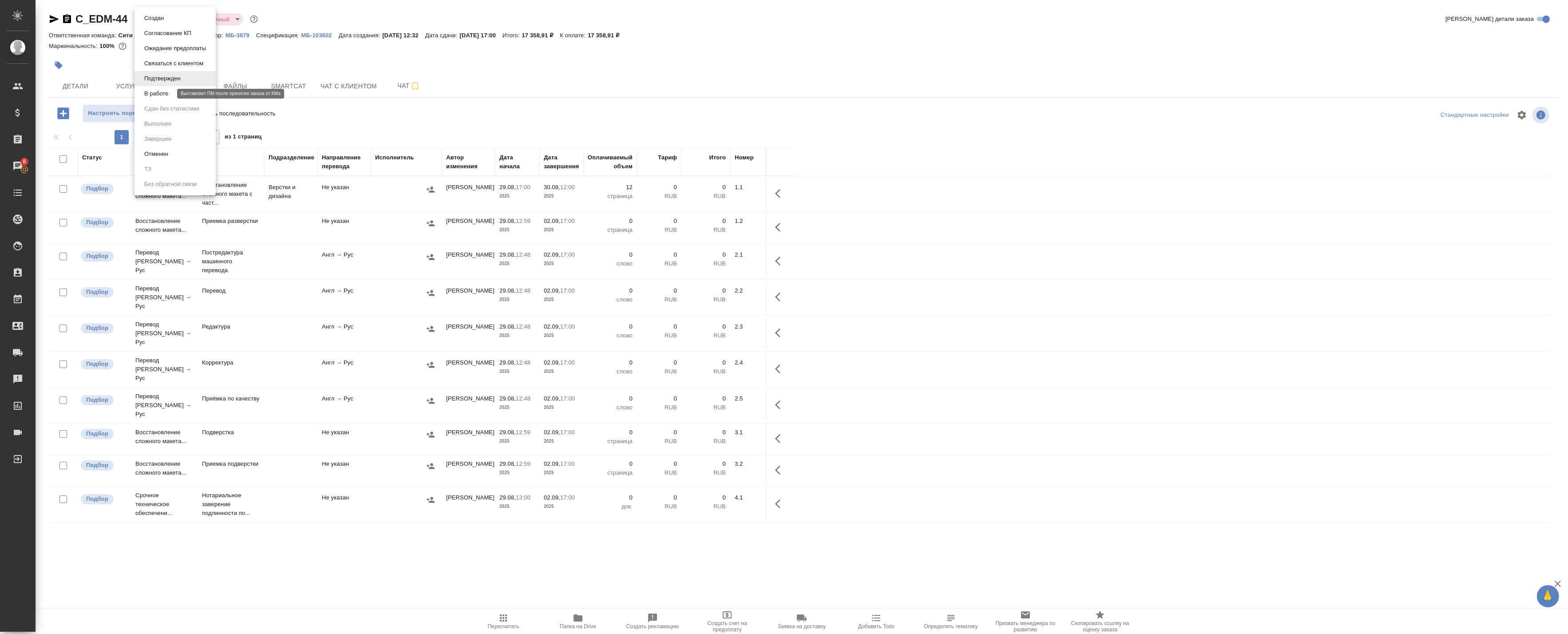
click at [165, 90] on button "В работе" at bounding box center [156, 94] width 29 height 10
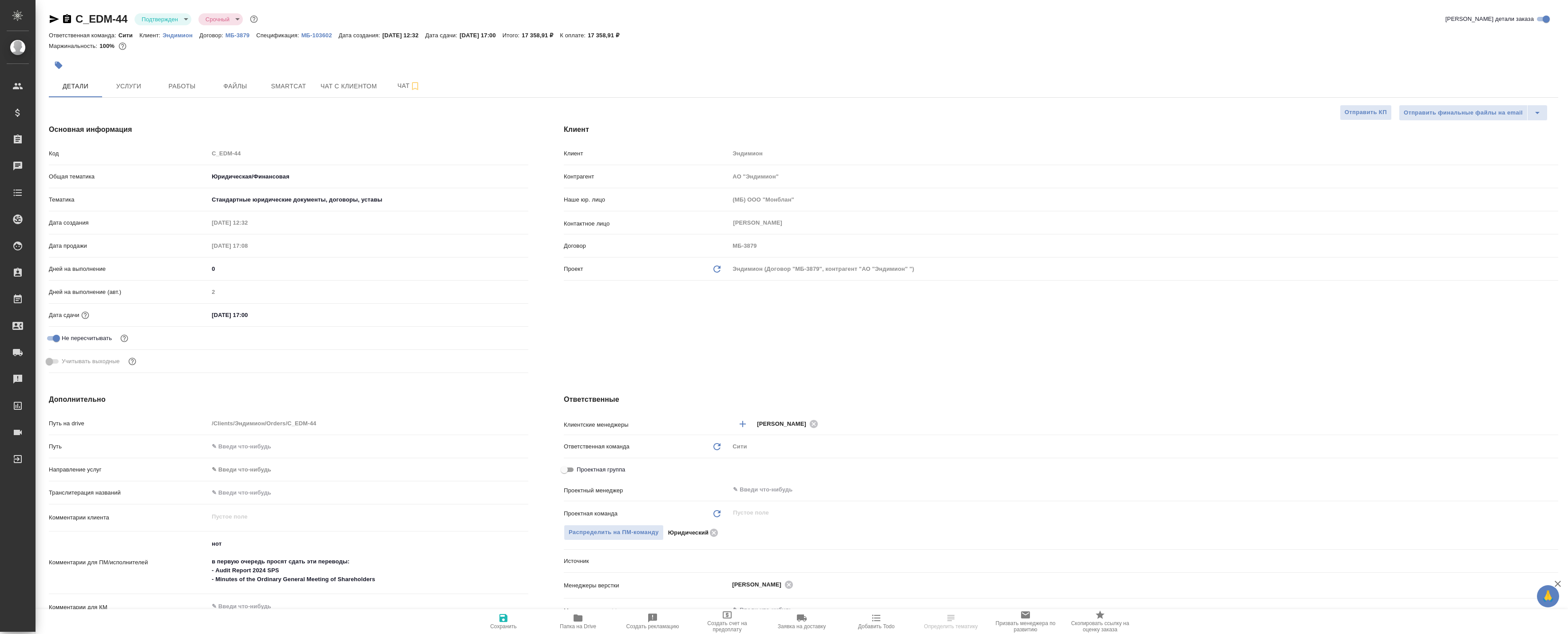
select select "RU"
click at [761, 485] on input "text" at bounding box center [1129, 490] width 794 height 11
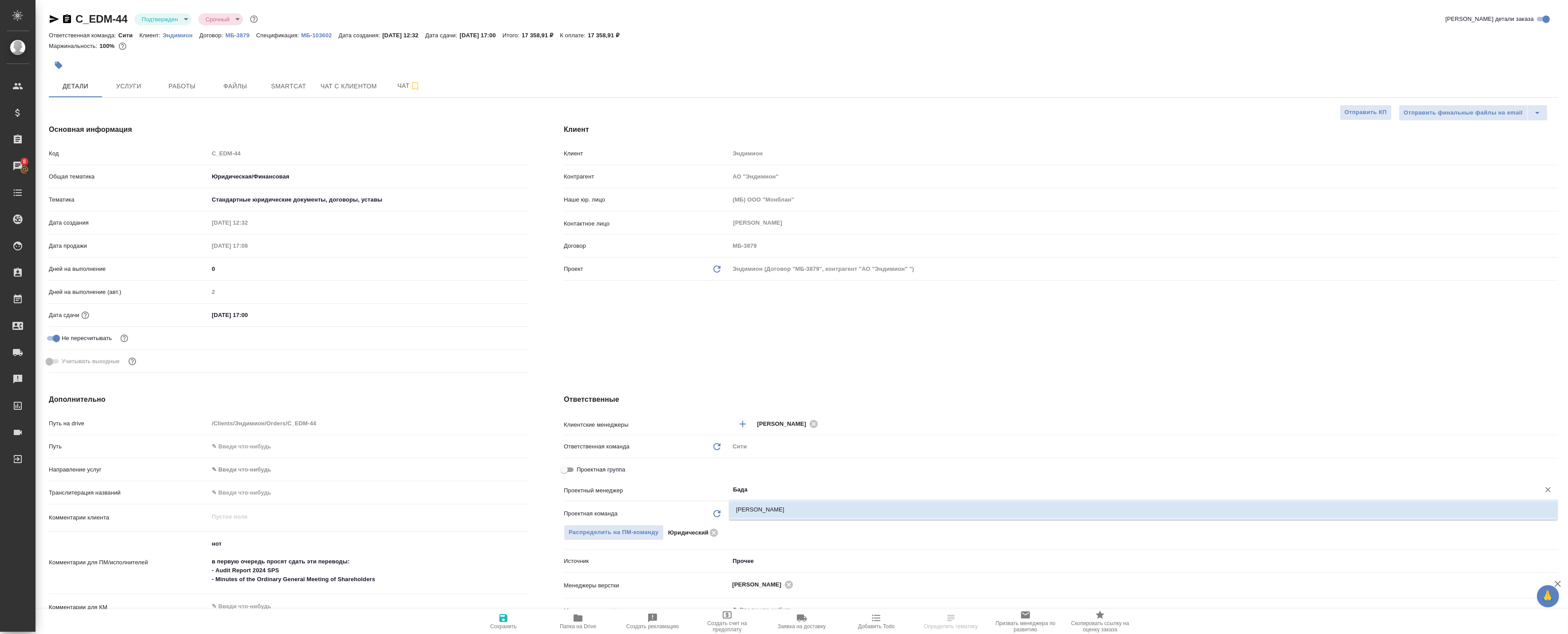
click at [760, 508] on li "[PERSON_NAME]" at bounding box center [1144, 510] width 829 height 16
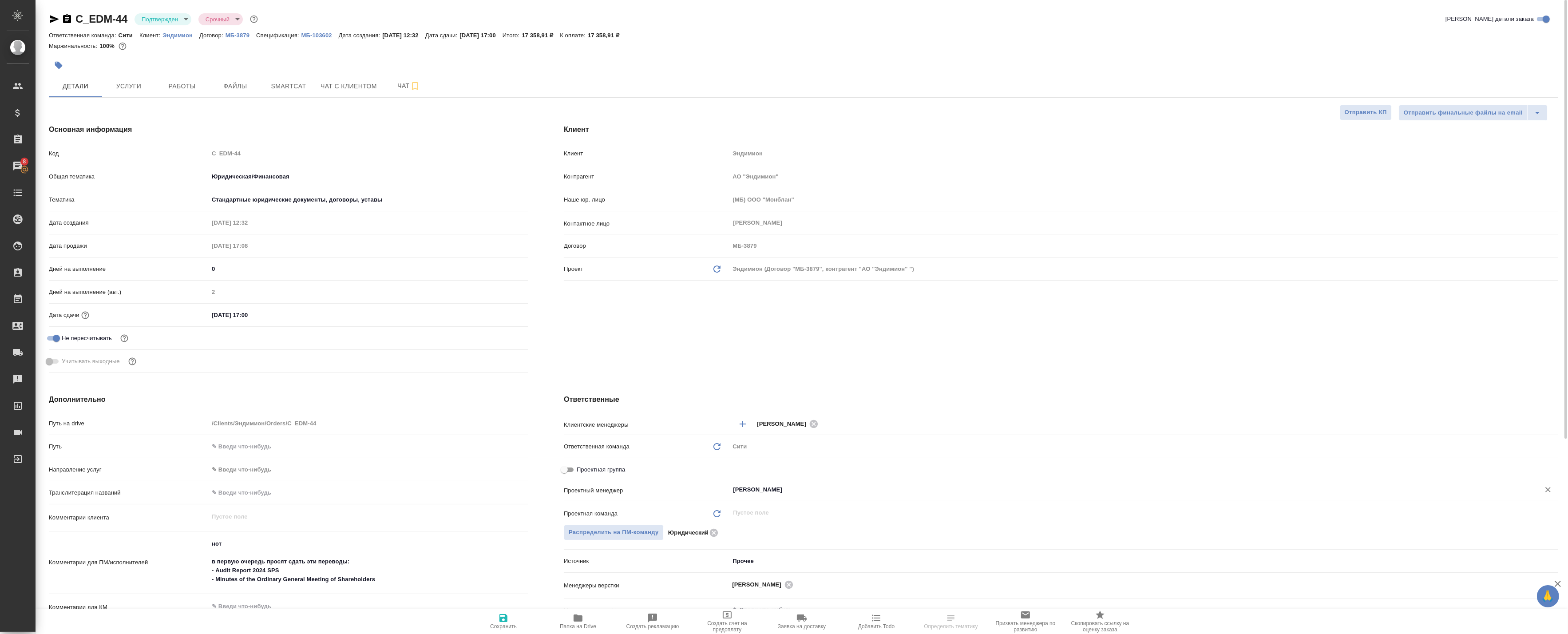
type input "[PERSON_NAME]"
click at [499, 621] on icon "button" at bounding box center [503, 618] width 11 height 11
click at [499, 623] on icon "button" at bounding box center [503, 618] width 11 height 11
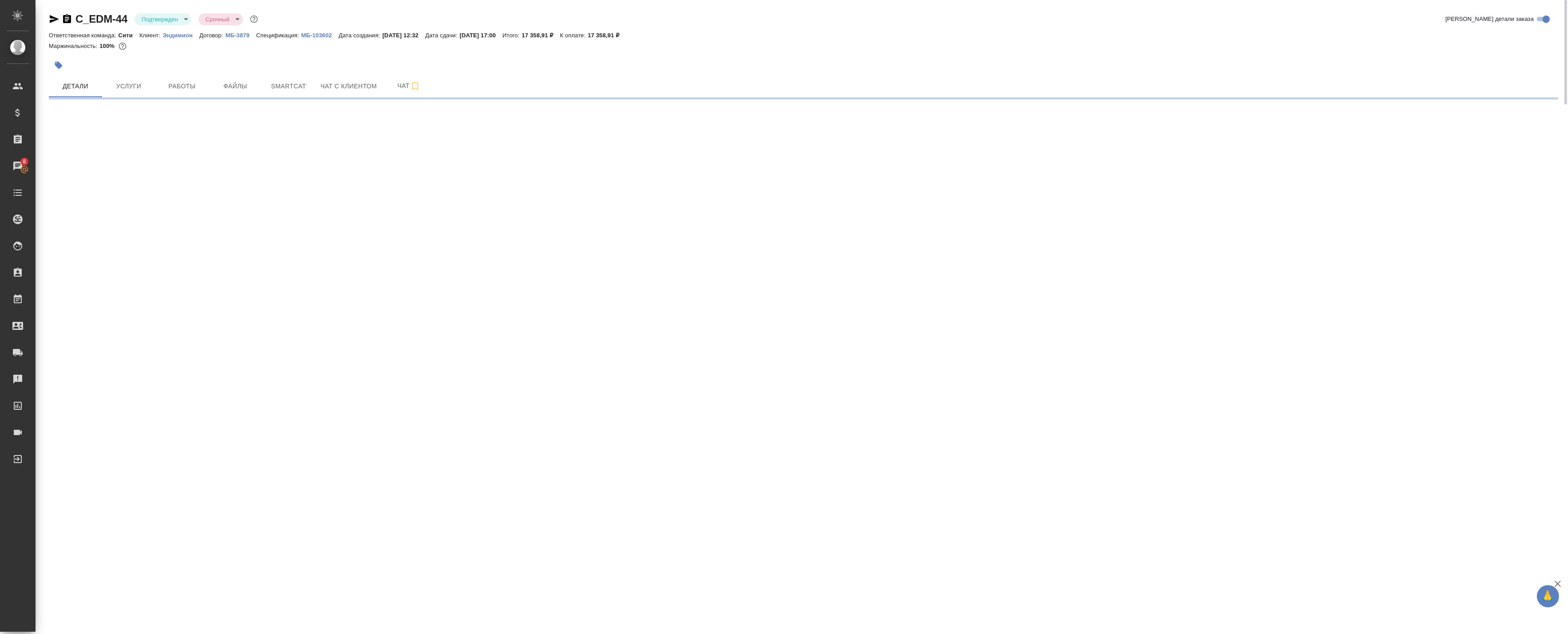
click at [156, 21] on body "🙏 .cls-1 fill:#fff; AWATERA Badanyan Artak Клиенты Спецификации Заказы 8 Чаты T…" at bounding box center [784, 317] width 1568 height 634
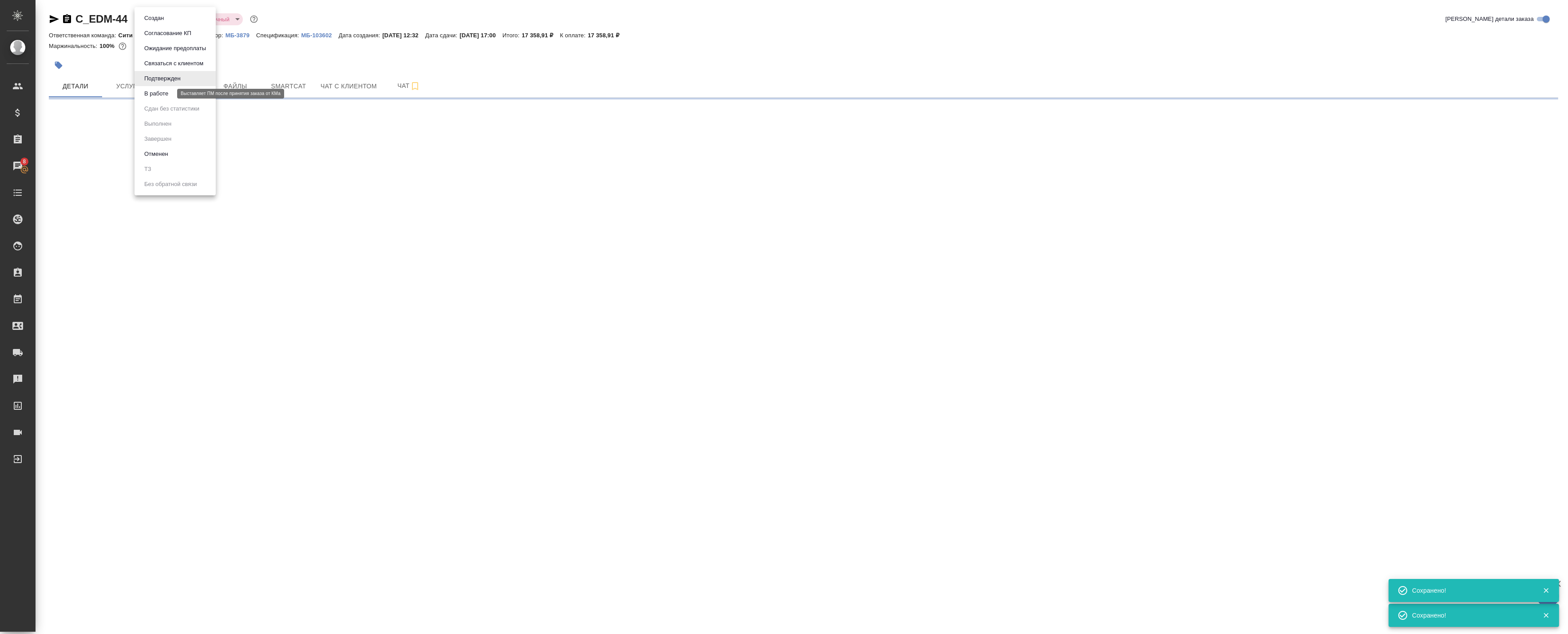
click at [167, 93] on button "В работе" at bounding box center [156, 94] width 29 height 10
select select "RU"
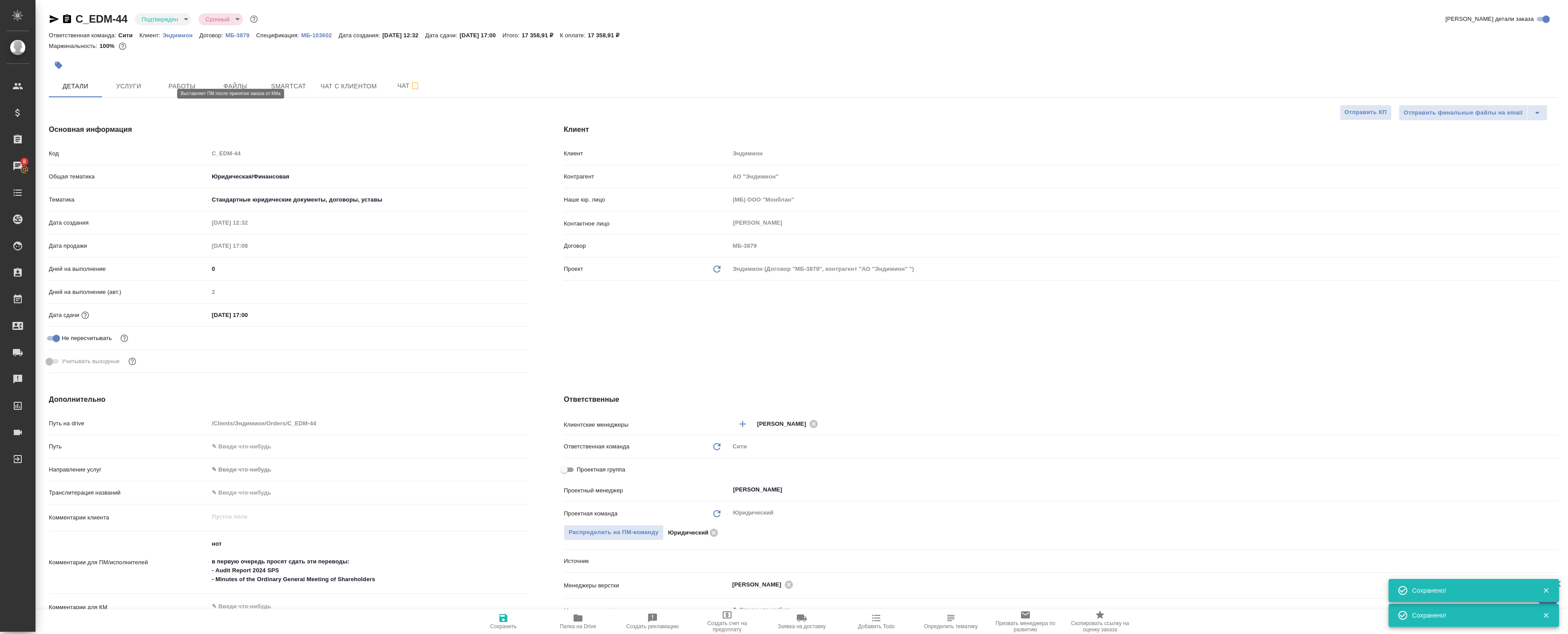
type textarea "x"
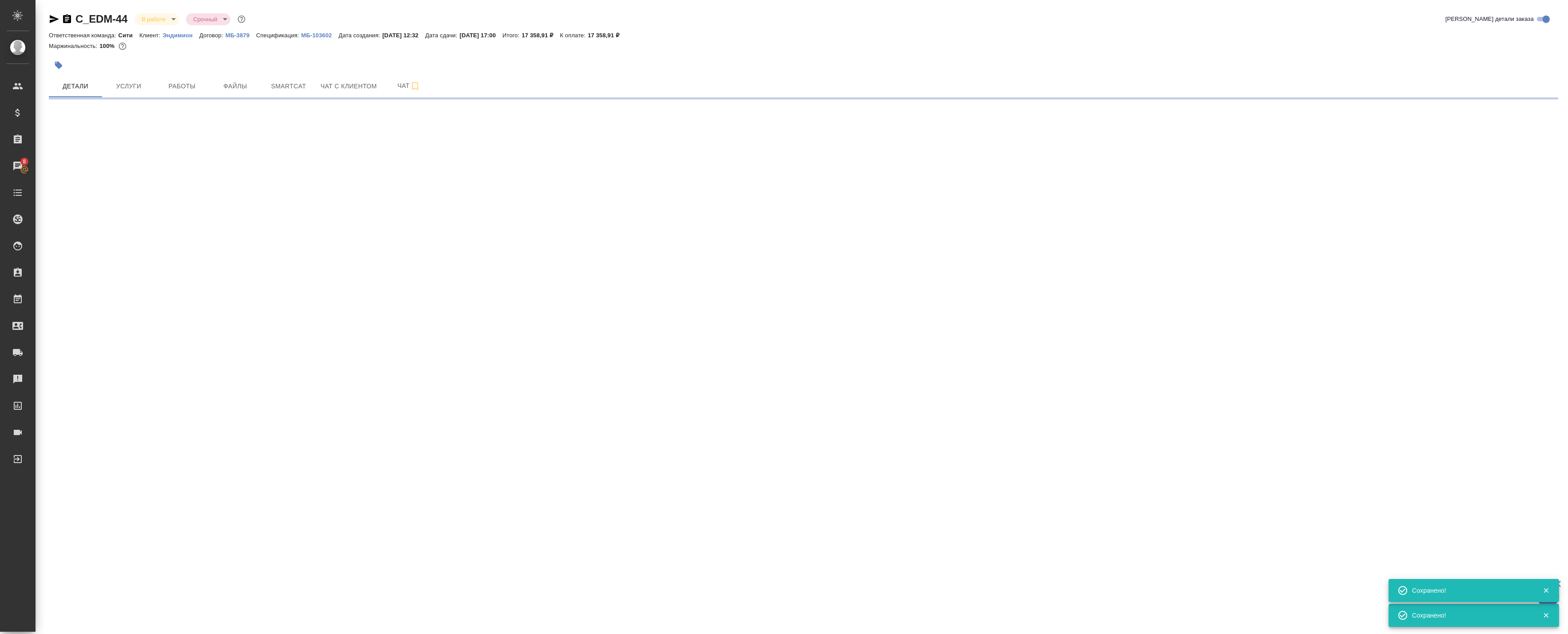
select select "RU"
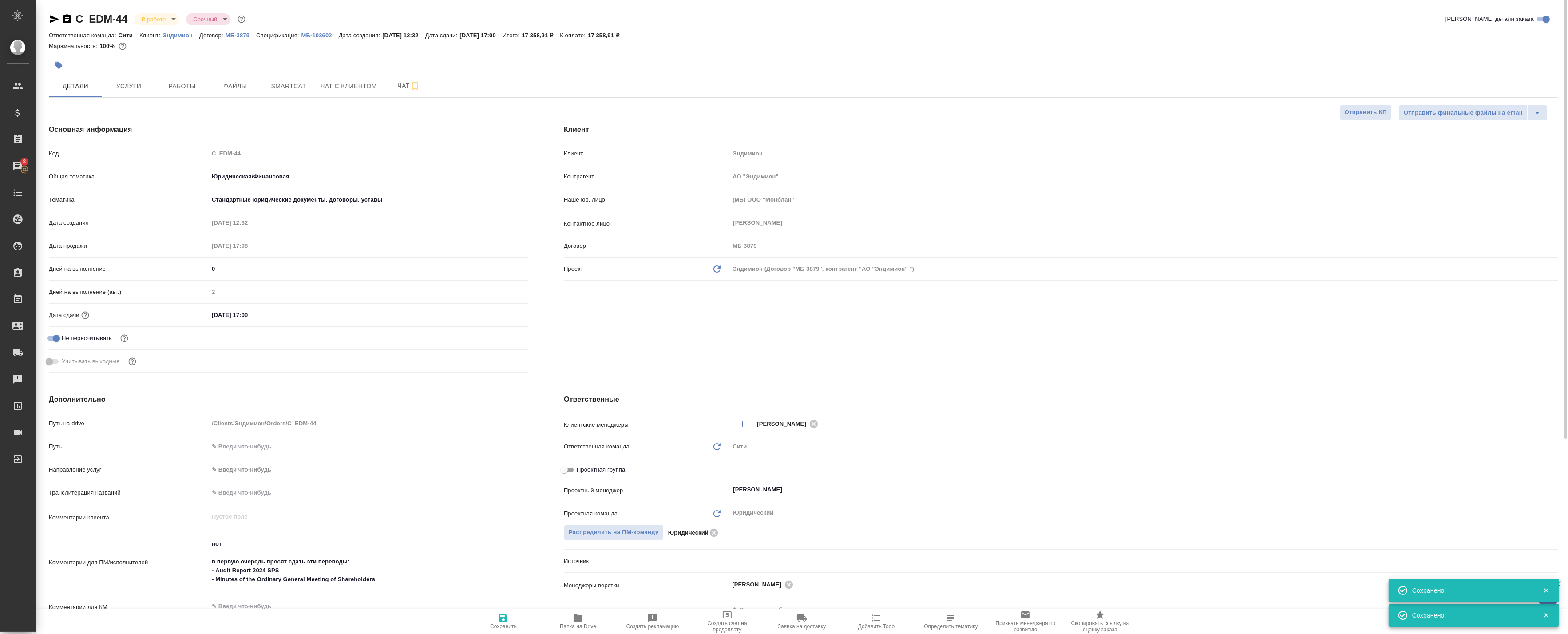
type textarea "x"
click at [517, 626] on span "Сохранить" at bounding box center [503, 621] width 64 height 17
type textarea "x"
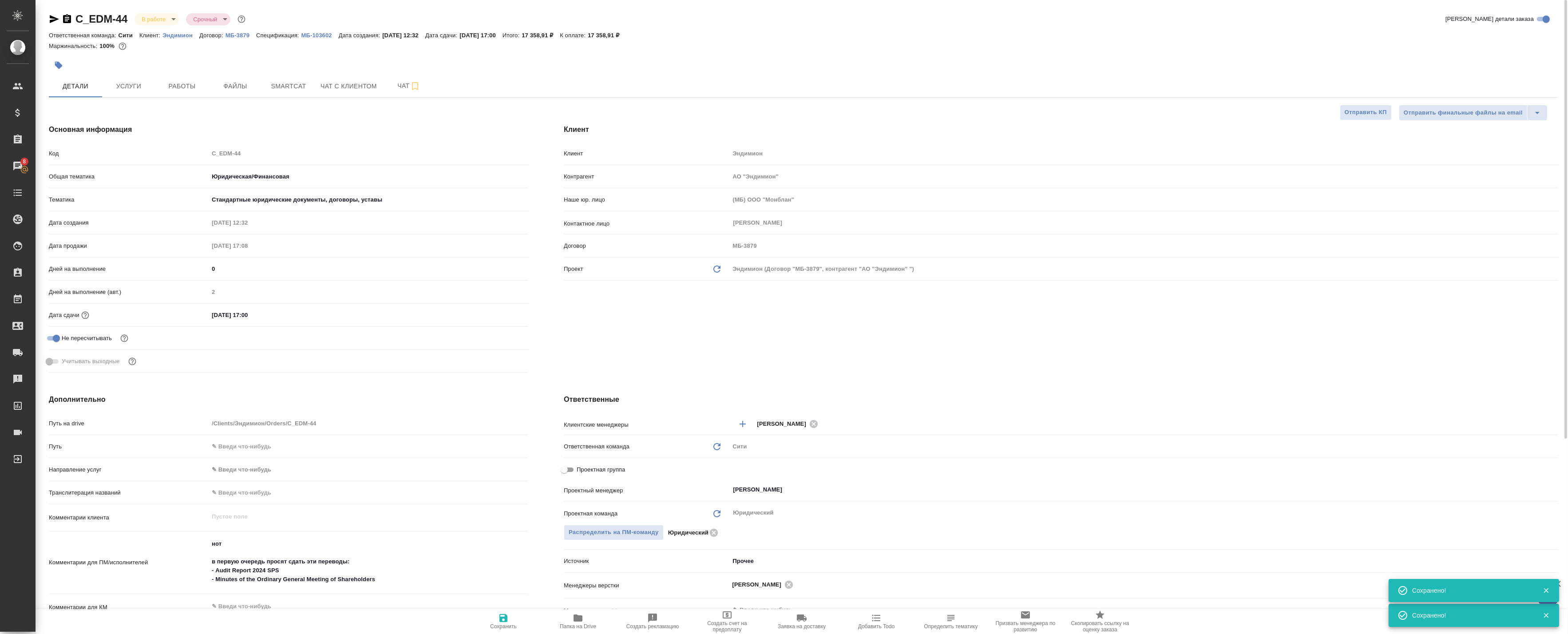
type textarea "x"
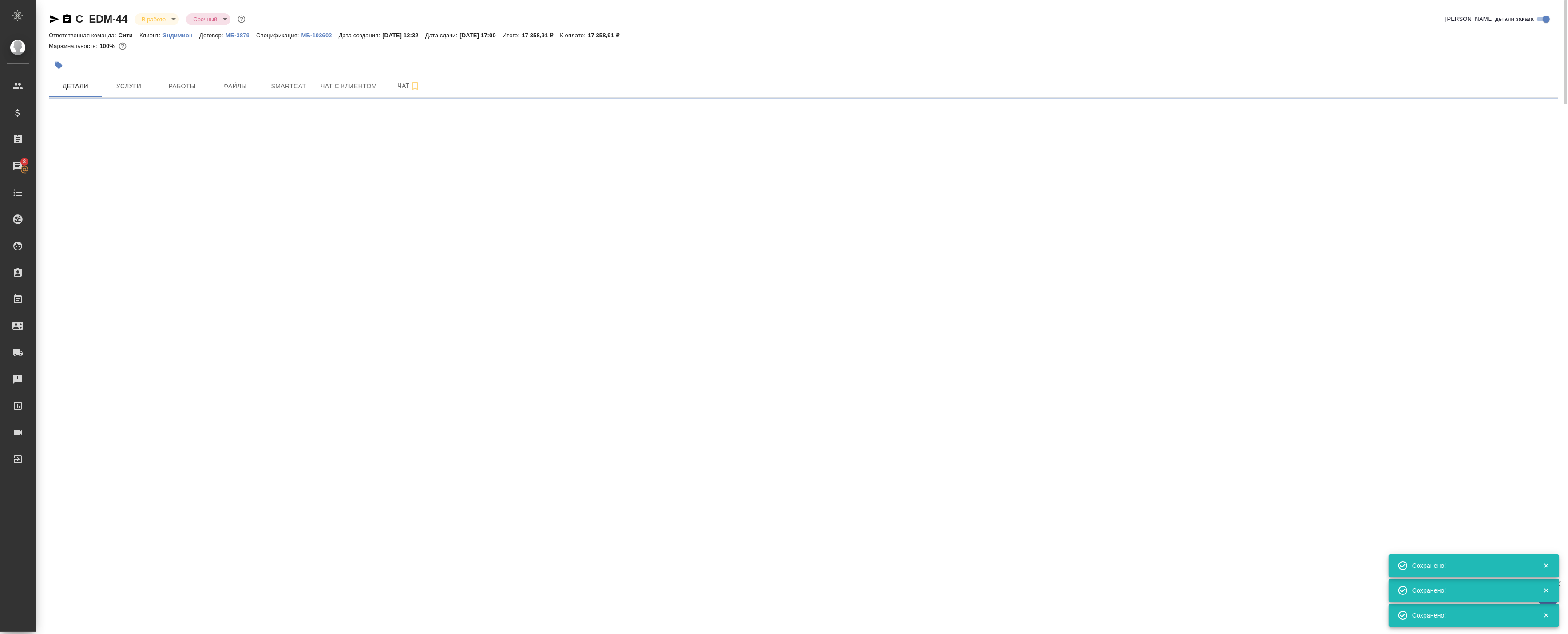
select select "RU"
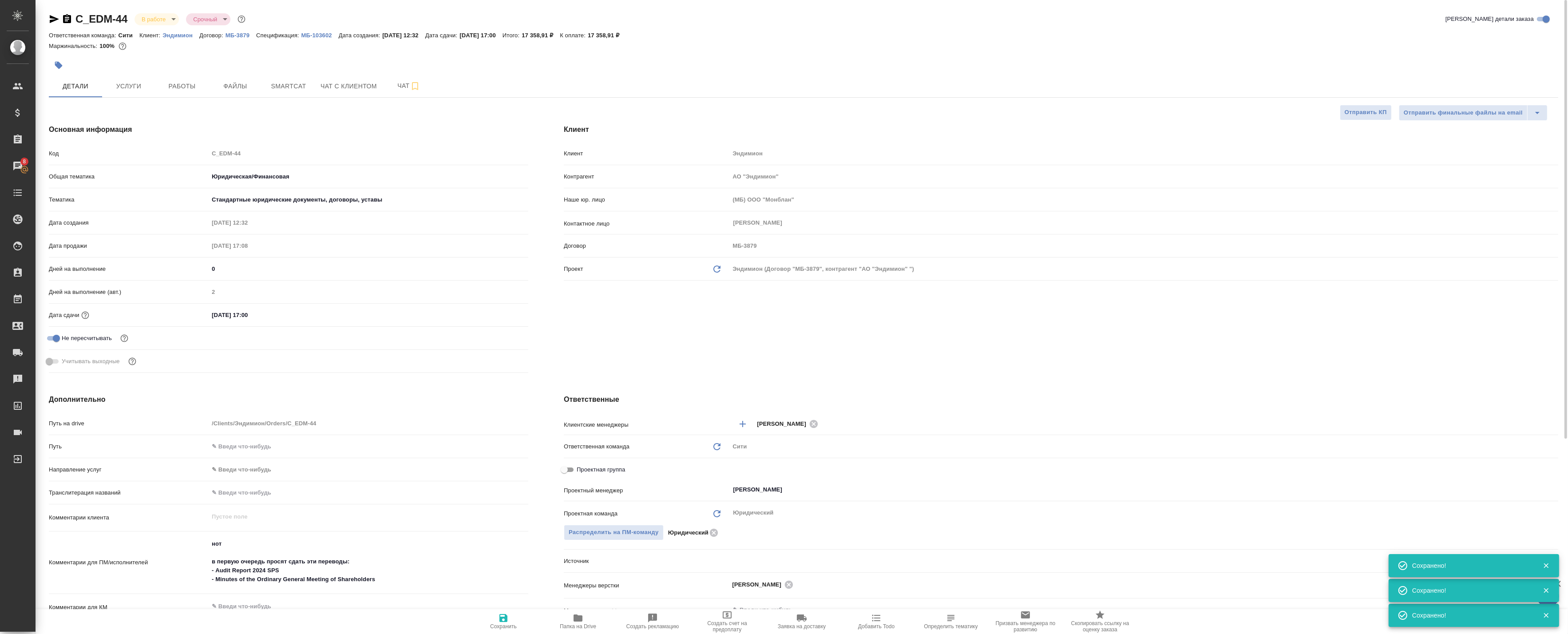
type textarea "x"
click at [401, 86] on span "Чат" at bounding box center [409, 86] width 43 height 11
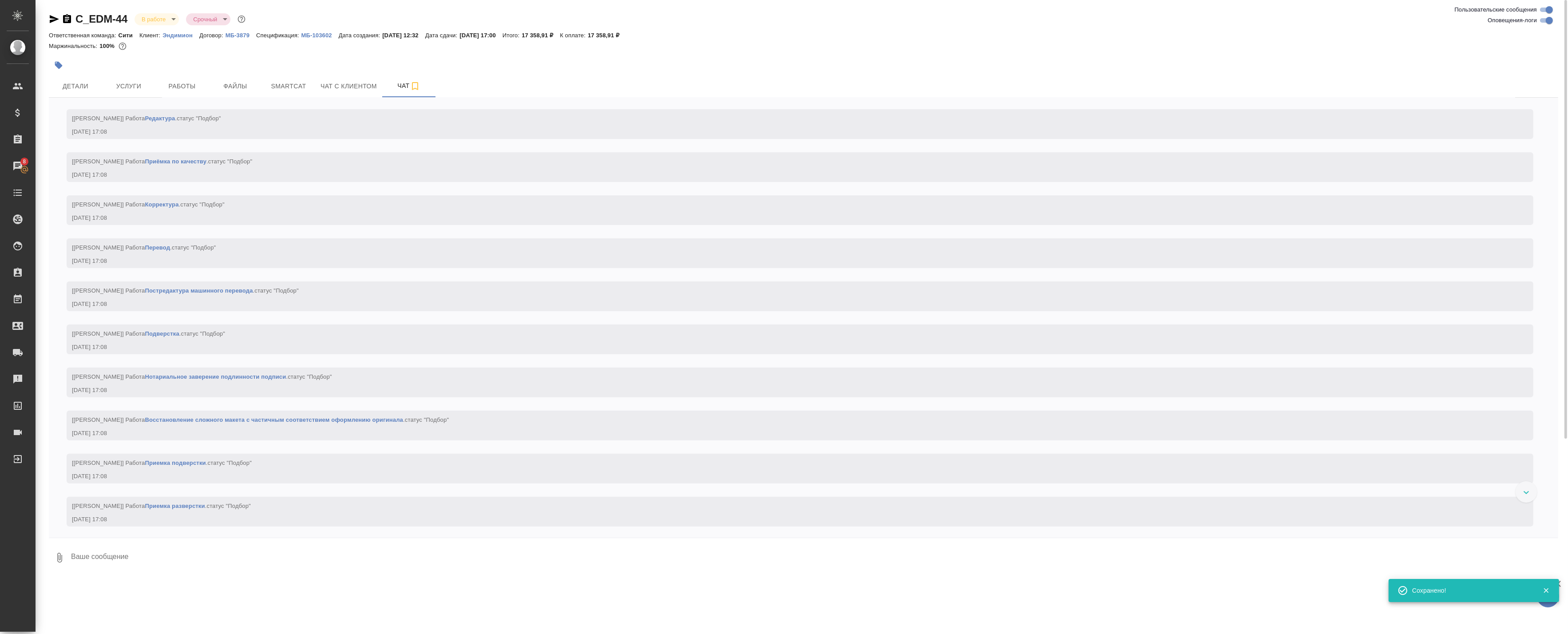
scroll to position [767, 0]
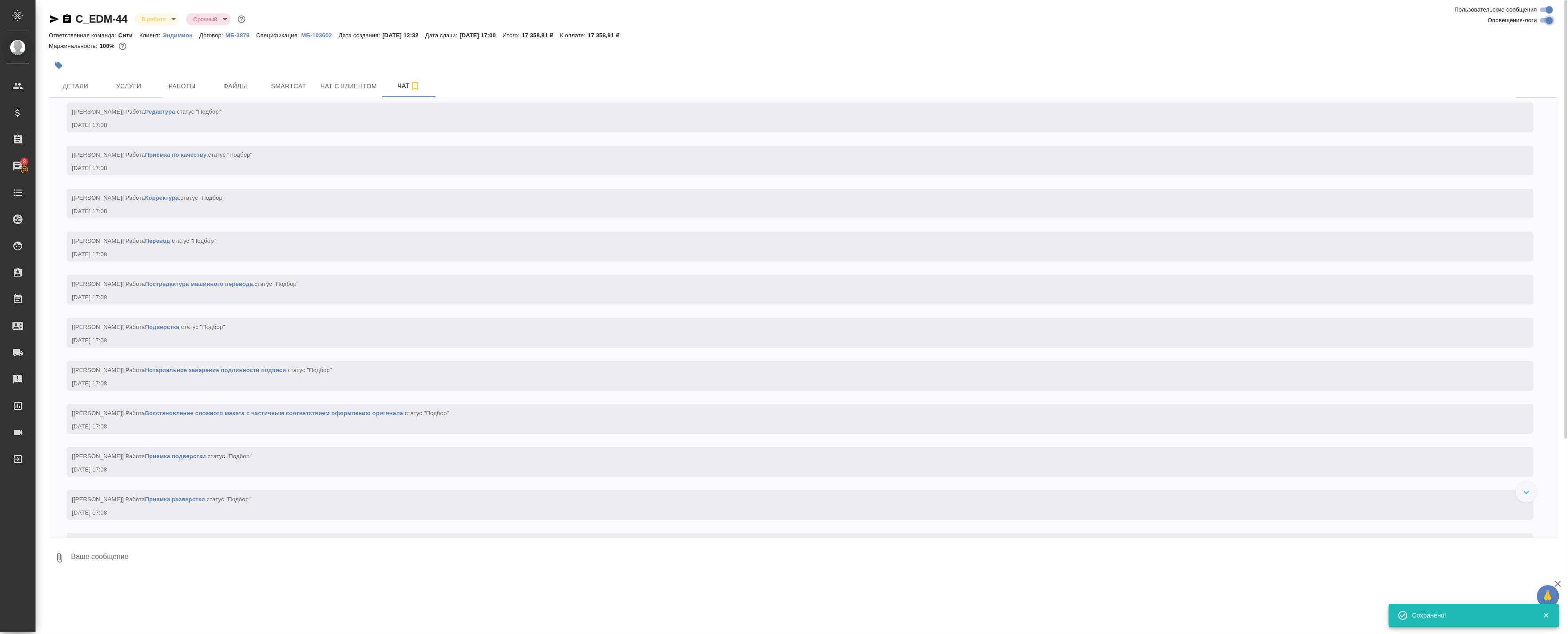
click at [1547, 18] on input "Оповещения-логи" at bounding box center [1549, 21] width 32 height 11
checkbox input "false"
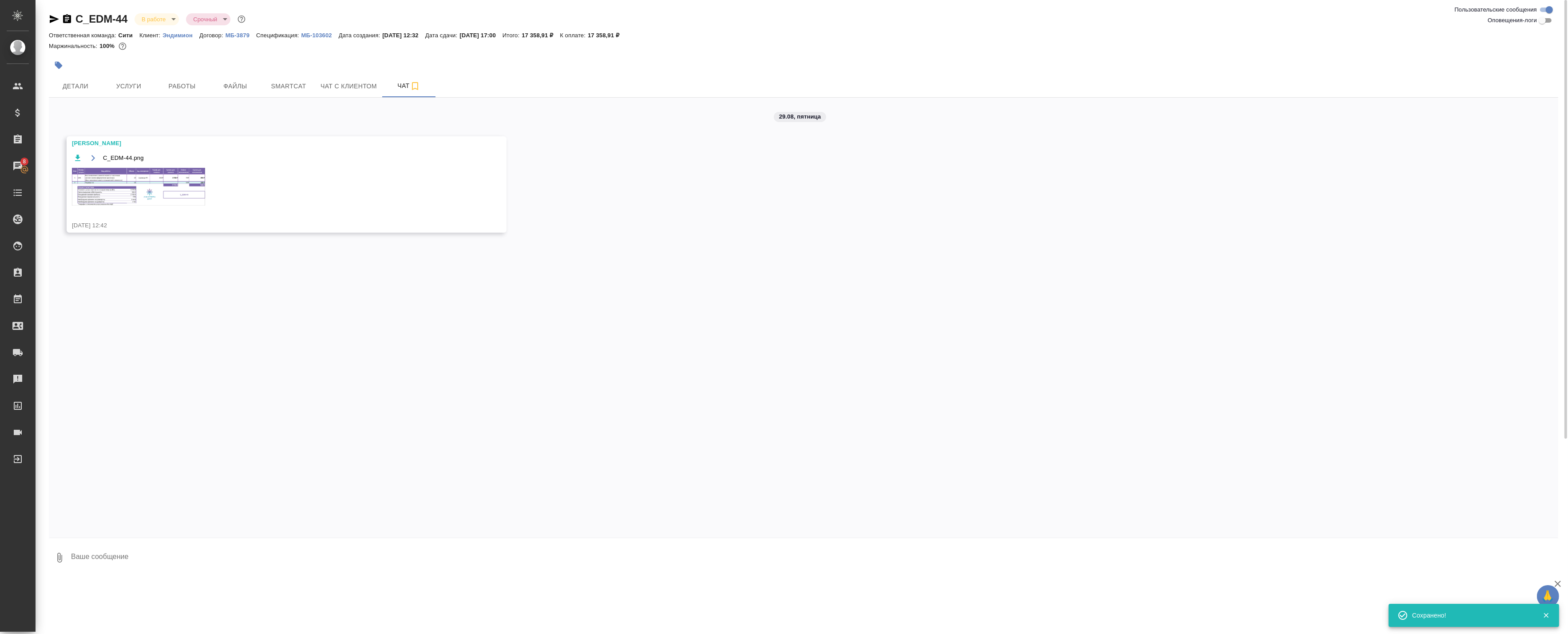
scroll to position [0, 0]
click at [136, 176] on img at bounding box center [138, 187] width 133 height 38
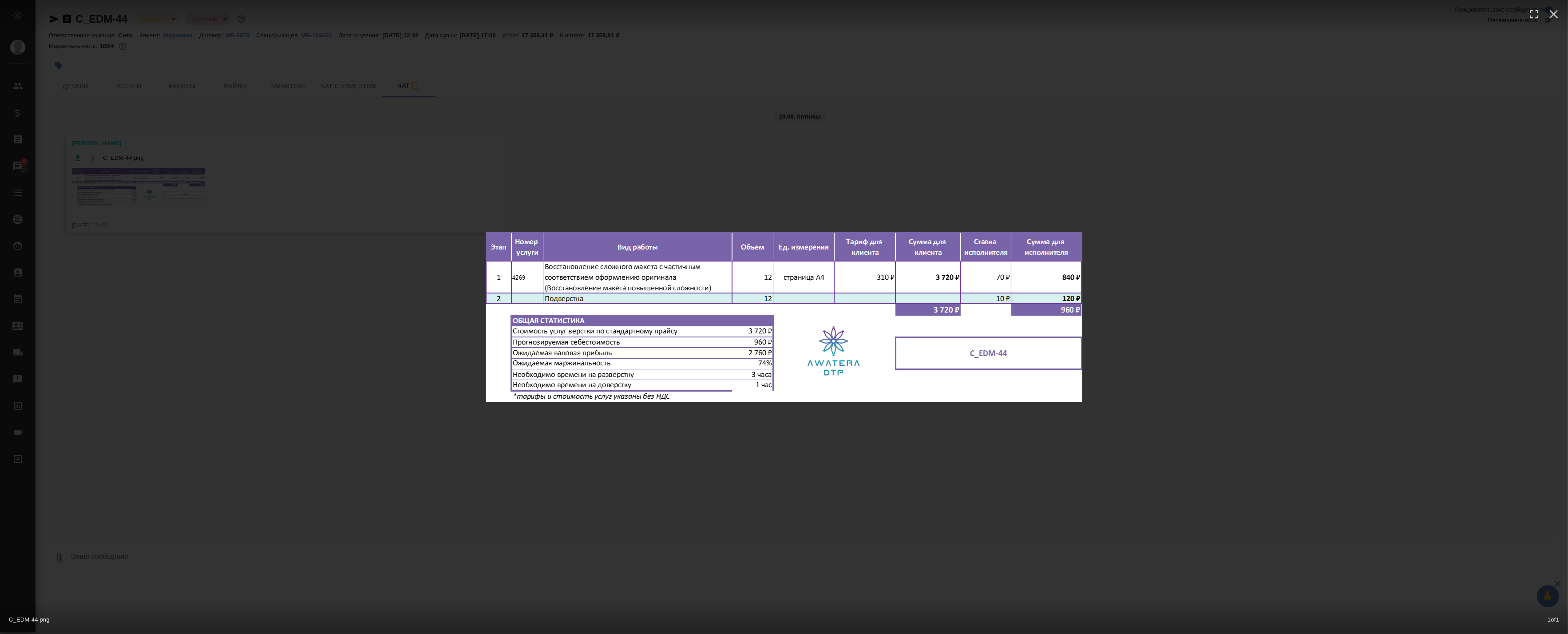
click at [471, 175] on div "C_EDM-44.png 1 of 1" at bounding box center [784, 317] width 1568 height 634
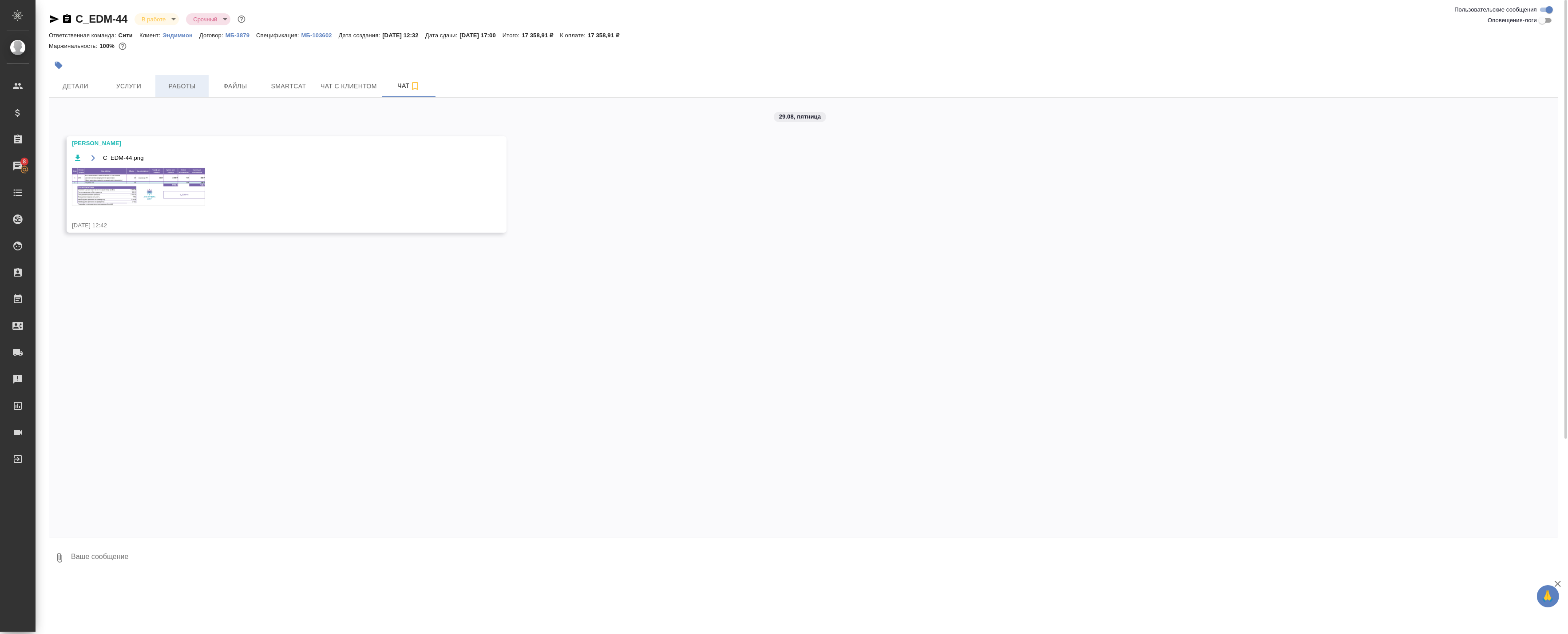
click at [166, 86] on span "Работы" at bounding box center [182, 86] width 43 height 11
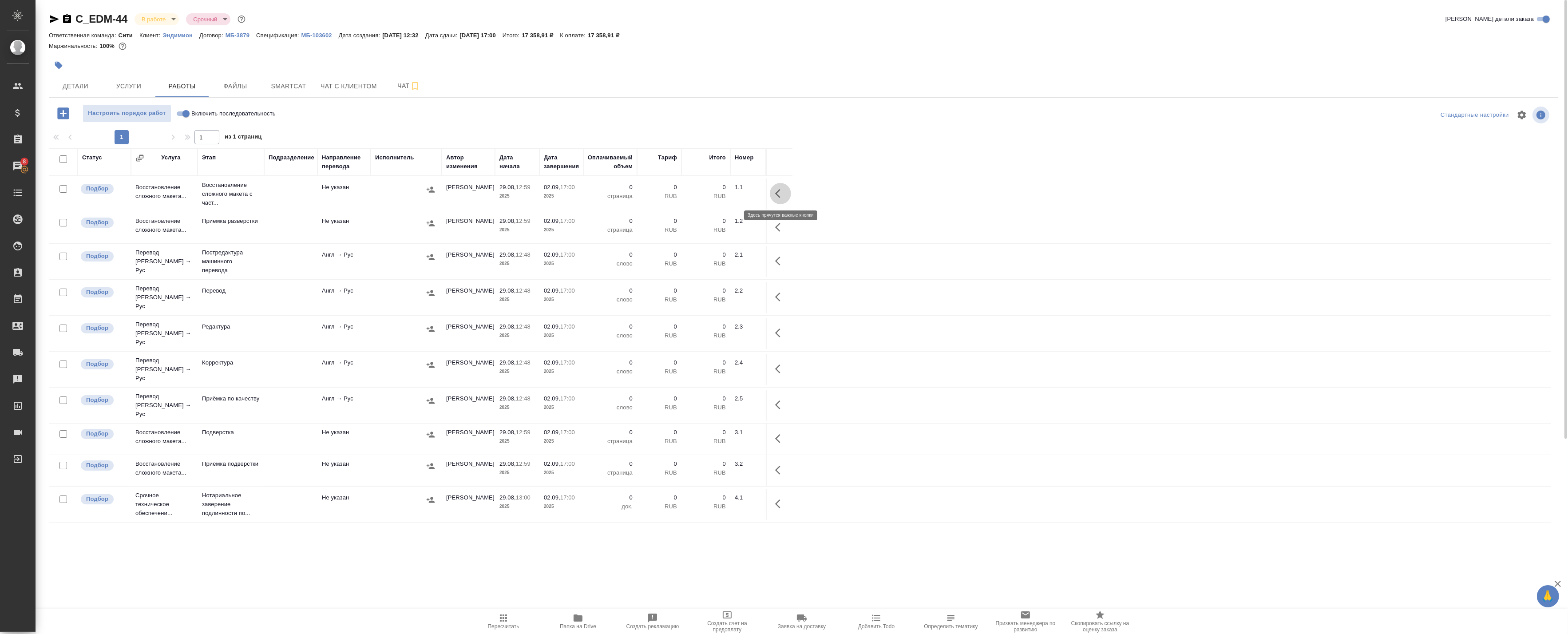
click at [775, 192] on icon "button" at bounding box center [780, 194] width 11 height 11
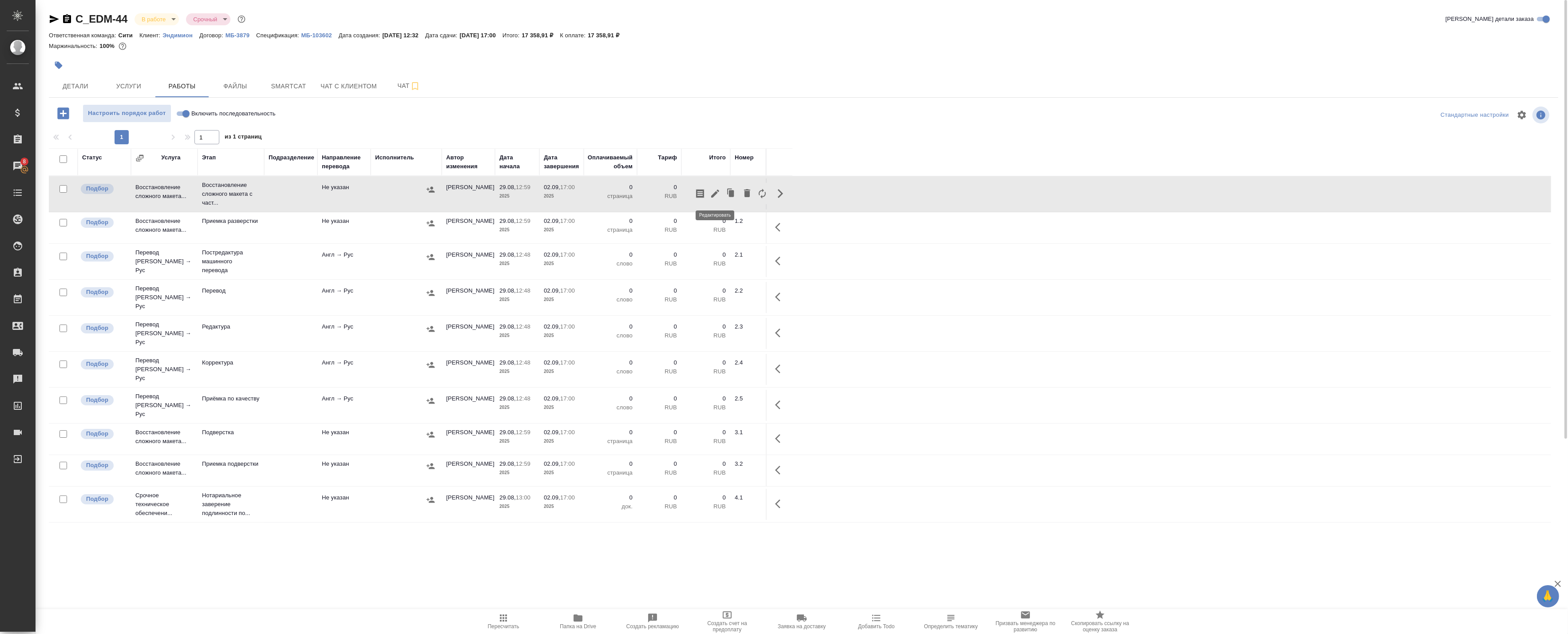
click at [716, 195] on icon "button" at bounding box center [715, 194] width 11 height 11
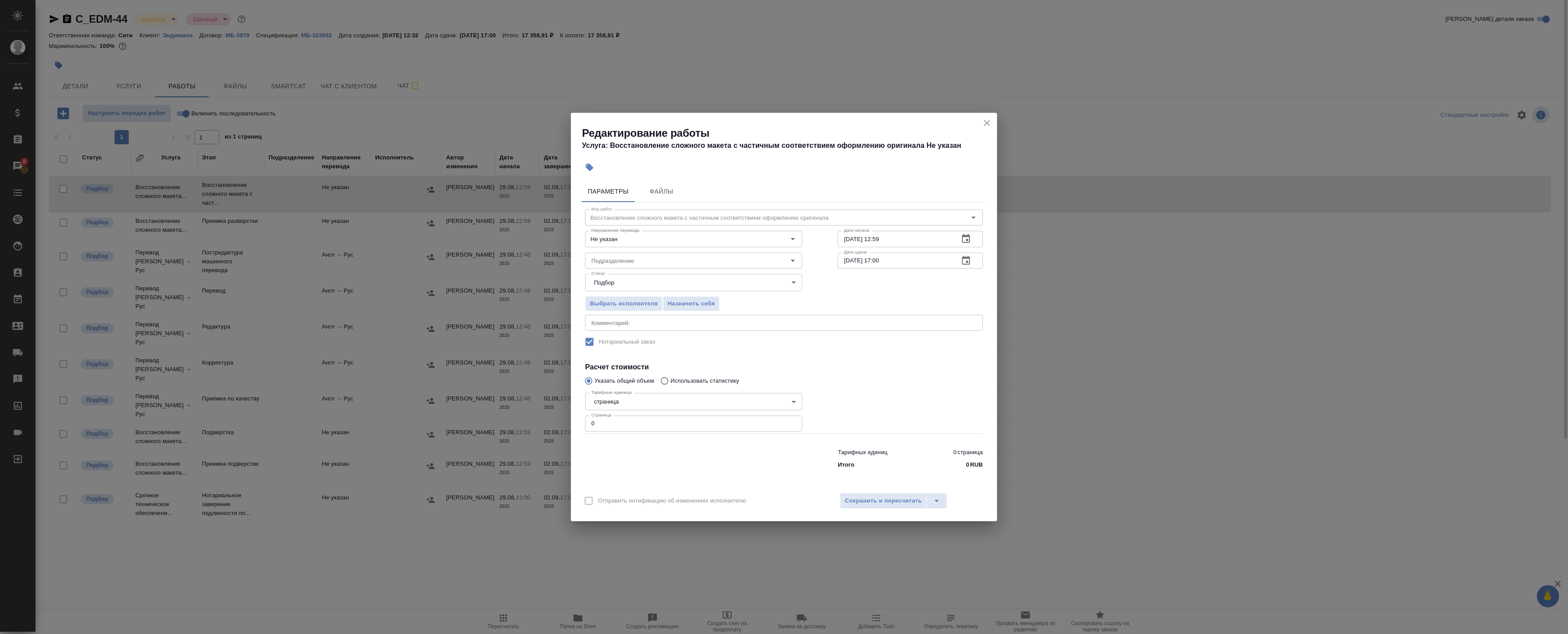
drag, startPoint x: 606, startPoint y: 421, endPoint x: 575, endPoint y: 423, distance: 31.1
click at [575, 423] on div "Параметры Файлы Вид работ Восстановление сложного макета с частичным соответств…" at bounding box center [784, 332] width 426 height 310
drag, startPoint x: 583, startPoint y: 424, endPoint x: 543, endPoint y: 419, distance: 40.3
click at [544, 420] on div "Редактирование работы Услуга: Восстановление сложного макета с частичным соотве…" at bounding box center [784, 317] width 1568 height 634
type input "12"
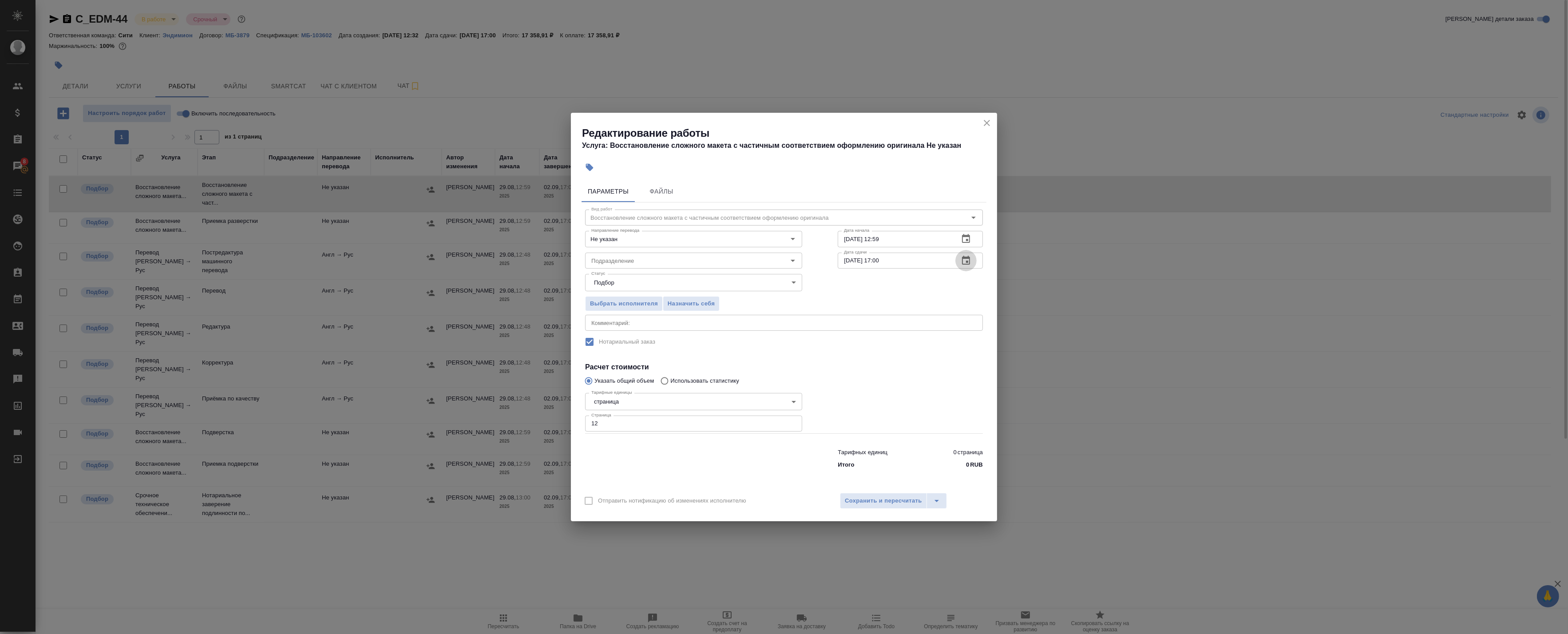
click at [967, 260] on icon "button" at bounding box center [966, 261] width 11 height 11
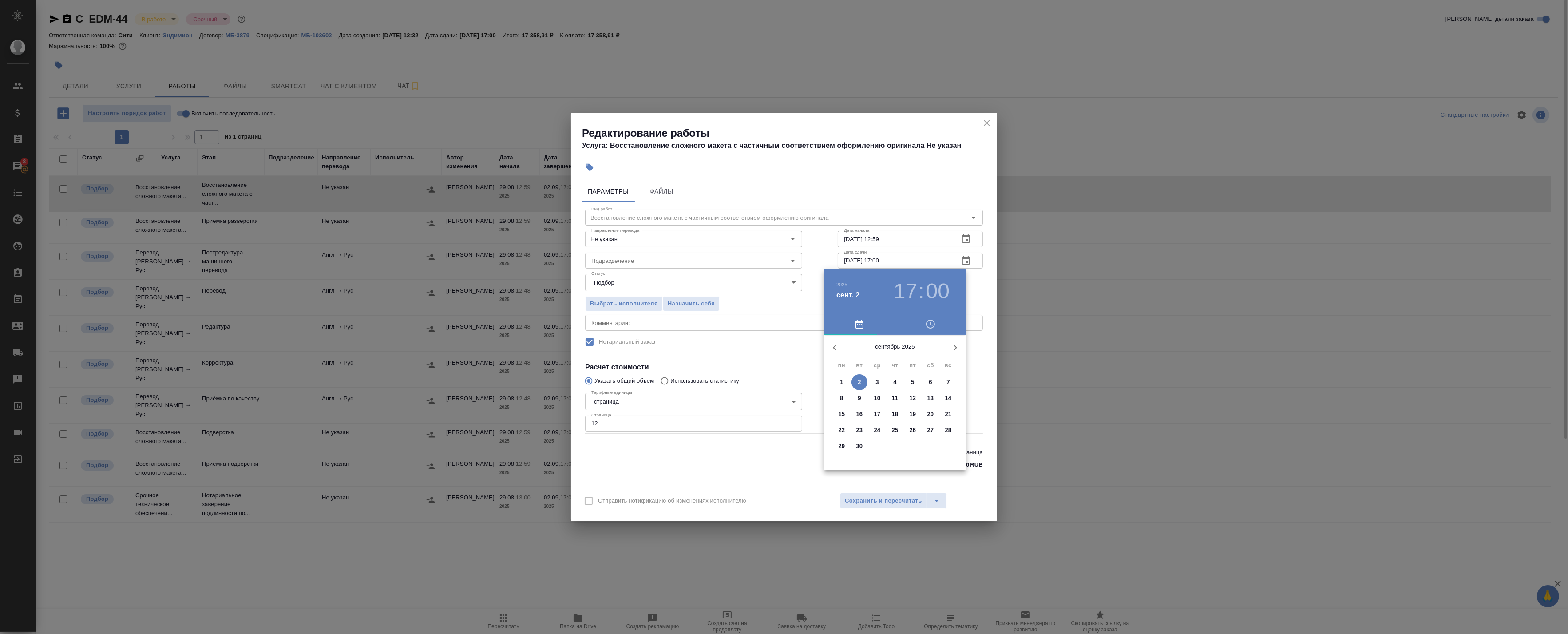
click at [859, 446] on p "30" at bounding box center [859, 446] width 7 height 9
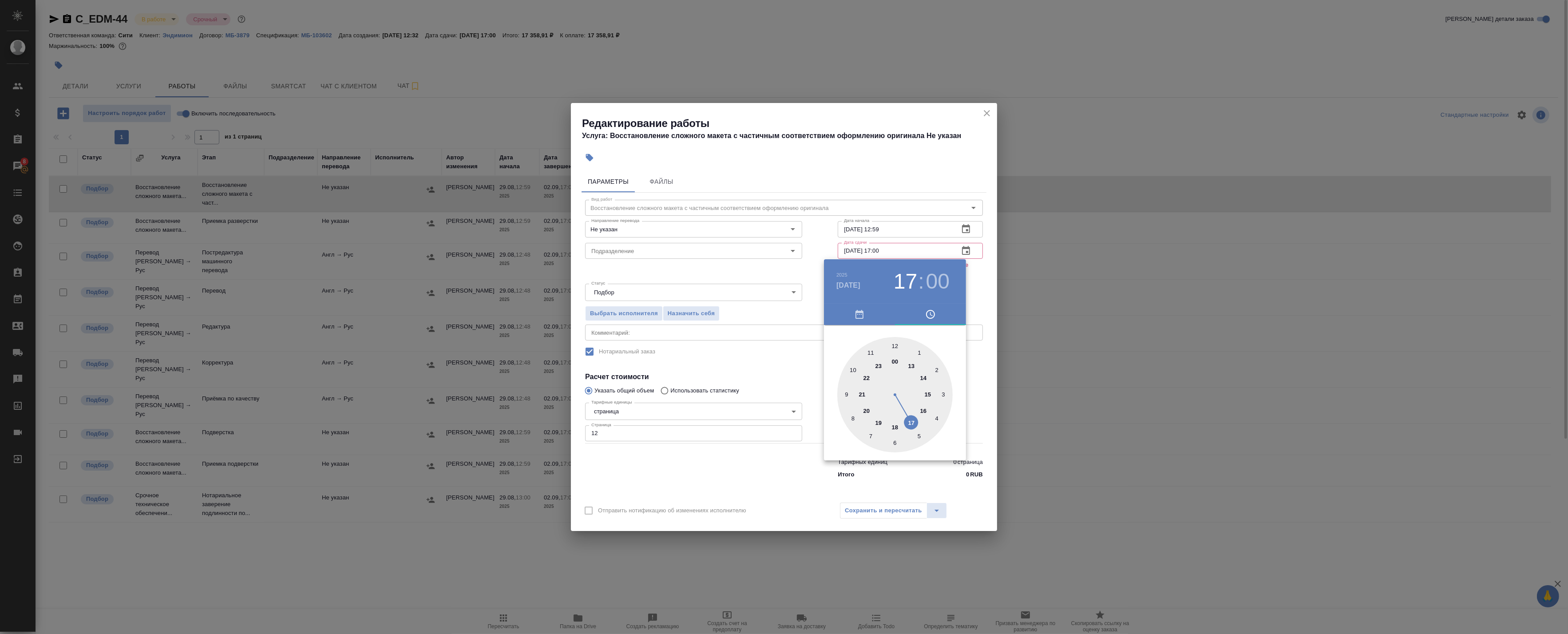
click at [896, 347] on div at bounding box center [895, 395] width 116 height 116
click at [975, 298] on div at bounding box center [784, 317] width 1568 height 634
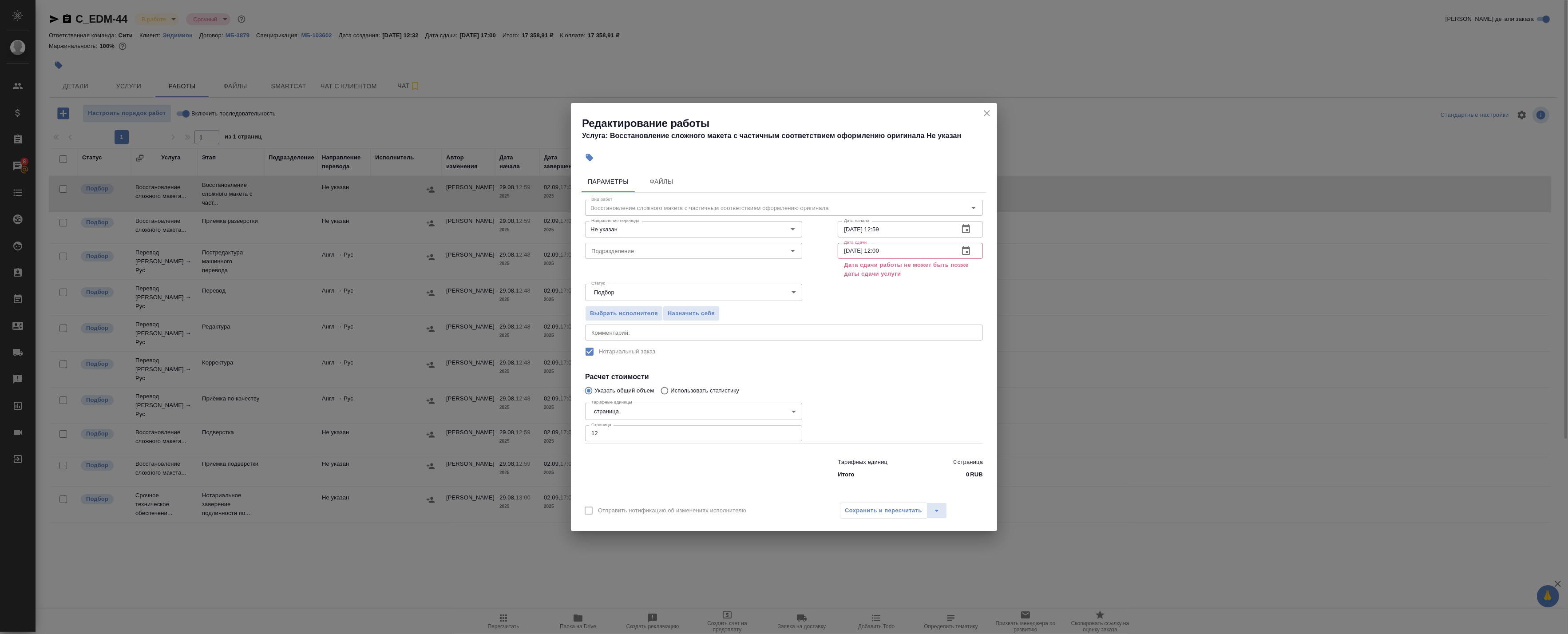
click at [970, 248] on icon "button" at bounding box center [966, 251] width 11 height 11
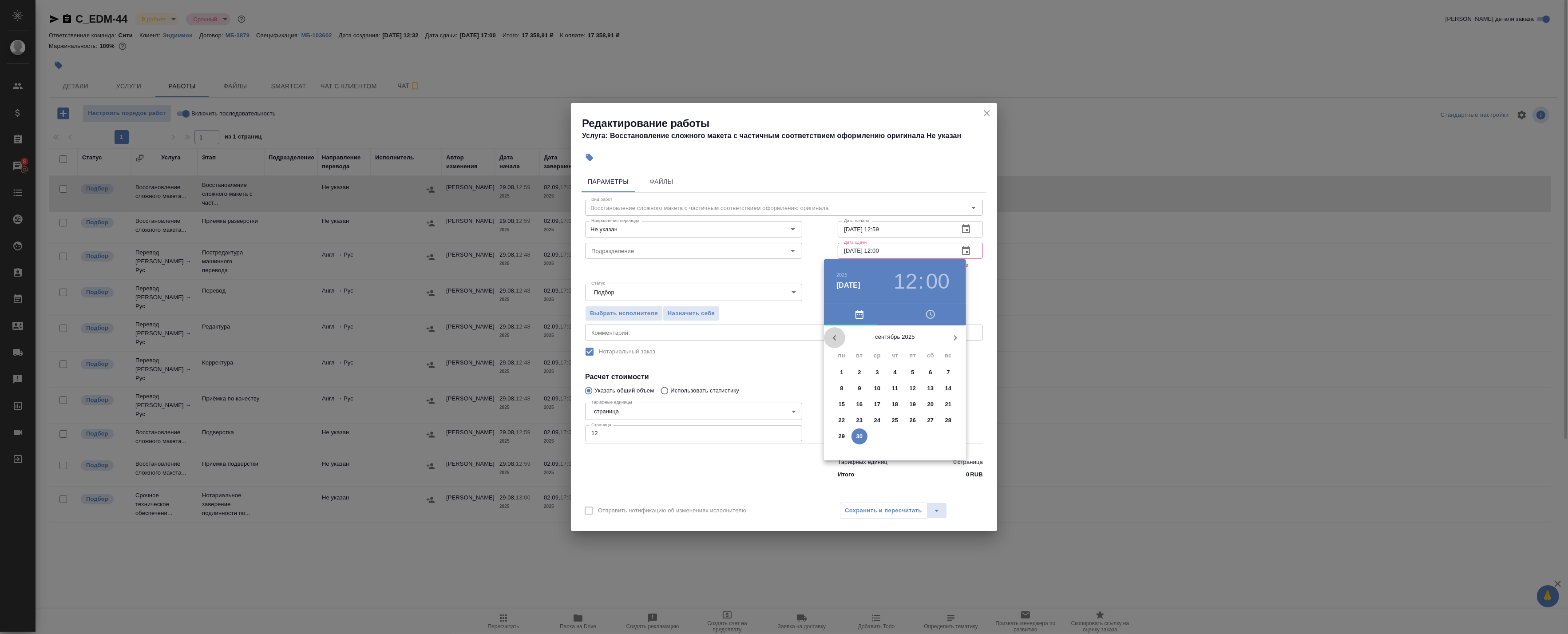
click at [835, 338] on icon "button" at bounding box center [835, 338] width 11 height 11
click at [933, 437] on p "30" at bounding box center [931, 437] width 7 height 9
type input "30.08.2025 12:00"
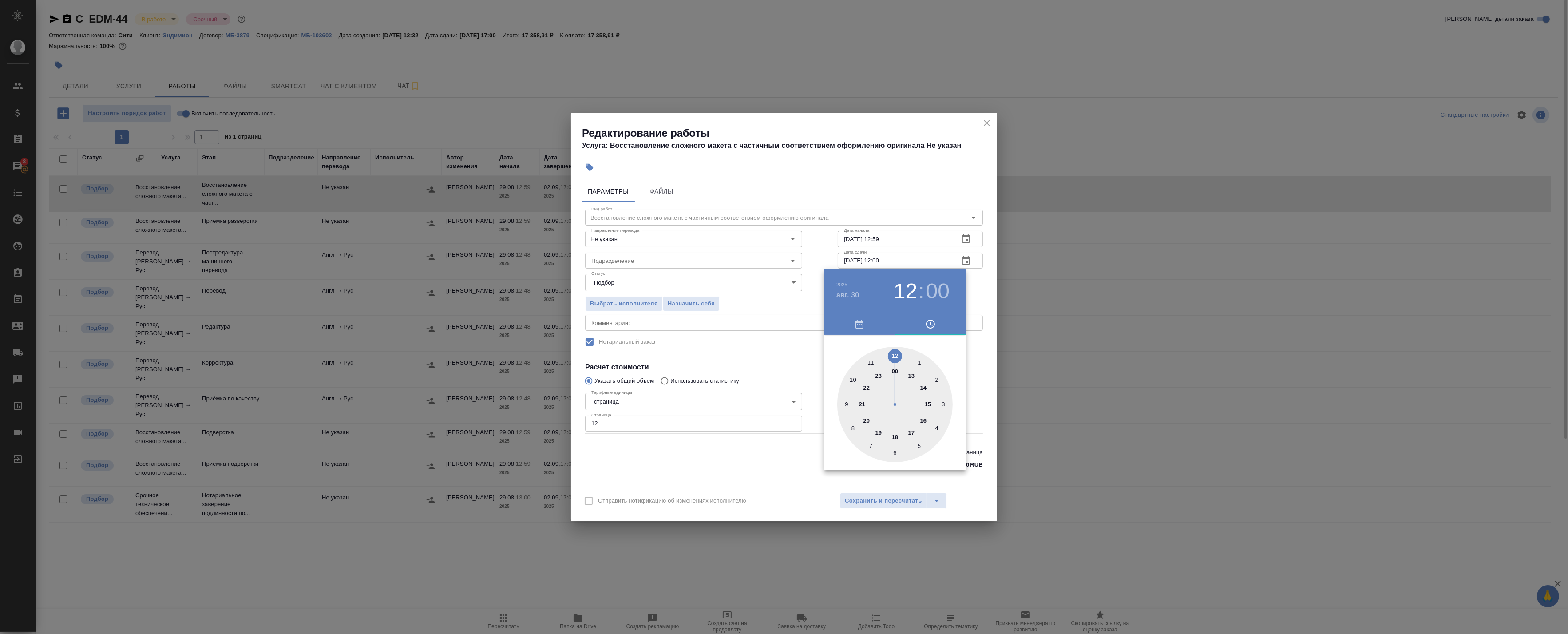
click at [893, 354] on div at bounding box center [895, 405] width 116 height 116
click at [977, 296] on div at bounding box center [784, 317] width 1568 height 634
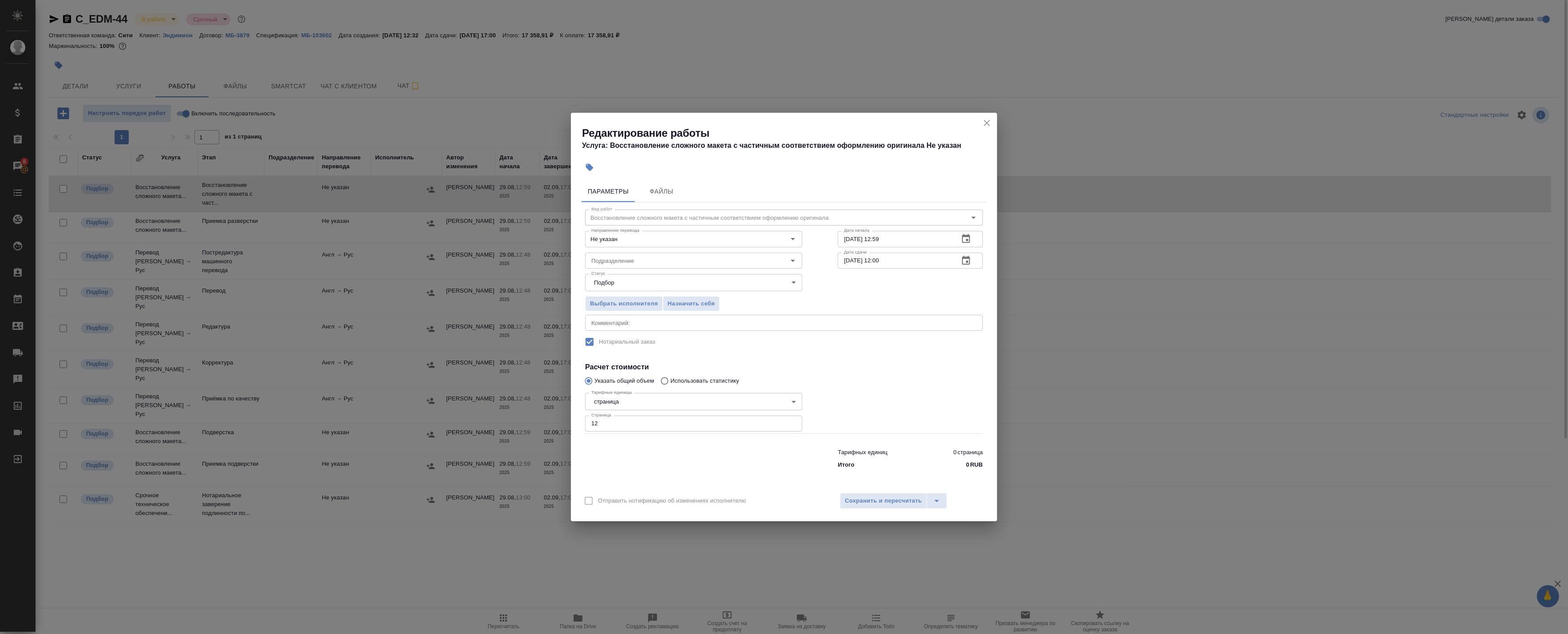
click at [962, 238] on icon "button" at bounding box center [966, 239] width 11 height 11
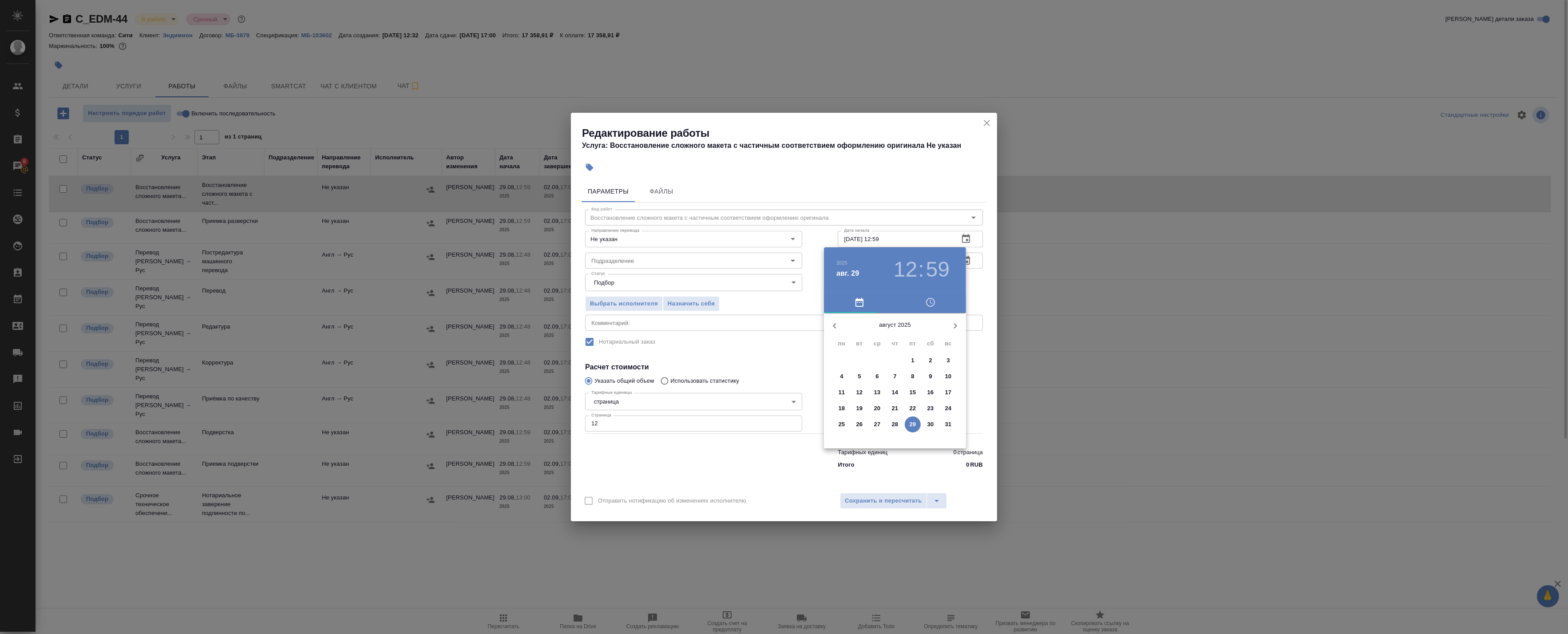
click at [916, 425] on span "29" at bounding box center [912, 424] width 16 height 9
click at [912, 409] on div at bounding box center [895, 383] width 116 height 116
click at [894, 336] on div at bounding box center [895, 383] width 116 height 116
type input "[DATE] 17:00"
click at [975, 282] on div at bounding box center [784, 317] width 1568 height 634
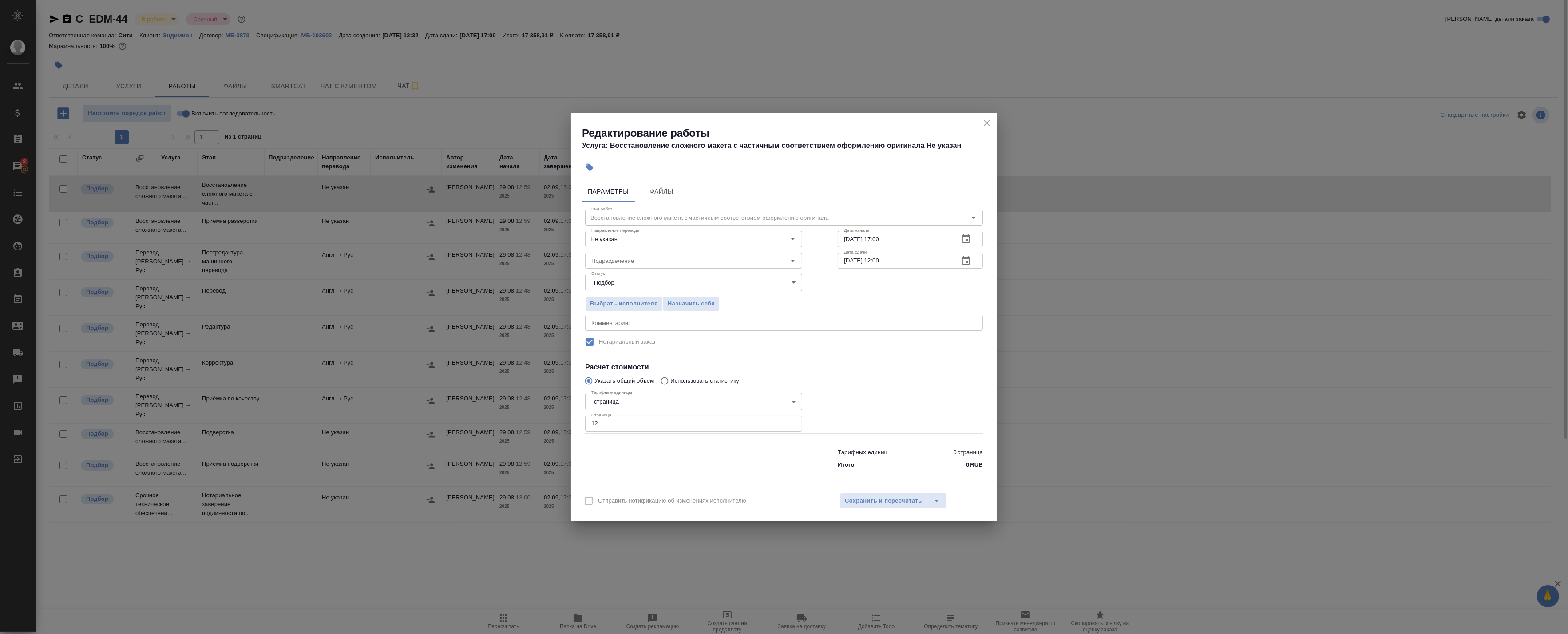
click at [637, 324] on textarea at bounding box center [783, 323] width 385 height 7
type textarea "Под нот"
click at [851, 502] on span "Сохранить и пересчитать" at bounding box center [883, 501] width 77 height 10
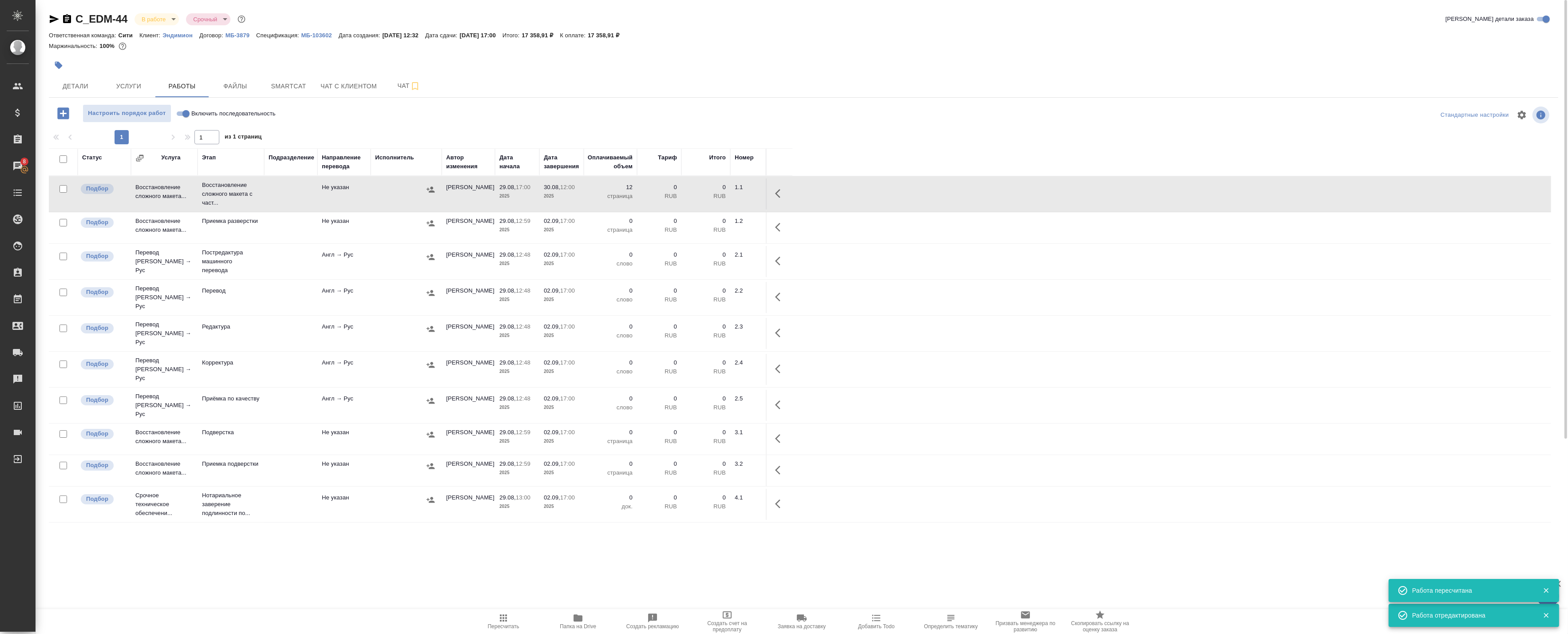
click at [584, 626] on span "Папка на Drive" at bounding box center [578, 627] width 37 height 6
click at [775, 195] on icon "button" at bounding box center [780, 194] width 11 height 11
click at [715, 196] on icon "button" at bounding box center [715, 194] width 11 height 11
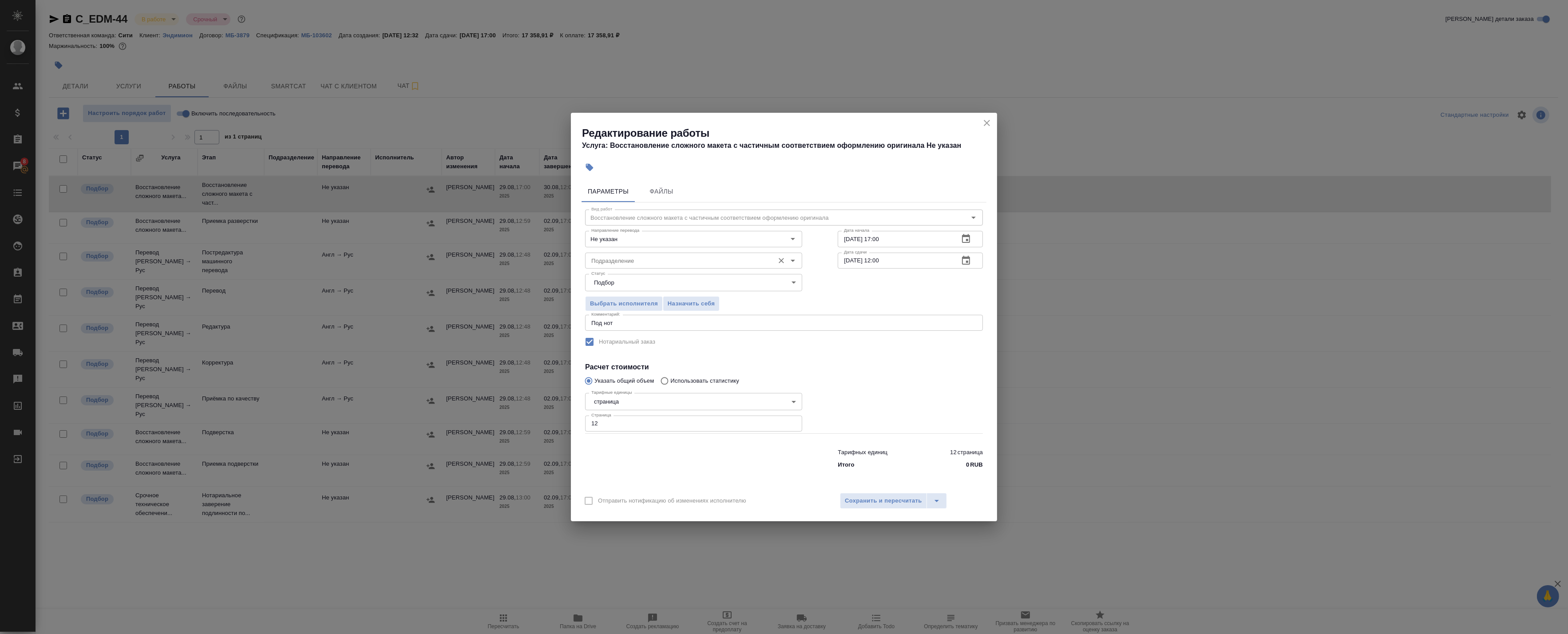
click at [619, 260] on input "Подразделение" at bounding box center [679, 261] width 182 height 11
click at [635, 294] on p "Верстки и дизайна" at bounding box center [617, 297] width 51 height 9
type input "Верстки и дизайна"
click at [872, 501] on span "Сохранить и пересчитать" at bounding box center [883, 501] width 77 height 10
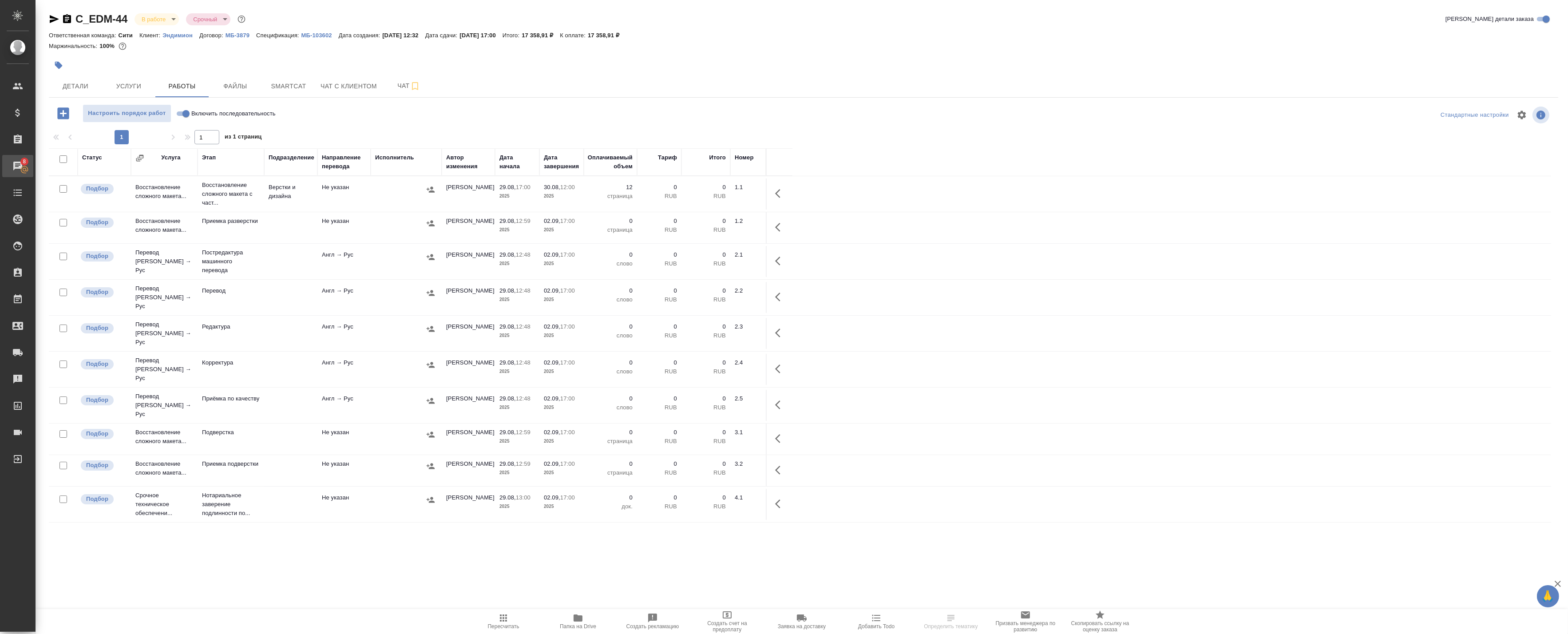
click at [12, 162] on div "Чаты" at bounding box center [7, 166] width 22 height 13
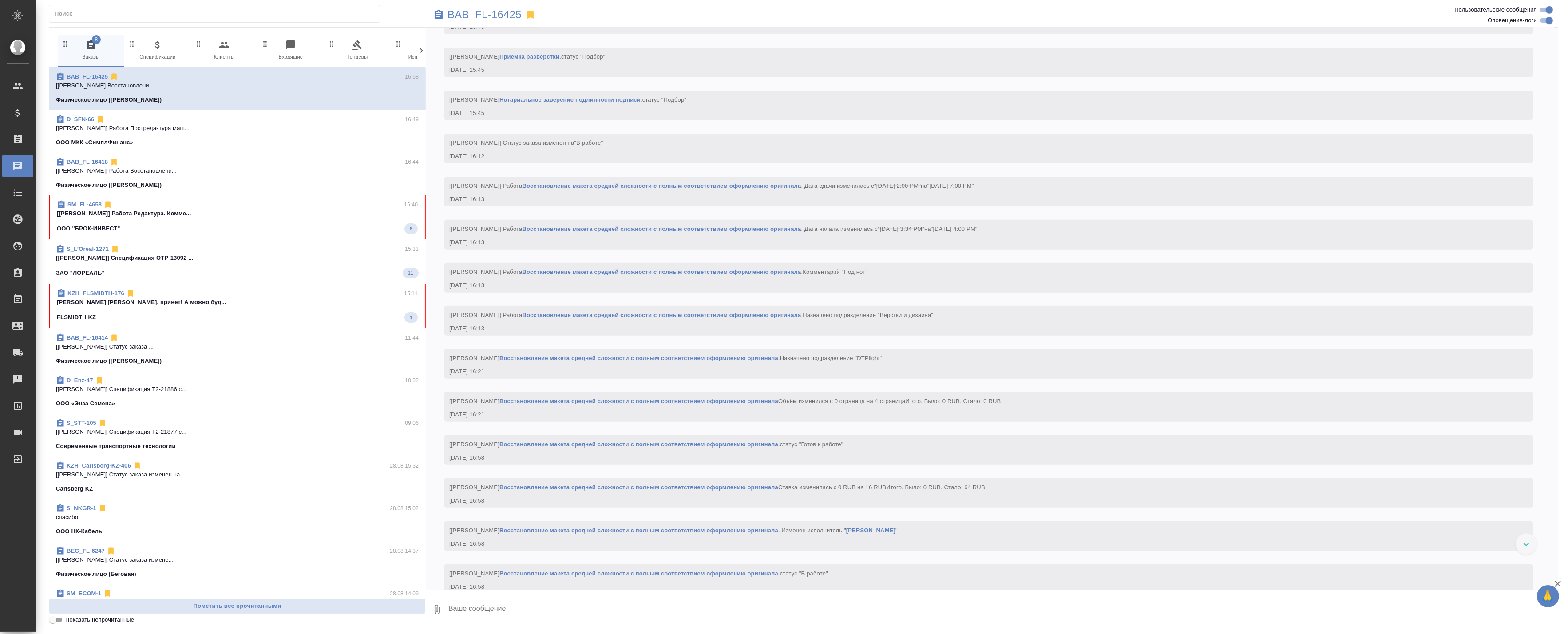
scroll to position [731, 0]
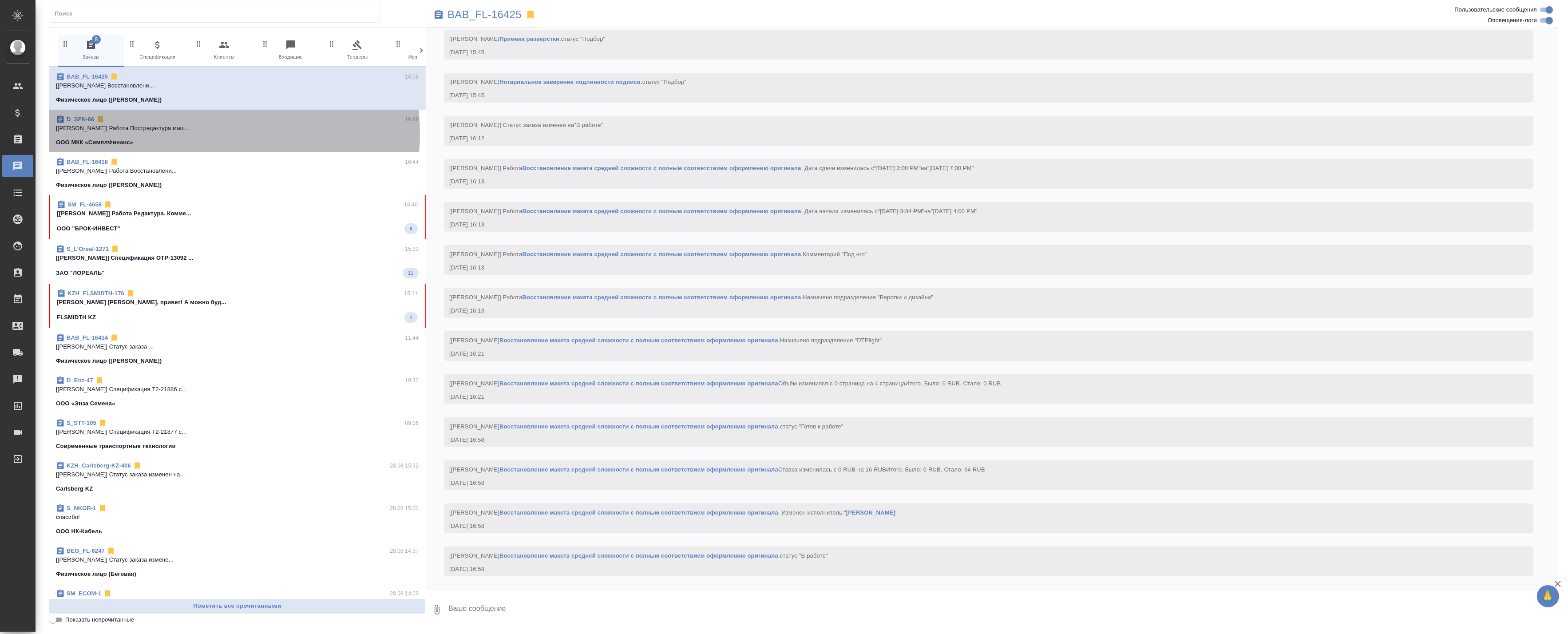
click at [203, 134] on span "D_SFN-66 16:49 [Баданян Артак] Работа Постредактура маш... ООО МКК «СимплФинанс»" at bounding box center [237, 131] width 363 height 32
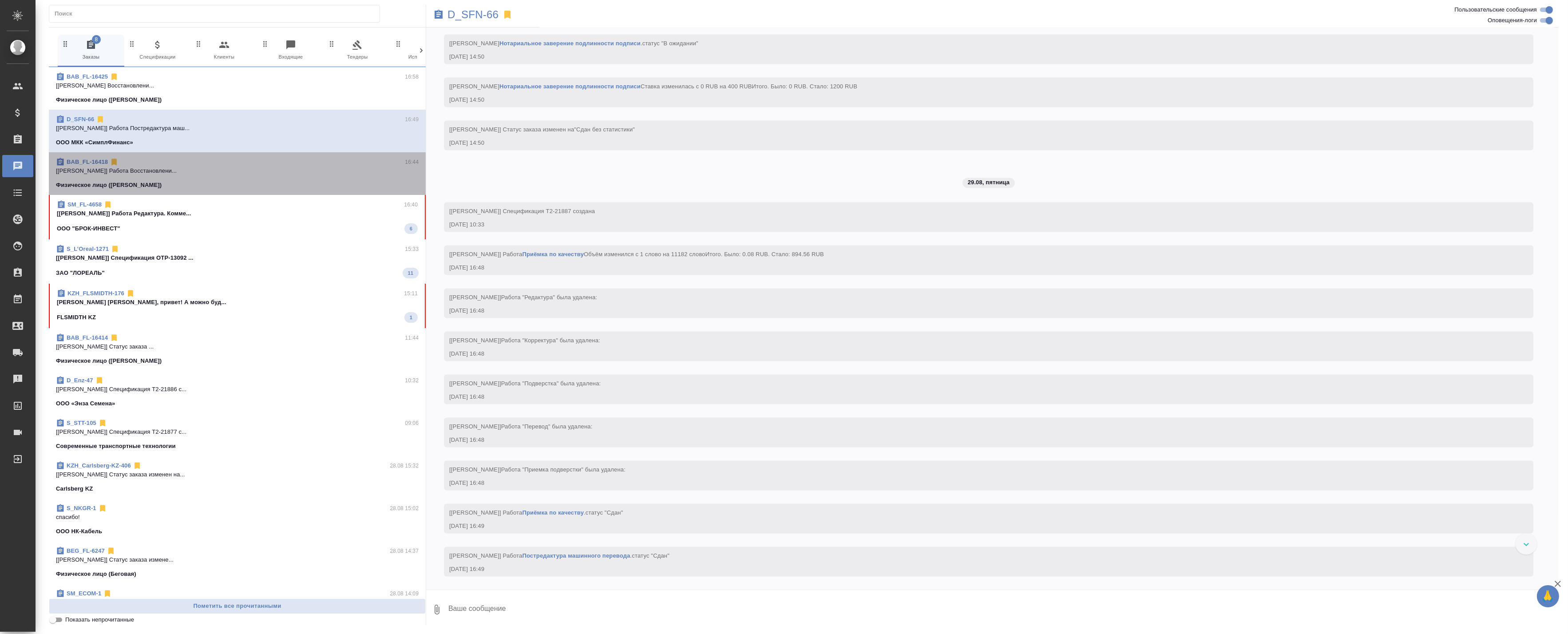
click at [349, 181] on div "Физическое лицо ([PERSON_NAME])" at bounding box center [237, 185] width 363 height 9
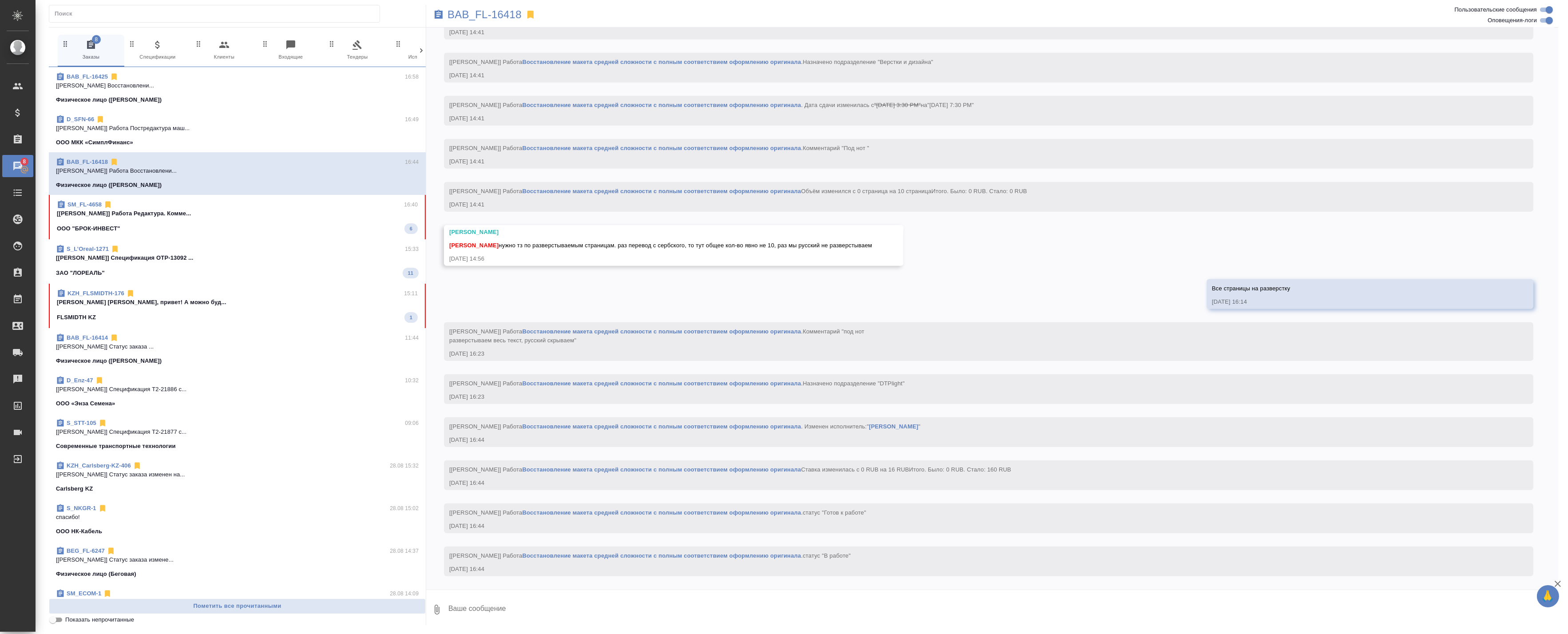
scroll to position [1290, 0]
click at [283, 210] on p "[Баданян Артак] Работа Редактура. Комме..." at bounding box center [237, 214] width 361 height 9
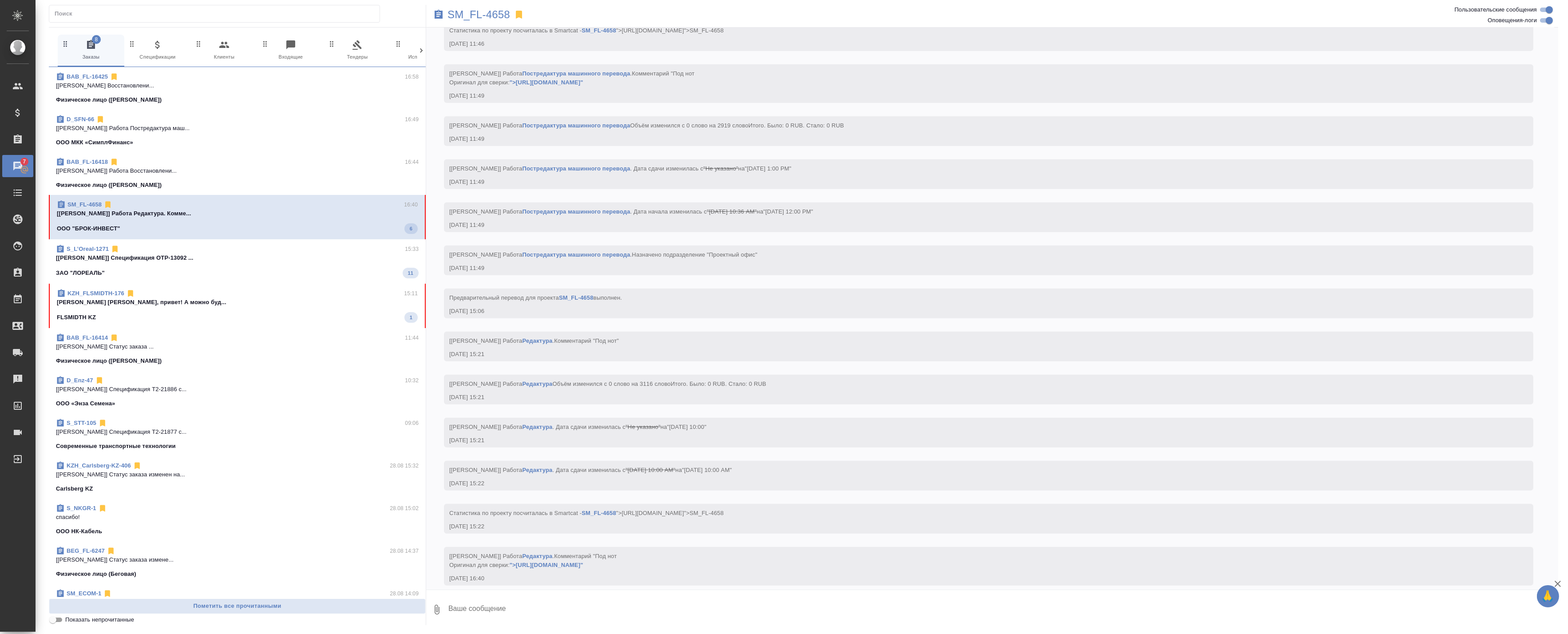
scroll to position [1210, 0]
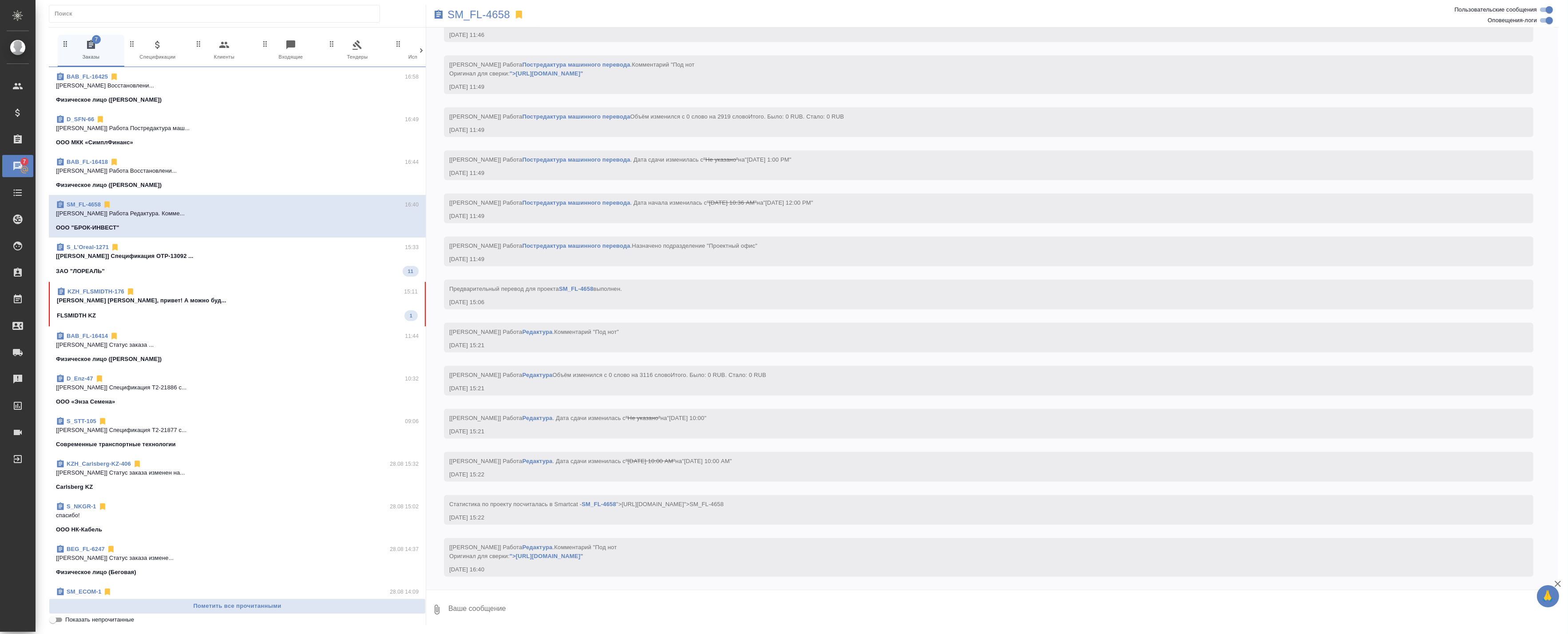
click at [292, 267] on div "ЗАО "ЛОРЕАЛЬ" 11" at bounding box center [237, 272] width 363 height 11
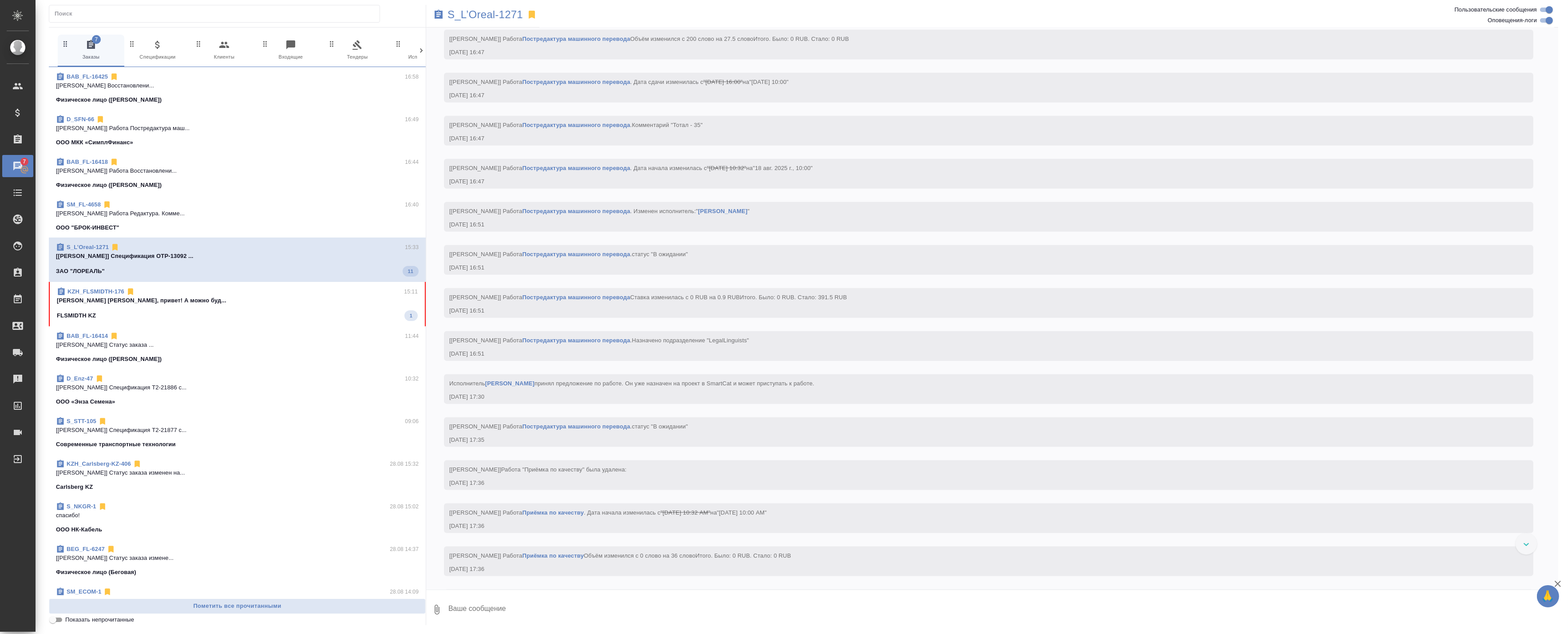
click at [321, 301] on p "Баданян Артак Артак, привет! А можно буд..." at bounding box center [237, 300] width 361 height 9
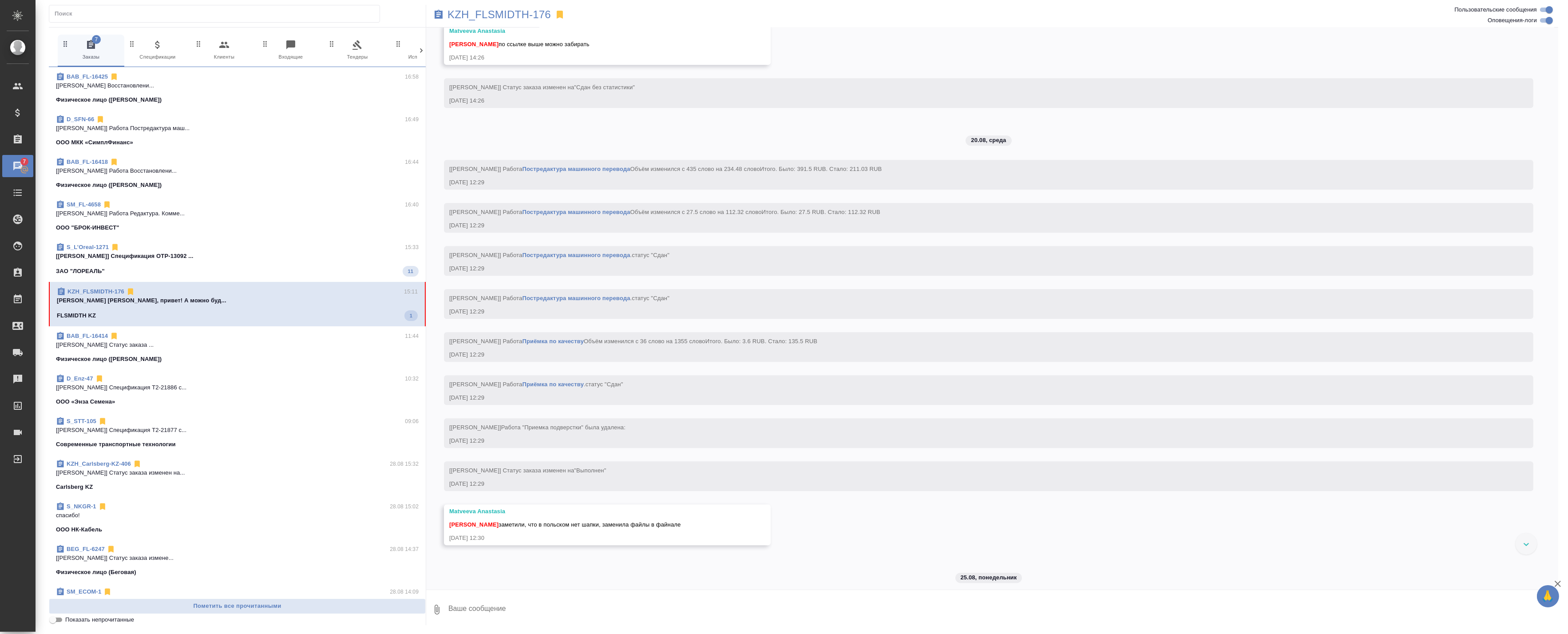
scroll to position [51, 0]
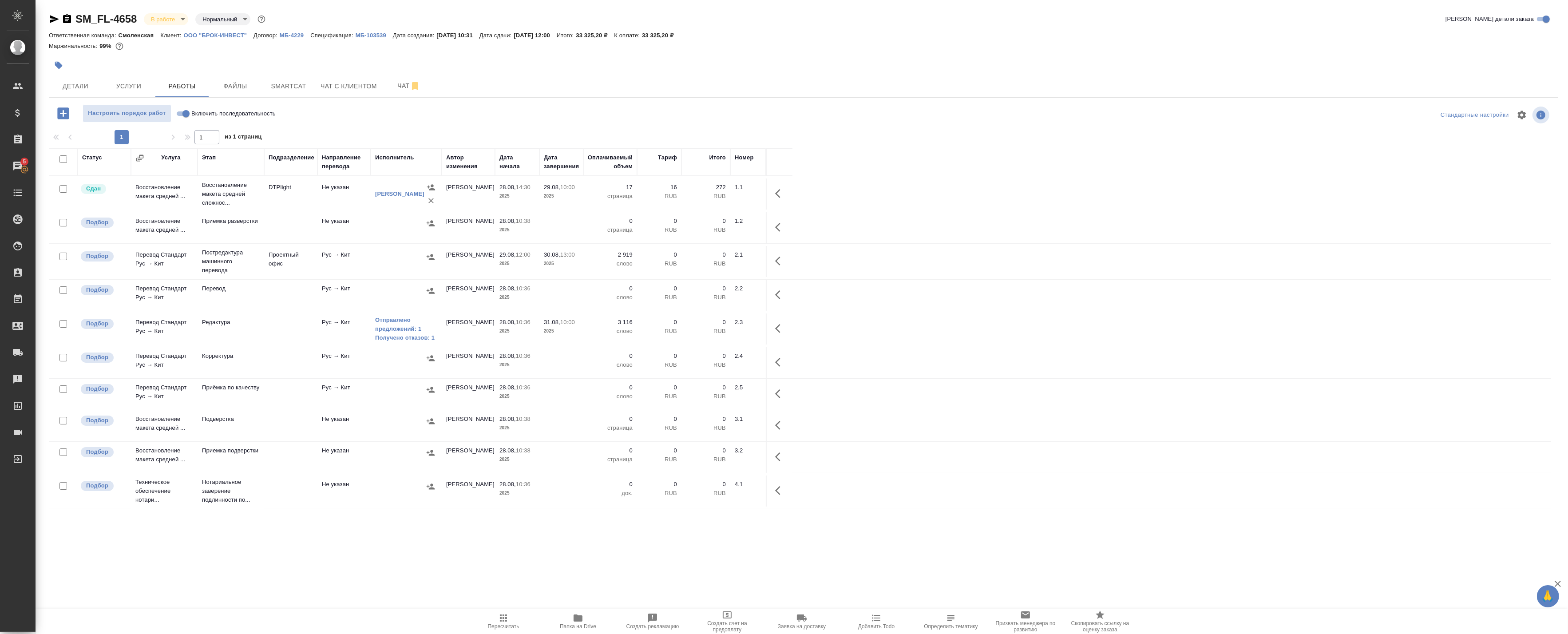
click at [677, 557] on div "SM_FL-4658 В работе inProgress Нормальный normal Кратко детали заказа Ответстве…" at bounding box center [803, 285] width 1519 height 571
click at [775, 328] on icon "button" at bounding box center [780, 329] width 11 height 11
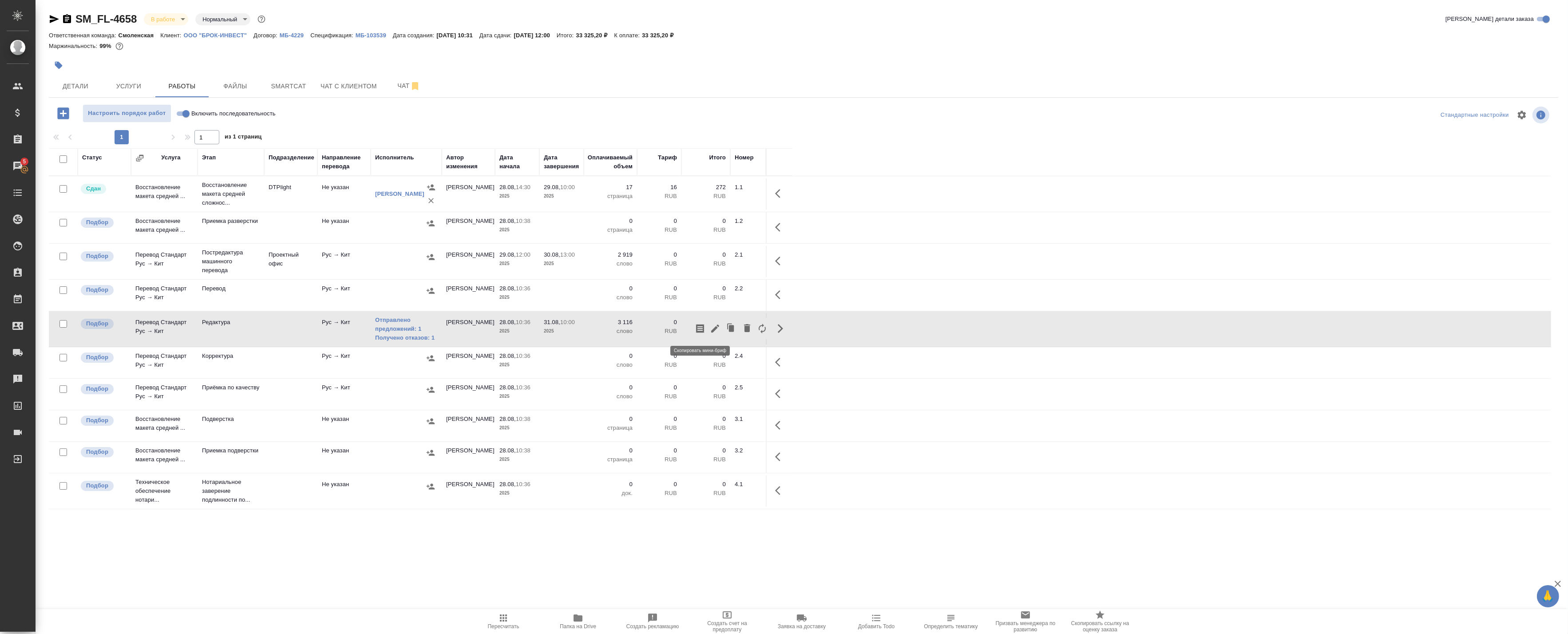
click at [703, 328] on icon "button" at bounding box center [700, 328] width 8 height 9
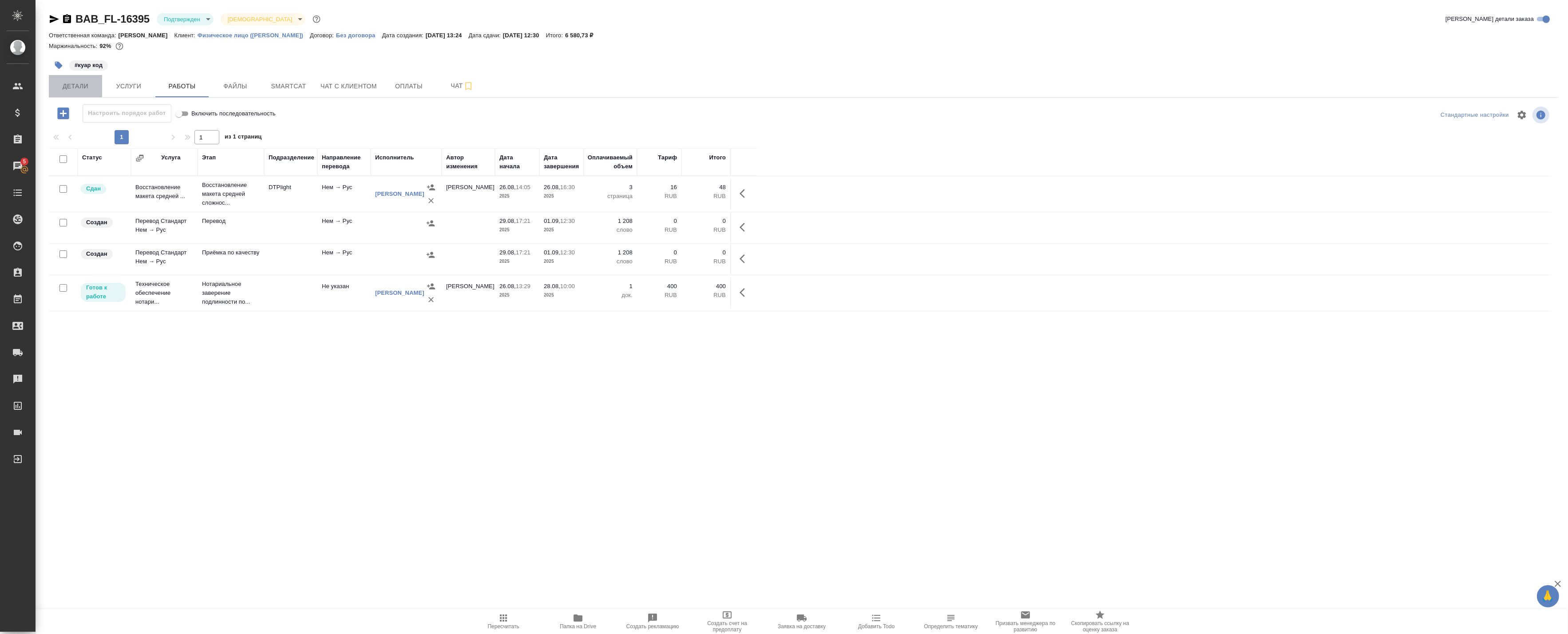
click at [86, 83] on span "Детали" at bounding box center [75, 86] width 43 height 11
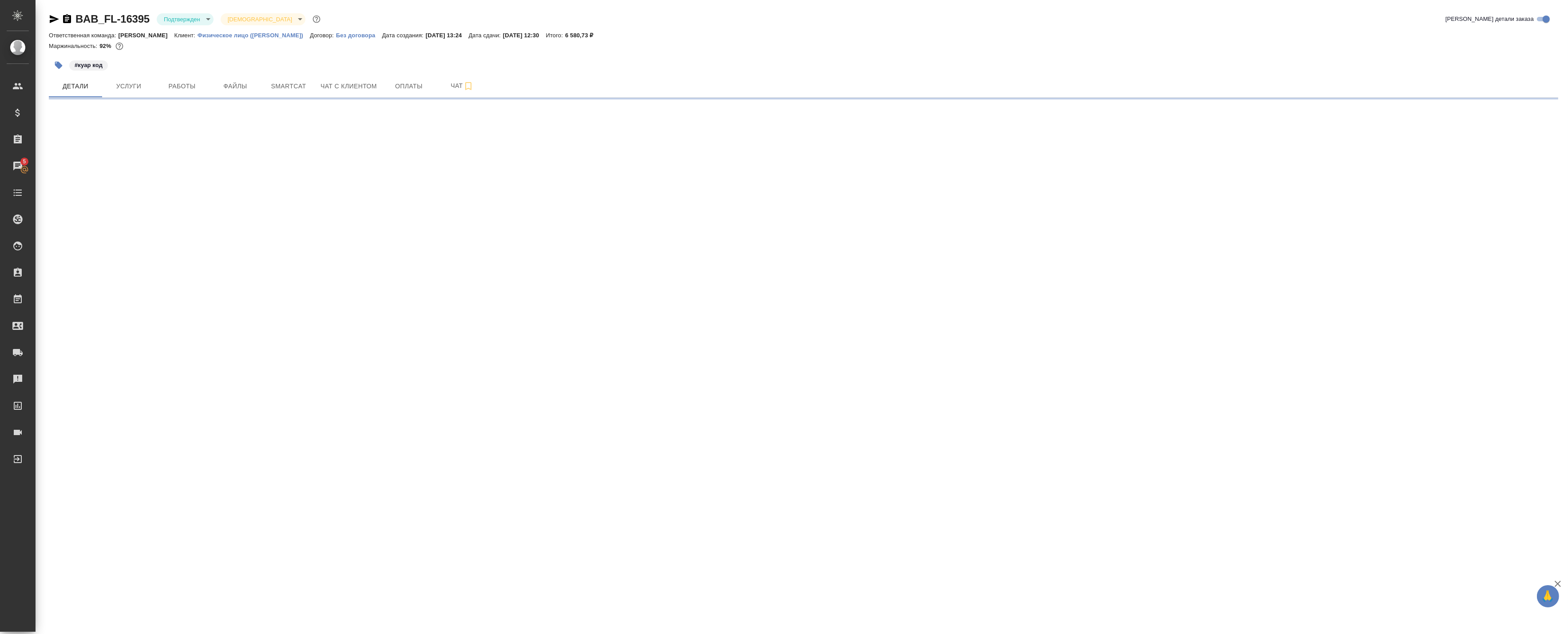
select select "RU"
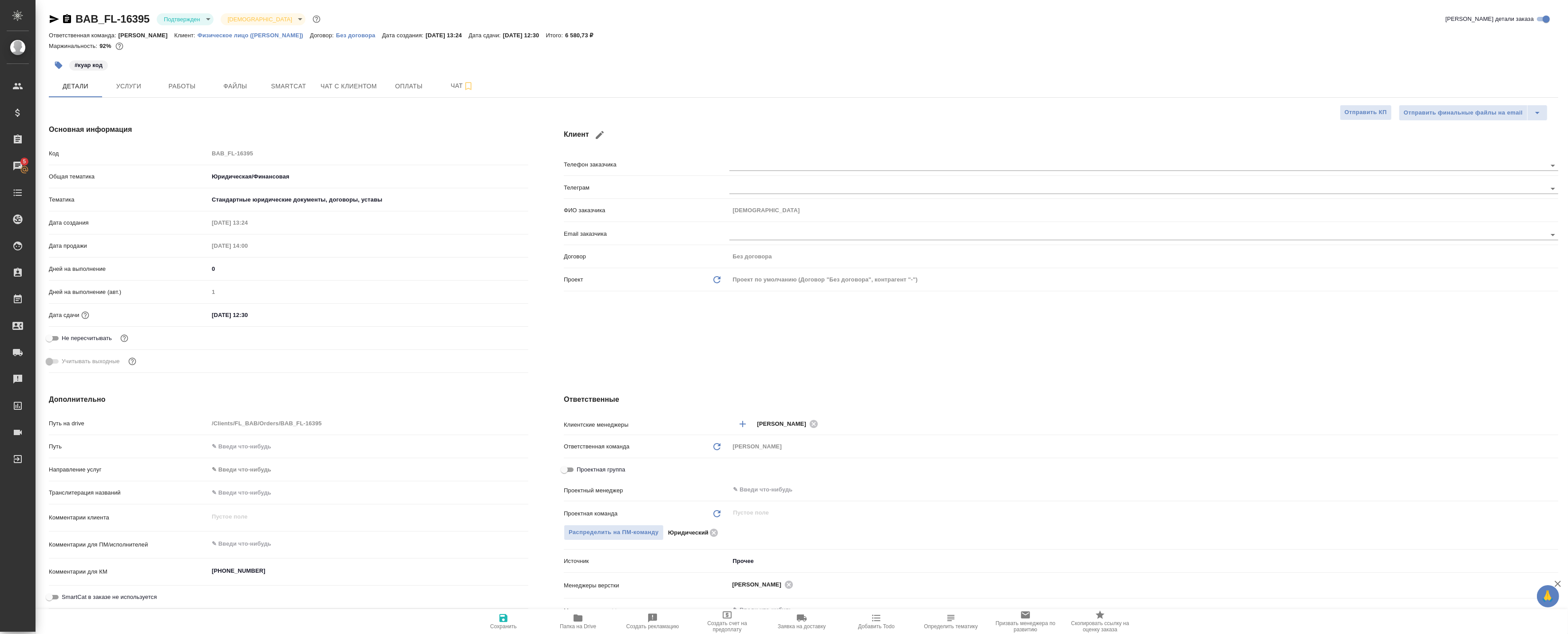
type textarea "x"
click at [132, 82] on span "Услуги" at bounding box center [128, 86] width 43 height 11
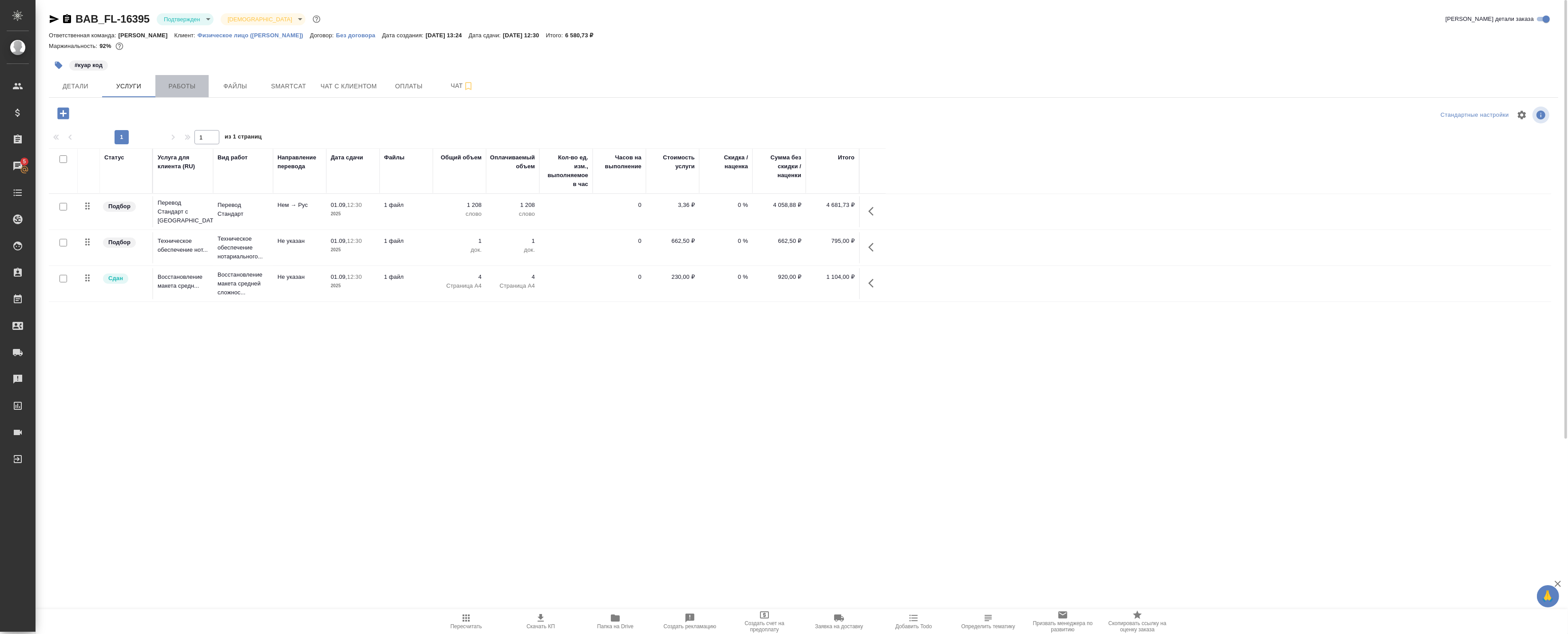
click at [169, 86] on span "Работы" at bounding box center [182, 86] width 43 height 11
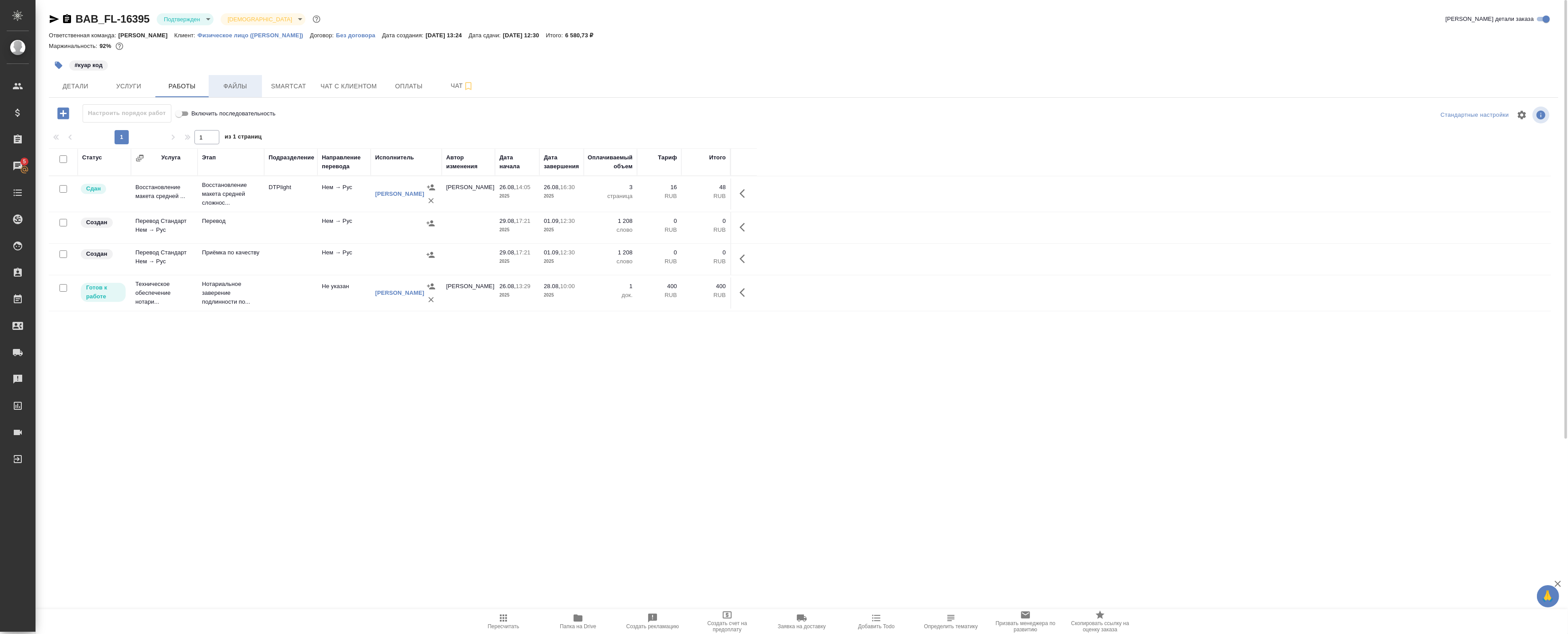
click at [223, 85] on span "Файлы" at bounding box center [236, 86] width 43 height 11
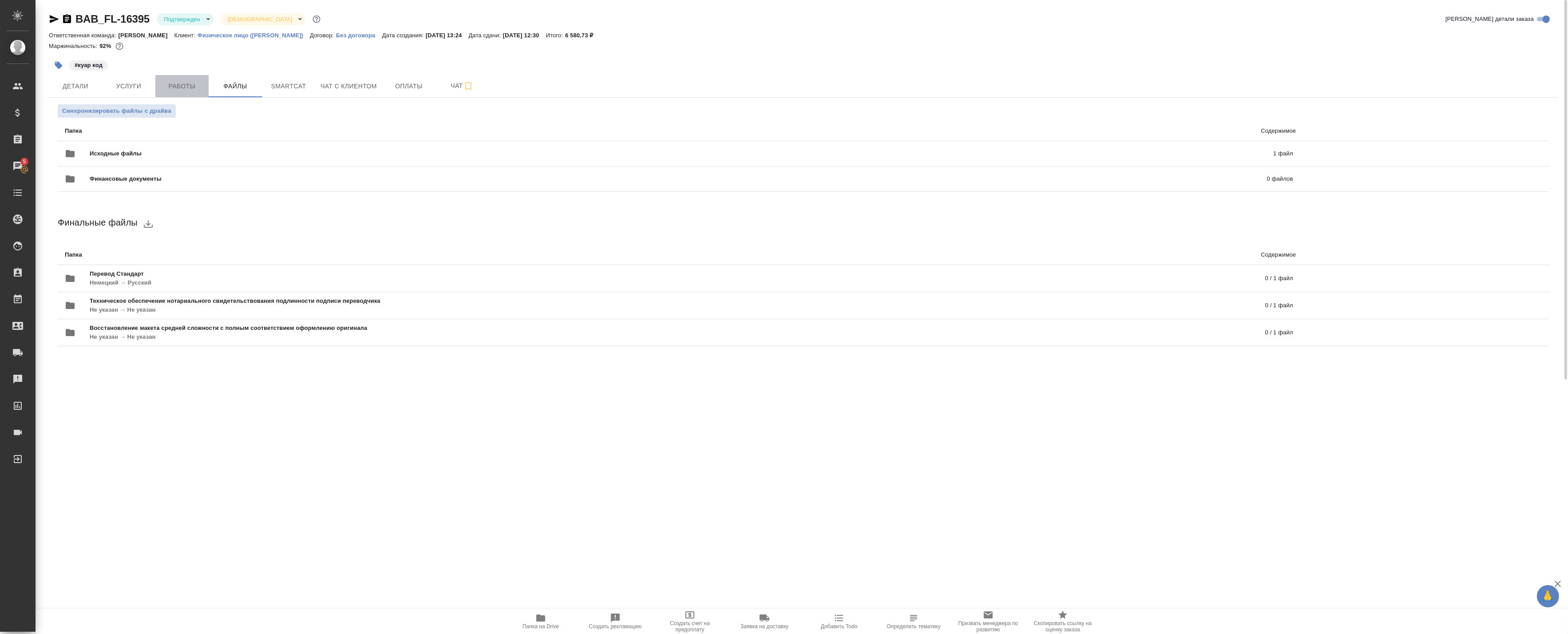
click at [180, 85] on span "Работы" at bounding box center [182, 86] width 43 height 11
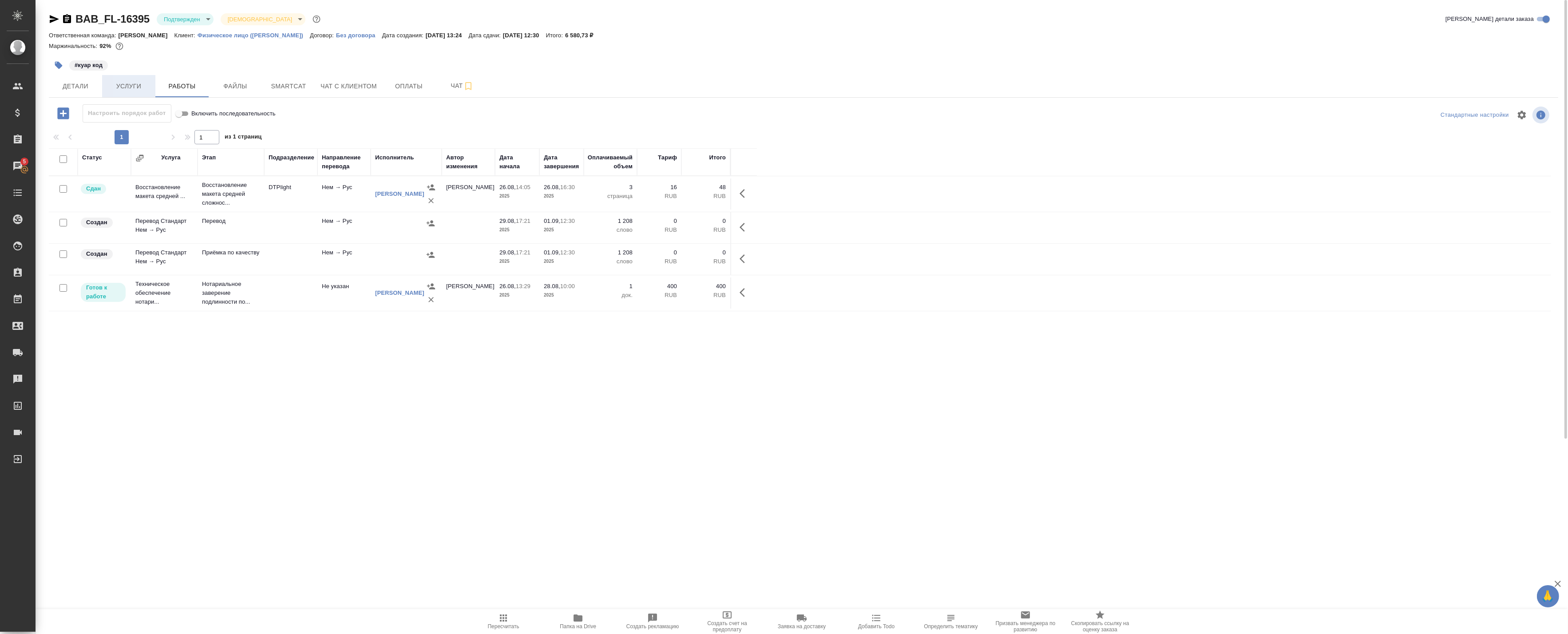
click at [134, 83] on span "Услуги" at bounding box center [128, 86] width 43 height 11
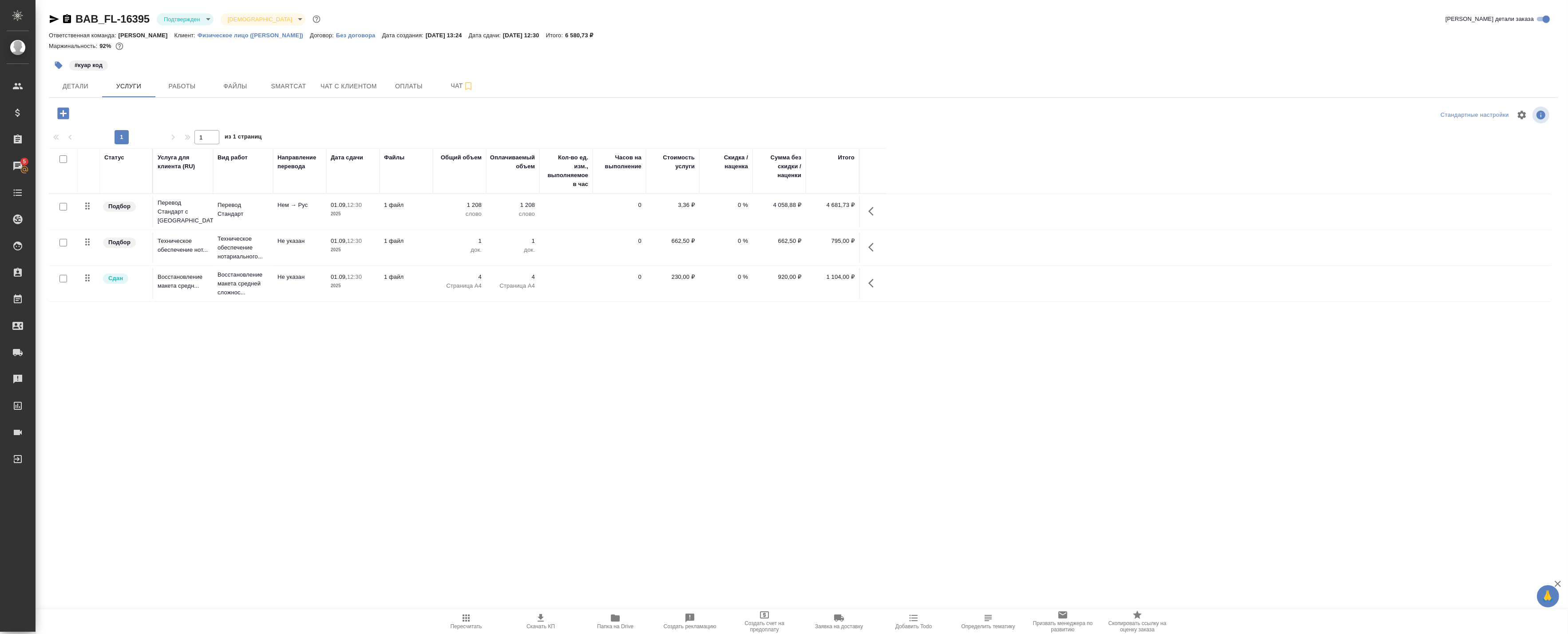
click at [88, 83] on span "Детали" at bounding box center [75, 86] width 43 height 11
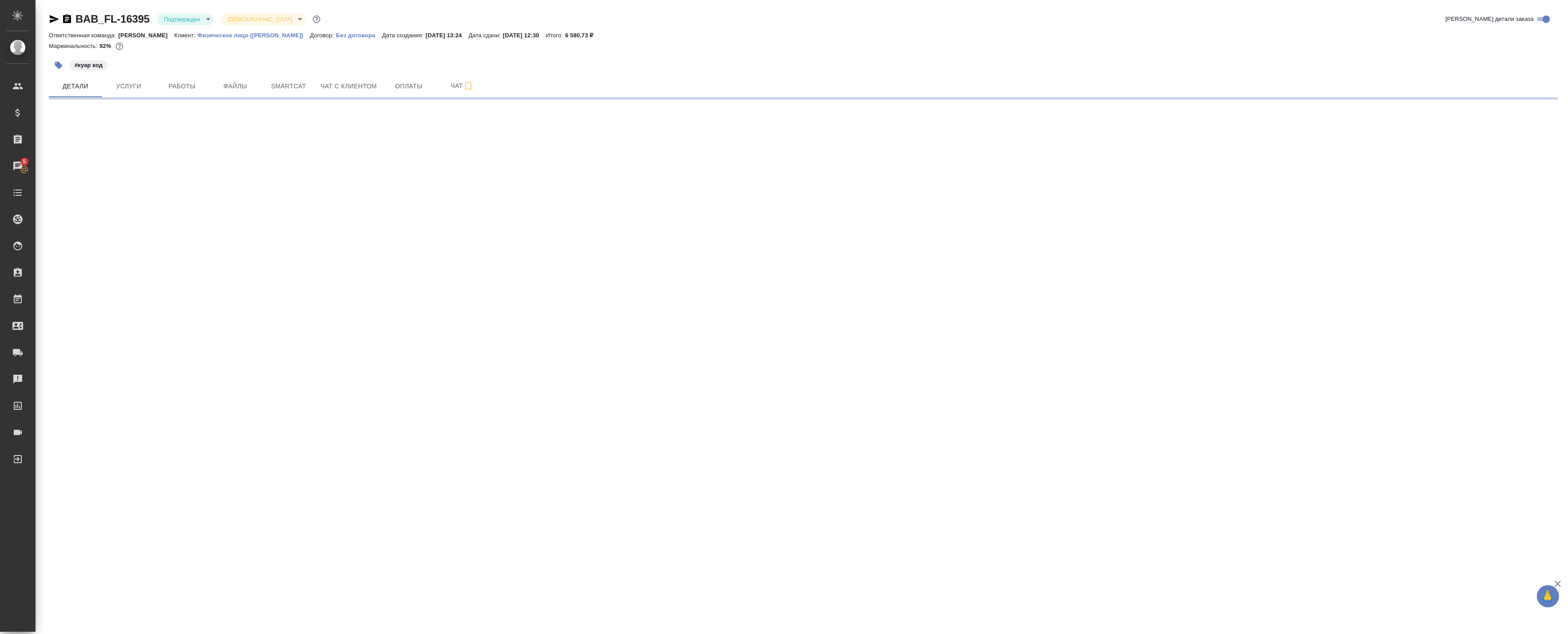
select select "RU"
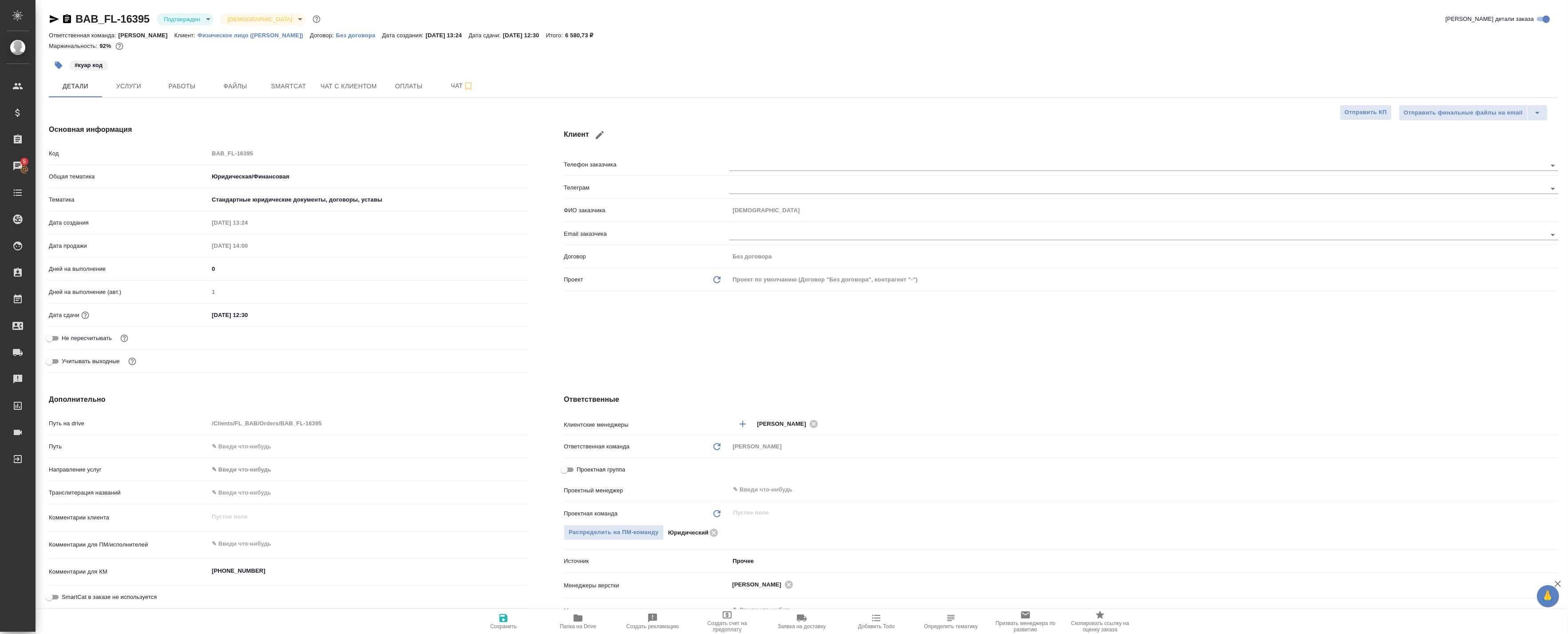
type textarea "x"
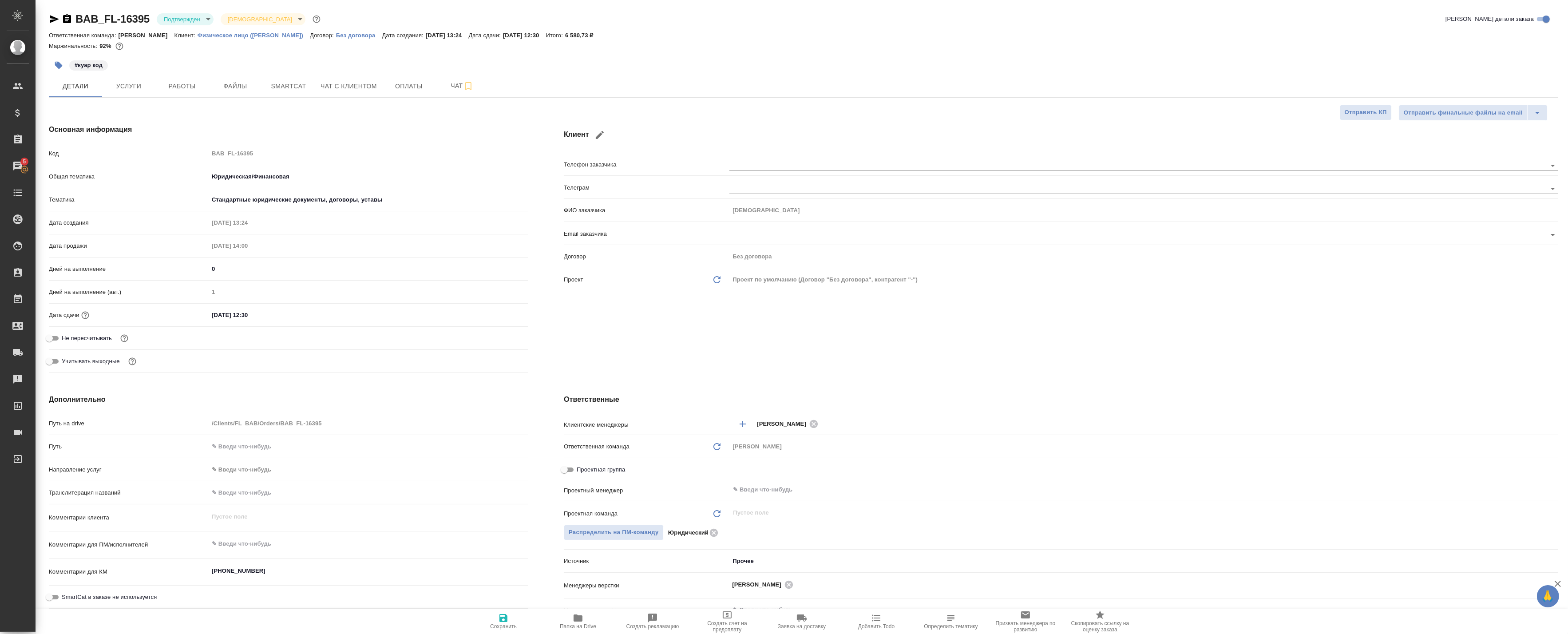
type textarea "x"
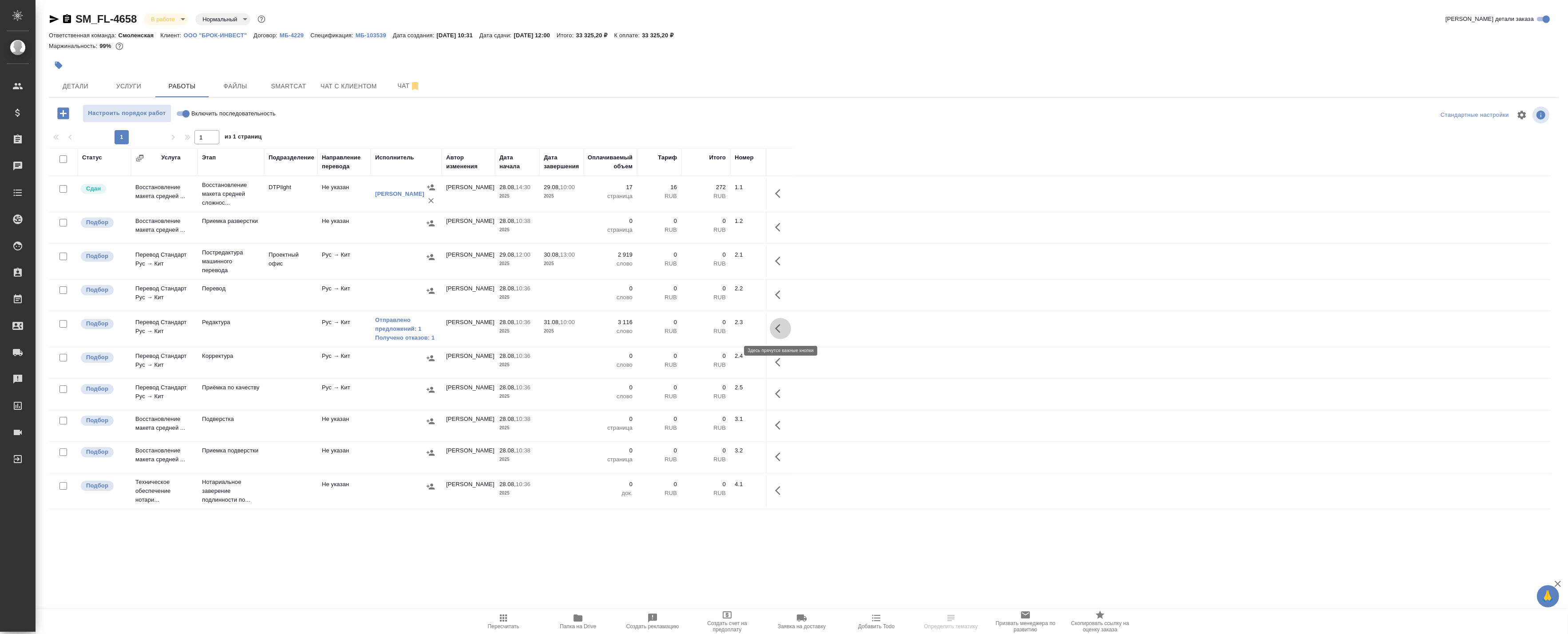
click at [779, 332] on icon "button" at bounding box center [777, 328] width 5 height 9
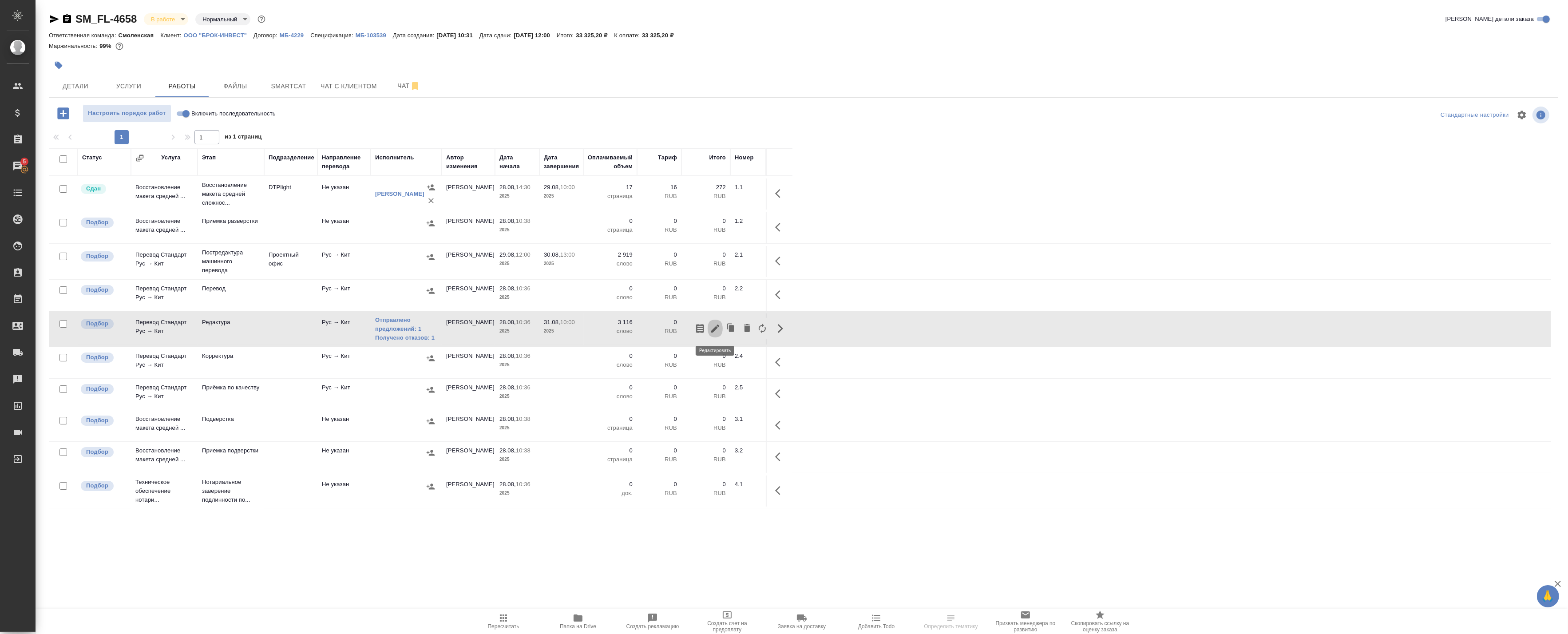
click at [715, 331] on icon "button" at bounding box center [715, 329] width 11 height 11
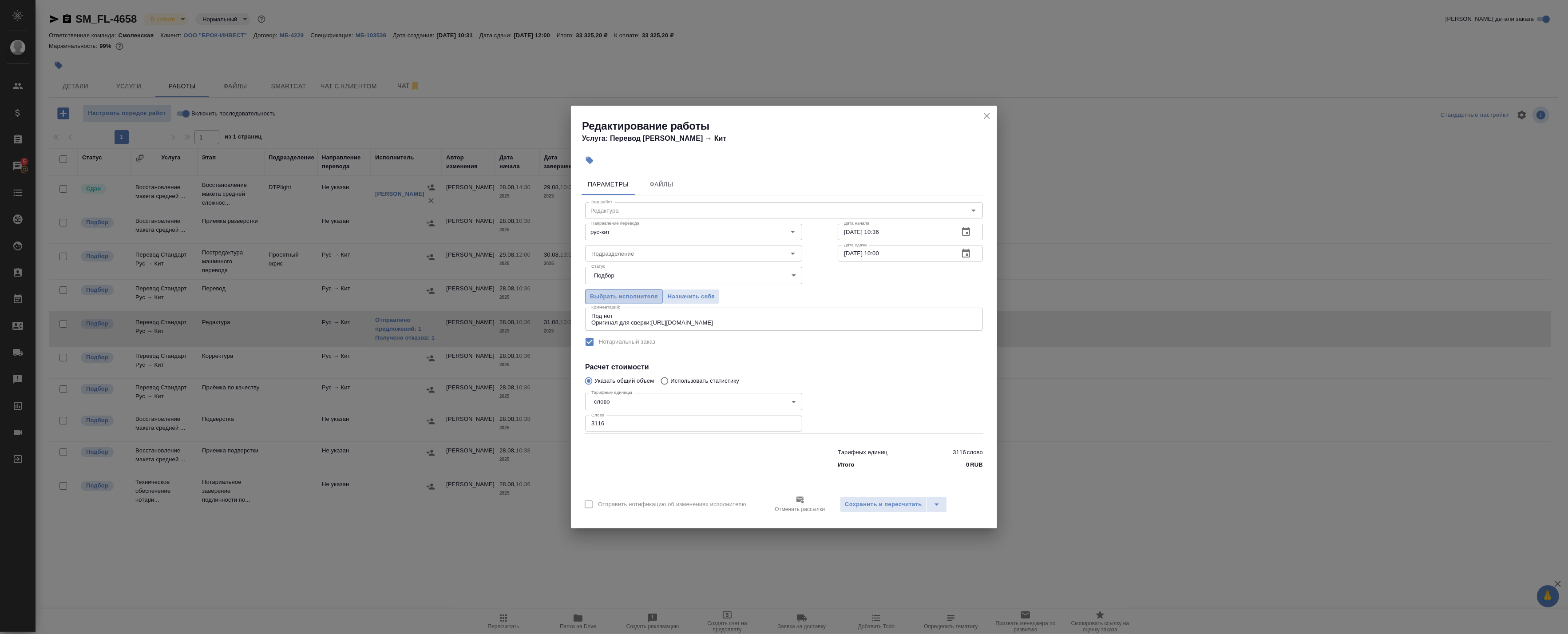
click at [629, 298] on span "Выбрать исполнителя" at bounding box center [624, 297] width 68 height 10
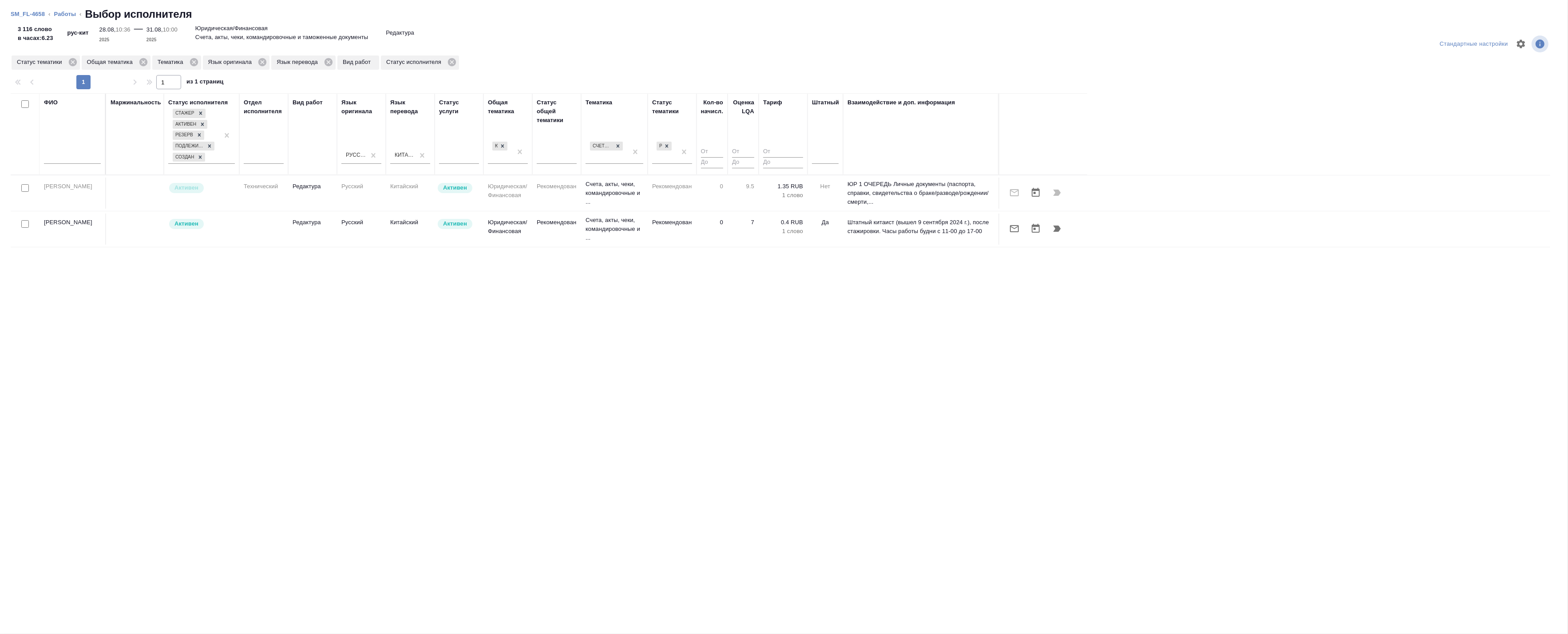
click at [70, 163] on input "text" at bounding box center [72, 158] width 57 height 11
type input "Ц"
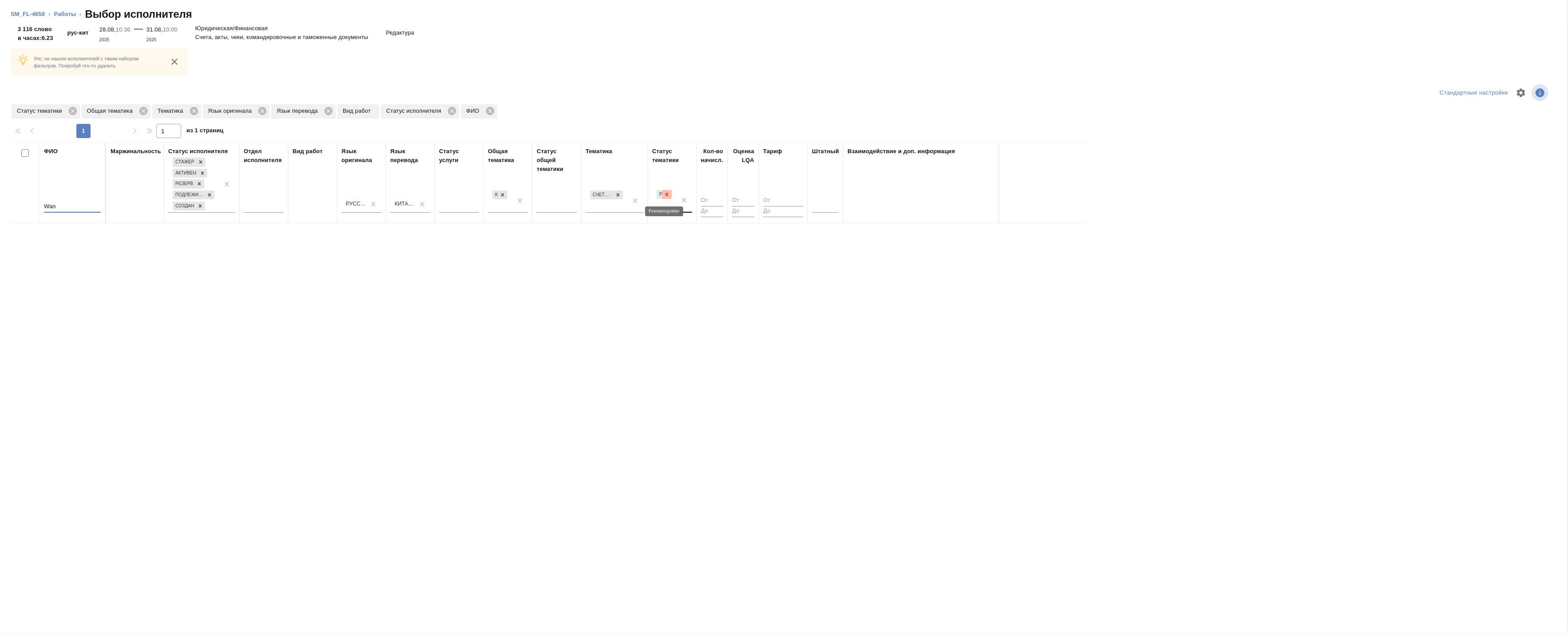
click at [668, 194] on icon at bounding box center [667, 194] width 6 height 6
click at [615, 194] on icon at bounding box center [618, 195] width 6 height 6
click at [260, 111] on icon at bounding box center [261, 111] width 10 height 10
click at [136, 110] on icon at bounding box center [137, 111] width 8 height 8
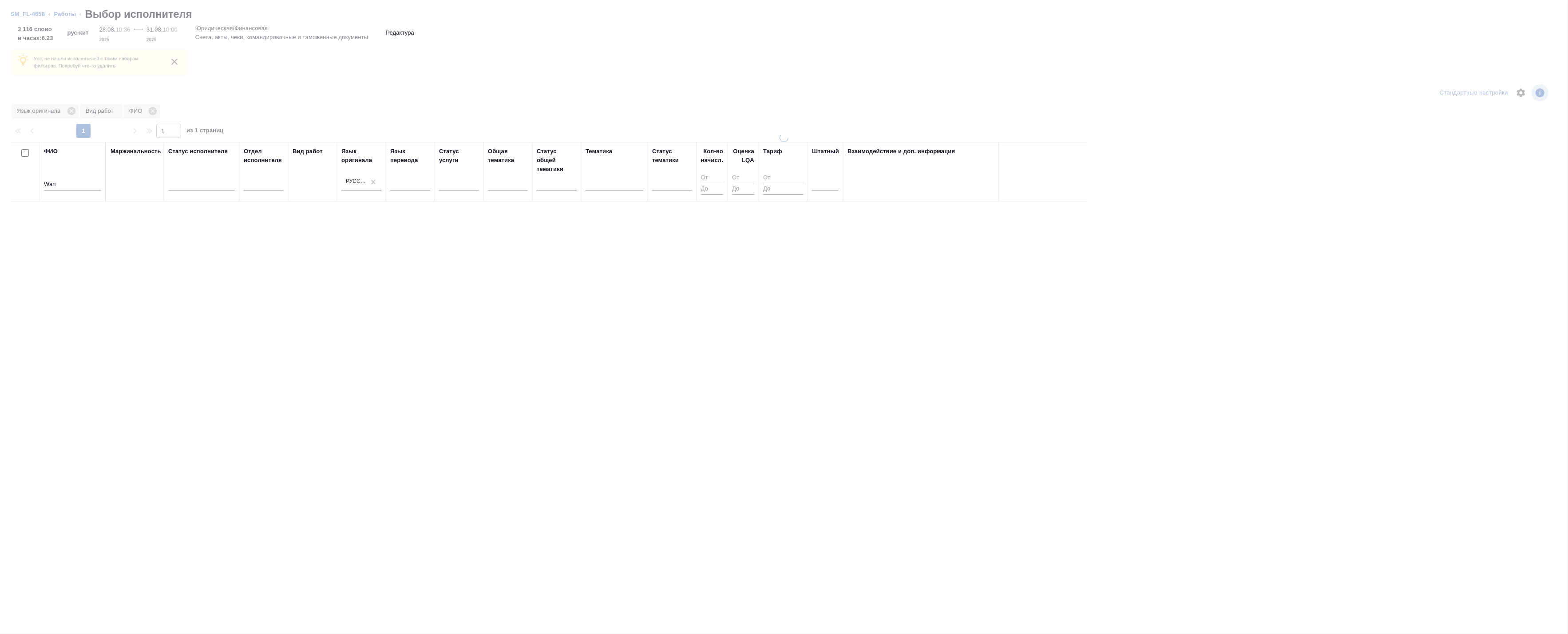
click at [70, 147] on div "ФИО Wan" at bounding box center [72, 172] width 57 height 50
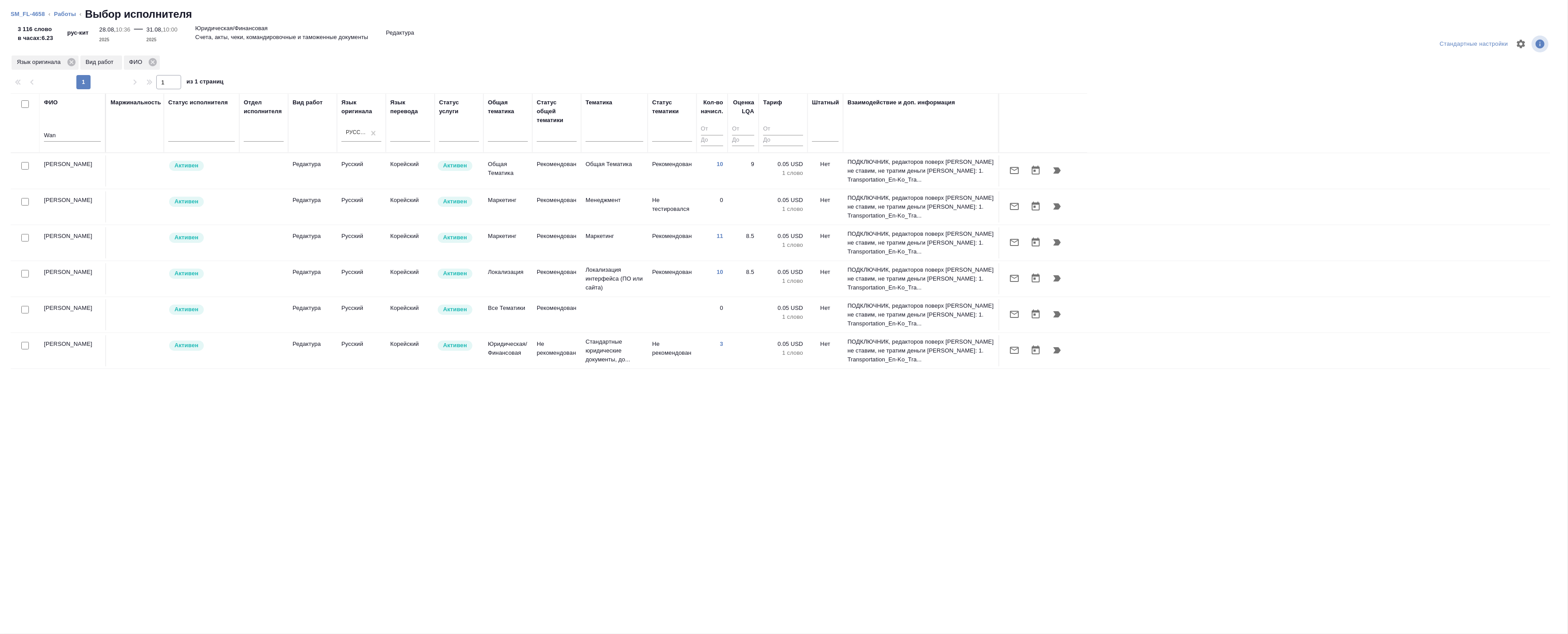
click at [75, 133] on input "Wan" at bounding box center [72, 136] width 57 height 11
type input "W"
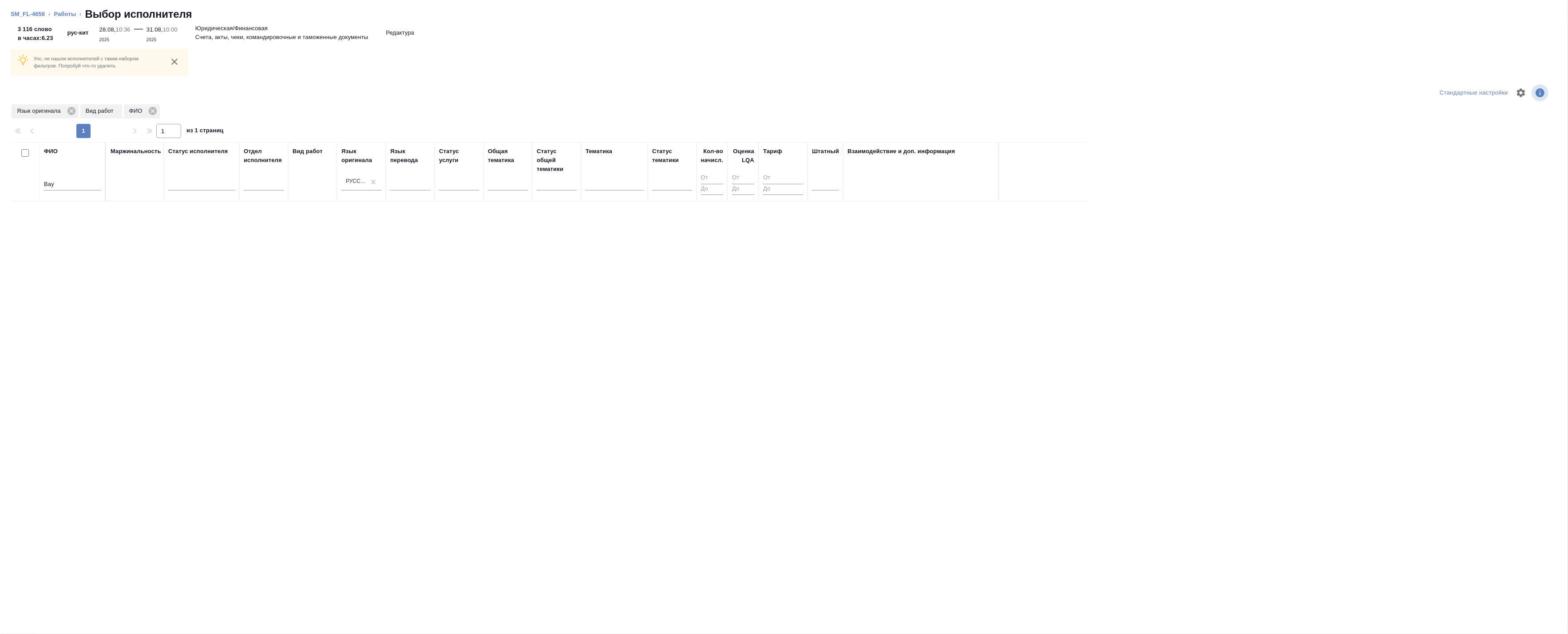
click at [69, 185] on input "Bay" at bounding box center [72, 185] width 57 height 11
type input "Bai"
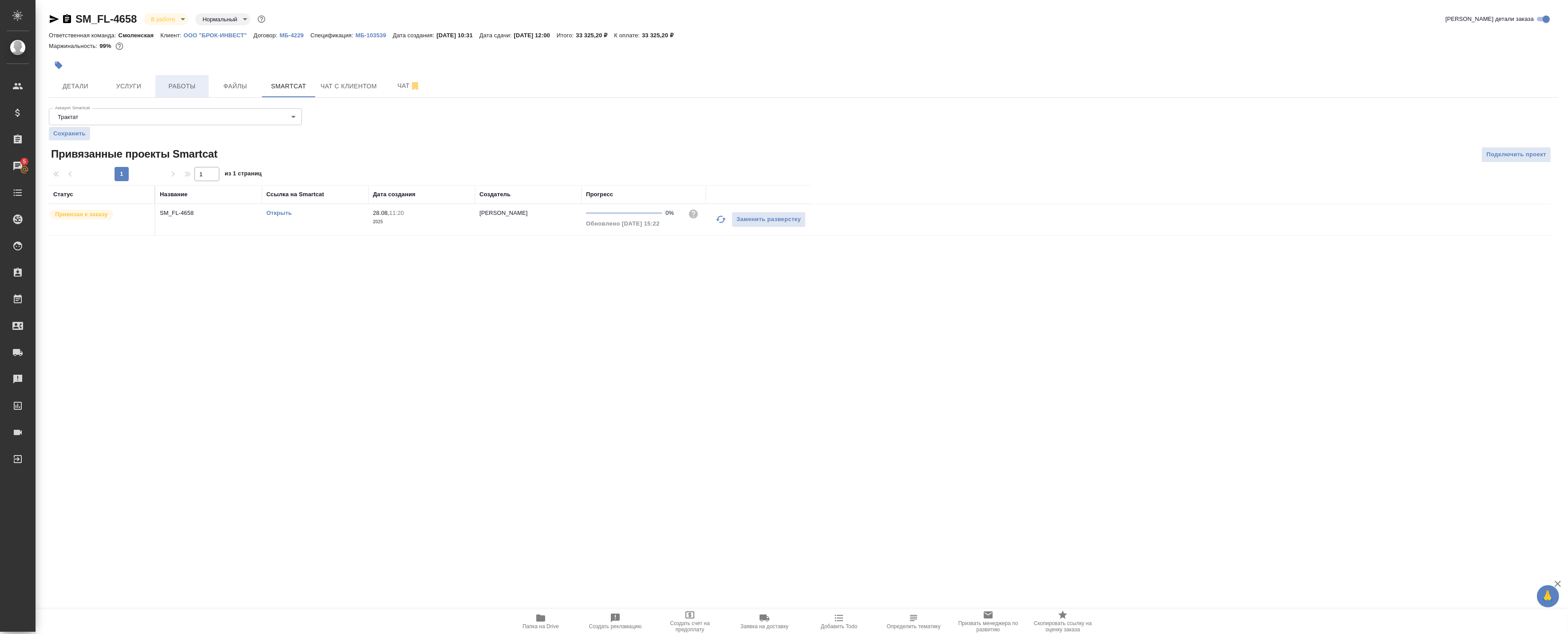
click at [175, 90] on span "Работы" at bounding box center [182, 86] width 43 height 11
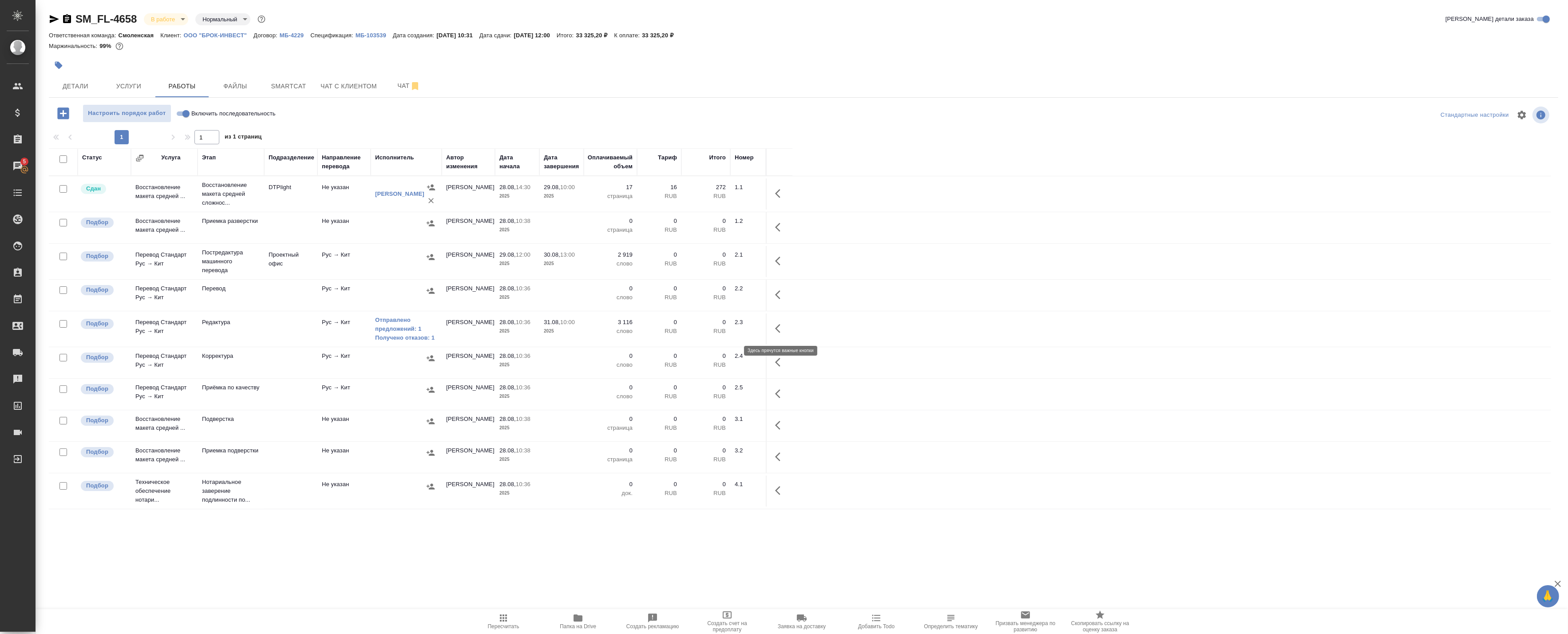
drag, startPoint x: 783, startPoint y: 332, endPoint x: 774, endPoint y: 332, distance: 9.0
click at [783, 332] on icon "button" at bounding box center [780, 329] width 11 height 11
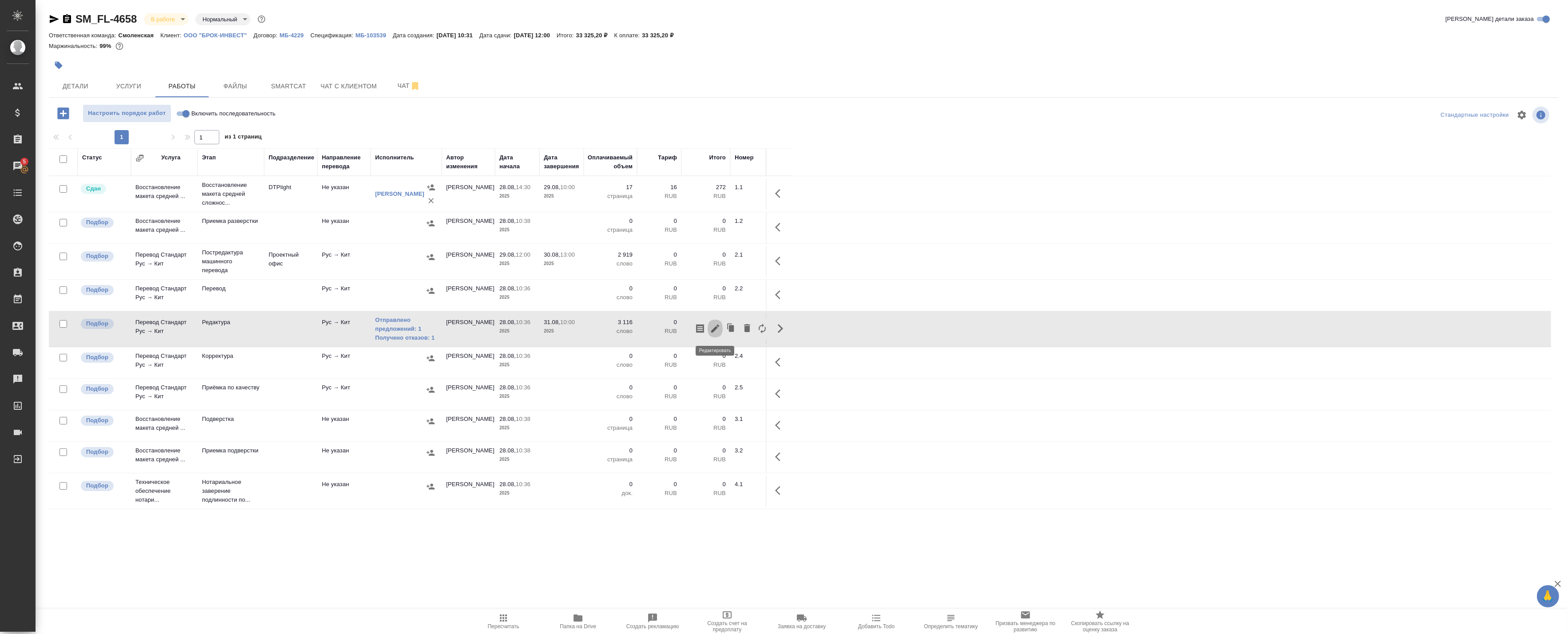
click at [713, 329] on icon "button" at bounding box center [715, 329] width 11 height 11
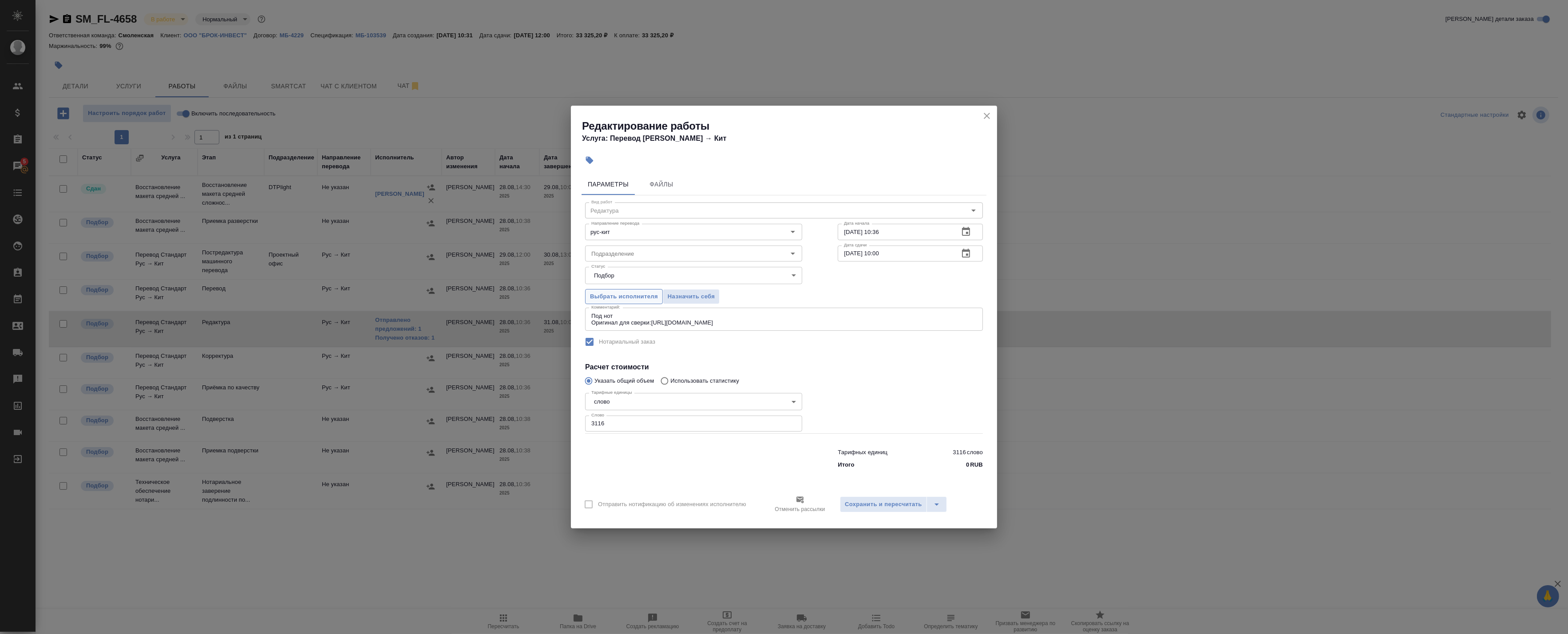
click at [645, 295] on span "Выбрать исполнителя" at bounding box center [624, 297] width 68 height 10
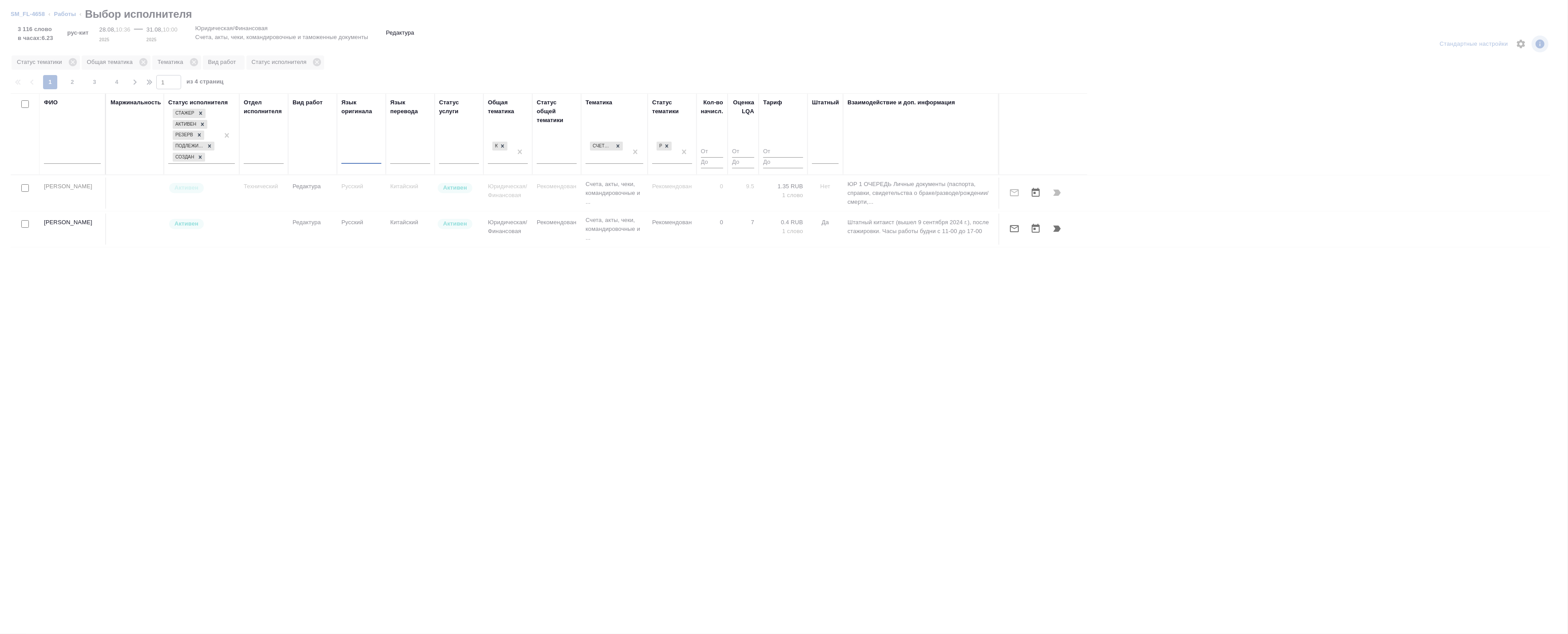
click at [73, 160] on input "text" at bounding box center [72, 158] width 57 height 11
click at [831, 153] on div at bounding box center [825, 155] width 27 height 13
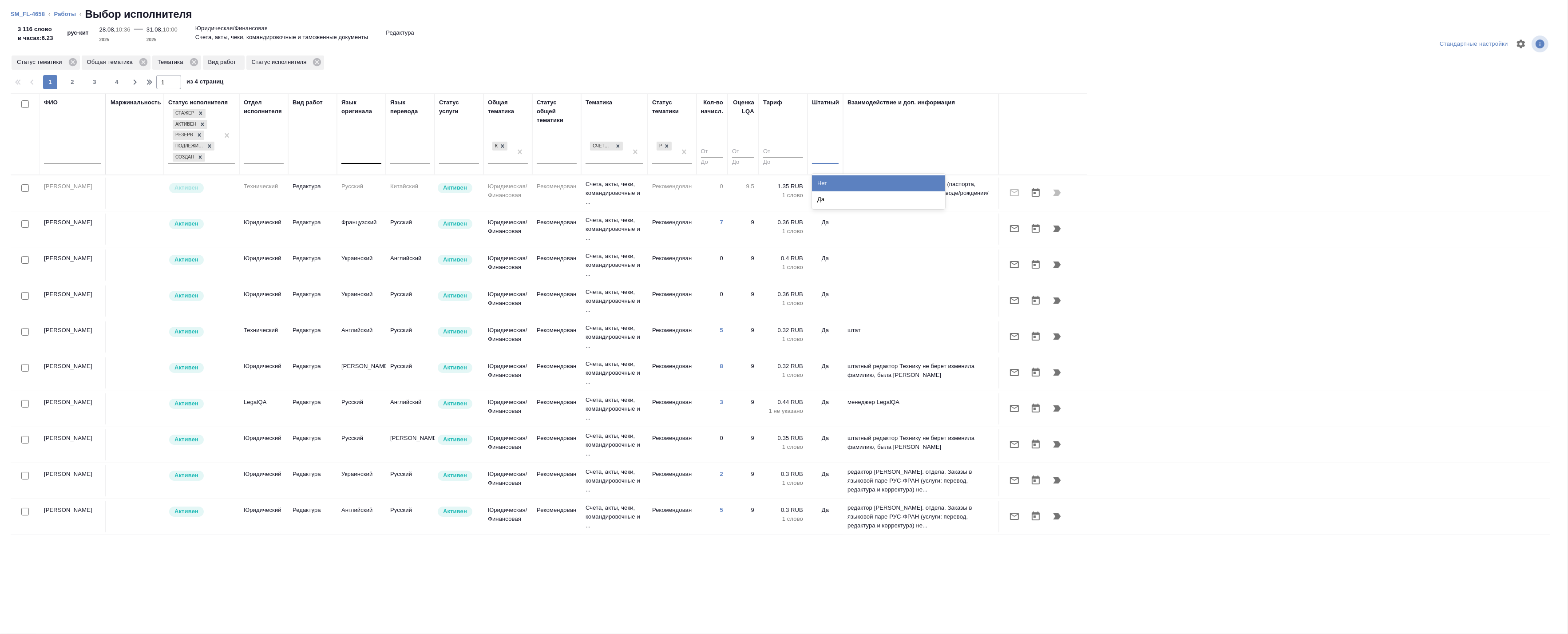
click at [822, 185] on div "Нет" at bounding box center [878, 183] width 133 height 16
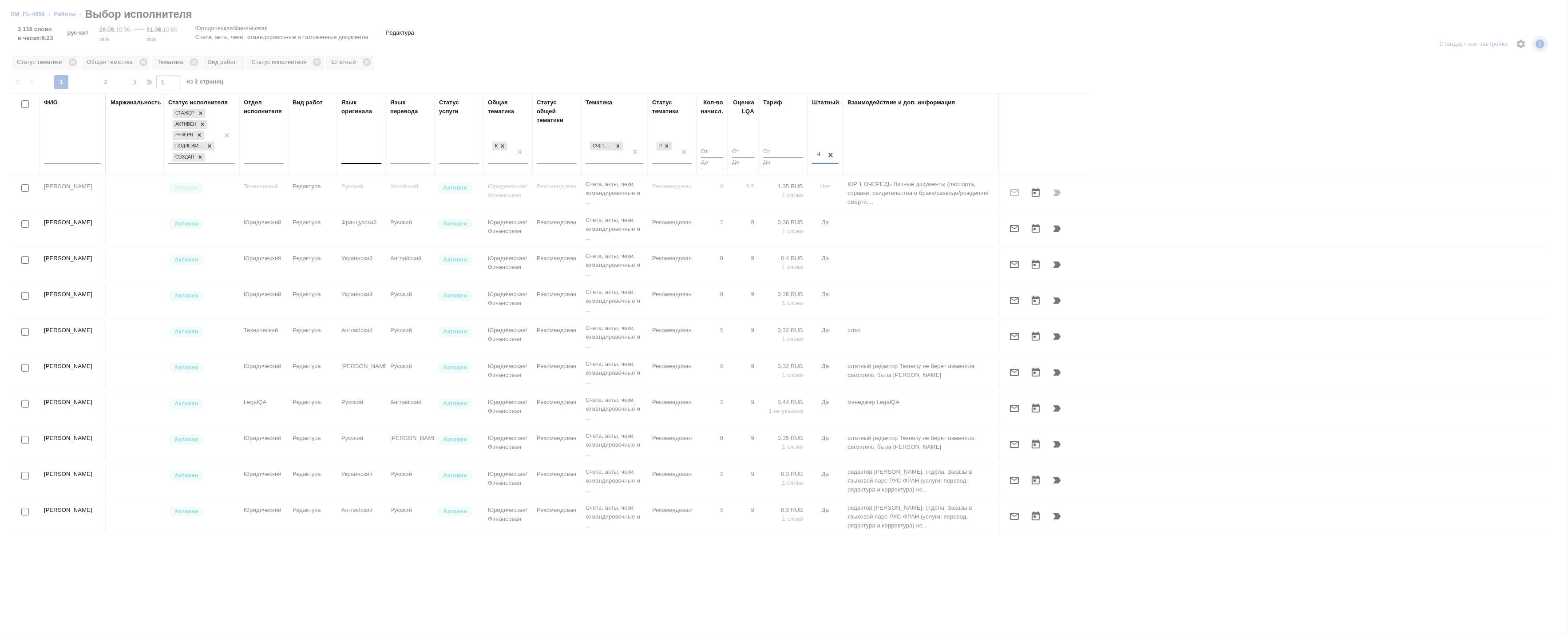
click at [70, 157] on input "text" at bounding box center [72, 158] width 57 height 11
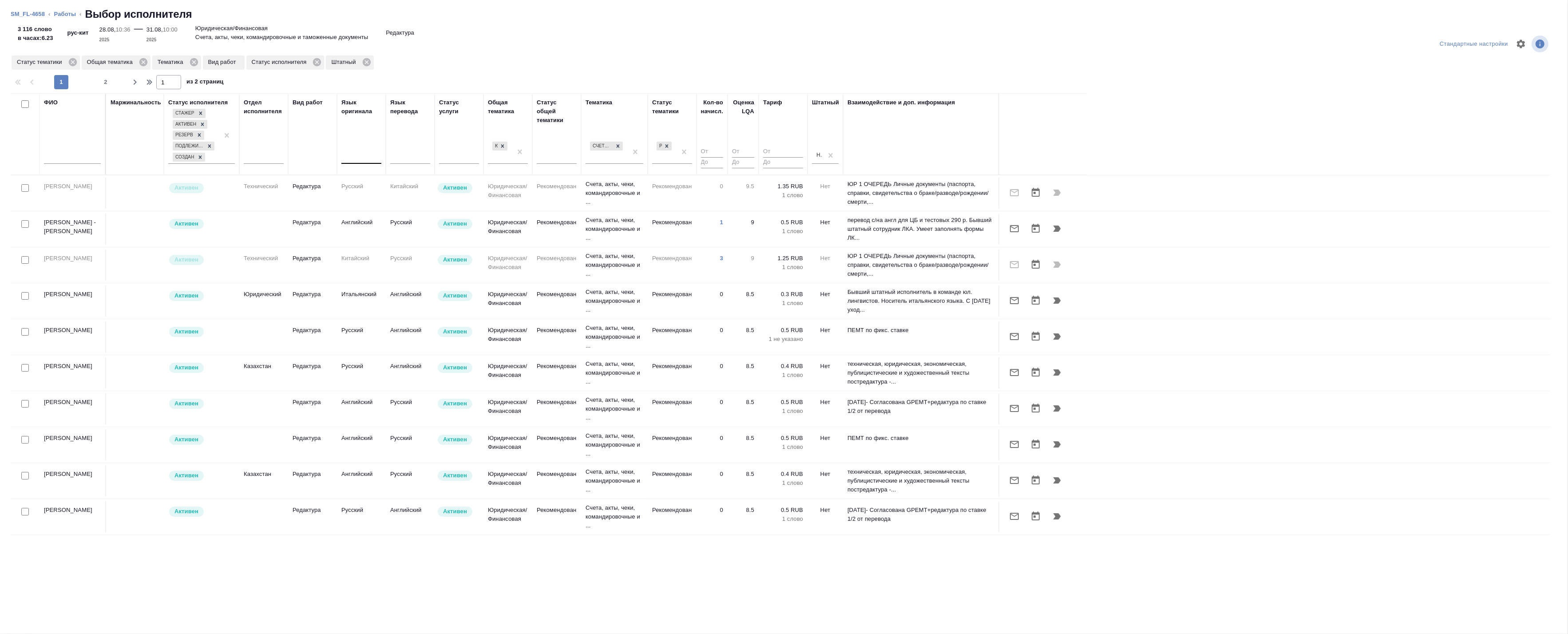
drag, startPoint x: 267, startPoint y: 579, endPoint x: 219, endPoint y: 516, distance: 79.2
click at [265, 579] on div "Стандартные настройки Статус тематики Общая тематика Тематика Вид работ Статус …" at bounding box center [784, 331] width 1568 height 608
click at [55, 155] on input "text" at bounding box center [72, 158] width 57 height 11
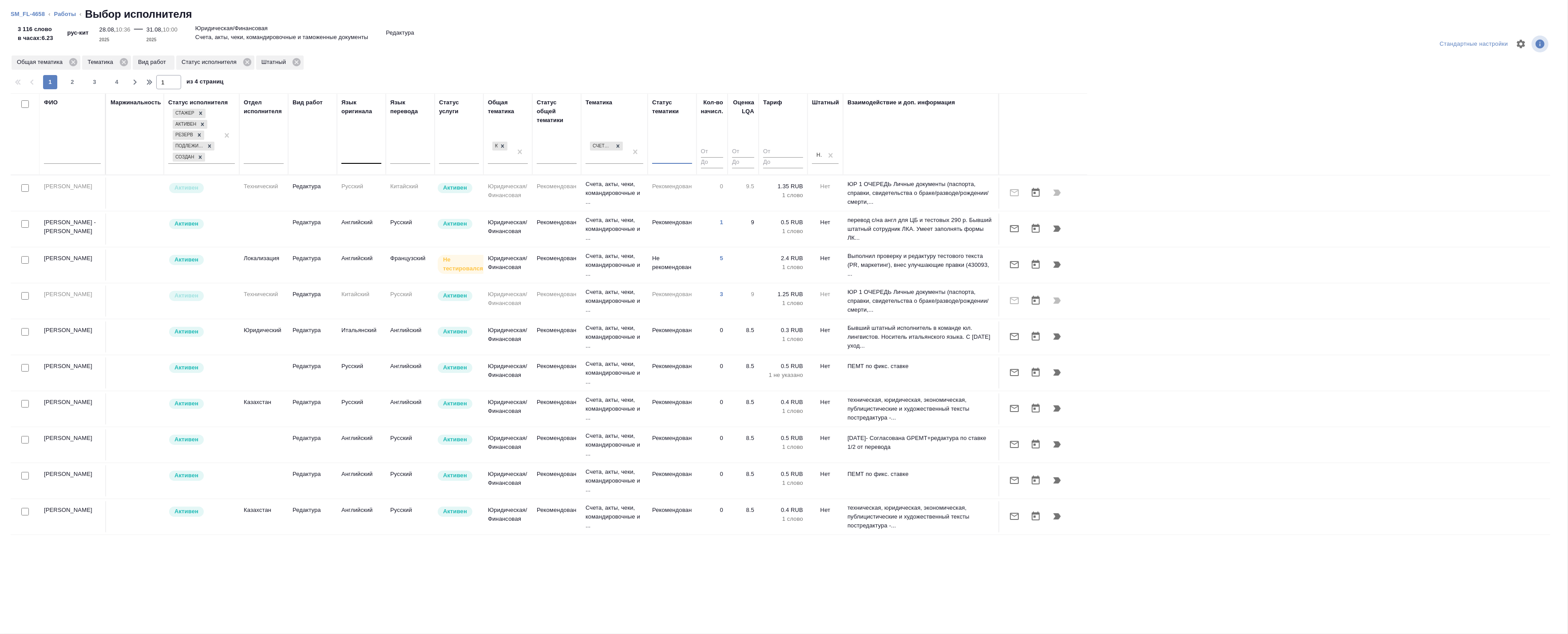
click at [74, 157] on input "text" at bounding box center [72, 158] width 57 height 11
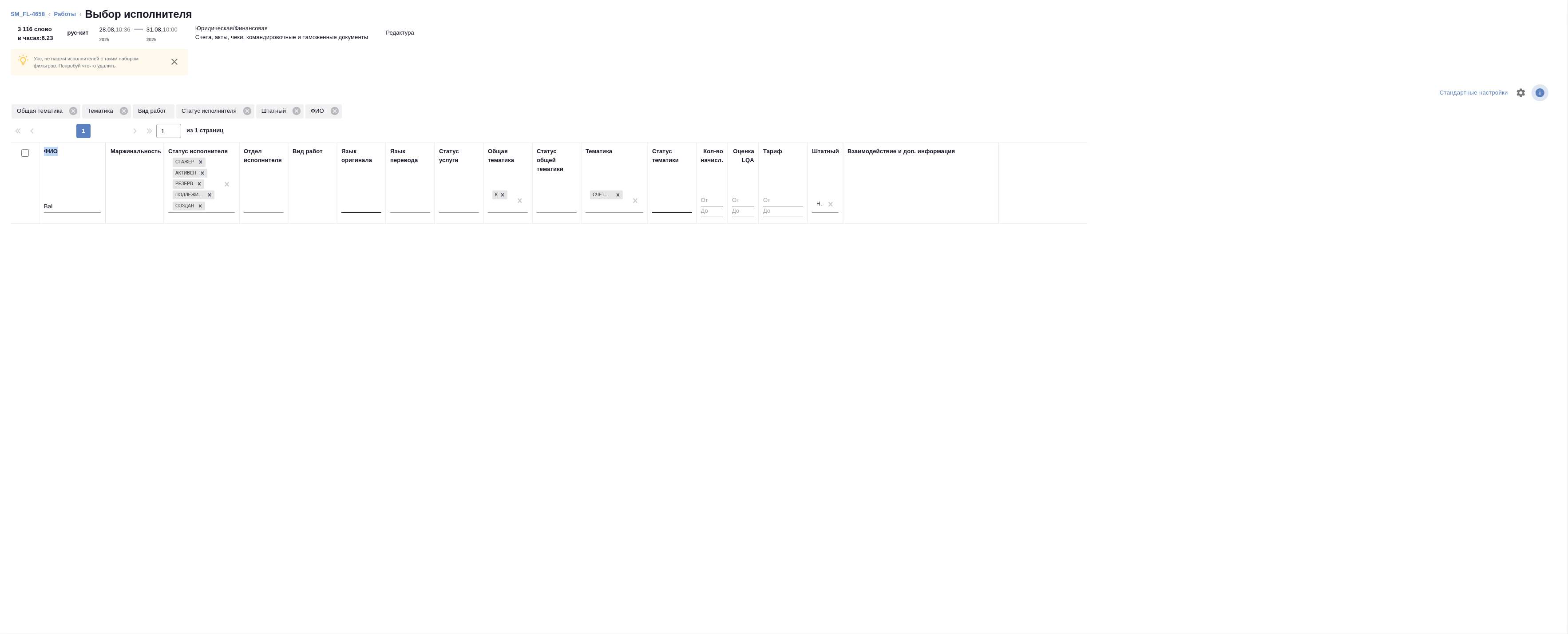
drag, startPoint x: 21, startPoint y: 202, endPoint x: 9, endPoint y: 202, distance: 12.0
click at [9, 202] on div "Упс, не нашли исполнителей с таким набором фильтров. Попробуй что-то удалить Ст…" at bounding box center [784, 331] width 1568 height 608
drag, startPoint x: 9, startPoint y: 202, endPoint x: 63, endPoint y: 208, distance: 54.3
click at [63, 208] on input "Bai" at bounding box center [72, 207] width 57 height 11
drag, startPoint x: 63, startPoint y: 206, endPoint x: 26, endPoint y: 206, distance: 37.0
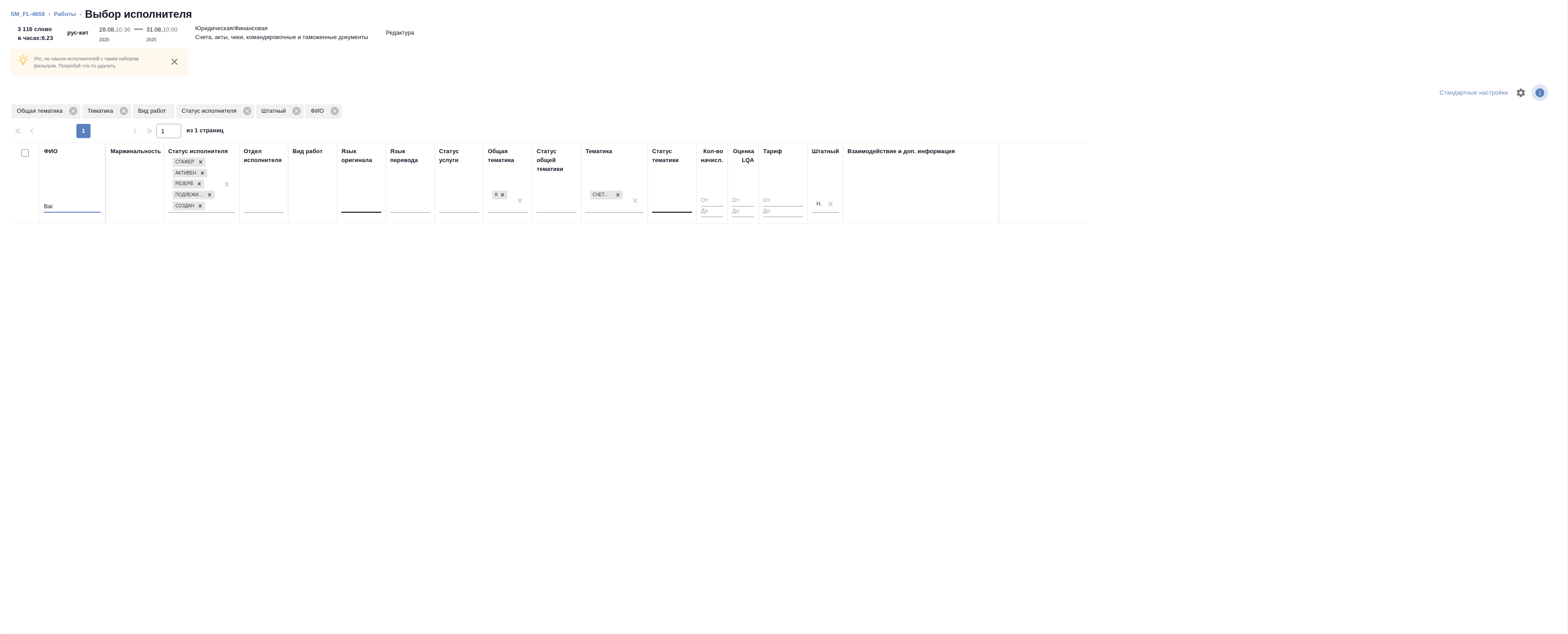
click at [26, 206] on tr "ФИО Bai Маржинальность Статус исполнителя Стажер Активен Резерв Подлежит внедре…" at bounding box center [549, 183] width 1077 height 82
click at [622, 194] on div at bounding box center [618, 194] width 10 height 9
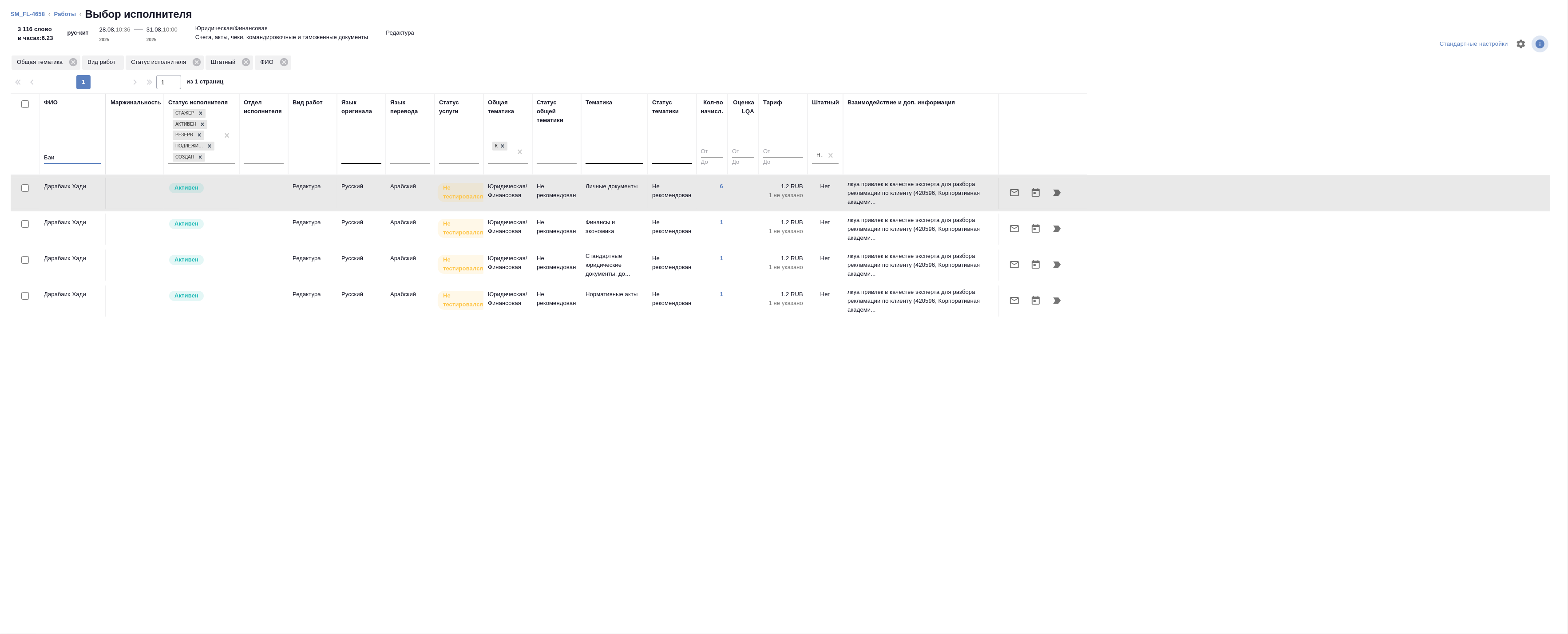
click at [70, 153] on input "Баи" at bounding box center [72, 158] width 57 height 11
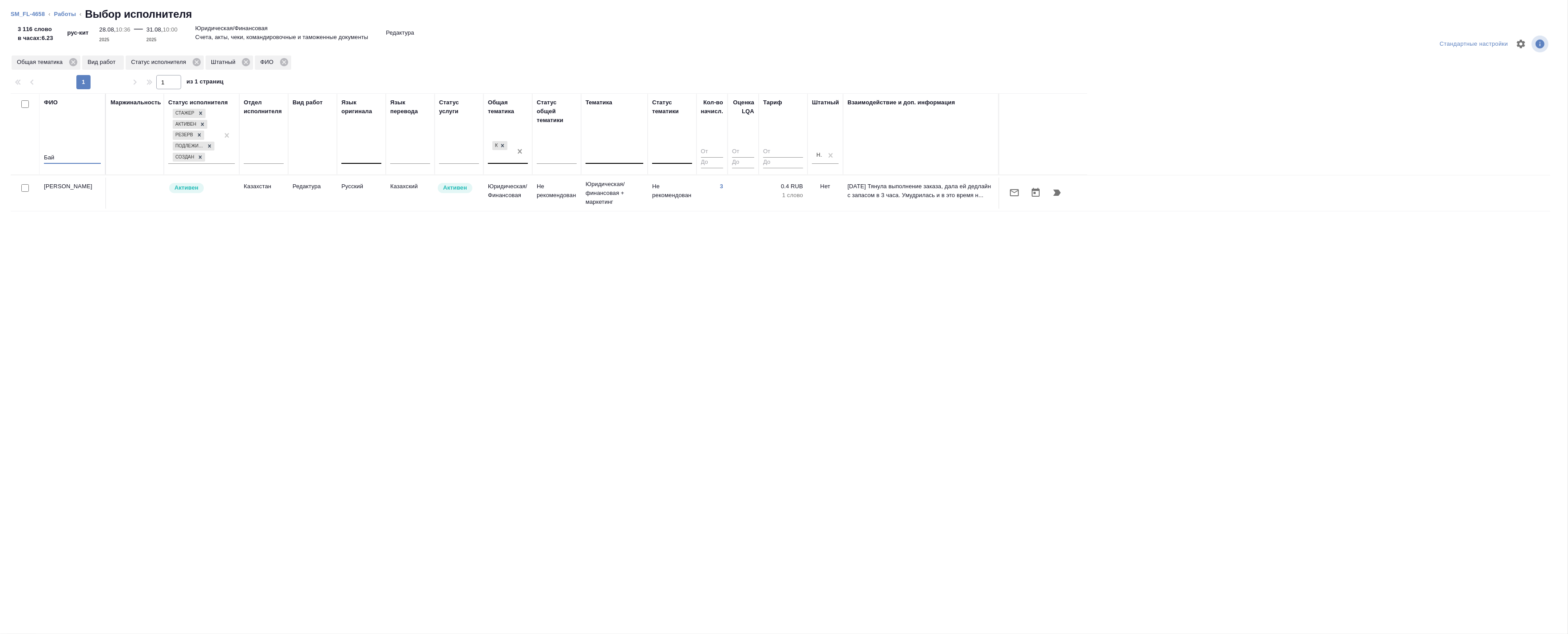
type input "Бай"
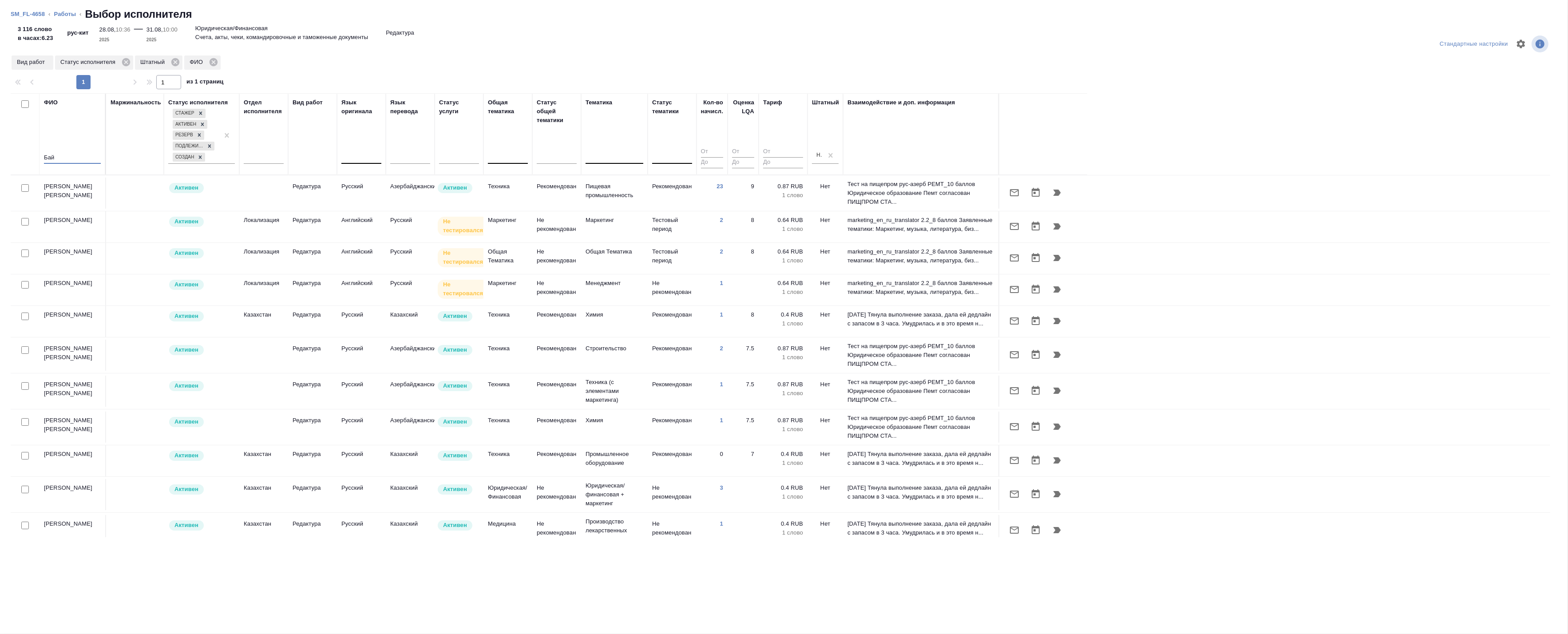
click at [85, 153] on input "Бай" at bounding box center [72, 158] width 57 height 11
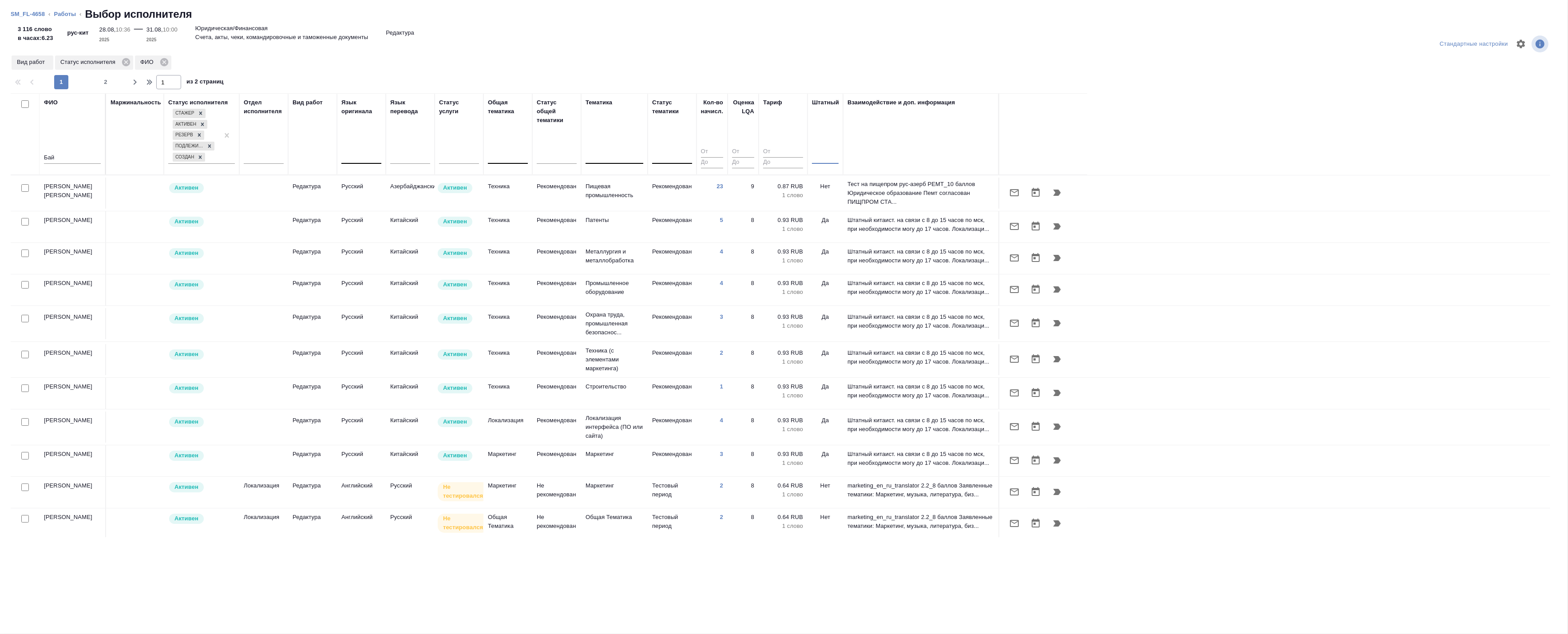
click at [82, 156] on input "Бай" at bounding box center [72, 158] width 57 height 11
click at [25, 222] on input "checkbox" at bounding box center [25, 222] width 7 height 7
checkbox input "true"
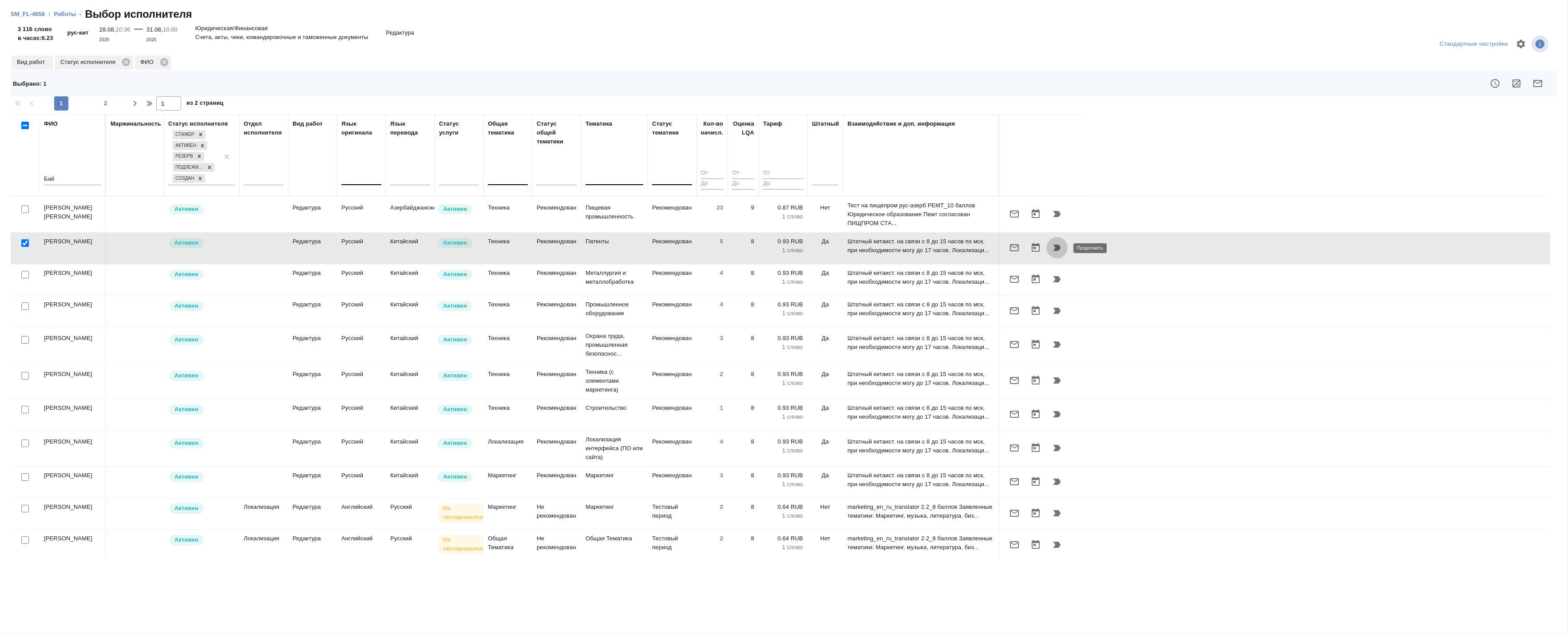
click at [1055, 248] on icon "button" at bounding box center [1057, 248] width 7 height 6
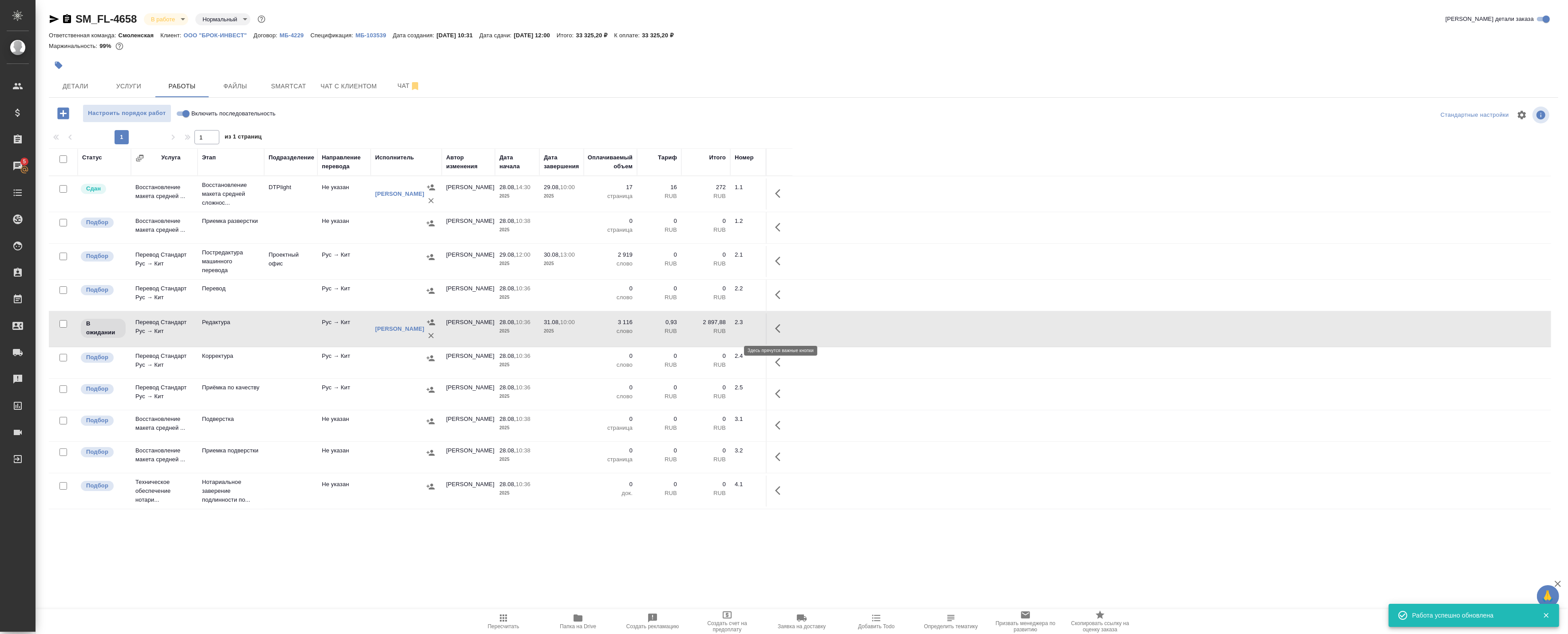
click at [780, 326] on icon "button" at bounding box center [780, 329] width 11 height 11
click at [717, 328] on icon "button" at bounding box center [715, 328] width 8 height 8
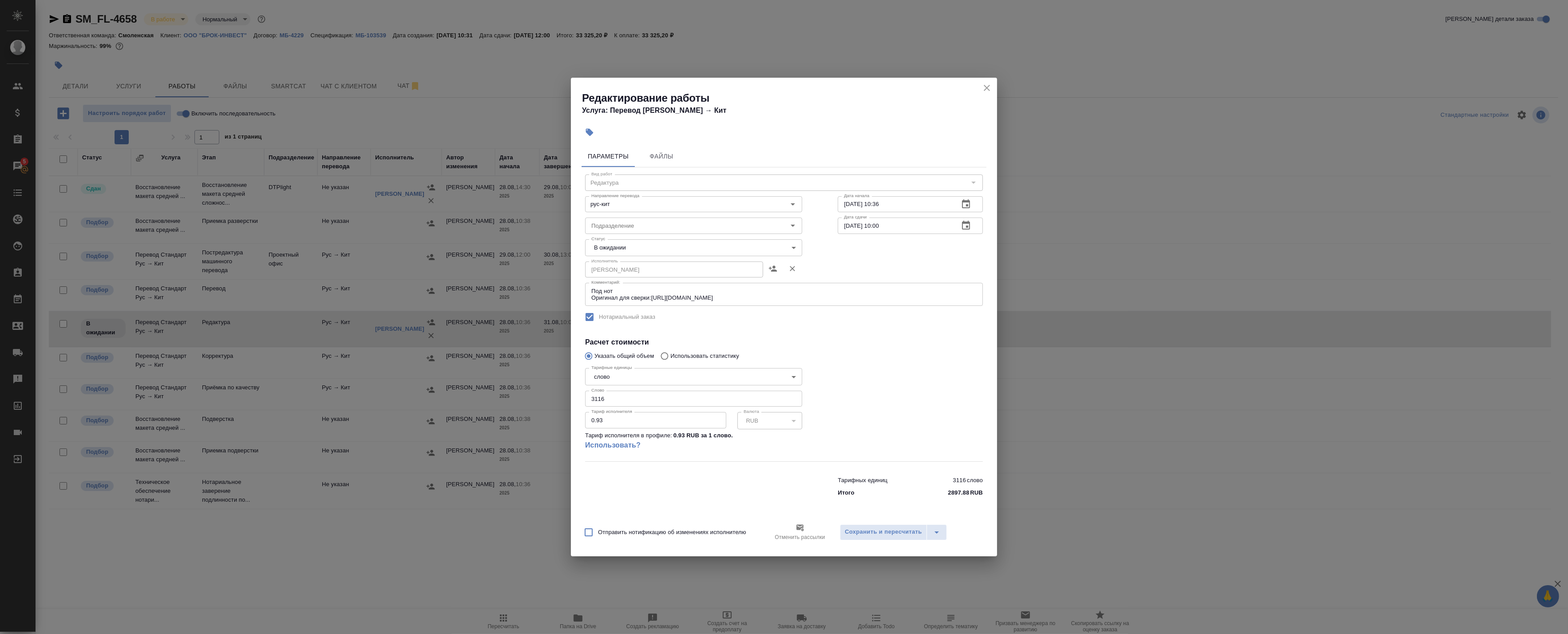
click at [623, 242] on body "🙏 .cls-1 fill:#fff; AWATERA Badanyan Artak Клиенты Спецификации Заказы 5 Чаты T…" at bounding box center [784, 317] width 1568 height 634
click at [620, 265] on button "Готов к работе" at bounding box center [614, 263] width 44 height 10
type input "readyForWork"
click at [867, 530] on span "Сохранить и пересчитать" at bounding box center [883, 532] width 77 height 10
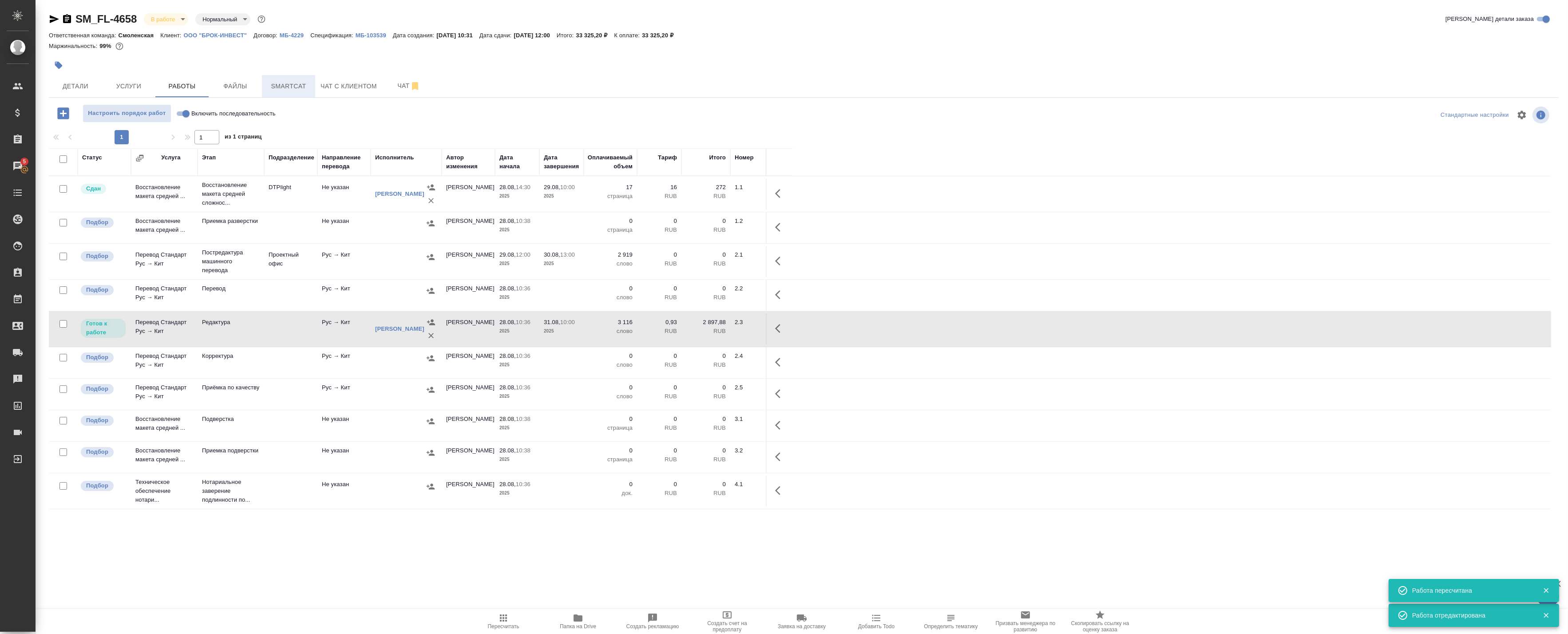
click at [274, 86] on span "Smartcat" at bounding box center [289, 86] width 43 height 11
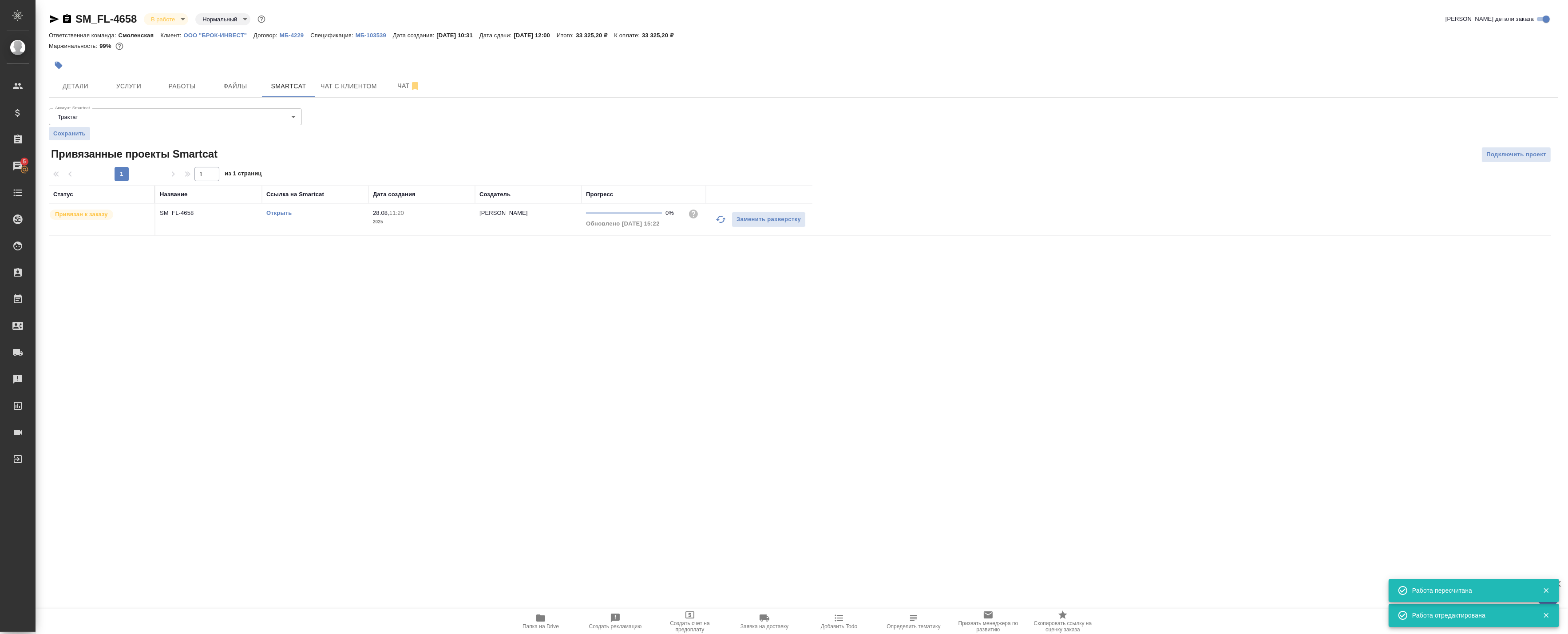
click at [286, 211] on link "Открыть" at bounding box center [279, 213] width 26 height 7
click at [183, 85] on span "Работы" at bounding box center [182, 86] width 43 height 11
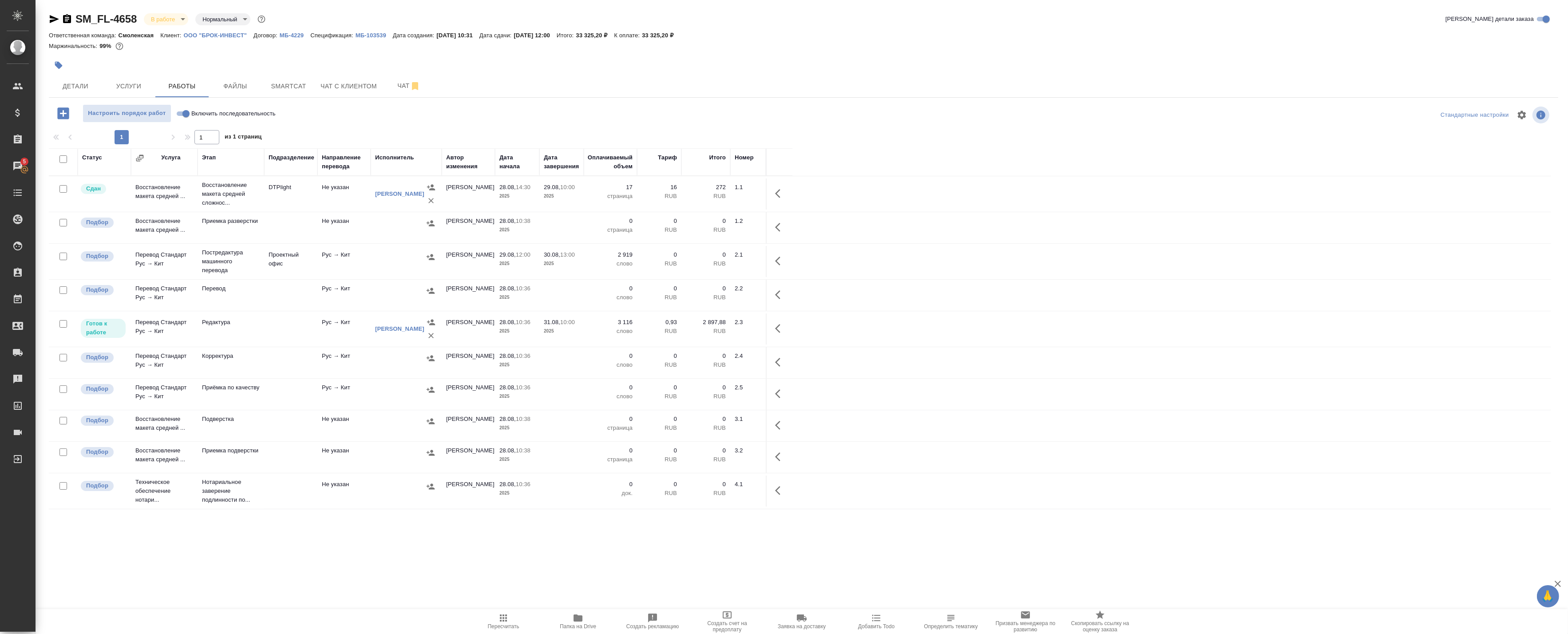
click at [465, 537] on div "Статус Услуга Этап Подразделение Направление перевода Исполнитель Автор изменен…" at bounding box center [800, 348] width 1502 height 400
click at [678, 576] on div ".cls-1 fill:#fff; AWATERA Badanyan Artak Клиенты Спецификации Заказы 5 Чаты Tod…" at bounding box center [784, 317] width 1568 height 634
click at [777, 260] on icon "button" at bounding box center [777, 261] width 5 height 9
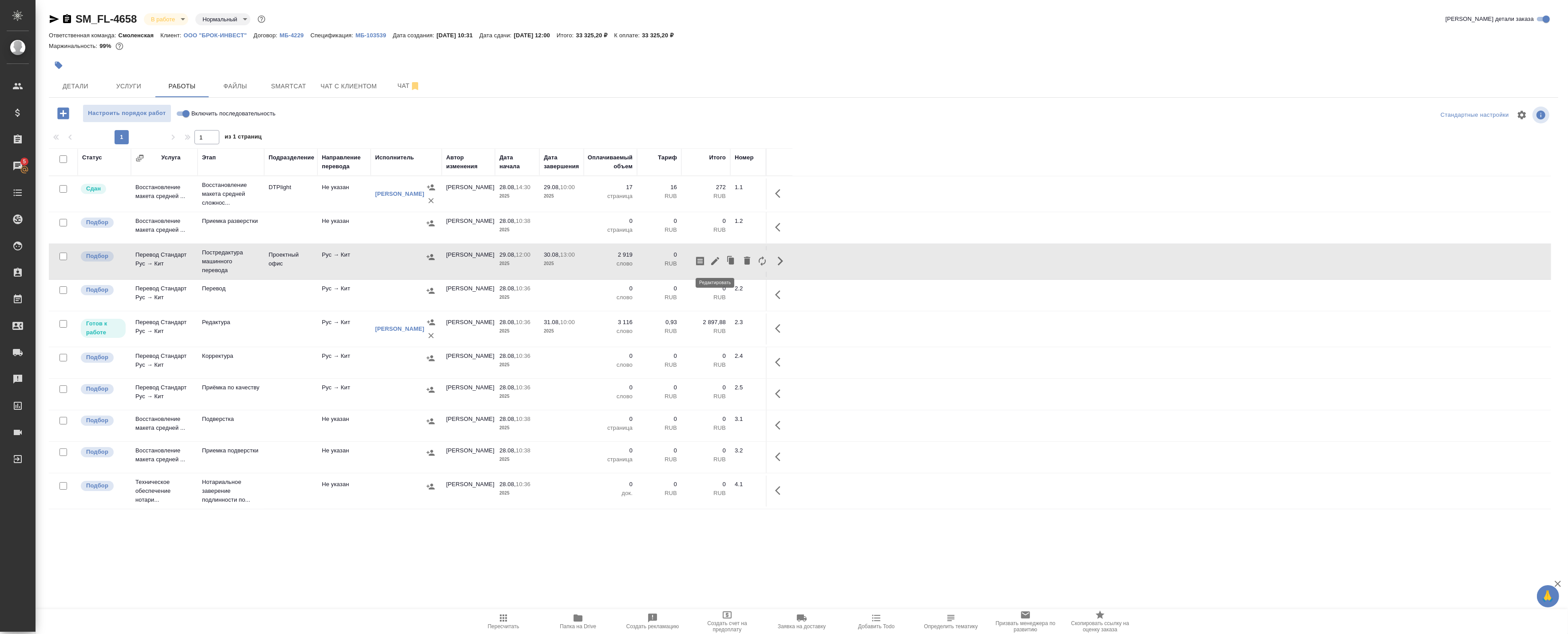
click at [718, 258] on icon "button" at bounding box center [715, 261] width 8 height 8
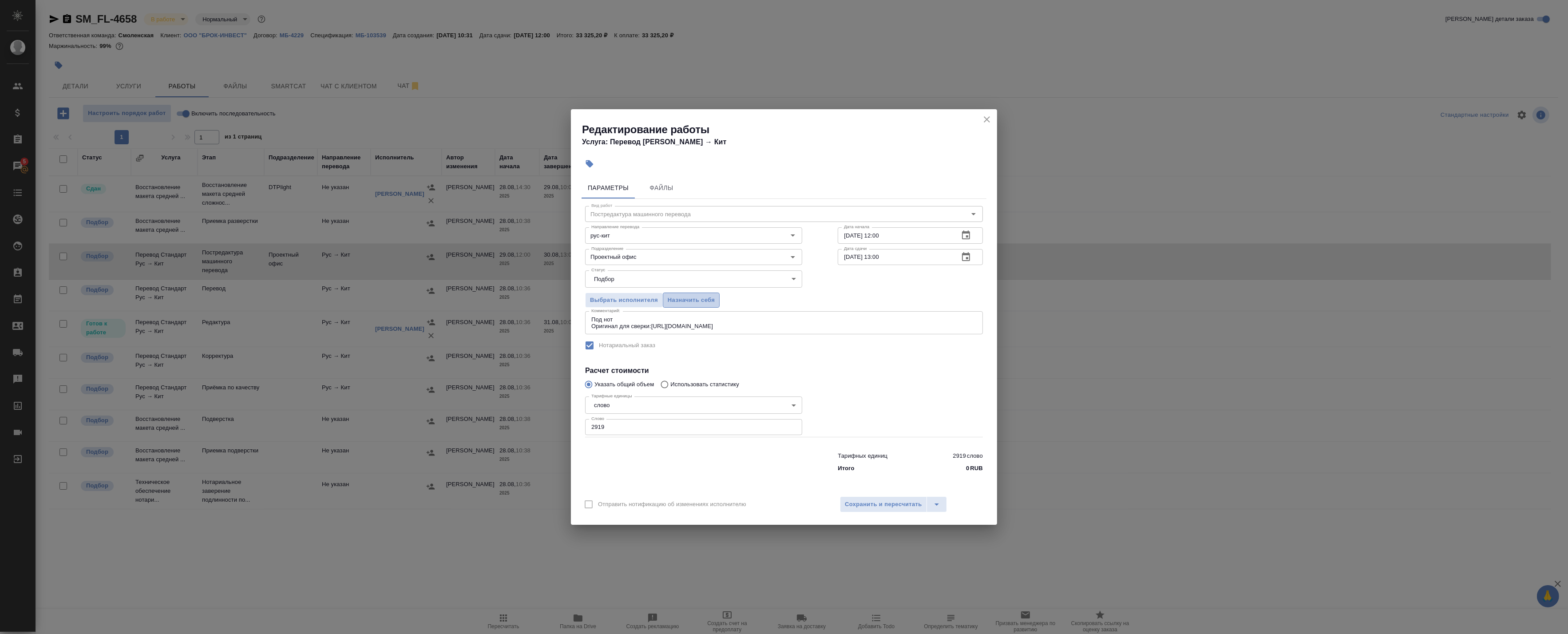
click at [670, 298] on span "Назначить себя" at bounding box center [691, 300] width 47 height 10
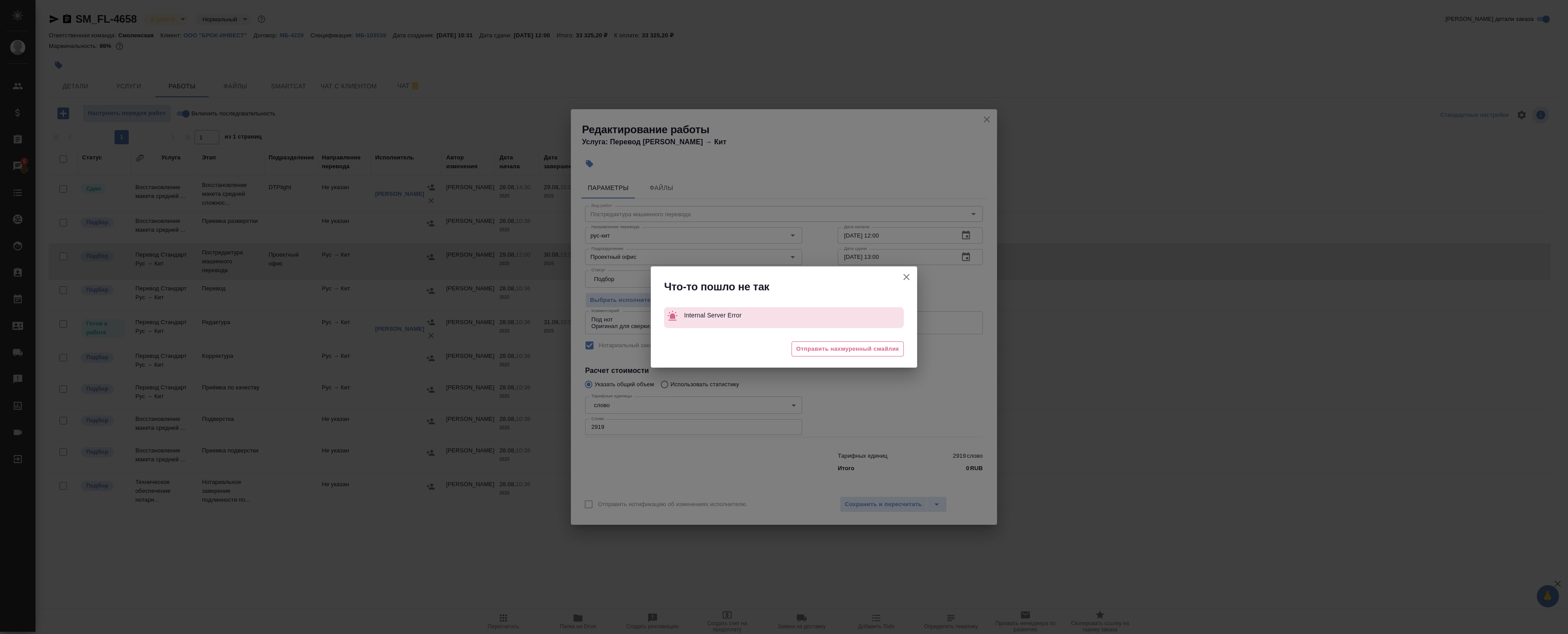
click at [906, 276] on icon "button" at bounding box center [906, 277] width 6 height 6
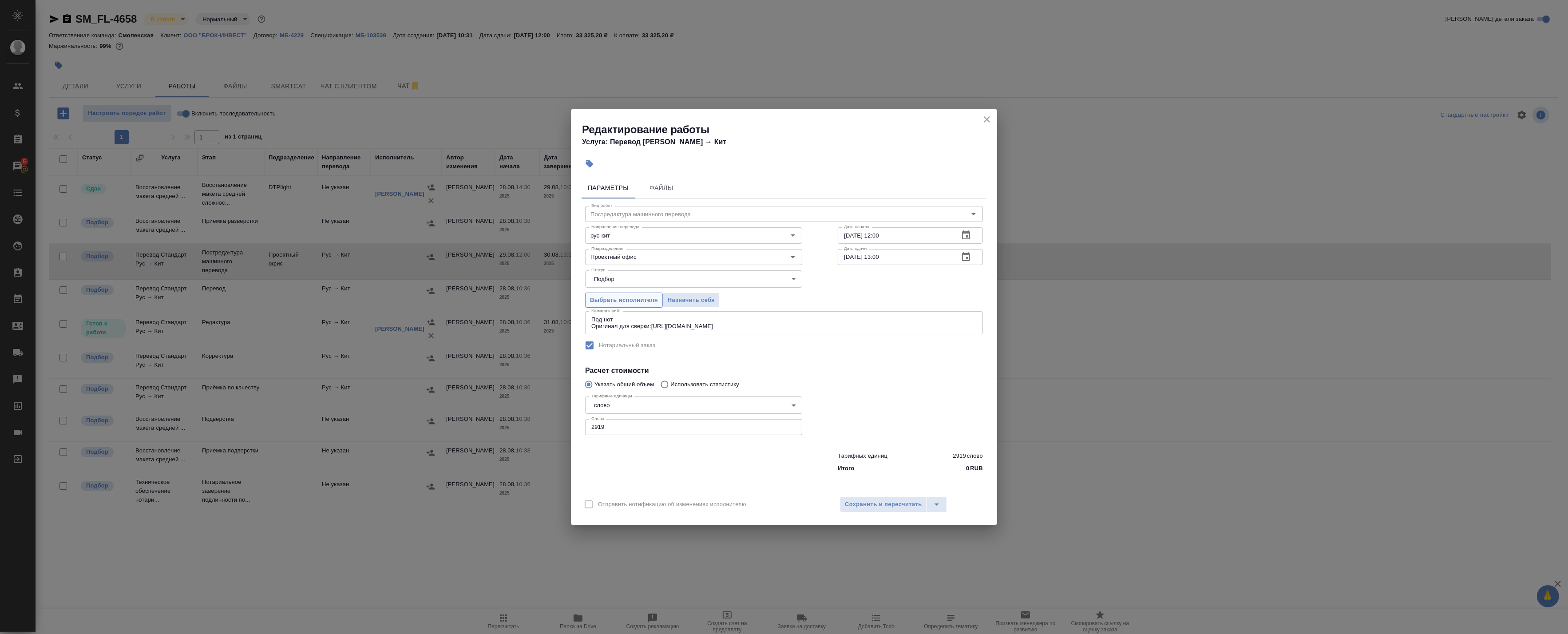
click at [632, 302] on span "Выбрать исполнителя" at bounding box center [624, 300] width 68 height 10
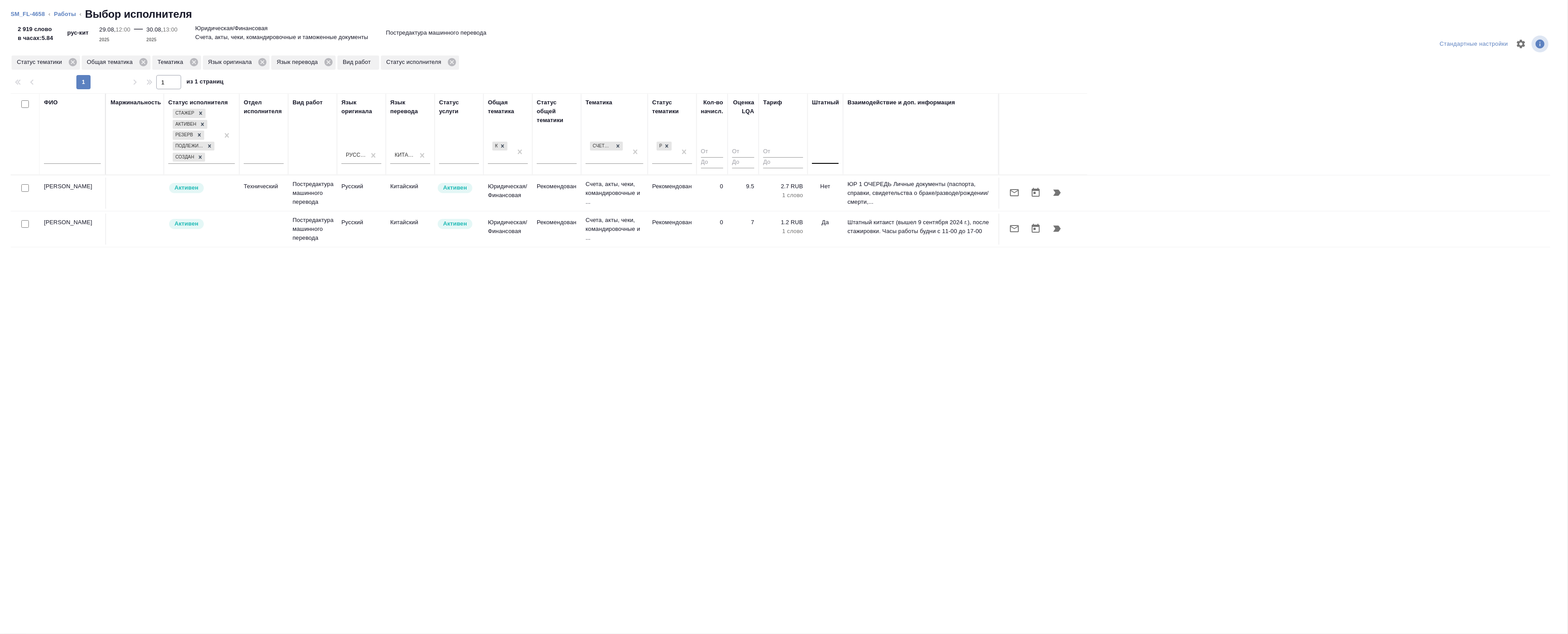
click at [822, 162] on div at bounding box center [825, 155] width 27 height 17
click at [827, 196] on div "Да" at bounding box center [878, 199] width 133 height 16
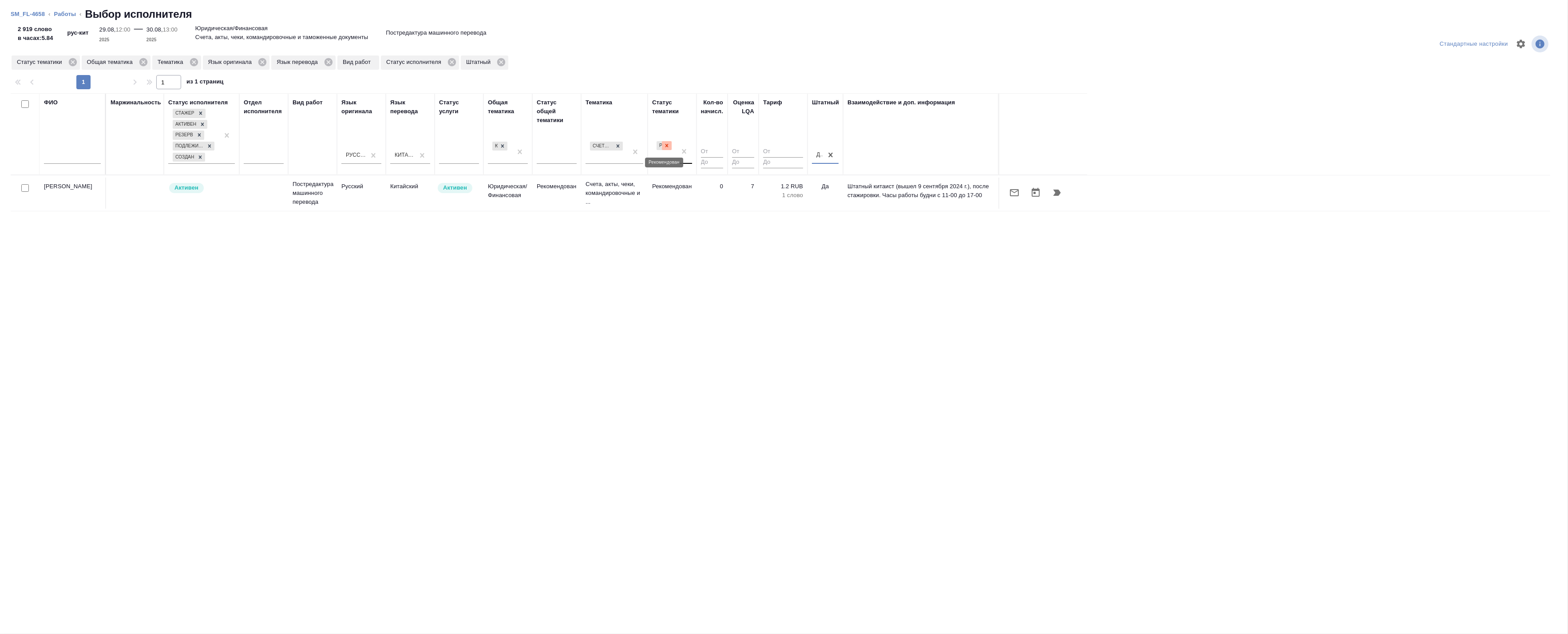
click at [665, 148] on icon at bounding box center [667, 146] width 6 height 6
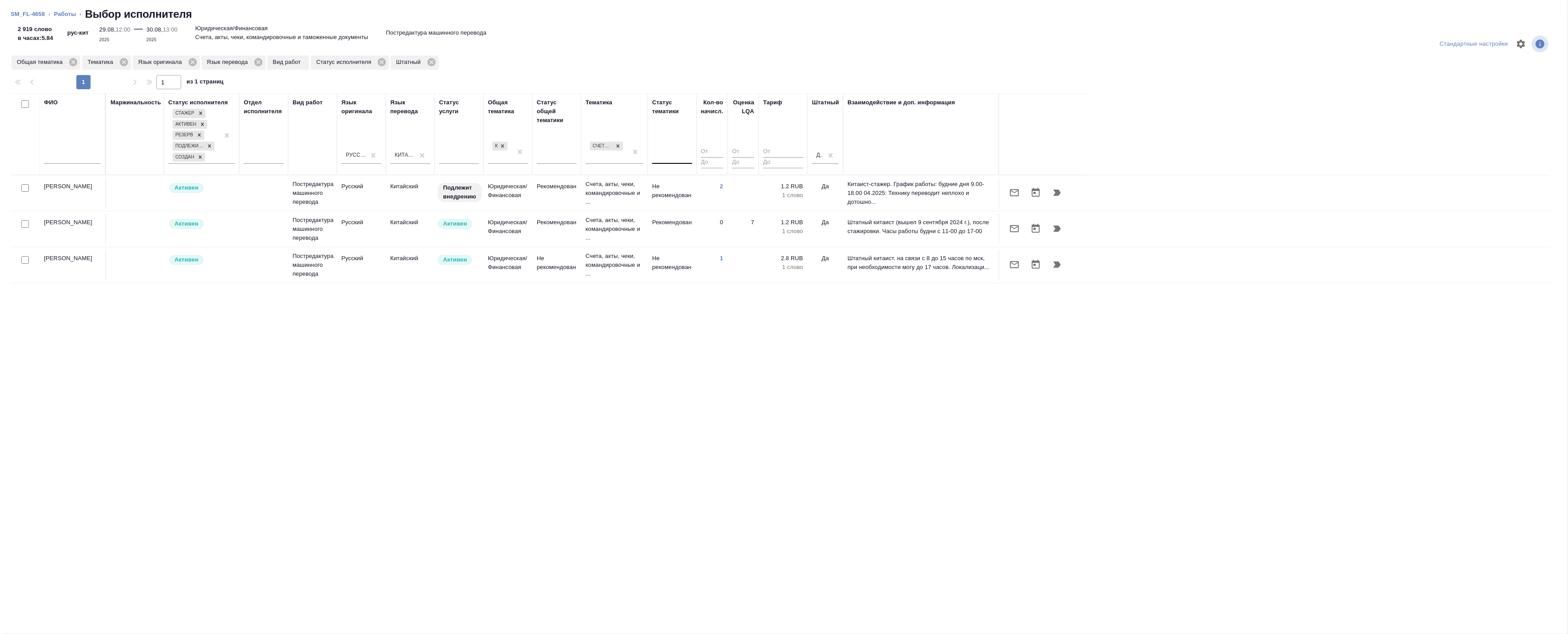
click at [248, 440] on div "ФИО Маржинальность Статус исполнителя Стажер Активен Резерв Подлежит внедрению …" at bounding box center [780, 315] width 1539 height 444
click at [1054, 265] on icon "button" at bounding box center [1057, 265] width 11 height 11
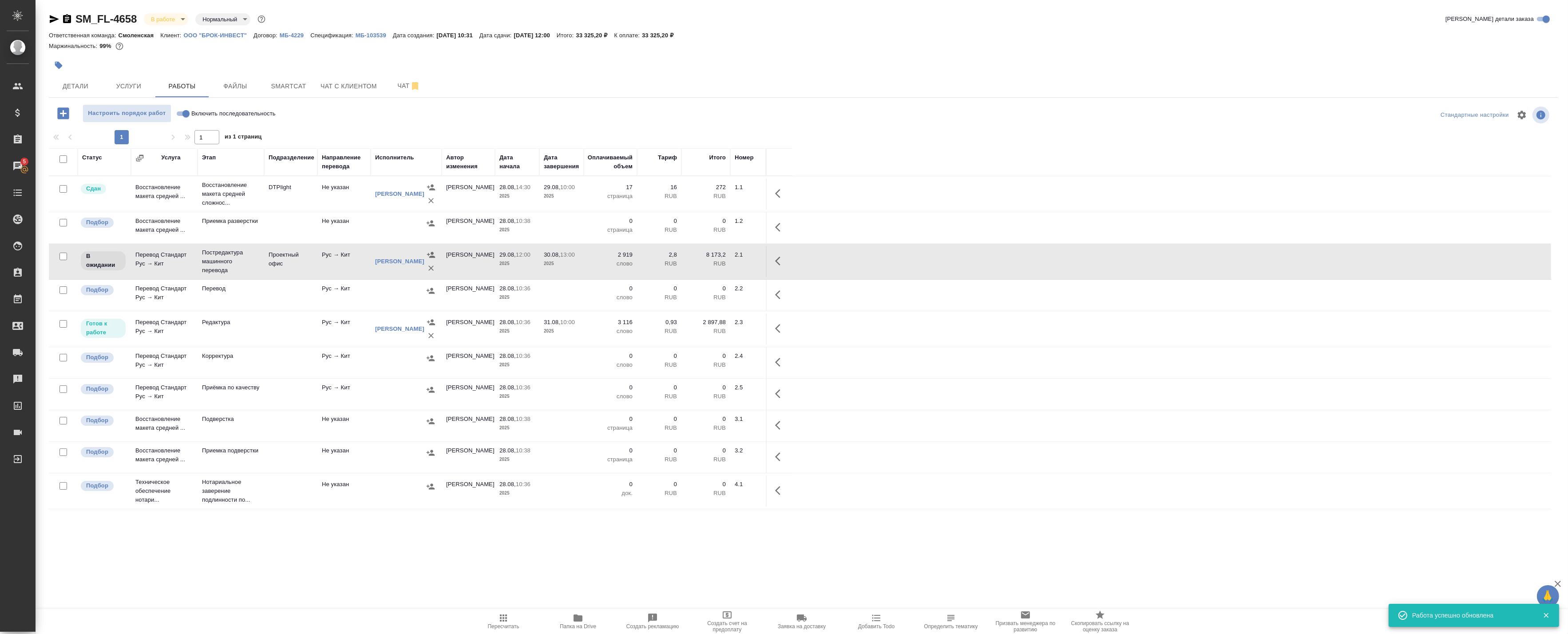
click at [227, 567] on div "SM_FL-4658 В работе inProgress Нормальный normal Кратко детали заказа Ответстве…" at bounding box center [803, 285] width 1519 height 571
click at [783, 263] on icon "button" at bounding box center [780, 261] width 11 height 11
click at [716, 261] on icon "button" at bounding box center [715, 261] width 8 height 8
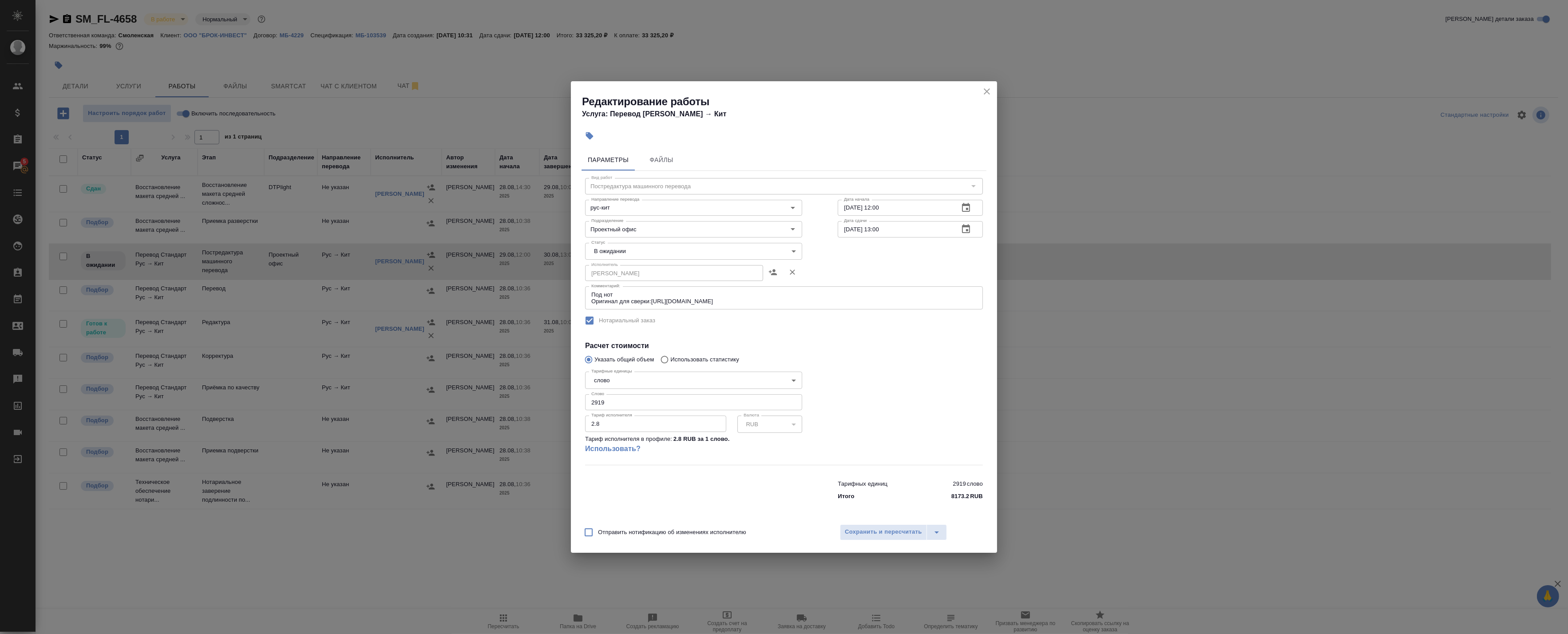
click at [639, 252] on body "🙏 .cls-1 fill:#fff; AWATERA Badanyan Artak Клиенты Спецификации Заказы 5 Чаты T…" at bounding box center [784, 317] width 1568 height 634
drag, startPoint x: 632, startPoint y: 276, endPoint x: 638, endPoint y: 267, distance: 10.8
click at [638, 267] on ul "Создан Подбор В ожидании Готов к работе В работе Выполнен Сдан Отменен" at bounding box center [693, 274] width 217 height 128
click at [638, 266] on li "Готов к работе" at bounding box center [693, 266] width 217 height 15
type input "readyForWork"
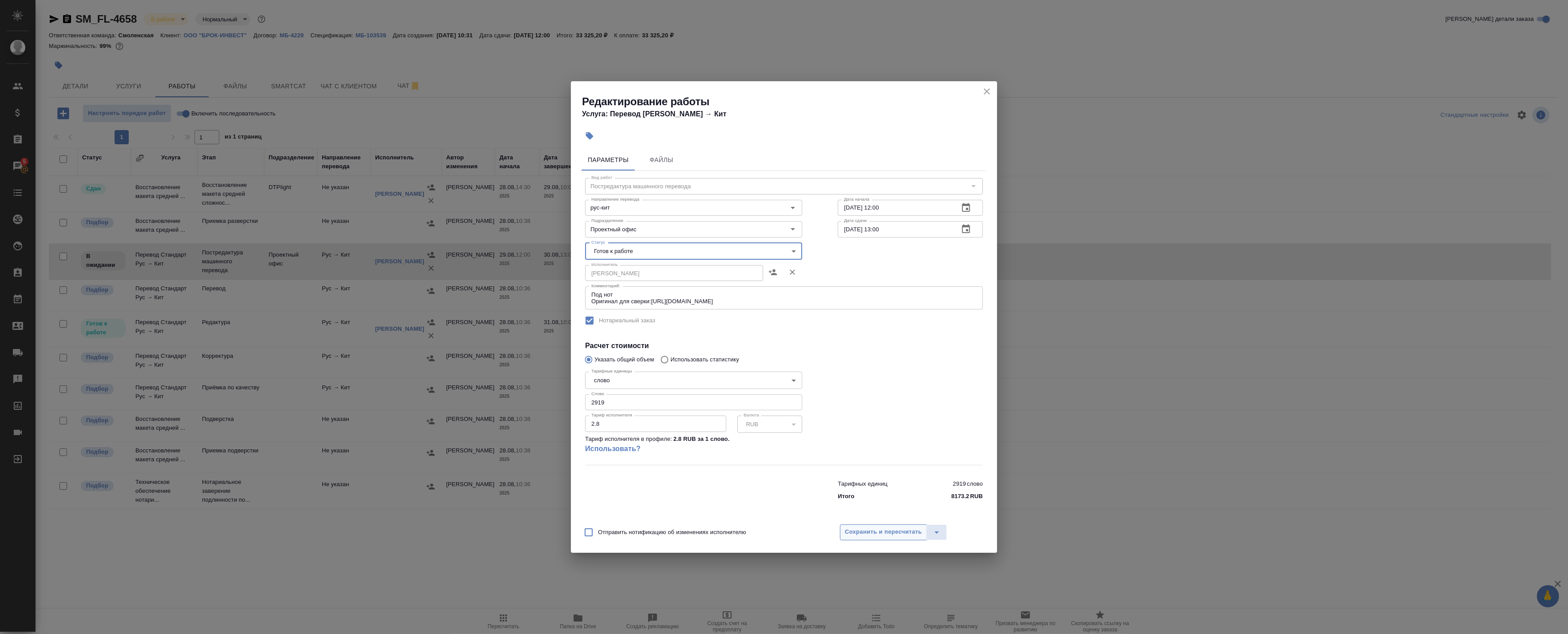
click at [864, 532] on span "Сохранить и пересчитать" at bounding box center [883, 532] width 77 height 10
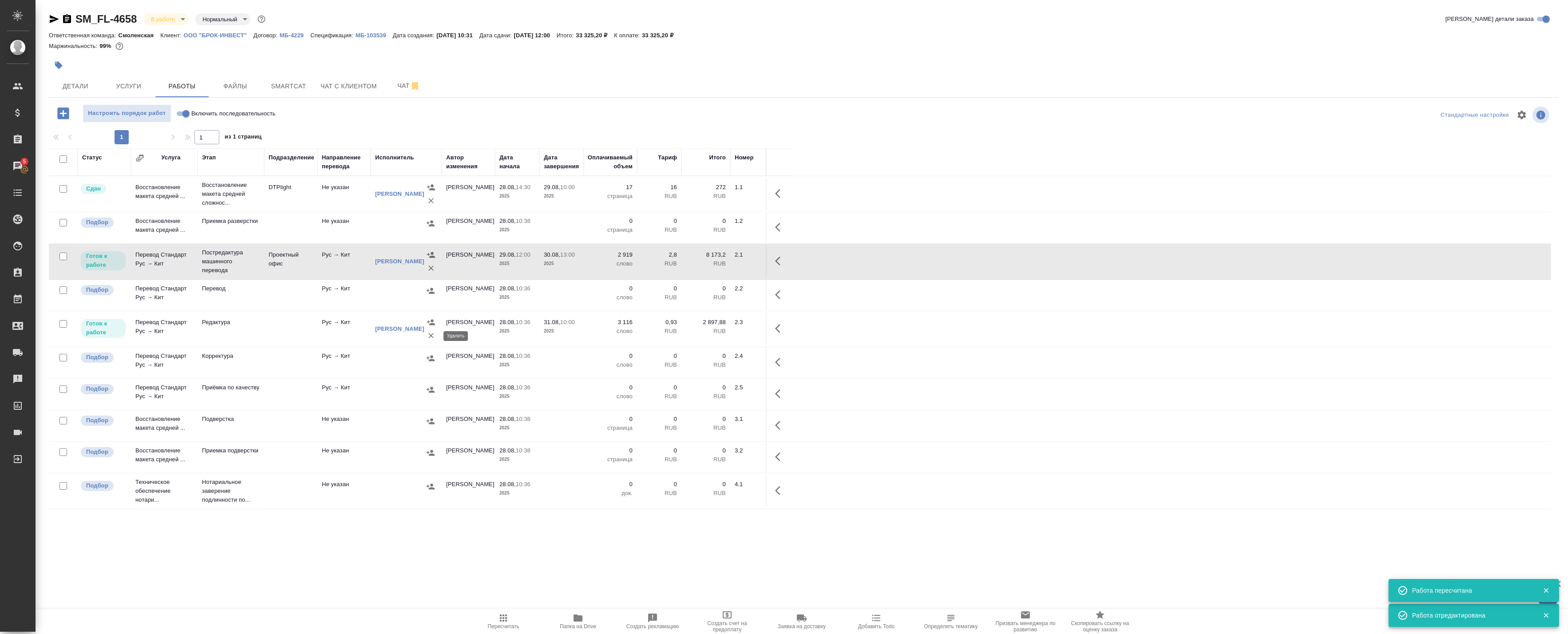
click at [432, 336] on icon "button" at bounding box center [431, 336] width 9 height 9
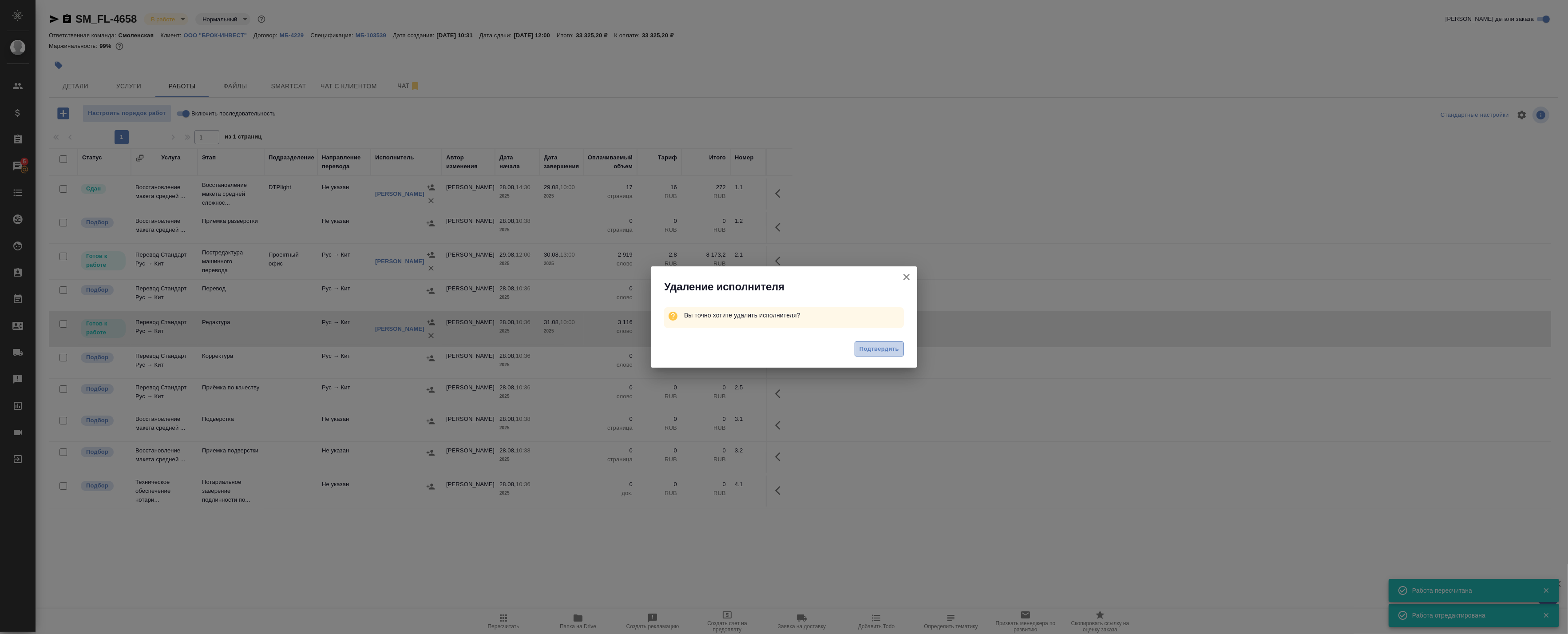
click at [877, 354] on button "Подтвердить" at bounding box center [879, 350] width 49 height 16
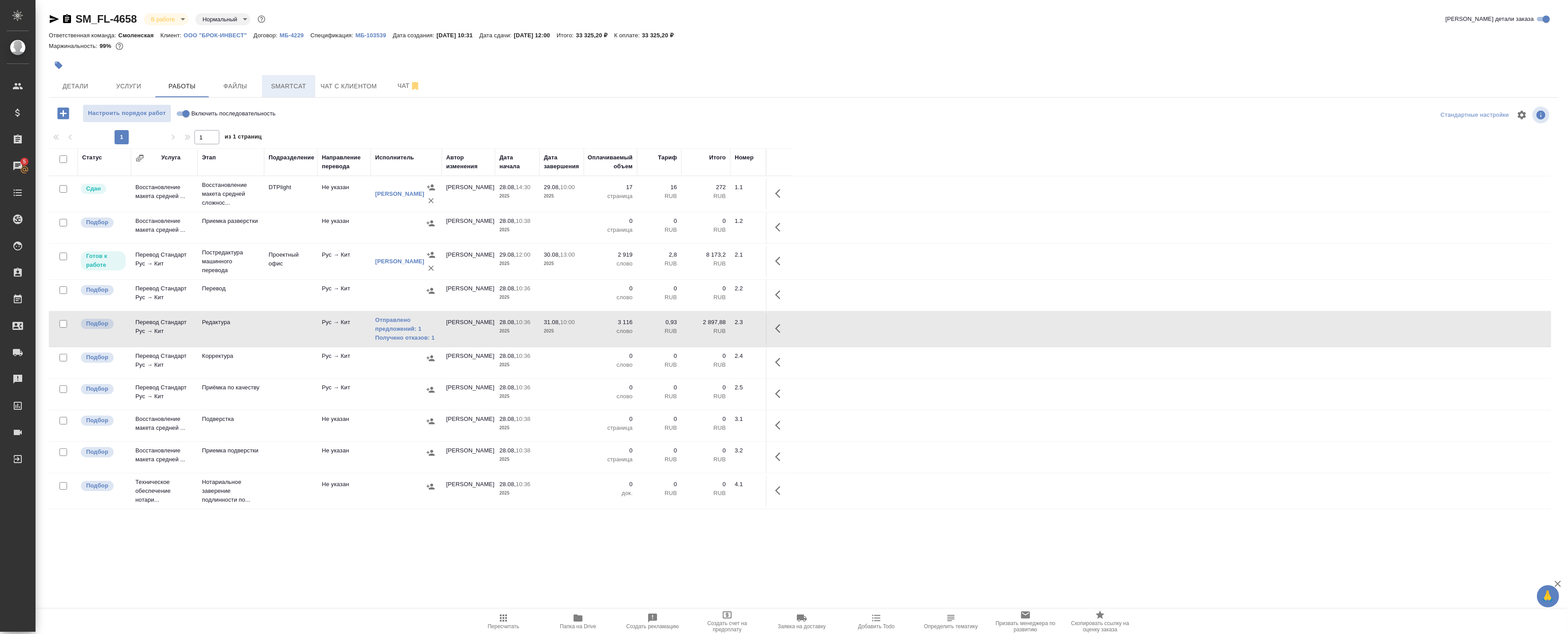
click at [272, 91] on span "Smartcat" at bounding box center [289, 86] width 43 height 11
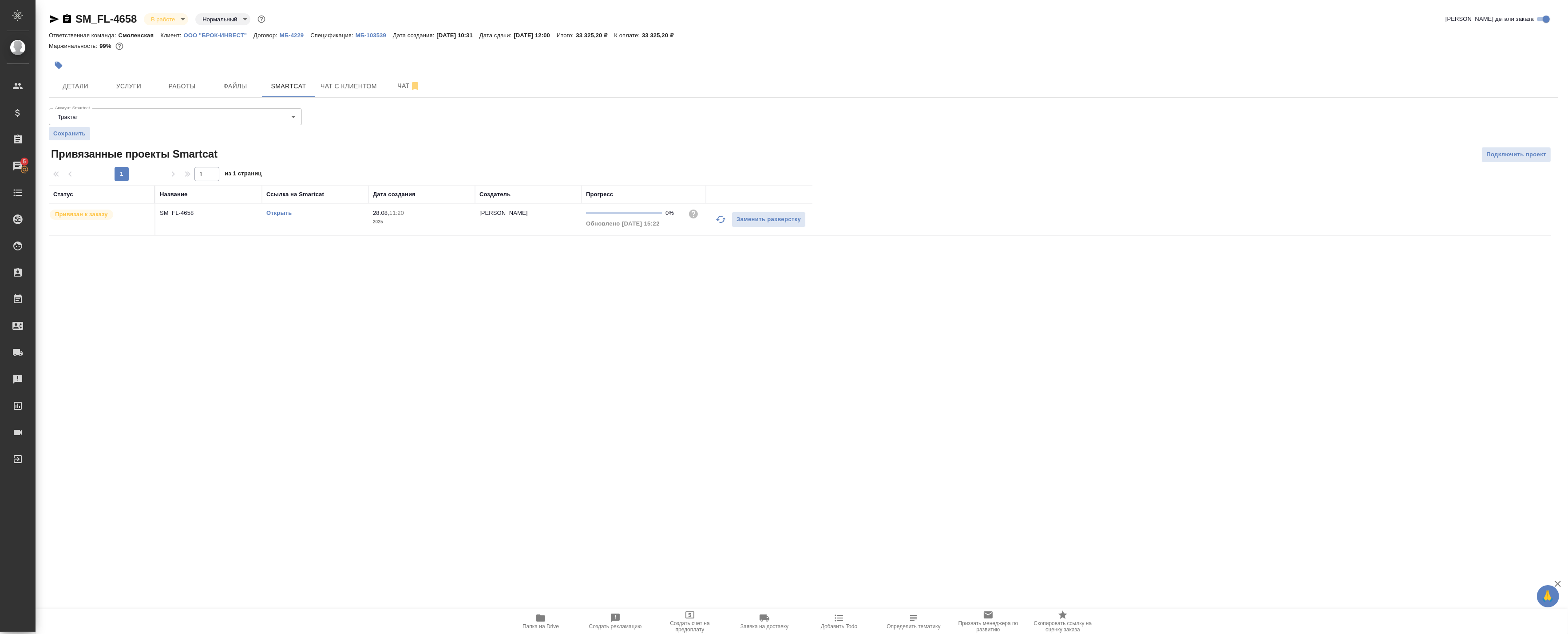
click at [279, 211] on link "Открыть" at bounding box center [279, 213] width 26 height 7
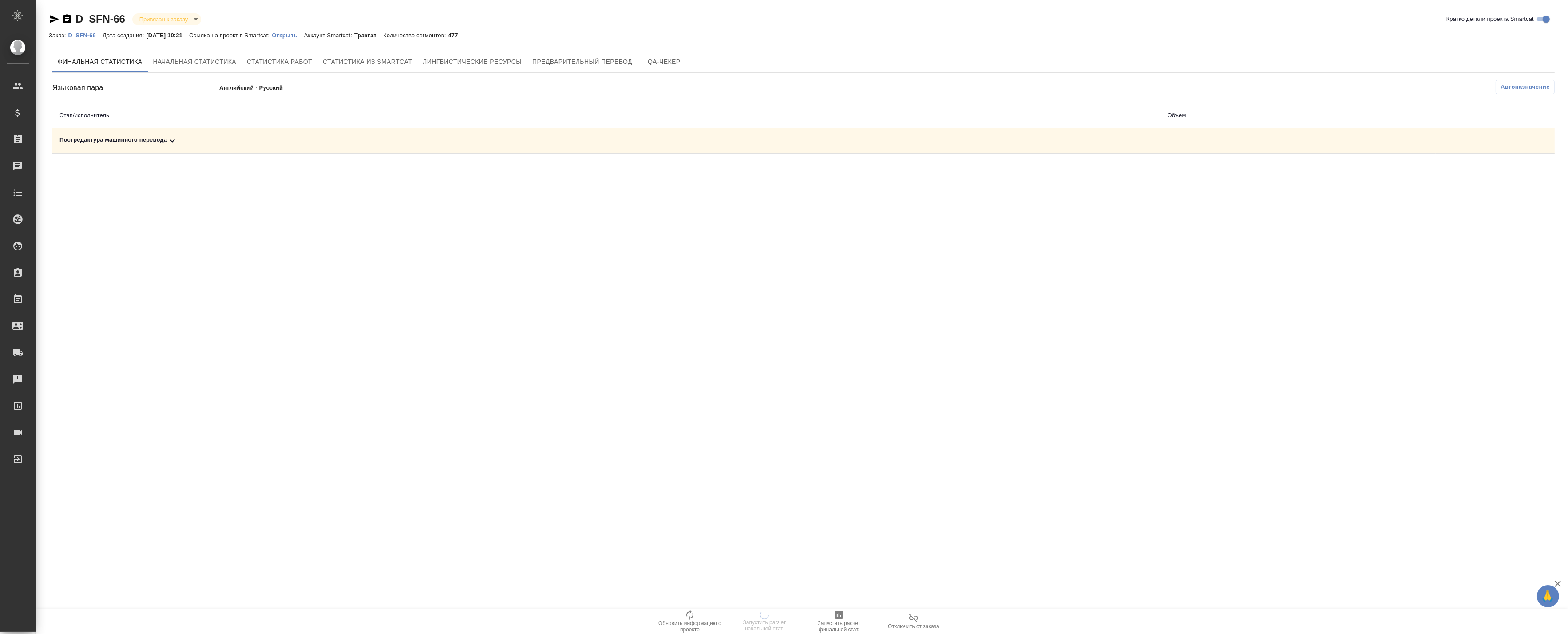
click at [171, 139] on icon at bounding box center [172, 141] width 11 height 11
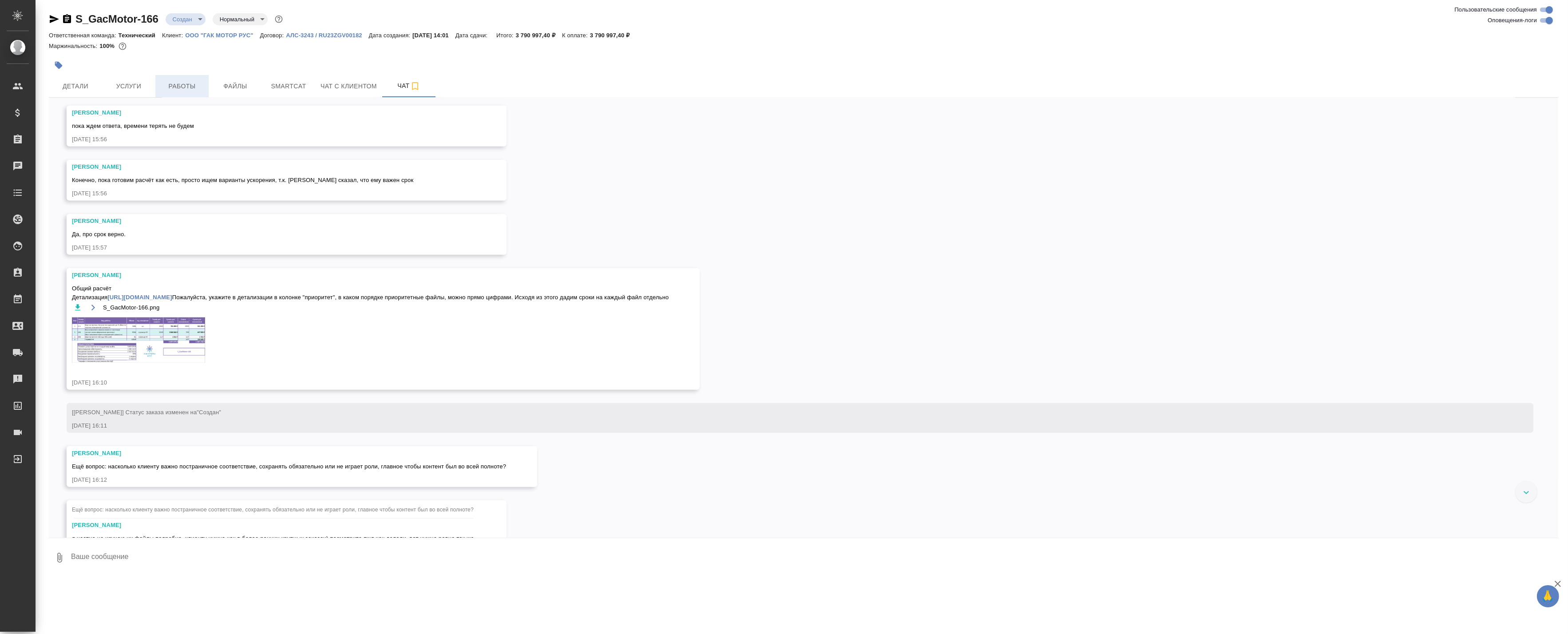
scroll to position [1926, 0]
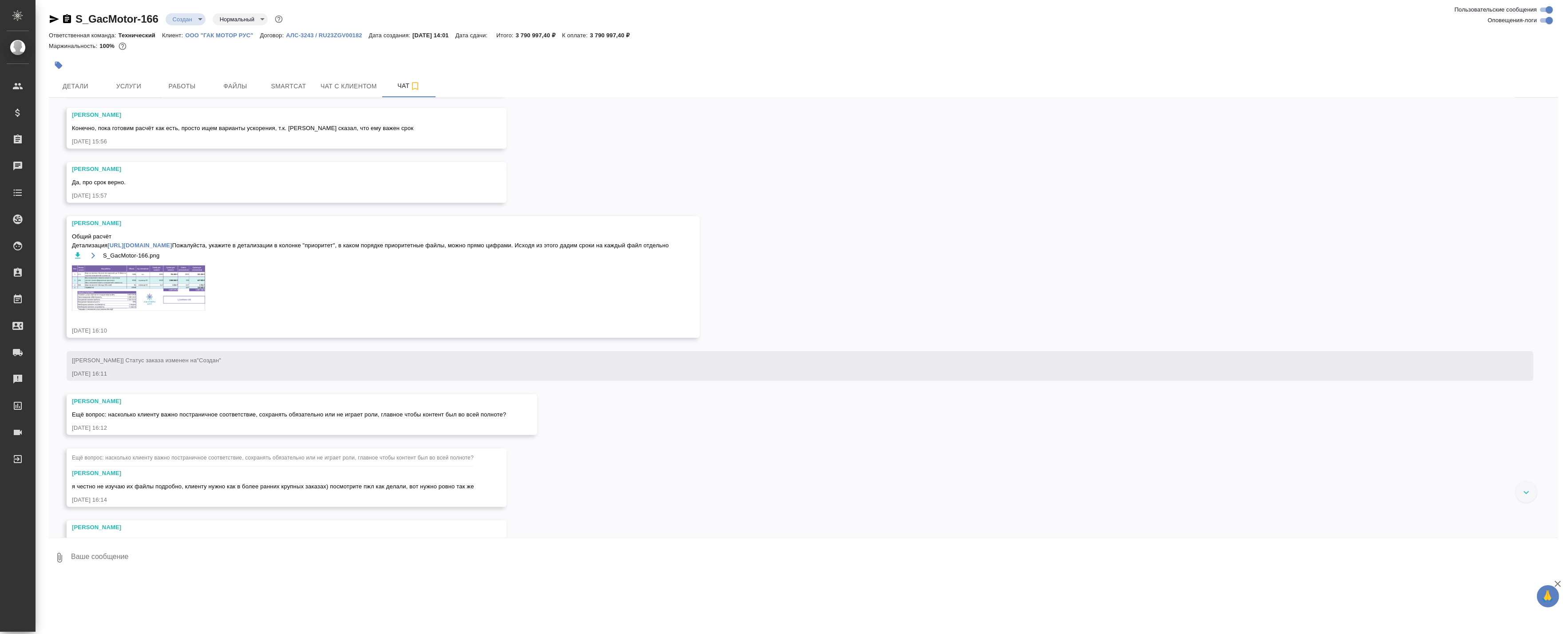
click at [166, 295] on img at bounding box center [138, 288] width 133 height 45
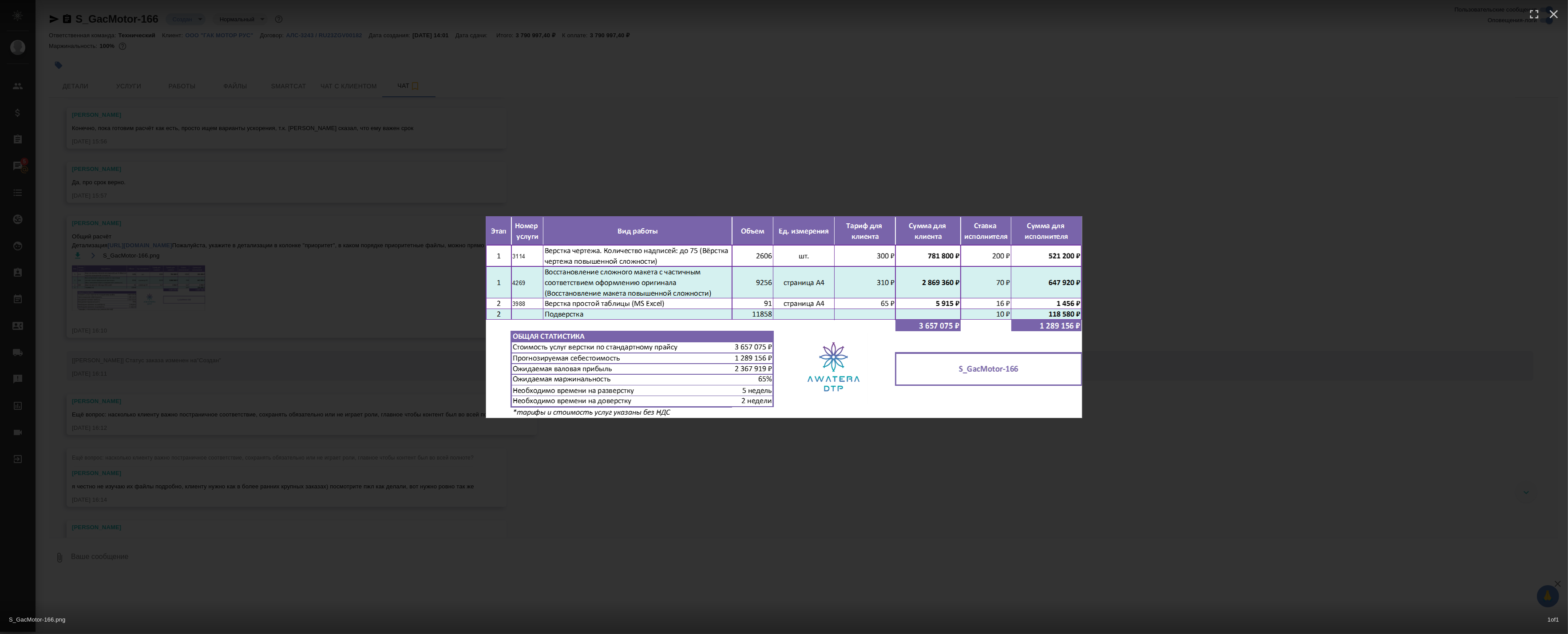
click at [1103, 211] on div "S_GacMotor-166.png 1 of 1" at bounding box center [784, 317] width 1568 height 634
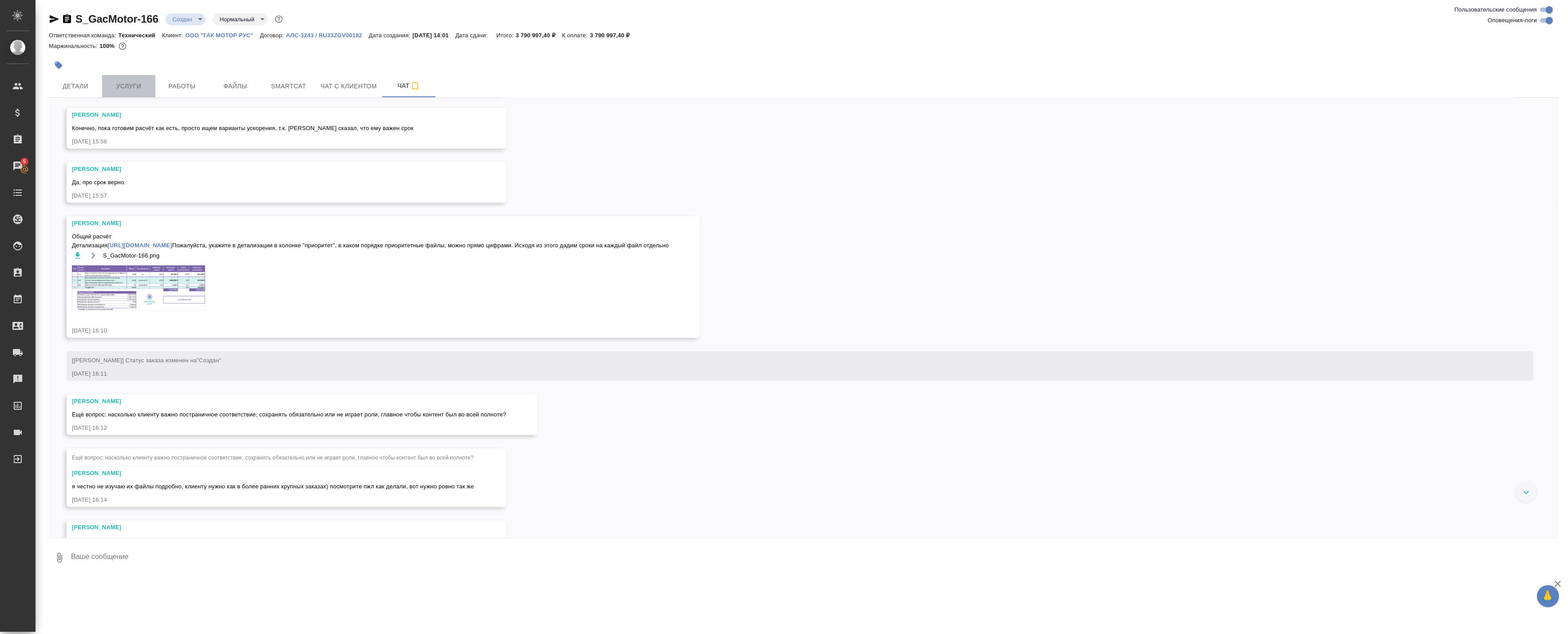
click at [127, 85] on span "Услуги" at bounding box center [128, 86] width 43 height 11
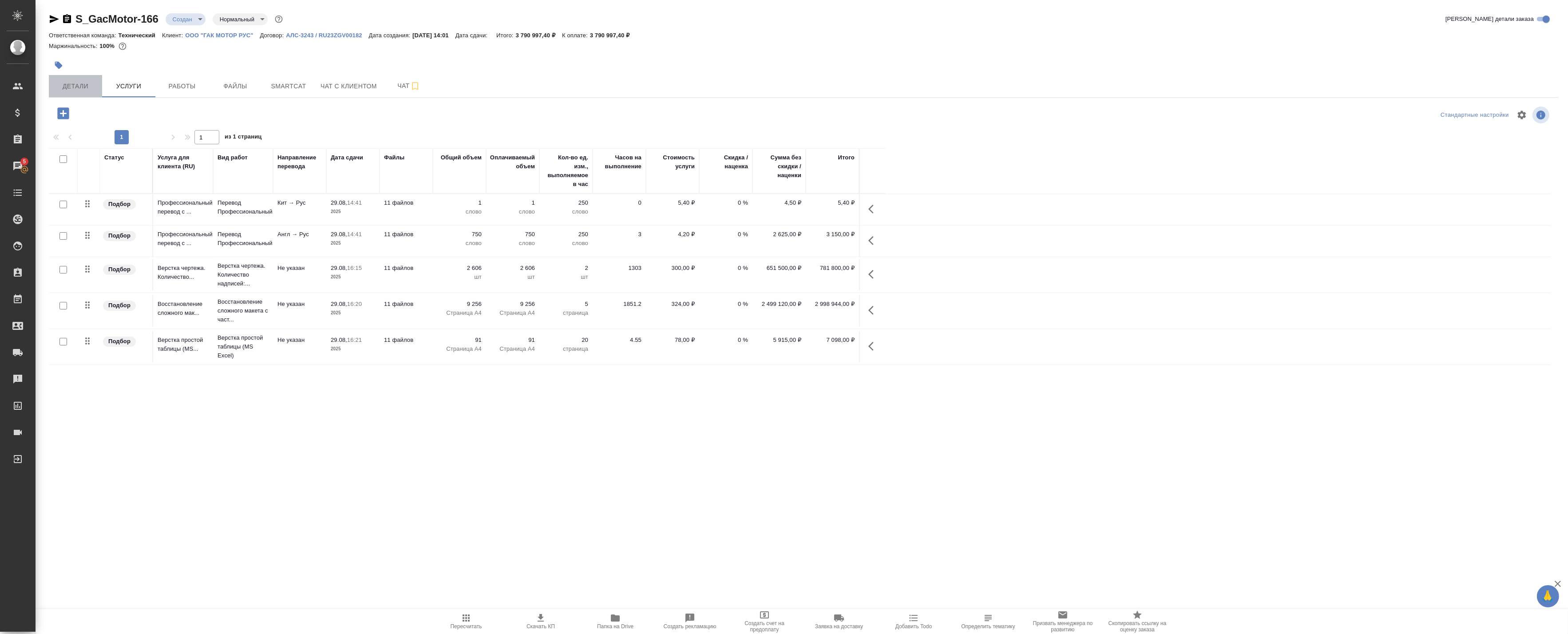
click at [97, 85] on button "Детали" at bounding box center [75, 86] width 54 height 22
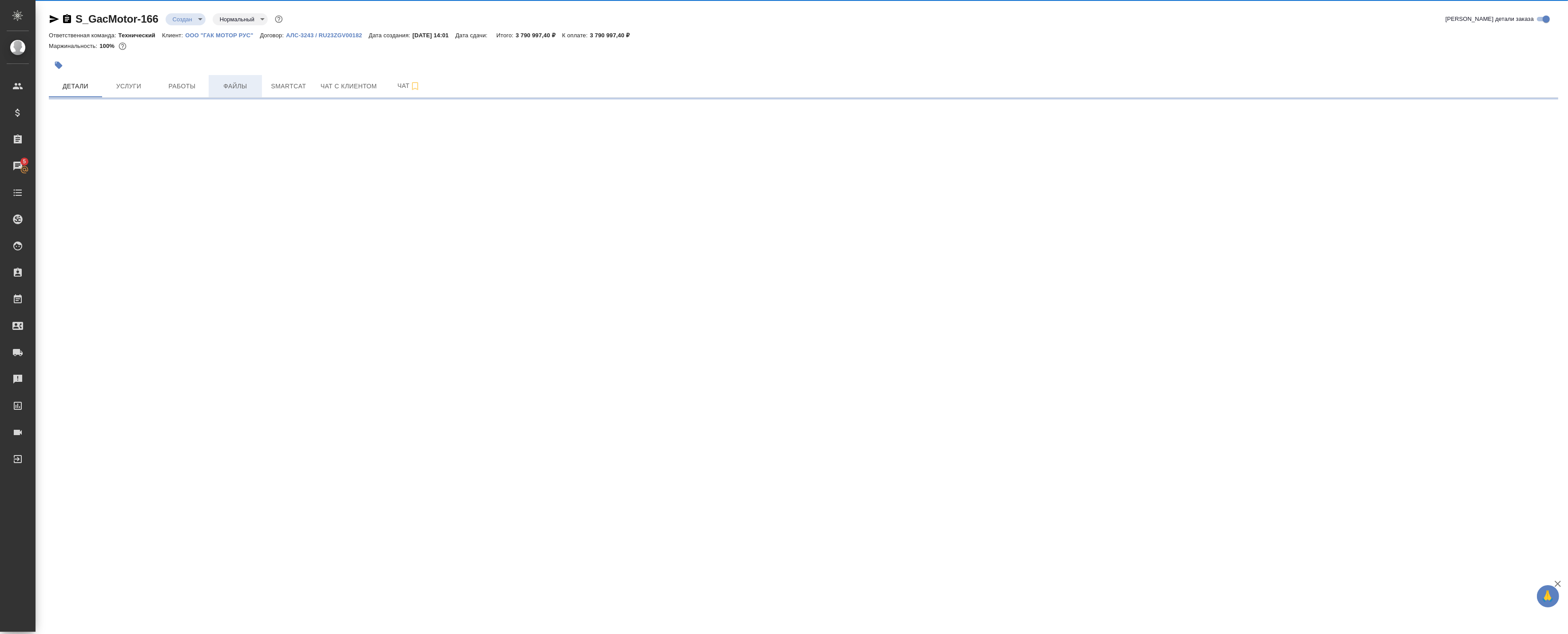
select select "RU"
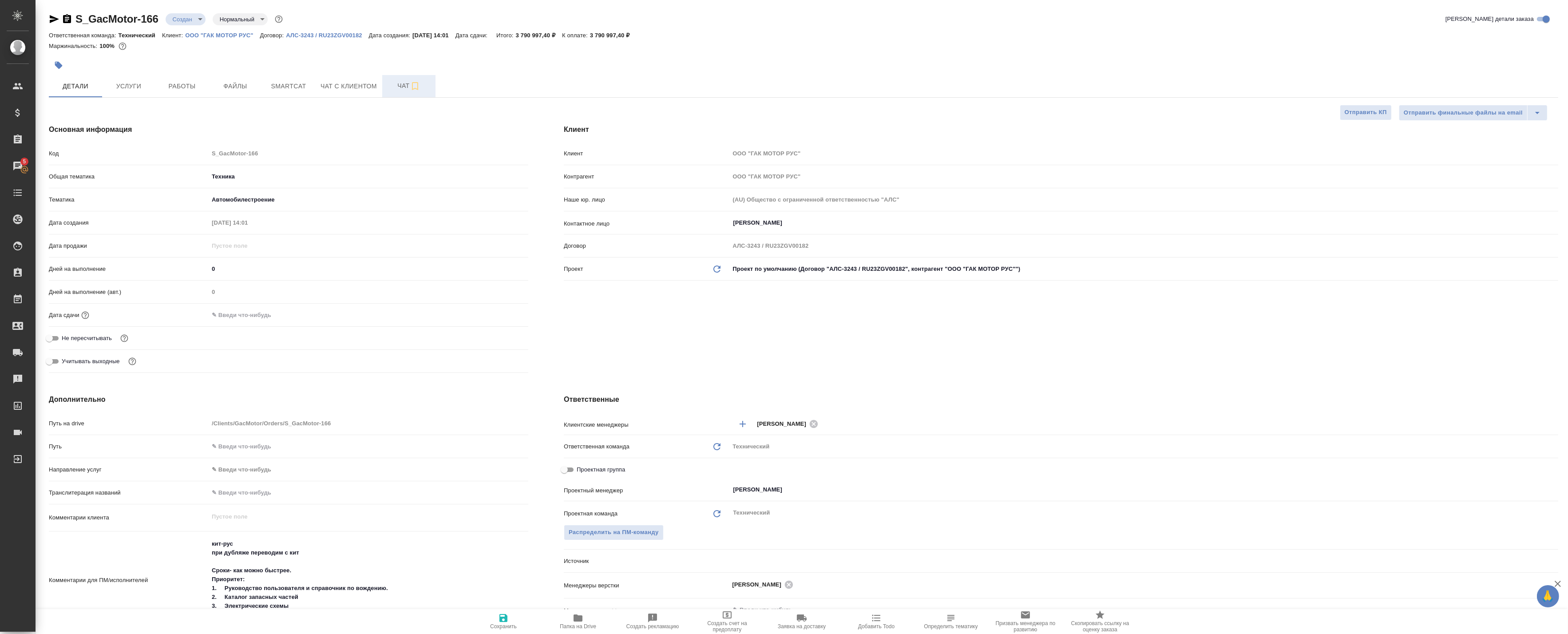
type textarea "x"
click at [387, 81] on button "Чат" at bounding box center [409, 86] width 54 height 22
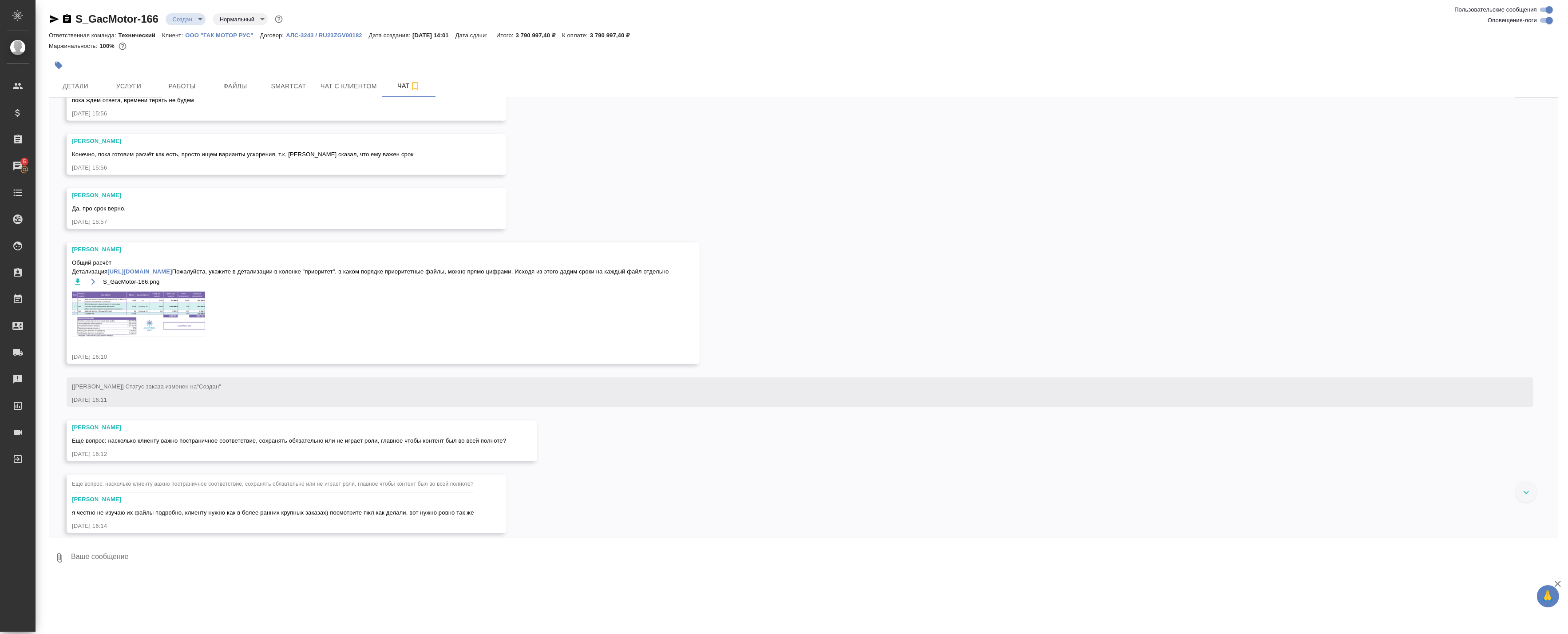
scroll to position [1971, 0]
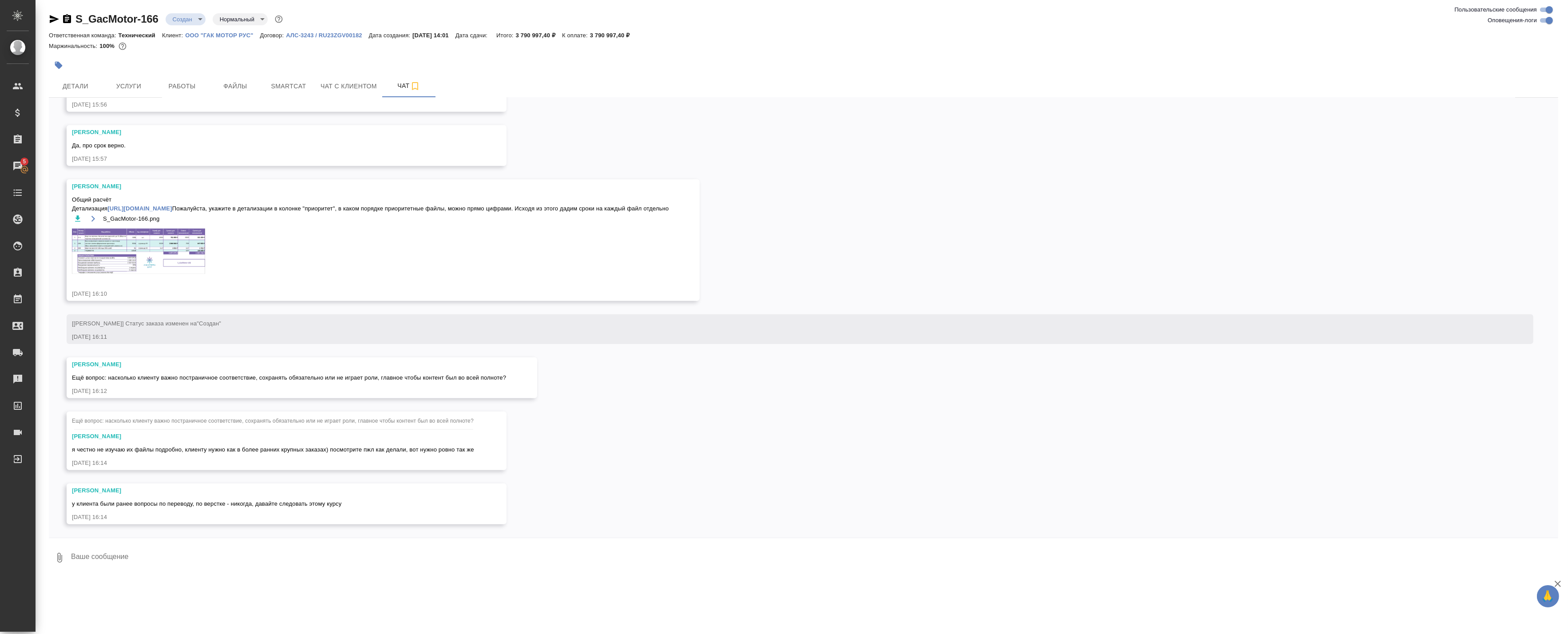
click at [125, 244] on img at bounding box center [138, 252] width 133 height 45
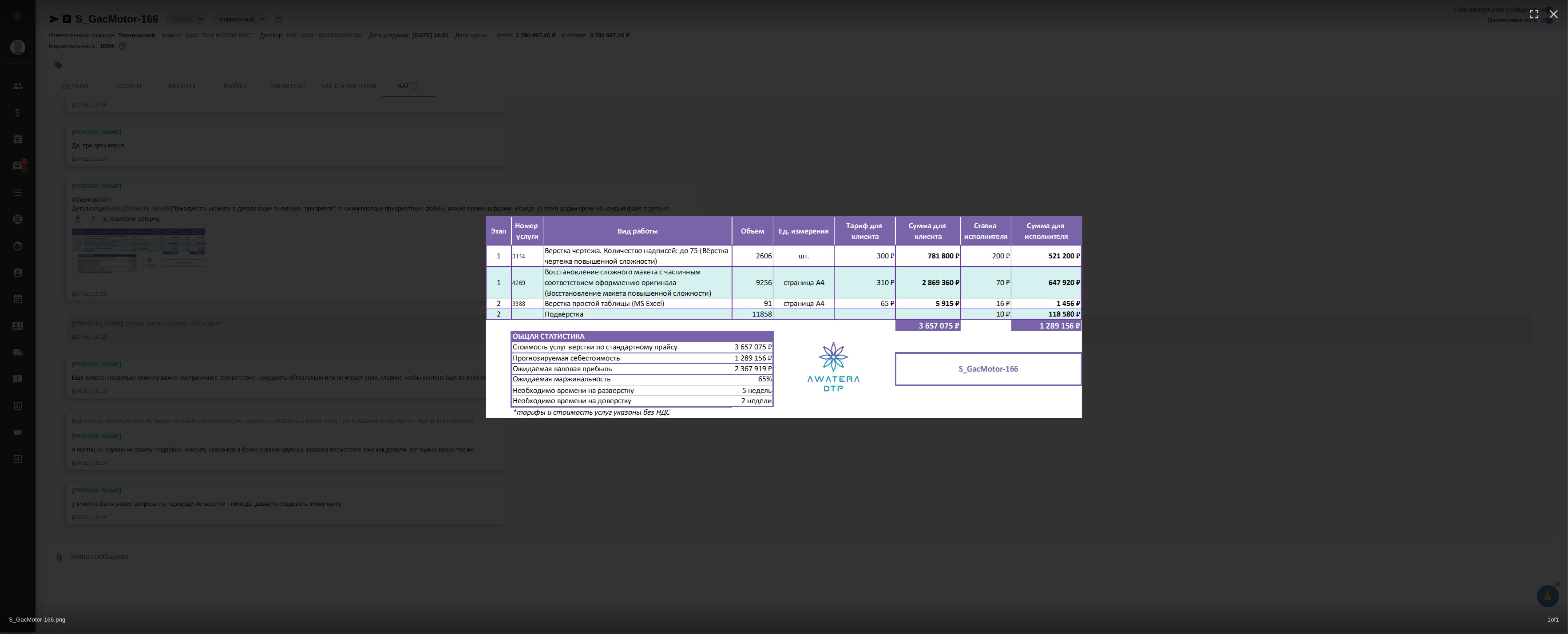
click at [933, 172] on div "S_GacMotor-166.png 1 of 1" at bounding box center [784, 317] width 1568 height 634
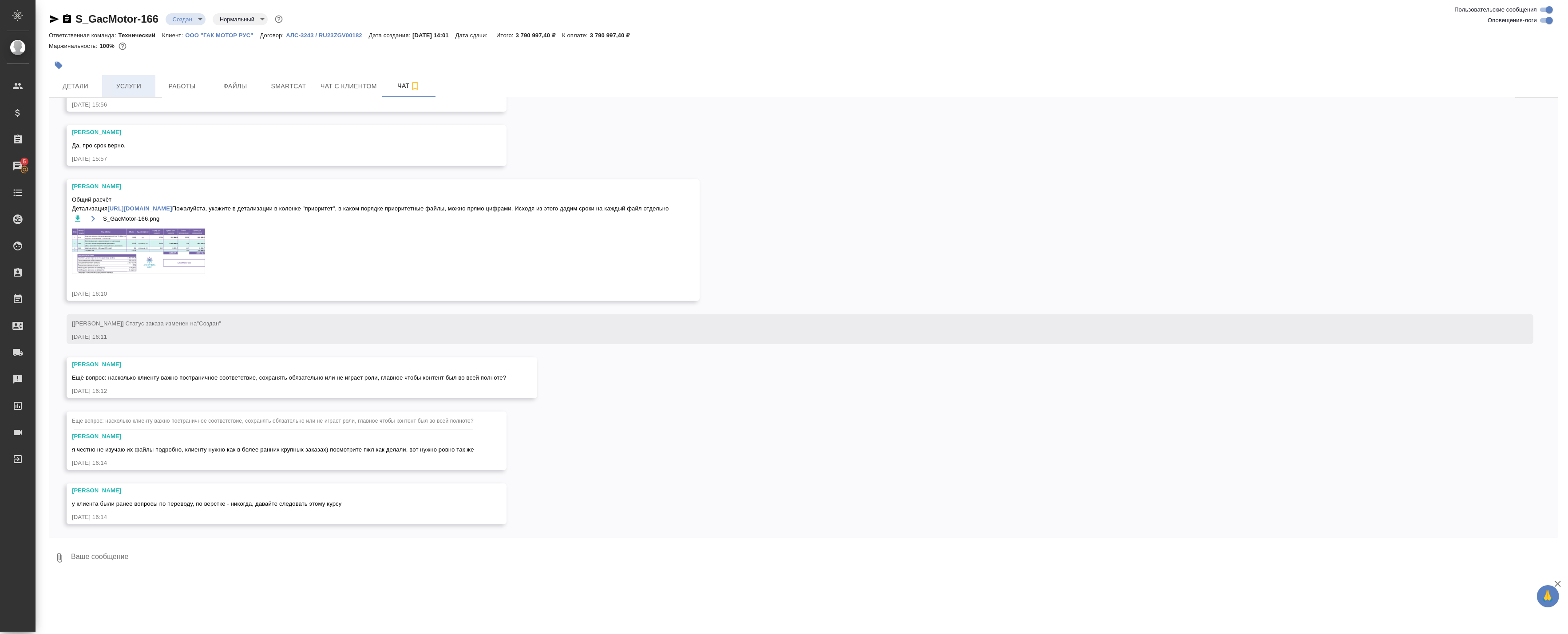
click at [135, 82] on span "Услуги" at bounding box center [128, 86] width 43 height 11
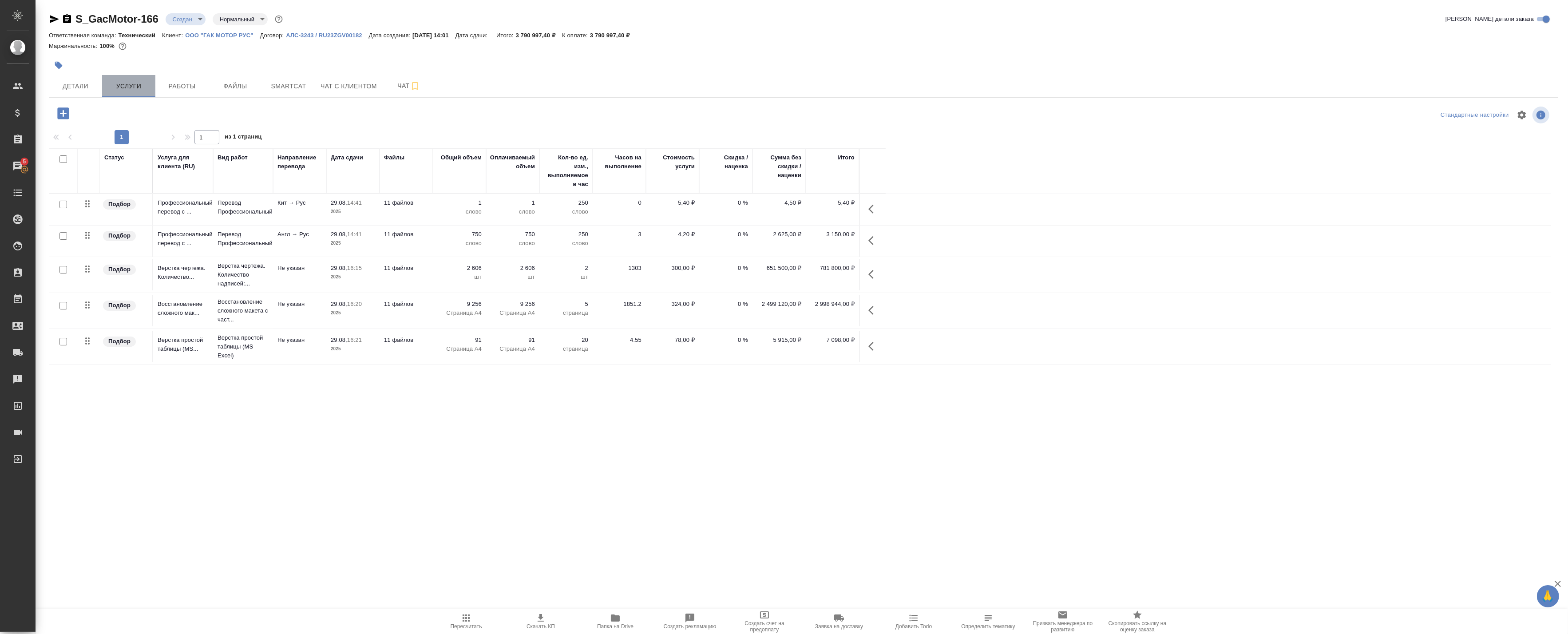
click at [114, 81] on span "Услуги" at bounding box center [128, 86] width 43 height 11
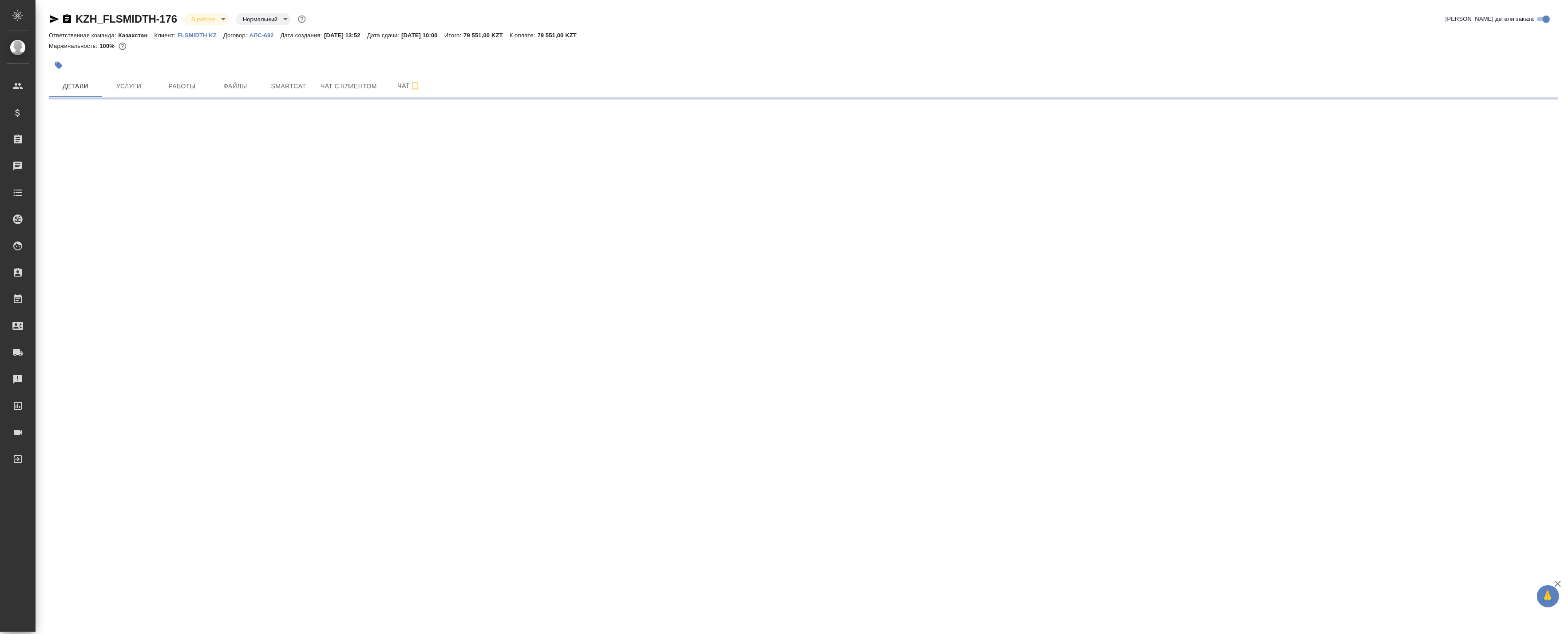
select select "RU"
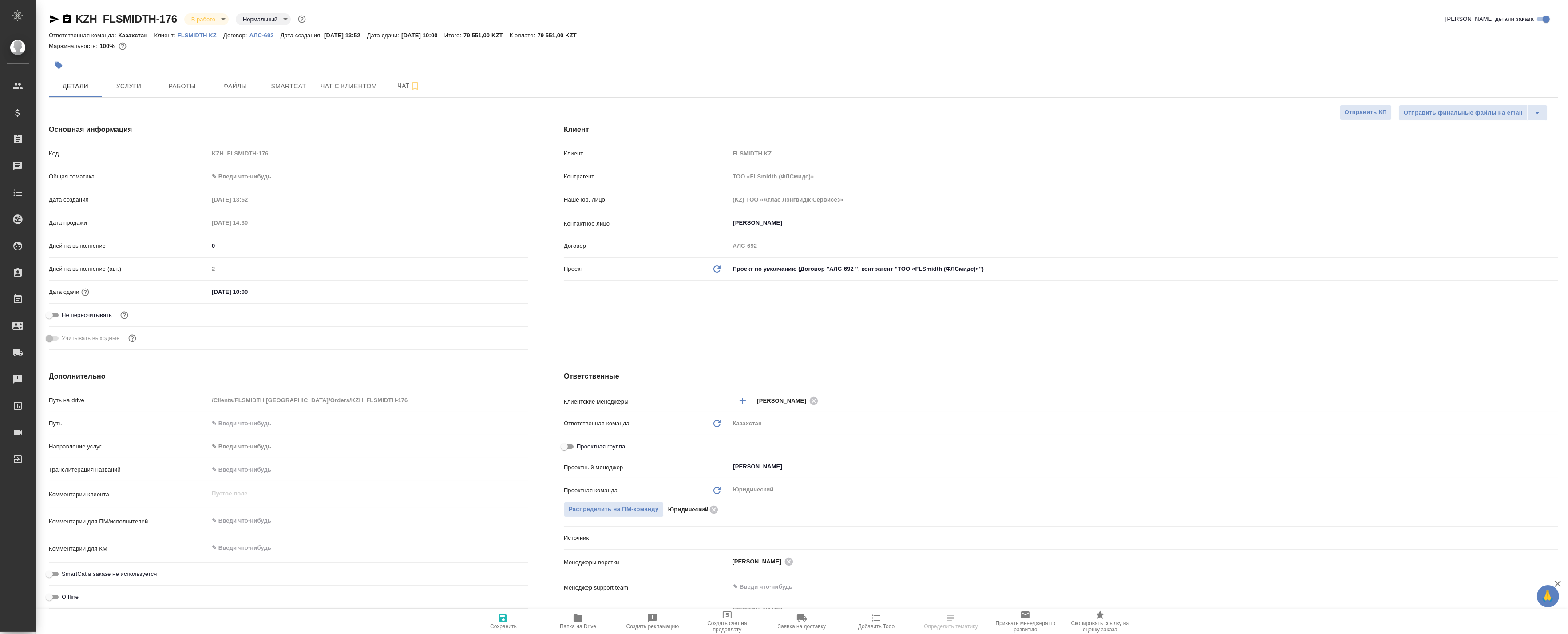
type textarea "x"
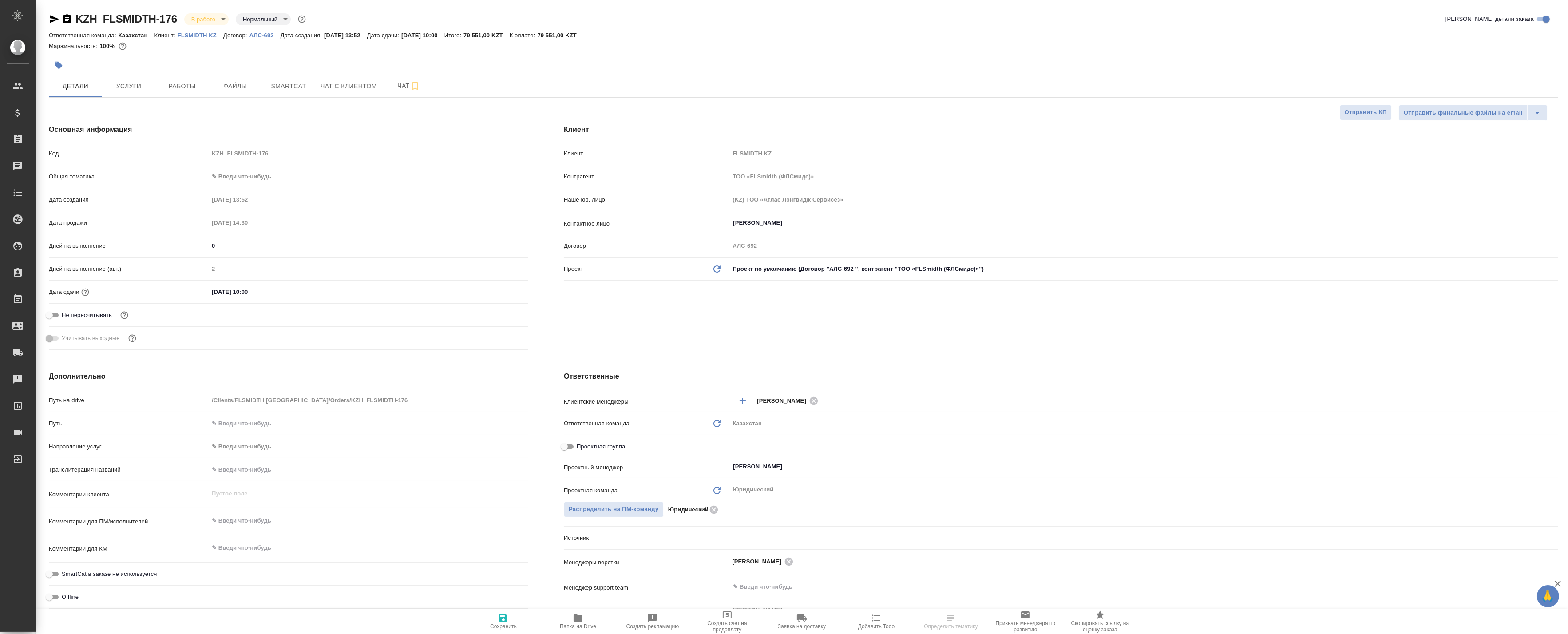
type textarea "x"
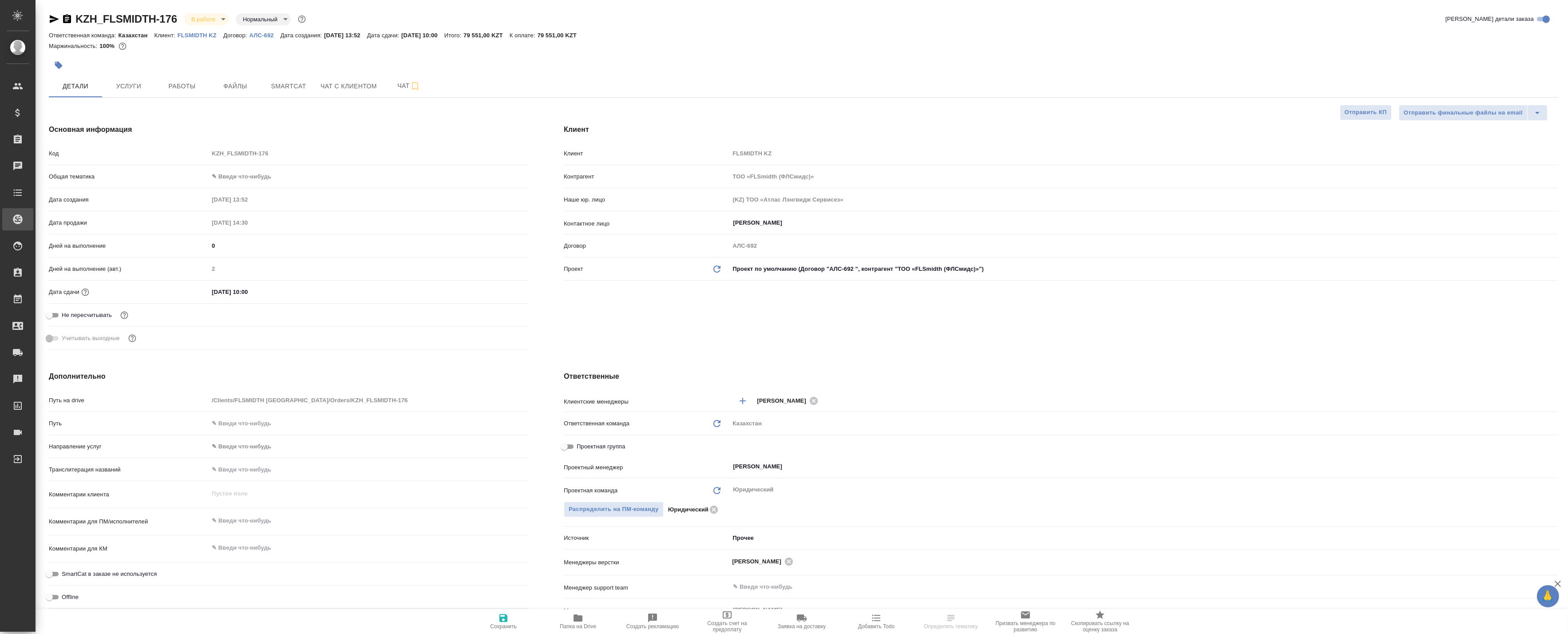
type textarea "x"
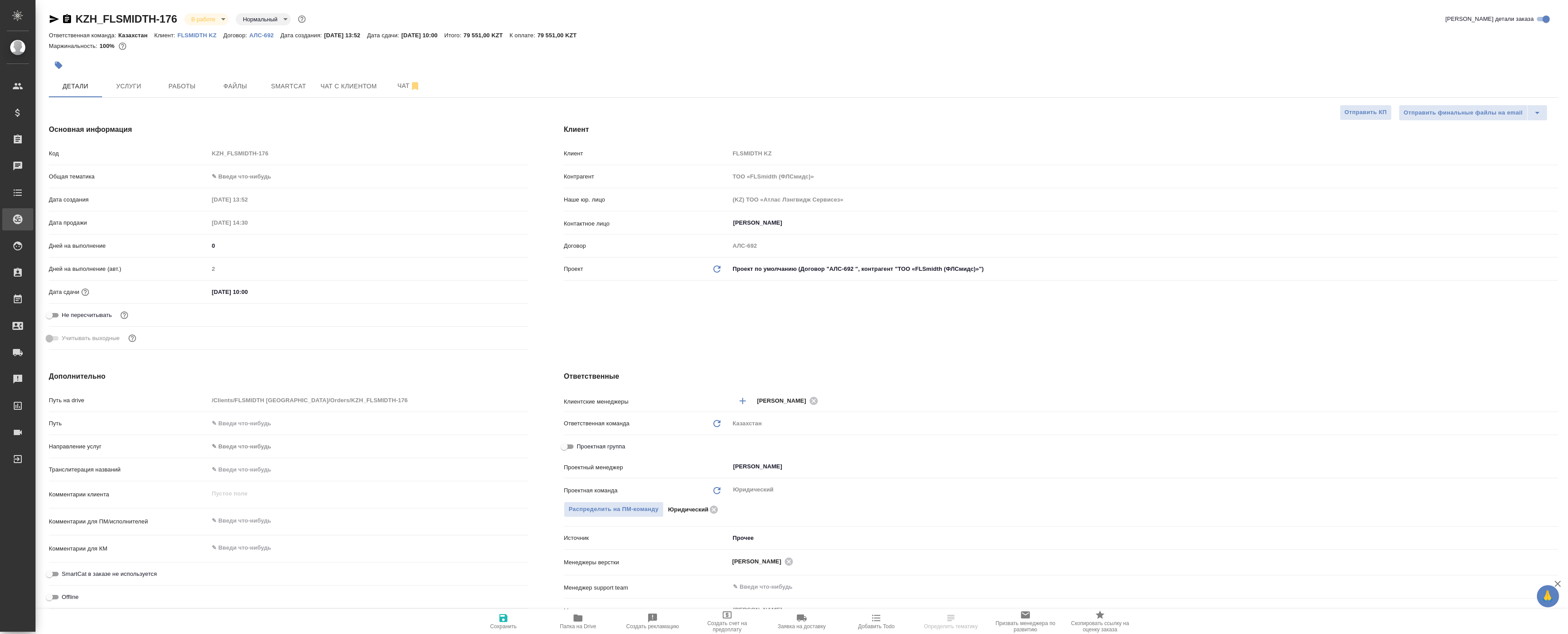
type textarea "x"
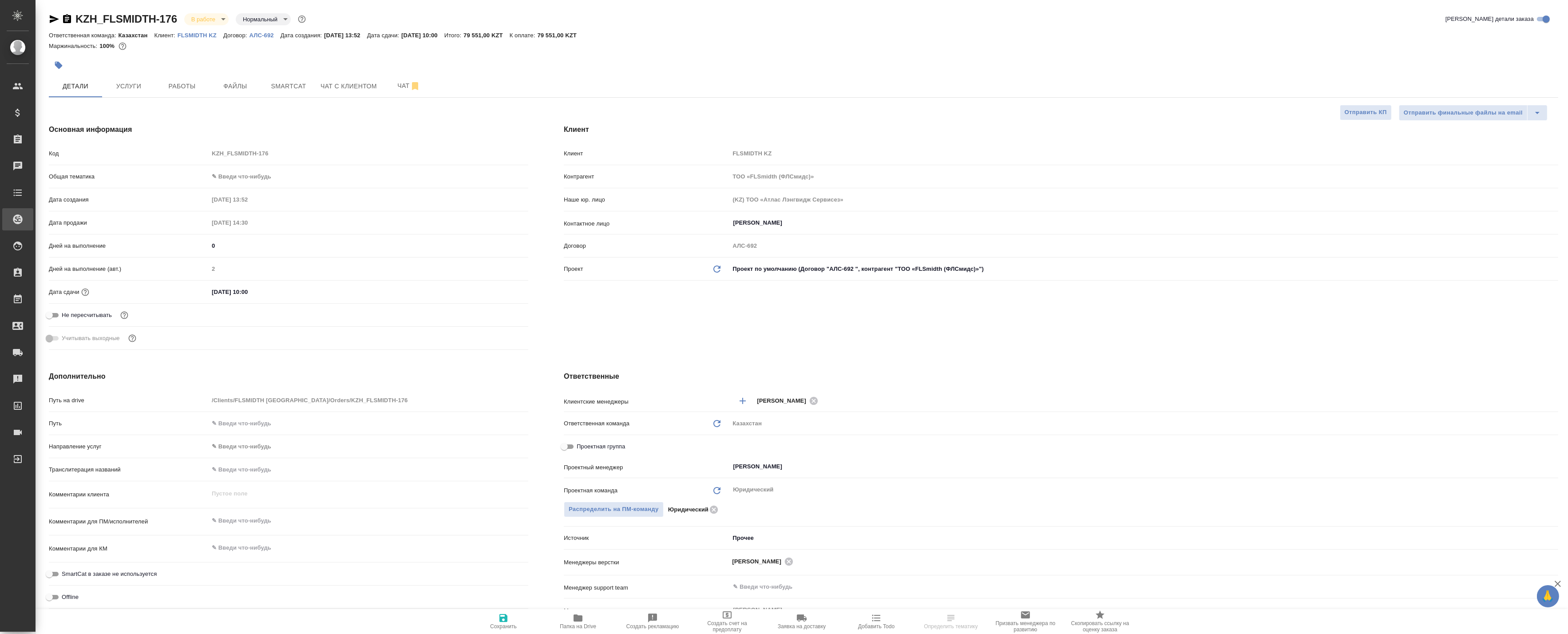
type textarea "x"
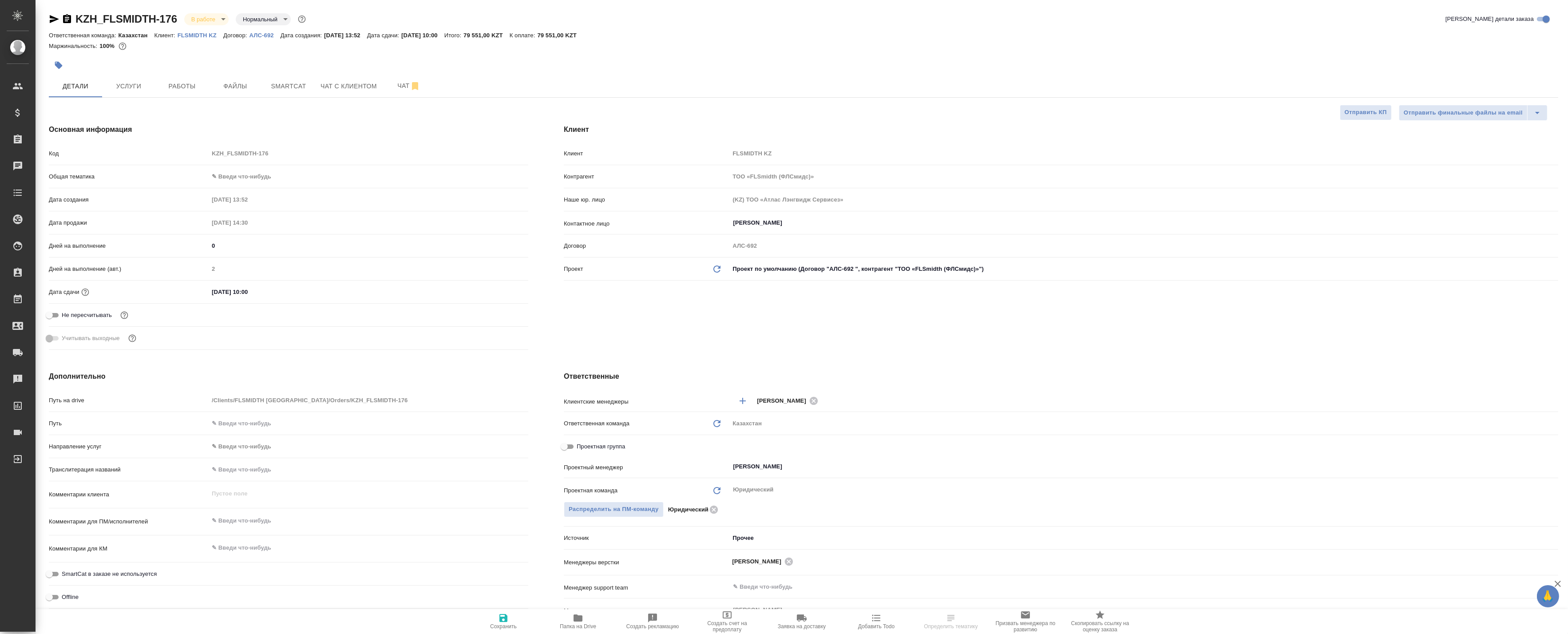
type textarea "x"
click at [583, 614] on span "Папка на Drive" at bounding box center [578, 621] width 64 height 17
type textarea "x"
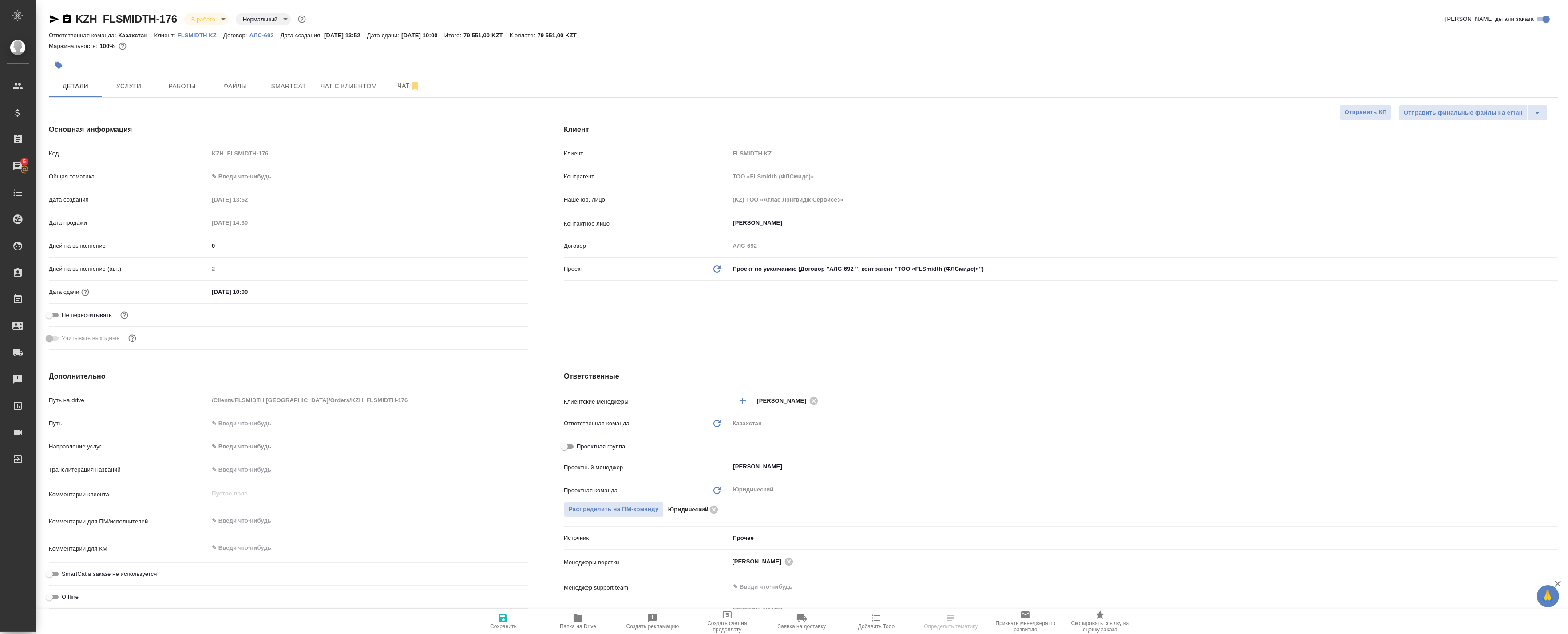
type textarea "x"
select select "RU"
type textarea "x"
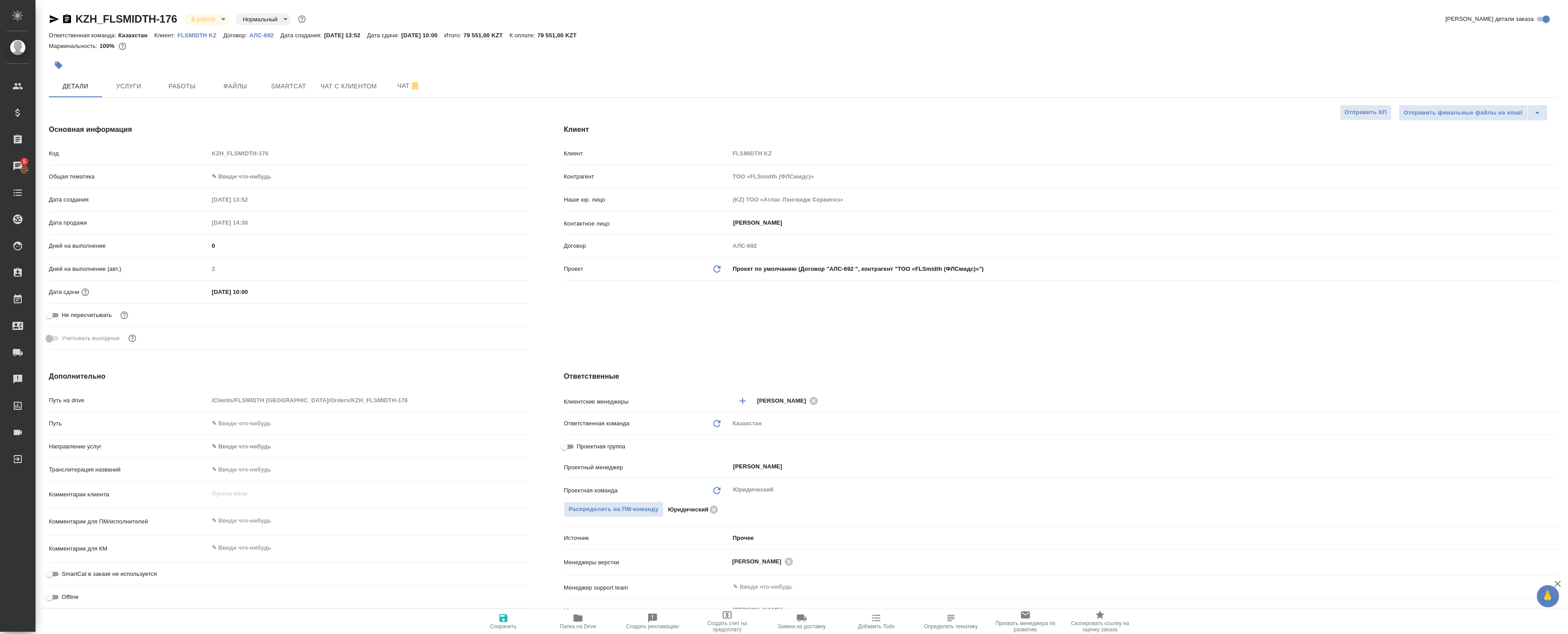
type textarea "x"
click at [121, 81] on span "Услуги" at bounding box center [128, 86] width 43 height 11
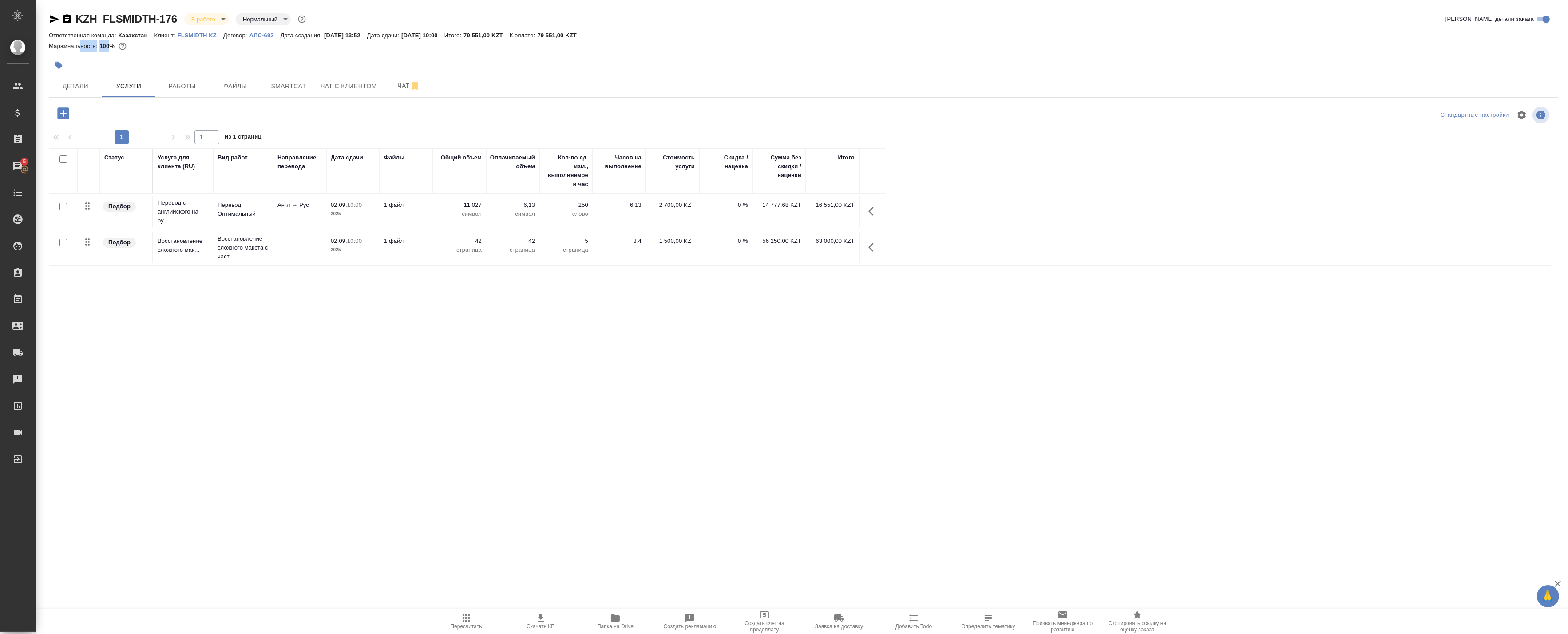
drag, startPoint x: 83, startPoint y: 42, endPoint x: 109, endPoint y: 45, distance: 26.2
click at [109, 45] on div "Маржинальность: 100%" at bounding box center [803, 46] width 1510 height 12
drag, startPoint x: 109, startPoint y: 45, endPoint x: 94, endPoint y: 46, distance: 15.0
click at [94, 46] on p "Маржинальность:" at bounding box center [74, 46] width 51 height 7
drag, startPoint x: 99, startPoint y: 44, endPoint x: 108, endPoint y: 44, distance: 9.0
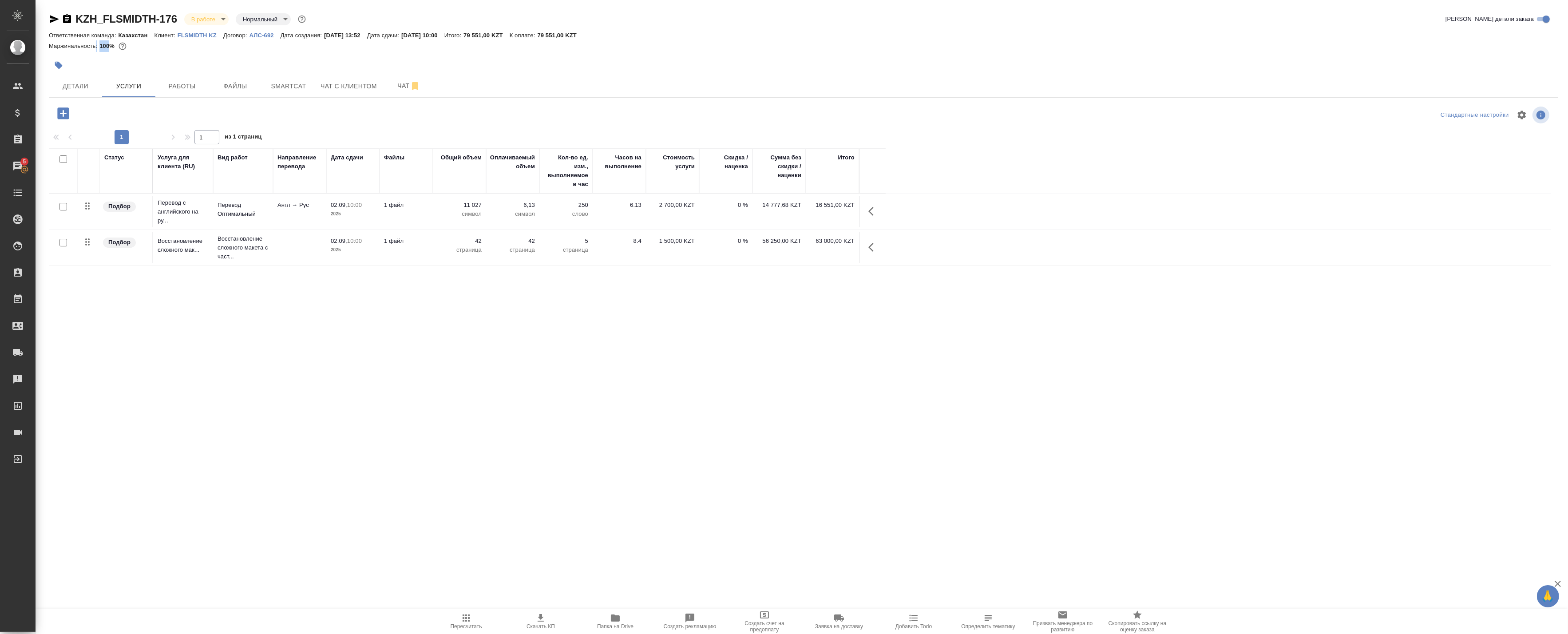
click at [108, 44] on div "Маржинальность: 100%" at bounding box center [803, 46] width 1510 height 12
drag, startPoint x: 108, startPoint y: 45, endPoint x: 99, endPoint y: 50, distance: 10.3
click at [99, 50] on div "Маржинальность: 100%" at bounding box center [803, 46] width 1510 height 12
drag, startPoint x: 100, startPoint y: 42, endPoint x: 113, endPoint y: 43, distance: 13.0
click at [113, 43] on p "100%" at bounding box center [108, 46] width 17 height 7
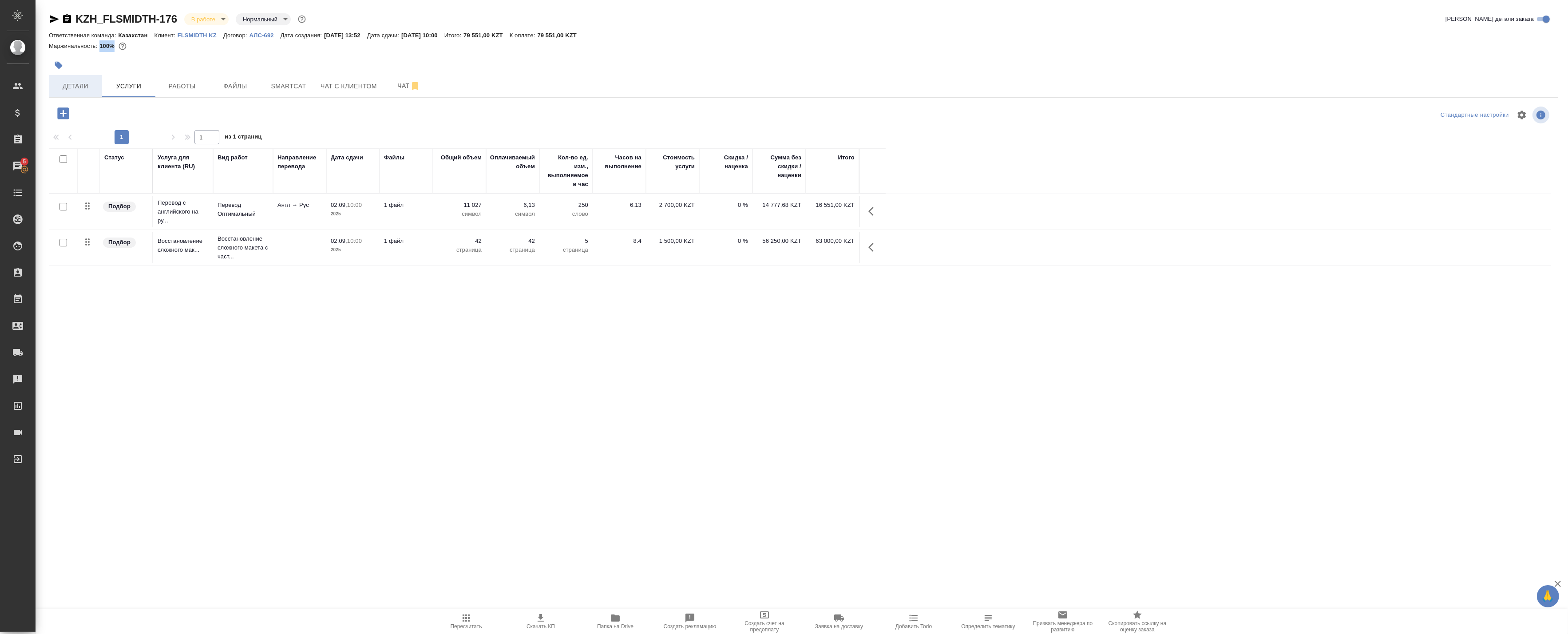
click at [80, 85] on span "Детали" at bounding box center [75, 86] width 43 height 11
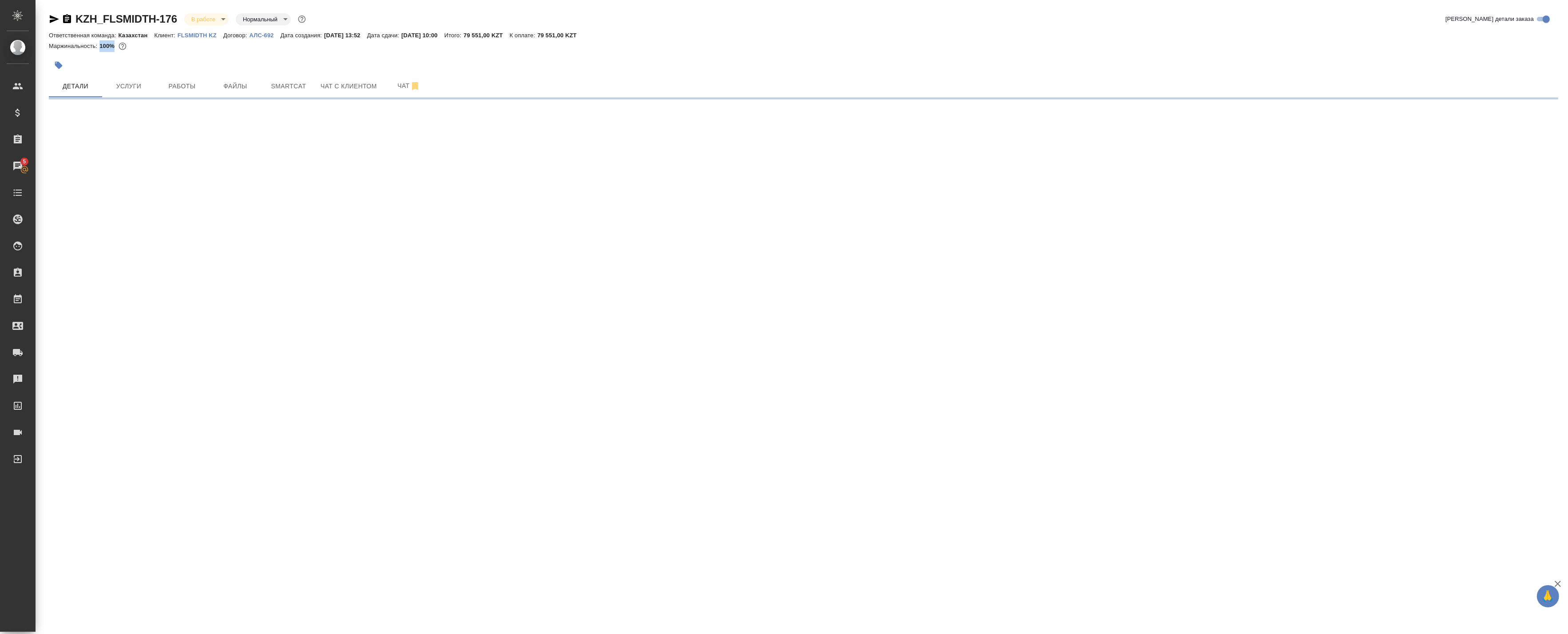
select select "RU"
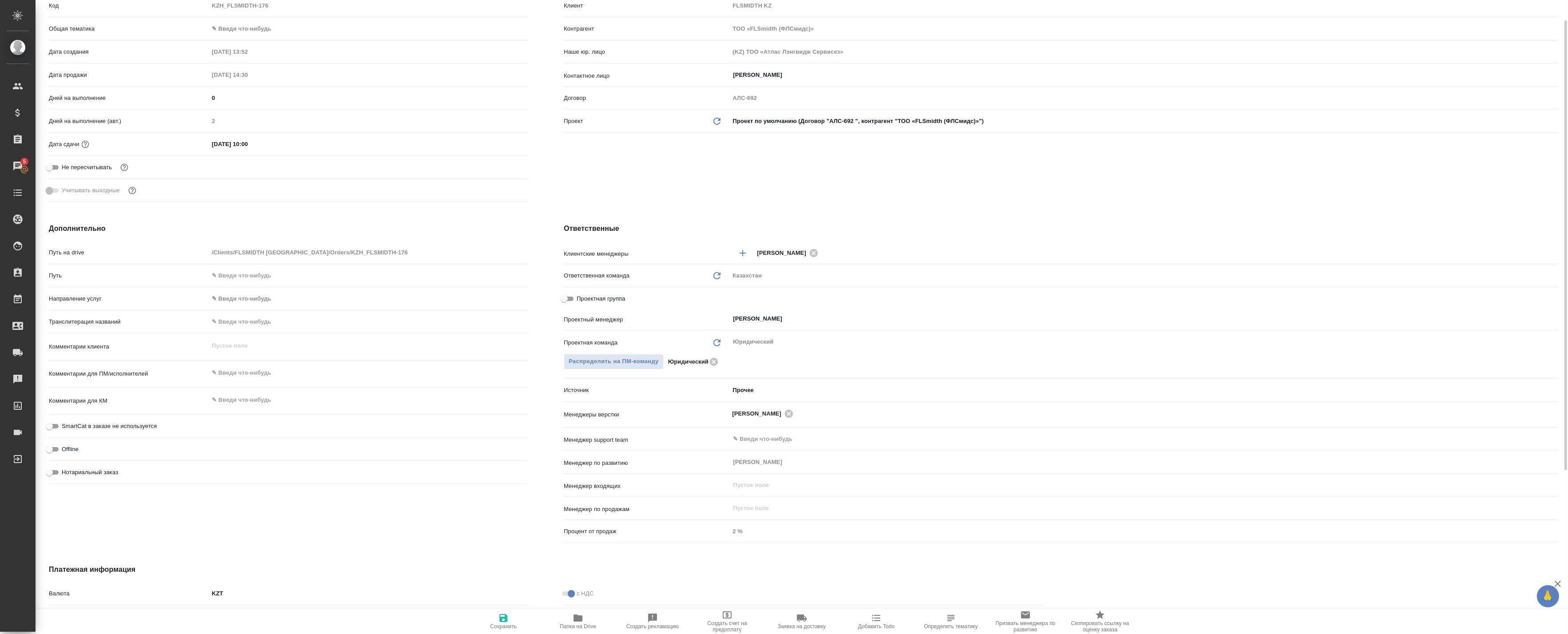
scroll to position [49, 0]
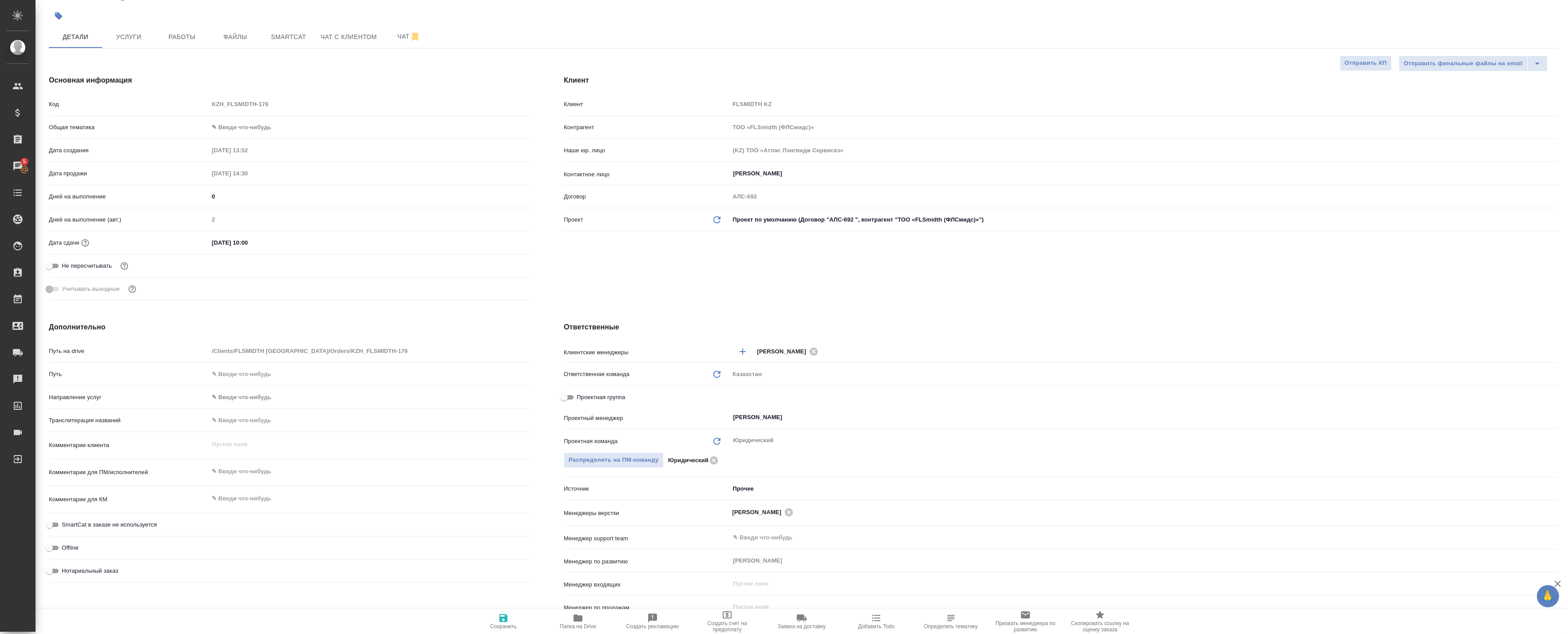
click at [537, 516] on div "Дополнительно Путь на drive /Clients/FLSMIDTH Kazakhstan/Orders/KZH_FLSMIDTH-17…" at bounding box center [289, 484] width 515 height 359
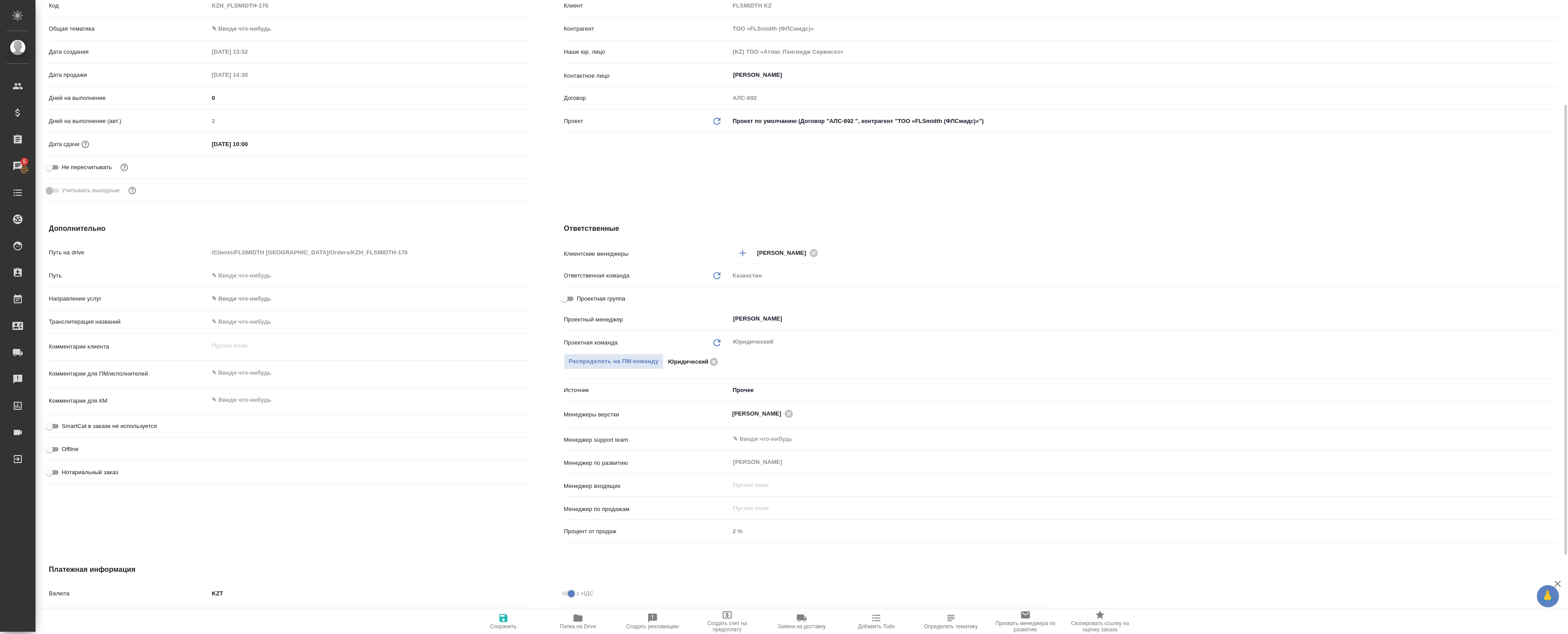
scroll to position [0, 0]
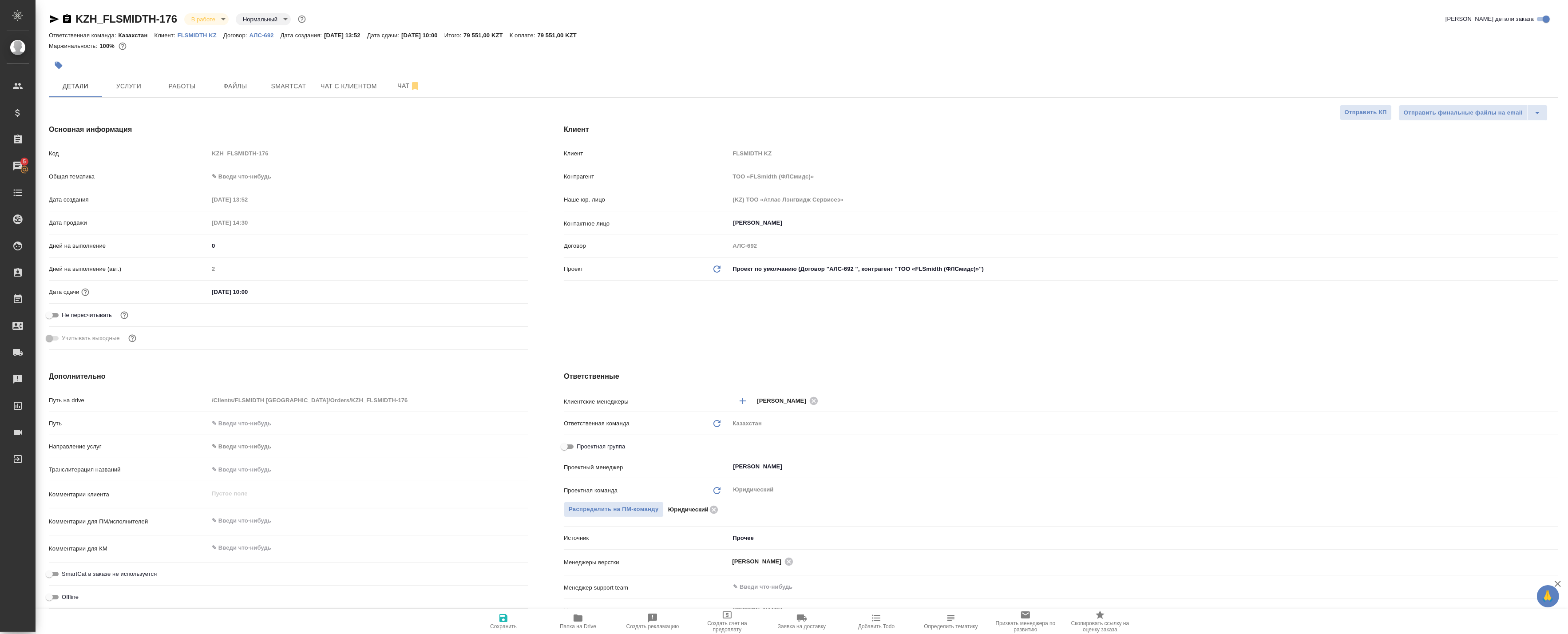
type textarea "x"
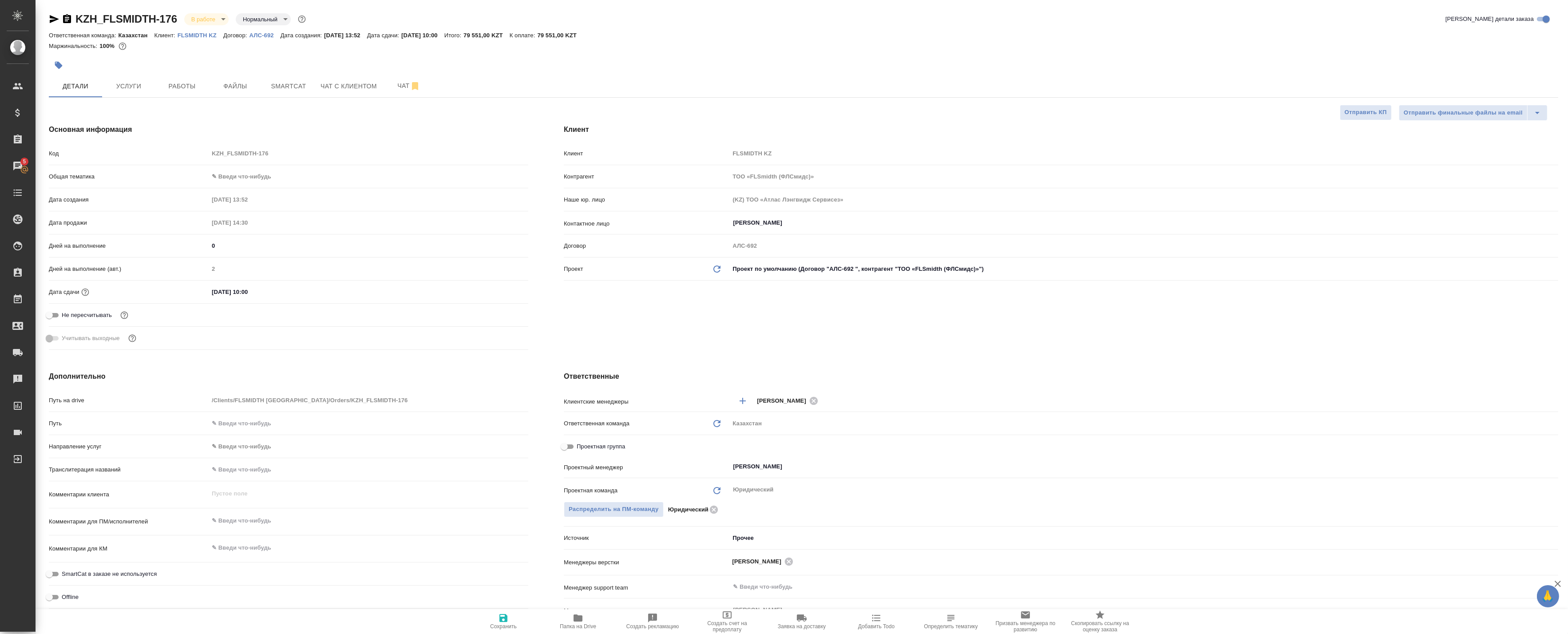
type textarea "x"
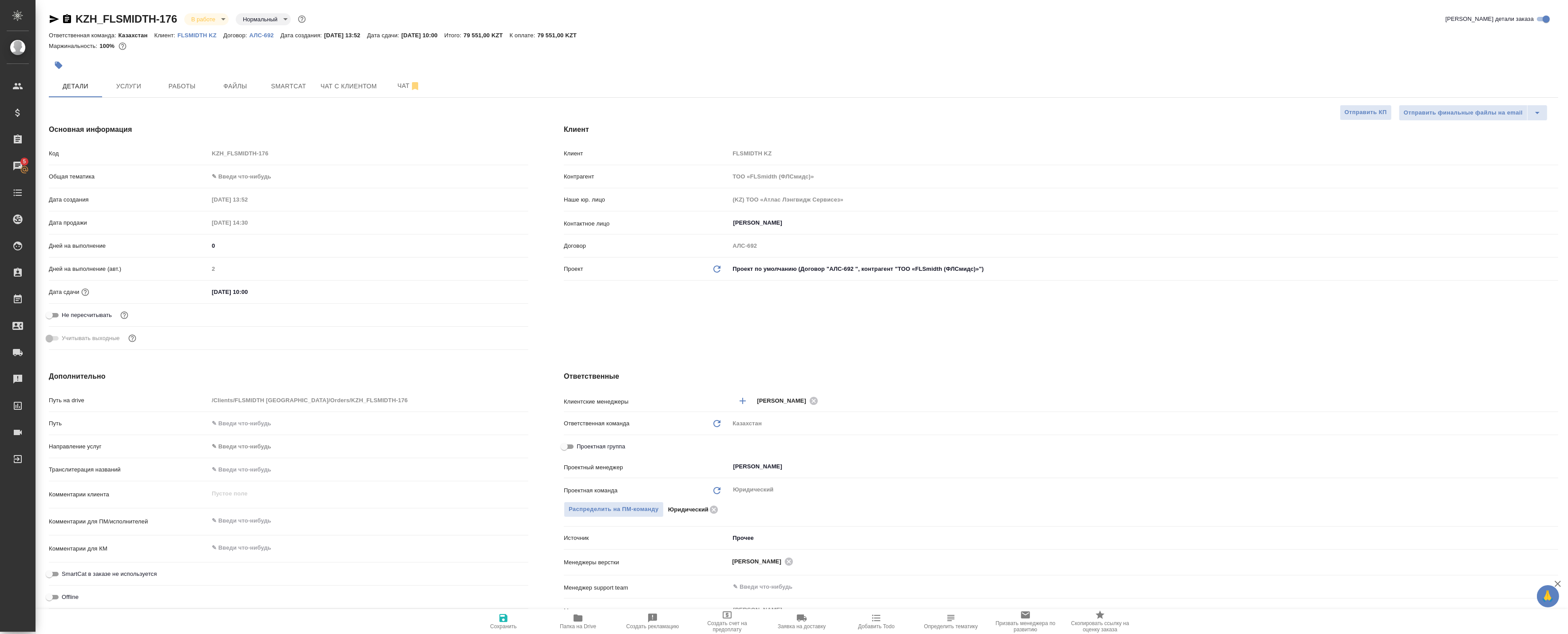
type textarea "x"
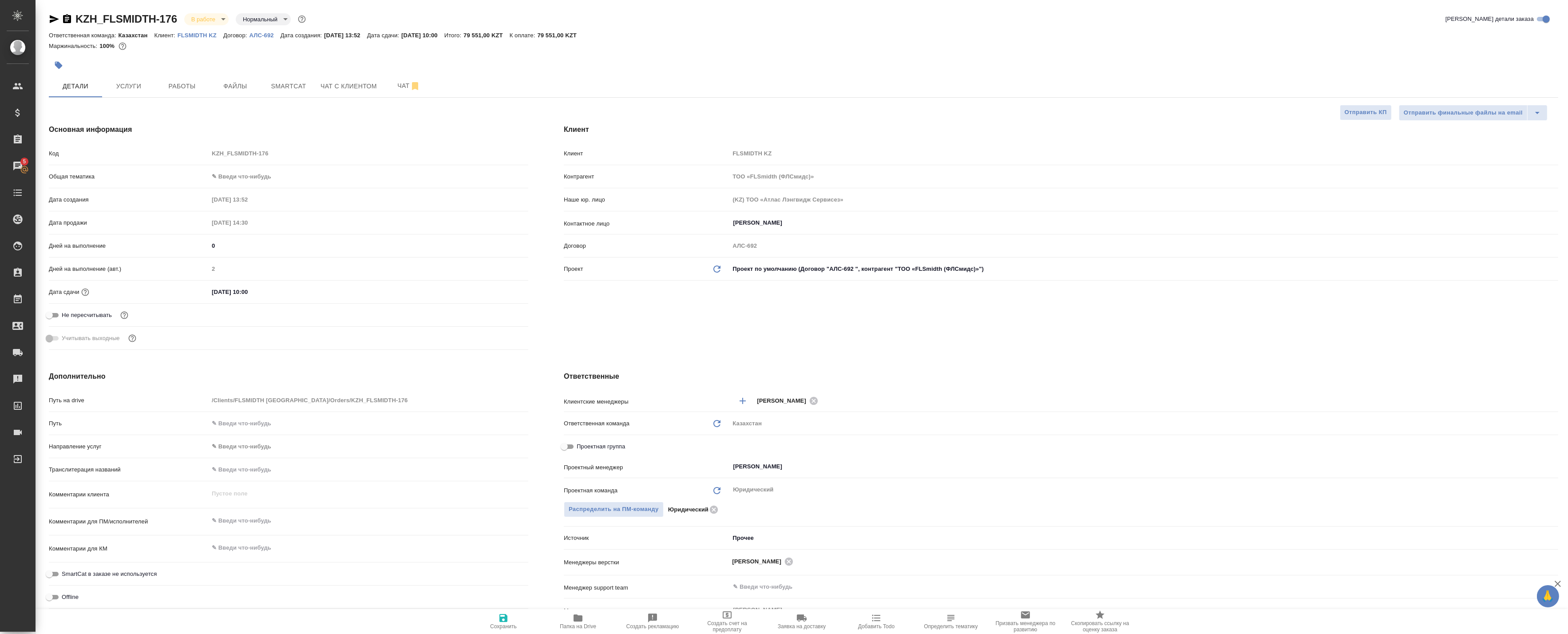
type textarea "x"
click at [407, 88] on span "Чат" at bounding box center [409, 86] width 43 height 11
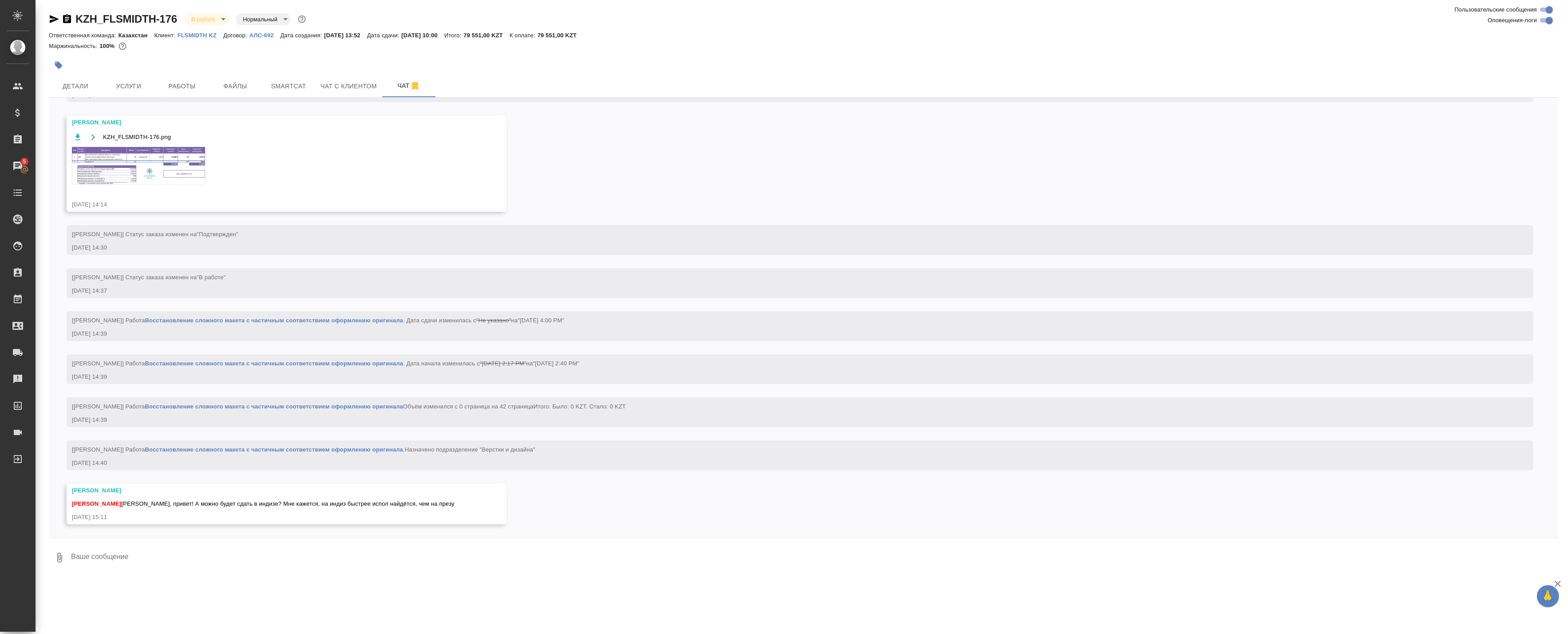
scroll to position [202, 0]
click at [359, 554] on textarea at bounding box center [814, 558] width 1488 height 30
type textarea "Можно"
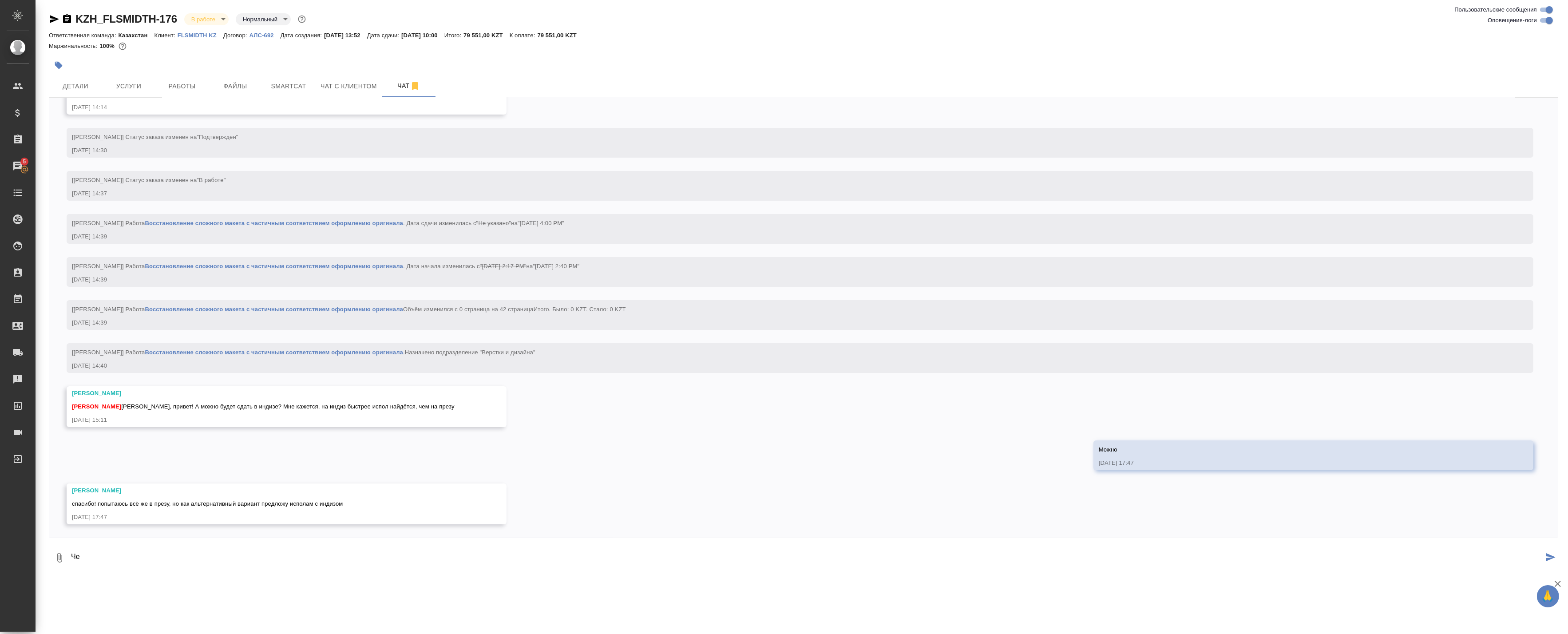
scroll to position [299, 0]
click at [373, 581] on div ".cls-1 fill:#fff; AWATERA Badanyan Artak Клиенты Спецификации Заказы 5 Чаты Tod…" at bounding box center [784, 317] width 1568 height 634
click at [363, 554] on textarea "Че" at bounding box center [807, 558] width 1474 height 30
type textarea "Ч"
type textarea "Спецы не берут ?"
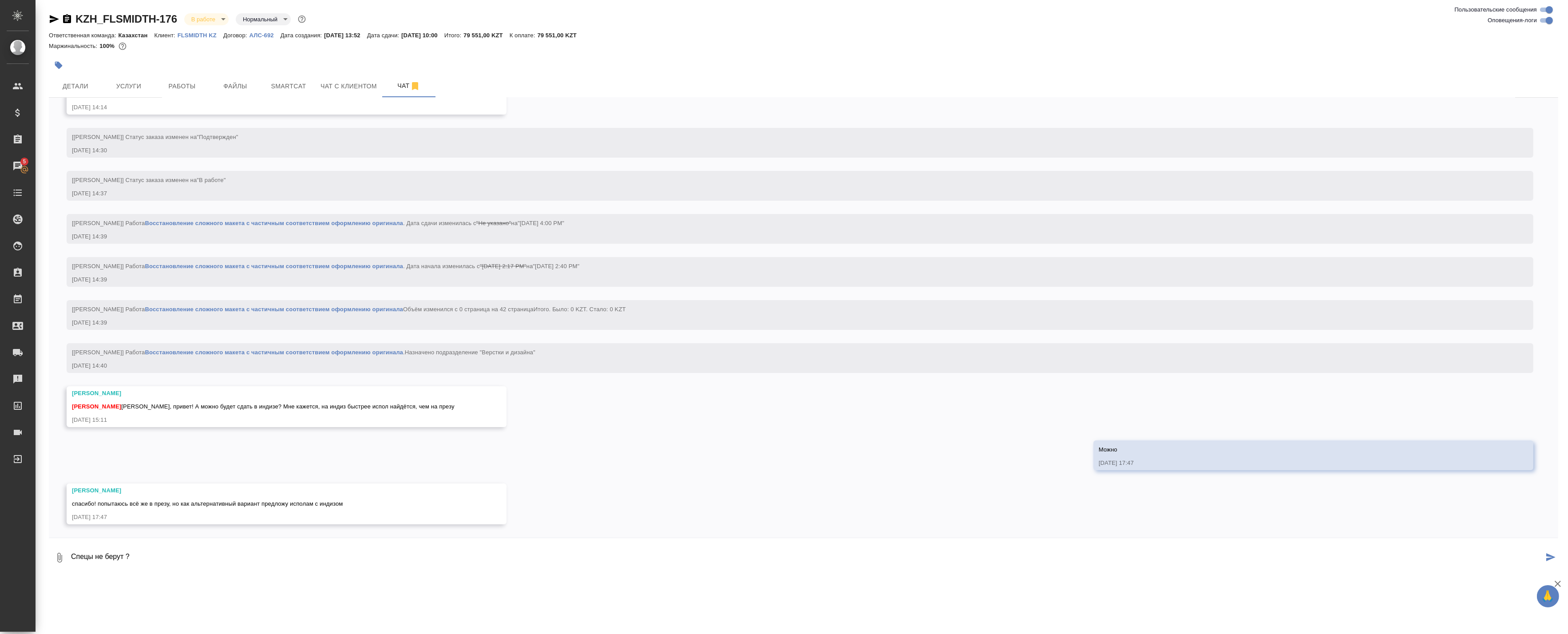
drag, startPoint x: 430, startPoint y: 574, endPoint x: 426, endPoint y: 566, distance: 8.9
click at [430, 574] on div "KZH_FLSMIDTH-176 В работе inProgress Нормальный normal Ответственная команда: К…" at bounding box center [803, 289] width 1519 height 579
click at [183, 80] on button "Работы" at bounding box center [182, 86] width 54 height 22
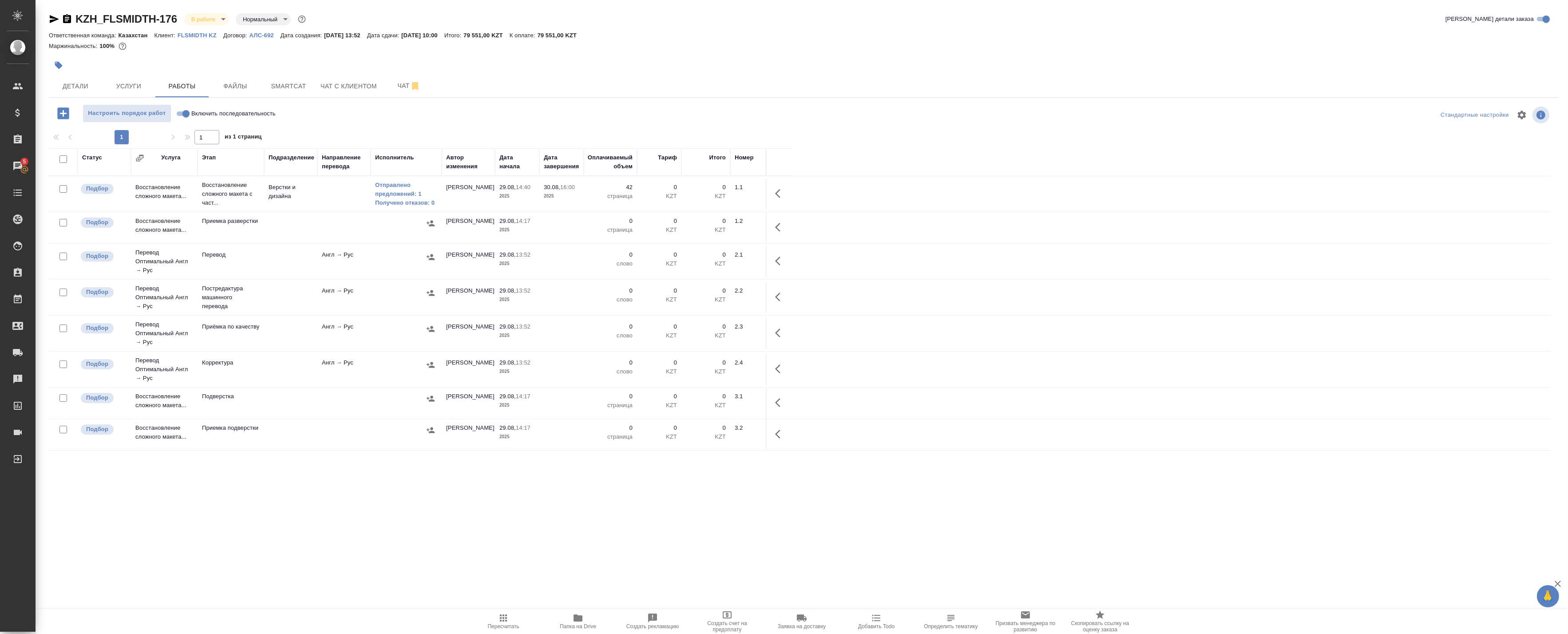
click at [496, 534] on div "Статус Услуга Этап Подразделение Направление перевода Исполнитель Автор изменен…" at bounding box center [800, 348] width 1502 height 400
click at [497, 533] on div "Статус Услуга Этап Подразделение Направление перевода Исполнитель Автор изменен…" at bounding box center [800, 348] width 1502 height 400
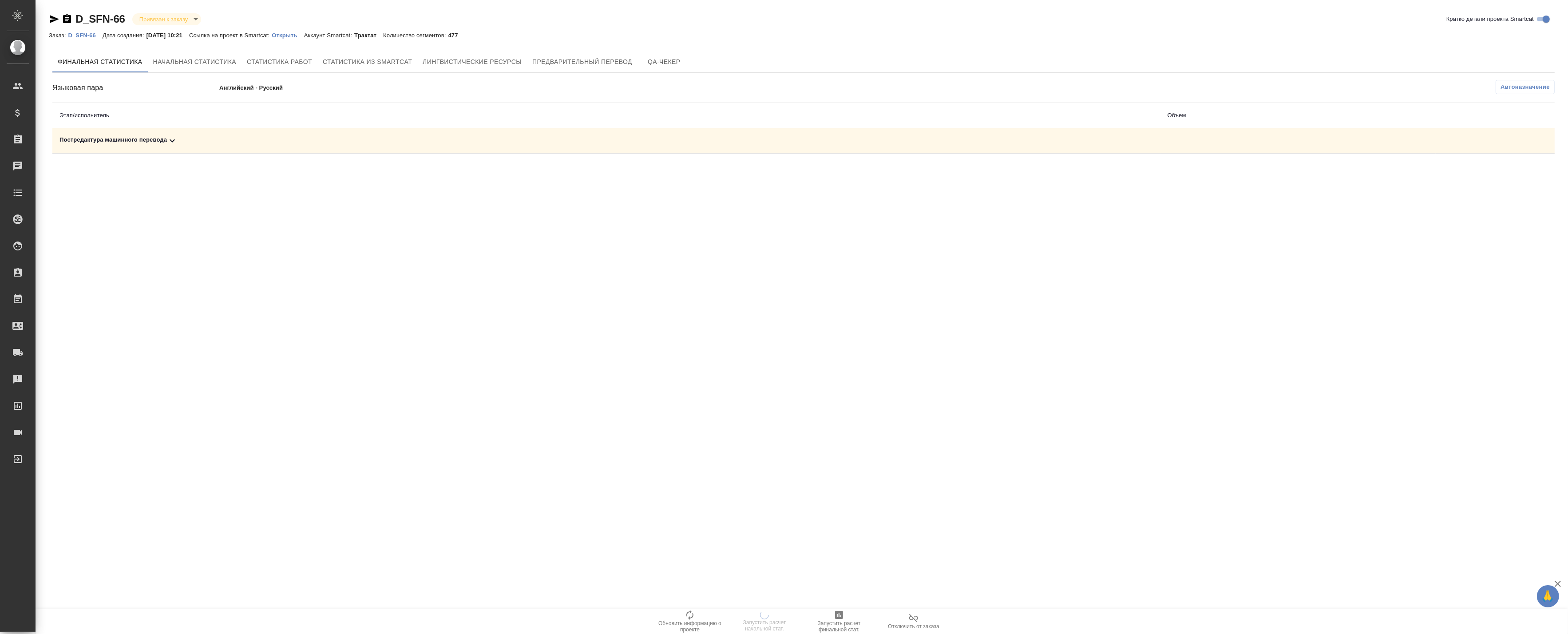
click at [412, 136] on div "Постредактура машинного перевода" at bounding box center [606, 141] width 1094 height 11
click at [834, 619] on icon "button" at bounding box center [839, 615] width 11 height 11
click at [419, 127] on th "Этап/исполнитель" at bounding box center [606, 116] width 1108 height 26
click at [411, 139] on div "Постредактура машинного перевода" at bounding box center [606, 141] width 1094 height 11
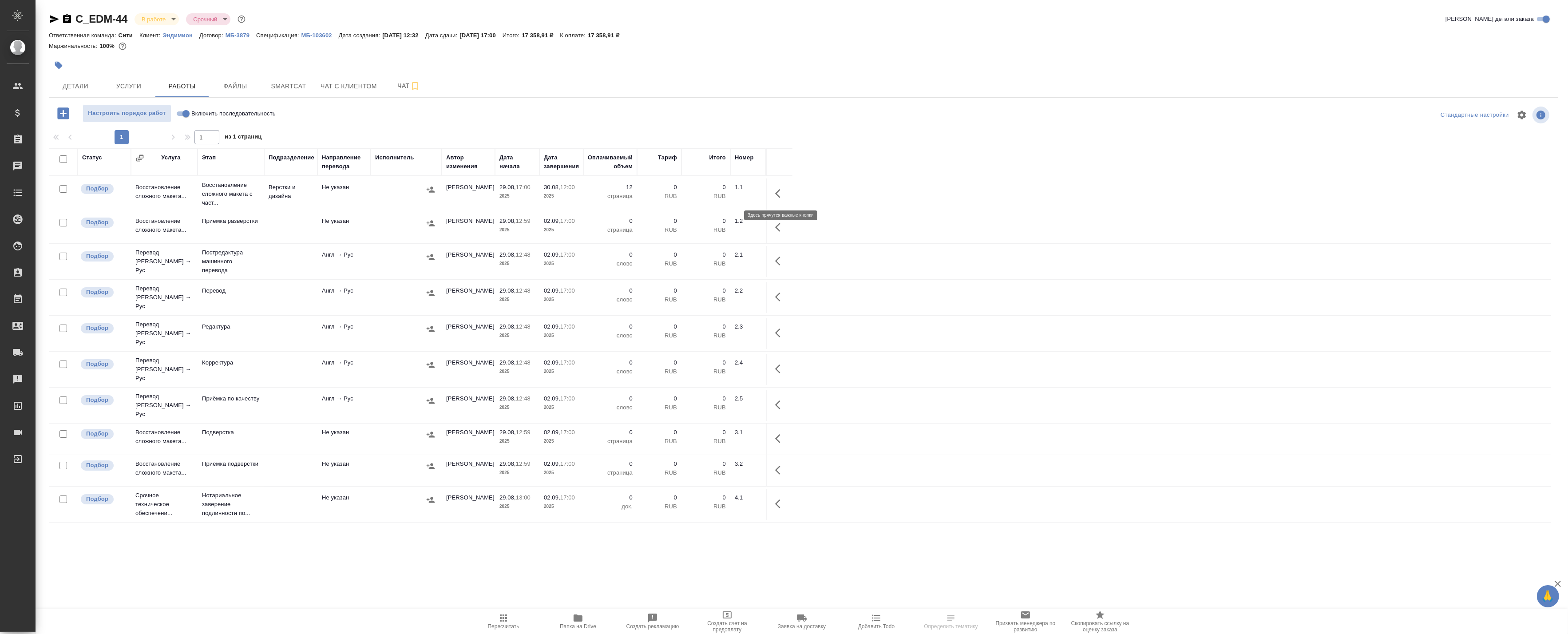
click at [786, 199] on button "button" at bounding box center [780, 193] width 21 height 21
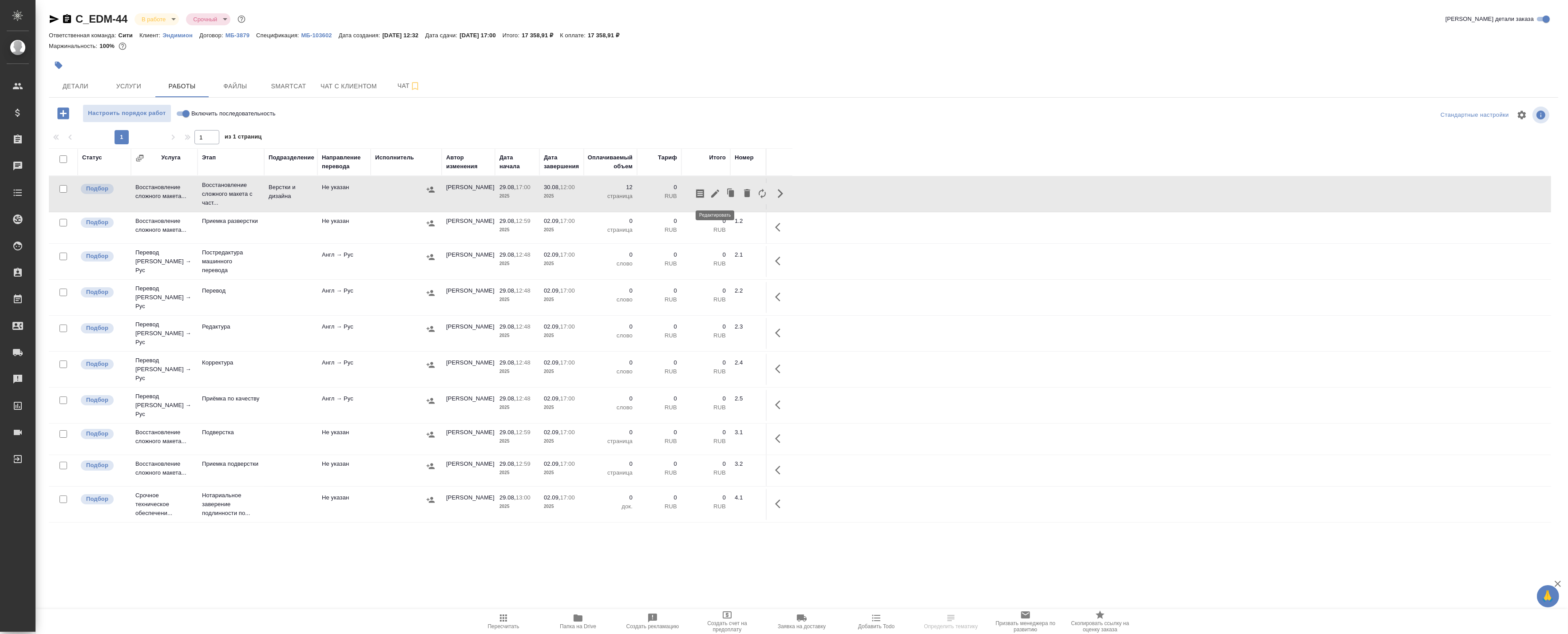
click at [719, 199] on button "button" at bounding box center [715, 193] width 15 height 21
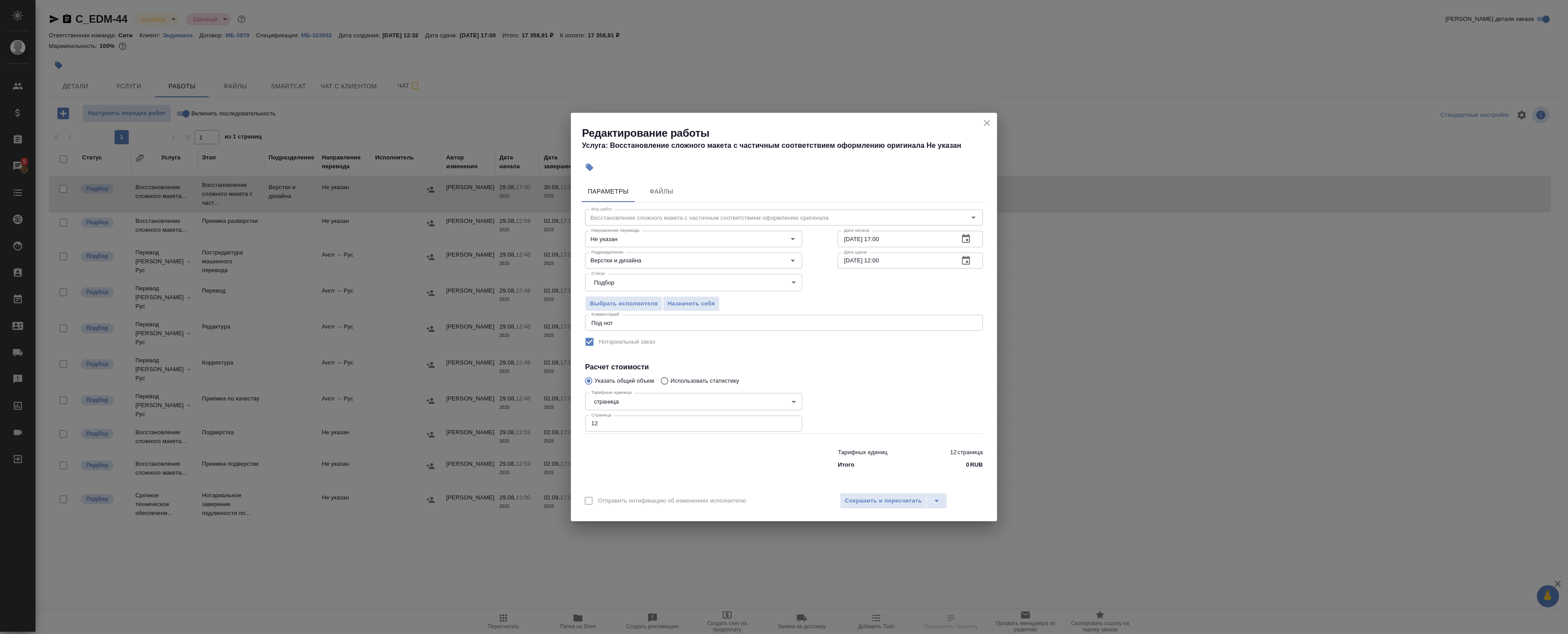
click at [987, 122] on icon "close" at bounding box center [987, 123] width 6 height 6
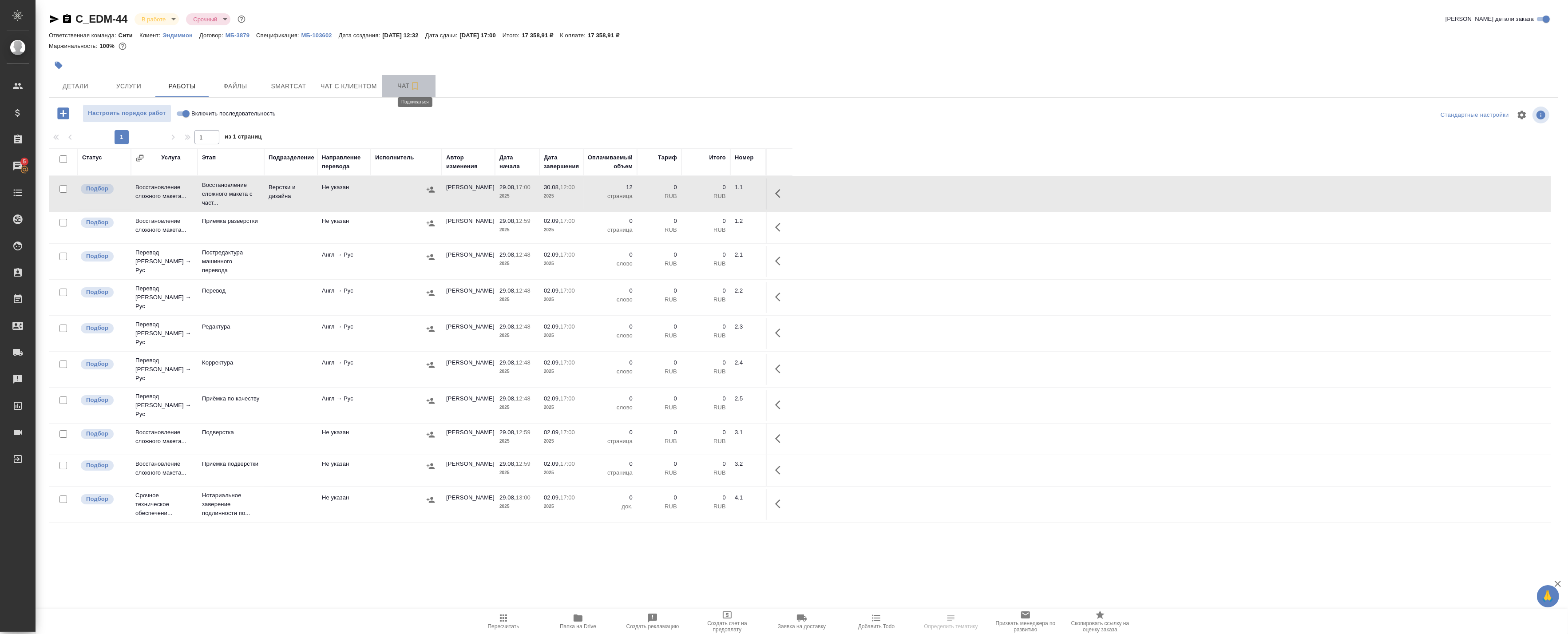
click at [410, 82] on icon "button" at bounding box center [415, 86] width 11 height 11
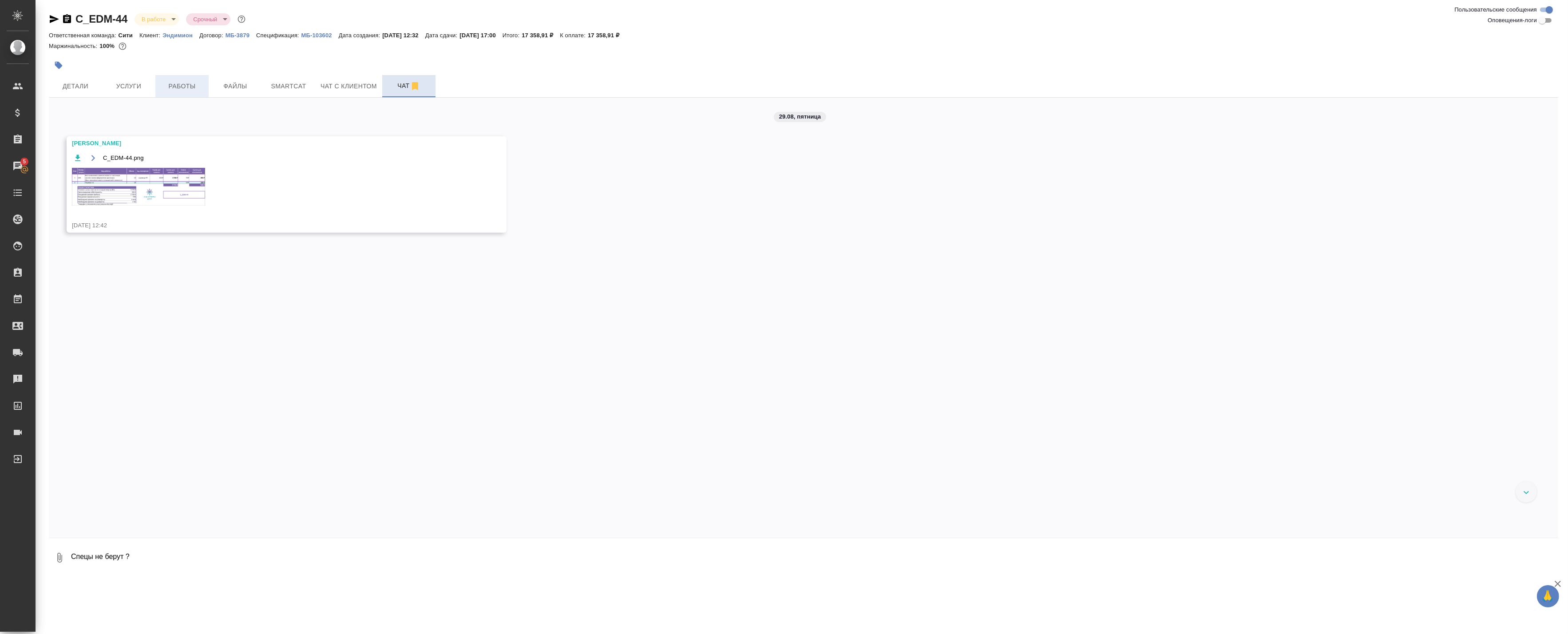
click at [191, 79] on button "Работы" at bounding box center [182, 86] width 54 height 22
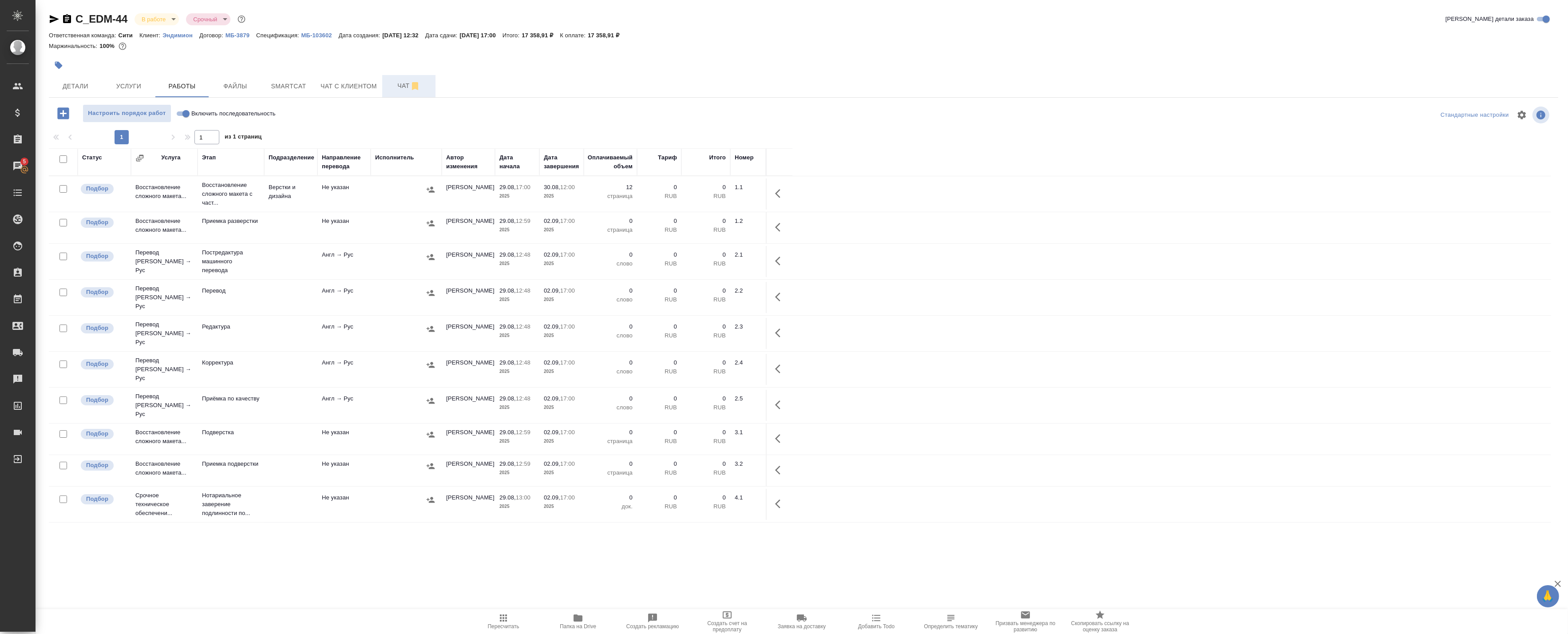
click at [404, 90] on span "Чат" at bounding box center [409, 86] width 43 height 11
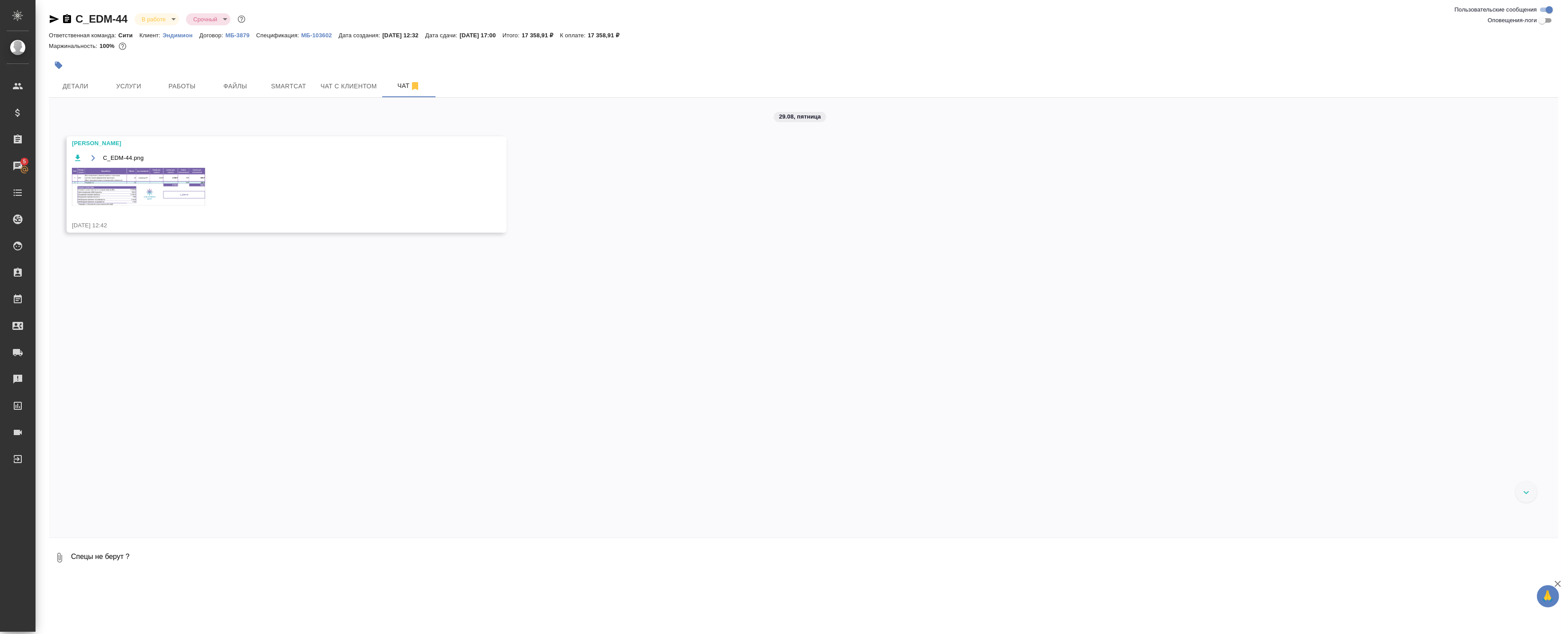
click at [158, 175] on img at bounding box center [138, 187] width 133 height 38
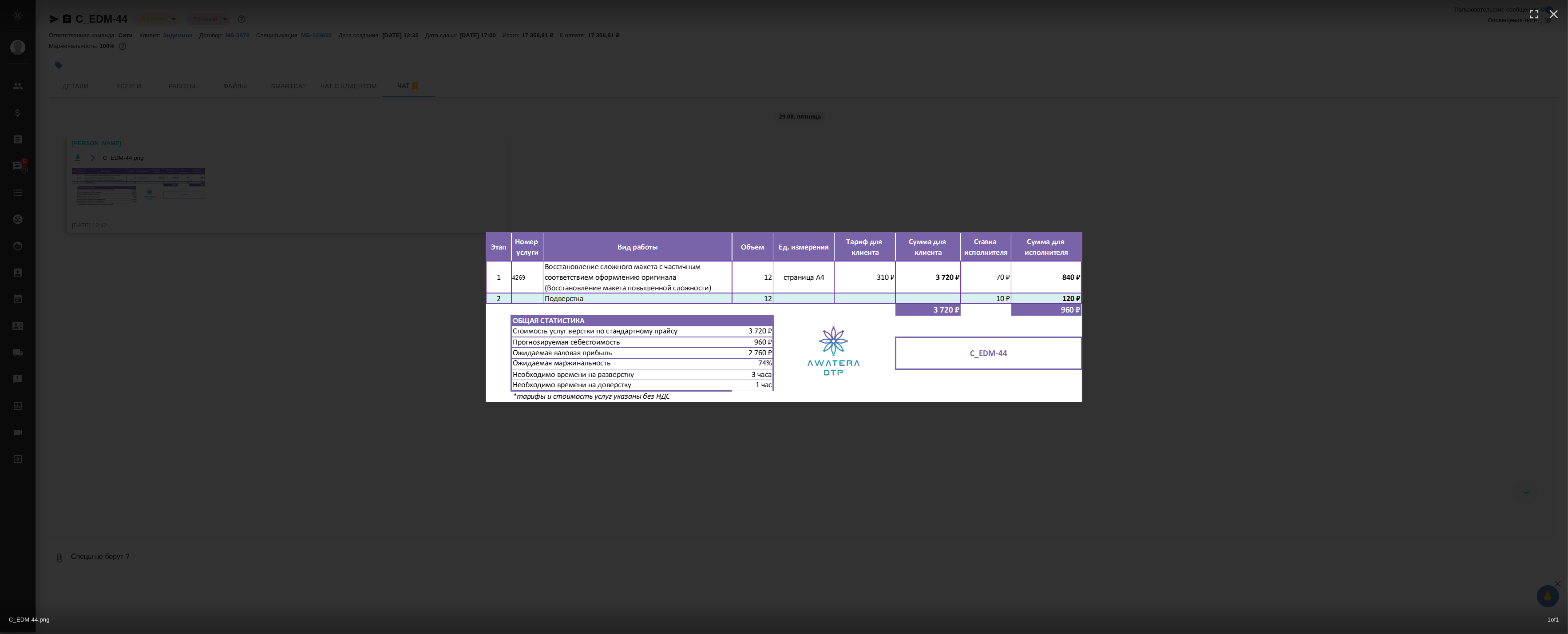
click at [312, 236] on div "C_EDM-44.png 1 of 1" at bounding box center [784, 317] width 1568 height 634
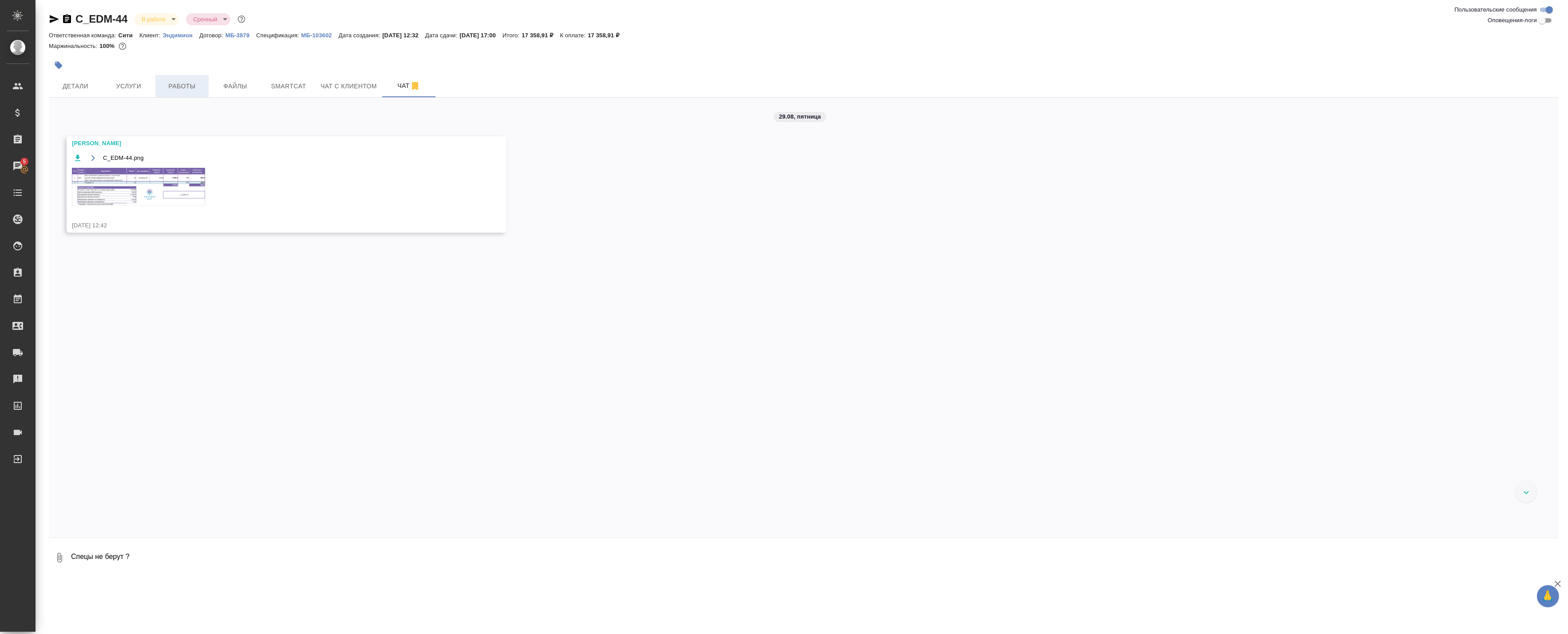
click at [173, 86] on span "Работы" at bounding box center [182, 86] width 43 height 11
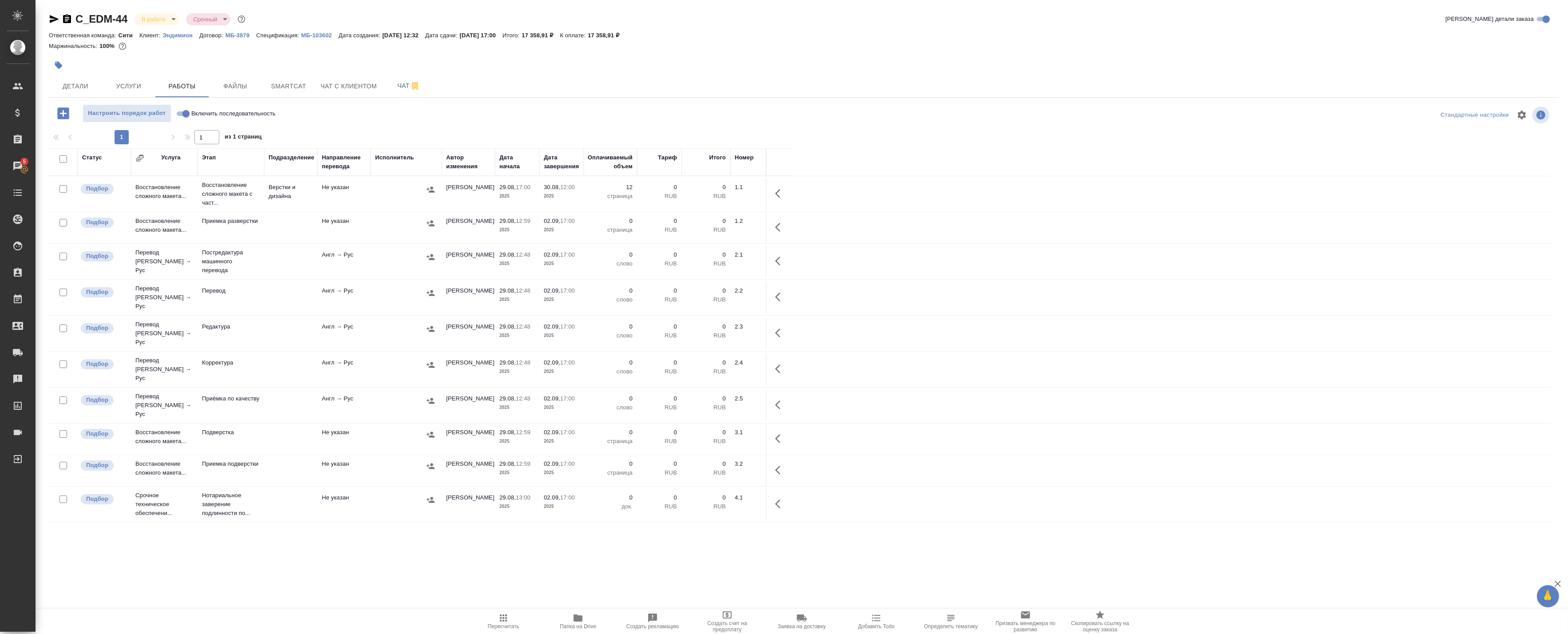
click at [54, 19] on icon "button" at bounding box center [54, 19] width 11 height 11
click at [491, 552] on div "C_EDM-44 В работе inProgress Срочный urgent Кратко детали заказа Ответственная …" at bounding box center [803, 285] width 1519 height 571
click at [355, 206] on td "Не указан" at bounding box center [344, 194] width 54 height 31
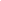
select select "RU"
type textarea "x"
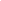
select select "RU"
type textarea "x"
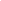
select select "RU"
type textarea "x"
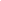
type textarea "x"
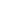
type textarea "x"
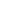
type textarea "x"
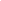
type textarea "x"
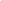
type textarea "x"
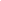
type textarea "x"
select select "RU"
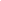
select select "RU"
type textarea "x"
